Goal: Task Accomplishment & Management: Manage account settings

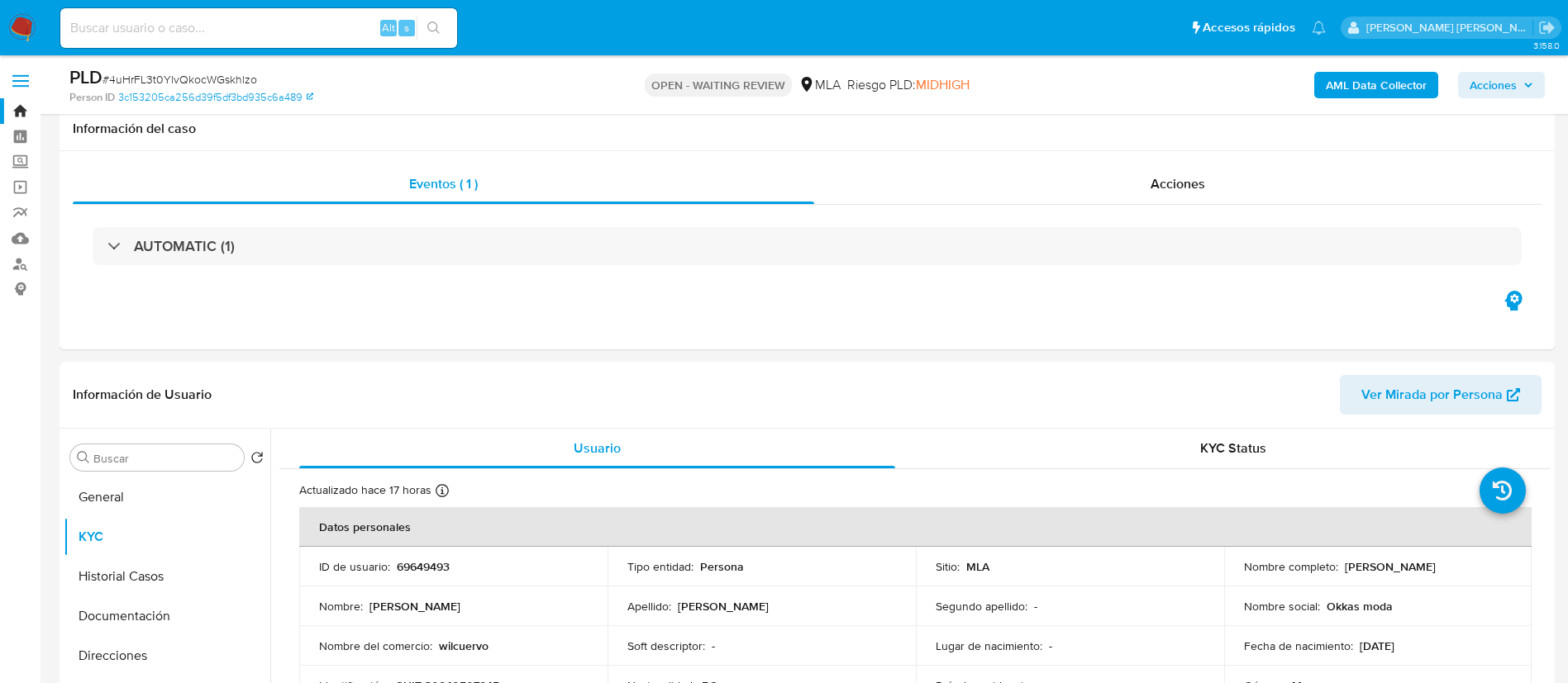
select select "10"
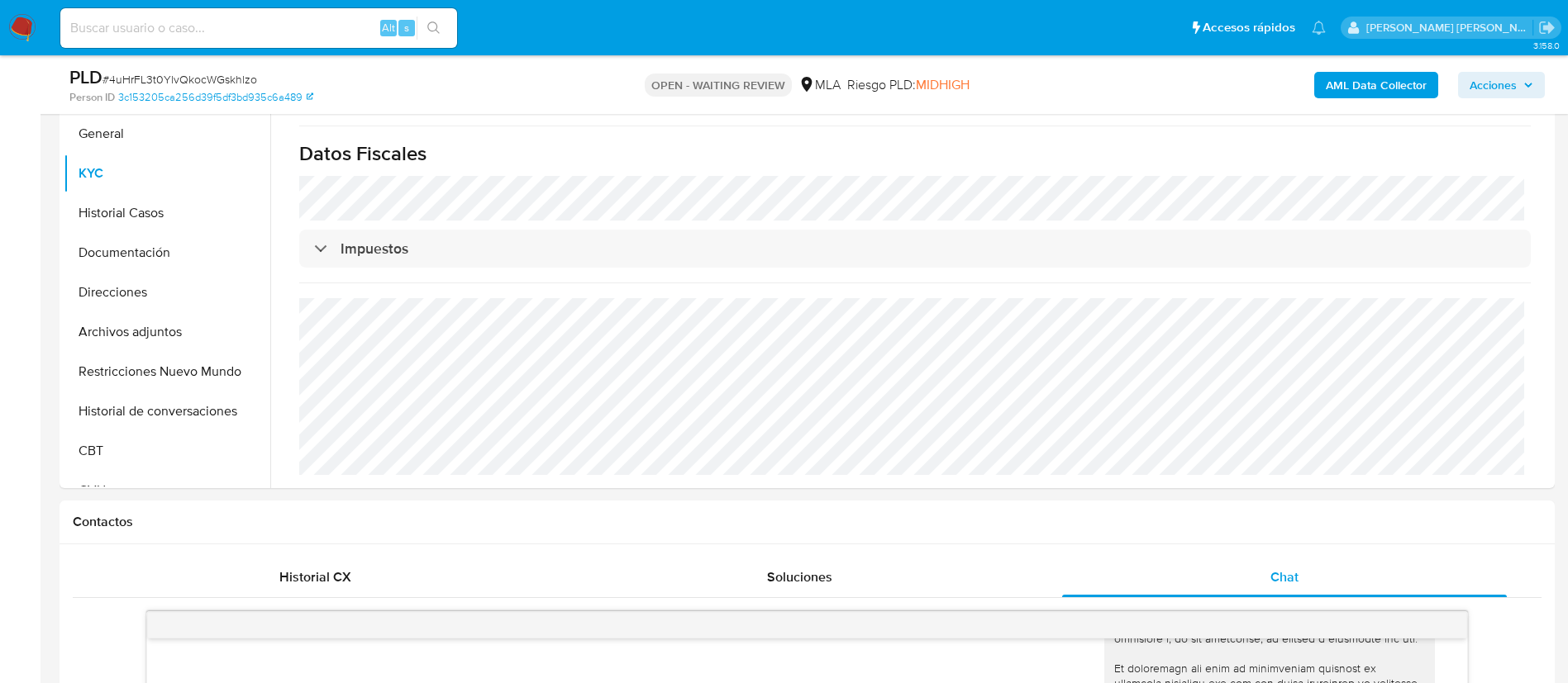
scroll to position [244, 0]
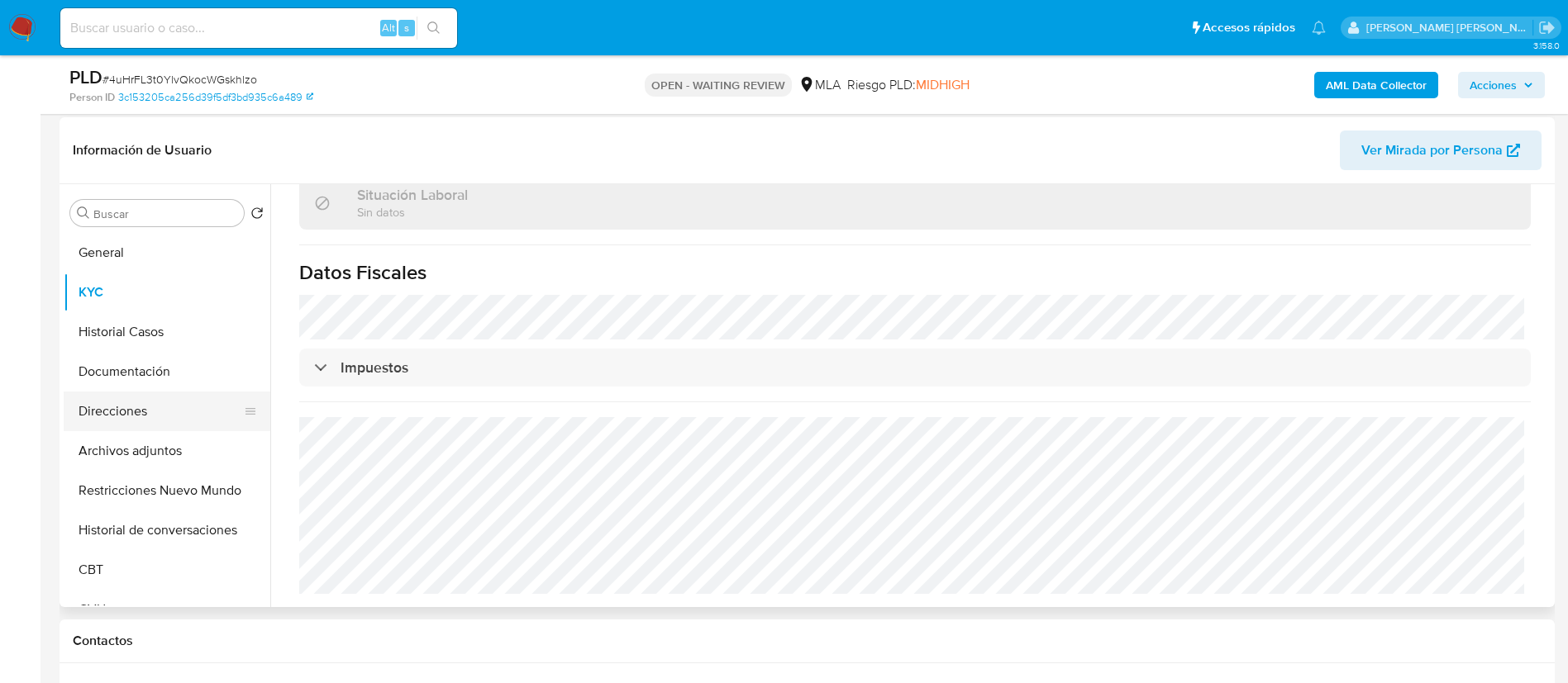
click at [107, 402] on button "Direcciones" at bounding box center [160, 411] width 193 height 40
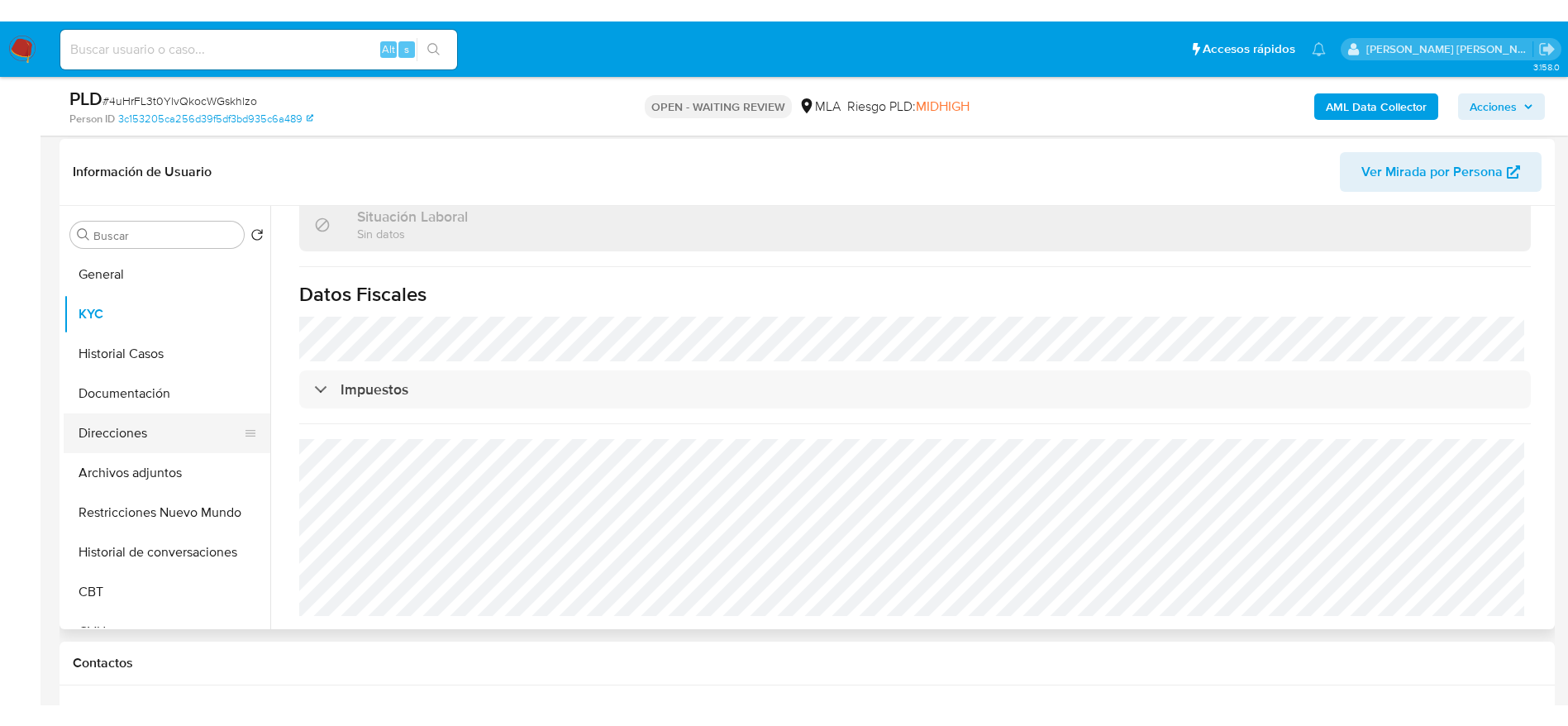
scroll to position [0, 0]
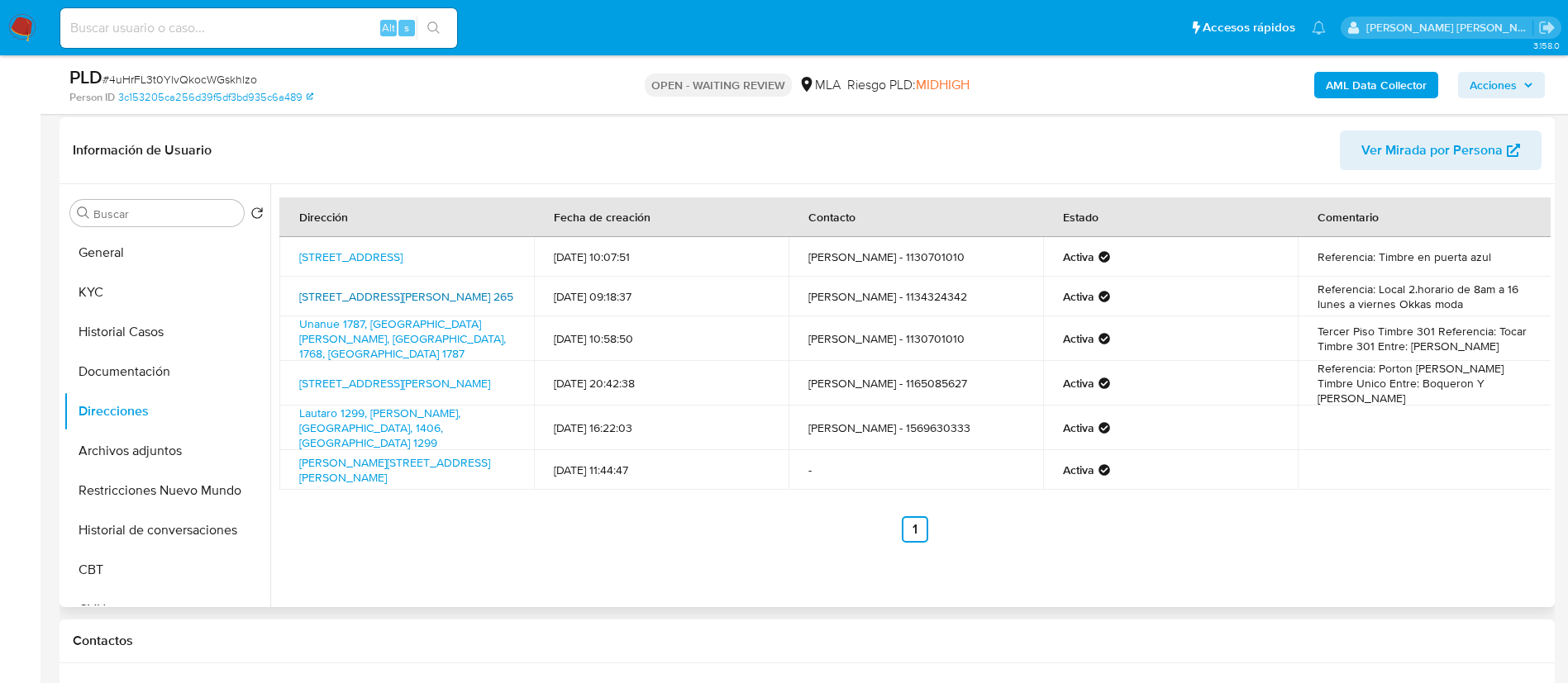
click at [339, 302] on link "Argerich 265, Flores, Capital Federal, 1406, Argentina 265" at bounding box center [406, 296] width 215 height 17
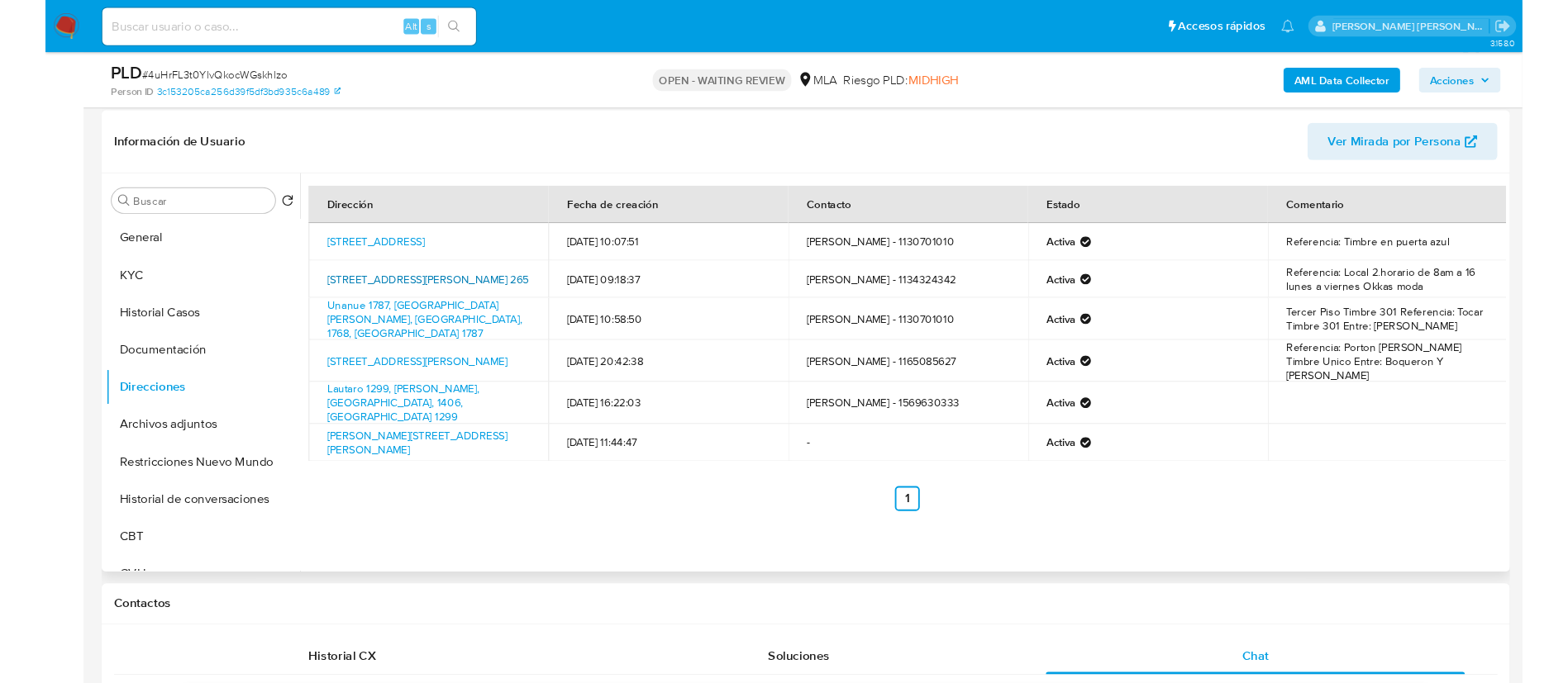
scroll to position [743, 0]
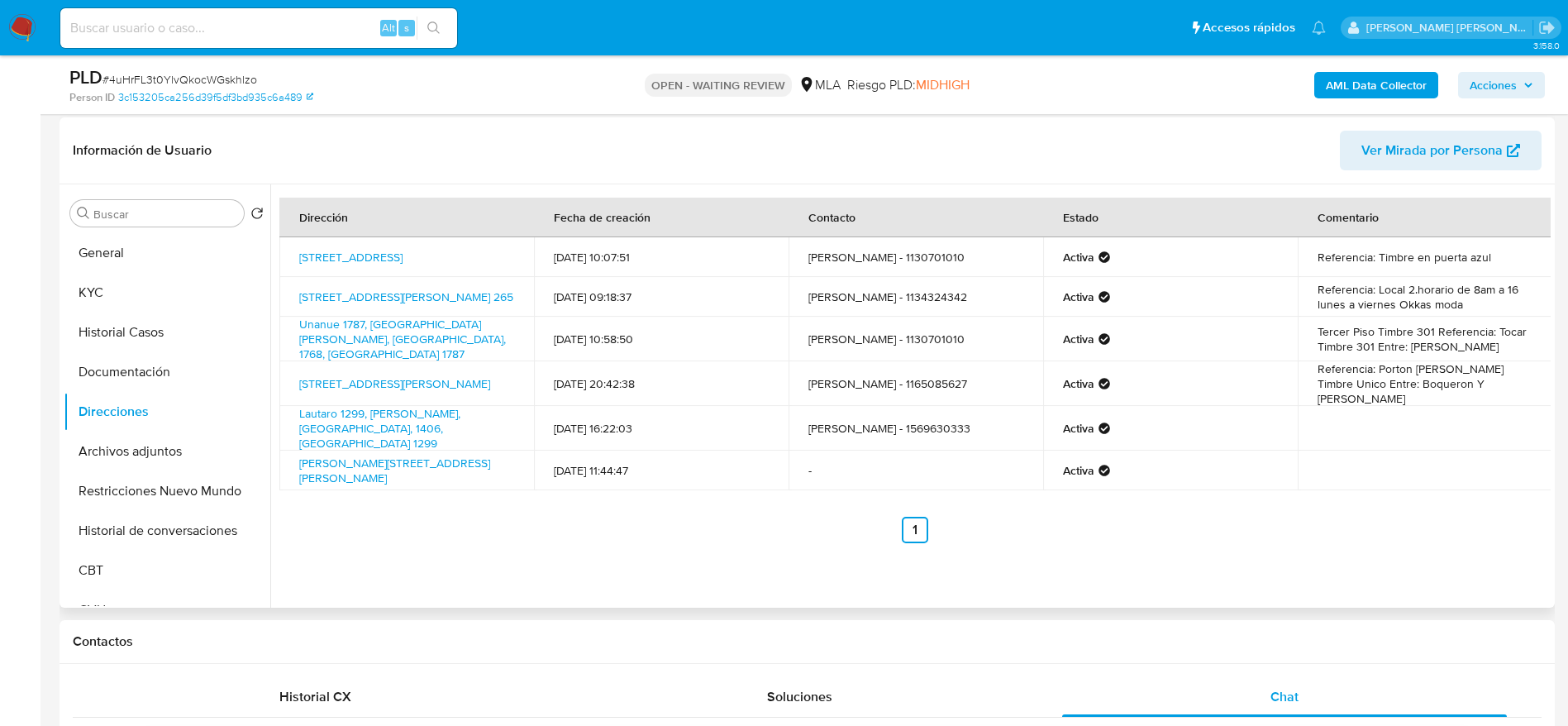
click at [289, 293] on td "Argerich 265, Flores, Capital Federal, 1406, Argentina 265" at bounding box center [406, 297] width 254 height 40
copy td "Argerich 265, Flores, Capital Federal, 1406, Argentina 265"
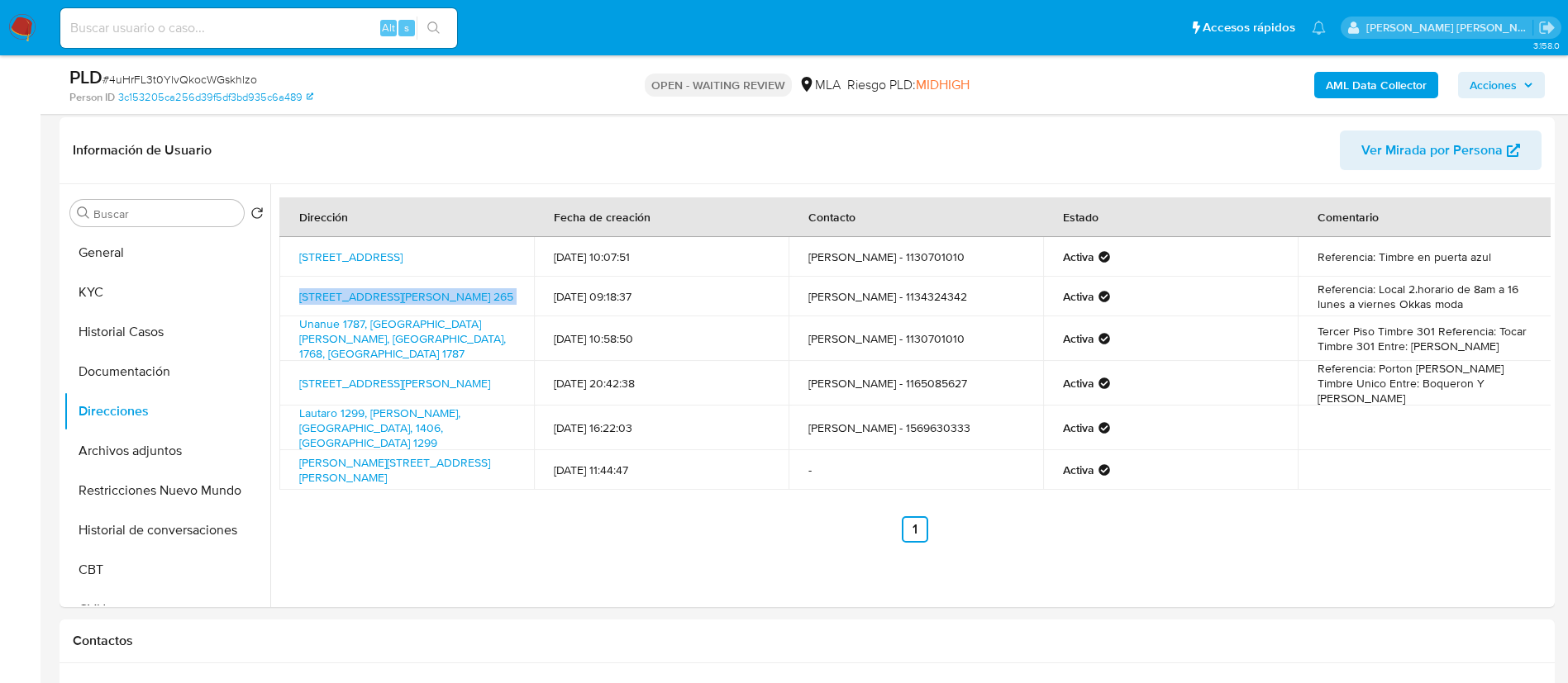
scroll to position [784, 0]
click at [100, 255] on button "General" at bounding box center [160, 252] width 193 height 40
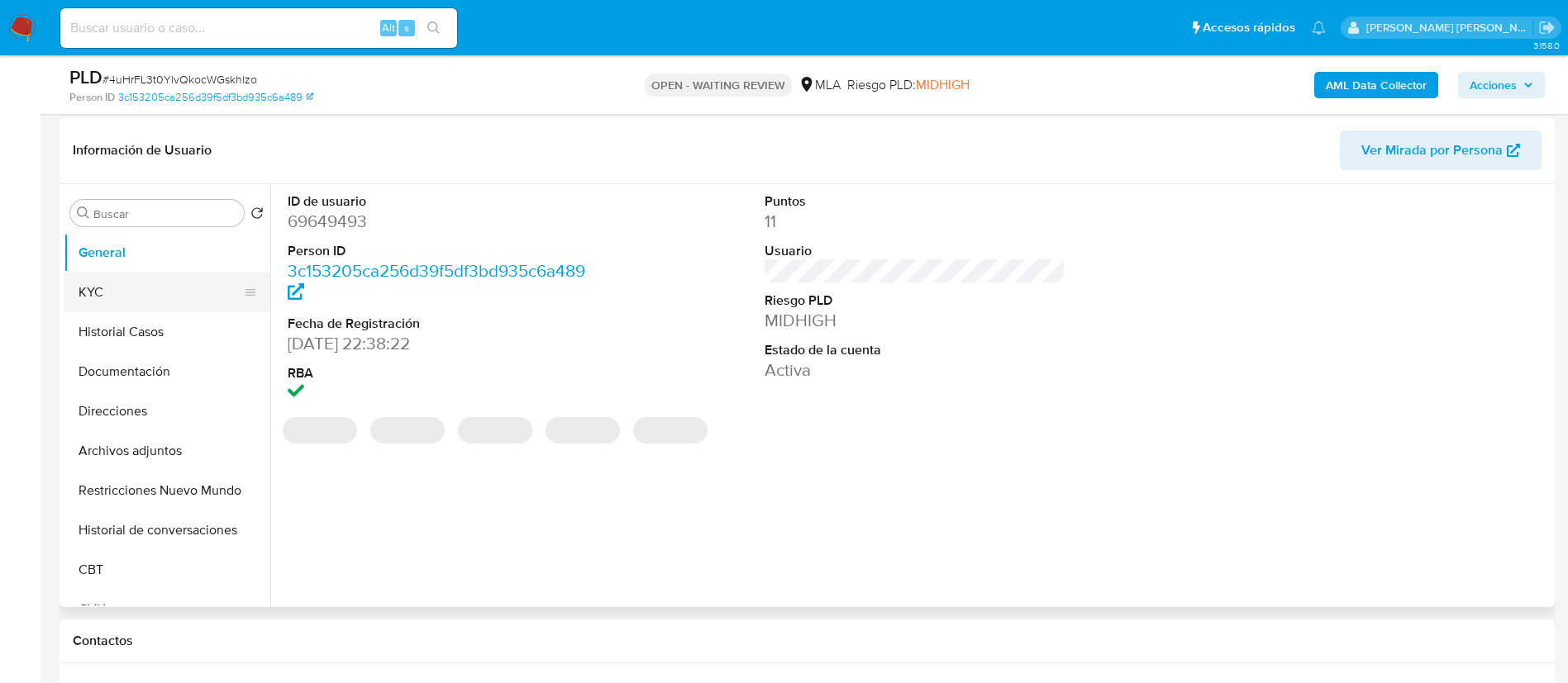
click at [133, 275] on button "KYC" at bounding box center [160, 292] width 193 height 40
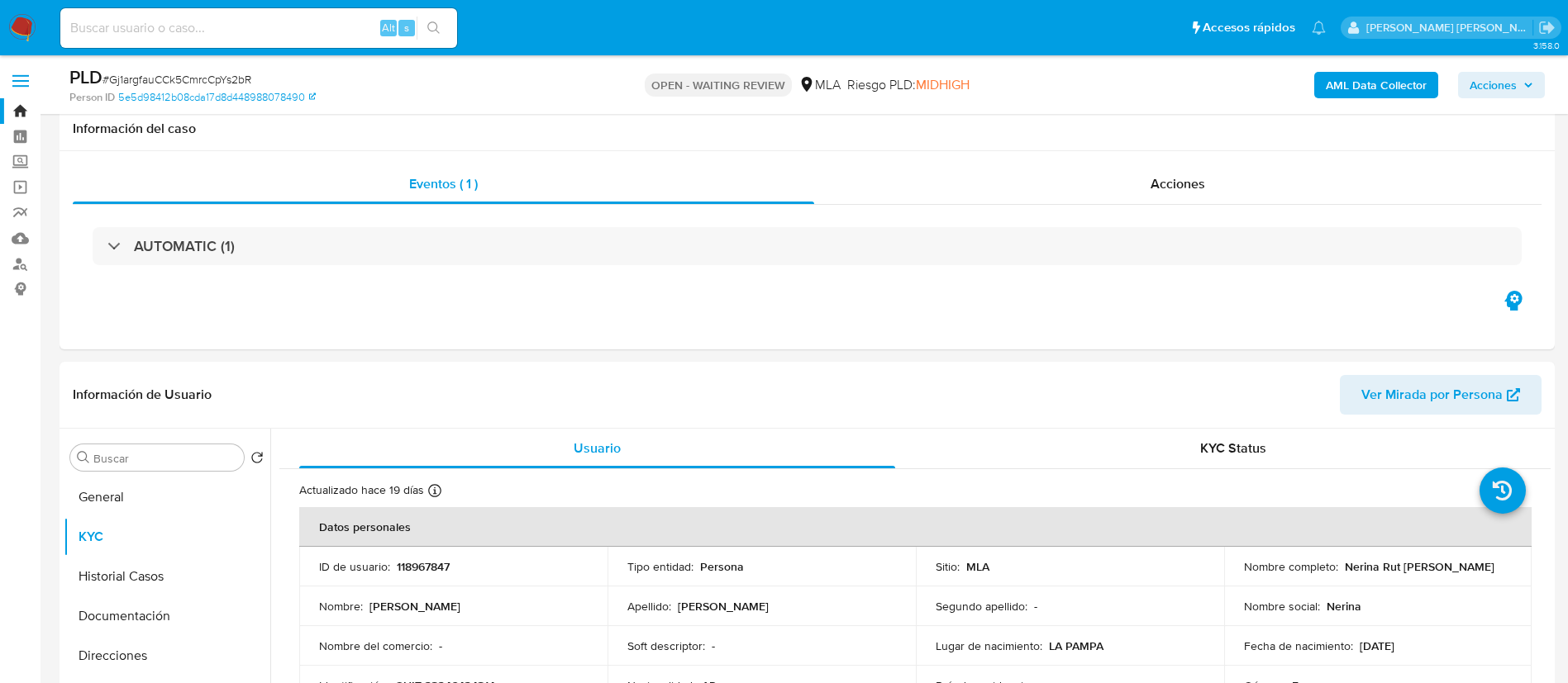
select select "10"
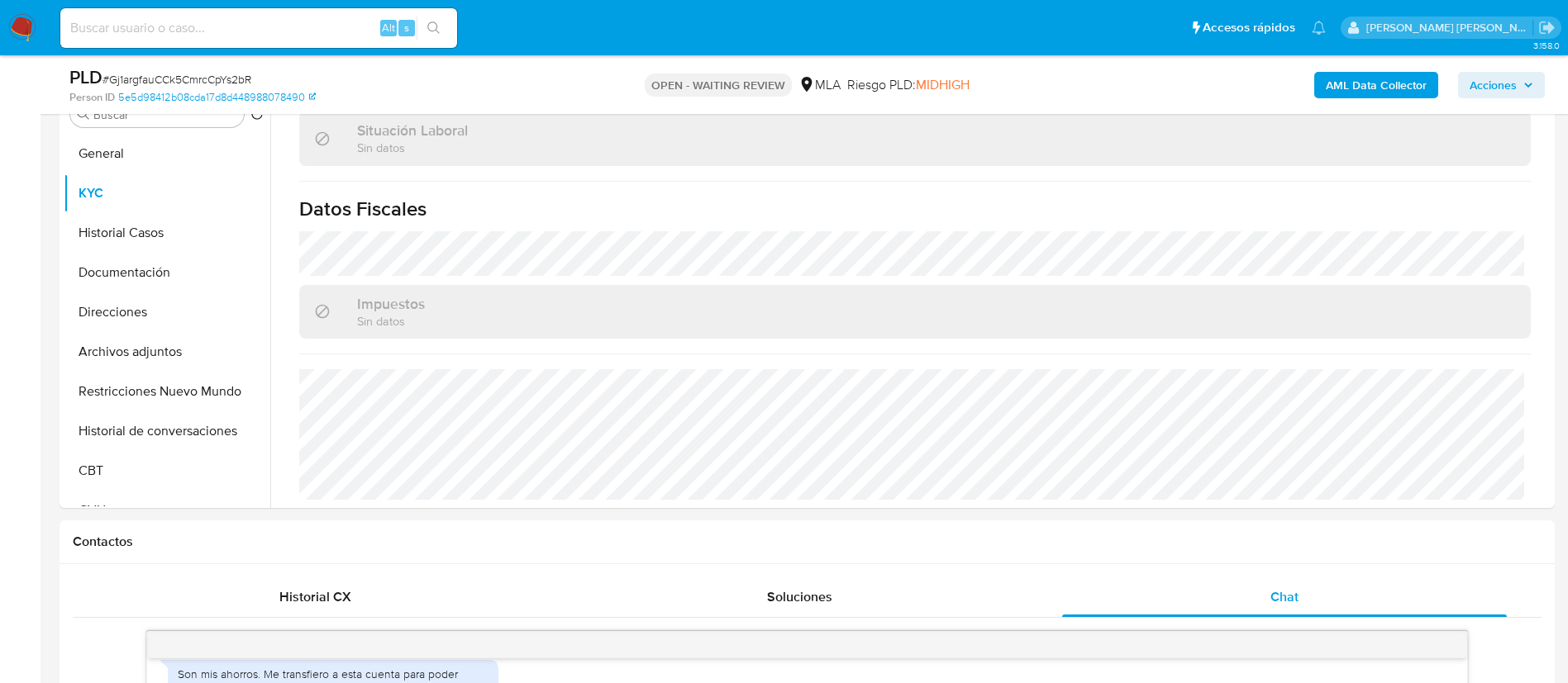
scroll to position [329, 0]
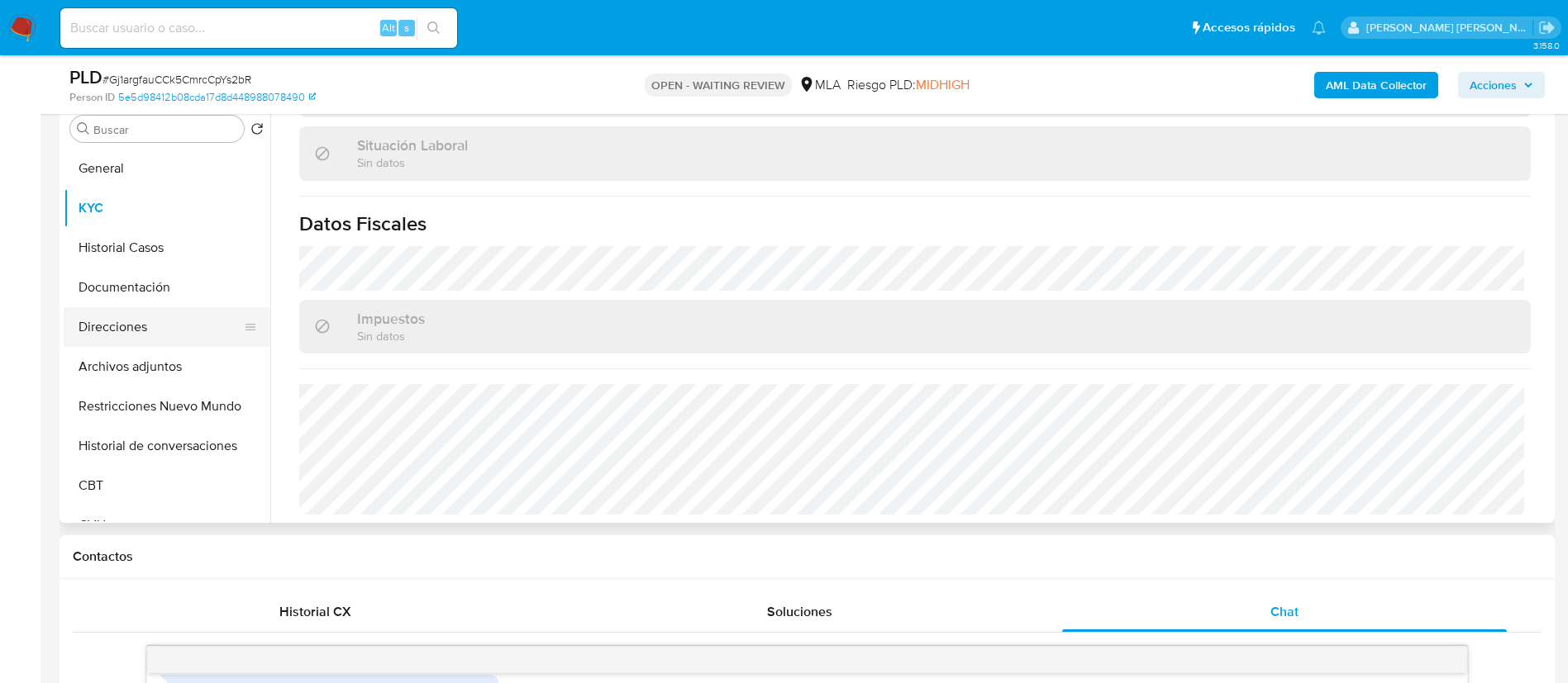
click at [127, 334] on button "Direcciones" at bounding box center [160, 326] width 193 height 40
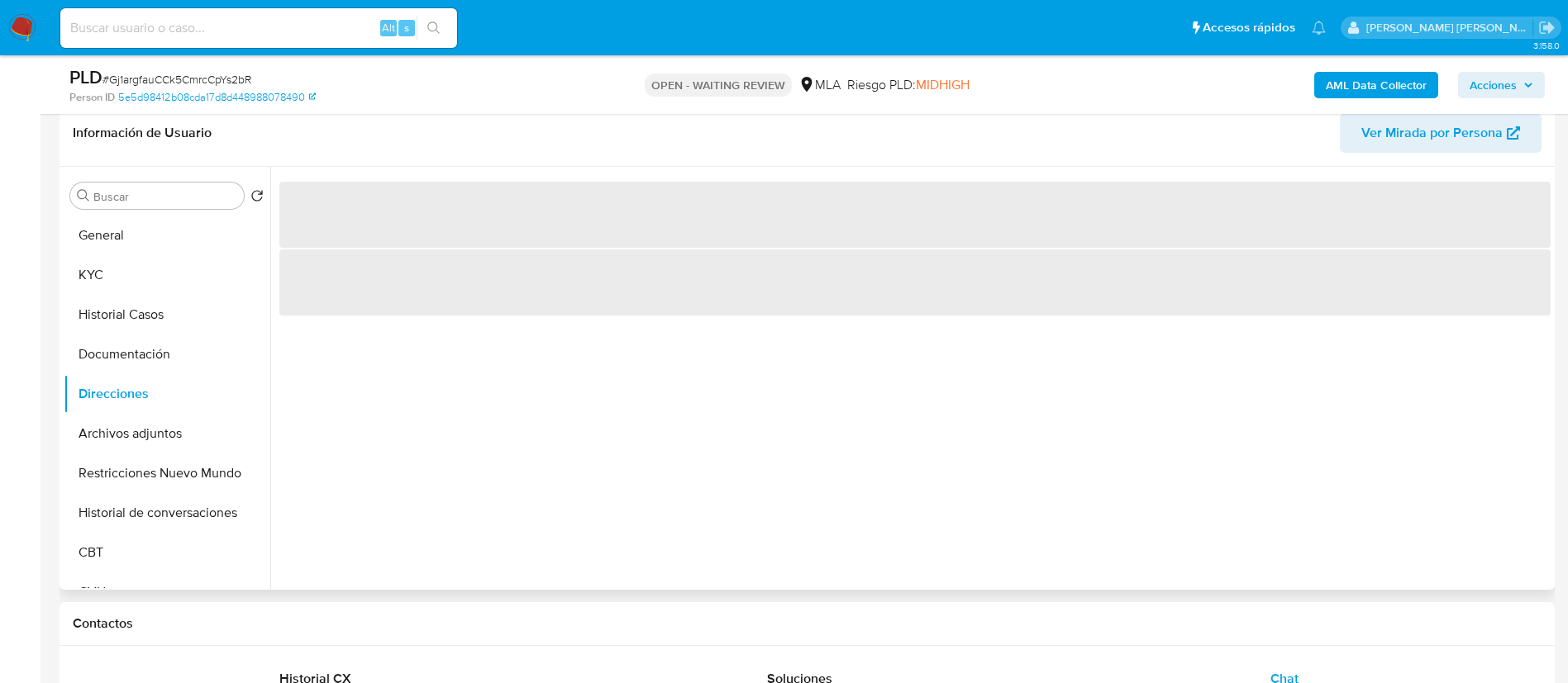
scroll to position [252, 0]
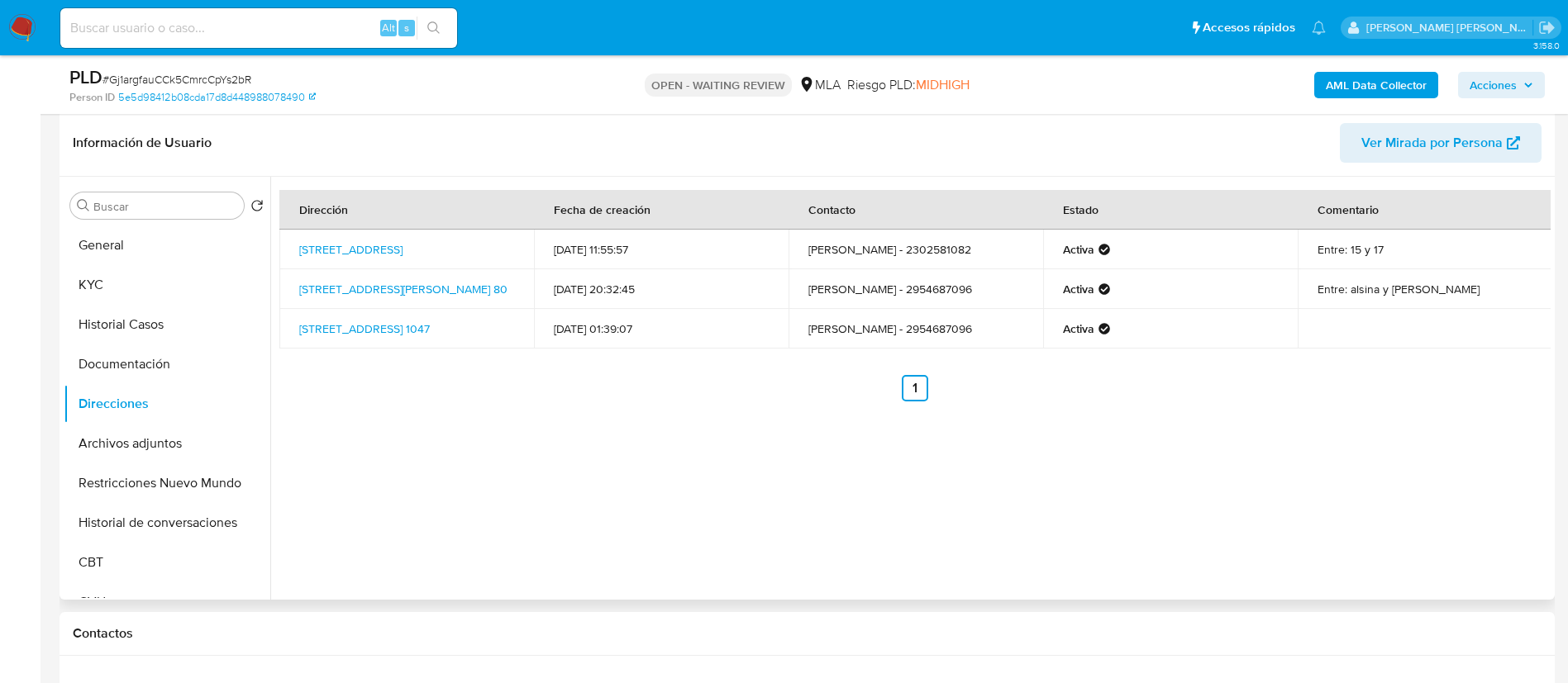
click at [288, 282] on td "Gral Pico 80, Santa Rosa, La Pampa, 6300, Argentina 80" at bounding box center [406, 289] width 254 height 40
copy td "Gral Pico 80, Santa Rosa, La Pampa, 6300, Argentina 80"
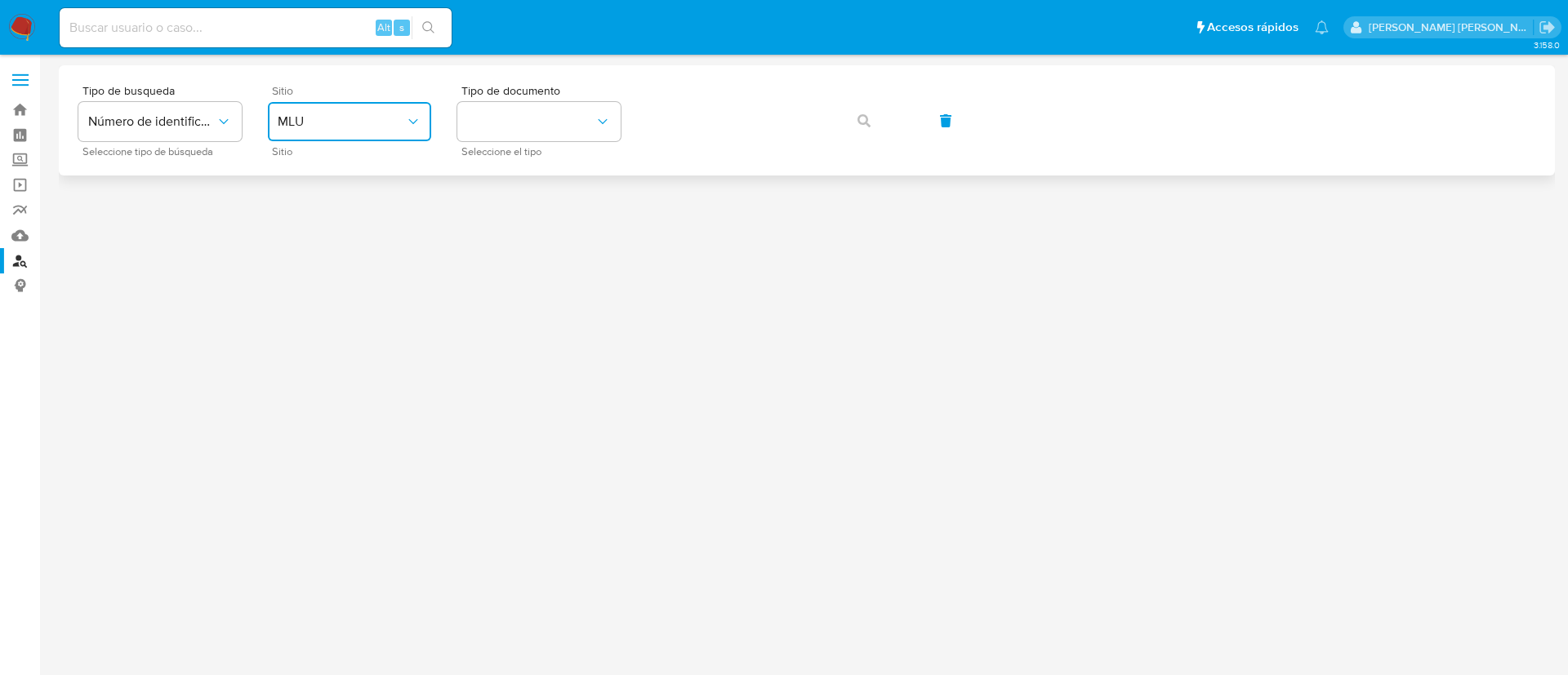
click at [340, 120] on span "MLU" at bounding box center [341, 121] width 127 height 17
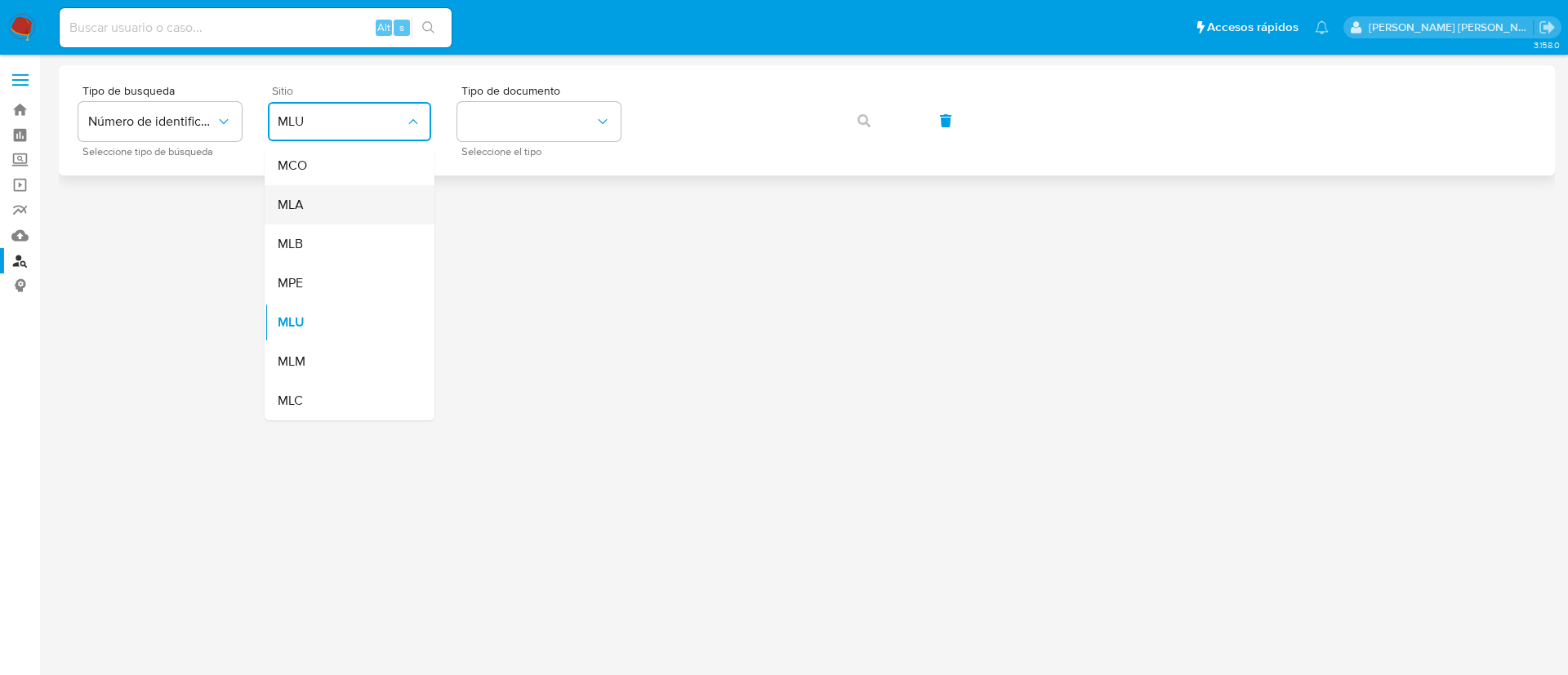
click at [354, 212] on div "MLA" at bounding box center [344, 205] width 134 height 39
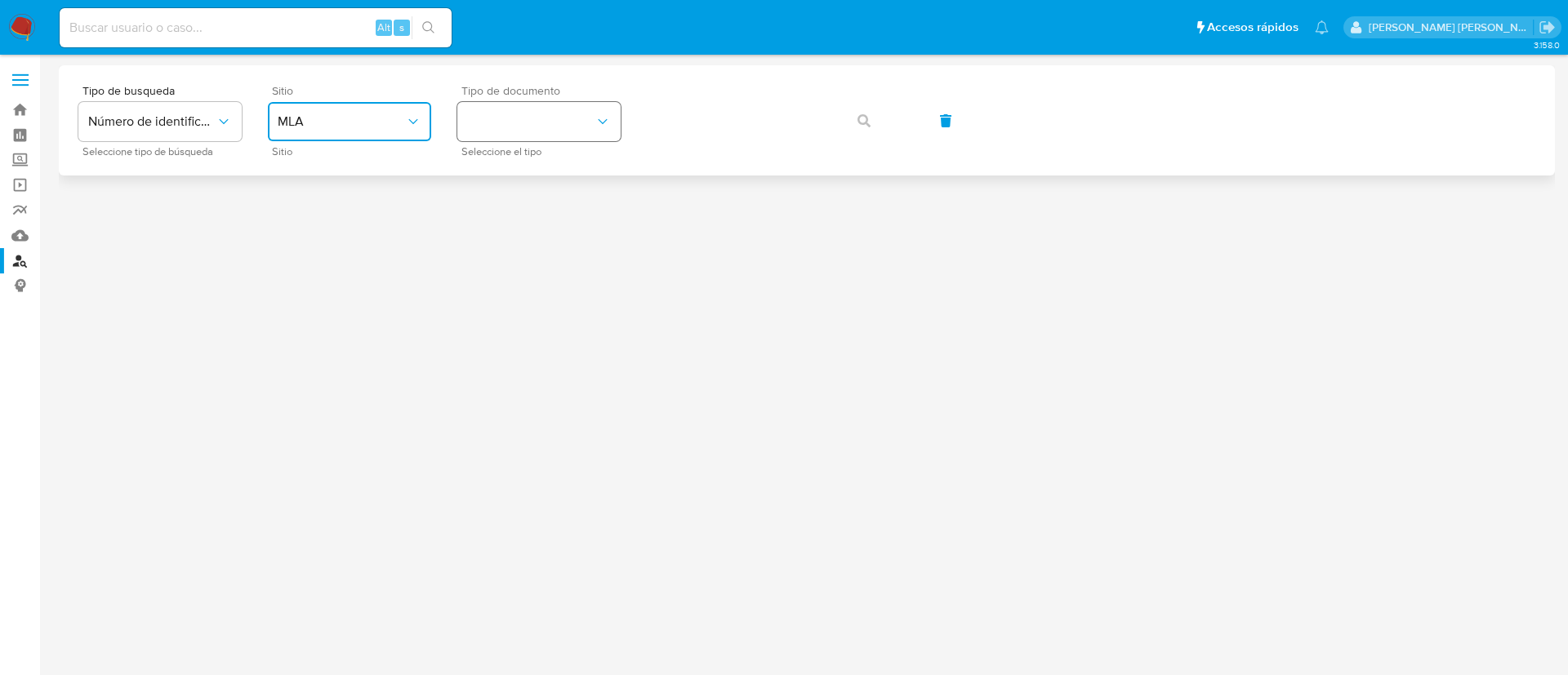
click at [532, 126] on button "identificationType" at bounding box center [538, 121] width 163 height 39
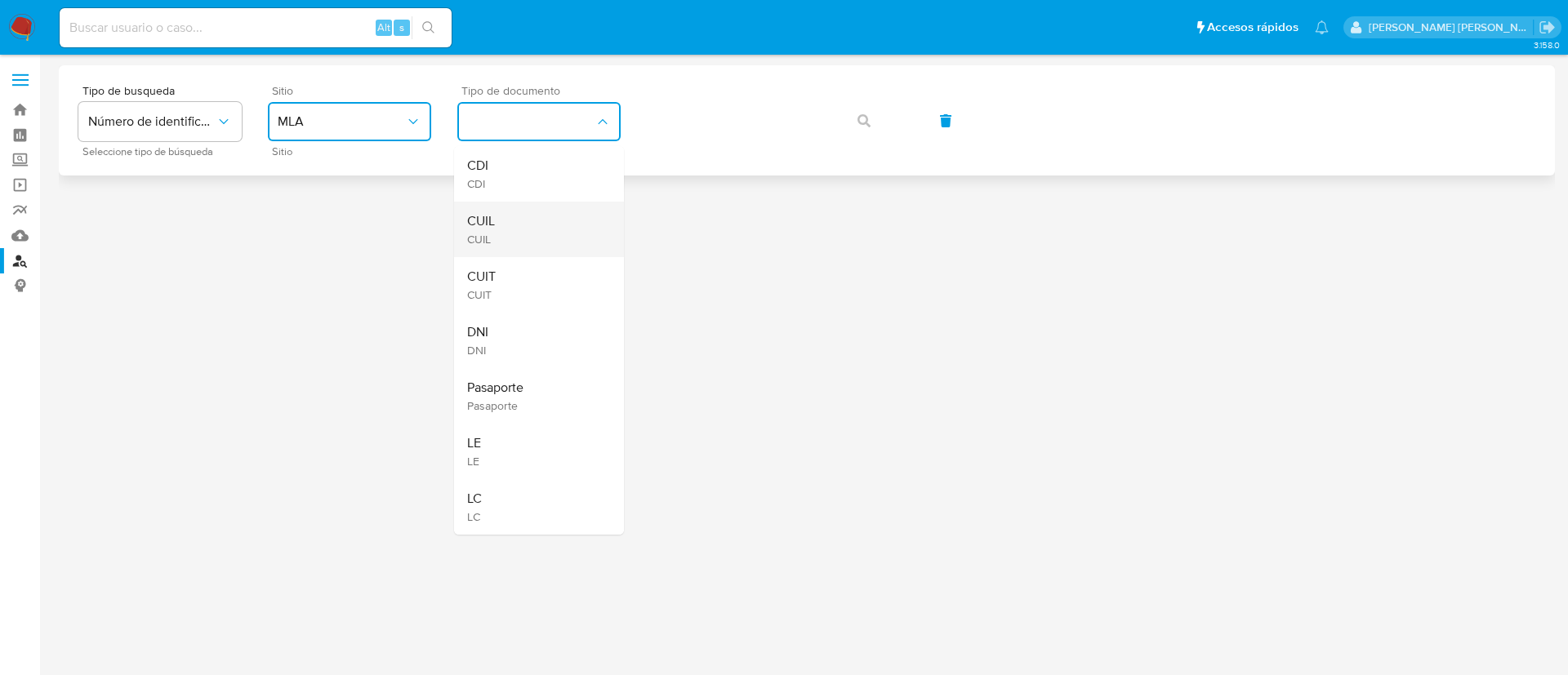
click at [550, 241] on div "CUIL CUIL" at bounding box center [535, 229] width 134 height 56
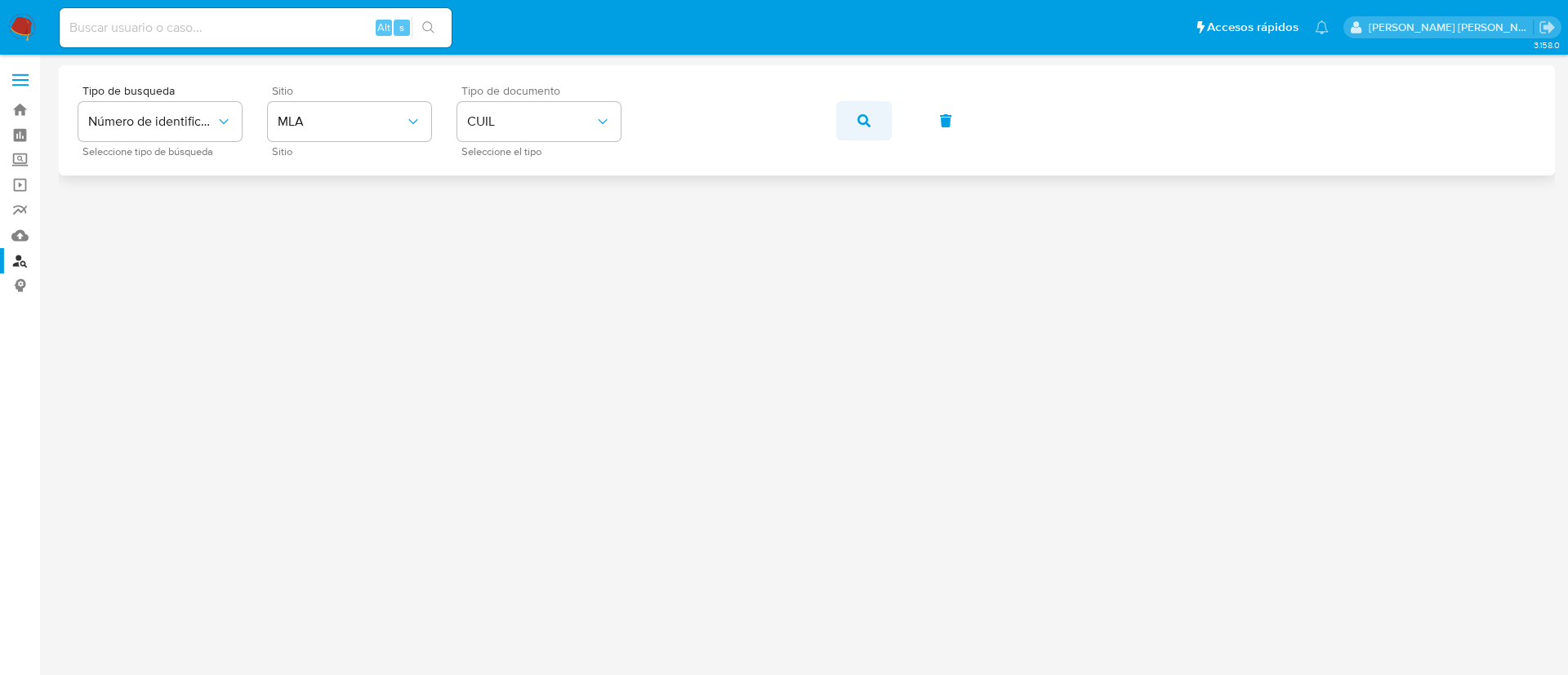
click at [864, 122] on icon "button" at bounding box center [863, 120] width 13 height 13
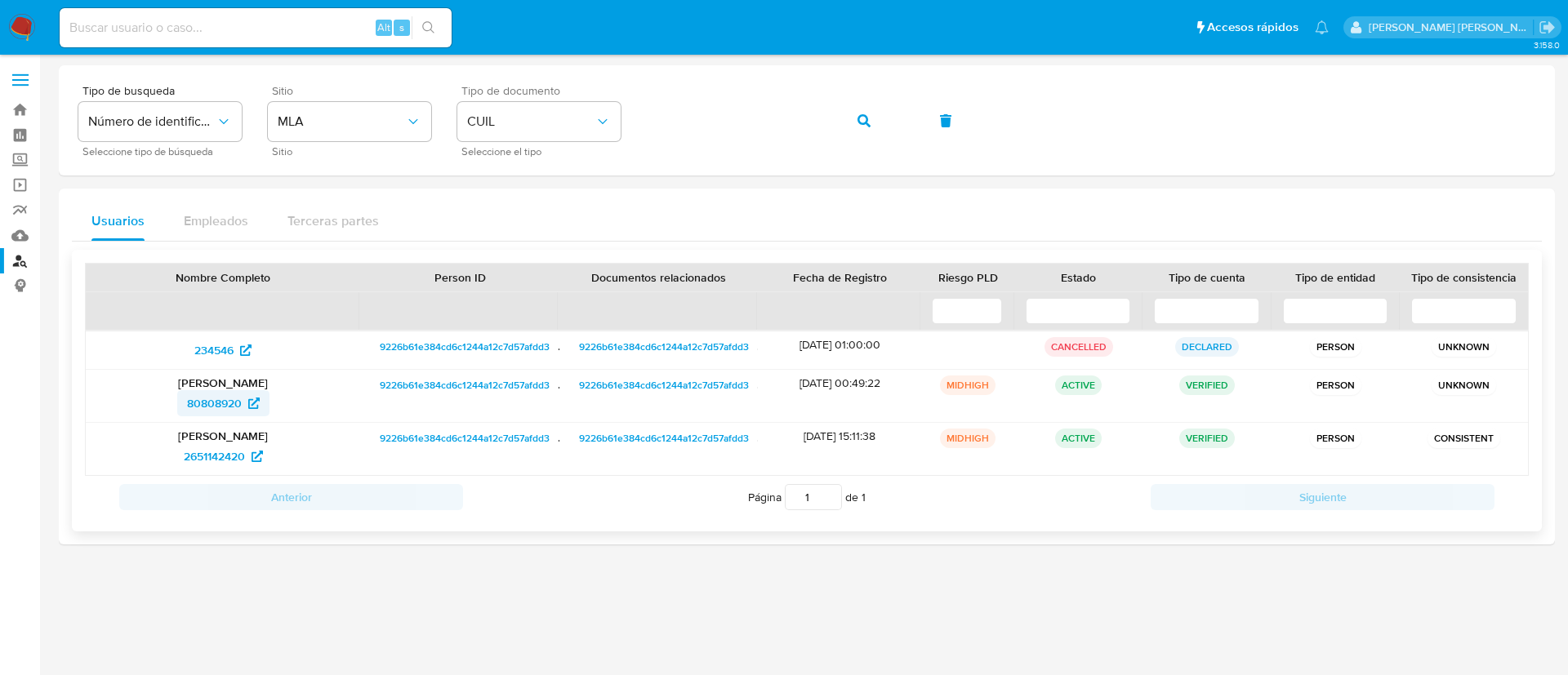
click at [209, 399] on span "80808920" at bounding box center [214, 404] width 55 height 26
click at [216, 453] on span "2651142420" at bounding box center [215, 456] width 61 height 26
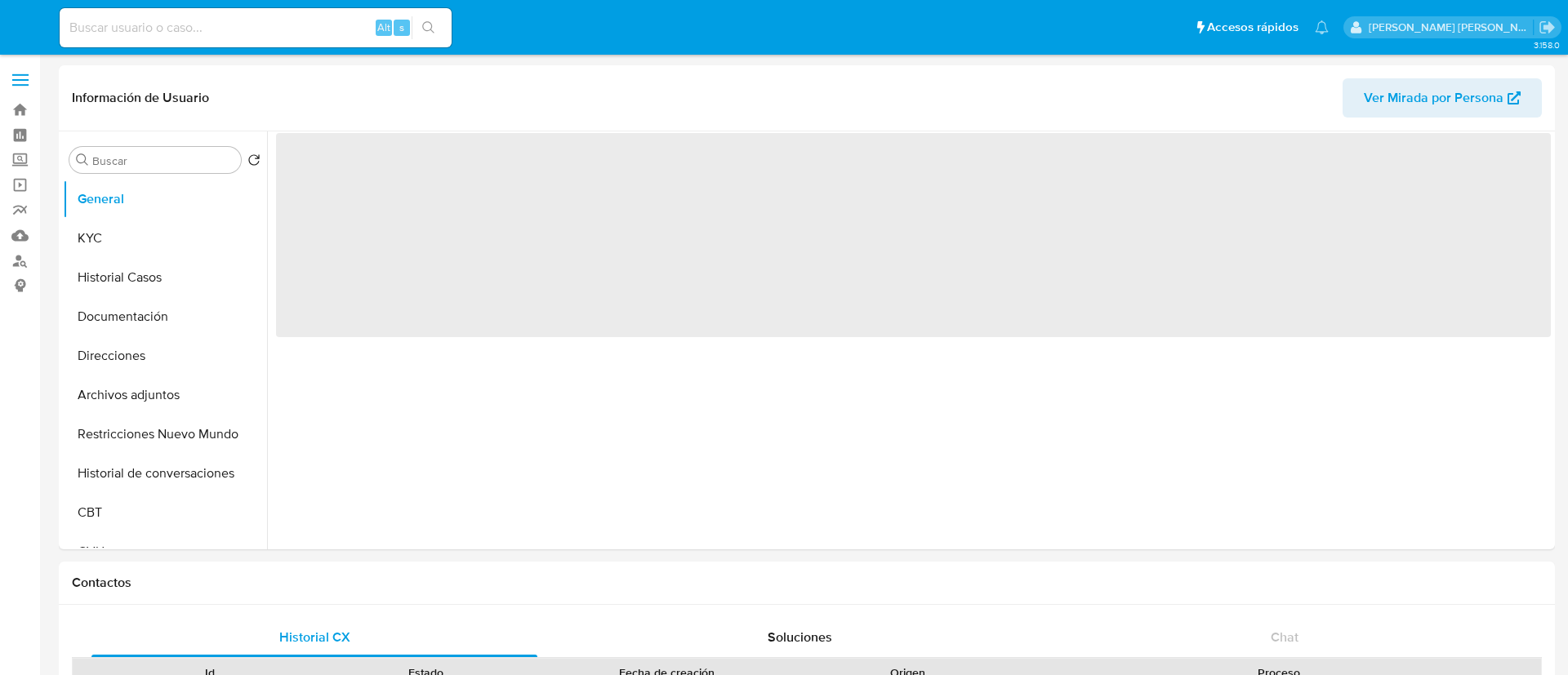
select select "10"
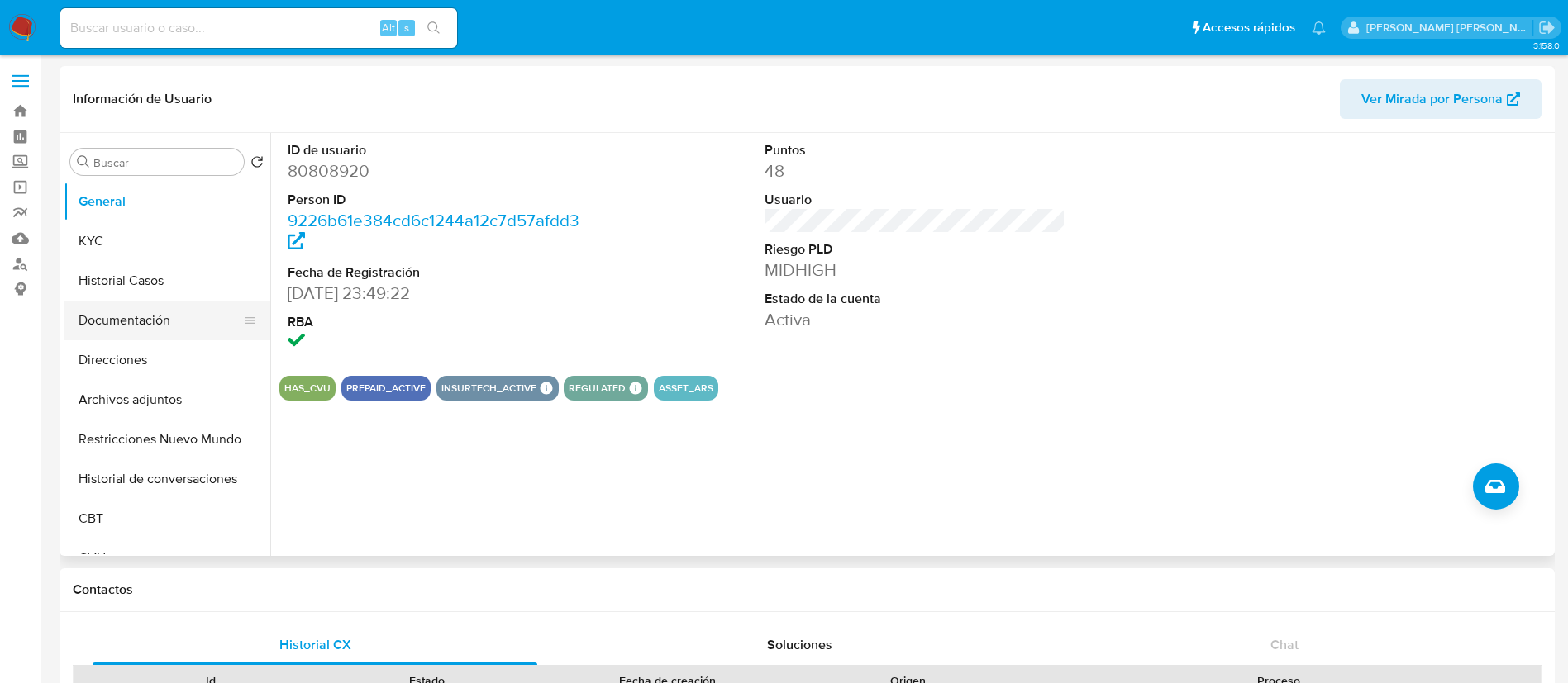
click at [151, 301] on button "Documentación" at bounding box center [160, 320] width 193 height 40
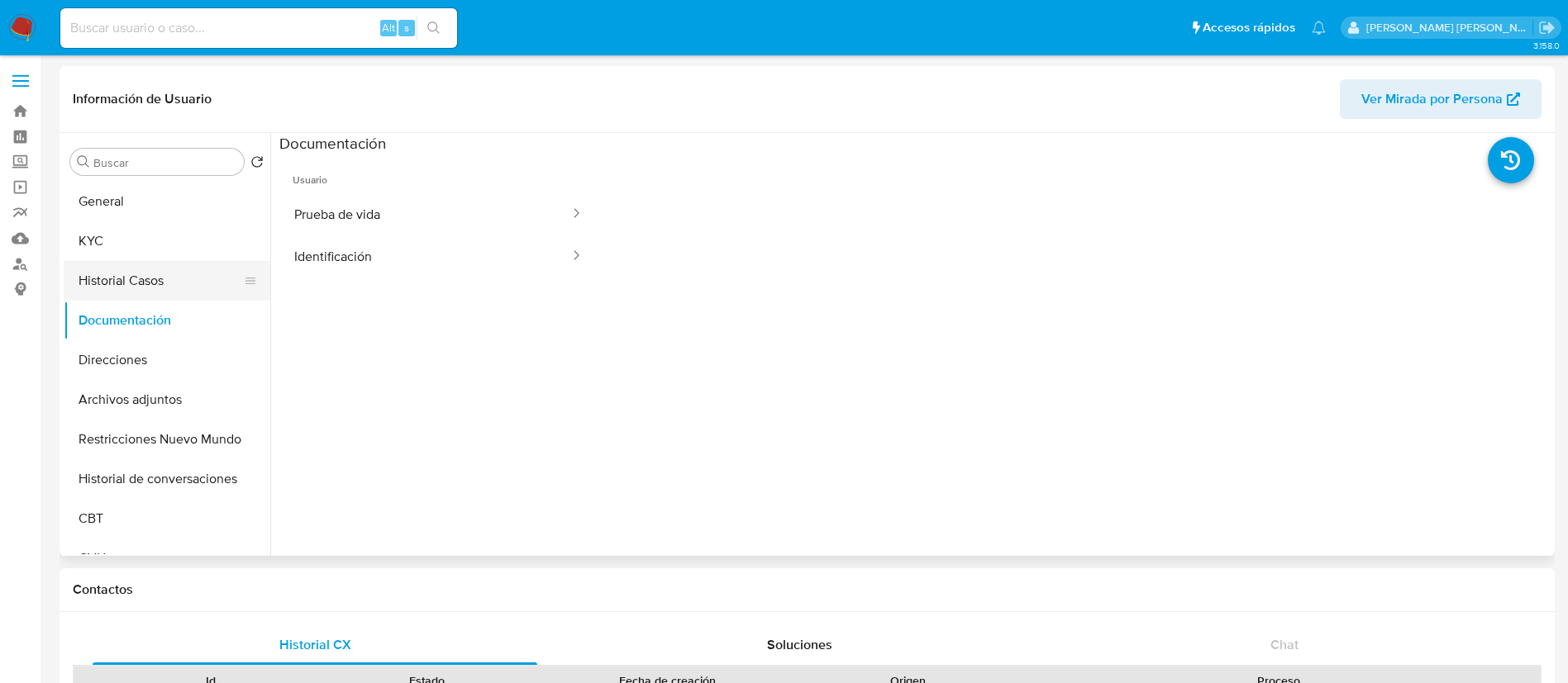
click at [127, 282] on button "Historial Casos" at bounding box center [160, 281] width 193 height 40
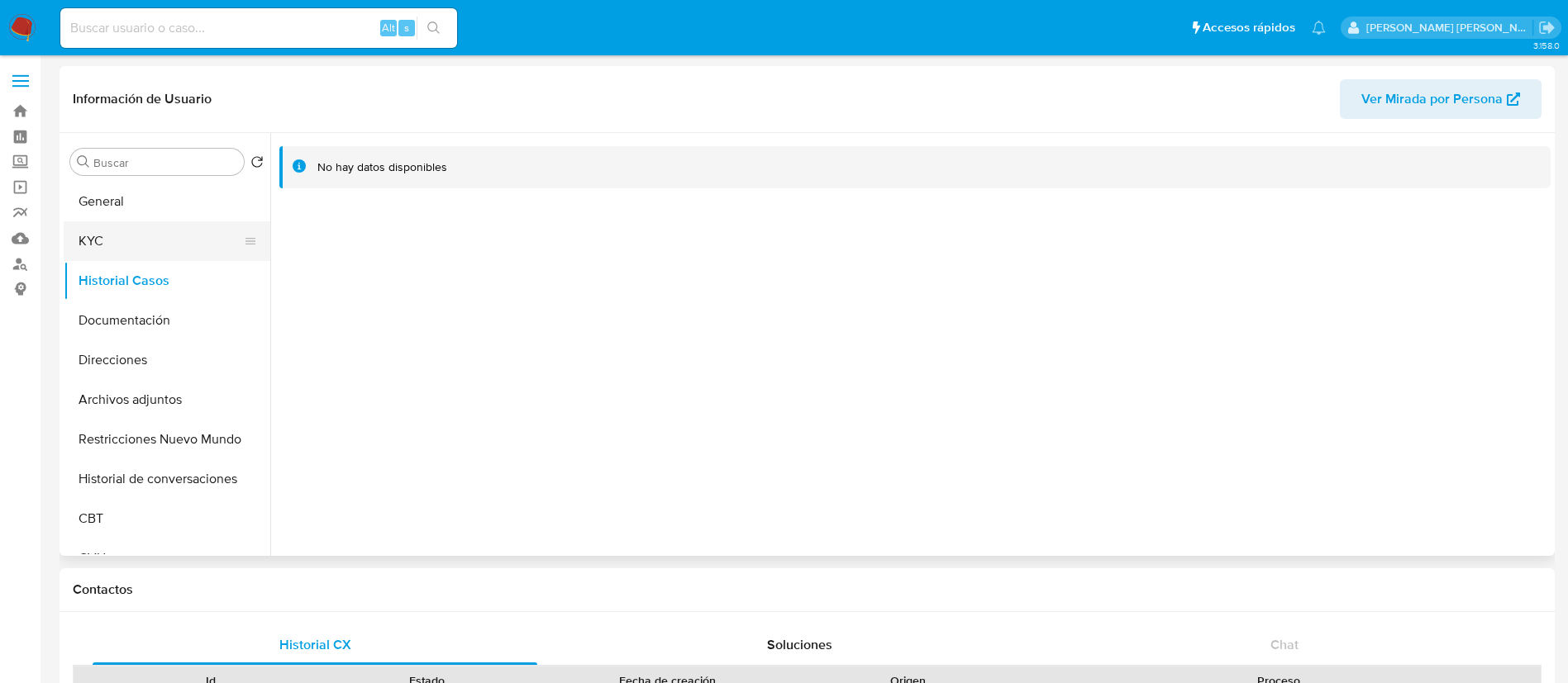
click at [98, 230] on button "KYC" at bounding box center [160, 241] width 193 height 40
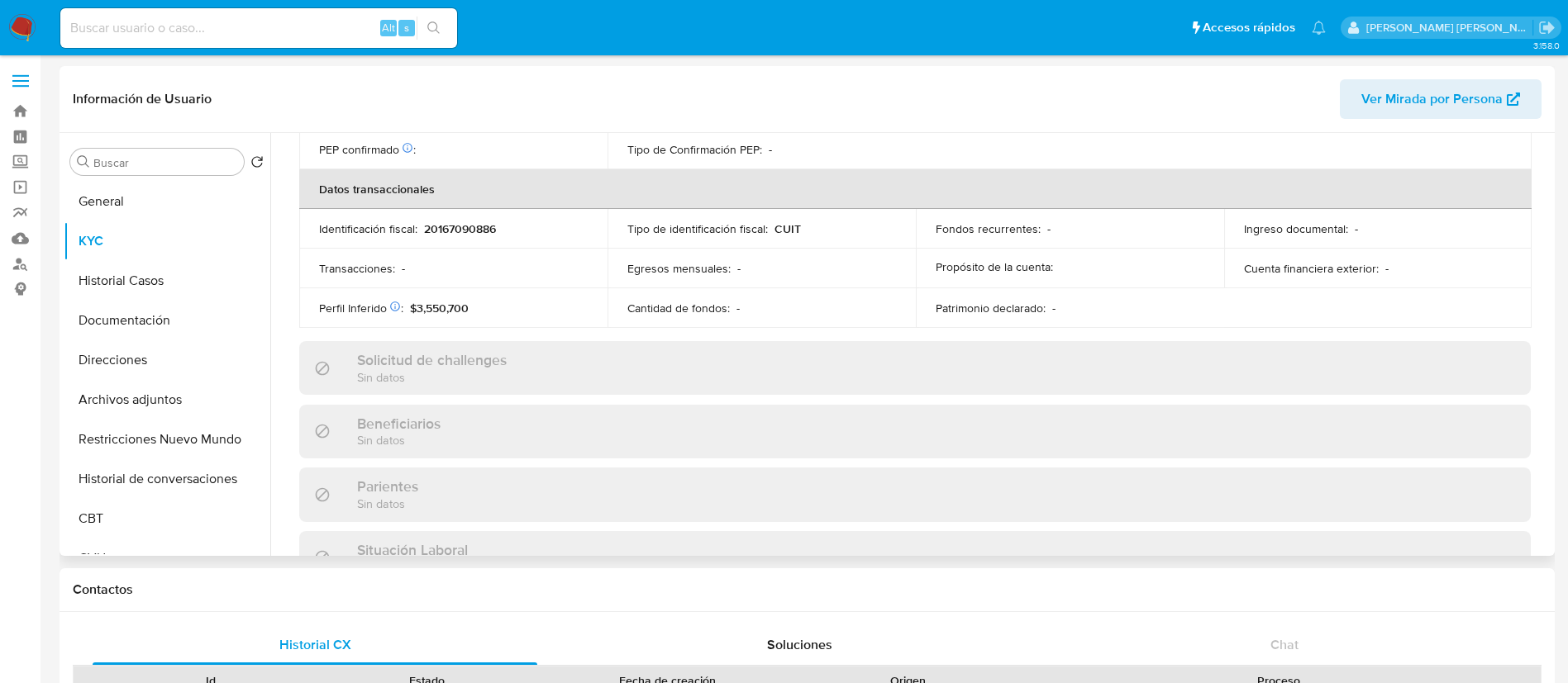
scroll to position [855, 0]
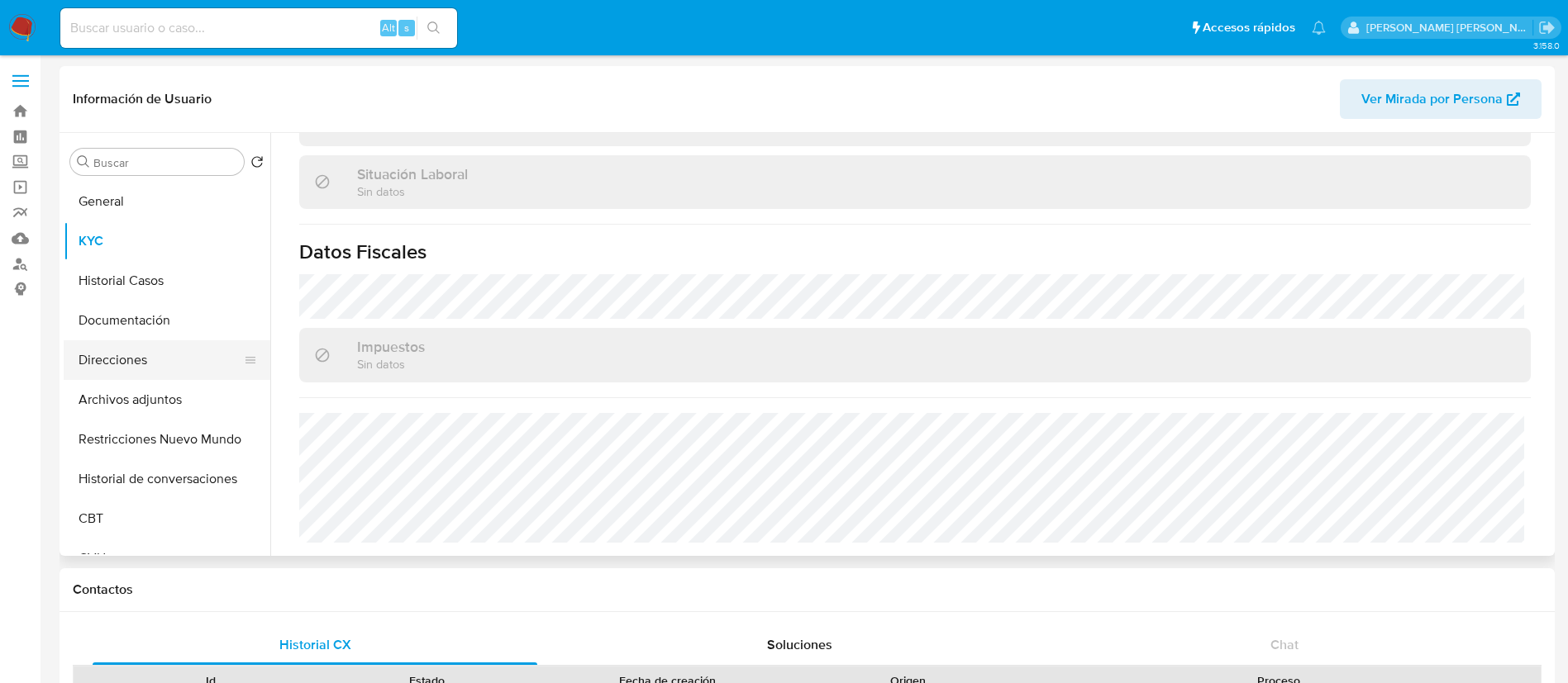
click at [149, 365] on button "Direcciones" at bounding box center [160, 360] width 193 height 40
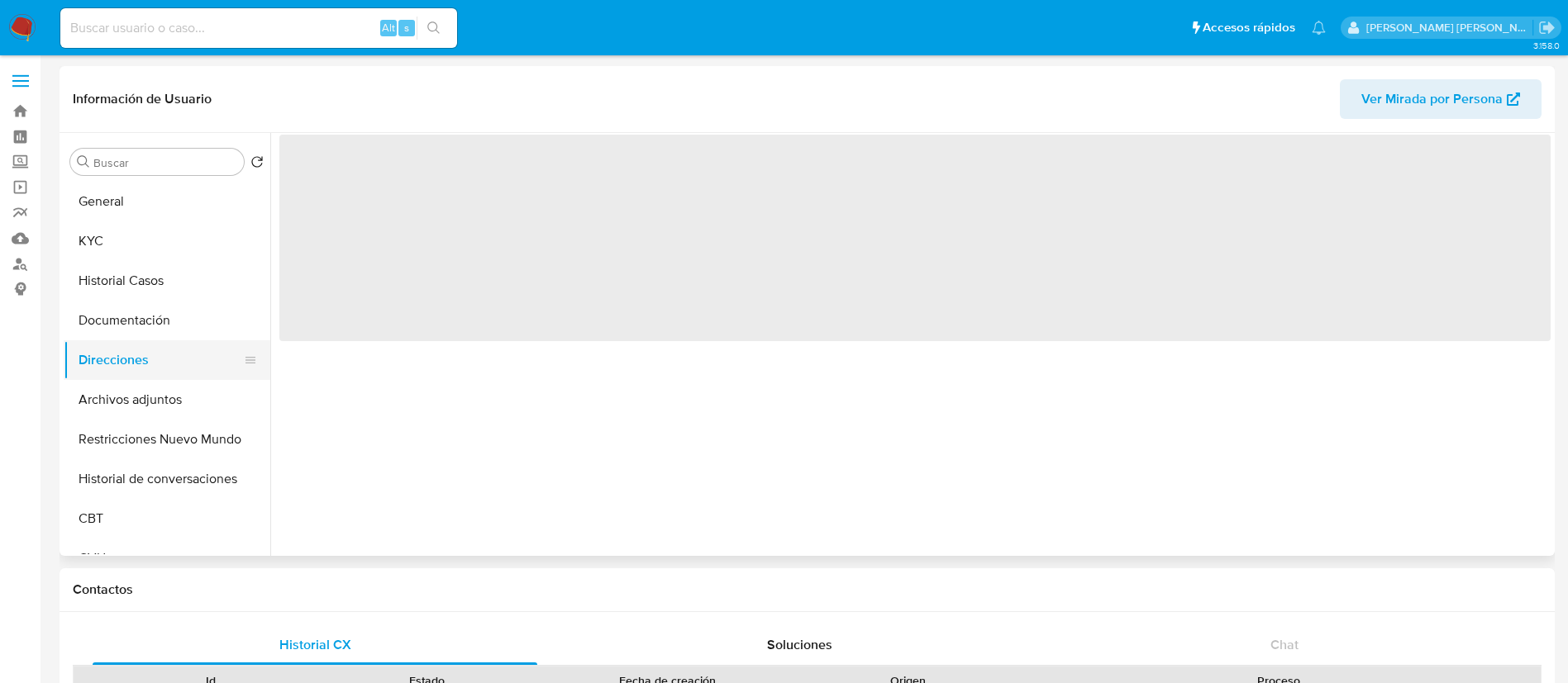
scroll to position [0, 0]
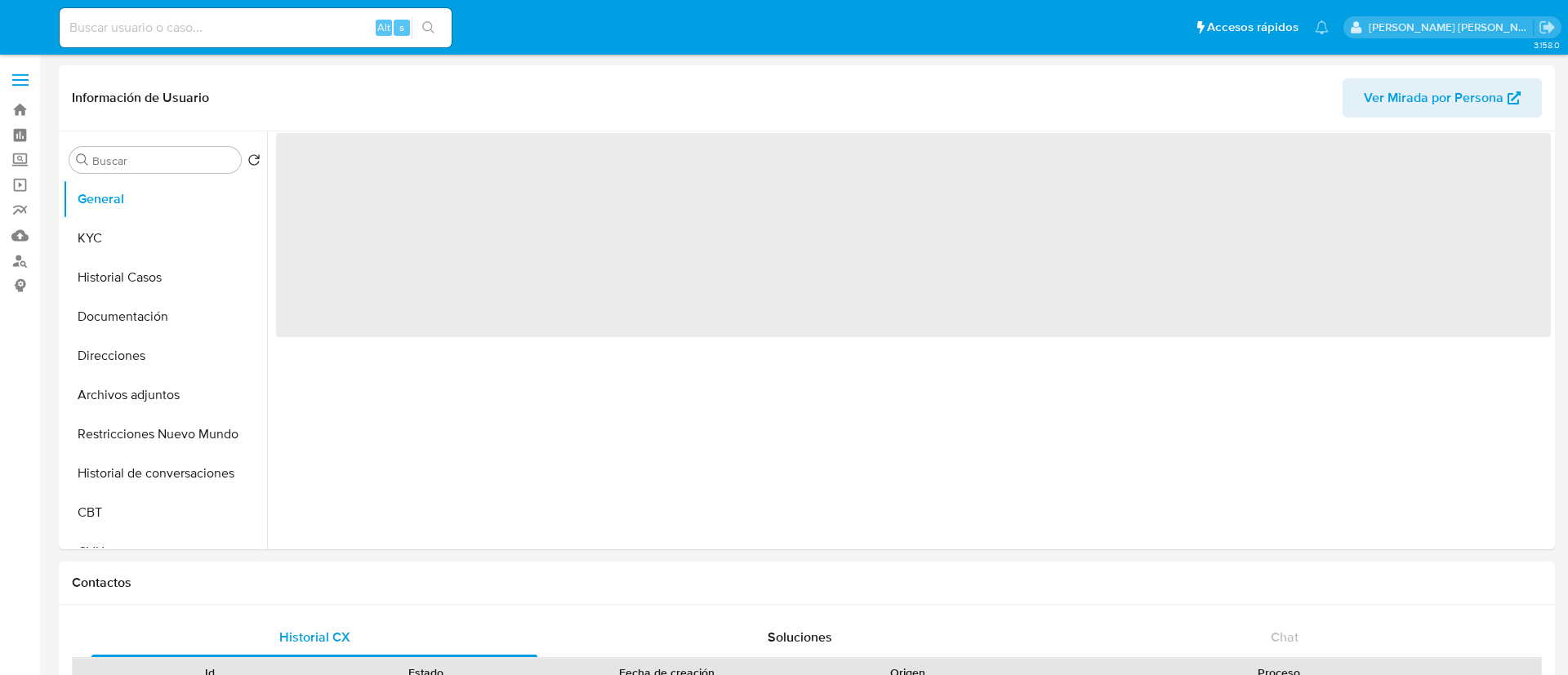
select select "10"
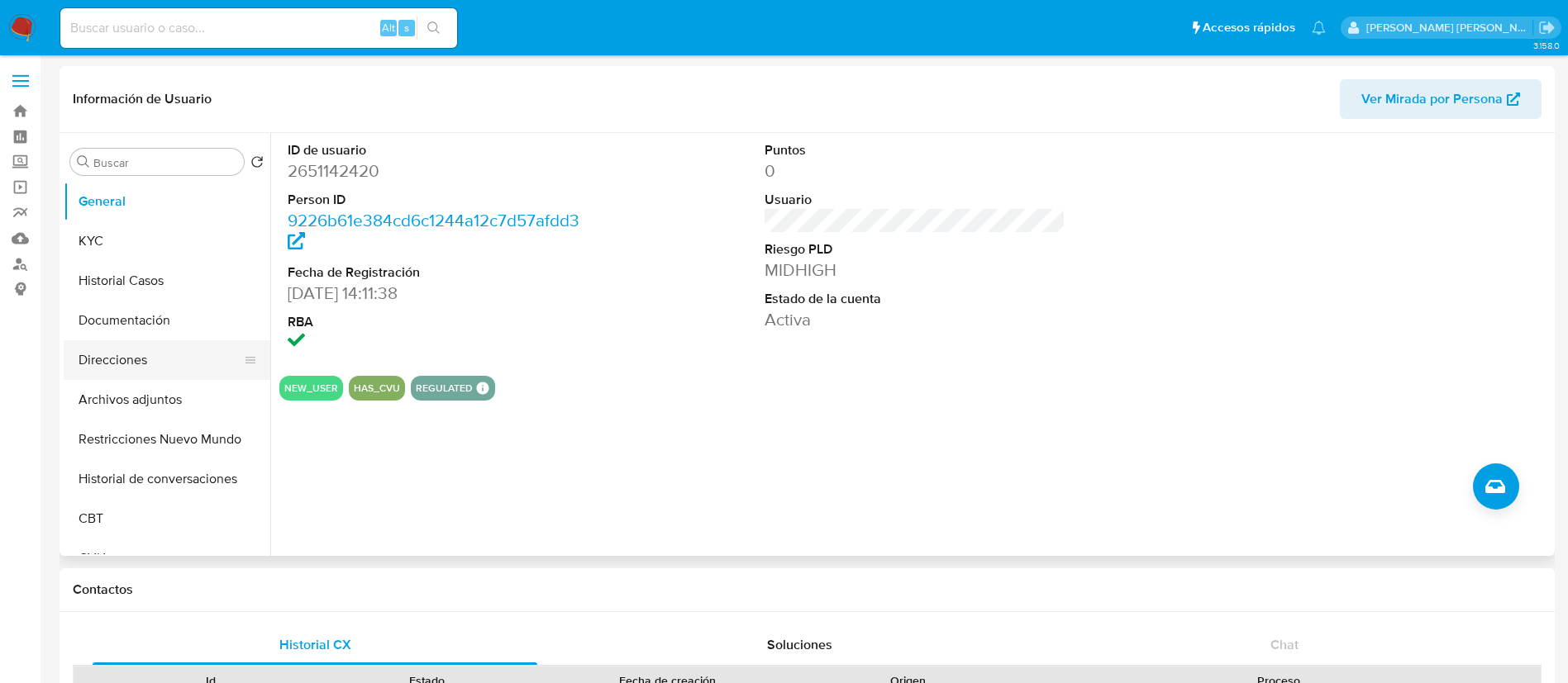
click at [121, 363] on button "Direcciones" at bounding box center [160, 360] width 193 height 40
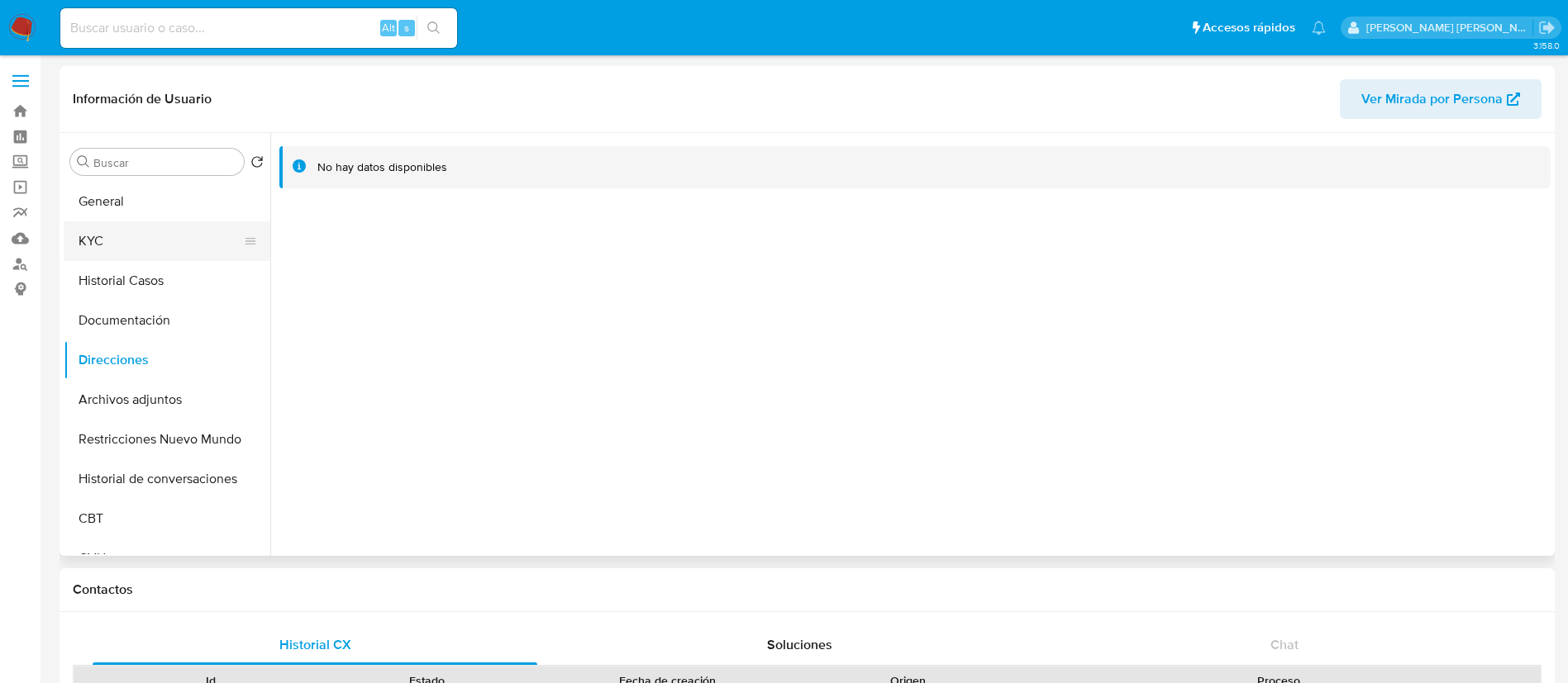
click at [124, 230] on button "KYC" at bounding box center [160, 241] width 193 height 40
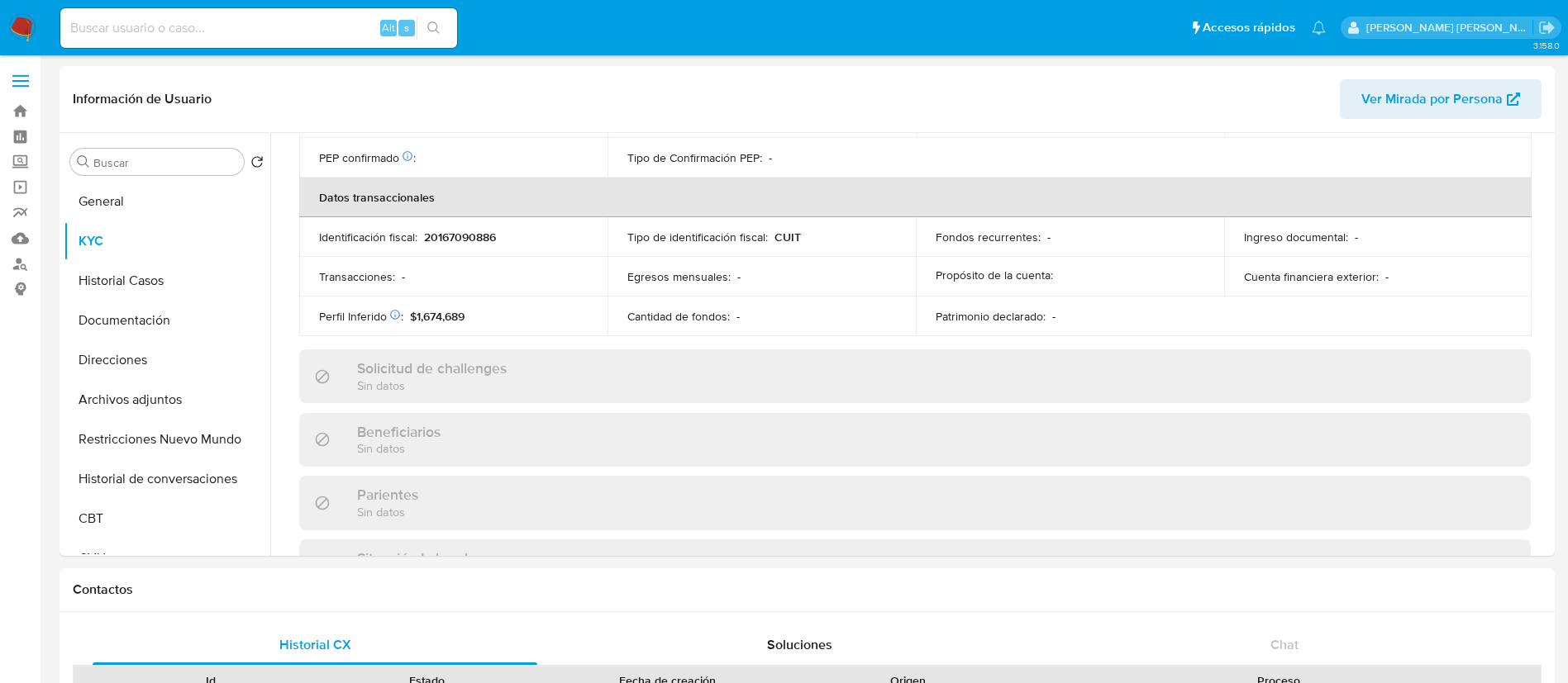
scroll to position [855, 0]
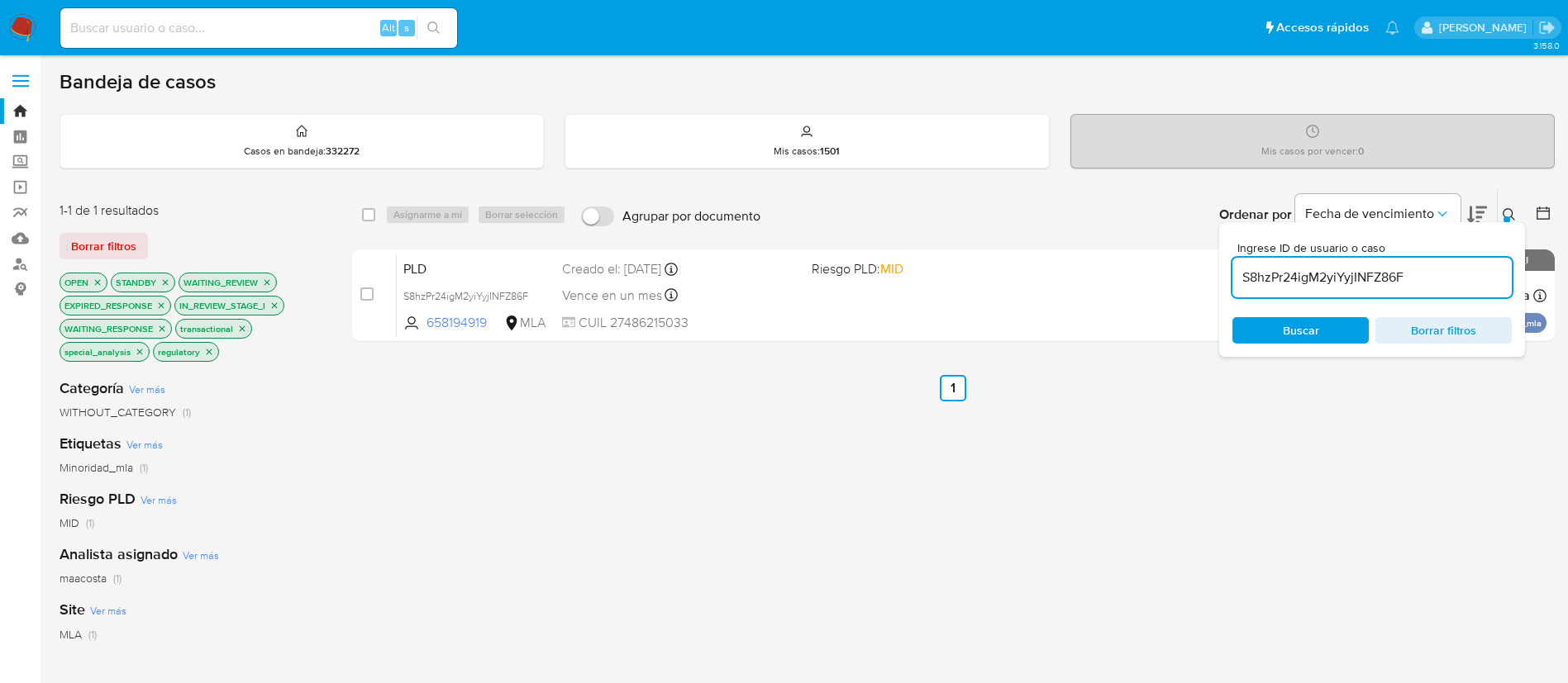
paste input "eRPx9y3GQPcirV4KerDnPKiZ"
click at [1331, 276] on input "eRPx9y3GQPcirV4KerDnPKiZ" at bounding box center [1372, 277] width 279 height 21
type input "eRPx9y3GQPcirV4KerDnPKiZ"
click at [368, 219] on input "checkbox" at bounding box center [368, 214] width 13 height 13
checkbox input "true"
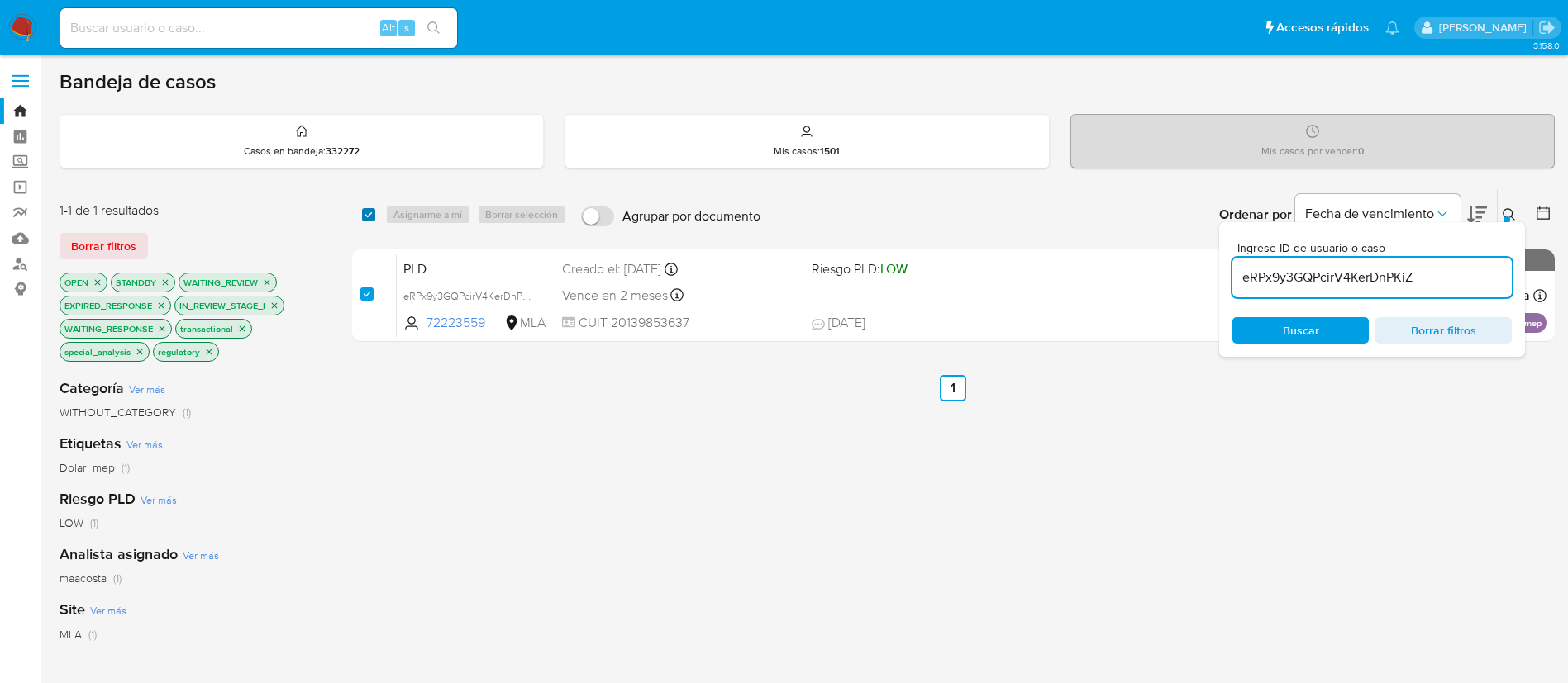
checkbox input "true"
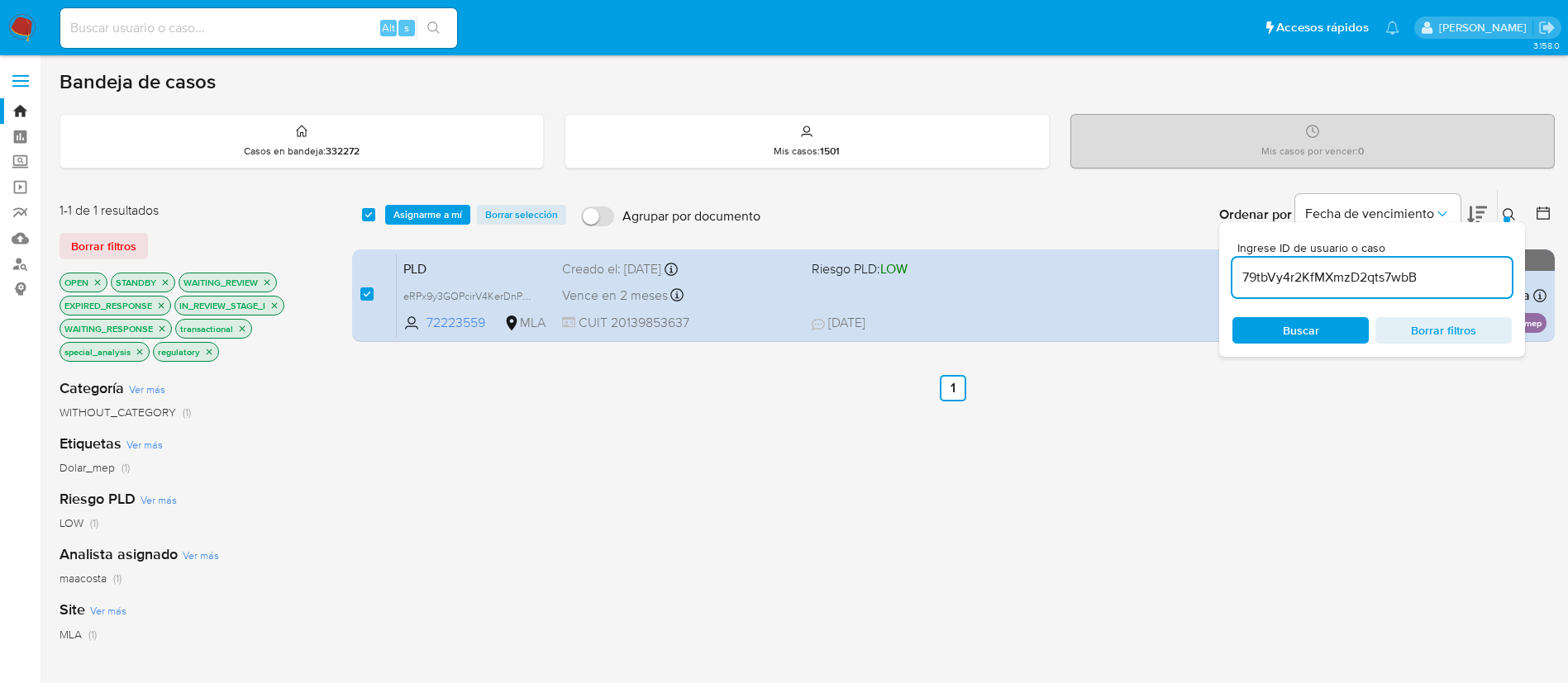
click at [1386, 276] on input "79tbVy4r2KfMXmzD2qts7wbB" at bounding box center [1372, 277] width 279 height 21
type input "79tbVy4r2KfMXmzD2qts7wbB"
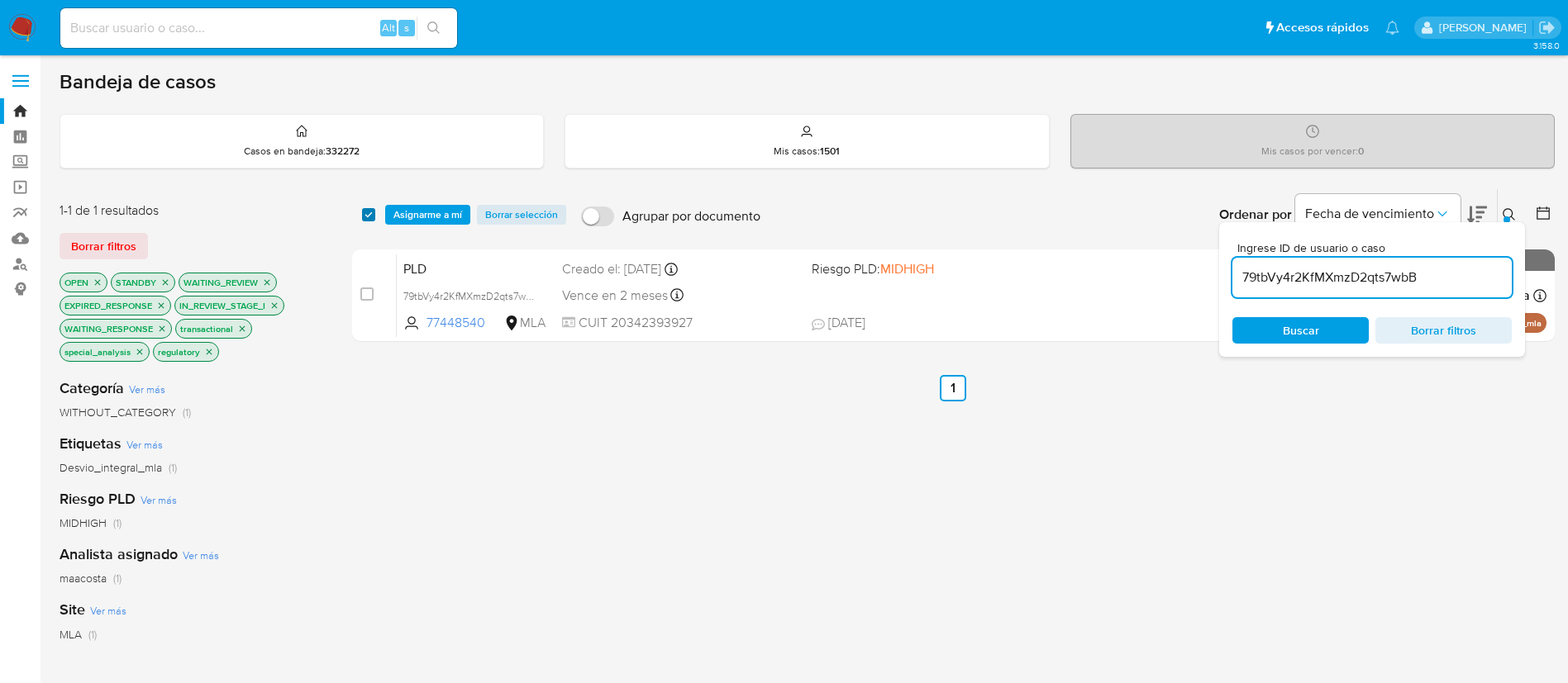
click at [366, 208] on input "checkbox" at bounding box center [368, 214] width 13 height 13
checkbox input "true"
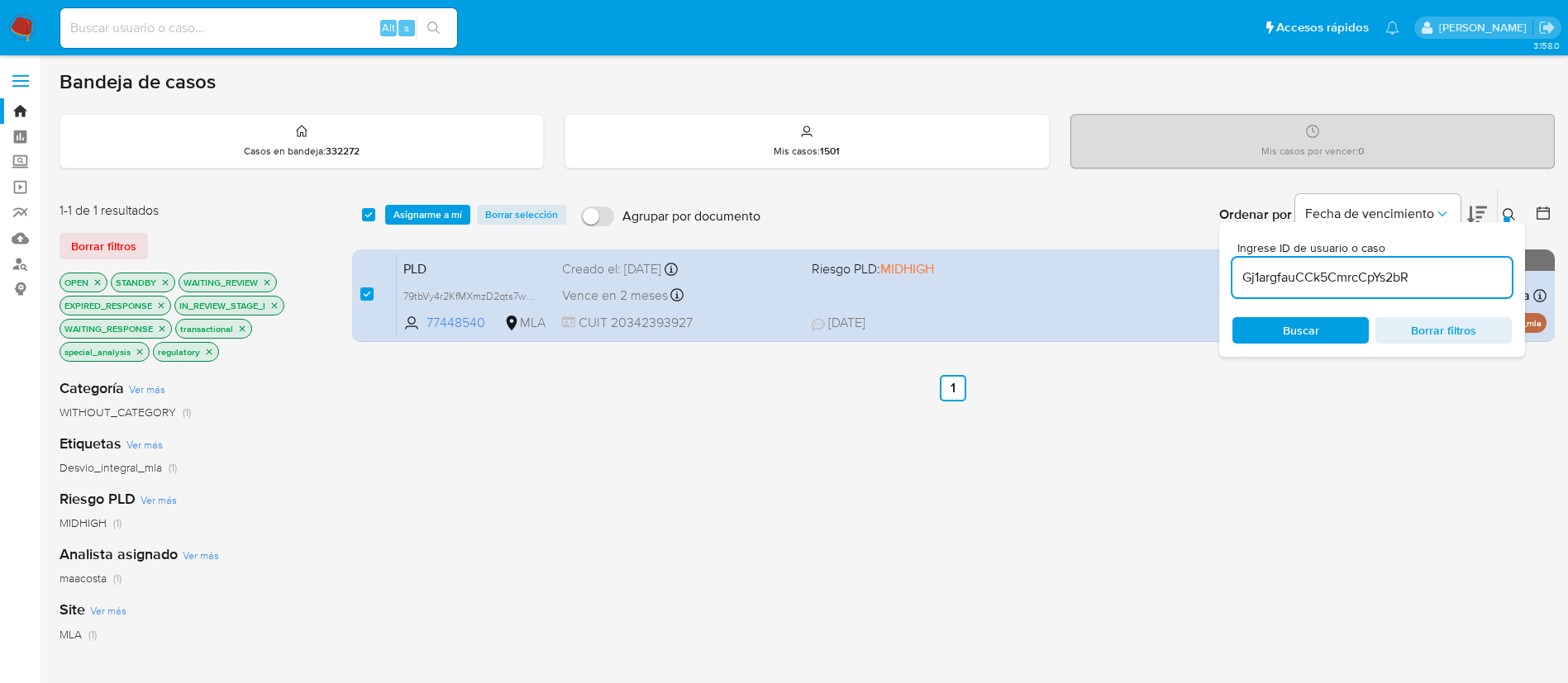
click at [1420, 275] on input "Gj1argfauCCk5CmrcCpYs2bR" at bounding box center [1372, 277] width 279 height 21
type input "Gj1argfauCCk5CmrcCpYs2bR"
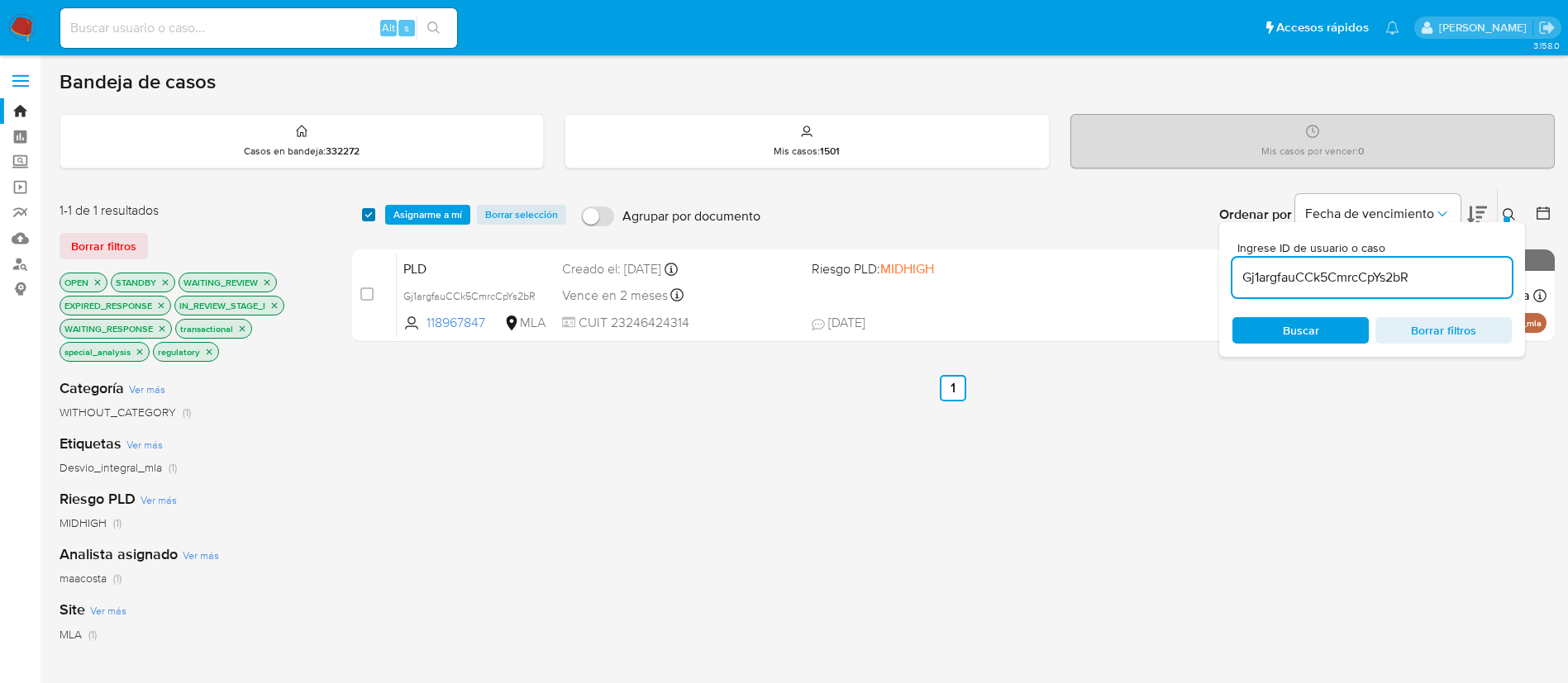
click at [372, 214] on input "checkbox" at bounding box center [368, 214] width 13 height 13
checkbox input "true"
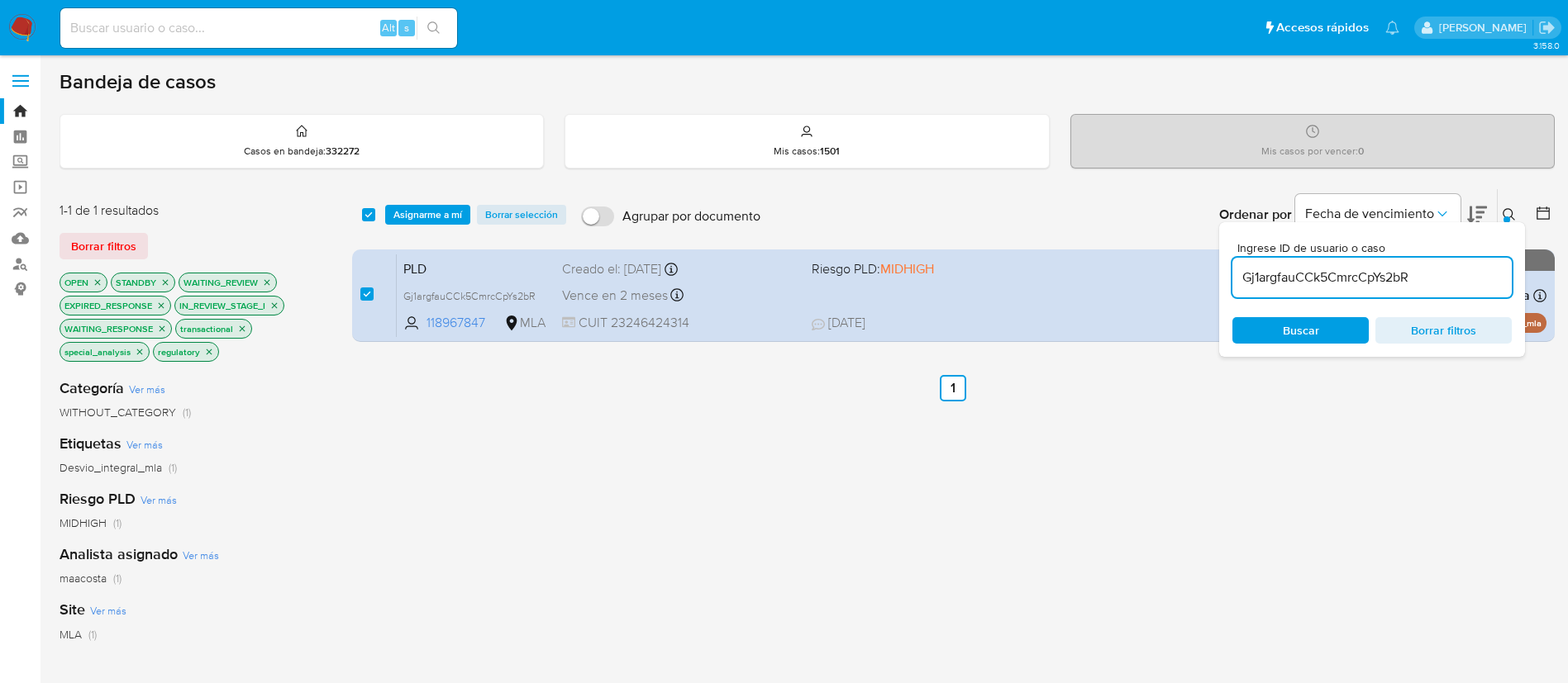
click at [1426, 273] on input "Gj1argfauCCk5CmrcCpYs2bR" at bounding box center [1372, 277] width 279 height 21
type input "4uHrFL3t0YlvQkocWGskhlzo"
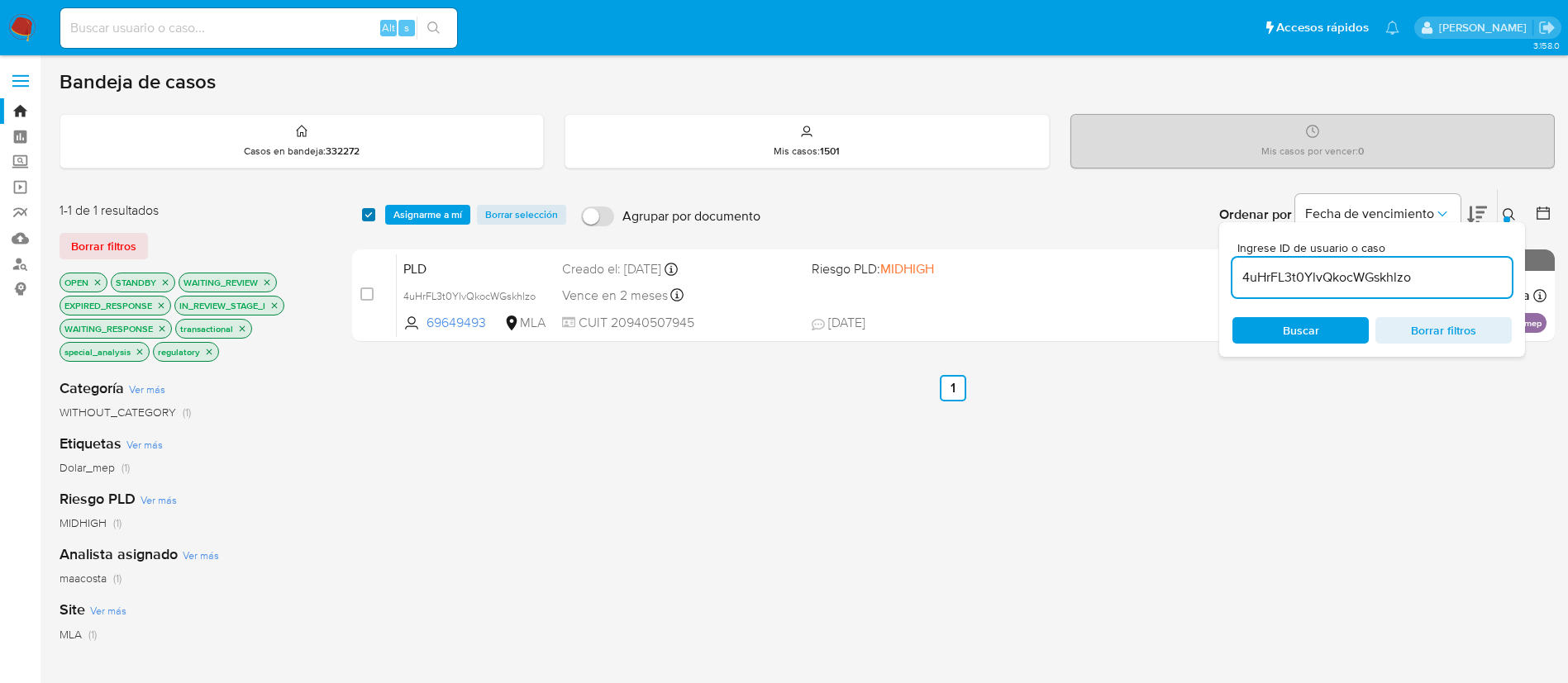
click at [368, 219] on input "checkbox" at bounding box center [368, 214] width 13 height 13
checkbox input "true"
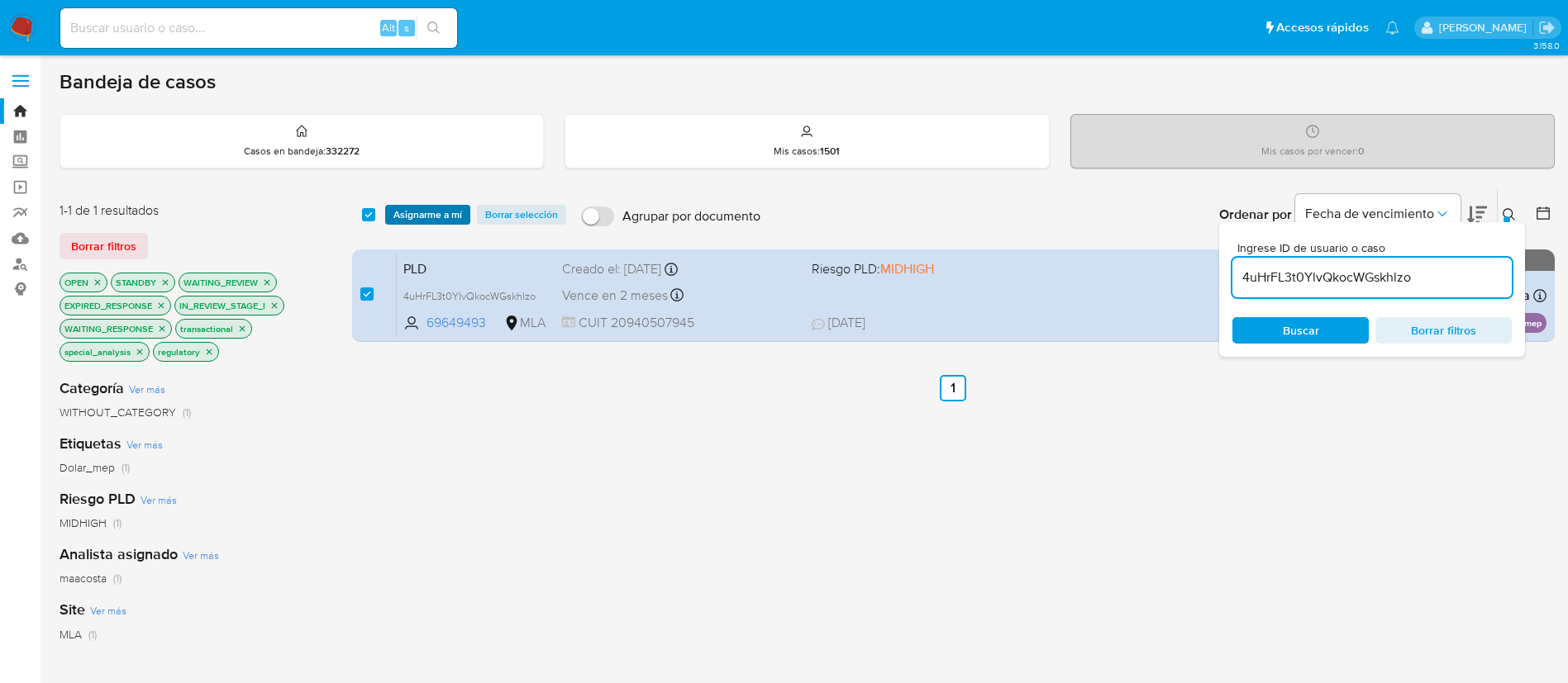
click at [418, 213] on span "Asignarme a mí" at bounding box center [428, 214] width 69 height 17
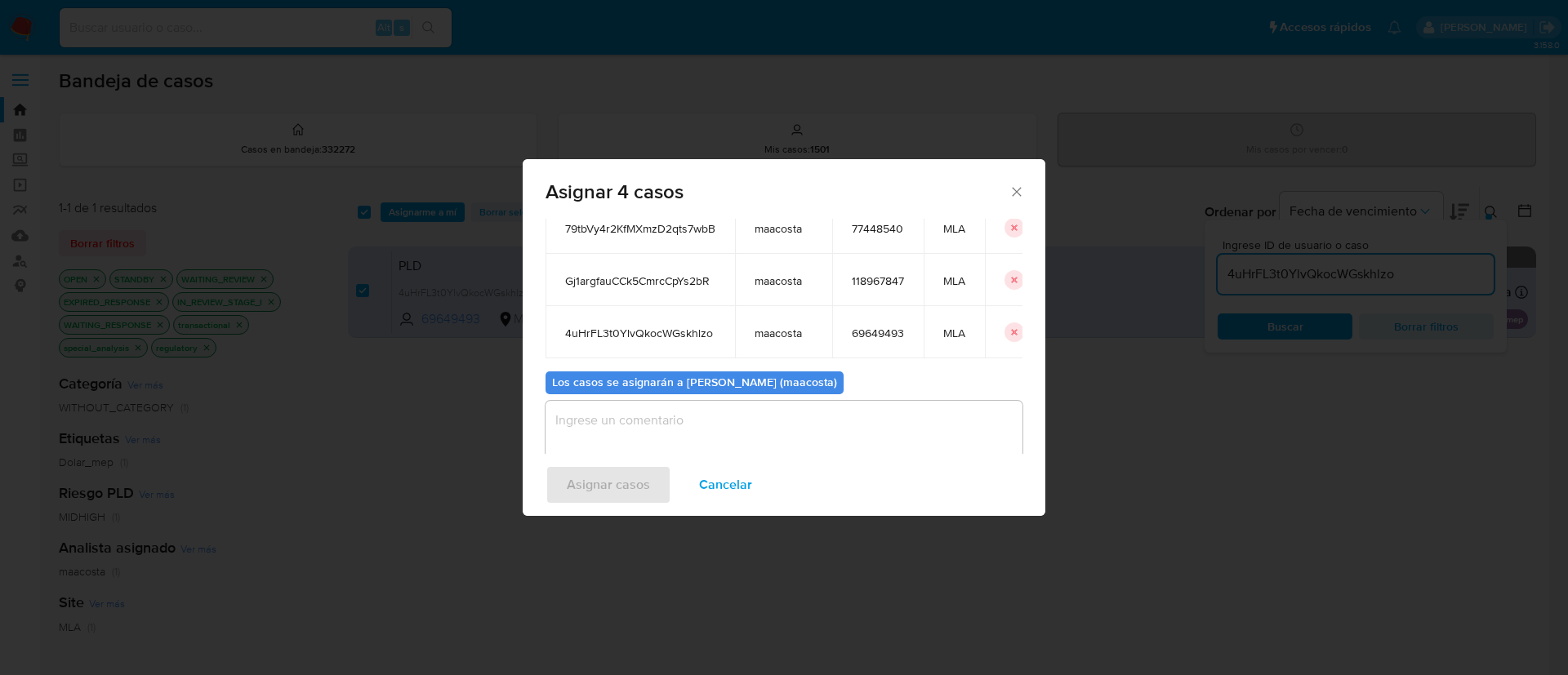
scroll to position [157, 0]
click at [684, 429] on textarea "assign-modal" at bounding box center [783, 433] width 477 height 65
click at [618, 480] on span "Asignar casos" at bounding box center [609, 485] width 84 height 36
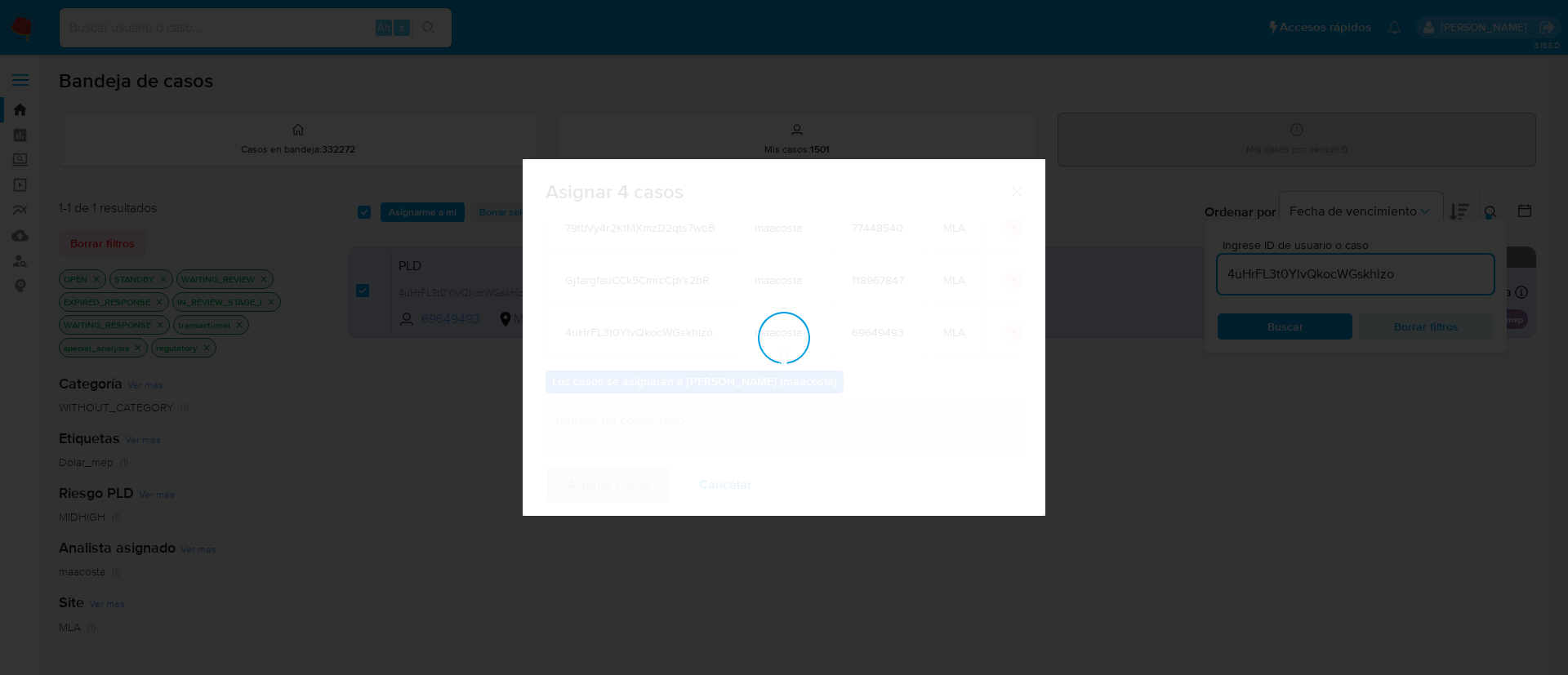
scroll to position [99, 0]
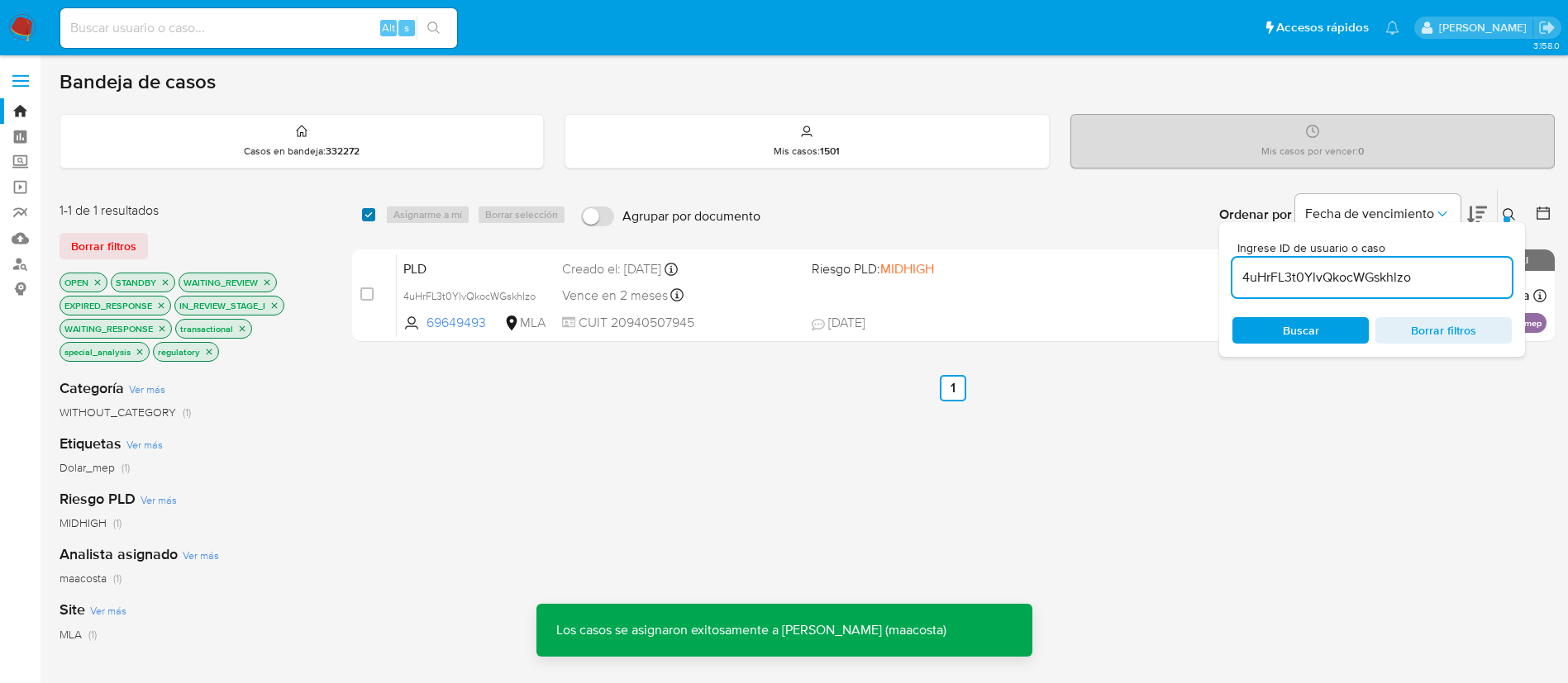
click at [367, 215] on input "checkbox" at bounding box center [368, 214] width 13 height 13
checkbox input "true"
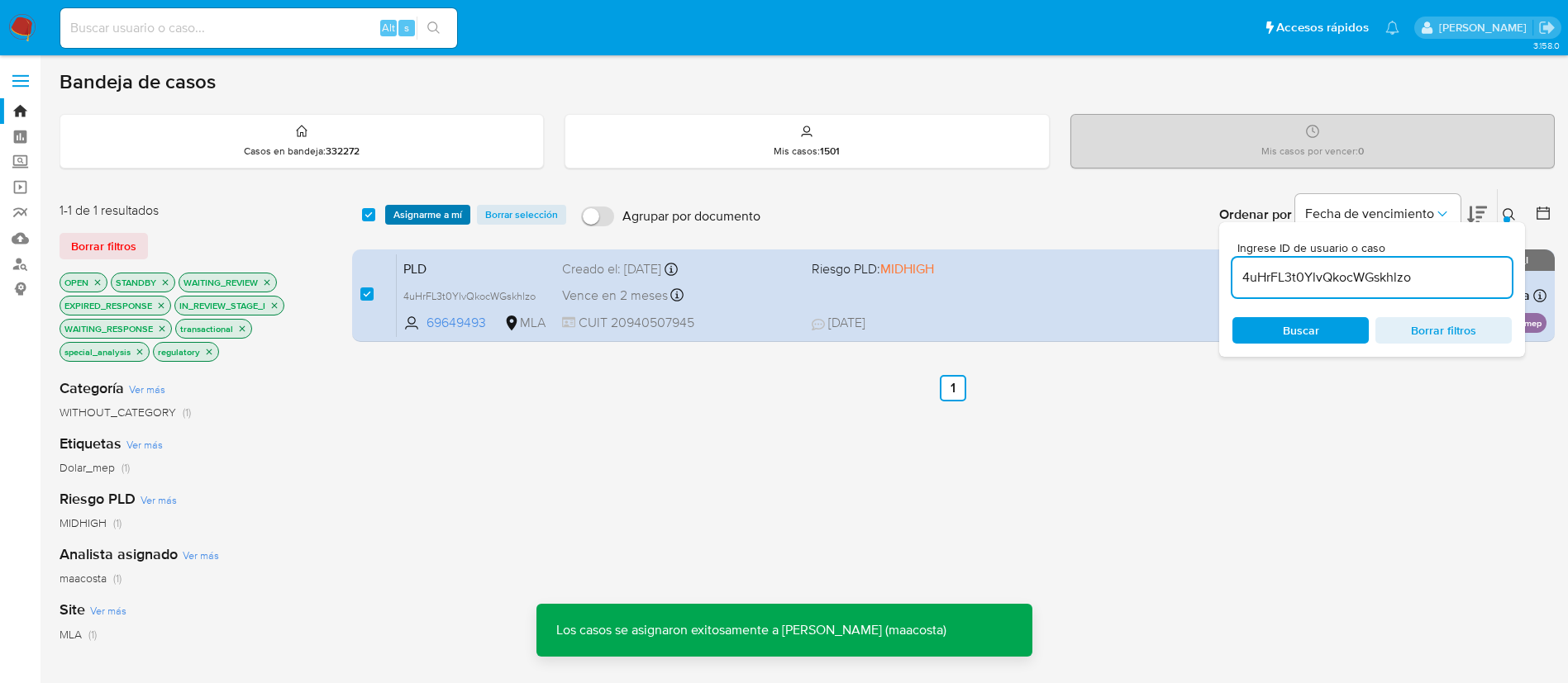
click at [402, 214] on span "Asignarme a mí" at bounding box center [428, 214] width 69 height 17
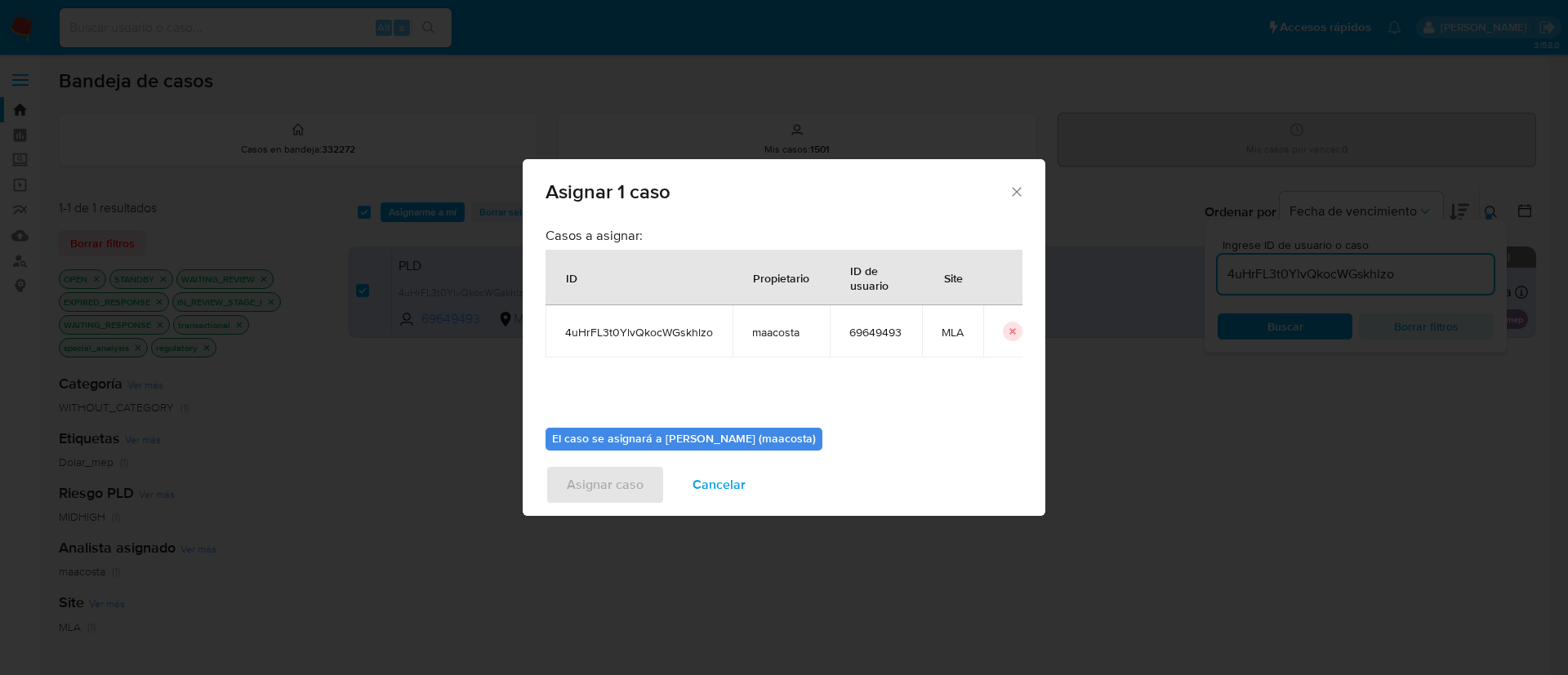
click at [713, 474] on span "Cancelar" at bounding box center [719, 485] width 53 height 36
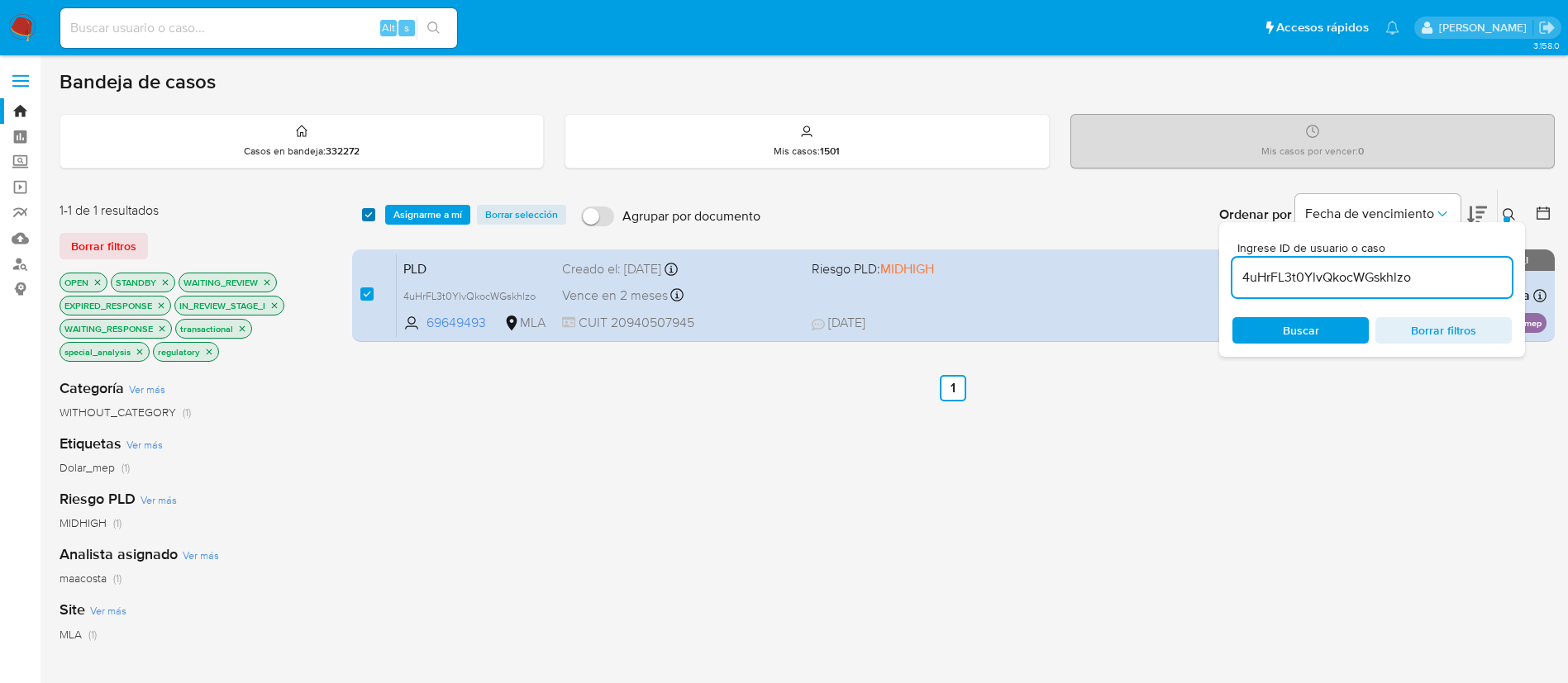
click at [374, 214] on input "checkbox" at bounding box center [368, 214] width 13 height 13
checkbox input "false"
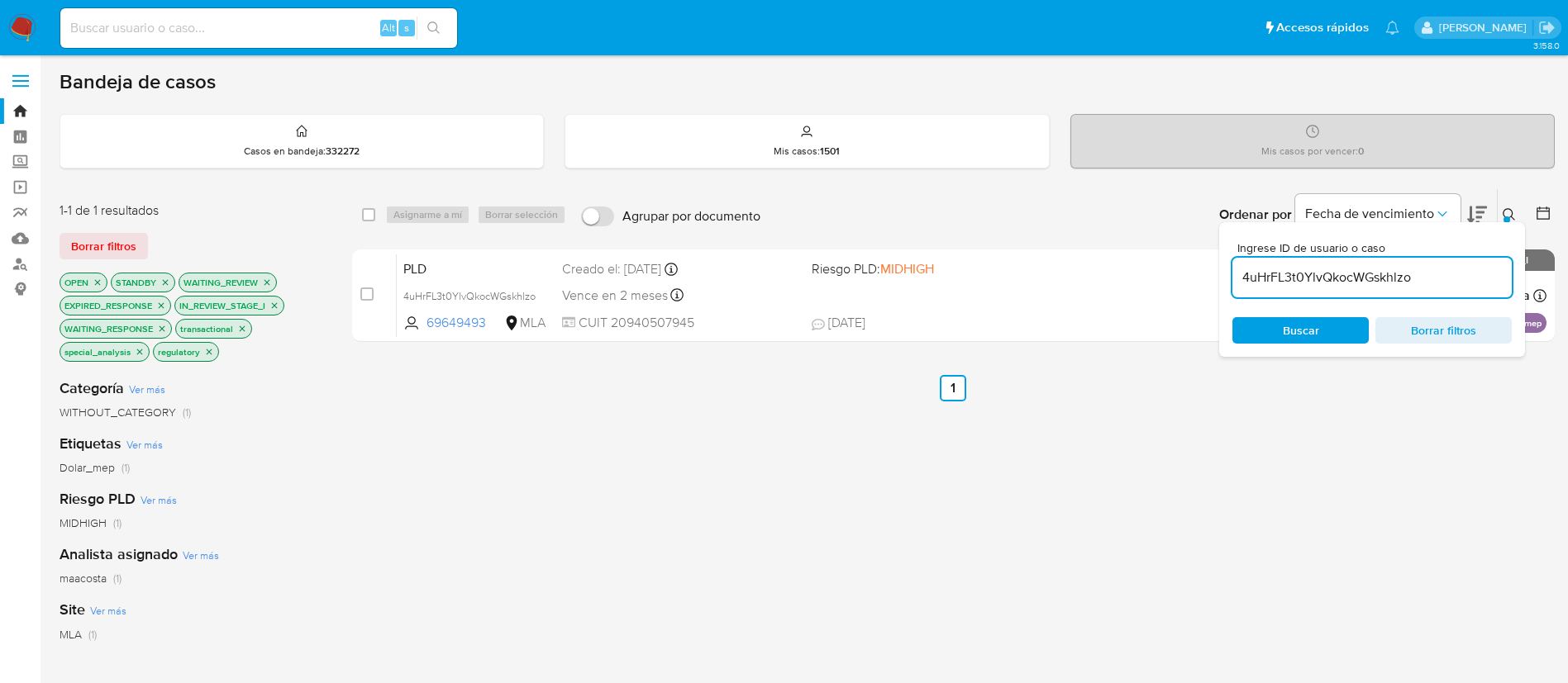
click at [290, 471] on div "Dolar_mep (1)" at bounding box center [192, 469] width 266 height 16
click at [812, 530] on div "select-all-cases-checkbox Asignarme a mí Borrar selección Agrupar por documento…" at bounding box center [954, 597] width 1202 height 818
click at [1463, 499] on div "select-all-cases-checkbox Asignarme a mí Borrar selección Agrupar por documento…" at bounding box center [954, 597] width 1202 height 818
click at [1514, 222] on div "Ingrese ID de usuario o caso 4uHrFL3t0YlvQkocWGskhlzo Buscar Borrar filtros" at bounding box center [1372, 289] width 305 height 135
click at [1510, 202] on div "Ingrese ID de usuario o caso 4uHrFL3t0YlvQkocWGskhlzo Buscar Borrar filtros" at bounding box center [1511, 214] width 28 height 51
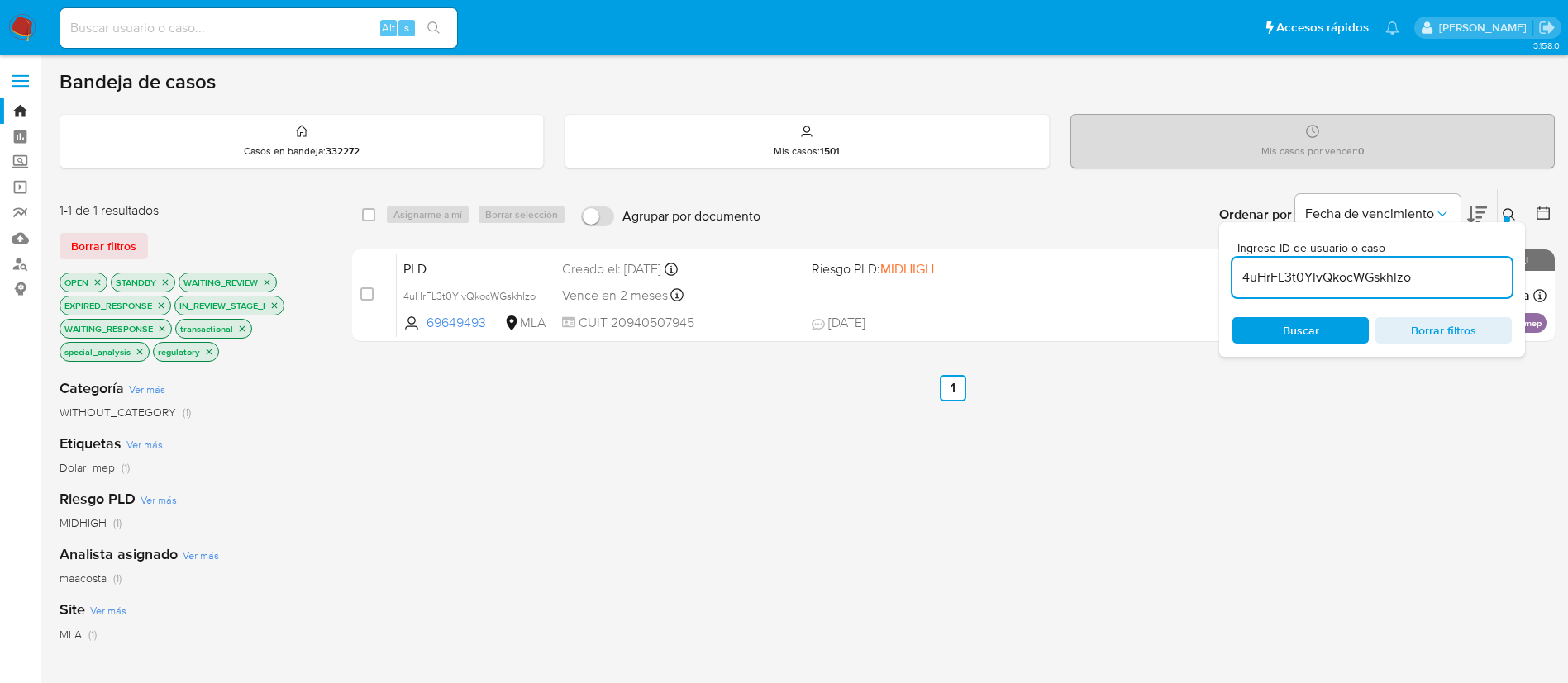
click at [1507, 218] on div at bounding box center [1506, 219] width 6 height 6
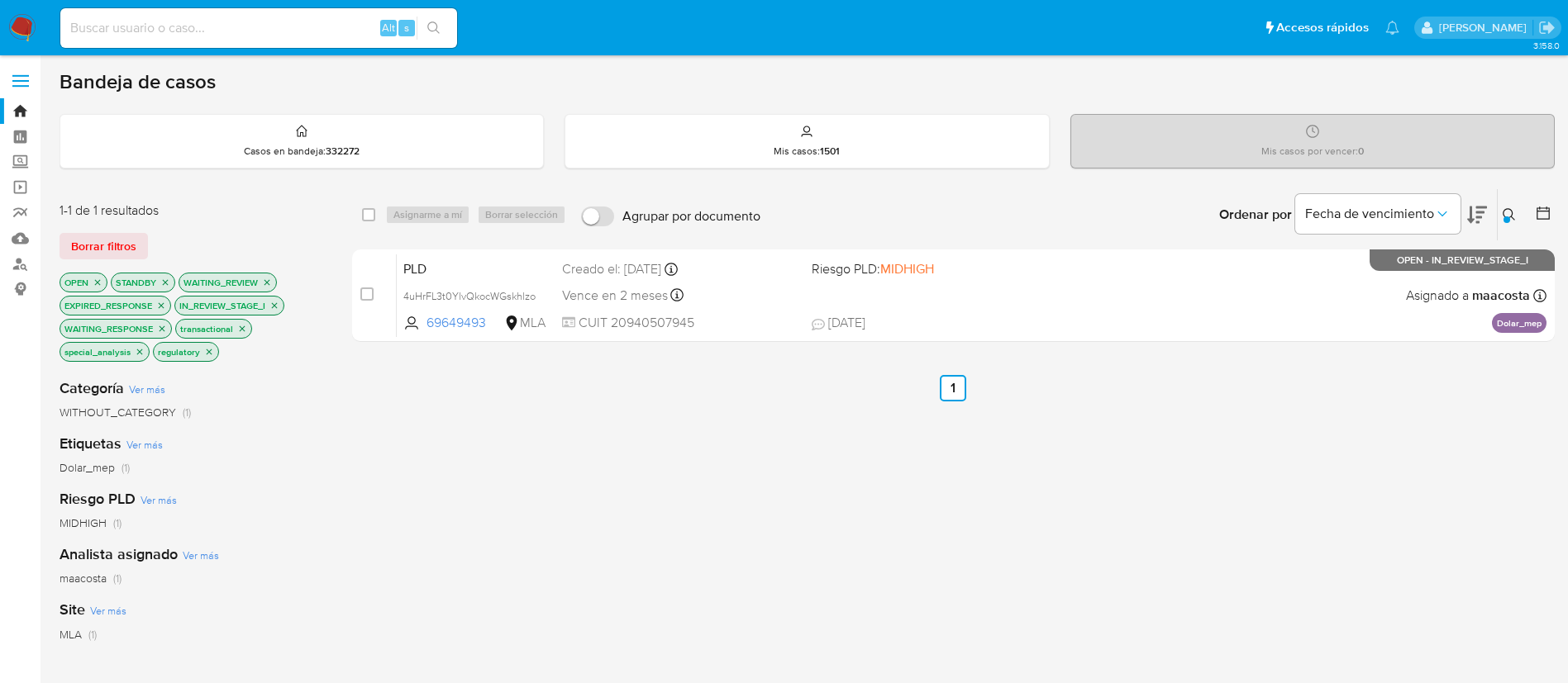
click at [1501, 216] on button at bounding box center [1511, 214] width 27 height 19
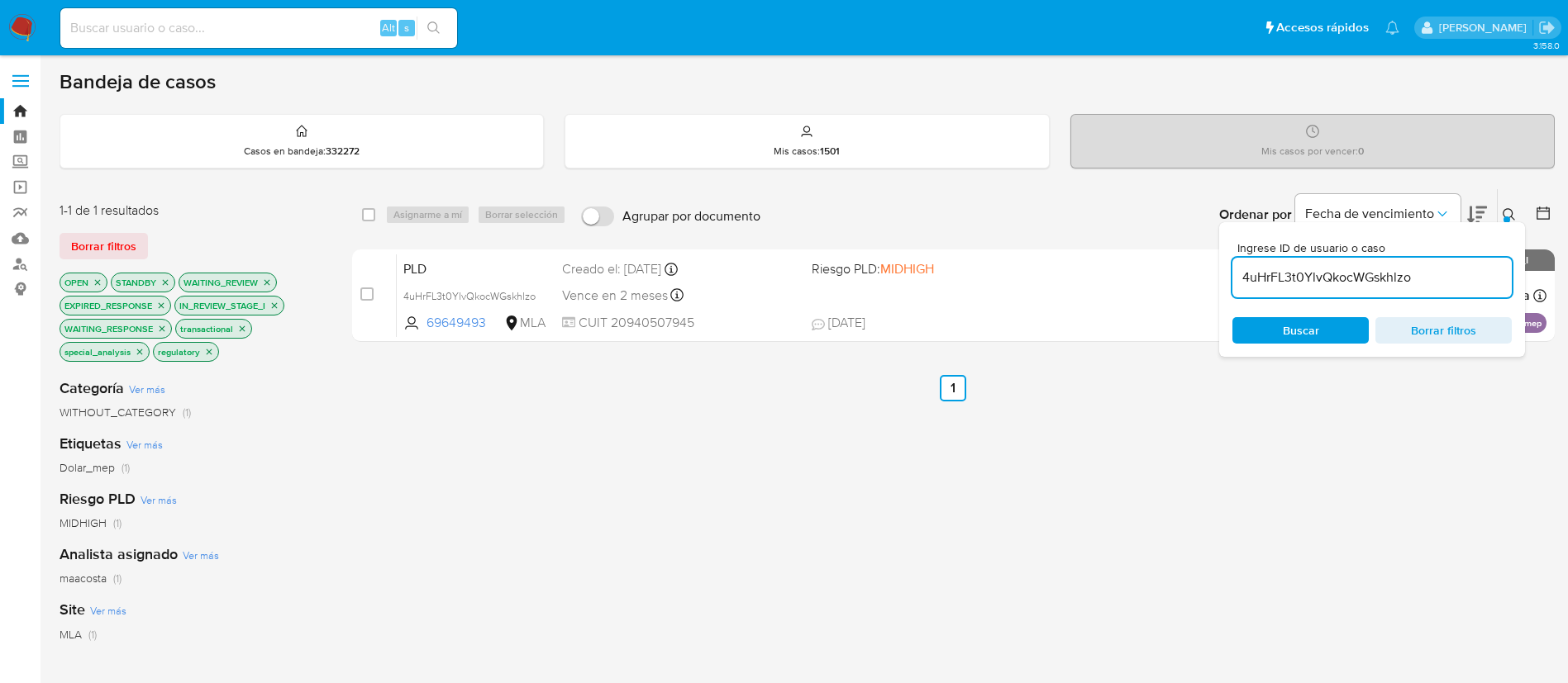
click at [1406, 284] on input "4uHrFL3t0YlvQkocWGskhlzo" at bounding box center [1372, 277] width 279 height 21
type input "eRPx9y3GQPcirV4KerDnPKiZ"
click at [376, 215] on div "select-all-cases-checkbox" at bounding box center [372, 214] width 19 height 19
click at [366, 214] on input "checkbox" at bounding box center [368, 214] width 13 height 13
checkbox input "true"
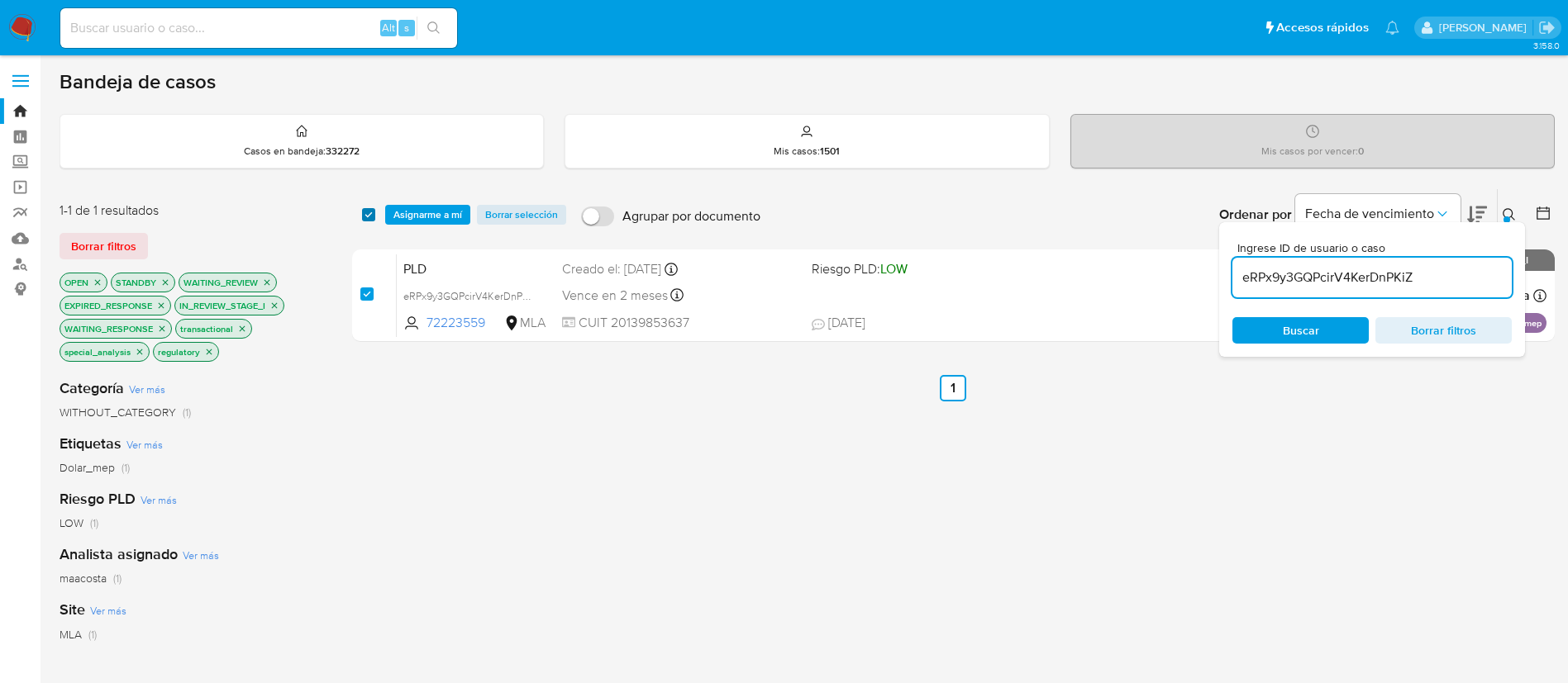
checkbox input "true"
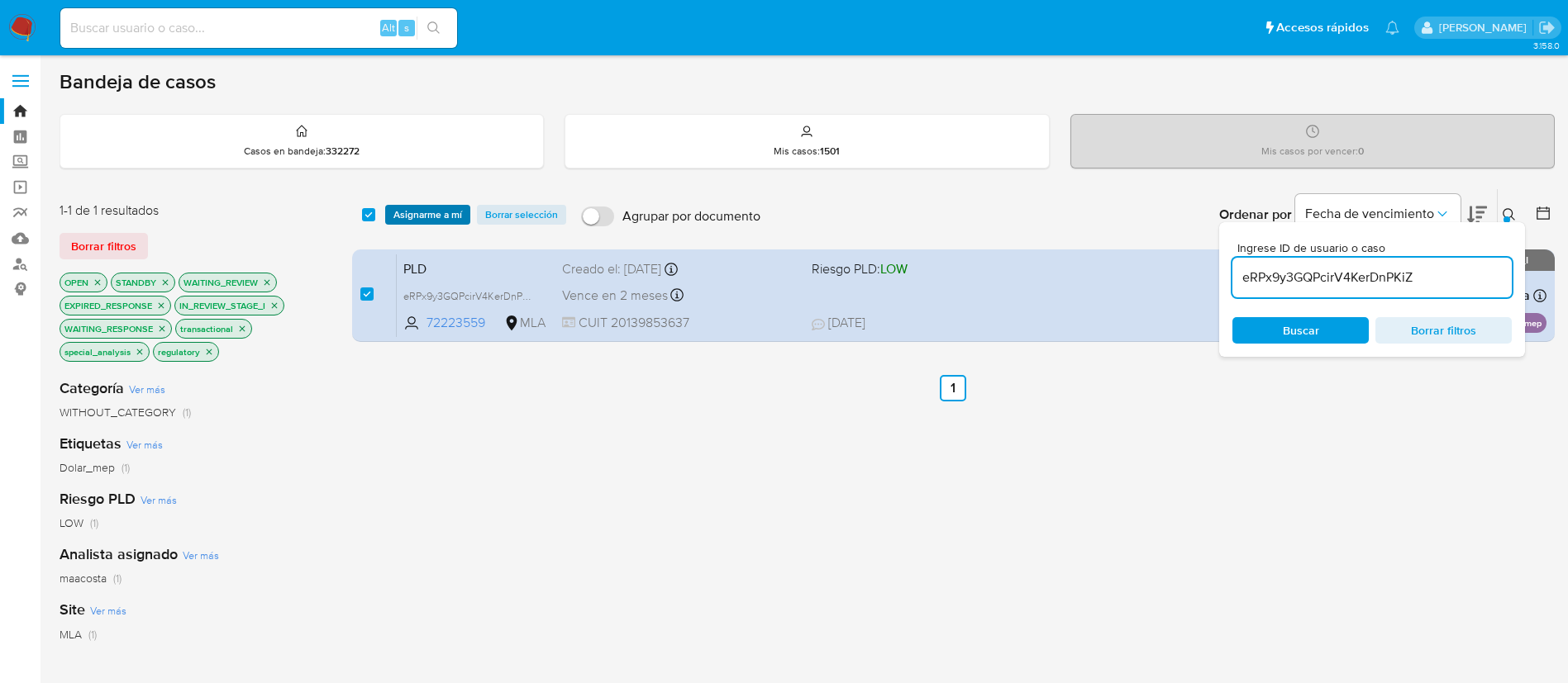
click at [421, 214] on span "Asignarme a mí" at bounding box center [428, 214] width 69 height 17
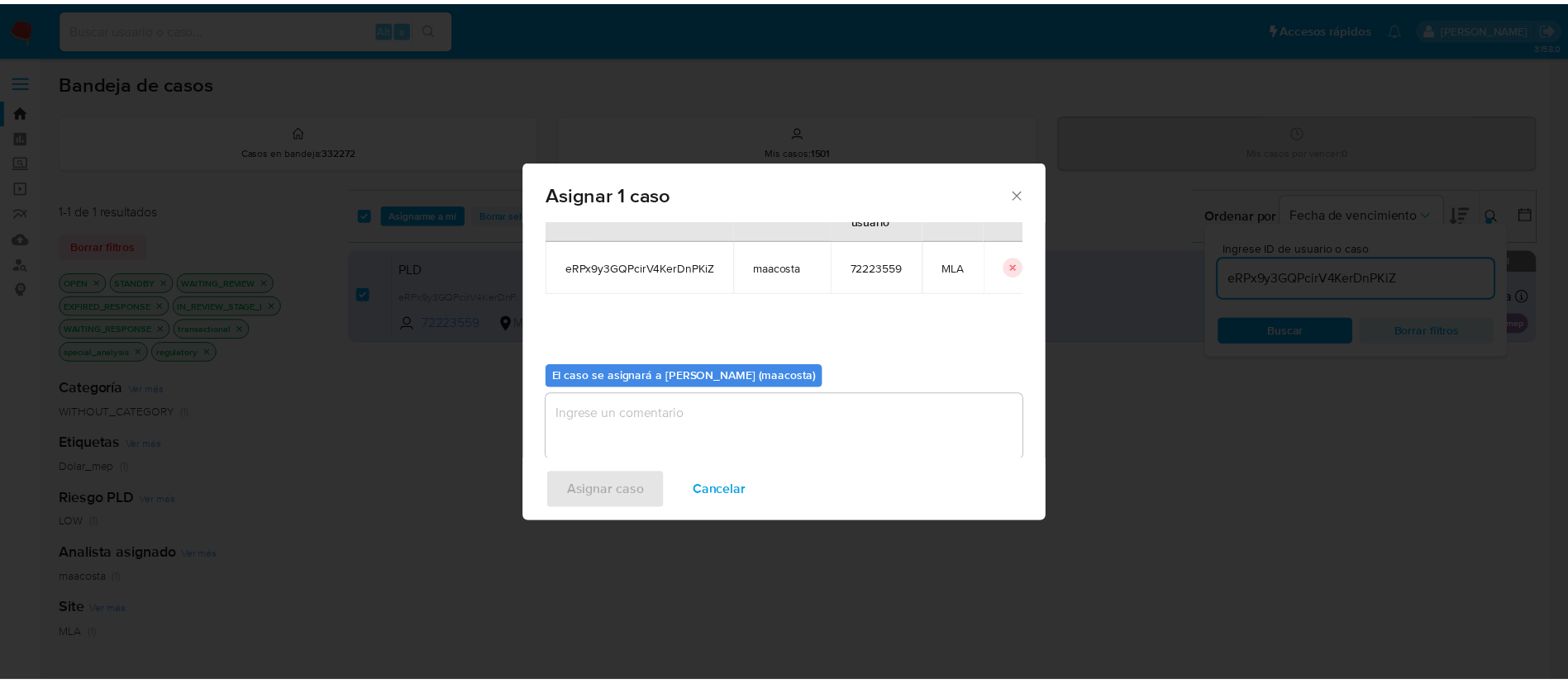
scroll to position [70, 0]
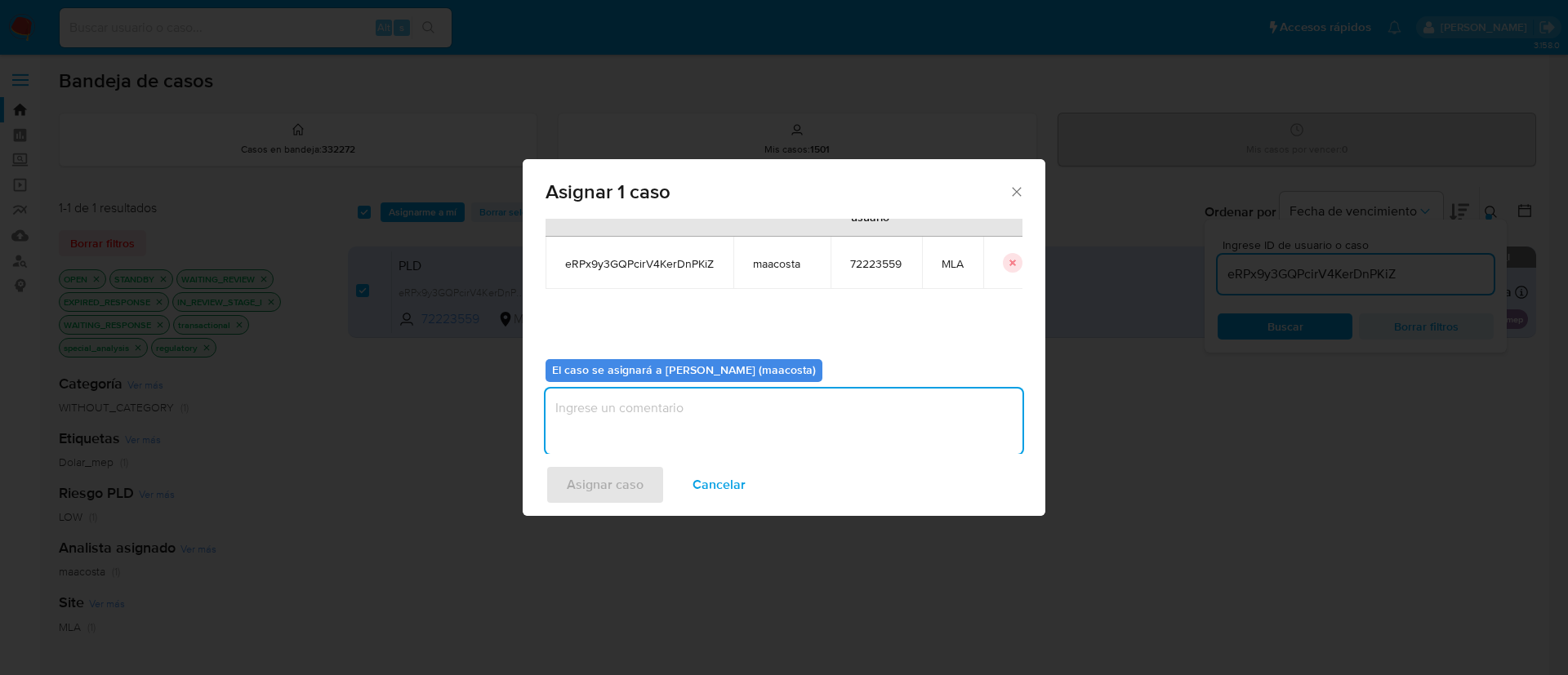
click at [681, 423] on textarea "assign-modal" at bounding box center [783, 421] width 477 height 65
click at [616, 494] on span "Asignar caso" at bounding box center [605, 485] width 77 height 36
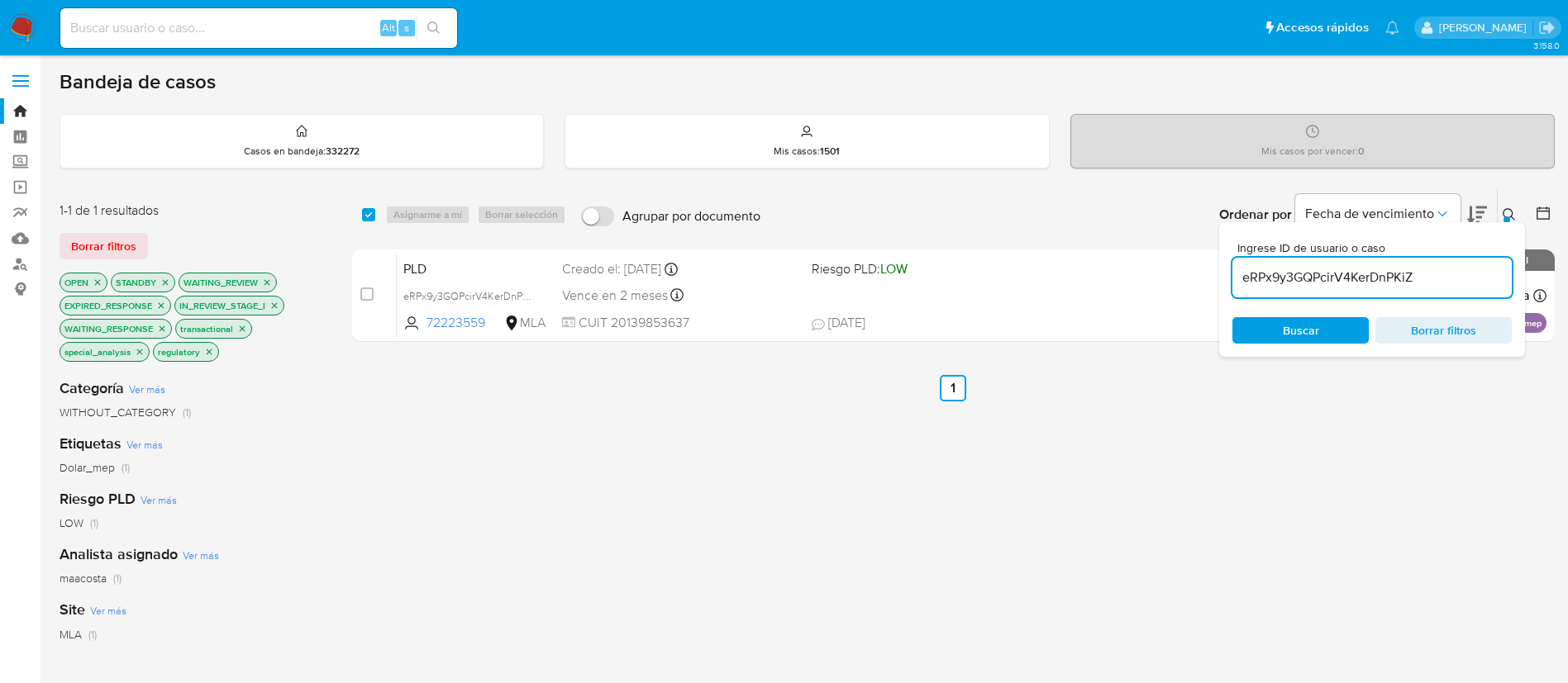
click at [1272, 266] on input "eRPx9y3GQPcirV4KerDnPKiZ" at bounding box center [1372, 277] width 279 height 21
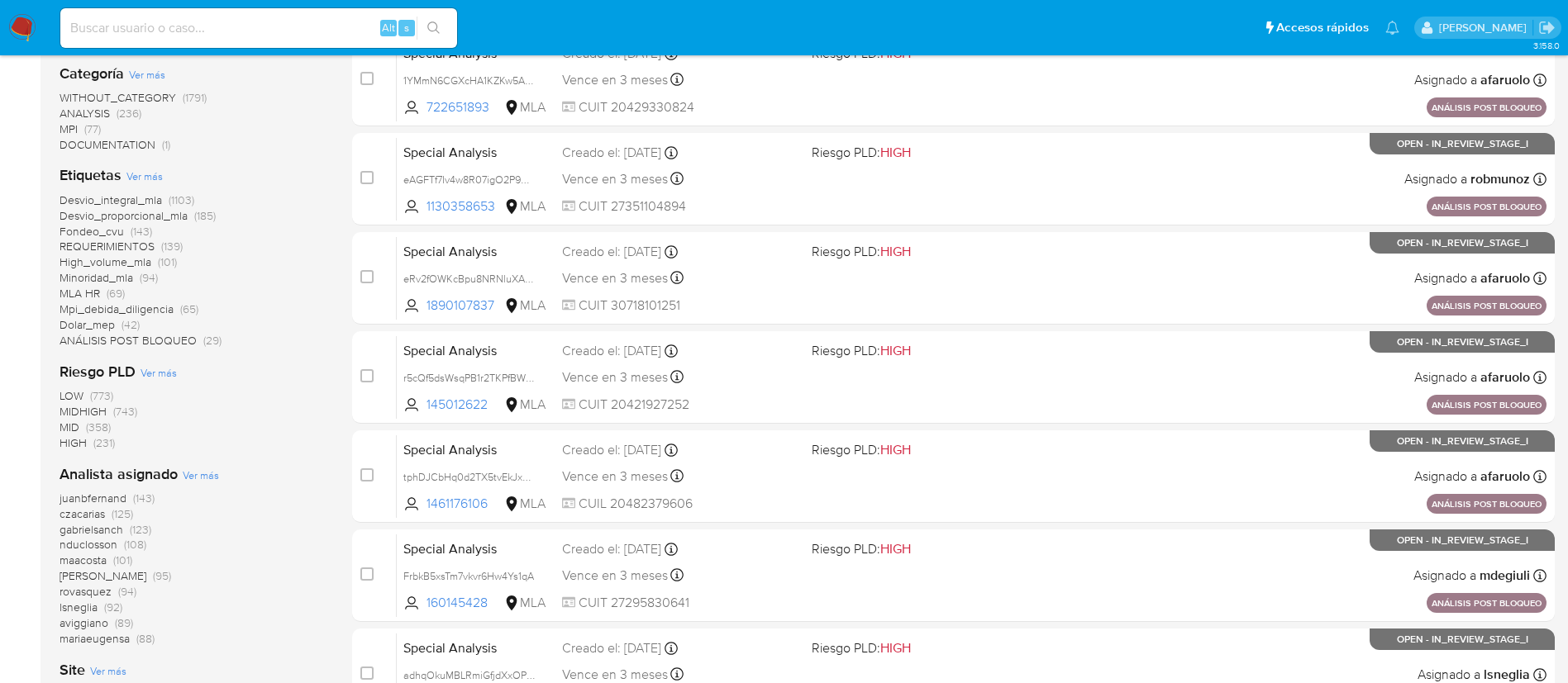
scroll to position [325, 0]
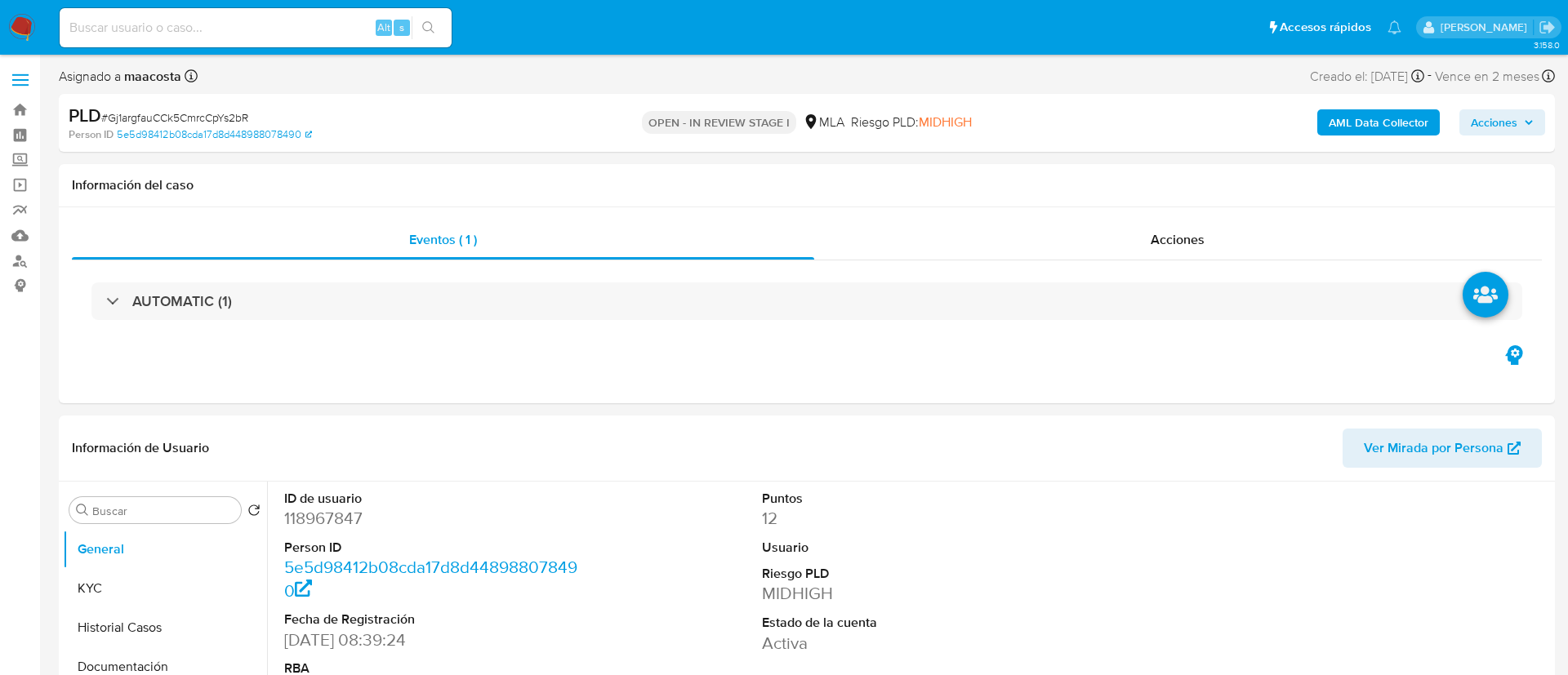
select select "10"
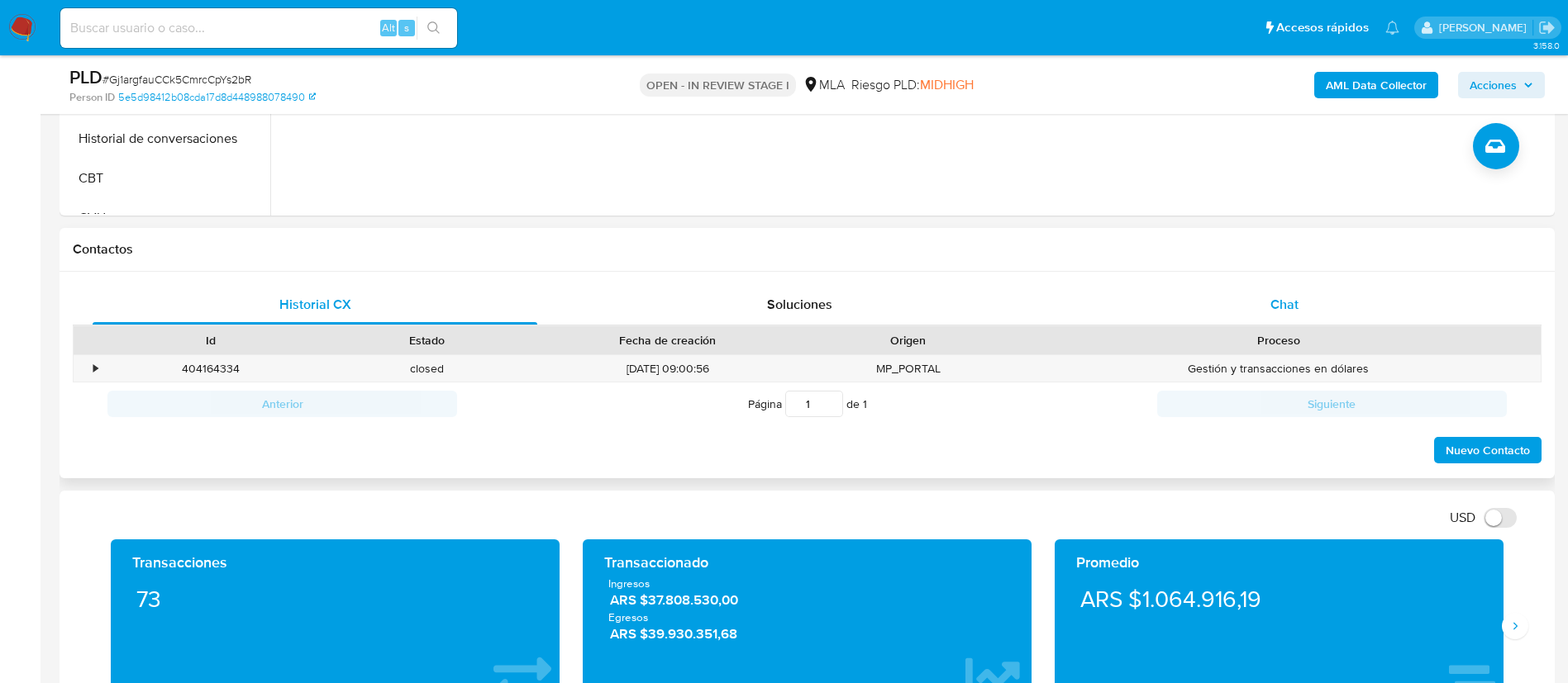
click at [1287, 296] on span "Chat" at bounding box center [1285, 304] width 28 height 19
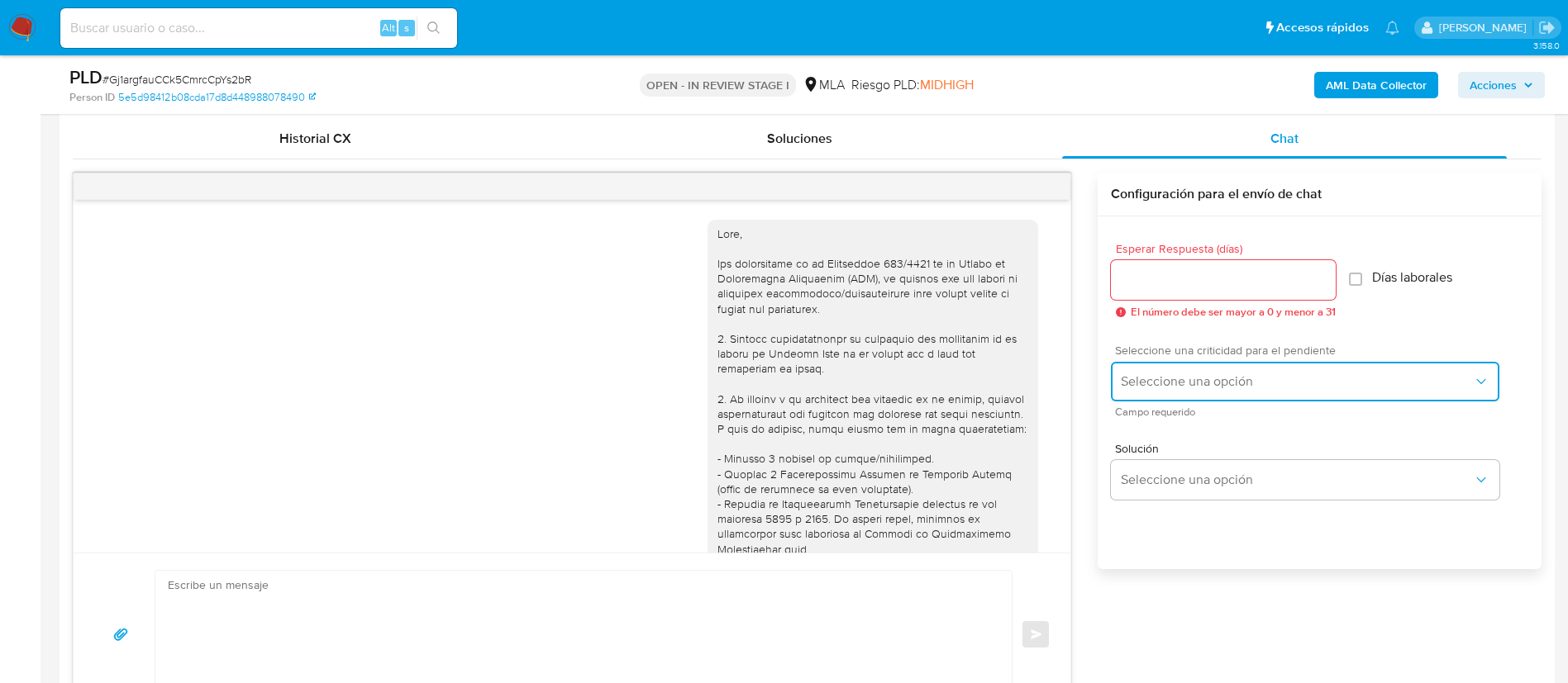
scroll to position [1213, 0]
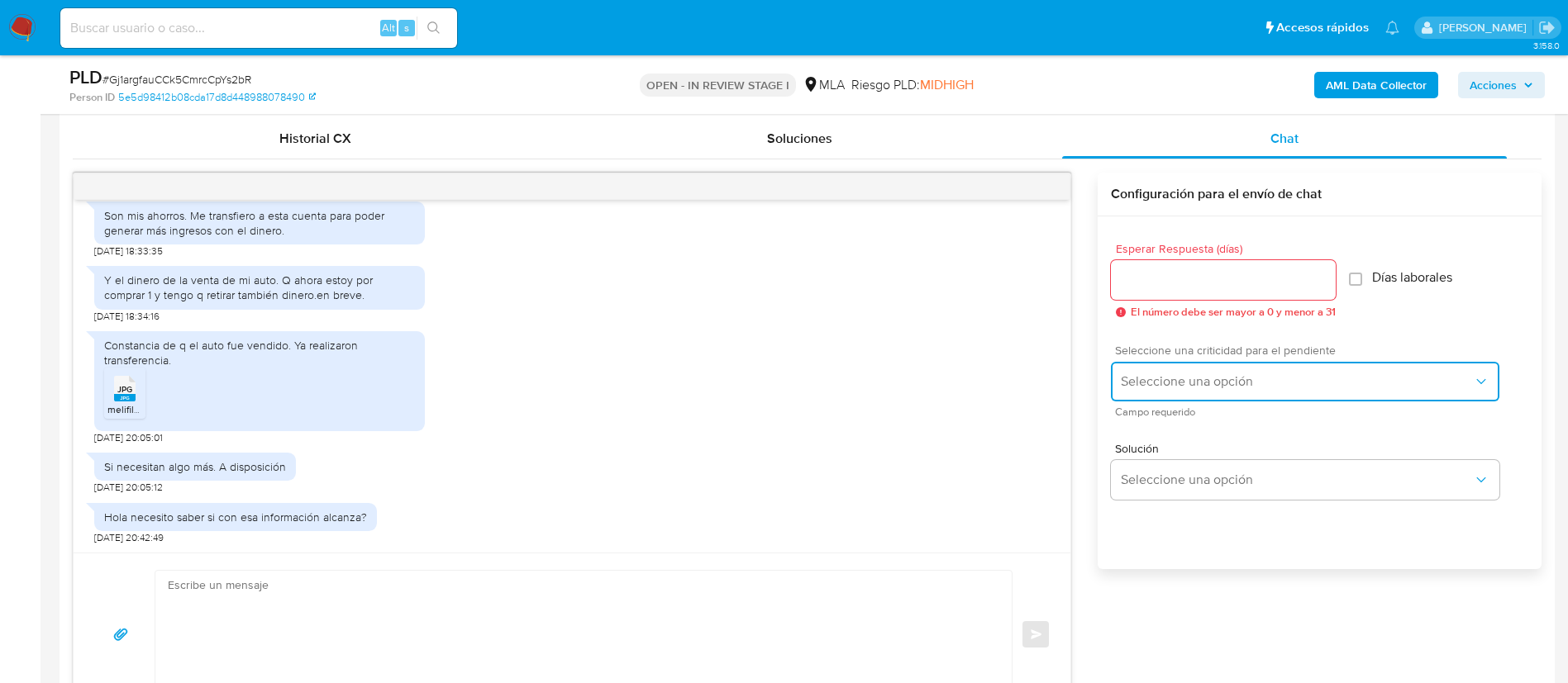
click at [1190, 389] on span "Seleccione una opción" at bounding box center [1297, 381] width 352 height 17
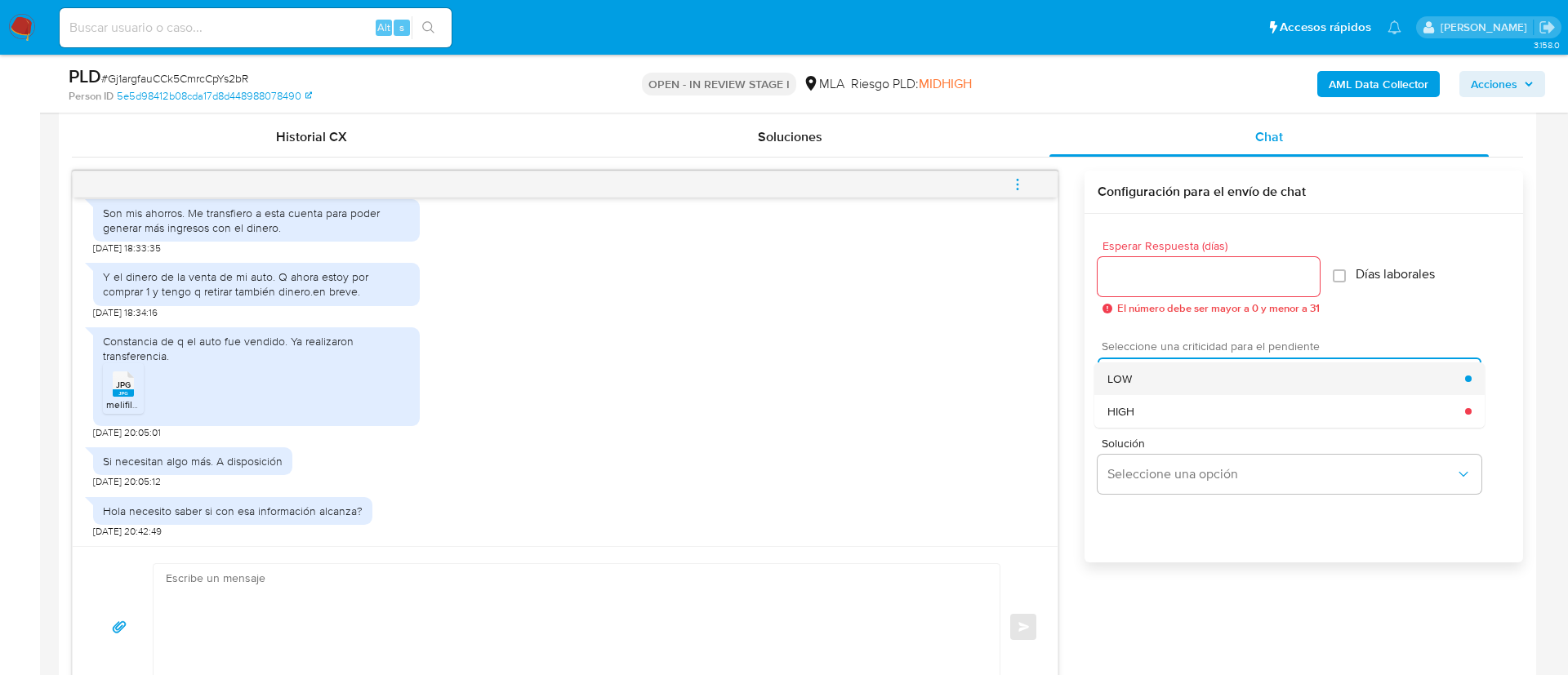
click at [1151, 378] on div "LOW" at bounding box center [1286, 378] width 358 height 32
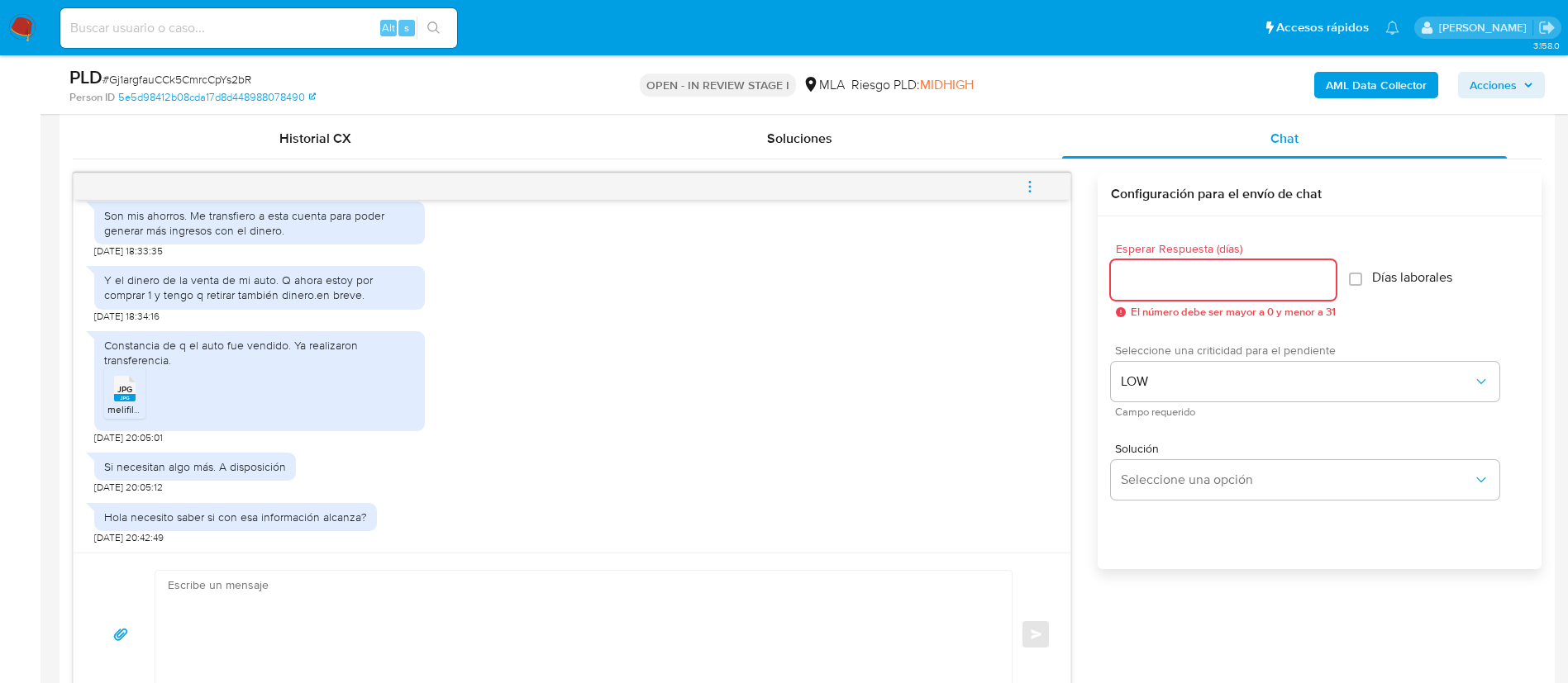
click at [1141, 283] on input "Esperar Respuesta (días)" at bounding box center [1223, 280] width 225 height 21
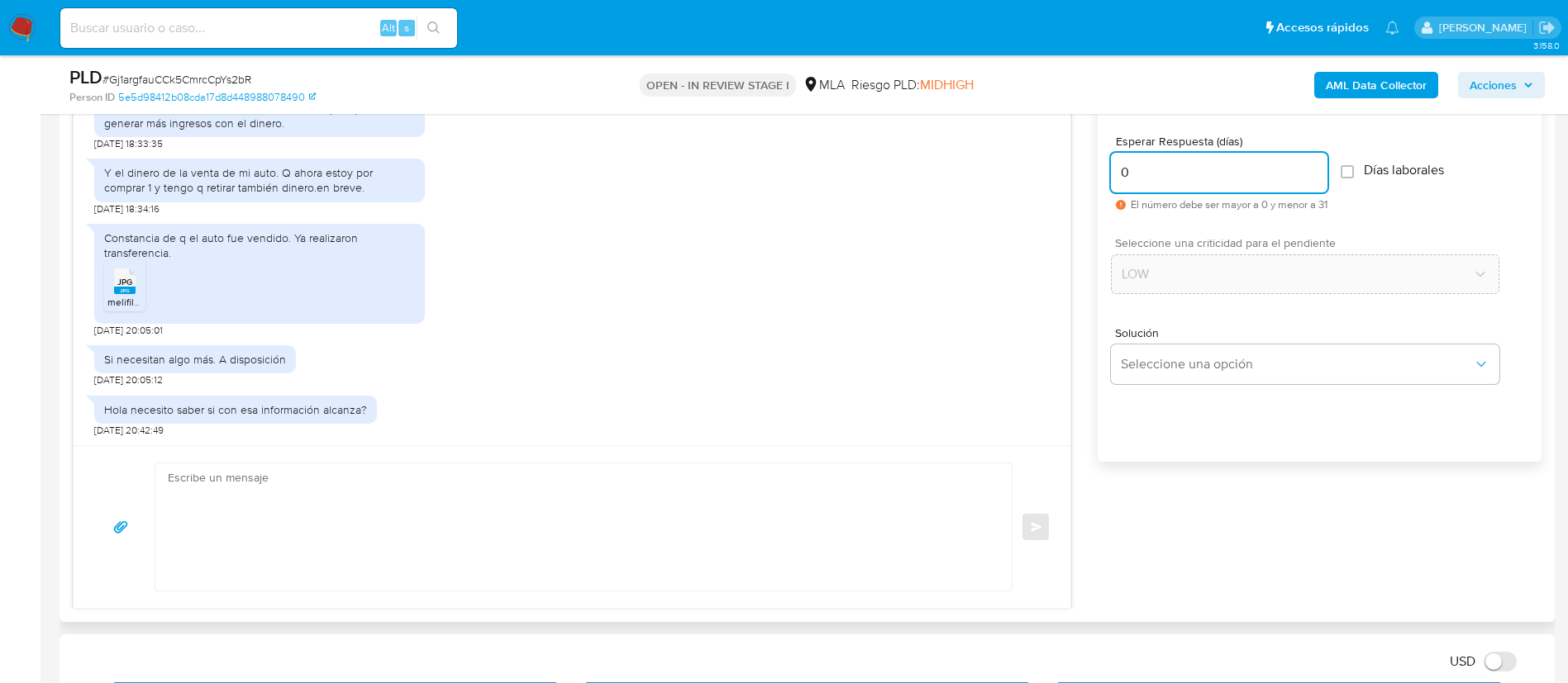
scroll to position [912, 0]
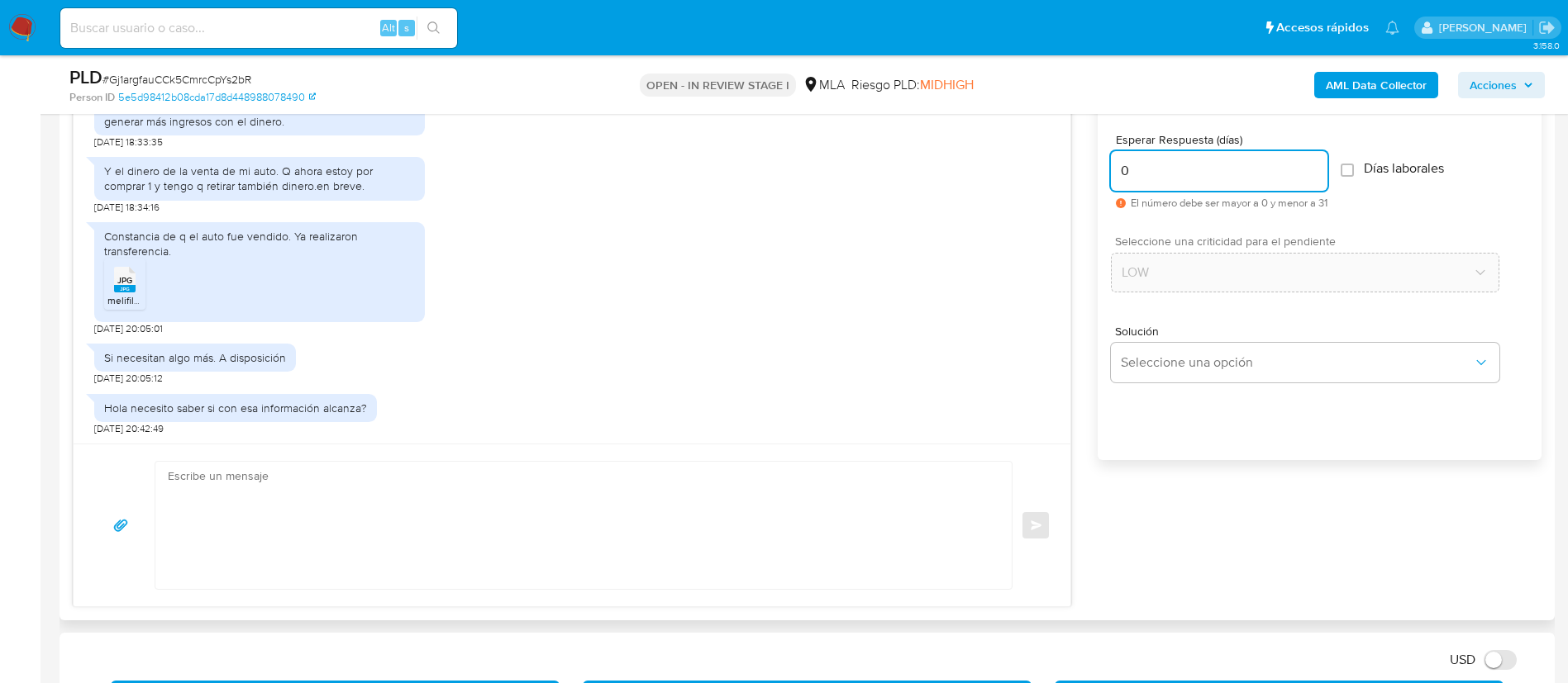
type input "0"
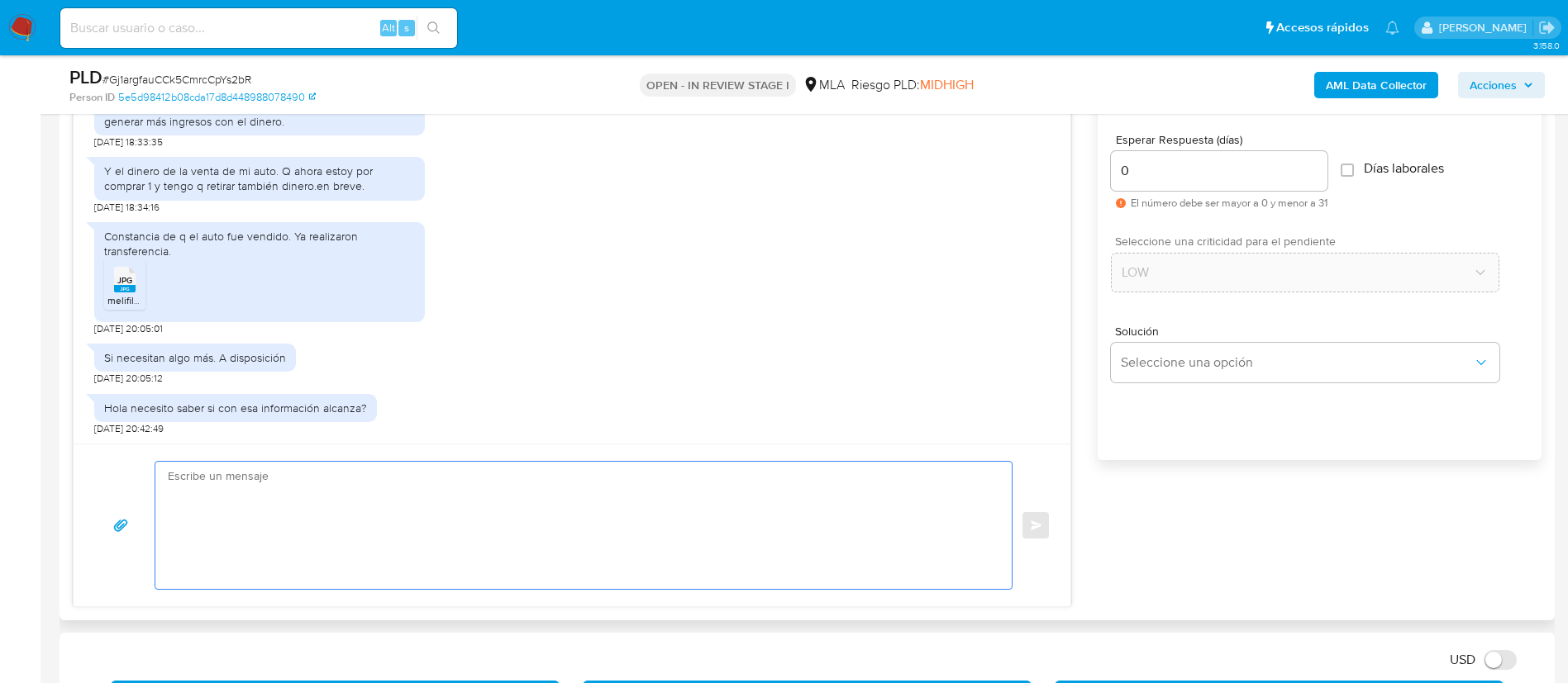
click at [868, 486] on textarea at bounding box center [579, 525] width 824 height 127
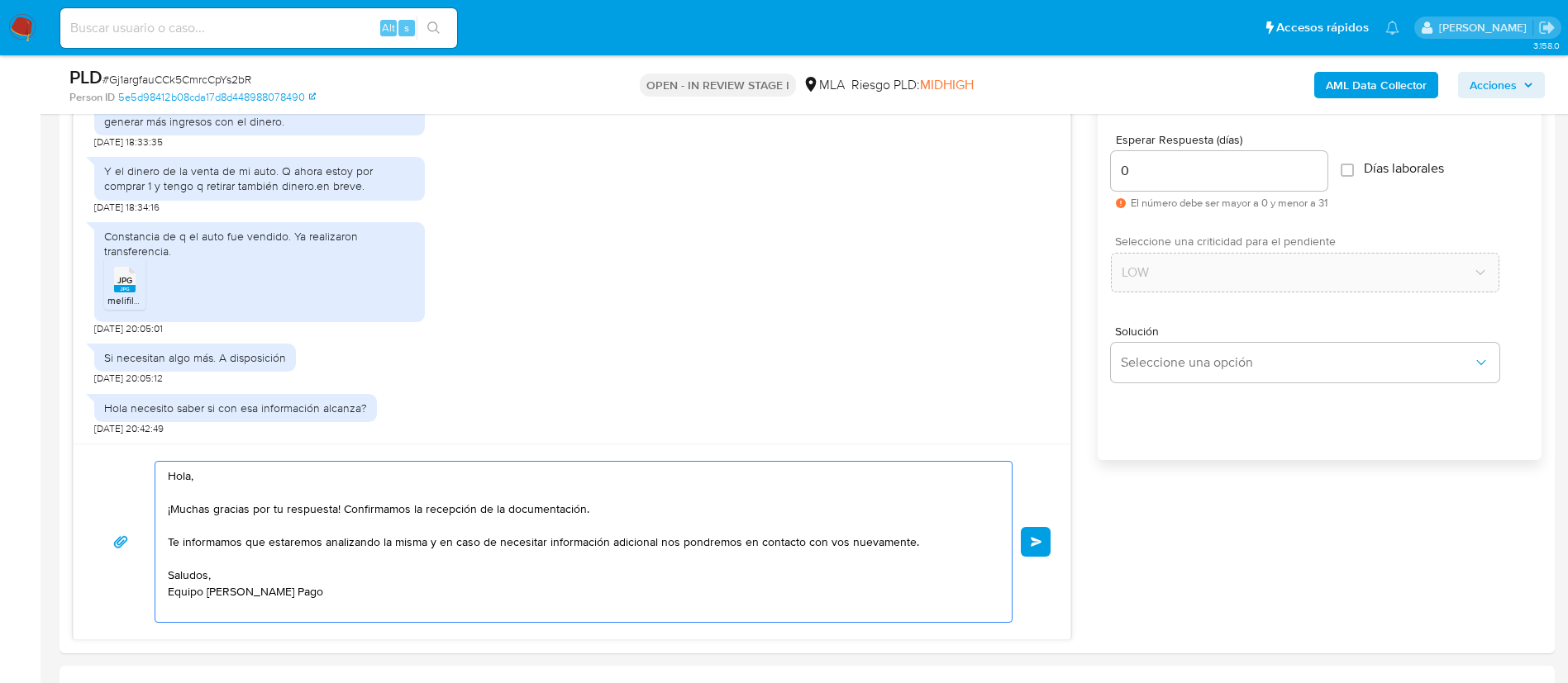
type textarea "Hola, ¡Muchas gracias por tu respuesta! Confirmamos la recepción de la document…"
click at [1038, 541] on span "Enviar" at bounding box center [1037, 542] width 11 height 10
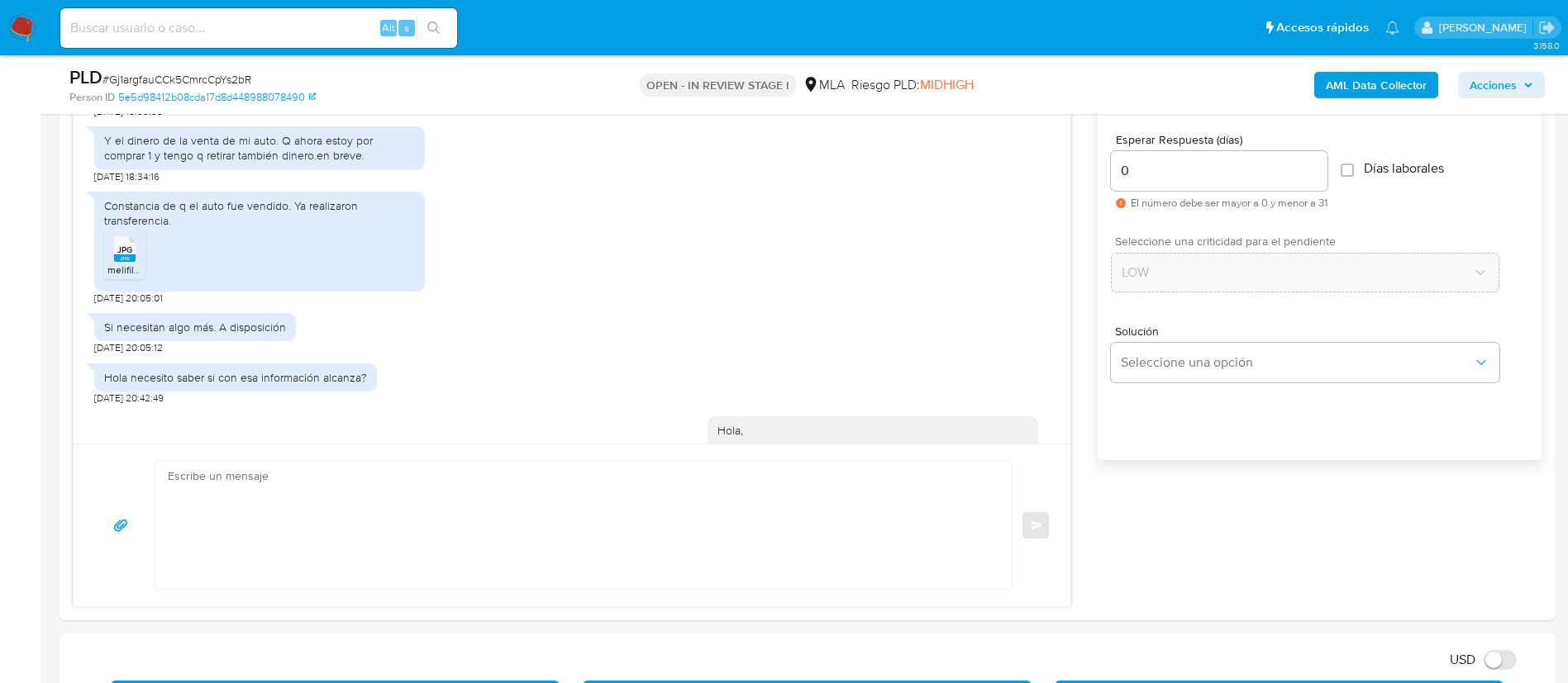
scroll to position [1427, 0]
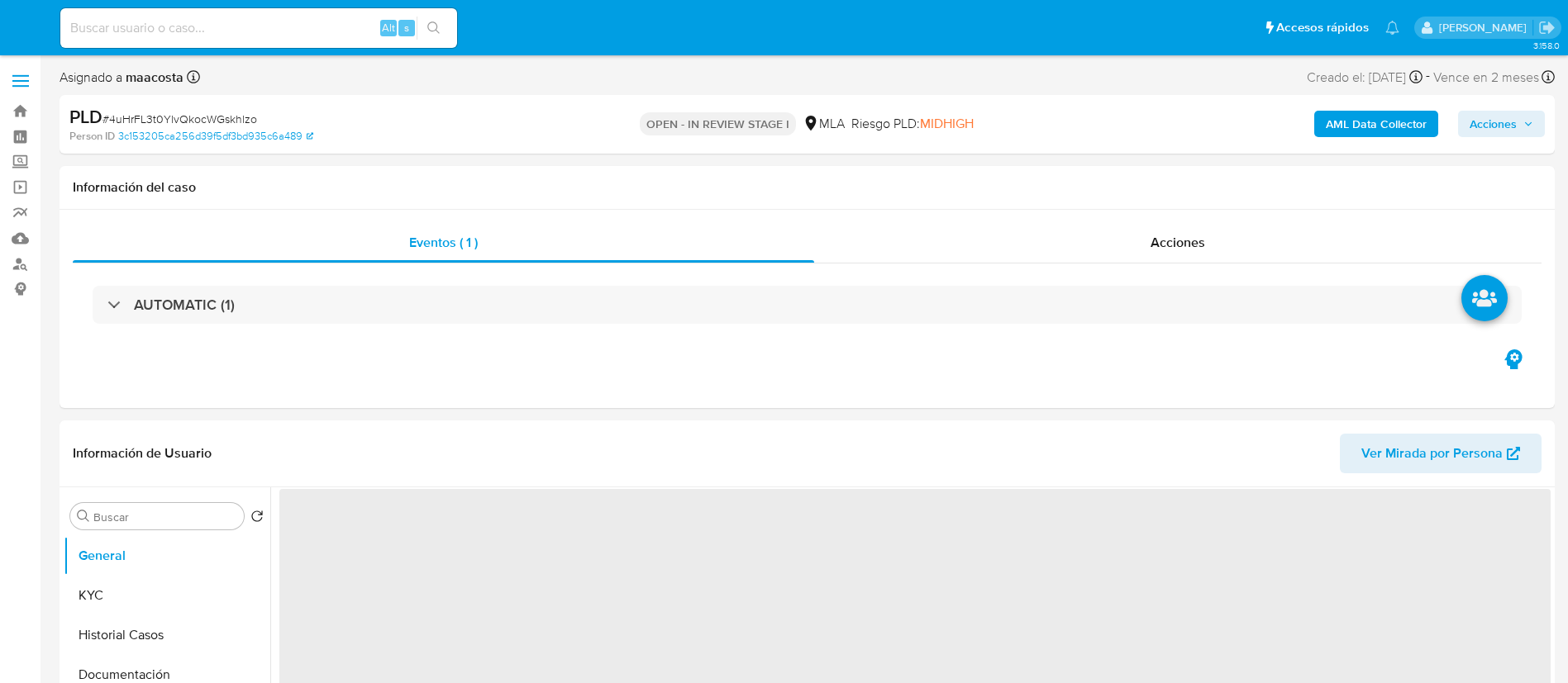
select select "10"
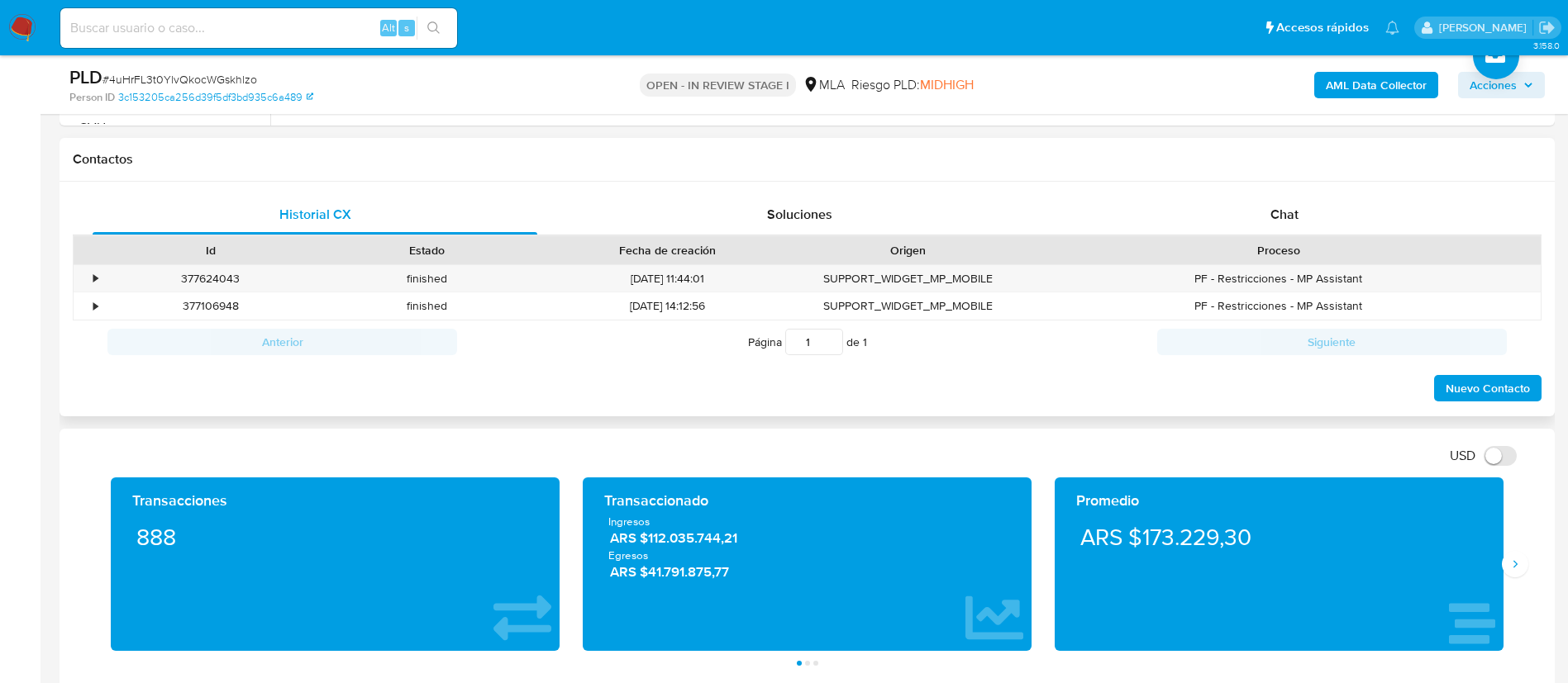
scroll to position [763, 0]
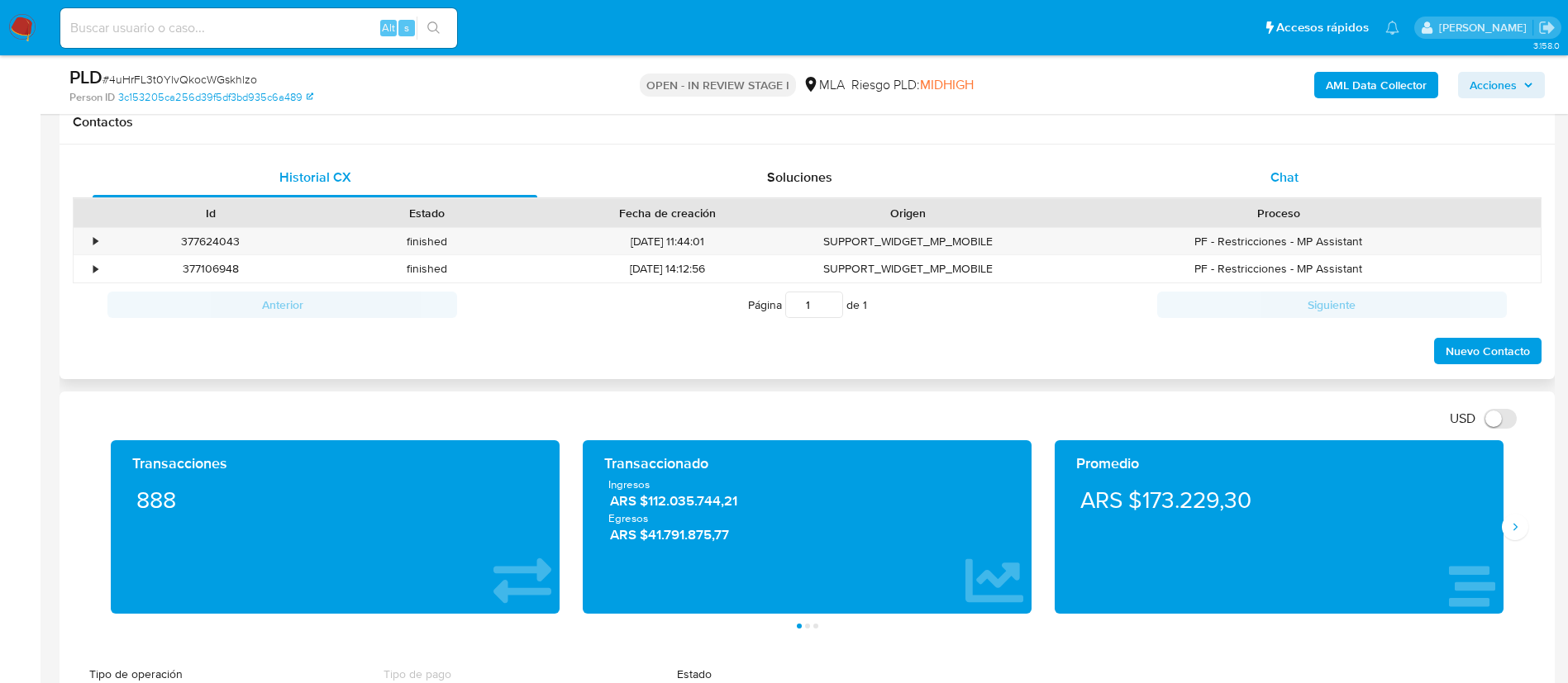
click at [1292, 181] on span "Chat" at bounding box center [1285, 177] width 28 height 19
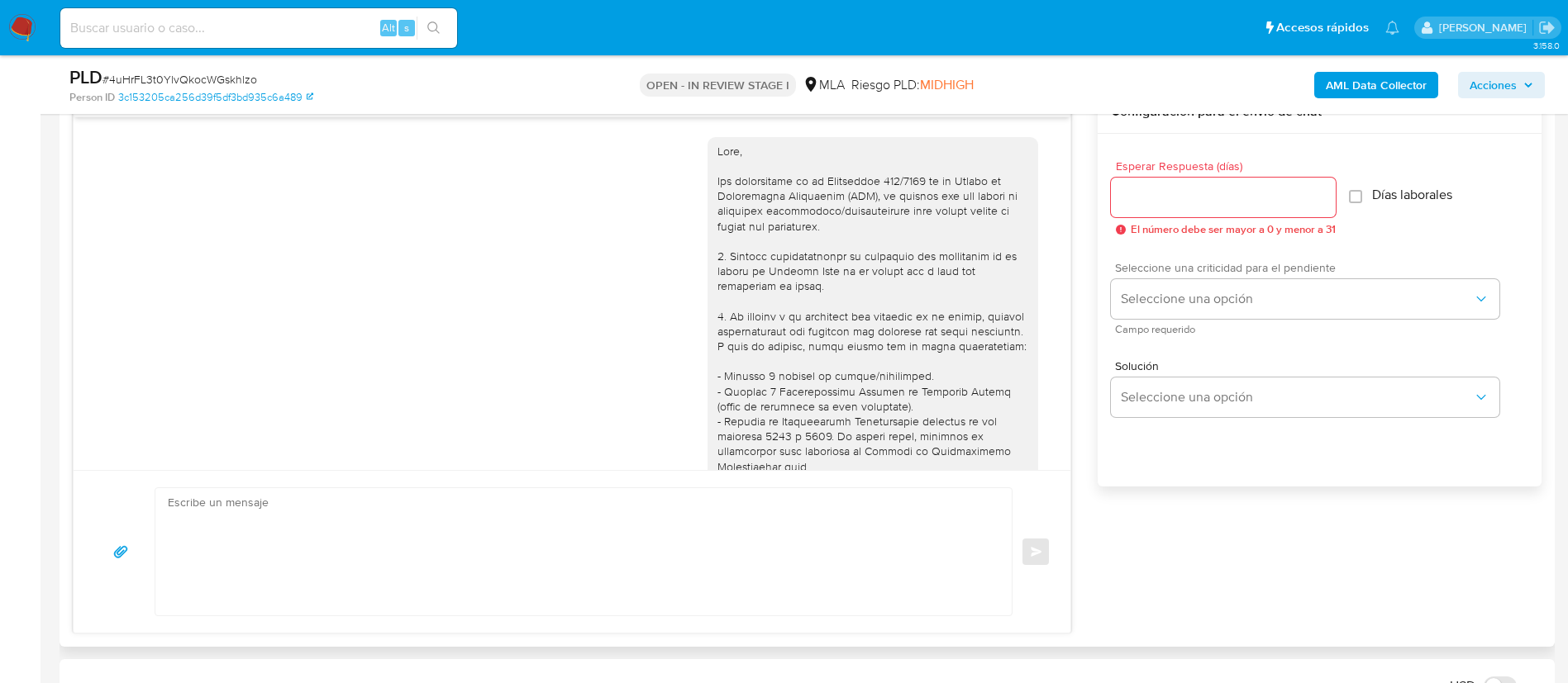
scroll to position [784, 0]
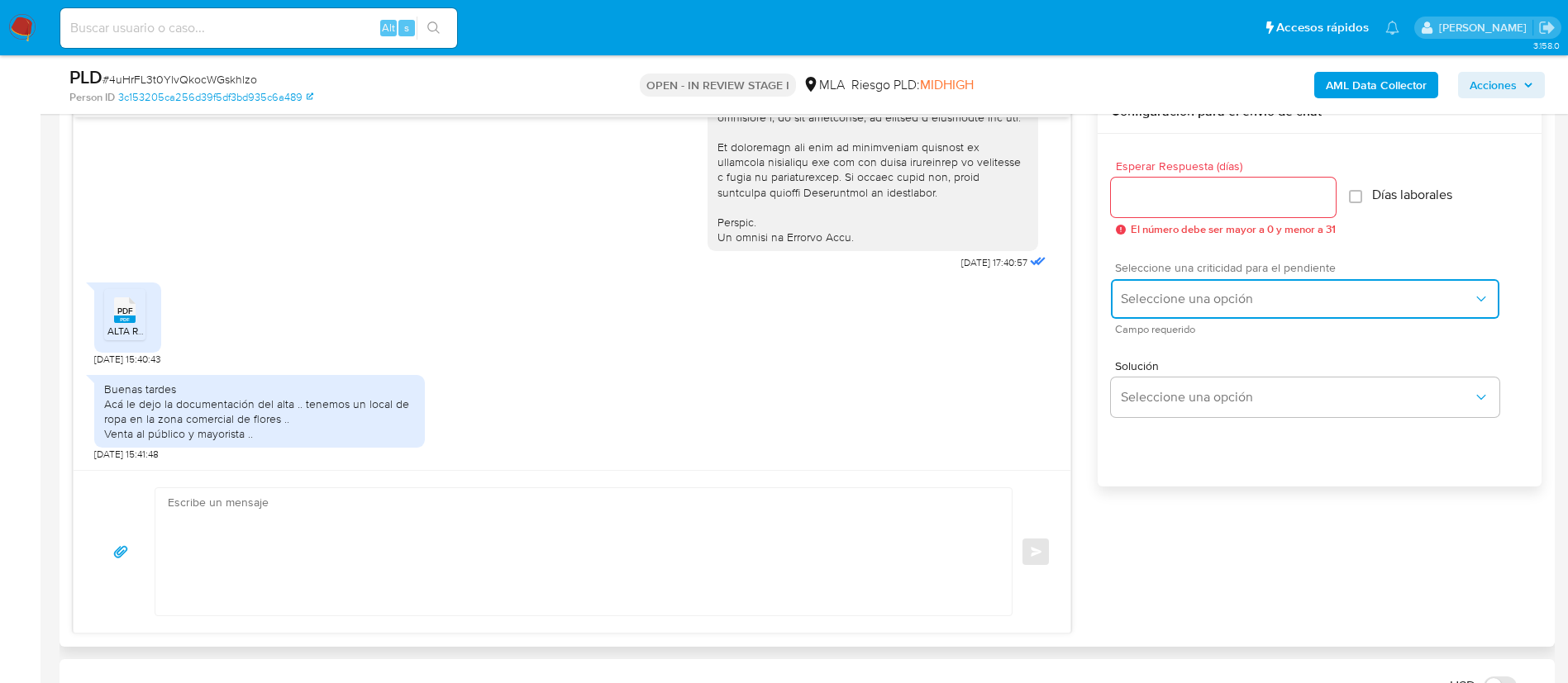
click at [1170, 294] on span "Seleccione una opción" at bounding box center [1297, 299] width 352 height 17
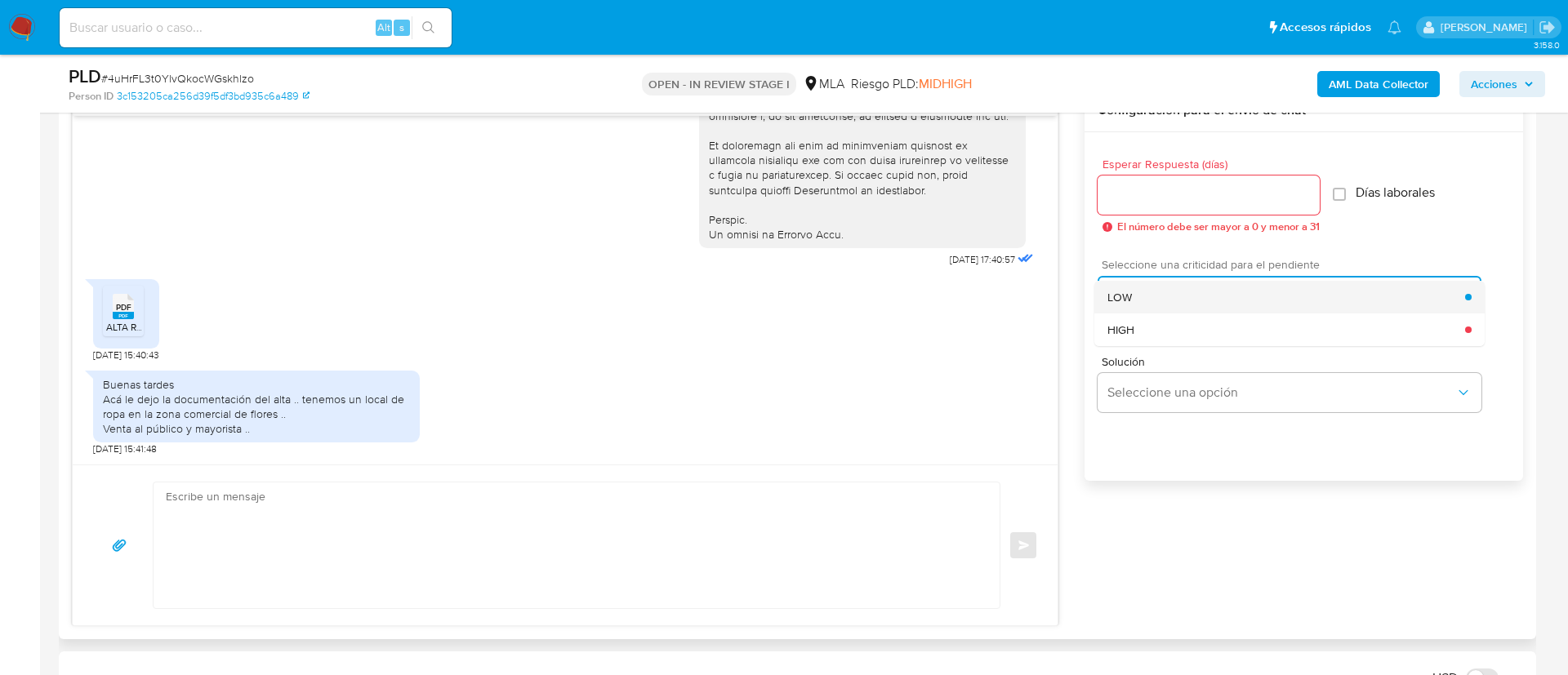
click at [1140, 293] on div "LOW" at bounding box center [1286, 297] width 358 height 32
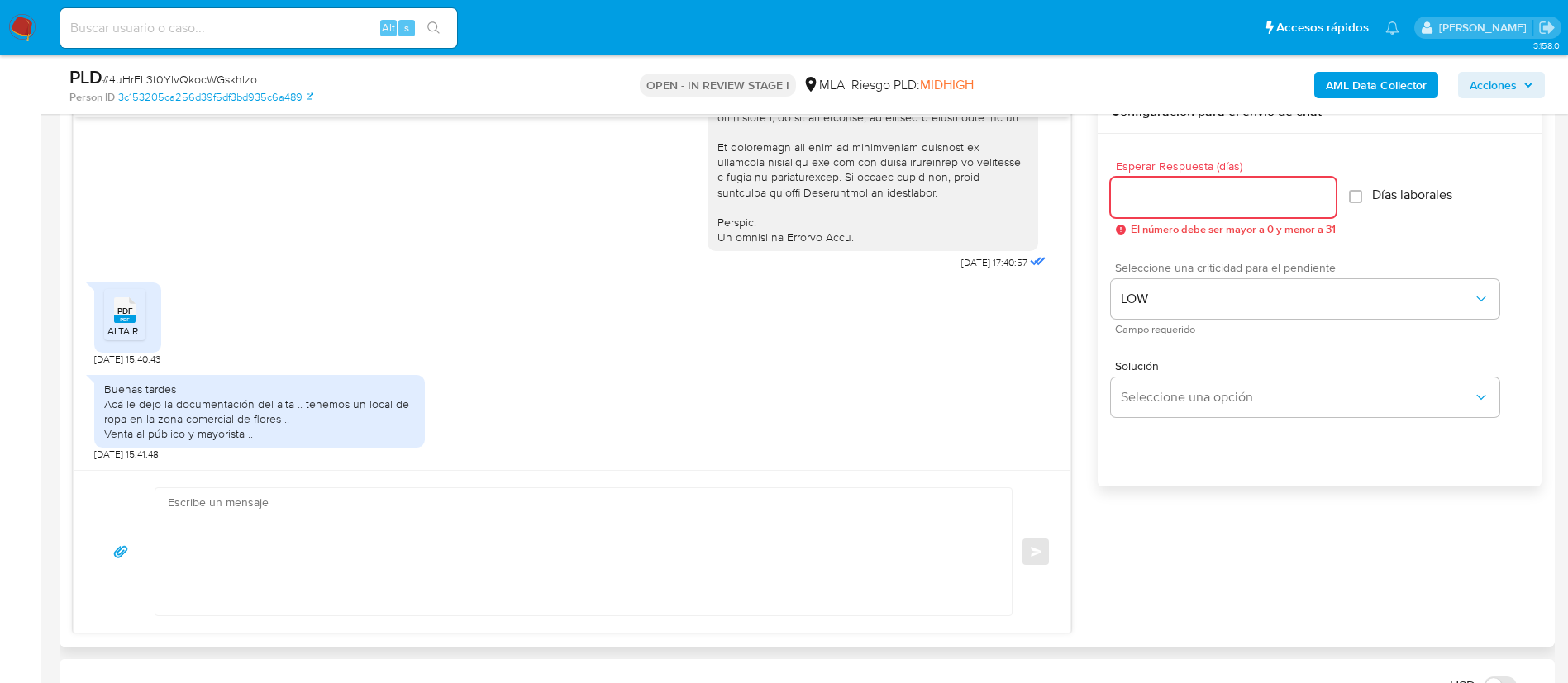
click at [1142, 198] on input "Esperar Respuesta (días)" at bounding box center [1223, 198] width 225 height 21
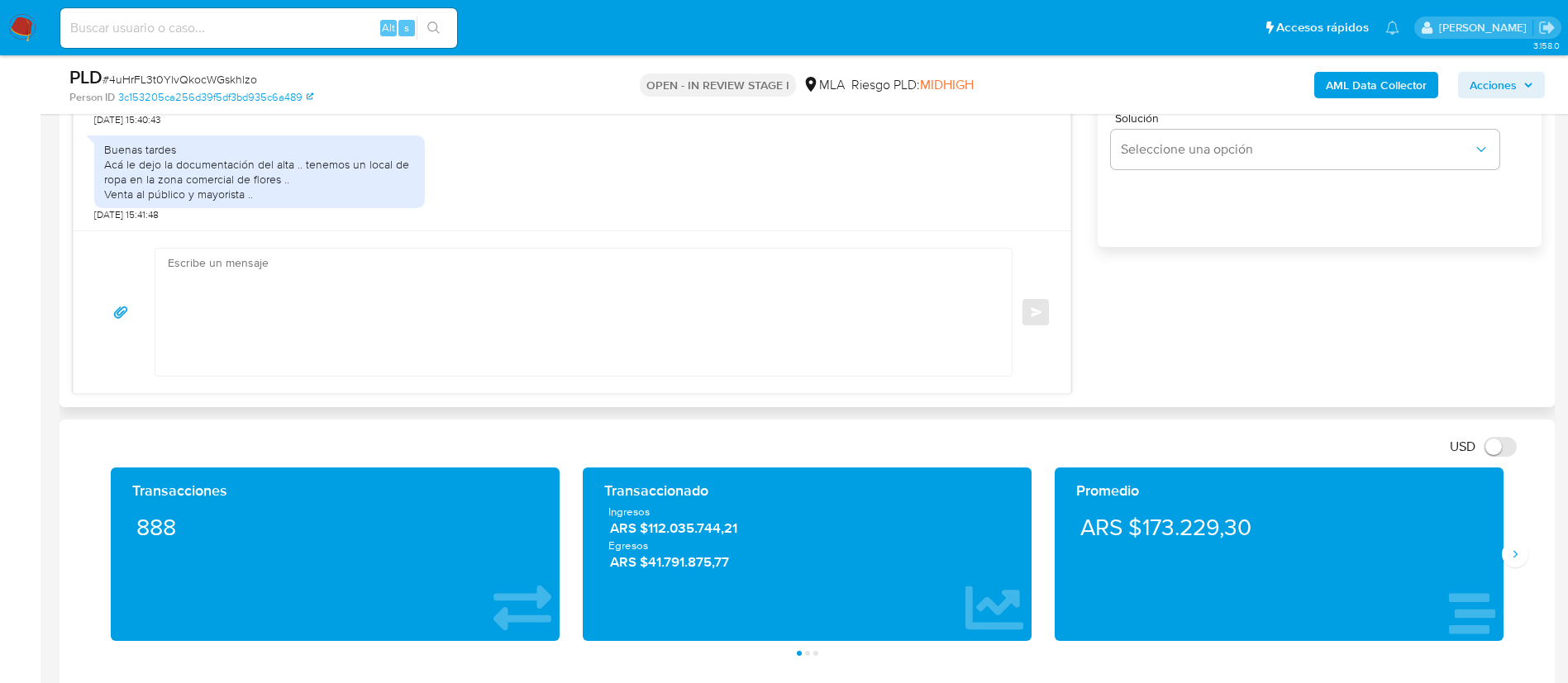
scroll to position [1125, 0]
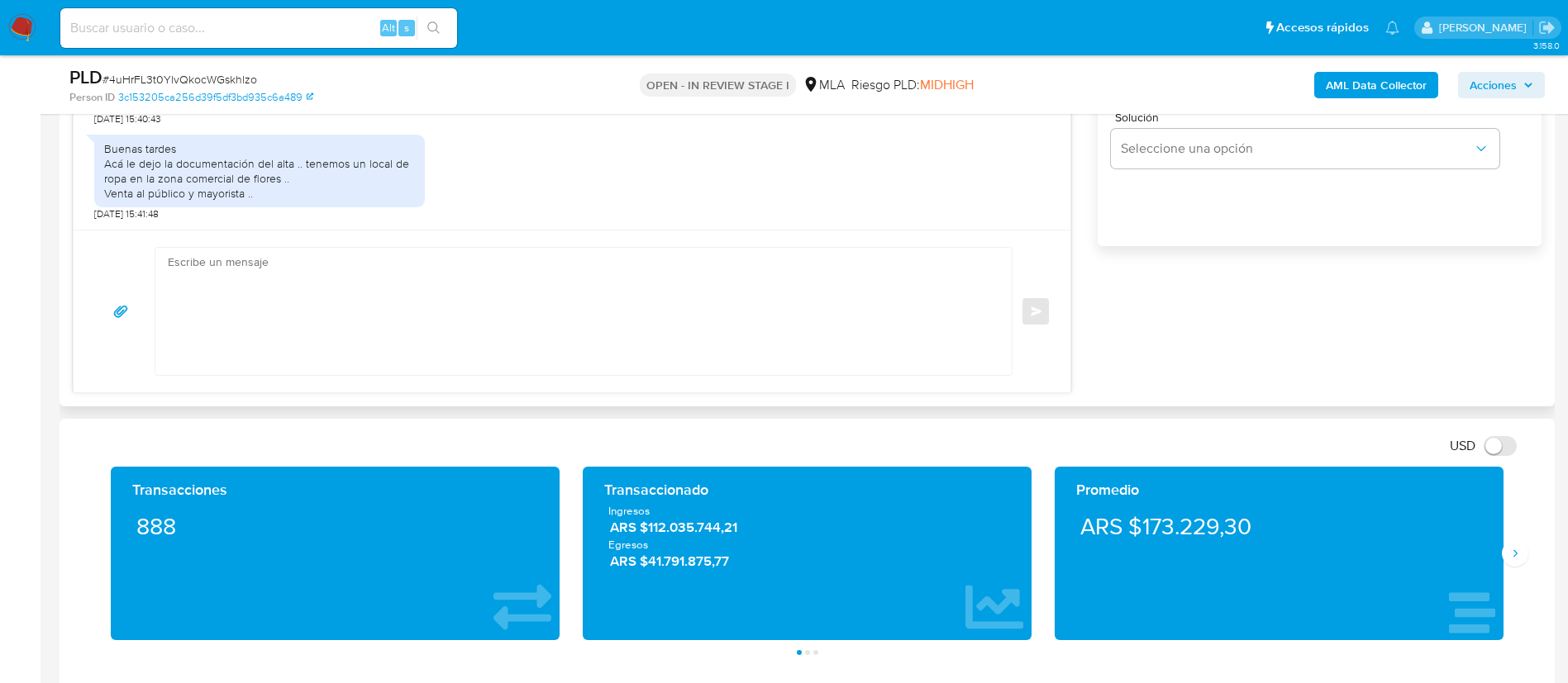
type input "0"
click at [881, 302] on textarea at bounding box center [579, 311] width 824 height 127
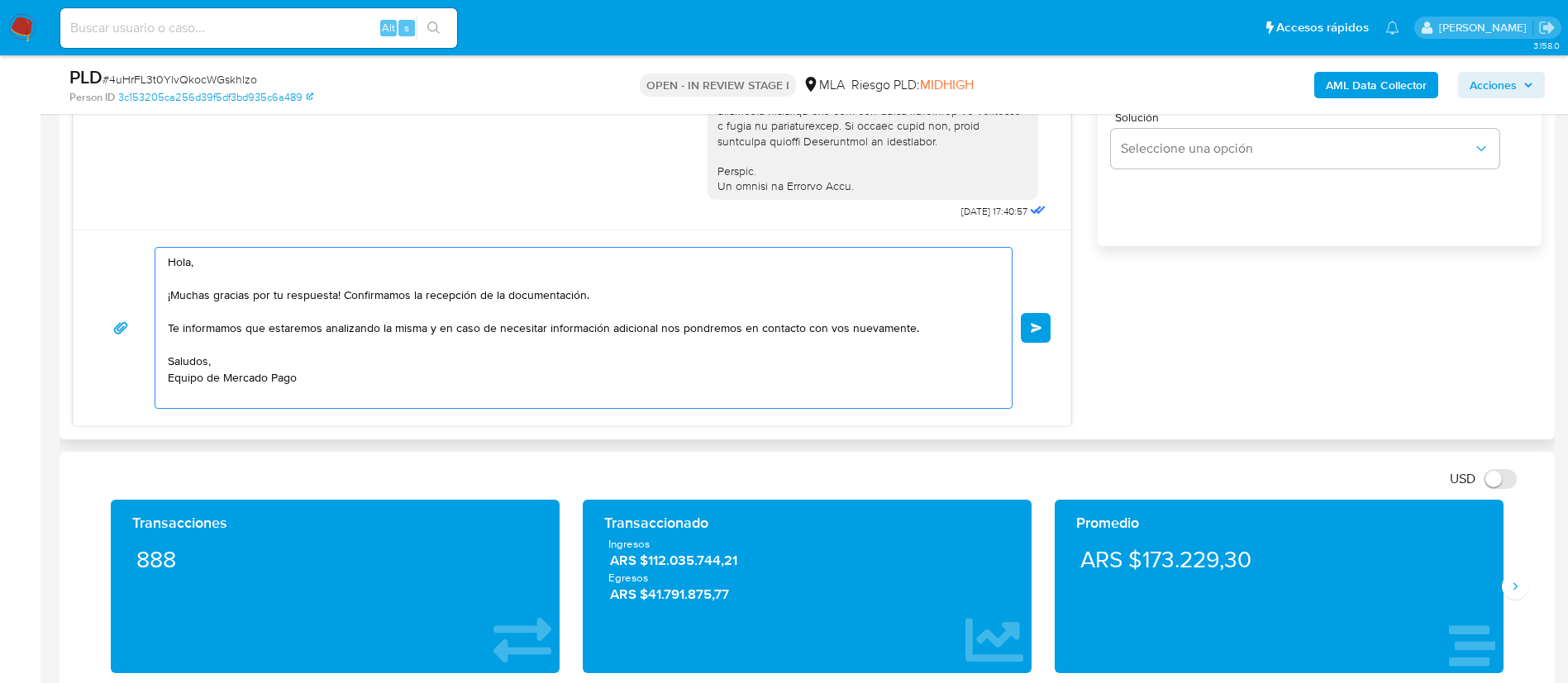
scroll to position [564, 0]
type textarea "Hola, ¡Muchas gracias por tu respuesta! Confirmamos la recepción de la document…"
click at [1044, 335] on button "Enviar" at bounding box center [1036, 328] width 30 height 30
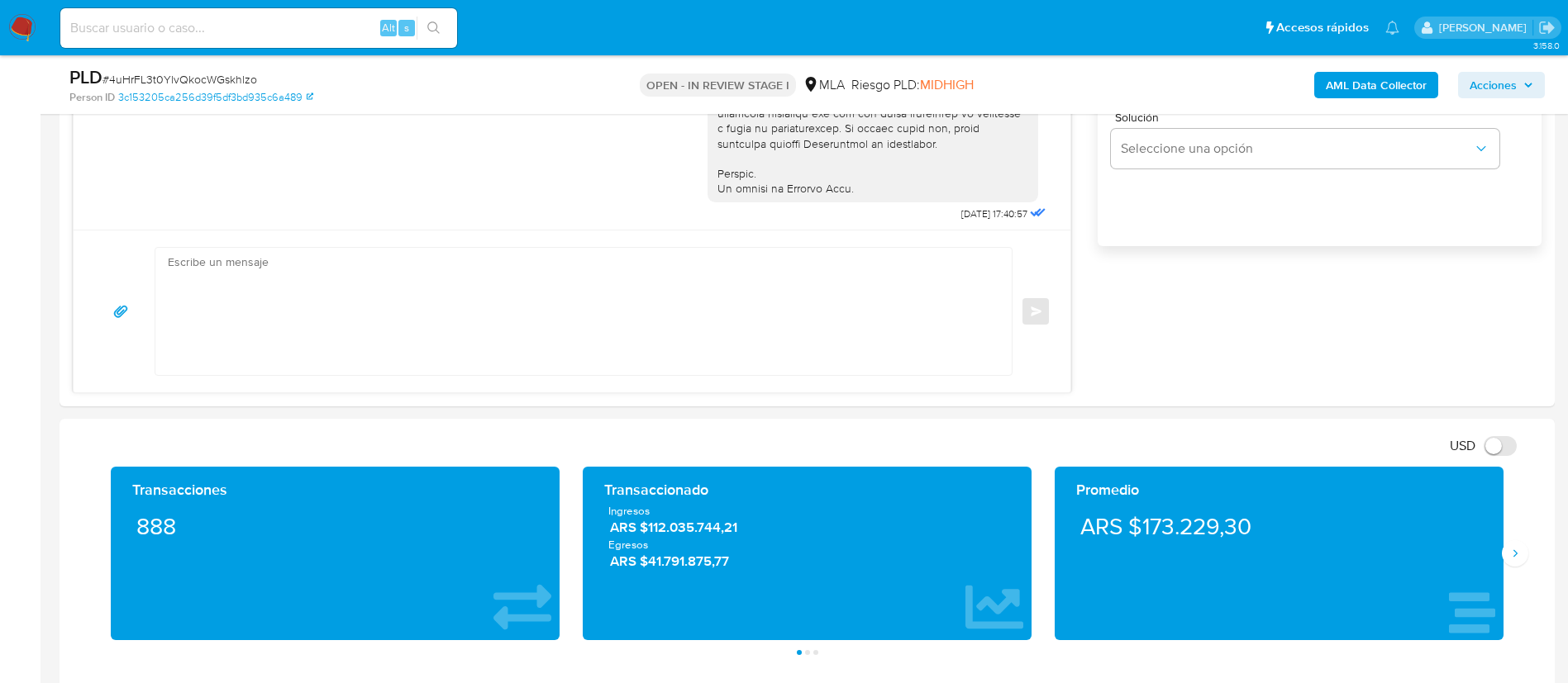
scroll to position [999, 0]
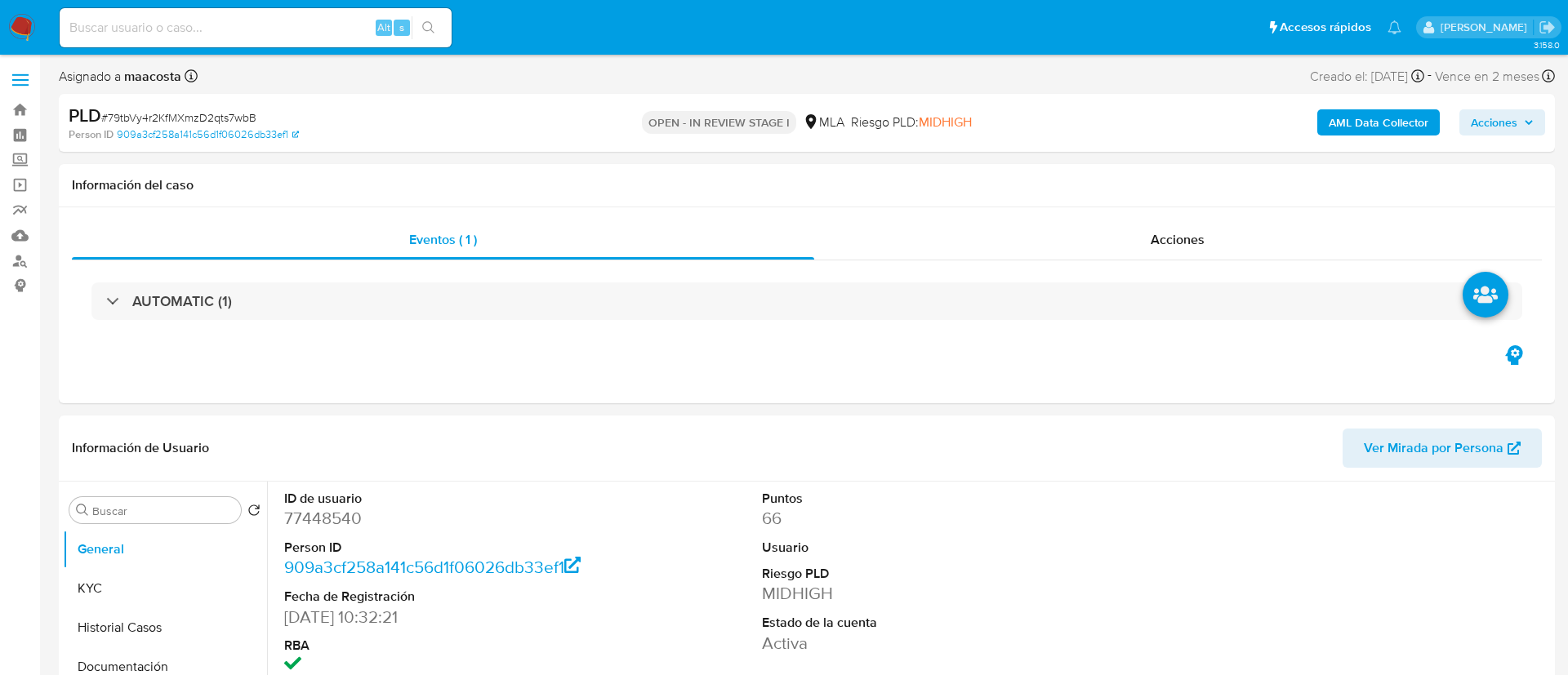
select select "10"
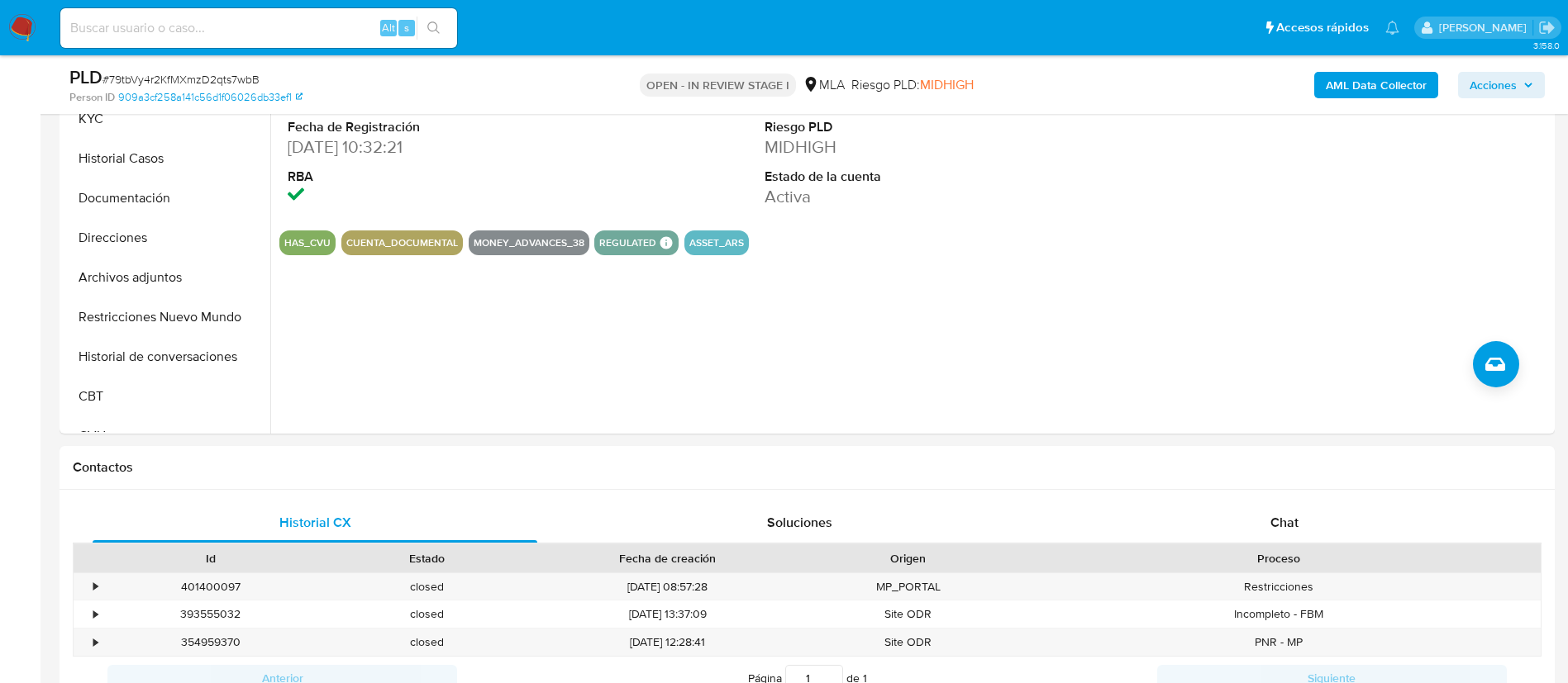
scroll to position [439, 0]
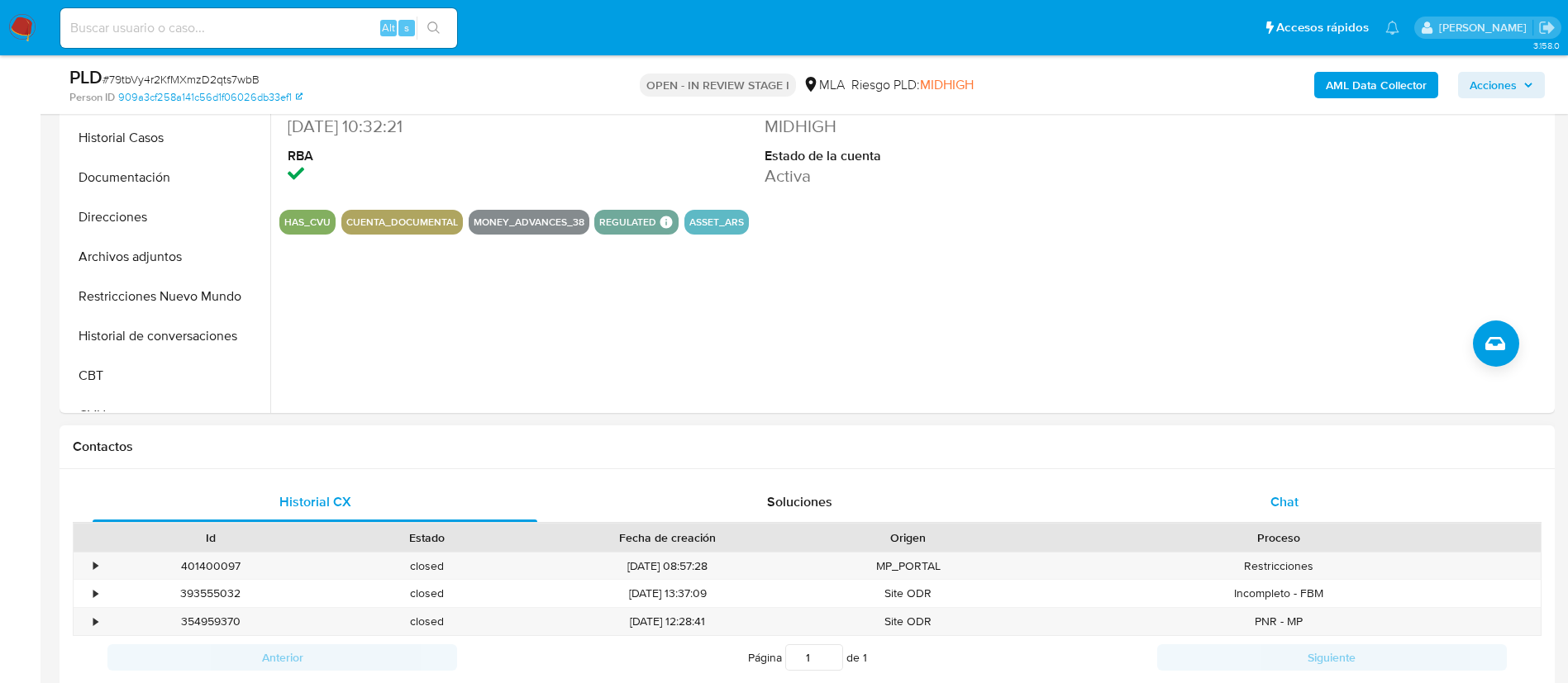
click at [1294, 507] on span "Chat" at bounding box center [1285, 502] width 28 height 19
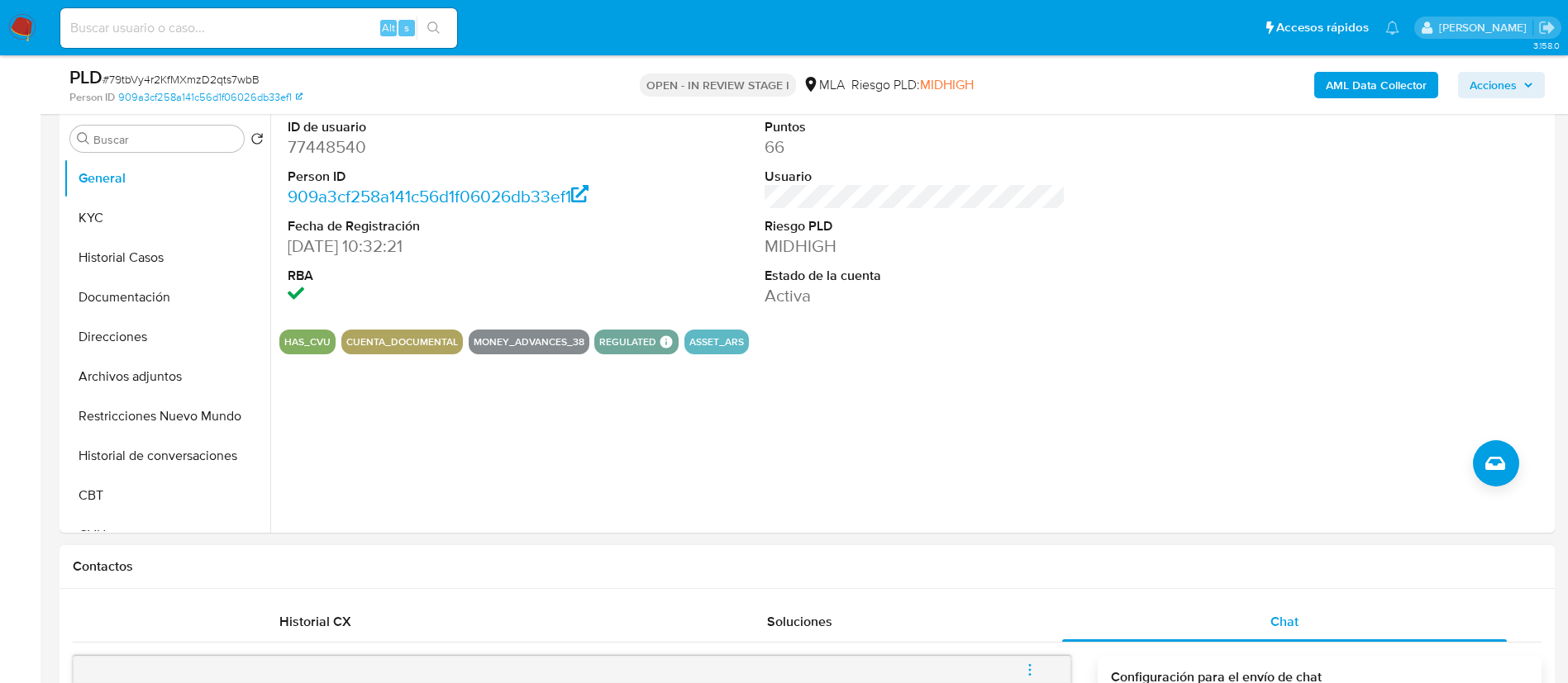
scroll to position [277, 0]
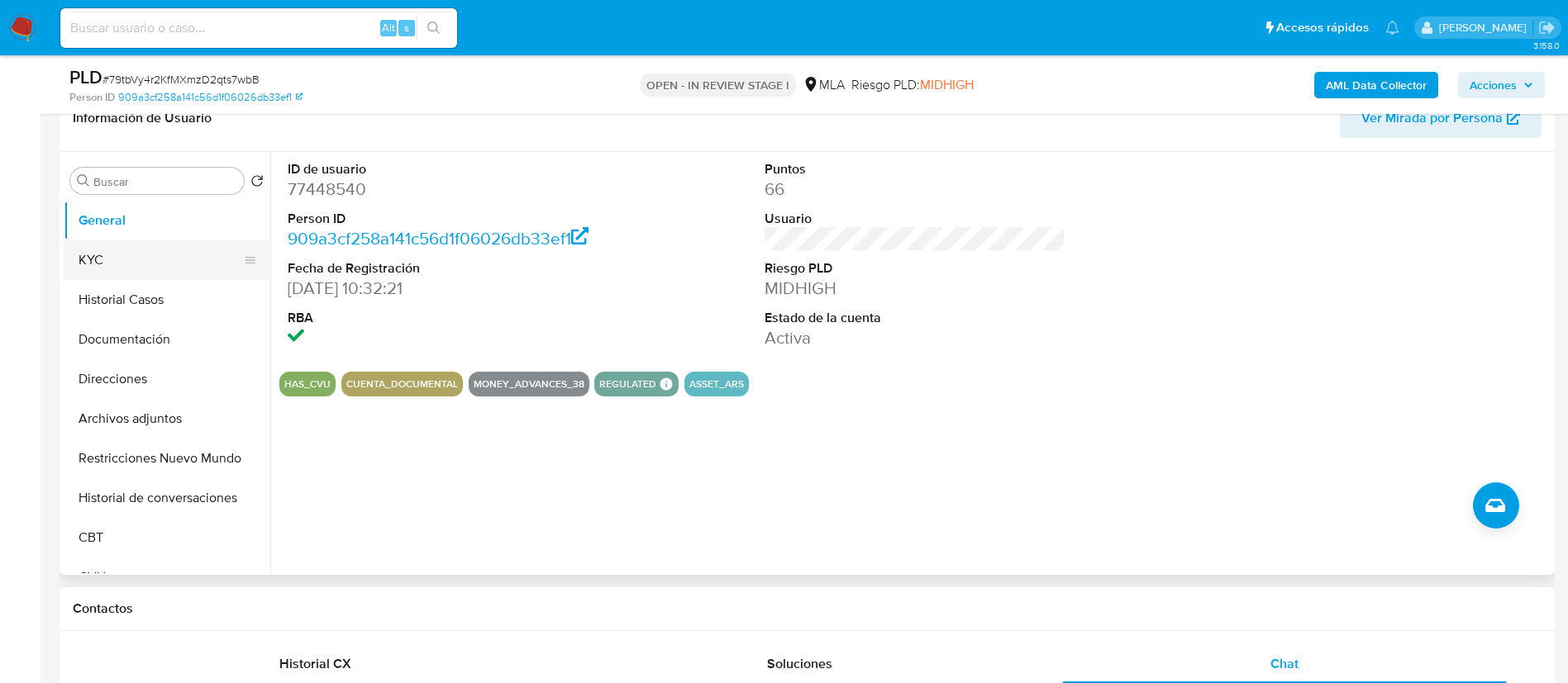
click at [139, 252] on button "KYC" at bounding box center [160, 259] width 193 height 40
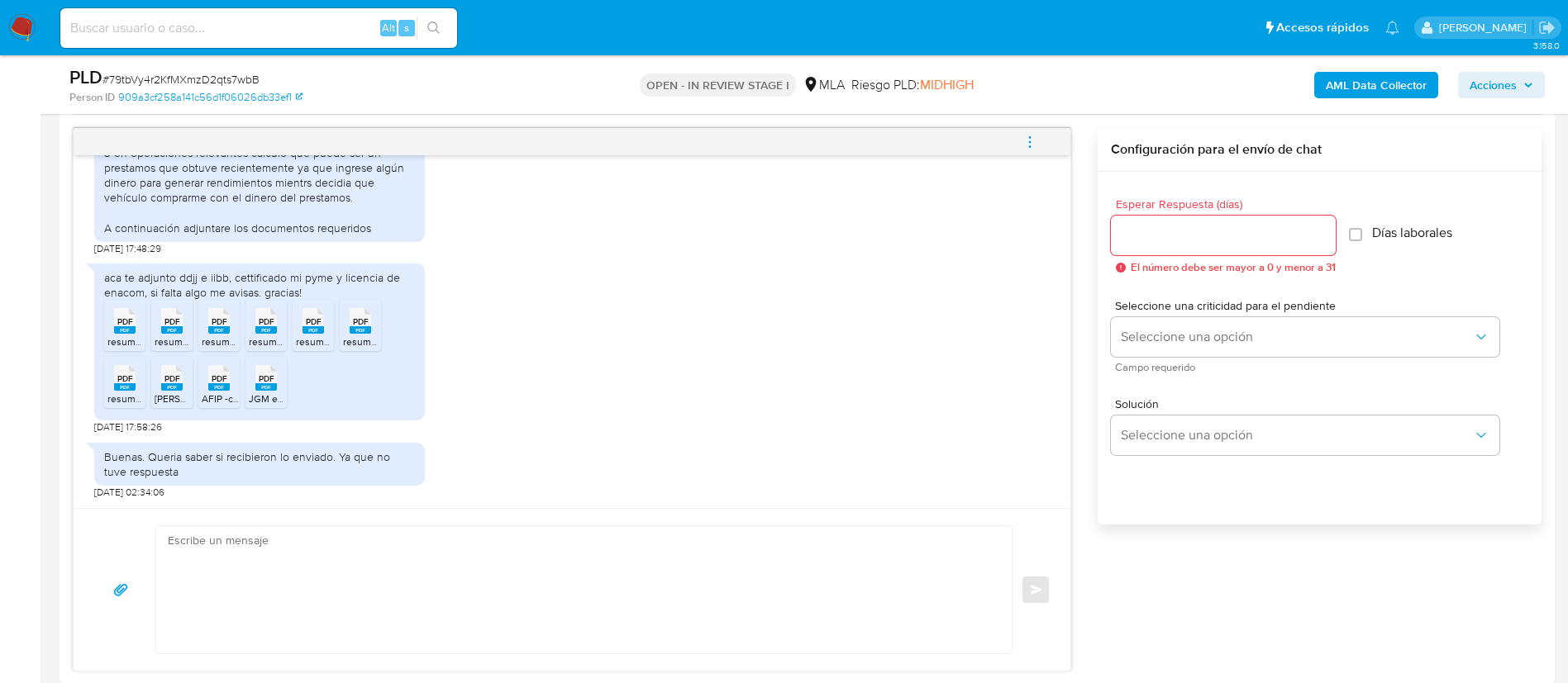
scroll to position [858, 0]
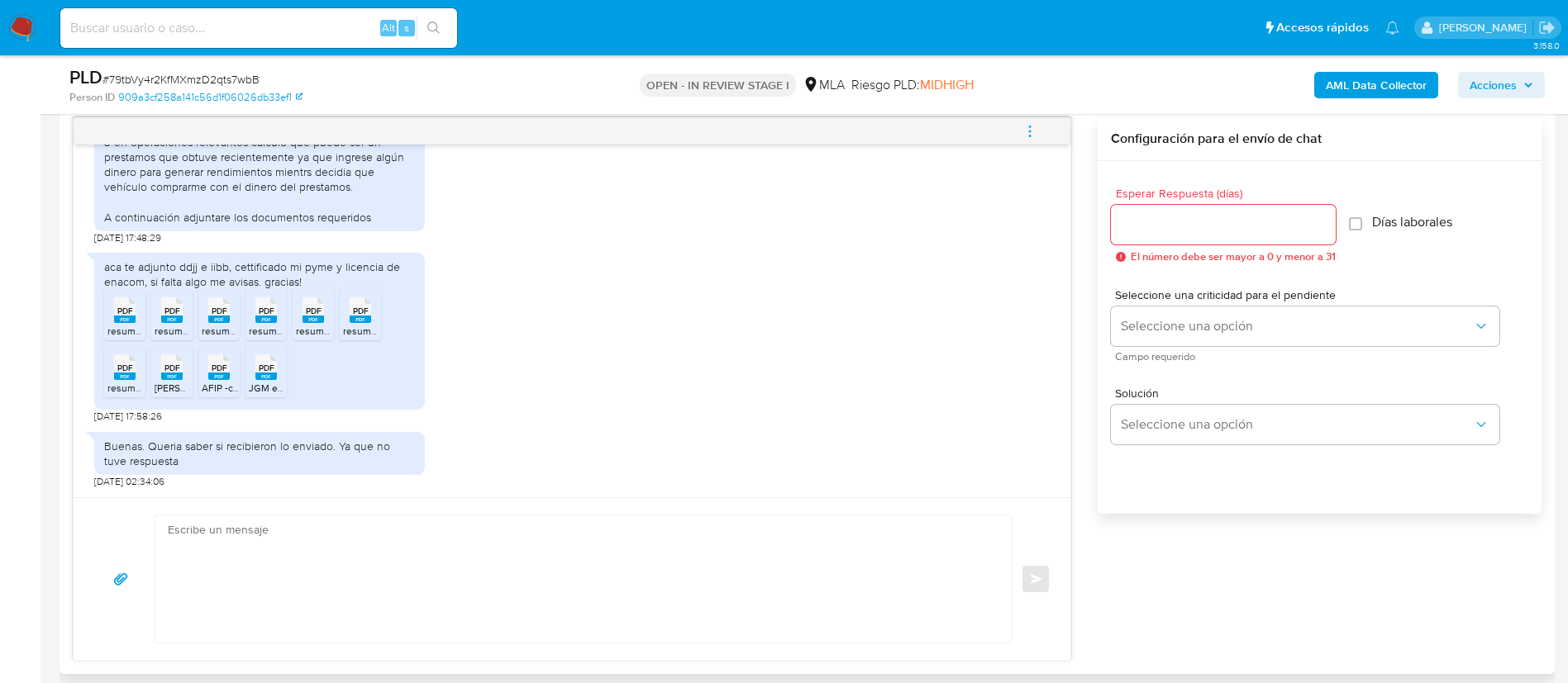
click at [1173, 222] on input "Esperar Respuesta (días)" at bounding box center [1223, 225] width 225 height 21
type input "0"
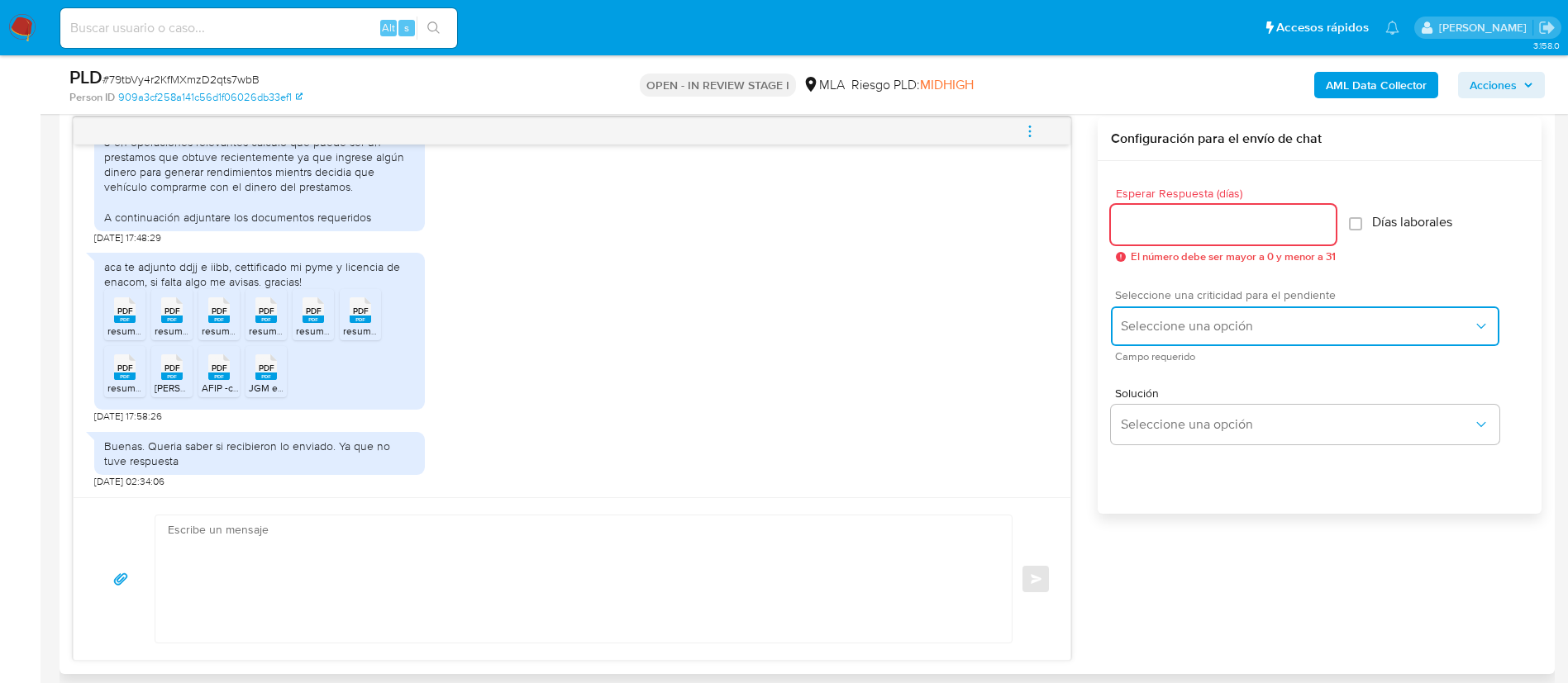
click at [1244, 324] on span "Seleccione una opción" at bounding box center [1297, 326] width 352 height 17
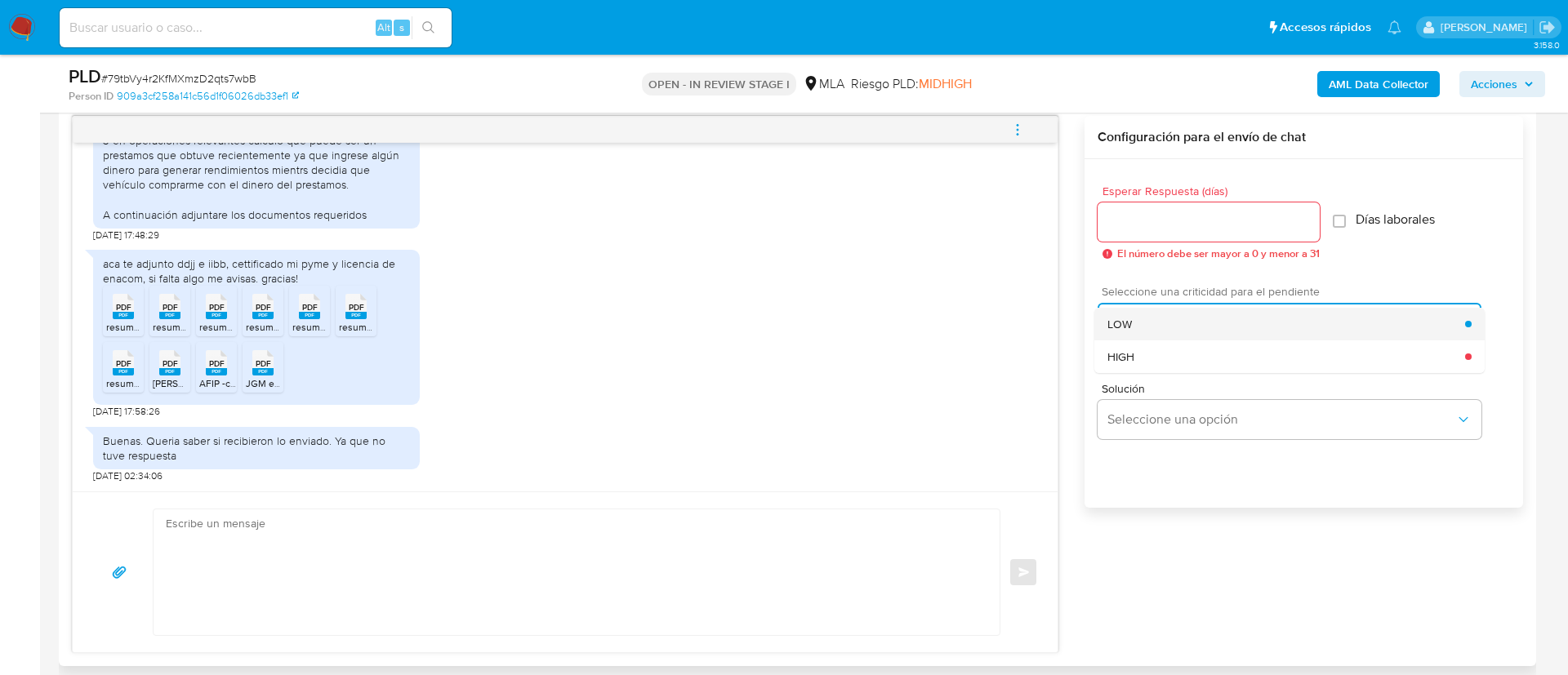
click at [1173, 317] on div "LOW" at bounding box center [1286, 324] width 358 height 32
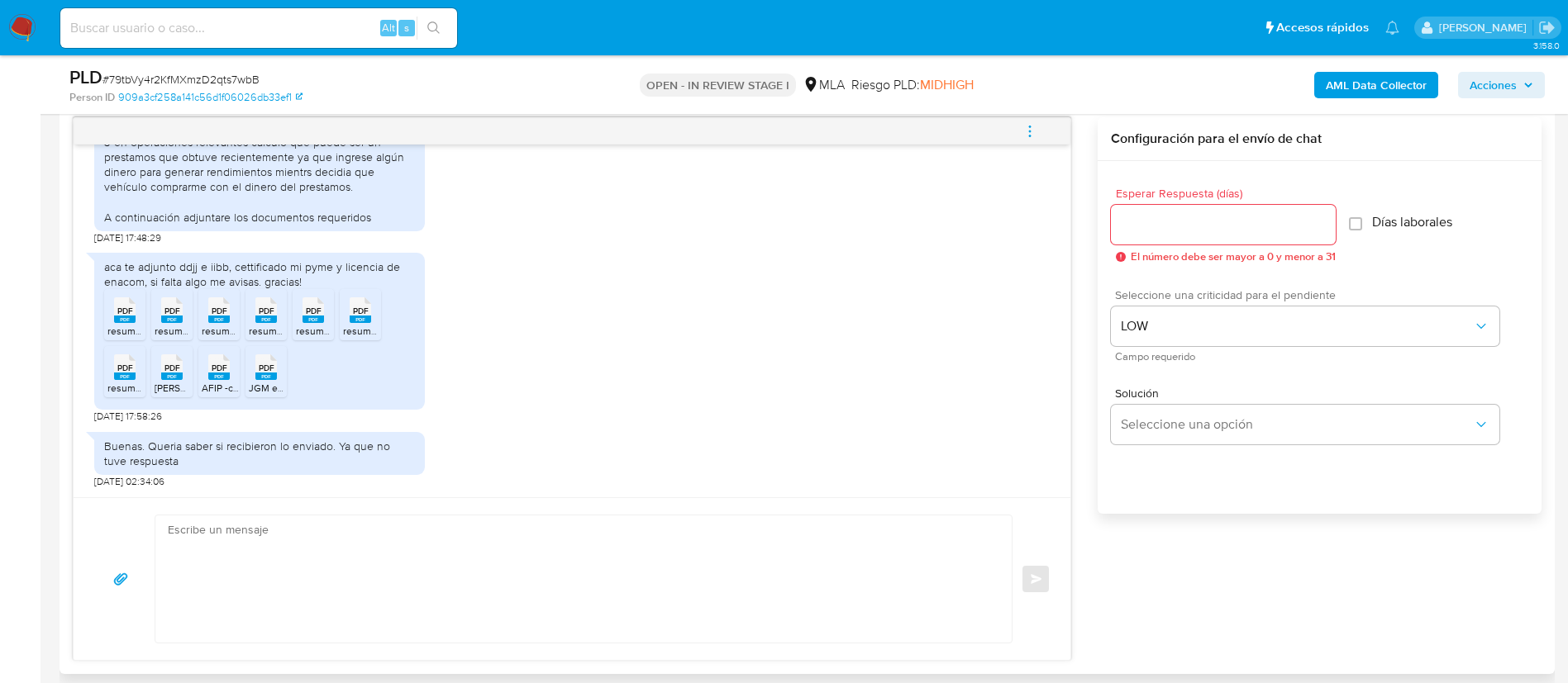
click at [1172, 205] on div at bounding box center [1223, 224] width 225 height 40
click at [1172, 214] on input "Esperar Respuesta (días)" at bounding box center [1223, 225] width 225 height 21
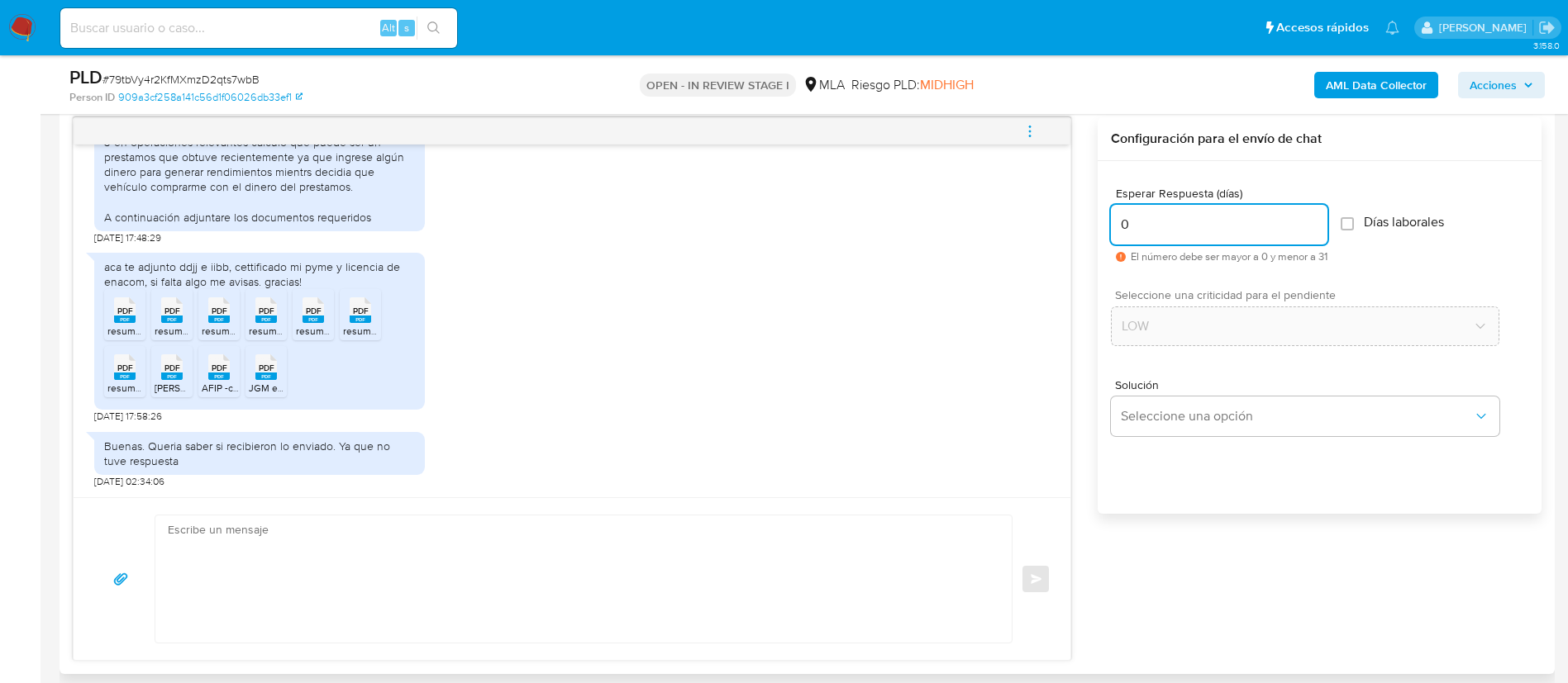
scroll to position [1024, 0]
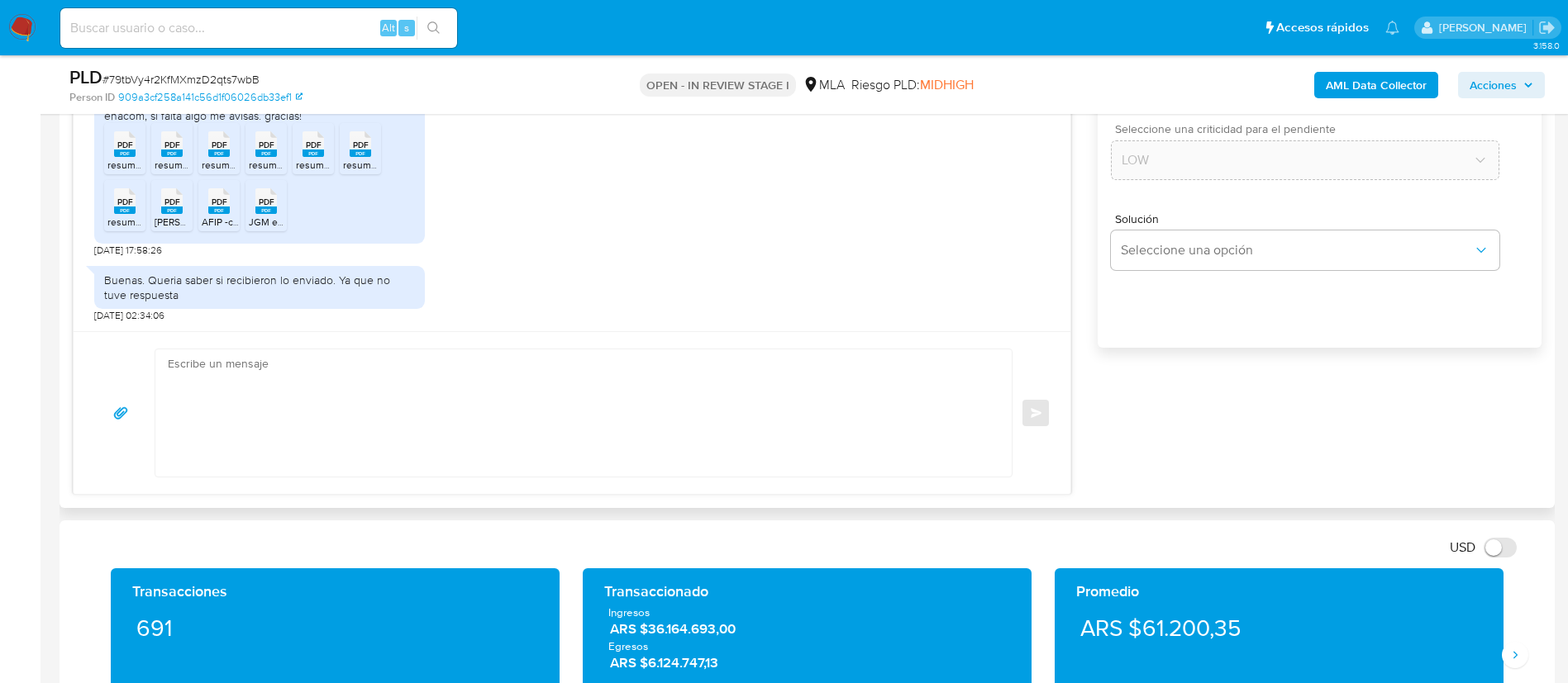
type input "0"
click at [951, 393] on textarea at bounding box center [579, 413] width 824 height 127
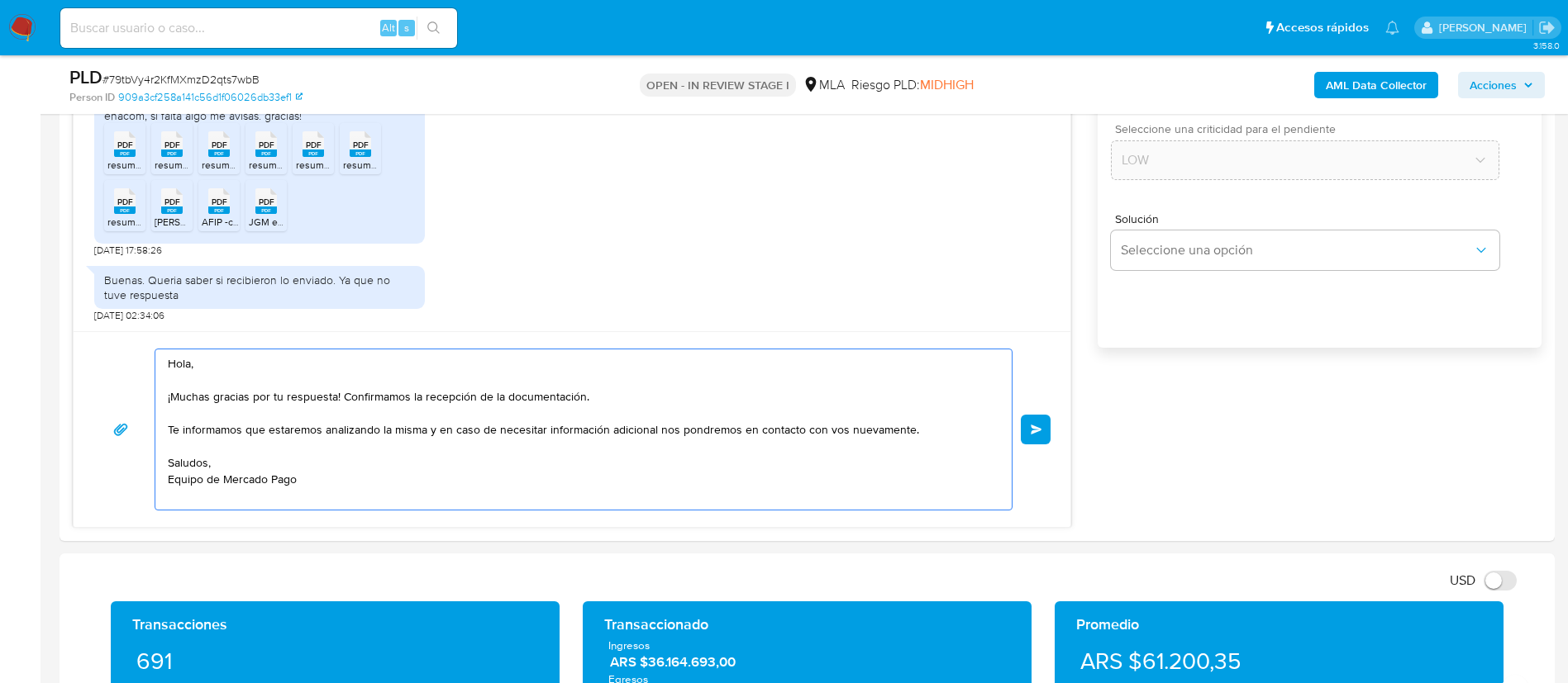
type textarea "Hola, ¡Muchas gracias por tu respuesta! Confirmamos la recepción de la document…"
click at [1037, 421] on button "Enviar" at bounding box center [1036, 430] width 30 height 30
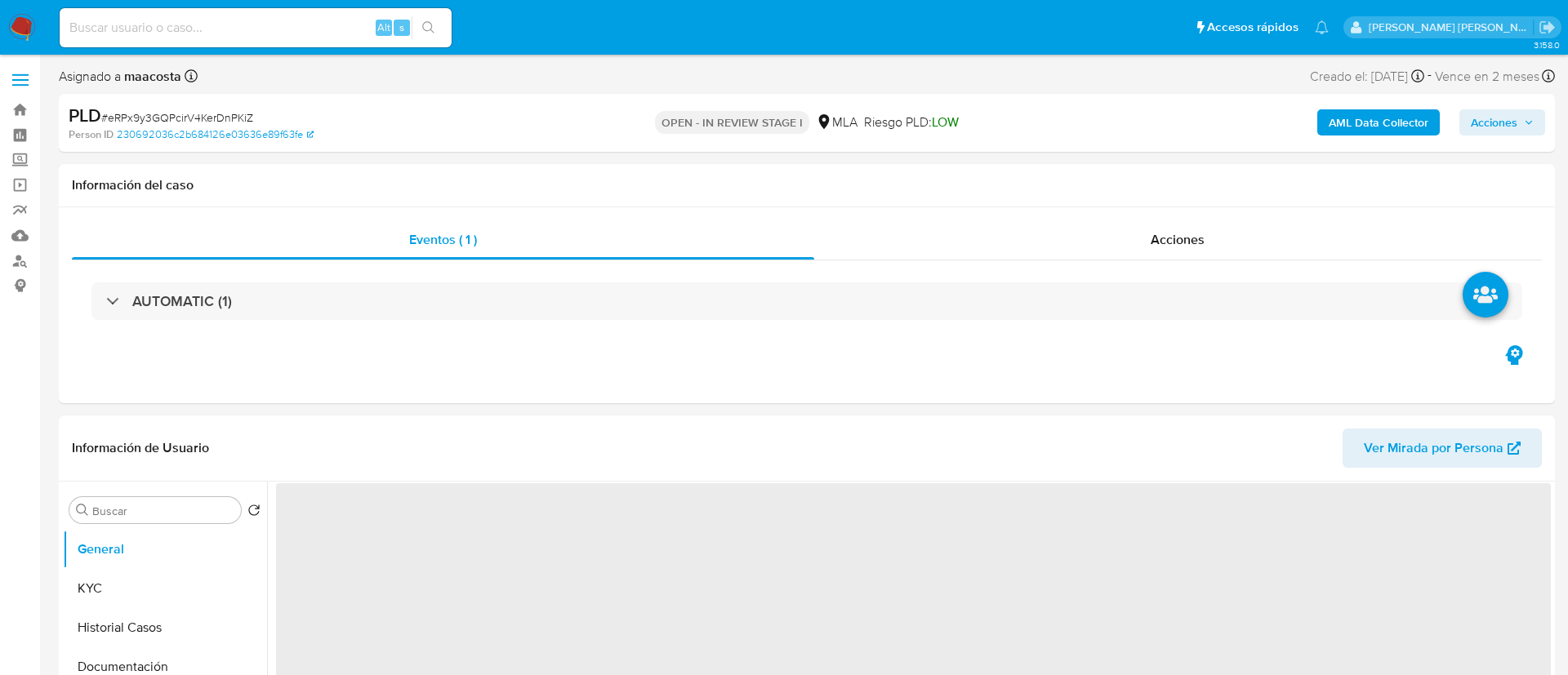
select select "10"
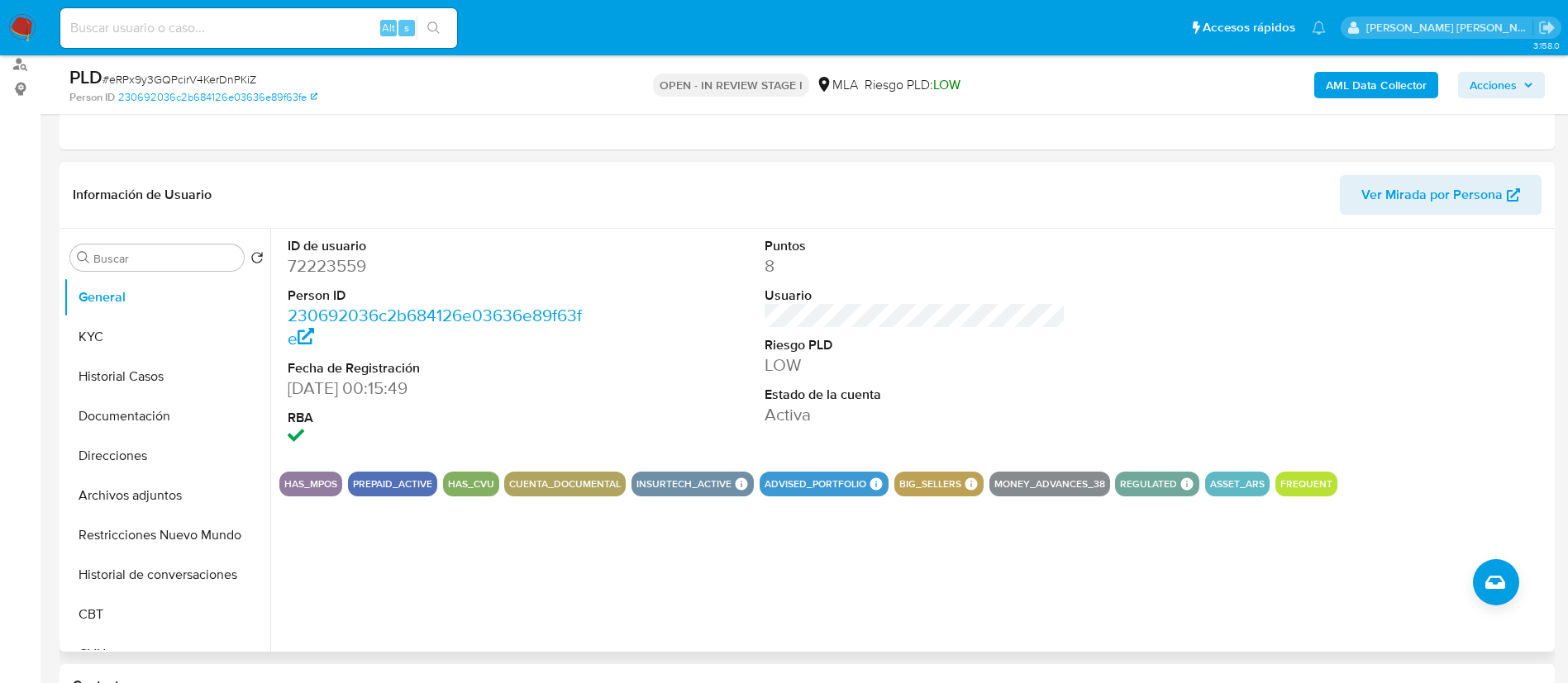
scroll to position [208, 0]
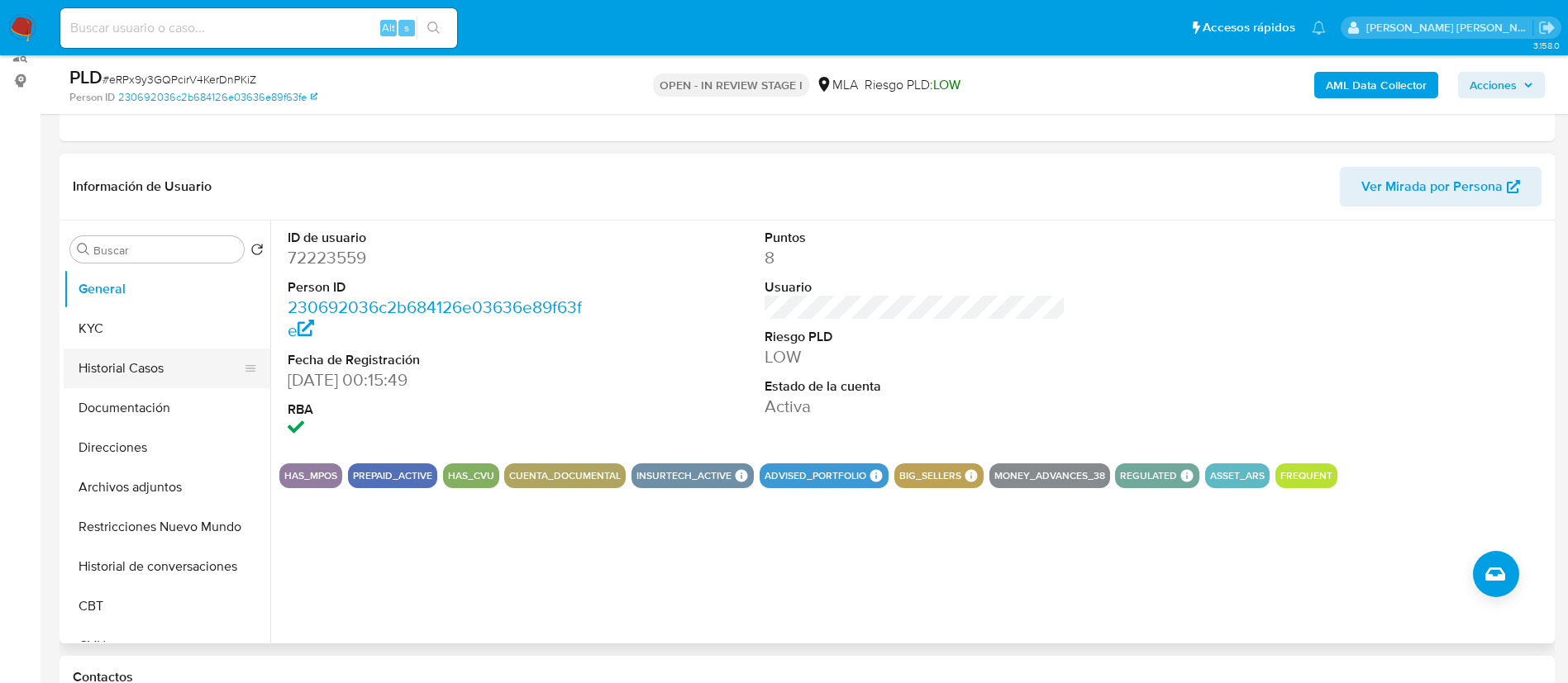
click at [156, 359] on button "Historial Casos" at bounding box center [160, 368] width 193 height 40
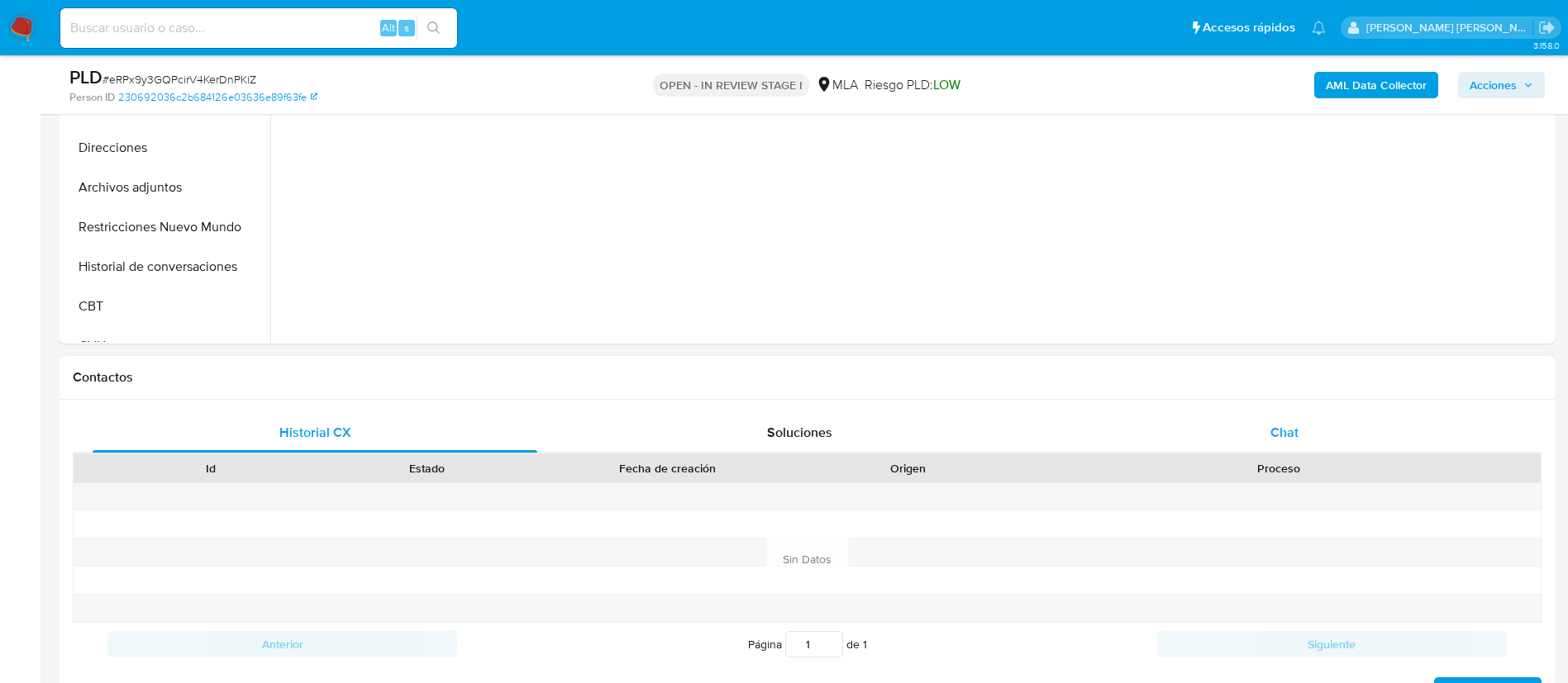
click at [1270, 438] on span "Chat" at bounding box center [1285, 432] width 28 height 19
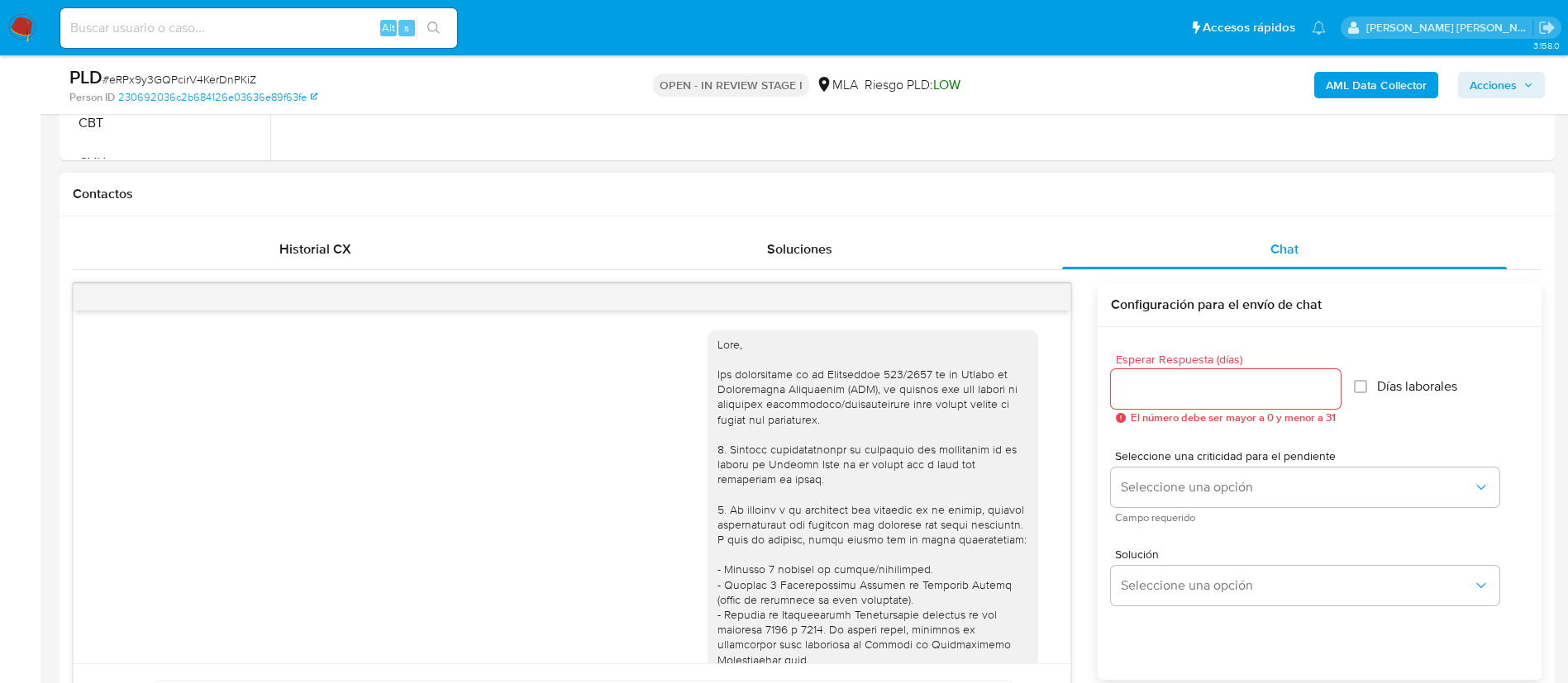
scroll to position [750, 0]
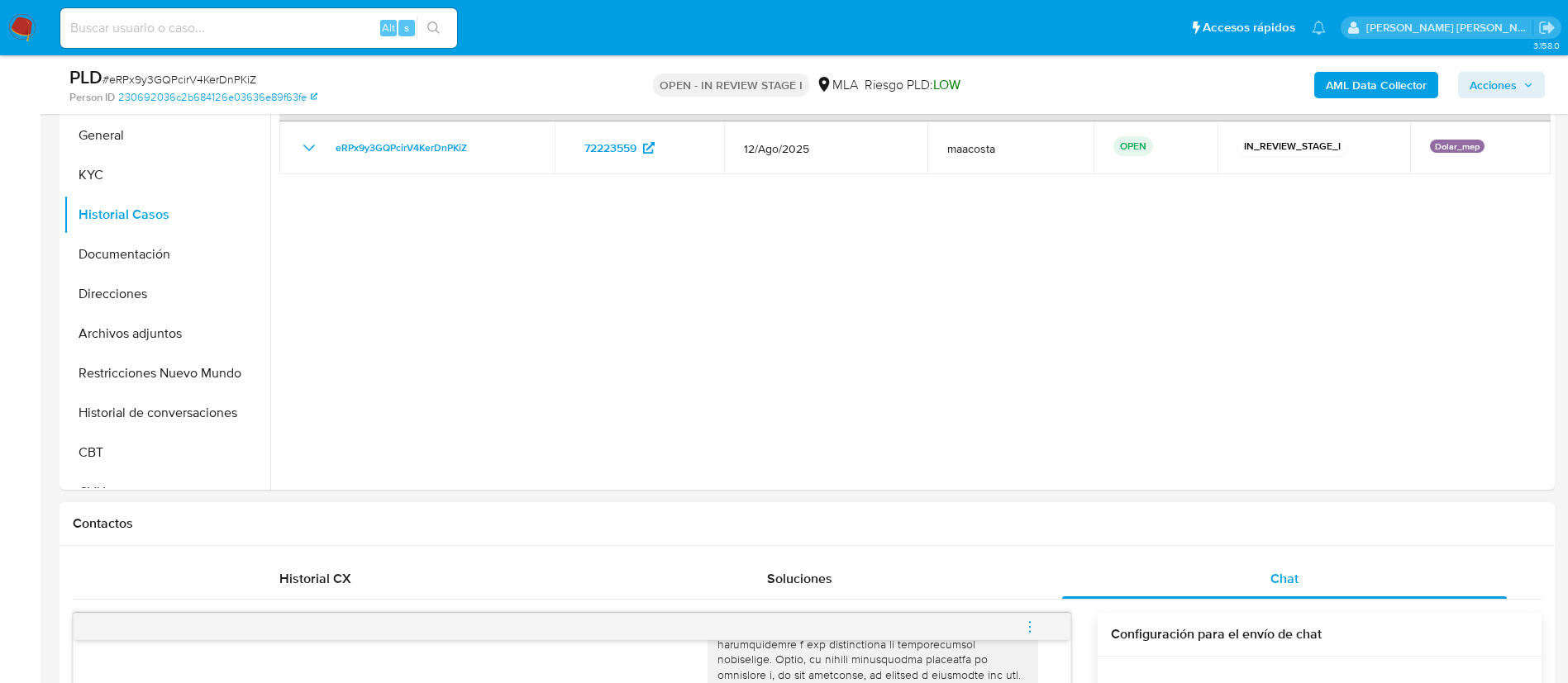
scroll to position [334, 0]
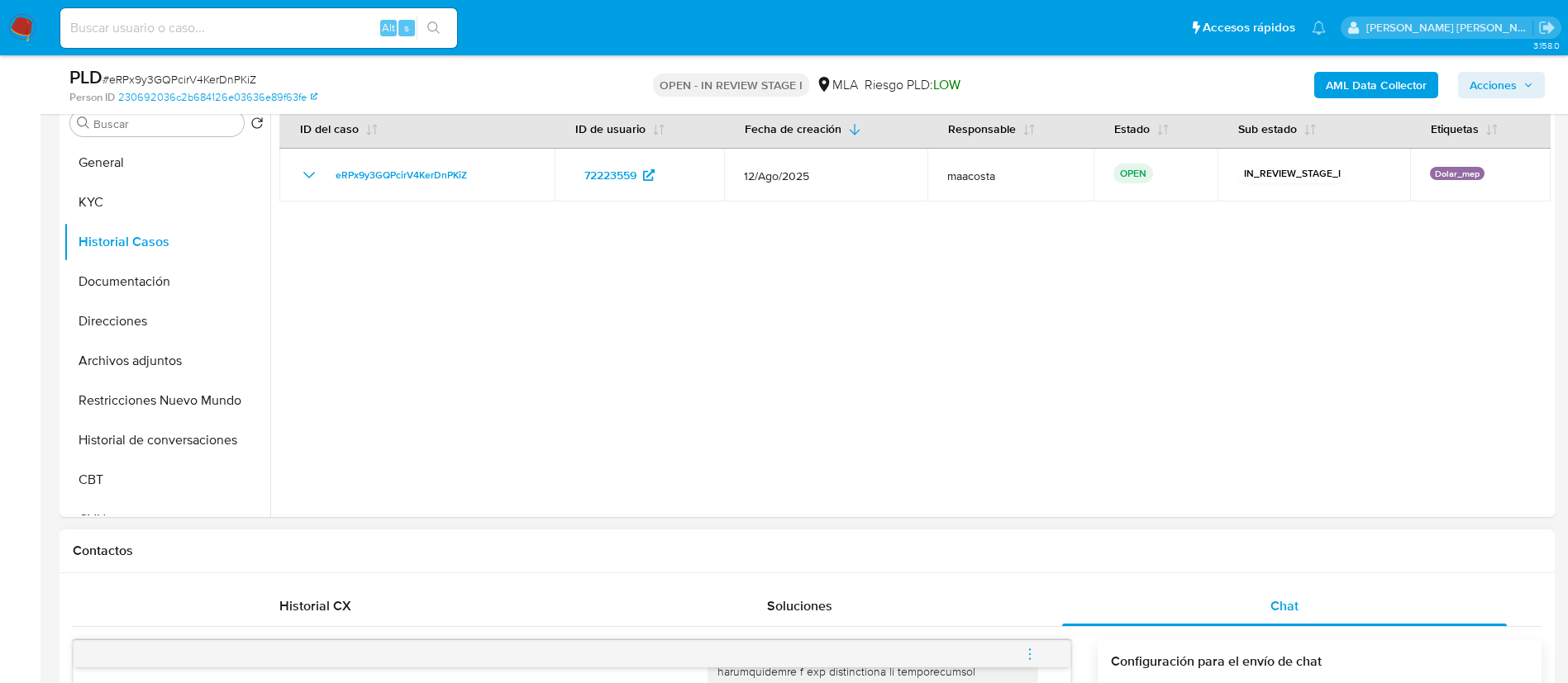
click at [897, 187] on td "12/Ago/2025" at bounding box center [825, 176] width 203 height 53
click at [109, 197] on button "KYC" at bounding box center [160, 202] width 193 height 40
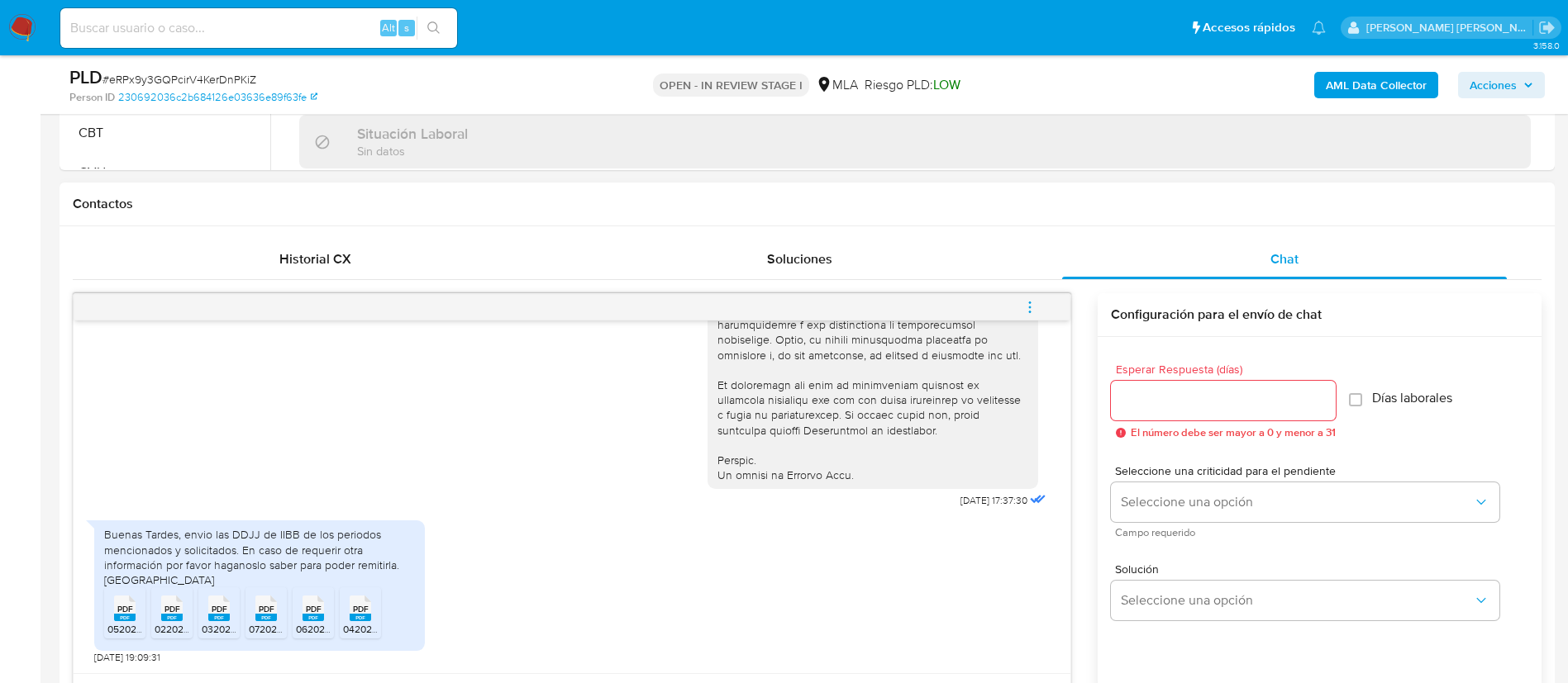
scroll to position [684, 0]
click at [1145, 413] on div at bounding box center [1223, 398] width 225 height 40
click at [1142, 477] on div "Seleccione una criticidad para el pendiente Seleccione una opción Campo requeri…" at bounding box center [1305, 498] width 388 height 71
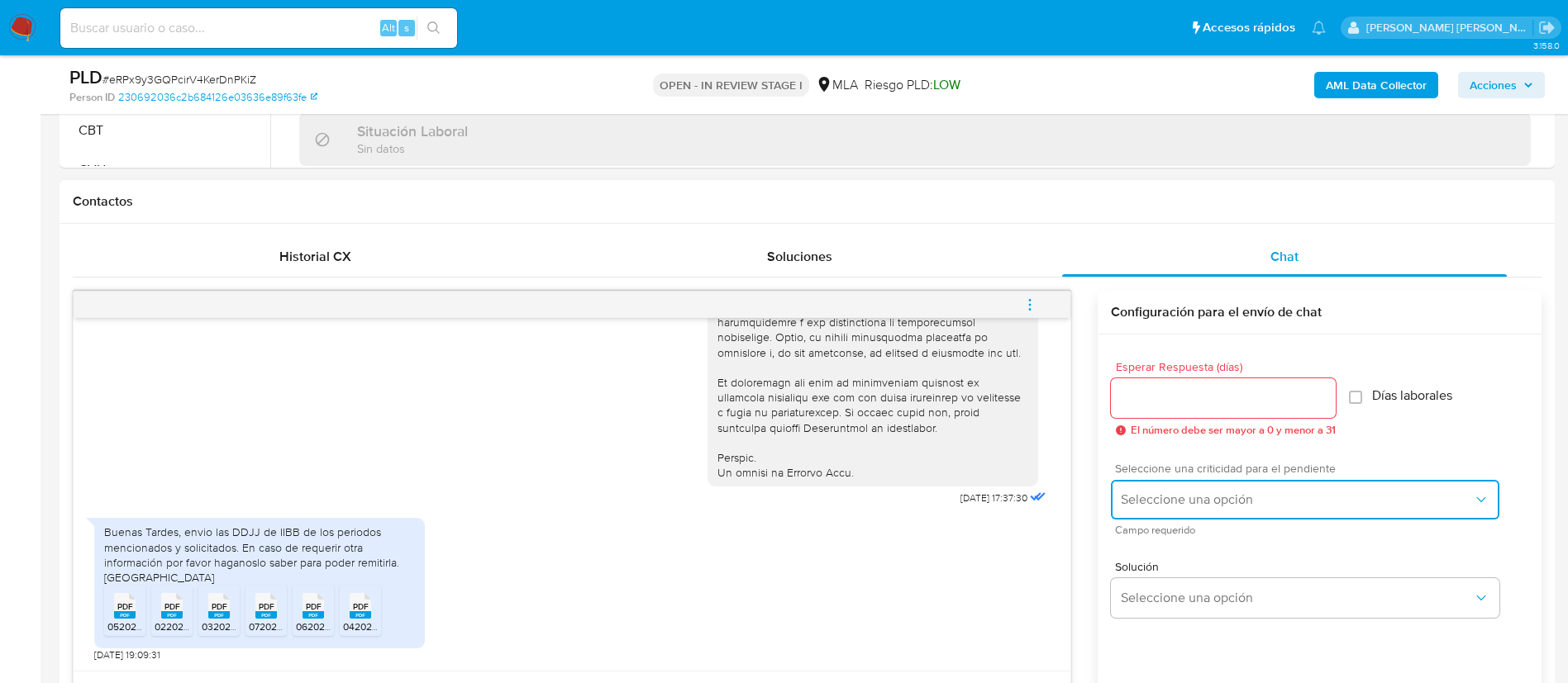
click at [1141, 490] on button "Seleccione una opción" at bounding box center [1305, 499] width 388 height 40
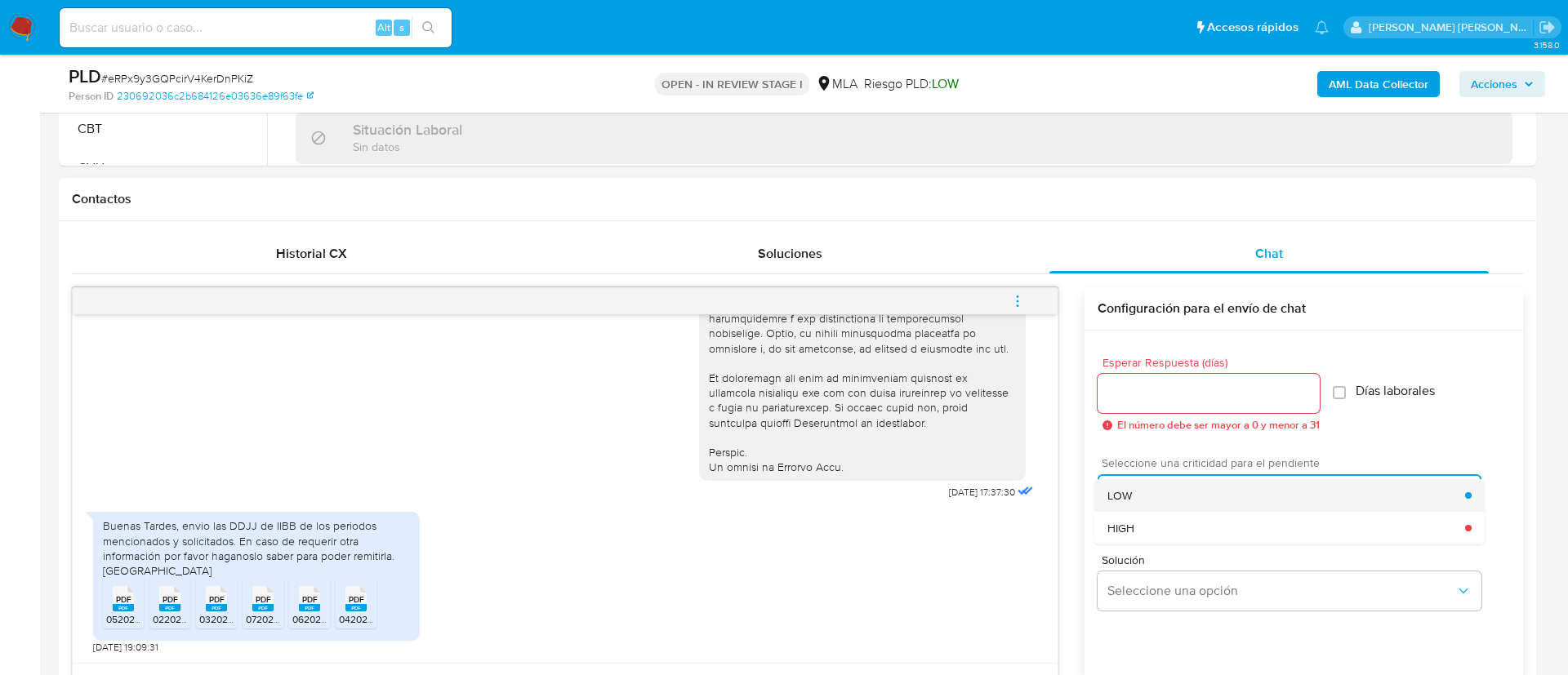
click at [1124, 480] on div "LOW" at bounding box center [1286, 495] width 358 height 32
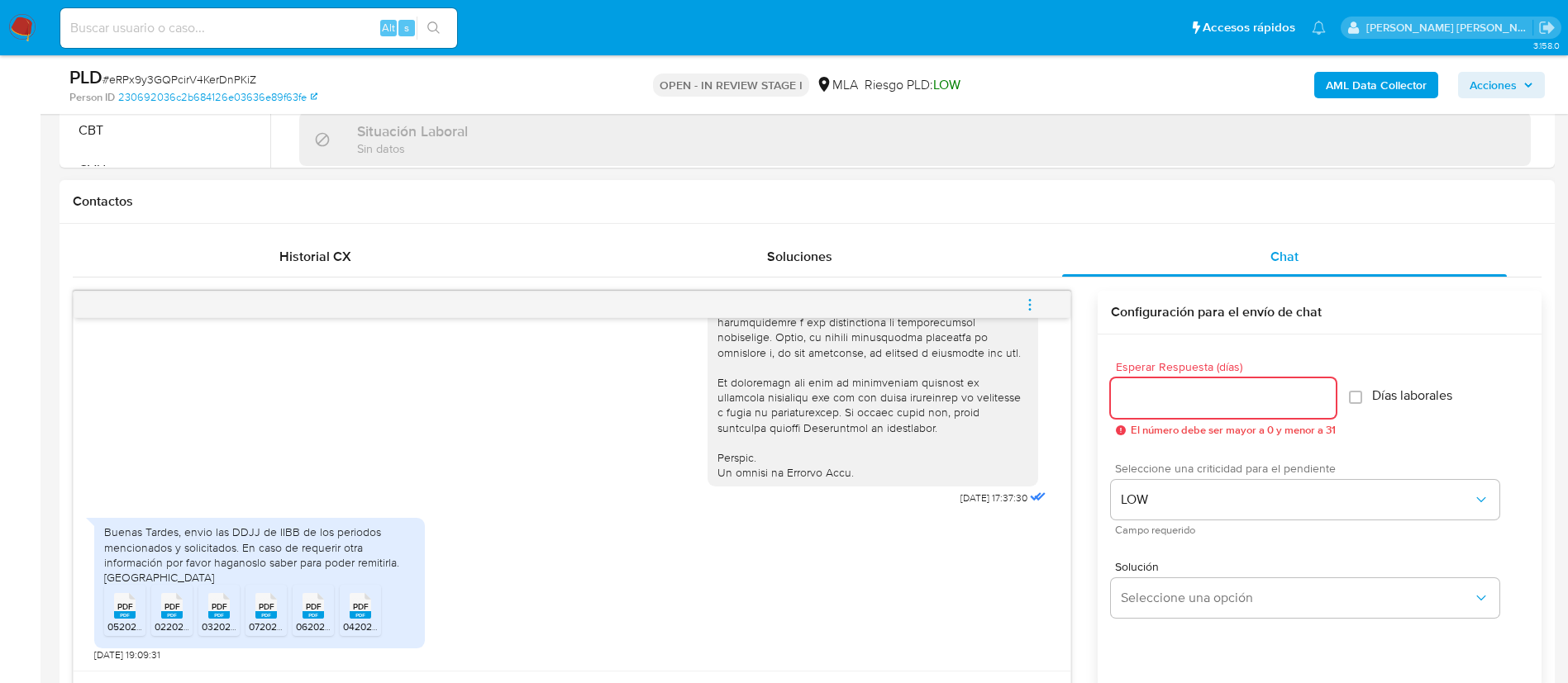
click at [1157, 391] on input "Esperar Respuesta (días)" at bounding box center [1223, 398] width 225 height 21
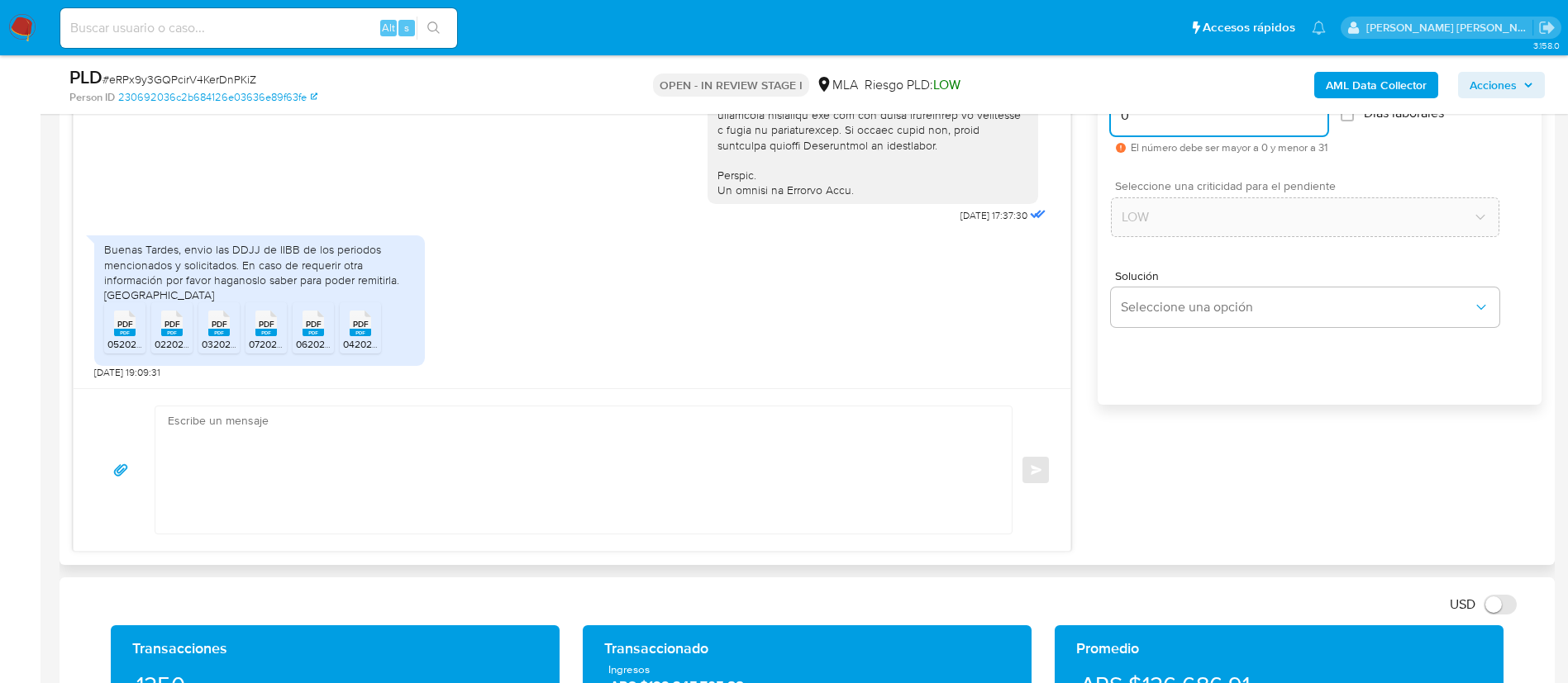
scroll to position [972, 0]
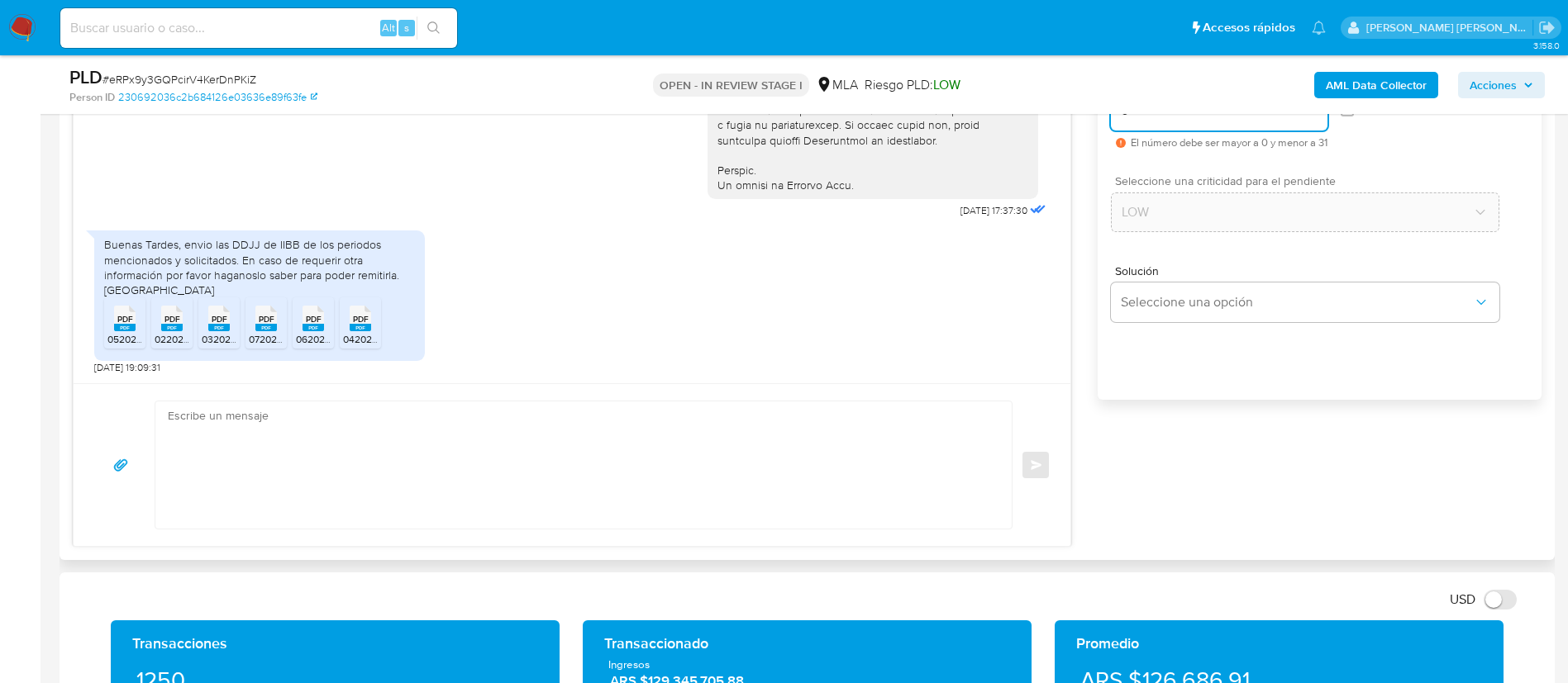
type input "0"
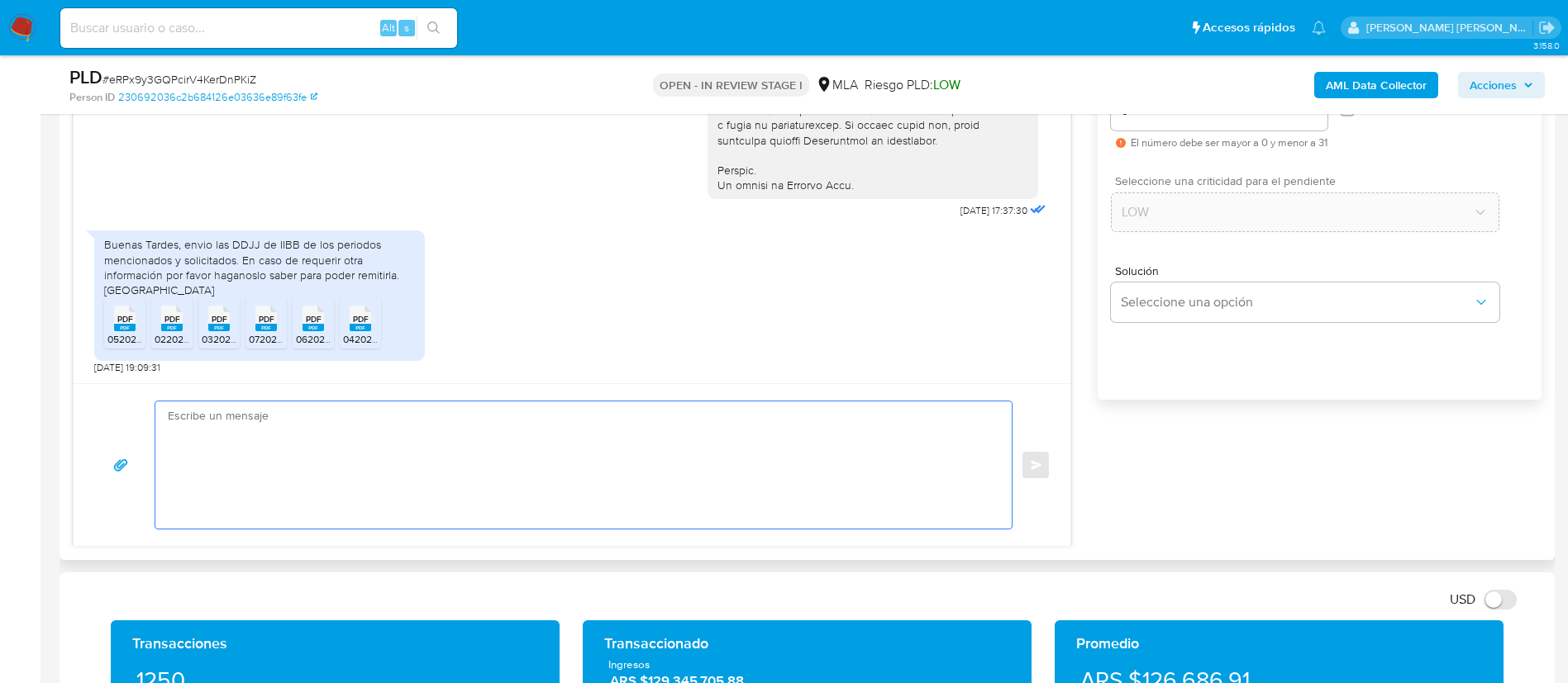
click at [803, 461] on textarea at bounding box center [579, 465] width 824 height 127
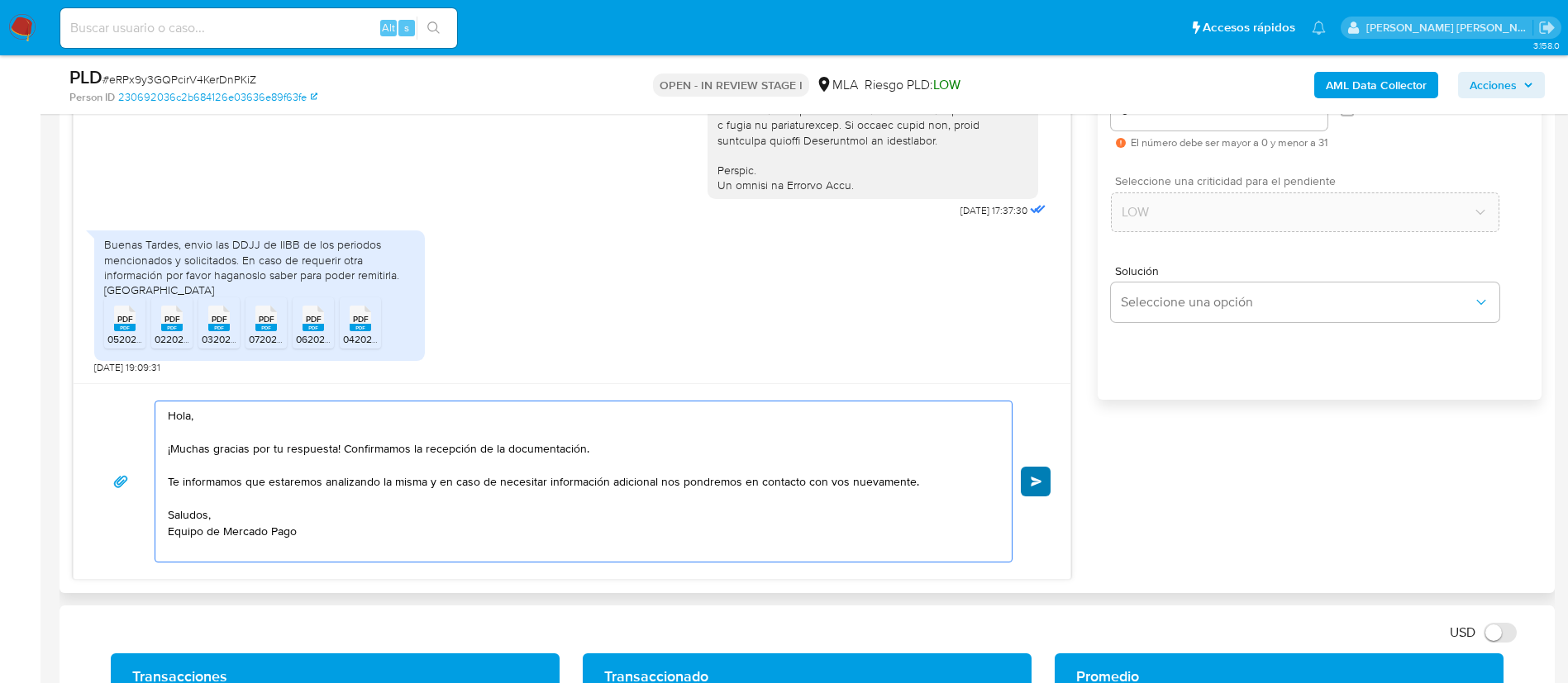
type textarea "Hola, ¡Muchas gracias por tu respuesta! Confirmamos la recepción de la document…"
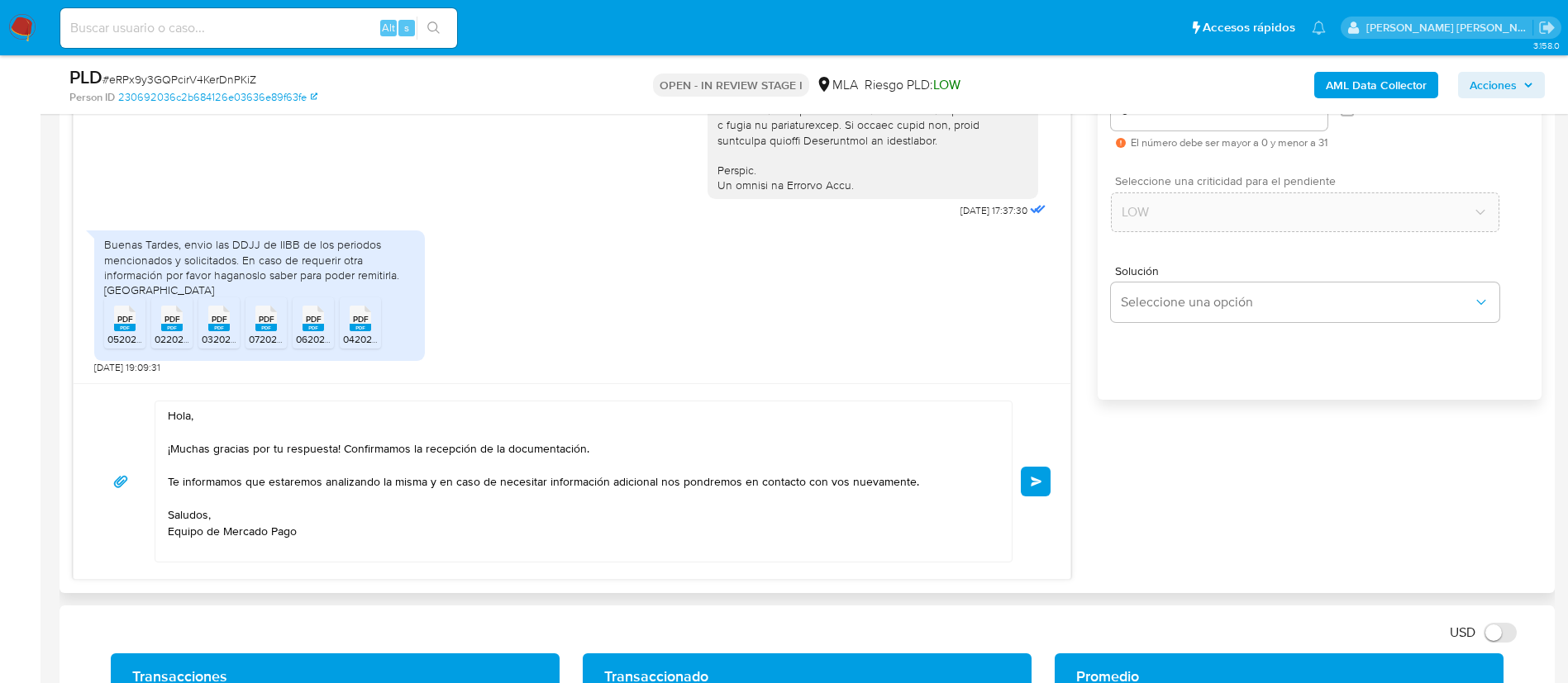
click at [1028, 482] on button "Enviar" at bounding box center [1036, 482] width 30 height 30
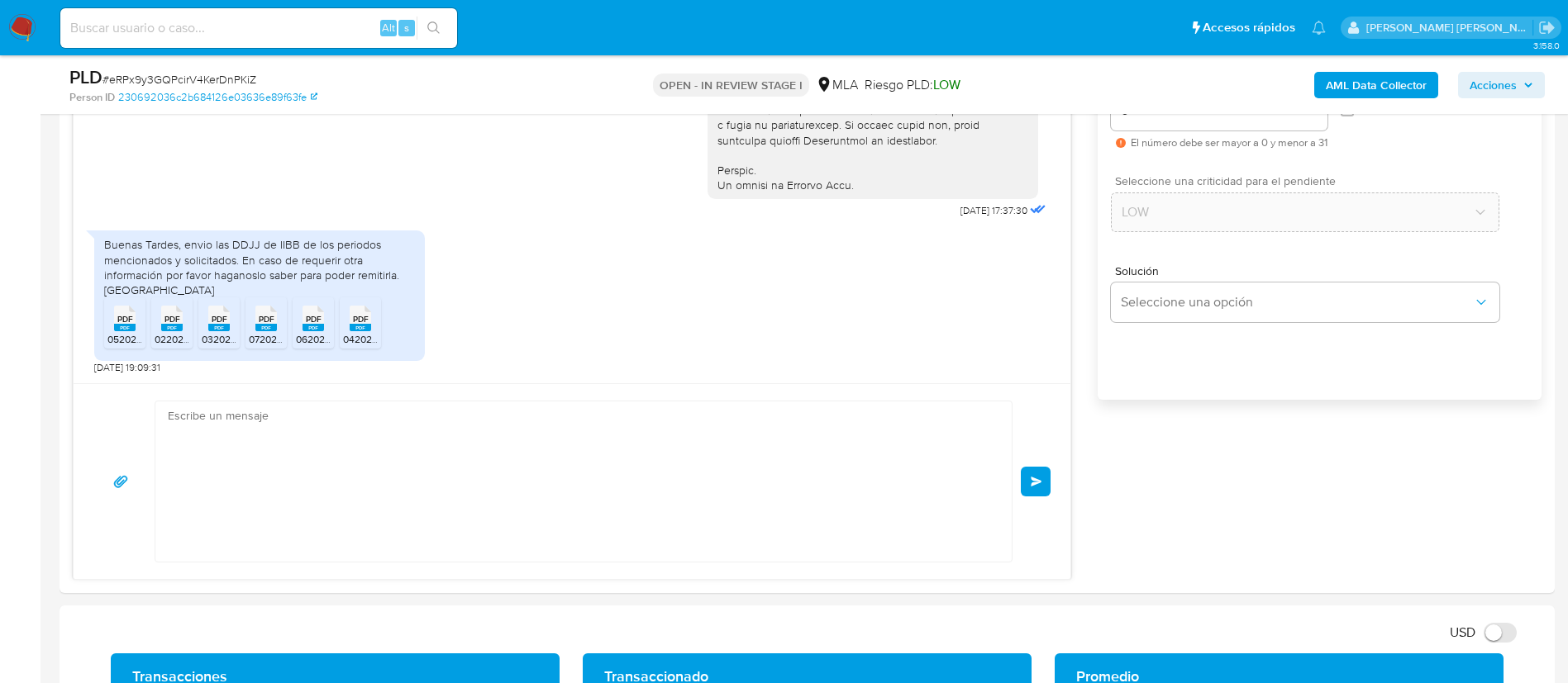
scroll to position [964, 0]
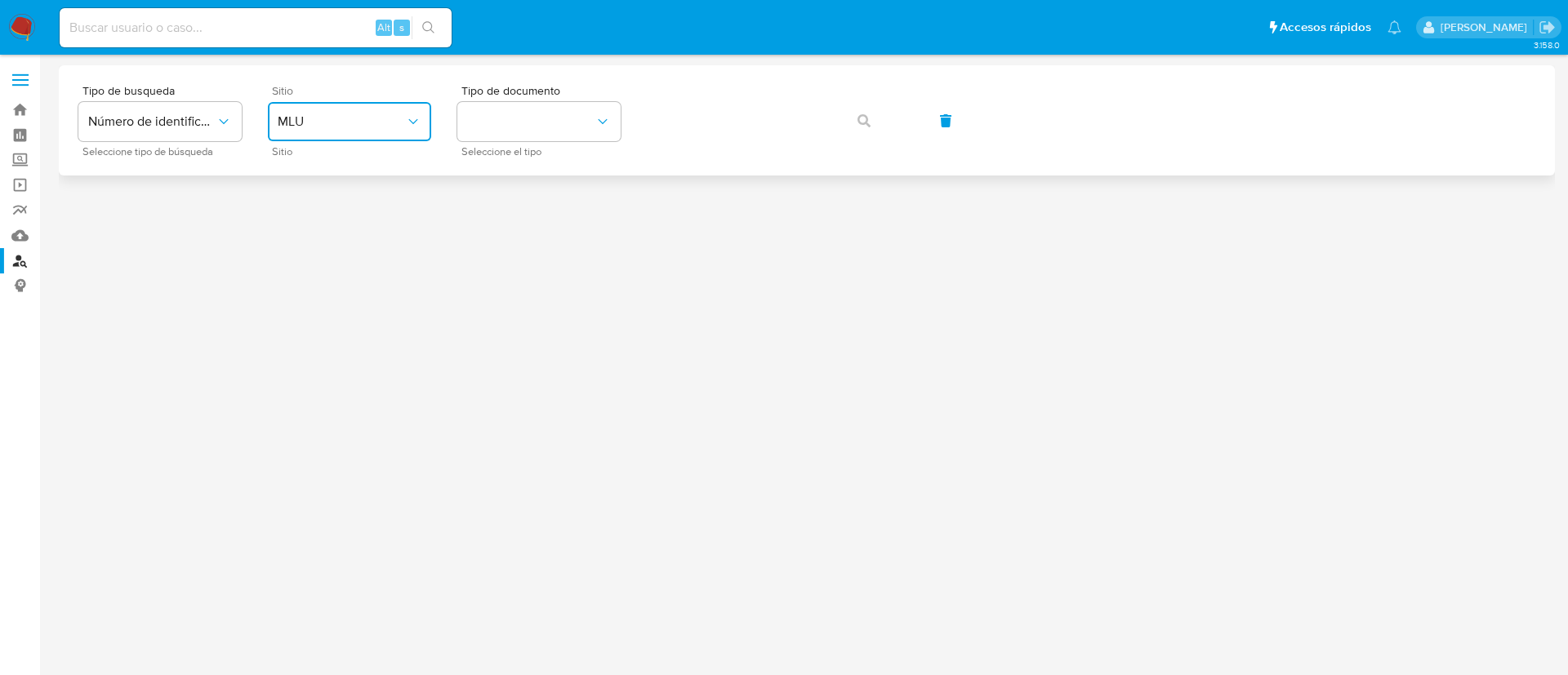
click at [353, 117] on span "MLU" at bounding box center [341, 121] width 127 height 17
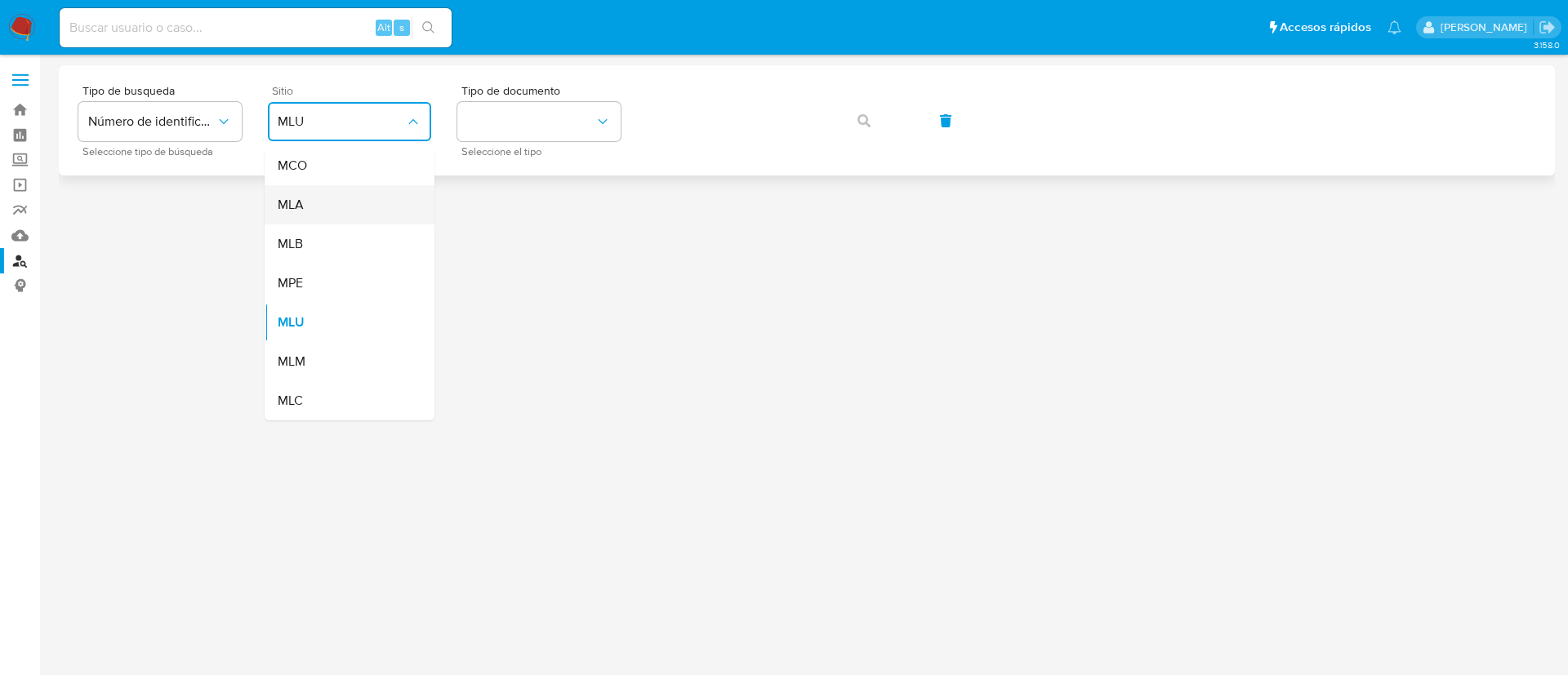
click at [317, 206] on div "MLA" at bounding box center [344, 205] width 134 height 39
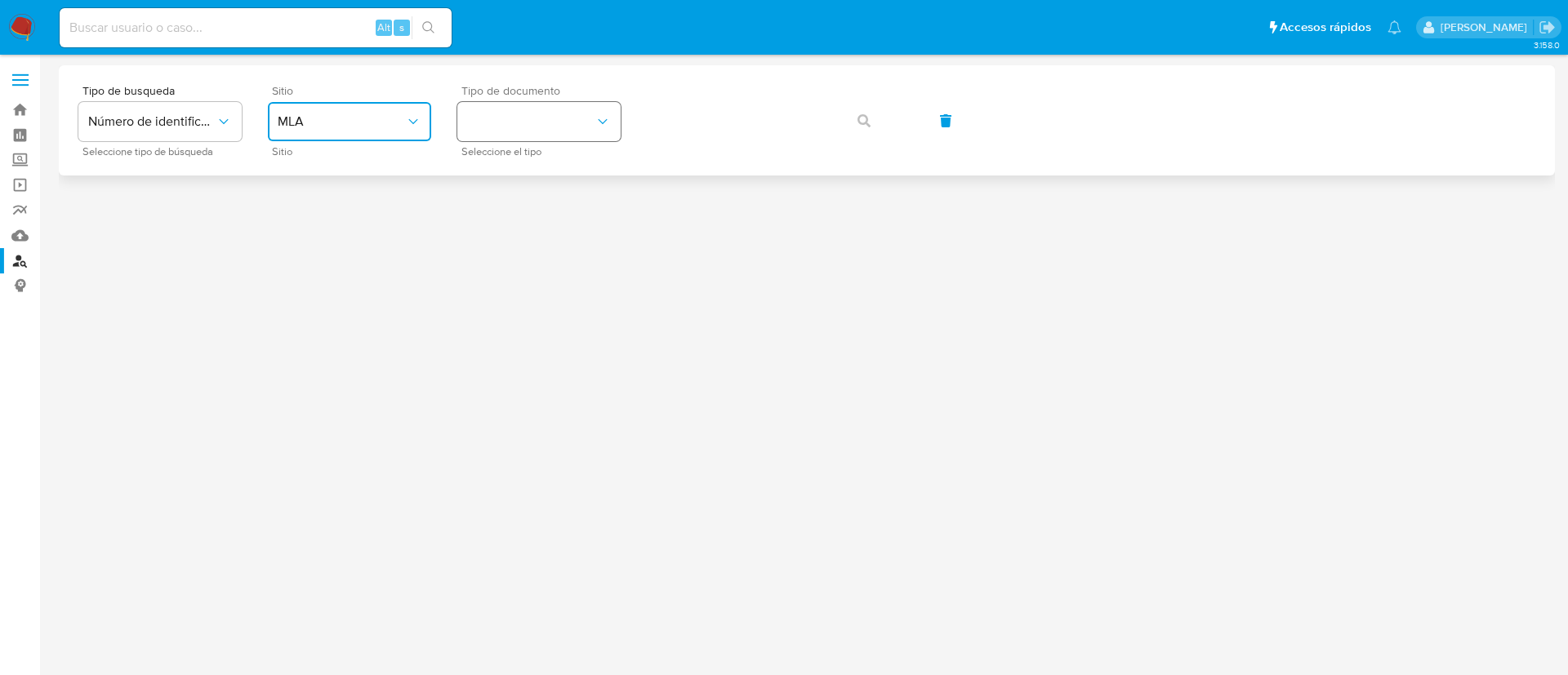
click at [542, 105] on button "identificationType" at bounding box center [538, 121] width 163 height 39
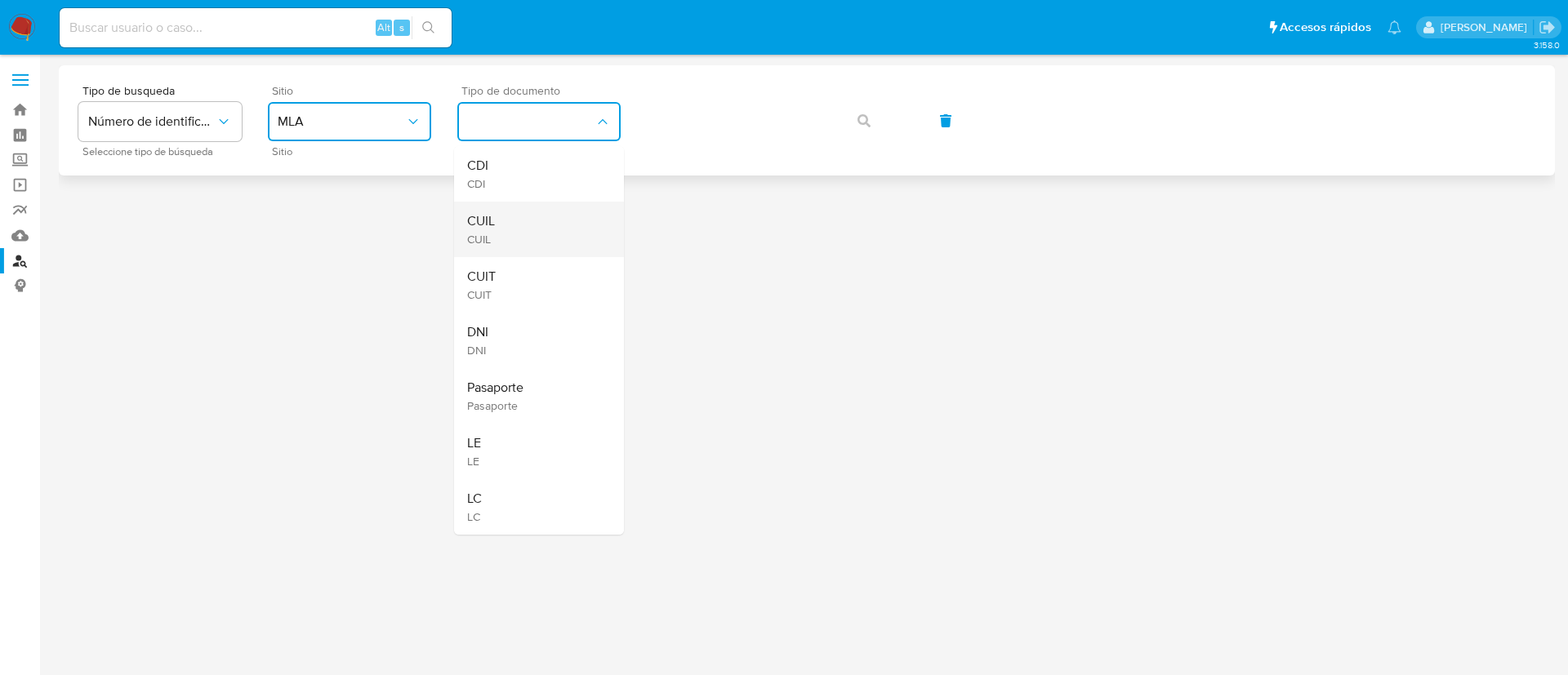
click at [499, 228] on div "CUIL CUIL" at bounding box center [535, 229] width 134 height 56
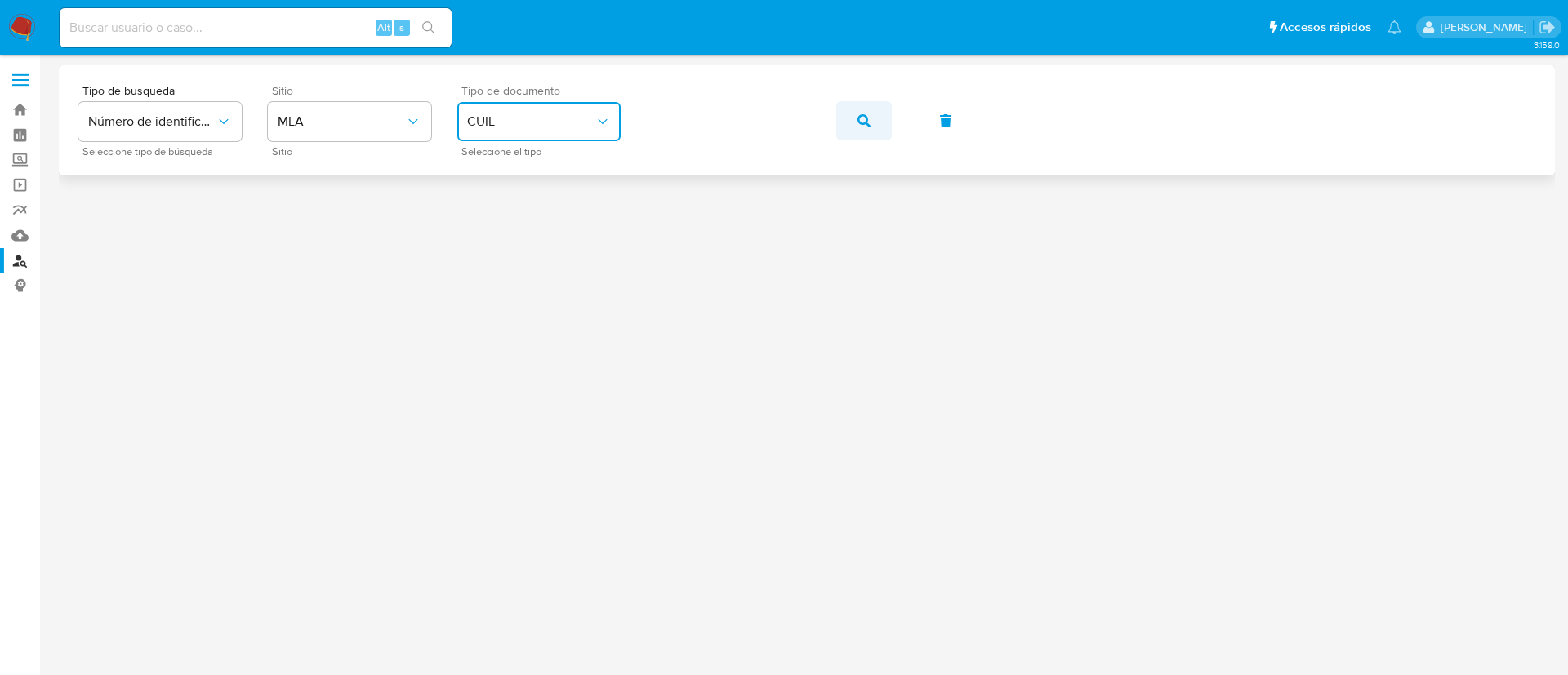
click at [870, 117] on button "button" at bounding box center [864, 120] width 56 height 39
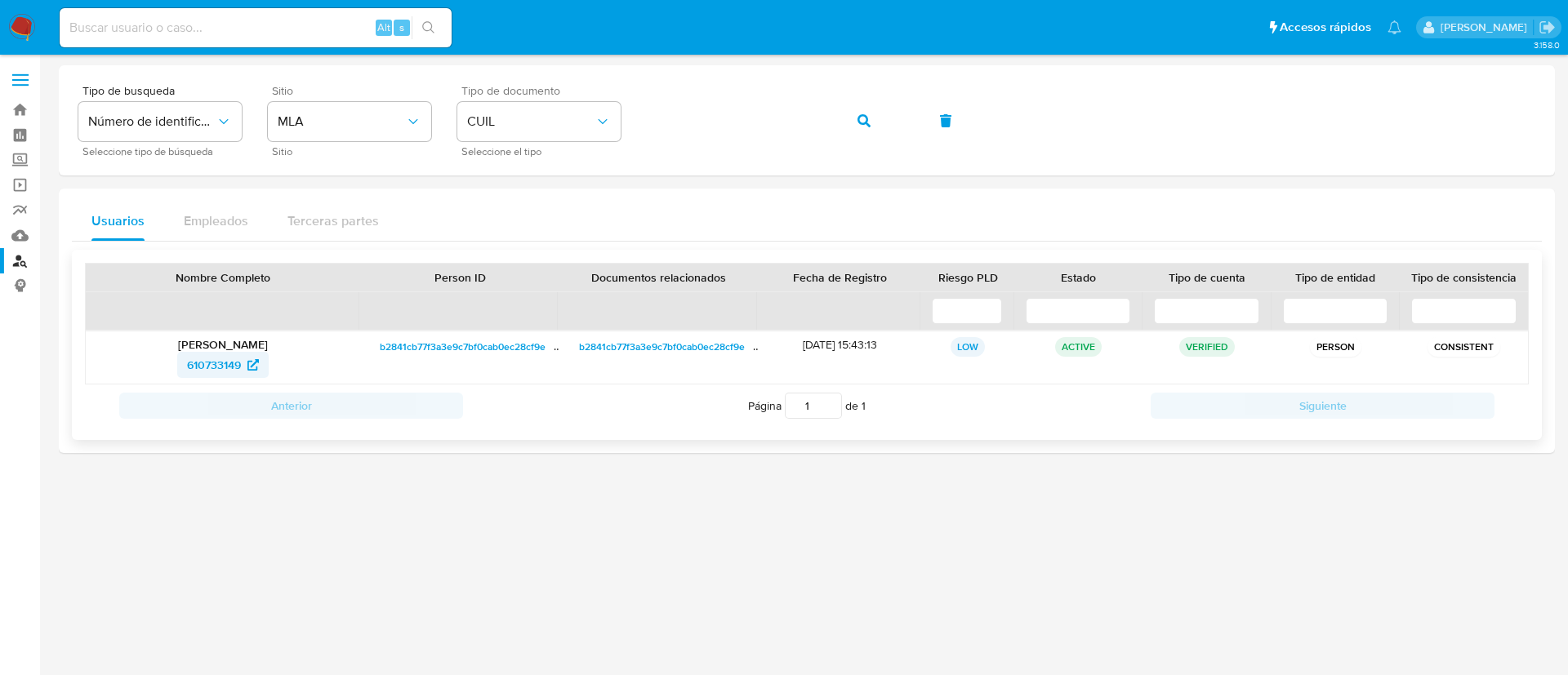
click at [205, 362] on span "610733149" at bounding box center [214, 365] width 54 height 26
click at [993, 183] on div "Tipo de busqueda Número de identificación Seleccione tipo de búsqueda Sitio MLA…" at bounding box center [806, 259] width 1496 height 388
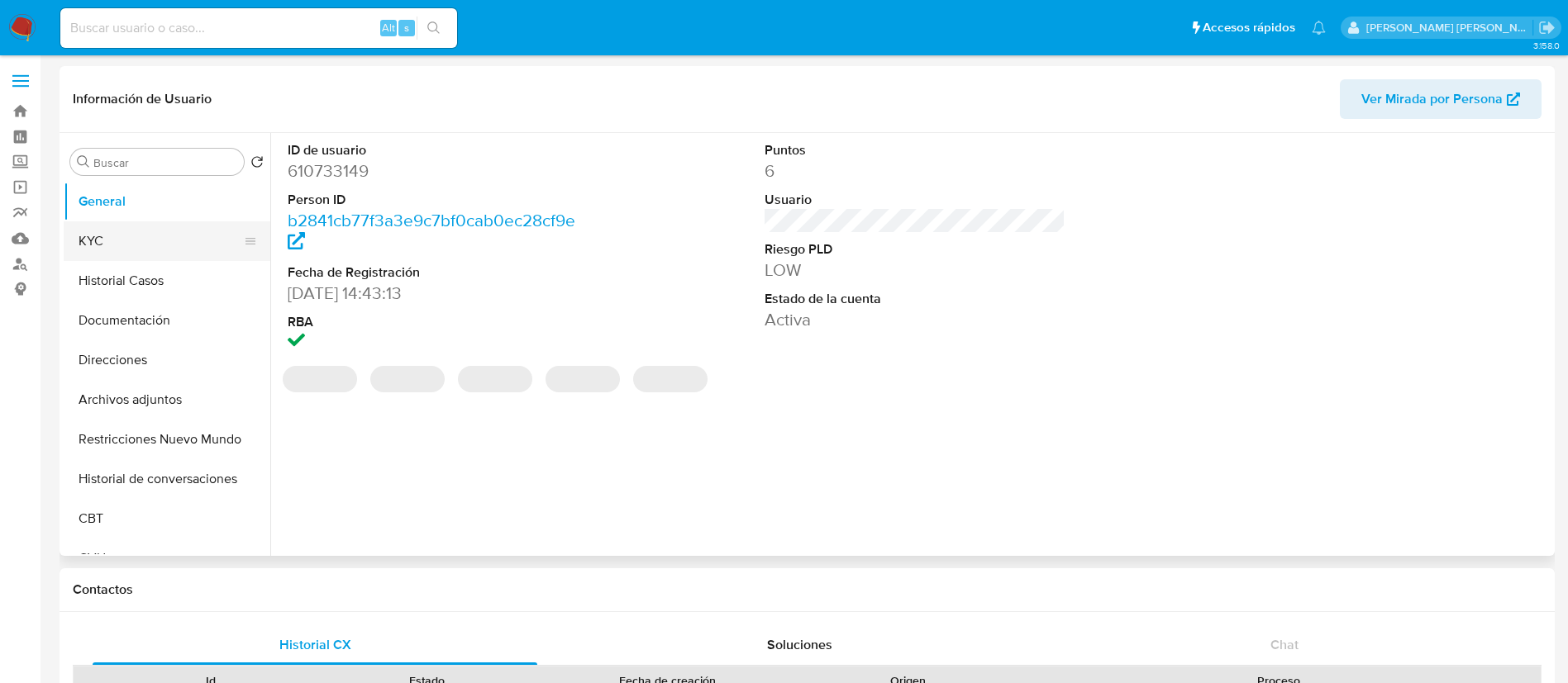
select select "10"
click at [130, 240] on button "KYC" at bounding box center [160, 241] width 193 height 40
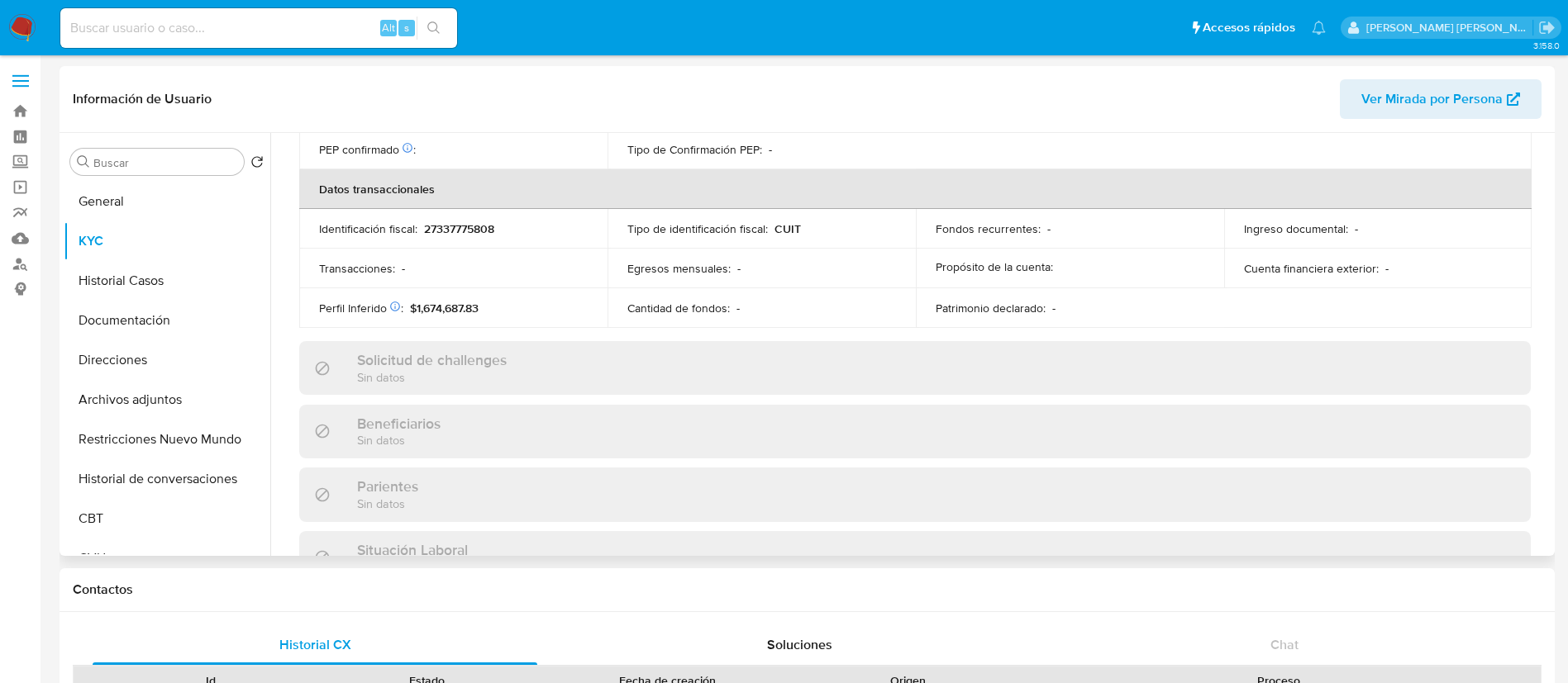
scroll to position [855, 0]
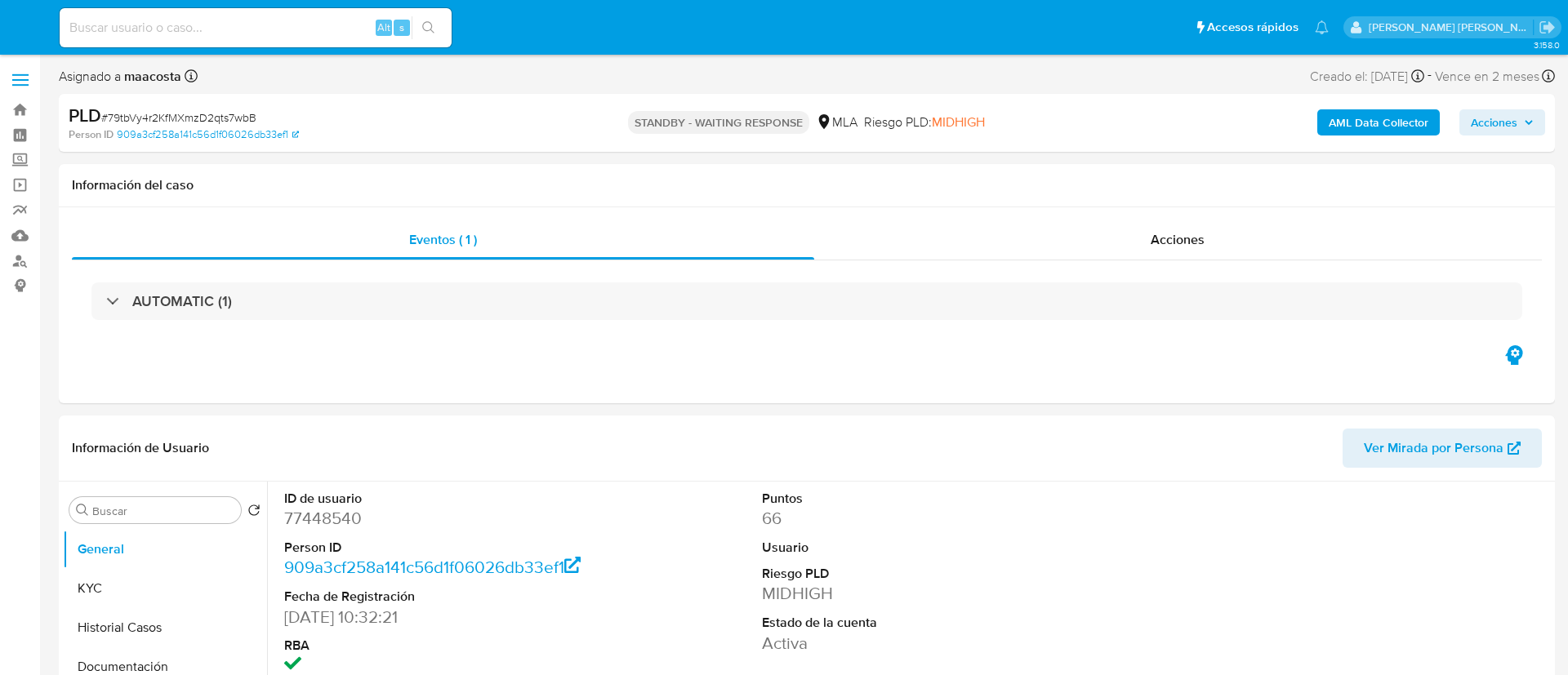
select select "10"
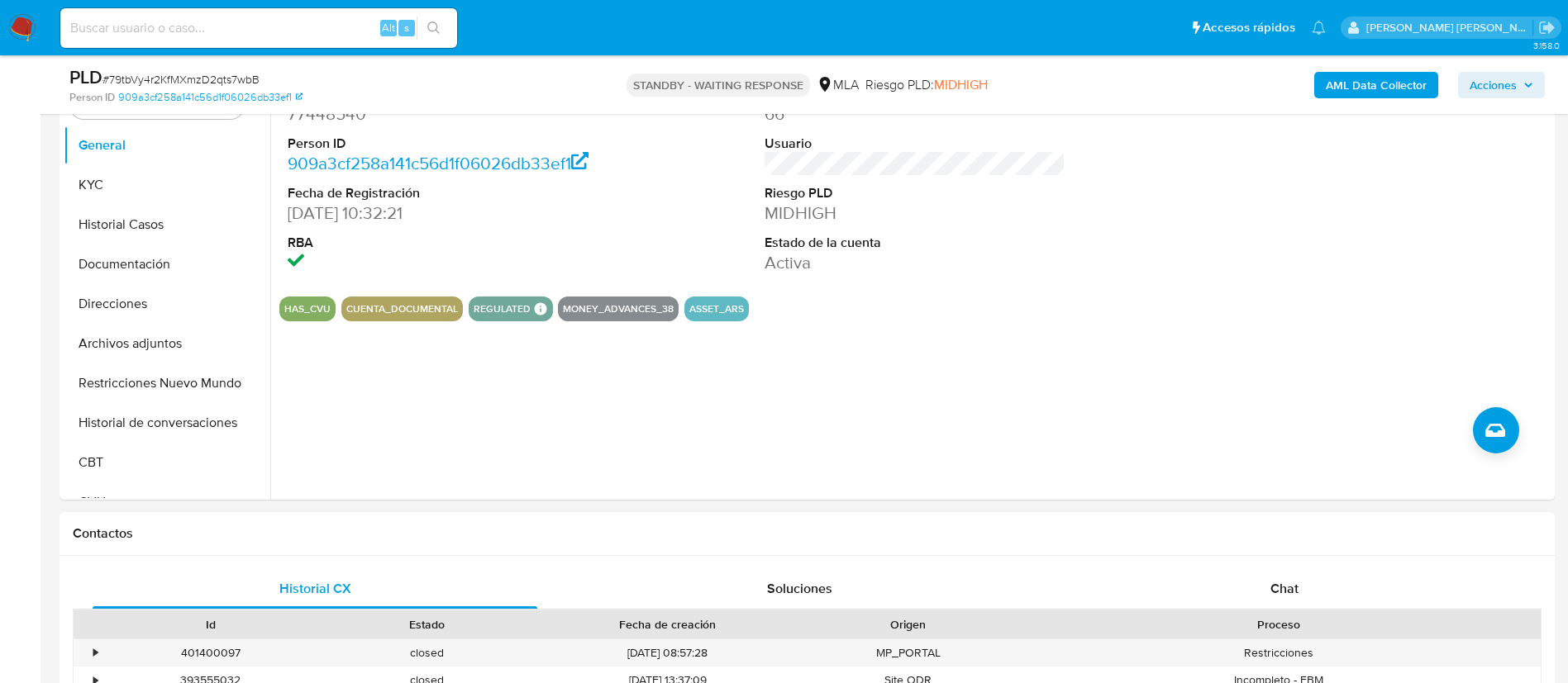
scroll to position [342, 0]
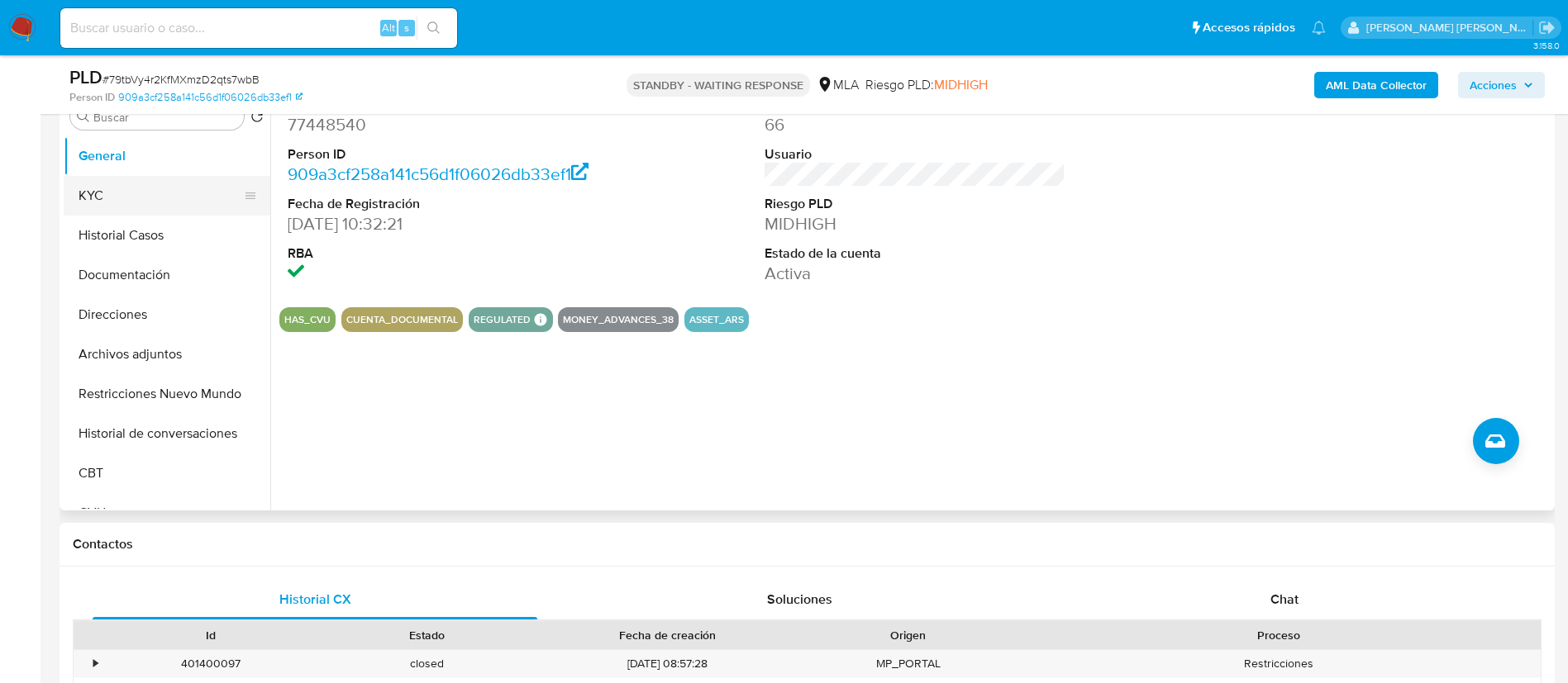
click at [129, 197] on button "KYC" at bounding box center [160, 195] width 193 height 40
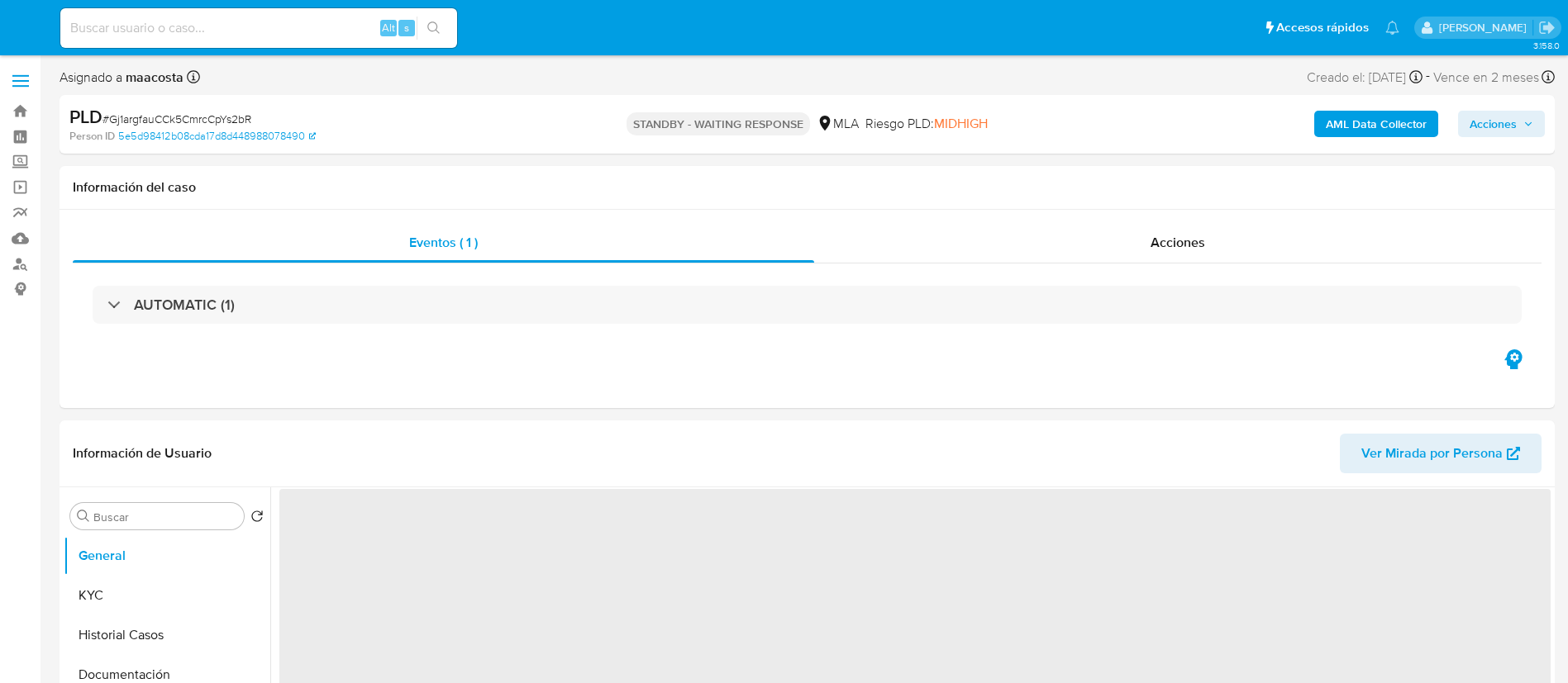
select select "10"
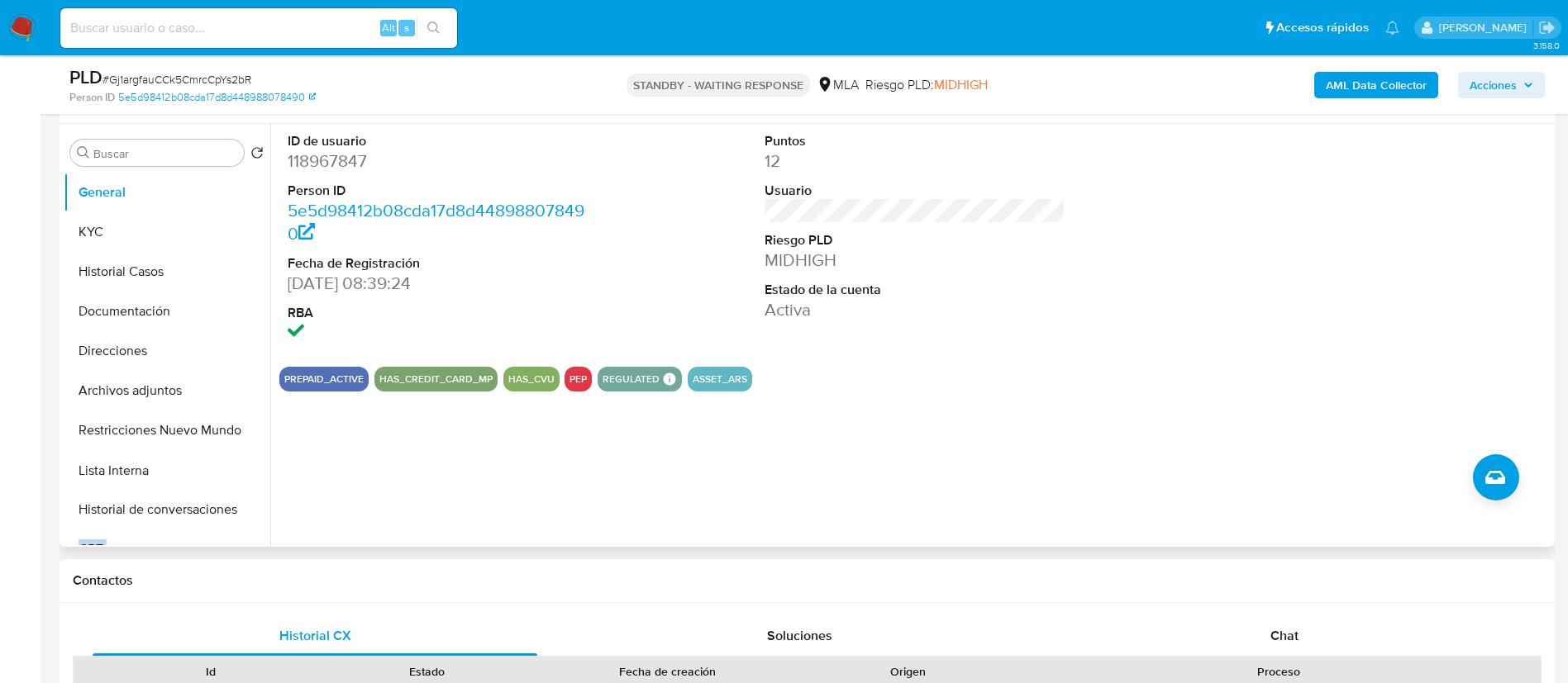
drag, startPoint x: 245, startPoint y: 365, endPoint x: 236, endPoint y: 469, distance: 104.4
click at [236, 469] on ul "General KYC Historial Casos Documentación Direcciones Archivos adjuntos Restric…" at bounding box center [167, 359] width 207 height 372
click at [338, 492] on div "ID de usuario 118967847 Person ID 5e5d98412b08cda17d8d448988078490 Fecha de Reg…" at bounding box center [910, 334] width 1280 height 423
click at [187, 462] on button "Lista Interna" at bounding box center [160, 469] width 193 height 40
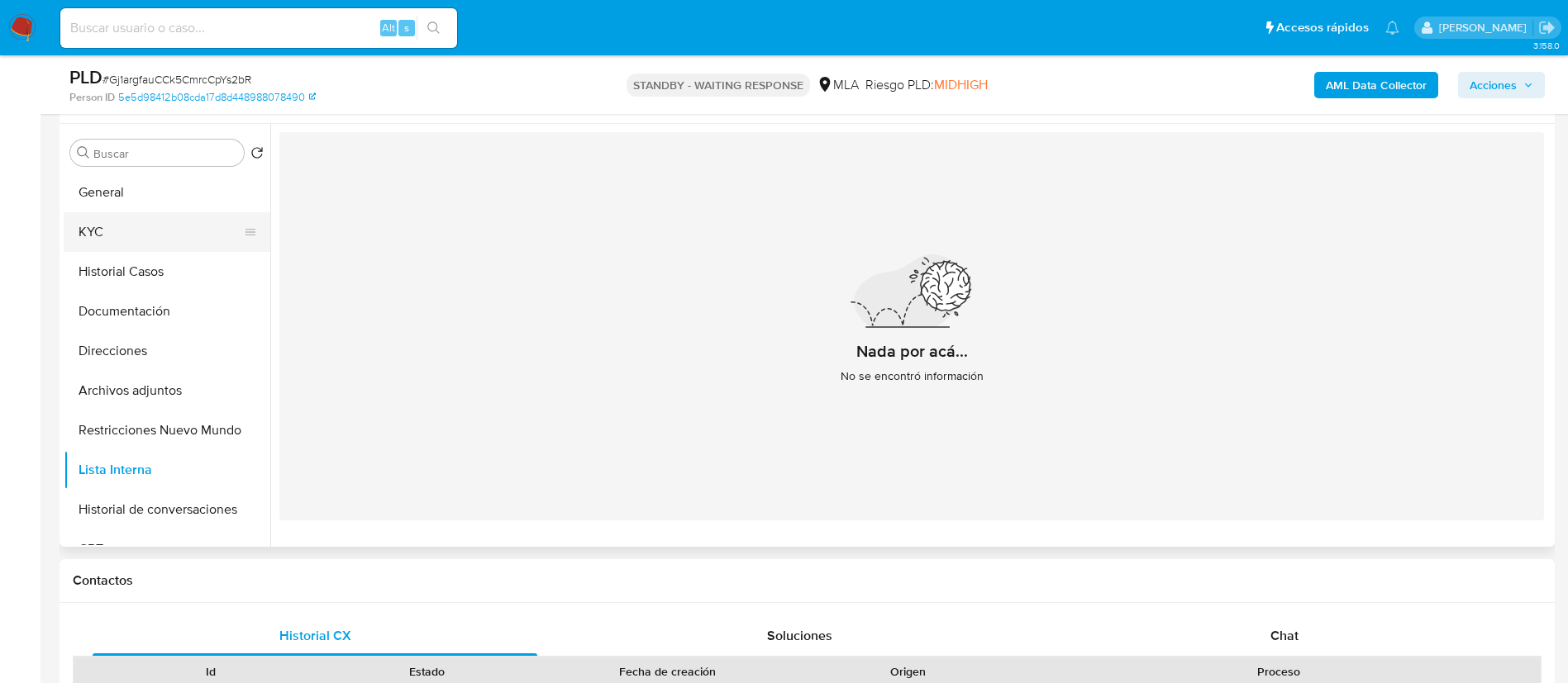
click at [123, 230] on button "KYC" at bounding box center [160, 232] width 193 height 40
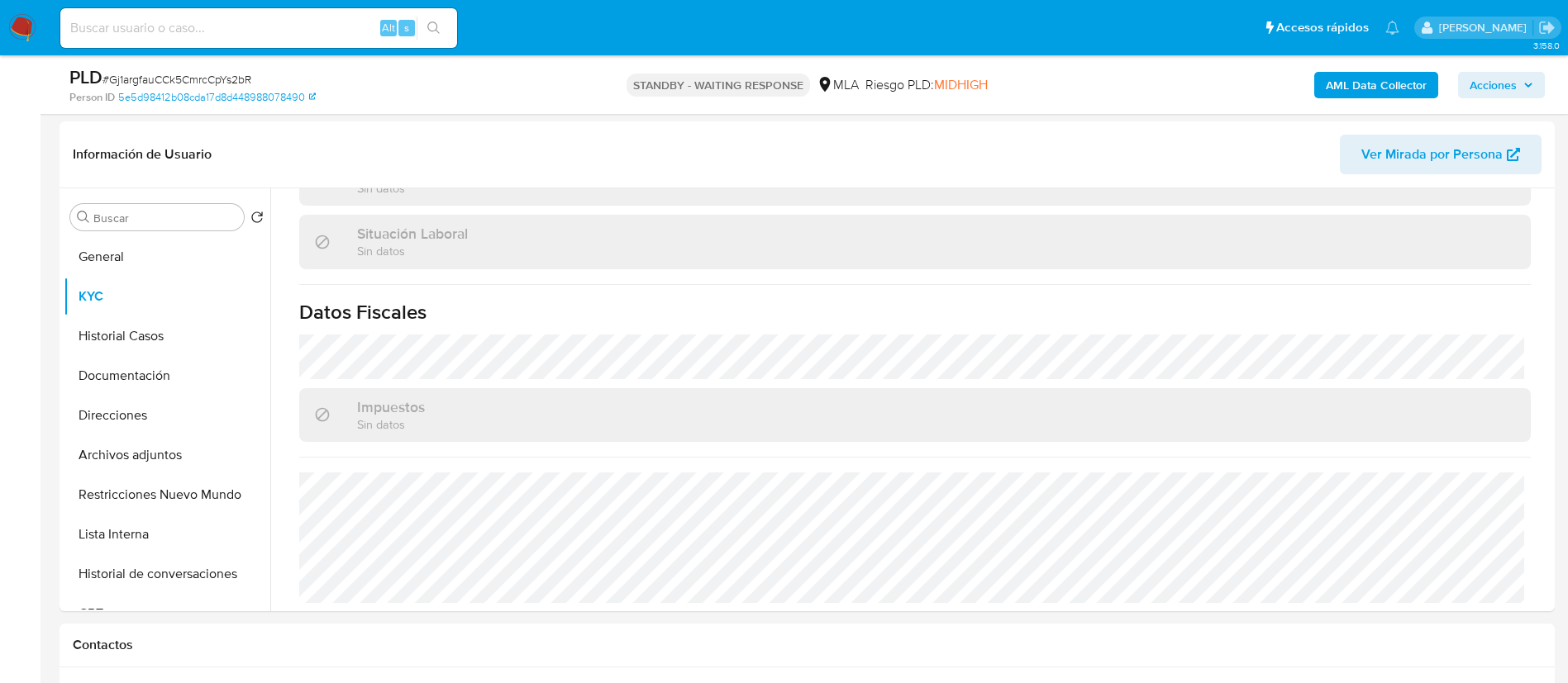
scroll to position [242, 0]
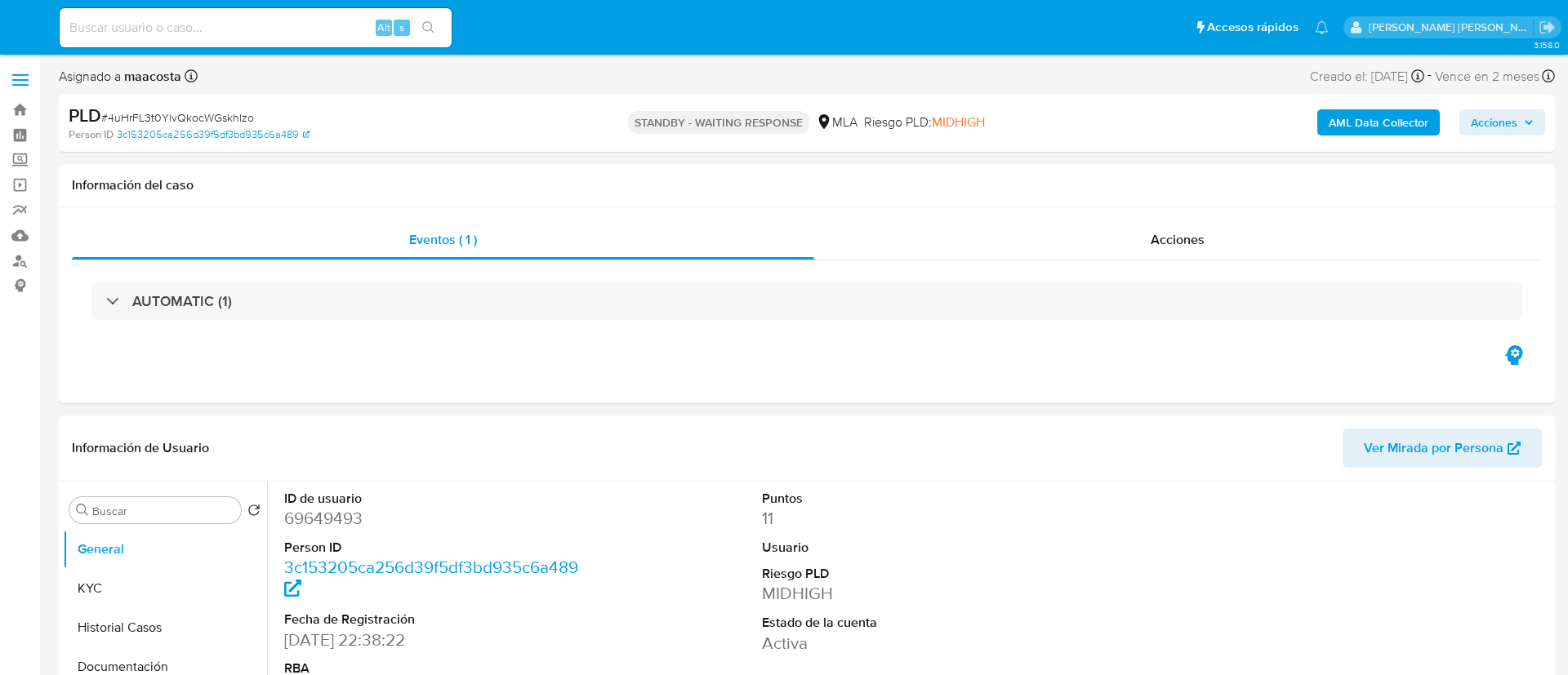
select select "10"
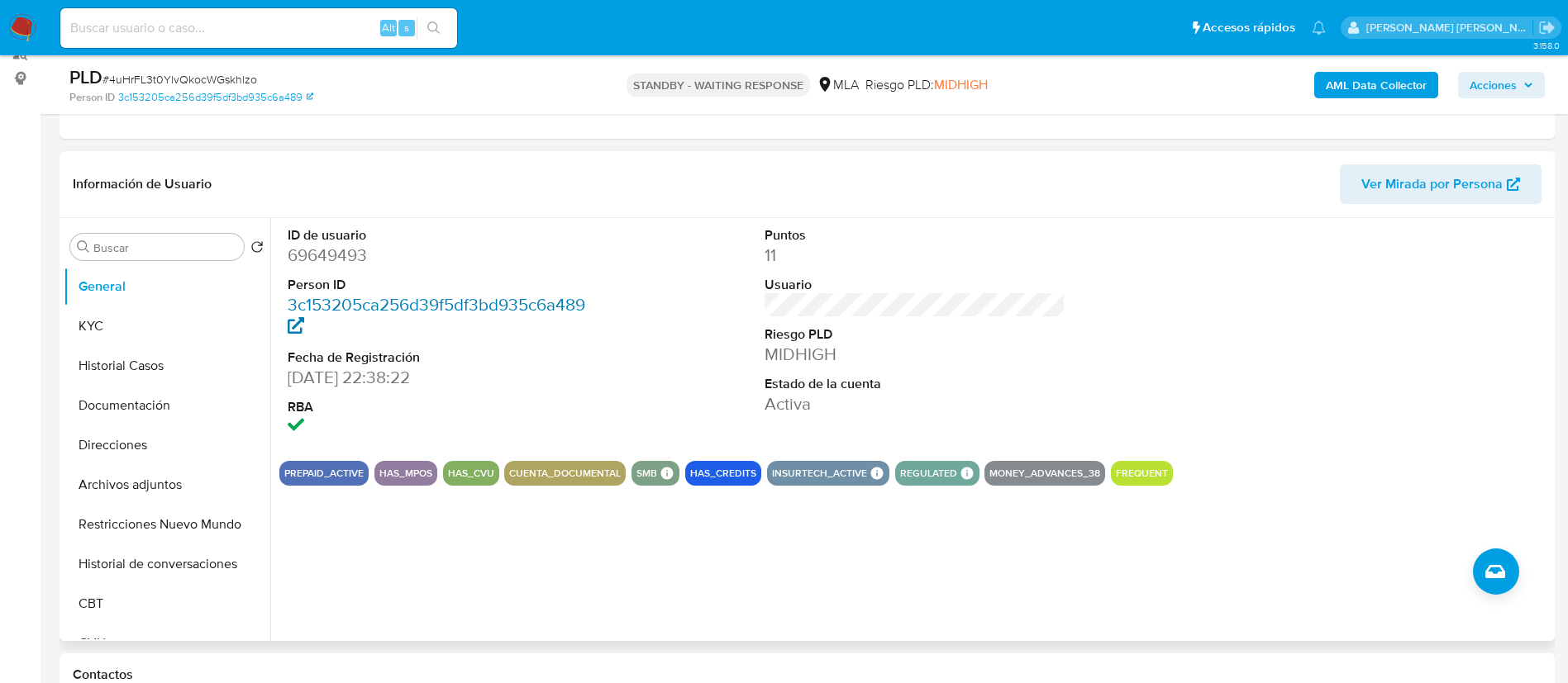
scroll to position [214, 0]
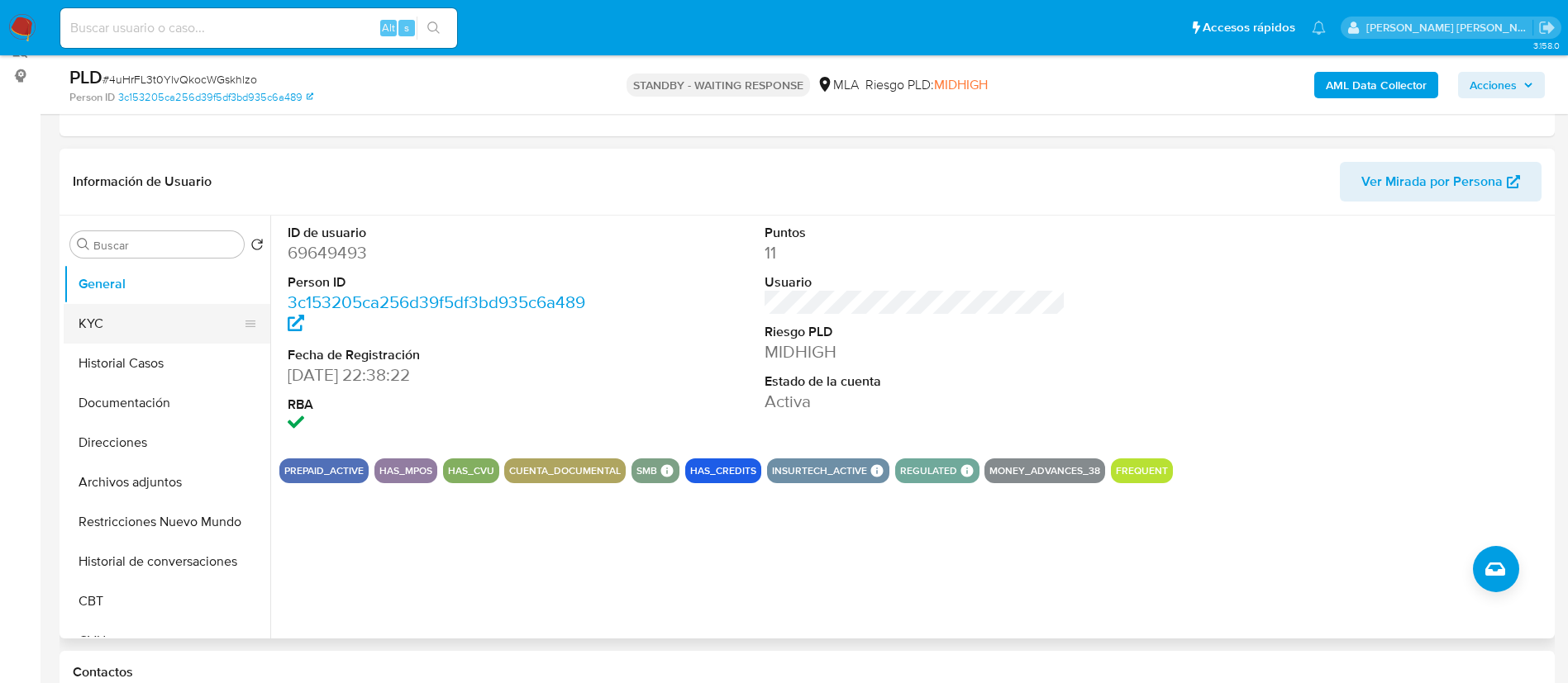
click at [148, 317] on button "KYC" at bounding box center [160, 324] width 193 height 40
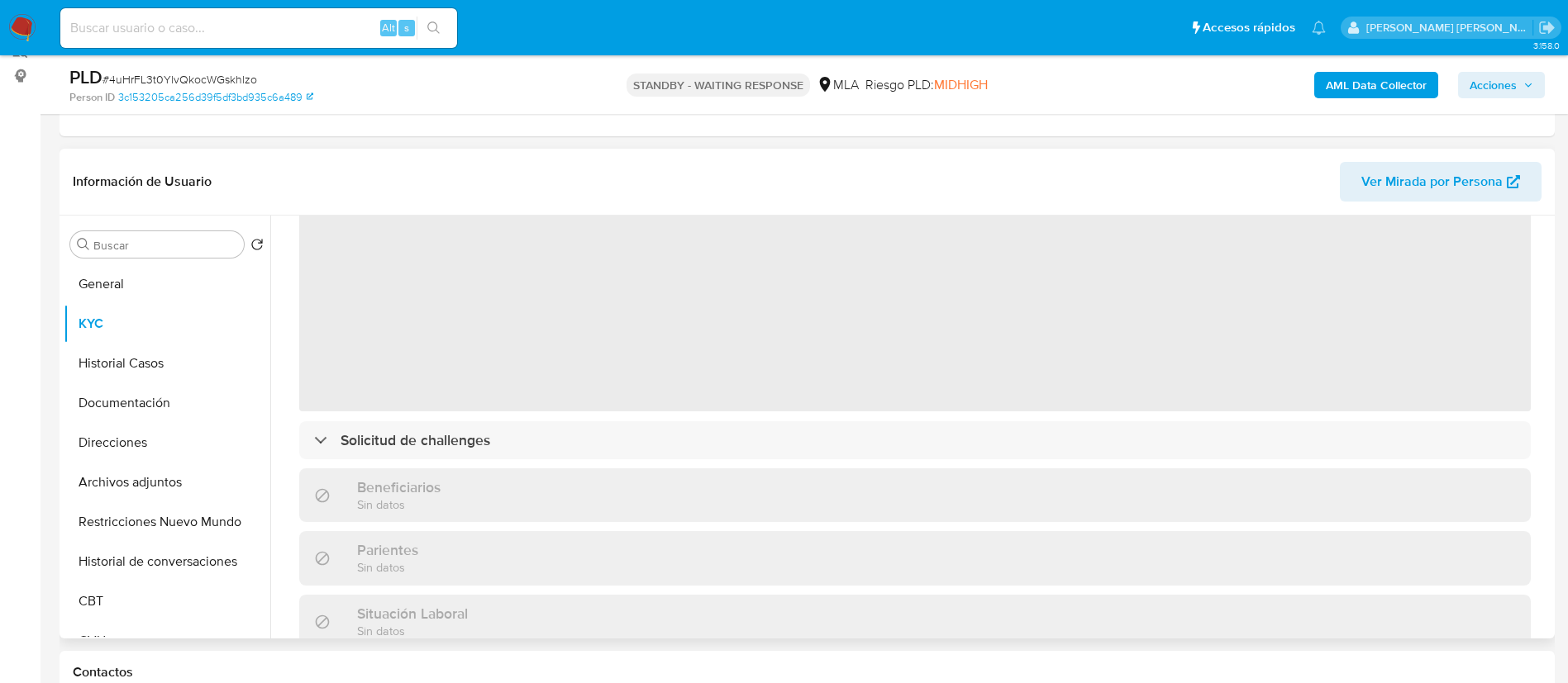
scroll to position [101, 0]
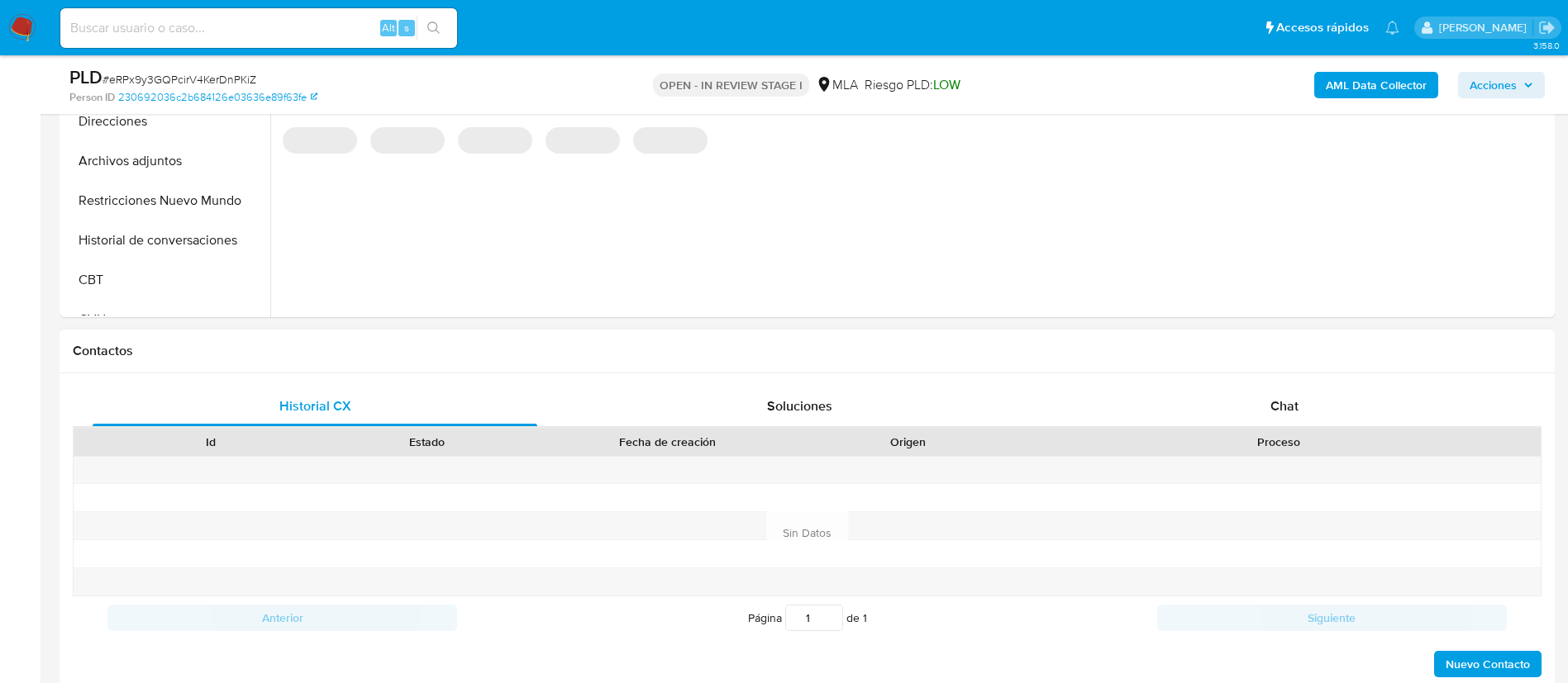
scroll to position [557, 0]
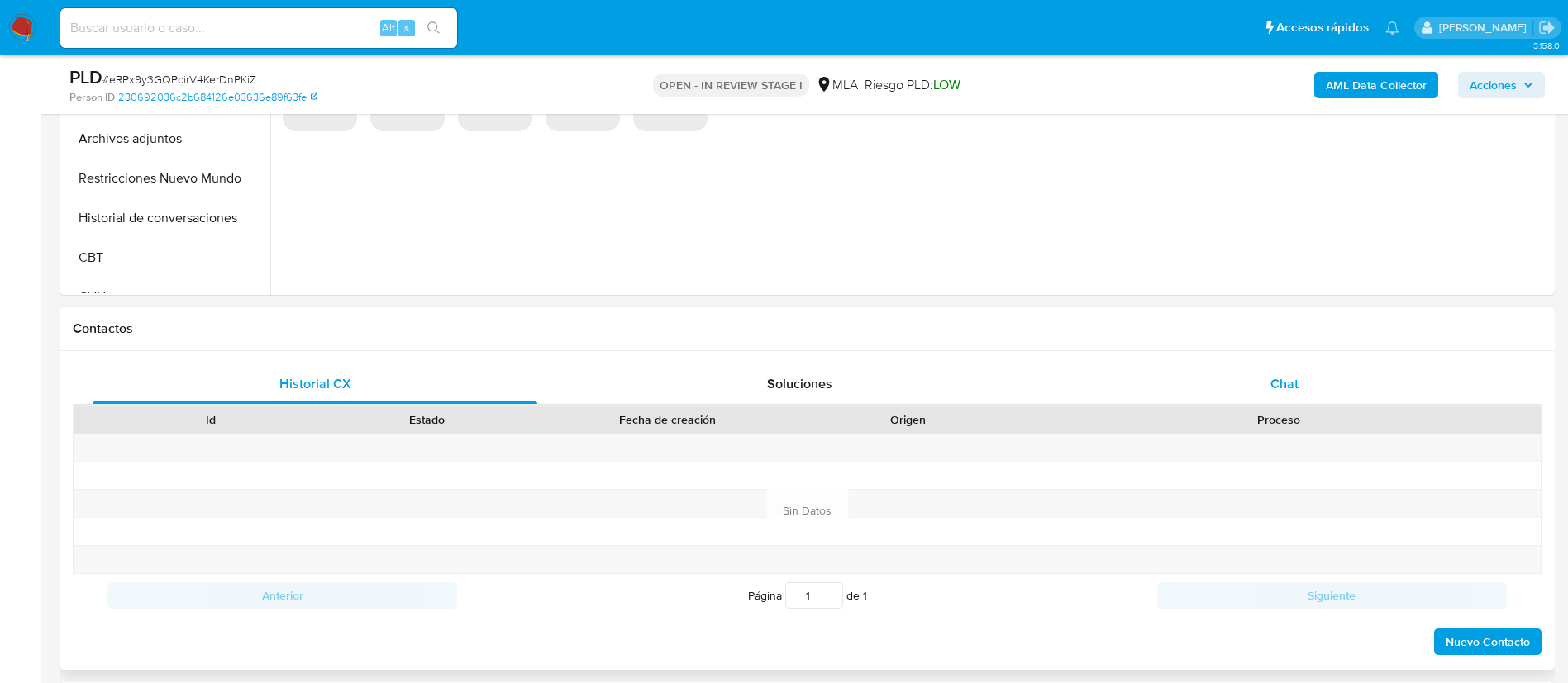
select select "10"
click at [1288, 372] on div "Chat" at bounding box center [1285, 384] width 445 height 40
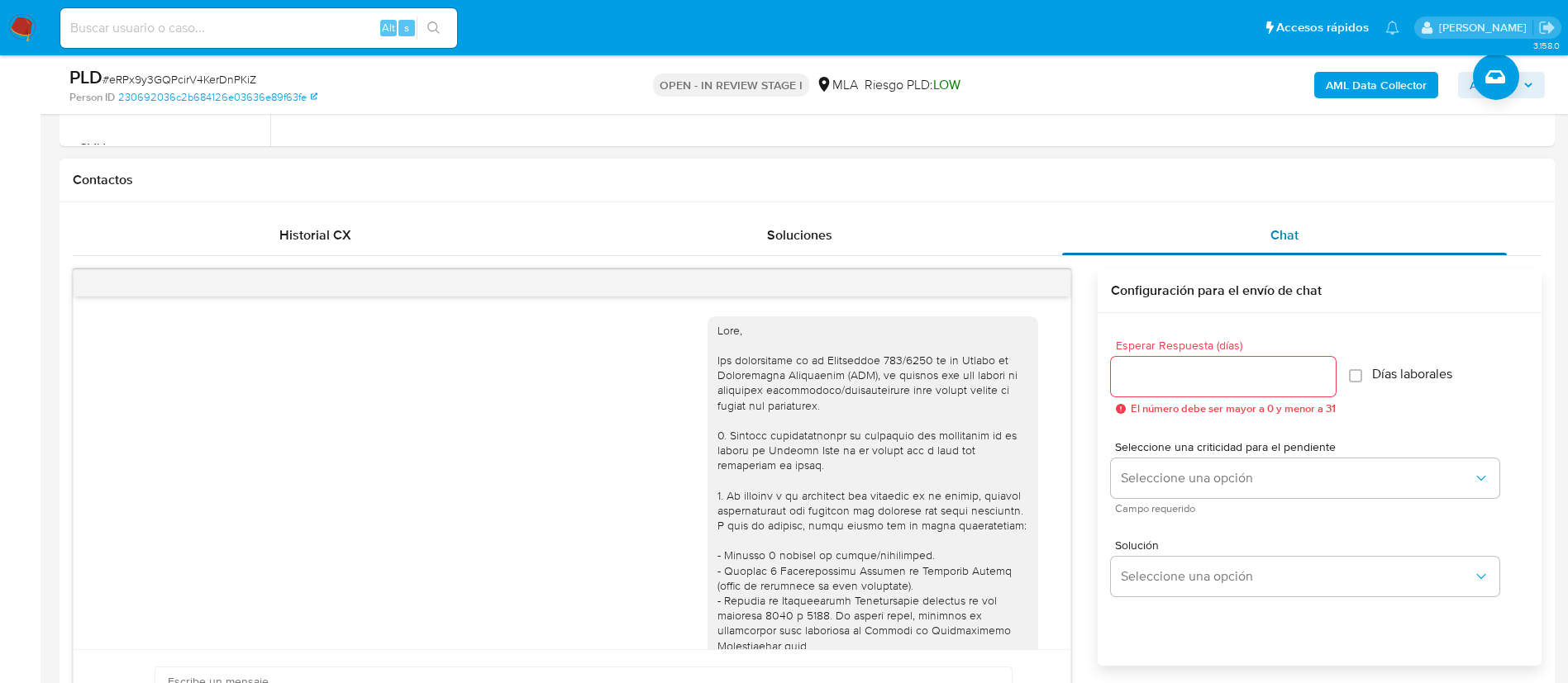
scroll to position [964, 0]
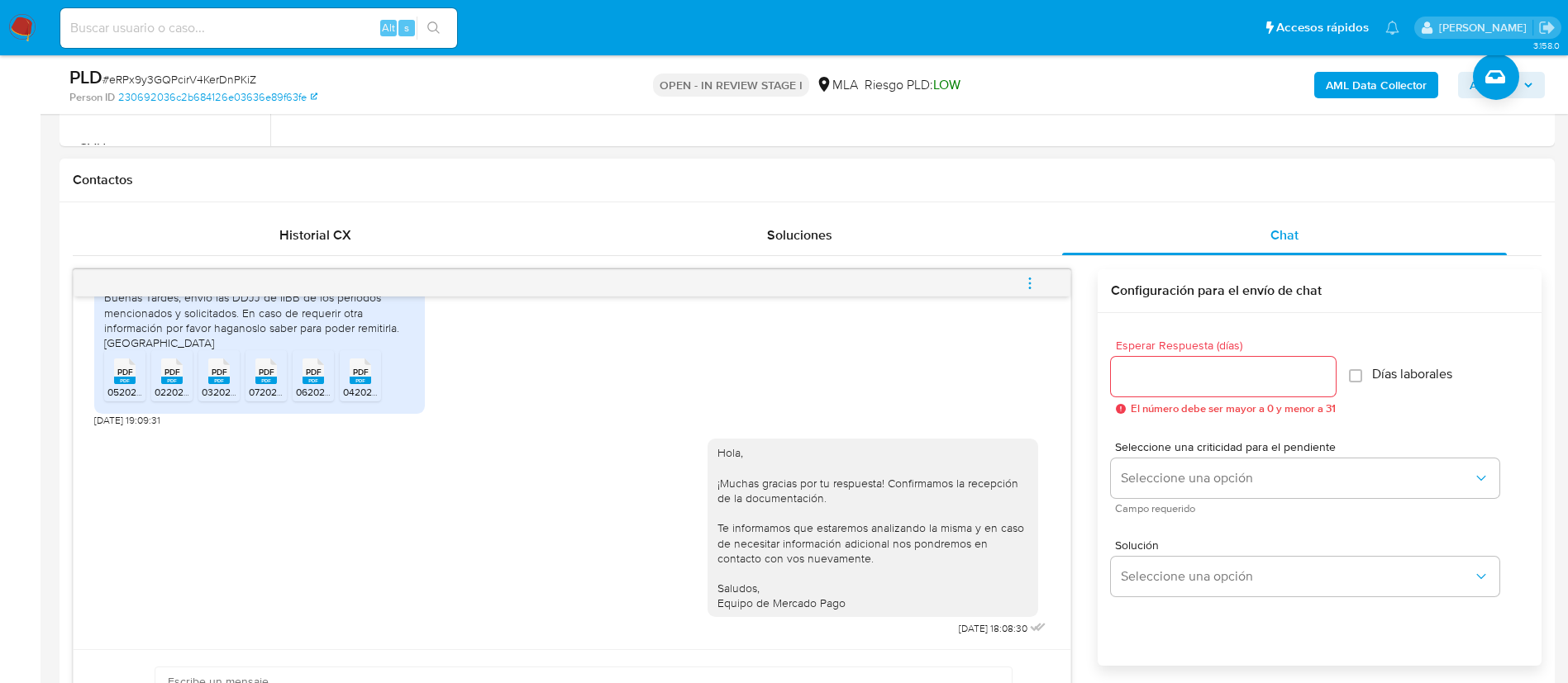
click at [1032, 285] on icon "menu-action" at bounding box center [1029, 283] width 15 height 15
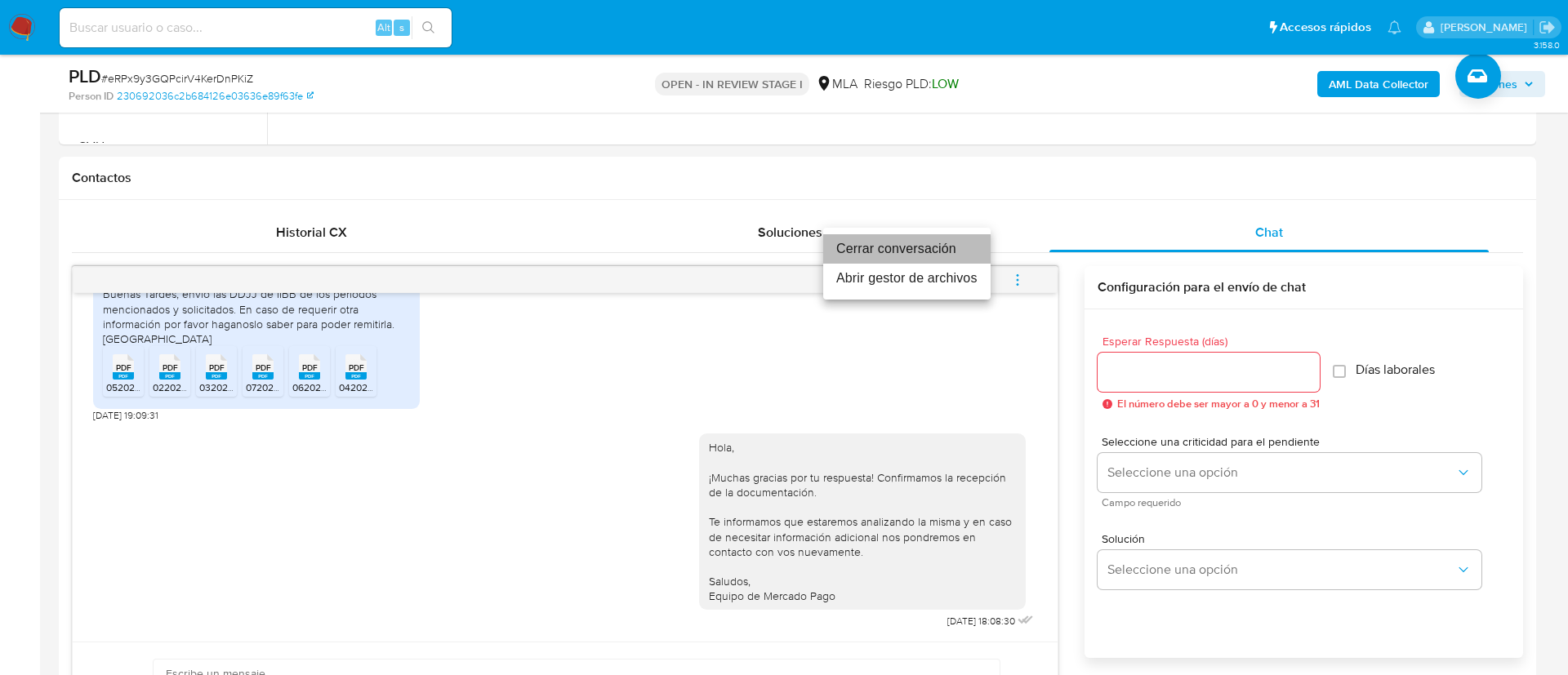
click at [915, 250] on li "Cerrar conversación" at bounding box center [907, 249] width 167 height 30
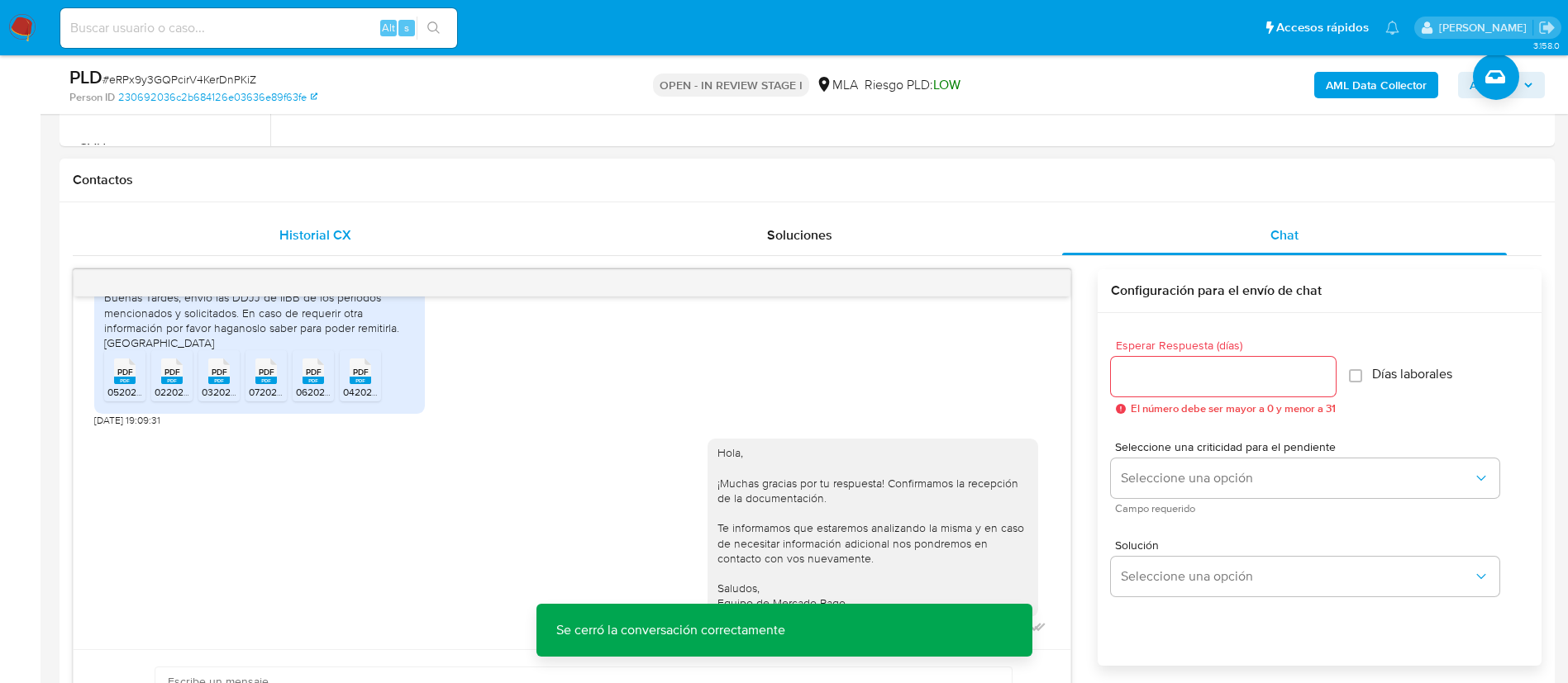
click at [333, 236] on span "Historial CX" at bounding box center [314, 236] width 72 height 19
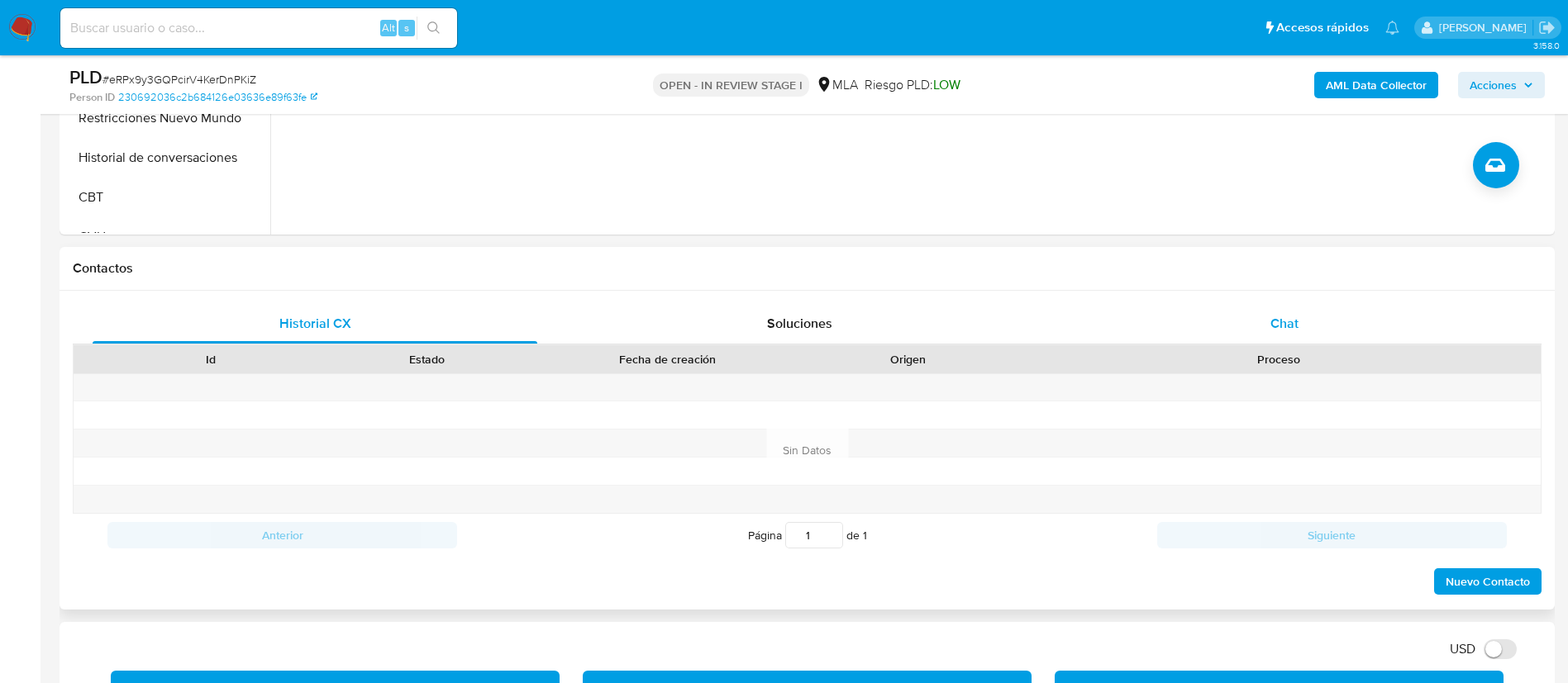
scroll to position [616, 0]
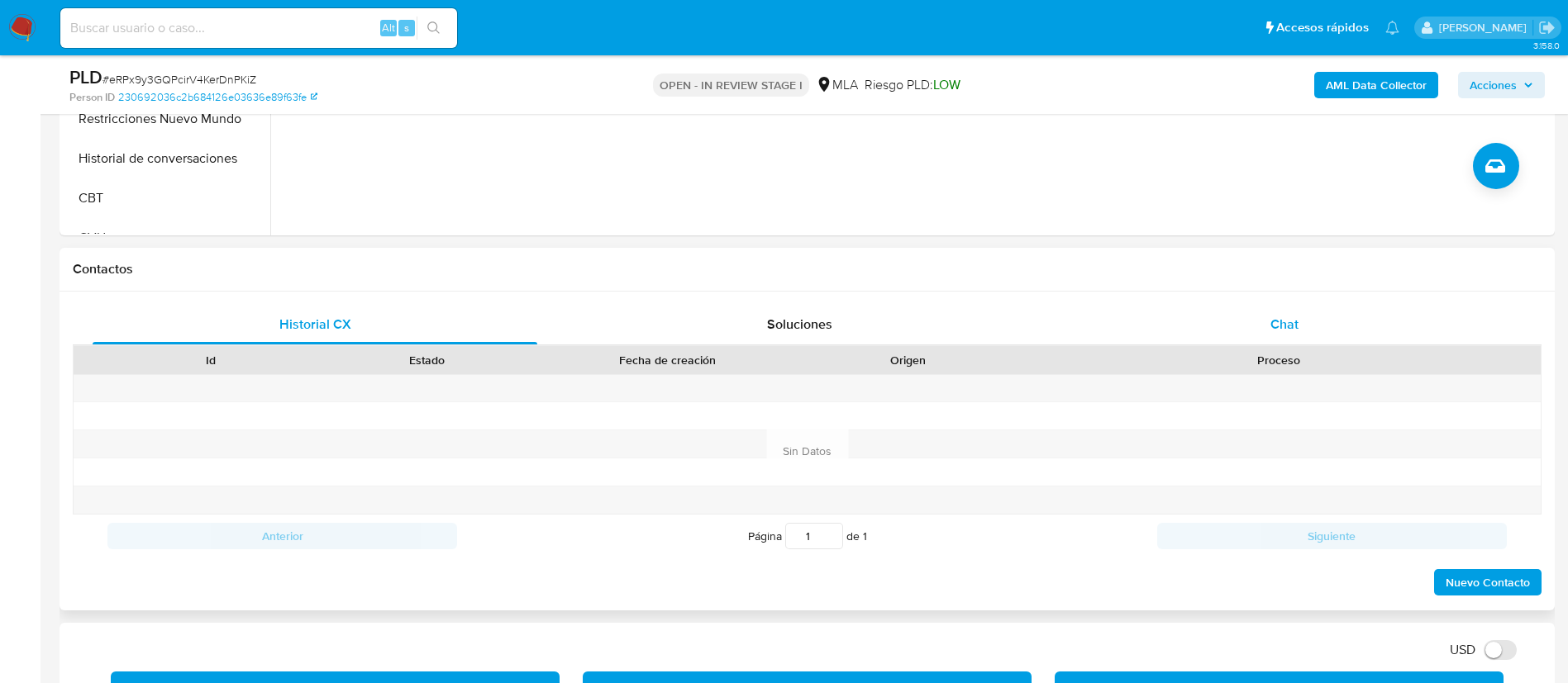
click at [1292, 324] on span "Chat" at bounding box center [1285, 325] width 28 height 19
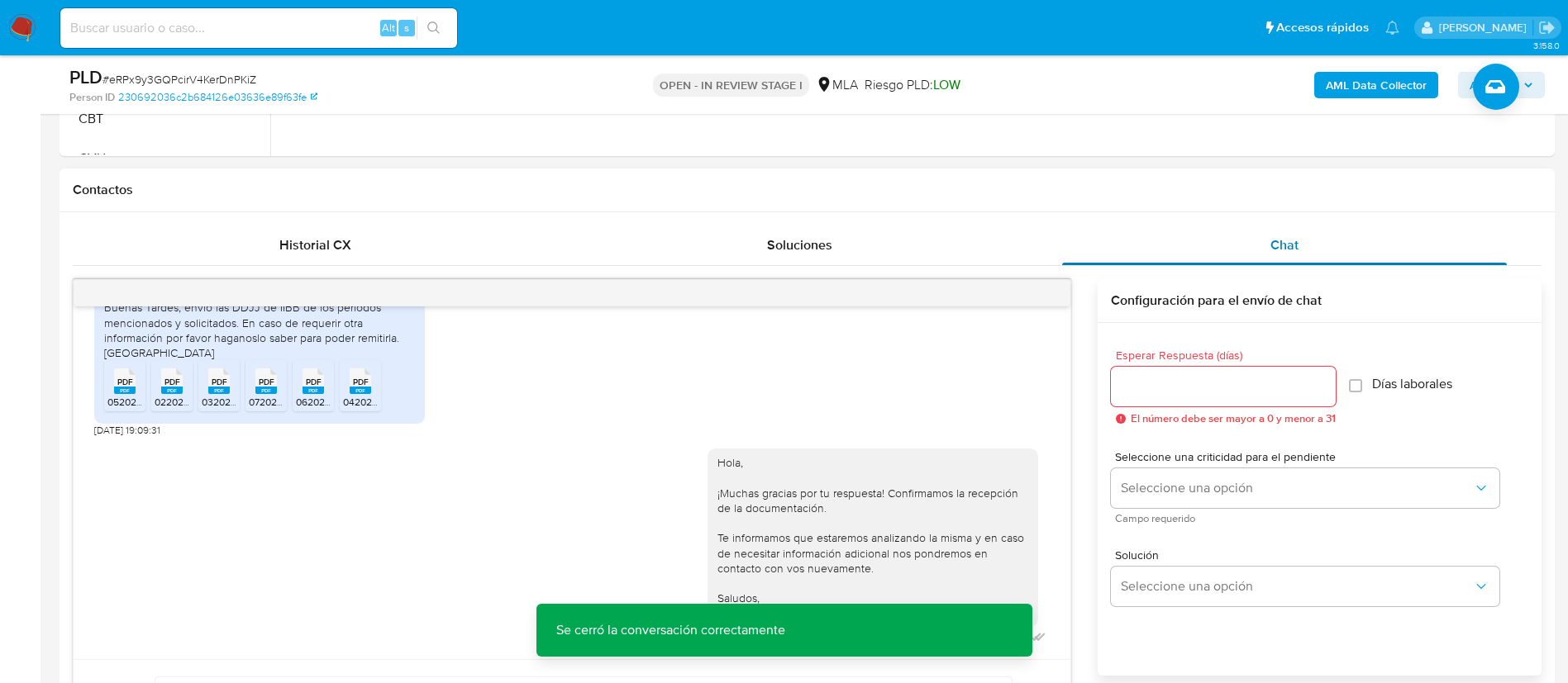
scroll to position [706, 0]
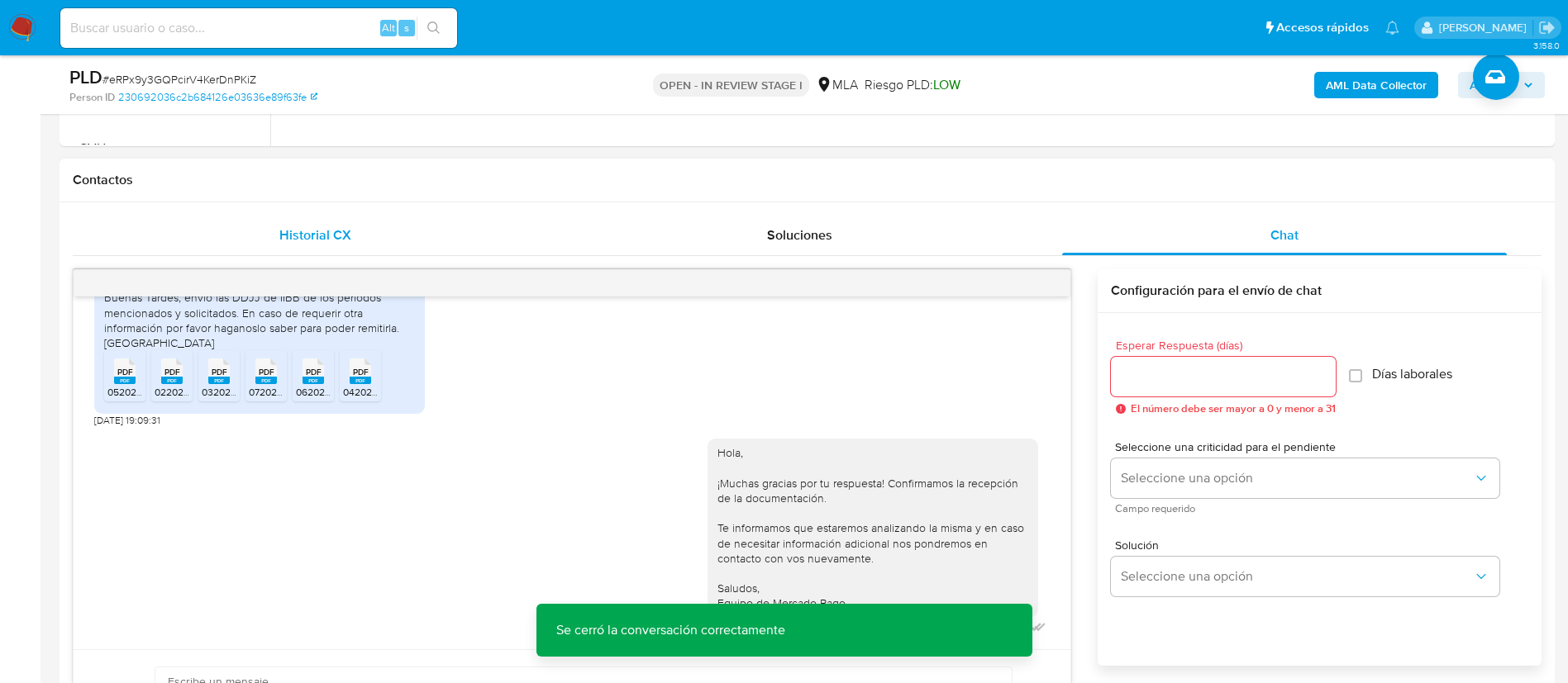
click at [328, 226] on span "Historial CX" at bounding box center [314, 236] width 72 height 19
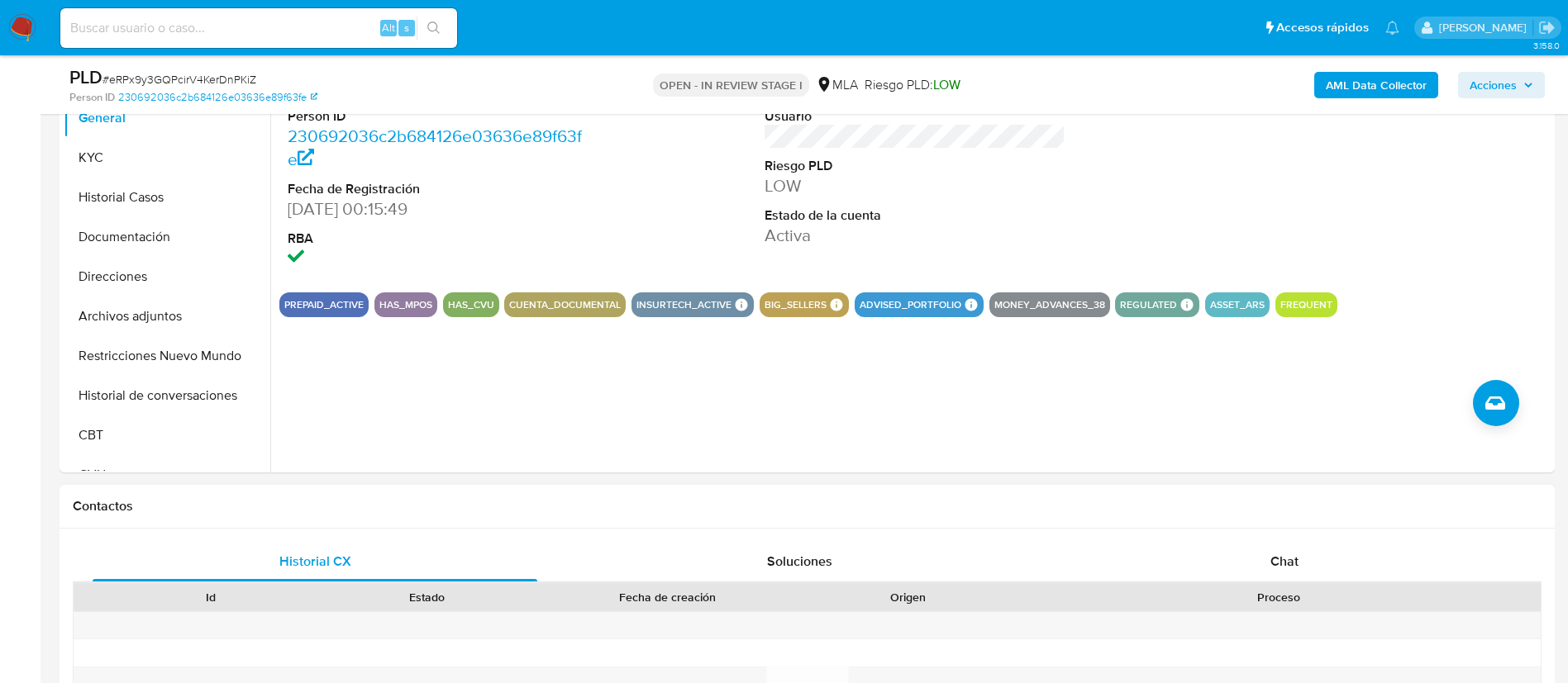
scroll to position [369, 0]
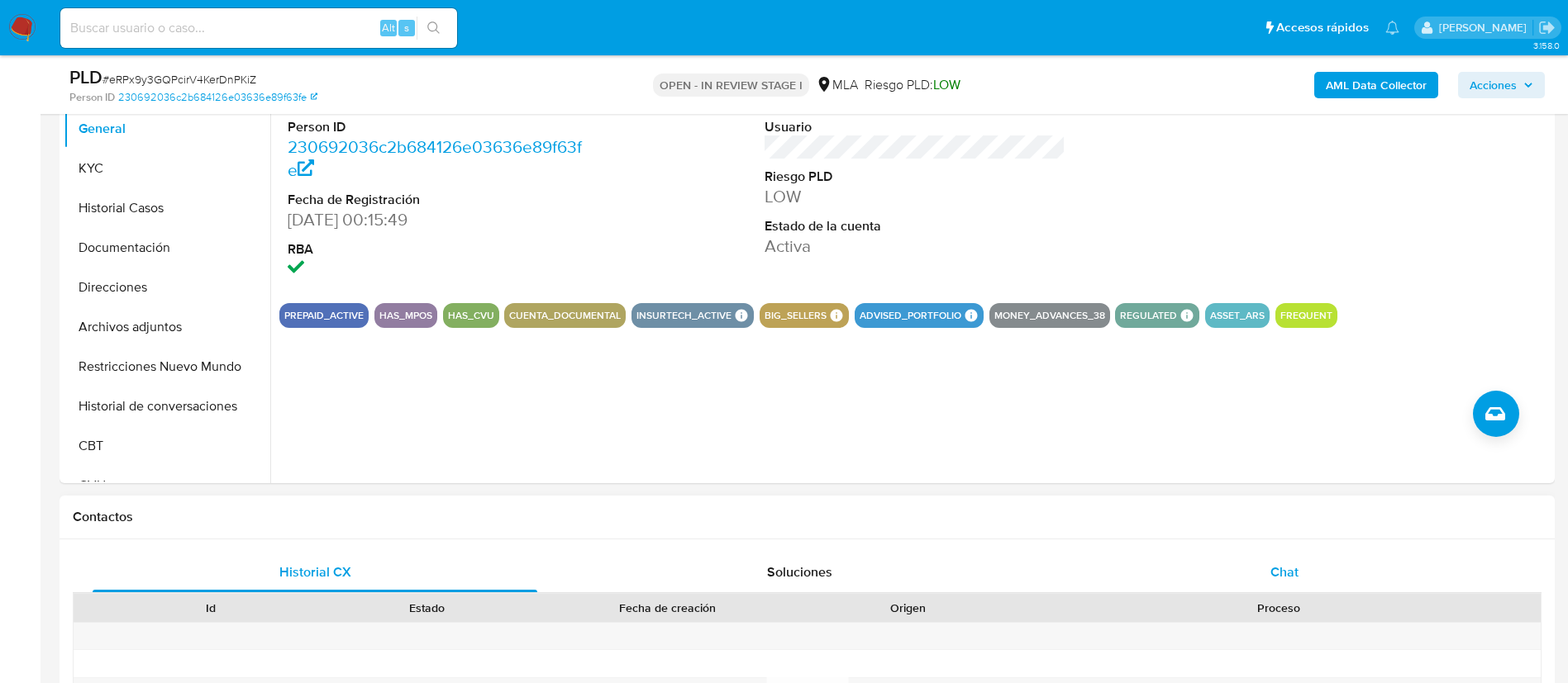
click at [1289, 567] on span "Chat" at bounding box center [1285, 573] width 28 height 19
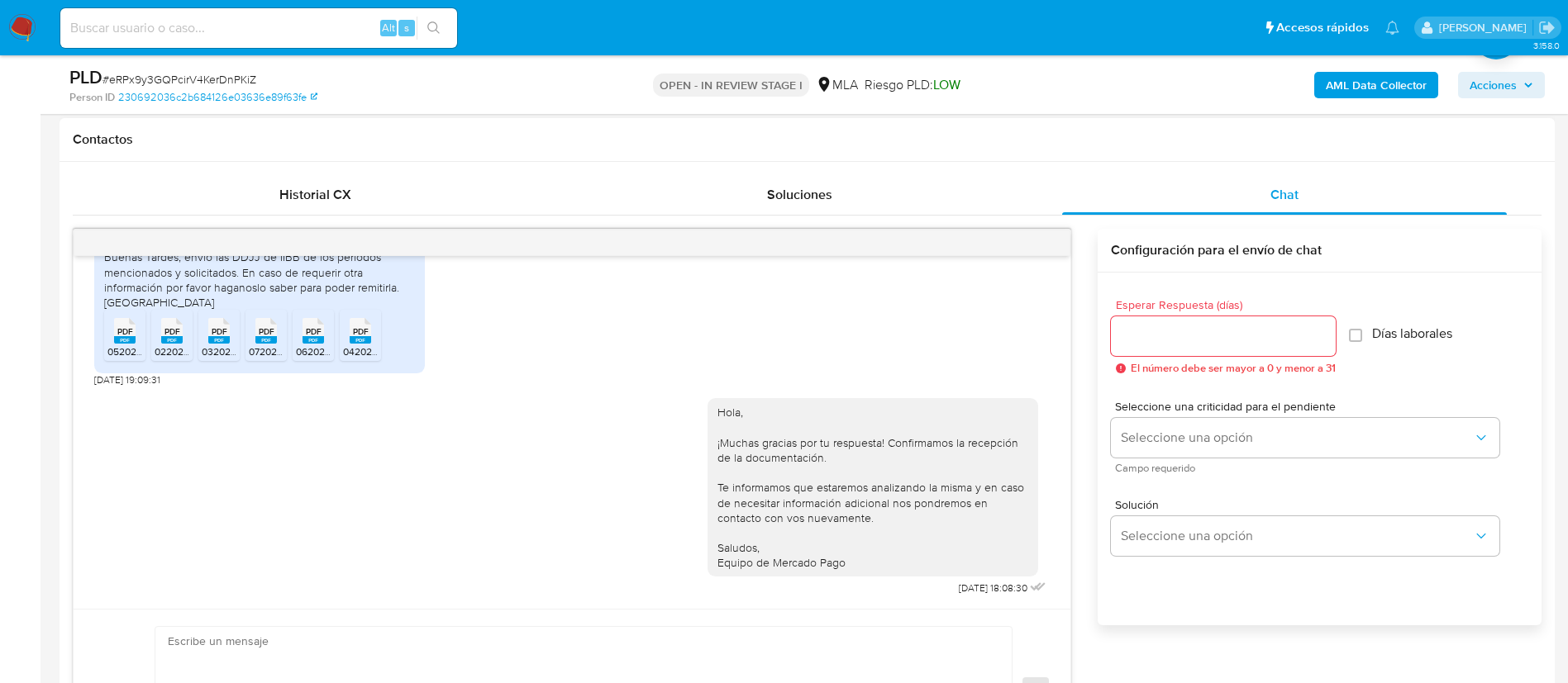
scroll to position [747, 0]
click at [279, 200] on div "Historial CX" at bounding box center [315, 193] width 445 height 40
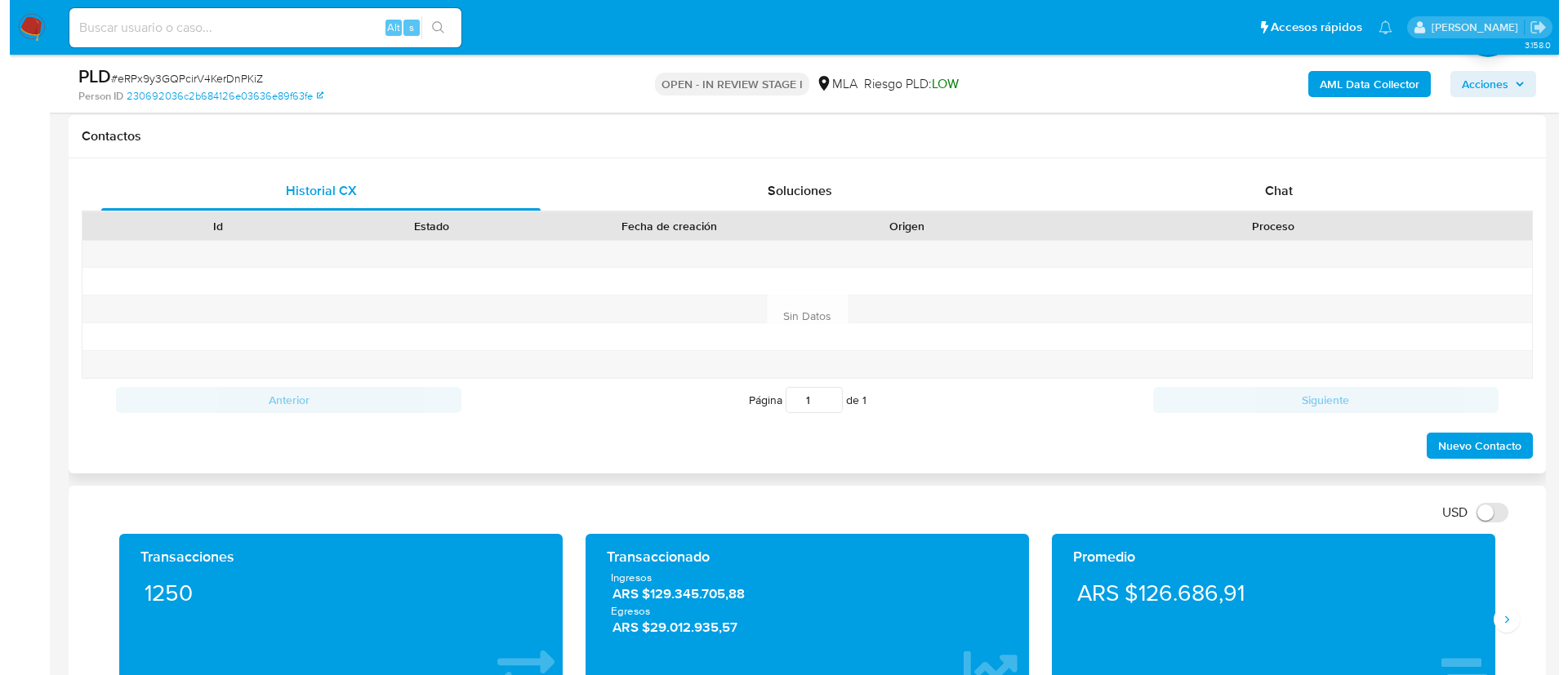
scroll to position [262, 0]
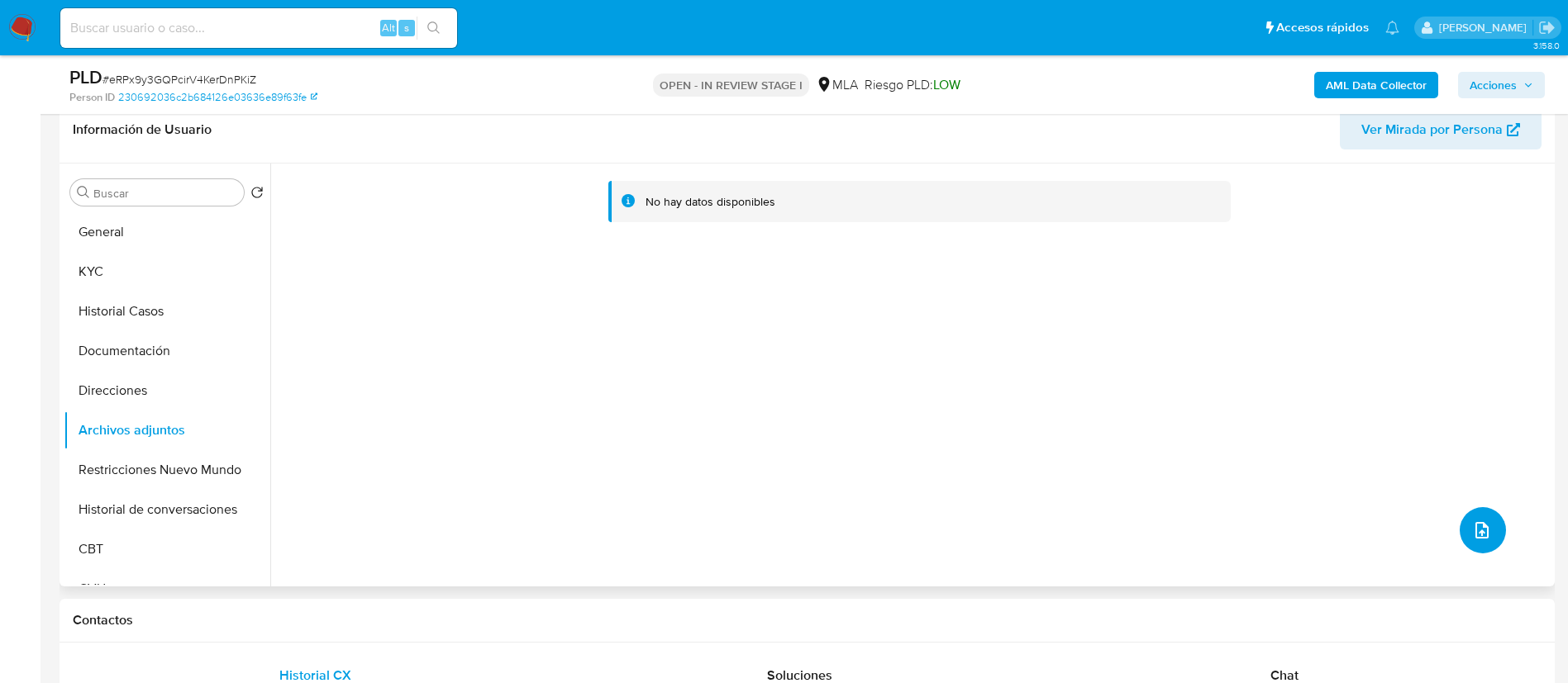
click at [1495, 530] on button "upload-file" at bounding box center [1483, 530] width 46 height 46
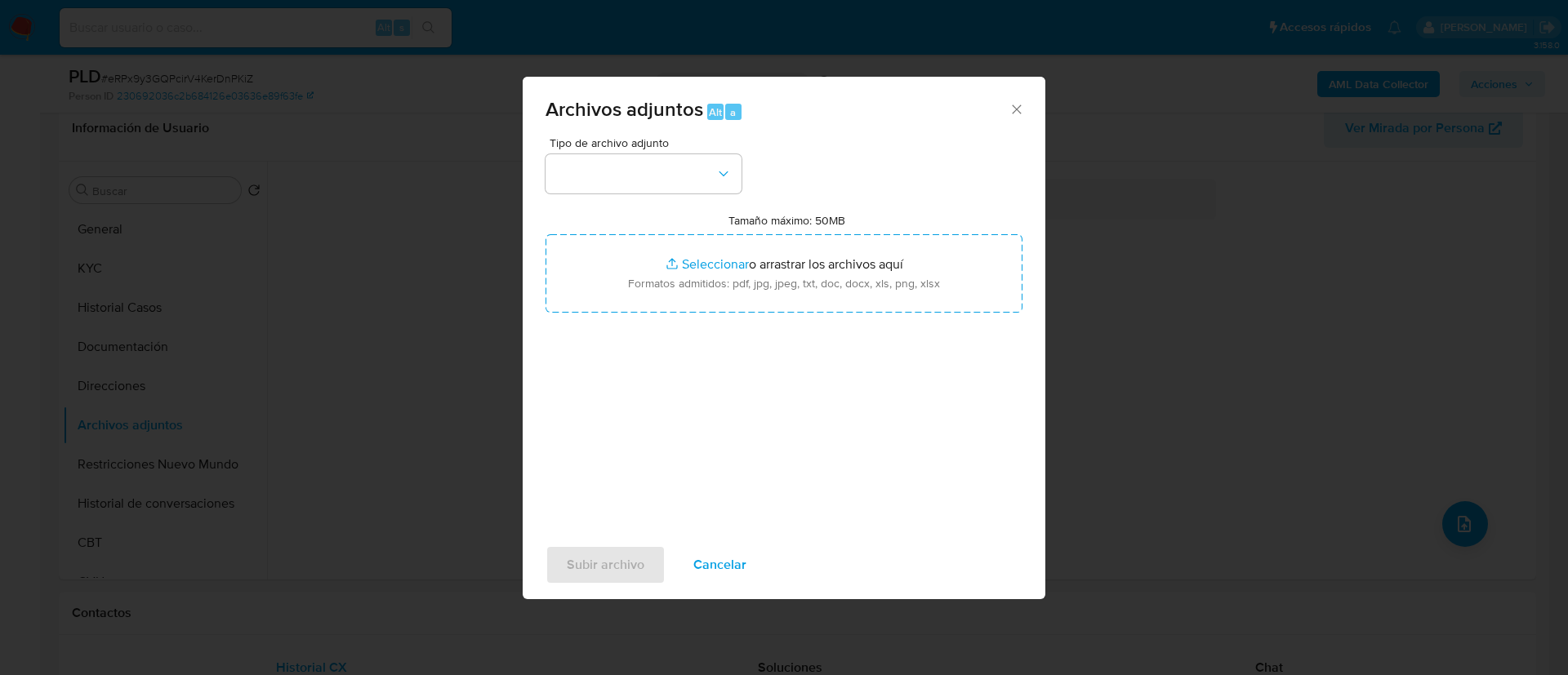
click at [1296, 364] on div "Archivos adjuntos Alt a Tipo de archivo adjunto Tamaño máximo: 50MB Seleccionar…" at bounding box center [784, 338] width 1568 height 675
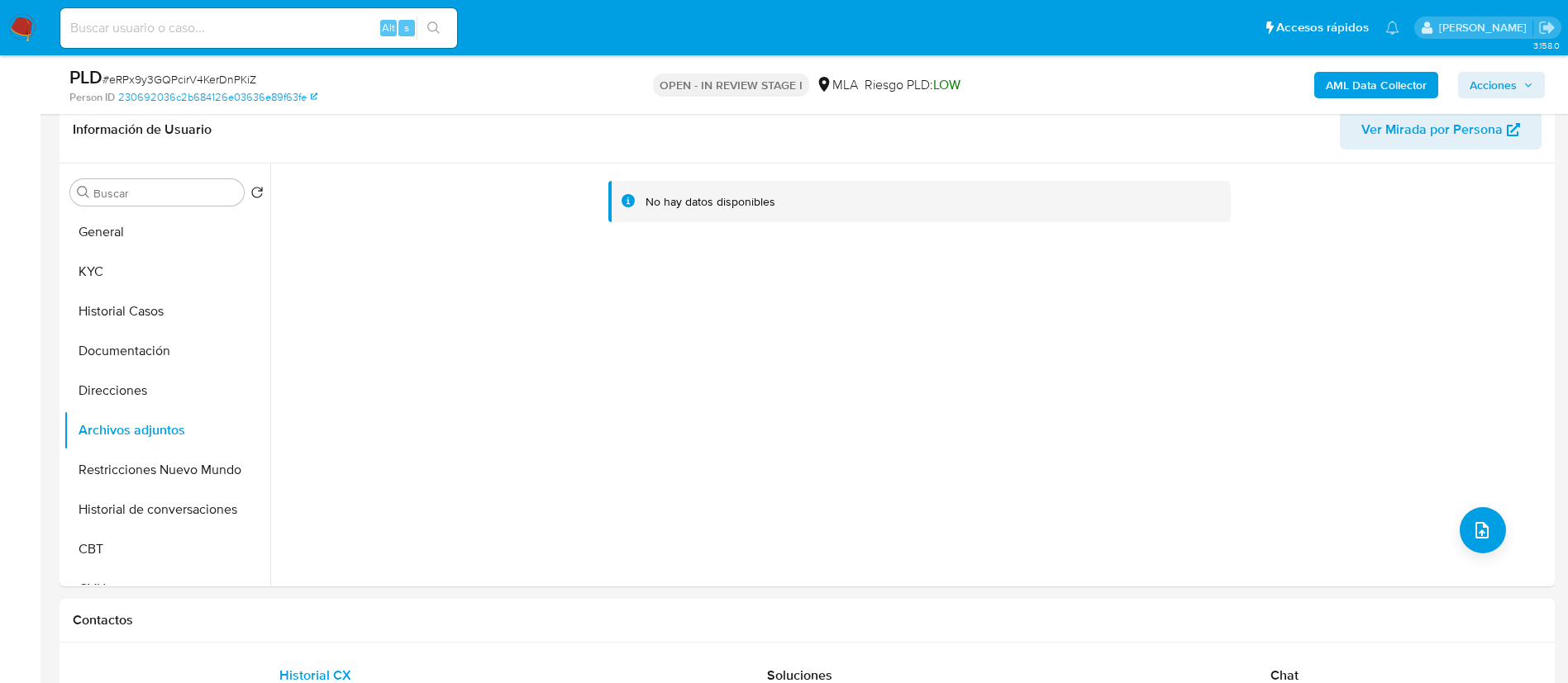
click at [1353, 82] on b "AML Data Collector" at bounding box center [1376, 85] width 101 height 26
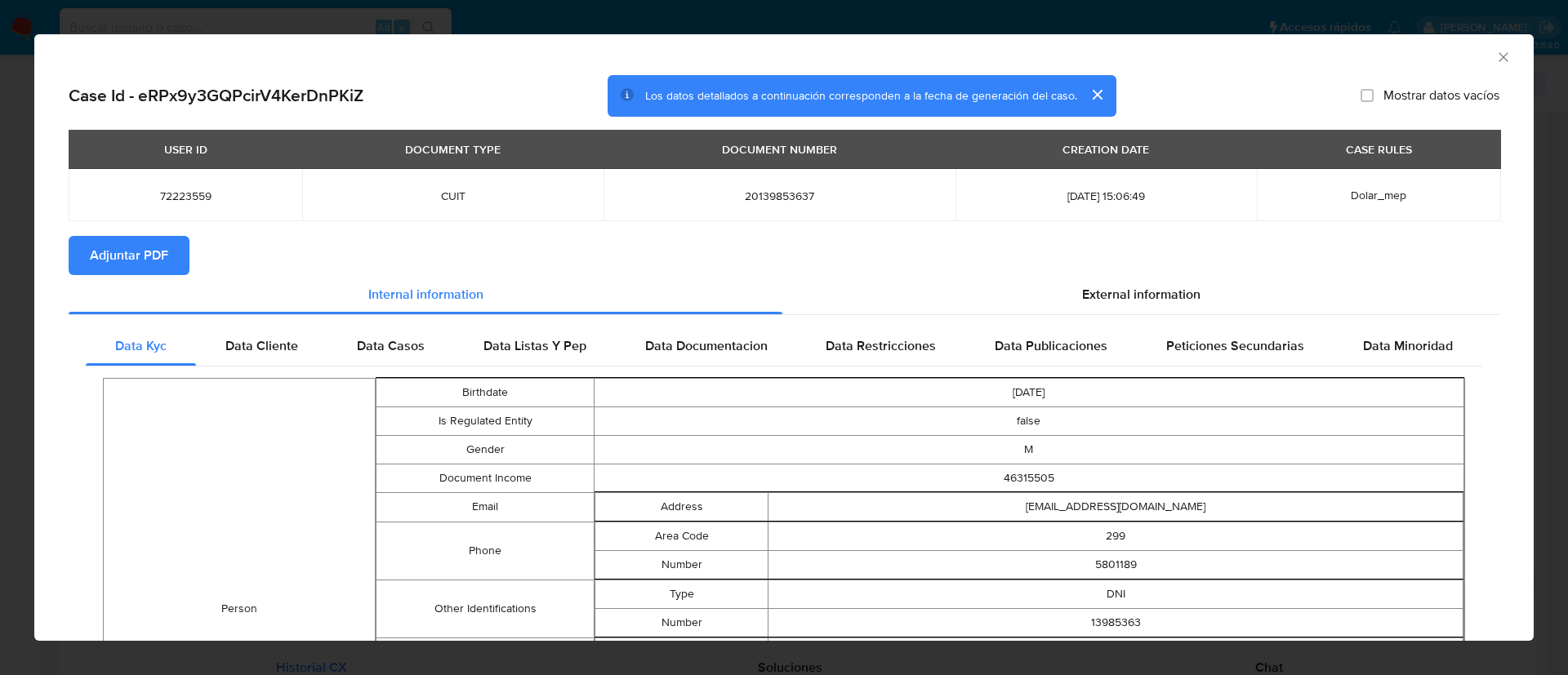
click at [109, 240] on span "Adjuntar PDF" at bounding box center [129, 255] width 78 height 36
click at [163, 257] on span "Adjuntar PDF" at bounding box center [129, 255] width 78 height 36
click at [1495, 61] on icon "Cerrar ventana" at bounding box center [1503, 57] width 17 height 17
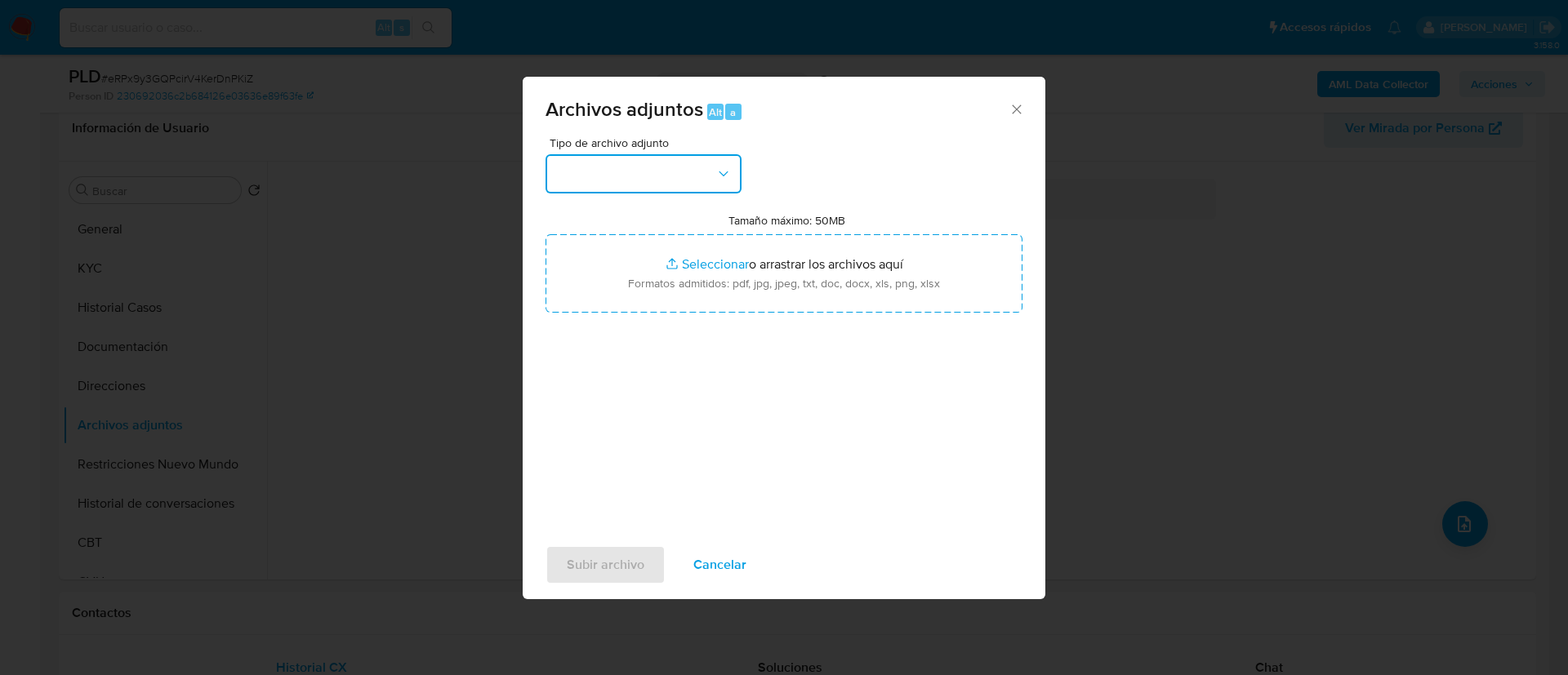
click at [682, 166] on button "button" at bounding box center [643, 174] width 196 height 39
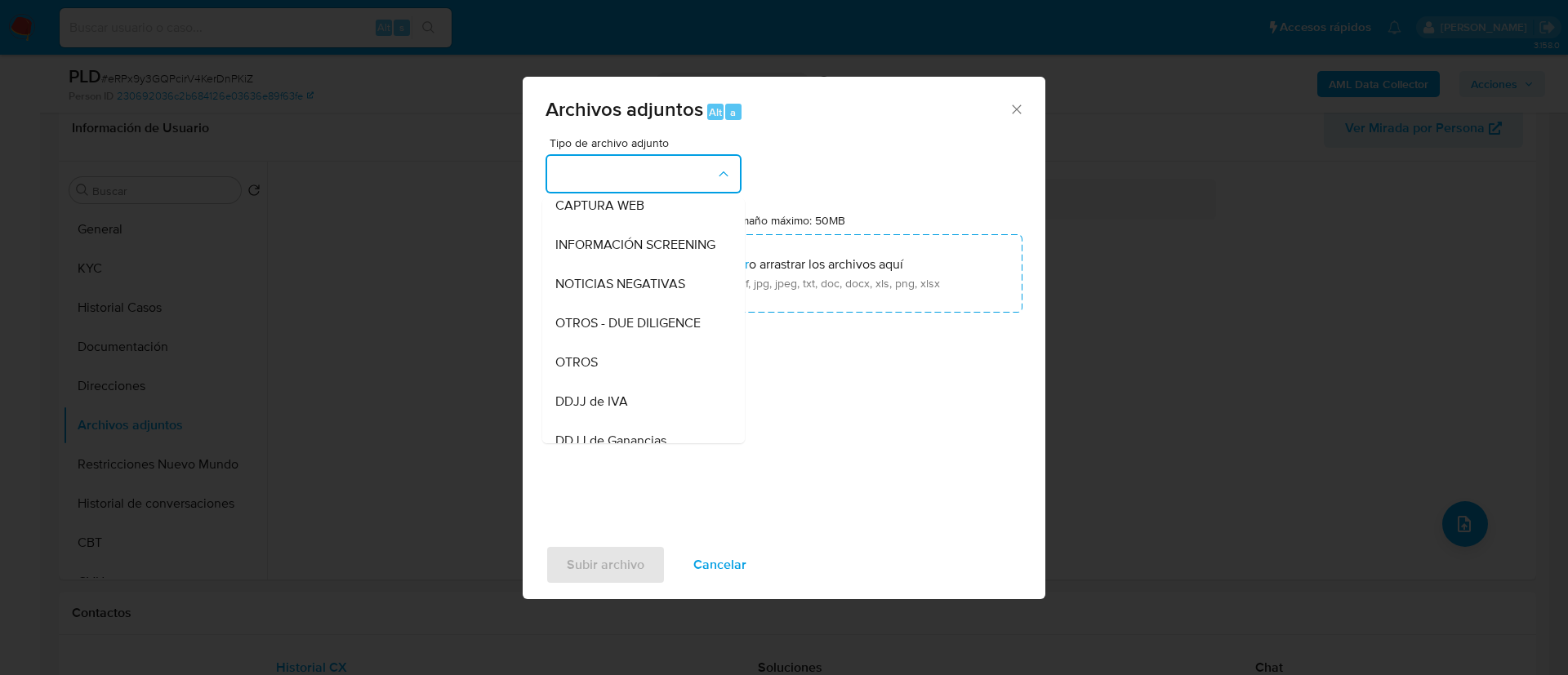
scroll to position [172, 0]
click at [579, 368] on span "OTROS" at bounding box center [576, 360] width 43 height 17
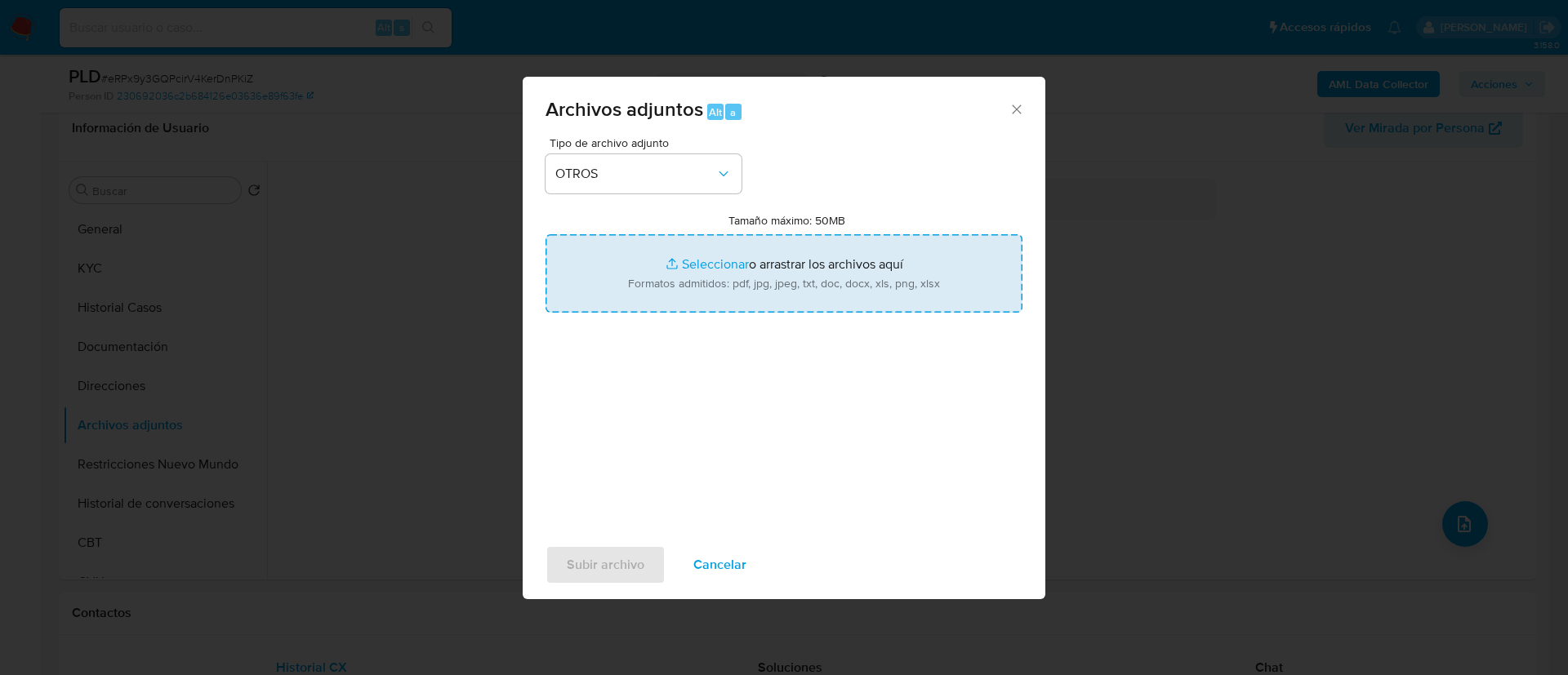
type input "C:\fakepath\Calculador- Adrian Gomar.xlsx"
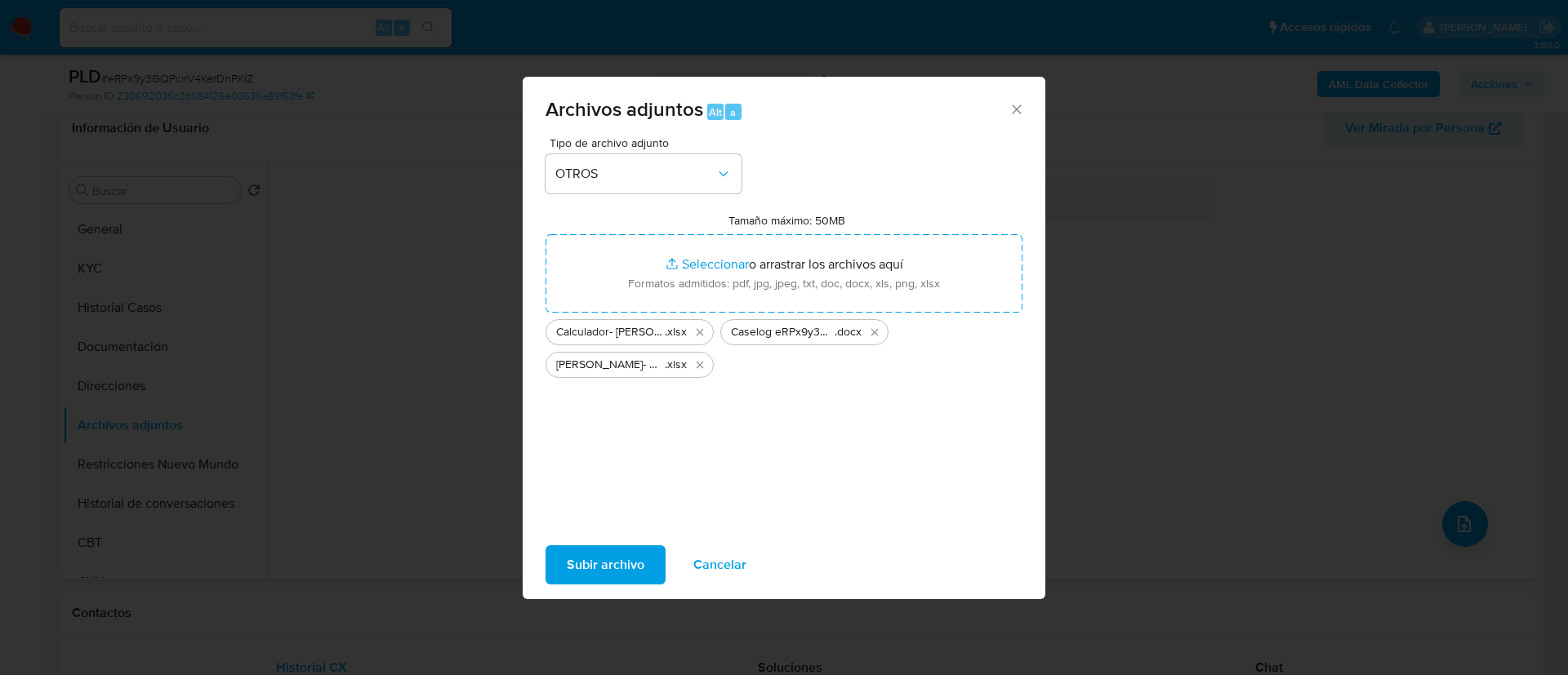
click at [610, 556] on span "Subir archivo" at bounding box center [605, 564] width 78 height 36
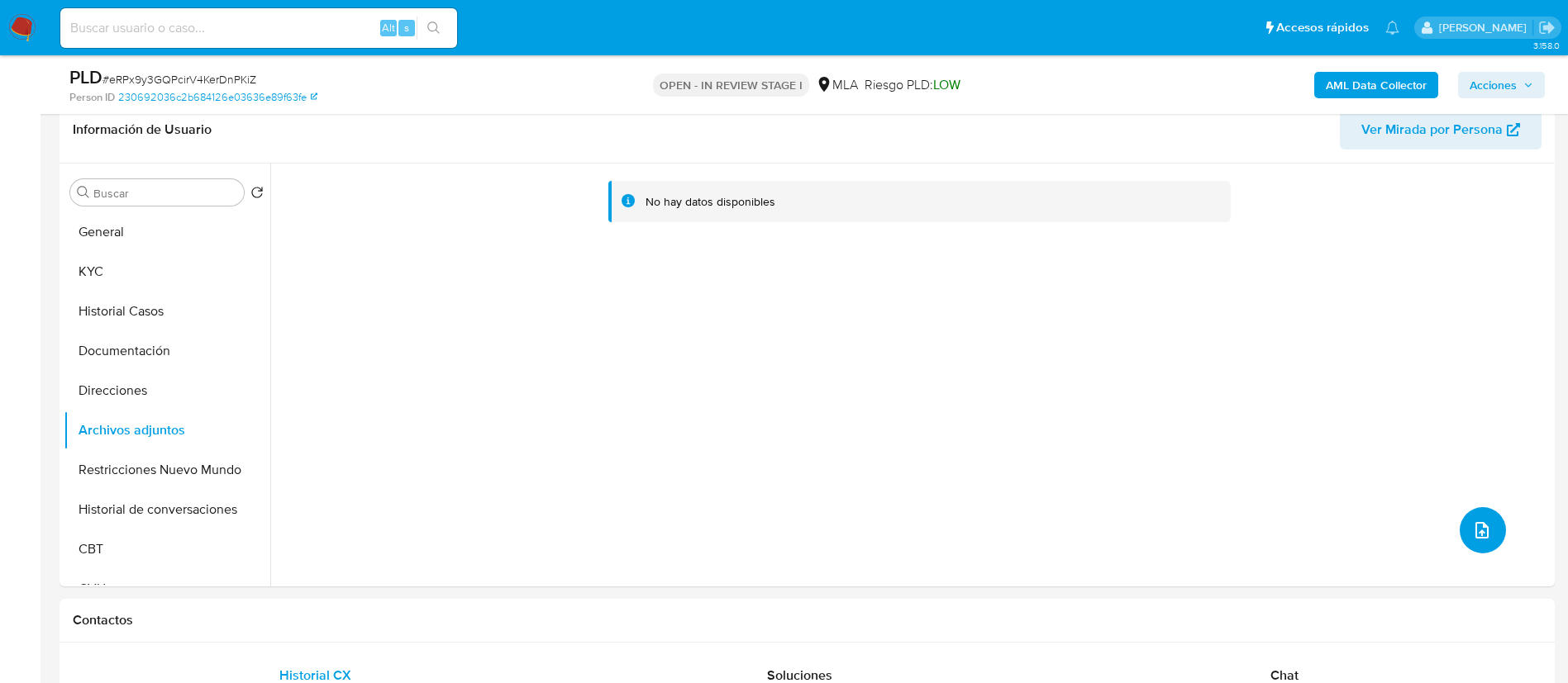
click at [1476, 540] on button "upload-file" at bounding box center [1483, 530] width 46 height 46
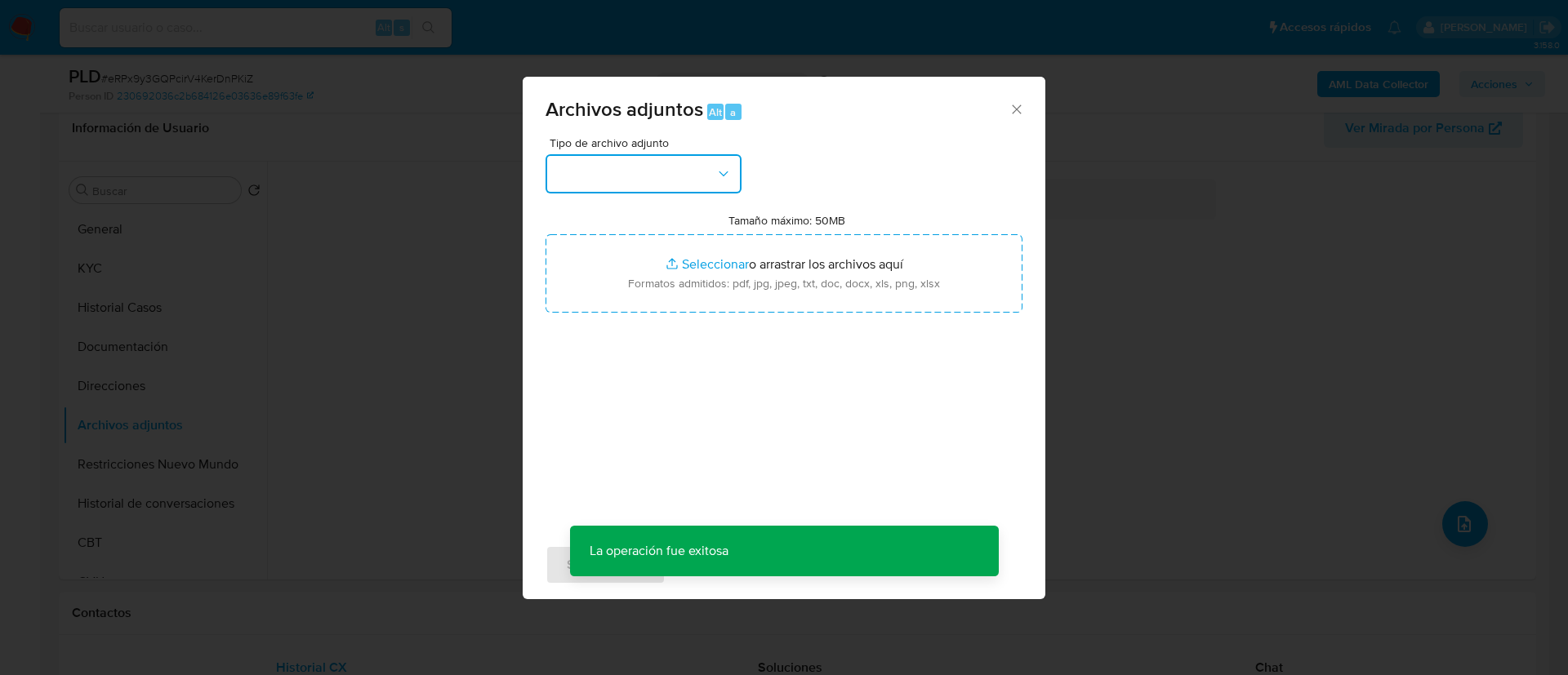
click at [679, 180] on button "button" at bounding box center [643, 174] width 196 height 39
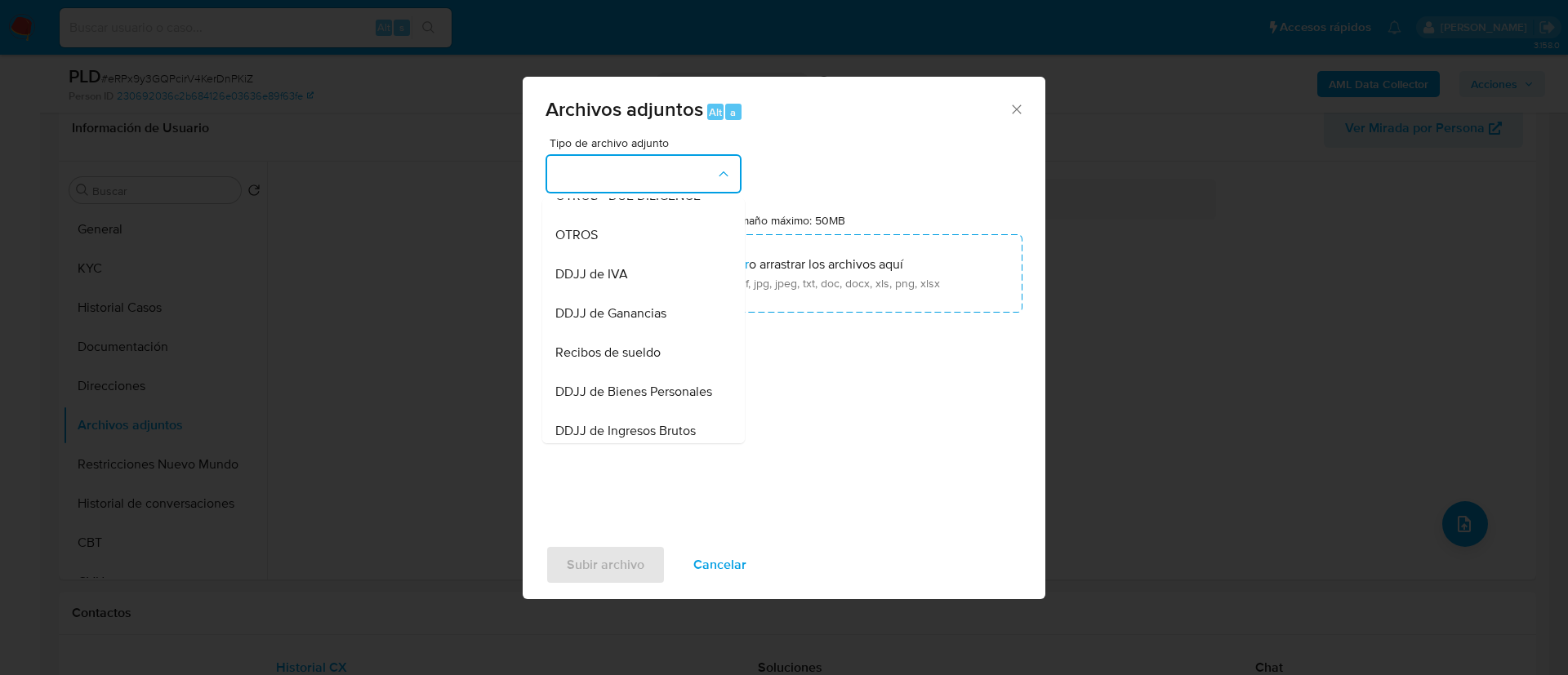
scroll to position [306, 0]
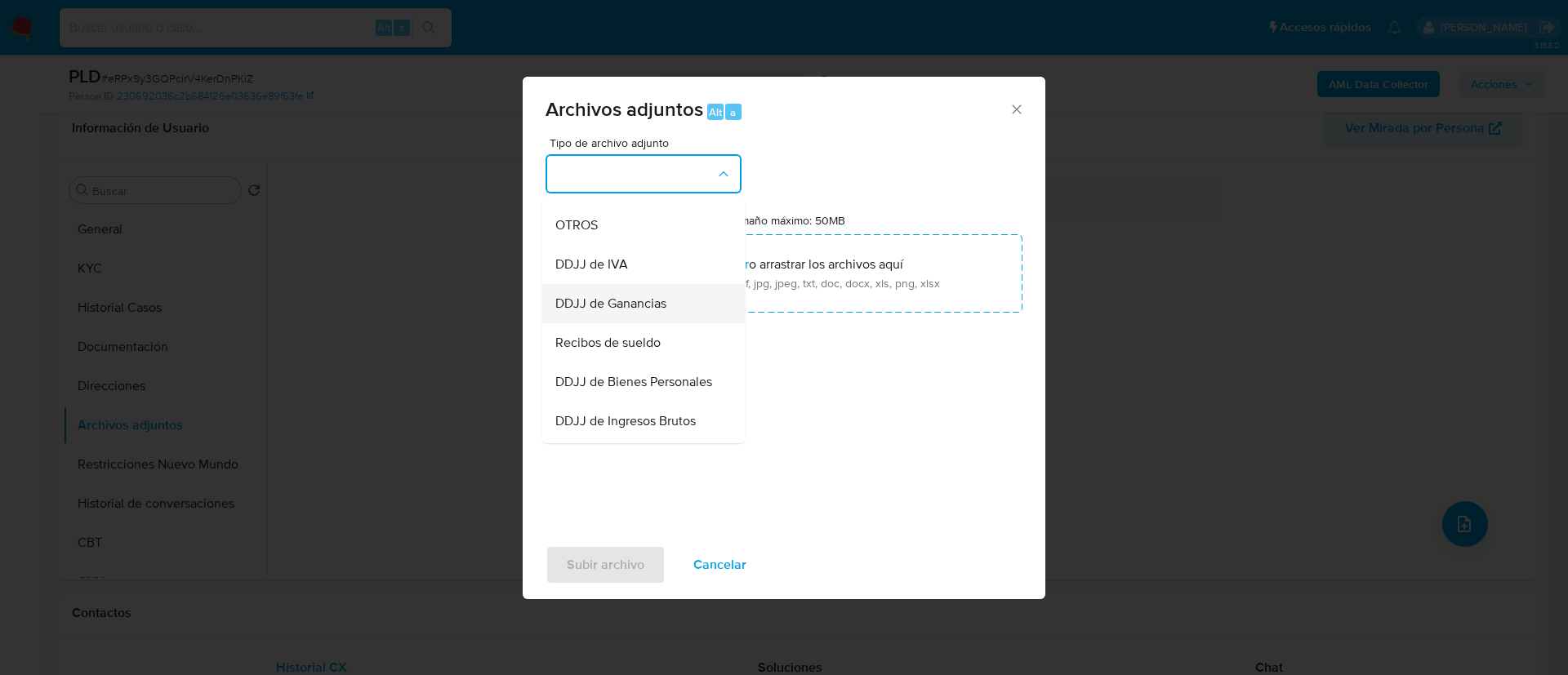
click at [635, 312] on span "DDJJ de Ganancias" at bounding box center [610, 303] width 111 height 17
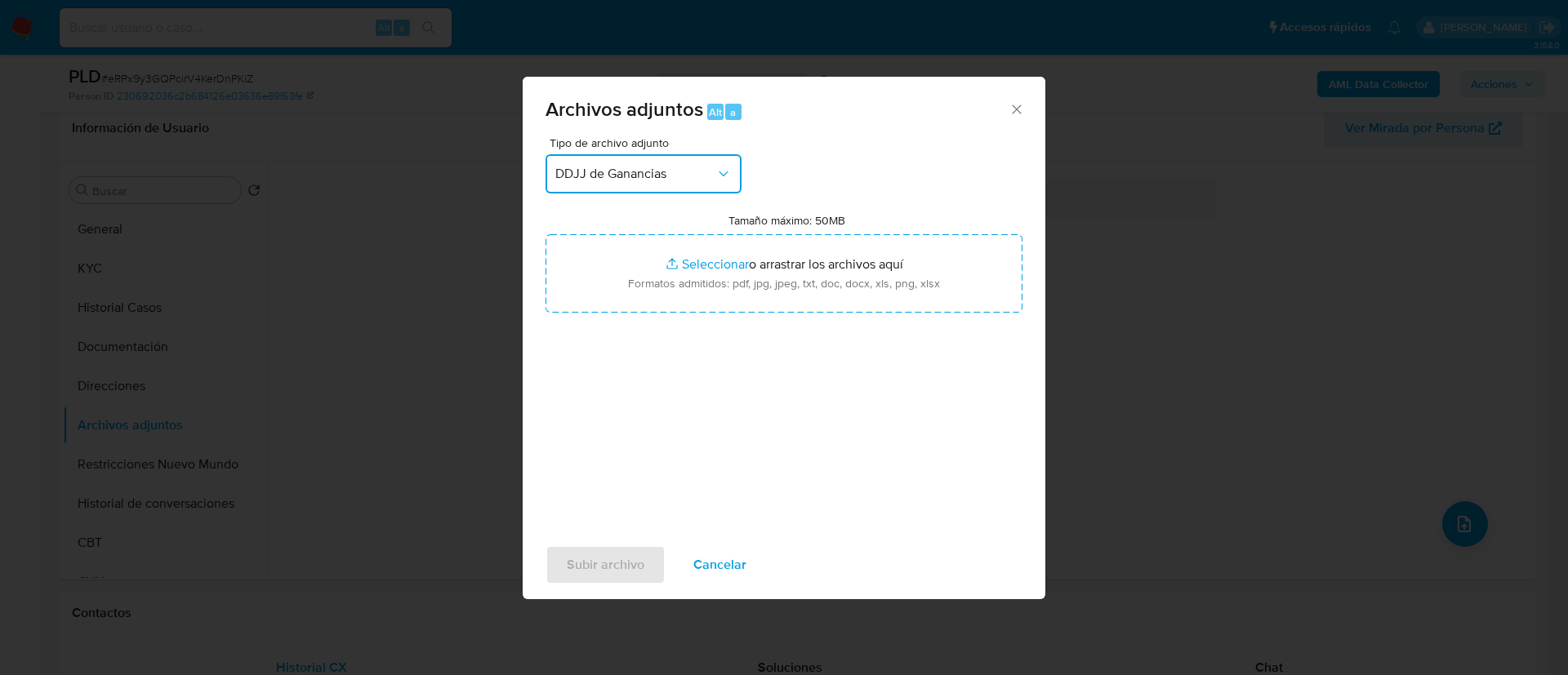
click at [611, 173] on span "DDJJ de Ganancias" at bounding box center [636, 174] width 160 height 17
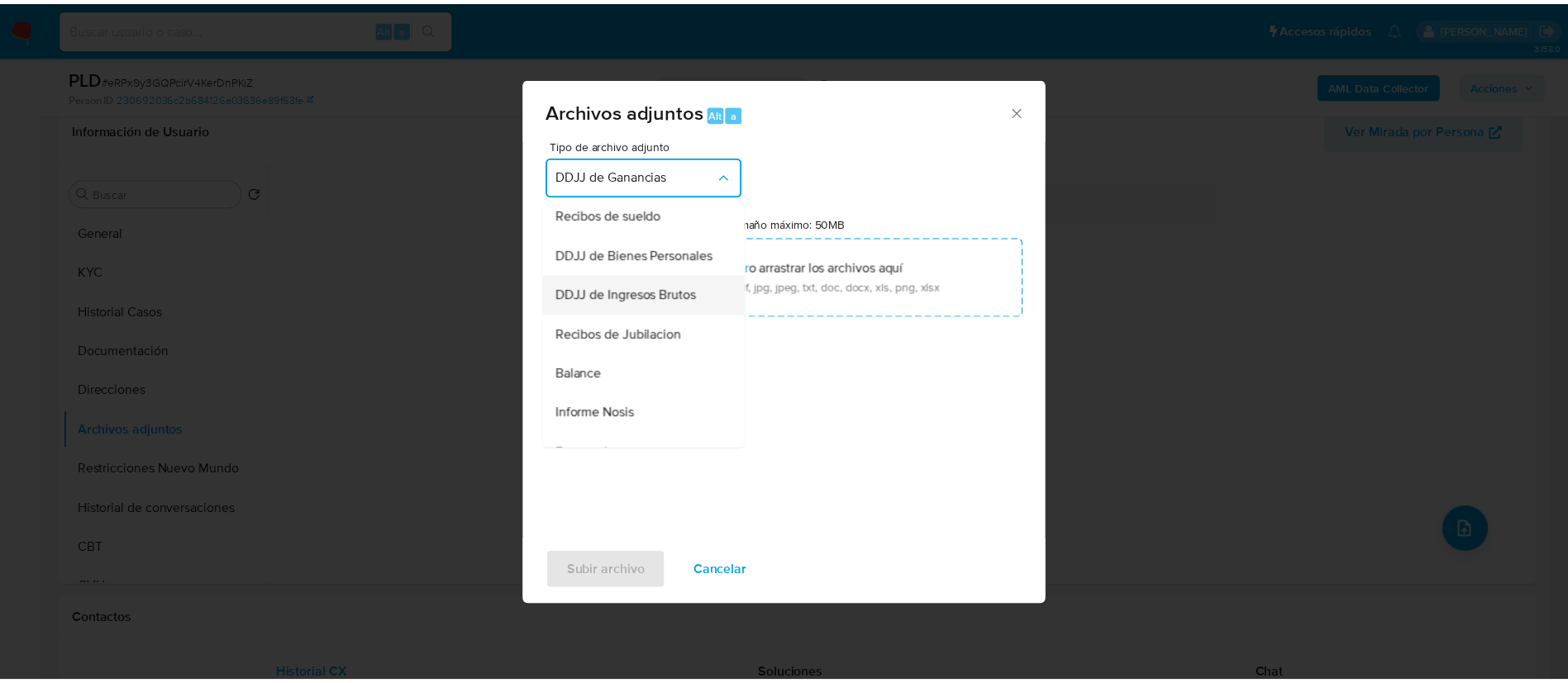
scroll to position [439, 0]
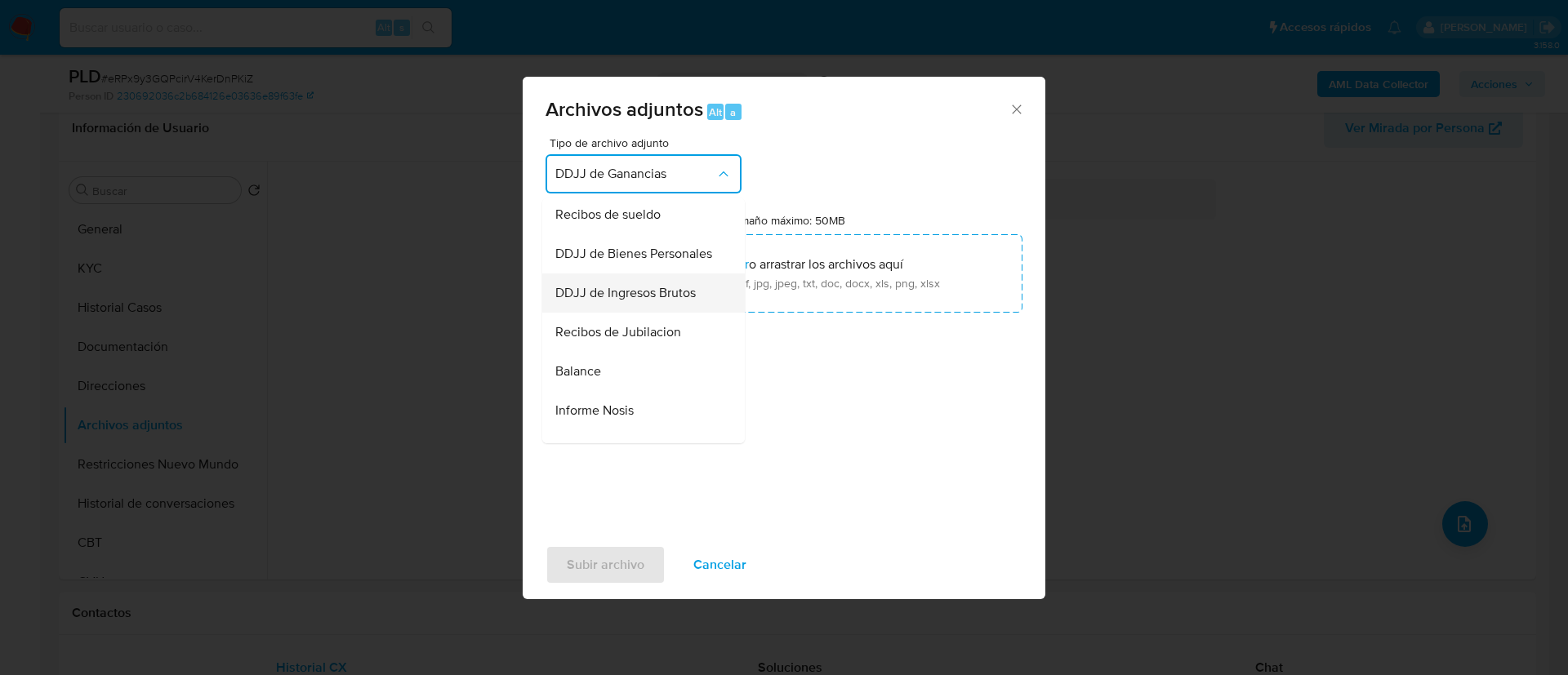
click at [607, 302] on span "DDJJ de Ingresos Brutos" at bounding box center [625, 293] width 140 height 17
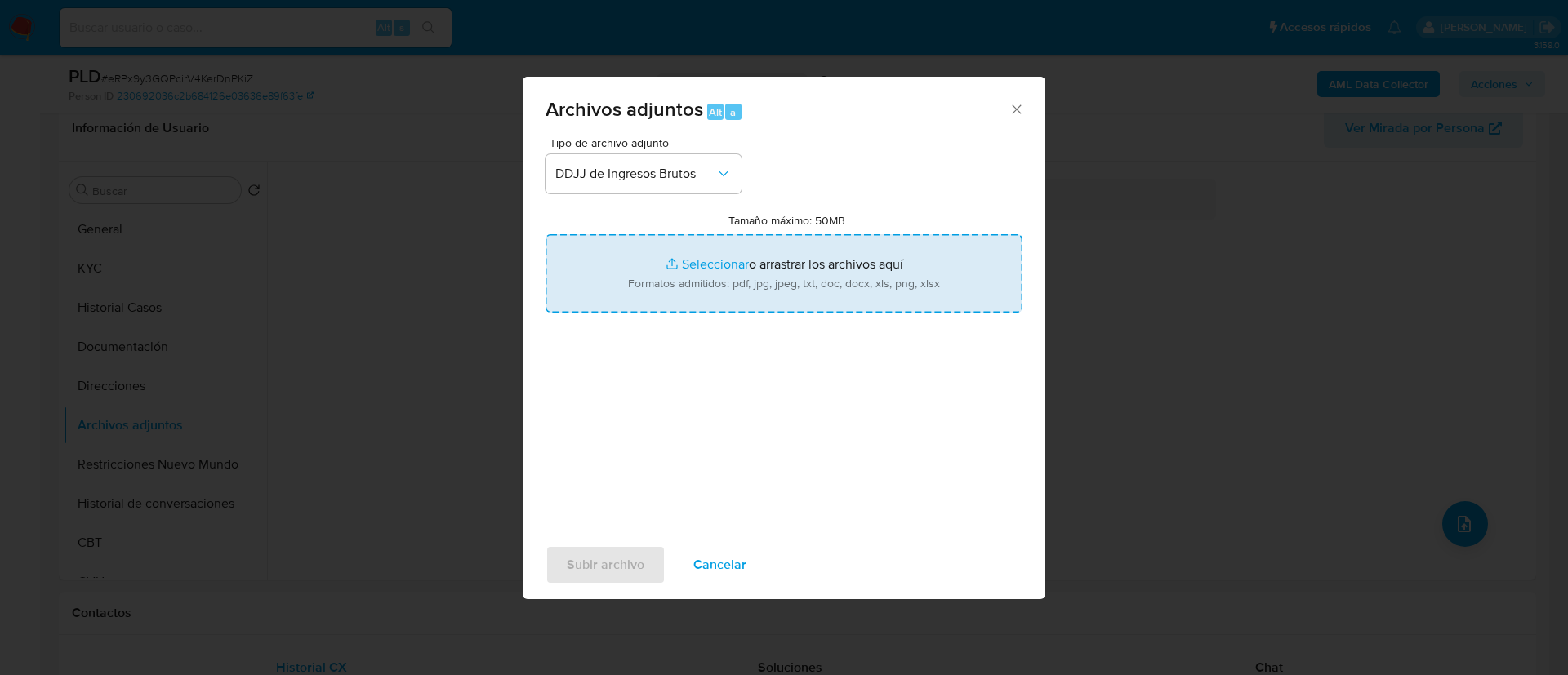
type input "C:\fakepath\DDJJ de IIBB - Adrian Gomar.pdf"
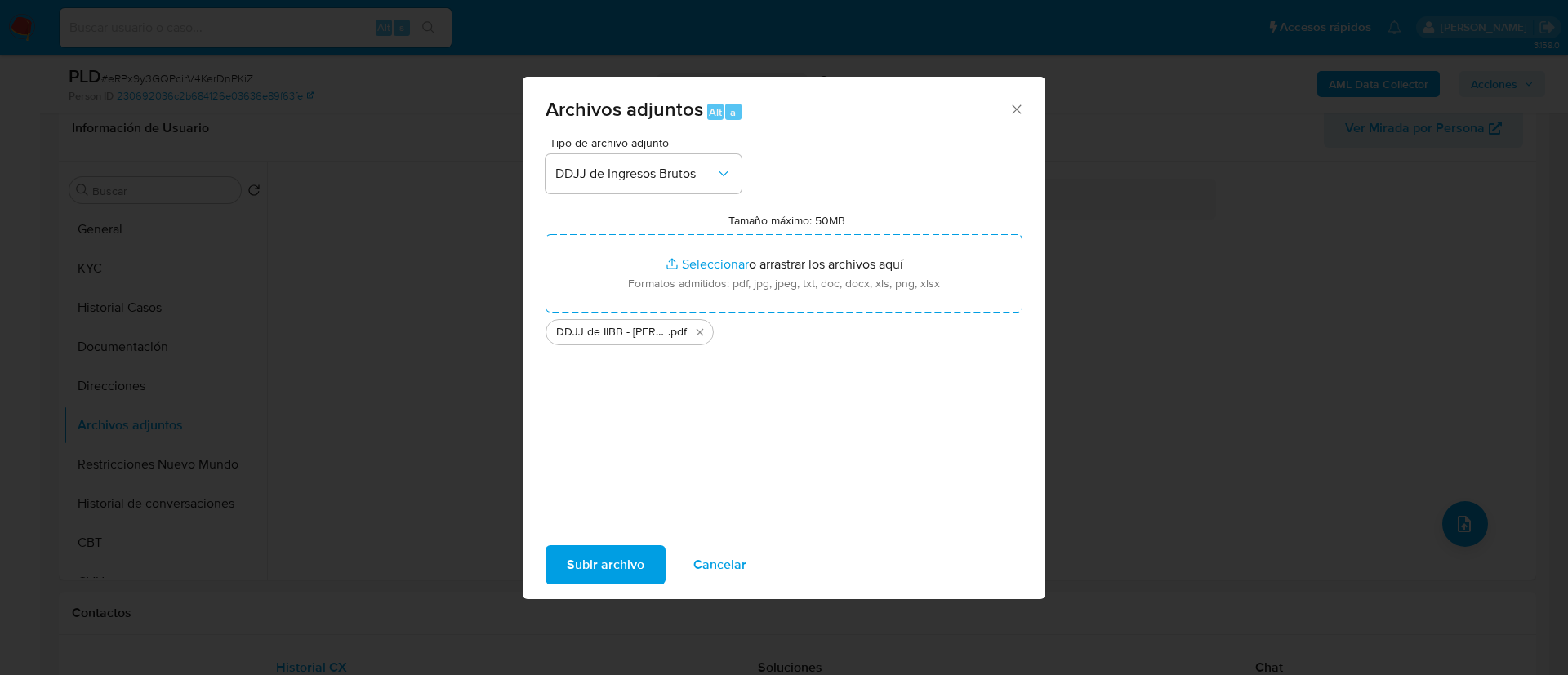
drag, startPoint x: 671, startPoint y: 278, endPoint x: 617, endPoint y: 556, distance: 283.2
click at [617, 556] on span "Subir archivo" at bounding box center [605, 564] width 78 height 36
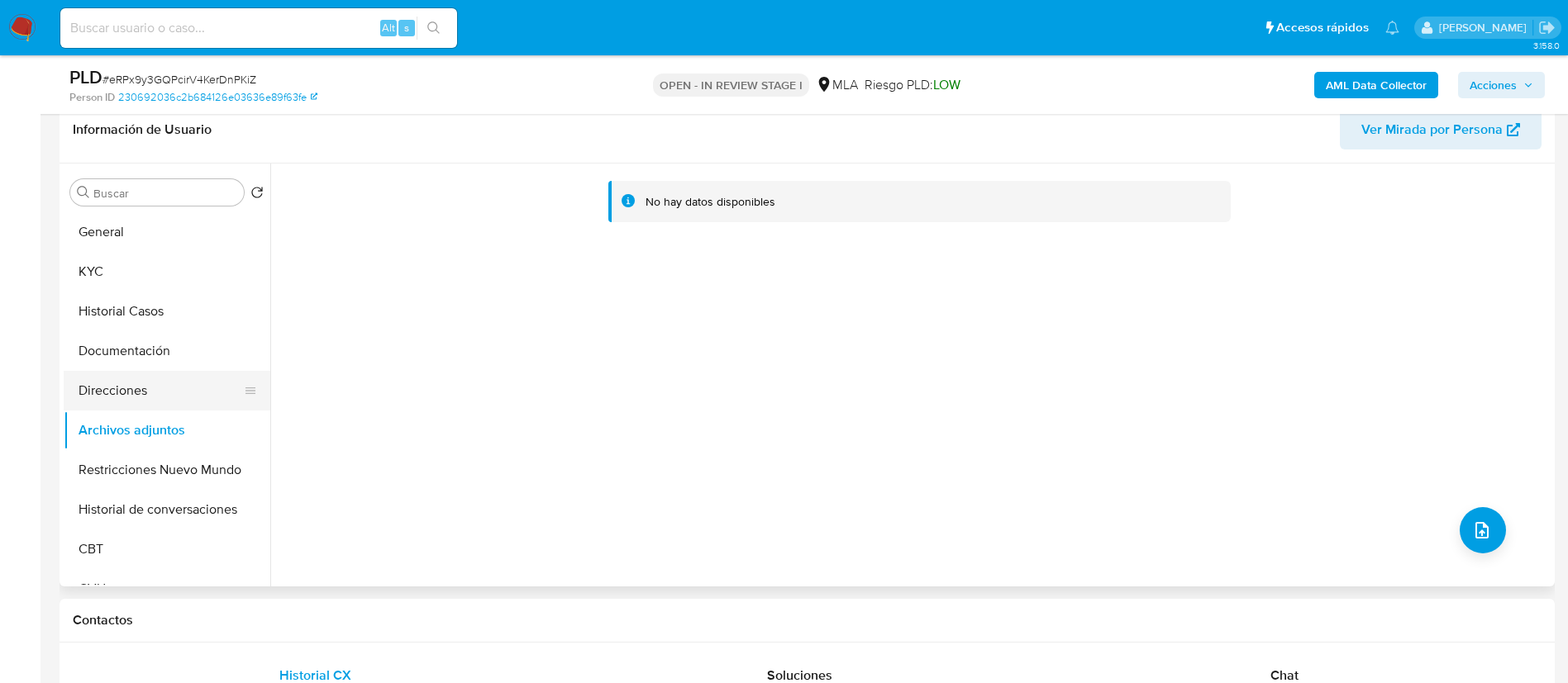
click at [114, 398] on button "Direcciones" at bounding box center [160, 390] width 193 height 40
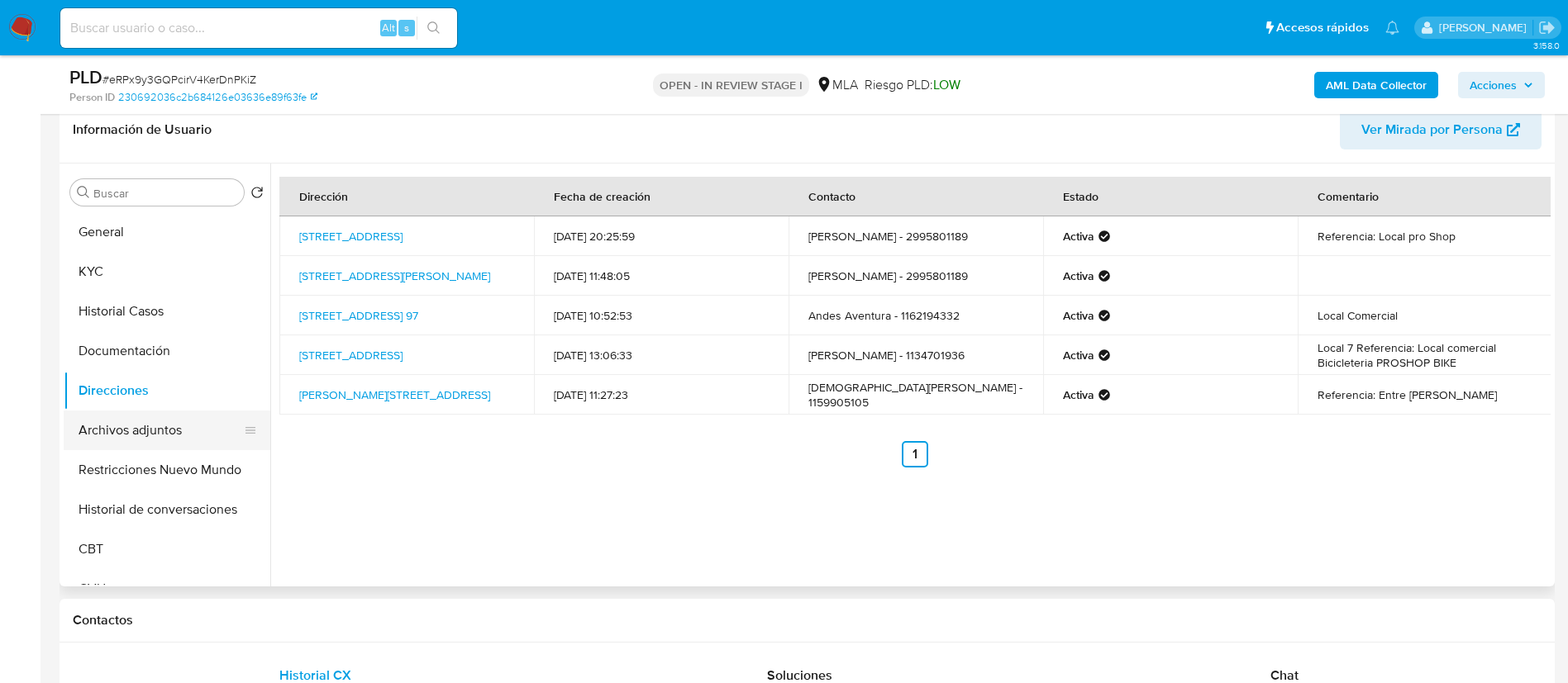
click at [139, 438] on button "Archivos adjuntos" at bounding box center [160, 430] width 193 height 40
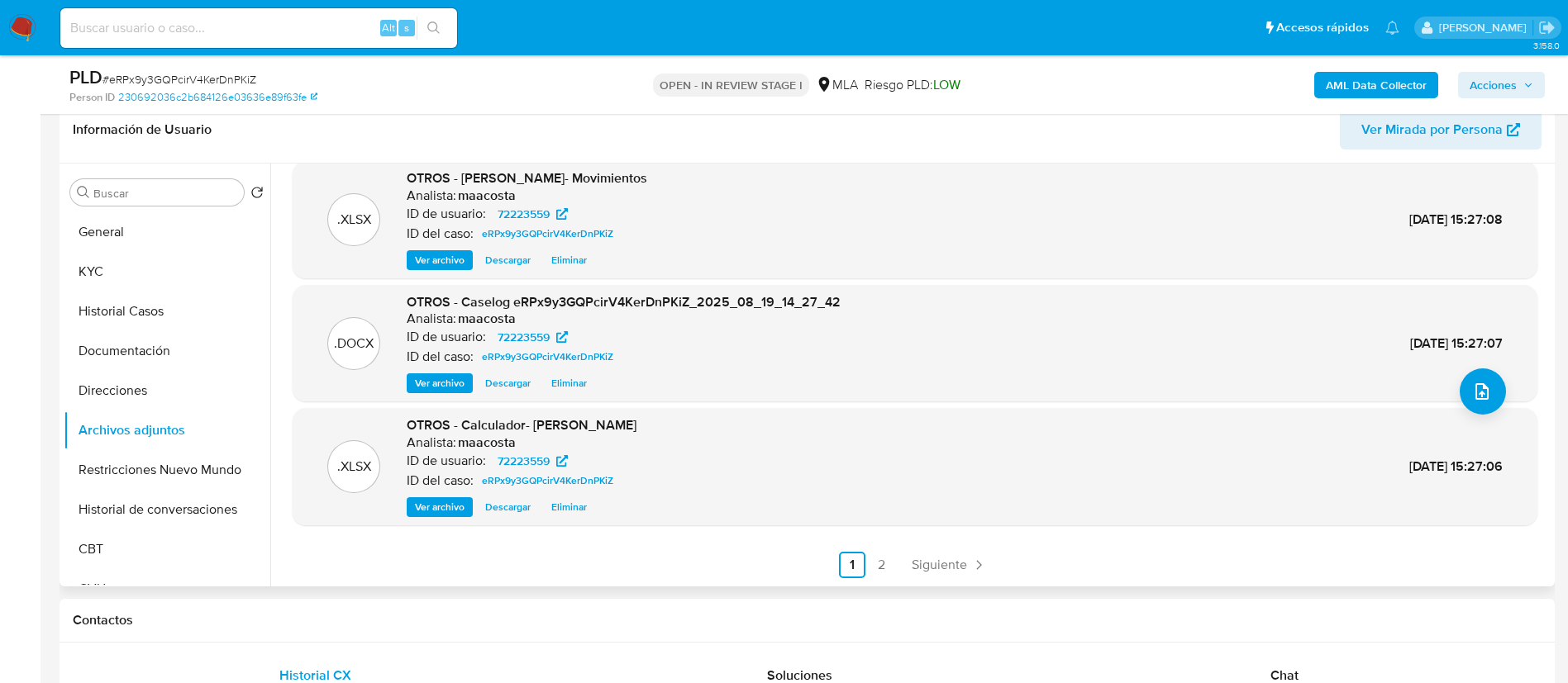
scroll to position [0, 0]
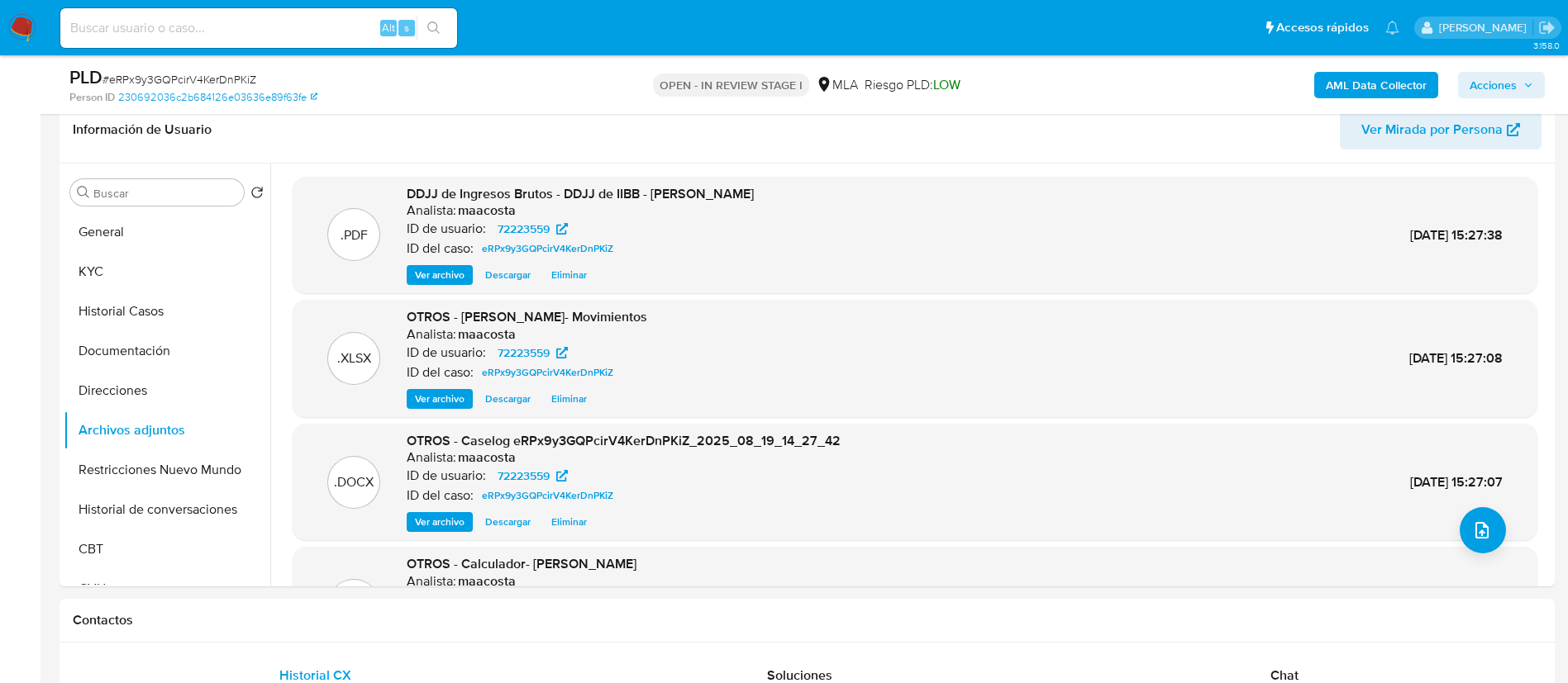
click at [1504, 83] on span "Acciones" at bounding box center [1493, 85] width 47 height 26
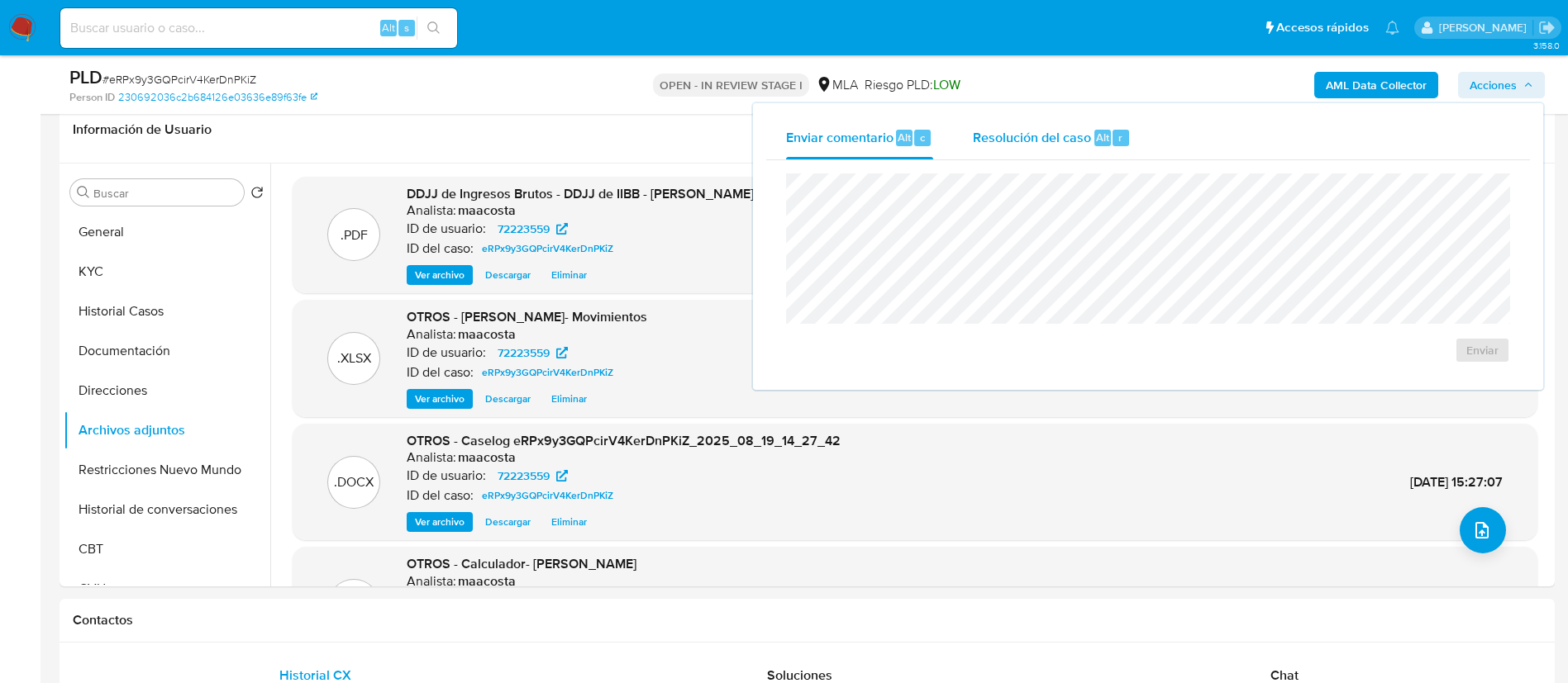
click at [1066, 131] on span "Resolución del caso" at bounding box center [1032, 137] width 118 height 19
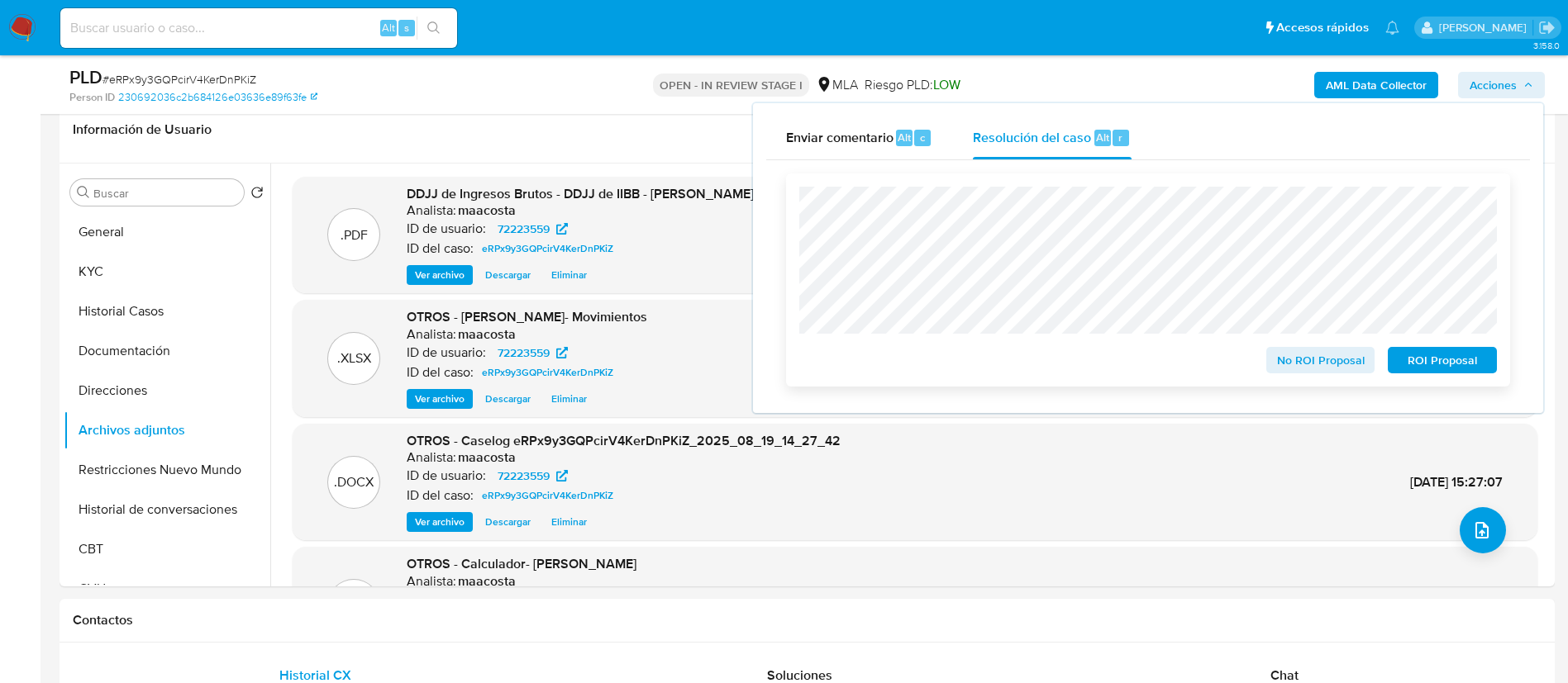
click at [1292, 365] on span "No ROI Proposal" at bounding box center [1321, 360] width 86 height 23
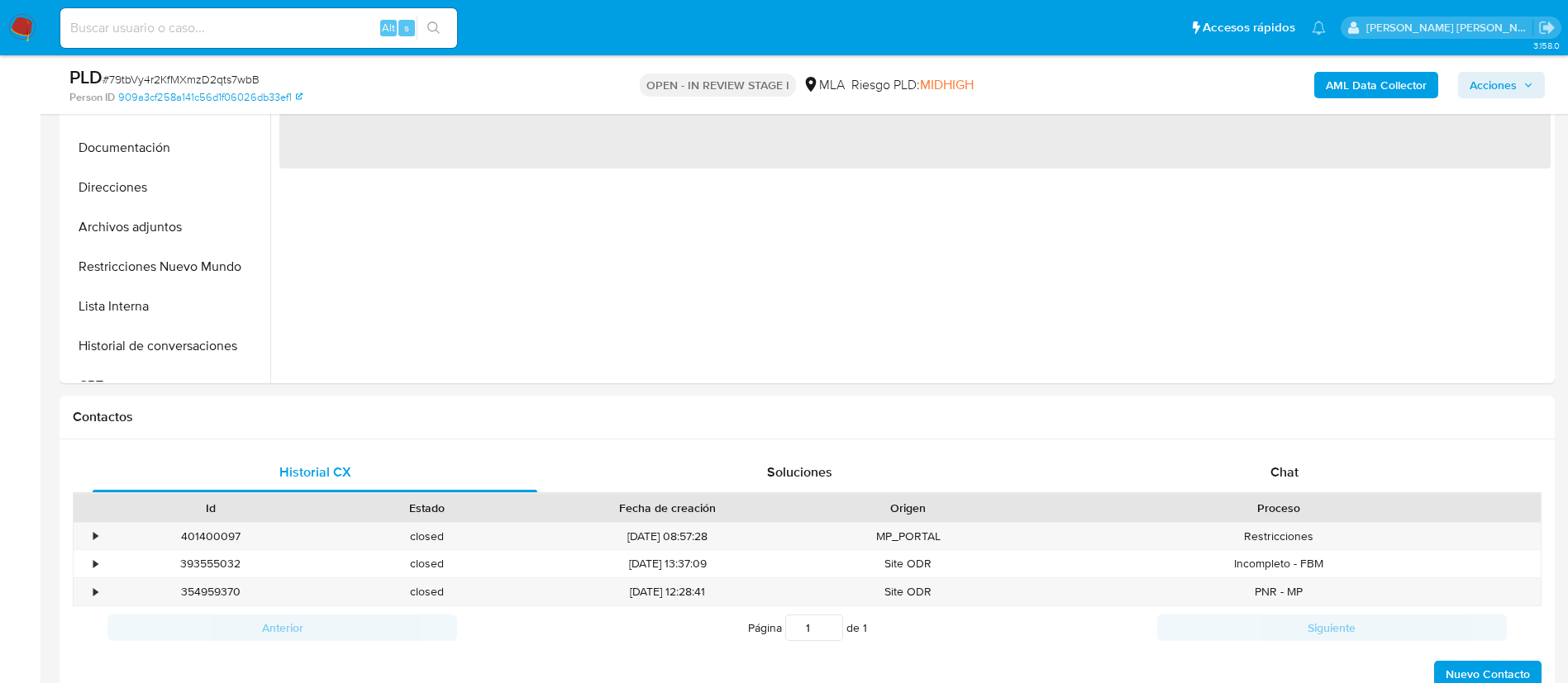
scroll to position [539, 0]
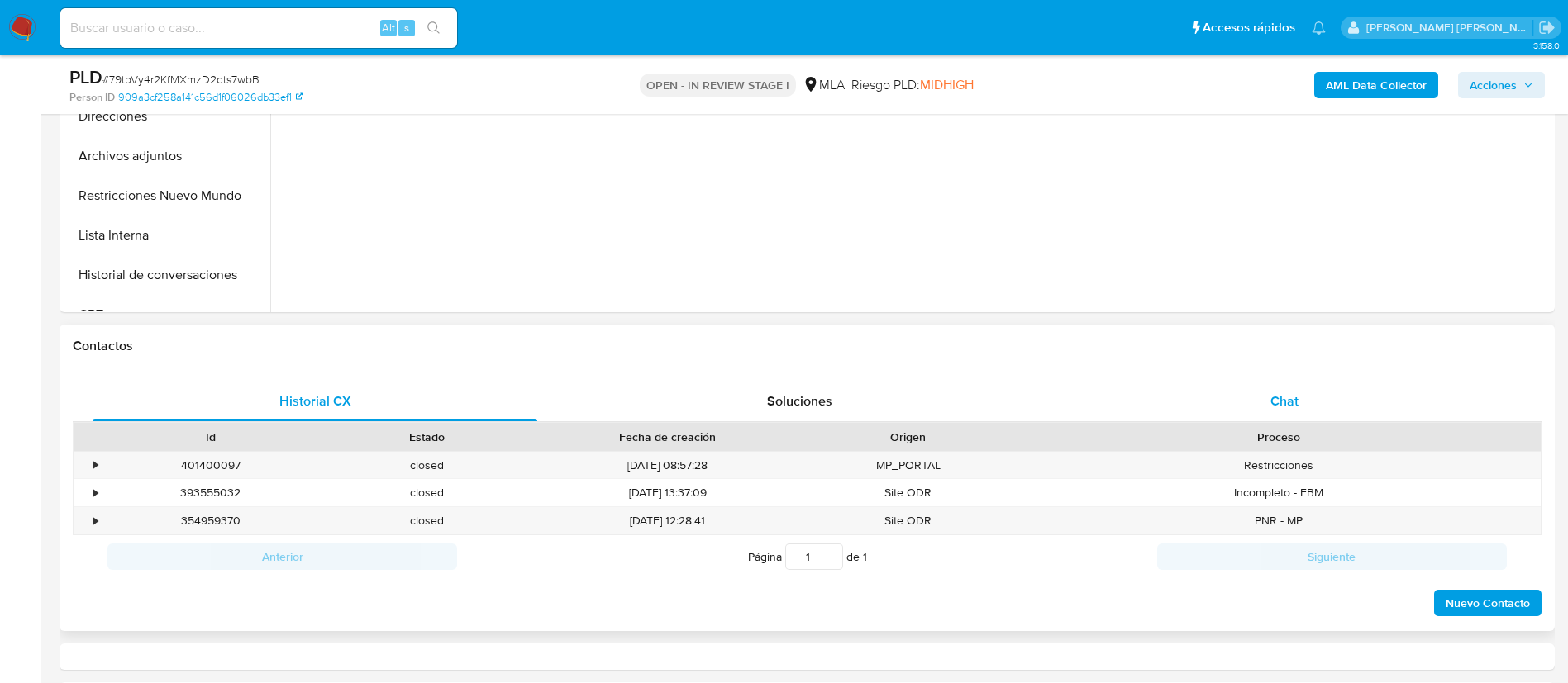
click at [1281, 403] on span "Chat" at bounding box center [1285, 402] width 28 height 19
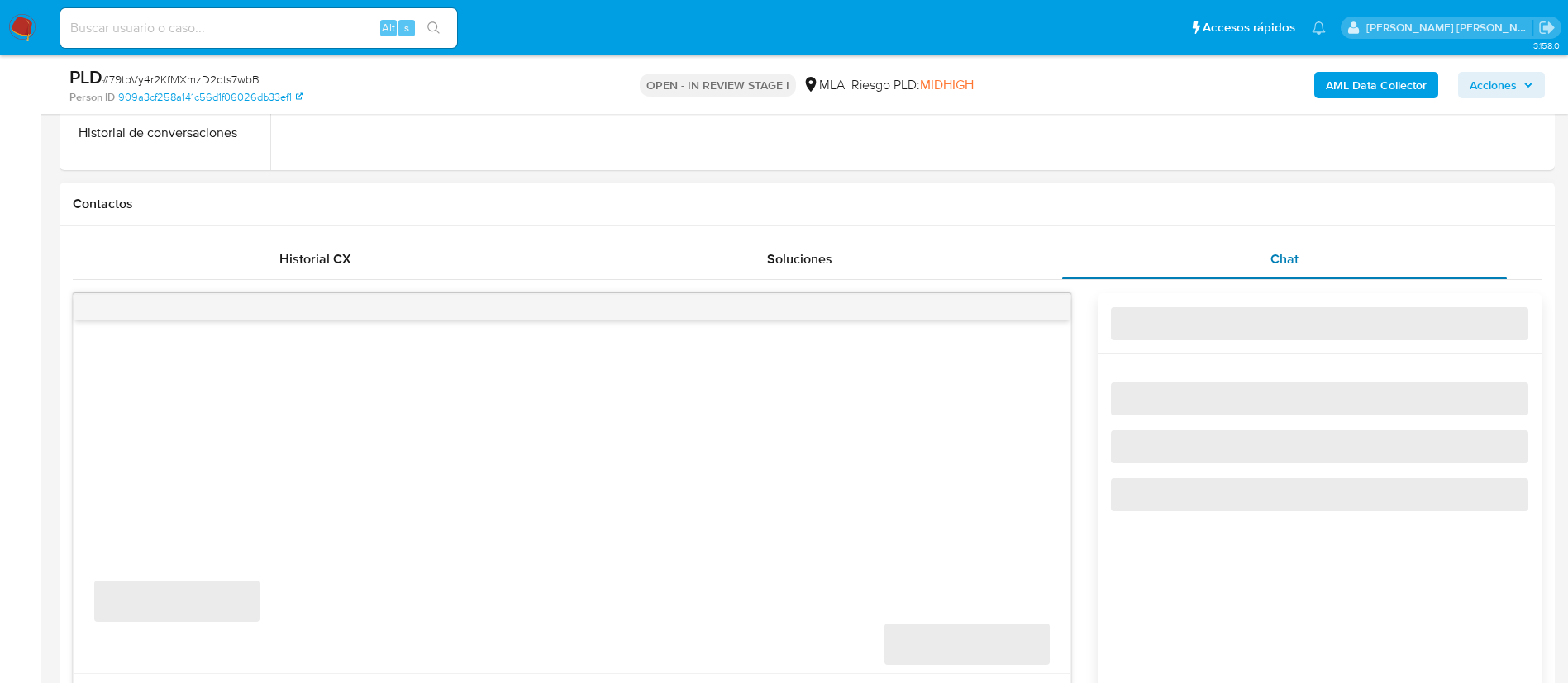
select select "10"
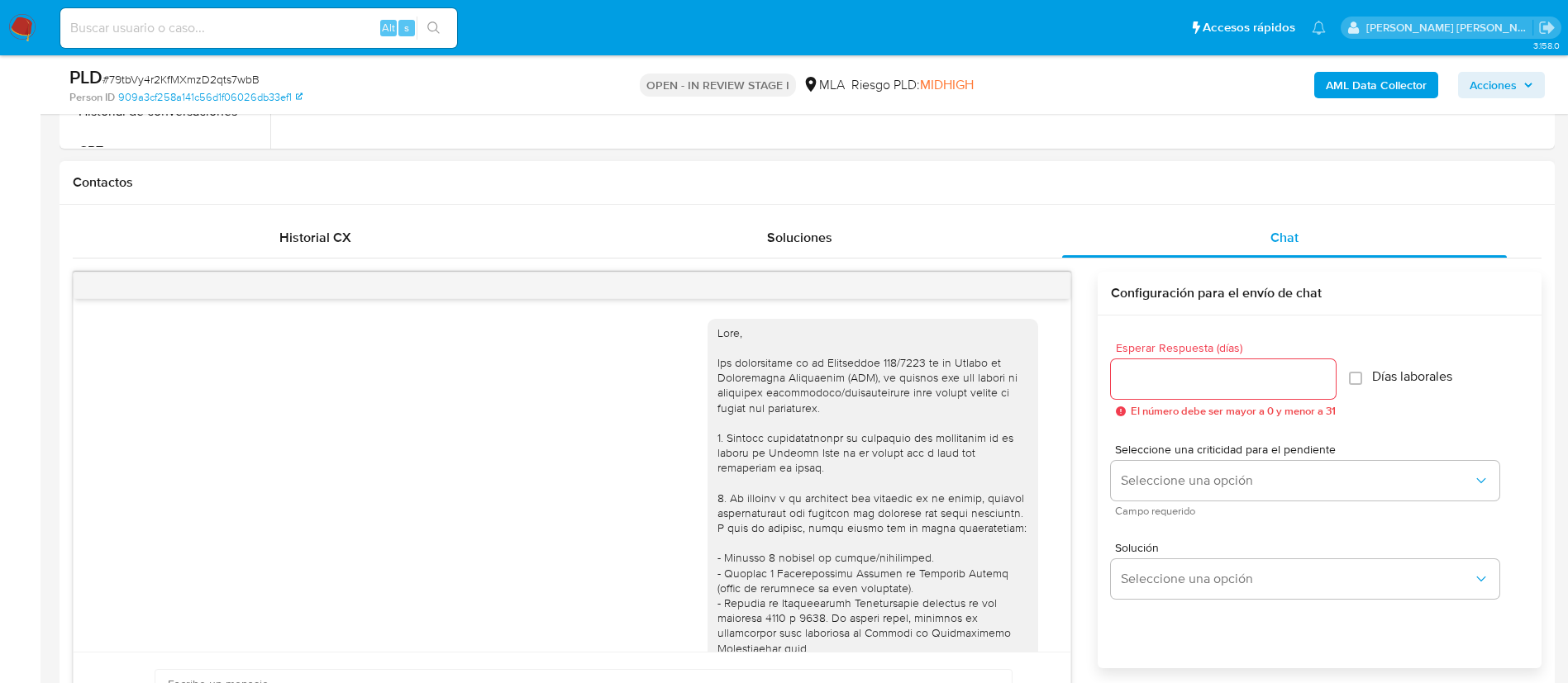
scroll to position [1336, 0]
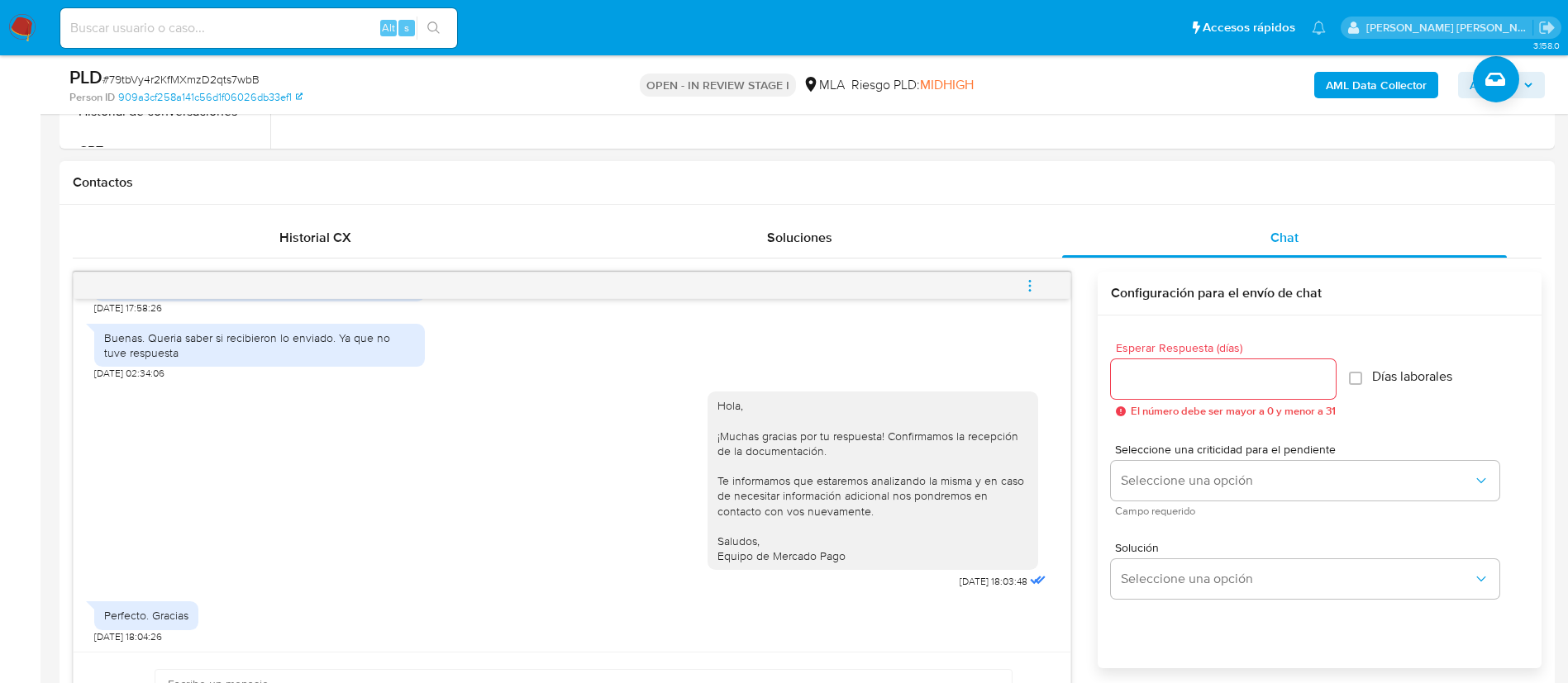
click at [1034, 285] on icon "menu-action" at bounding box center [1029, 286] width 15 height 15
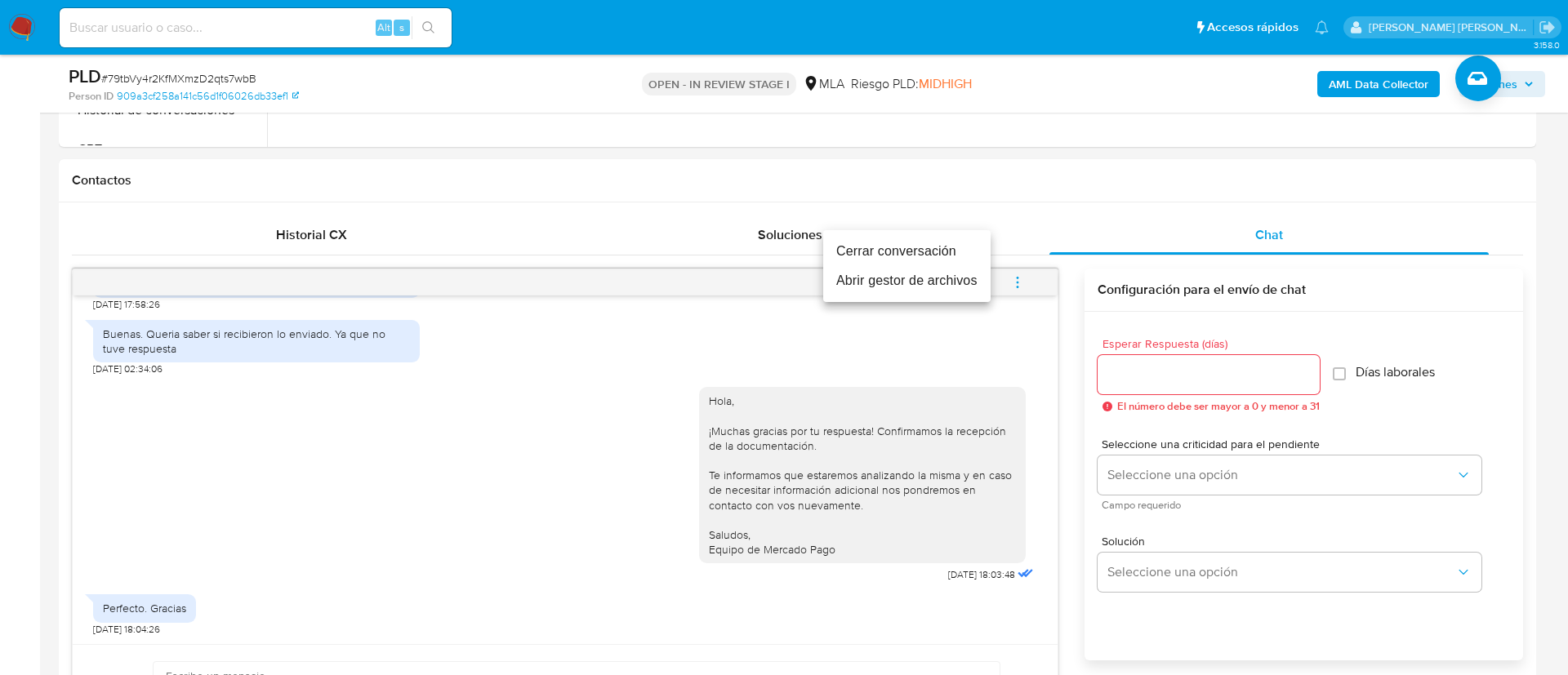
click at [919, 249] on li "Cerrar conversación" at bounding box center [907, 252] width 167 height 30
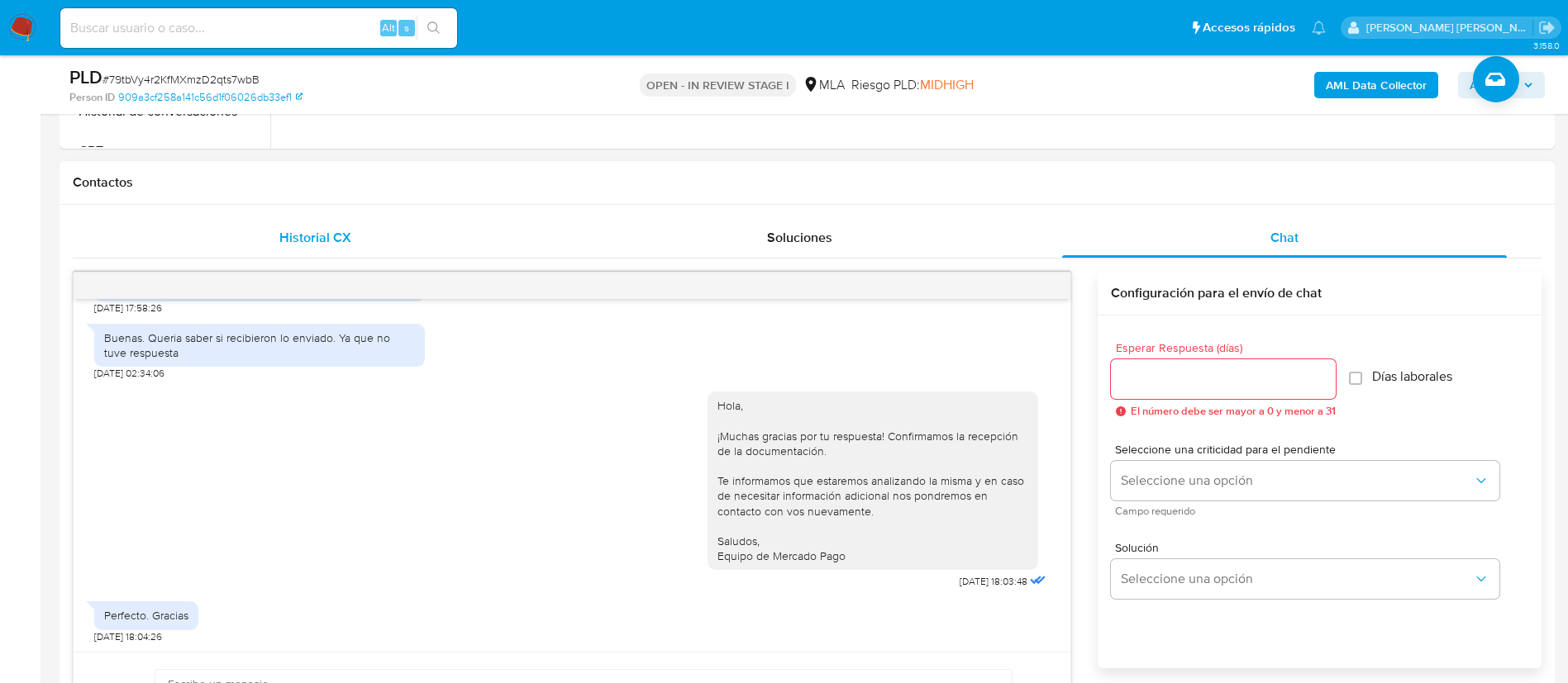
click at [306, 237] on span "Historial CX" at bounding box center [314, 237] width 72 height 19
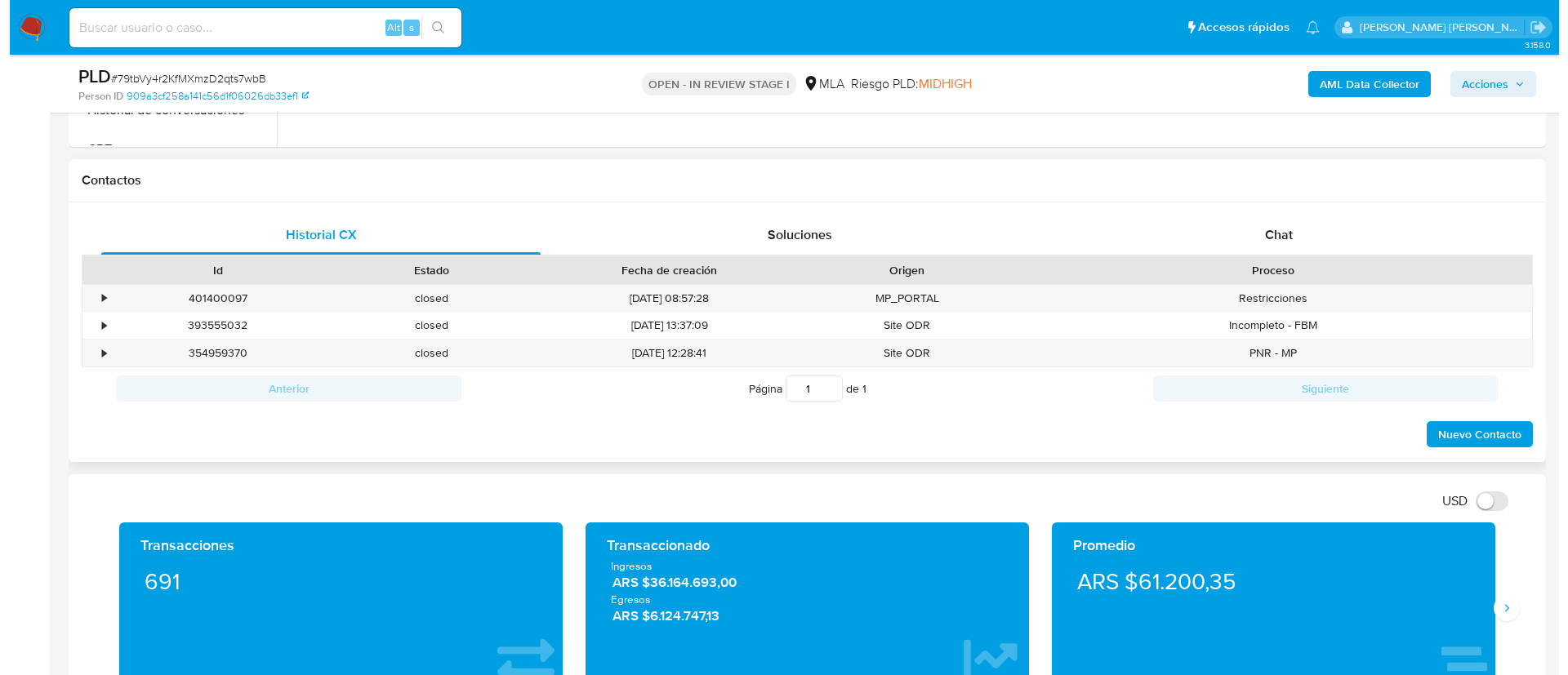
scroll to position [262, 0]
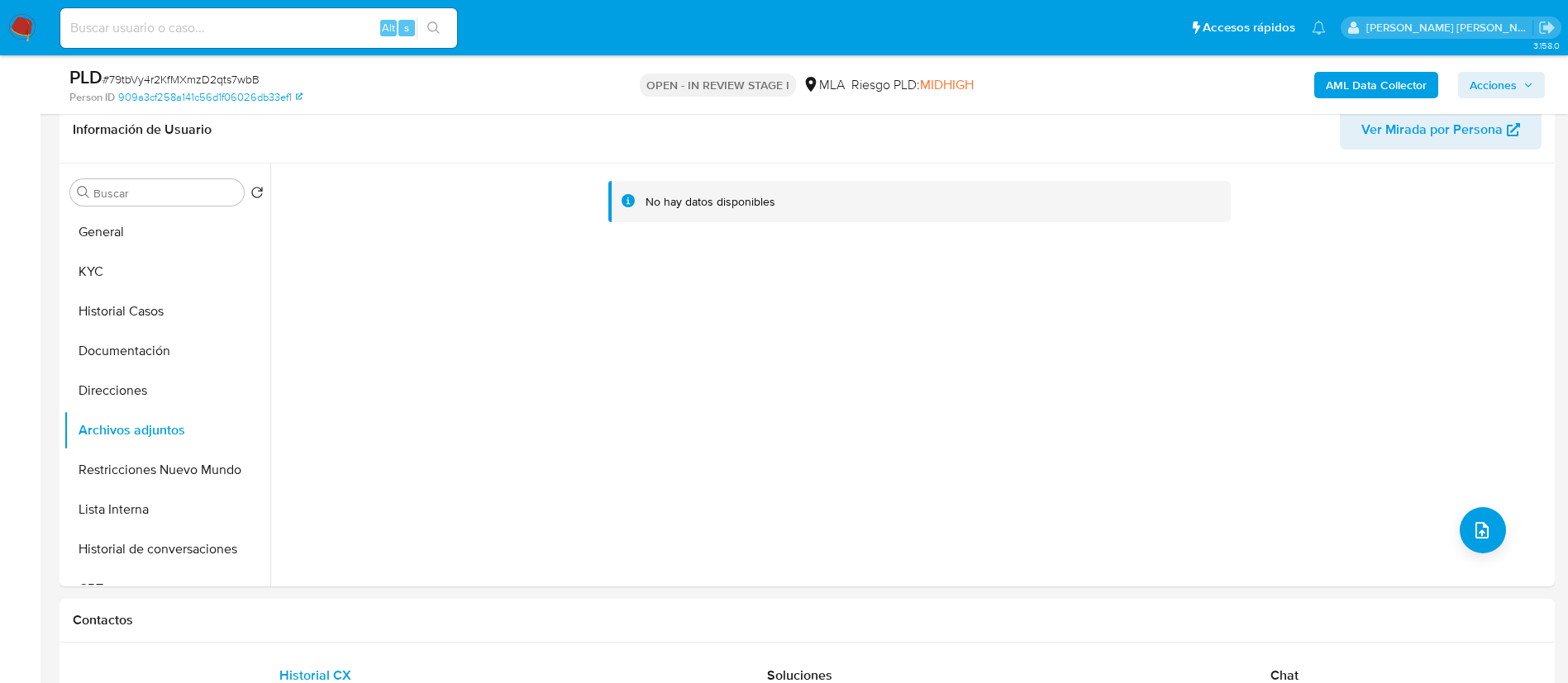
click at [1352, 71] on b "AML Data Collector" at bounding box center [1376, 85] width 101 height 26
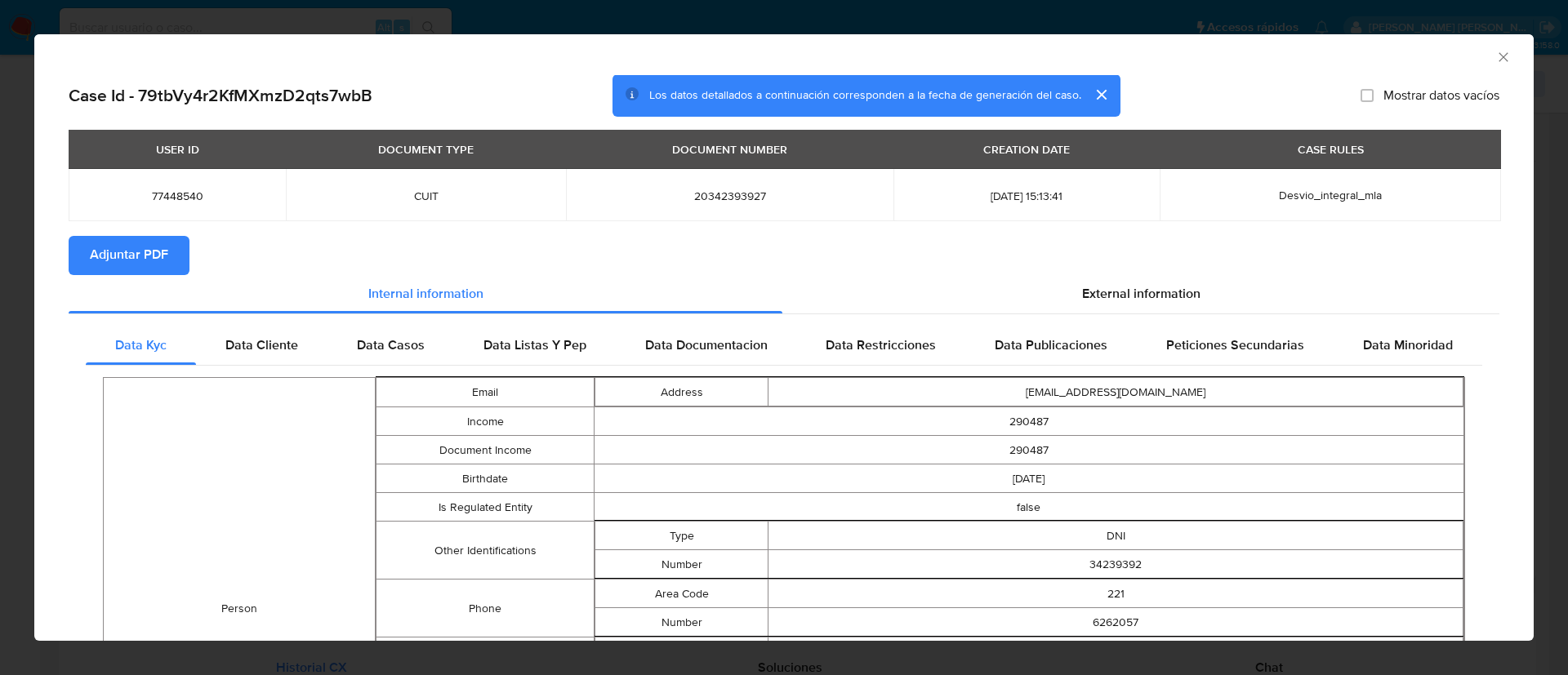
click at [160, 245] on span "Adjuntar PDF" at bounding box center [129, 255] width 78 height 36
click at [167, 261] on span "Adjuntar PDF" at bounding box center [129, 255] width 78 height 36
click at [1495, 65] on icon "Cerrar ventana" at bounding box center [1503, 57] width 17 height 17
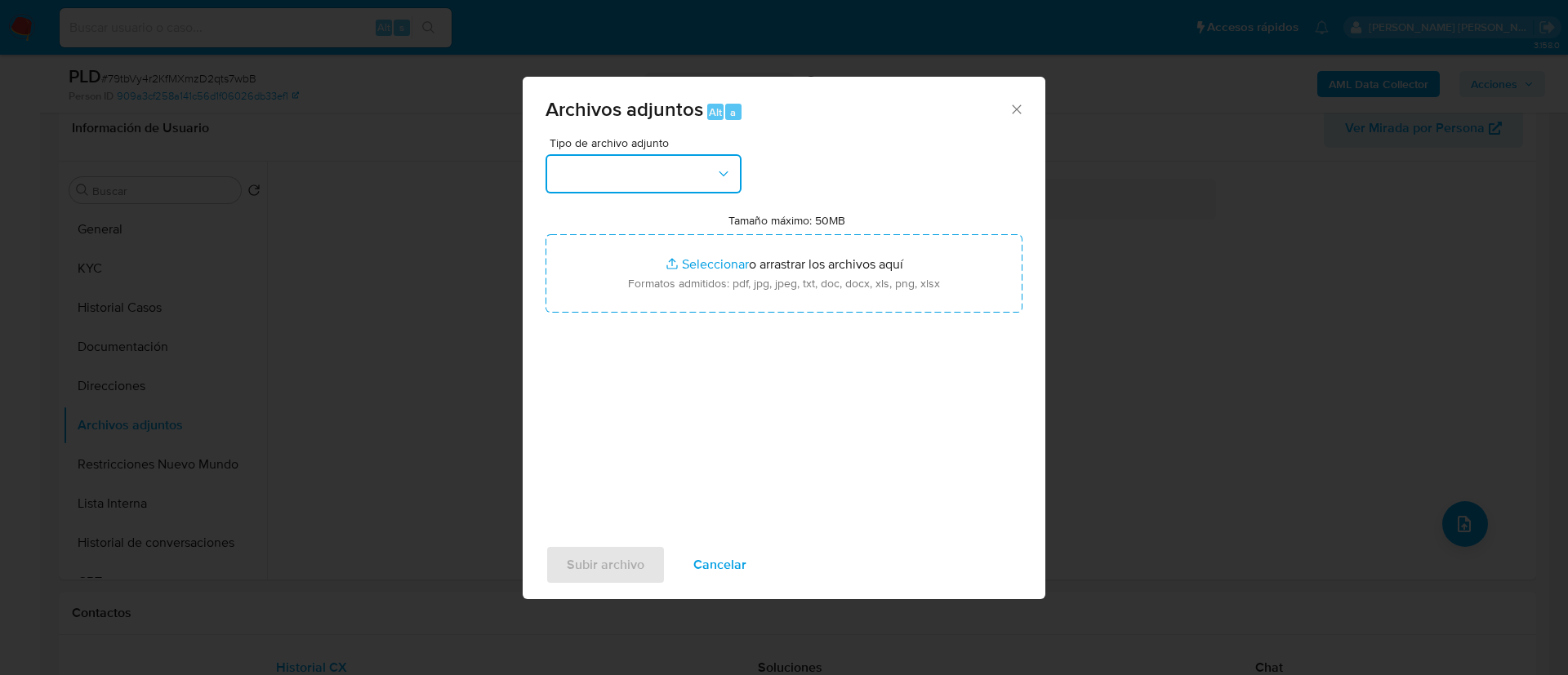
click at [692, 170] on button "button" at bounding box center [643, 174] width 196 height 39
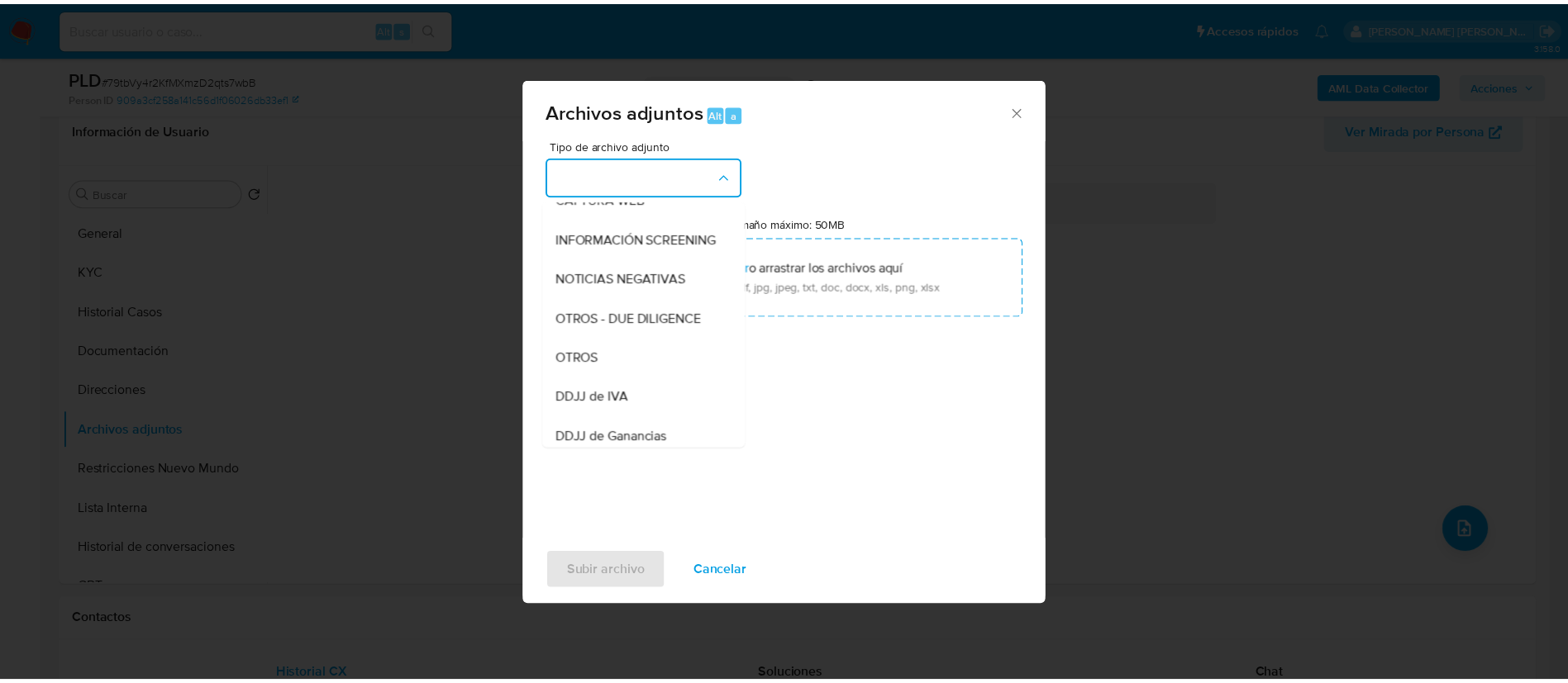
scroll to position [181, 0]
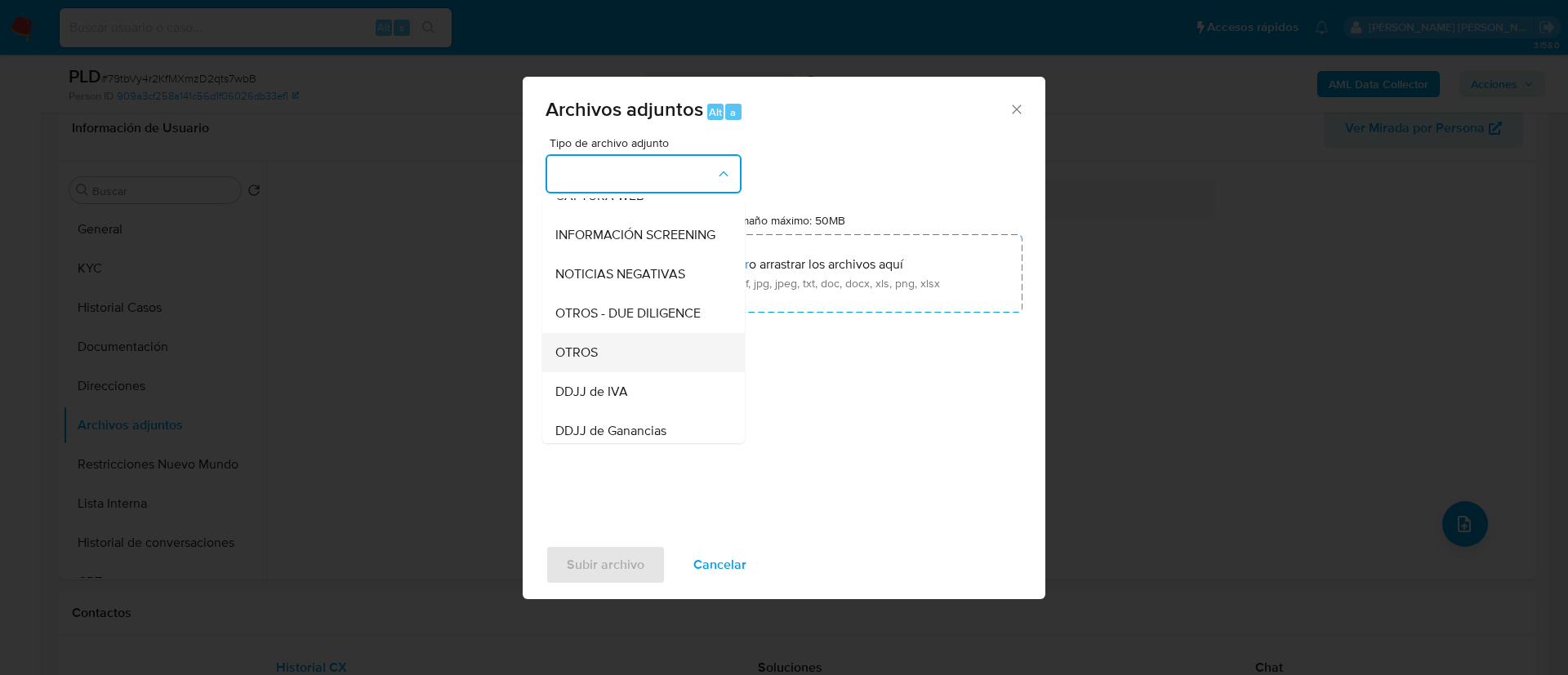
click at [572, 361] on span "OTROS" at bounding box center [576, 352] width 43 height 17
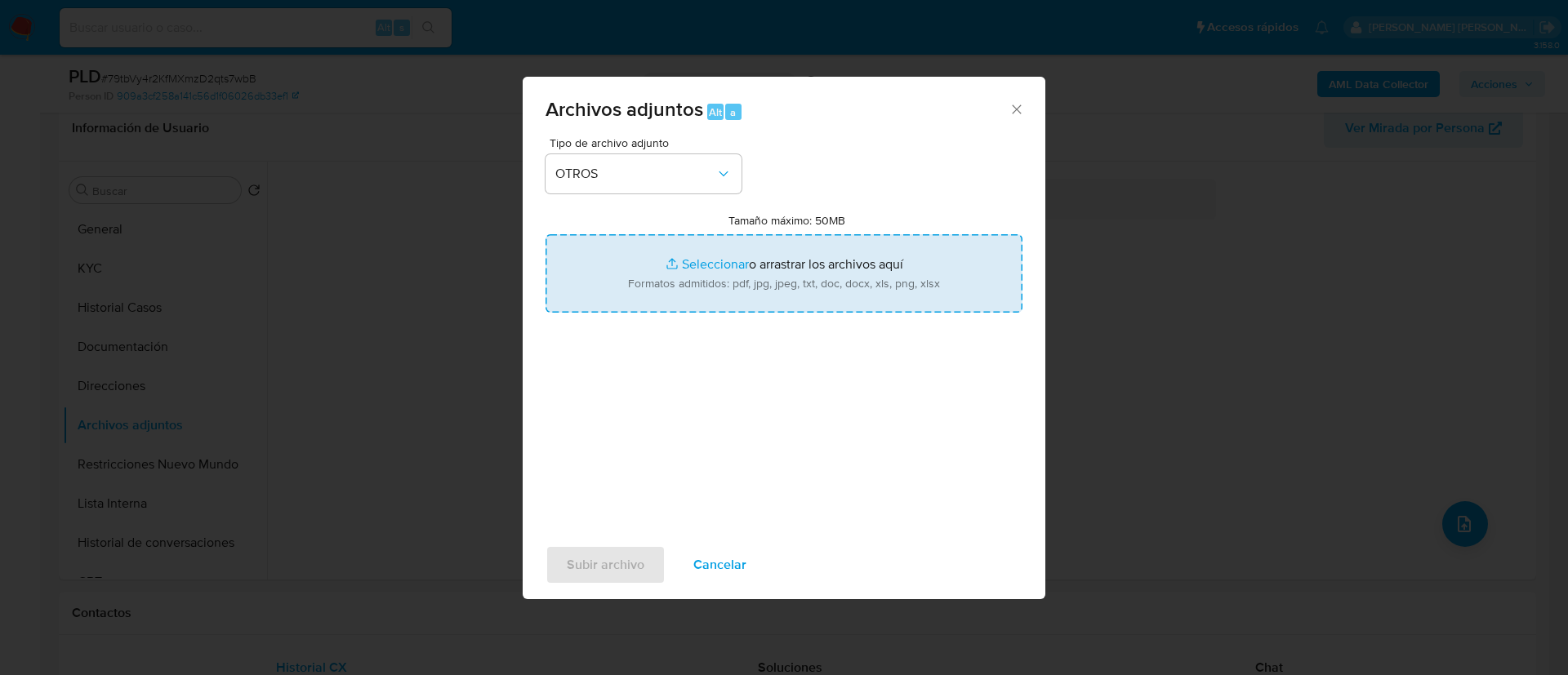
type input "C:\fakepath\Caselog 79tbVy4r2KfMXmzD2qts7wbB_2025_08_18_20_04_48.docx"
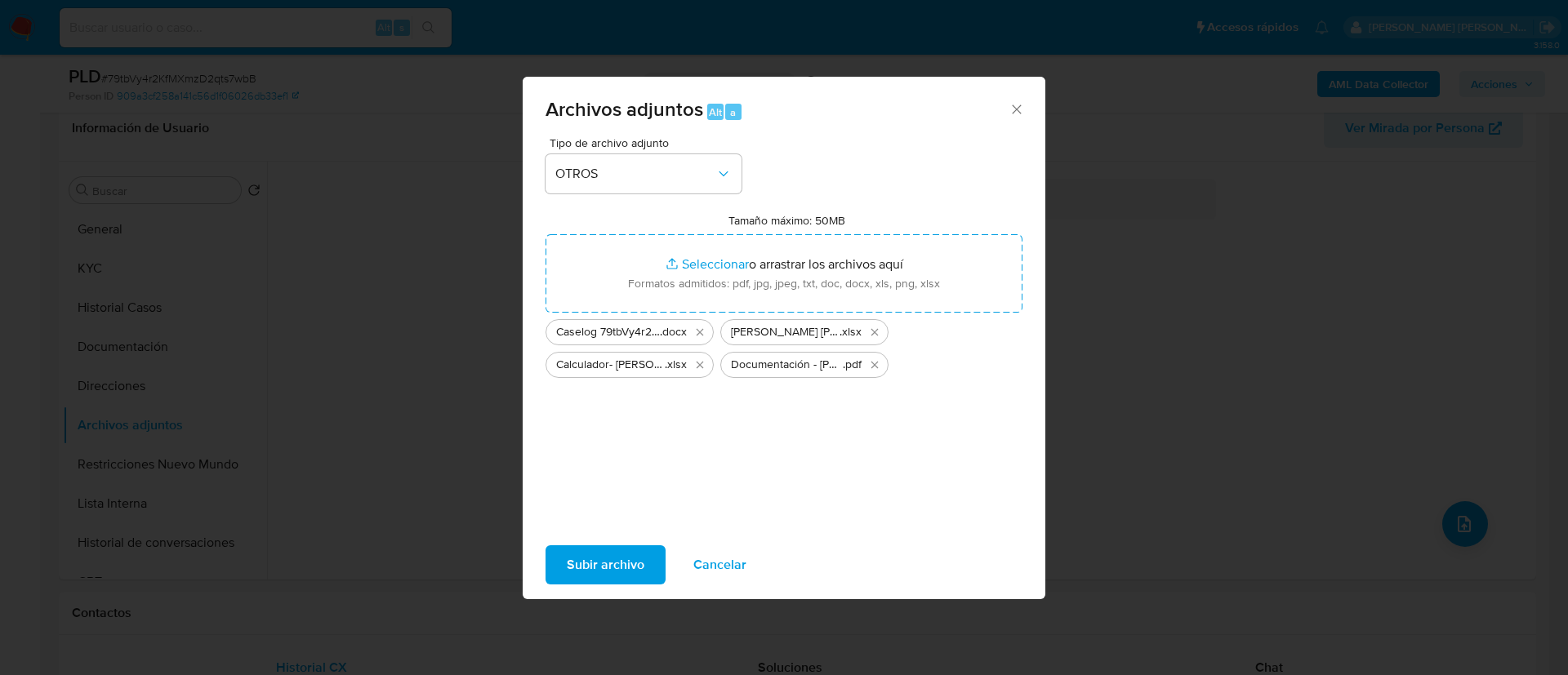
click at [601, 568] on span "Subir archivo" at bounding box center [605, 564] width 78 height 36
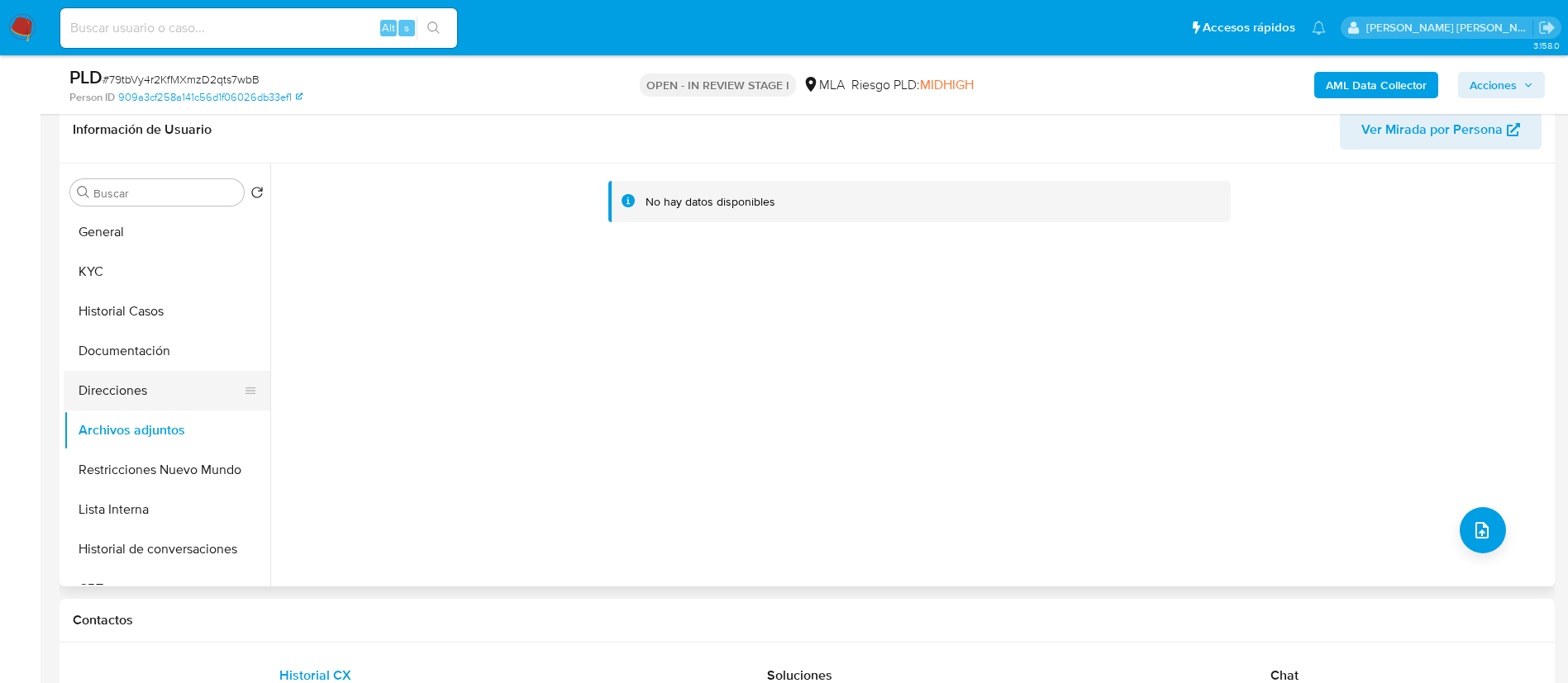
click at [97, 371] on button "Direcciones" at bounding box center [160, 390] width 193 height 40
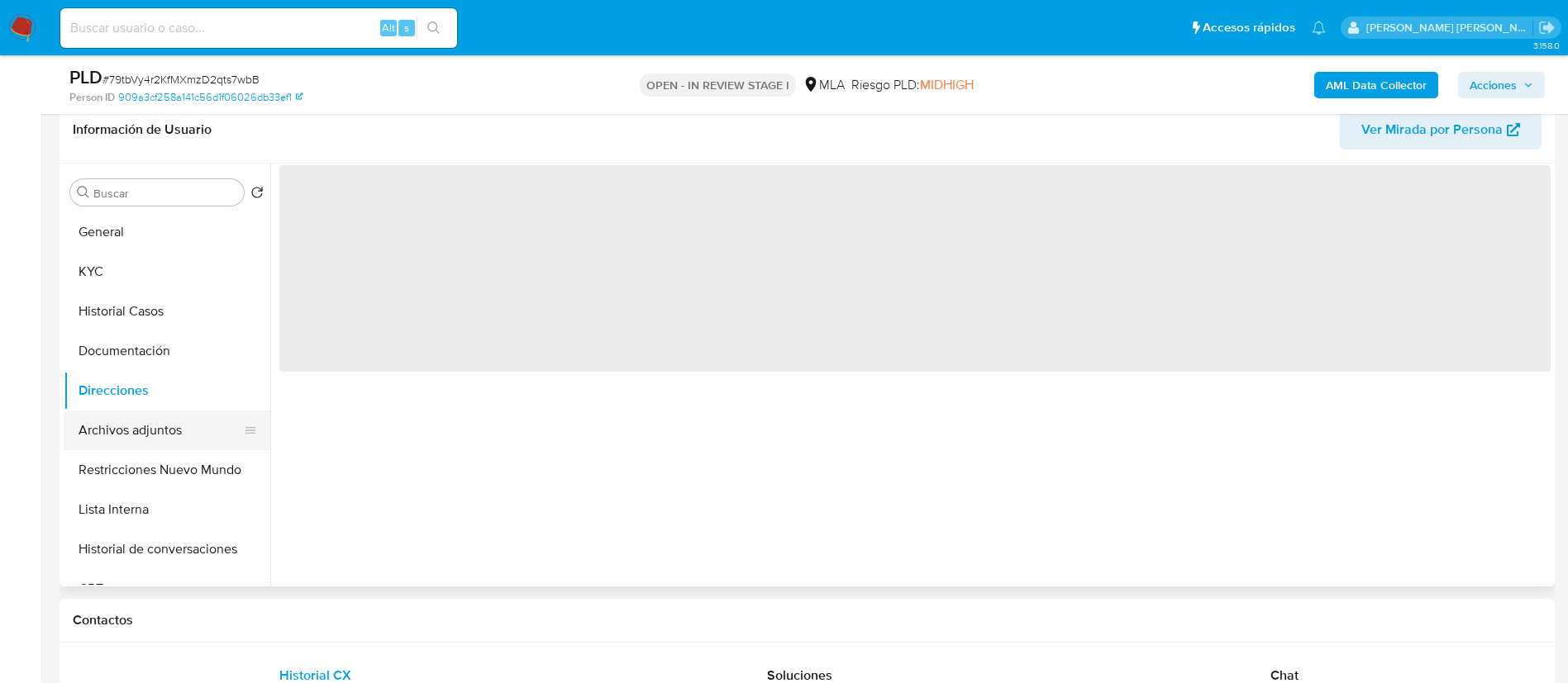
click at [115, 426] on button "Archivos adjuntos" at bounding box center [160, 430] width 193 height 40
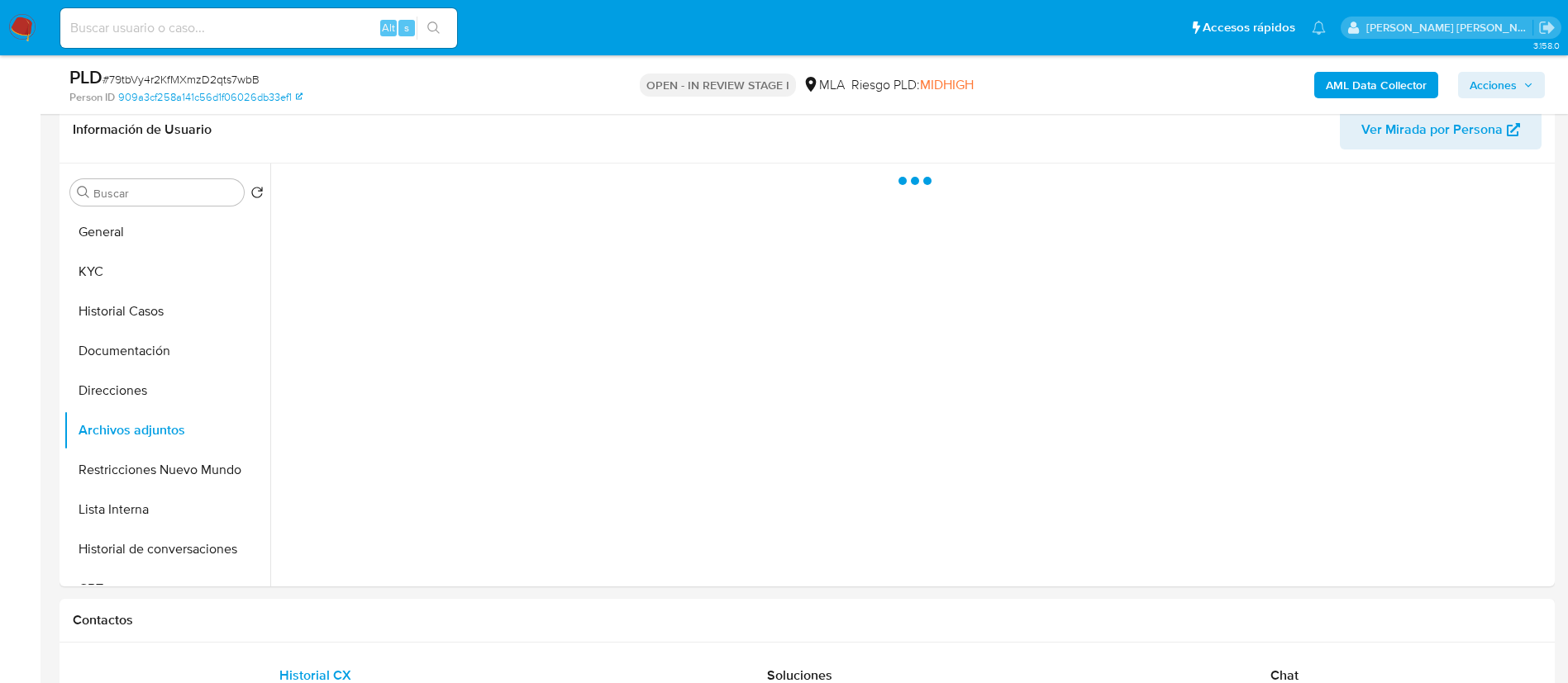
click at [1483, 85] on span "Acciones" at bounding box center [1493, 85] width 47 height 26
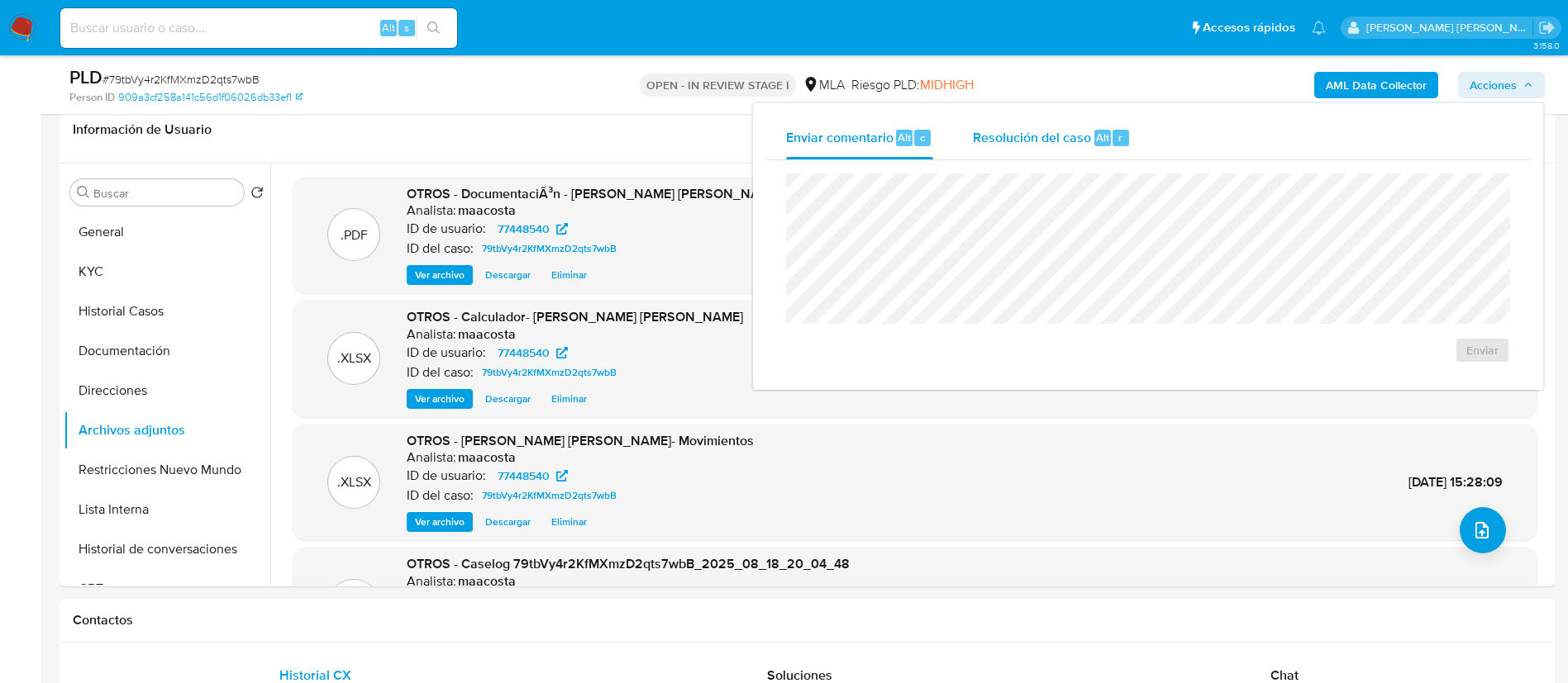
click at [1037, 143] on span "Resolución del caso" at bounding box center [1032, 137] width 118 height 19
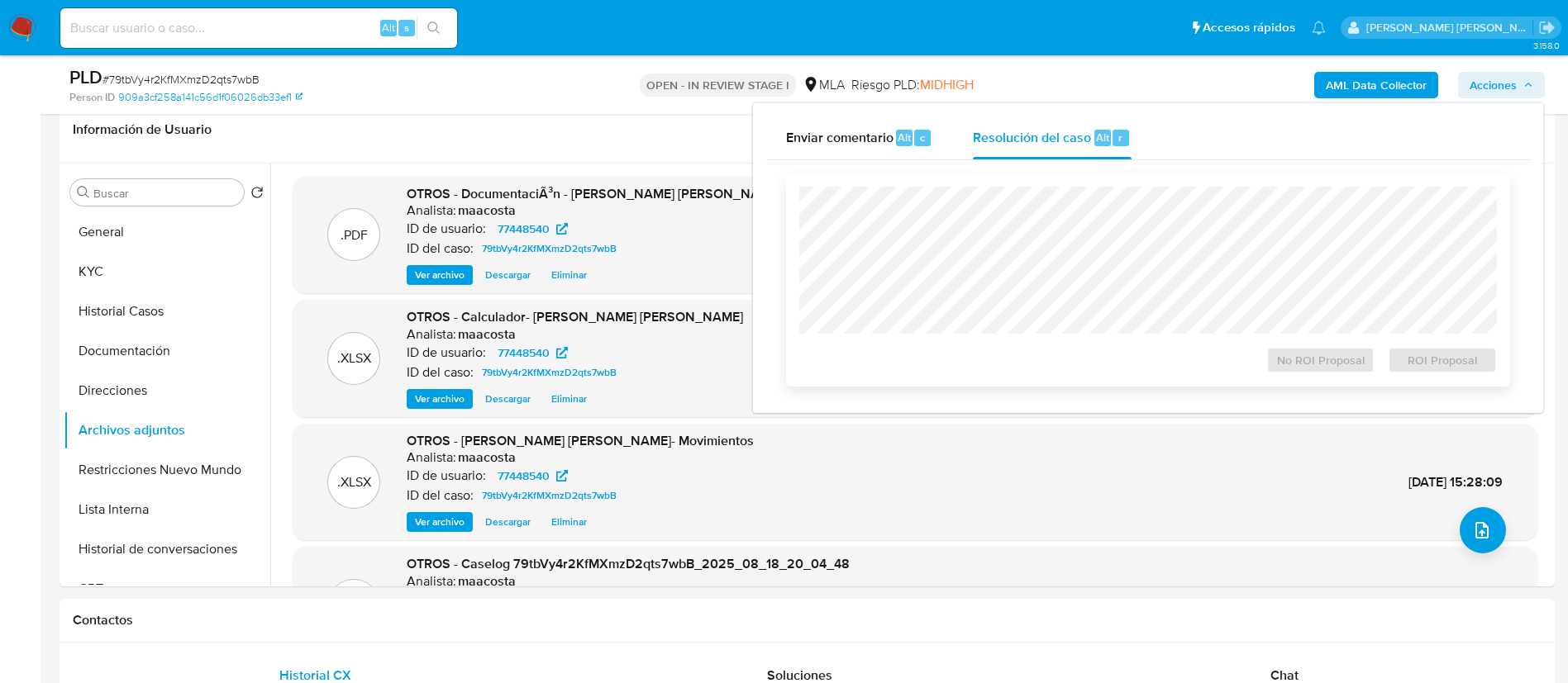
scroll to position [258, 0]
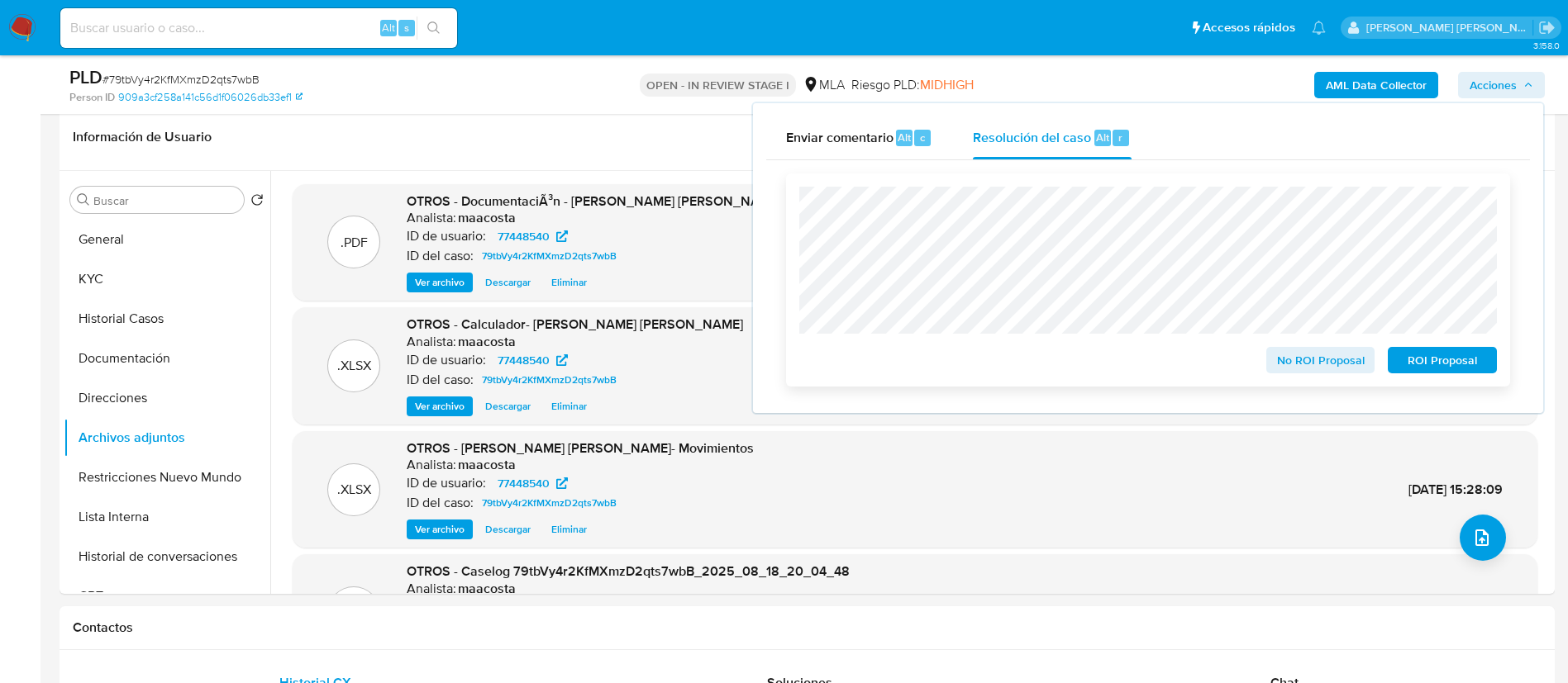
click at [1314, 357] on span "No ROI Proposal" at bounding box center [1321, 360] width 86 height 23
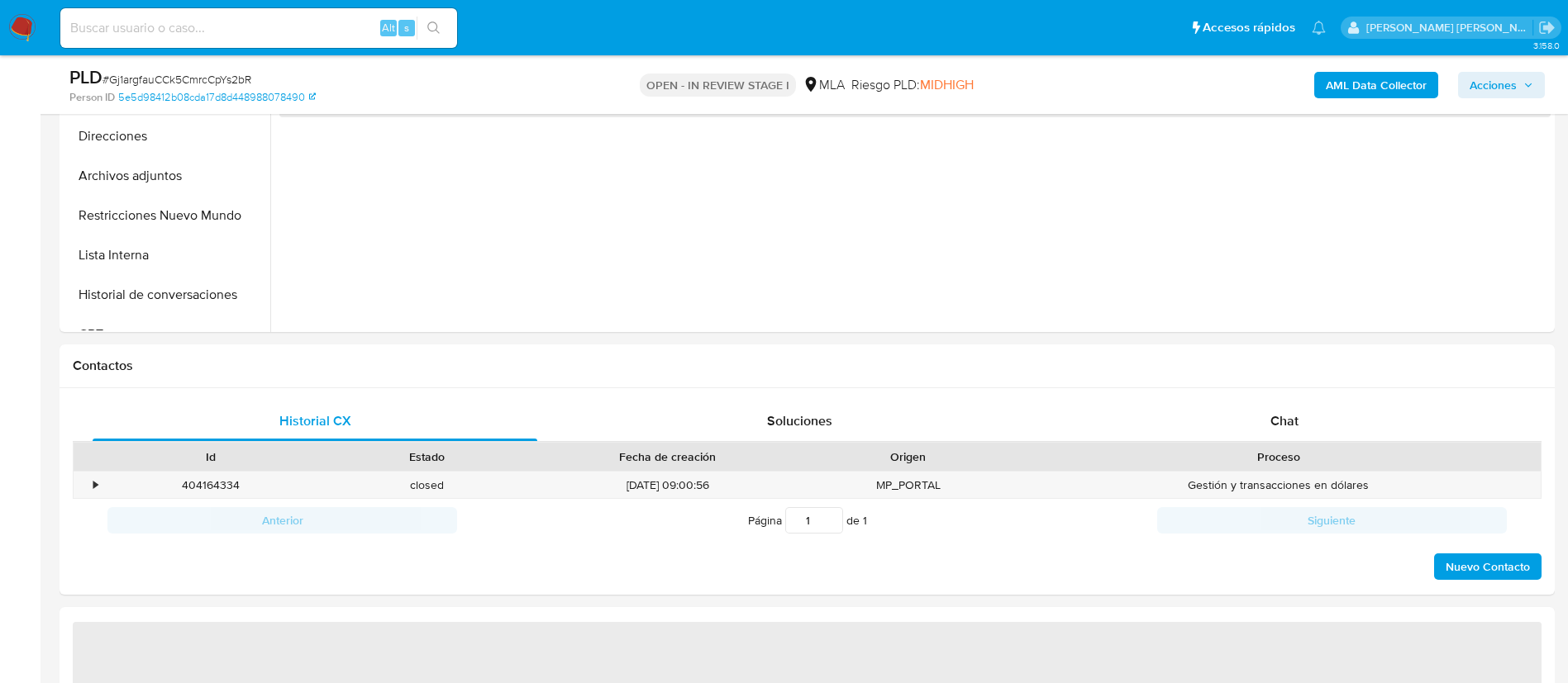
scroll to position [679, 0]
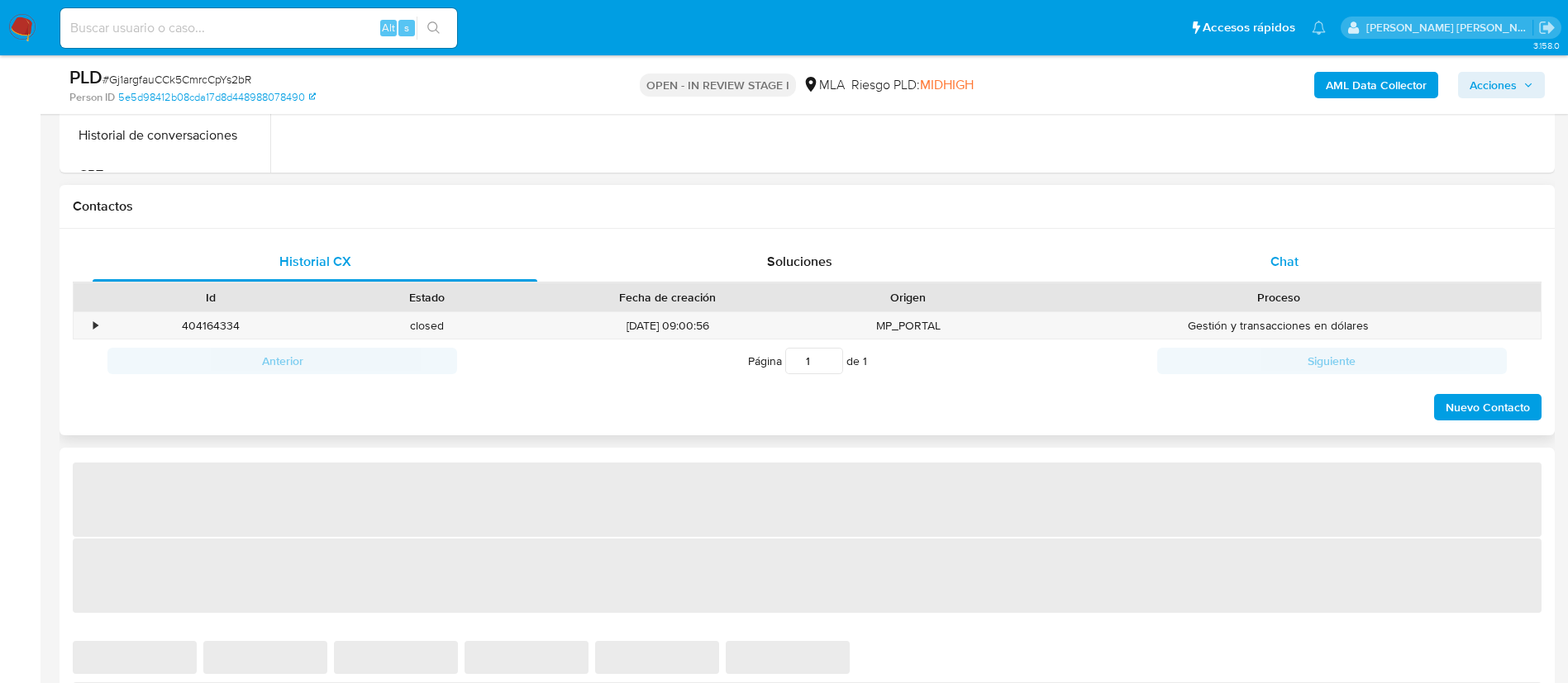
click at [1282, 267] on span "Chat" at bounding box center [1285, 262] width 28 height 19
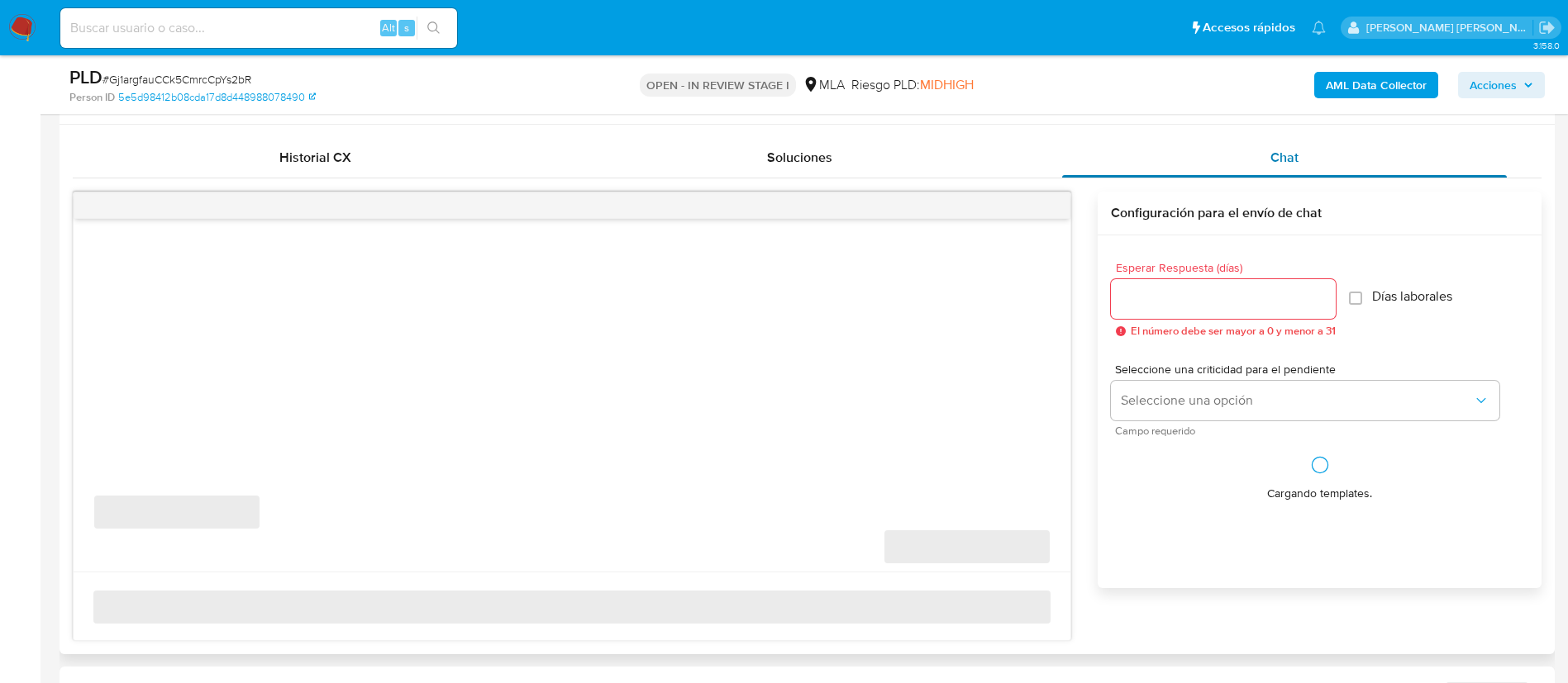
scroll to position [792, 0]
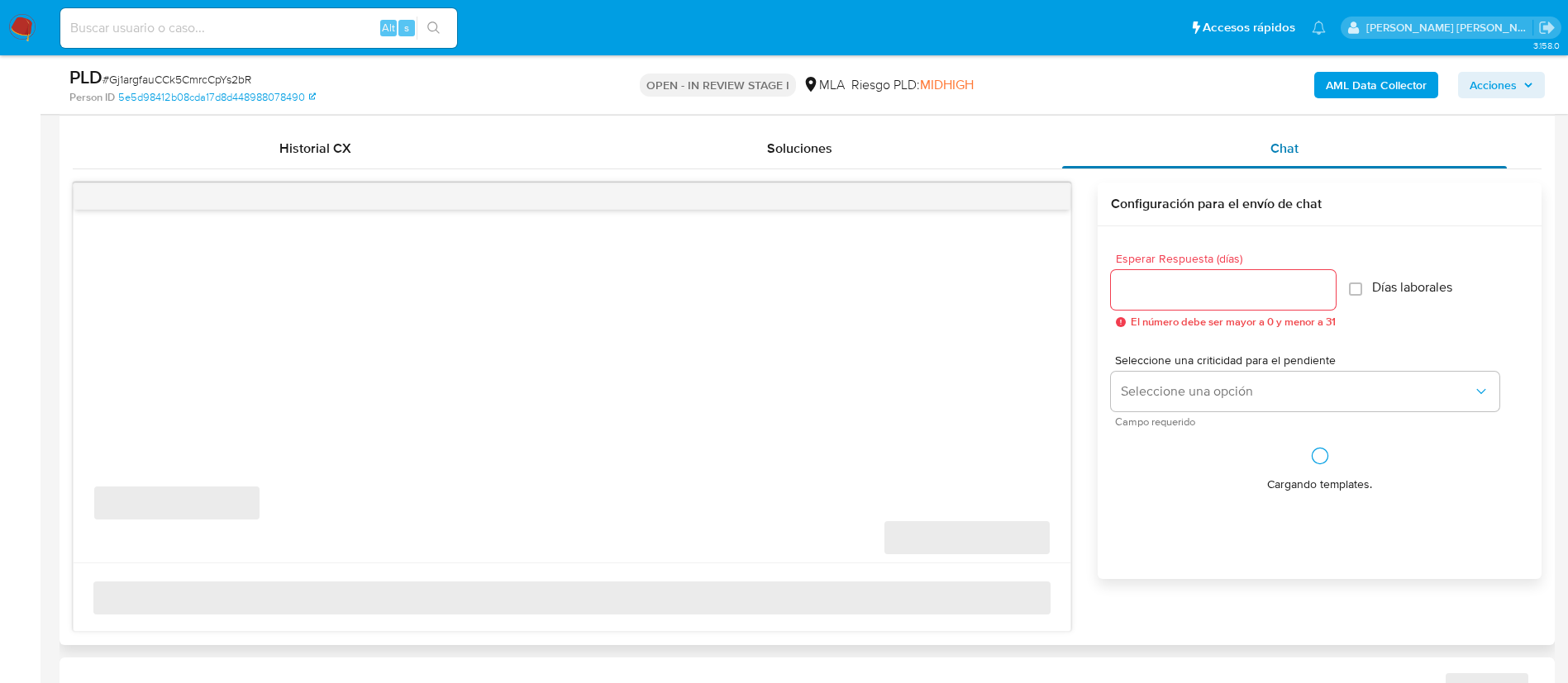
select select "10"
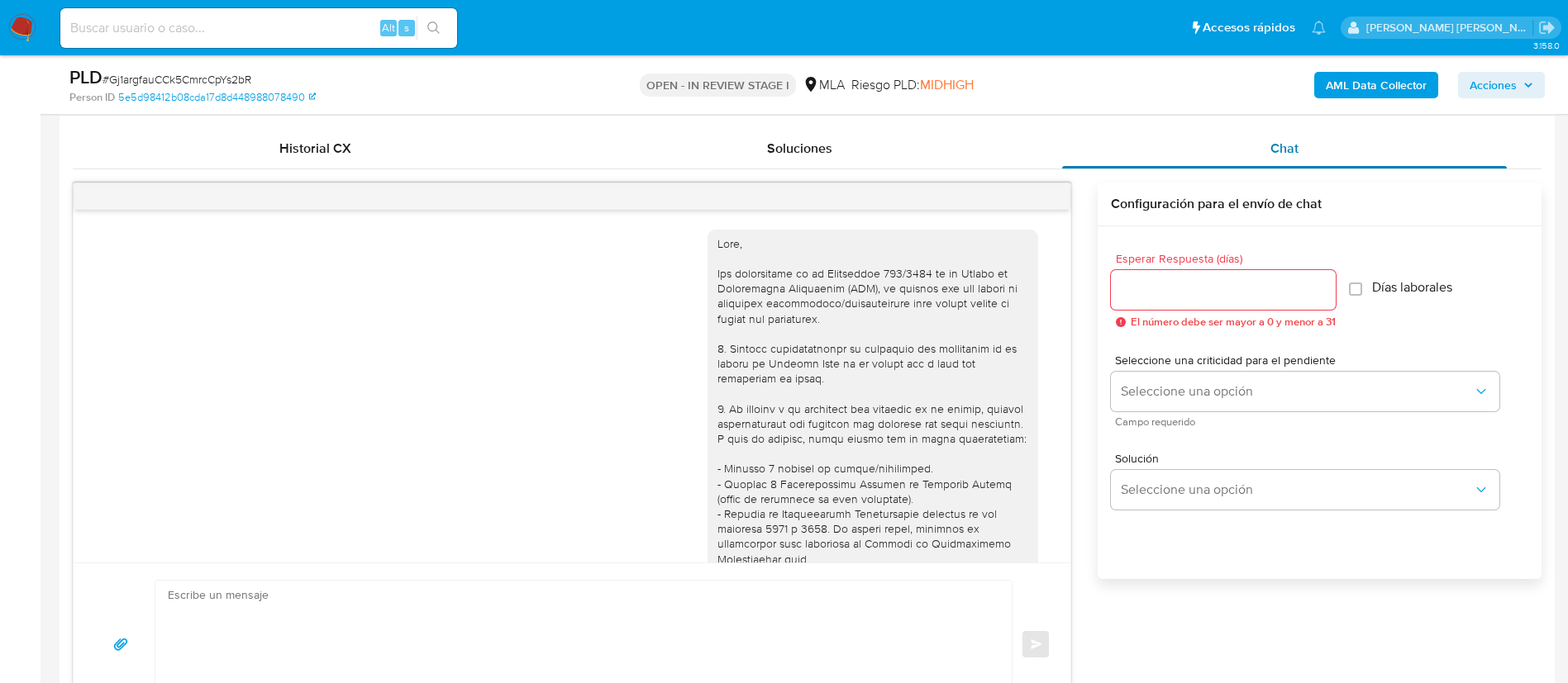
scroll to position [1427, 0]
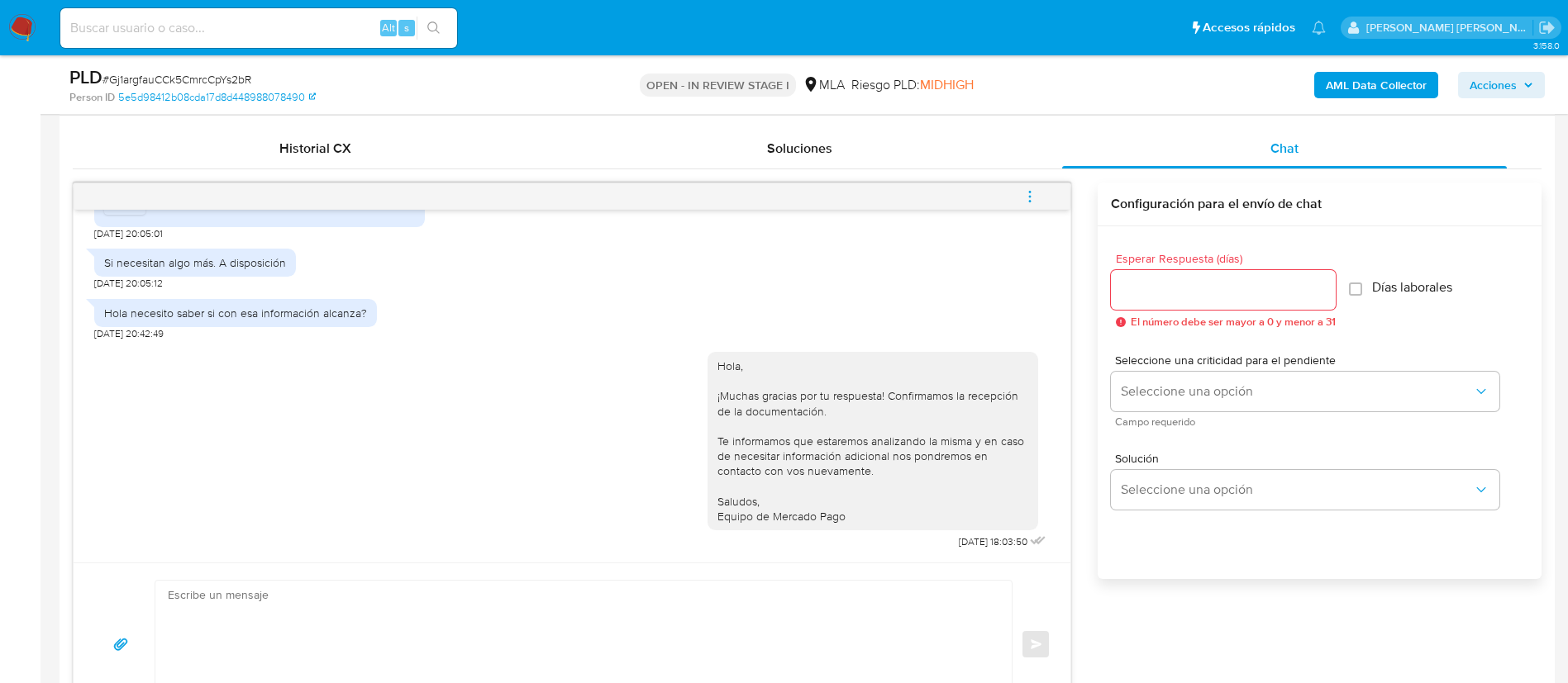
click at [1030, 193] on icon "menu-action" at bounding box center [1029, 196] width 15 height 15
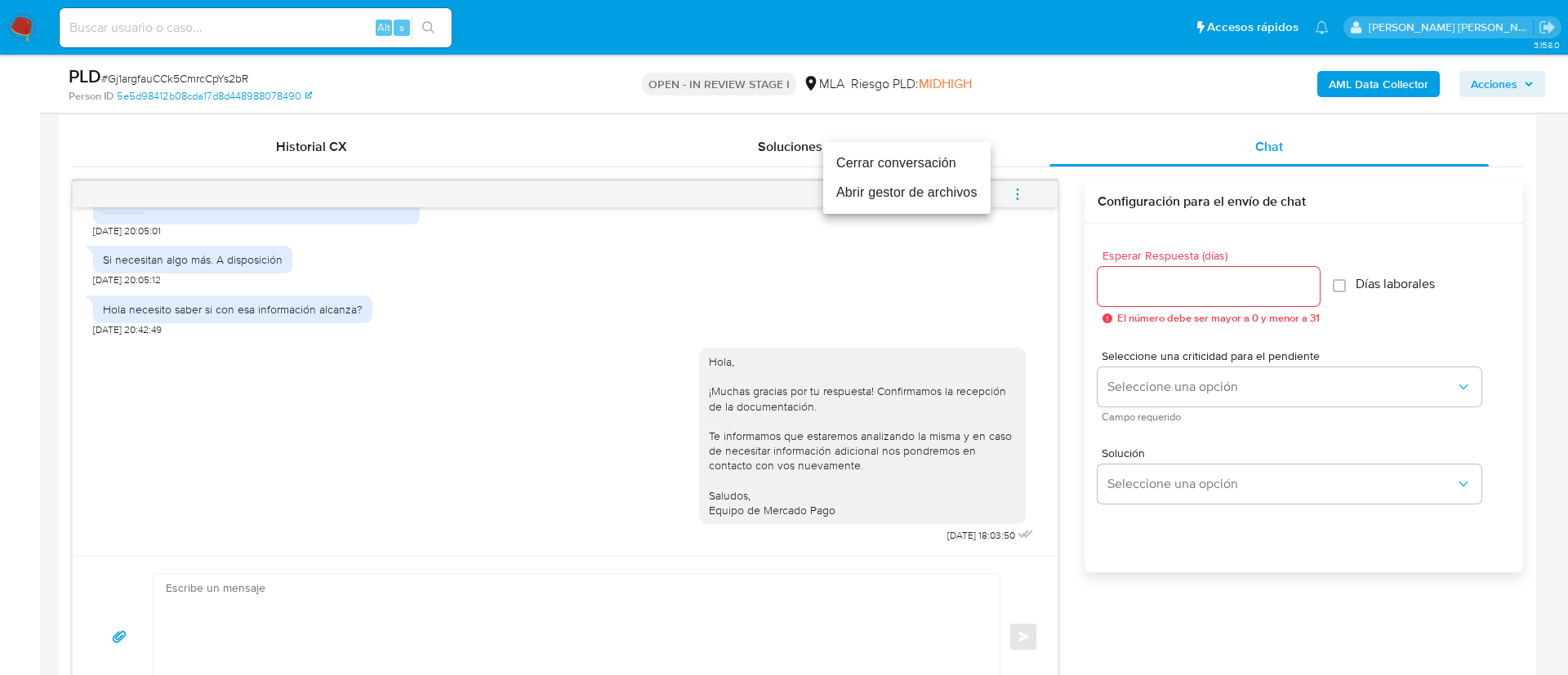
click at [890, 167] on li "Cerrar conversación" at bounding box center [907, 163] width 167 height 30
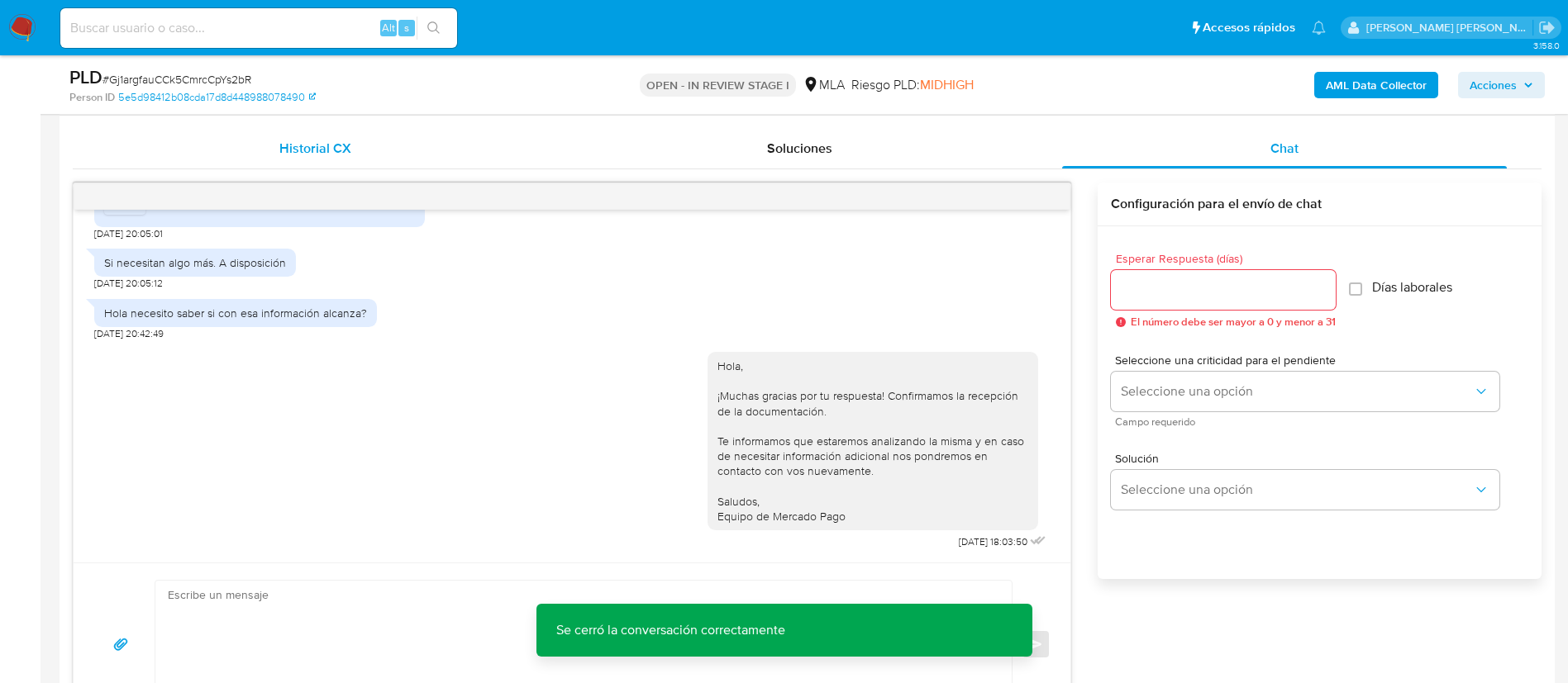
click at [346, 150] on span "Historial CX" at bounding box center [314, 148] width 72 height 19
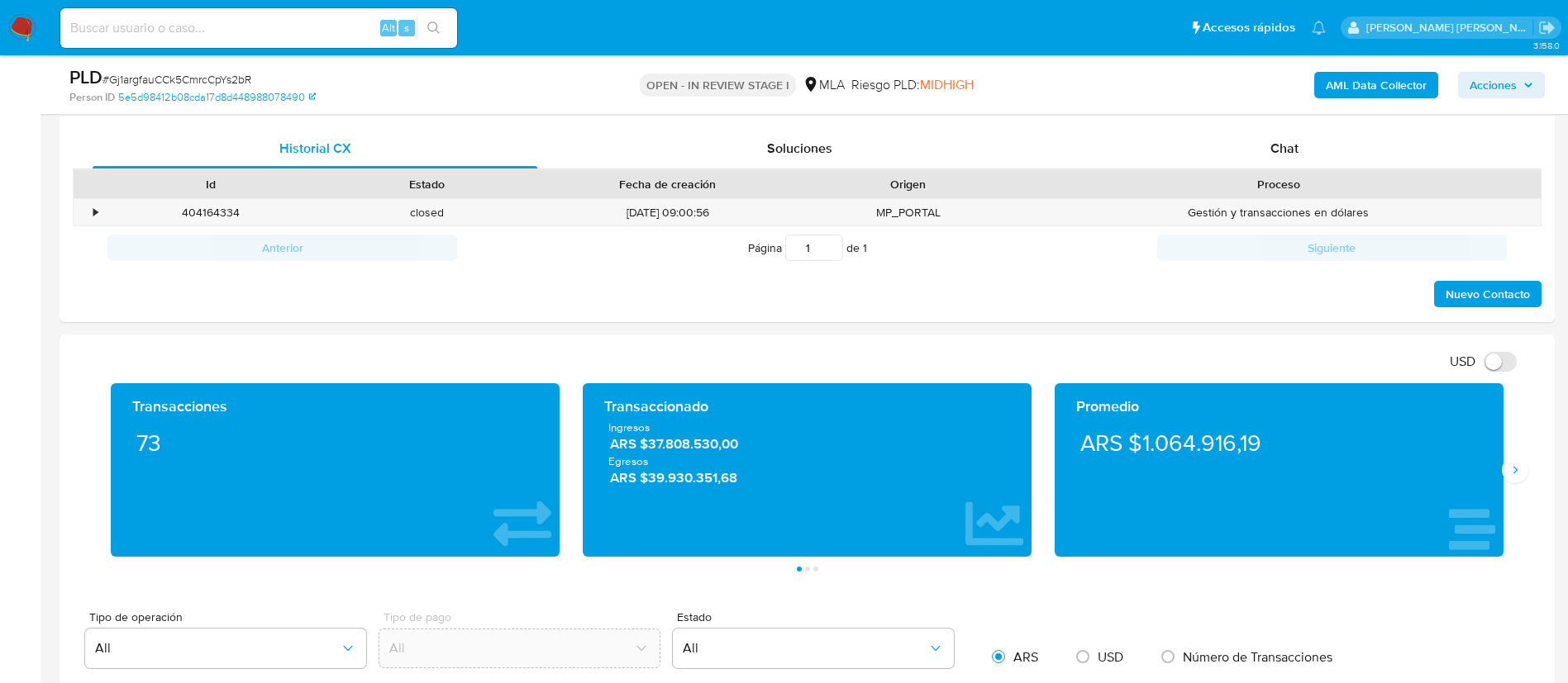
scroll to position [266, 0]
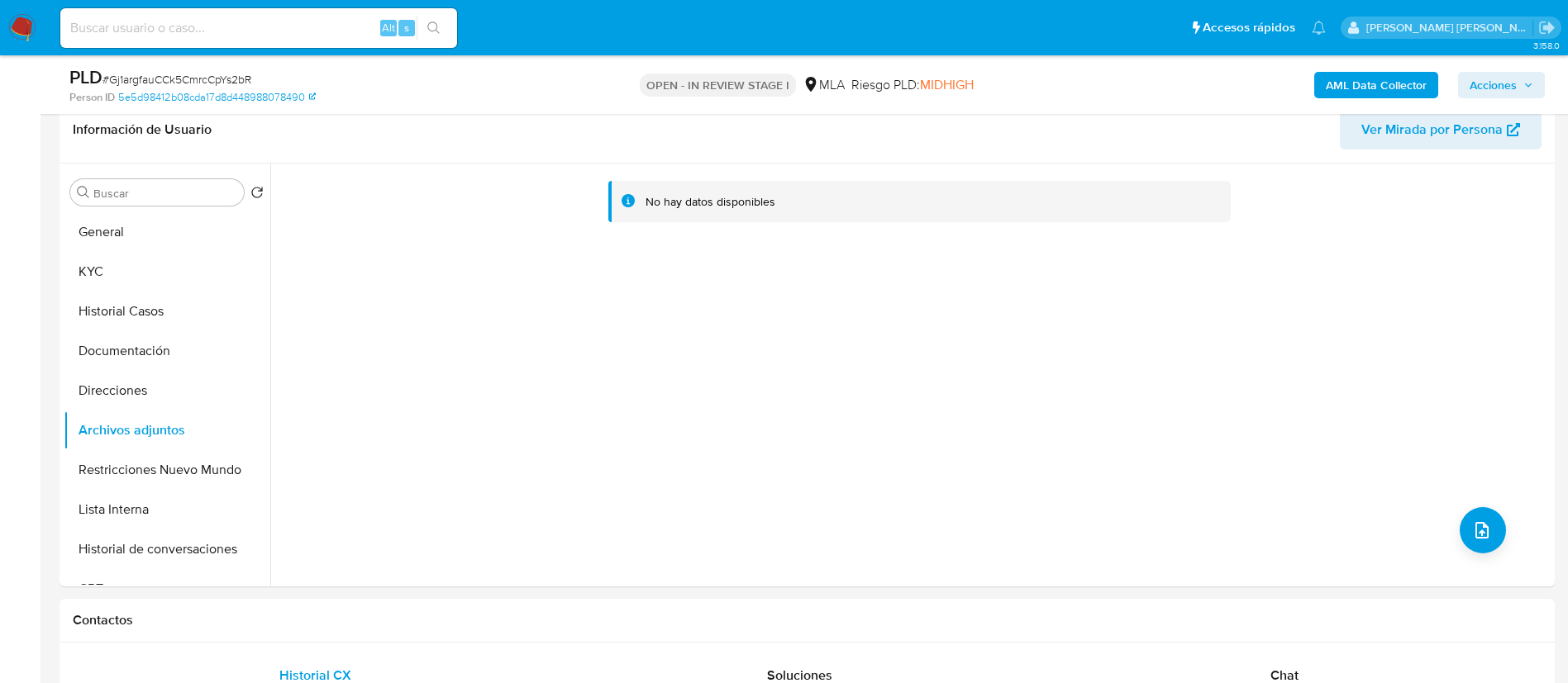
click at [1401, 93] on b "AML Data Collector" at bounding box center [1376, 85] width 101 height 26
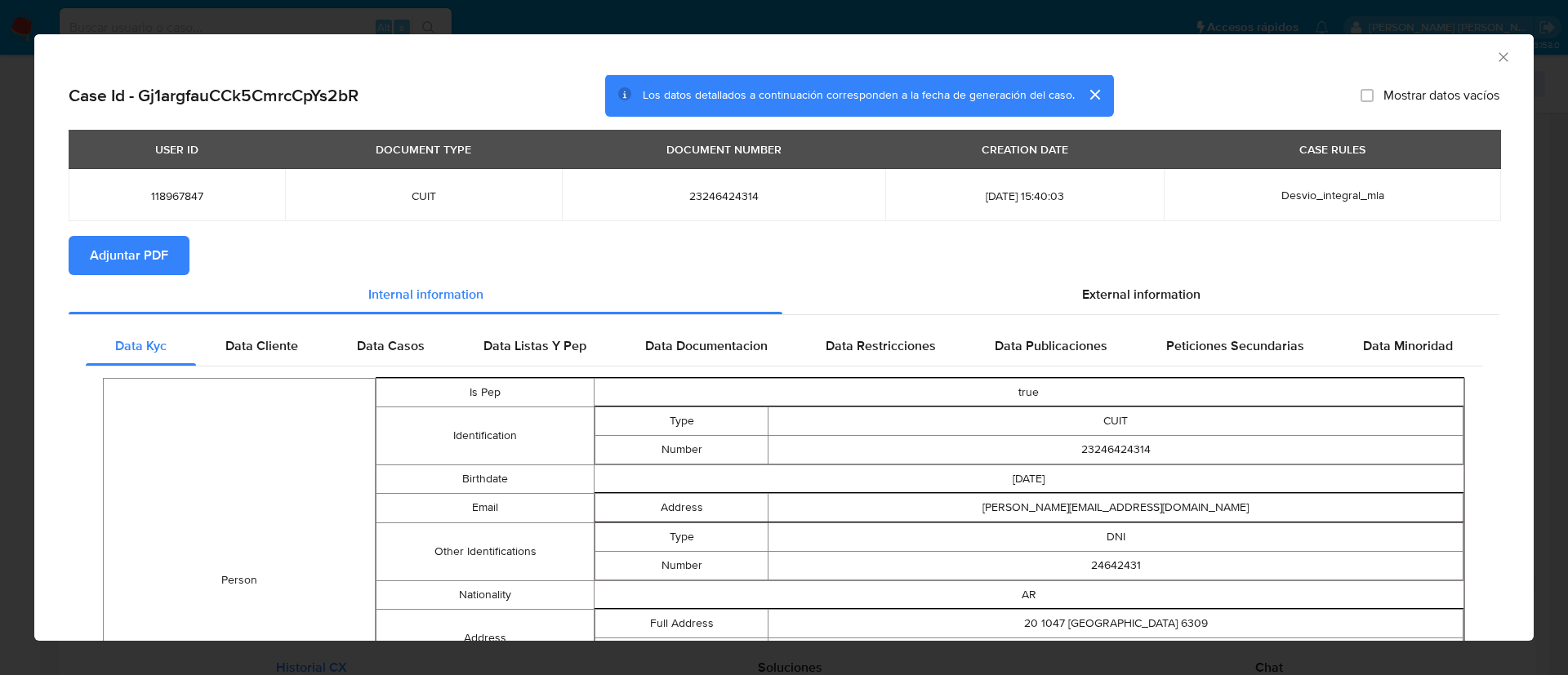
click at [169, 253] on button "Adjuntar PDF" at bounding box center [129, 256] width 121 height 39
click at [154, 250] on span "Adjuntar PDF" at bounding box center [129, 255] width 78 height 36
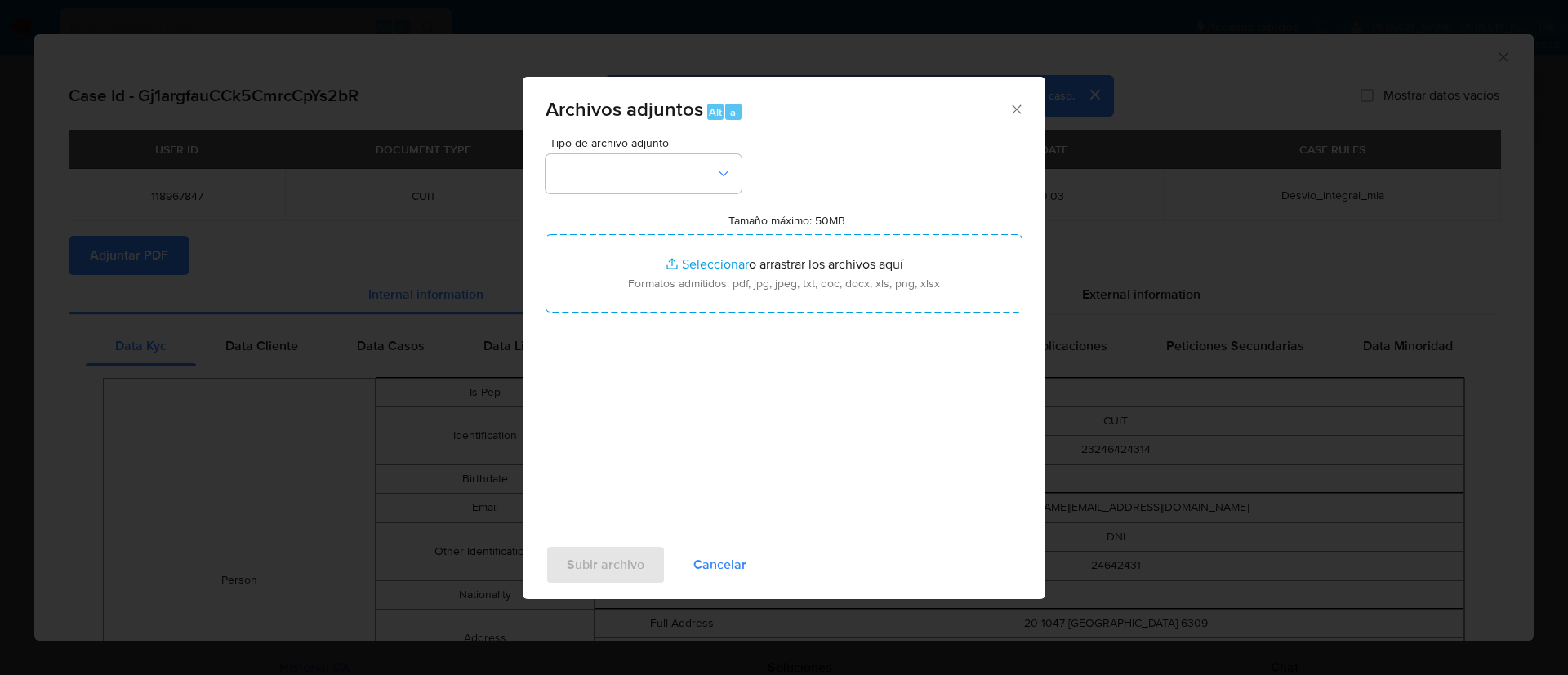
click at [655, 183] on button "button" at bounding box center [643, 174] width 196 height 39
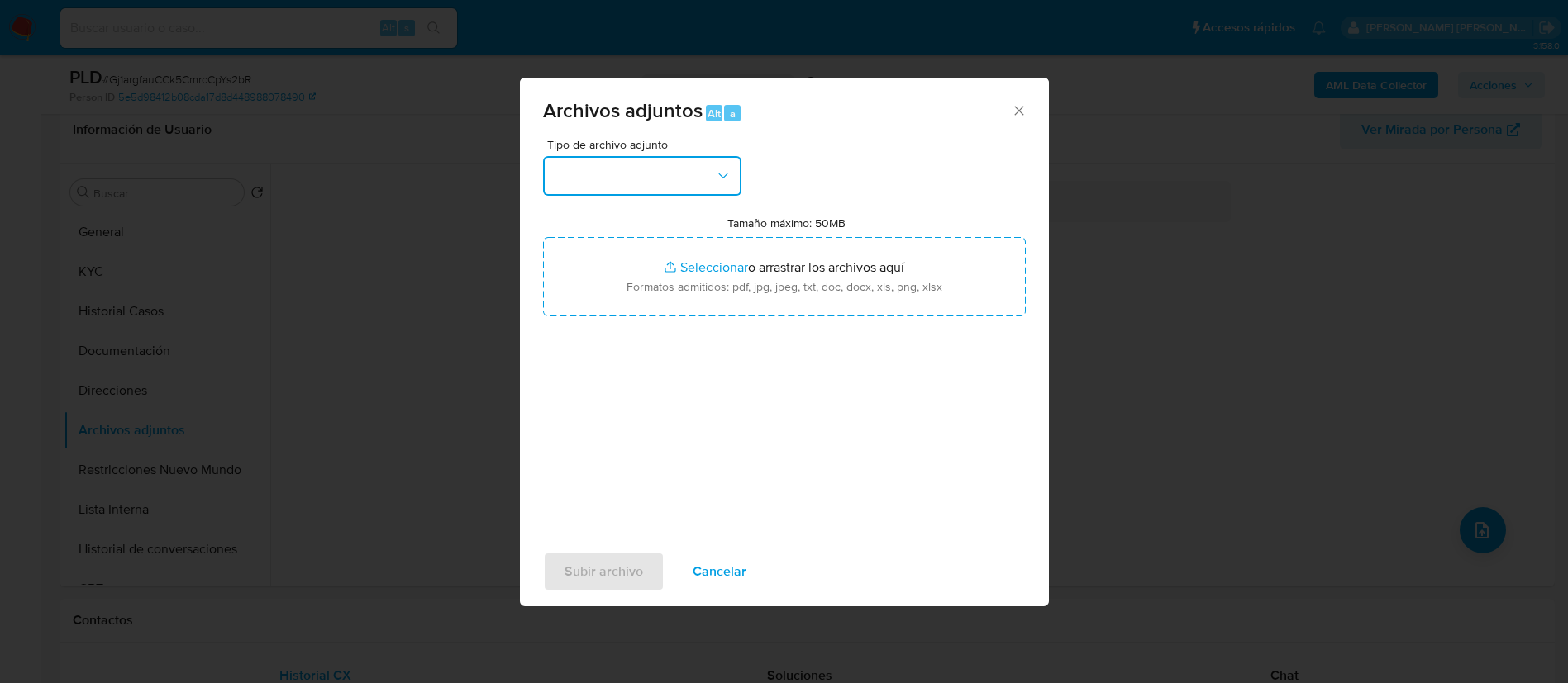
click at [645, 179] on button "button" at bounding box center [642, 176] width 199 height 40
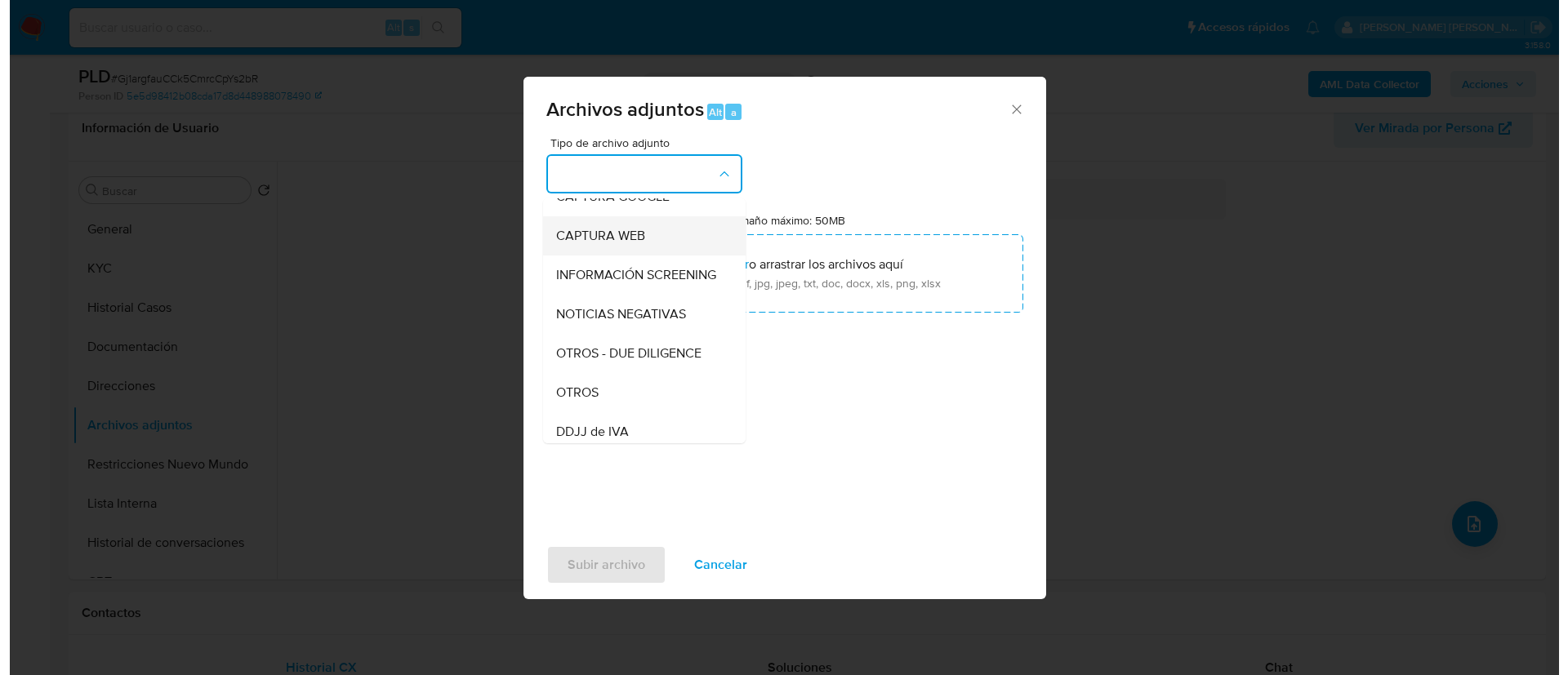
scroll to position [164, 0]
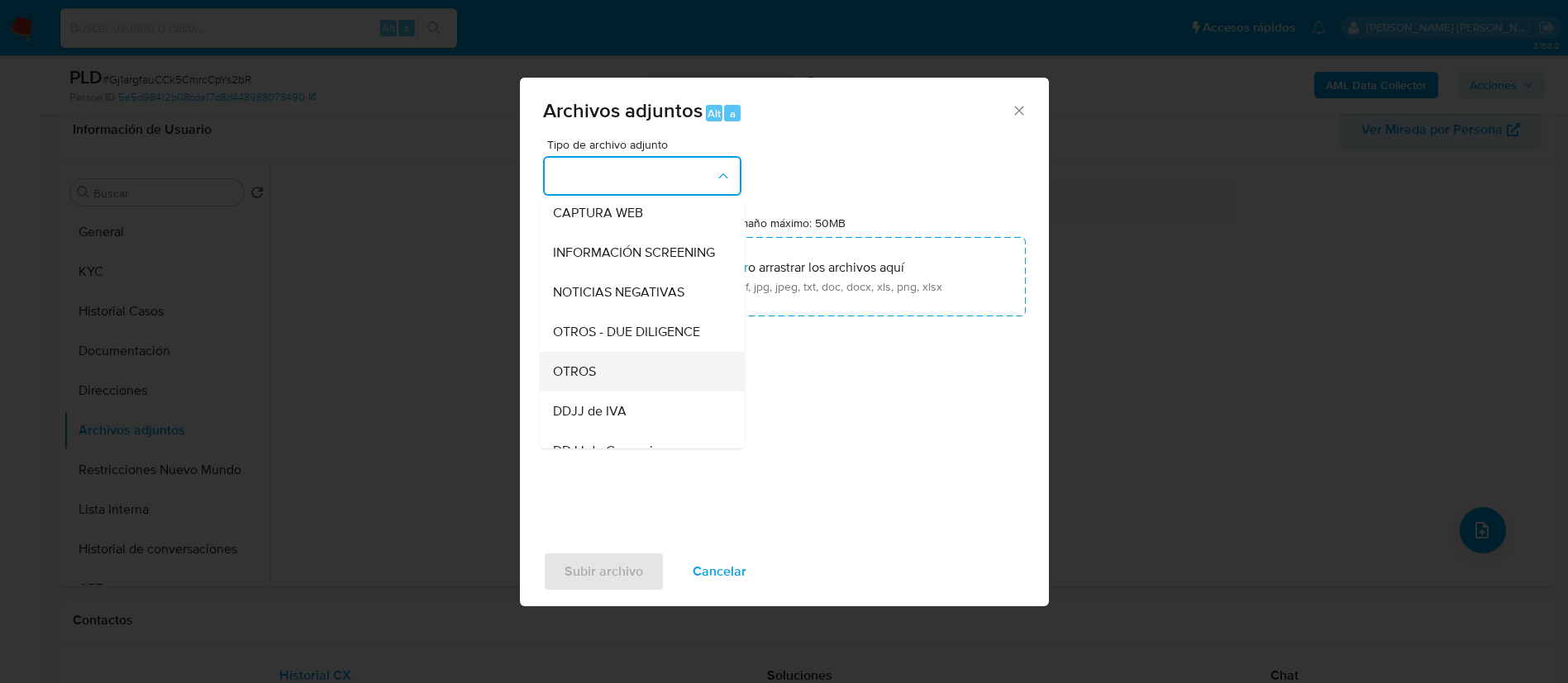
click at [581, 380] on span "OTROS" at bounding box center [574, 372] width 43 height 17
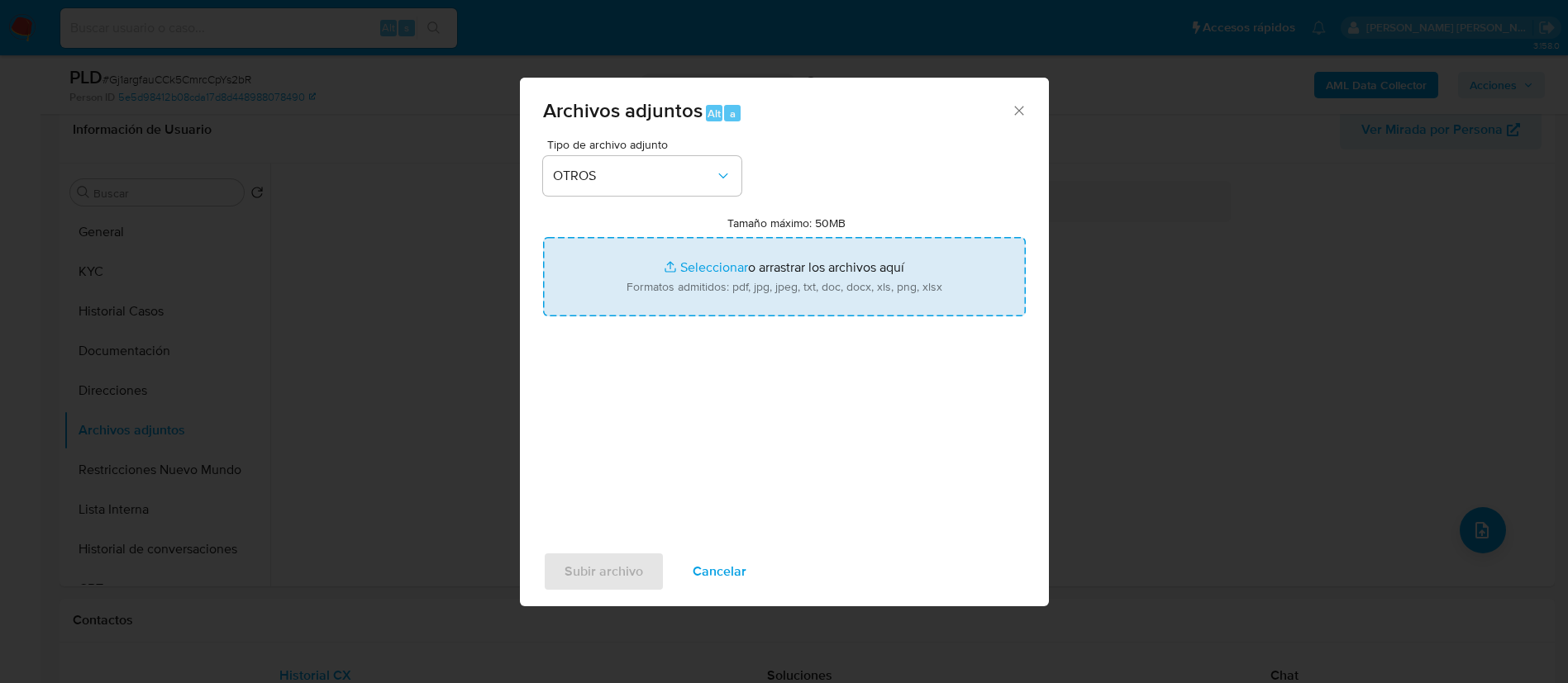
type input "C:\fakepath\Caselog Gj1argfauCCk5CmrcCpYs2bR_2025_08_19_01_22_04.docx"
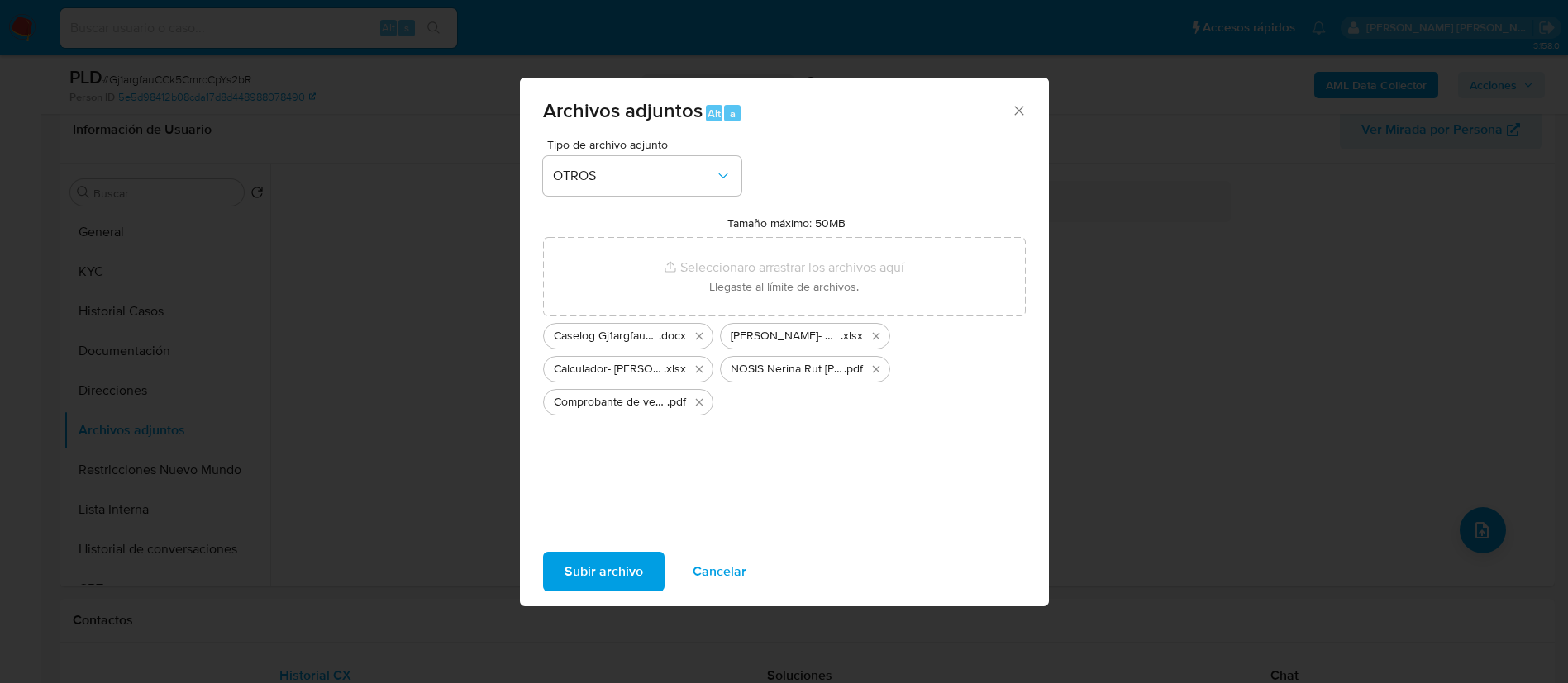
click at [591, 559] on span "Subir archivo" at bounding box center [604, 571] width 79 height 36
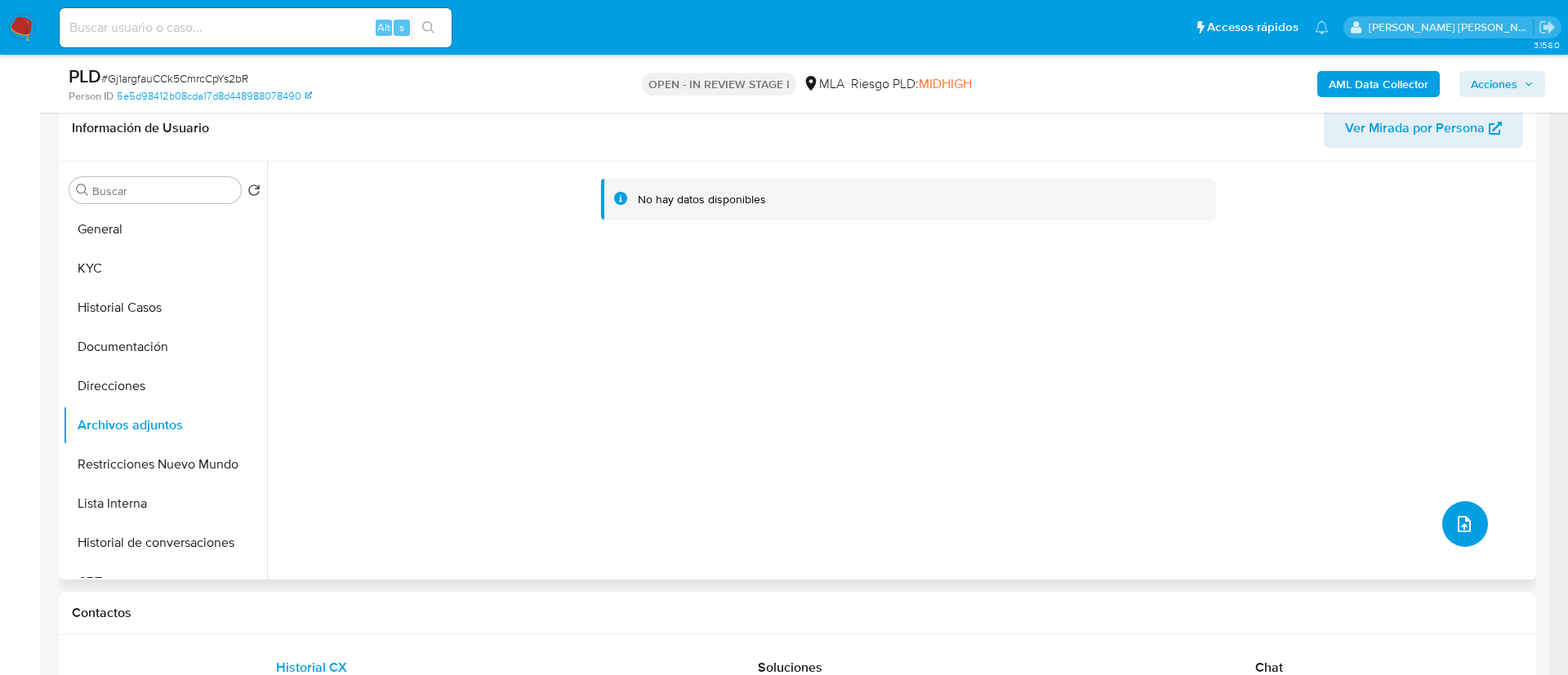
click at [1456, 529] on icon "upload-file" at bounding box center [1464, 524] width 19 height 19
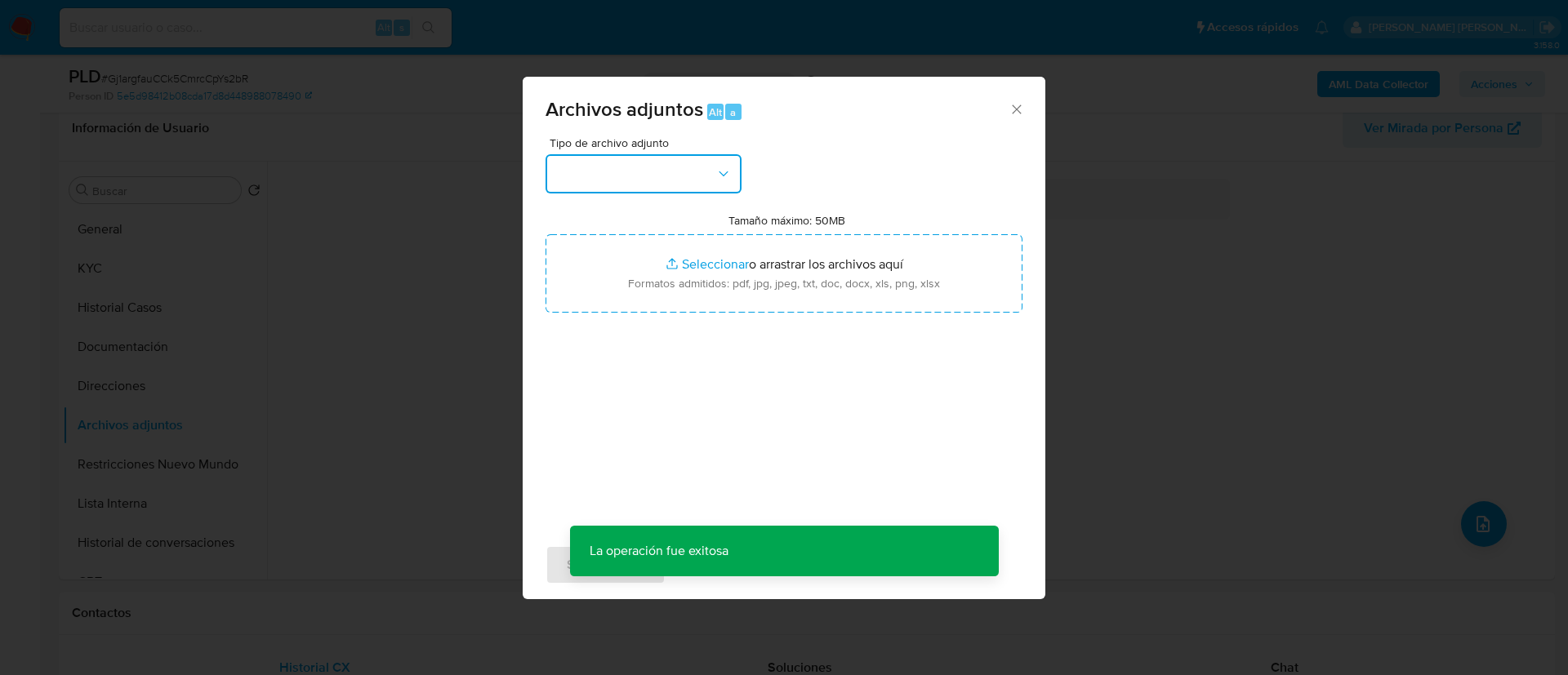
click at [652, 160] on button "button" at bounding box center [643, 174] width 196 height 39
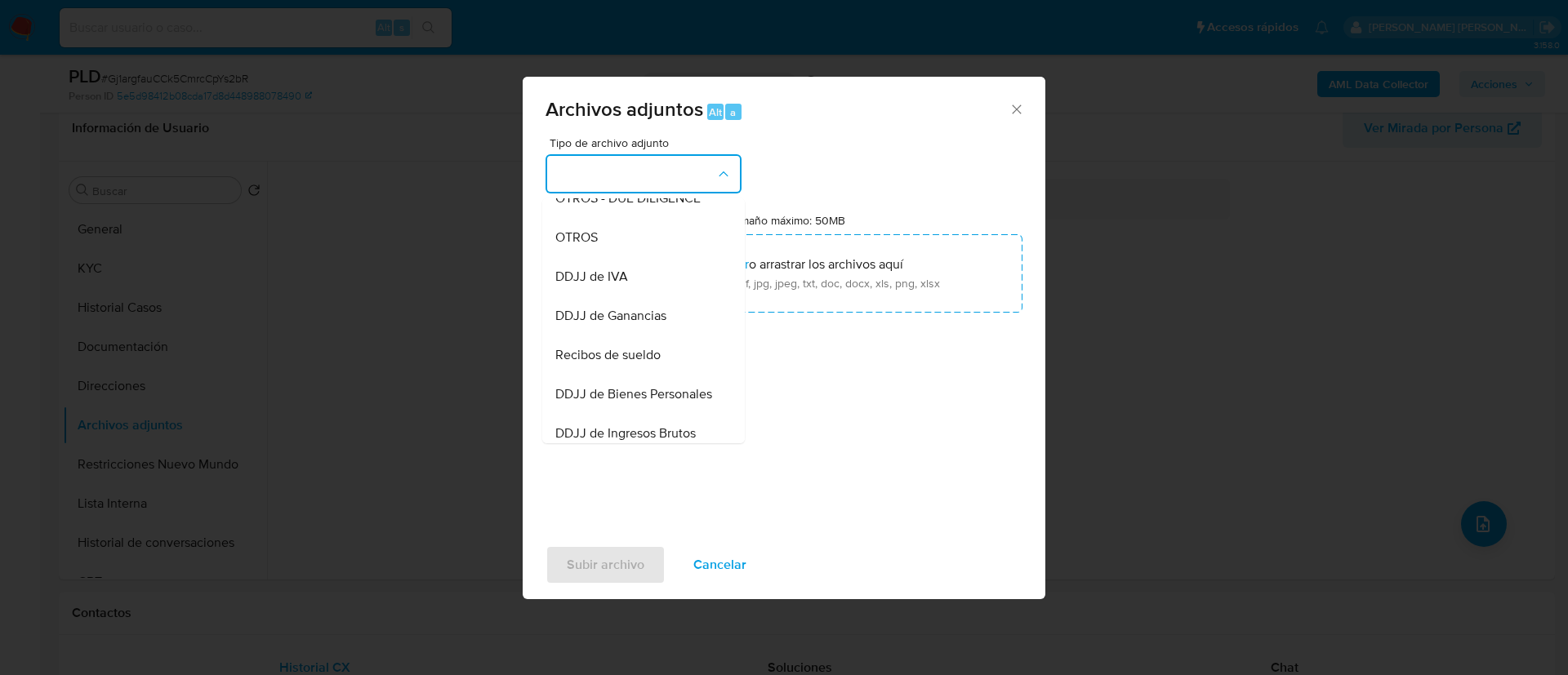
scroll to position [297, 0]
click at [622, 361] on span "Recibos de sueldo" at bounding box center [608, 352] width 106 height 17
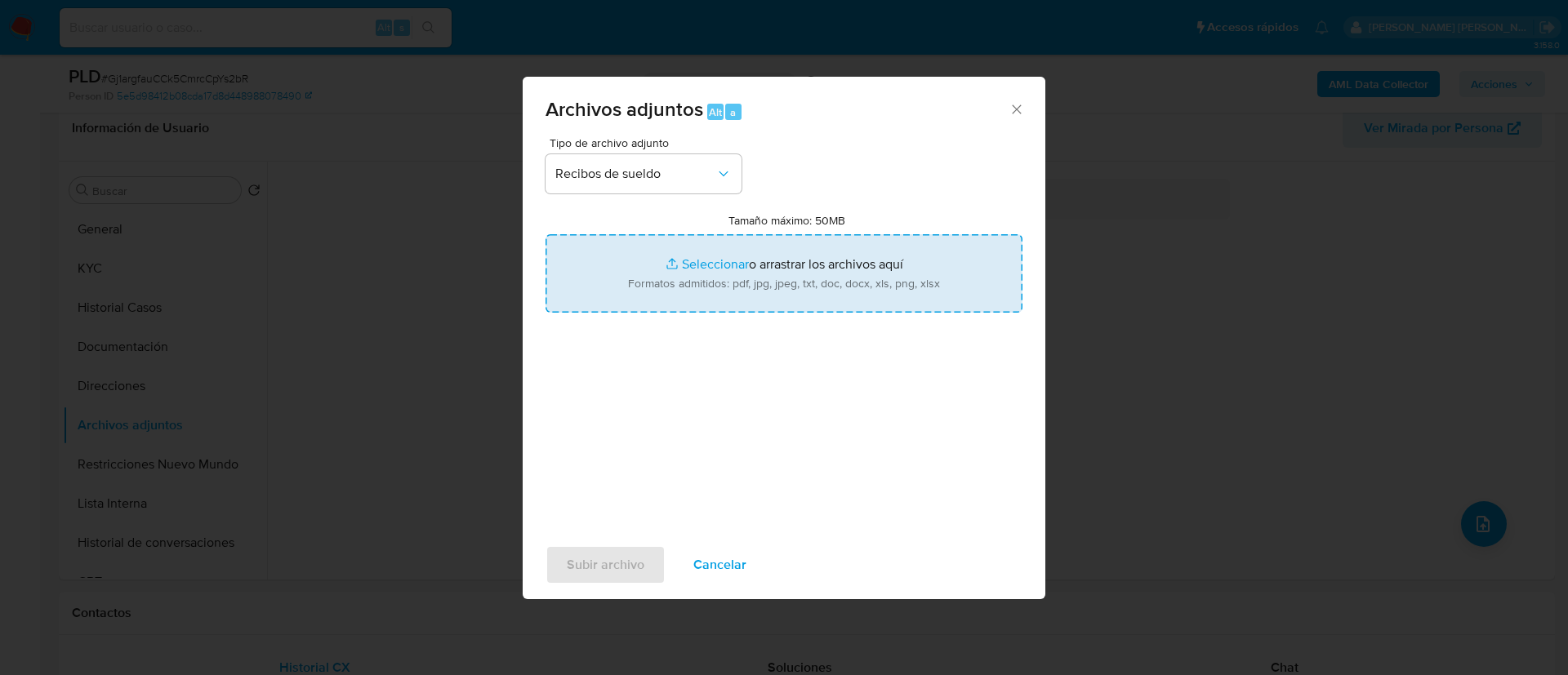
type input "C:\fakepath\Recibos de sueldo - Nerina Rut Hecker.pdf"
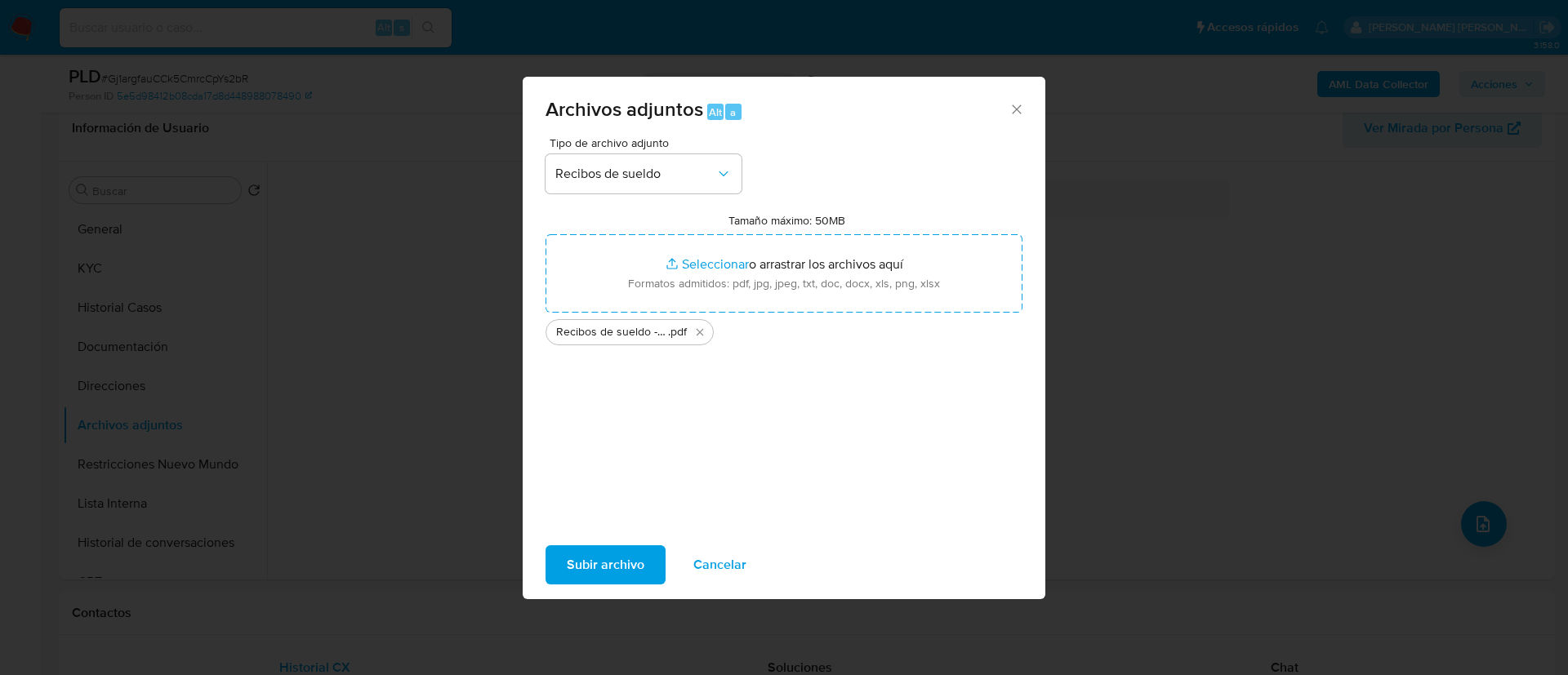
click at [595, 555] on span "Subir archivo" at bounding box center [605, 564] width 78 height 36
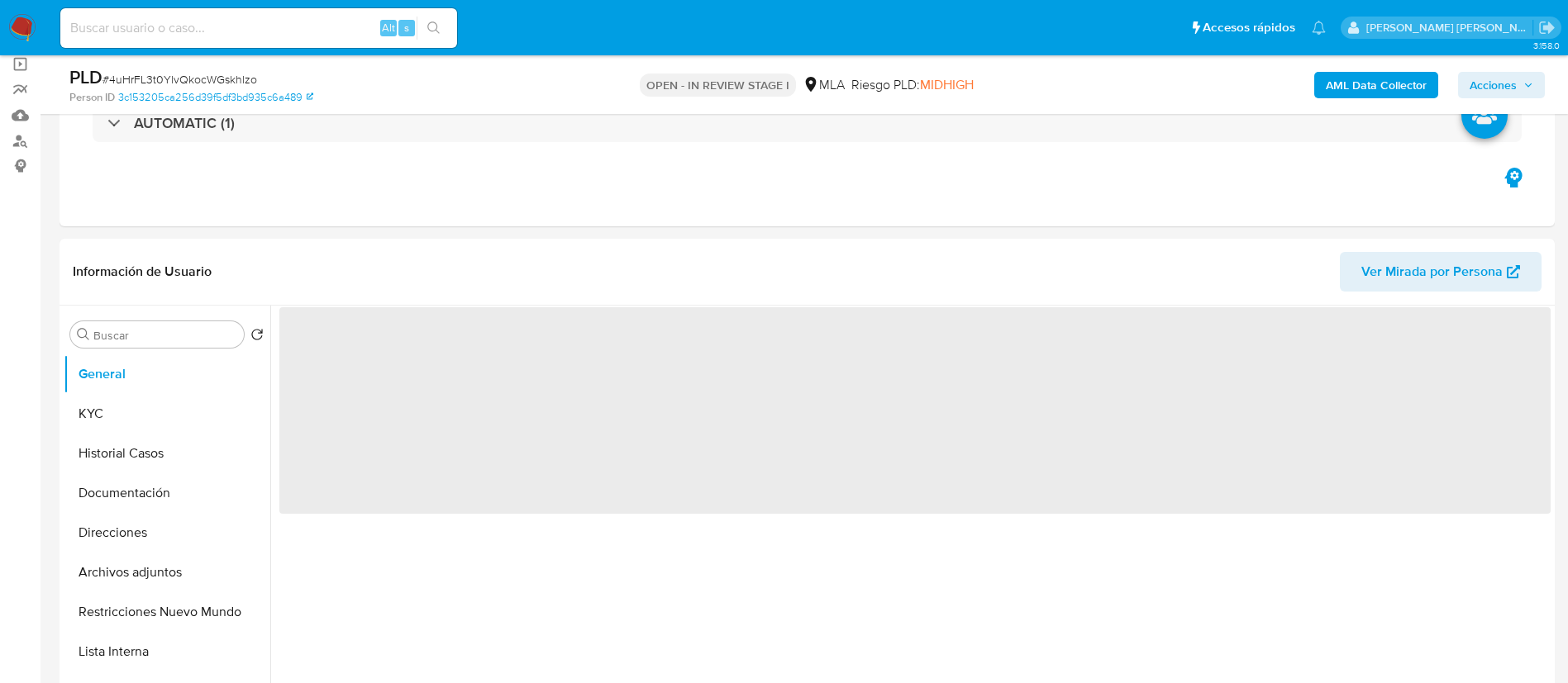
scroll to position [131, 0]
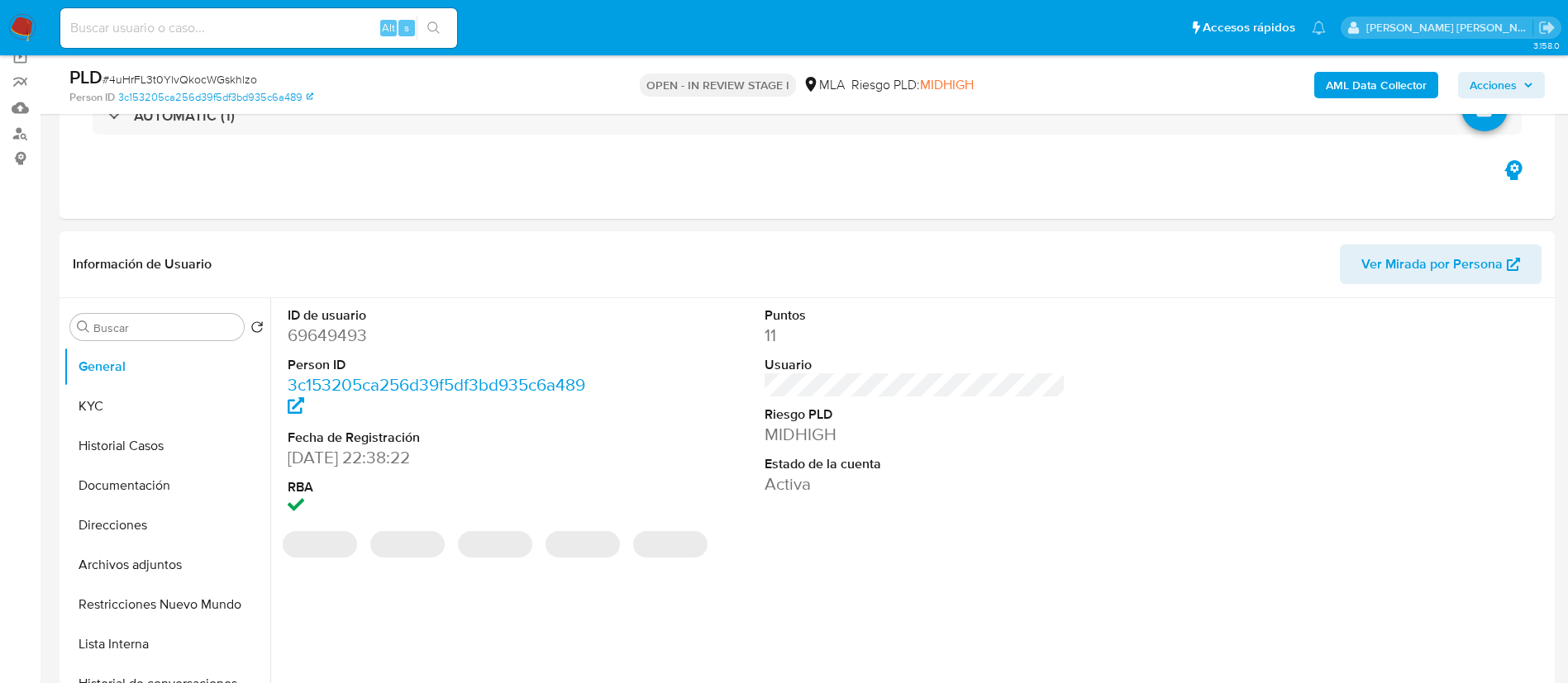
select select "10"
click at [114, 408] on button "KYC" at bounding box center [160, 406] width 193 height 40
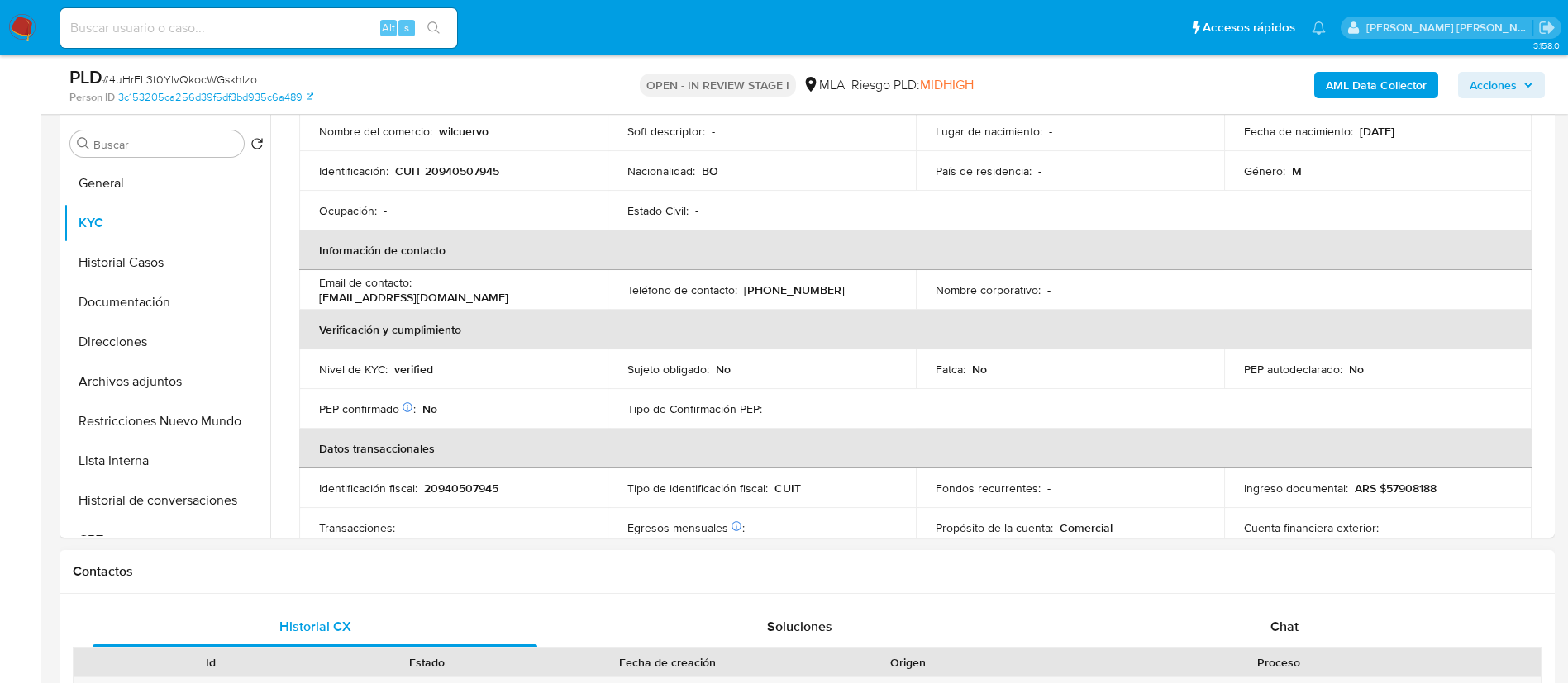
scroll to position [214, 0]
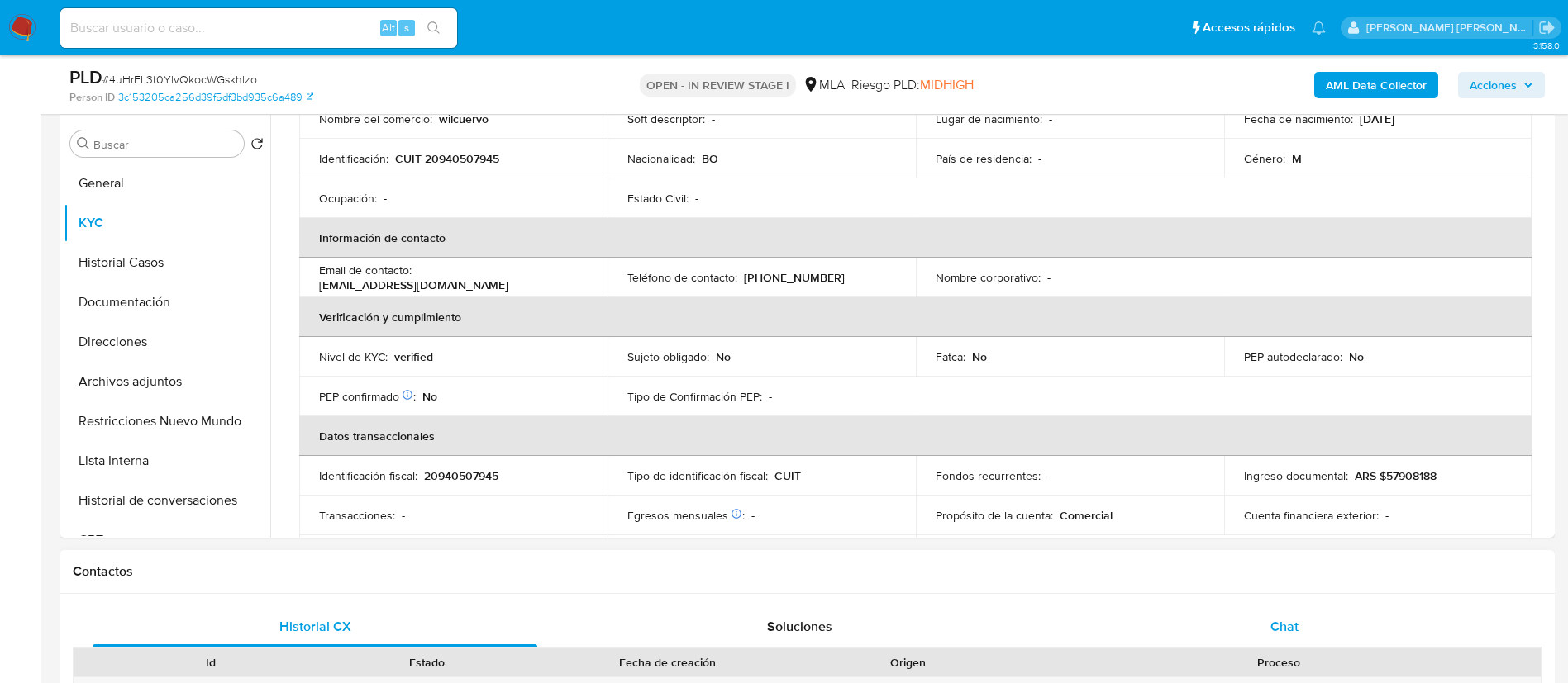
click at [1287, 623] on span "Chat" at bounding box center [1285, 627] width 28 height 19
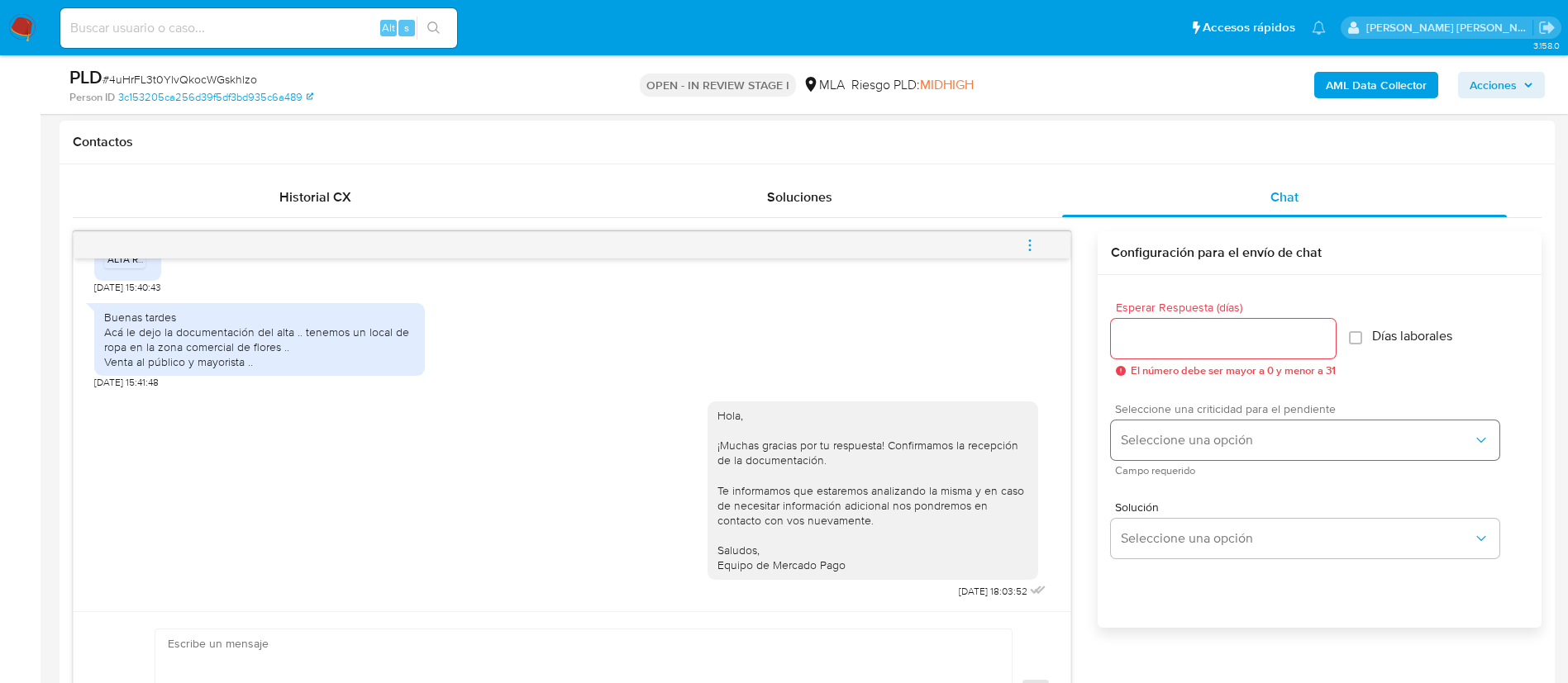
scroll to position [746, 0]
click at [1037, 234] on span "menu-action" at bounding box center [1029, 244] width 15 height 40
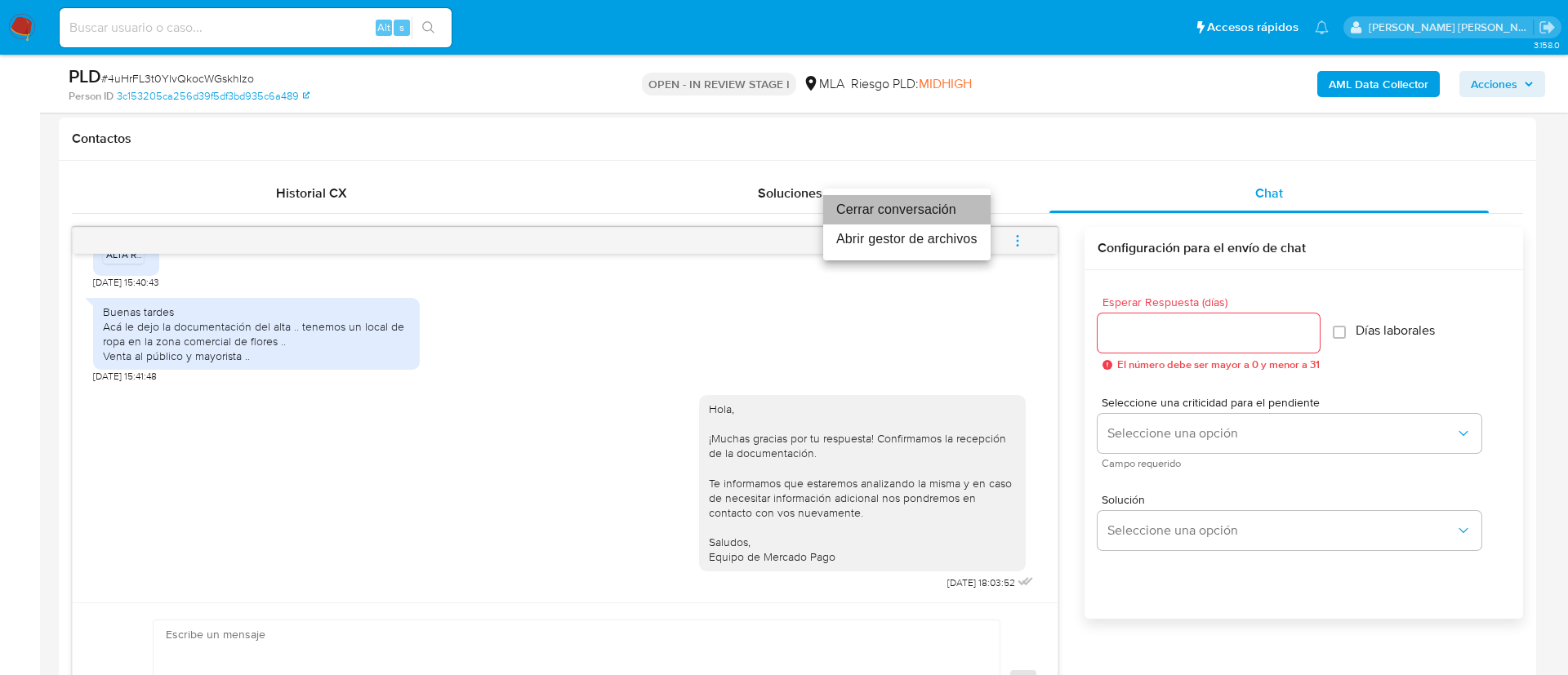
click at [921, 208] on li "Cerrar conversación" at bounding box center [907, 210] width 167 height 30
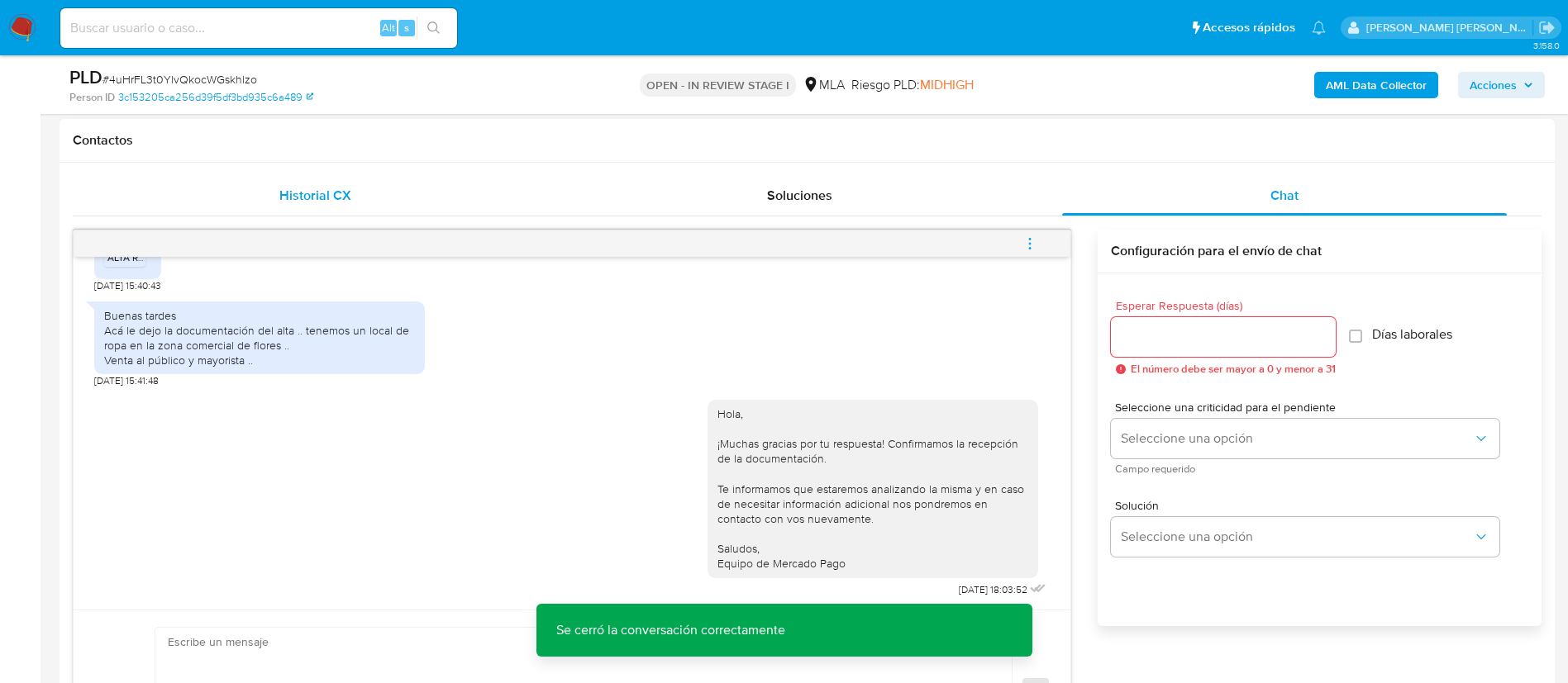
click at [334, 206] on div "Historial CX" at bounding box center [315, 195] width 445 height 40
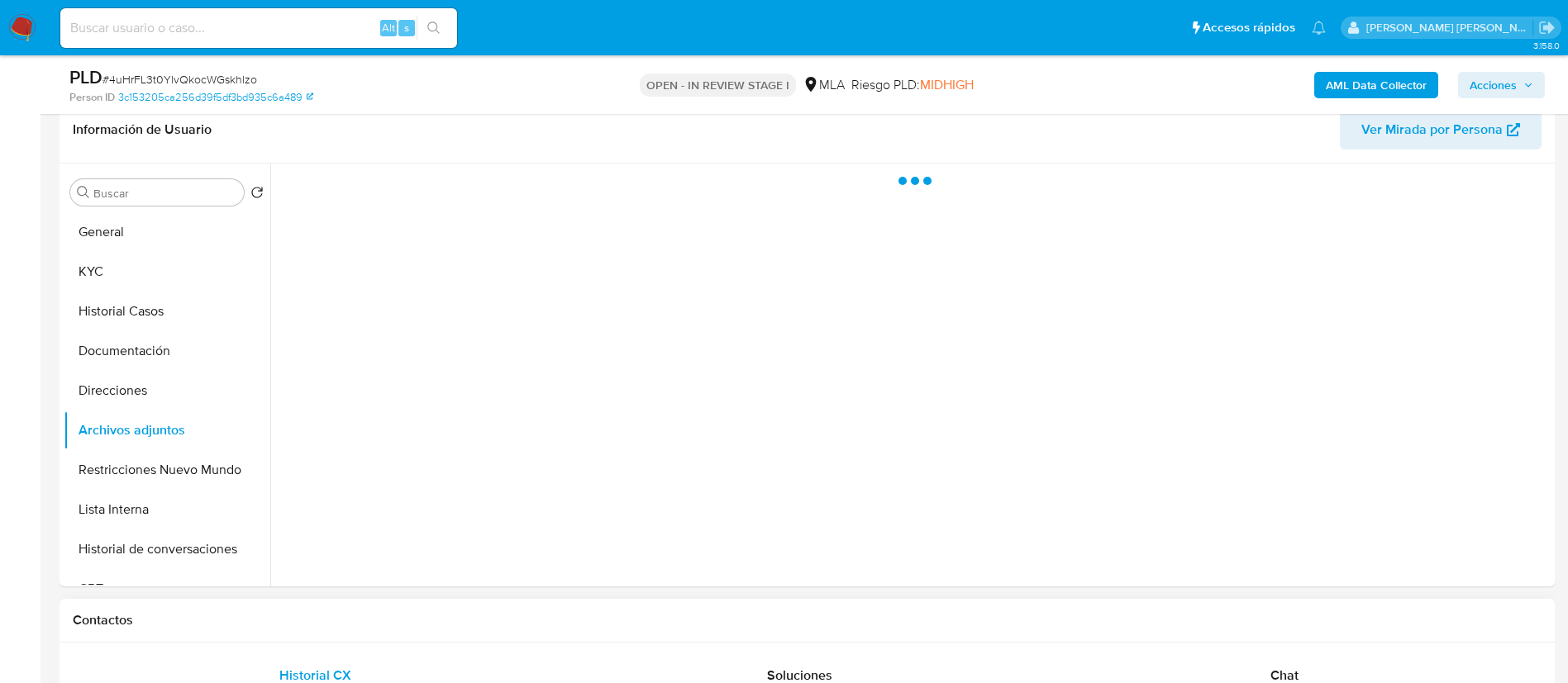
scroll to position [0, 0]
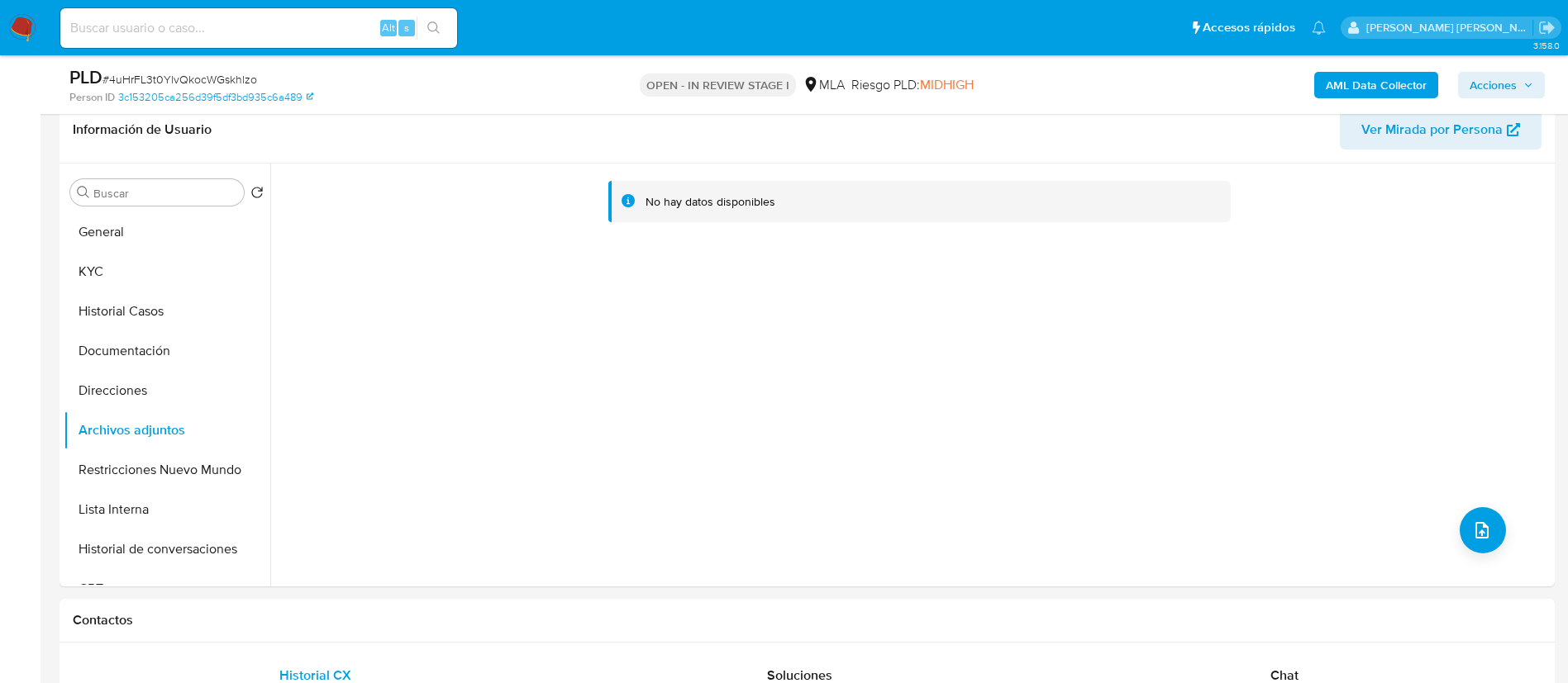
click at [1331, 82] on b "AML Data Collector" at bounding box center [1376, 85] width 101 height 26
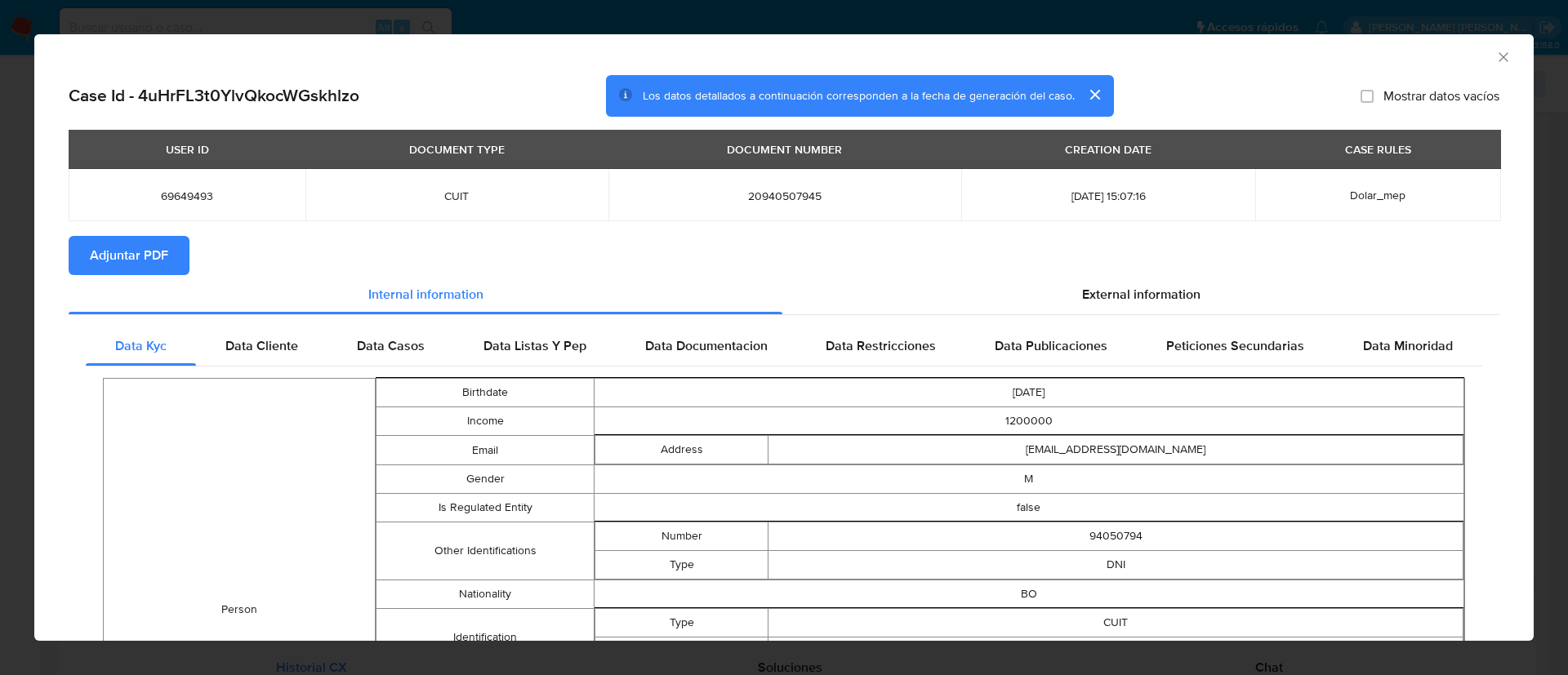
click at [119, 261] on span "Adjuntar PDF" at bounding box center [129, 255] width 78 height 36
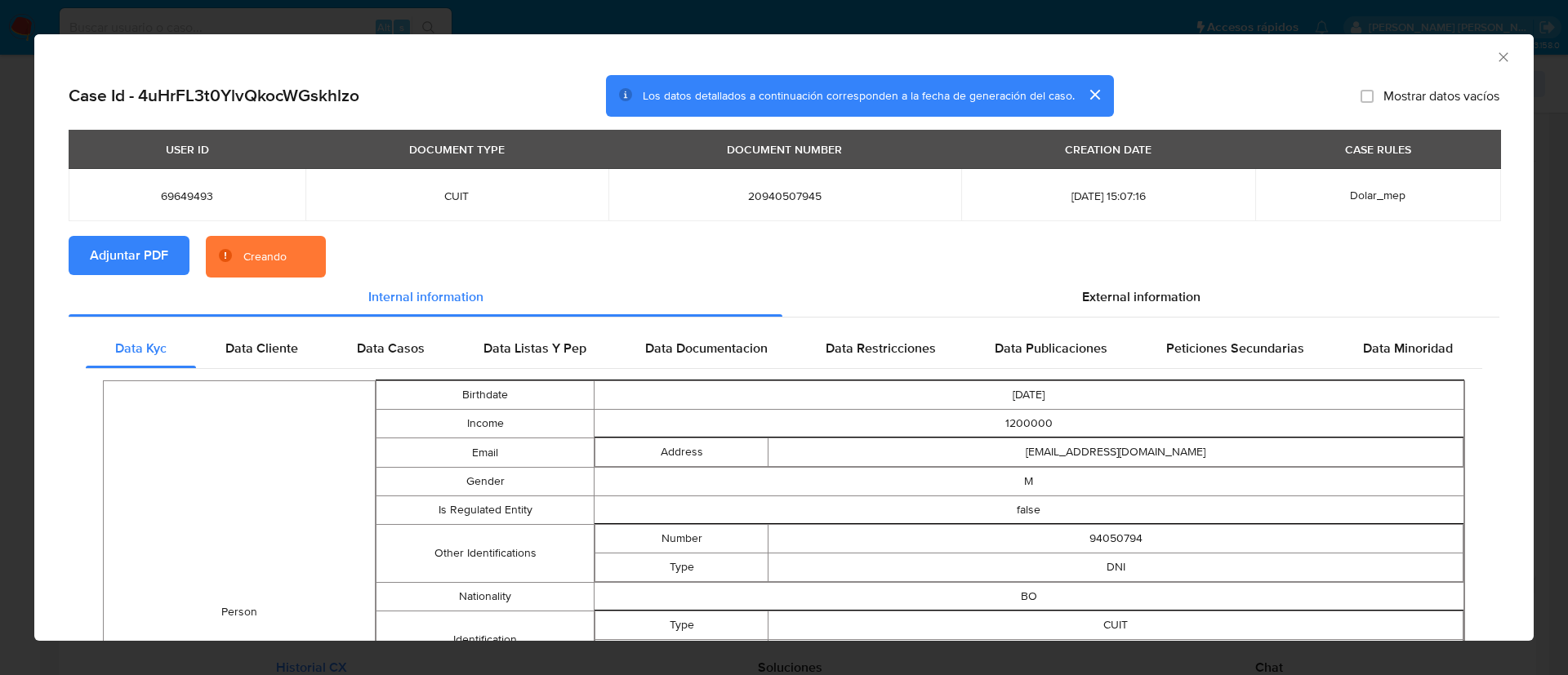
click at [1083, 97] on button "cerrar" at bounding box center [1094, 94] width 39 height 39
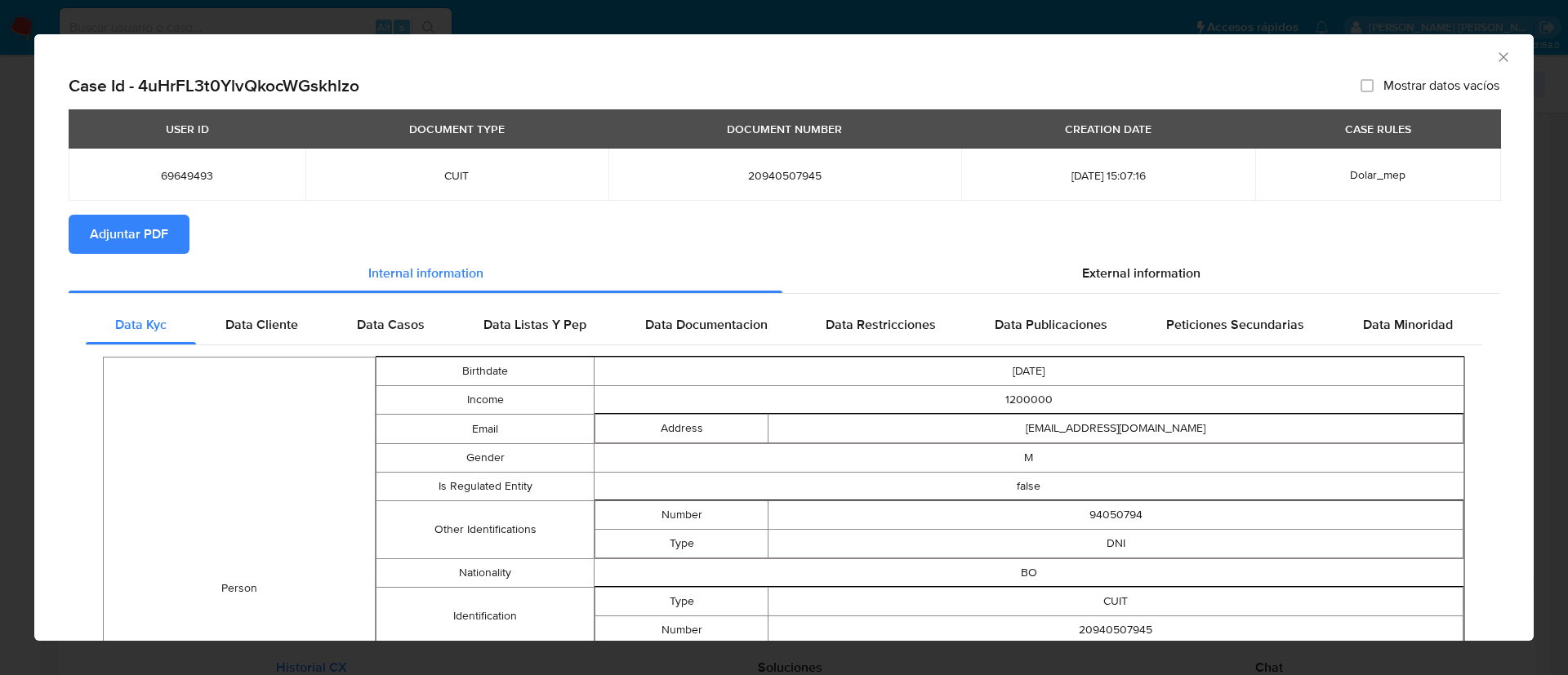
click at [130, 234] on span "Adjuntar PDF" at bounding box center [129, 234] width 78 height 36
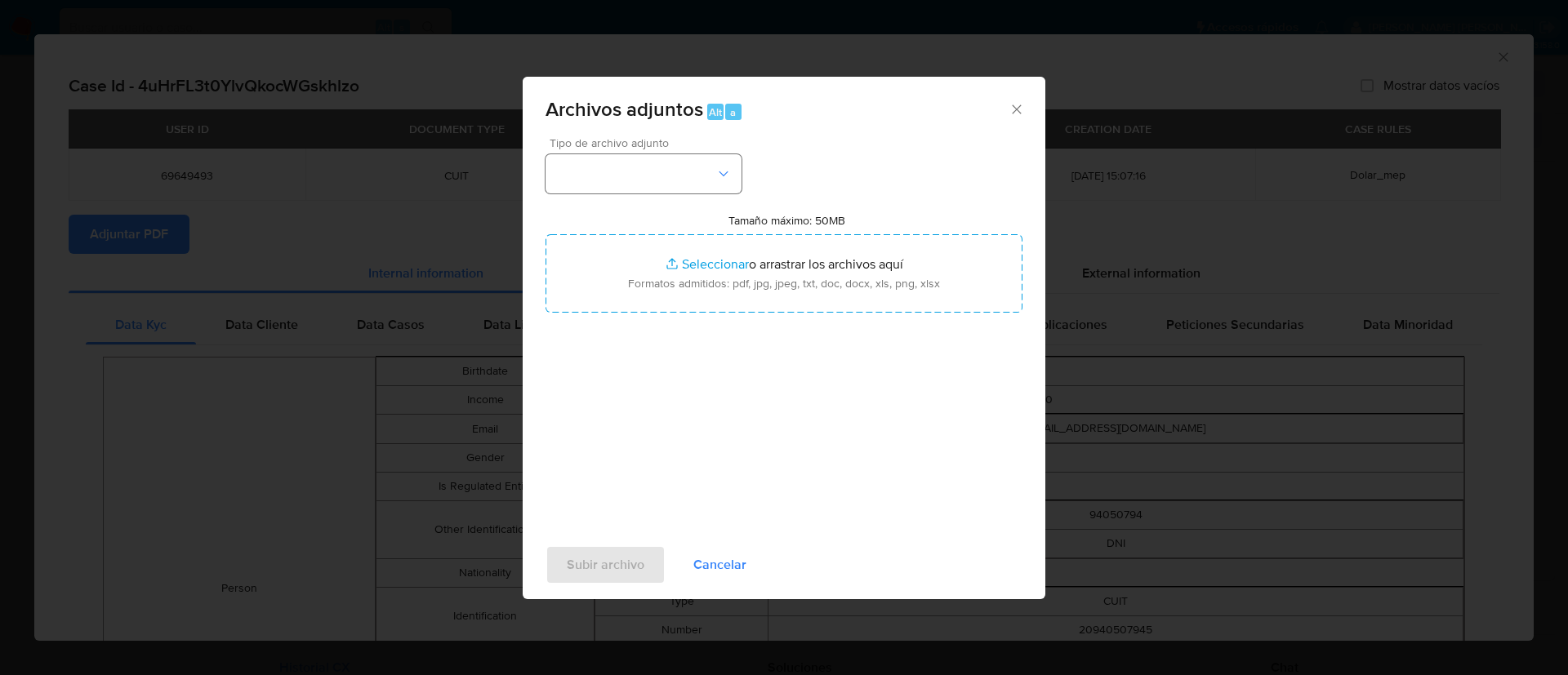
click at [594, 174] on button "button" at bounding box center [643, 174] width 196 height 39
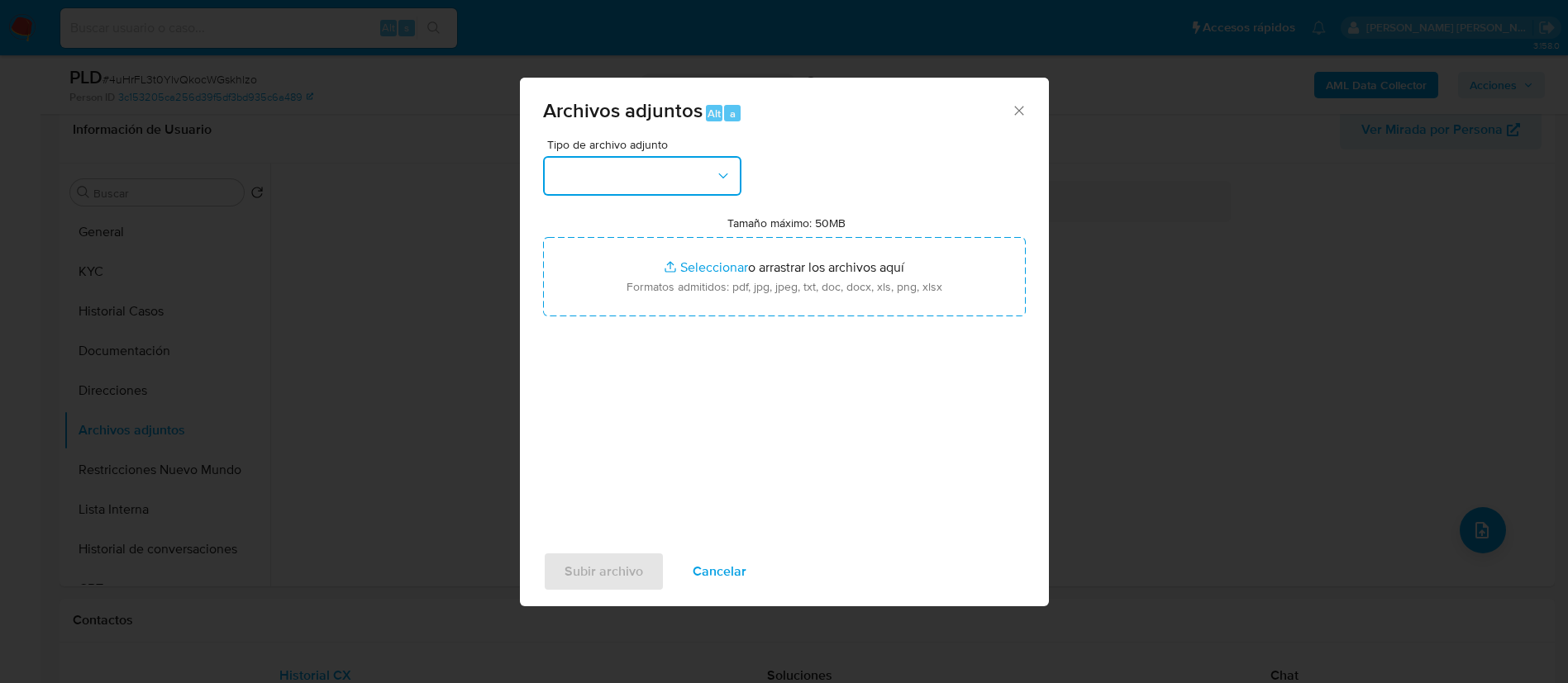
click at [588, 170] on button "button" at bounding box center [642, 176] width 199 height 40
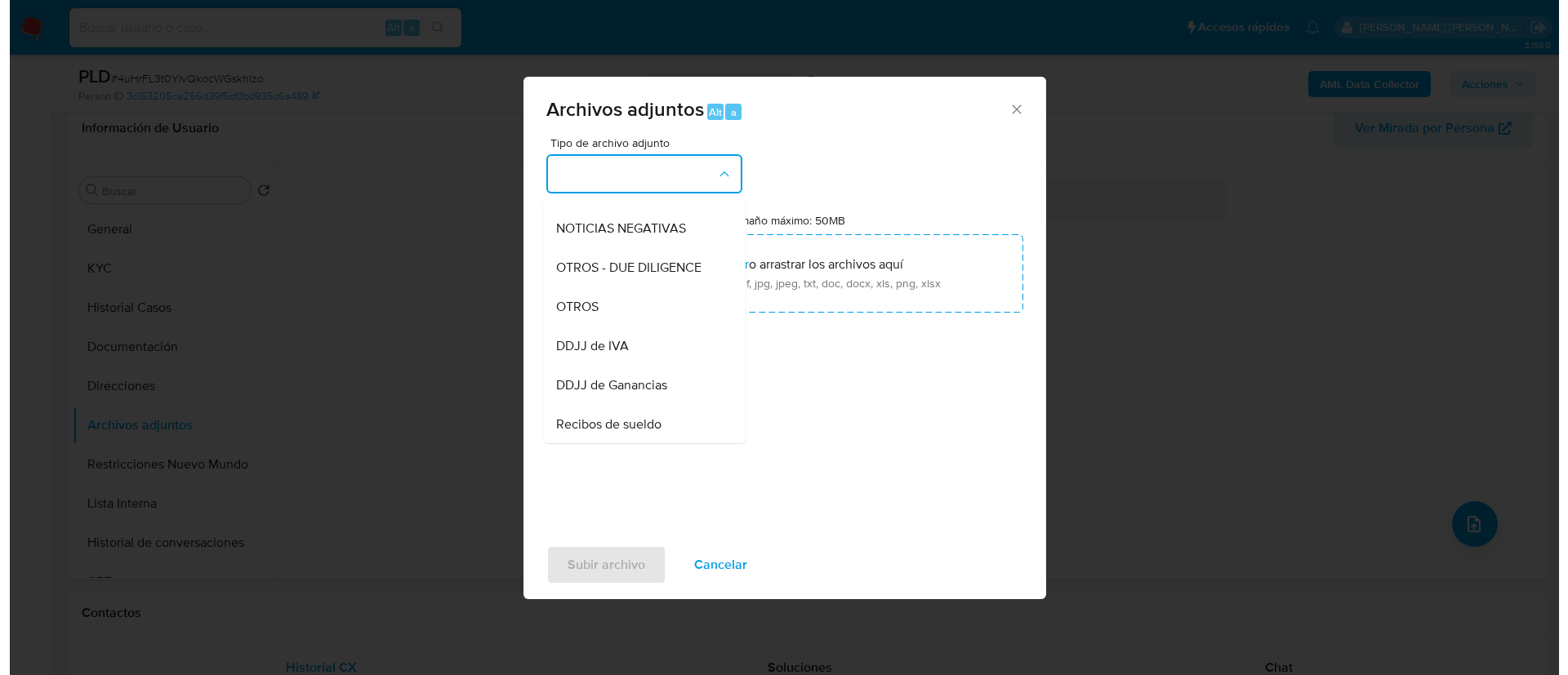
scroll to position [232, 0]
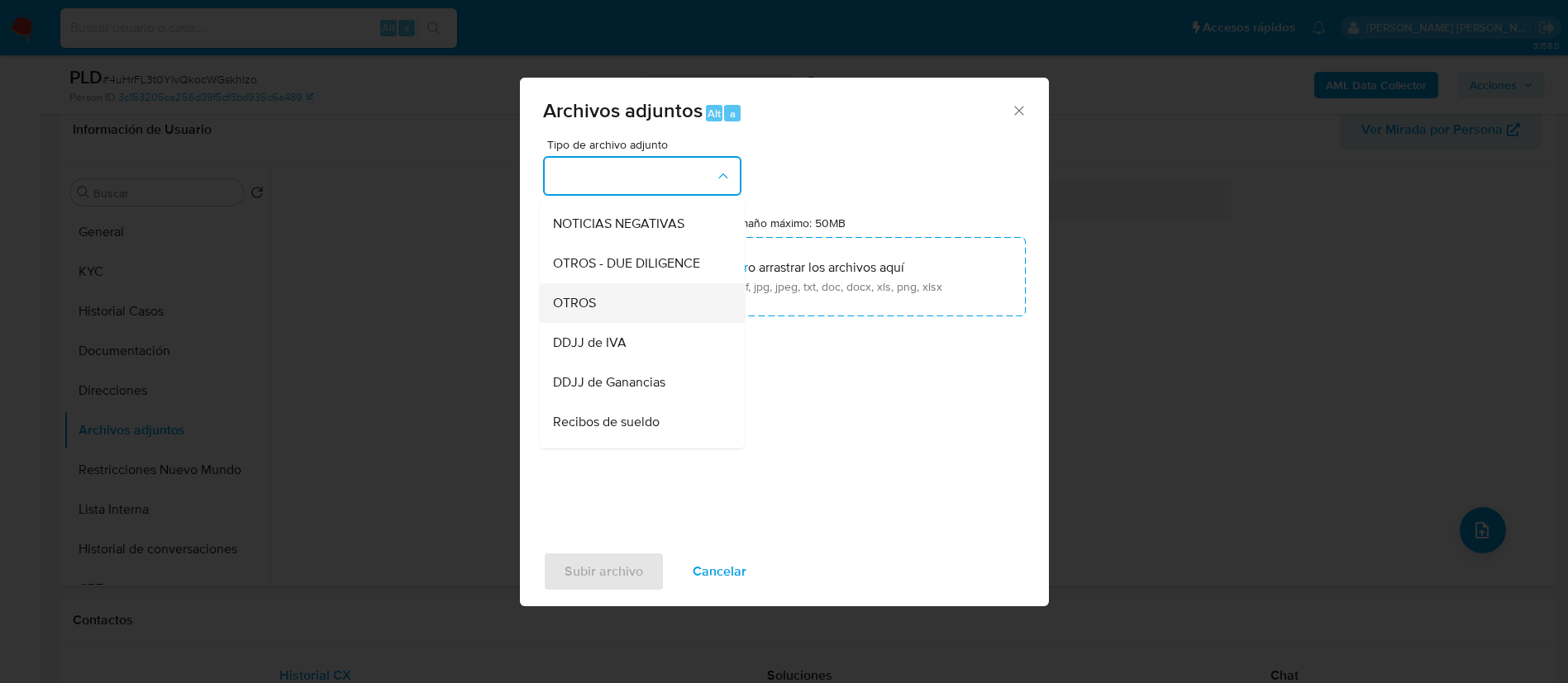
click at [588, 311] on span "OTROS" at bounding box center [574, 303] width 43 height 17
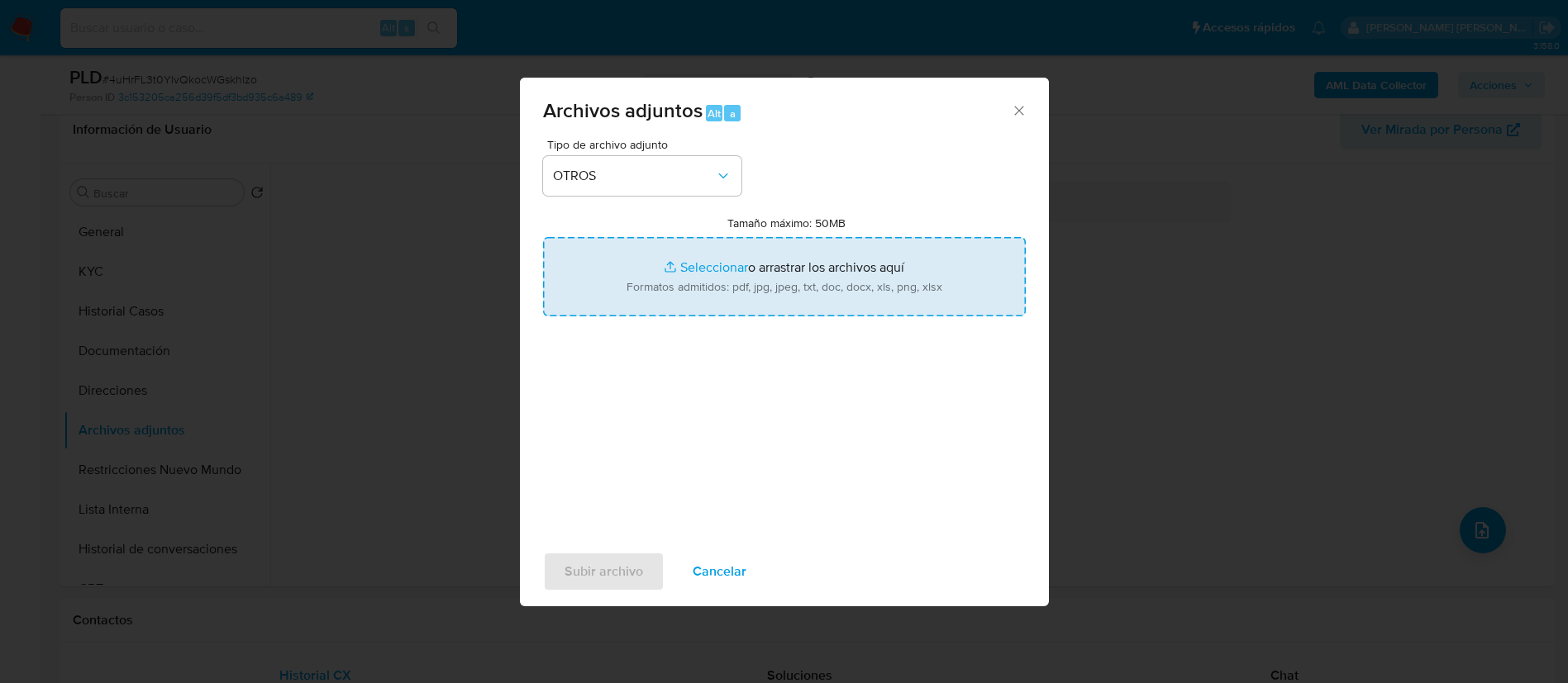
type input "C:\fakepath\Caselog 4uHrFL3t0YlvQkocWGskhlzo_2025_08_19_08_34_37.docx"
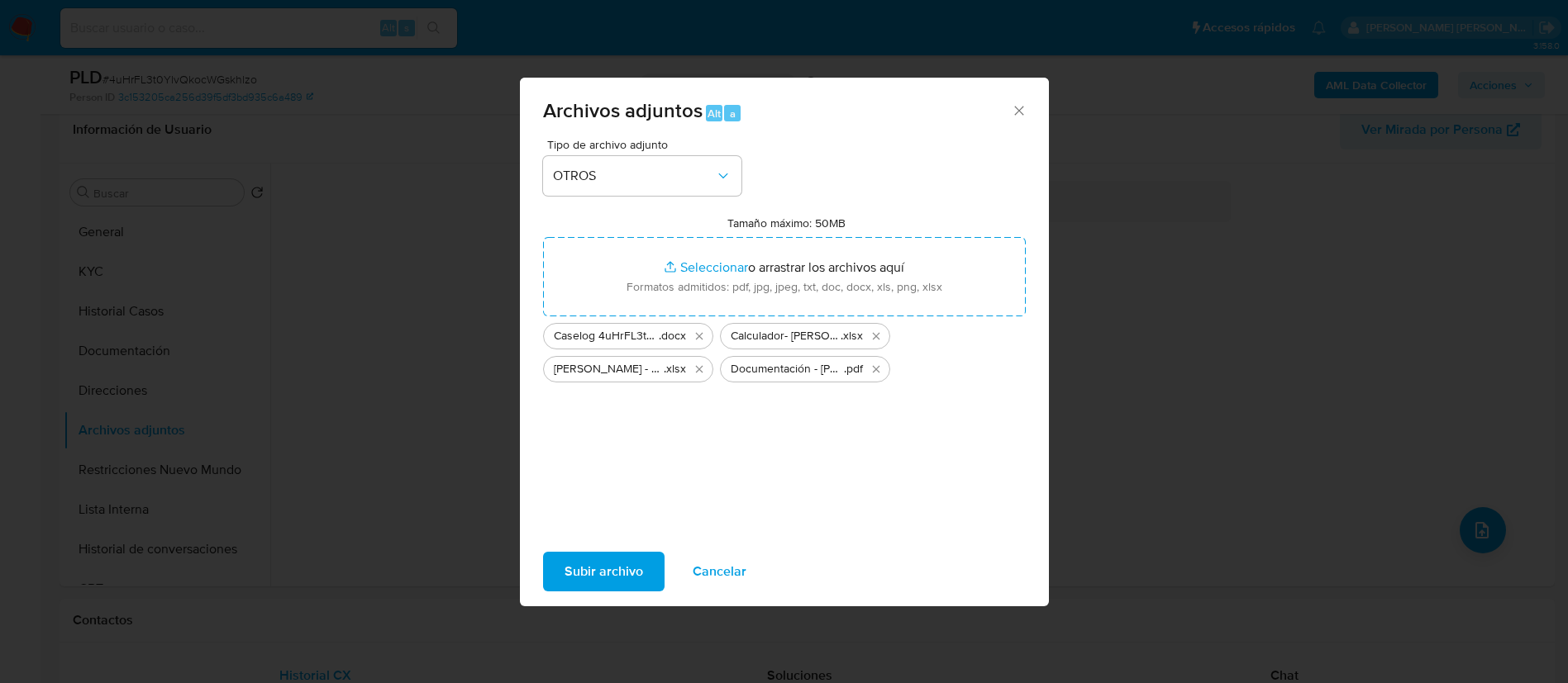
click at [589, 572] on span "Subir archivo" at bounding box center [604, 571] width 79 height 36
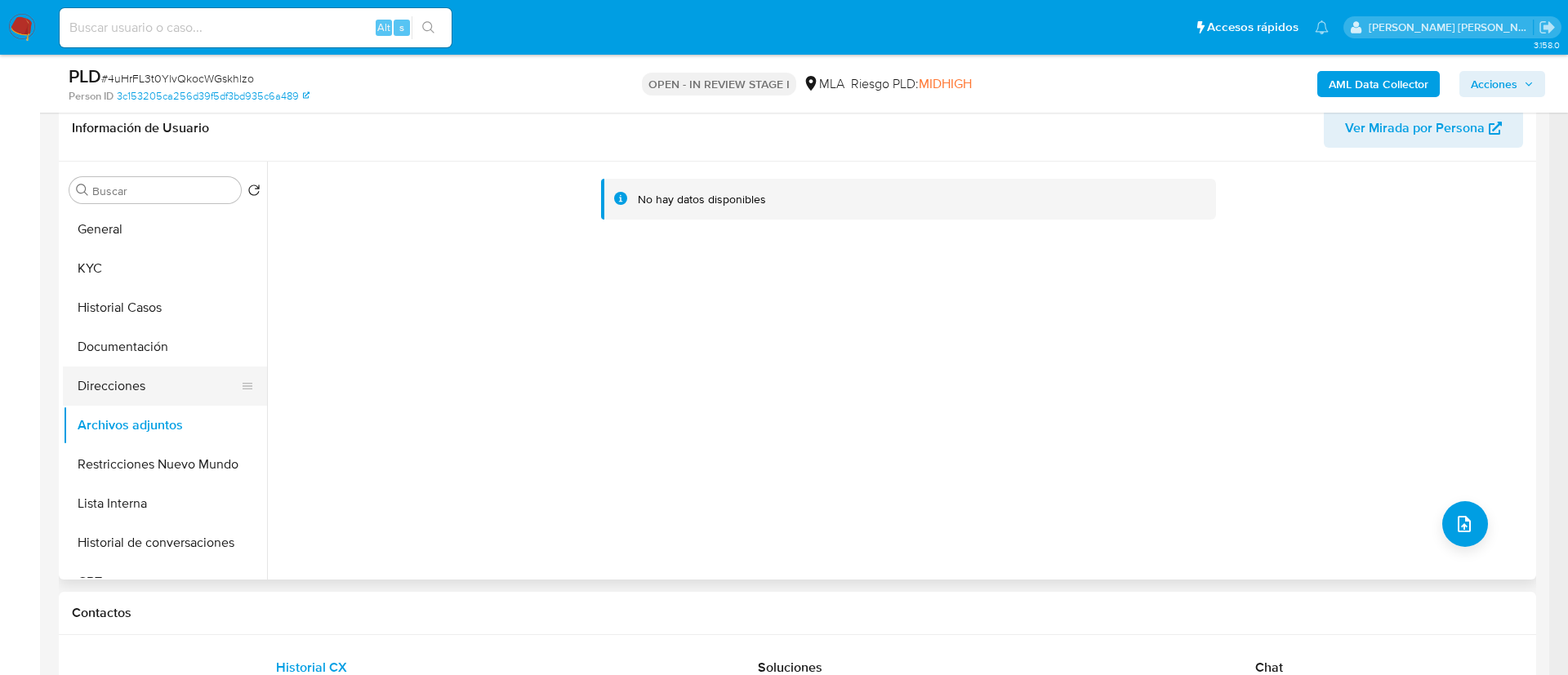
click at [123, 375] on button "Direcciones" at bounding box center [158, 385] width 191 height 39
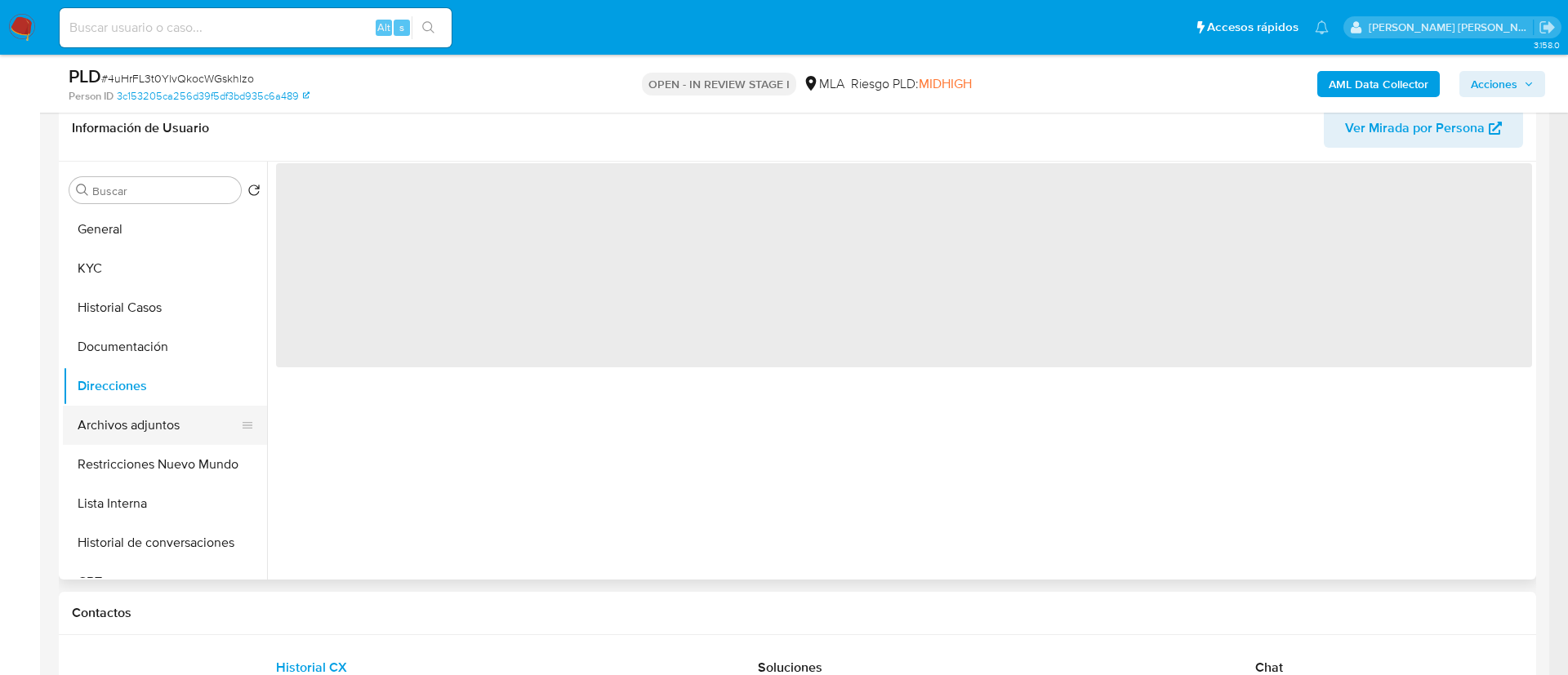
click at [131, 433] on button "Archivos adjuntos" at bounding box center [158, 425] width 191 height 39
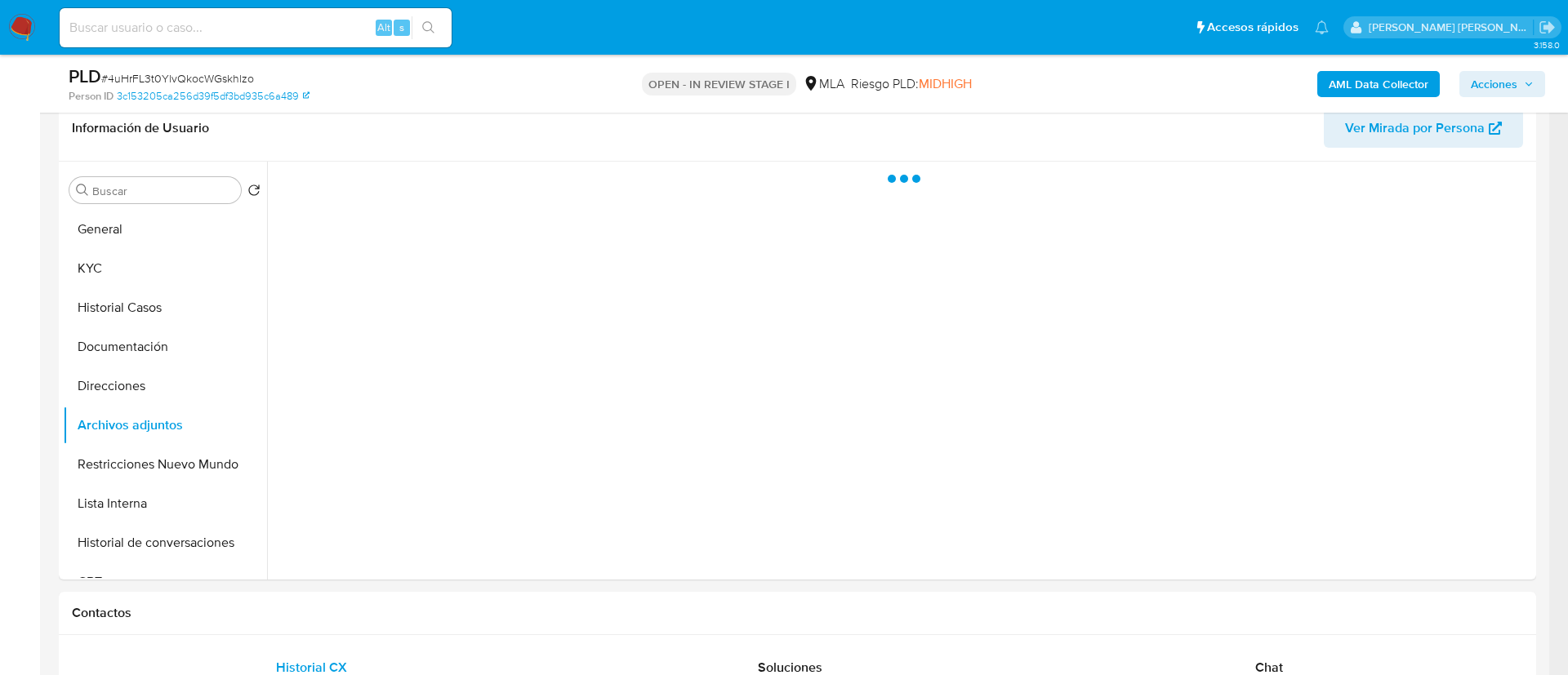
click at [1484, 85] on span "Acciones" at bounding box center [1493, 84] width 46 height 26
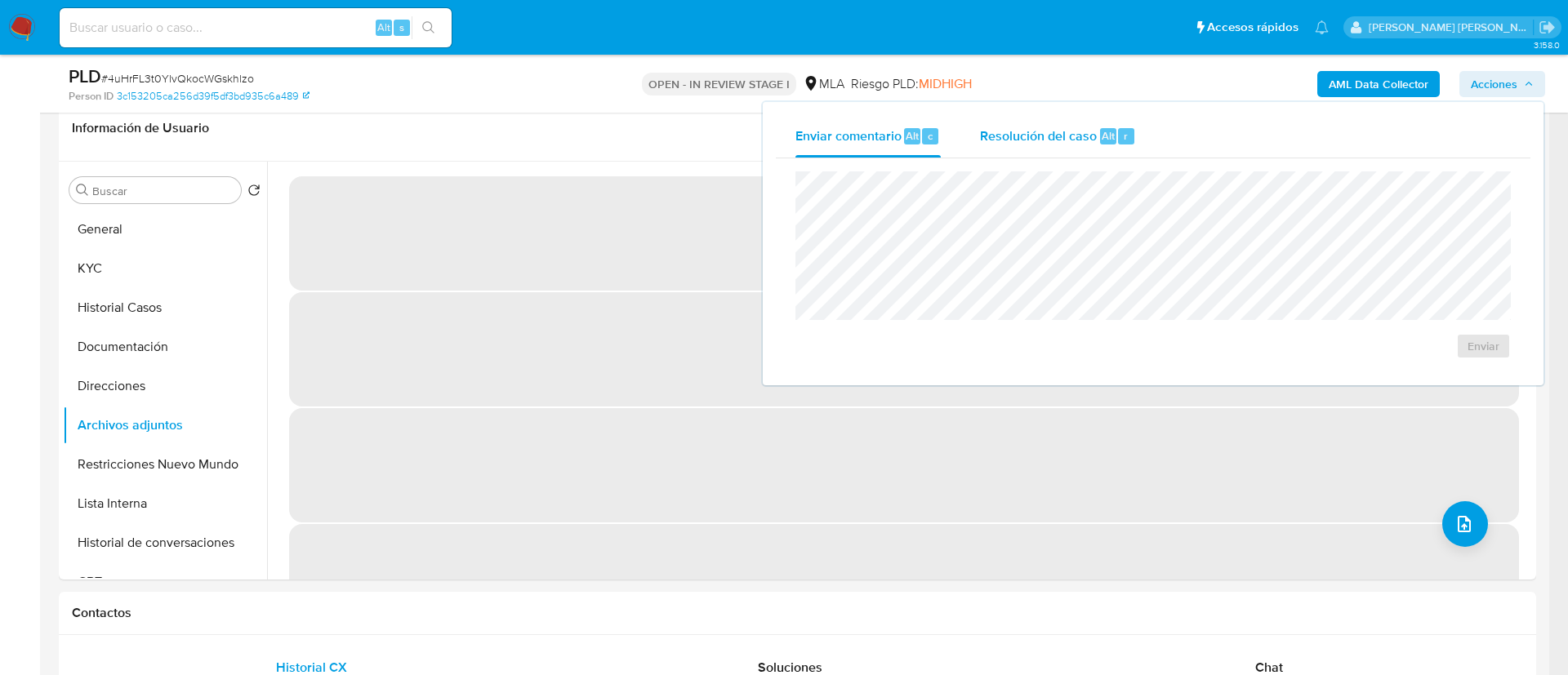
click at [1074, 139] on span "Resolución del caso" at bounding box center [1039, 135] width 117 height 19
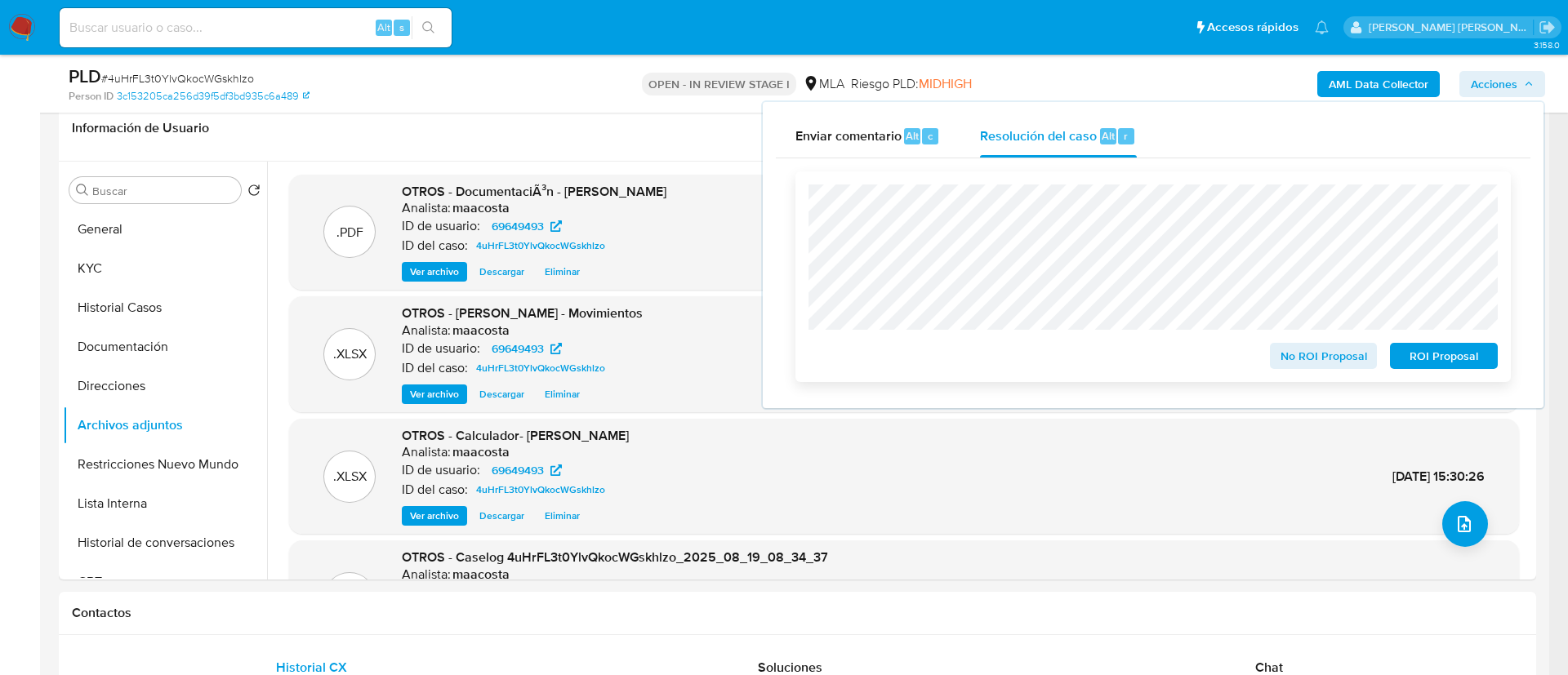
click at [1339, 362] on span "No ROI Proposal" at bounding box center [1323, 356] width 85 height 23
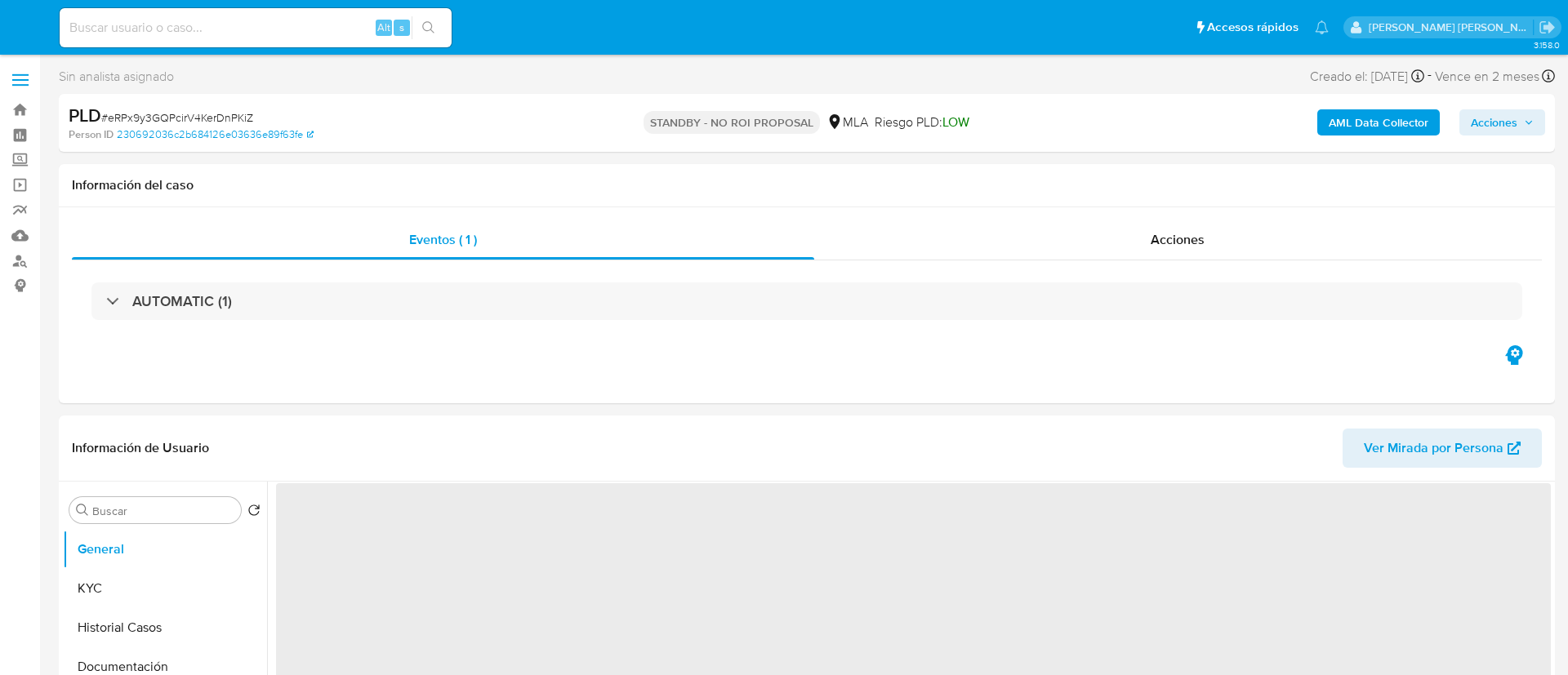
select select "10"
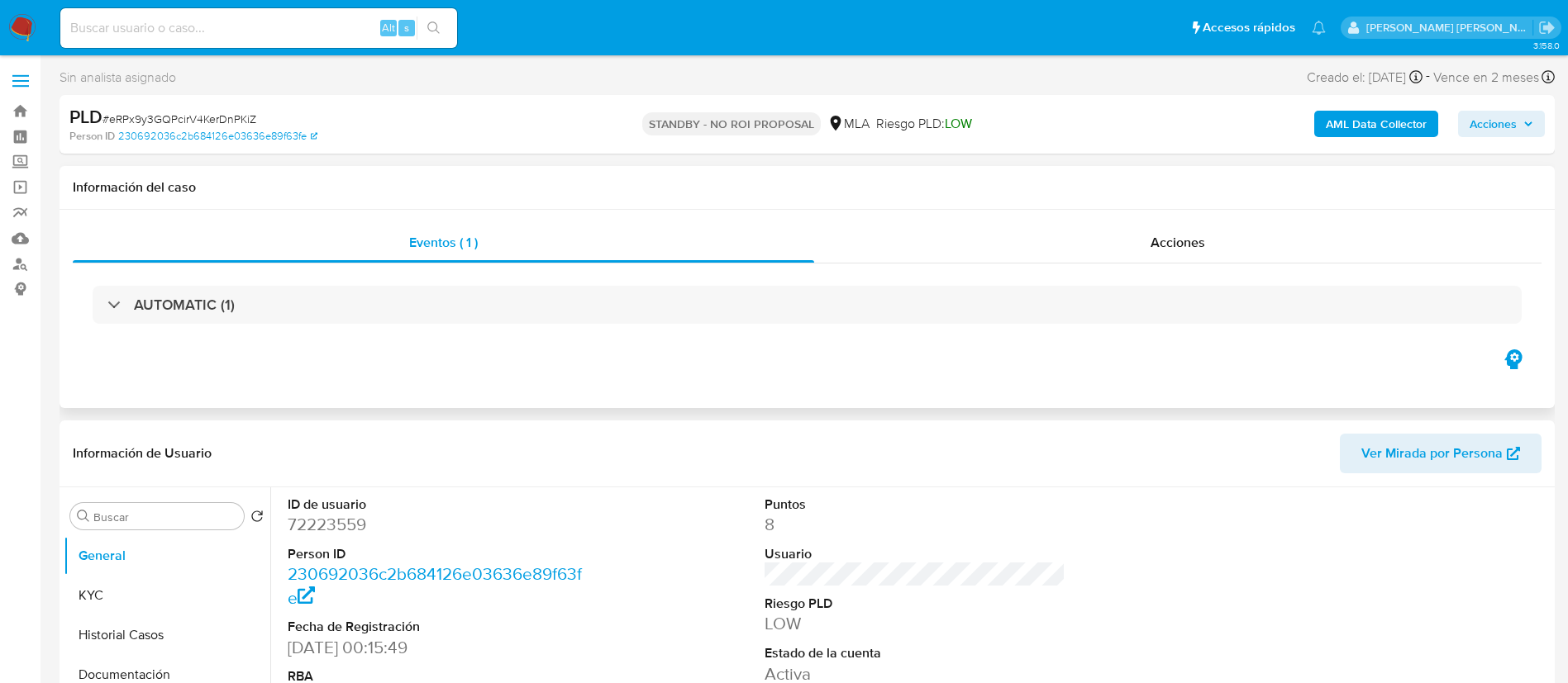
click at [219, 346] on div "Eventos ( 1 ) Acciones AUTOMATIC (1)" at bounding box center [807, 309] width 1496 height 199
paste input "3o9vUui9j37Q86X0ntnKGXNM"
click at [285, 25] on input "3o9vUui9j37Q86X0ntnKGXNM" at bounding box center [258, 28] width 396 height 21
type input "3o9vUui9j37Q86X0ntnKGXNM"
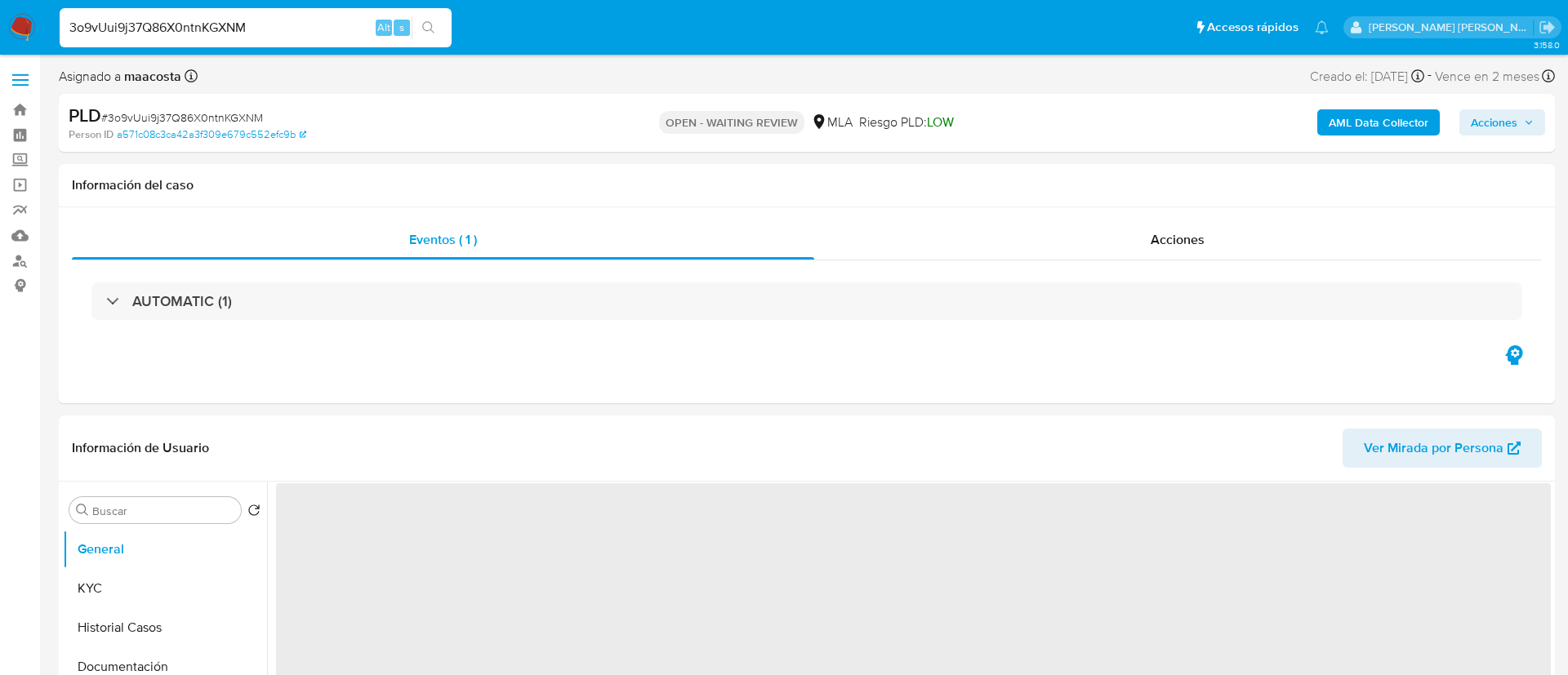
select select "10"
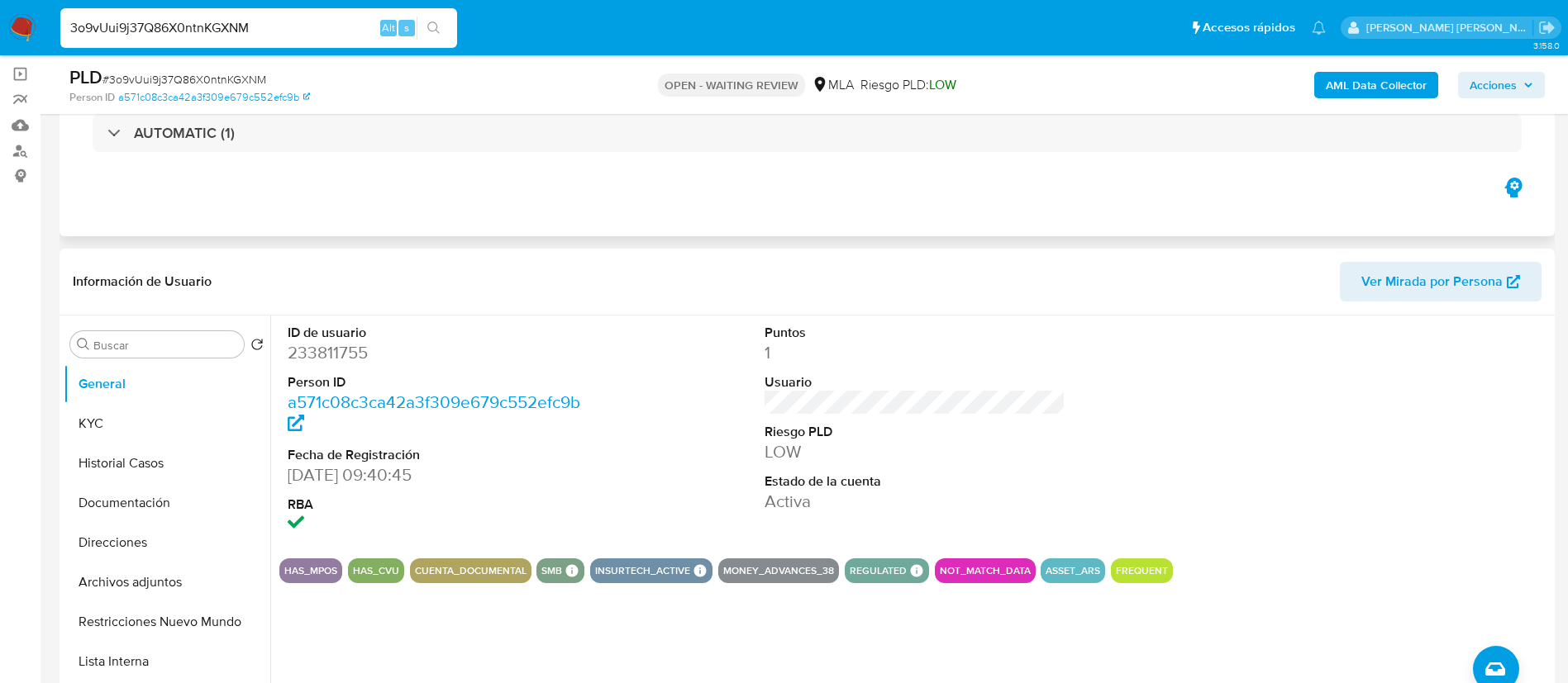
scroll to position [114, 0]
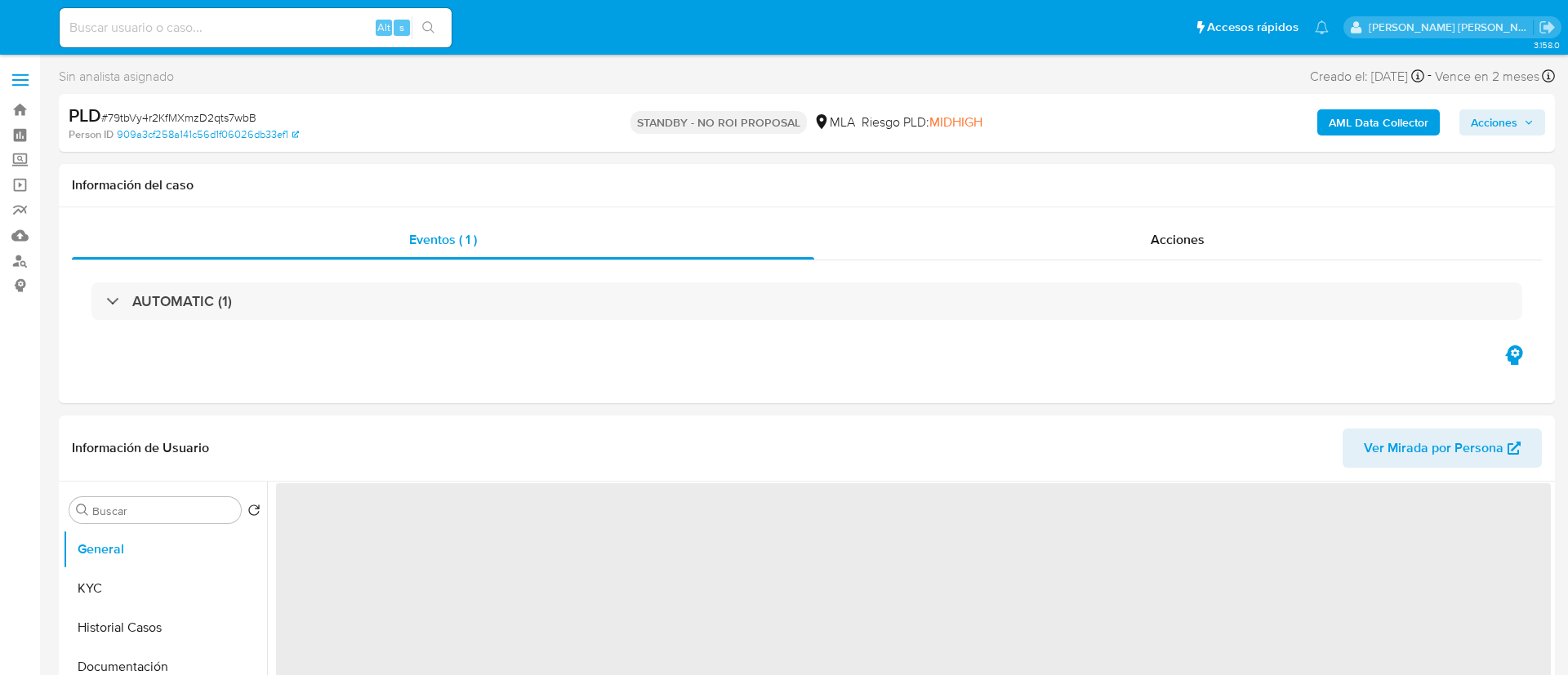
select select "10"
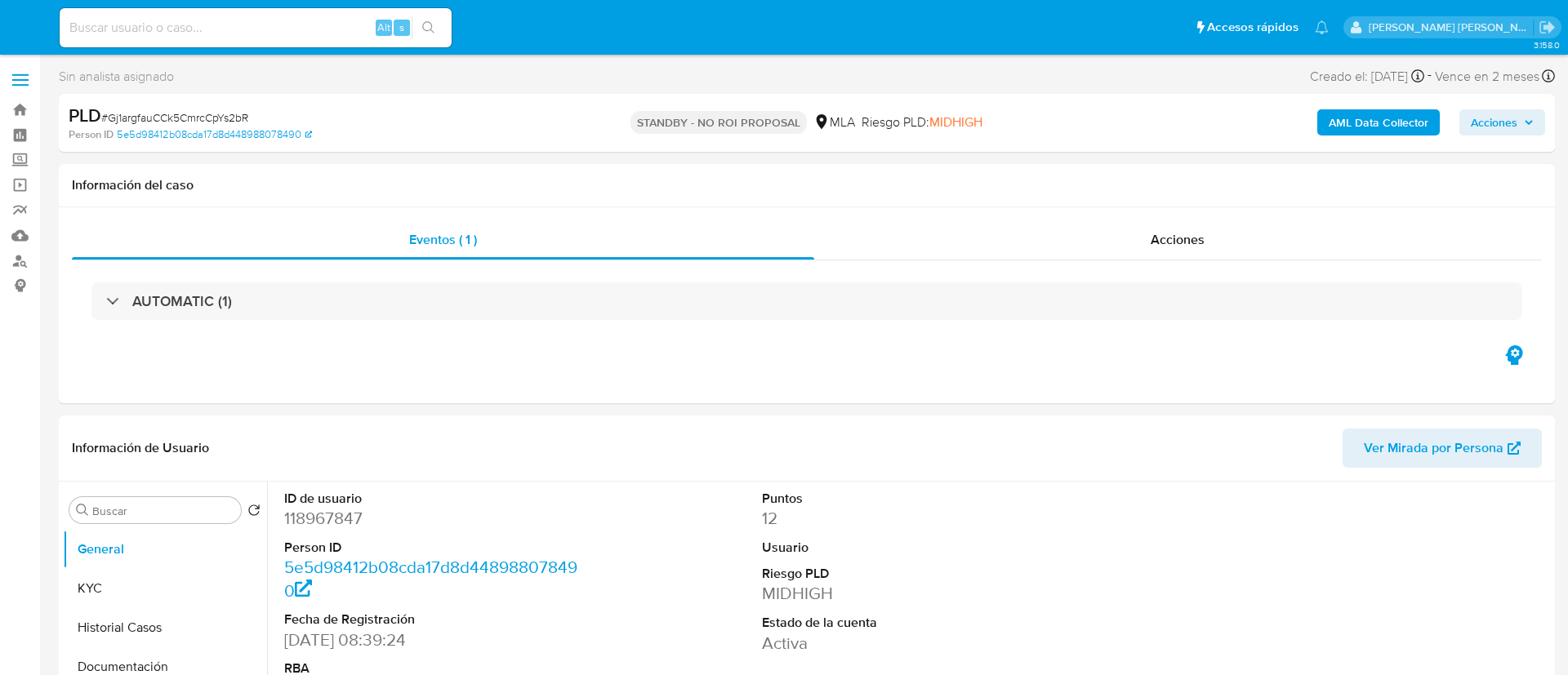
select select "10"
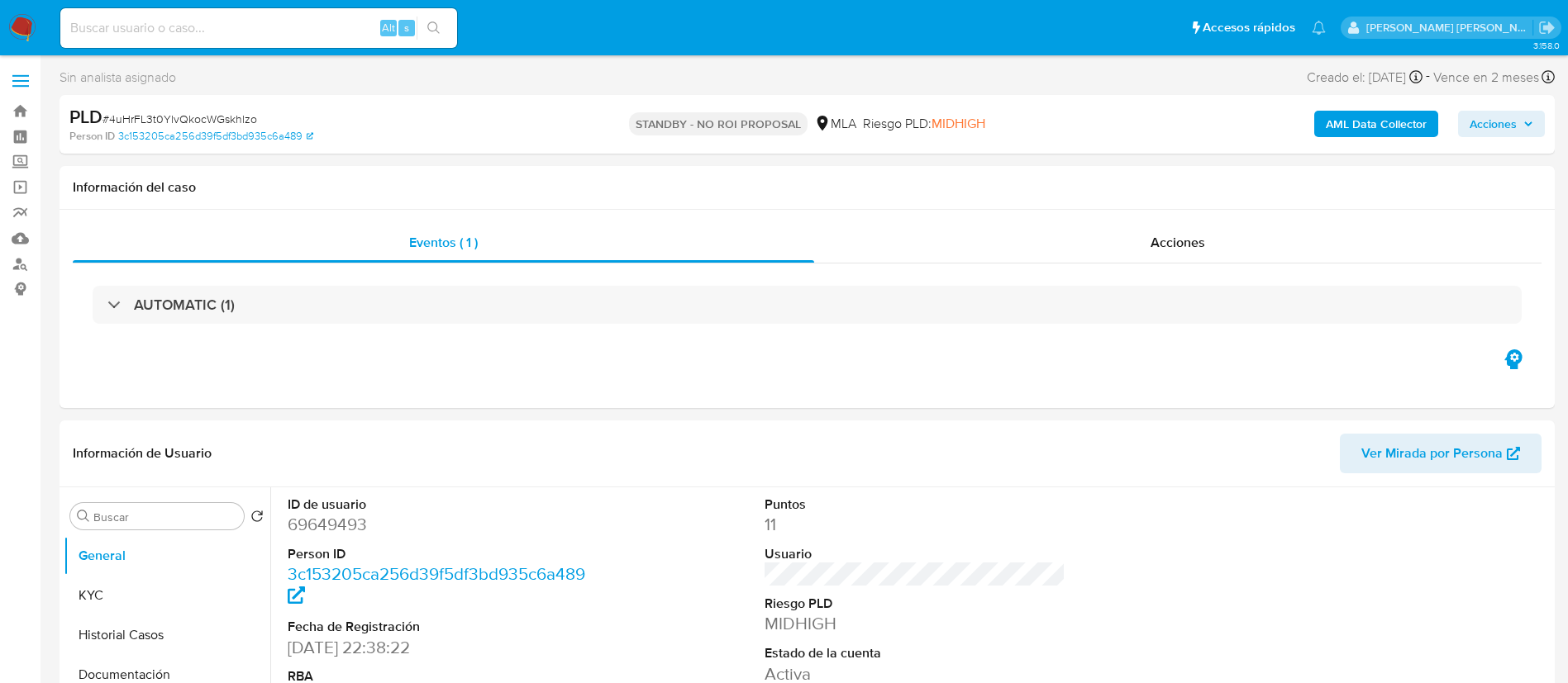
select select "10"
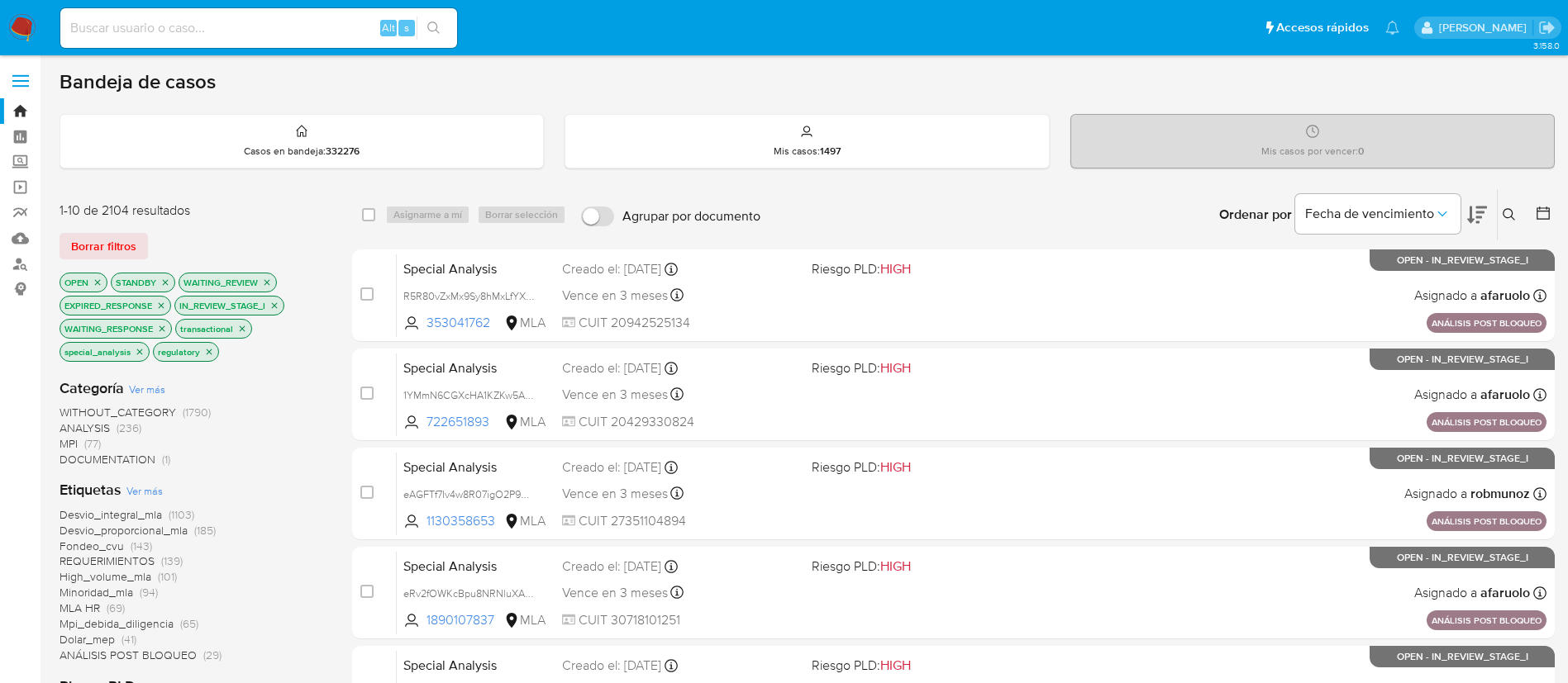
click at [1511, 222] on button at bounding box center [1511, 214] width 27 height 19
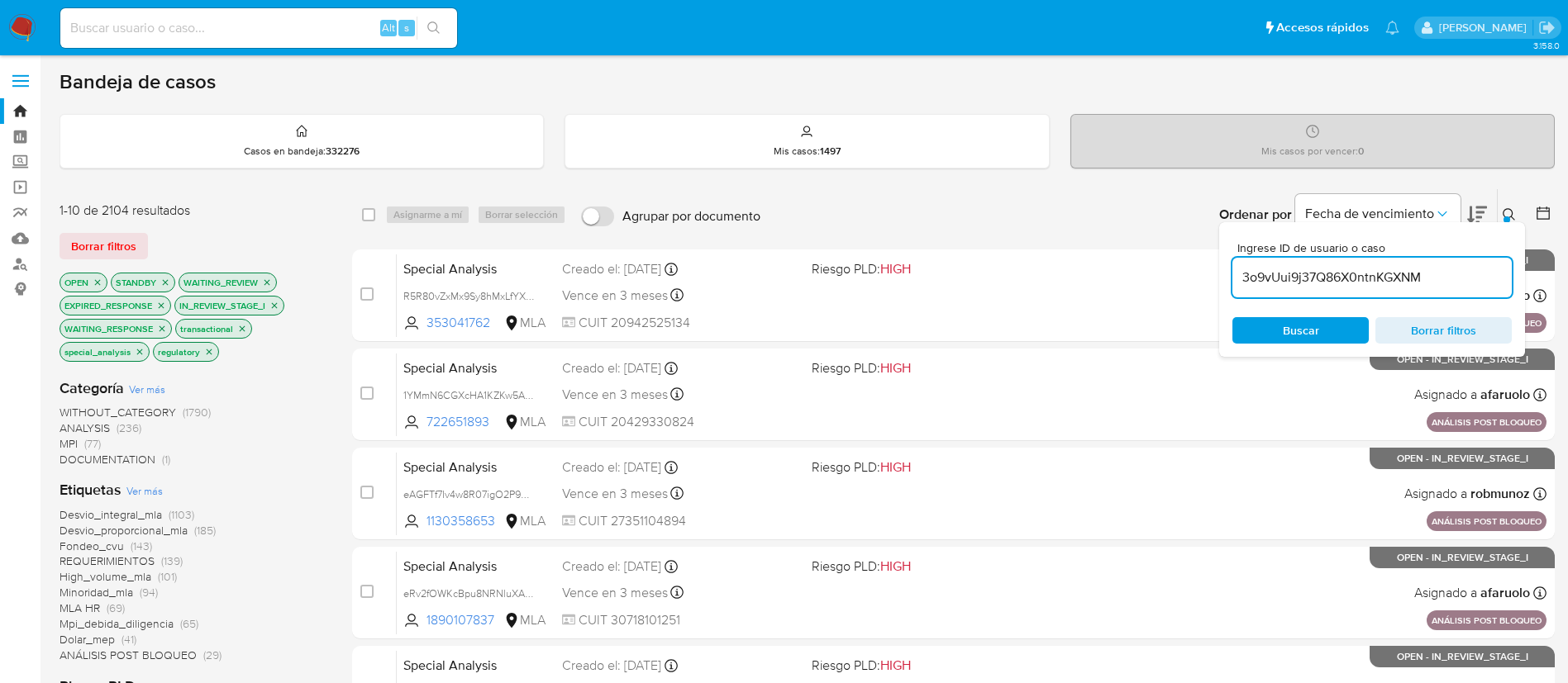
click at [1348, 274] on input "3o9vUui9j37Q86X0ntnKGXNM" at bounding box center [1372, 277] width 279 height 21
type input "3o9vUui9j37Q86X0ntnKGXNM"
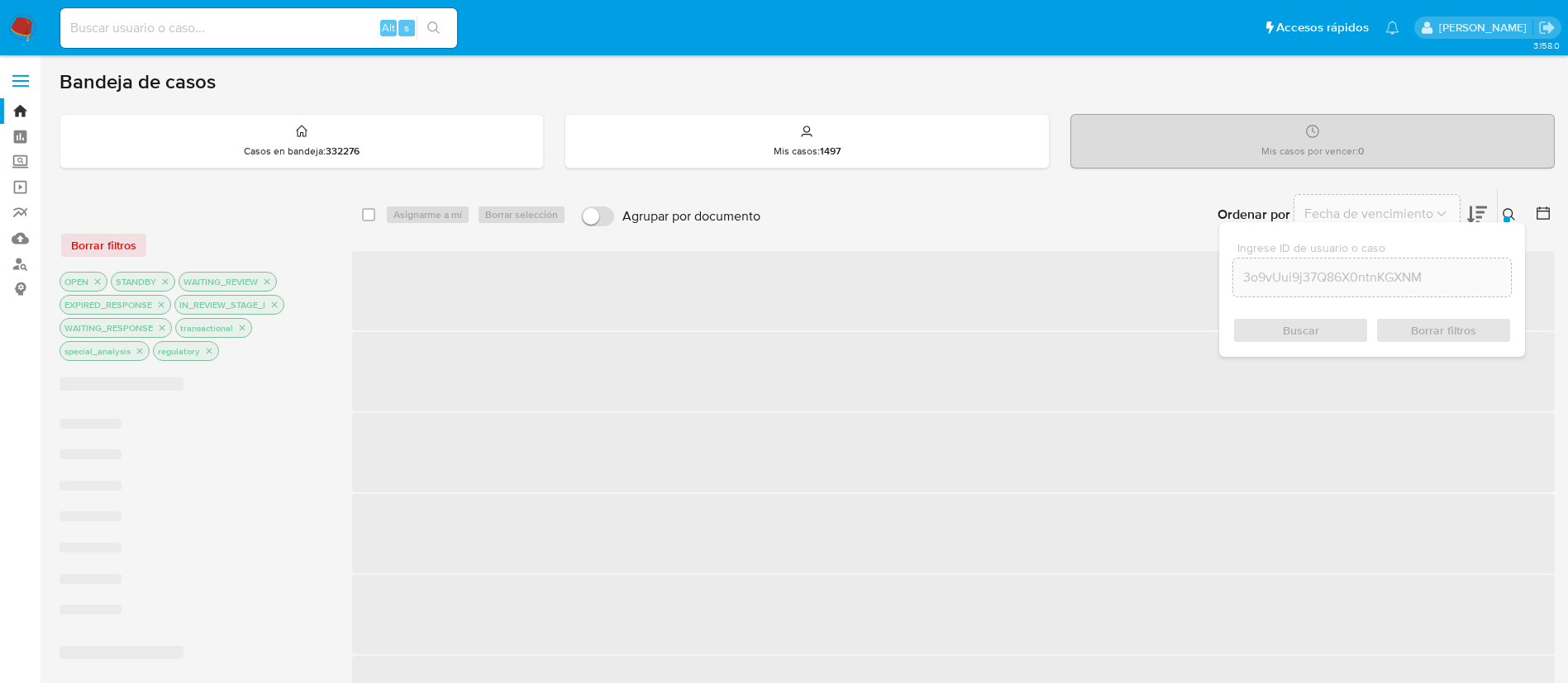
click at [366, 205] on div "select-all-cases-checkbox" at bounding box center [372, 214] width 19 height 19
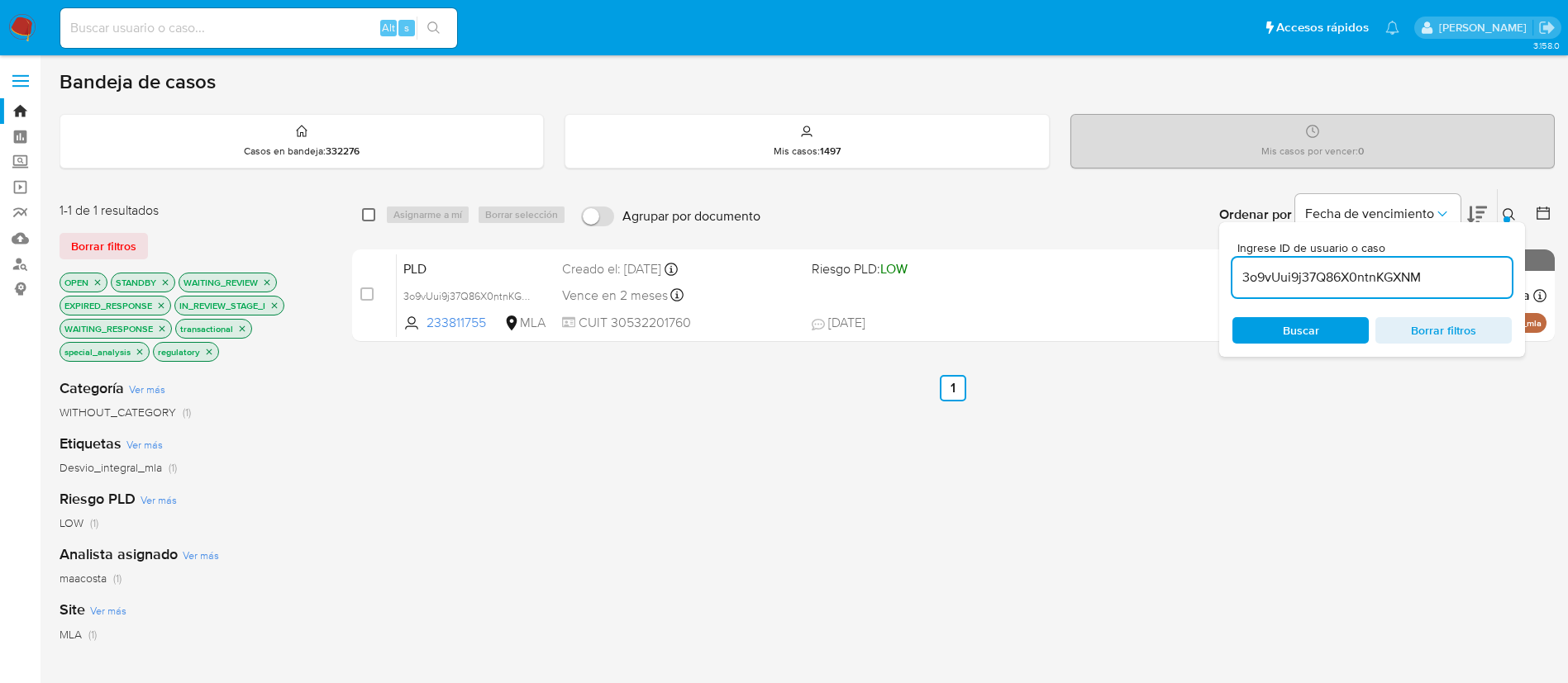
click at [370, 213] on input "checkbox" at bounding box center [368, 214] width 13 height 13
checkbox input "true"
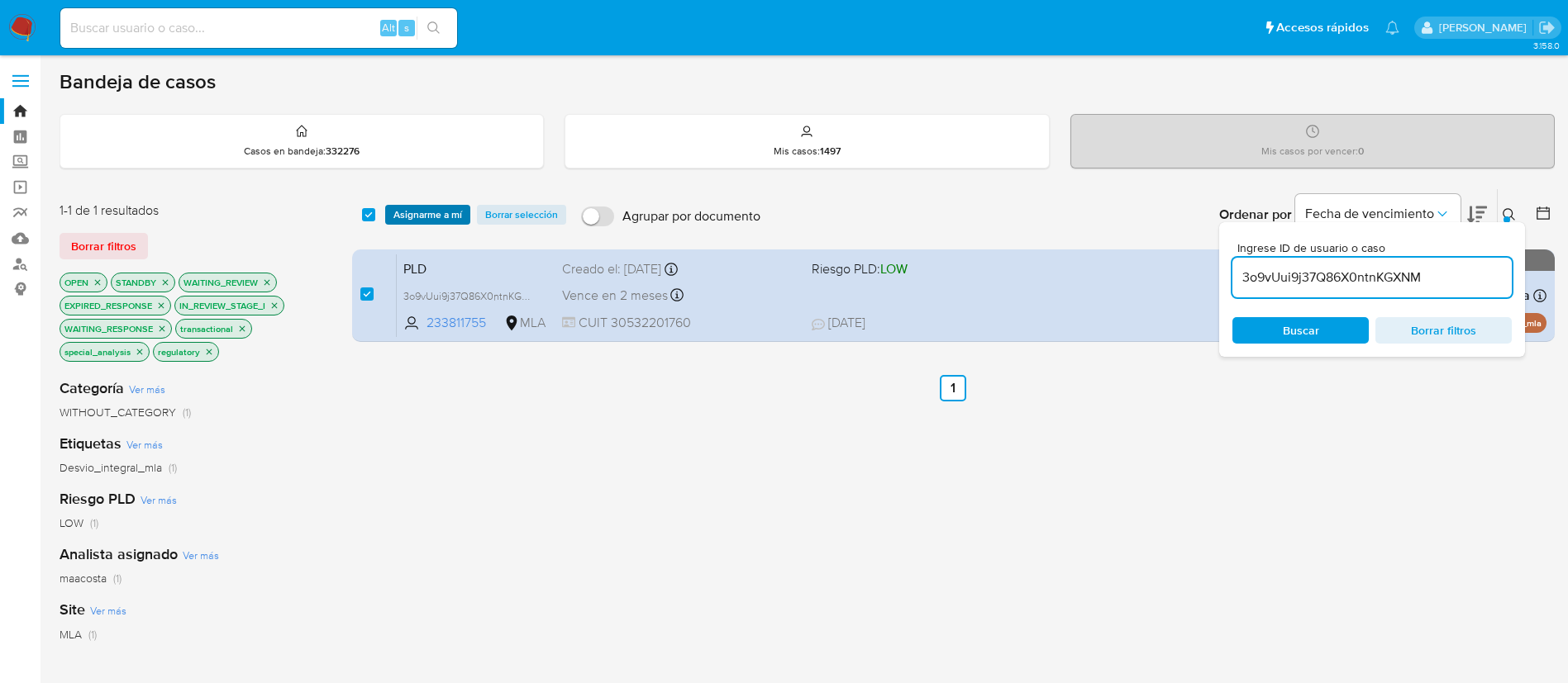
click at [407, 213] on span "Asignarme a mí" at bounding box center [428, 214] width 69 height 17
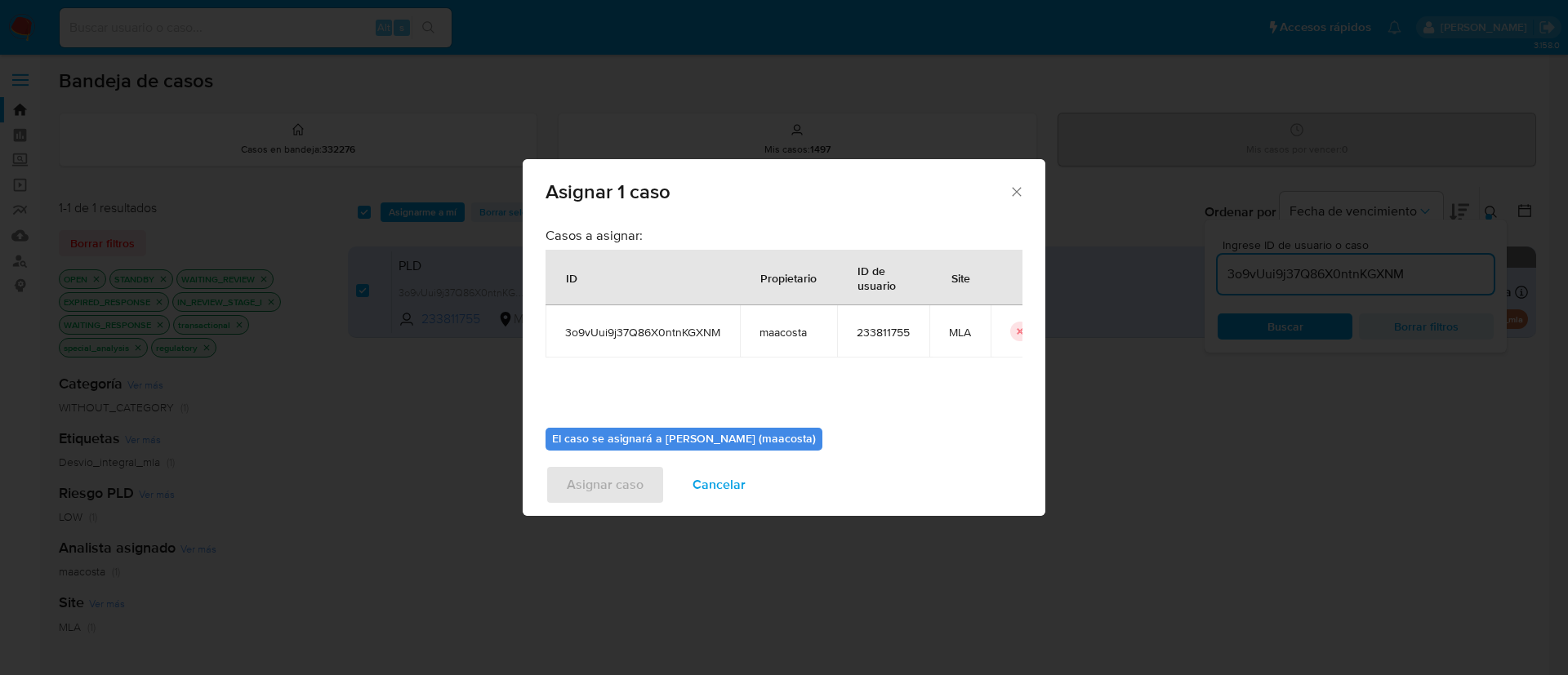
scroll to position [85, 0]
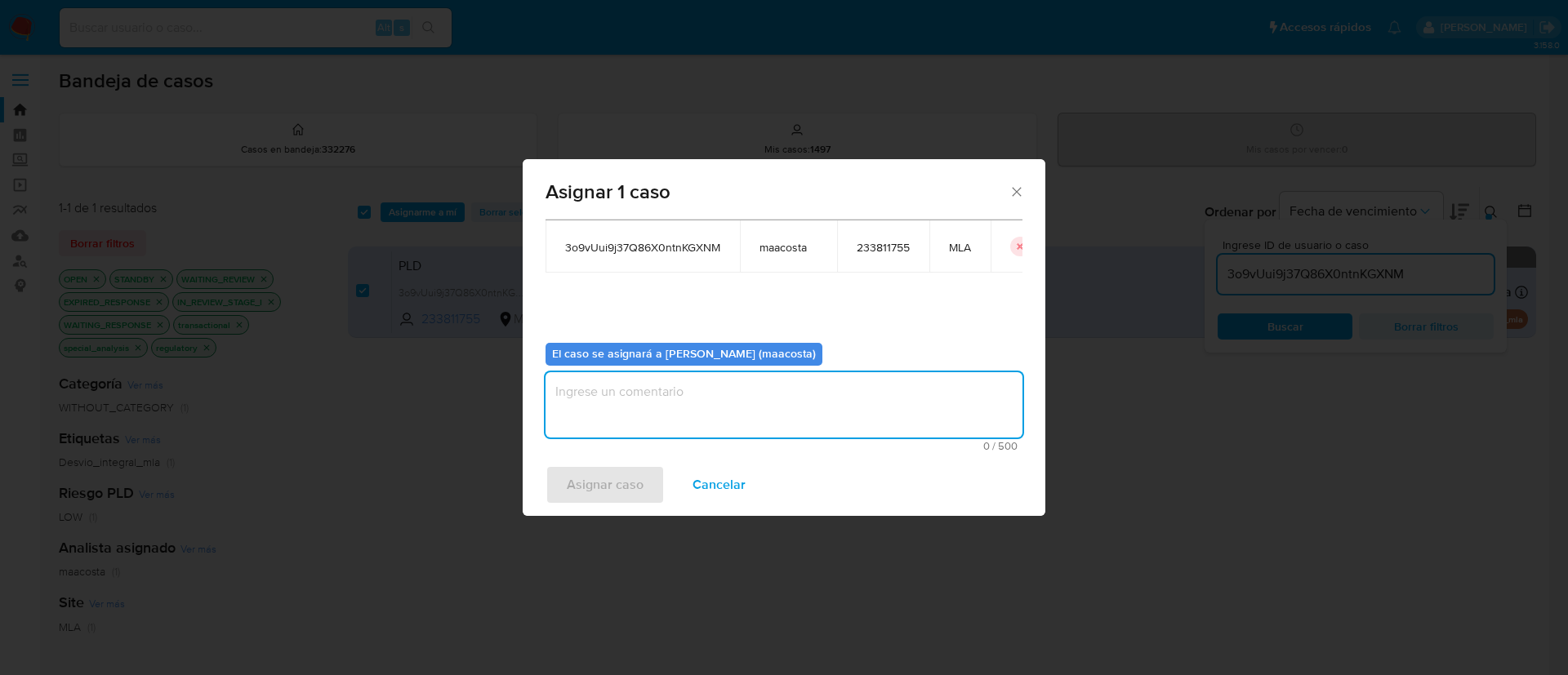
click at [772, 396] on textarea "assign-modal" at bounding box center [783, 405] width 477 height 65
click at [597, 488] on span "Asignar caso" at bounding box center [605, 485] width 77 height 36
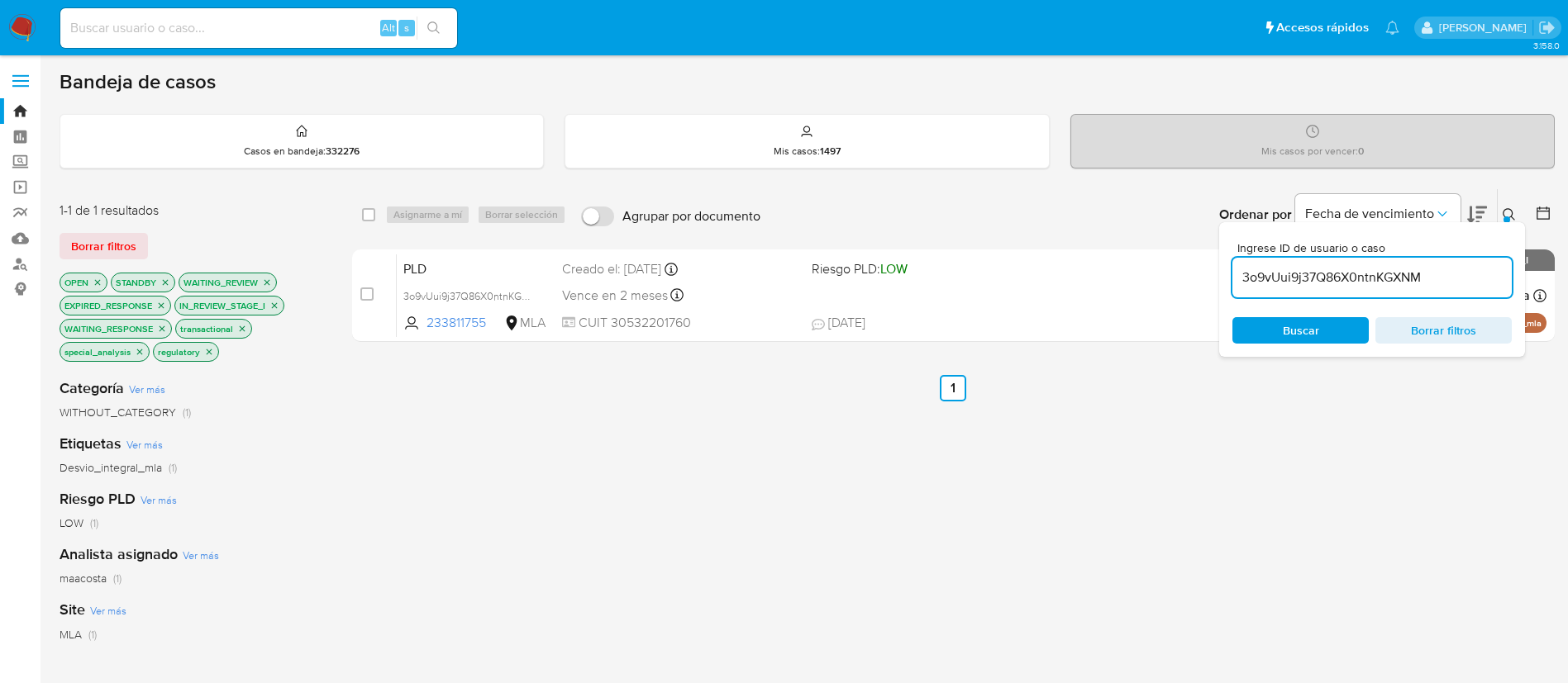
click at [363, 201] on div "select-all-cases-checkbox Asignarme a mí Borrar selección Agrupar por documento…" at bounding box center [954, 214] width 1202 height 51
click at [367, 211] on input "checkbox" at bounding box center [368, 214] width 13 height 13
checkbox input "true"
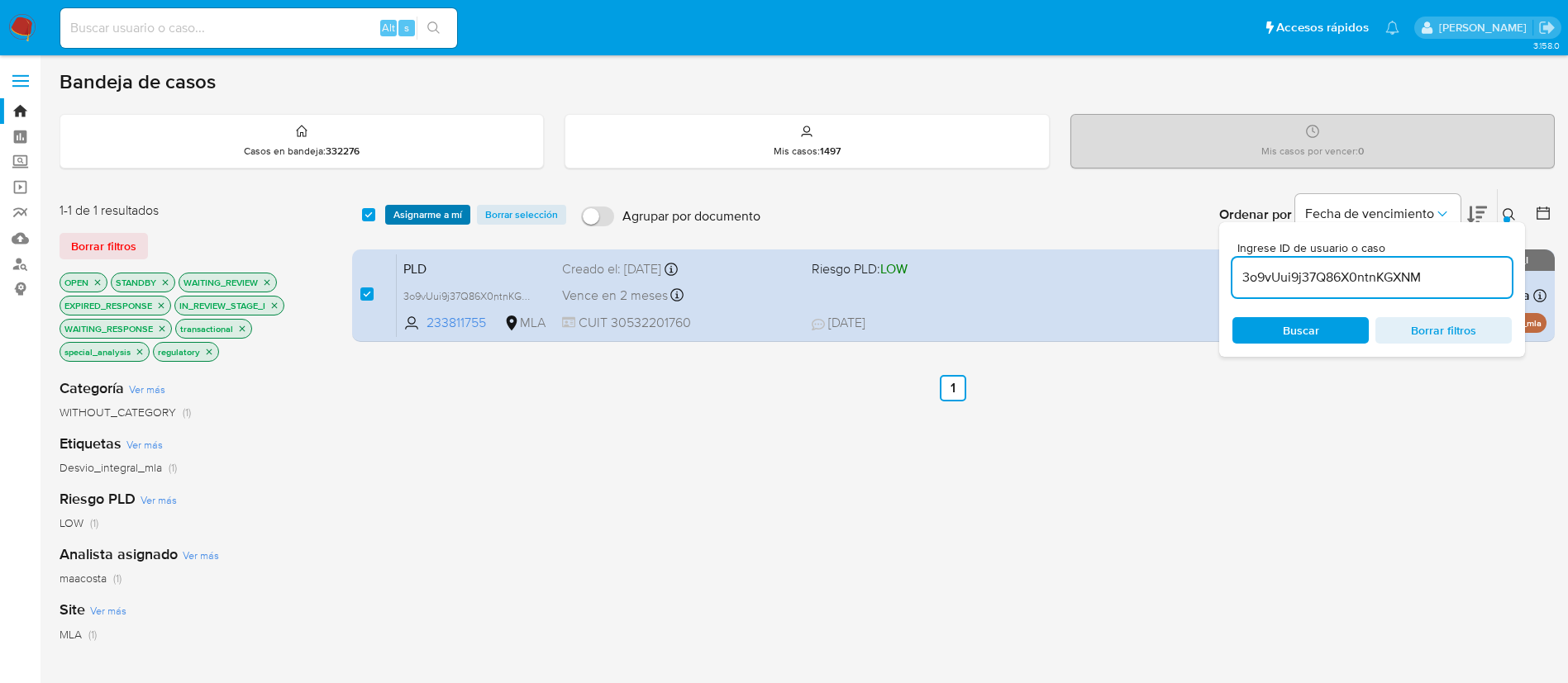
click at [426, 215] on span "Asignarme a mí" at bounding box center [428, 214] width 69 height 17
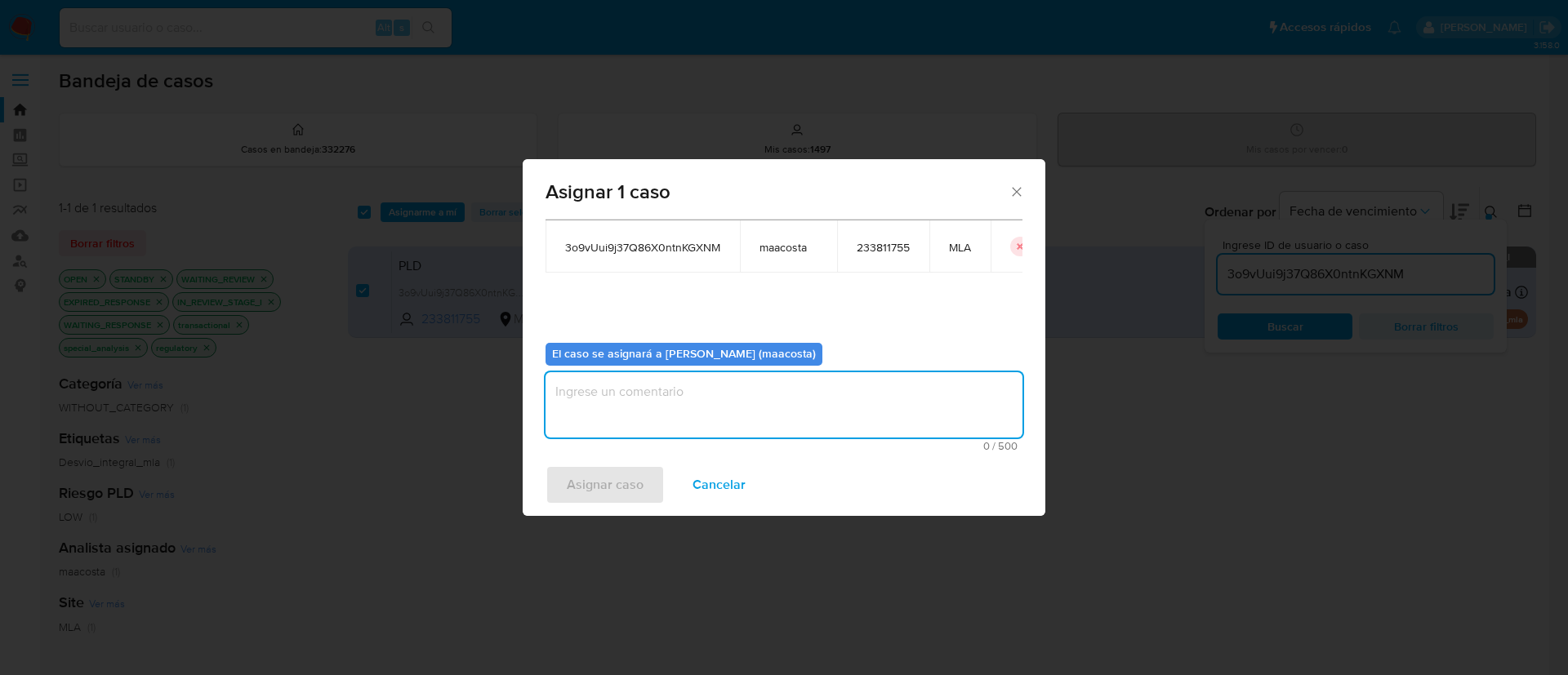
click at [665, 402] on textarea "assign-modal" at bounding box center [783, 405] width 477 height 65
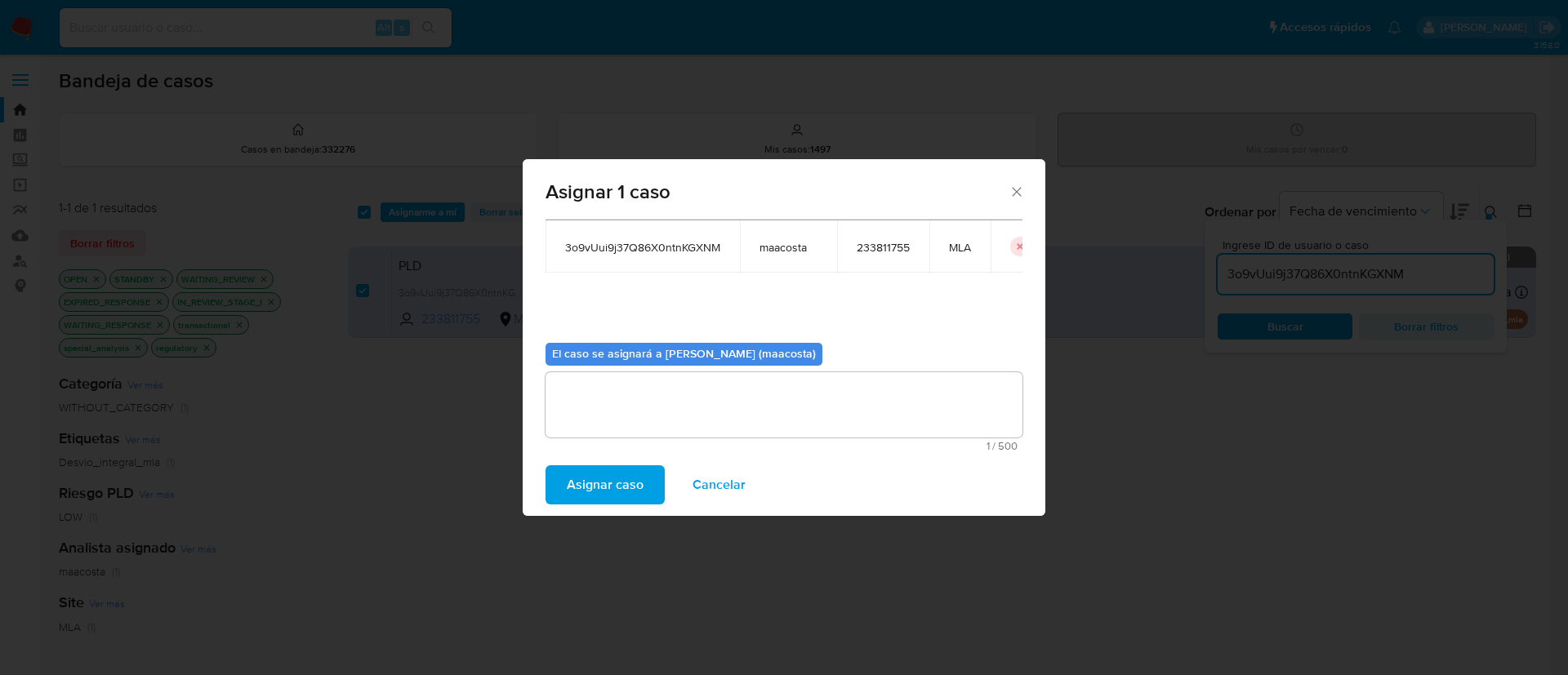
click at [582, 488] on span "Asignar caso" at bounding box center [605, 485] width 77 height 36
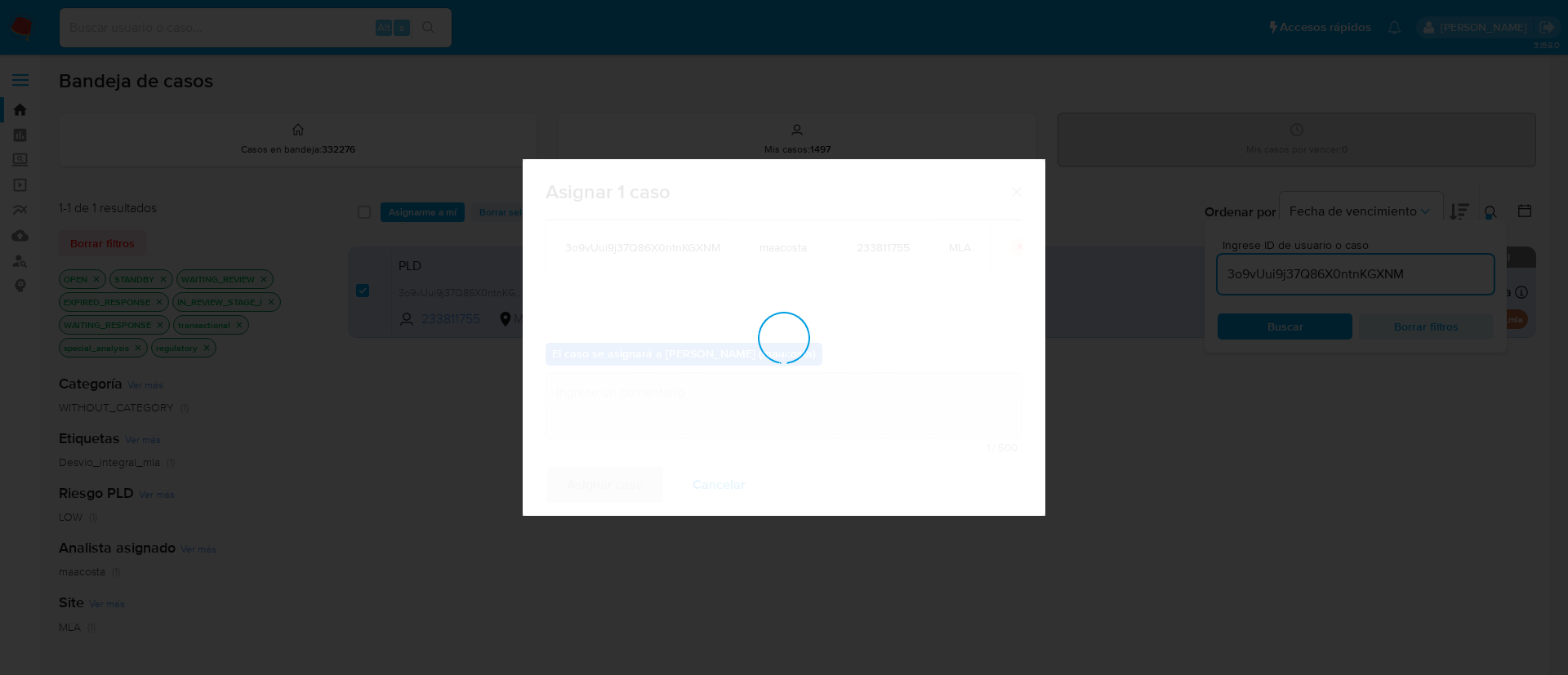
checkbox input "false"
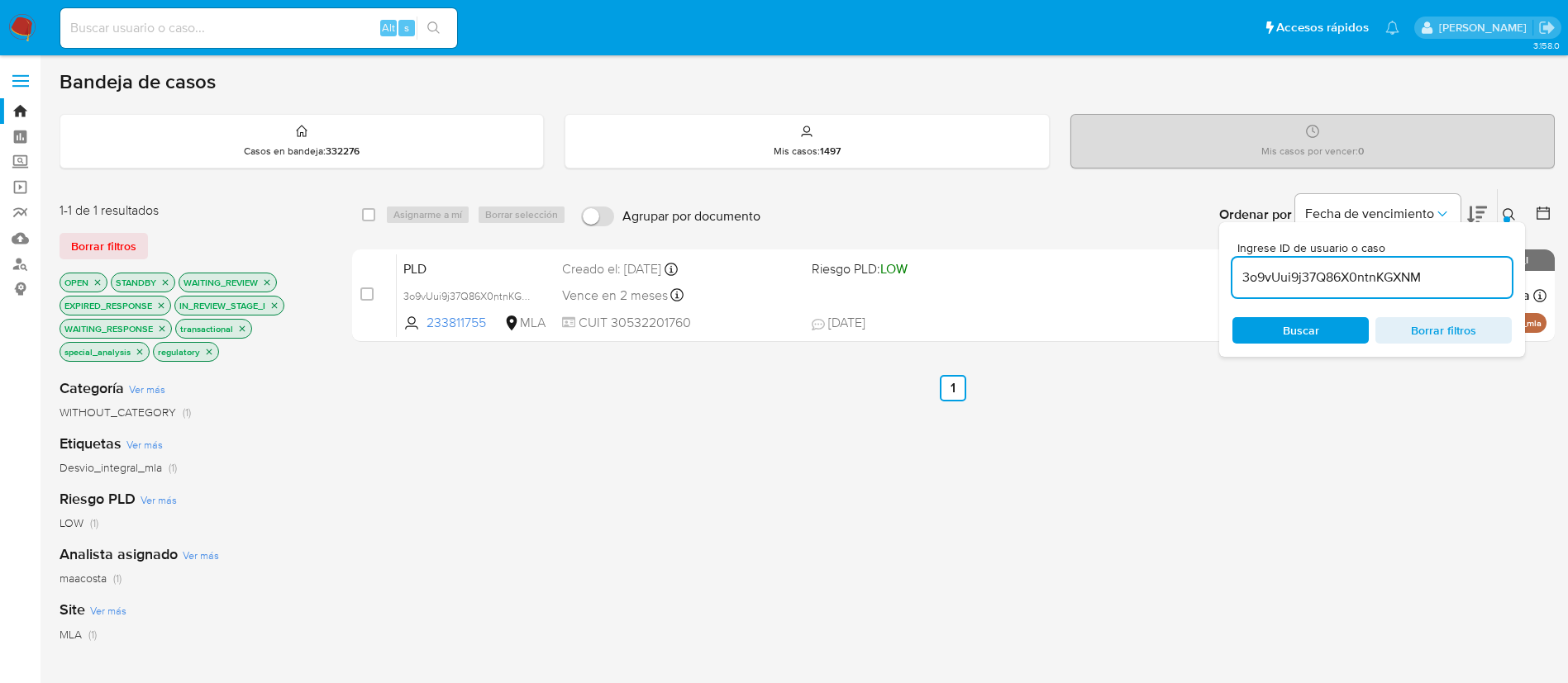
click at [1265, 279] on input "3o9vUui9j37Q86X0ntnKGXNM" at bounding box center [1372, 277] width 279 height 21
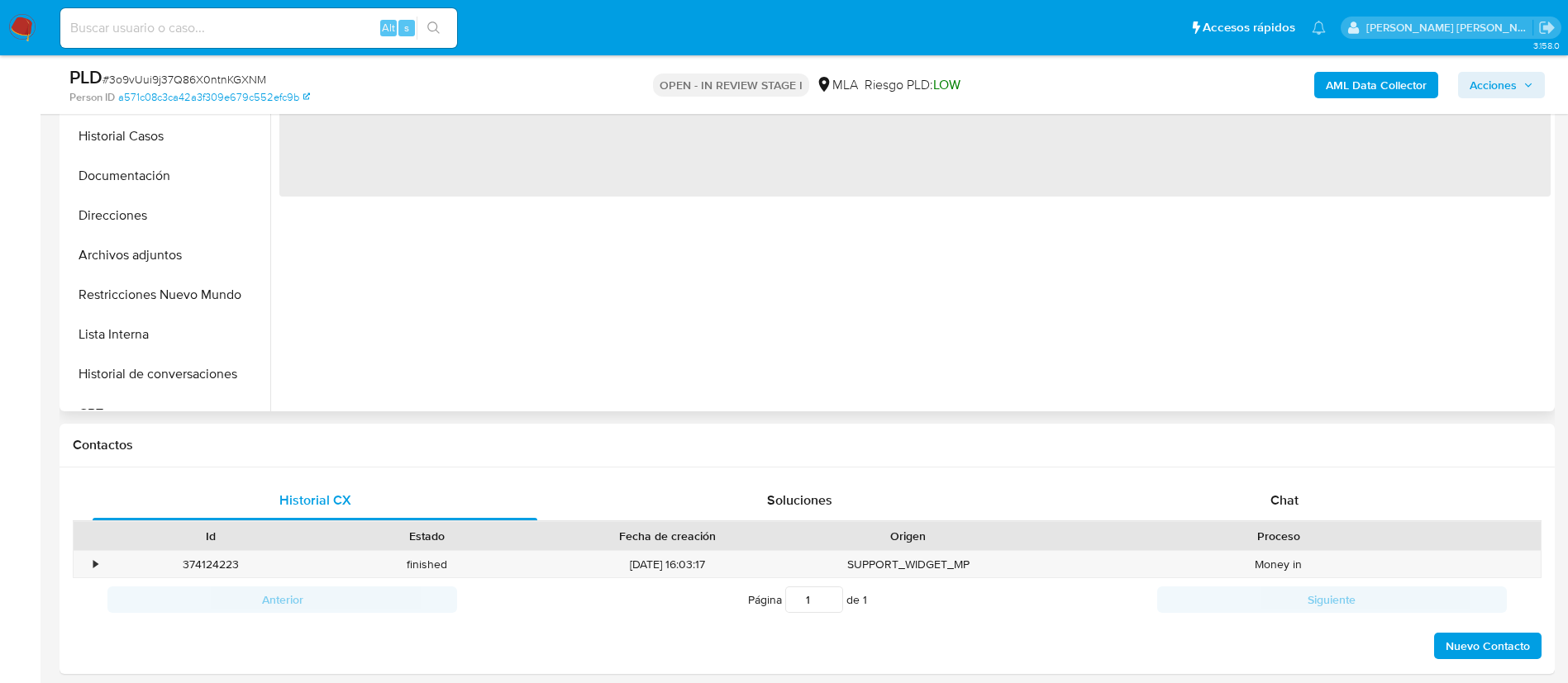
scroll to position [474, 0]
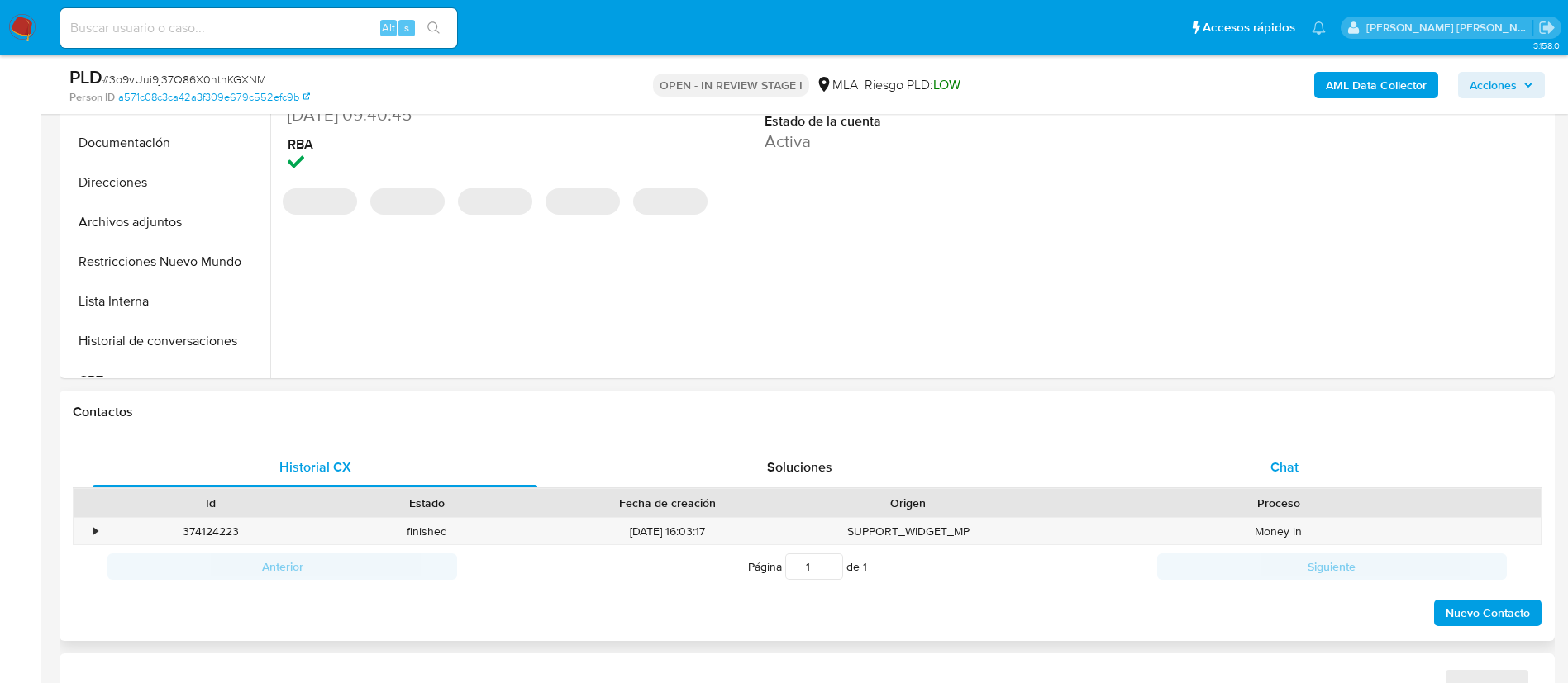
click at [1287, 458] on span "Chat" at bounding box center [1285, 468] width 28 height 19
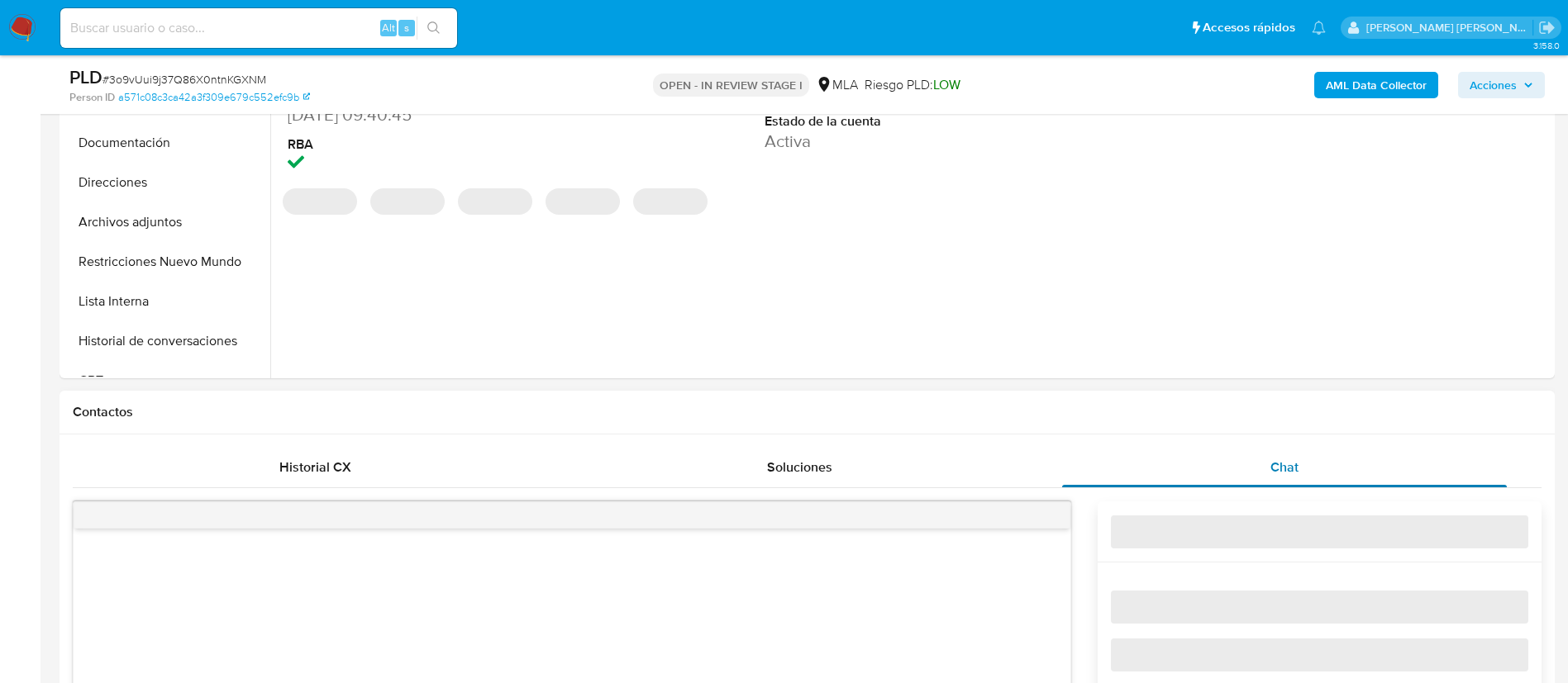
select select "10"
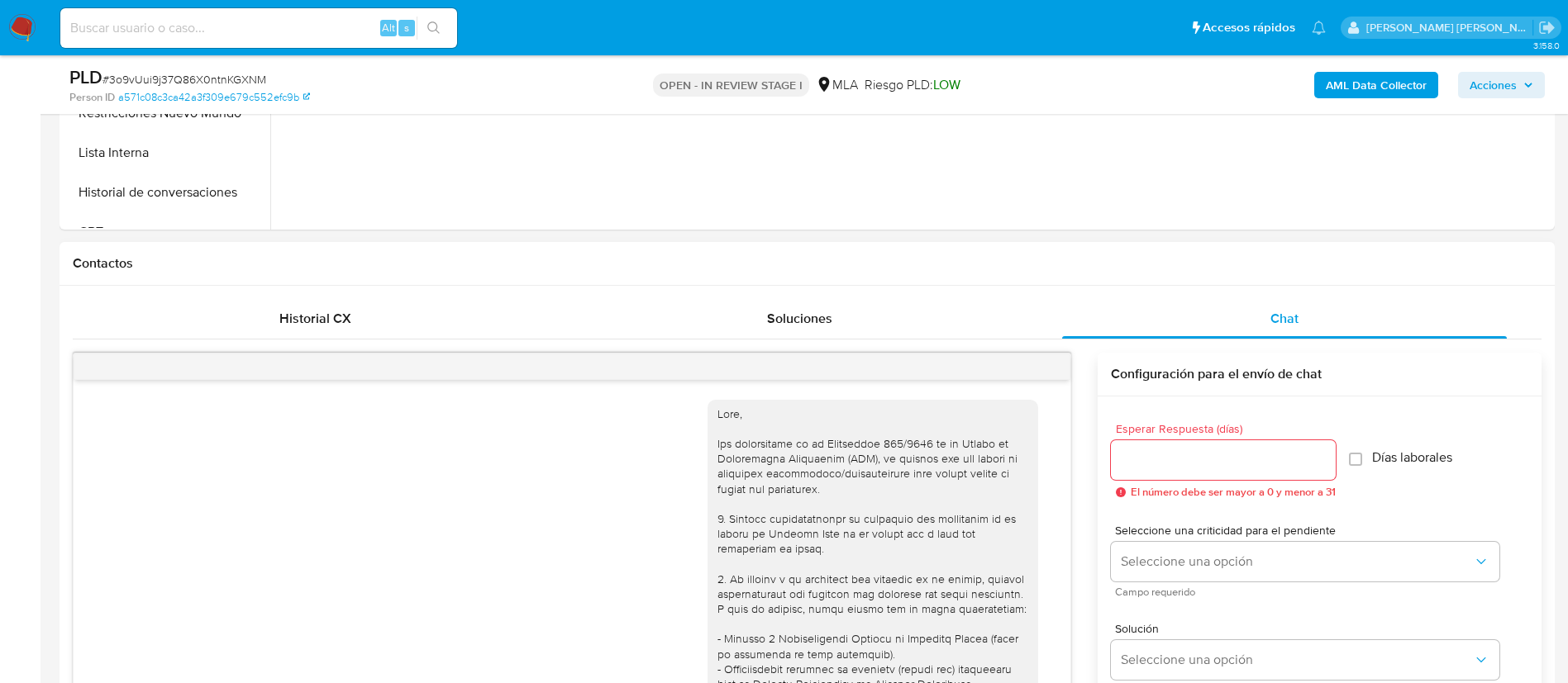
scroll to position [757, 0]
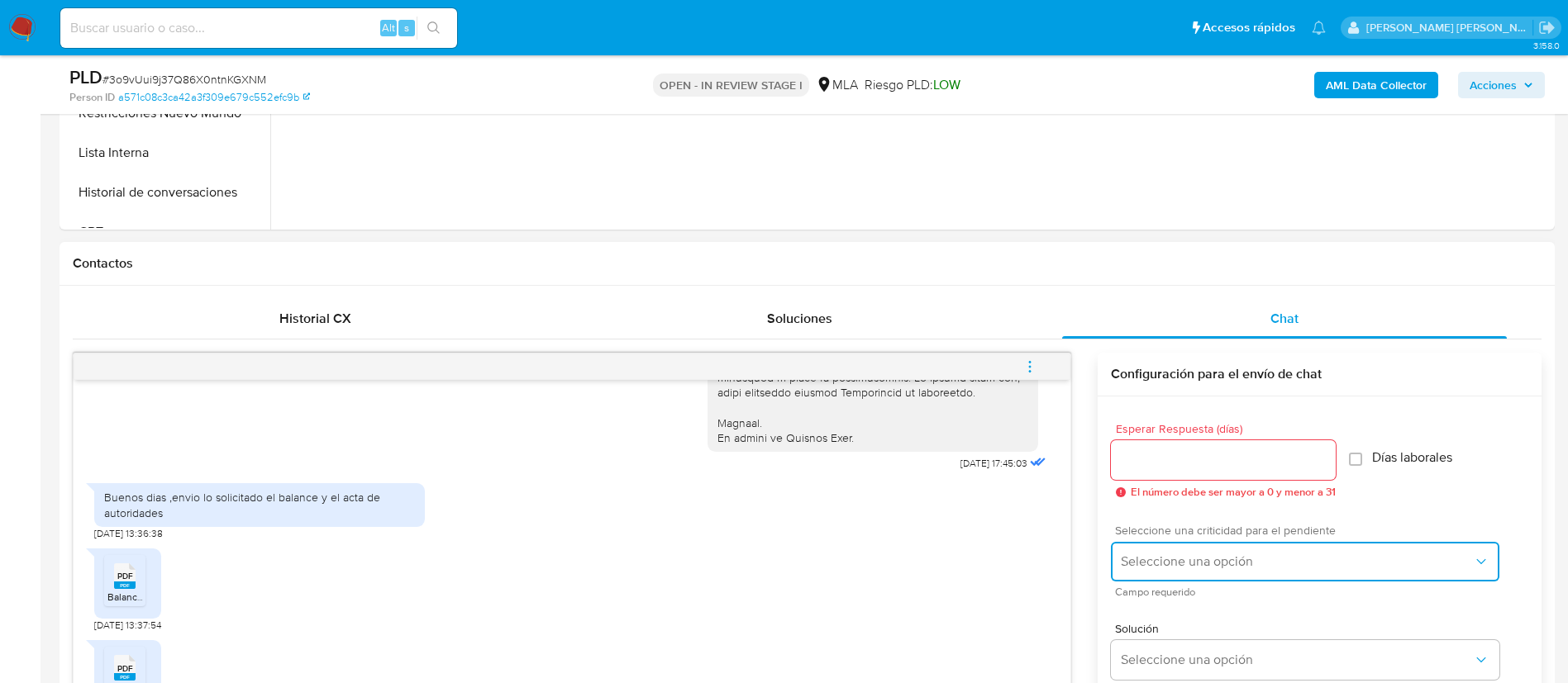
click at [1160, 549] on button "Seleccione una opción" at bounding box center [1305, 561] width 388 height 40
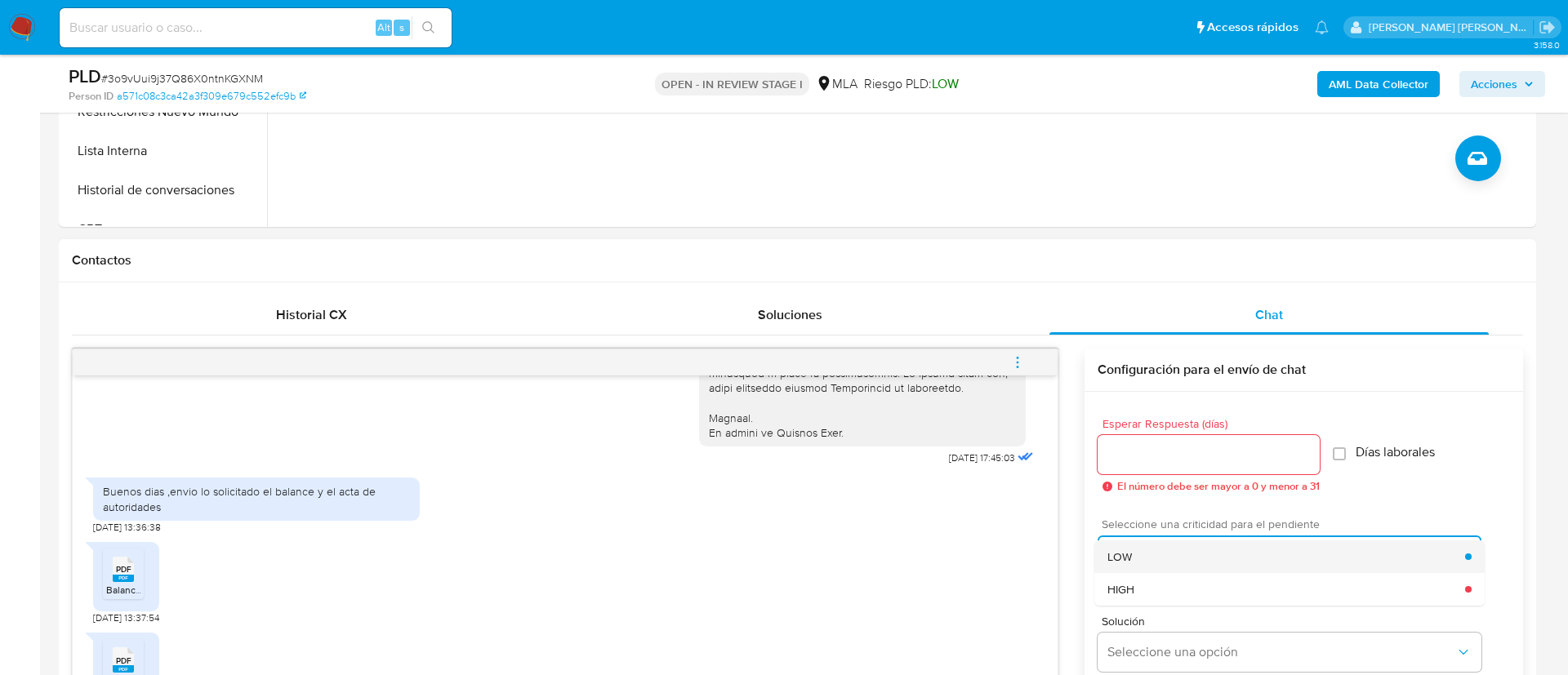
click at [1118, 543] on div "LOW" at bounding box center [1286, 556] width 358 height 32
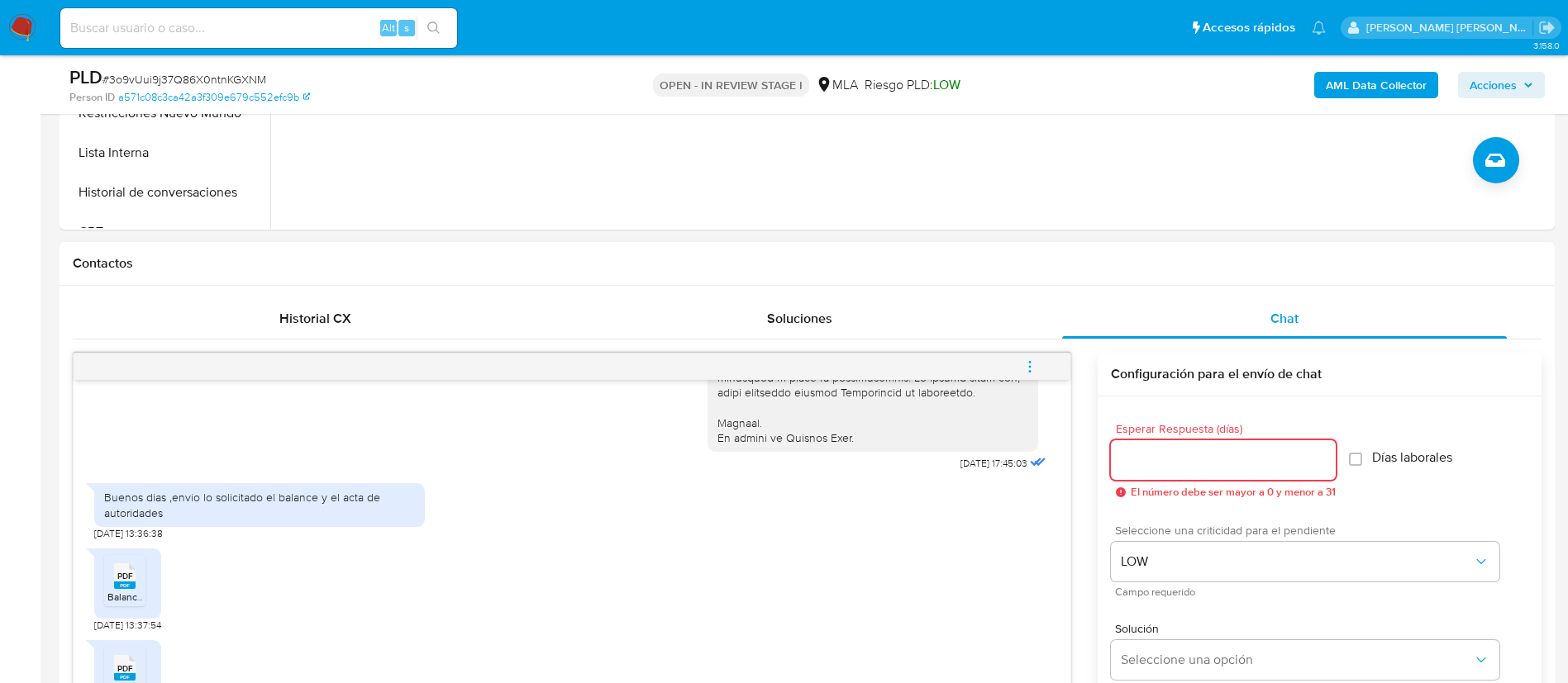
click at [1133, 467] on input "Esperar Respuesta (días)" at bounding box center [1223, 460] width 225 height 21
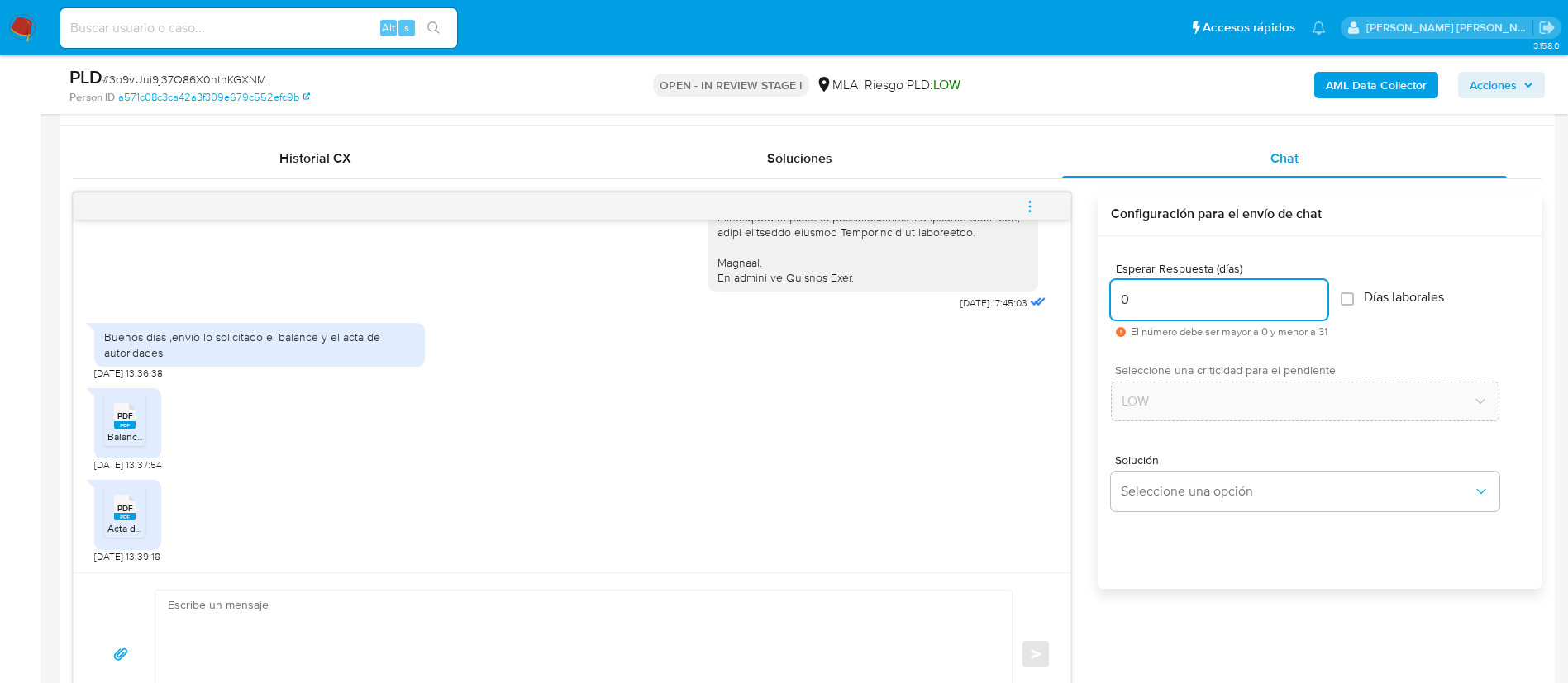
scroll to position [811, 0]
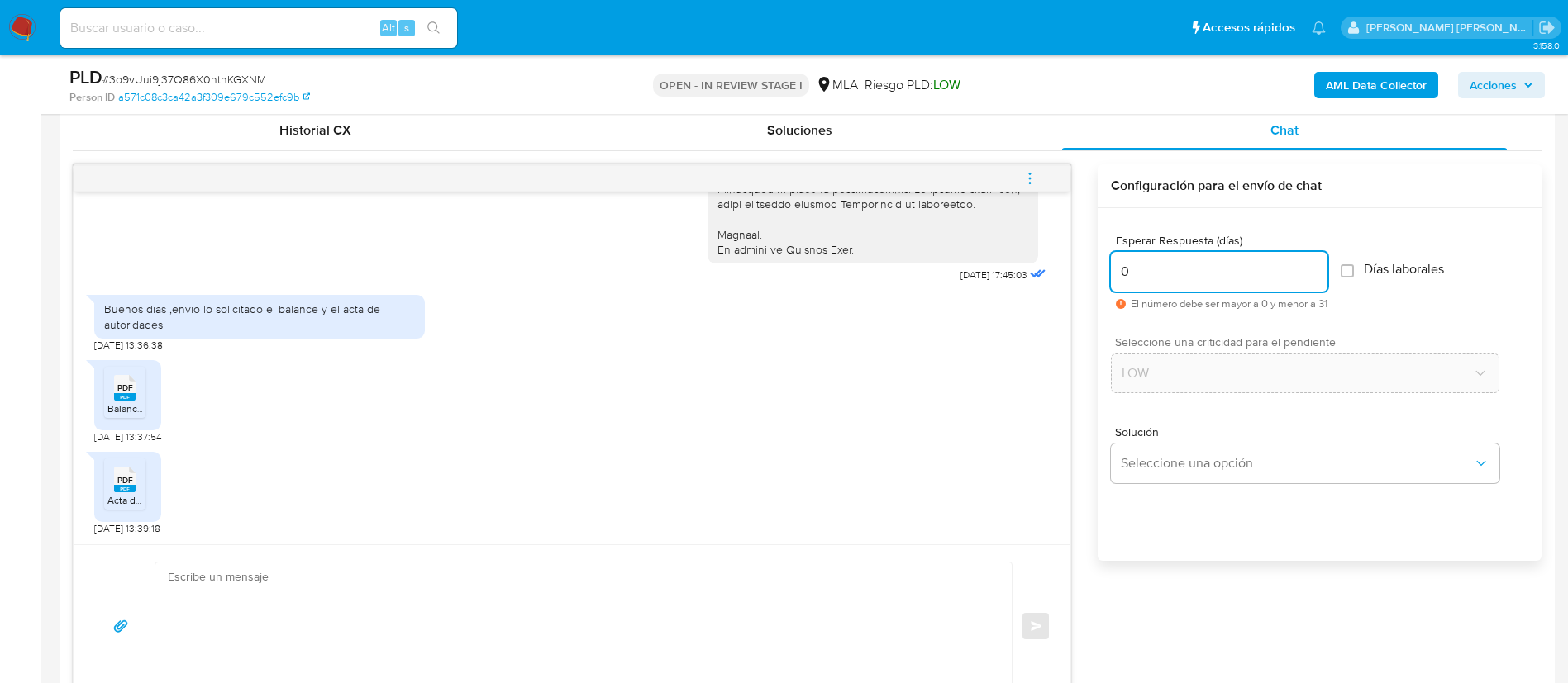
type input "0"
click at [802, 577] on textarea at bounding box center [579, 627] width 824 height 127
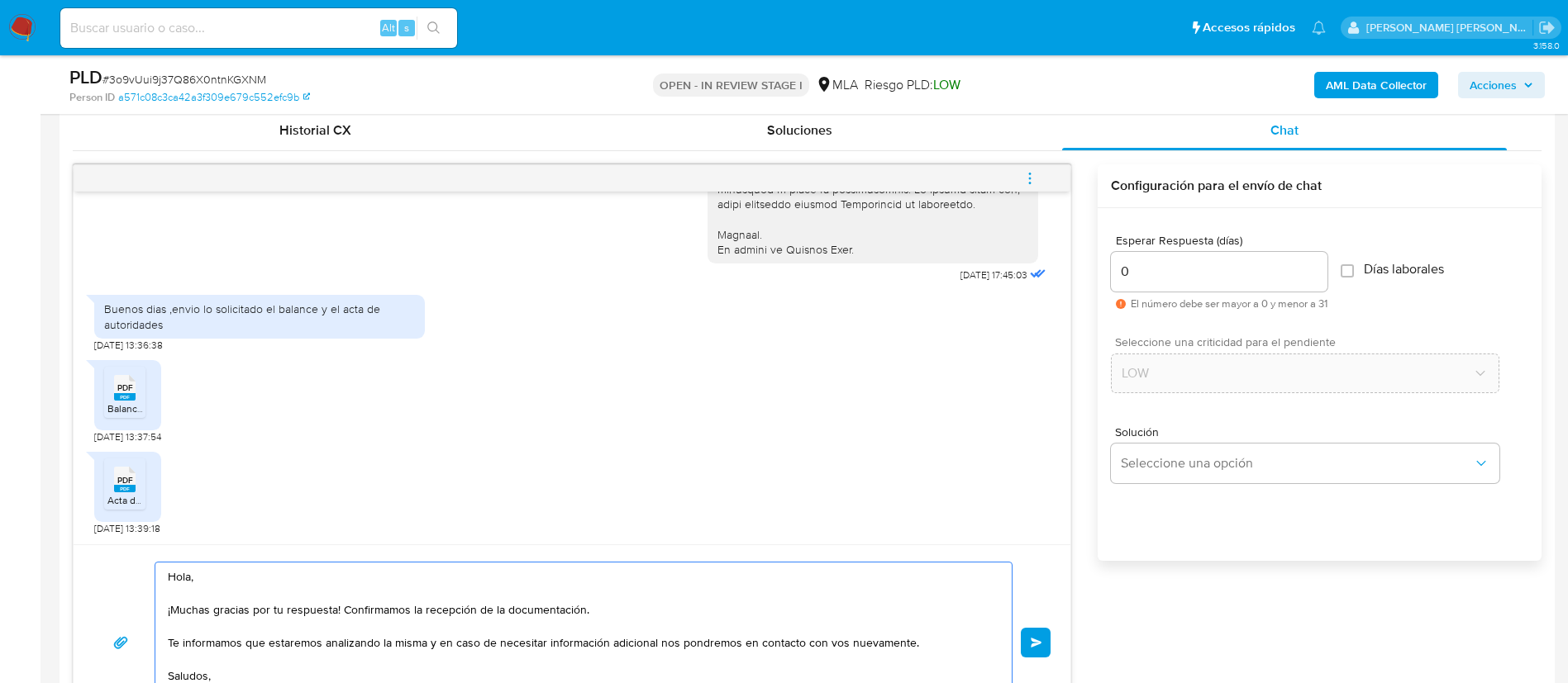
type textarea "Hola, ¡Muchas gracias por tu respuesta! Confirmamos la recepción de la document…"
click at [1041, 648] on button "Enviar" at bounding box center [1036, 643] width 30 height 30
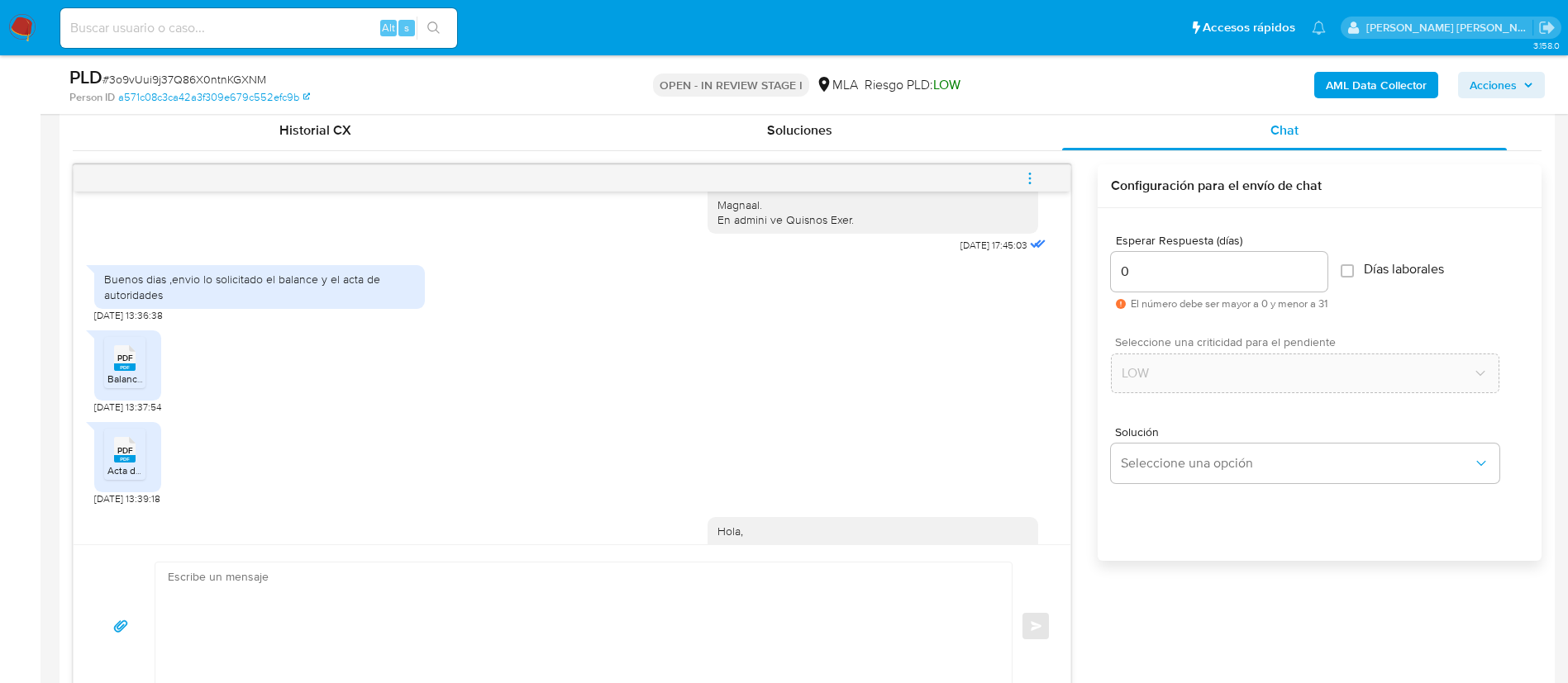
scroll to position [970, 0]
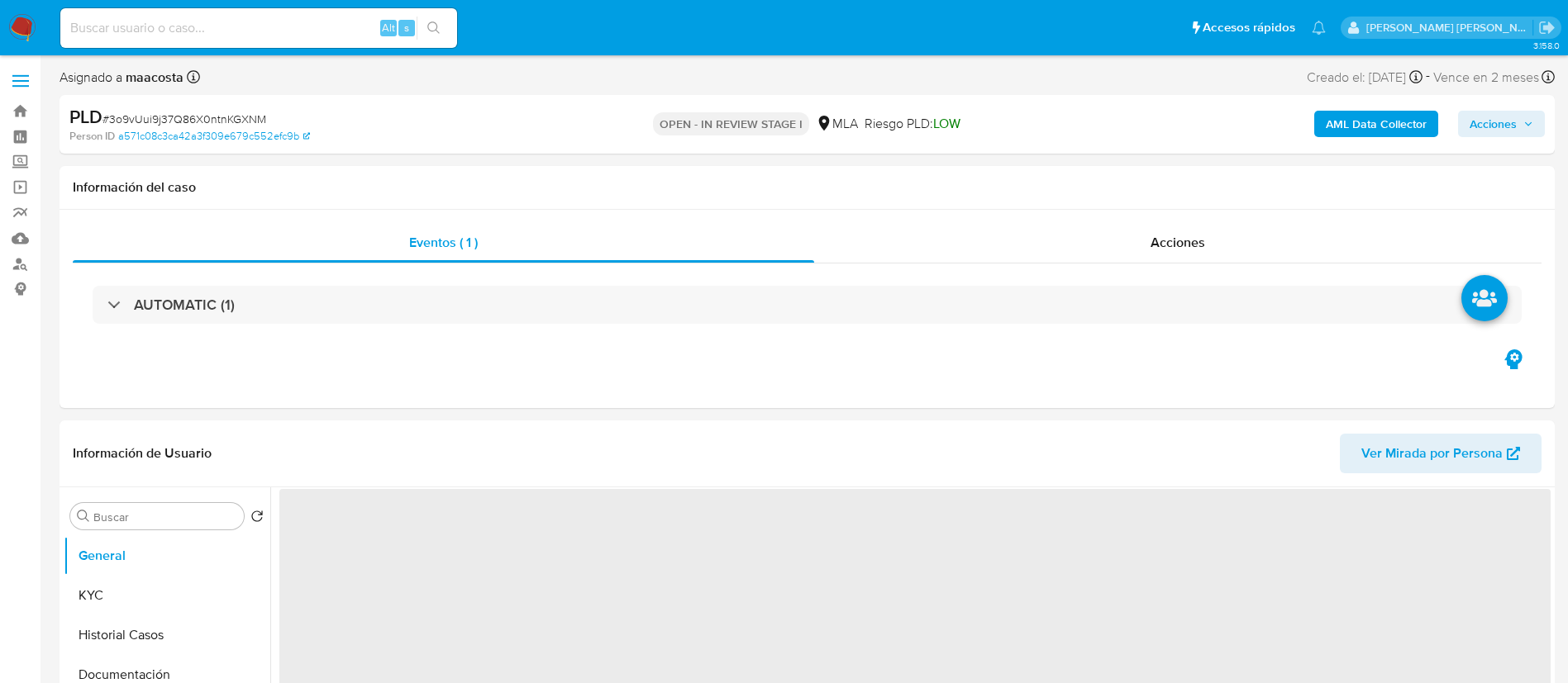
select select "10"
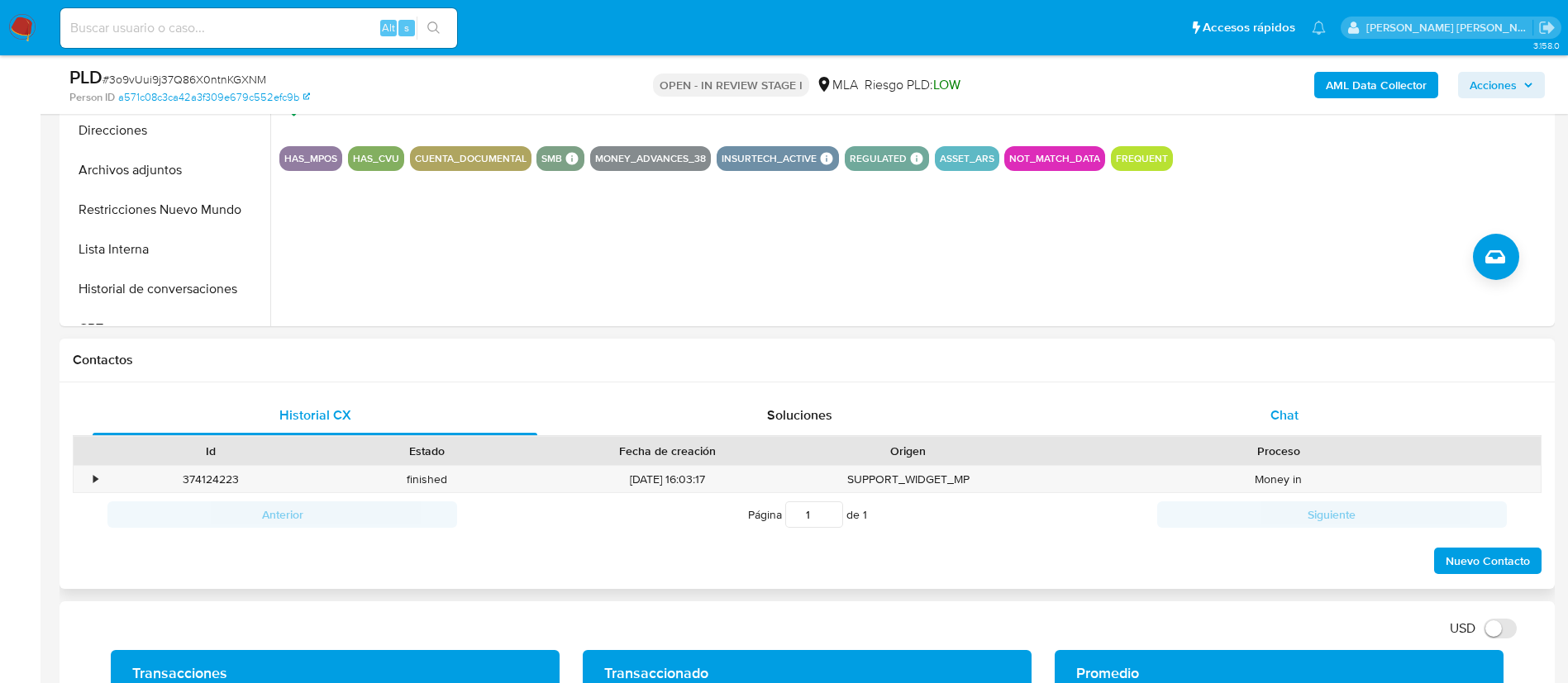
click at [1312, 417] on div "Chat" at bounding box center [1285, 415] width 445 height 40
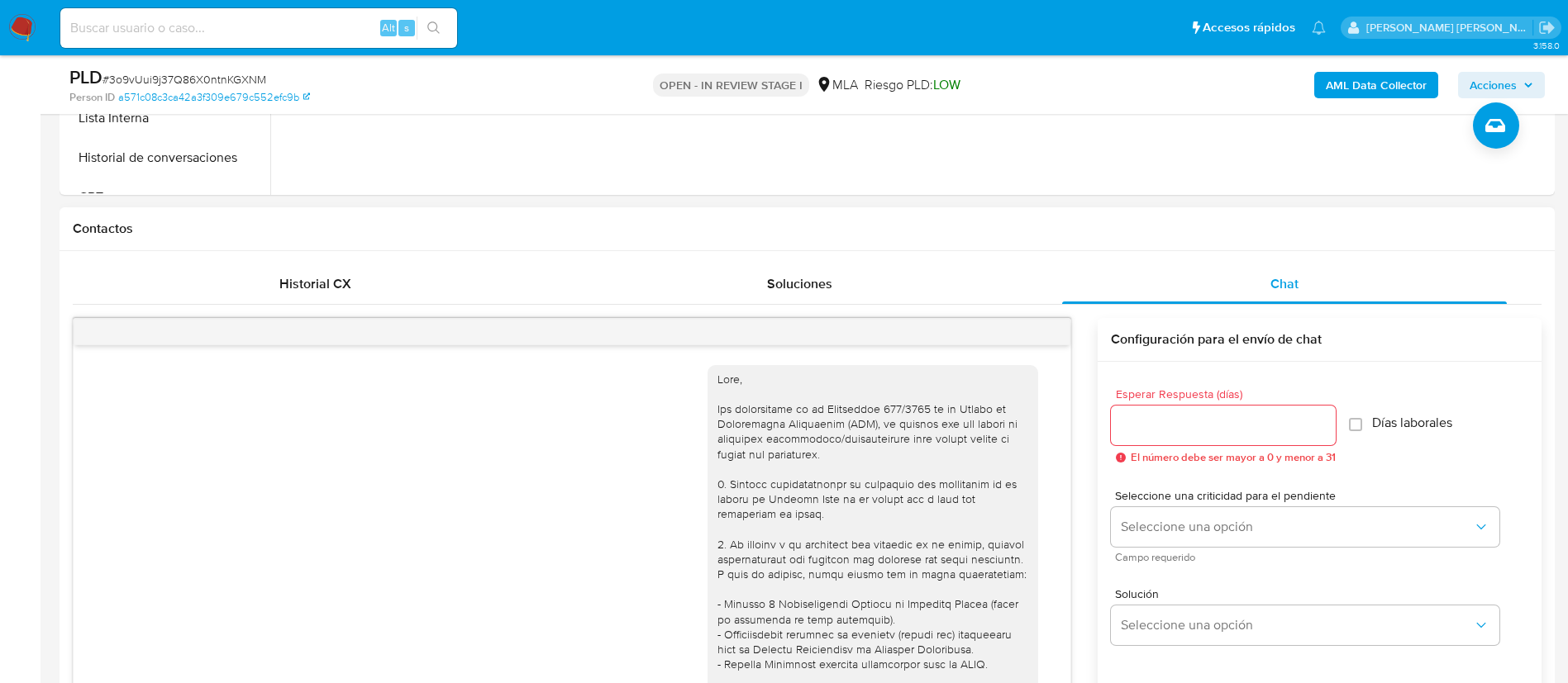
scroll to position [970, 0]
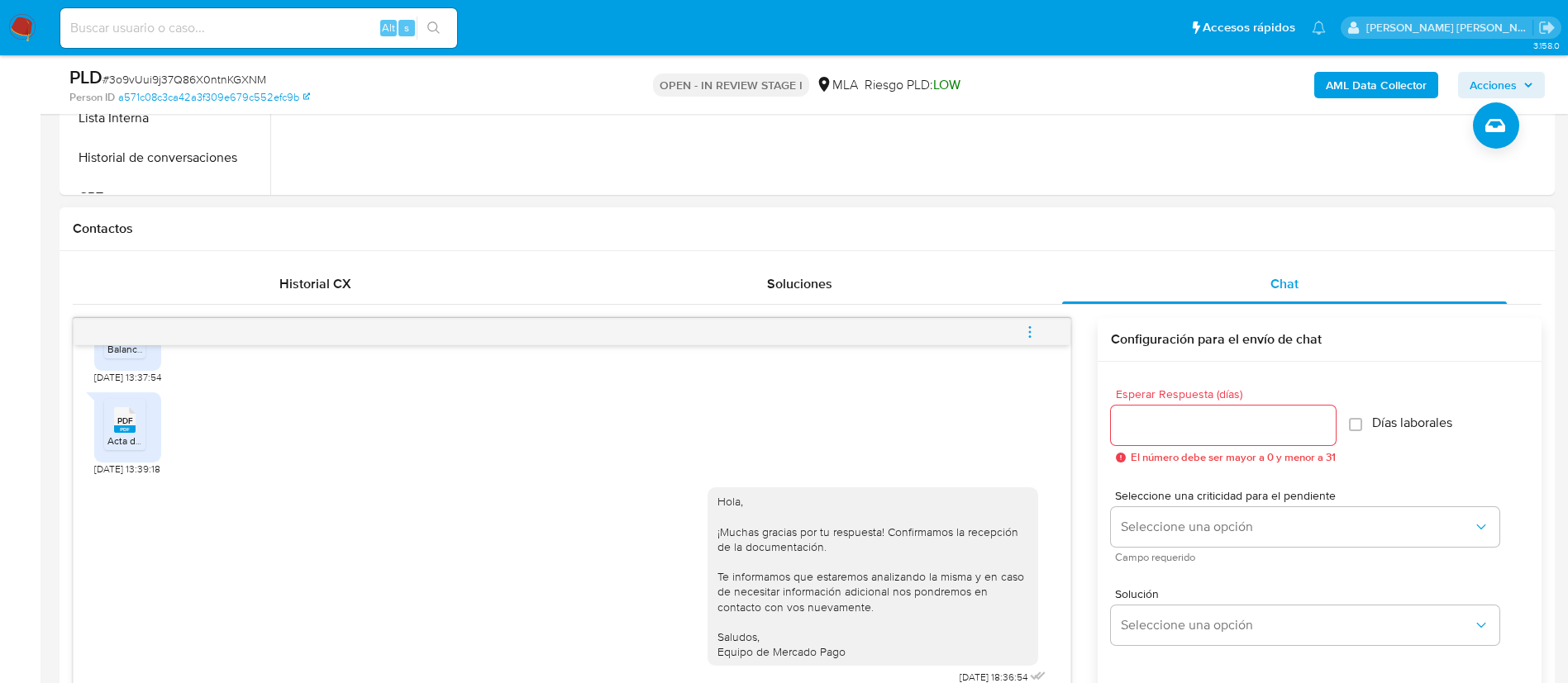
click at [1022, 334] on icon "menu-action" at bounding box center [1029, 332] width 15 height 15
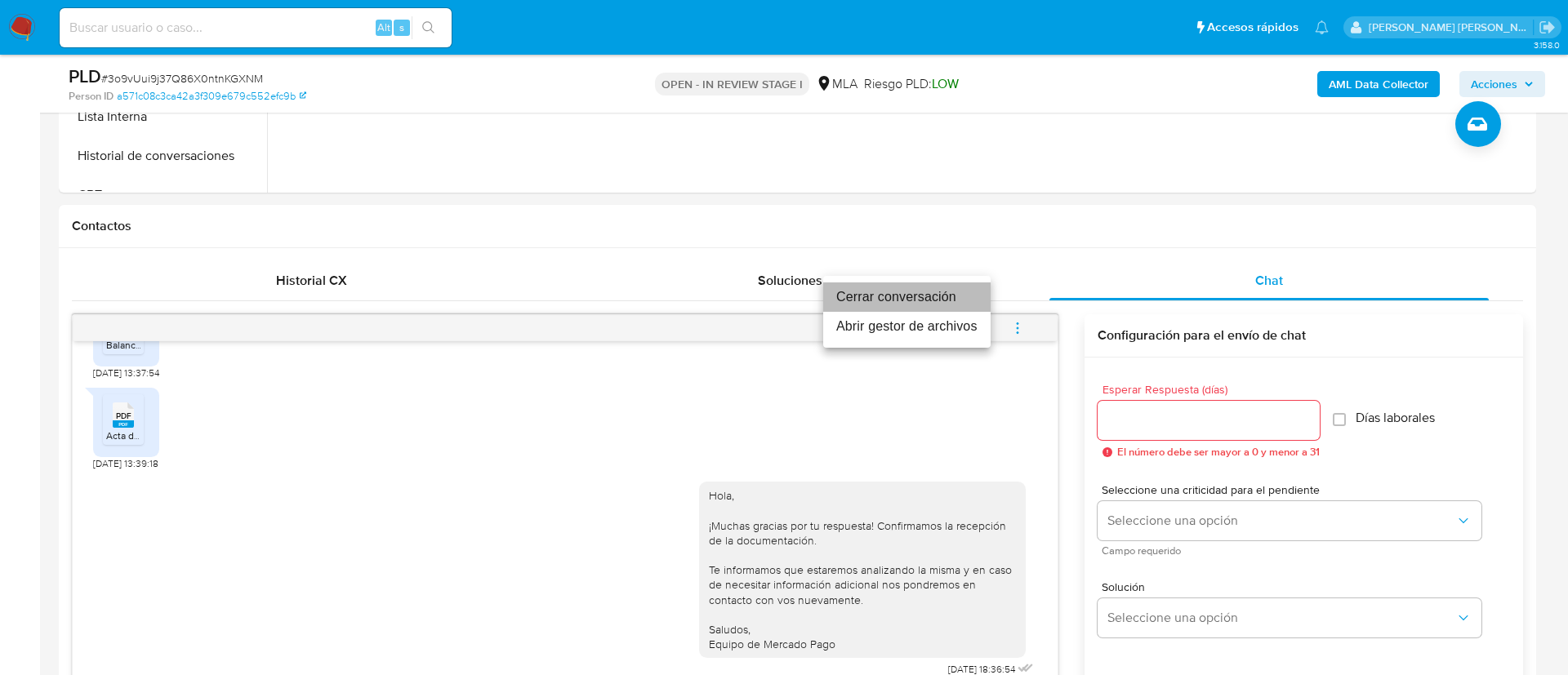
click at [918, 299] on li "Cerrar conversación" at bounding box center [907, 297] width 167 height 30
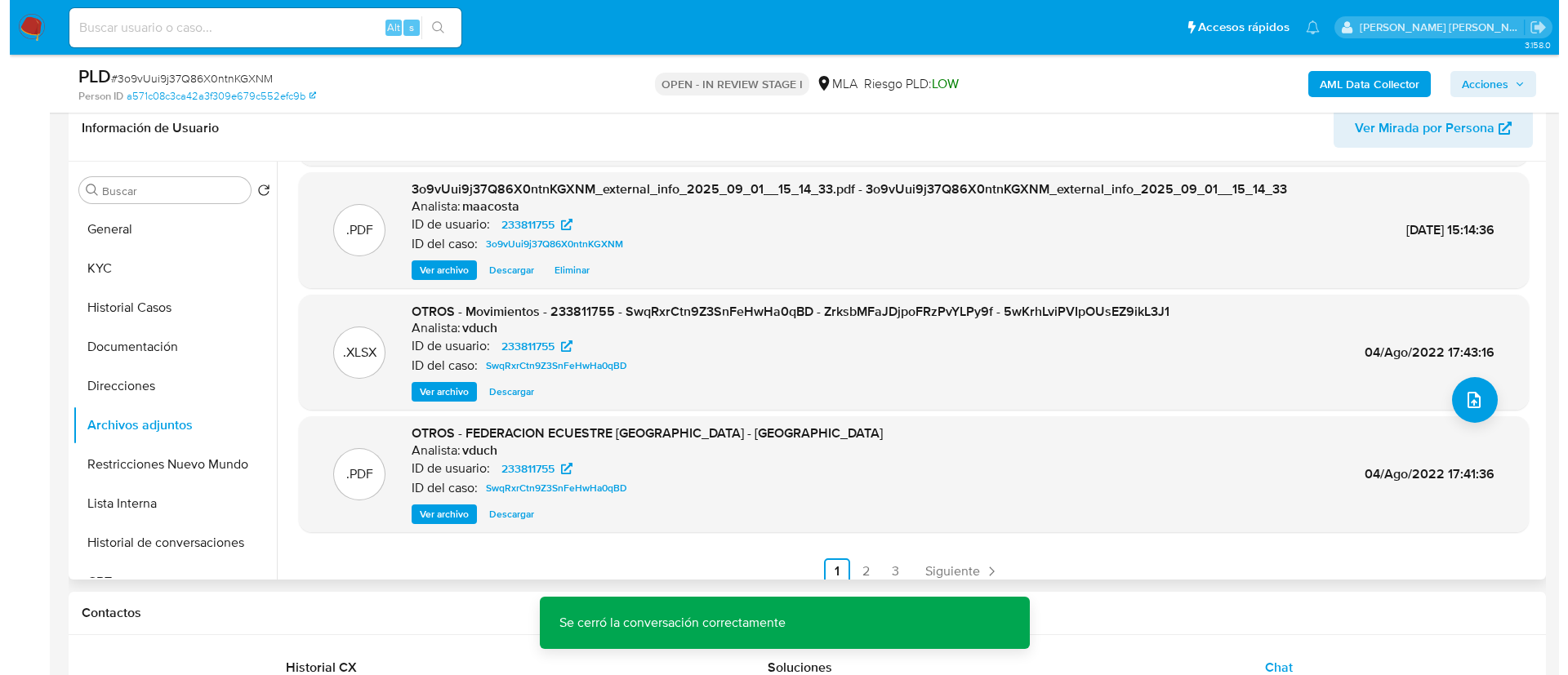
scroll to position [125, 0]
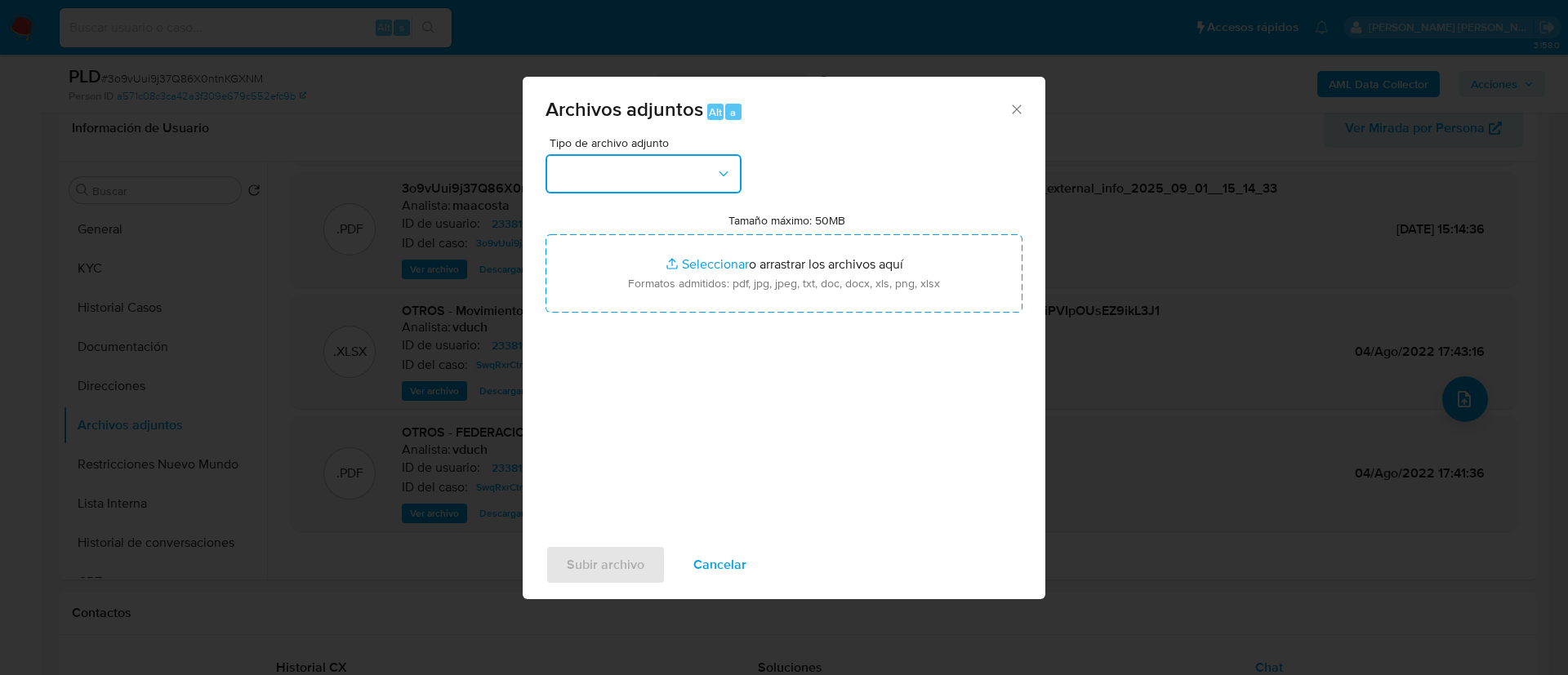
click at [631, 173] on button "button" at bounding box center [643, 174] width 196 height 39
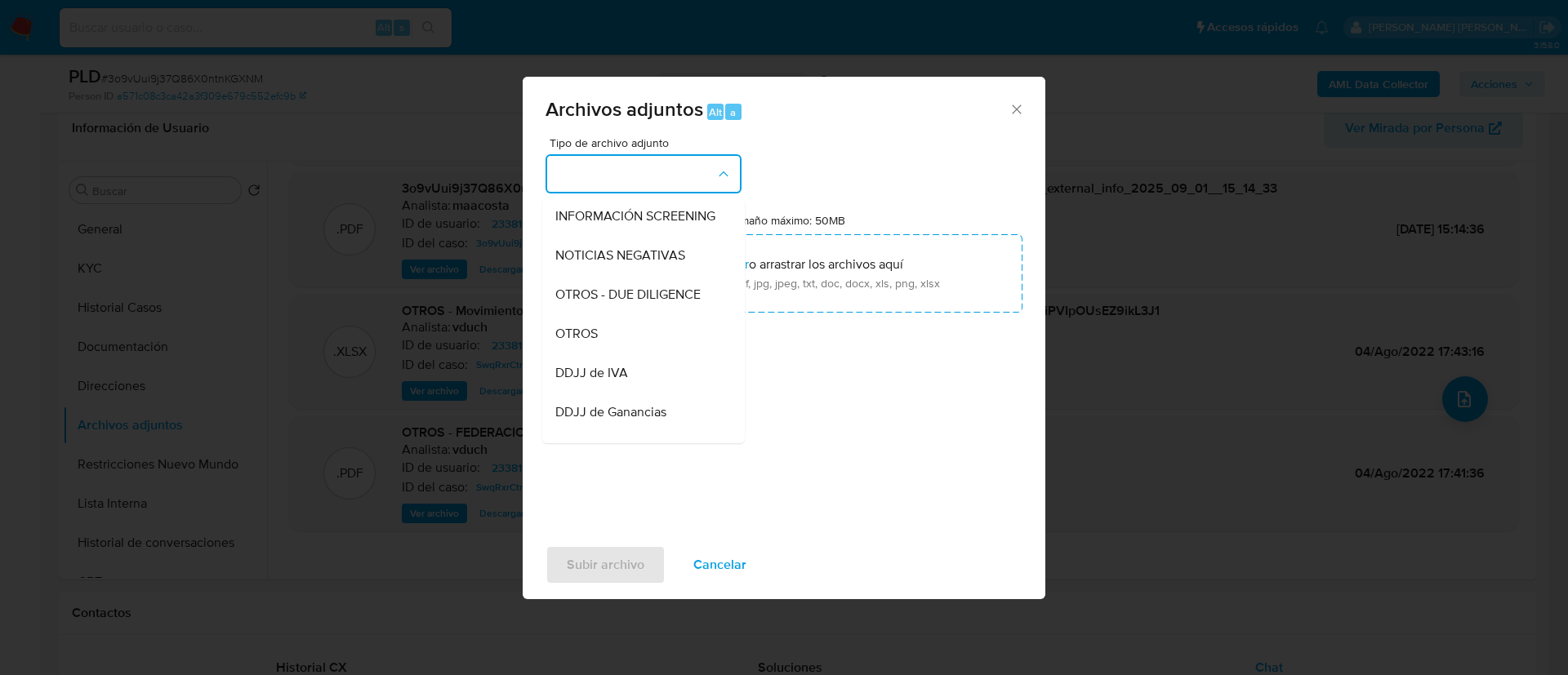
scroll to position [208, 0]
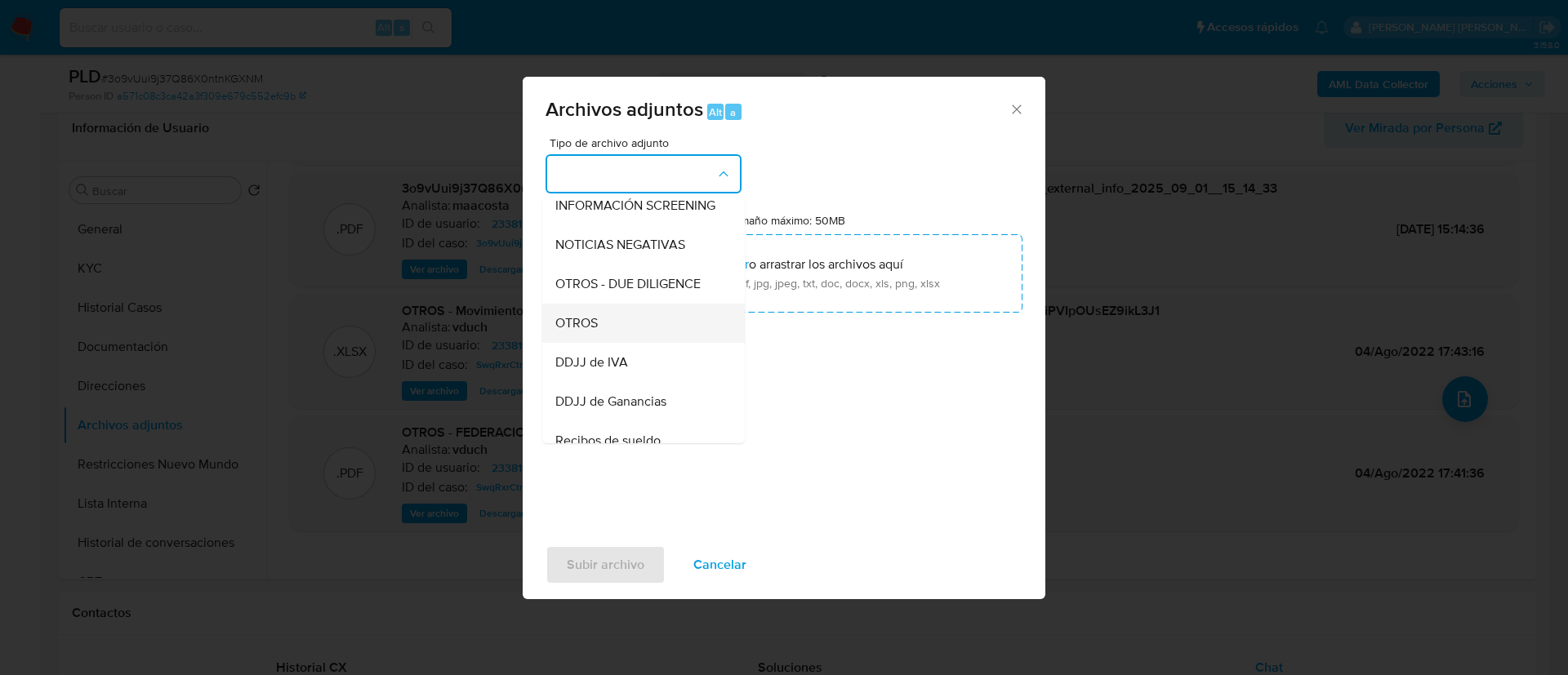
click at [594, 331] on span "OTROS" at bounding box center [576, 323] width 43 height 17
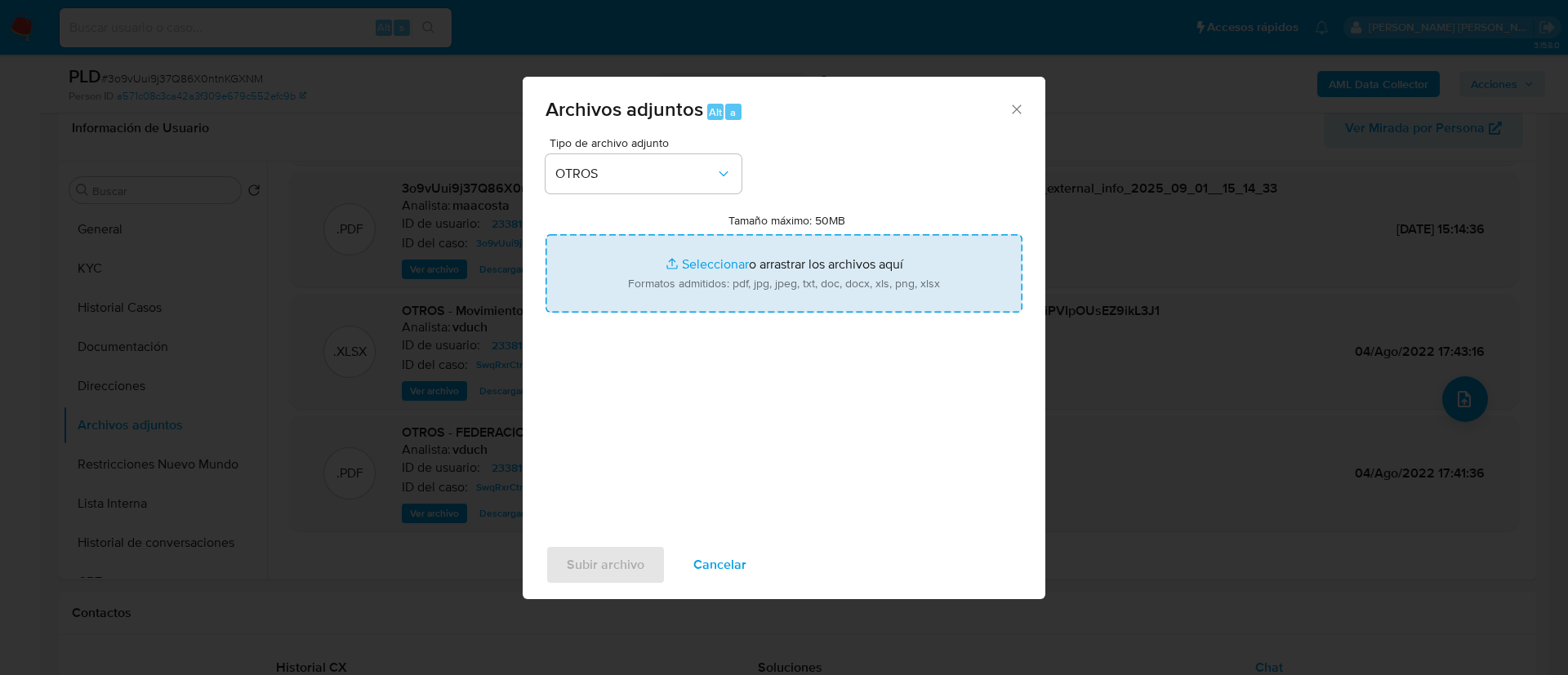
type input "C:\fakepath\Caselog 3o9vUui9j37Q86X0ntnKGXNM_2025_08_18_14_03_11.docx"
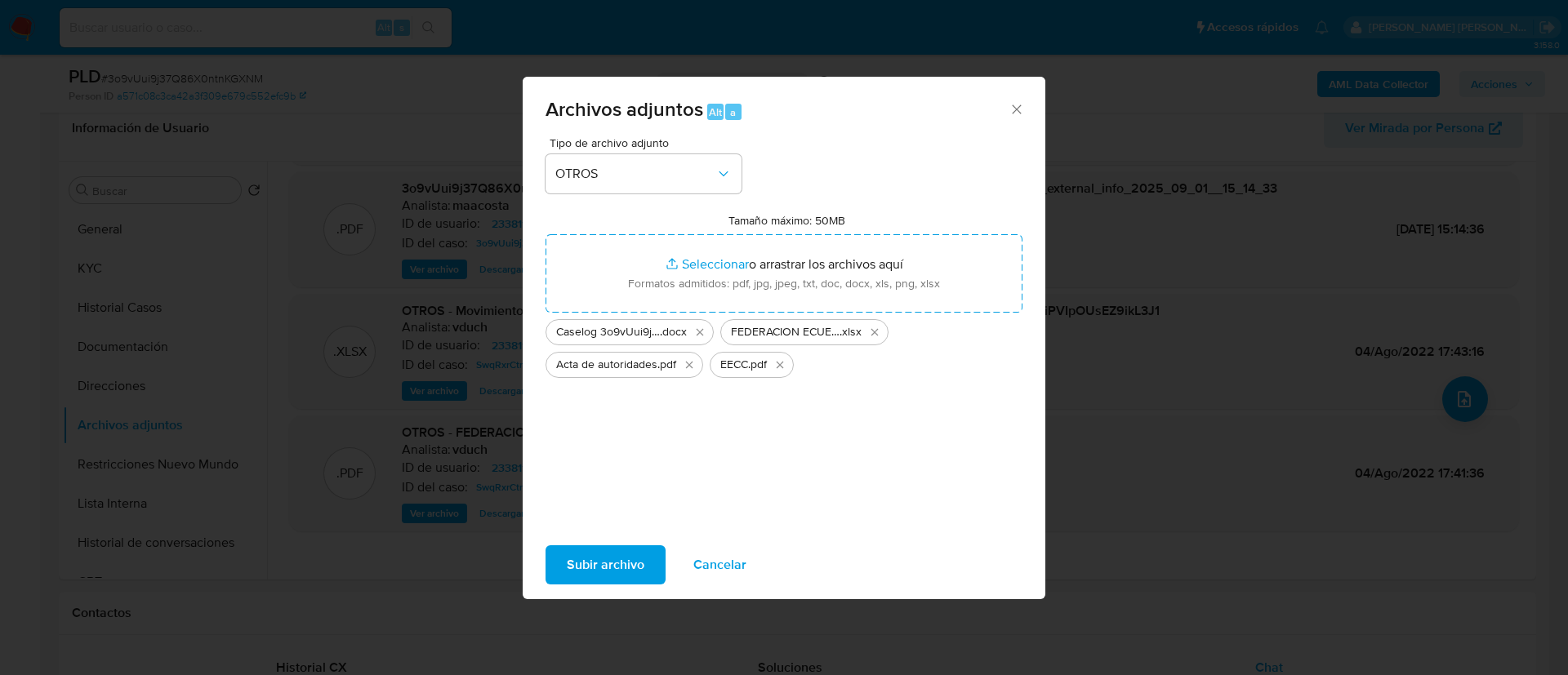
click at [603, 562] on span "Subir archivo" at bounding box center [605, 564] width 78 height 36
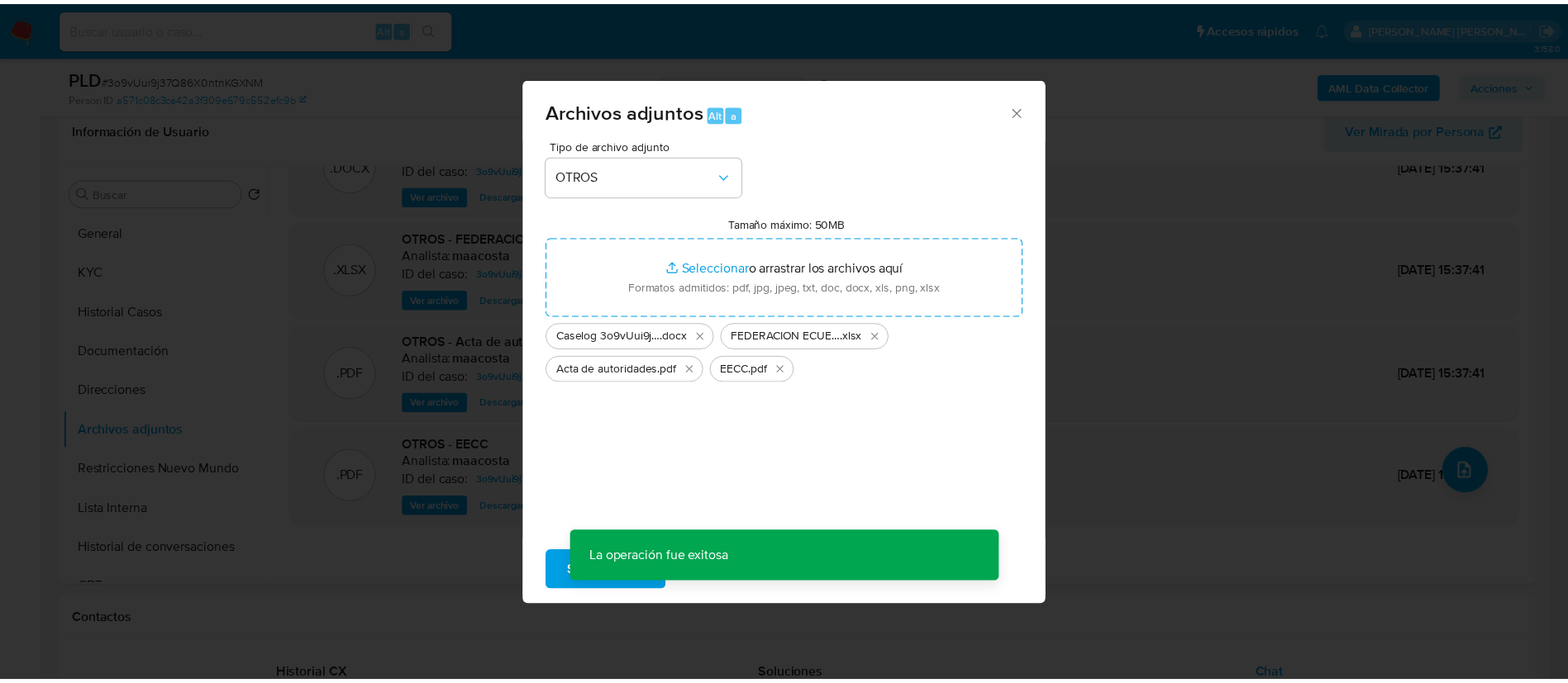
scroll to position [47, 0]
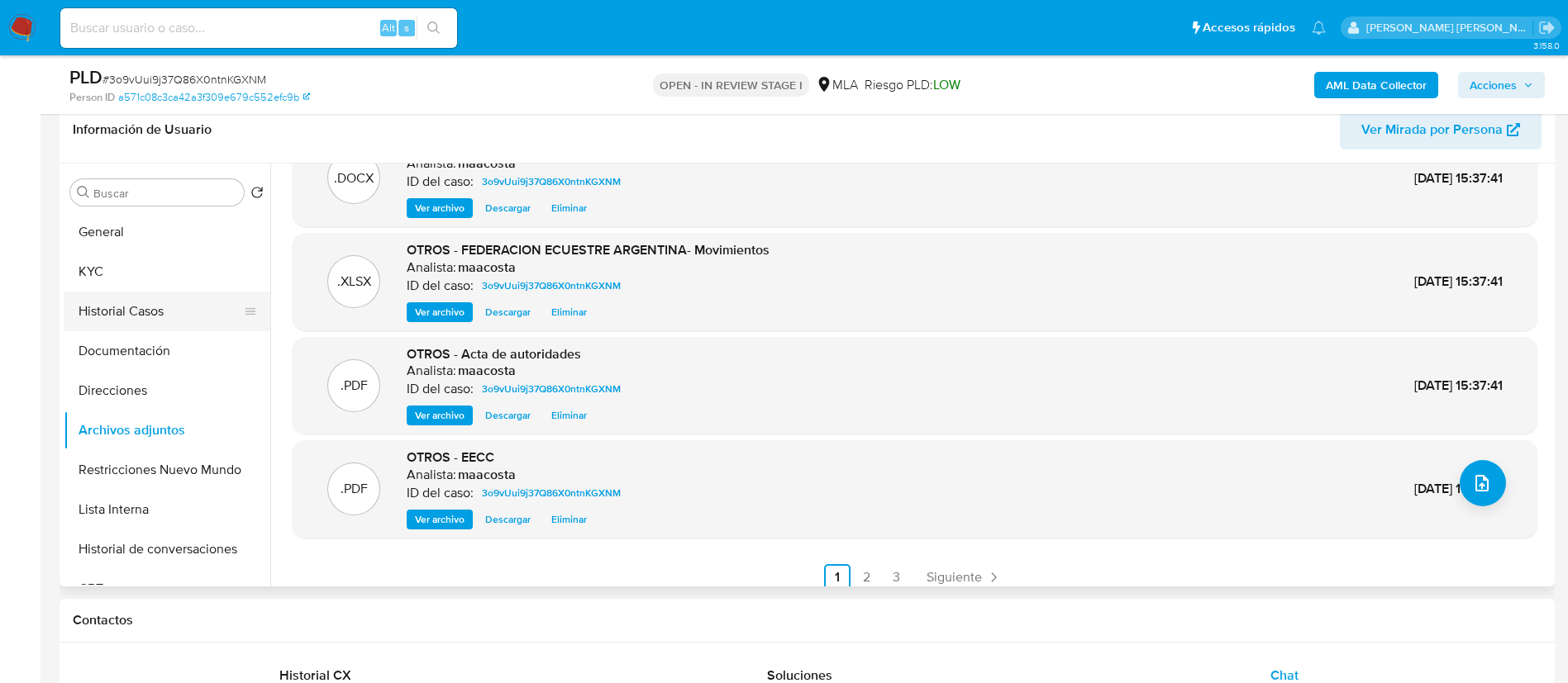
click at [139, 318] on button "Historial Casos" at bounding box center [160, 311] width 193 height 40
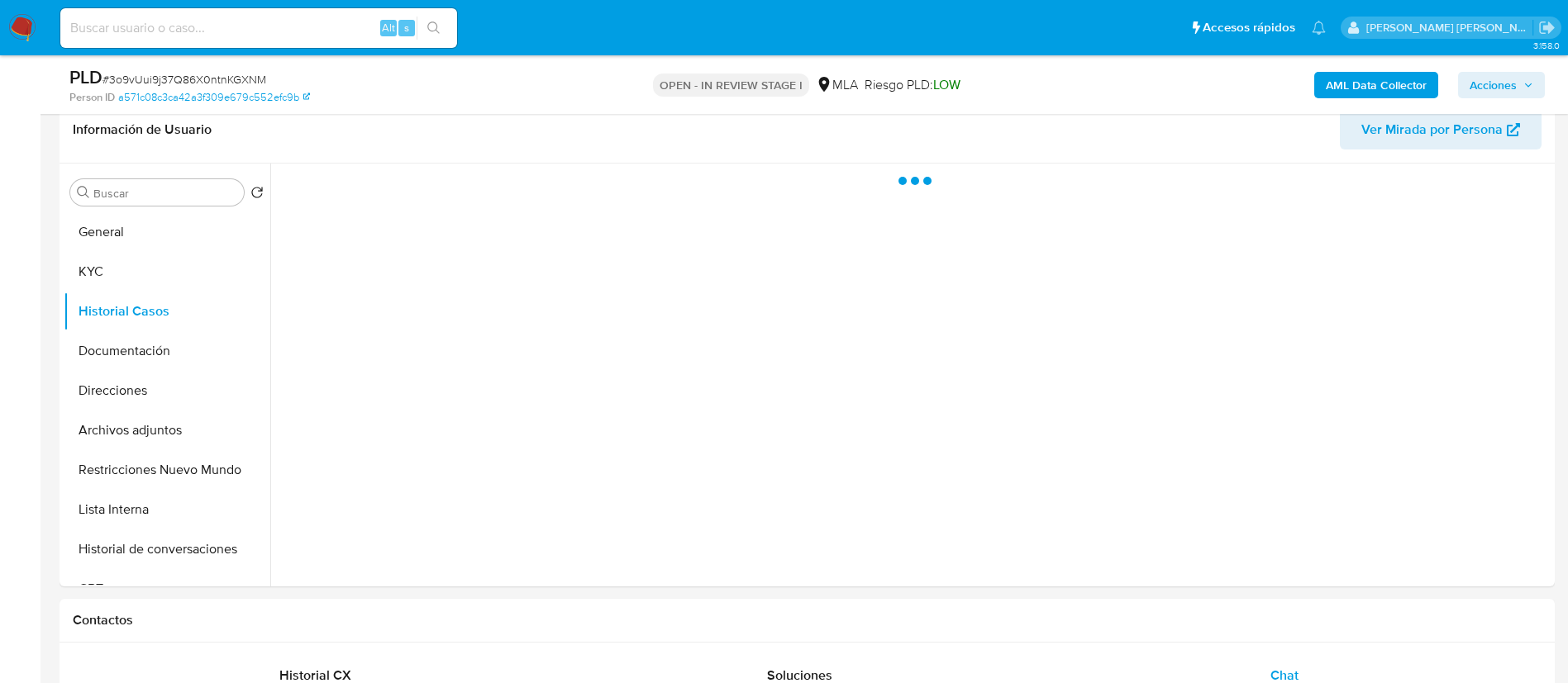
click at [1508, 82] on span "Acciones" at bounding box center [1493, 85] width 47 height 26
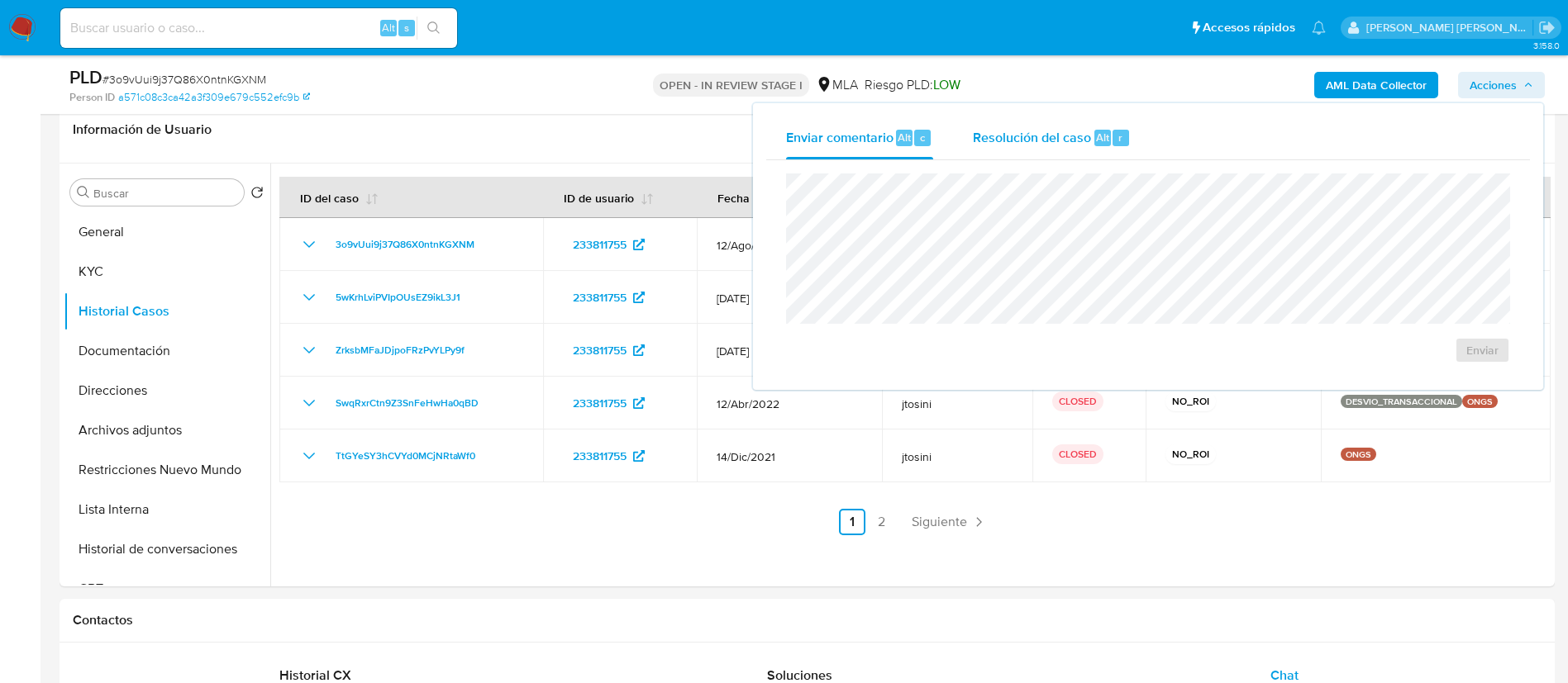
click at [1082, 132] on span "Resolución del caso" at bounding box center [1032, 137] width 118 height 19
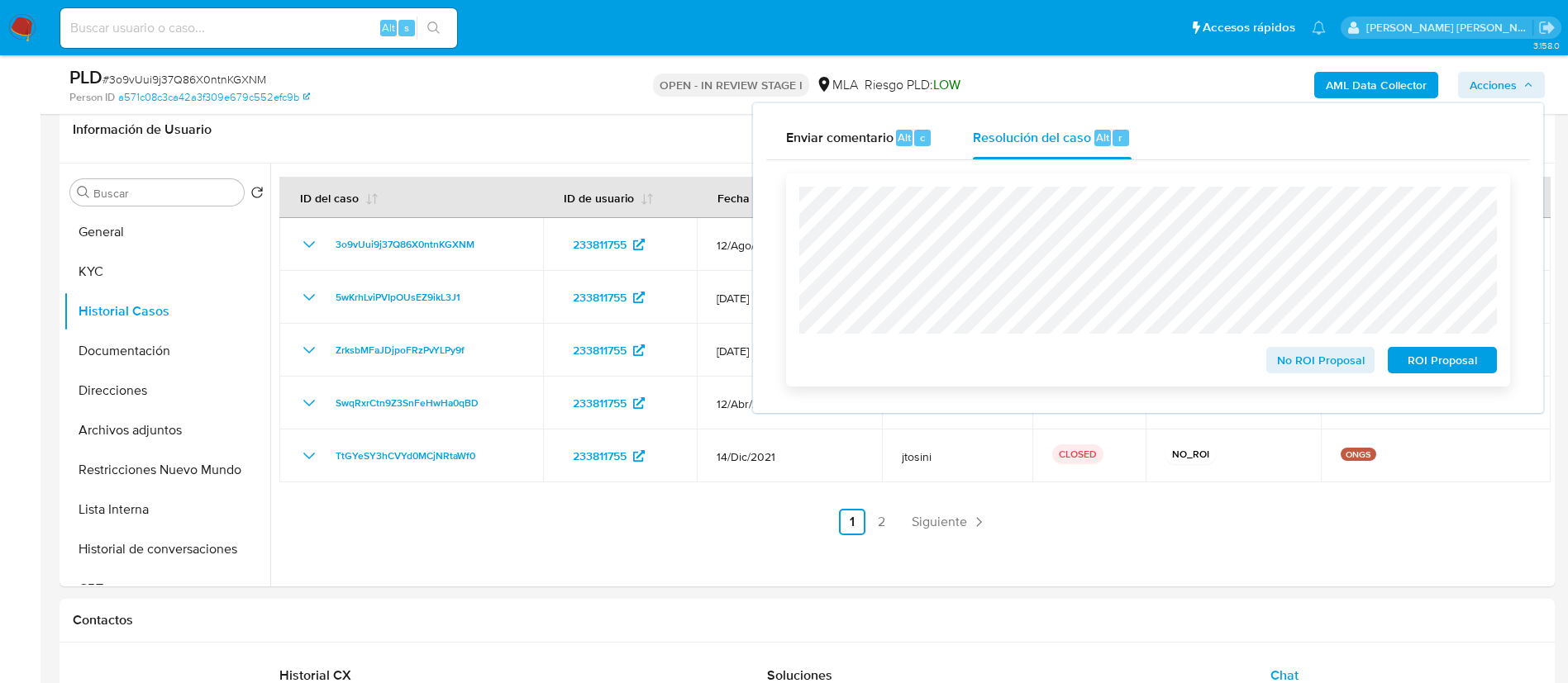
click at [1285, 360] on span "No ROI Proposal" at bounding box center [1321, 360] width 86 height 23
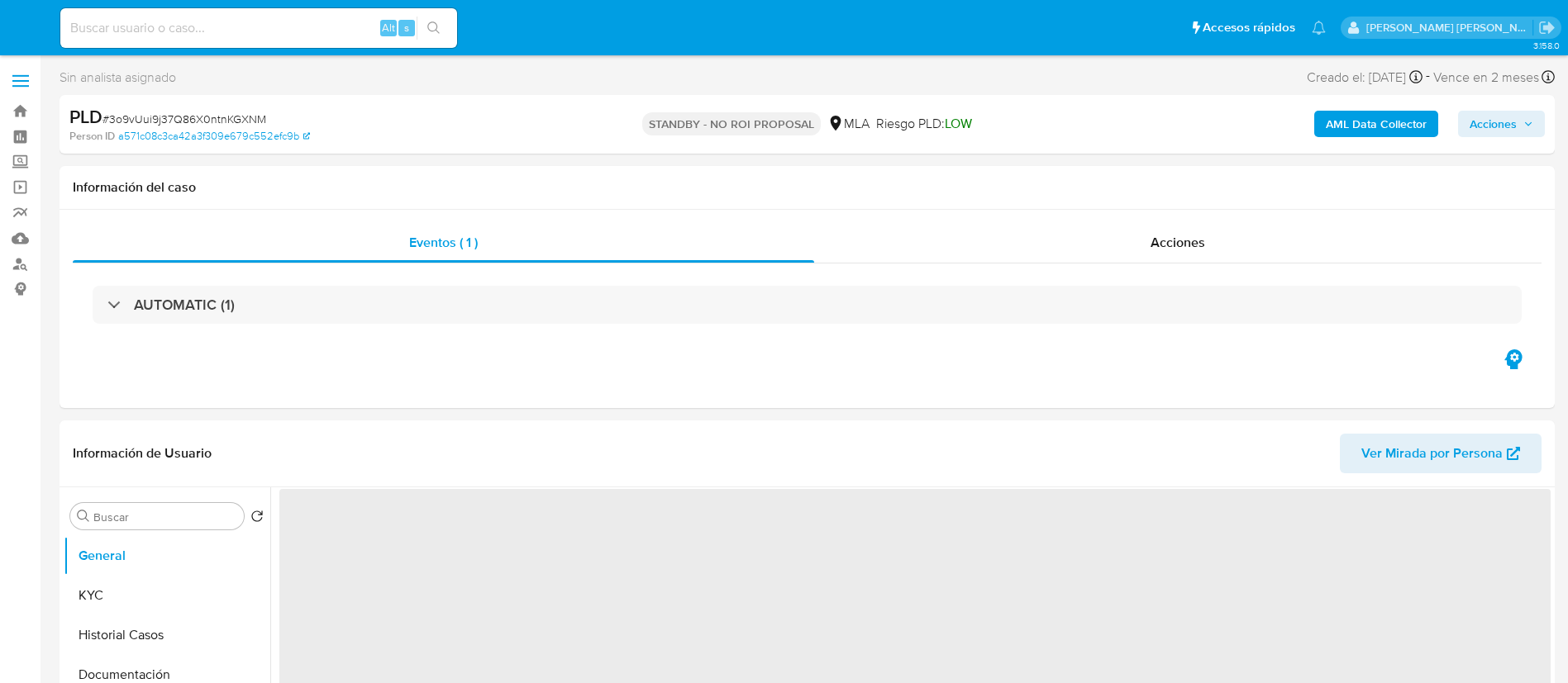
select select "10"
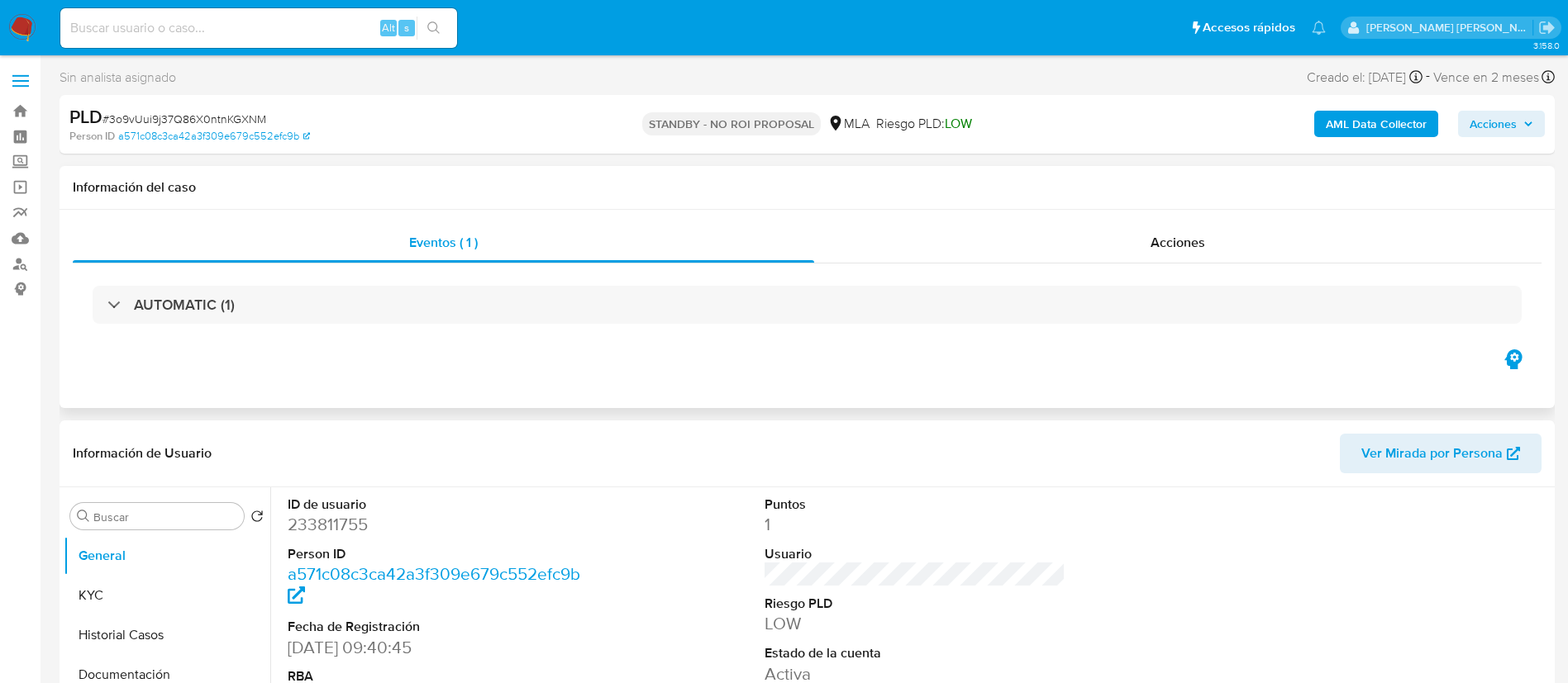
click at [820, 372] on div "Eventos ( 1 ) Acciones AUTOMATIC (1)" at bounding box center [807, 309] width 1496 height 199
click at [28, 38] on img at bounding box center [22, 28] width 28 height 28
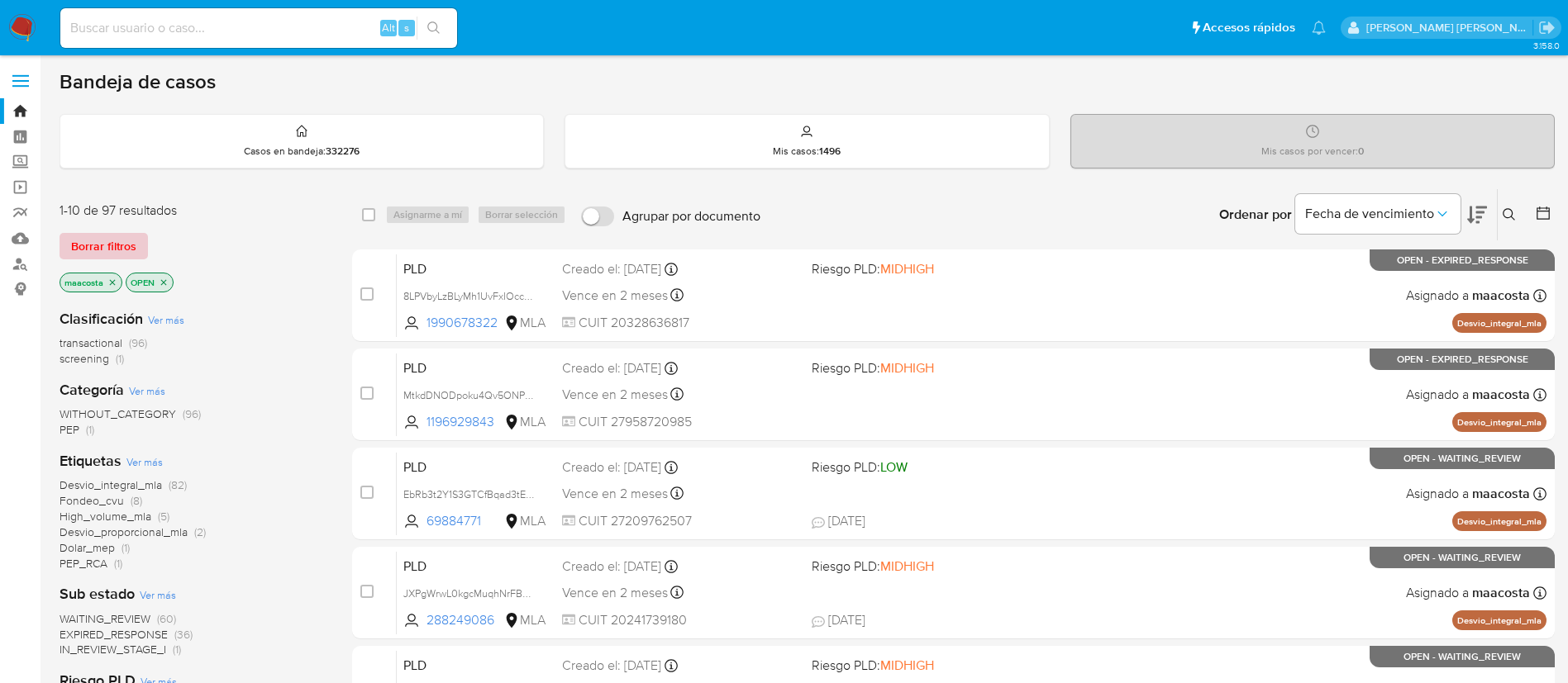
click at [139, 241] on button "Borrar filtros" at bounding box center [103, 246] width 88 height 26
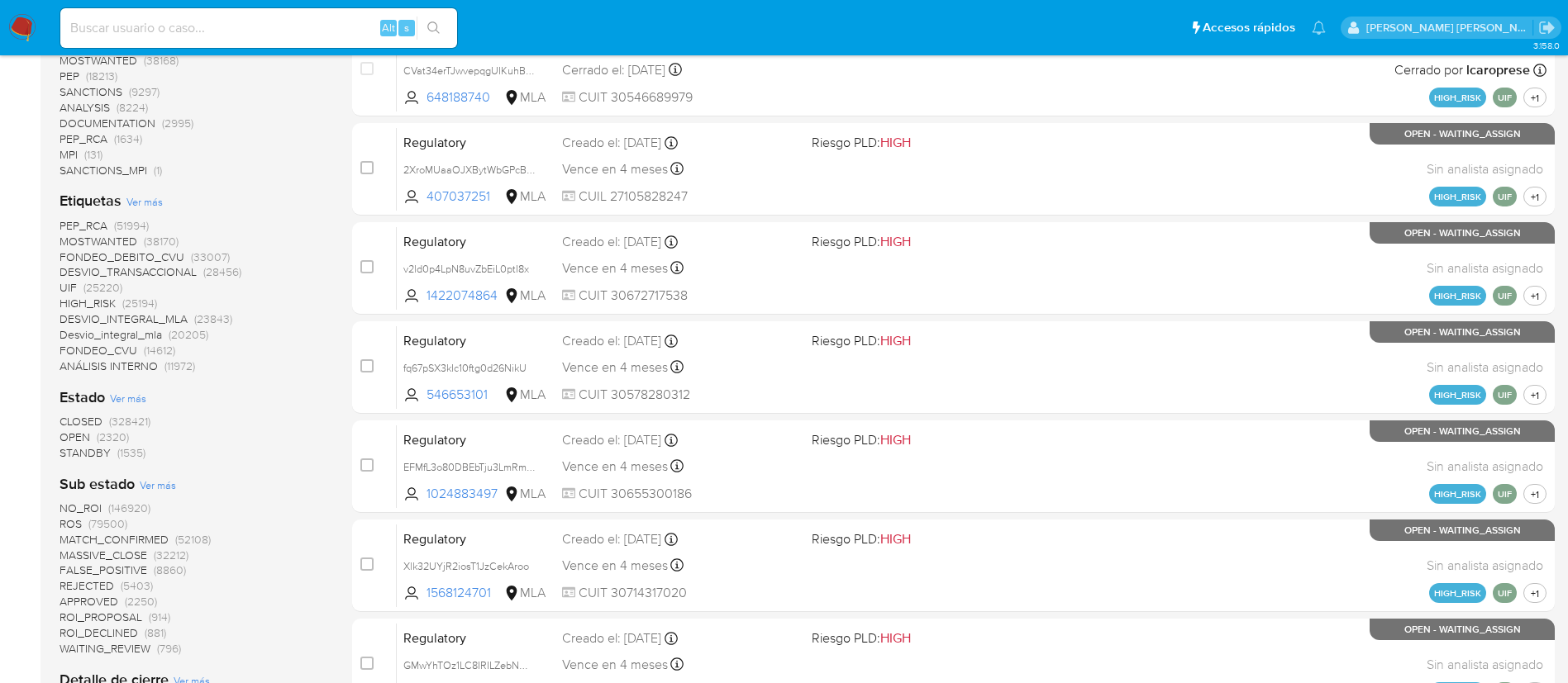
scroll to position [426, 0]
click at [134, 387] on div "Estado Ver más CLOSED (328421) OPEN (2320) [GEOGRAPHIC_DATA] (1535)" at bounding box center [192, 423] width 266 height 73
click at [134, 395] on span "Ver más" at bounding box center [128, 397] width 36 height 15
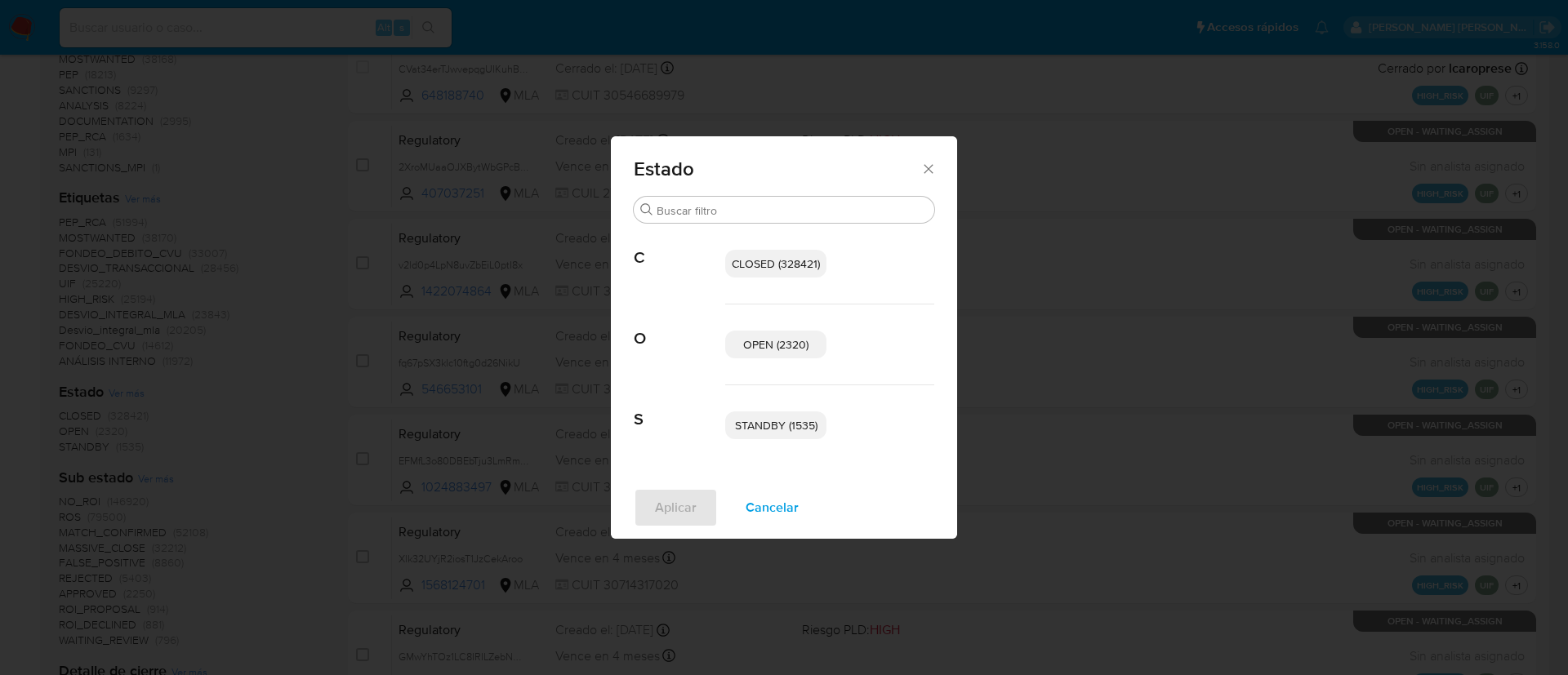
click at [745, 412] on p "STANDBY (1535)" at bounding box center [775, 426] width 101 height 28
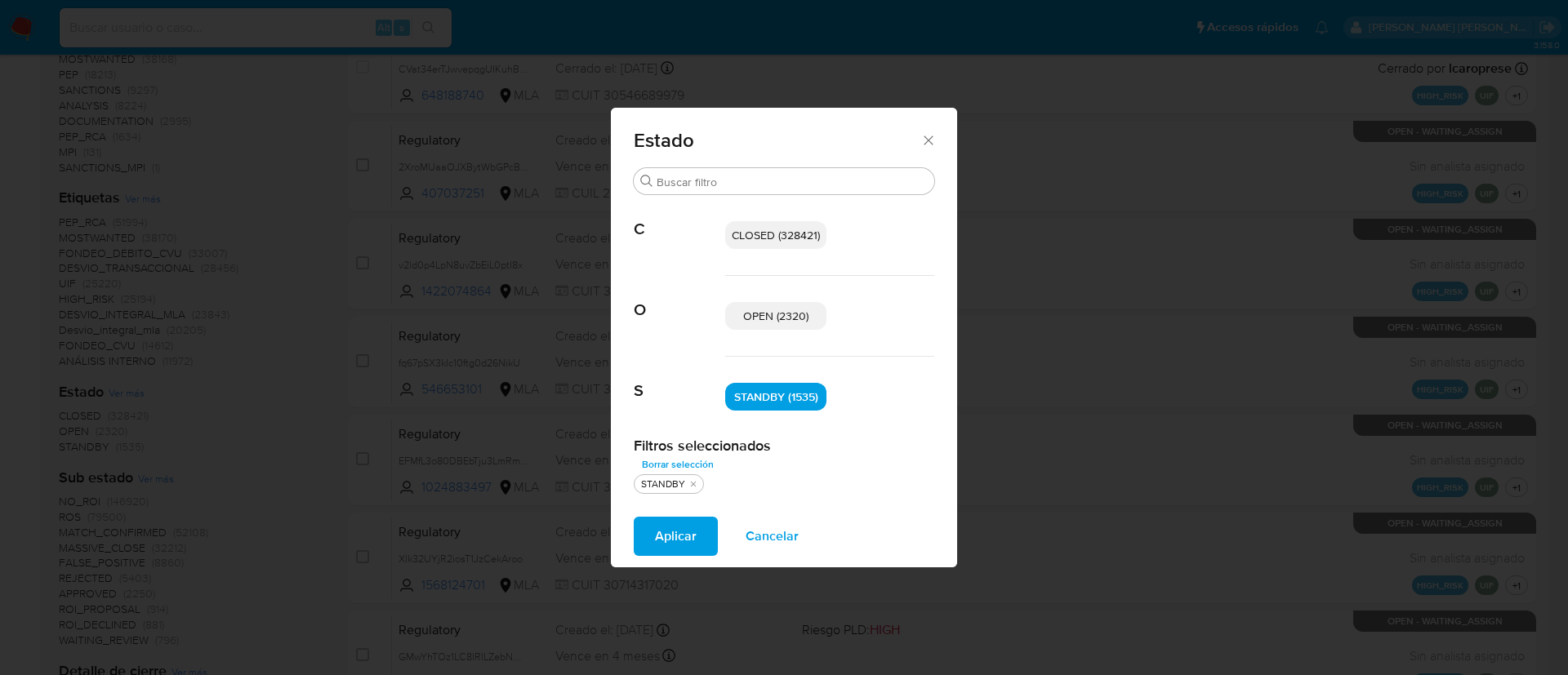
click at [784, 314] on span "OPEN (2320)" at bounding box center [775, 316] width 65 height 17
click at [660, 541] on span "Aplicar" at bounding box center [676, 536] width 42 height 36
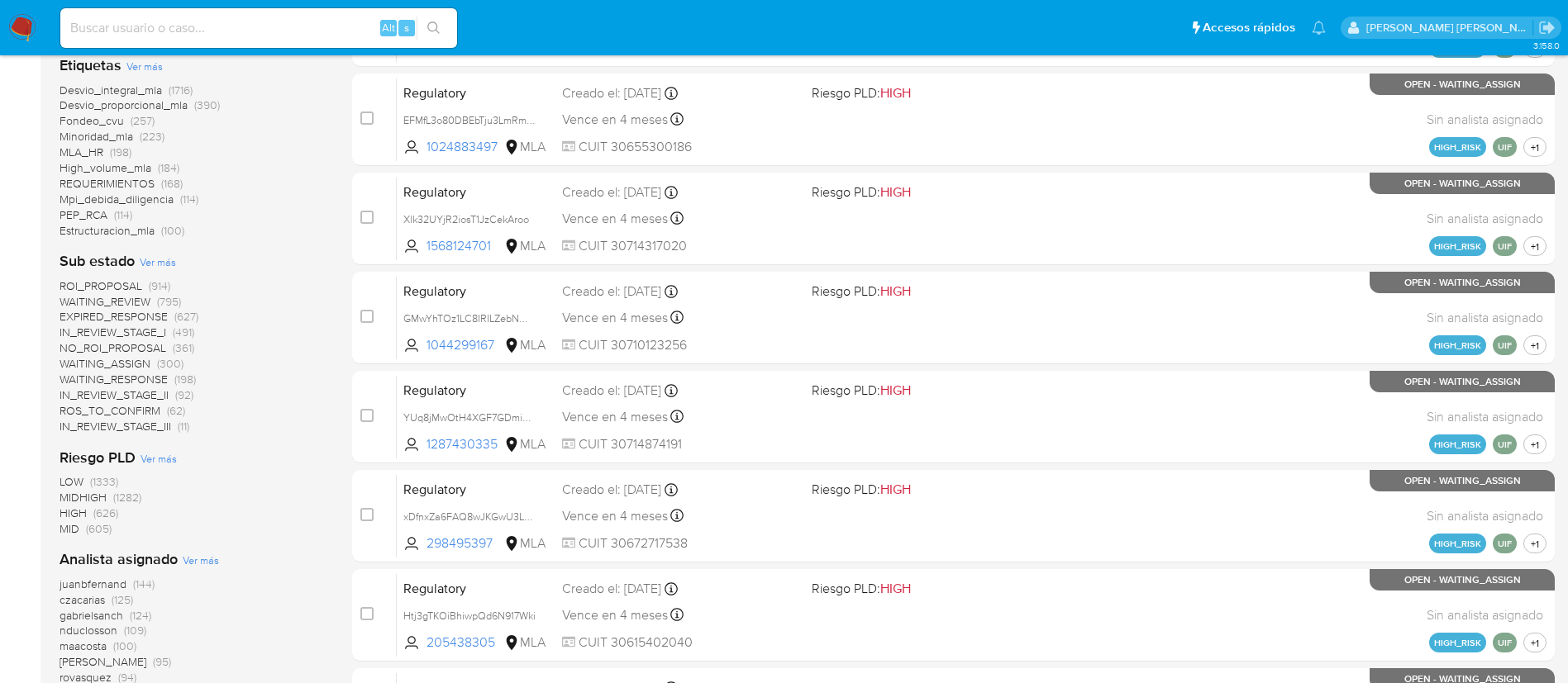
scroll to position [505, 0]
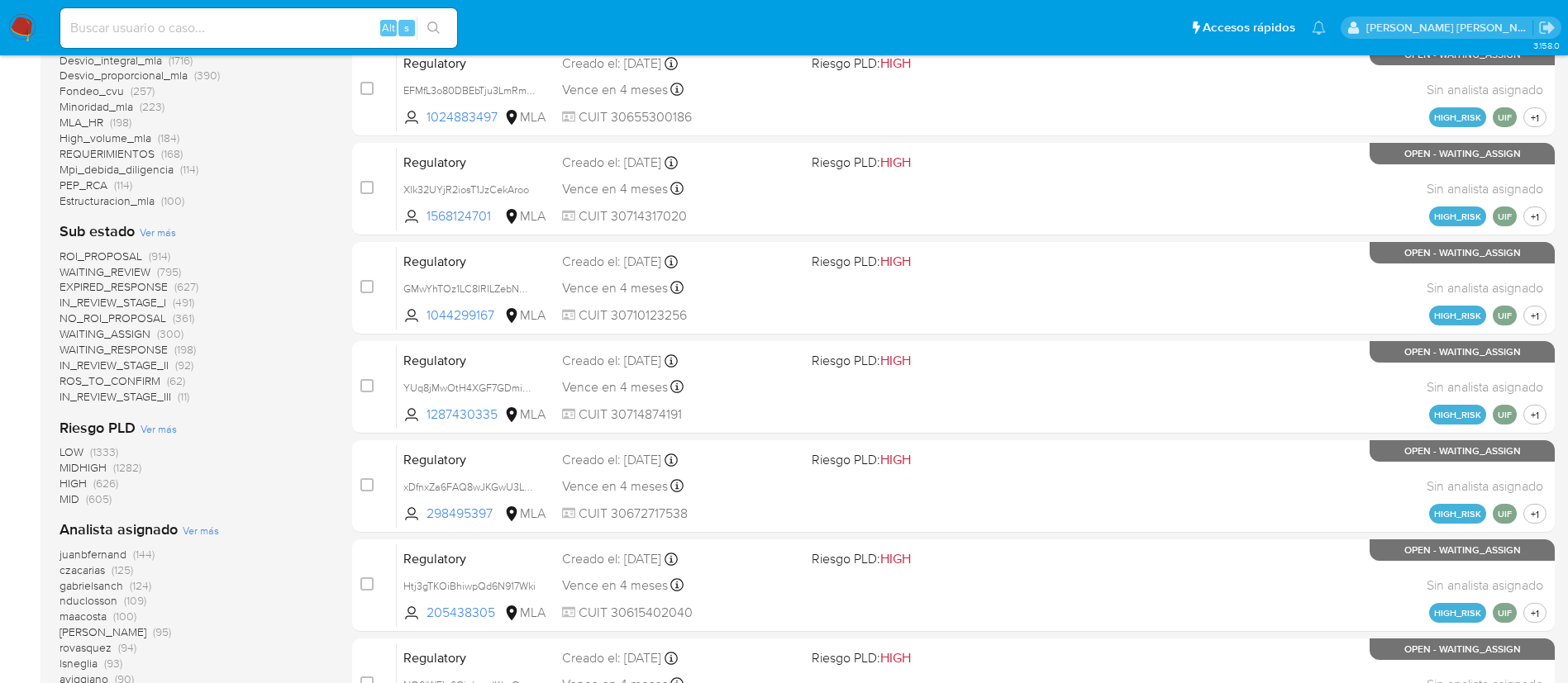
click at [161, 430] on span "Ver más" at bounding box center [158, 429] width 36 height 15
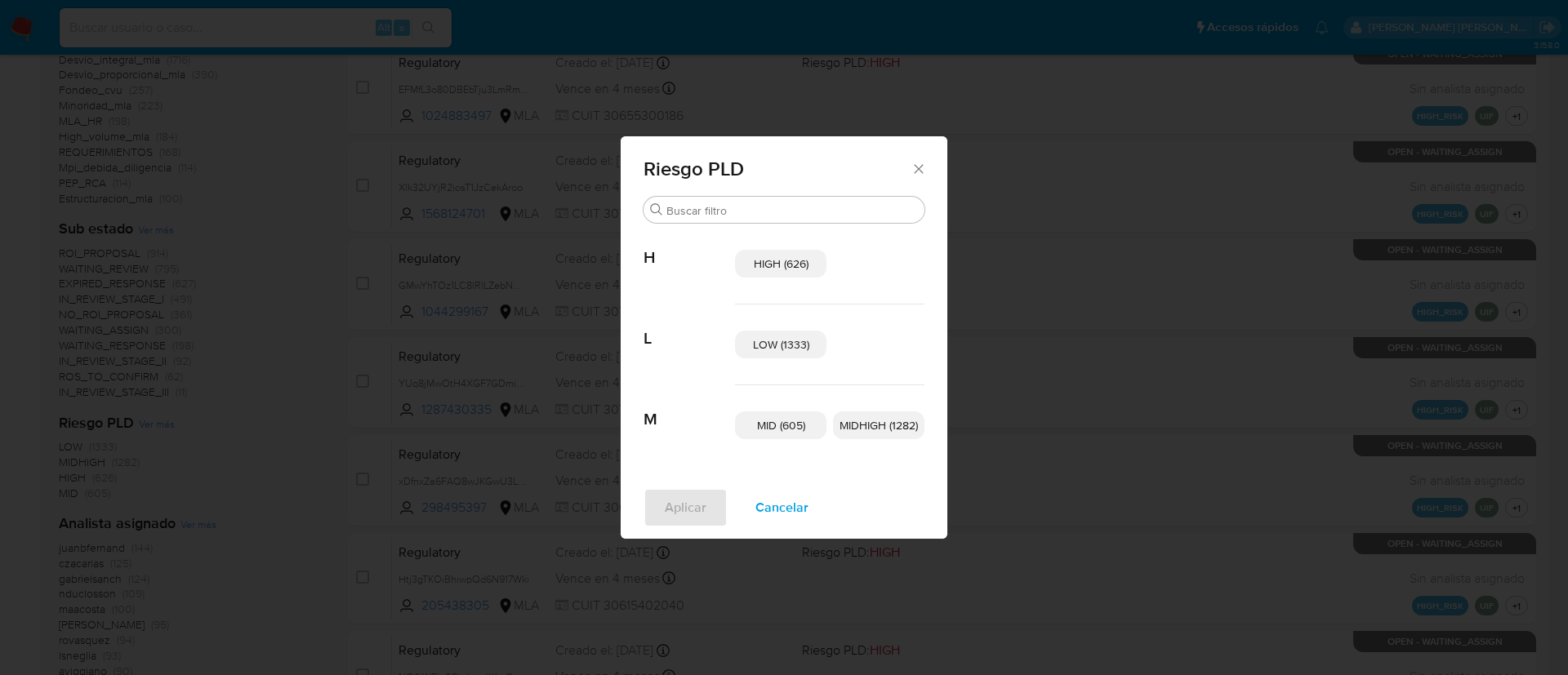
click at [223, 379] on div "Riesgo PLD Buscar H HIGH (626) L LOW (1333) M MID (605) MIDHIGH (1282) Aplicar …" at bounding box center [784, 338] width 1568 height 675
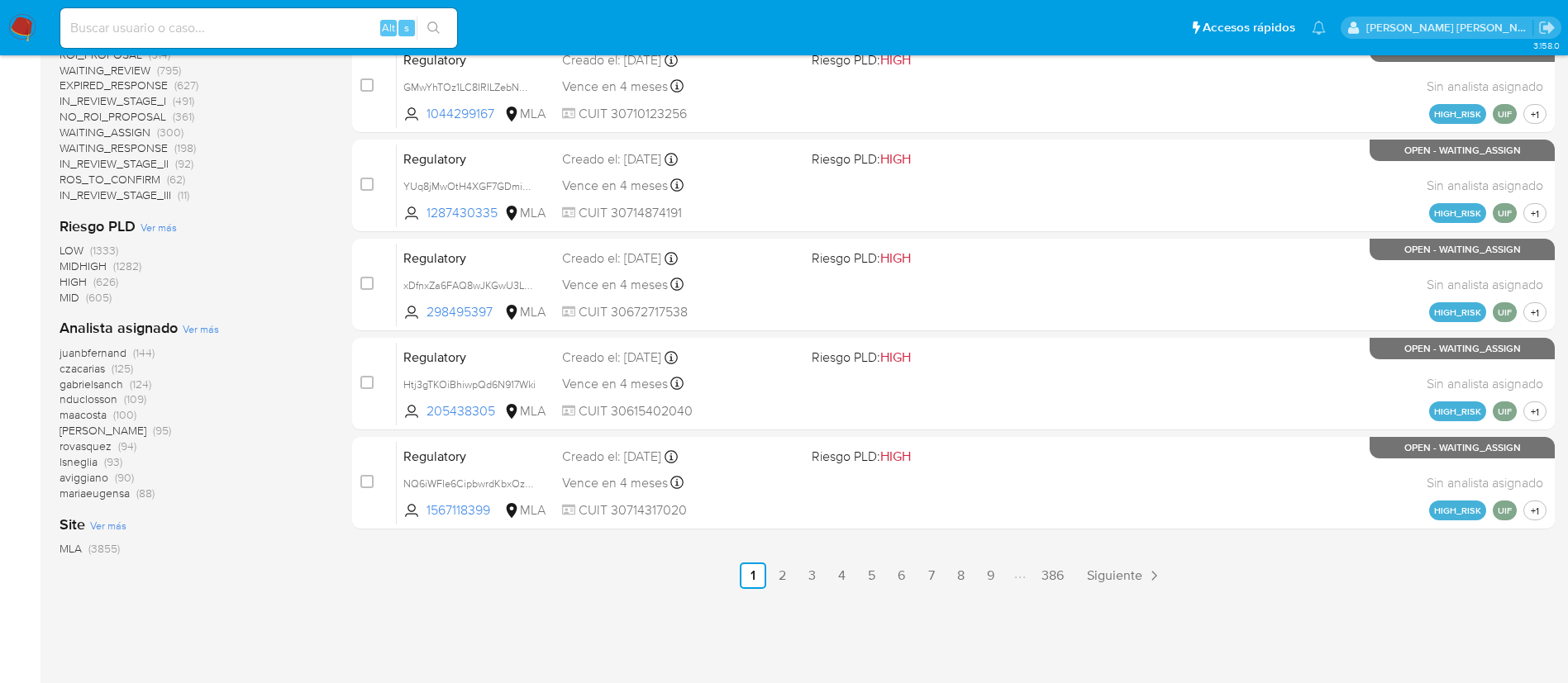
scroll to position [710, 0]
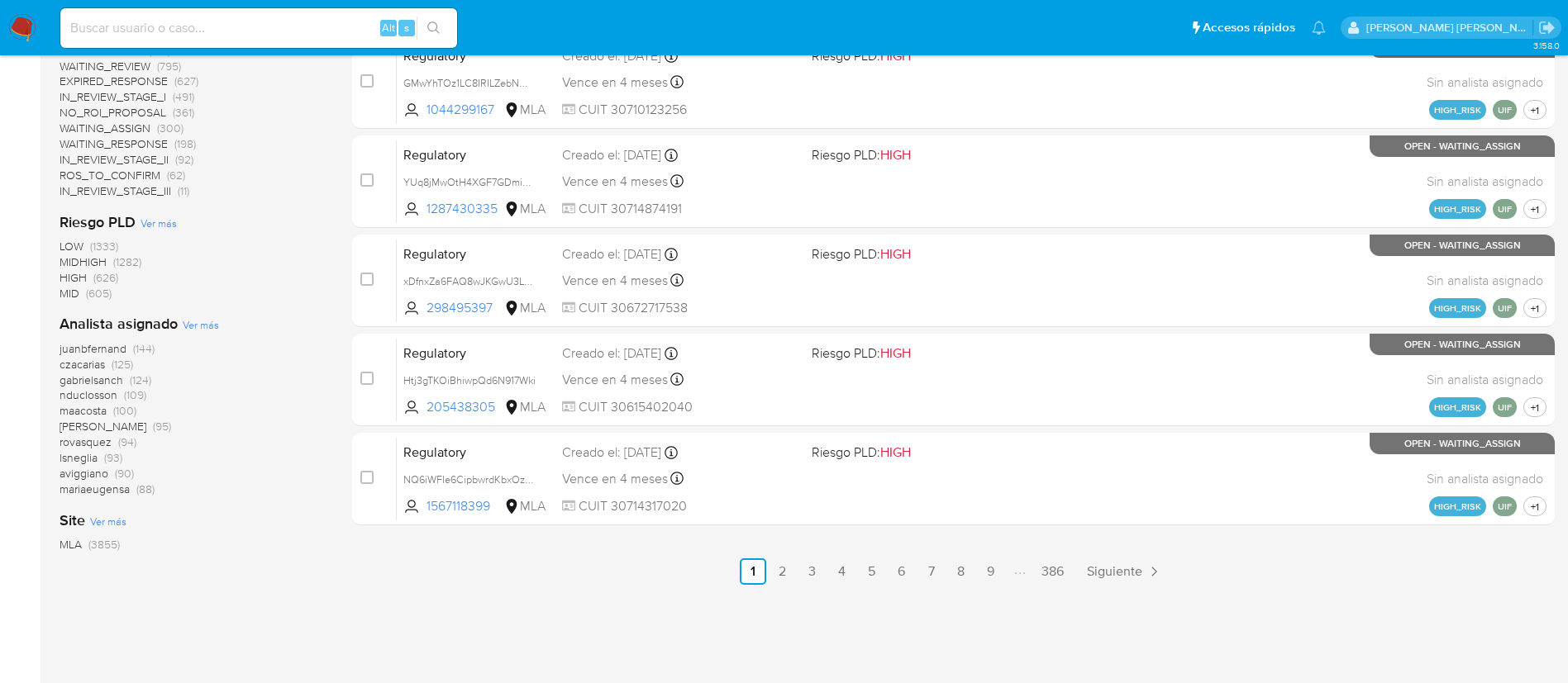
click at [89, 411] on span "maacosta" at bounding box center [82, 410] width 47 height 17
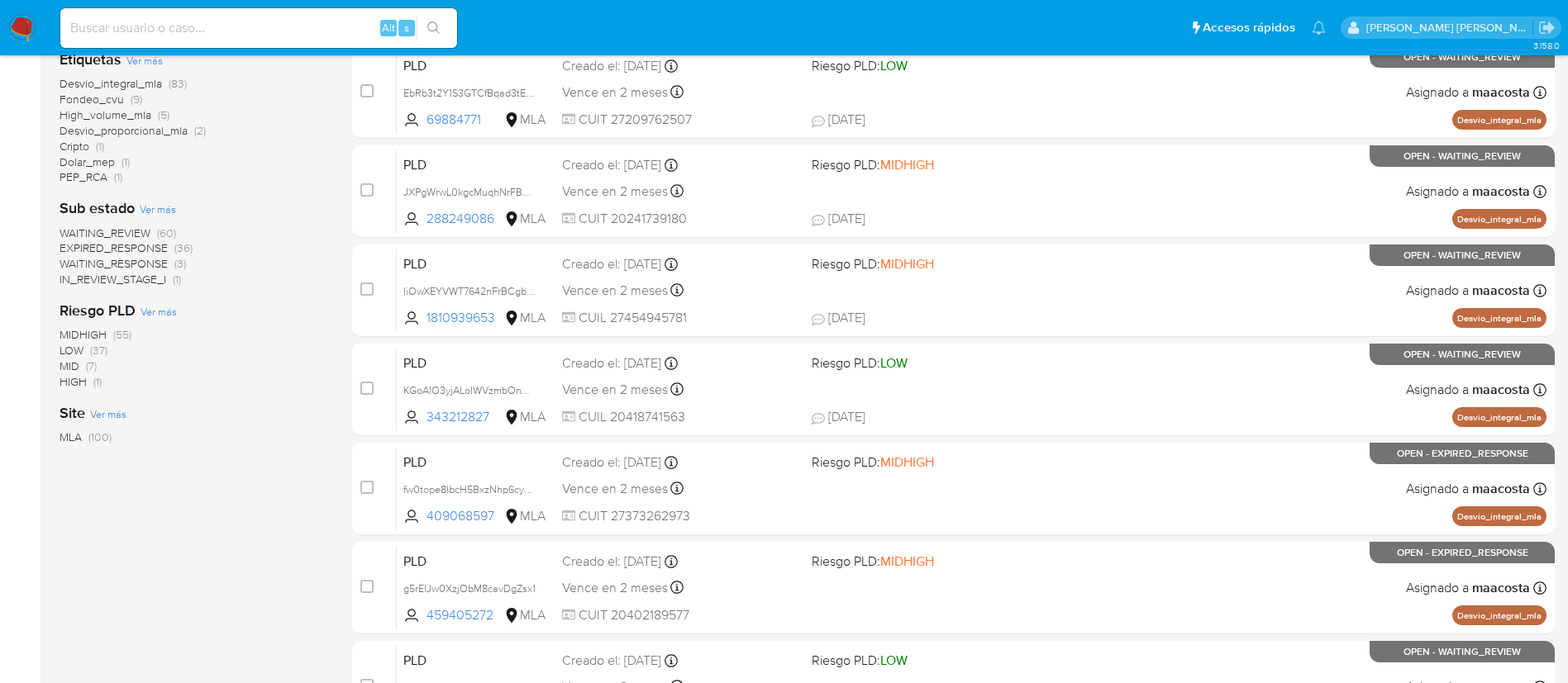
scroll to position [400, 0]
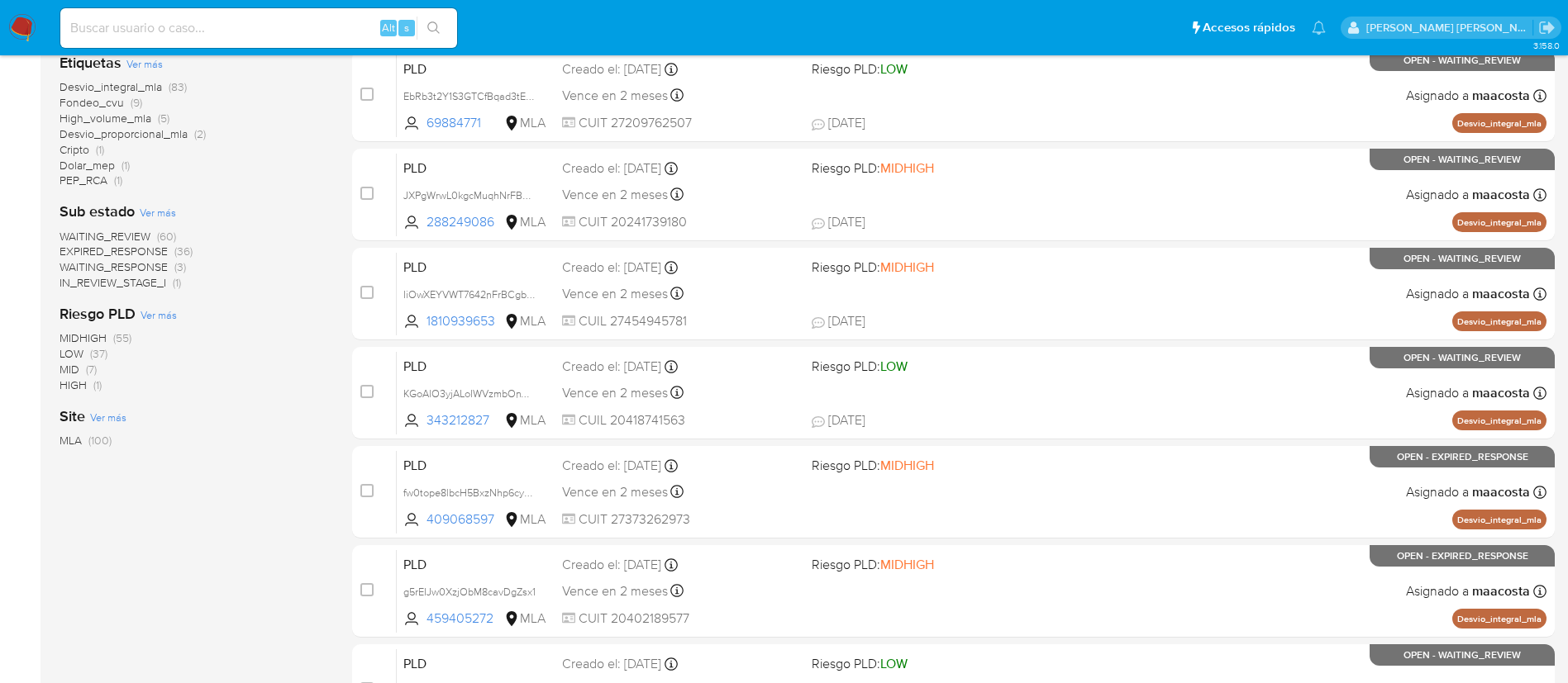
click at [77, 356] on span "LOW" at bounding box center [71, 353] width 24 height 17
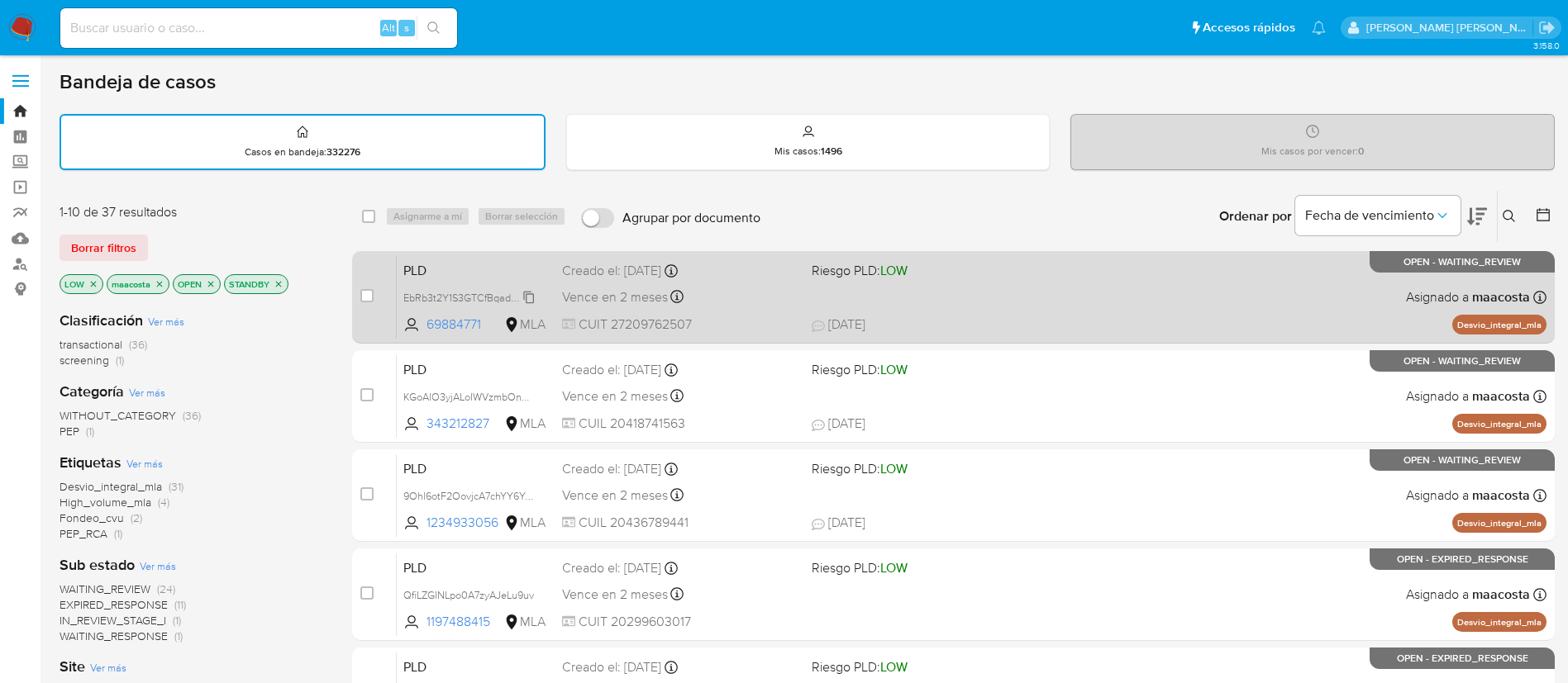
click at [529, 292] on span "EbRb3t2Y1S3GTCfBqad3tESE" at bounding box center [471, 296] width 134 height 19
click at [534, 301] on span "EbRb3t2Y1S3GTCfBqad3tESE" at bounding box center [471, 296] width 134 height 19
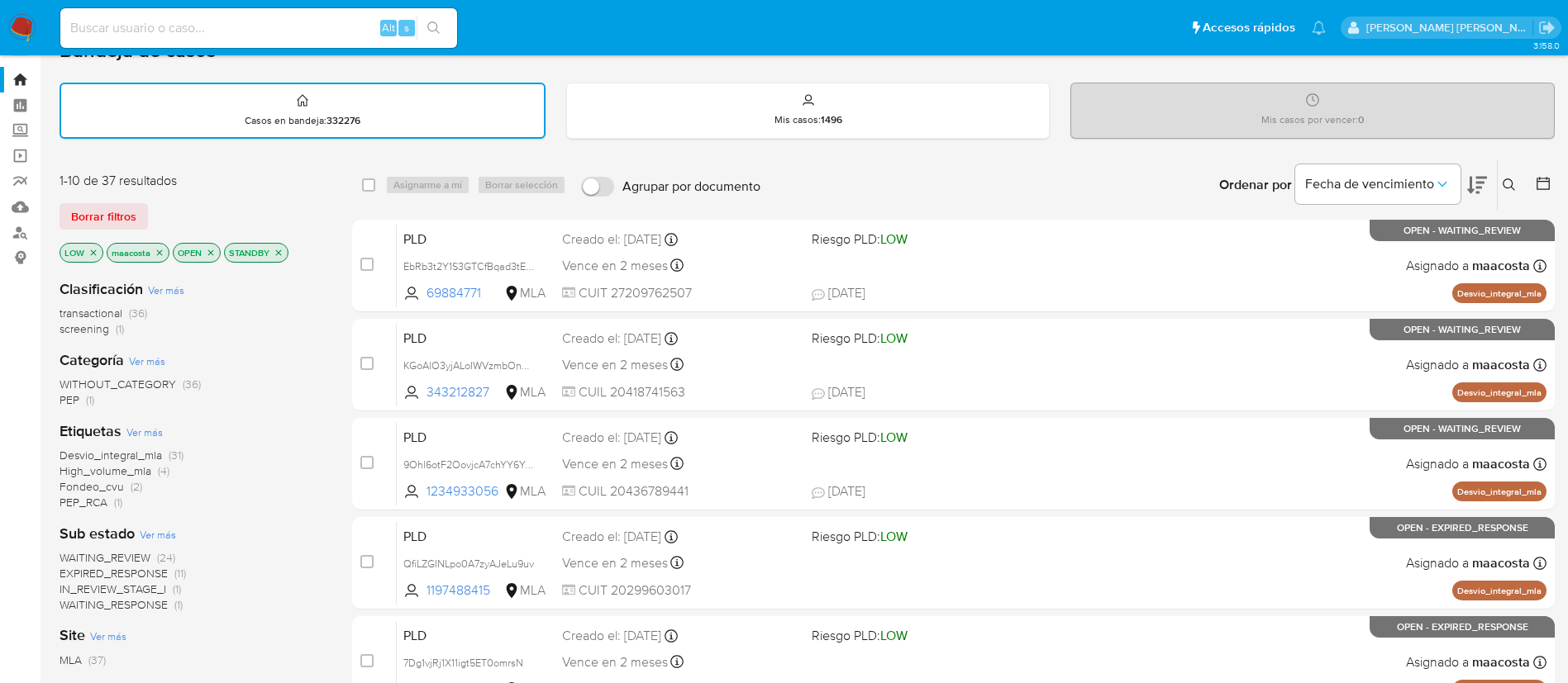
scroll to position [30, 0]
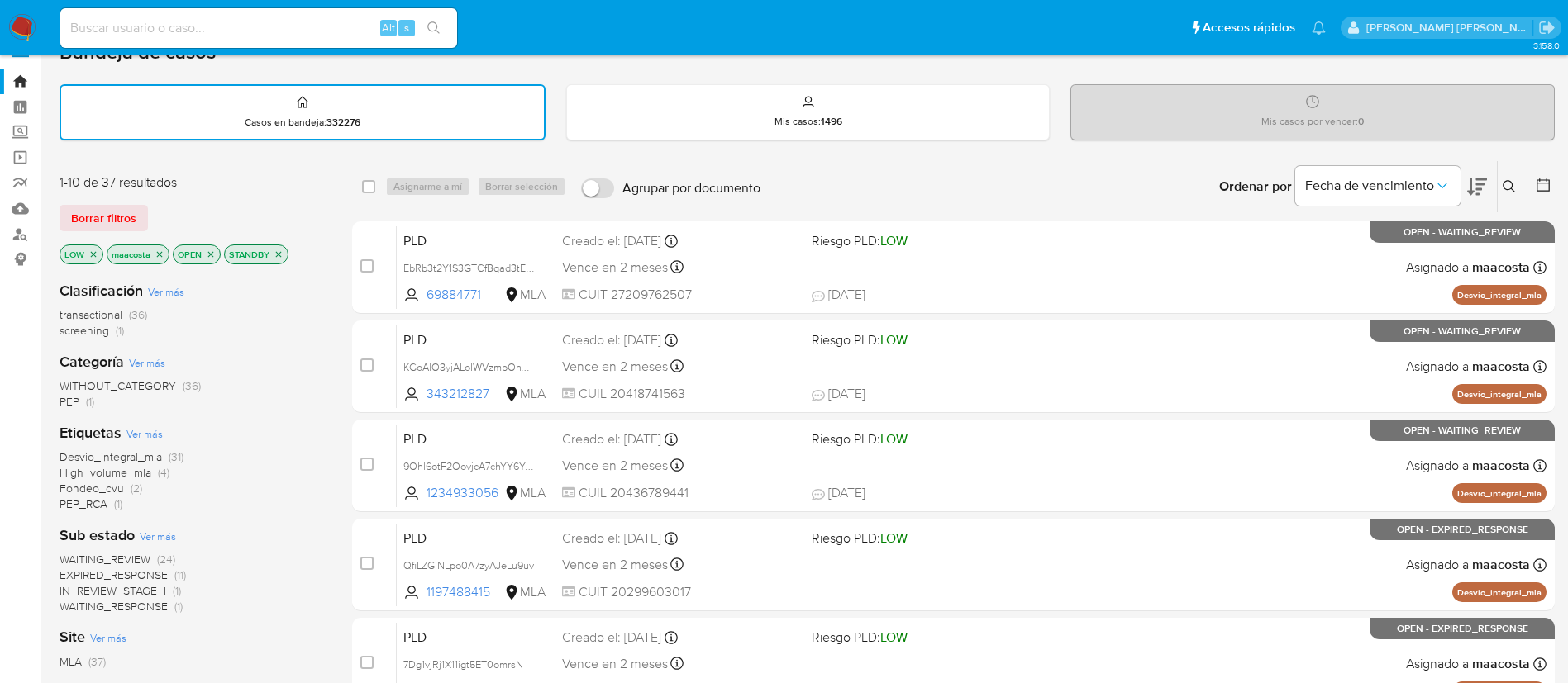
click at [90, 253] on icon "close-filter" at bounding box center [93, 254] width 10 height 10
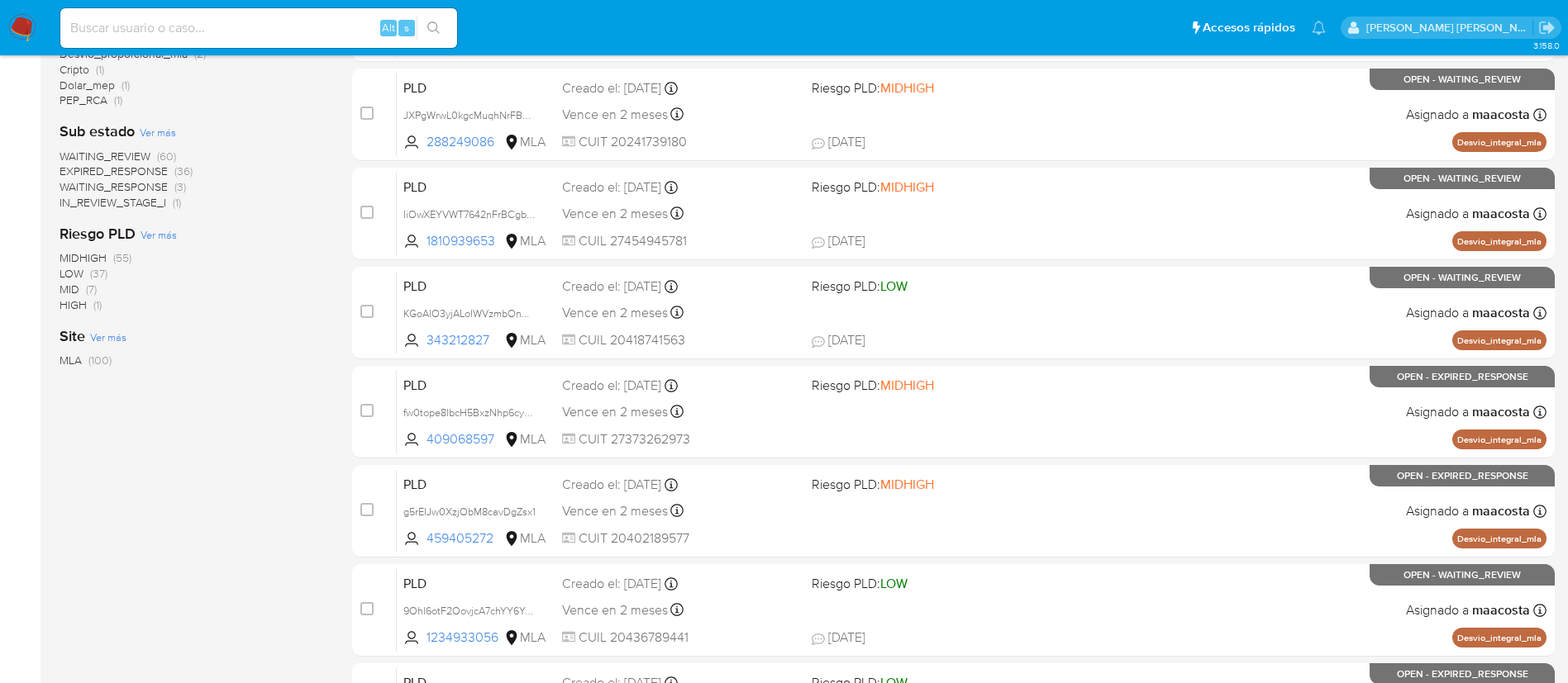
scroll to position [478, 0]
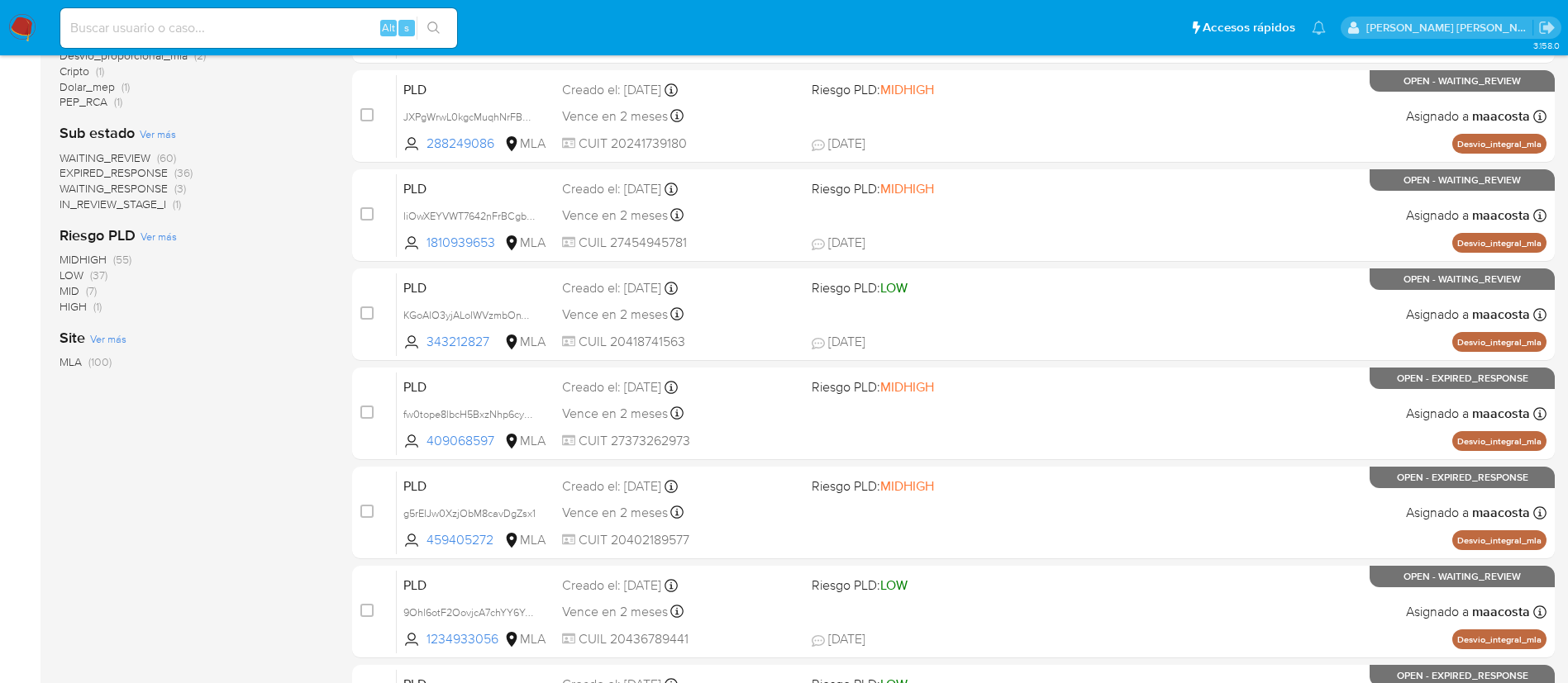
click at [84, 309] on span "HIGH" at bounding box center [72, 306] width 27 height 17
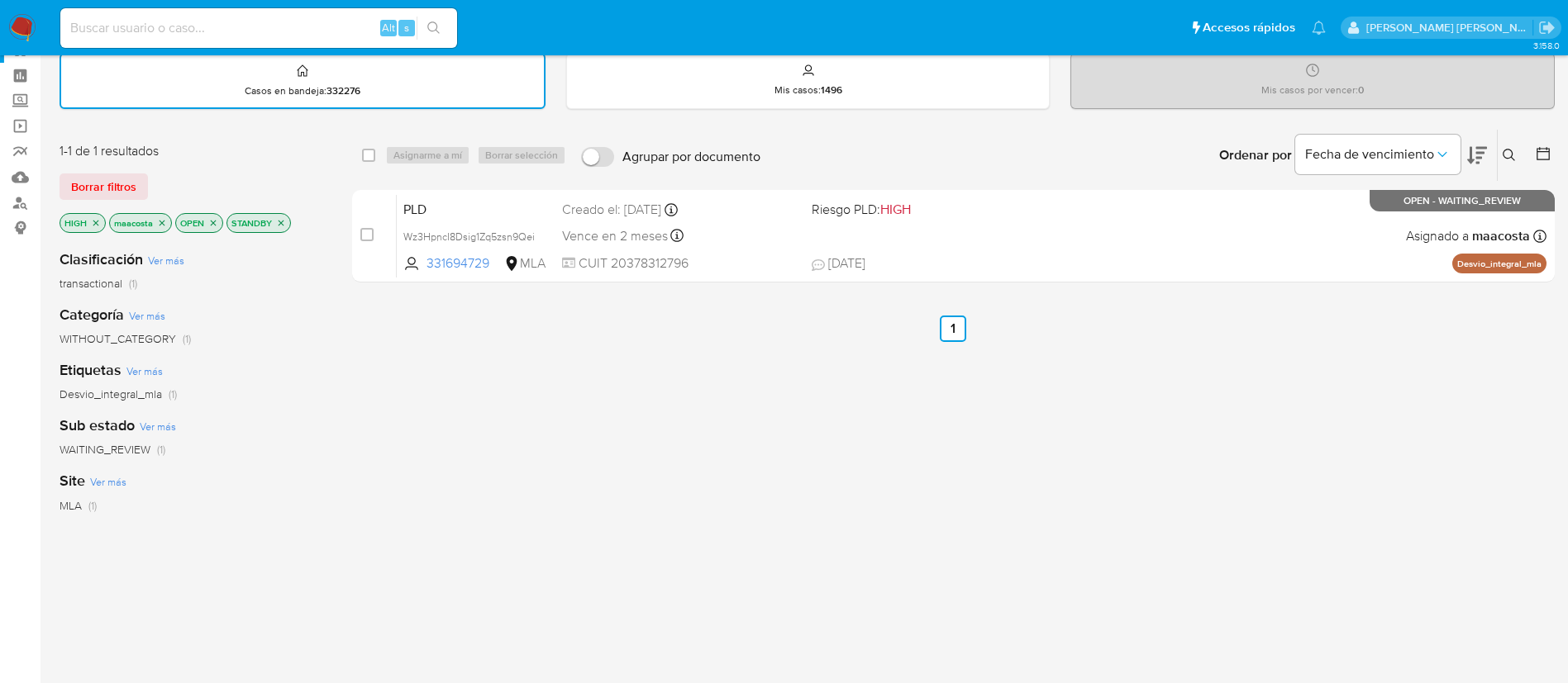
scroll to position [54, 0]
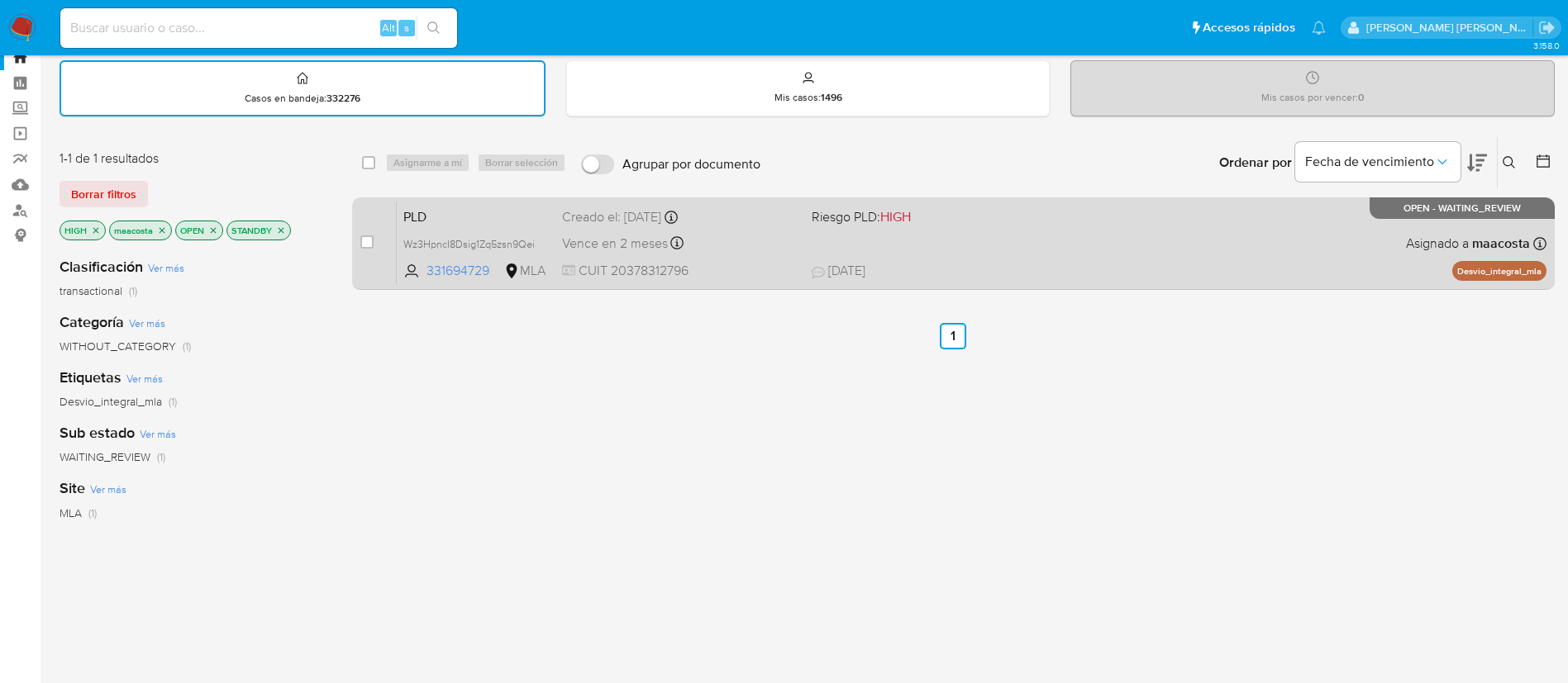
click at [459, 224] on span "PLD" at bounding box center [476, 215] width 146 height 21
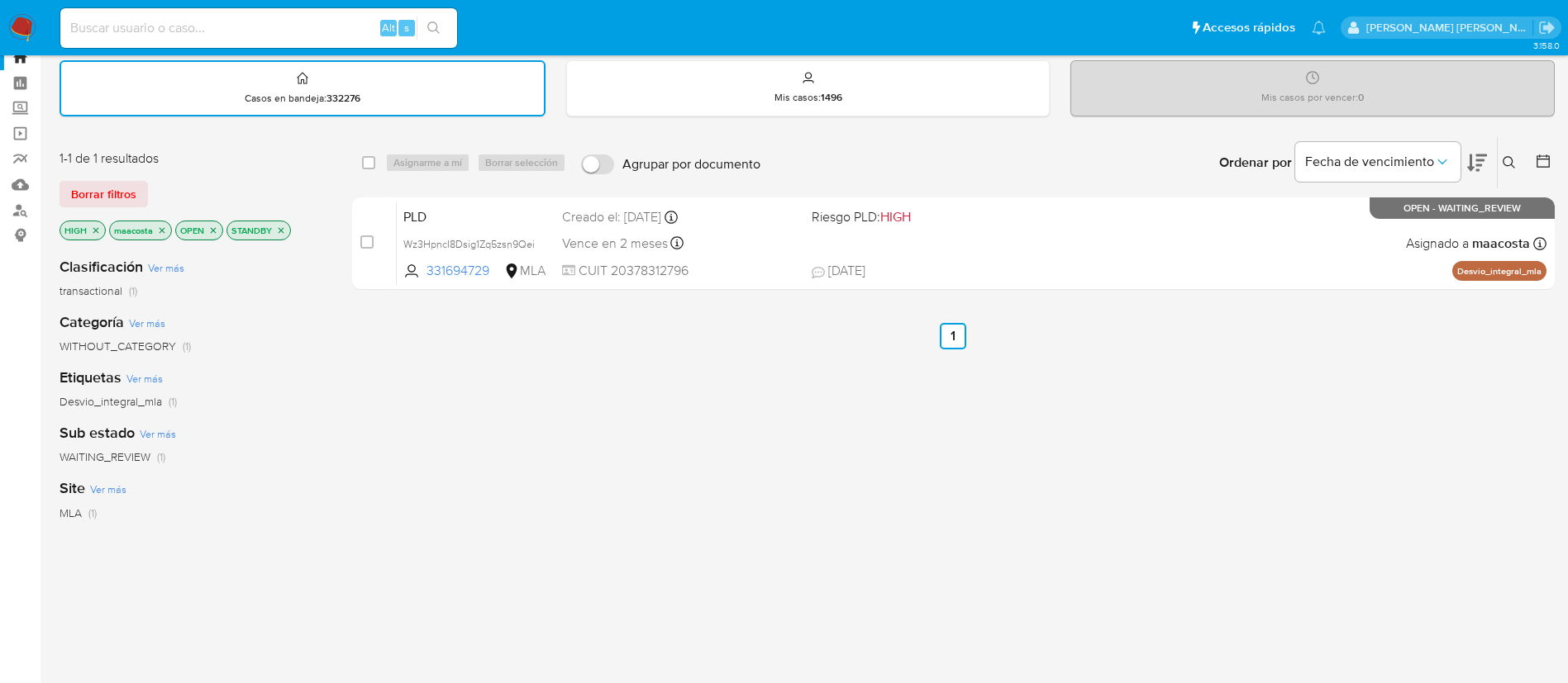
click at [94, 231] on icon "close-filter" at bounding box center [95, 230] width 10 height 10
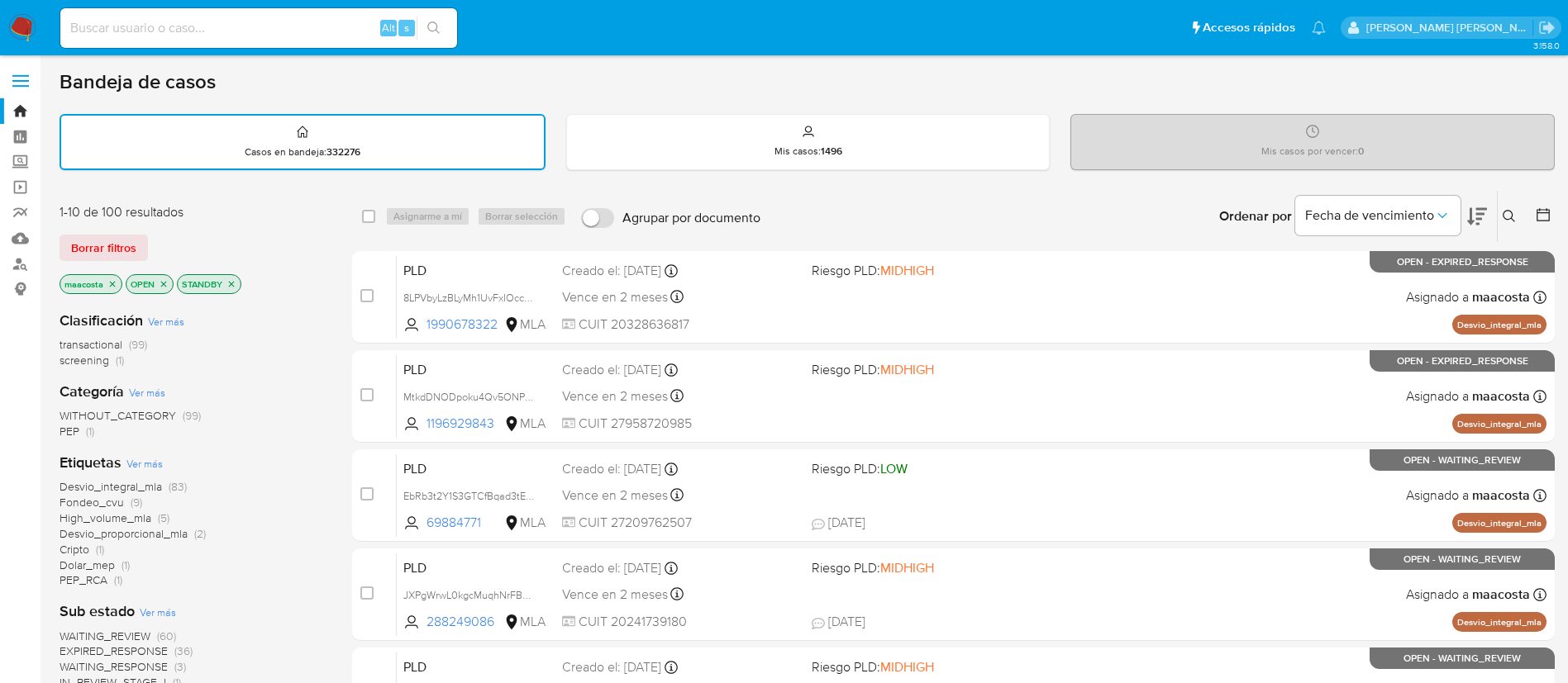
click at [1480, 215] on icon at bounding box center [1477, 216] width 19 height 19
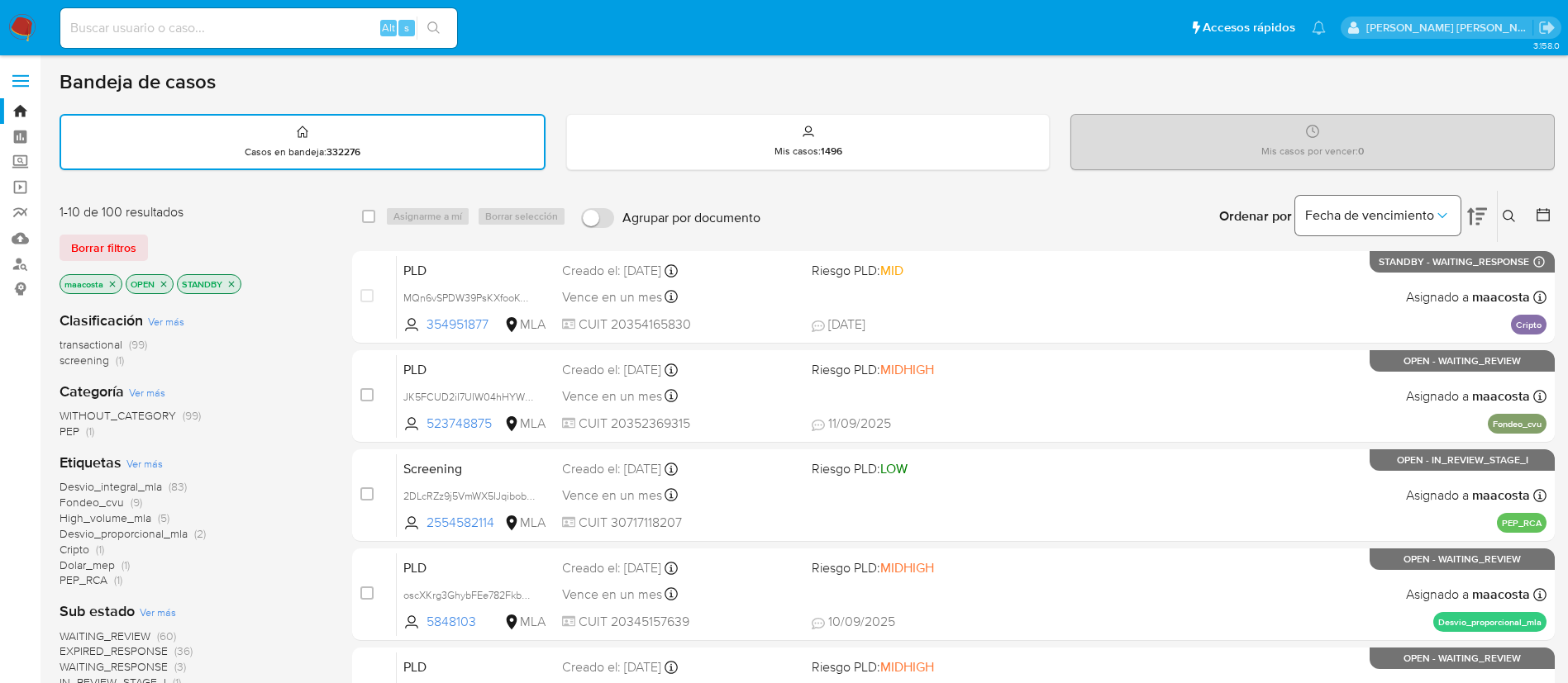
click at [1425, 223] on span "Fecha de vencimiento" at bounding box center [1369, 215] width 129 height 17
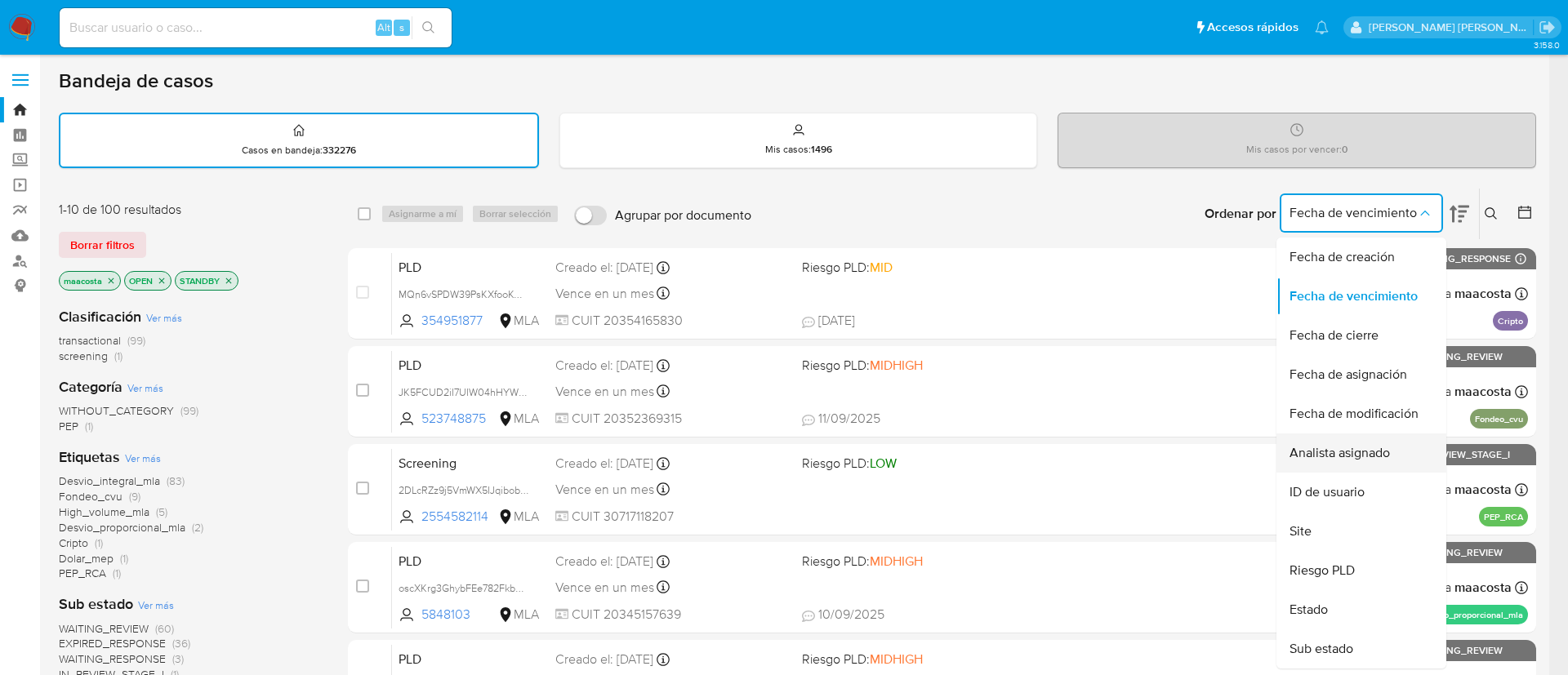
click at [1358, 451] on span "Analista asignado" at bounding box center [1339, 453] width 100 height 17
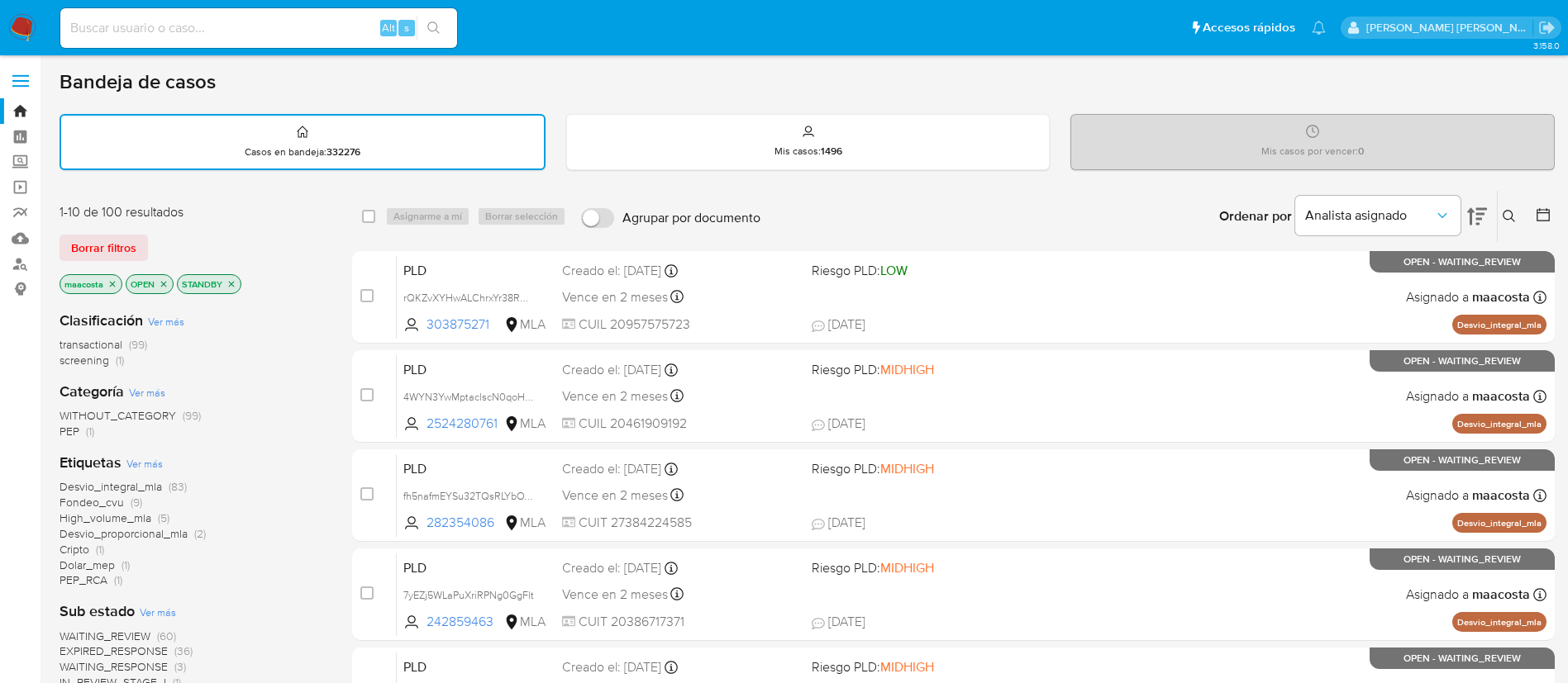
paste input "NPCL6yloEuEpbjKsVimLFTrk"
click at [296, 34] on input "NPCL6yloEuEpbjKsVimLFTrk" at bounding box center [258, 28] width 396 height 21
type input "NPCL6yloEuEpbjKsVimLFTrk"
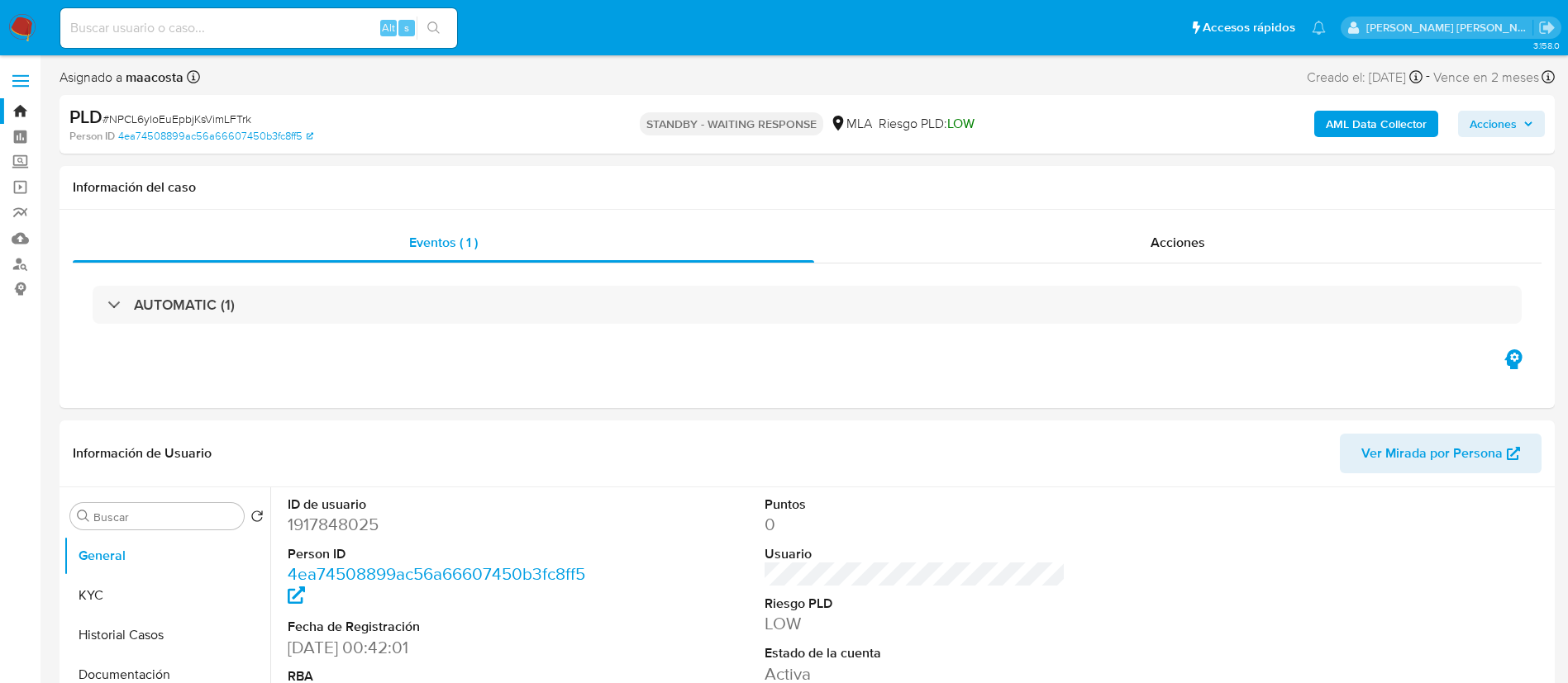
select select "10"
click at [301, 16] on div "Alt s" at bounding box center [258, 27] width 396 height 40
paste input "9NyG6JJrJt5wTbVRMhSdY0Oe"
click at [292, 31] on input "9NyG6JJrJt5wTbVRMhSdY0Oe" at bounding box center [258, 28] width 396 height 21
type input "9NyG6JJrJt5wTbVRMhSdY0Oe"
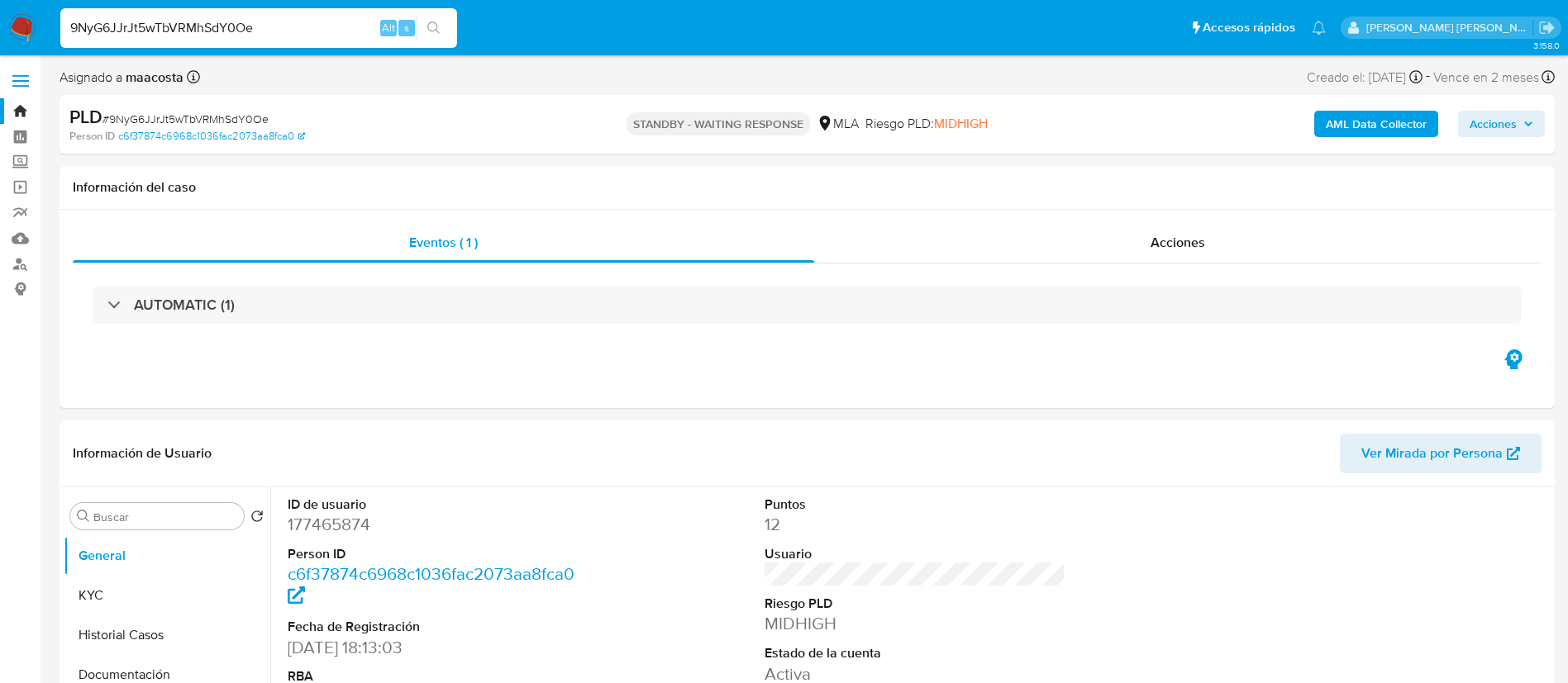
click at [292, 31] on input "9NyG6JJrJt5wTbVRMhSdY0Oe" at bounding box center [258, 28] width 396 height 21
select select "10"
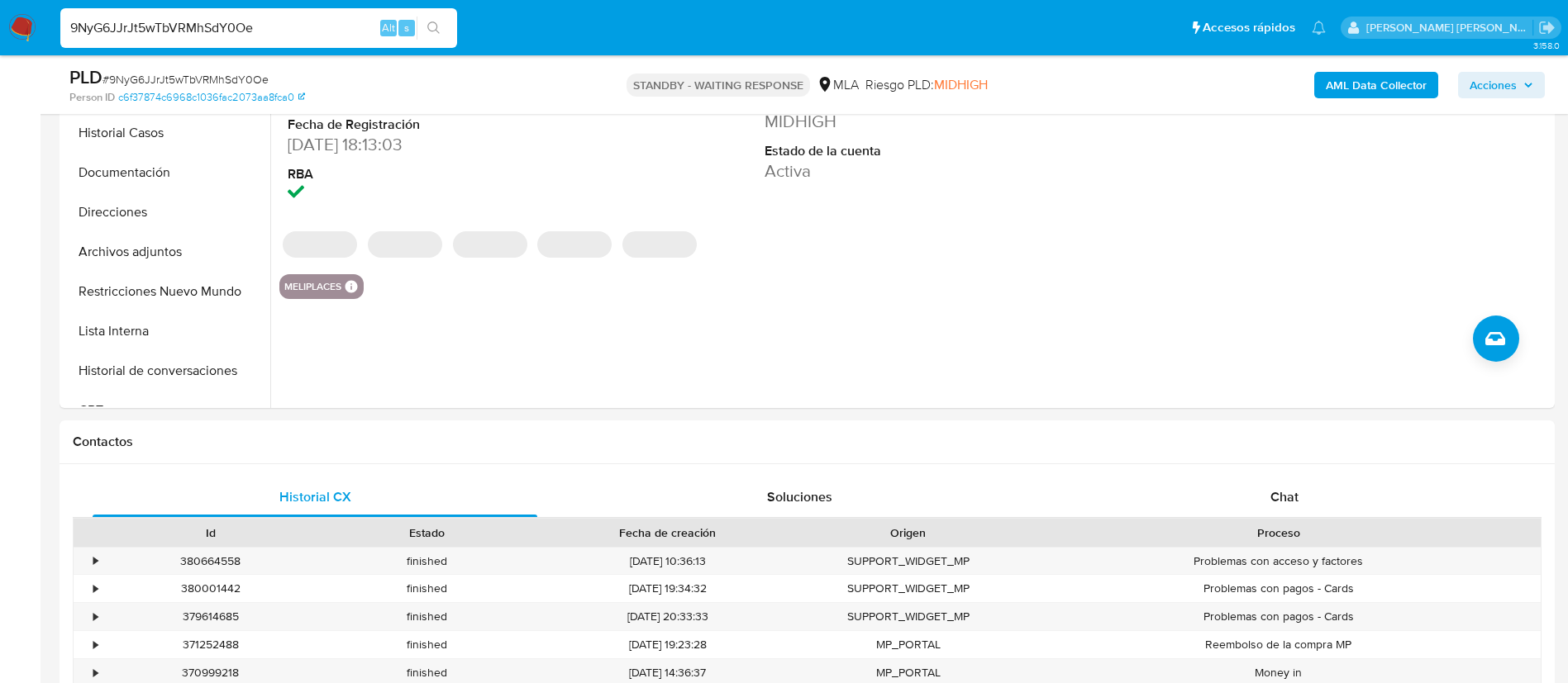
scroll to position [493, 0]
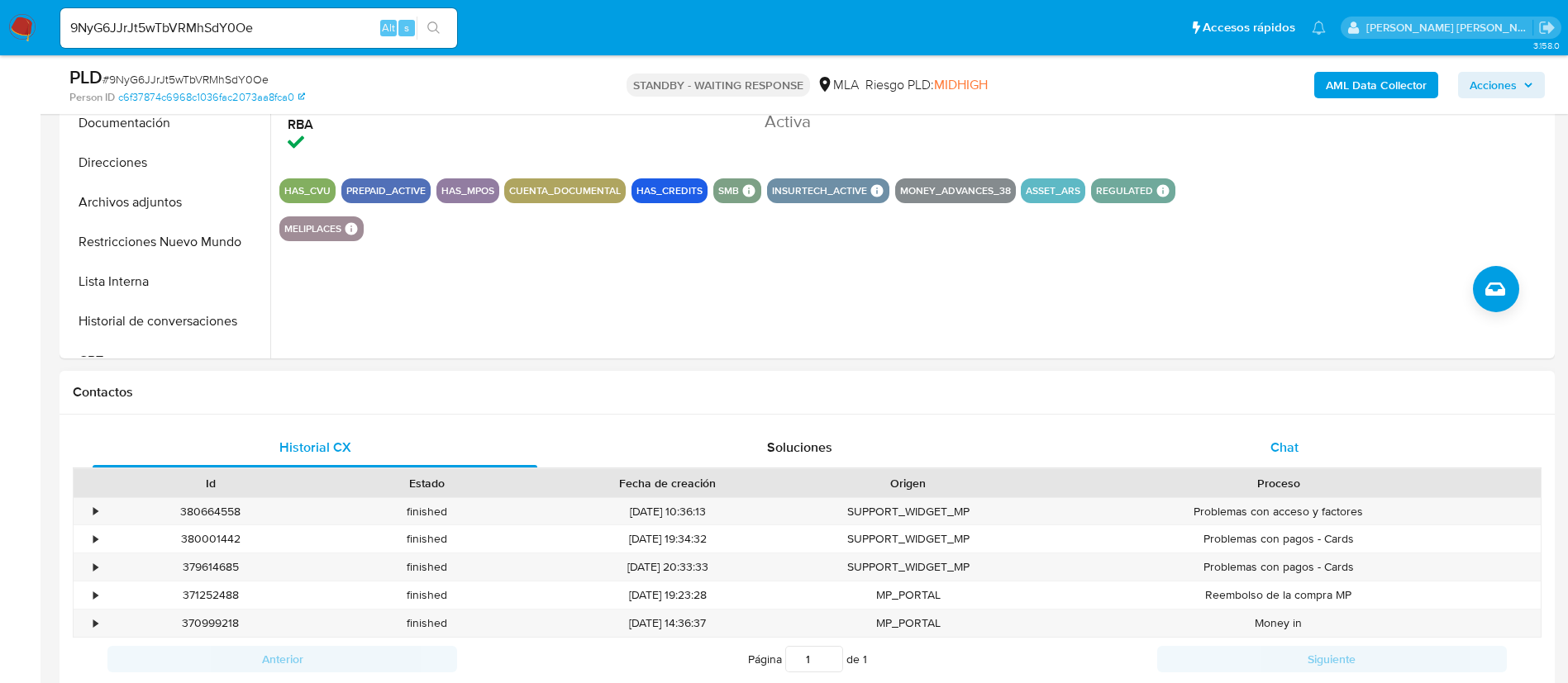
click at [1265, 439] on div "Chat" at bounding box center [1285, 447] width 445 height 40
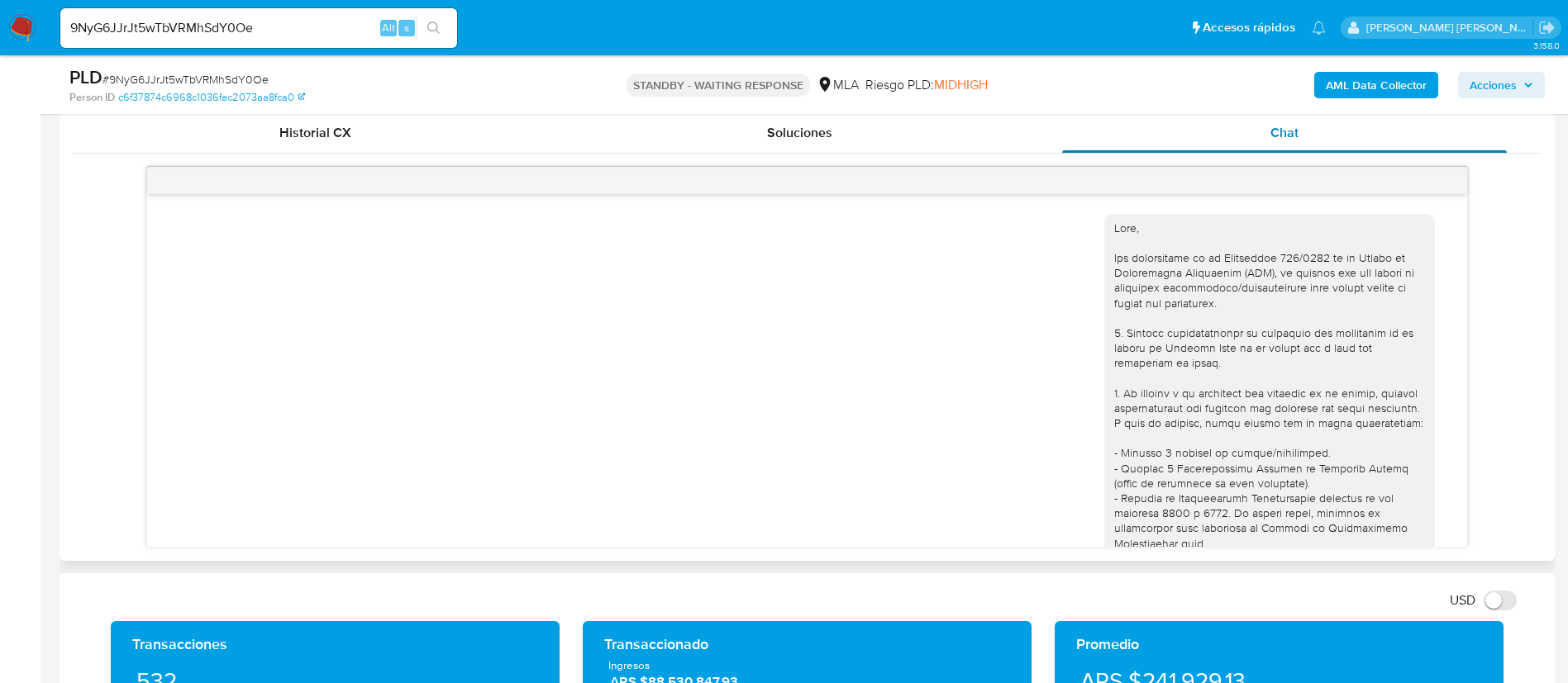
scroll to position [1903, 0]
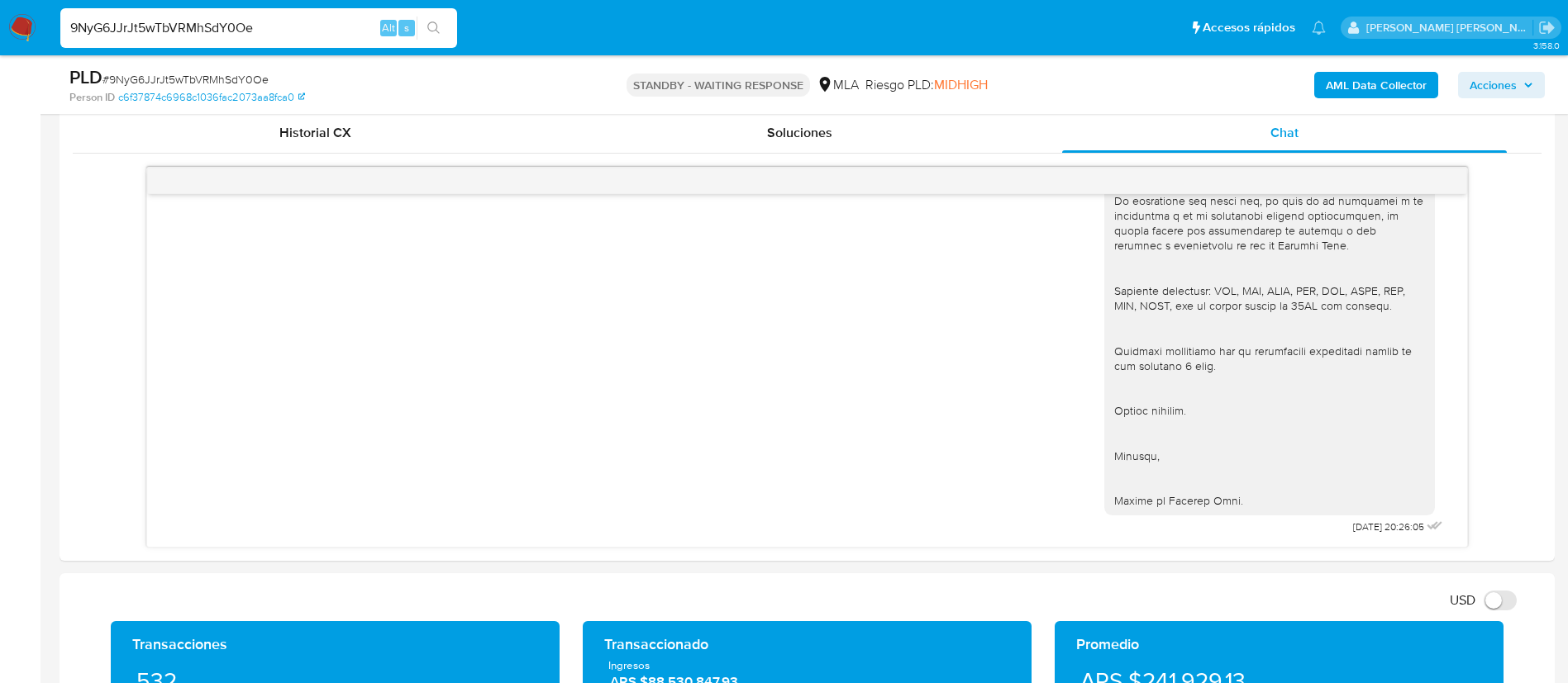
paste input "vJLpIXYhlElu2uuD2Mm9uZnp"
click at [343, 19] on input "9NyG6JJrJt5wTbVRMhSdY0Oe" at bounding box center [258, 28] width 396 height 21
type input "vJLpIXYhlElu2uuD2Mm9uZnp"
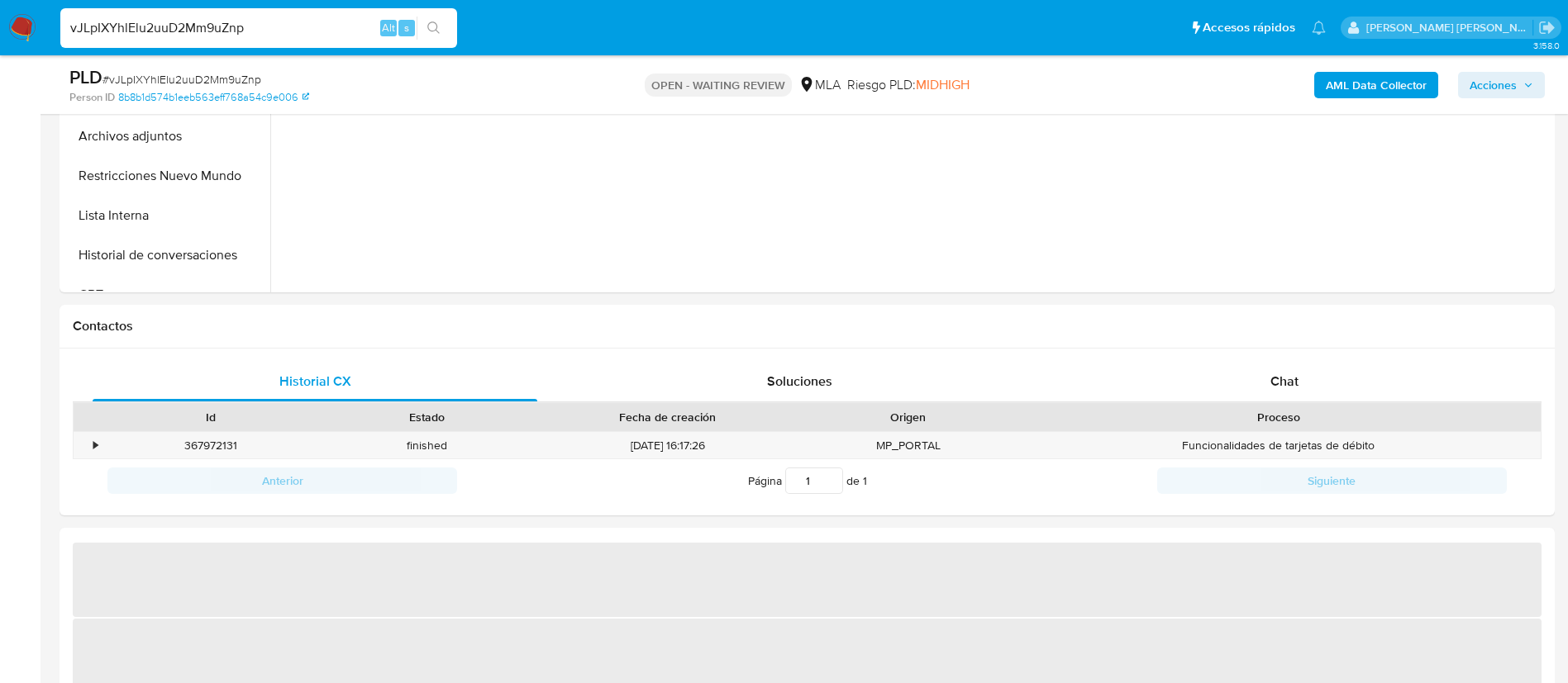
scroll to position [677, 0]
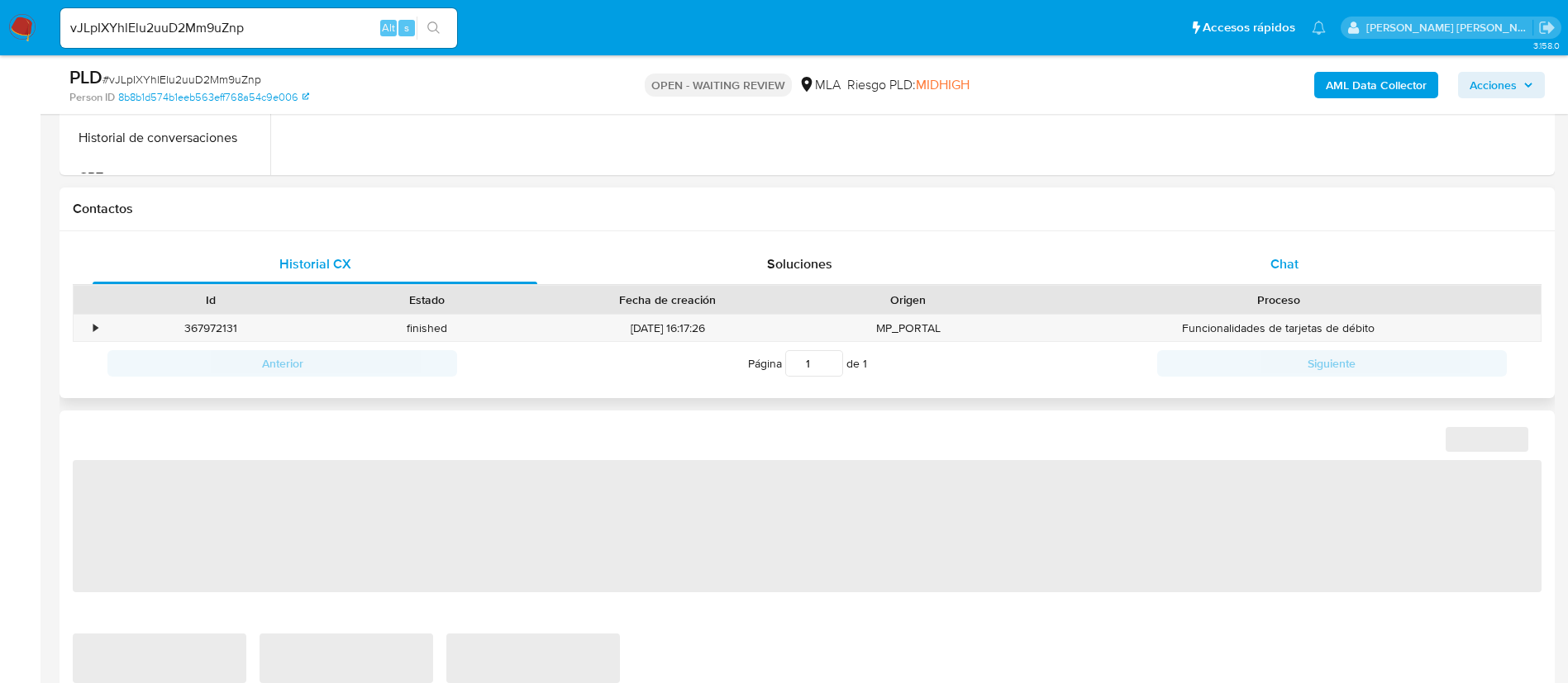
click at [1248, 257] on div "Chat" at bounding box center [1285, 264] width 445 height 40
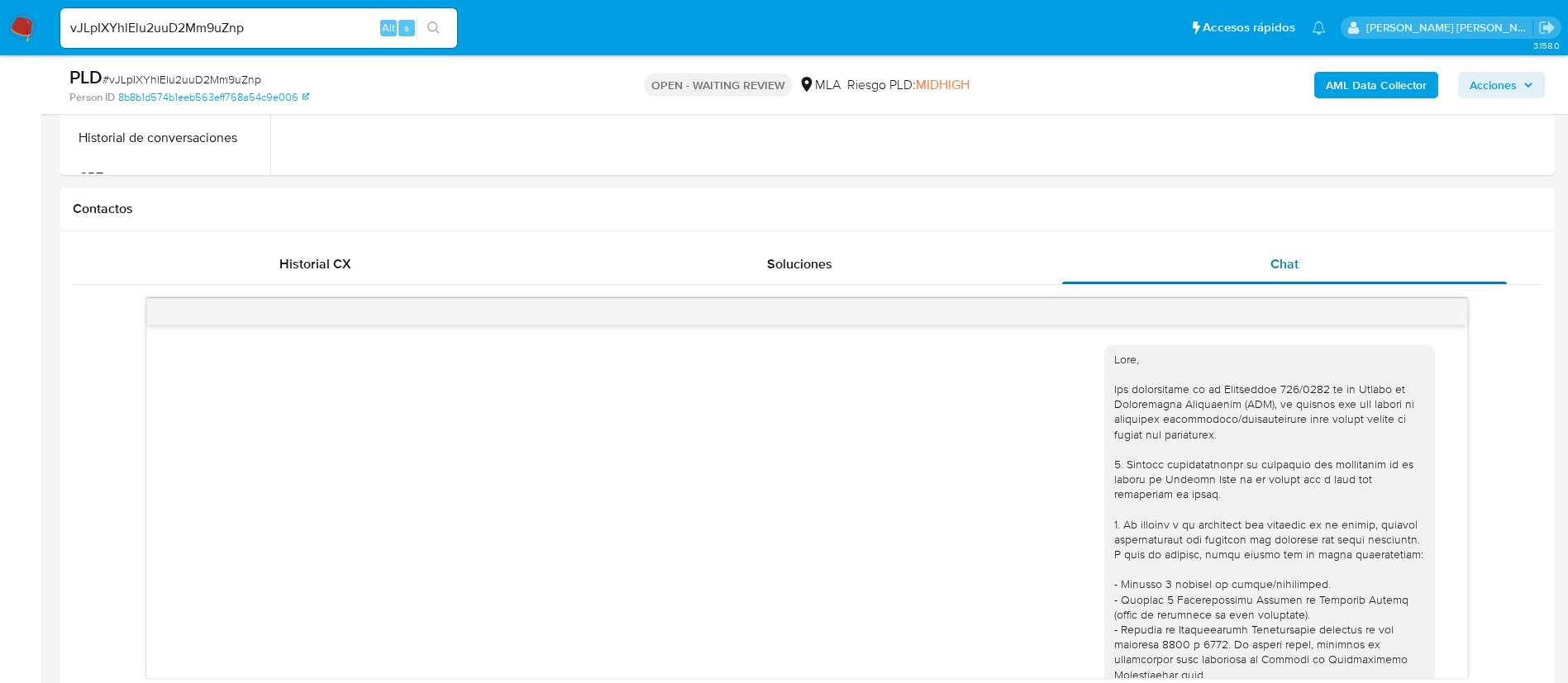
scroll to position [1843, 0]
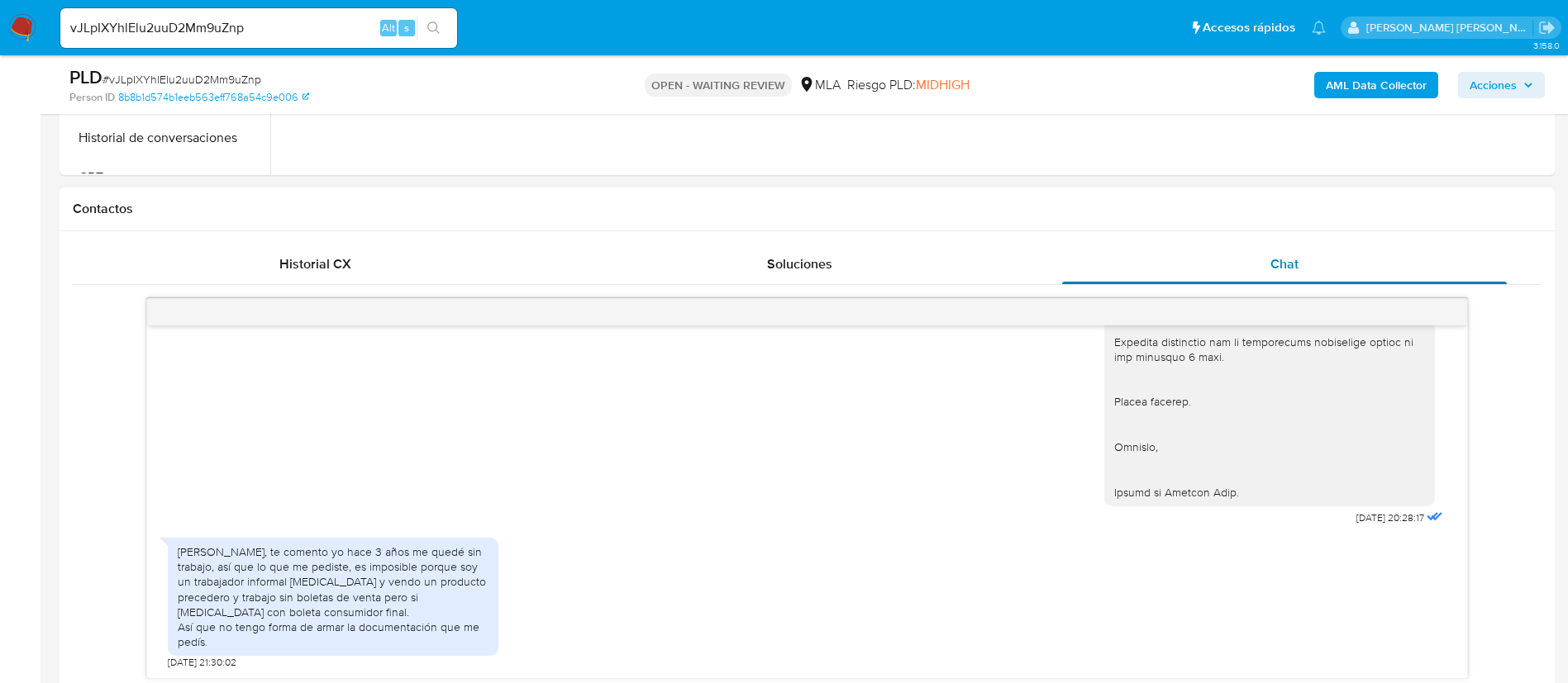
select select "10"
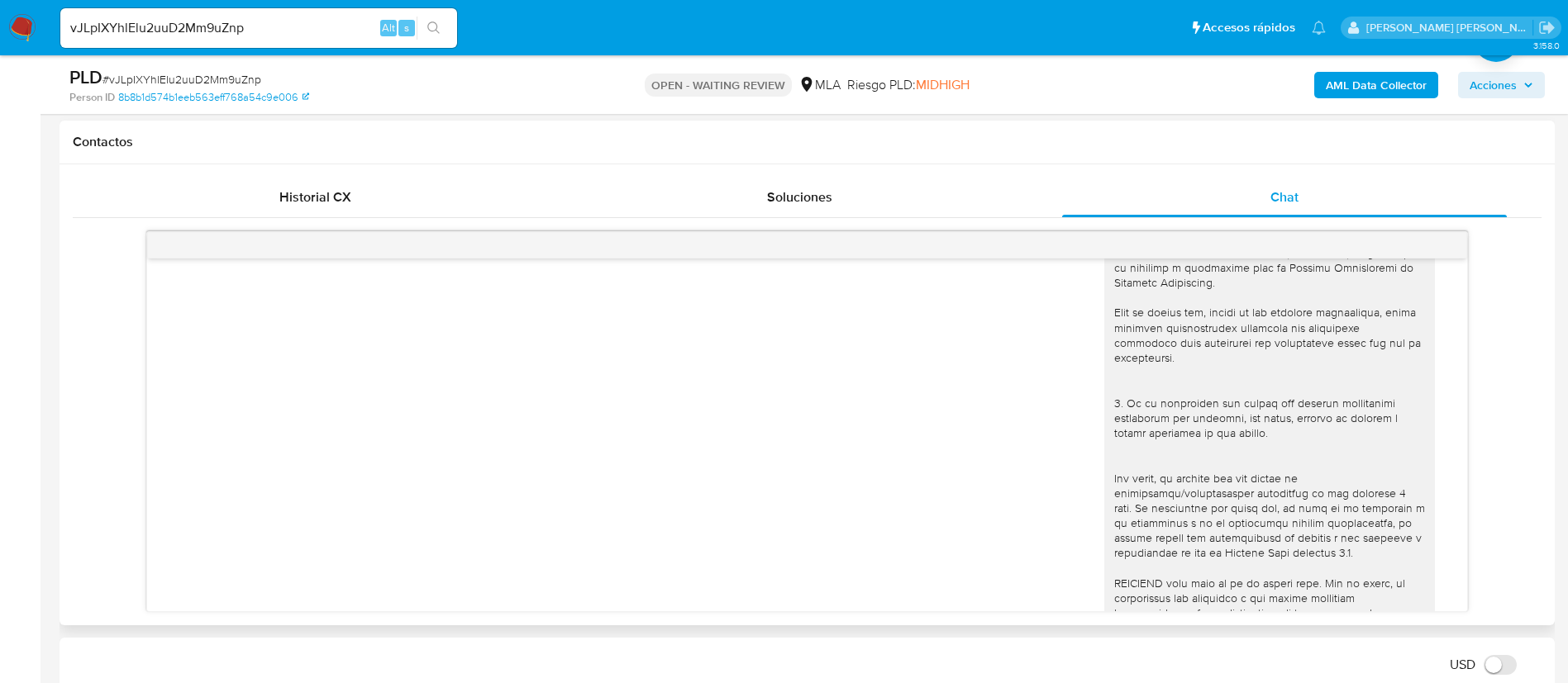
scroll to position [202, 0]
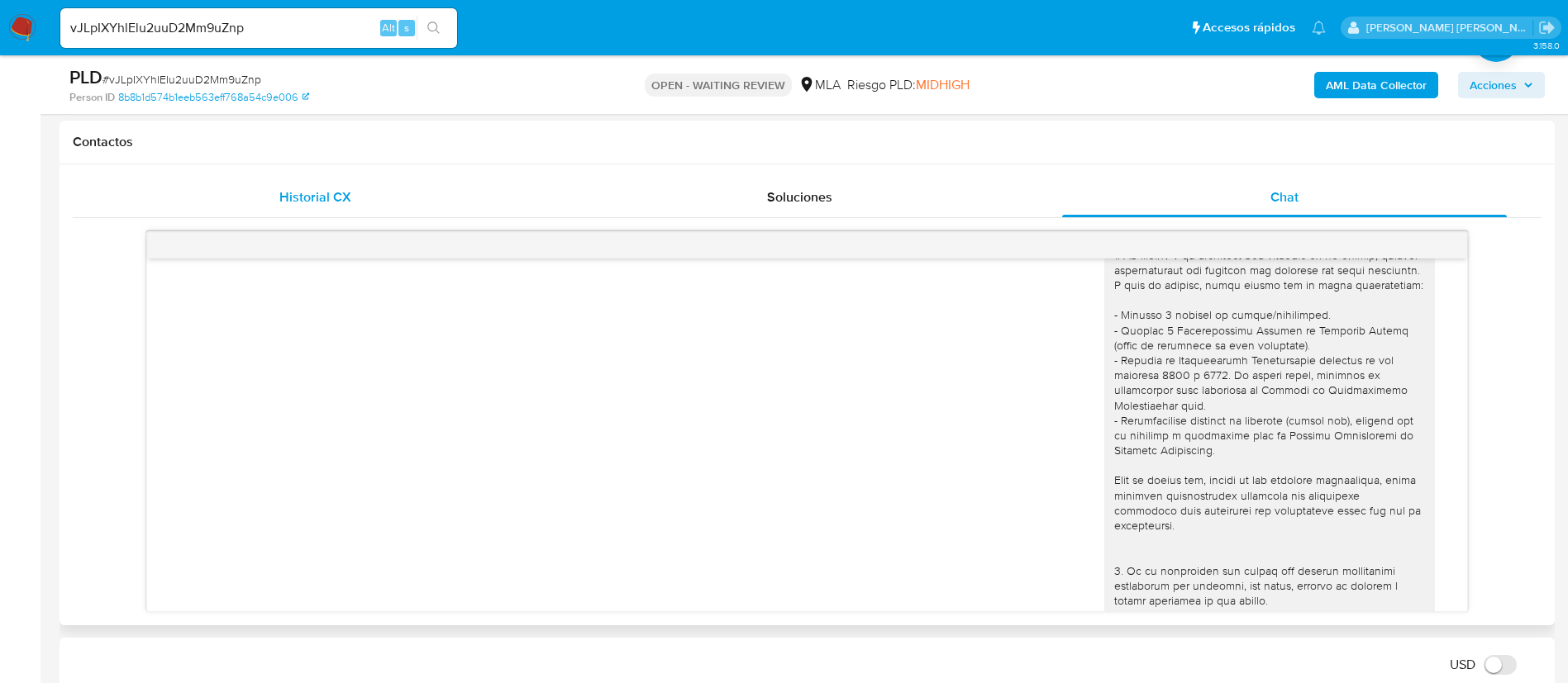
click at [301, 188] on span "Historial CX" at bounding box center [314, 198] width 72 height 19
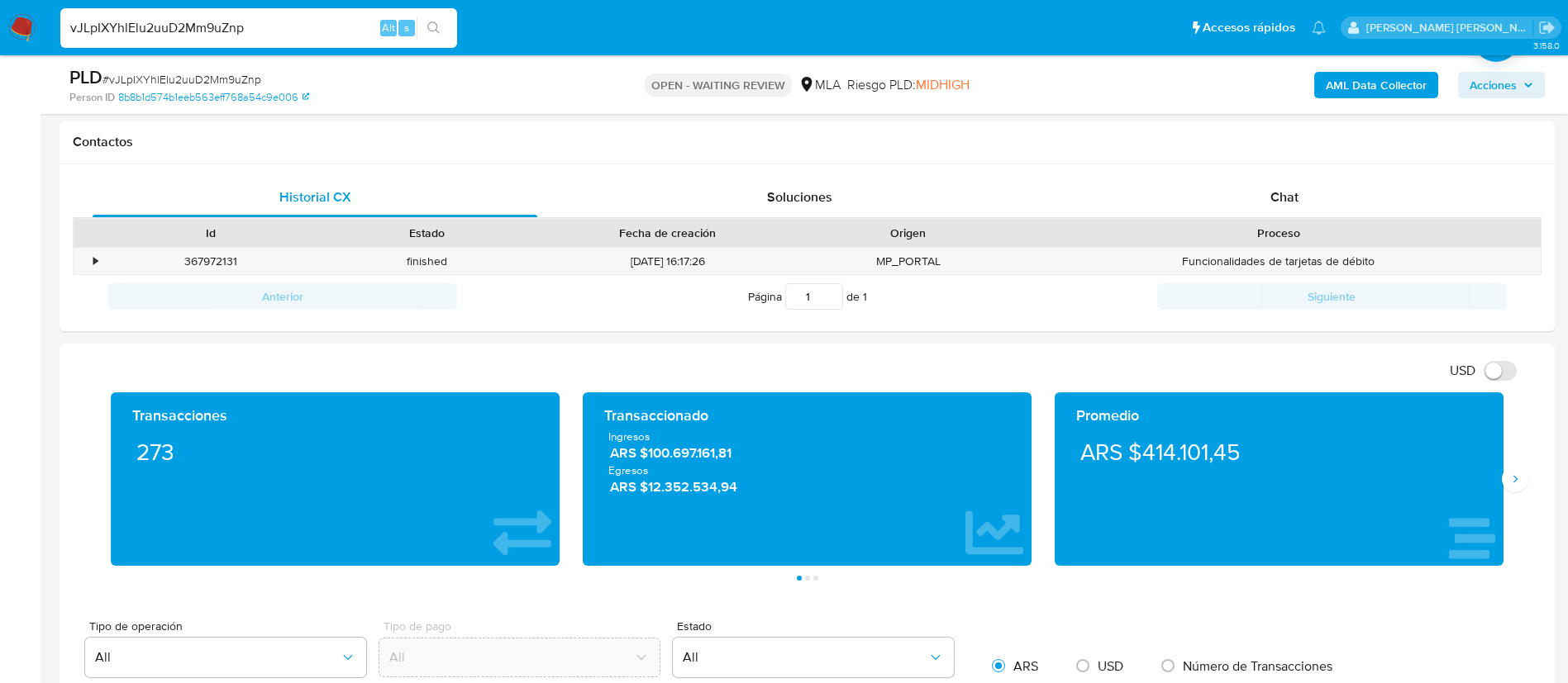
paste input "oscXKrg3GhybFEe782FkbMBo"
click at [322, 33] on input "oscXKrg3GhybFEe782FkbMBo" at bounding box center [258, 28] width 396 height 21
type input "oscXKrg3GhybFEe782FkbMBo"
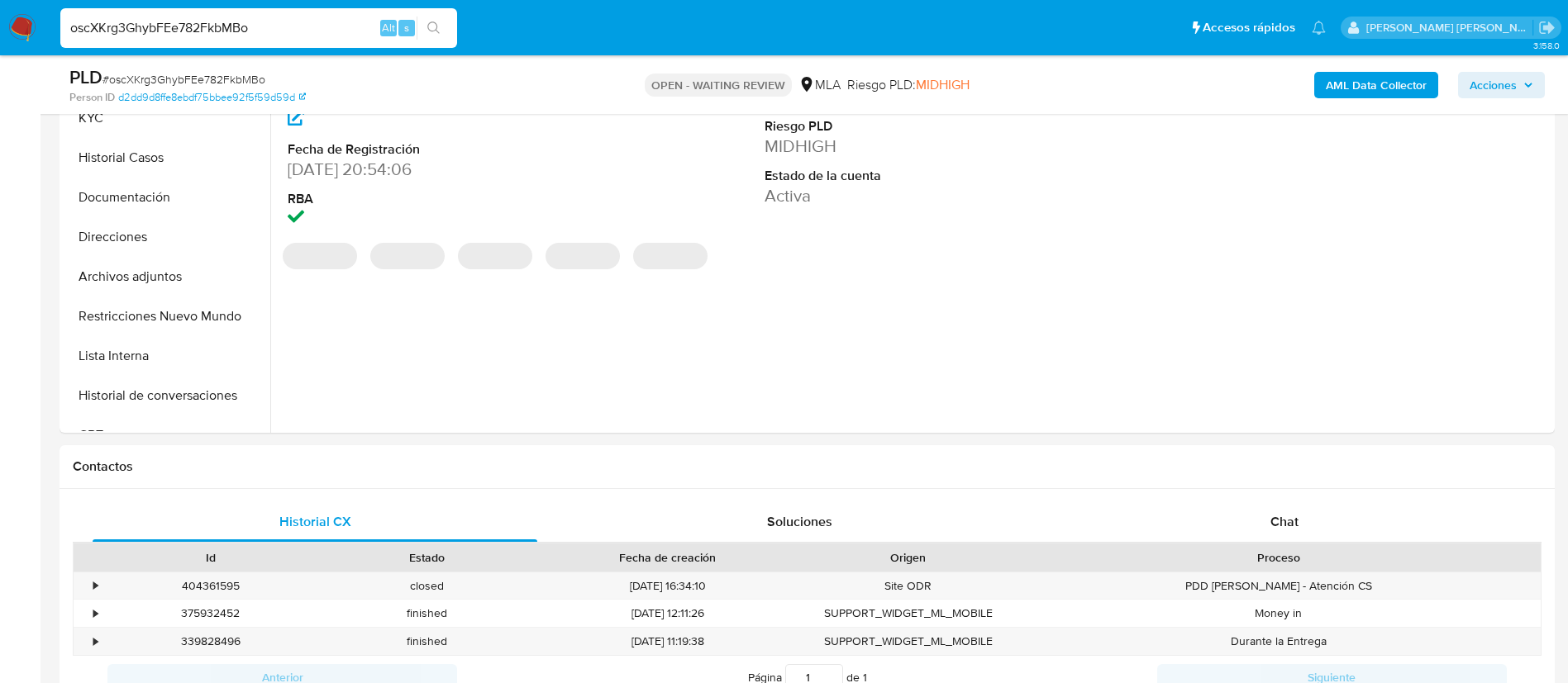
scroll to position [481, 0]
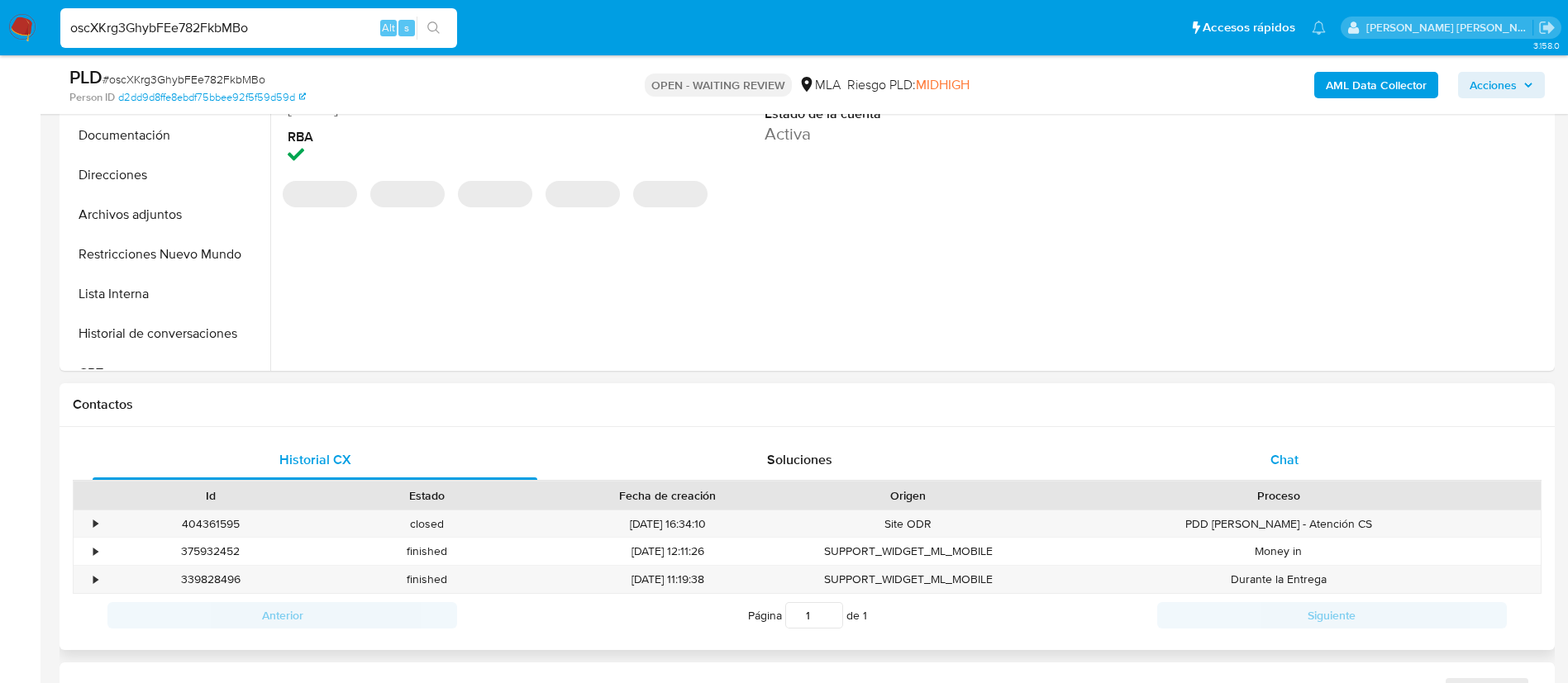
select select "10"
click at [1289, 464] on span "Chat" at bounding box center [1285, 460] width 28 height 19
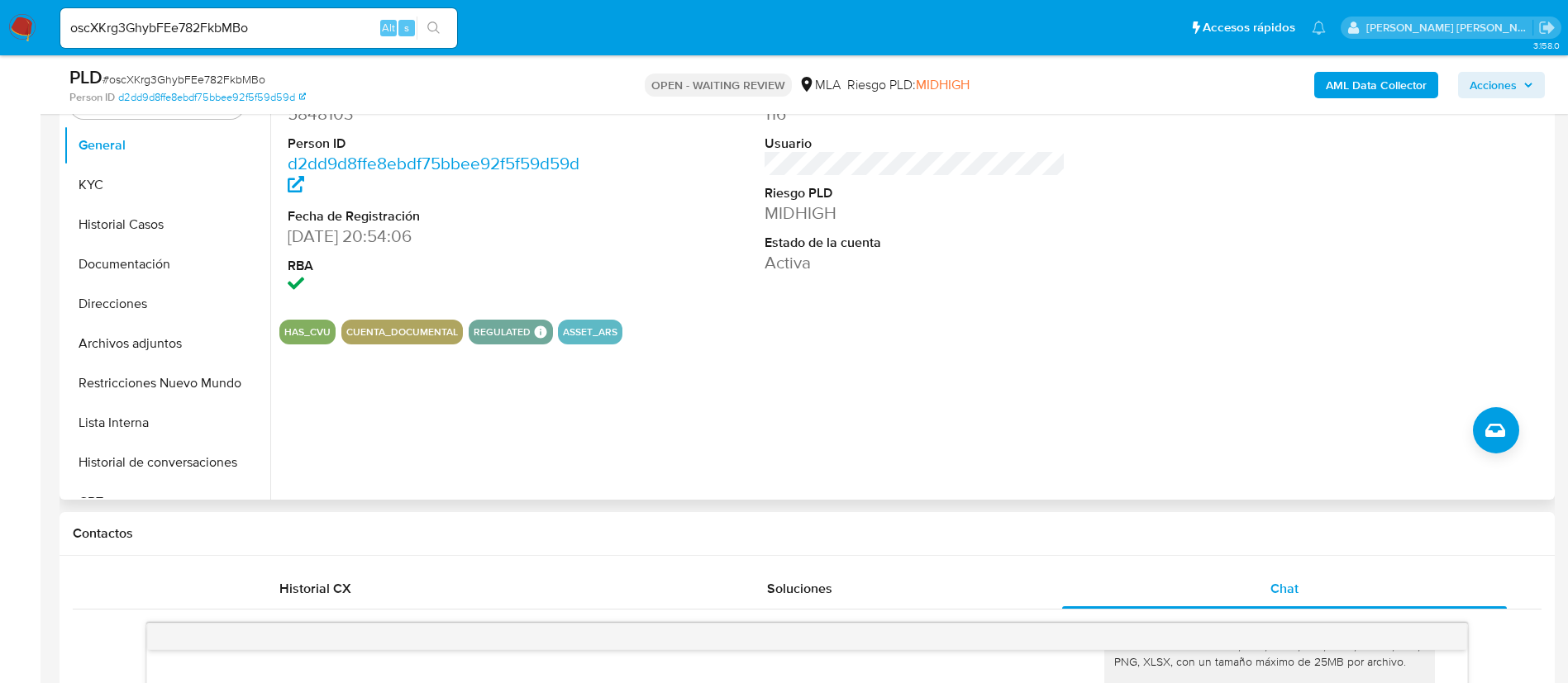
scroll to position [351, 0]
click at [141, 263] on button "Documentación" at bounding box center [160, 265] width 193 height 40
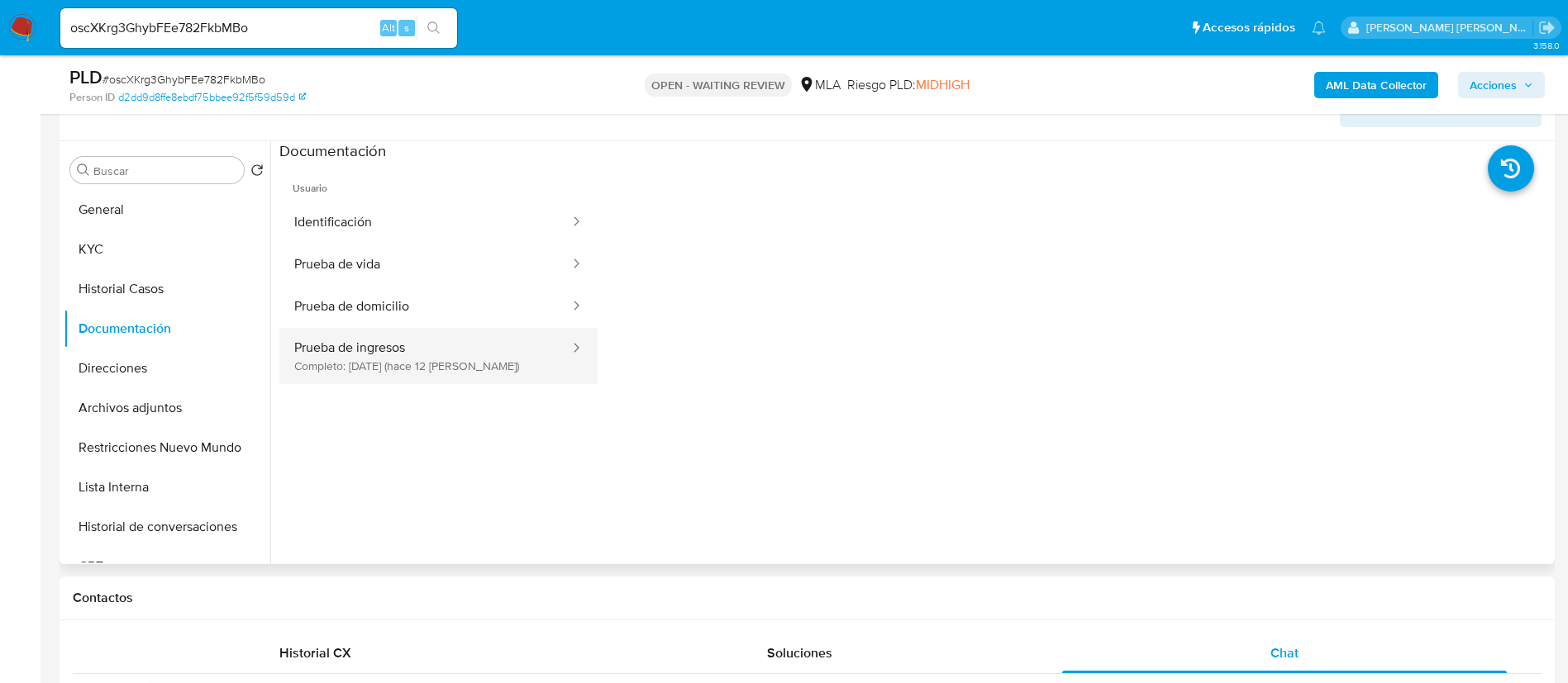
scroll to position [289, 0]
click at [451, 360] on button "Prueba de ingresos Completo: [DATE] ([DATE])" at bounding box center [425, 355] width 292 height 56
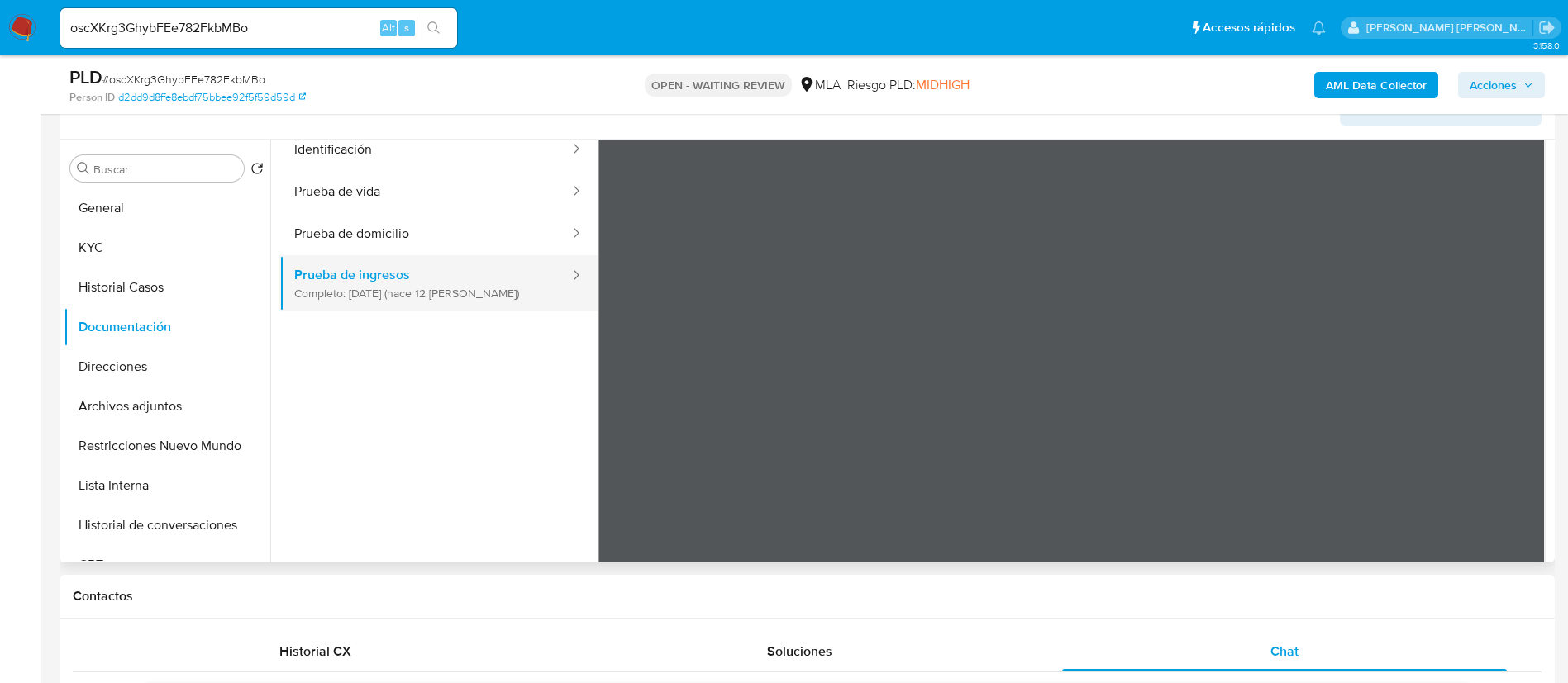
scroll to position [71, 0]
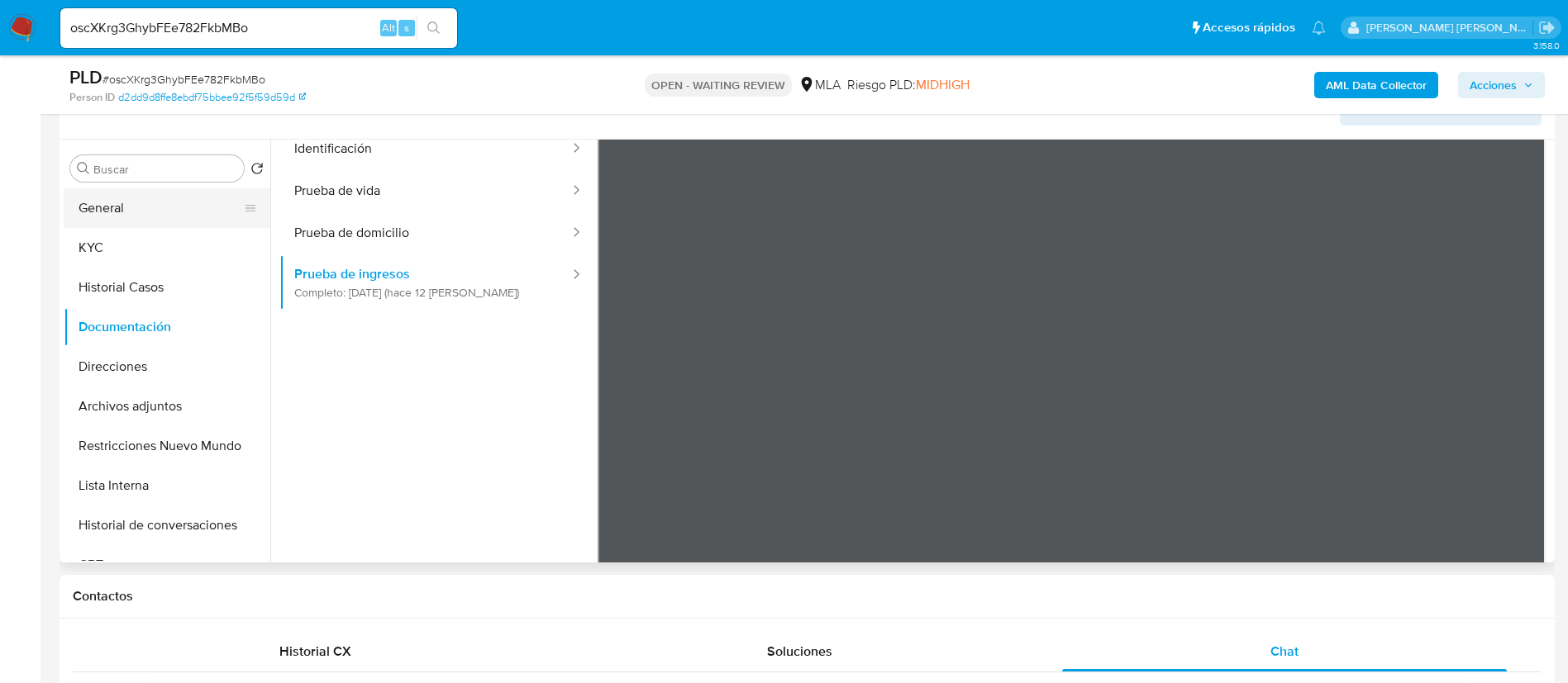
click at [147, 208] on button "General" at bounding box center [160, 207] width 193 height 40
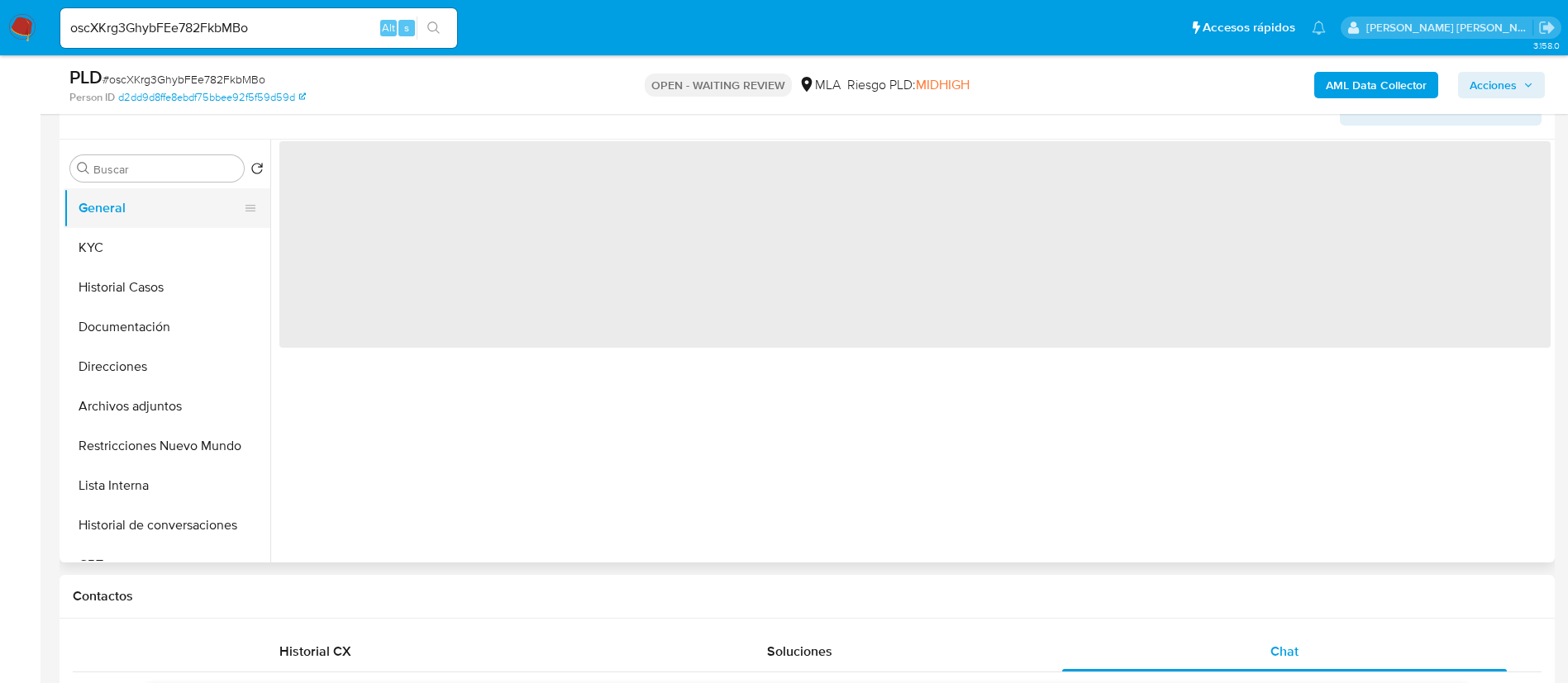
scroll to position [0, 0]
click at [130, 264] on button "KYC" at bounding box center [160, 247] width 193 height 40
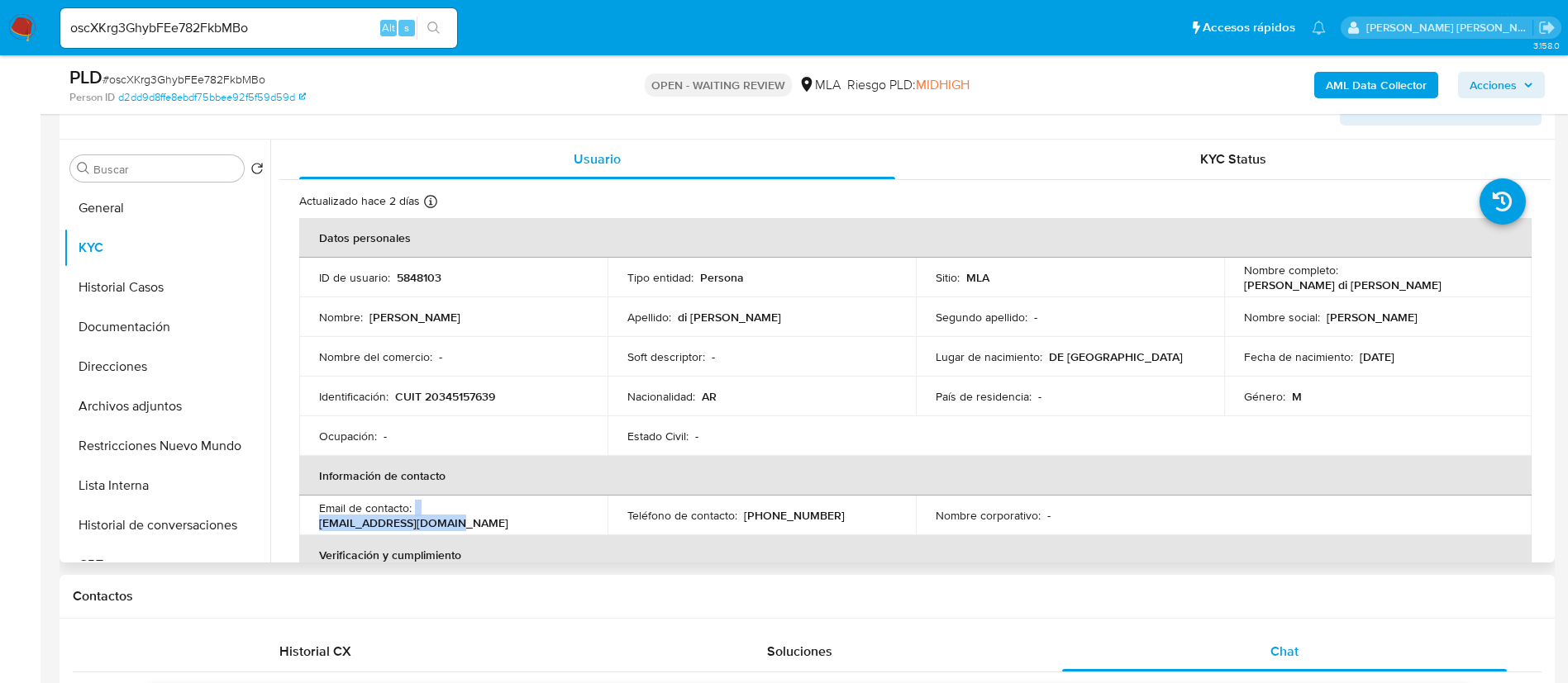
drag, startPoint x: 415, startPoint y: 517, endPoint x: 559, endPoint y: 511, distance: 144.1
click at [559, 511] on div "Email de contacto : elgonza_70@hotmail.com" at bounding box center [453, 515] width 268 height 30
copy div "[EMAIL_ADDRESS][DOMAIN_NAME]"
click at [1311, 285] on p "[PERSON_NAME] di [PERSON_NAME]" at bounding box center [1343, 285] width 198 height 15
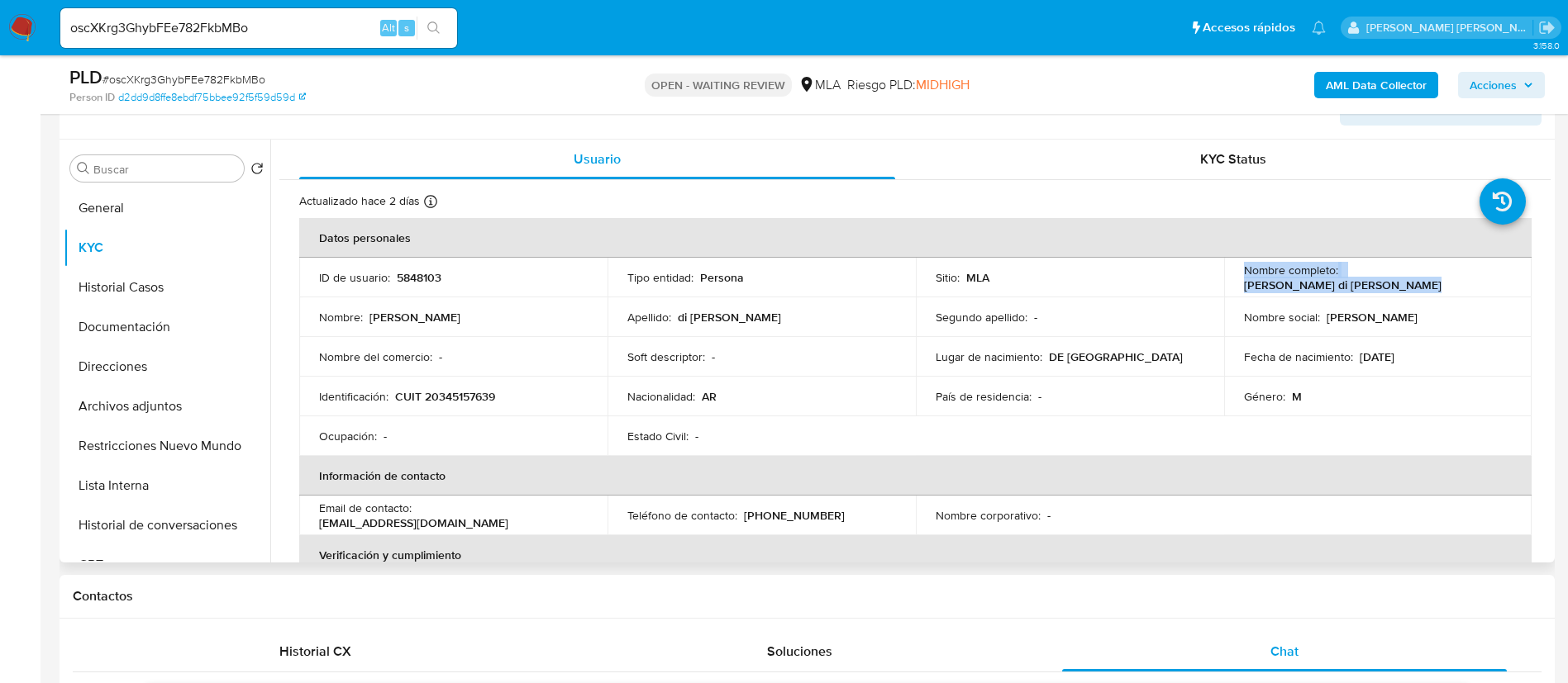
click at [1311, 285] on p "[PERSON_NAME] di [PERSON_NAME]" at bounding box center [1343, 285] width 198 height 15
click at [1281, 289] on p "[PERSON_NAME] di [PERSON_NAME]" at bounding box center [1343, 285] width 198 height 15
drag, startPoint x: 1240, startPoint y: 285, endPoint x: 1449, endPoint y: 284, distance: 209.0
click at [1449, 284] on div "Nombre completo : Gonzalo Emmanuel di Mauro Zarate" at bounding box center [1378, 278] width 268 height 30
copy p "[PERSON_NAME] di [PERSON_NAME]"
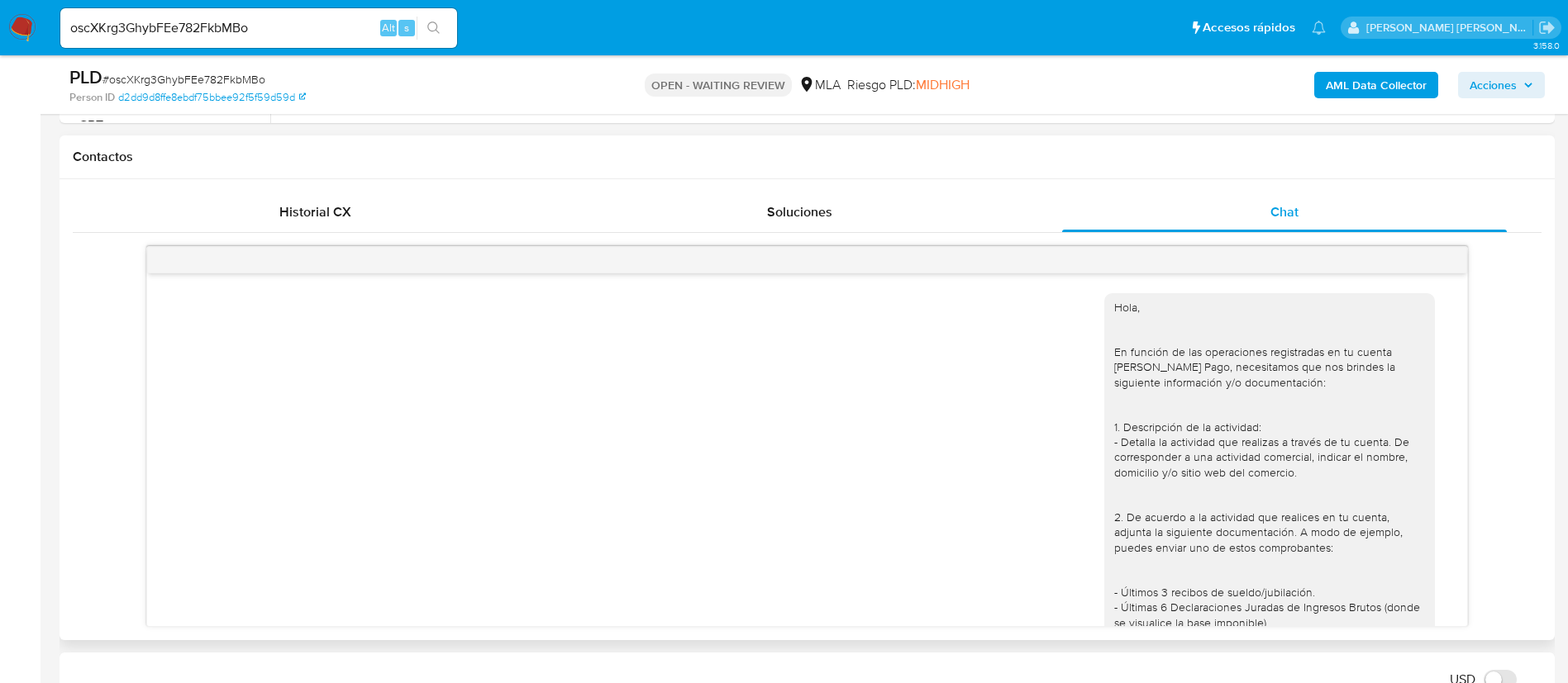
scroll to position [668, 0]
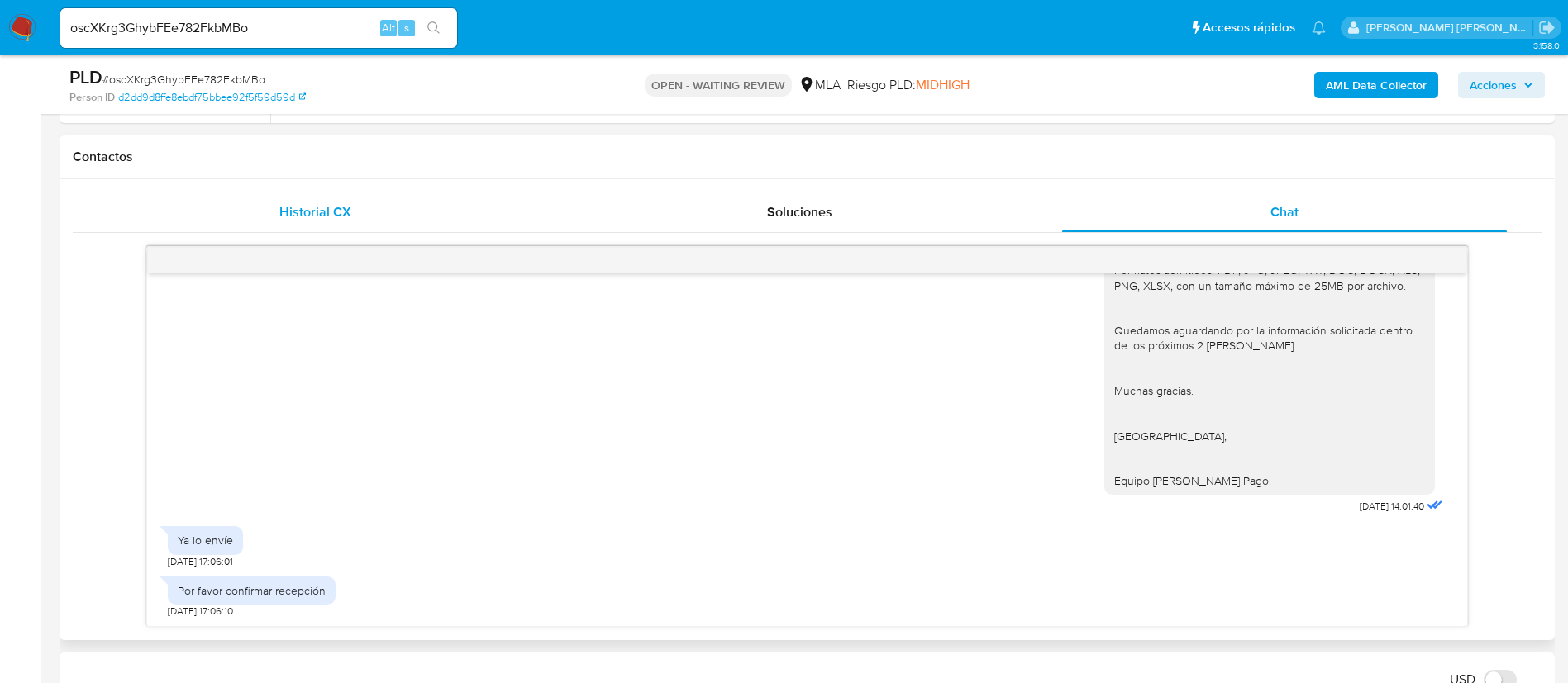
click at [320, 207] on span "Historial CX" at bounding box center [314, 212] width 72 height 19
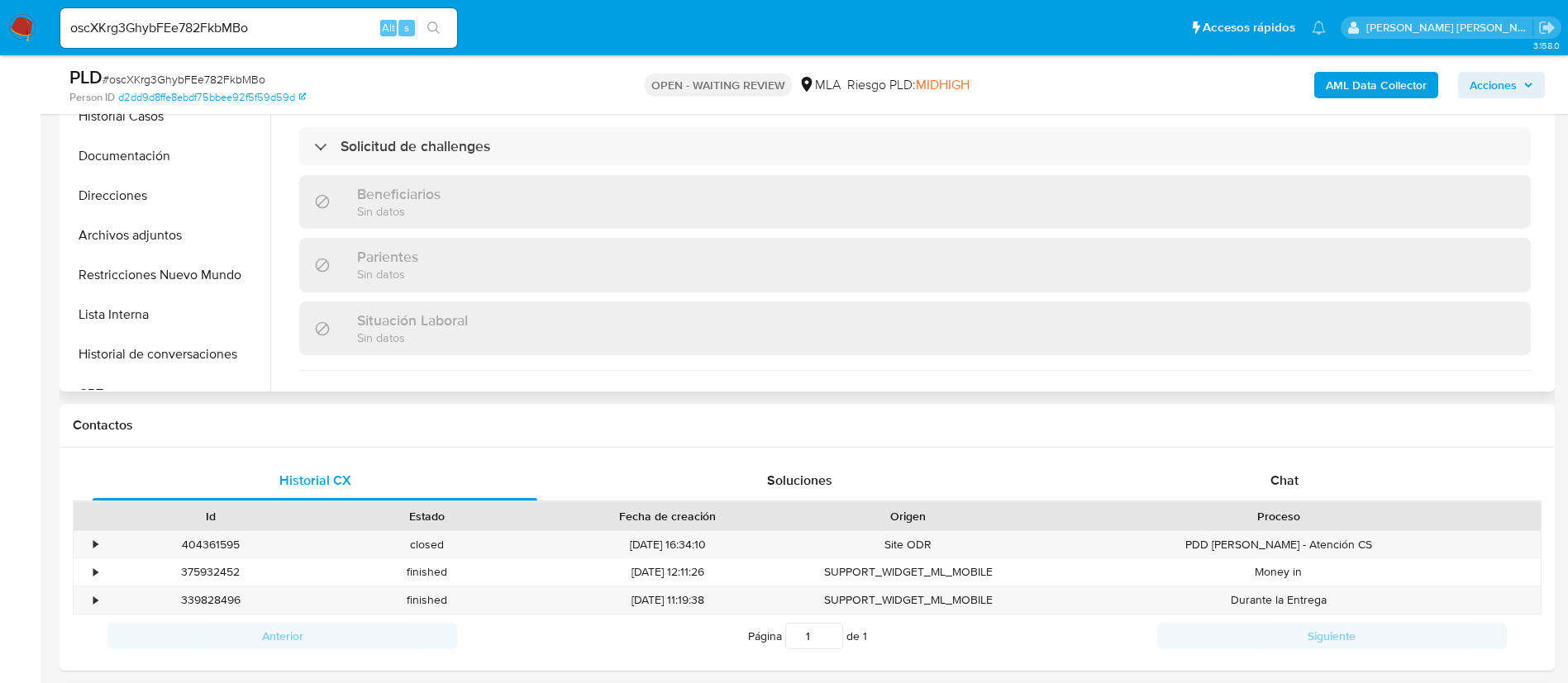
scroll to position [523, 0]
click at [150, 223] on button "Archivos adjuntos" at bounding box center [160, 235] width 193 height 40
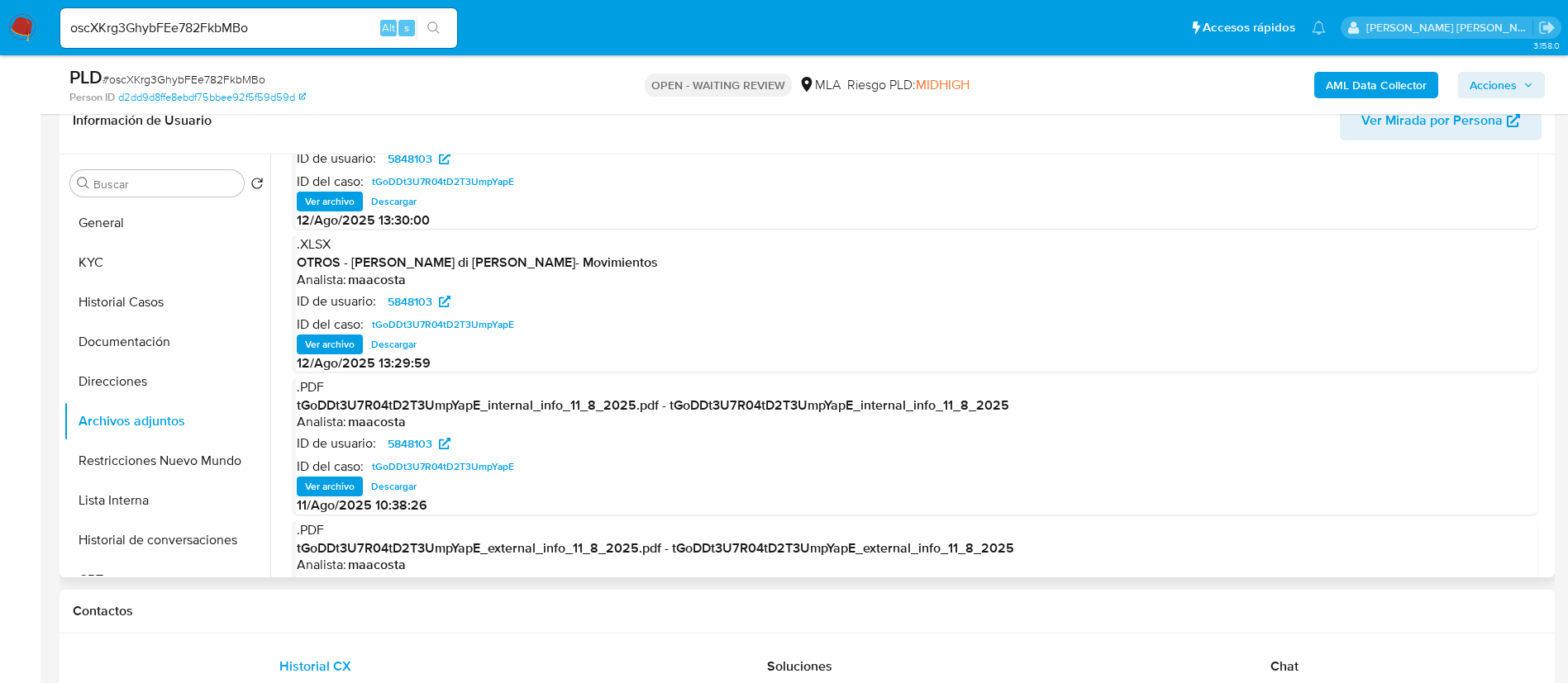
scroll to position [93, 0]
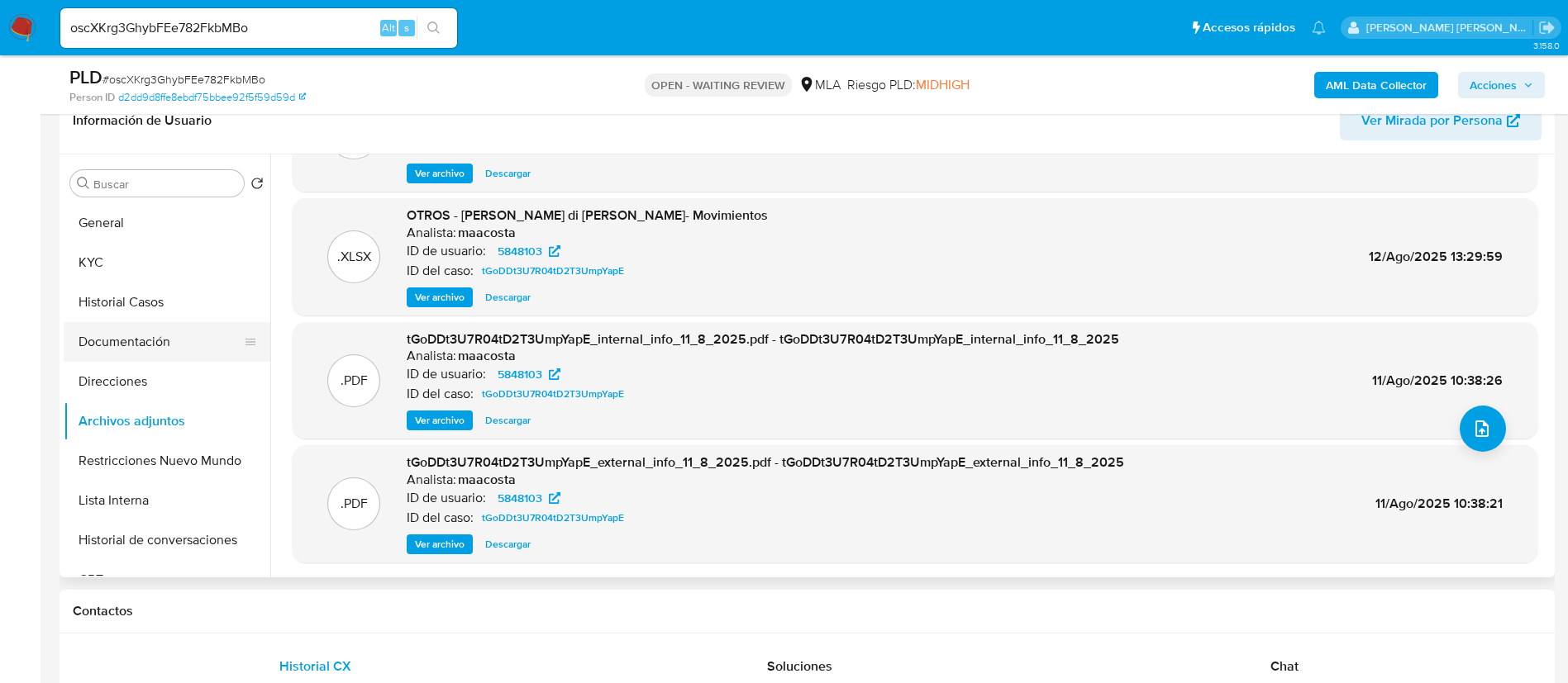
click at [137, 345] on button "Documentación" at bounding box center [160, 342] width 193 height 40
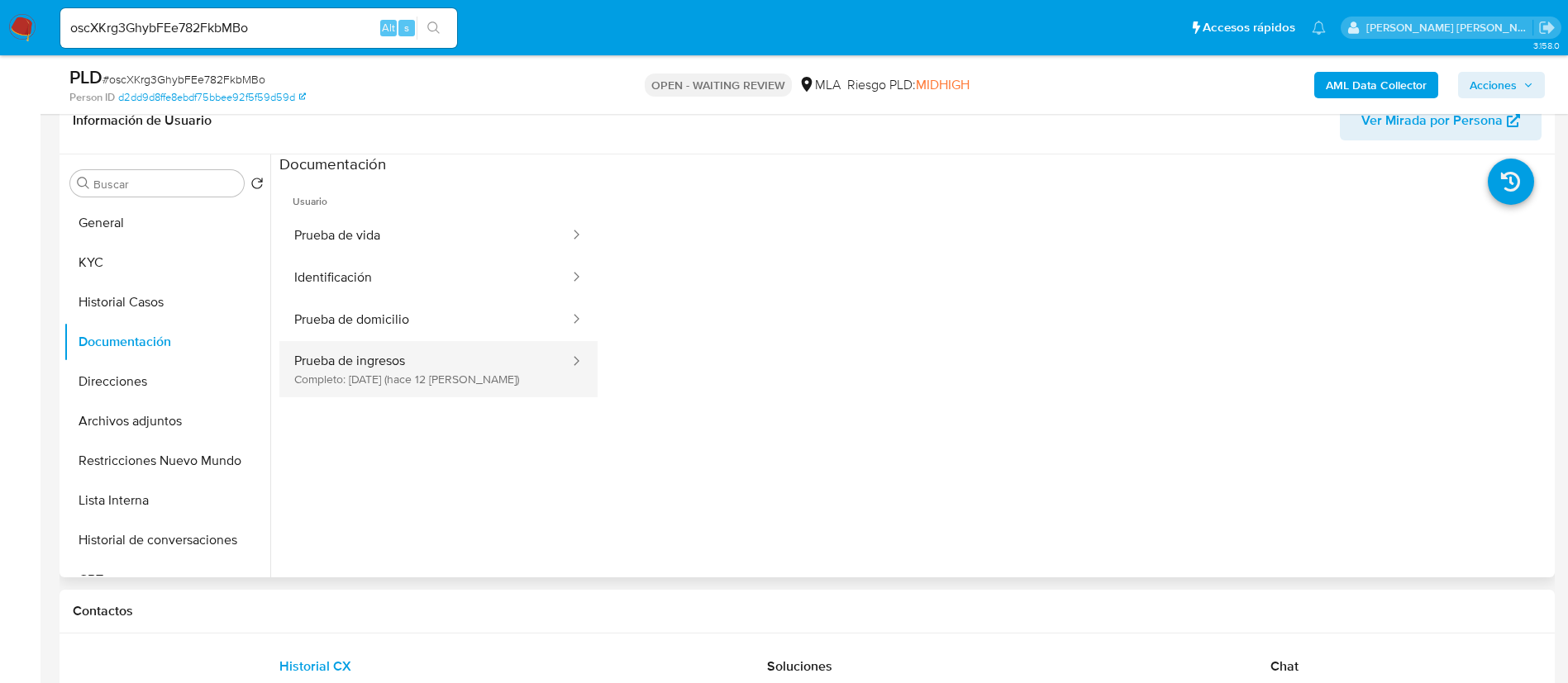
click at [380, 372] on button "Prueba de ingresos Completo: [DATE] ([DATE])" at bounding box center [425, 370] width 292 height 56
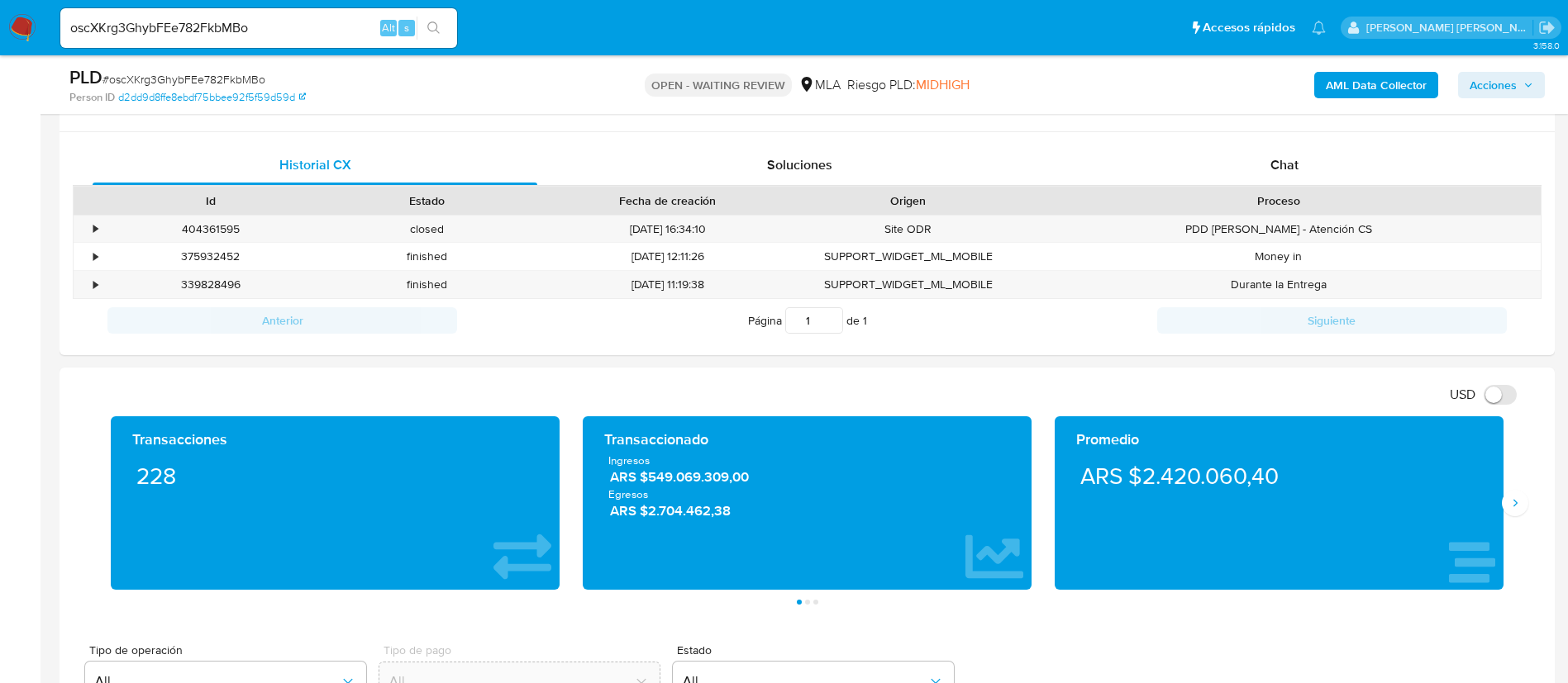
scroll to position [775, 0]
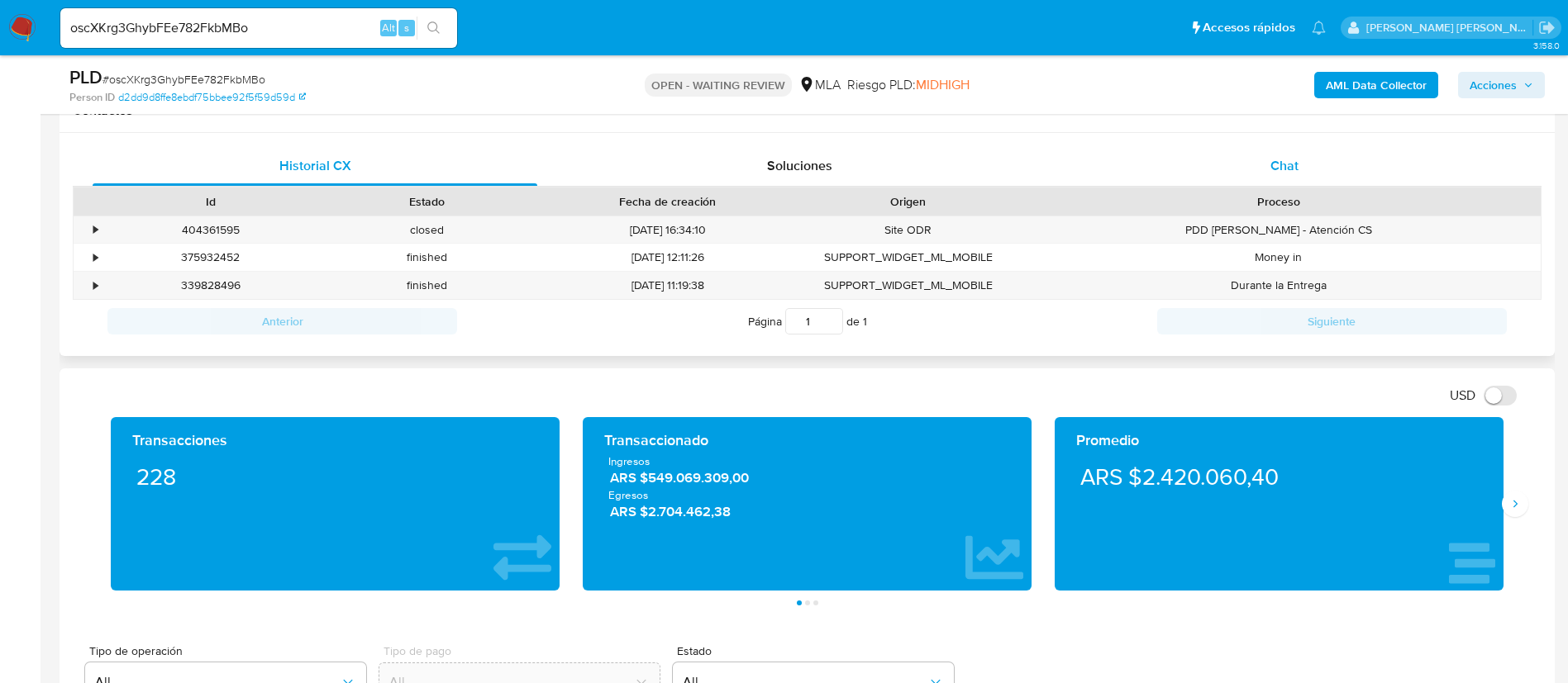
click at [1280, 169] on span "Chat" at bounding box center [1285, 166] width 28 height 19
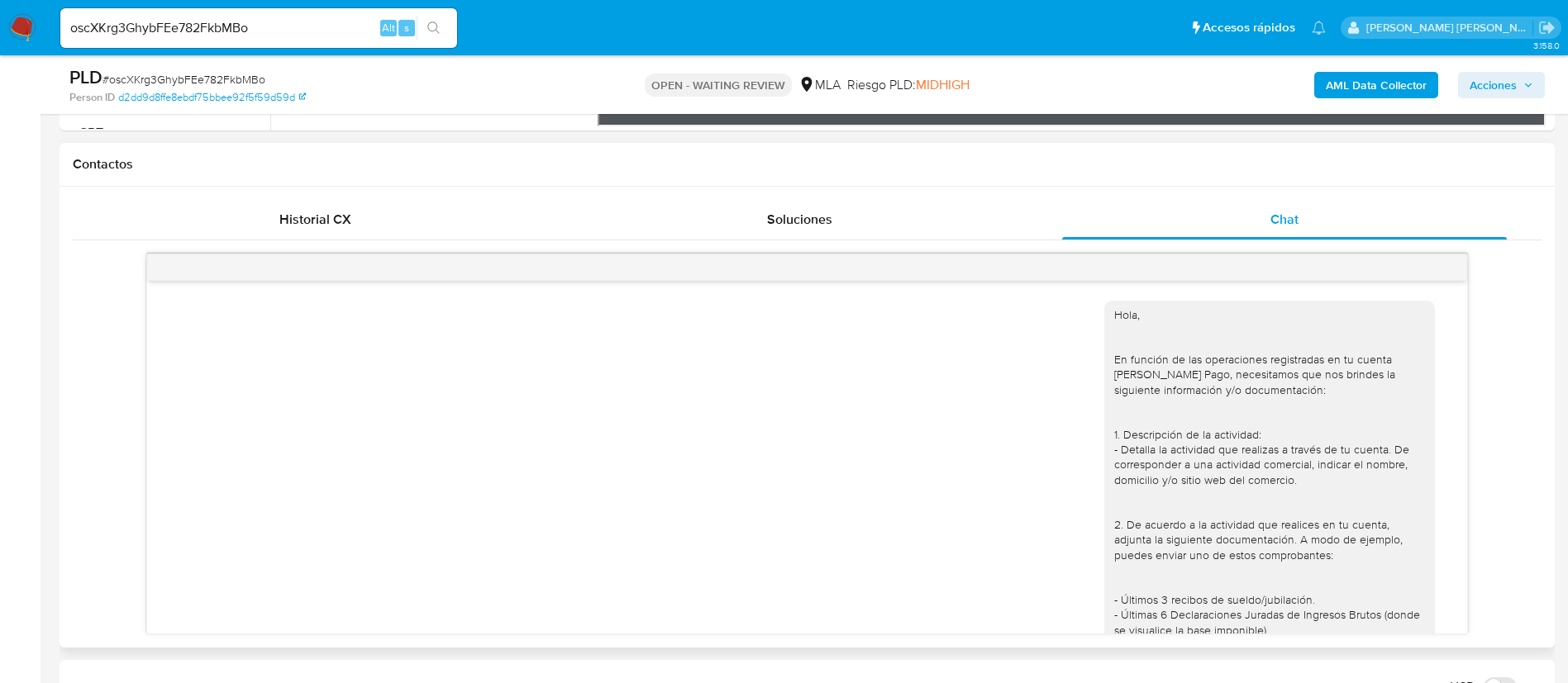
scroll to position [717, 0]
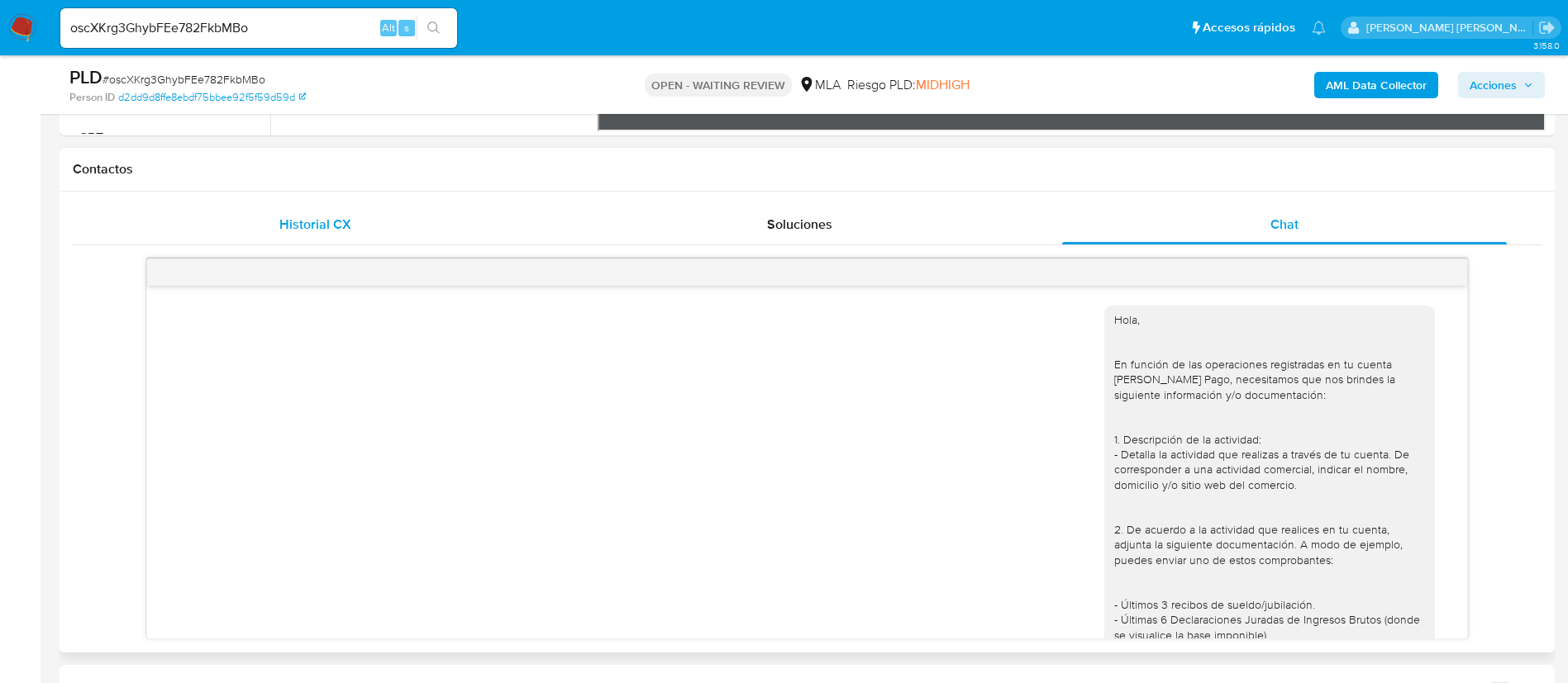
click at [318, 217] on span "Historial CX" at bounding box center [314, 224] width 72 height 19
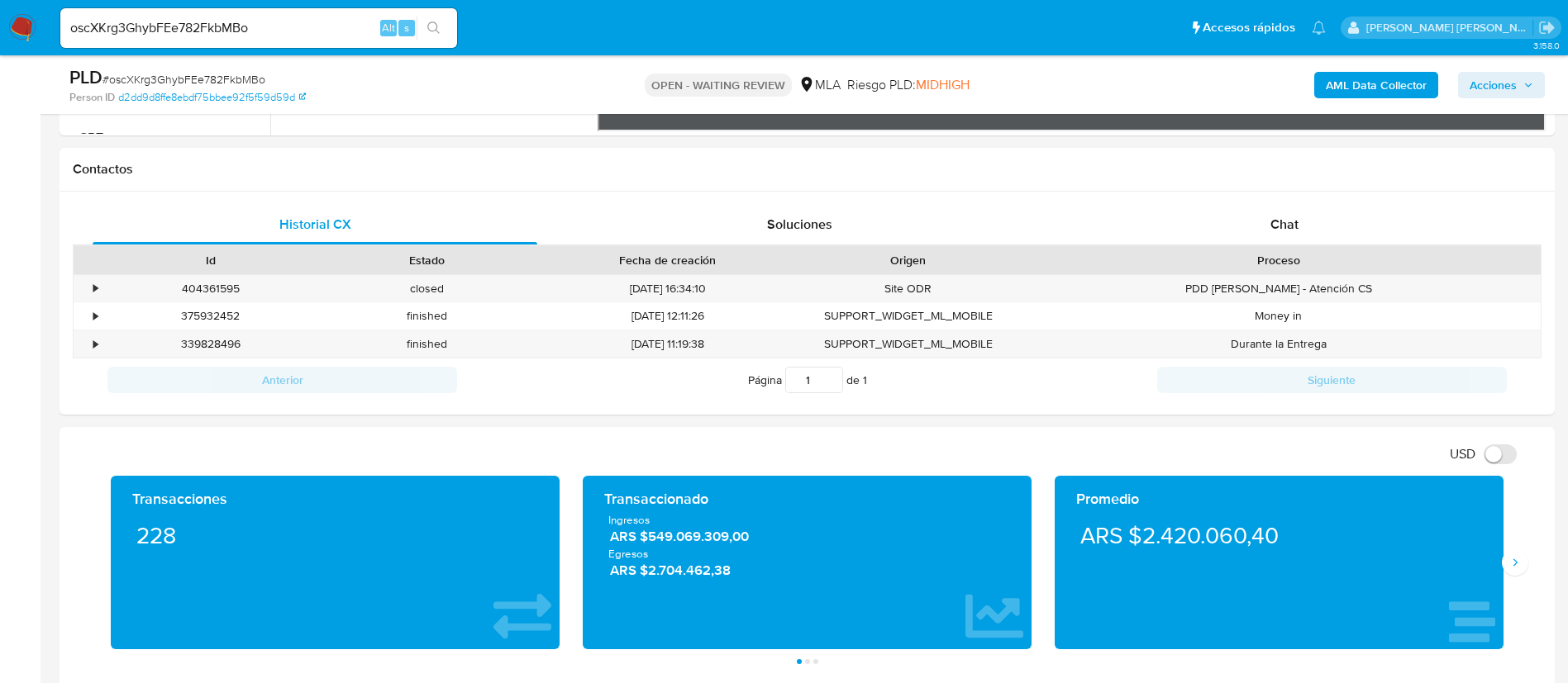
paste input "aQjLayzwbbgWa6fpFfcT7u4u"
click at [312, 29] on input "aQjLayzwbbgWa6fpFfcT7u4u" at bounding box center [258, 28] width 396 height 21
type input "aQjLayzwbbgWa6fpFfcT7u4u"
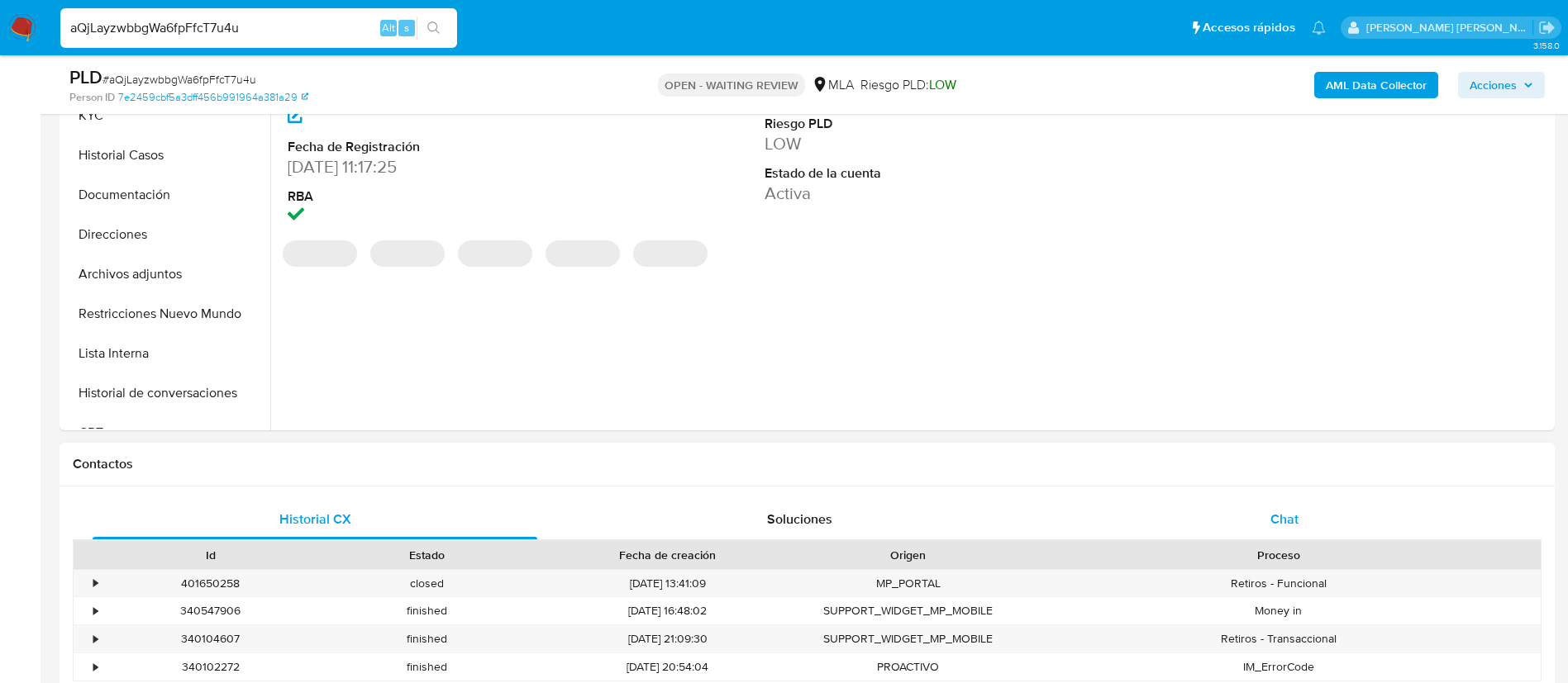
click at [1270, 522] on span "Chat" at bounding box center [1285, 520] width 28 height 19
select select "10"
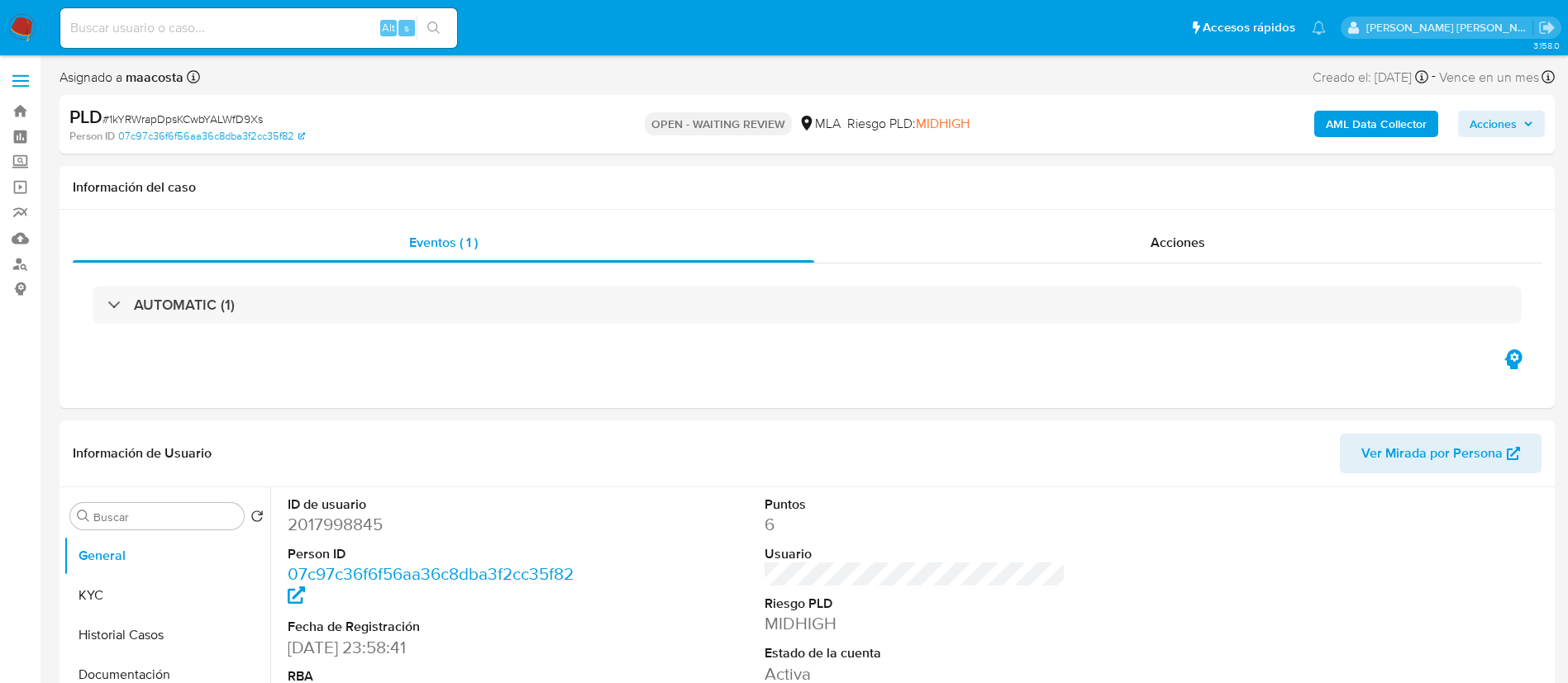
select select "10"
click at [938, 128] on span "MIDHIGH" at bounding box center [942, 124] width 54 height 19
copy span "MIDHIGH"
select select "10"
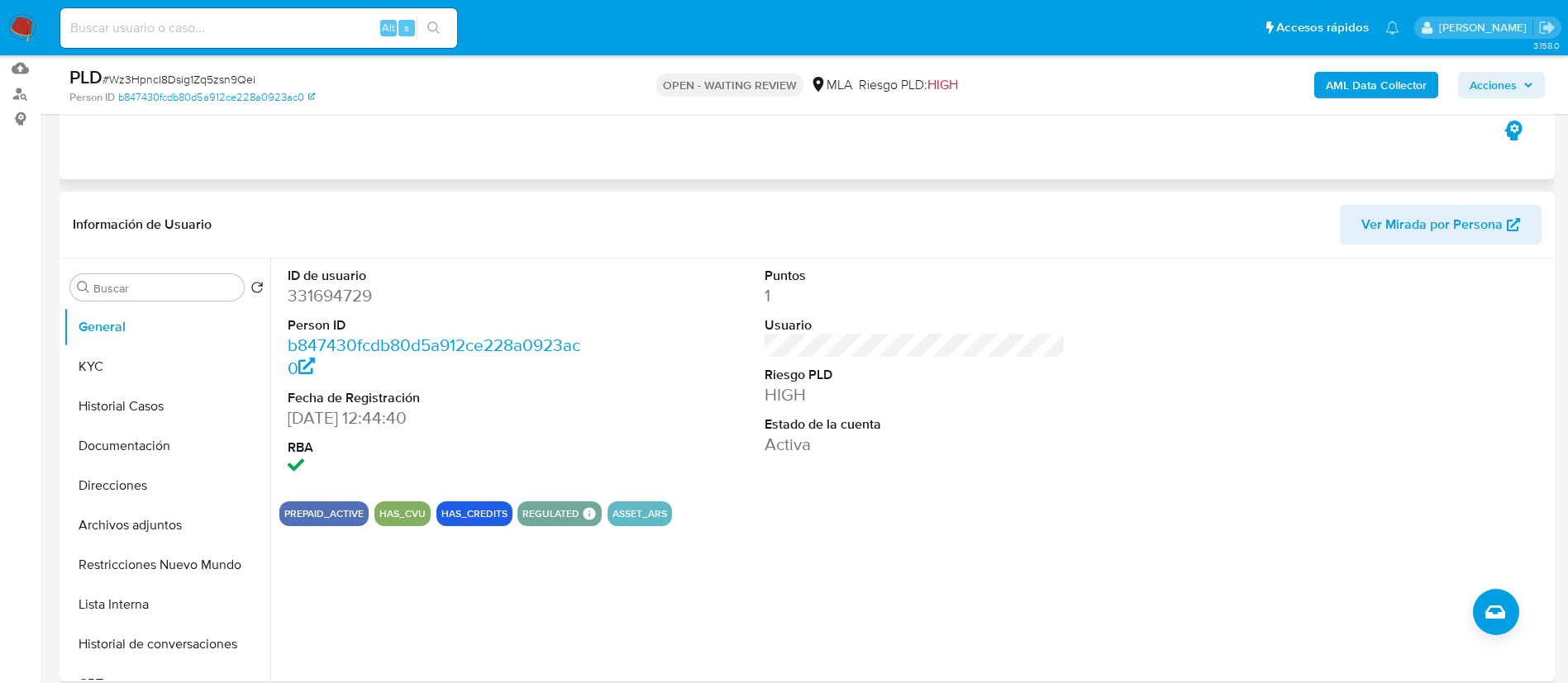
scroll to position [183, 0]
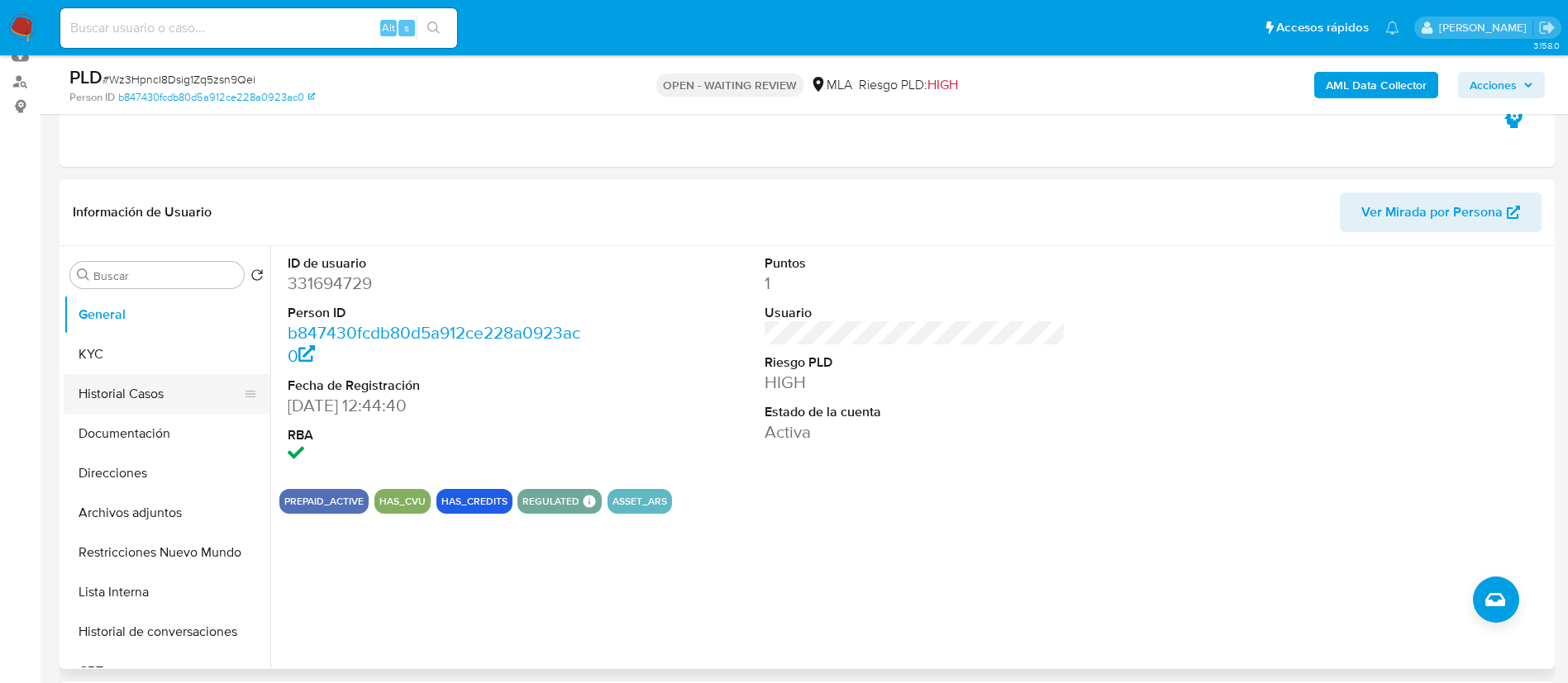
click at [137, 399] on button "Historial Casos" at bounding box center [160, 394] width 193 height 40
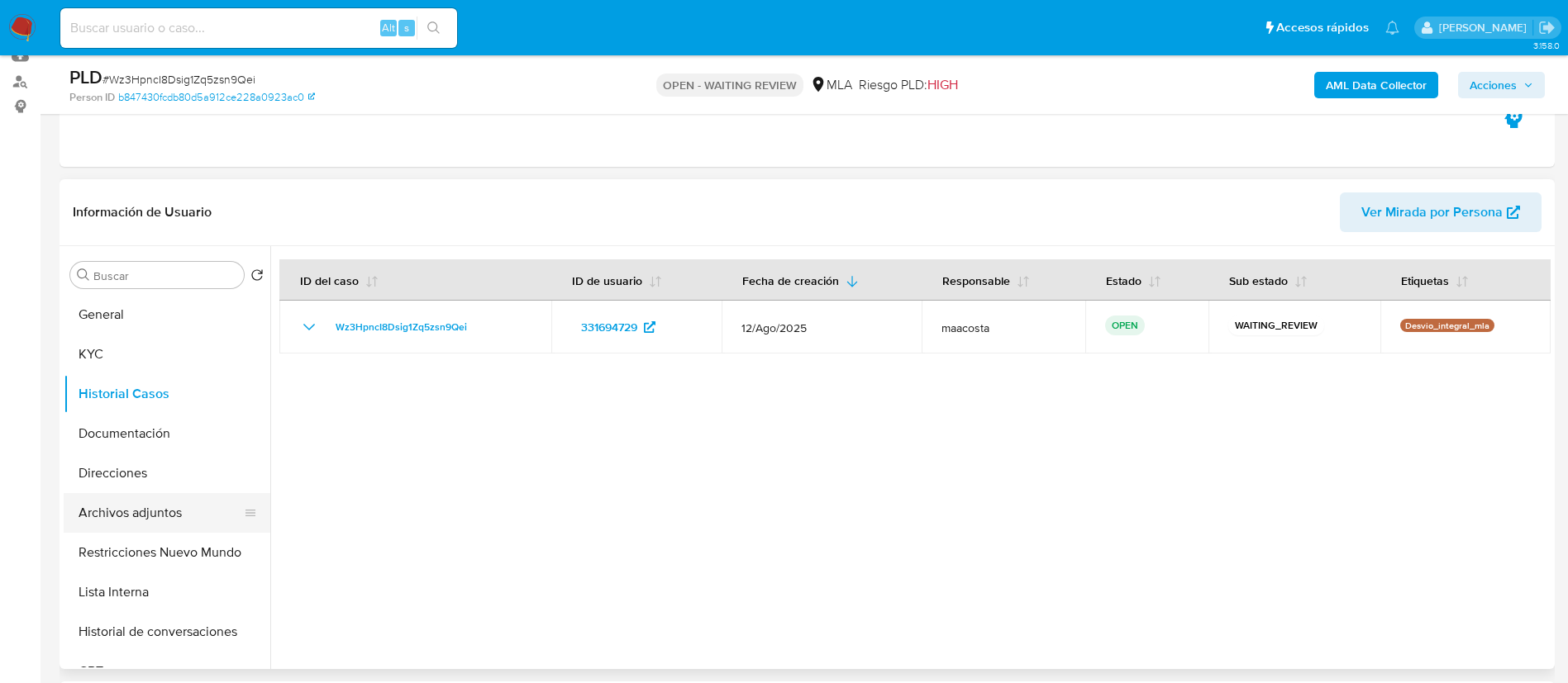
click at [157, 506] on button "Archivos adjuntos" at bounding box center [160, 513] width 193 height 40
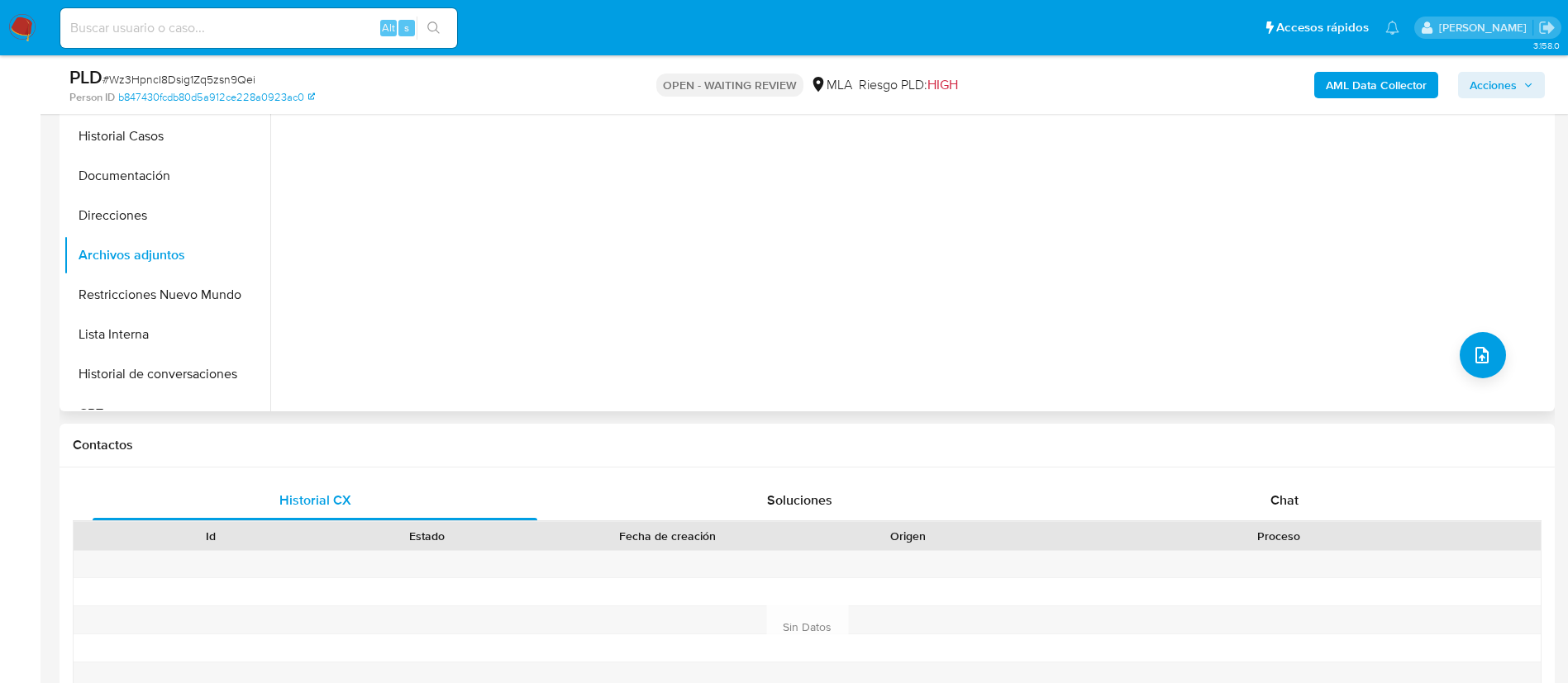
scroll to position [468, 0]
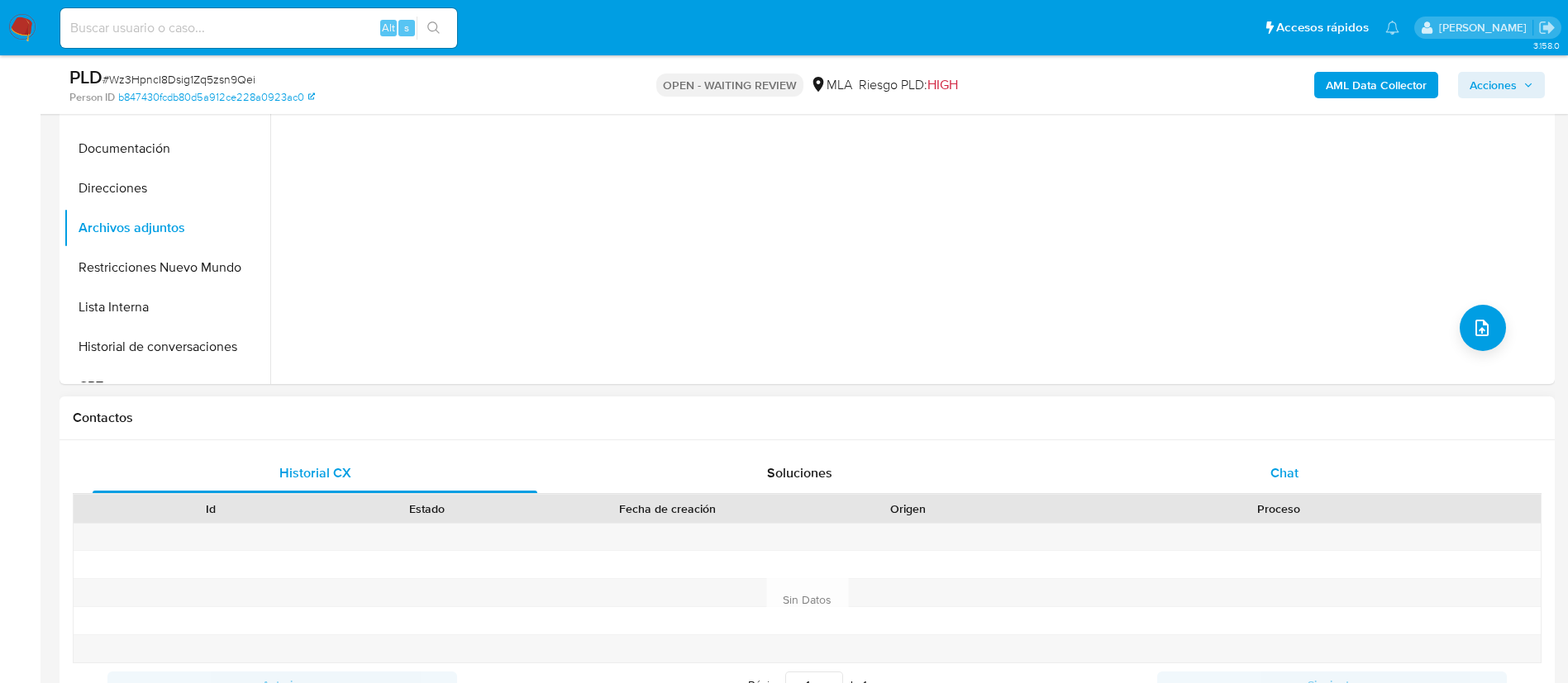
click at [1249, 462] on div "Chat" at bounding box center [1285, 473] width 445 height 40
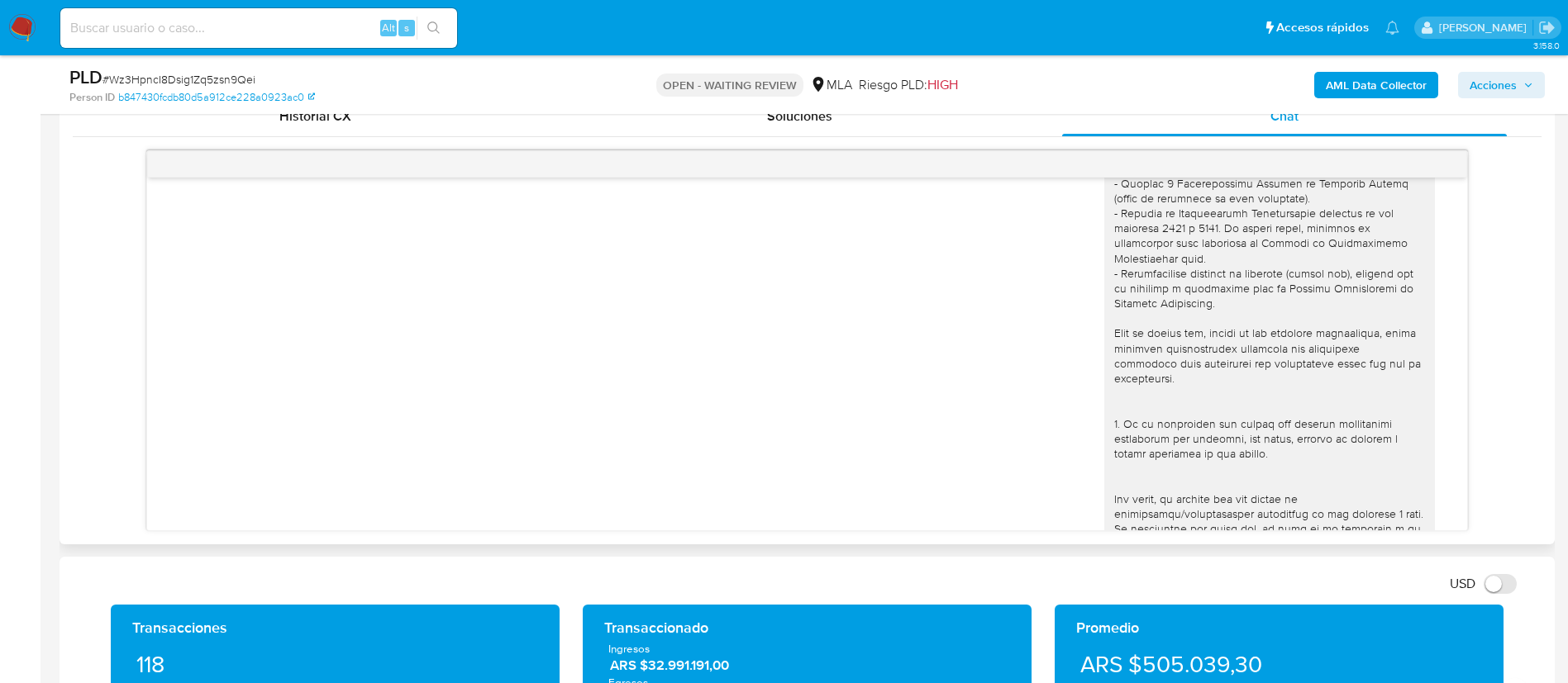
scroll to position [0, 0]
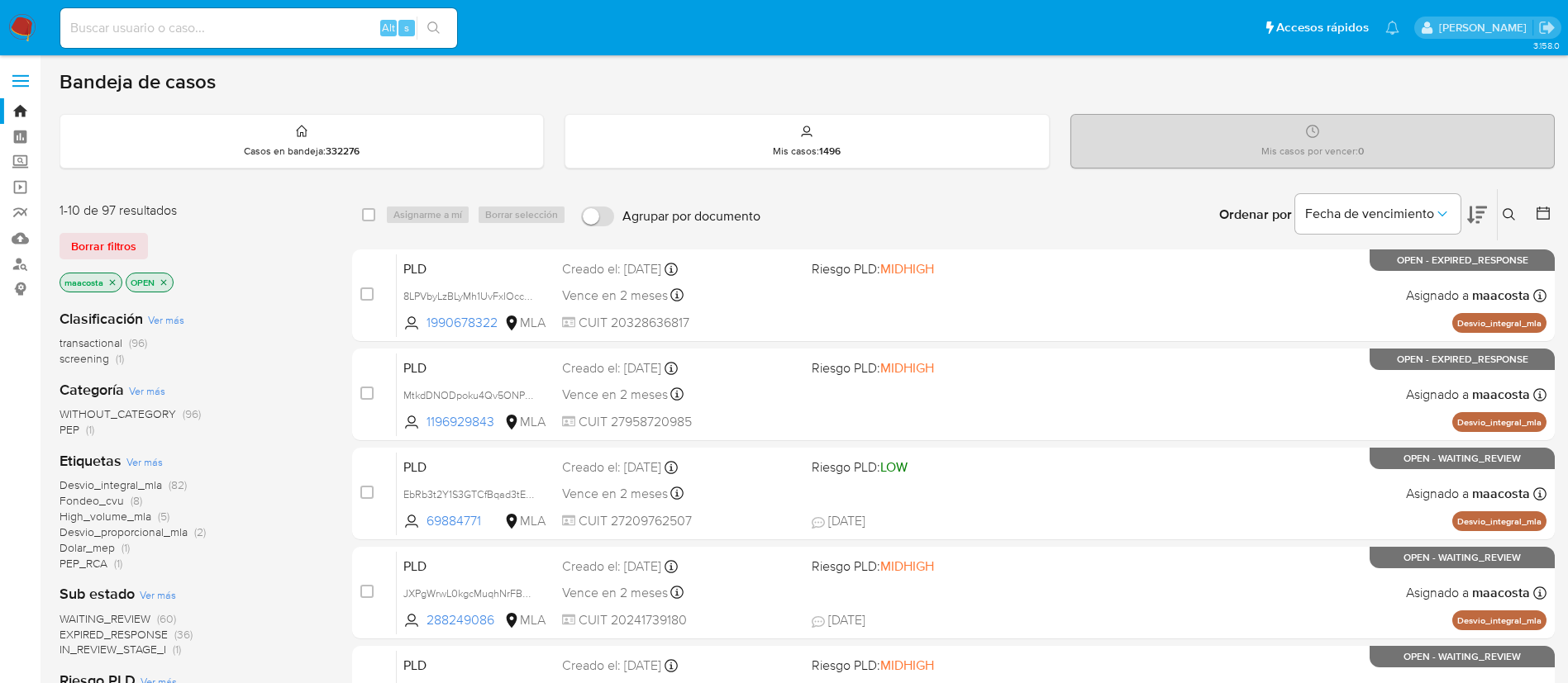
paste input "aQjLayzwbbgWa6fpFfcT7u4u"
click at [296, 28] on input "aQjLayzwbbgWa6fpFfcT7u4u" at bounding box center [258, 28] width 396 height 21
type input "aQjLayzwbbgWa6fpFfcT7u4u"
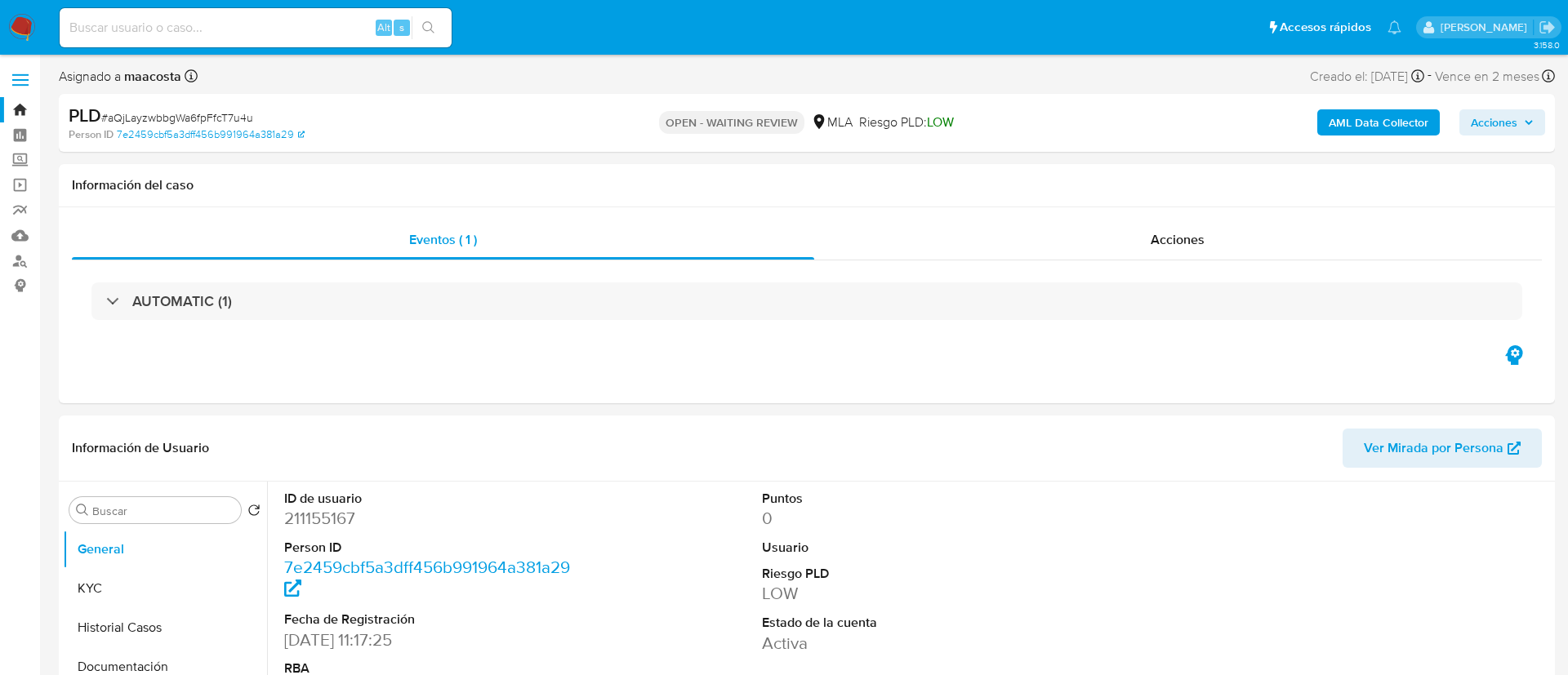
select select "10"
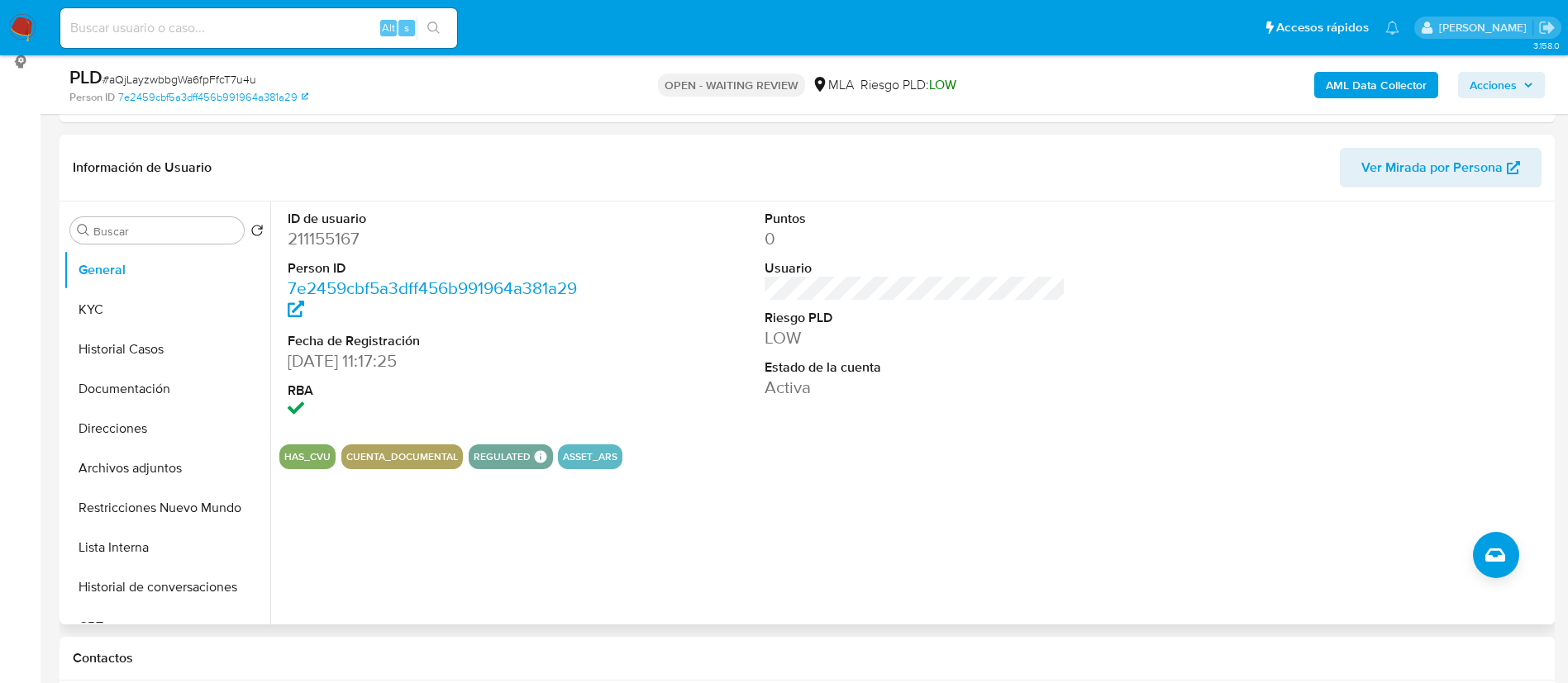
scroll to position [228, 0]
click at [127, 322] on button "KYC" at bounding box center [160, 309] width 193 height 40
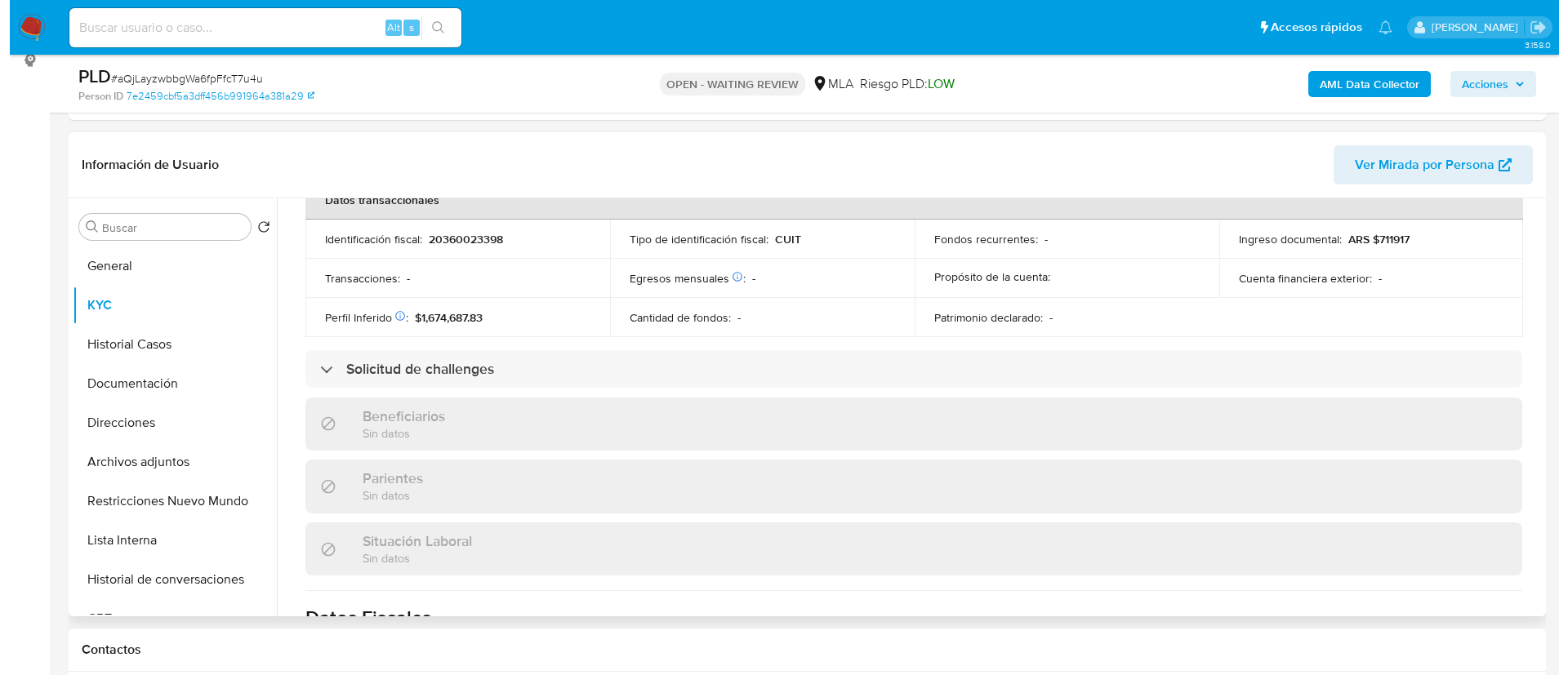
scroll to position [828, 0]
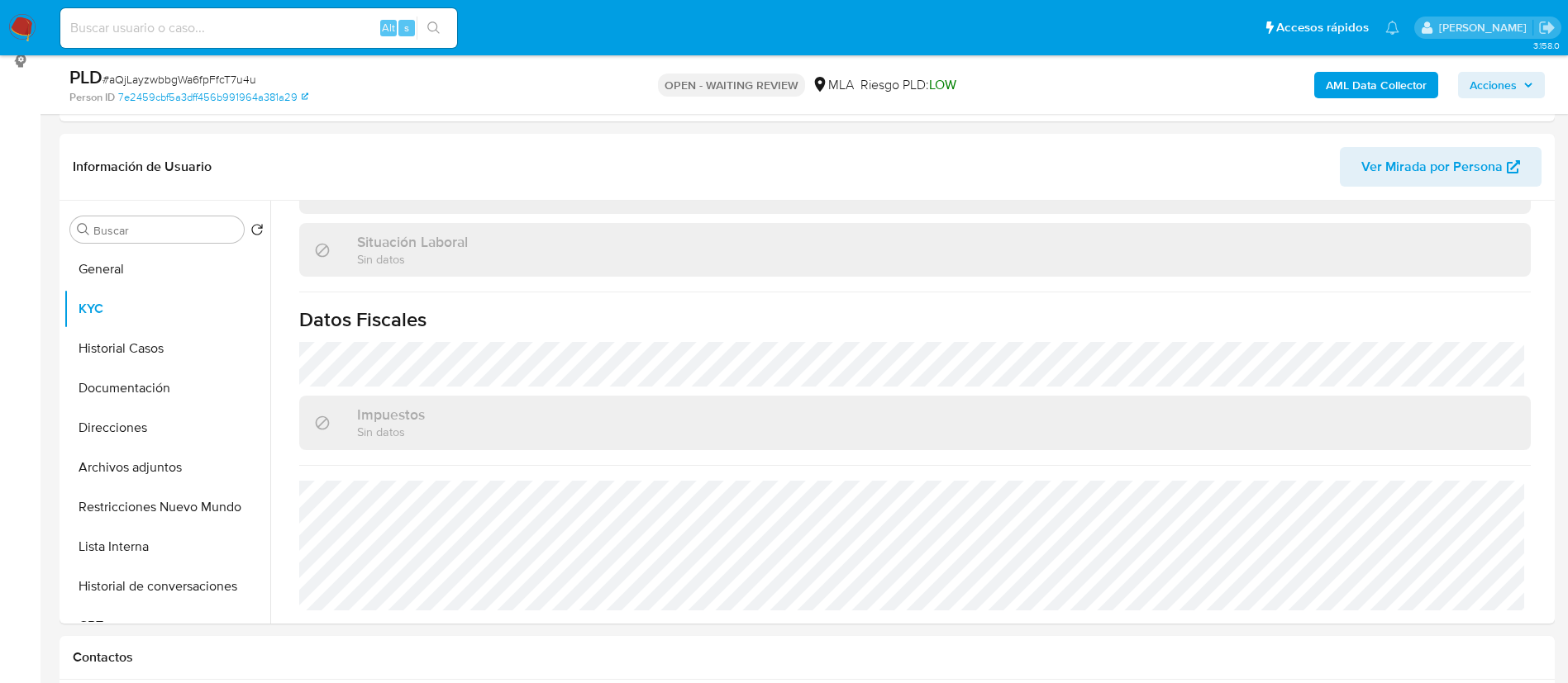
click at [1358, 90] on b "AML Data Collector" at bounding box center [1376, 85] width 101 height 26
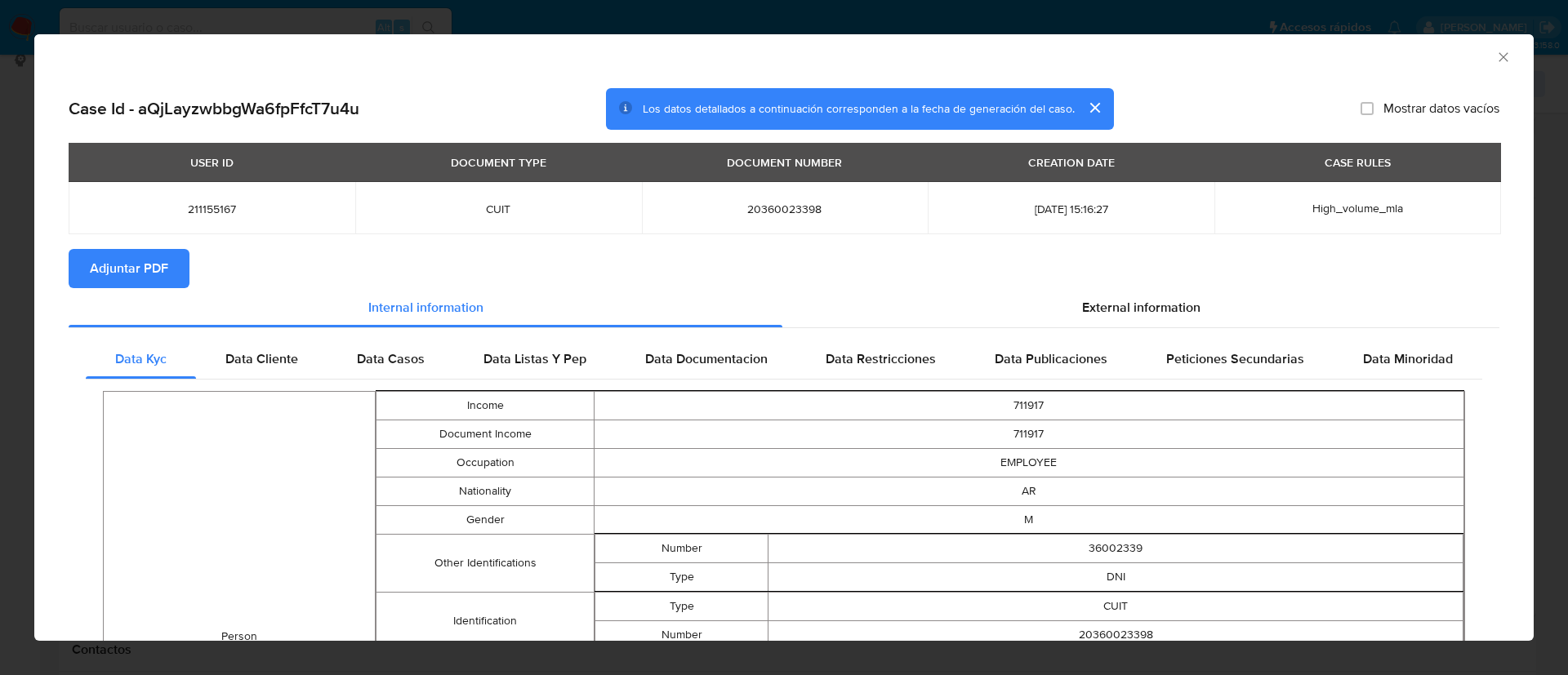
click at [140, 264] on span "Adjuntar PDF" at bounding box center [129, 268] width 78 height 36
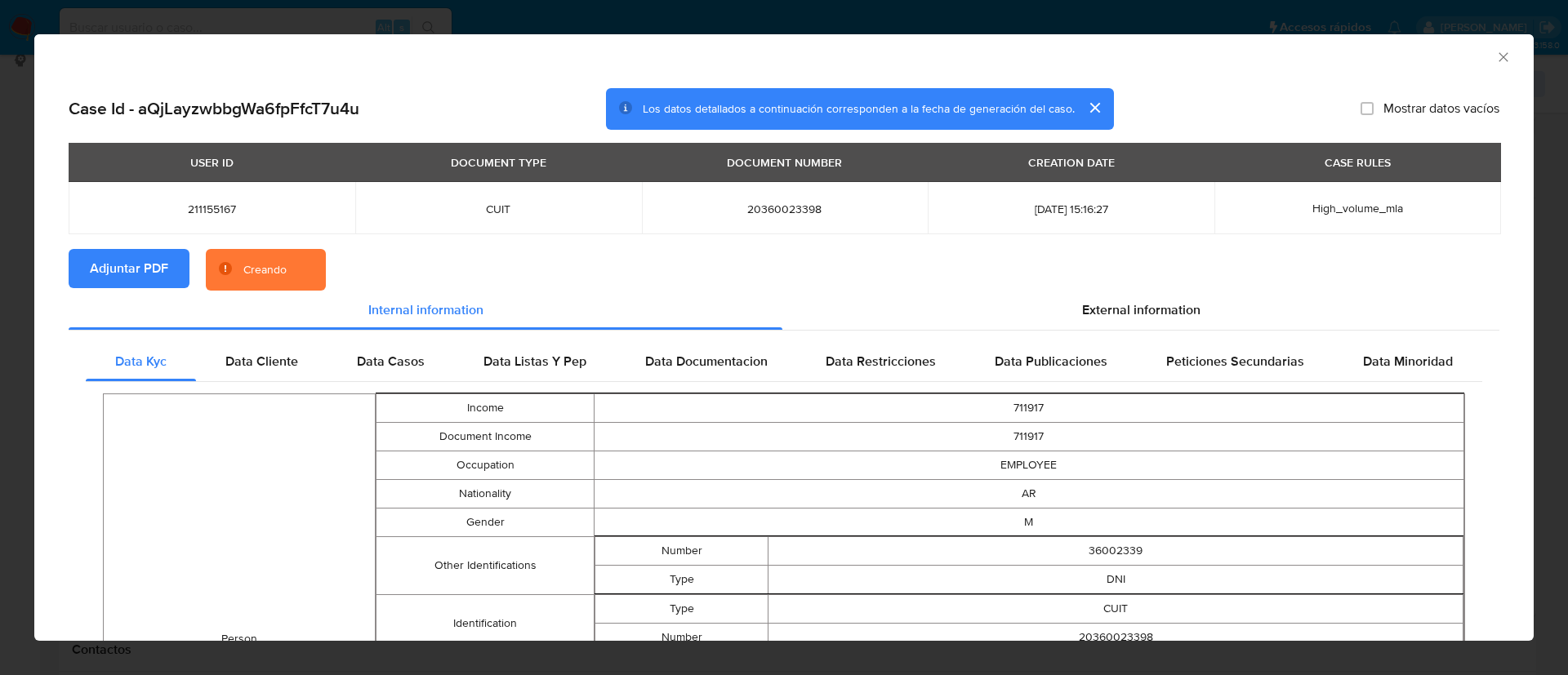
click at [1104, 289] on section "Adjuntar PDF Creando" at bounding box center [784, 270] width 1430 height 43
click at [1113, 308] on span "External information" at bounding box center [1142, 310] width 119 height 19
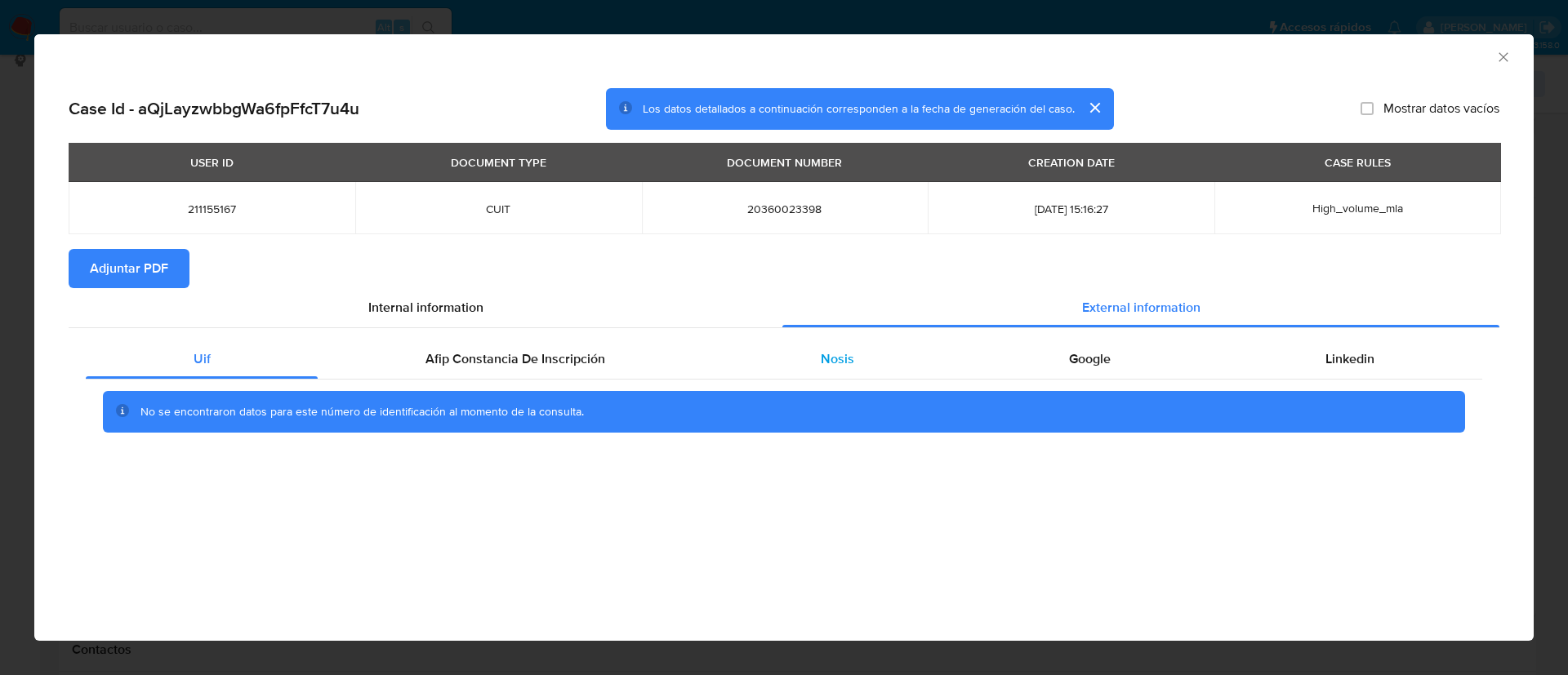
click at [821, 363] on span "Nosis" at bounding box center [837, 359] width 33 height 19
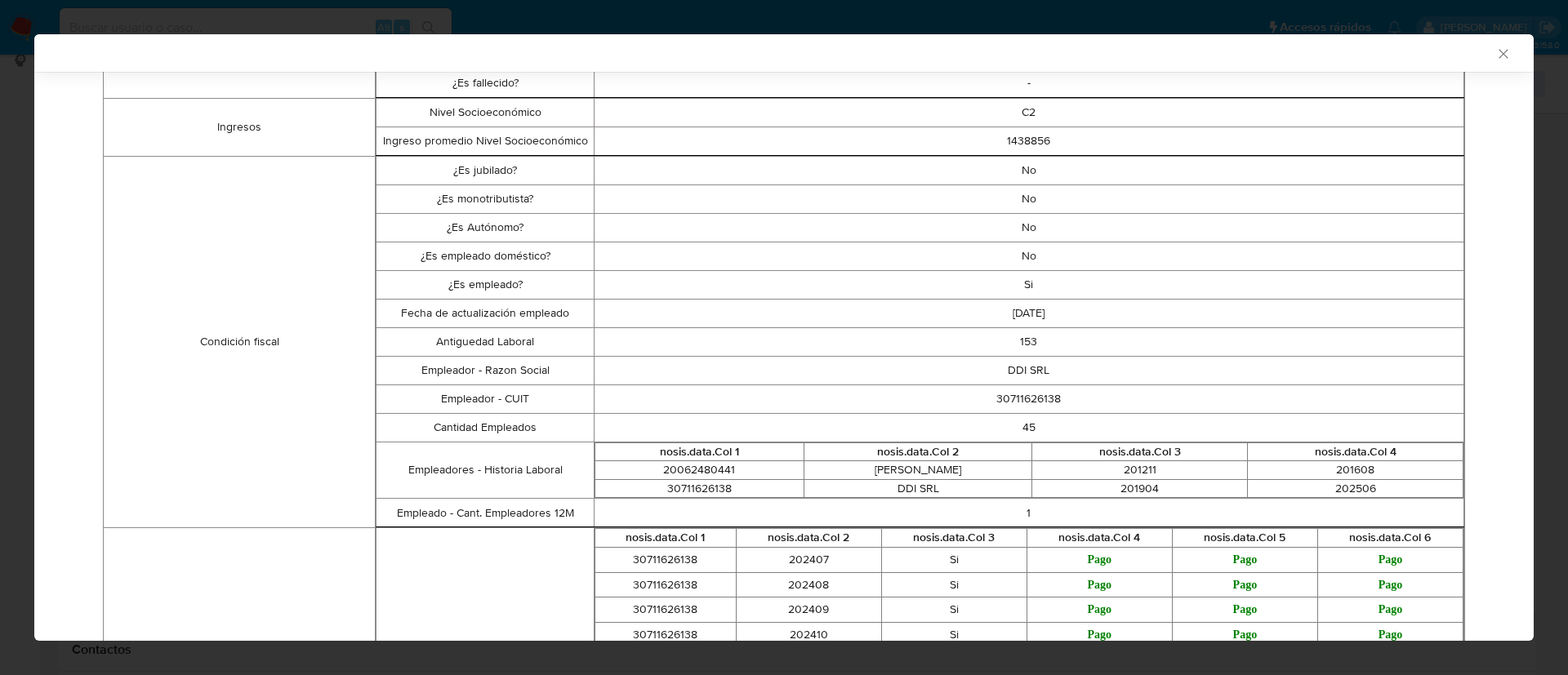
scroll to position [413, 0]
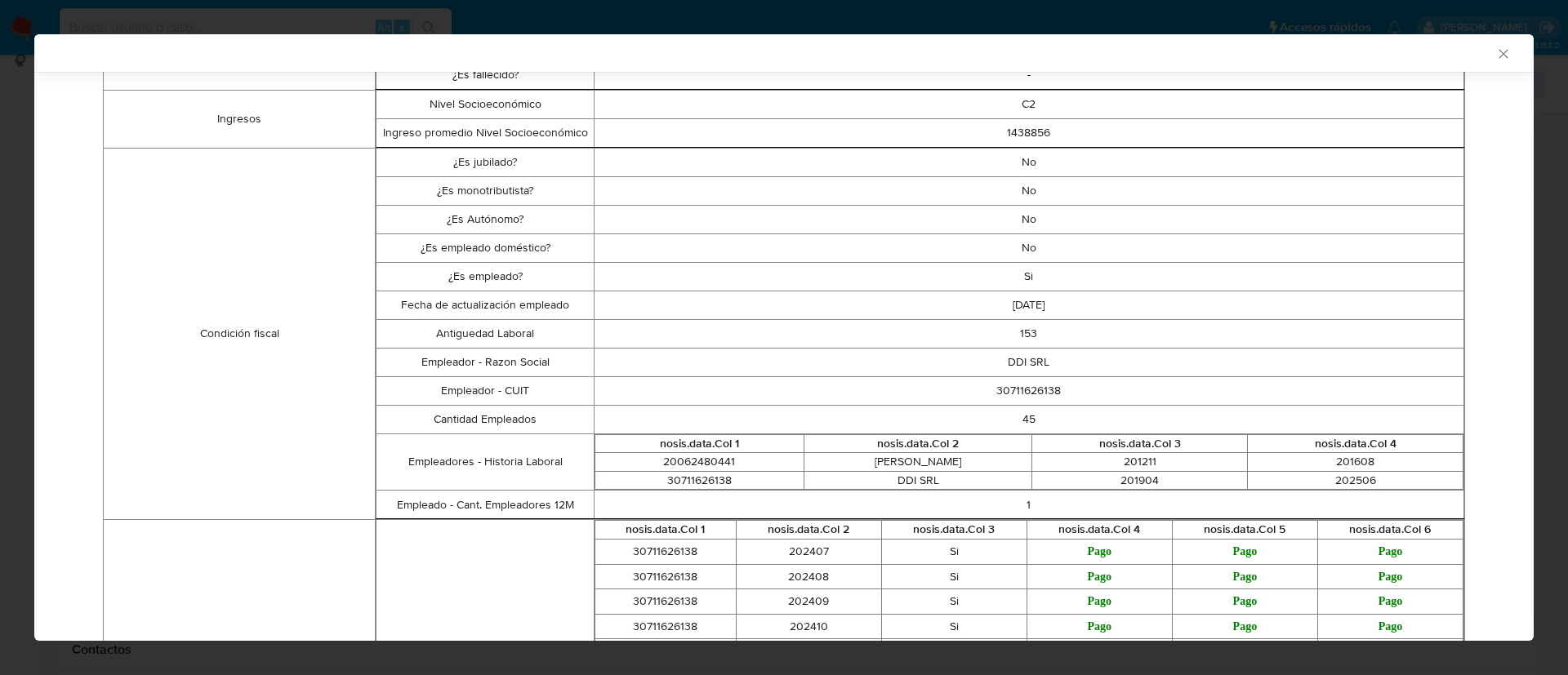
click at [1024, 391] on td "30711626138" at bounding box center [1028, 391] width 869 height 29
copy td "30711626138"
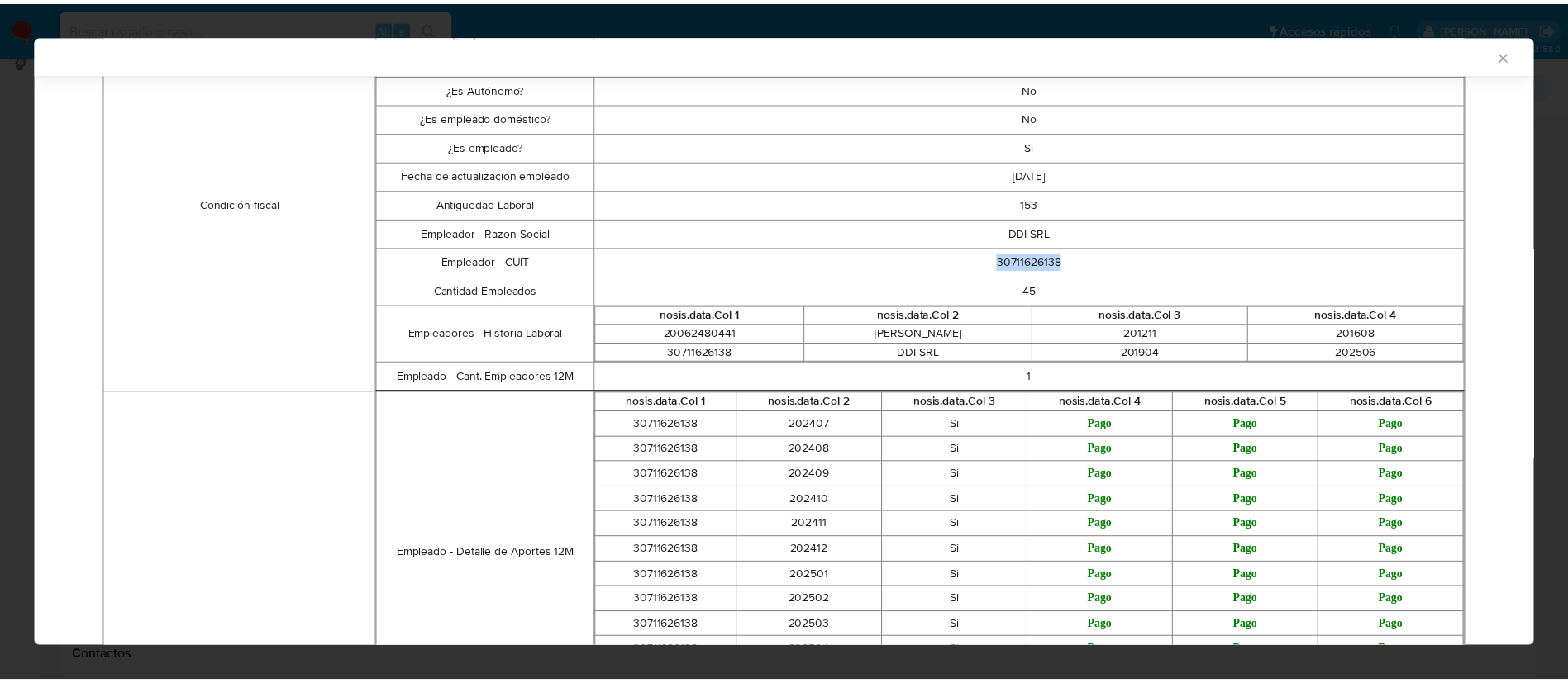
scroll to position [553, 0]
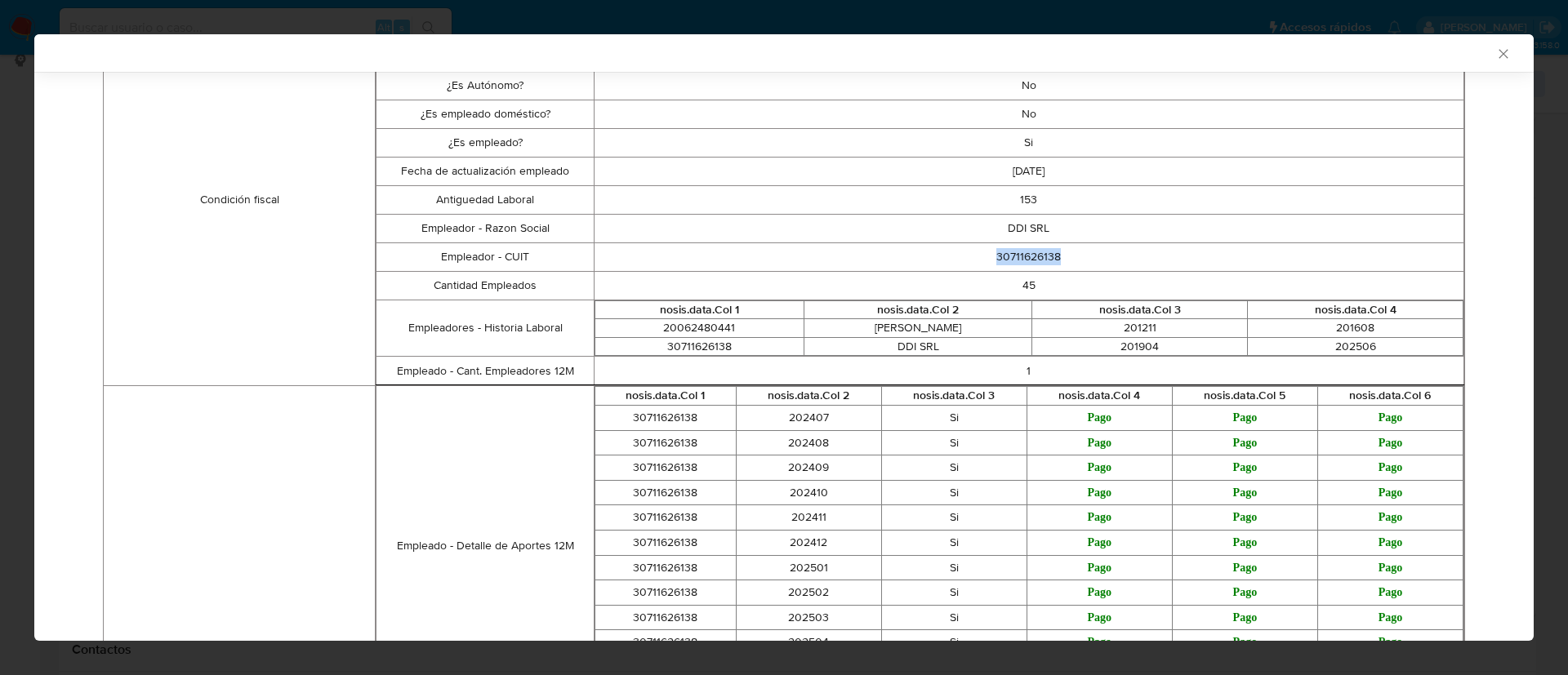
click at [1495, 54] on icon "Cerrar ventana" at bounding box center [1503, 53] width 17 height 17
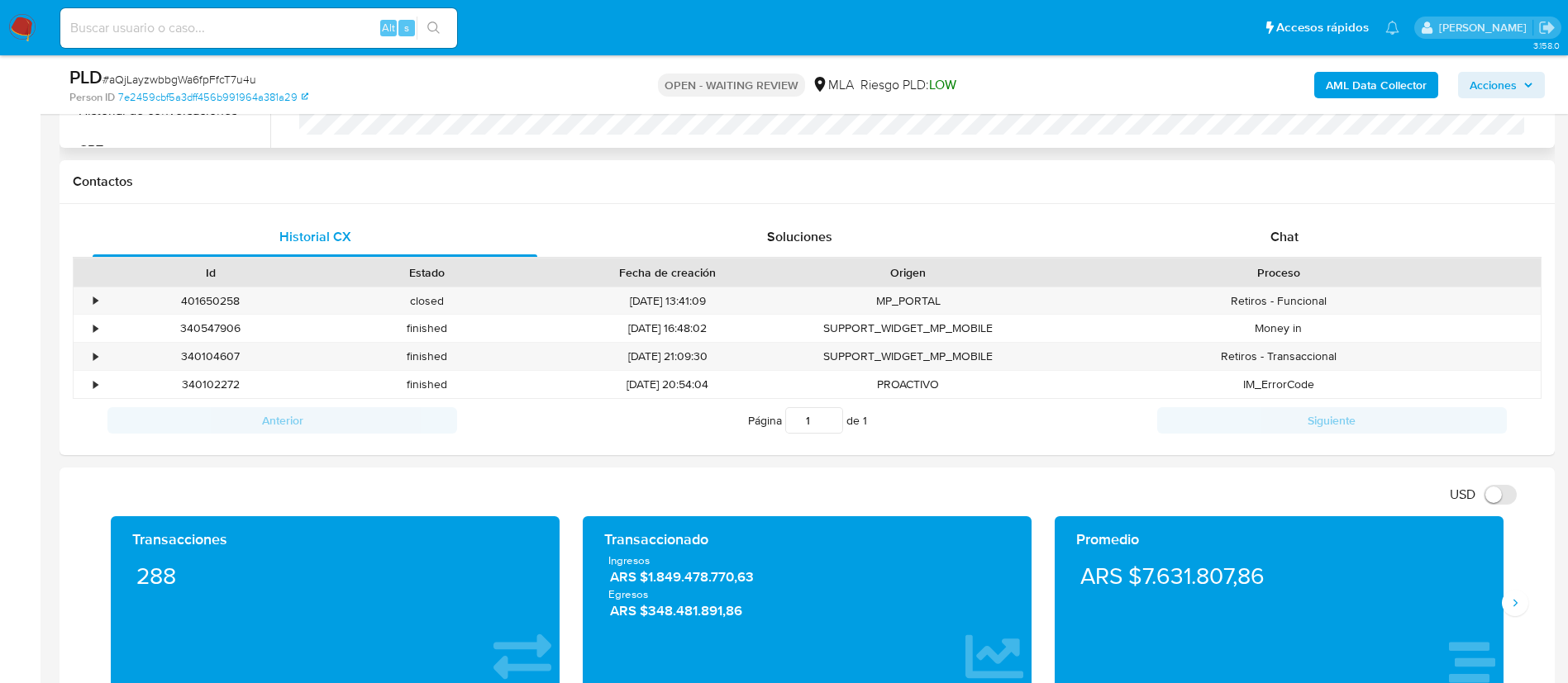
scroll to position [760, 0]
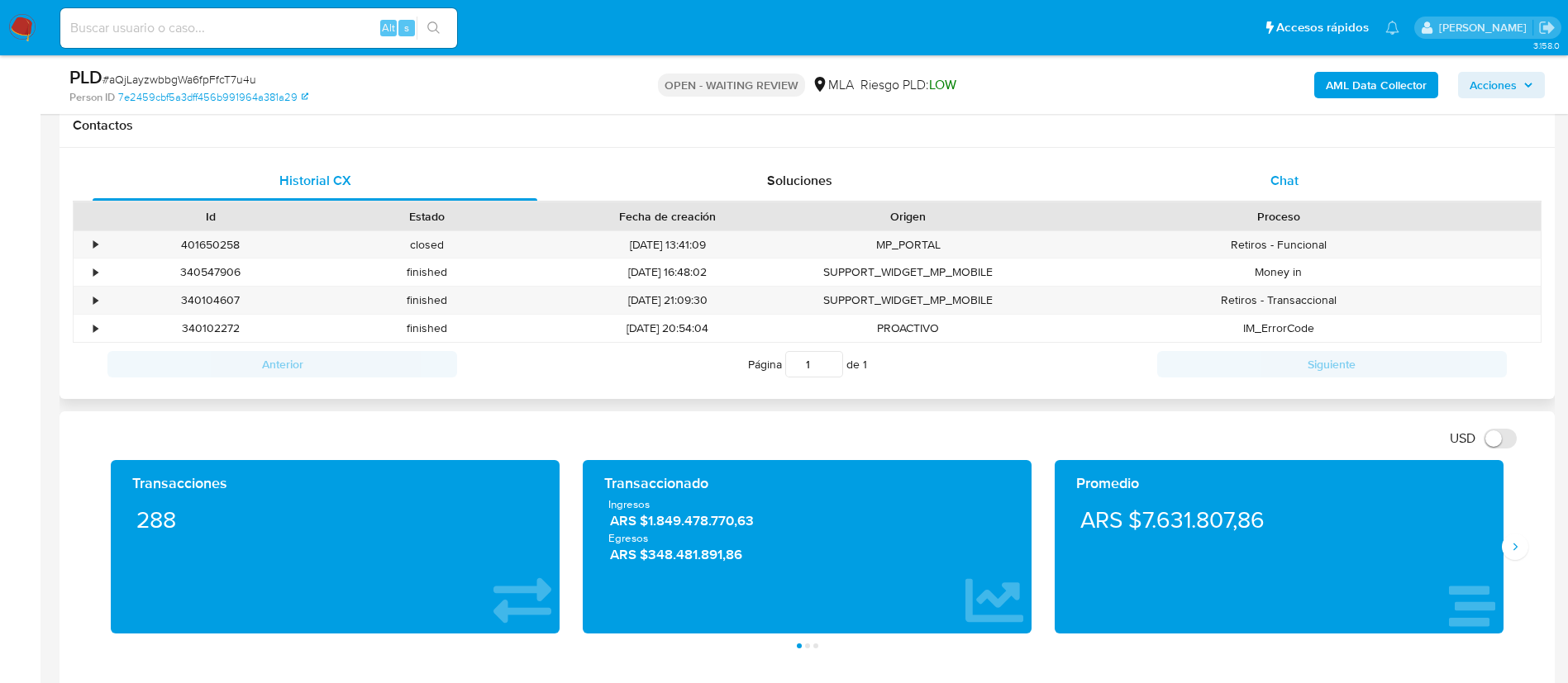
click at [1283, 171] on span "Chat" at bounding box center [1285, 181] width 28 height 19
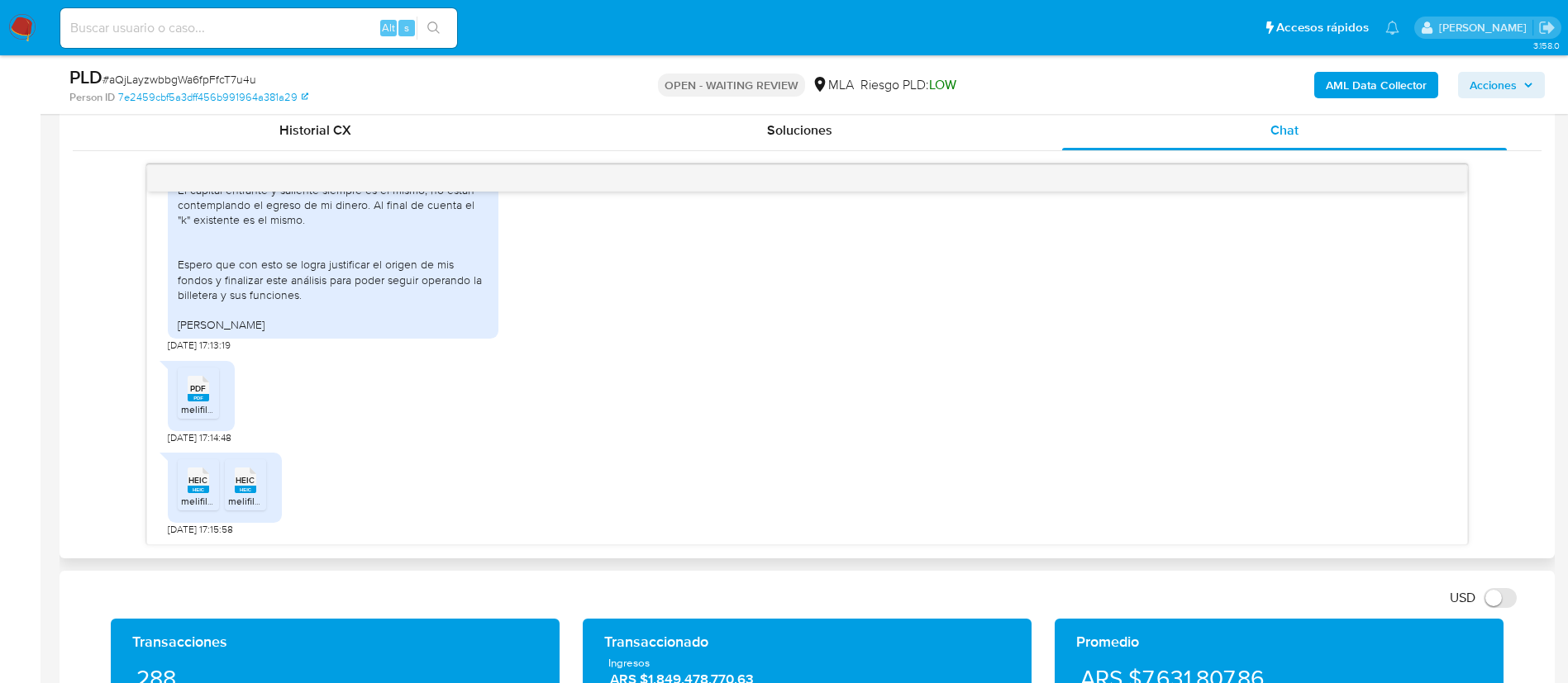
scroll to position [852, 0]
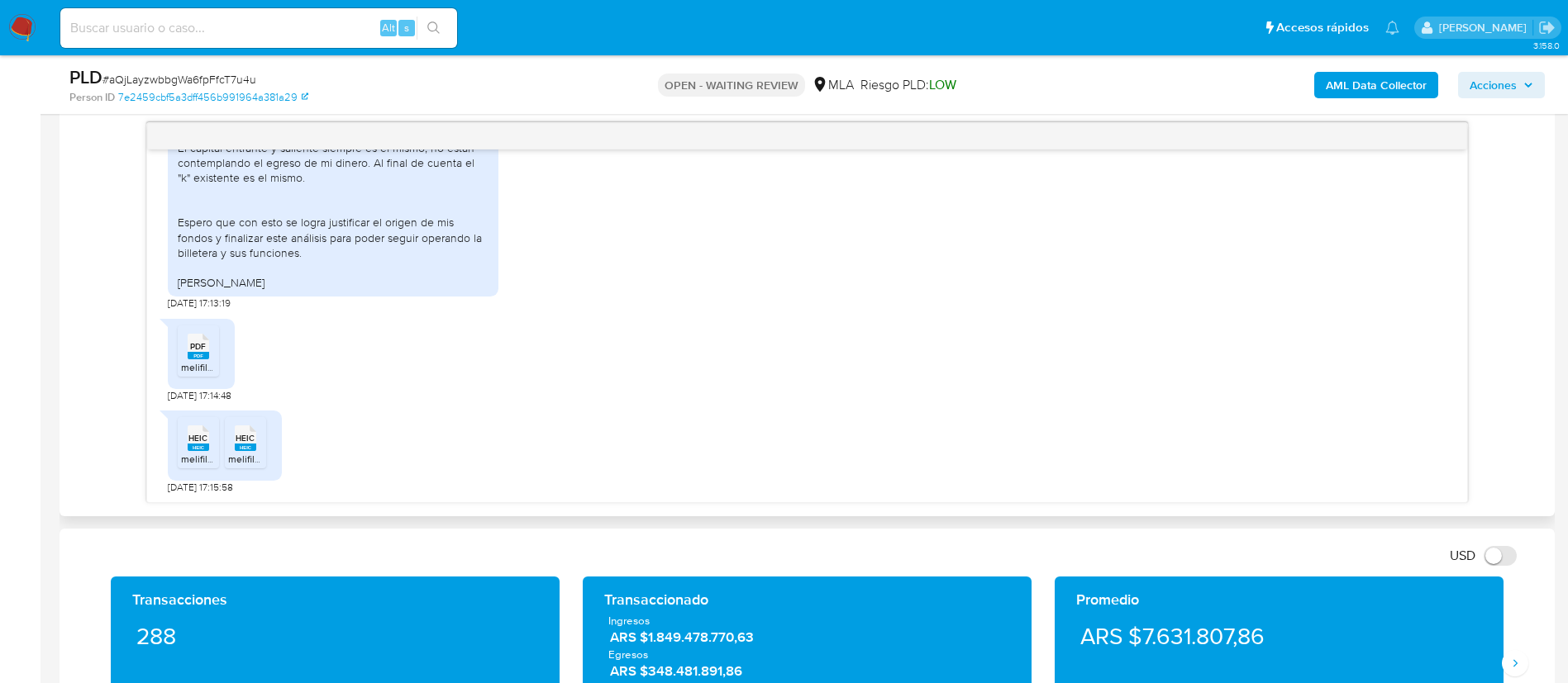
click at [201, 357] on rect at bounding box center [199, 356] width 21 height 7
click at [202, 443] on span "HEIC" at bounding box center [198, 439] width 19 height 11
click at [247, 448] on rect at bounding box center [245, 447] width 21 height 7
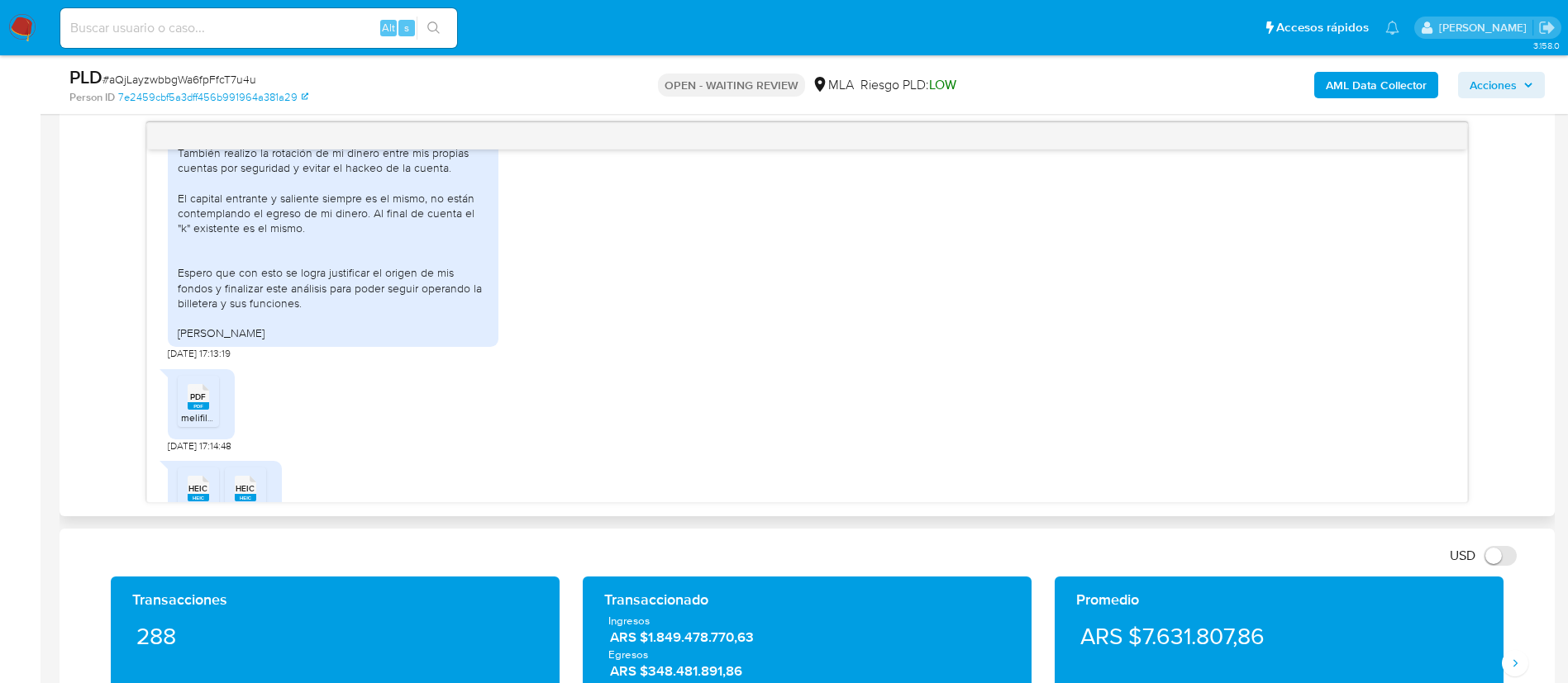
scroll to position [1102, 0]
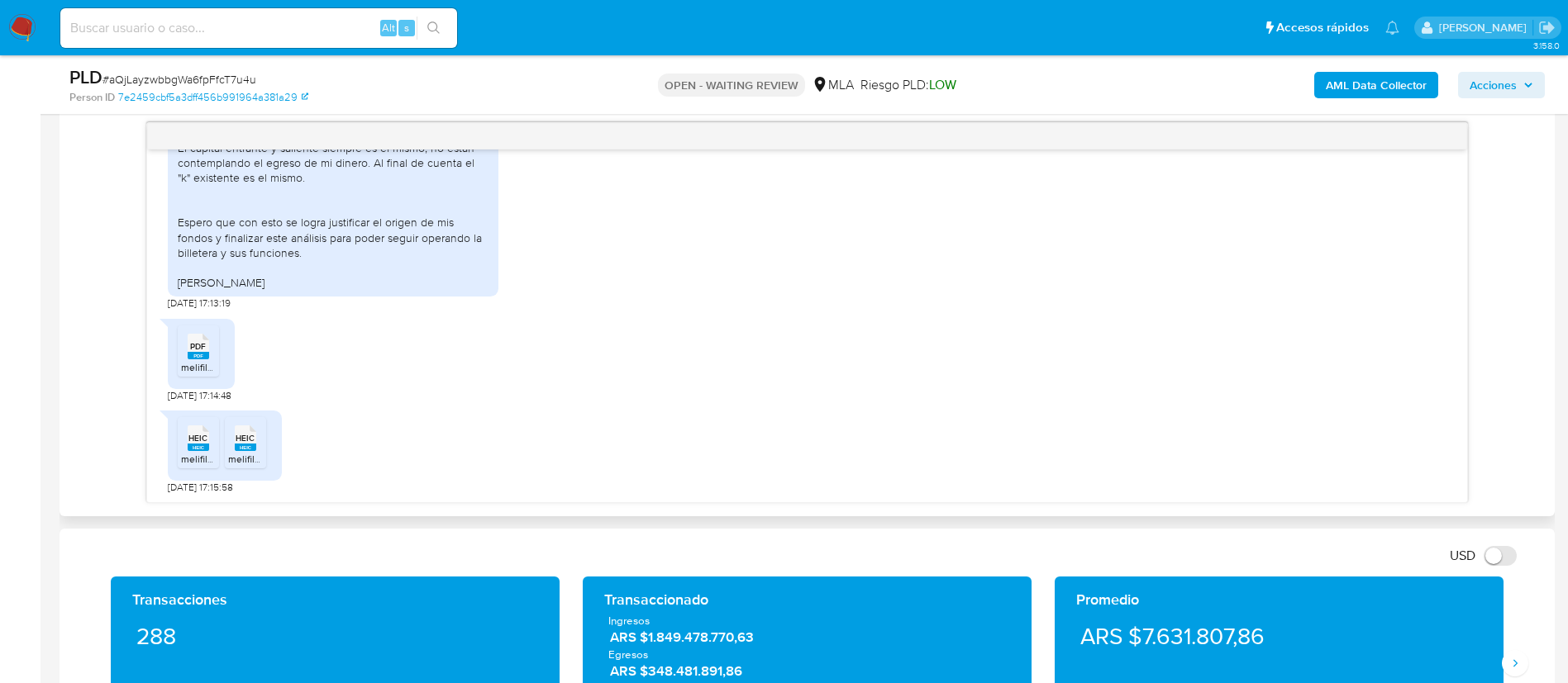
drag, startPoint x: 177, startPoint y: 355, endPoint x: 262, endPoint y: 291, distance: 106.4
click at [262, 291] on div "El origen de mis fondos proviene de ahorros acumulados en los últimos años, aho…" at bounding box center [333, 131] width 331 height 329
copy div "El origen de mis fondos proviene de ahorros acumulados en los últimos años, aho…"
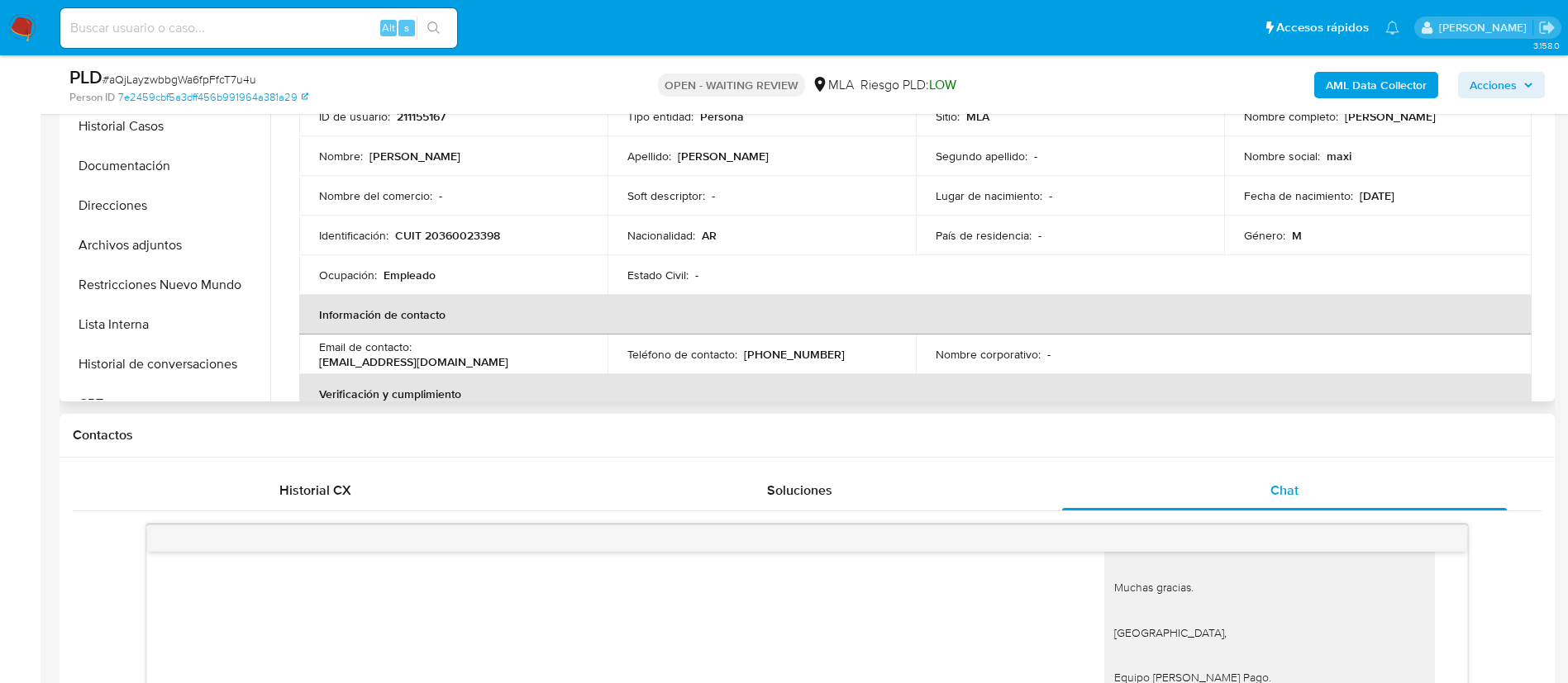
scroll to position [371, 0]
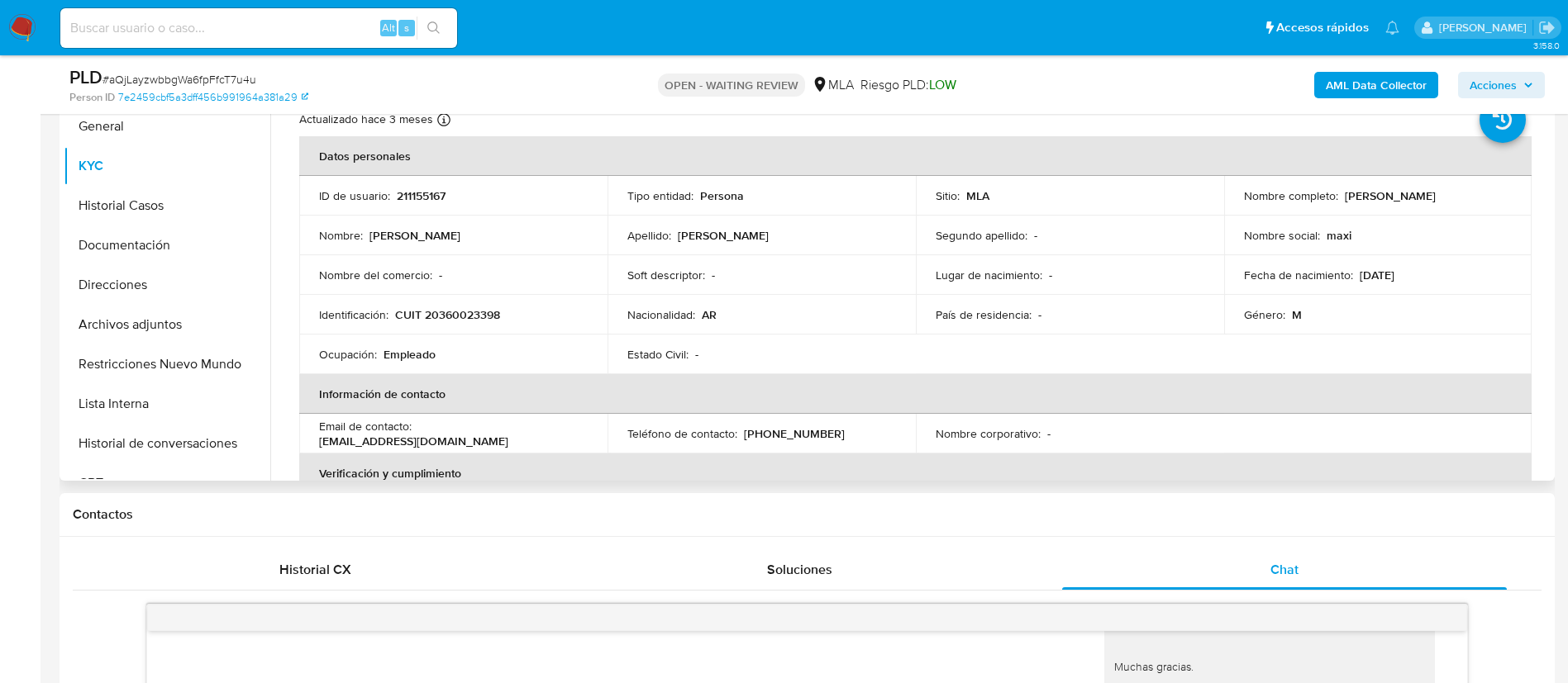
drag, startPoint x: 1339, startPoint y: 200, endPoint x: 1507, endPoint y: 201, distance: 168.0
click at [1507, 201] on td "Nombre completo : Maximiliano Ramon Martinez" at bounding box center [1378, 195] width 308 height 40
copy p "Maximiliano Ramon Martinez"
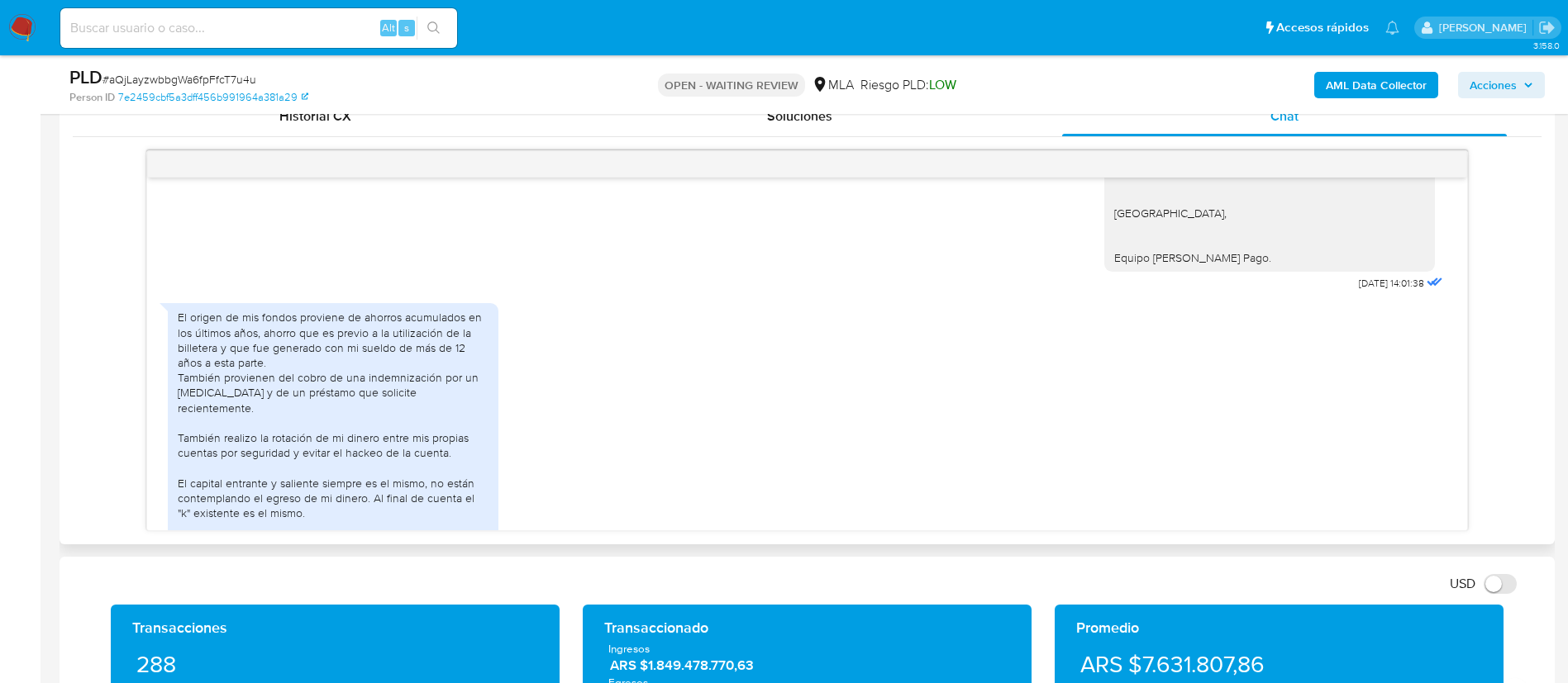
scroll to position [794, 0]
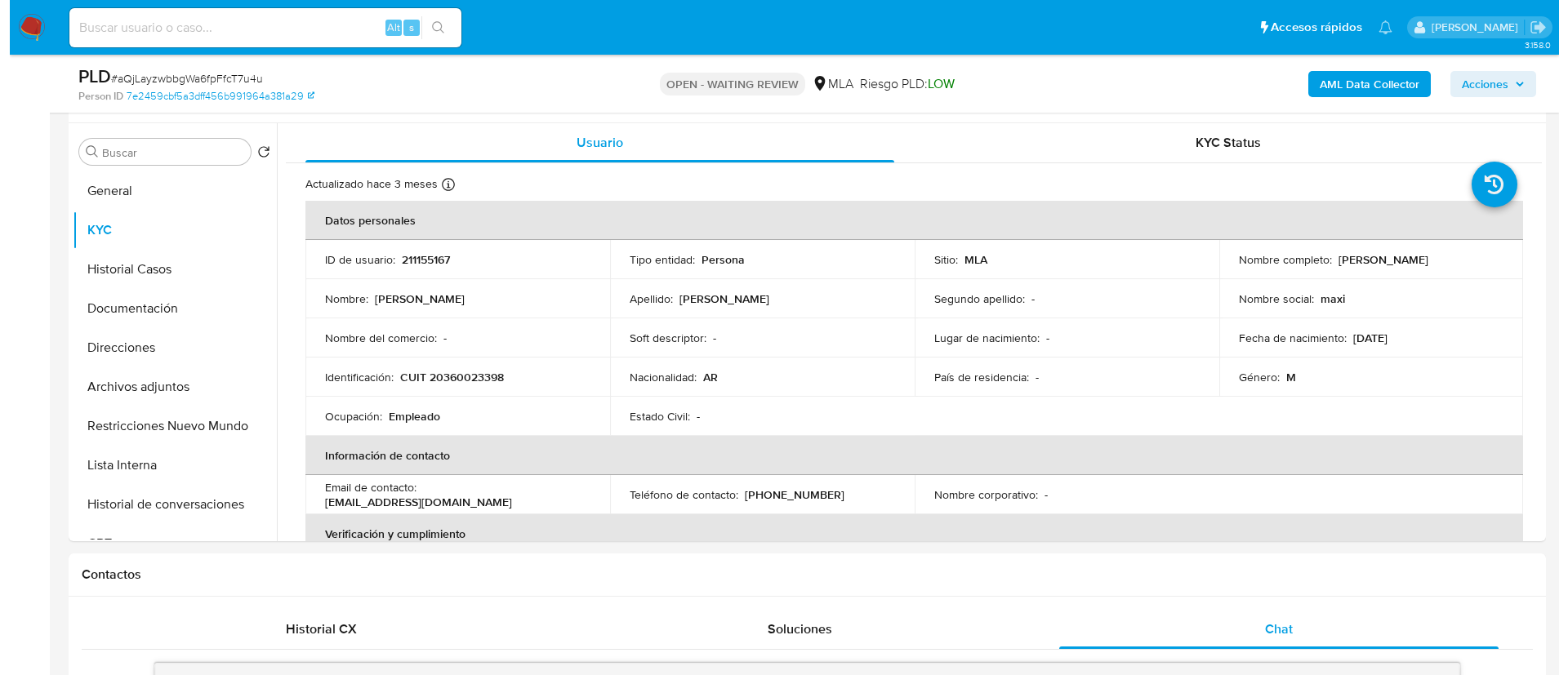
scroll to position [283, 0]
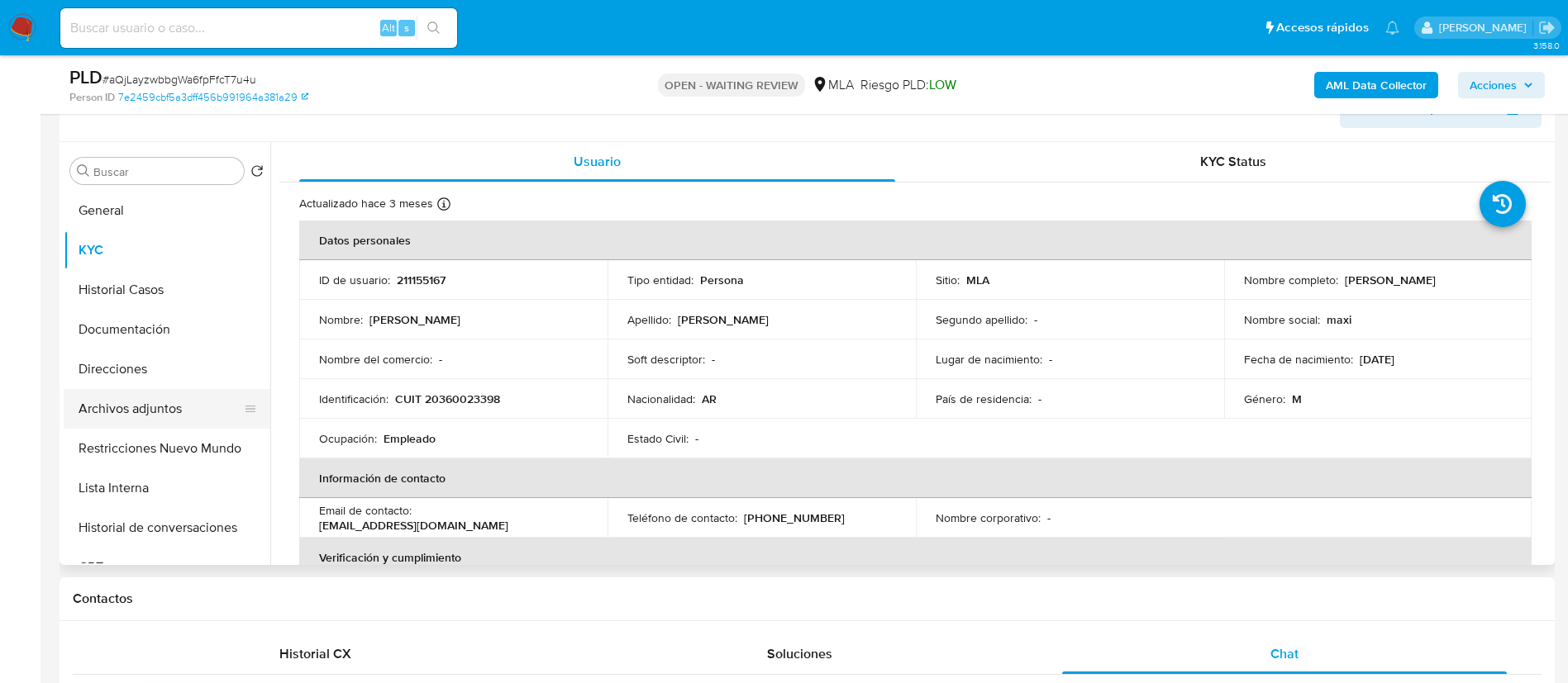
click at [177, 409] on button "Archivos adjuntos" at bounding box center [160, 409] width 193 height 40
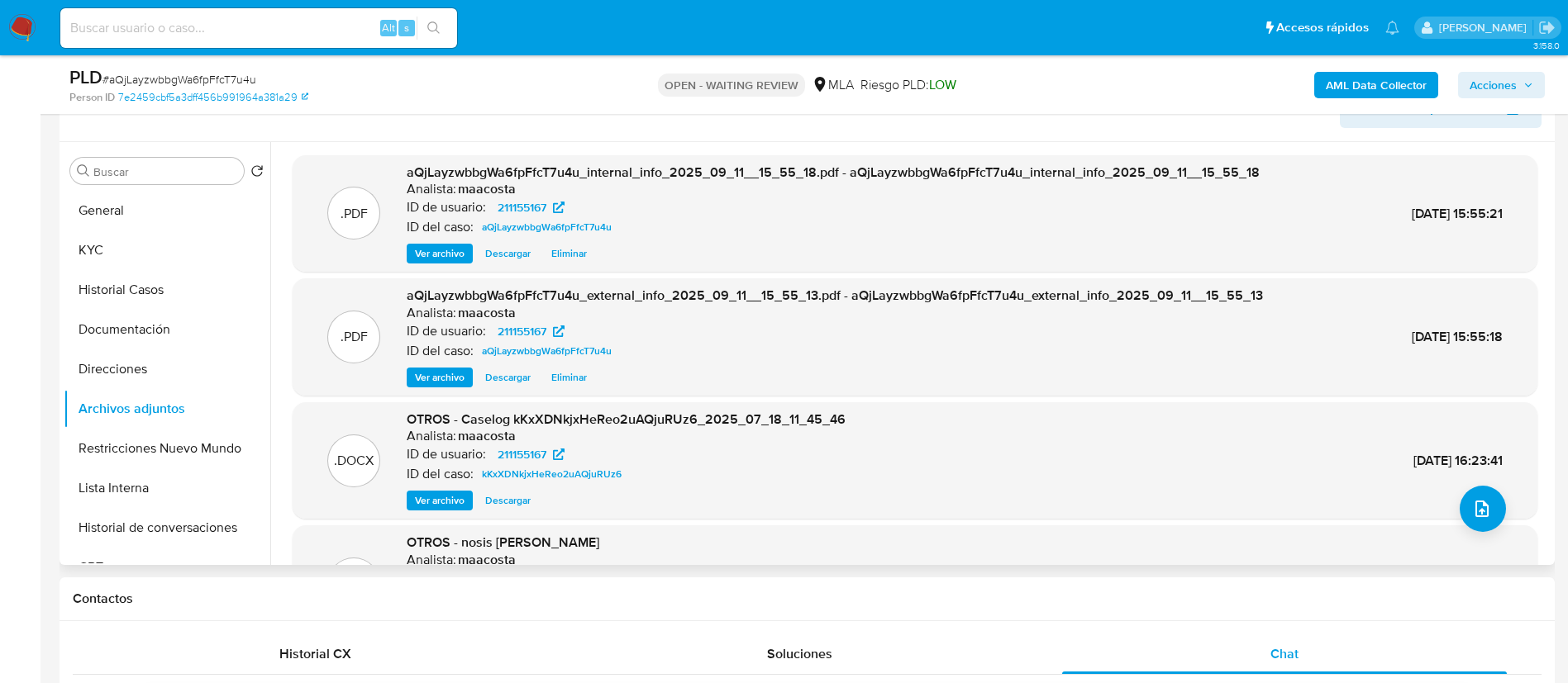
click at [448, 505] on span "Ver archivo" at bounding box center [440, 500] width 49 height 17
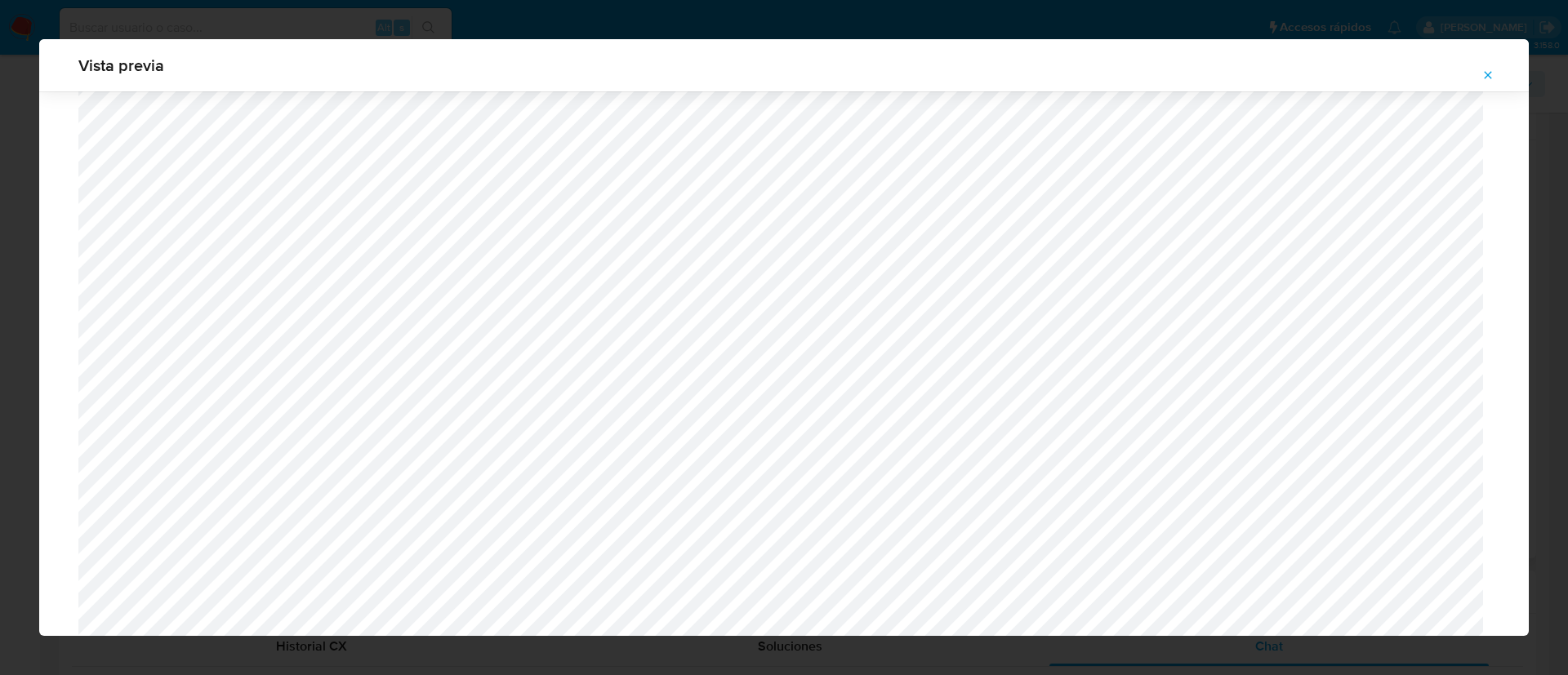
scroll to position [1356, 0]
click at [1484, 80] on icon "Attachment preview" at bounding box center [1487, 75] width 13 height 13
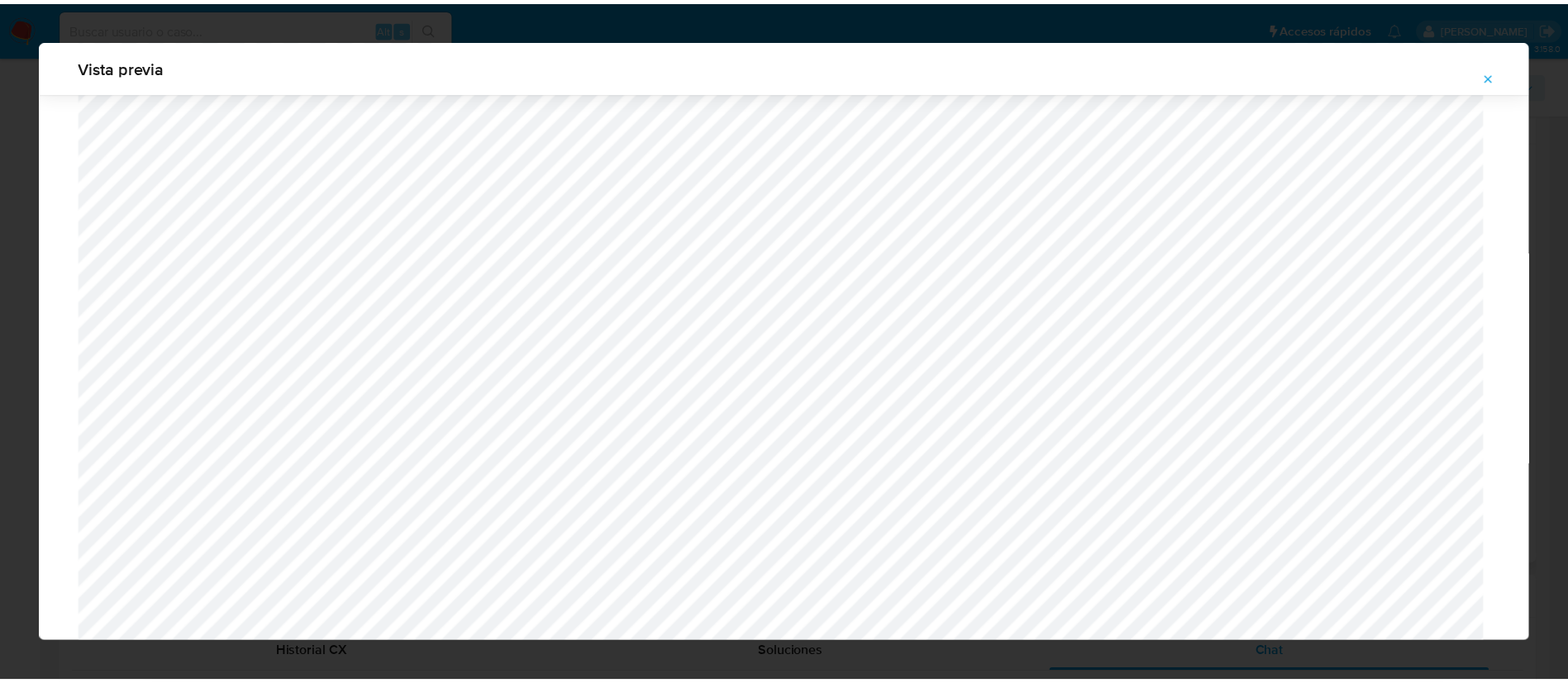
scroll to position [0, 0]
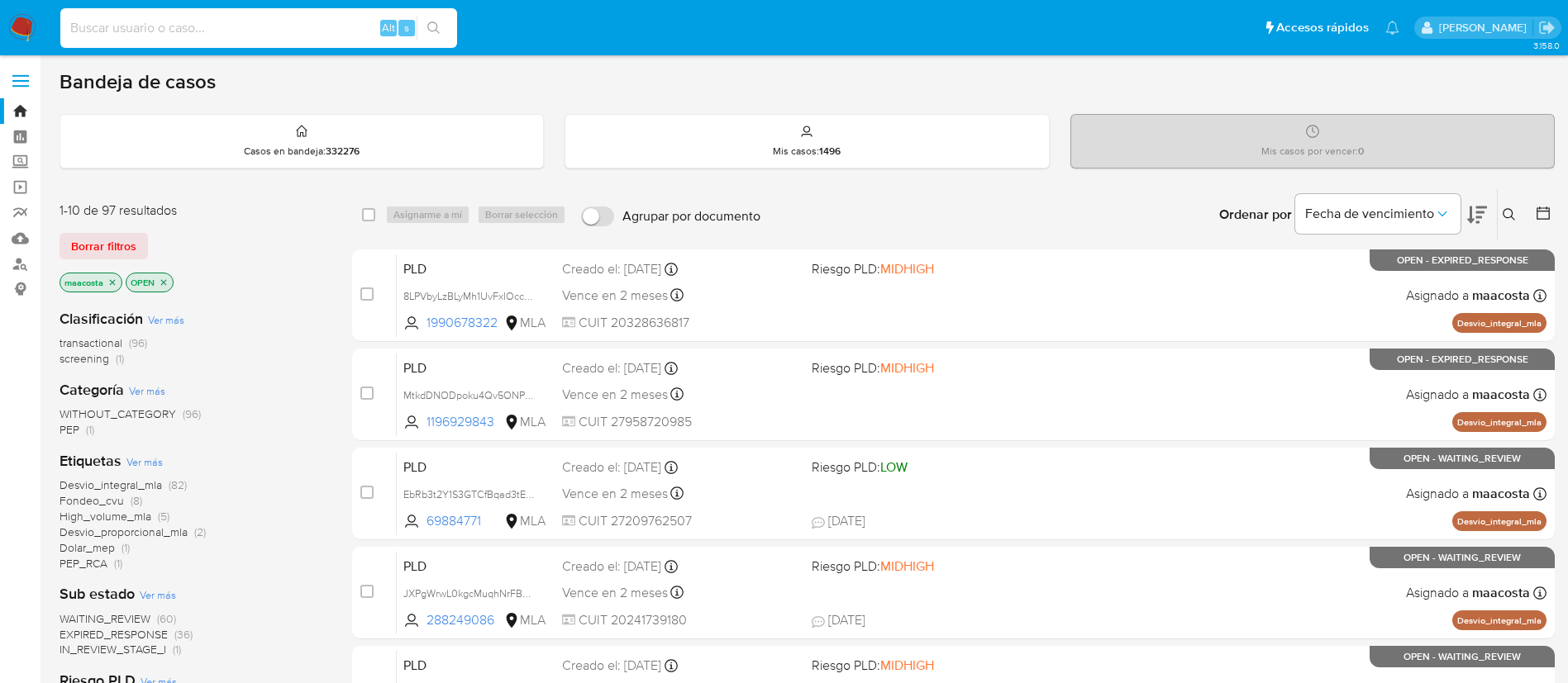
paste input "oscXKrg3GhybFEe782FkbMBo"
click at [296, 23] on input "oscXKrg3GhybFEe782FkbMBo" at bounding box center [258, 28] width 396 height 21
type input "oscXKrg3GhybFEe782FkbMBo"
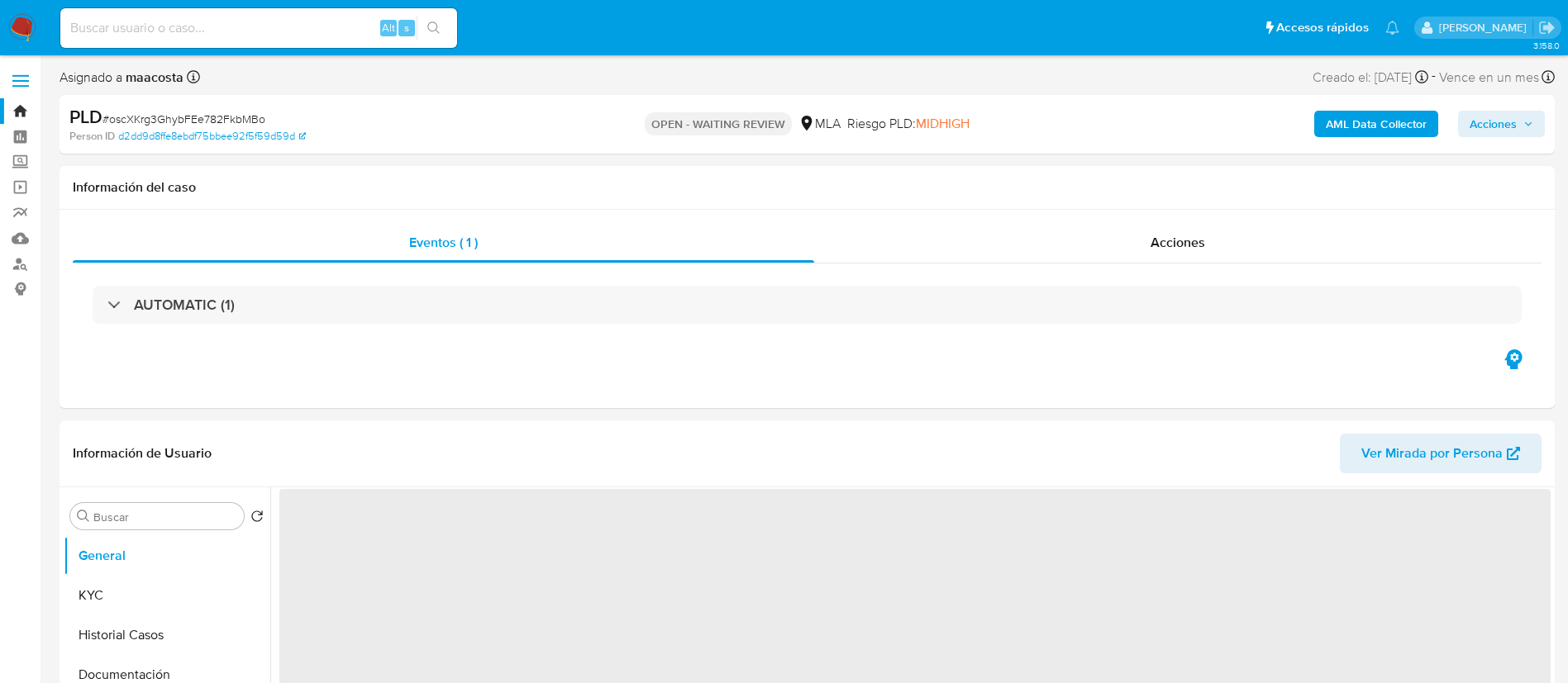
select select "10"
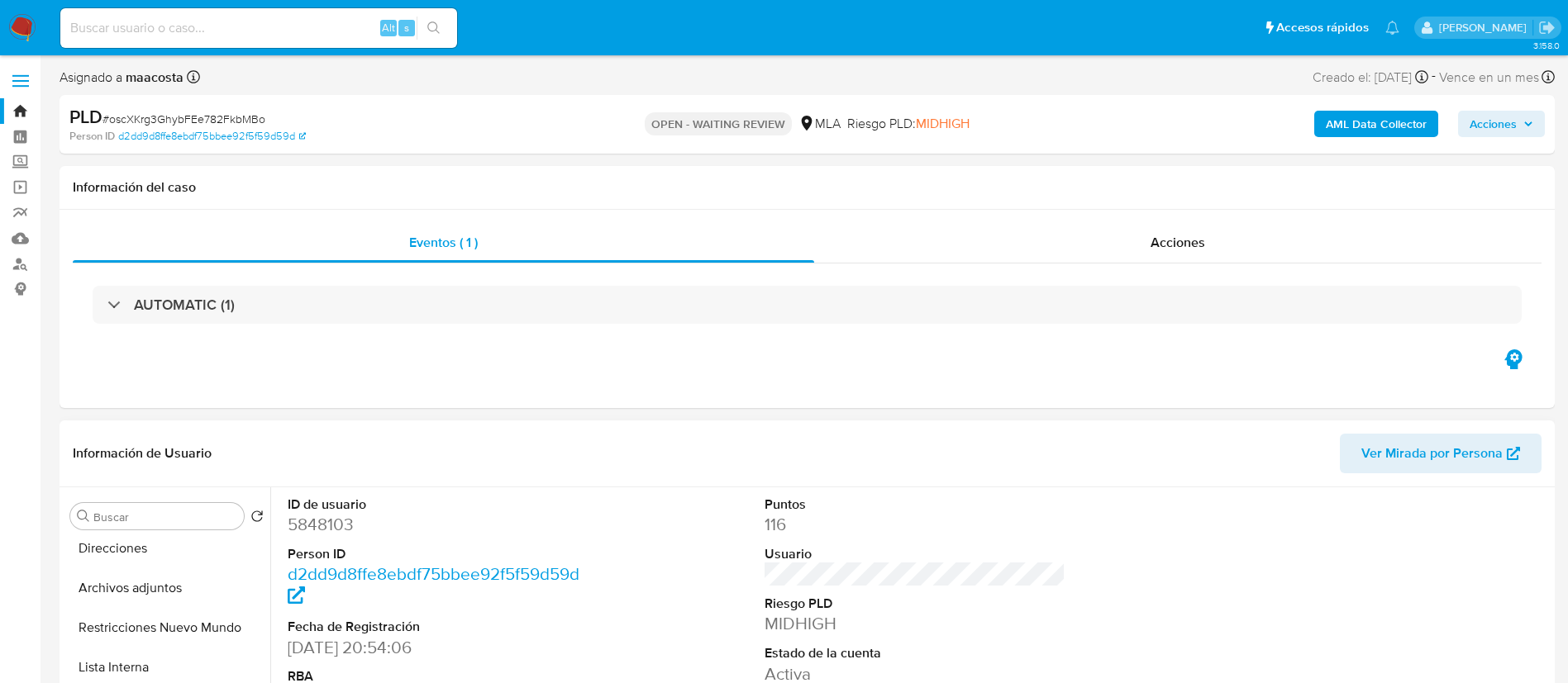
scroll to position [171, 0]
click at [136, 577] on button "Archivos adjuntos" at bounding box center [160, 583] width 193 height 40
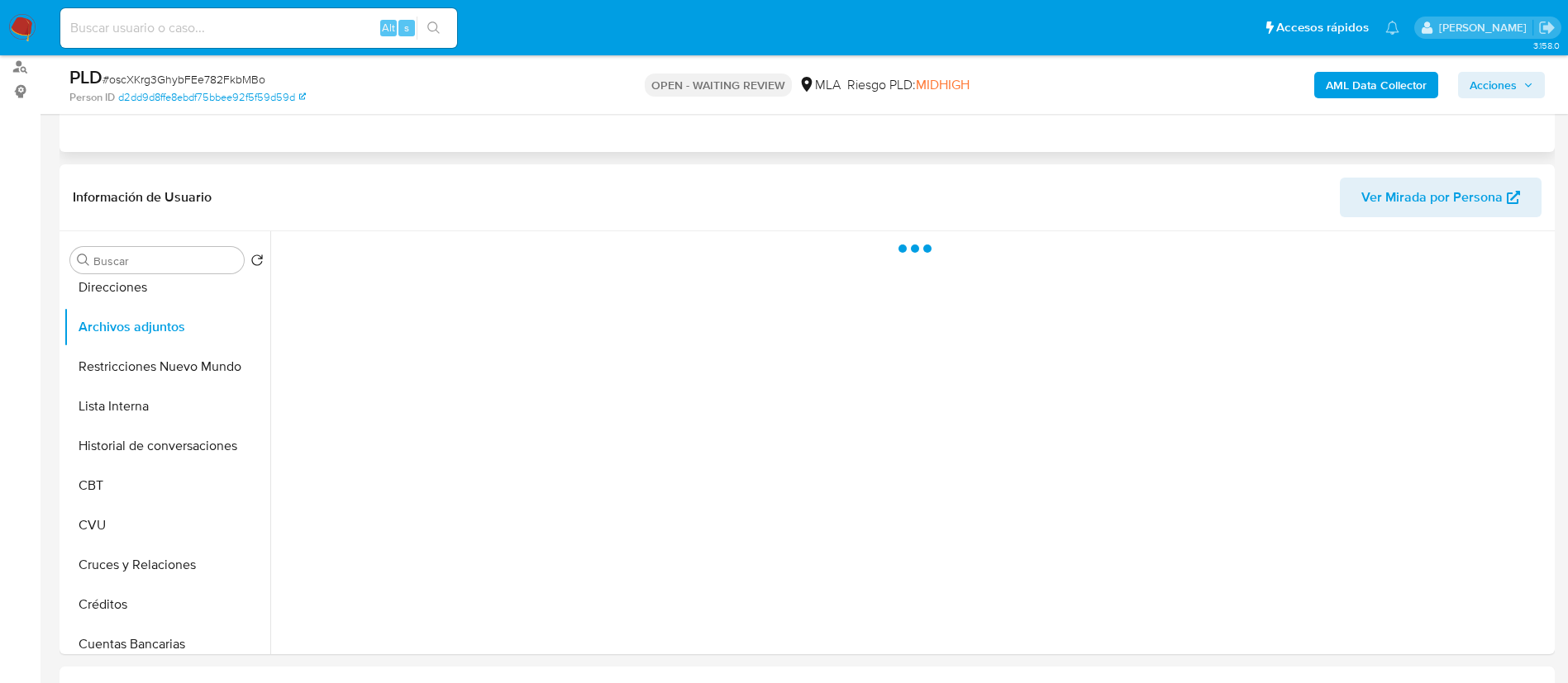
scroll to position [199, 0]
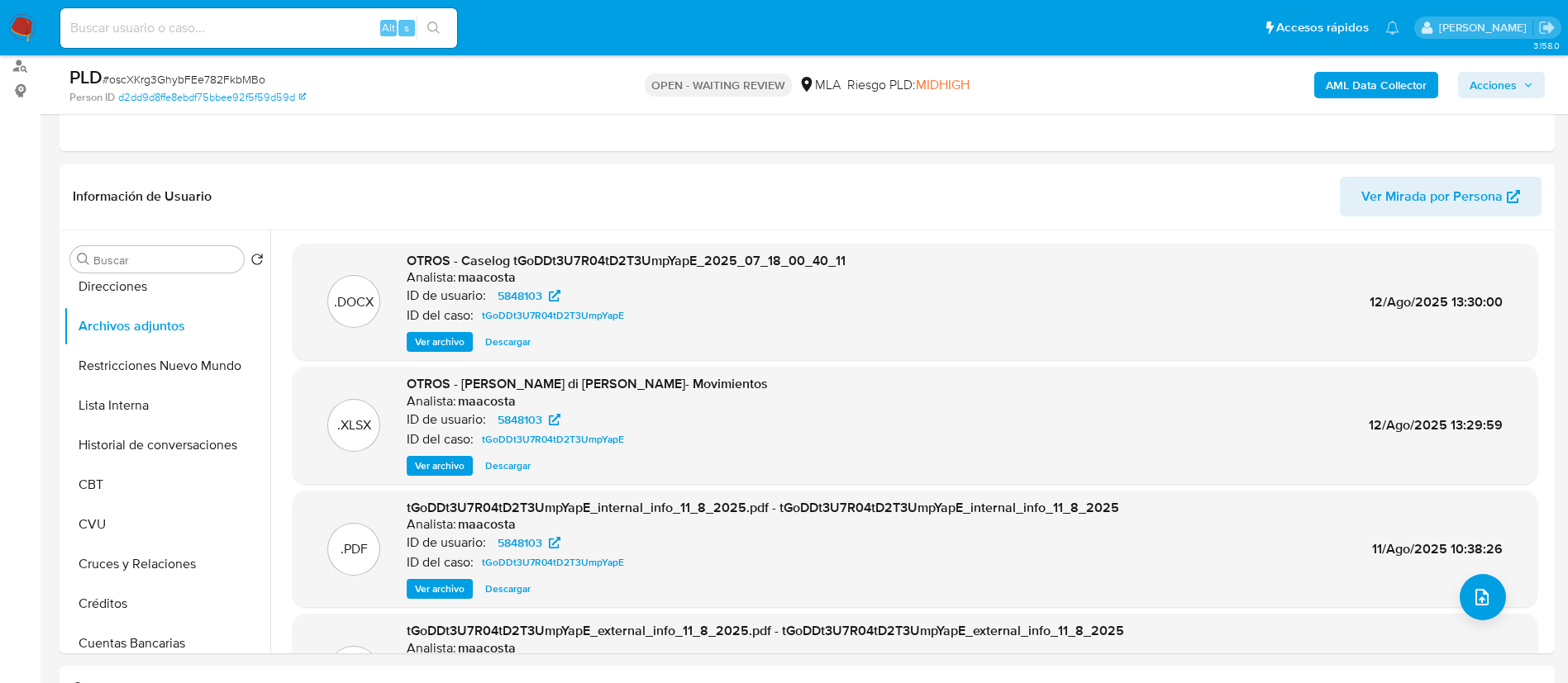
click at [1368, 86] on b "AML Data Collector" at bounding box center [1376, 85] width 101 height 26
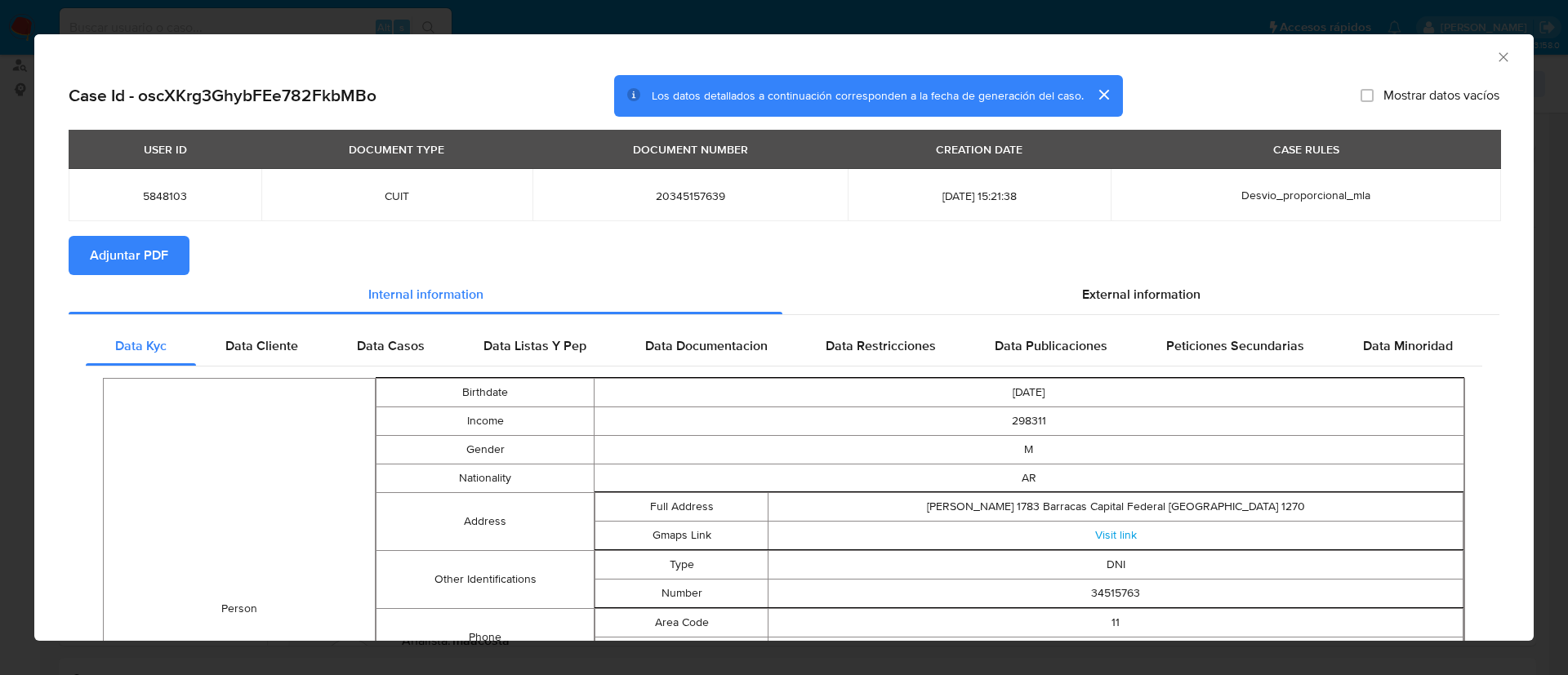
click at [160, 262] on span "Adjuntar PDF" at bounding box center [129, 255] width 78 height 36
click at [1495, 51] on icon "Cerrar ventana" at bounding box center [1503, 57] width 17 height 17
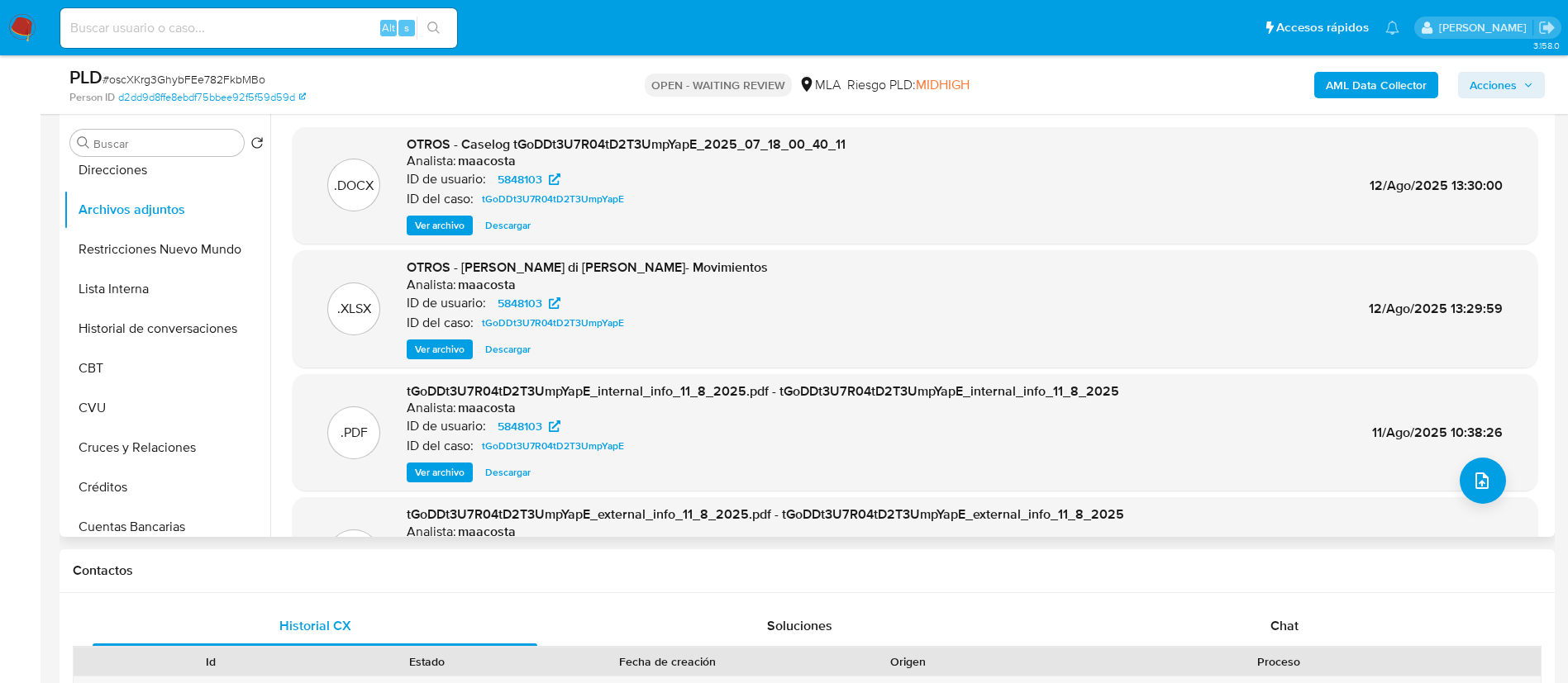
scroll to position [314, 0]
click at [149, 224] on button "Archivos adjuntos" at bounding box center [160, 210] width 193 height 40
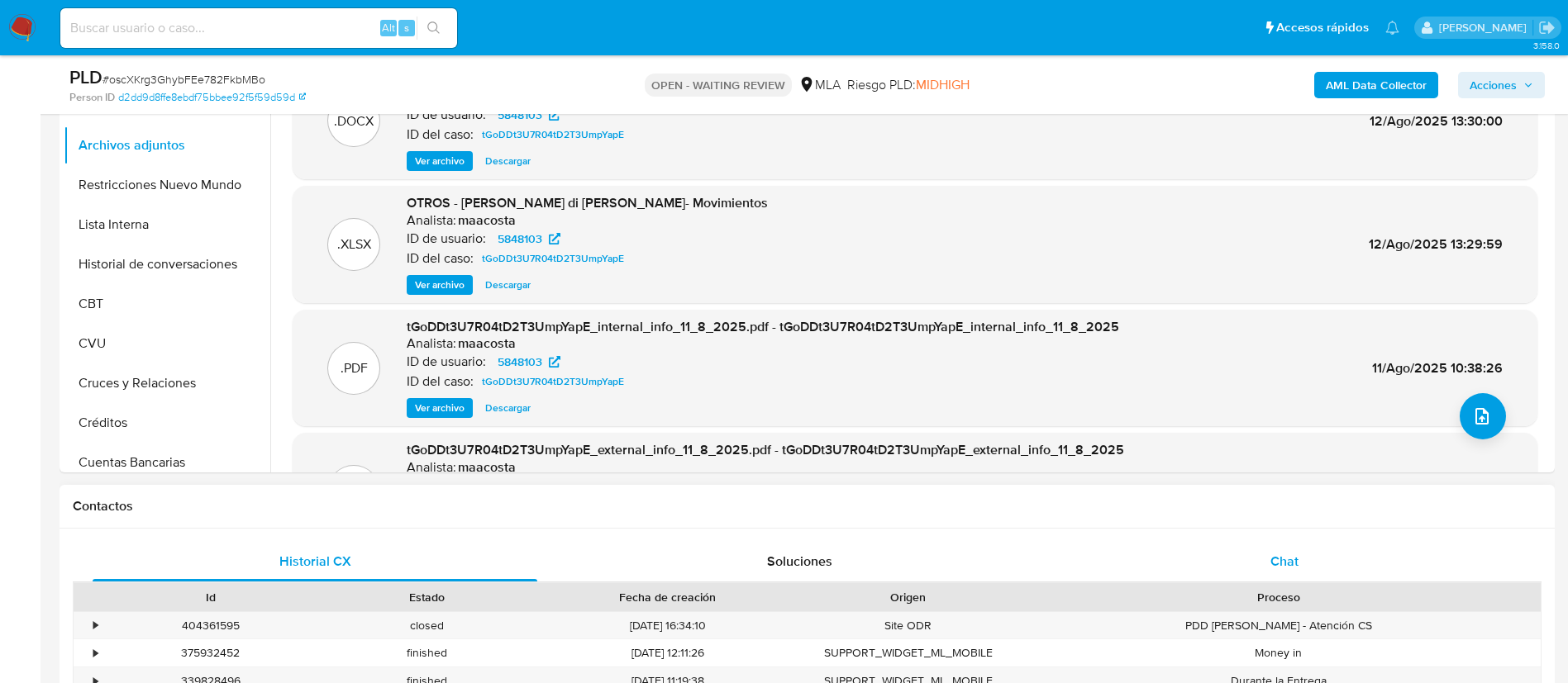
scroll to position [384, 0]
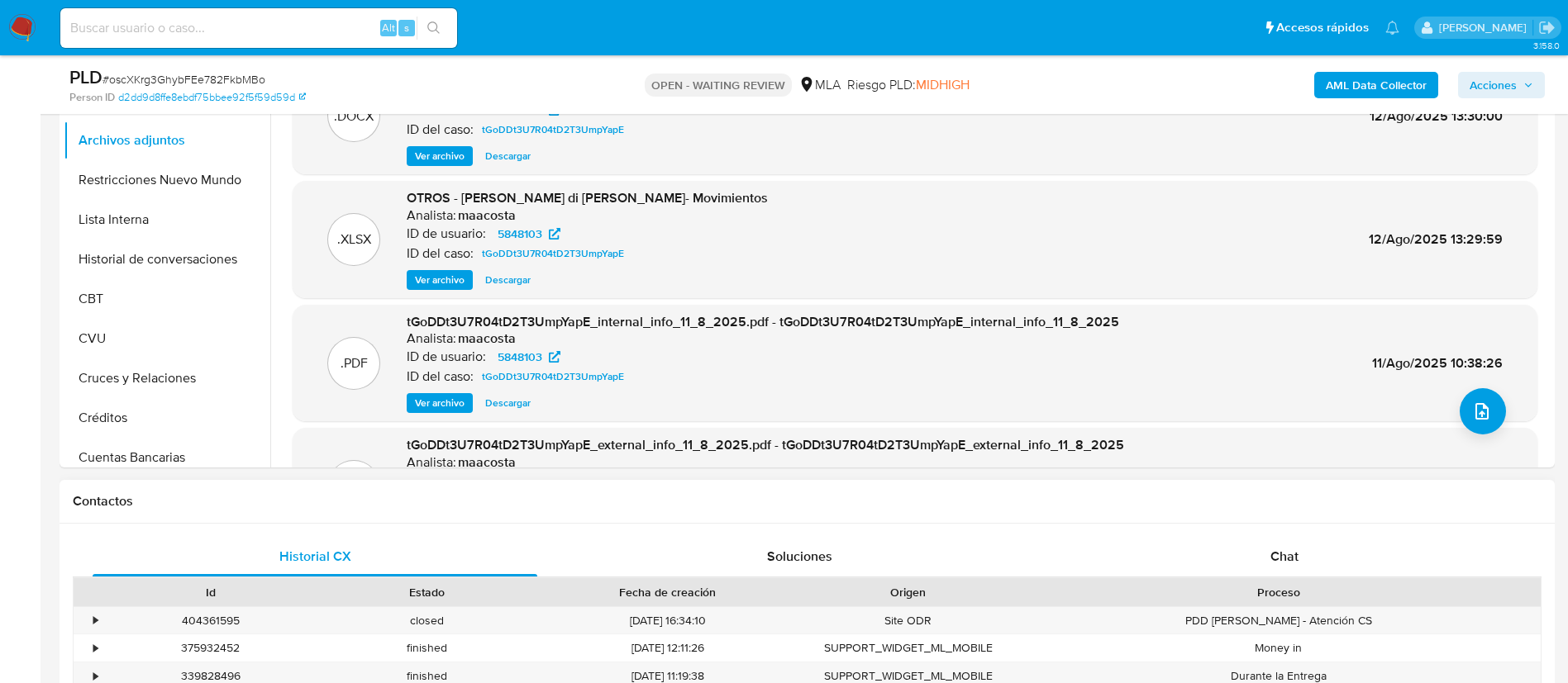
click at [1260, 530] on div "Historial CX Soluciones Chat Id Estado Fecha de creación Origen Proceso • 40436…" at bounding box center [807, 636] width 1496 height 224
click at [1288, 582] on div "Proceso" at bounding box center [1279, 592] width 524 height 28
click at [1281, 564] on span "Chat" at bounding box center [1285, 557] width 28 height 19
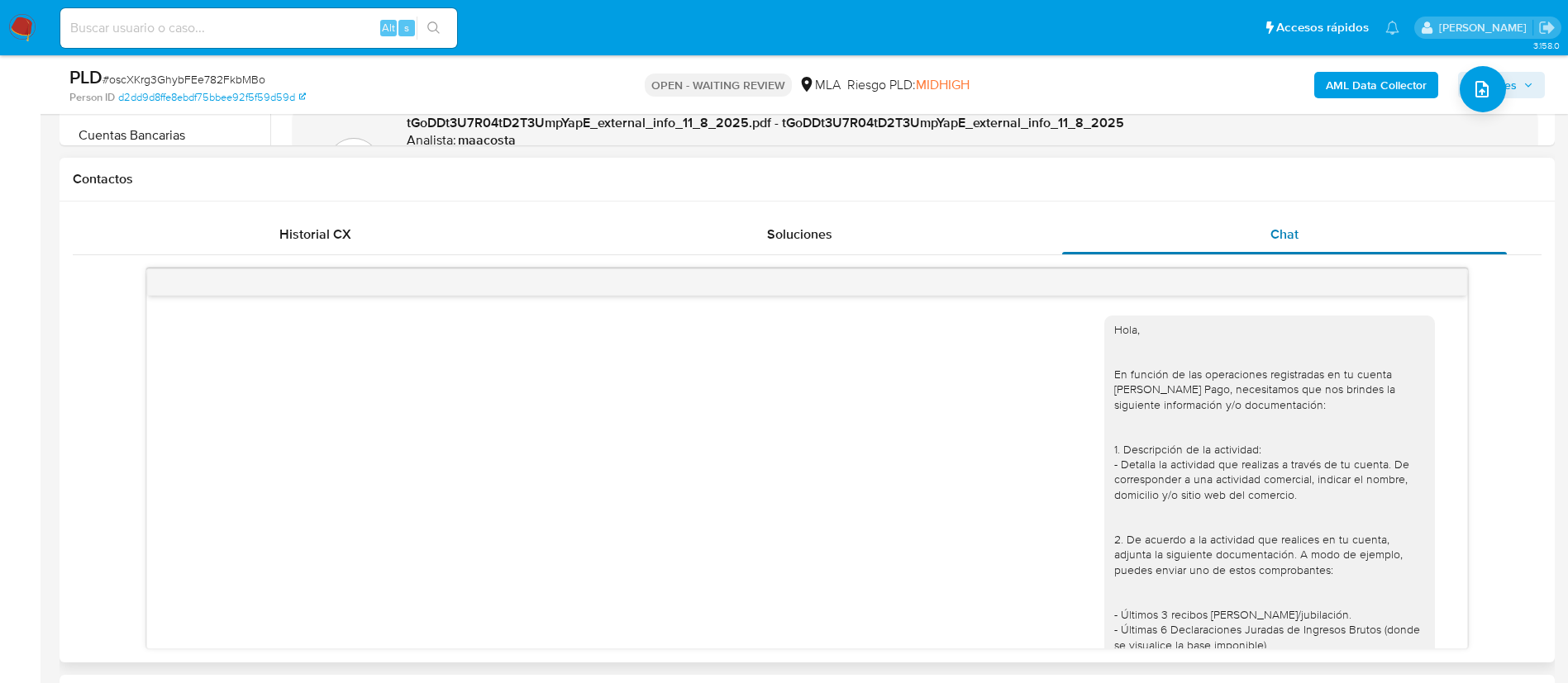
scroll to position [668, 0]
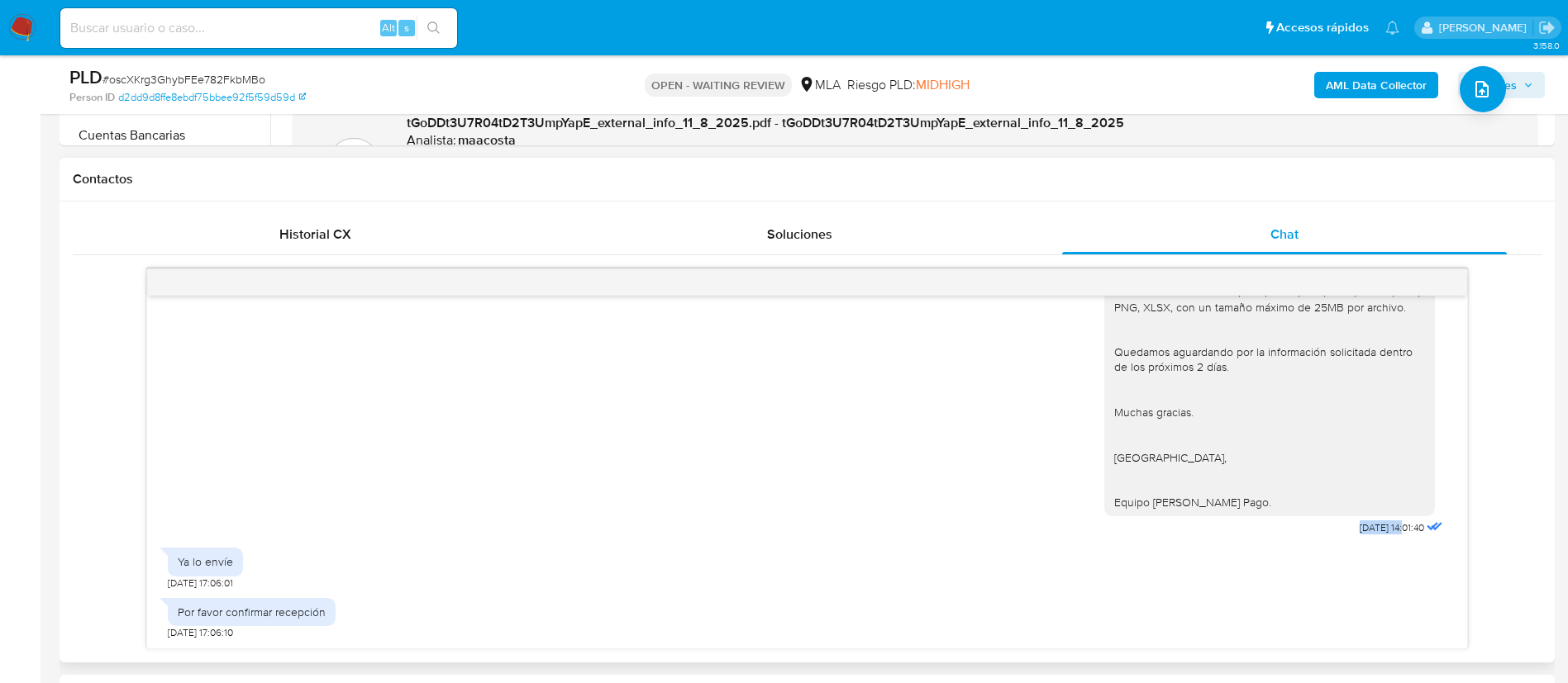
drag, startPoint x: 1311, startPoint y: 527, endPoint x: 1369, endPoint y: 529, distance: 58.0
click at [1369, 529] on div "Hola, En función de las operaciones registradas en tu cuenta [PERSON_NAME] Pago…" at bounding box center [1276, 87] width 343 height 904
copy span "10/09/2025"
drag, startPoint x: 177, startPoint y: 560, endPoint x: 327, endPoint y: 615, distance: 159.8
click at [327, 615] on div "Hola, En función de las operaciones registradas en tu cuenta [PERSON_NAME] Pago…" at bounding box center [807, 472] width 1320 height 353
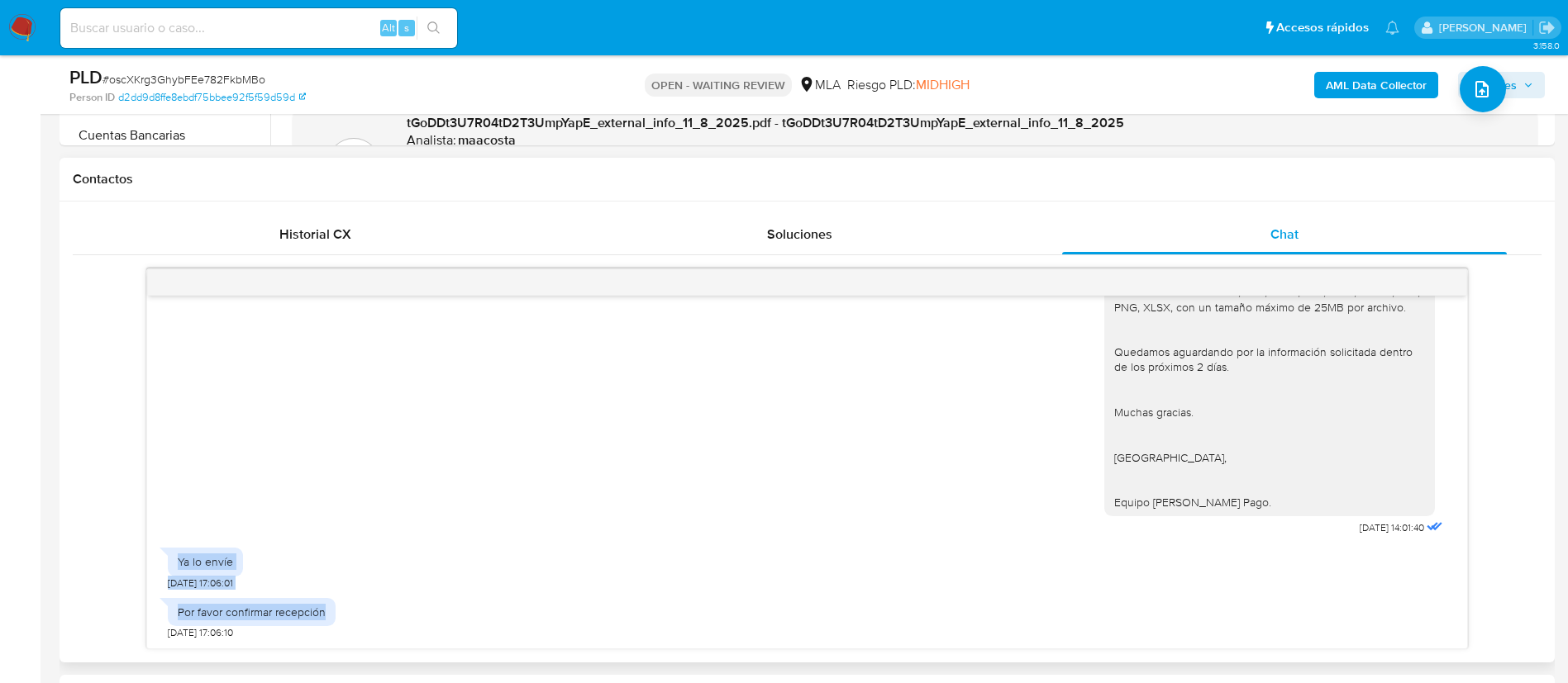
copy div "Ya lo envíe [DATE] 17:06:01 Por favor confirmar recepción"
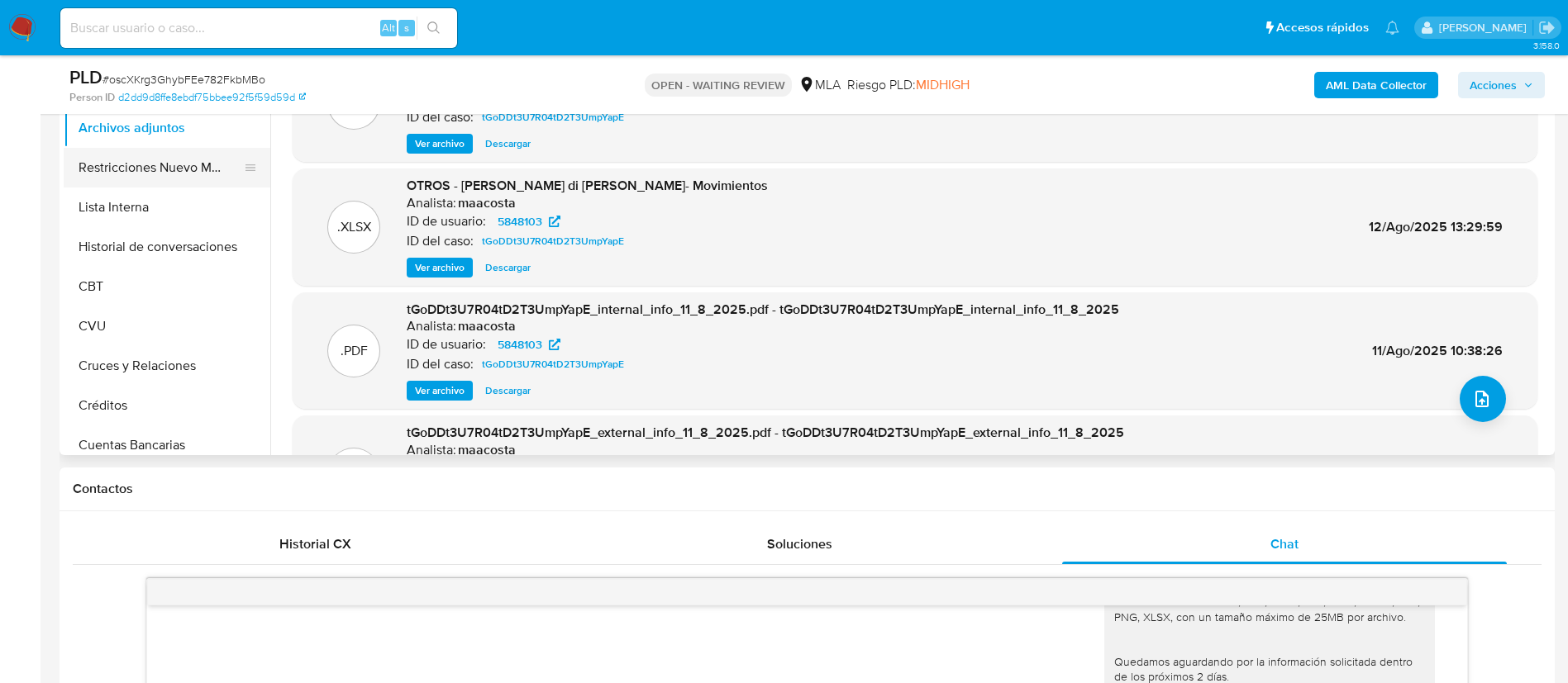
scroll to position [0, 0]
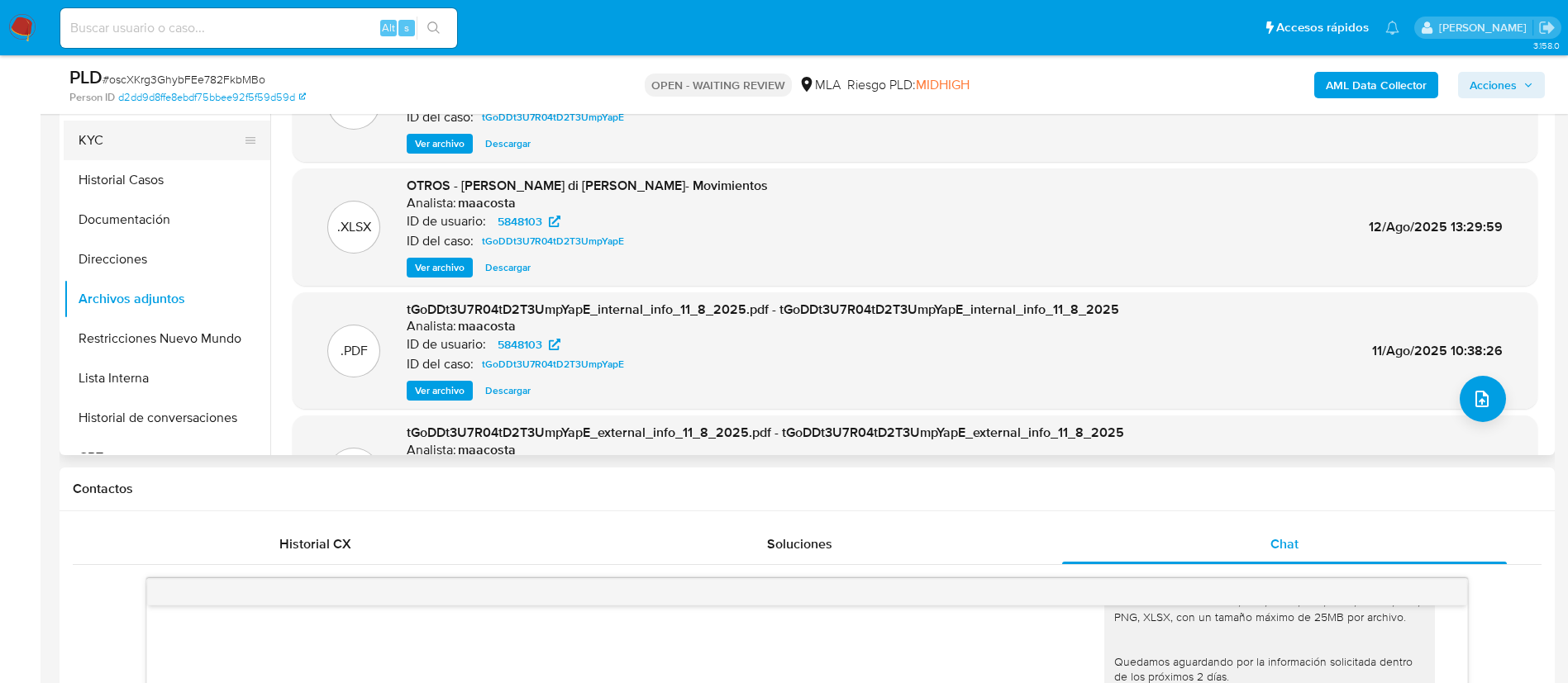
click at [101, 144] on button "KYC" at bounding box center [160, 140] width 193 height 40
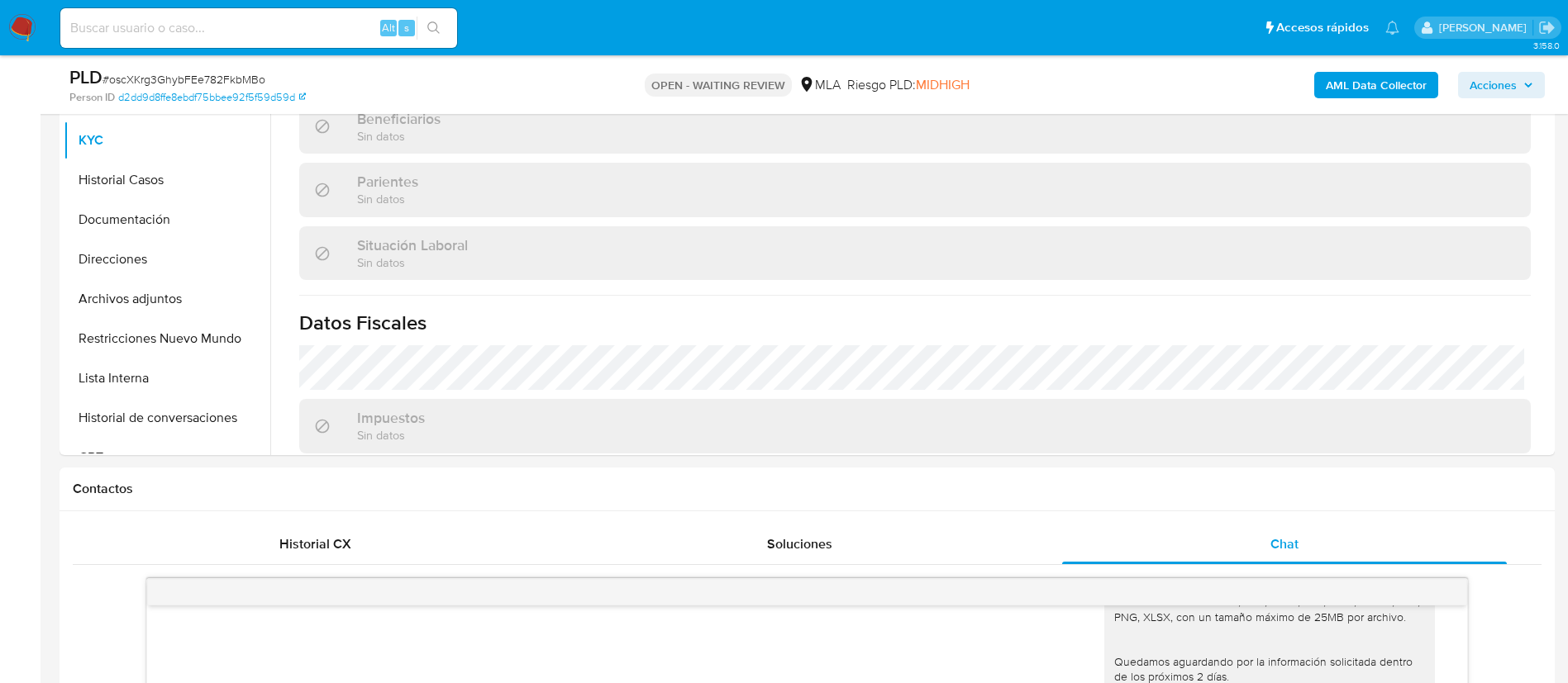
scroll to position [838, 0]
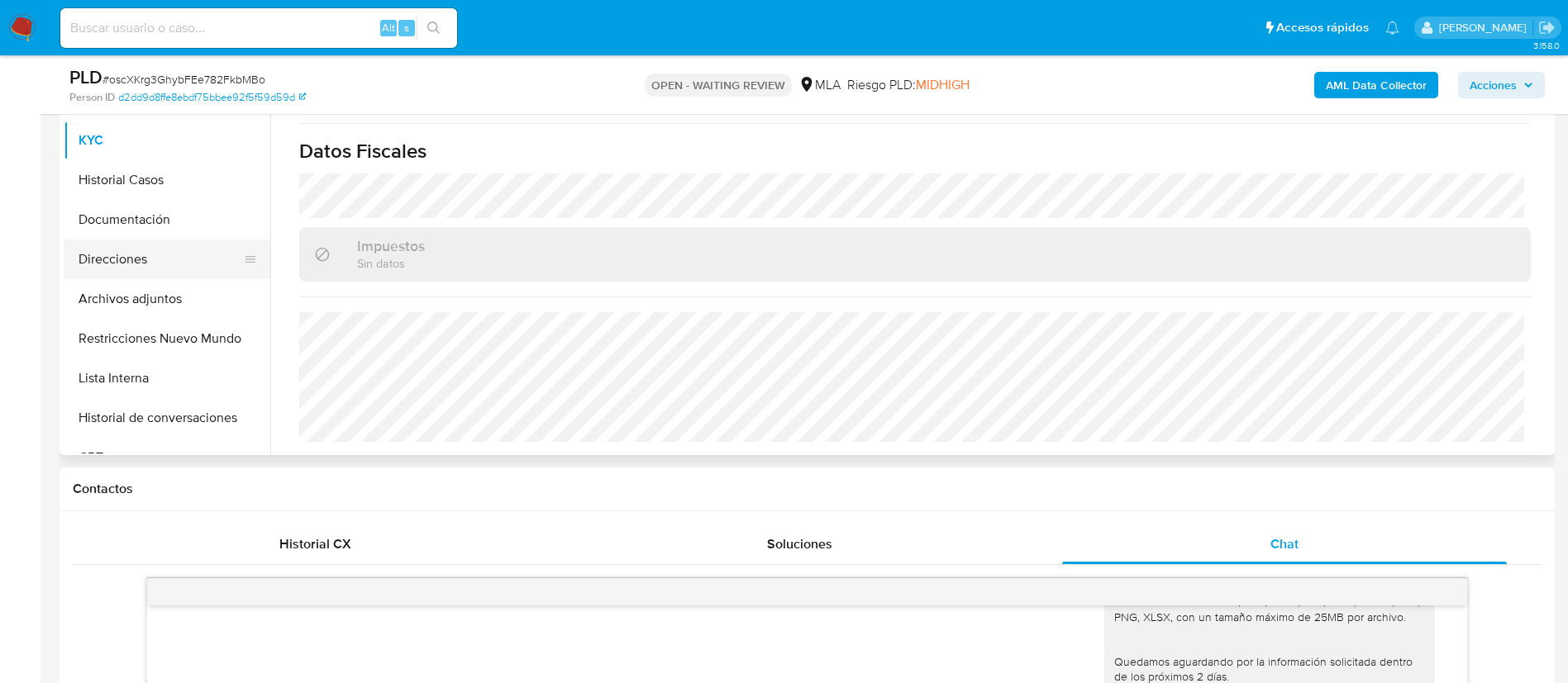
click at [155, 265] on button "Direcciones" at bounding box center [160, 259] width 193 height 40
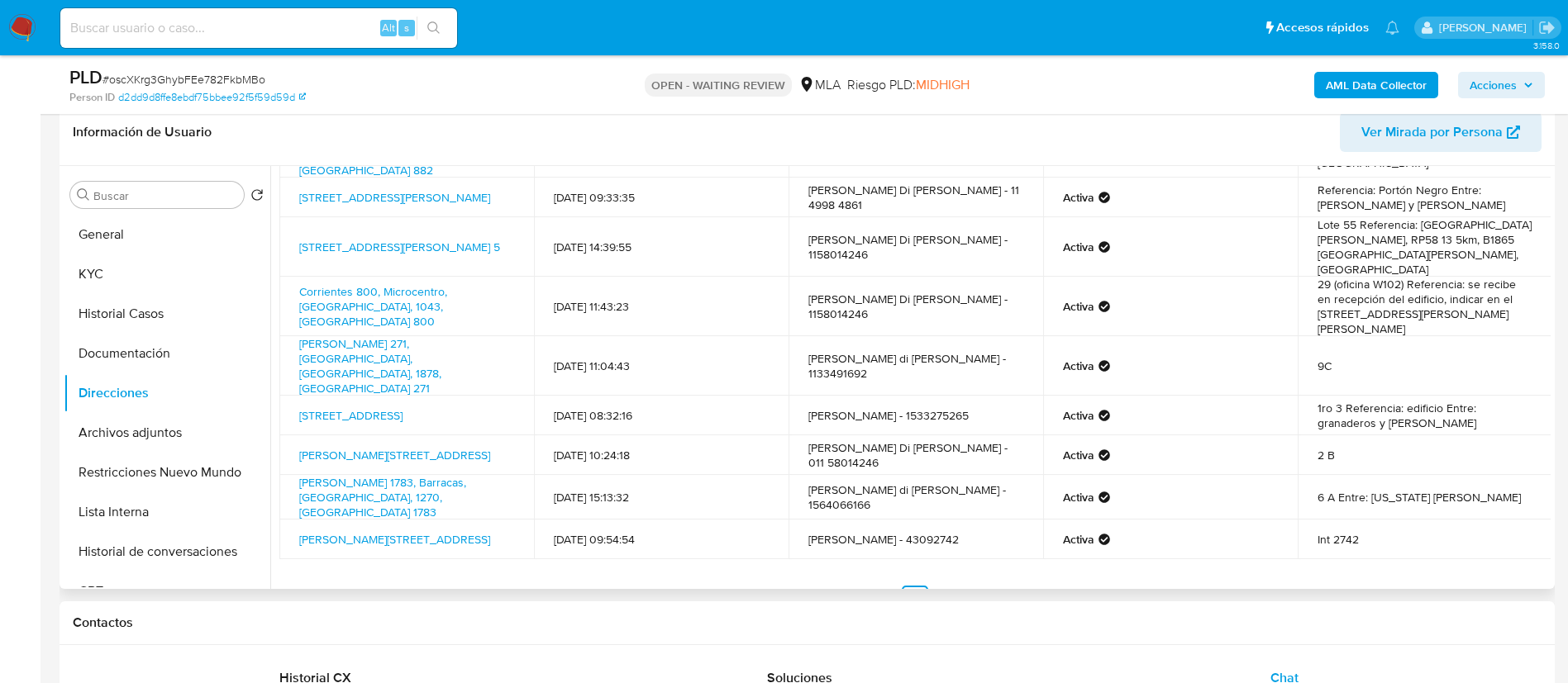
scroll to position [125, 0]
click at [126, 350] on button "Documentación" at bounding box center [160, 353] width 193 height 40
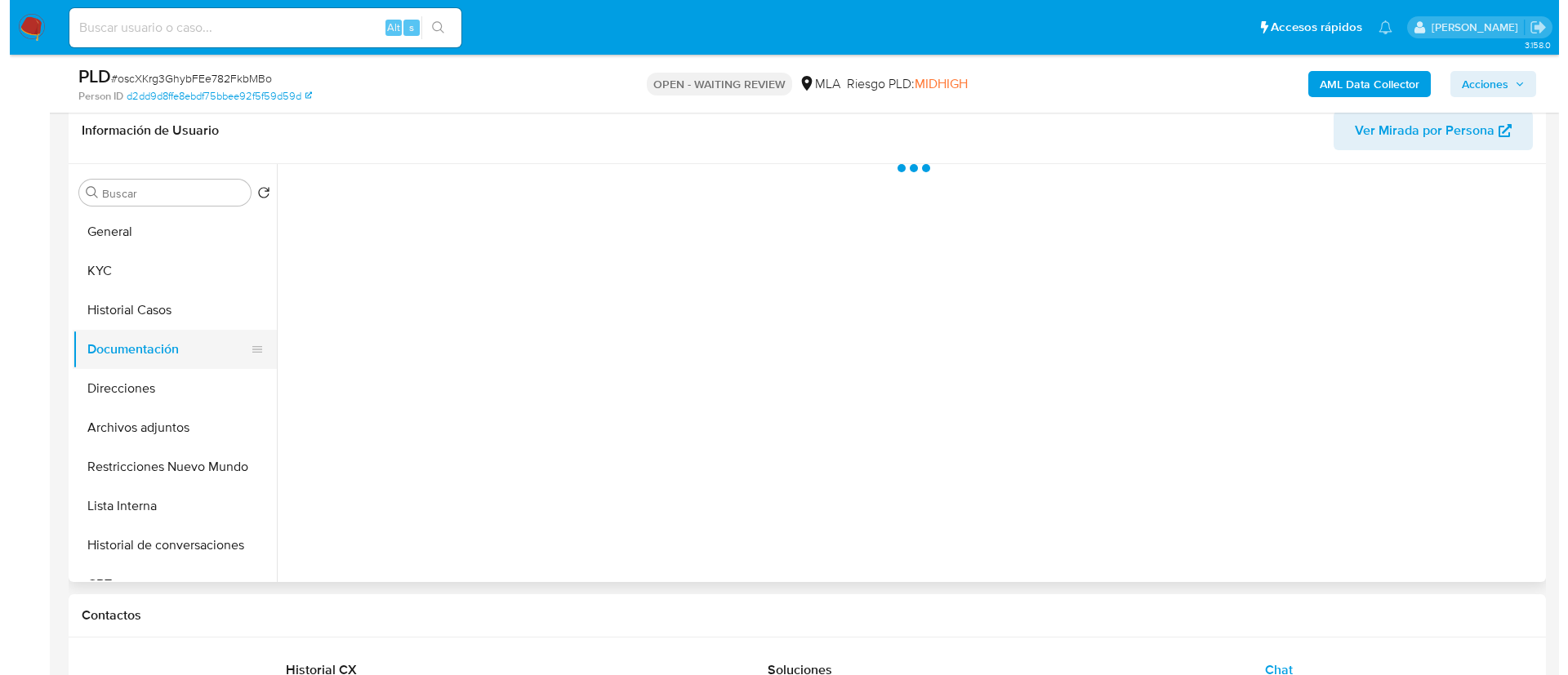
scroll to position [0, 0]
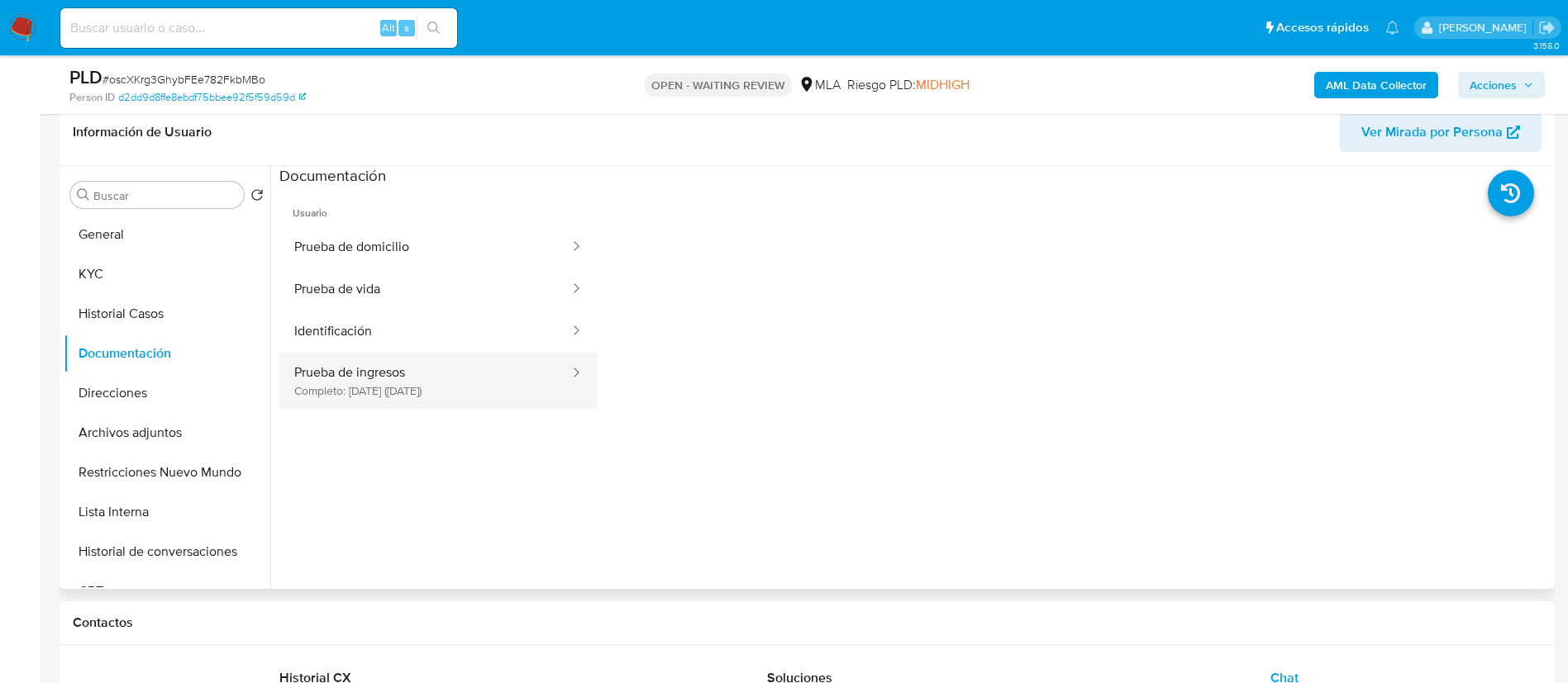
click at [335, 399] on button "Prueba de ingresos Completo: [DATE] ([DATE])" at bounding box center [425, 381] width 292 height 56
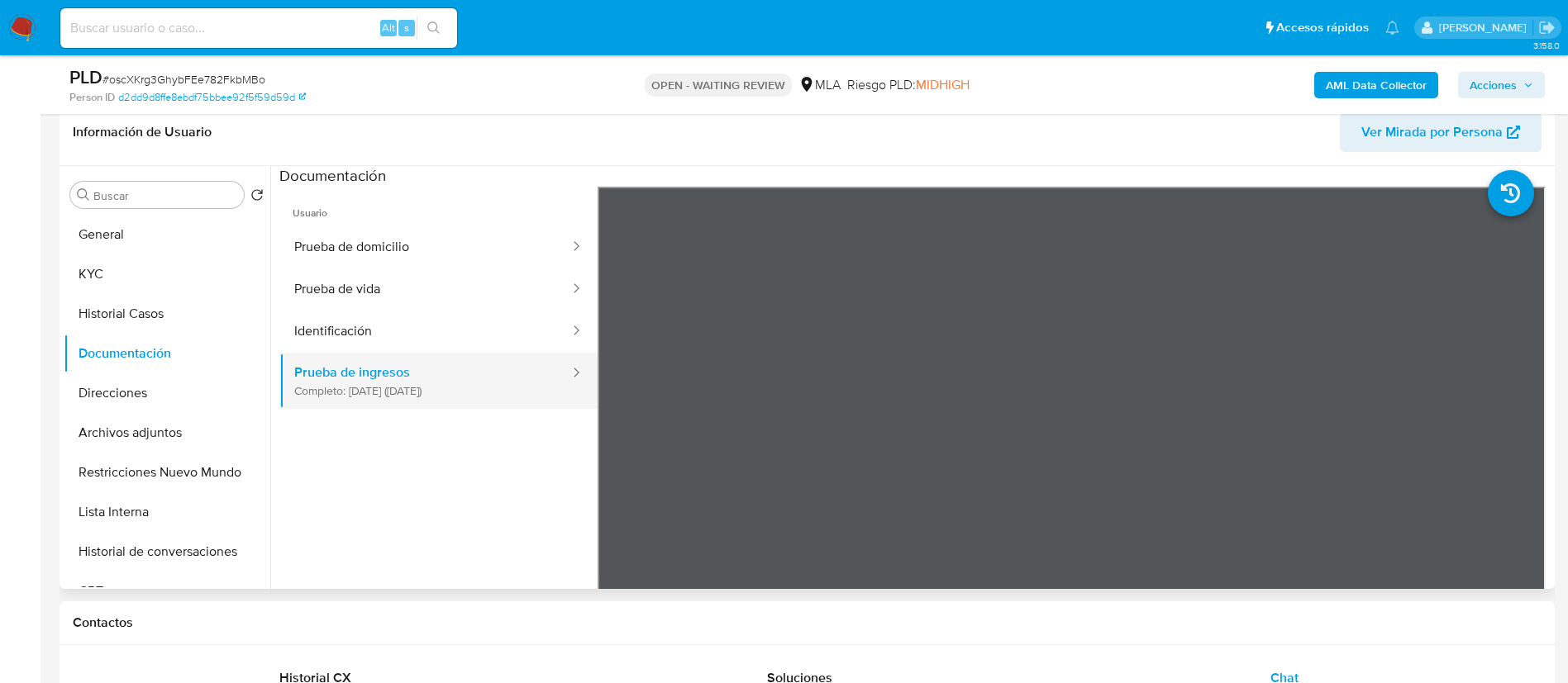
click at [305, 393] on button "Prueba de ingresos Completo: [DATE] ([DATE])" at bounding box center [425, 381] width 292 height 56
click at [1410, 85] on b "AML Data Collector" at bounding box center [1376, 85] width 101 height 26
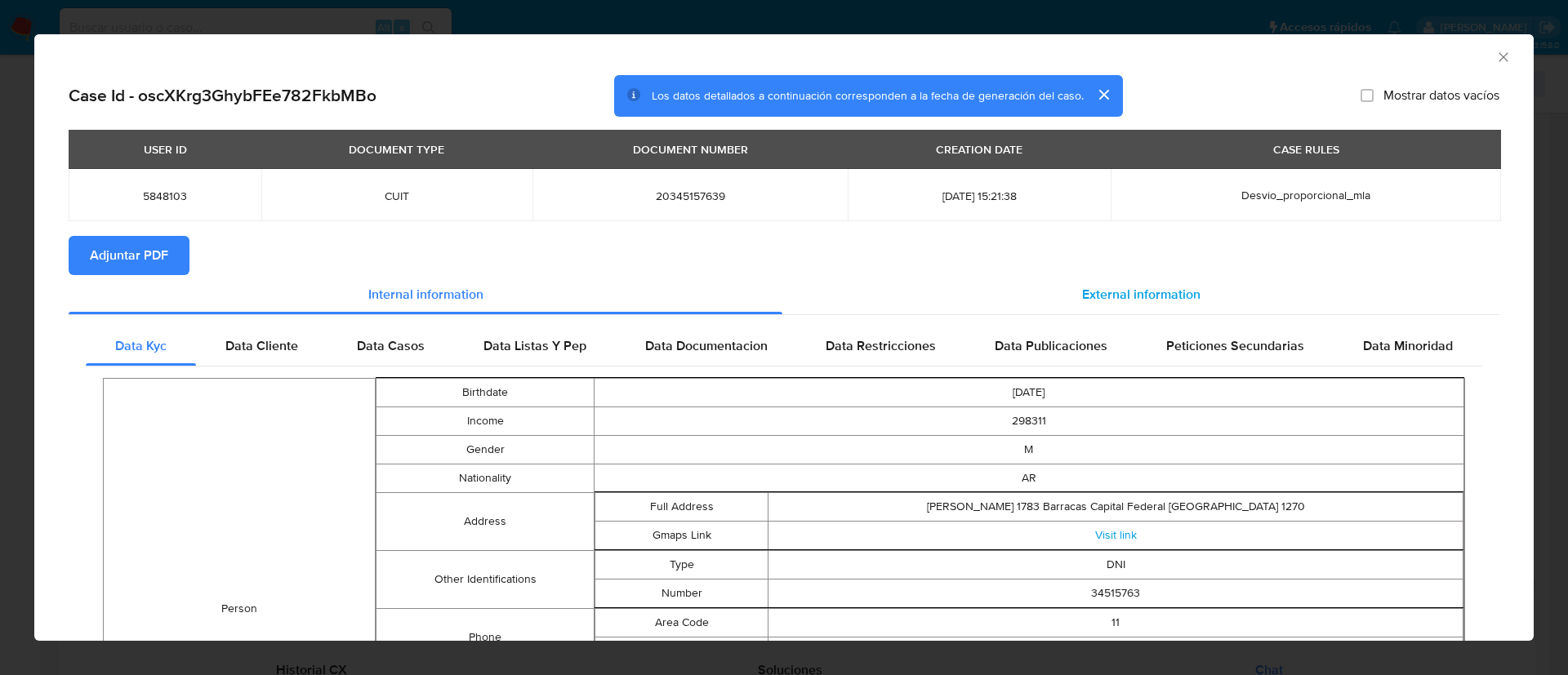
click at [1142, 304] on div "External information" at bounding box center [1141, 295] width 717 height 39
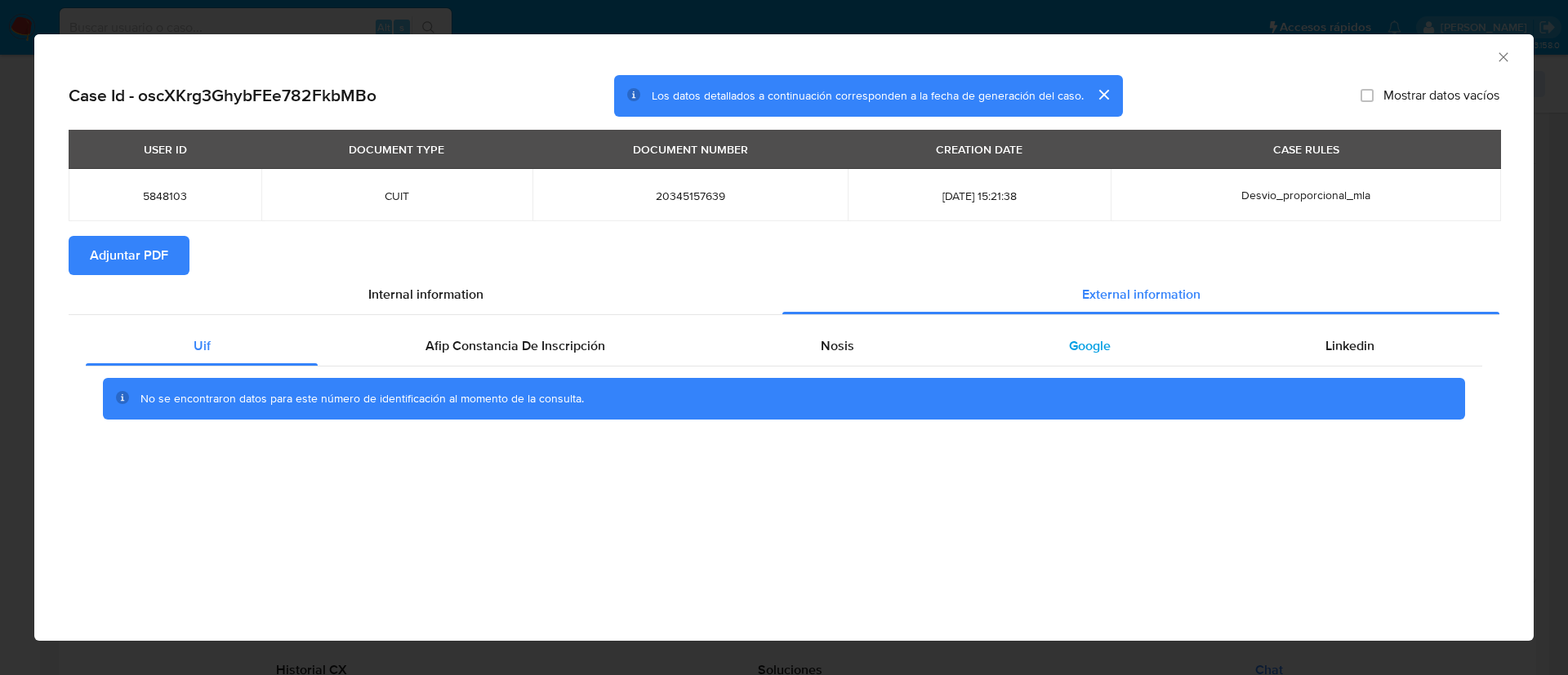
click at [1077, 346] on span "Google" at bounding box center [1090, 346] width 42 height 19
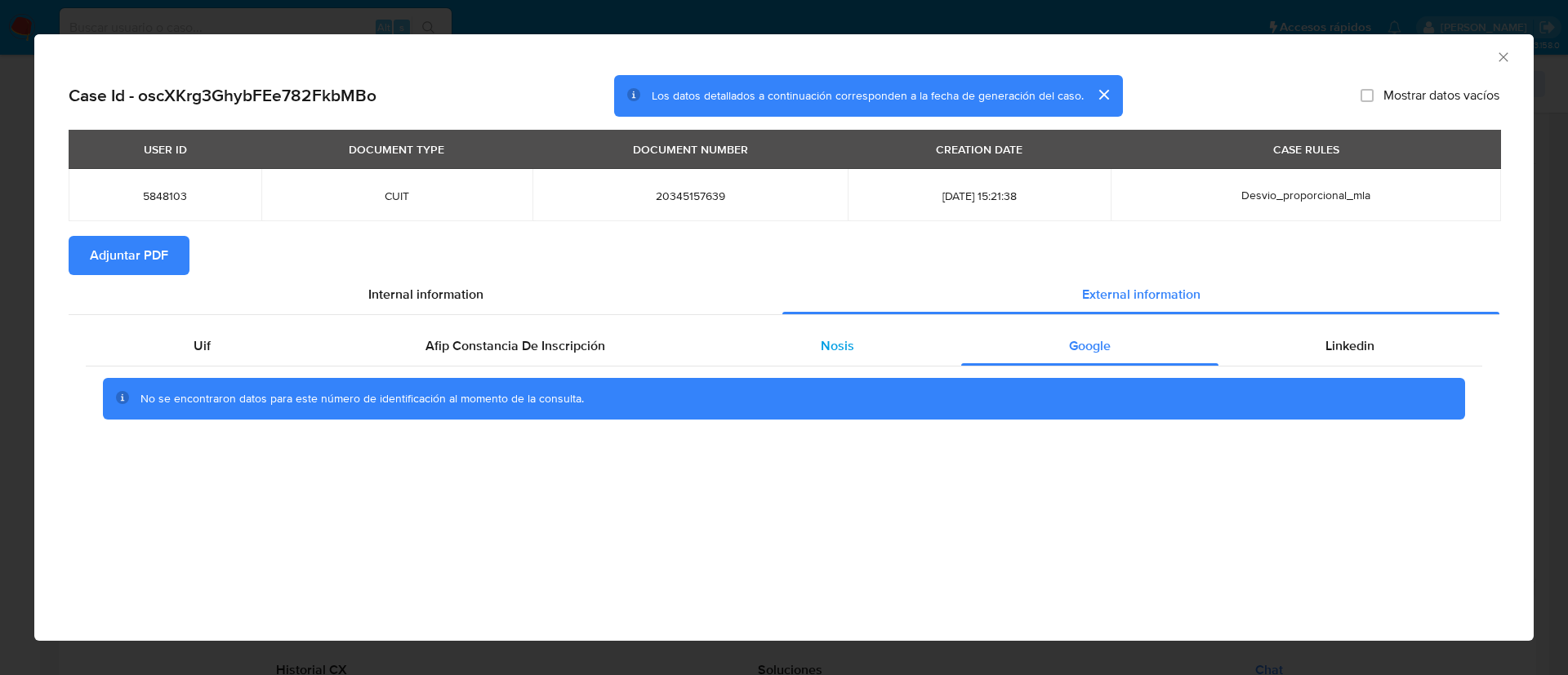
click at [860, 345] on div "Nosis" at bounding box center [836, 346] width 249 height 39
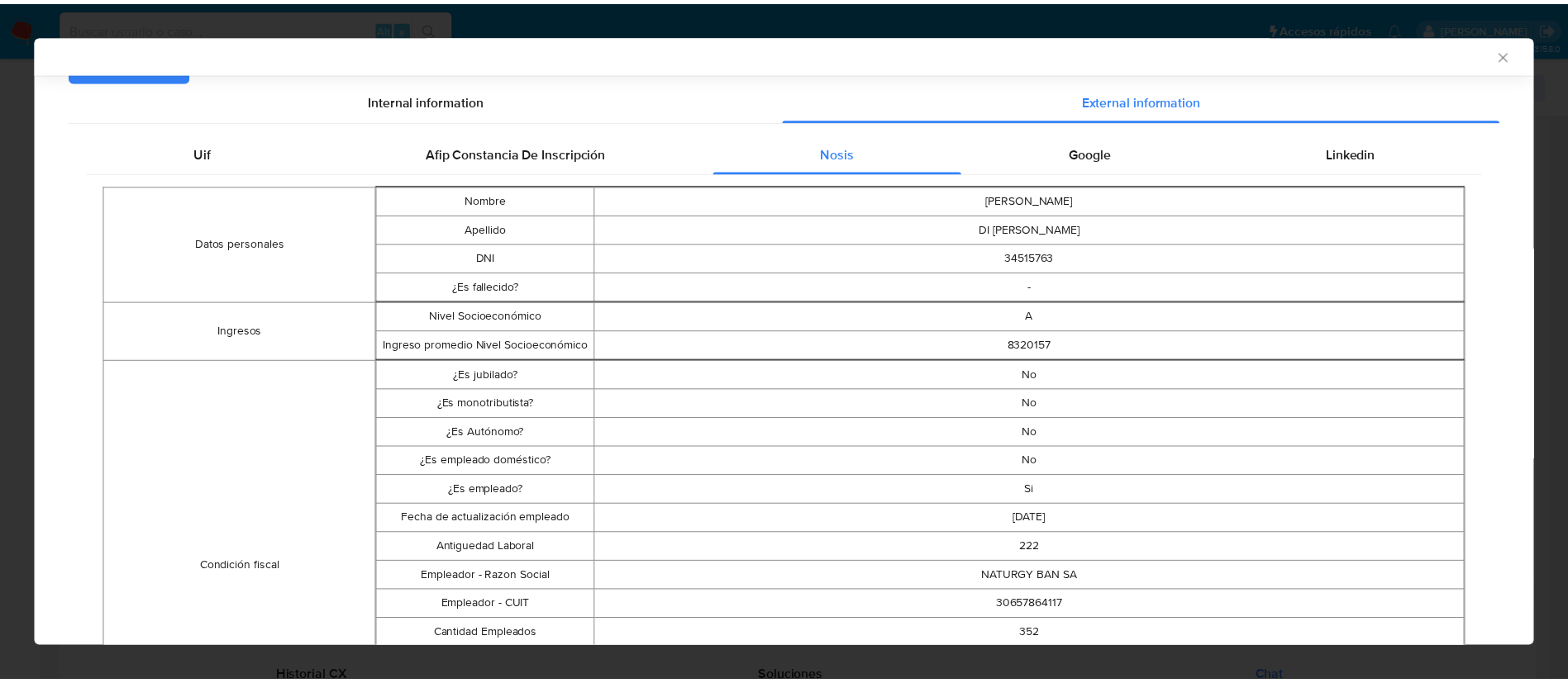
scroll to position [195, 0]
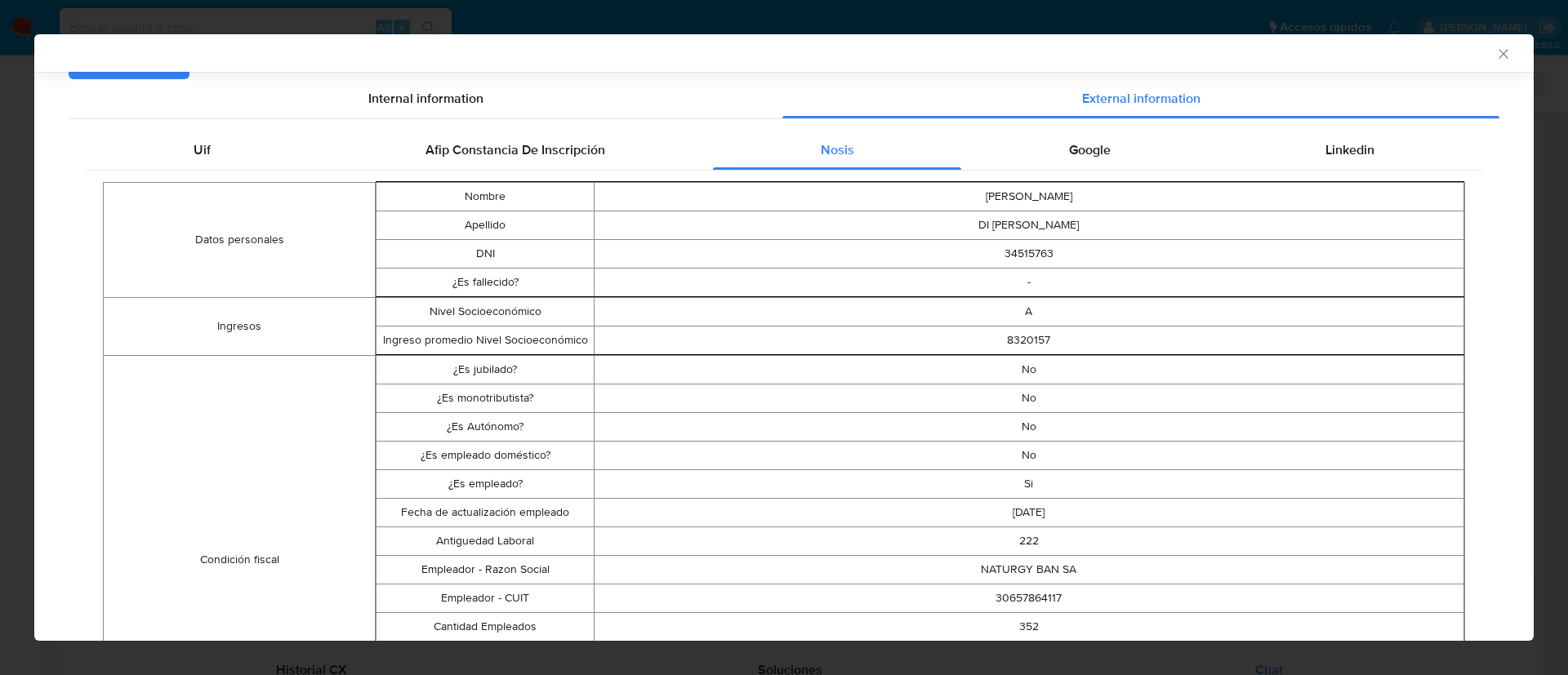
click at [999, 603] on td "30657864117" at bounding box center [1028, 597] width 869 height 29
copy td "30657864117"
click at [3, 234] on div "AML Data Collector Case Id - oscXKrg3GhybFEe782FkbMBo Los datos detallados a co…" at bounding box center [784, 338] width 1568 height 675
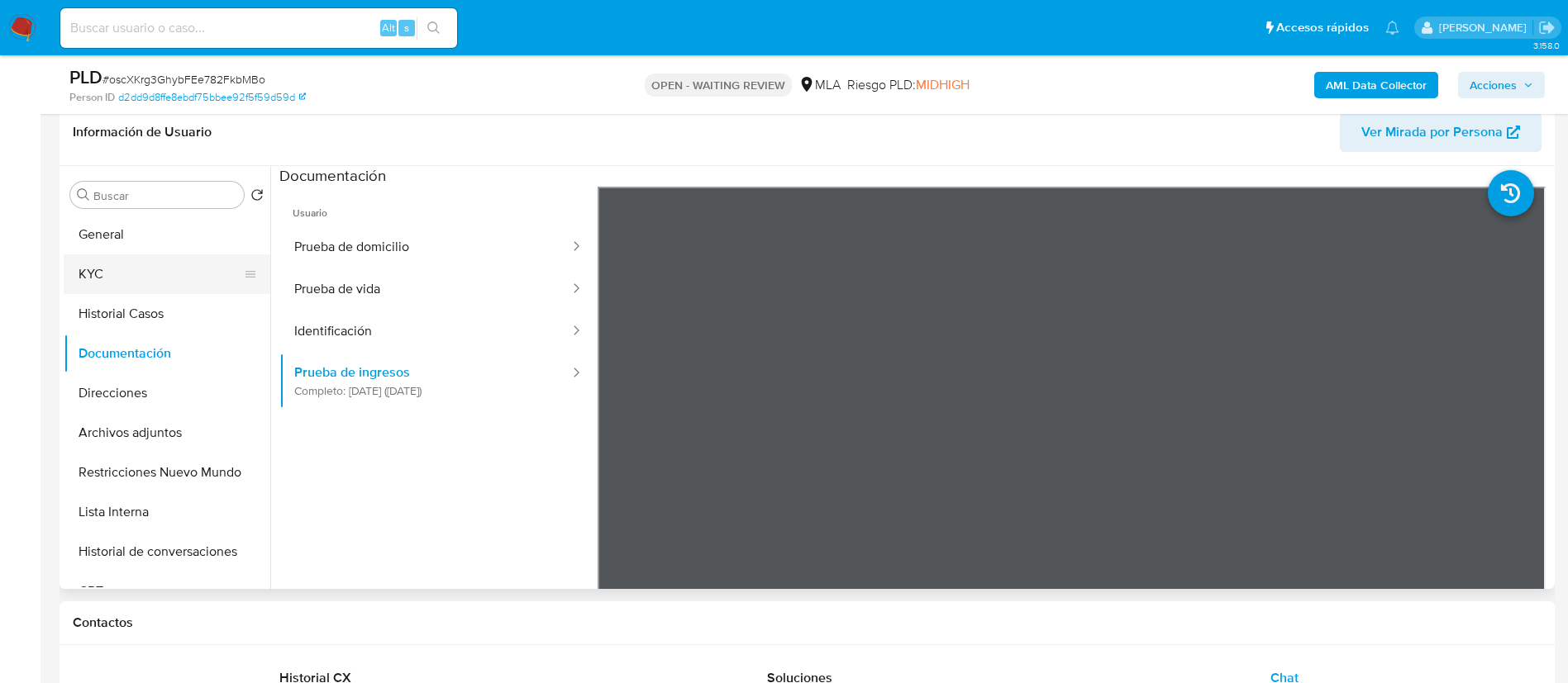
click at [117, 268] on button "KYC" at bounding box center [160, 274] width 193 height 40
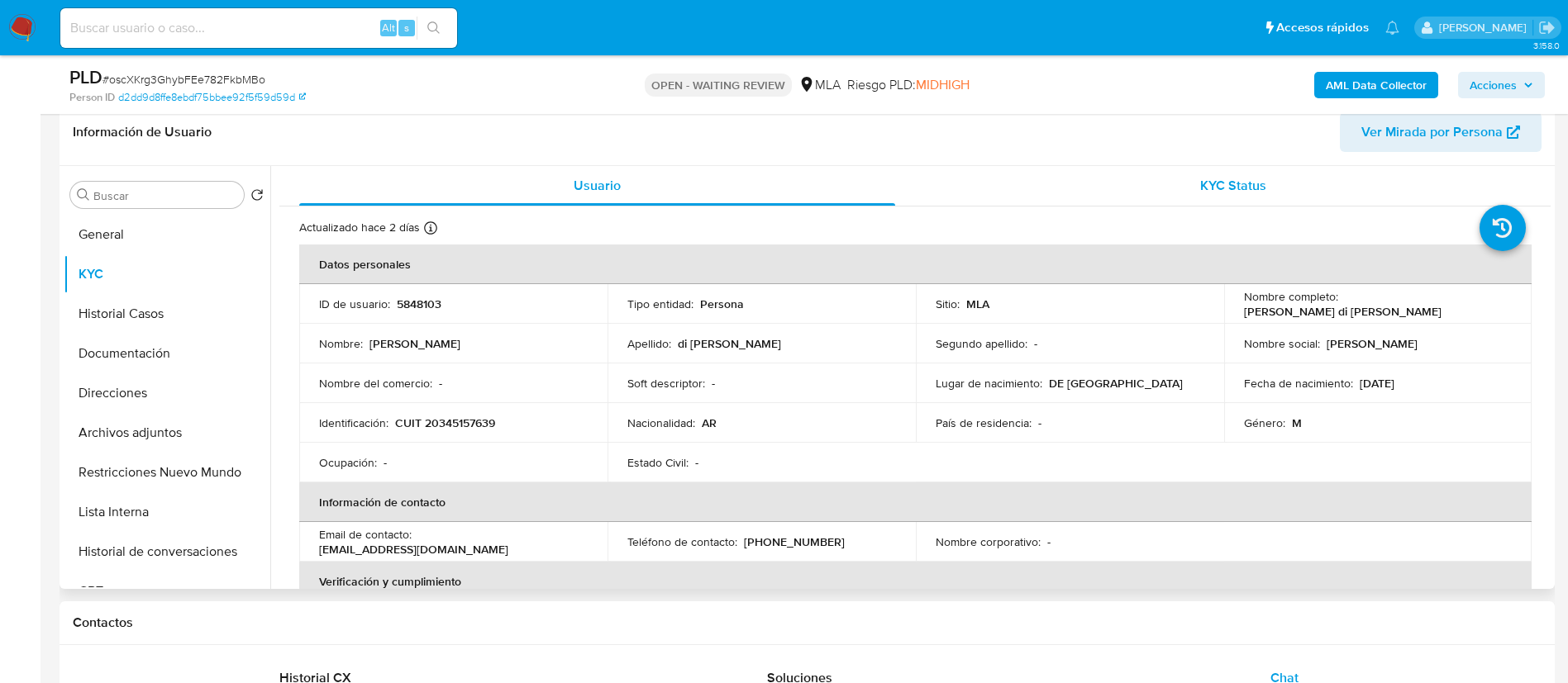
click at [1192, 188] on div "KYC Status" at bounding box center [1233, 185] width 596 height 40
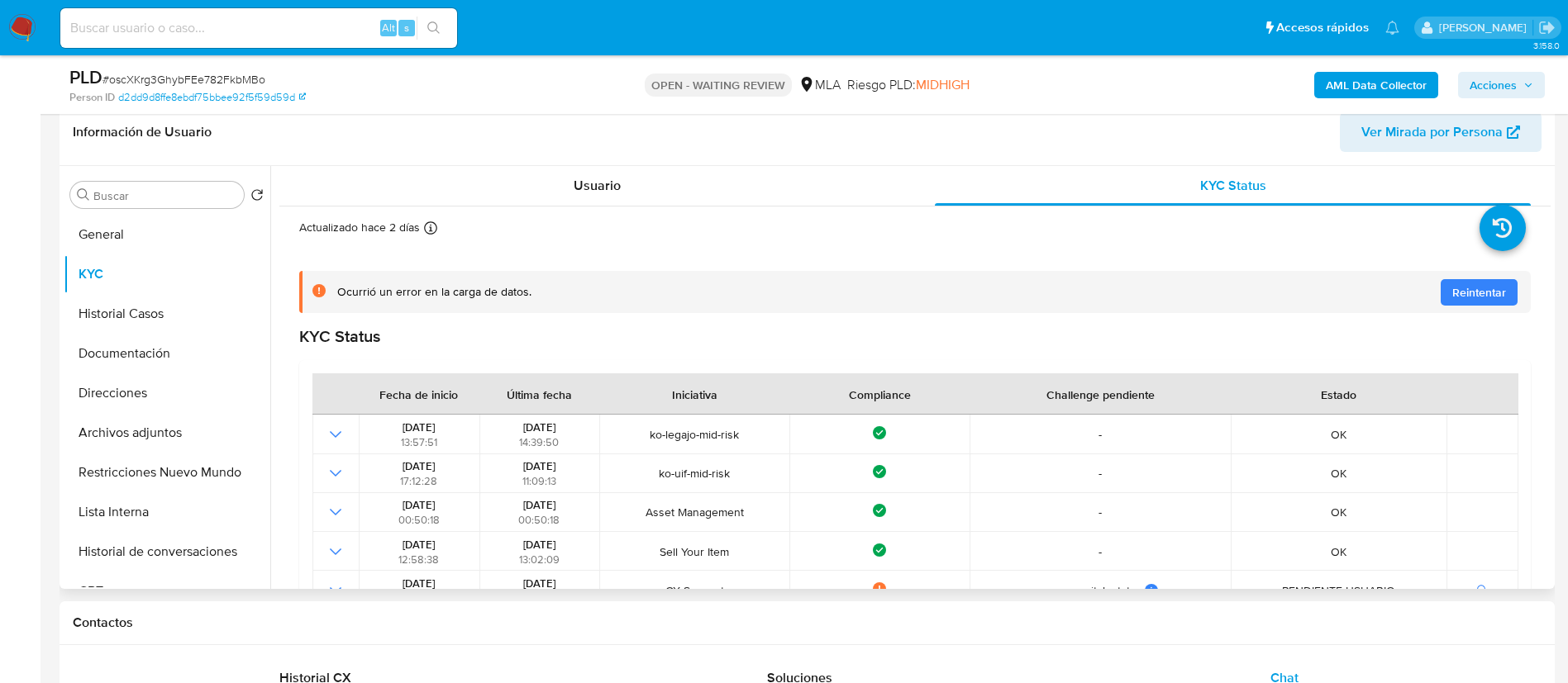
click at [1495, 302] on span "Reintentar" at bounding box center [1479, 292] width 54 height 26
click at [124, 236] on button "General" at bounding box center [160, 234] width 193 height 40
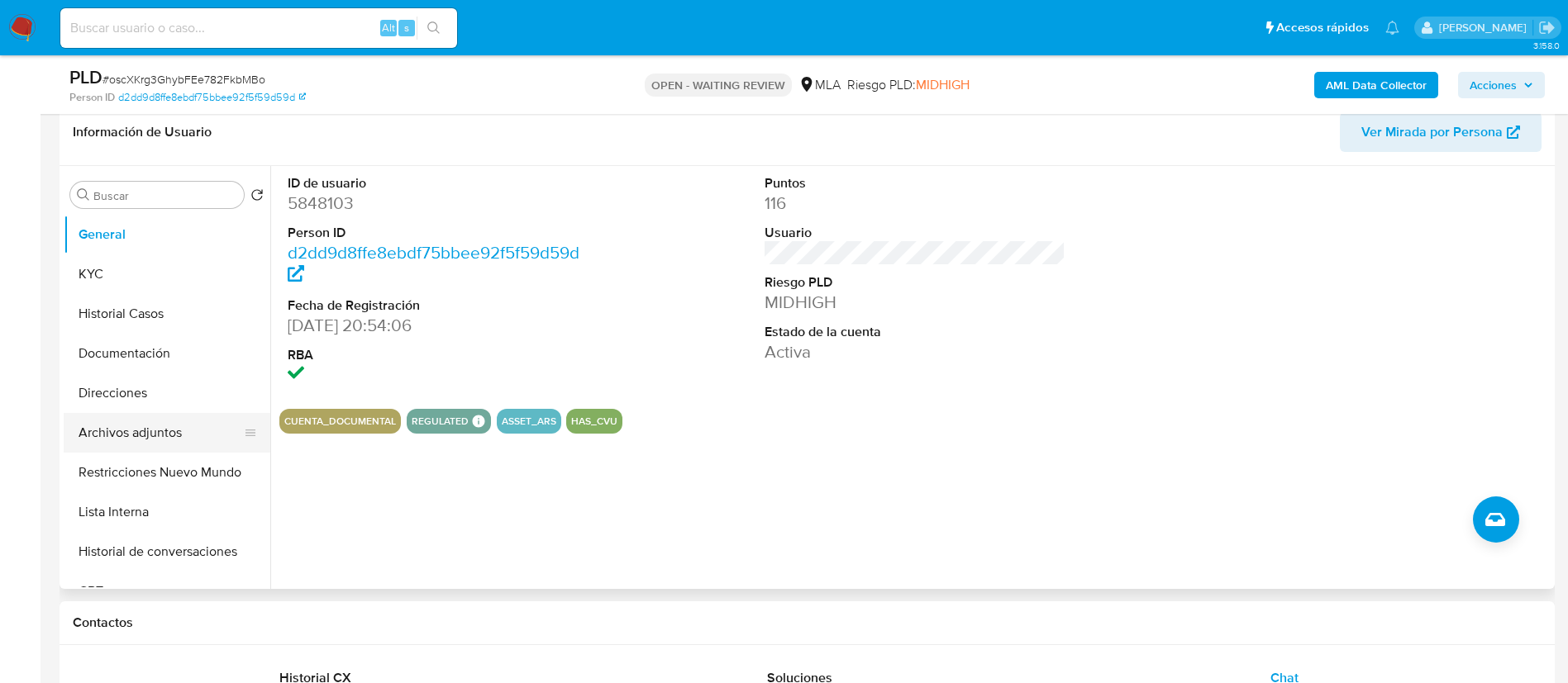
click at [159, 428] on button "Archivos adjuntos" at bounding box center [160, 432] width 193 height 40
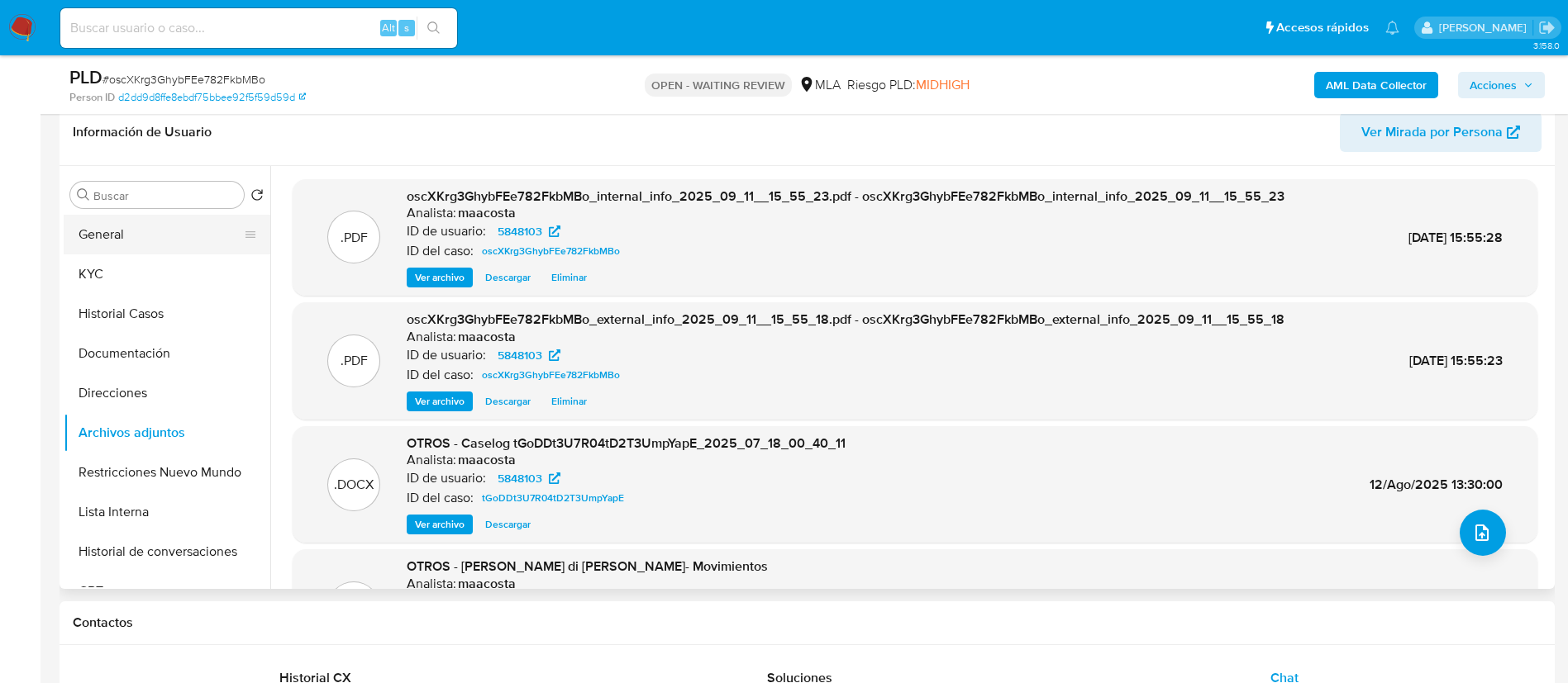
click at [155, 249] on button "General" at bounding box center [160, 234] width 193 height 40
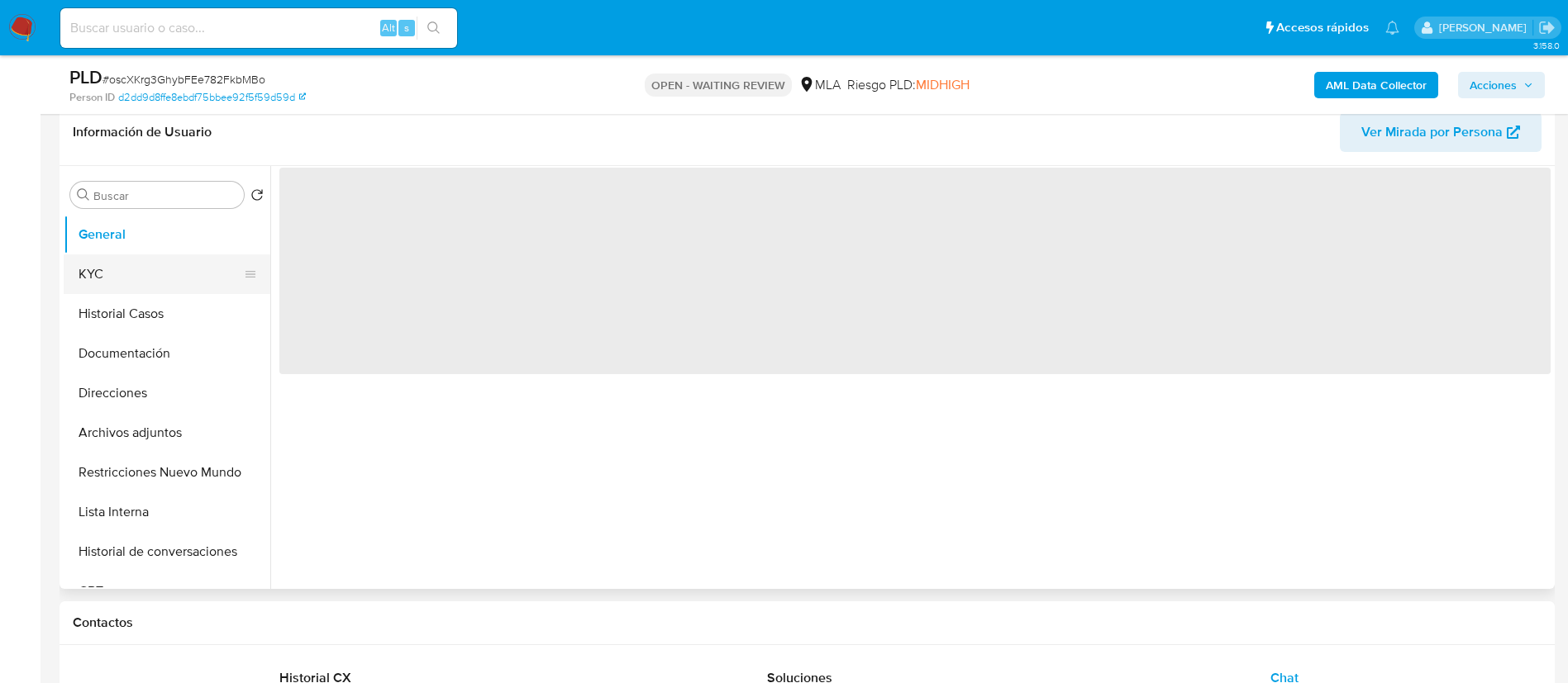
click at [162, 278] on button "KYC" at bounding box center [160, 274] width 193 height 40
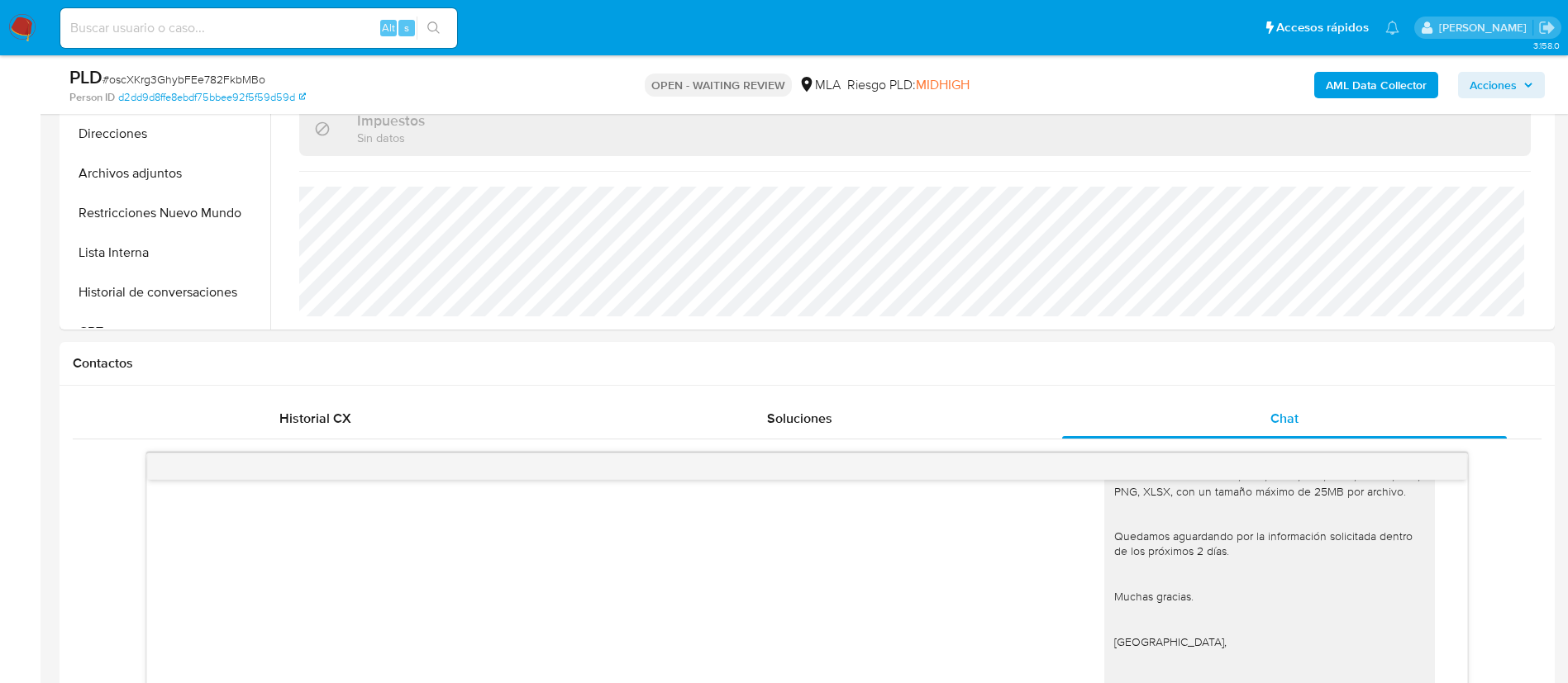
scroll to position [558, 0]
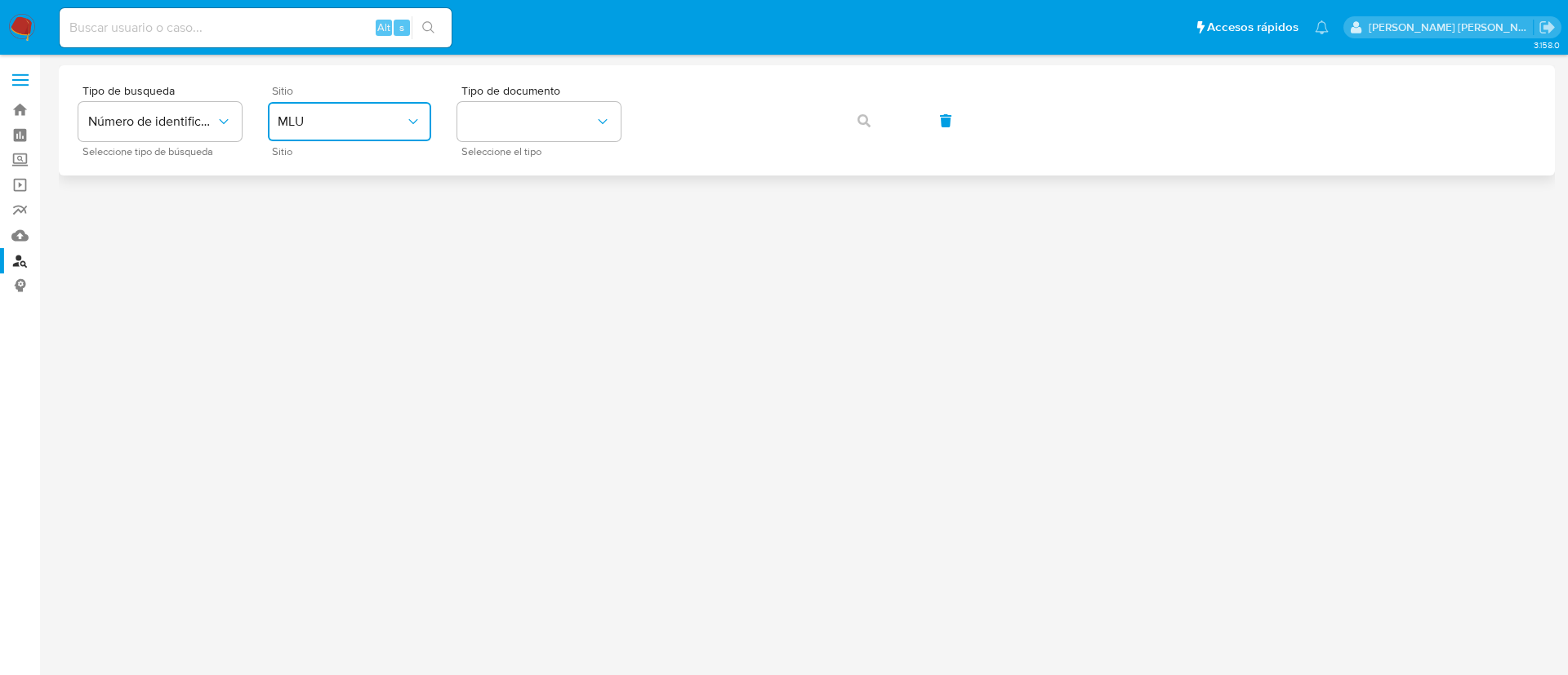
click at [378, 115] on span "MLU" at bounding box center [341, 121] width 127 height 17
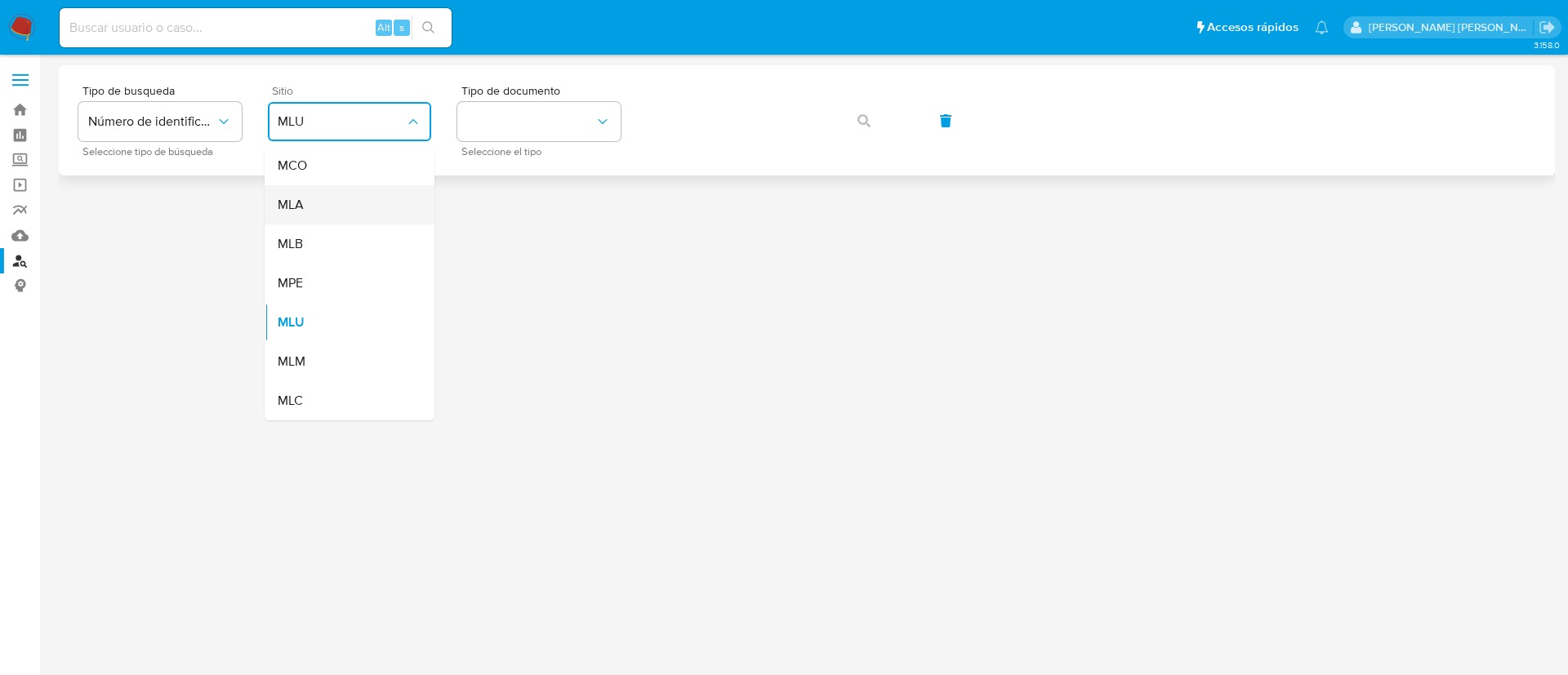
click at [352, 201] on div "MLA" at bounding box center [344, 205] width 134 height 39
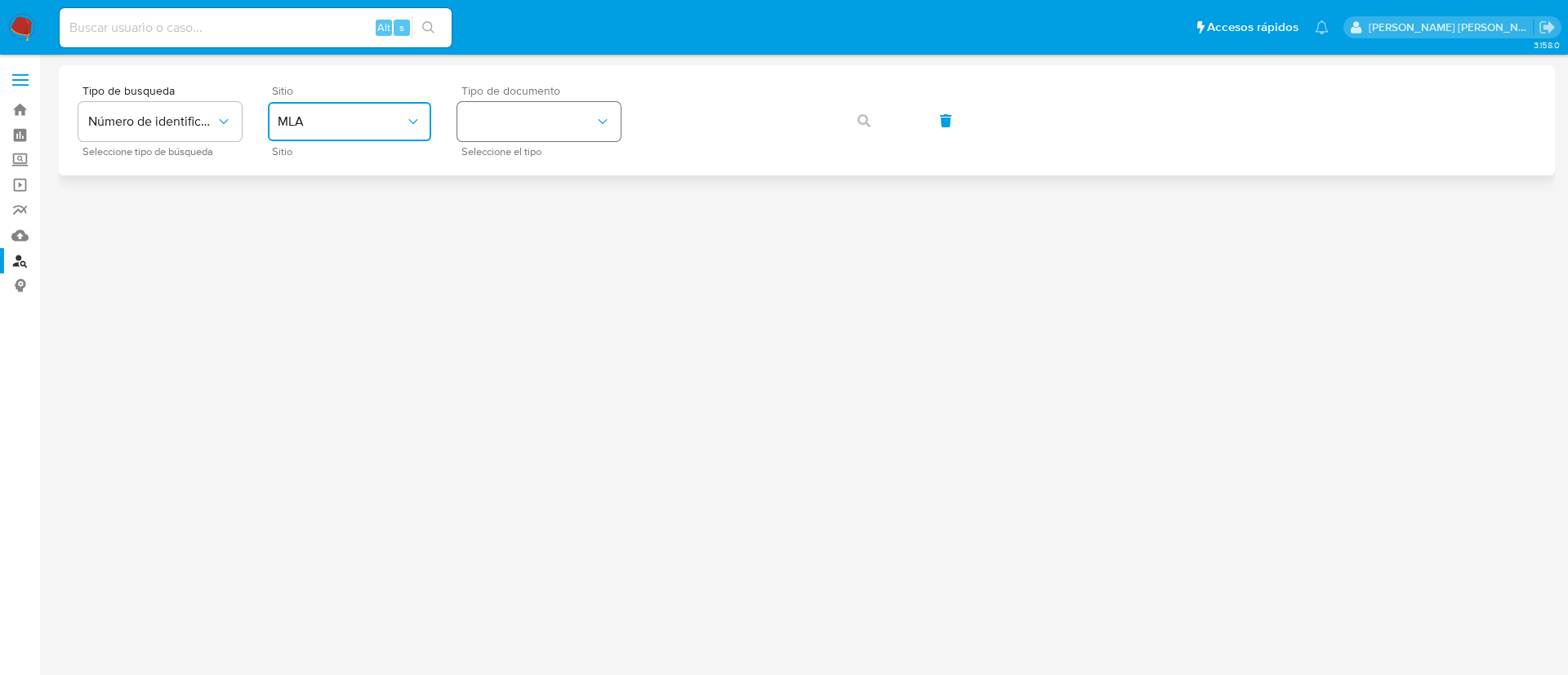
click at [529, 116] on button "identificationType" at bounding box center [538, 121] width 163 height 39
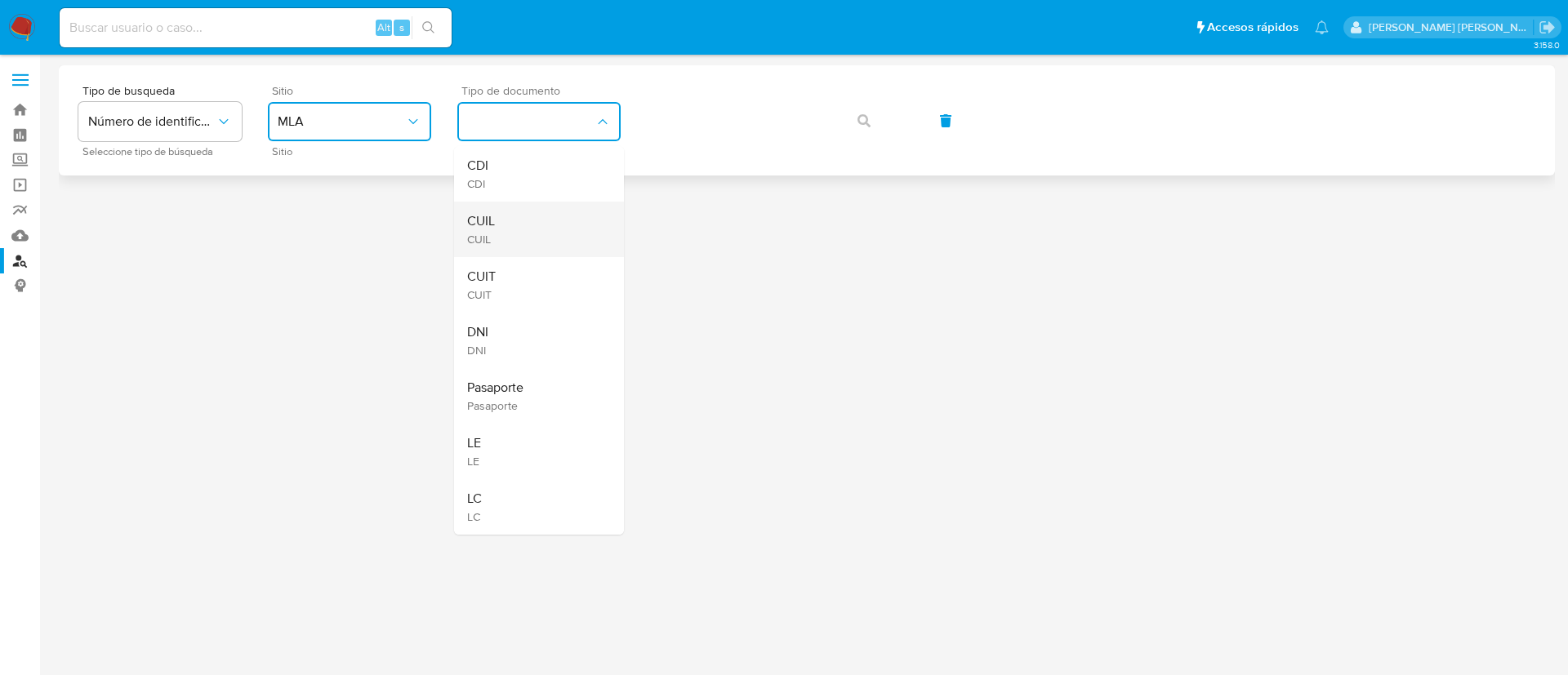
click at [547, 227] on div "CUIL CUIL" at bounding box center [535, 229] width 134 height 56
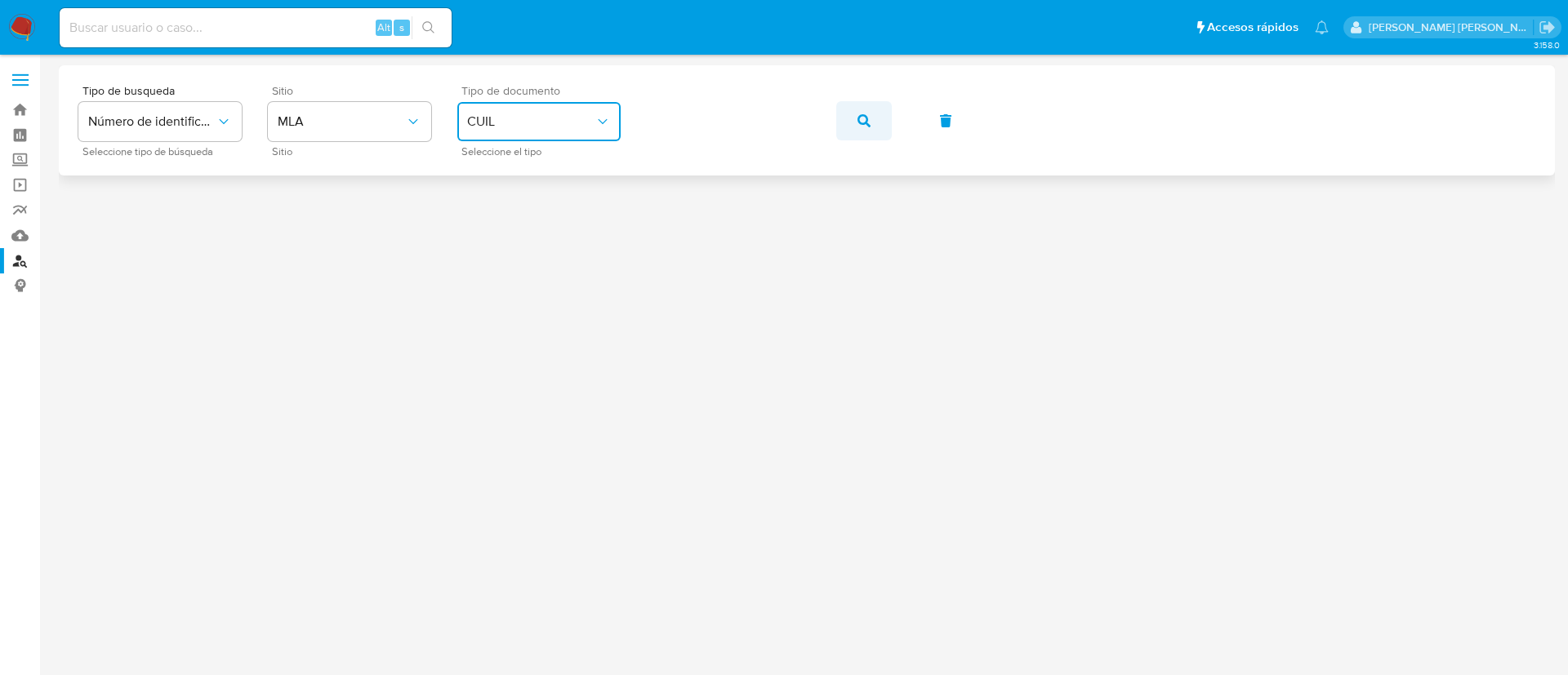
click at [856, 119] on button "button" at bounding box center [864, 120] width 56 height 39
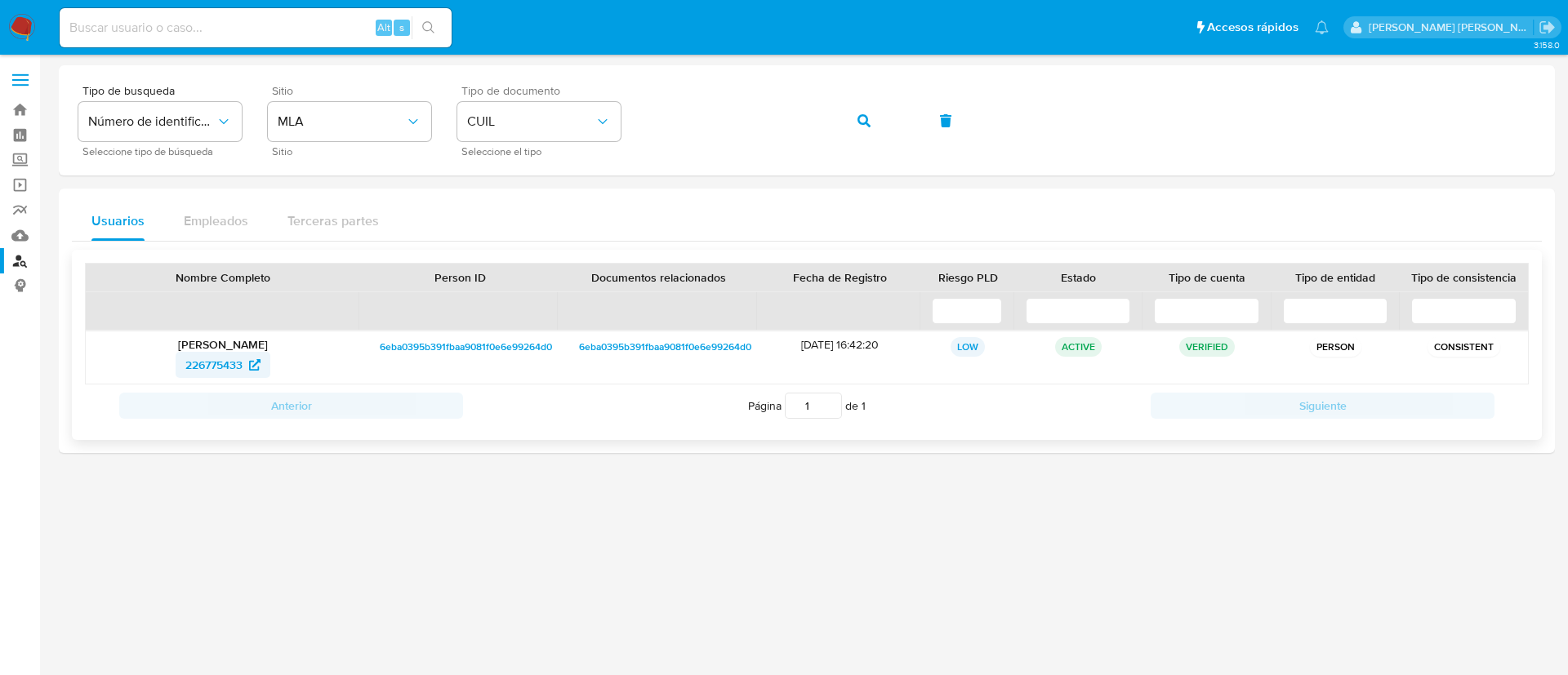
click at [226, 365] on span "226775433" at bounding box center [215, 365] width 58 height 26
click at [872, 110] on button "button" at bounding box center [864, 120] width 56 height 39
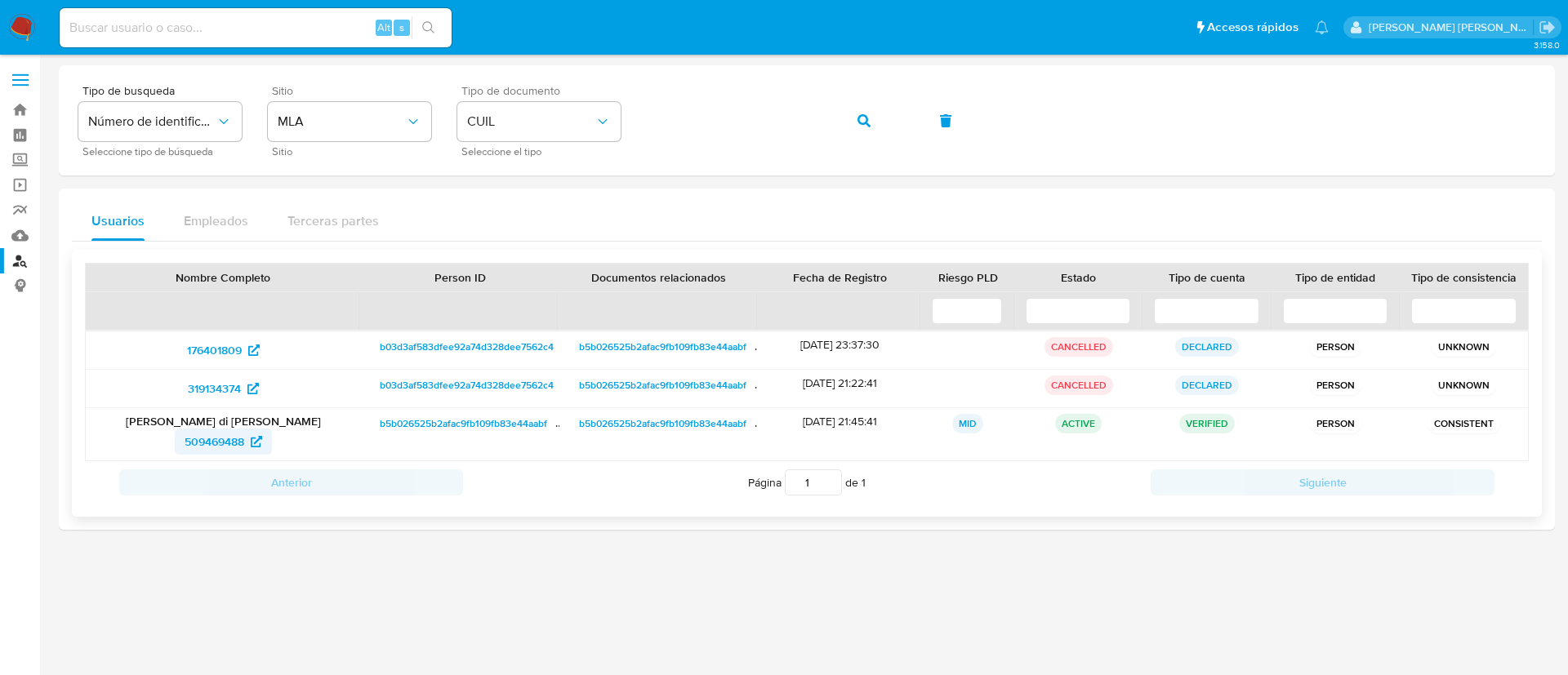
click at [225, 435] on span "509469488" at bounding box center [215, 442] width 59 height 26
click at [862, 124] on icon "button" at bounding box center [863, 120] width 13 height 13
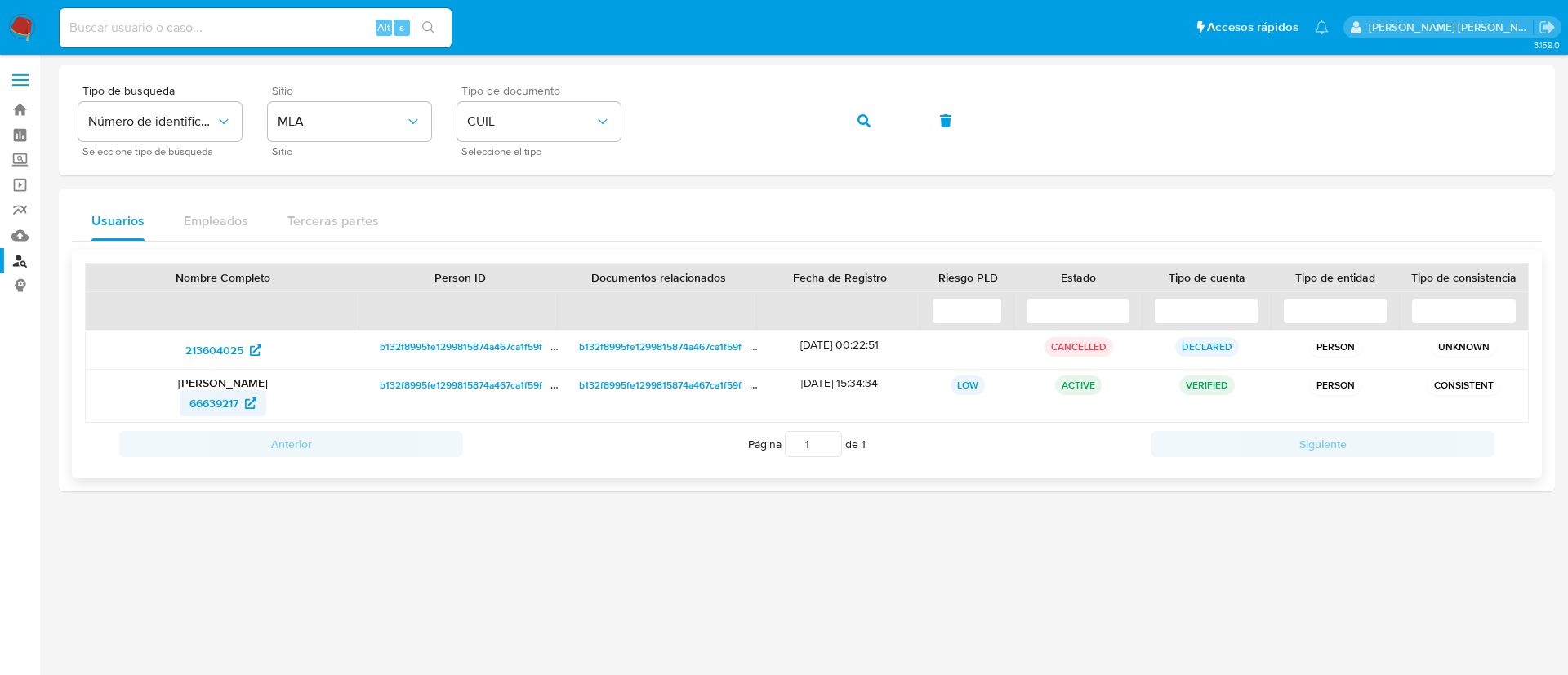
click at [219, 405] on span "66639217" at bounding box center [214, 404] width 49 height 26
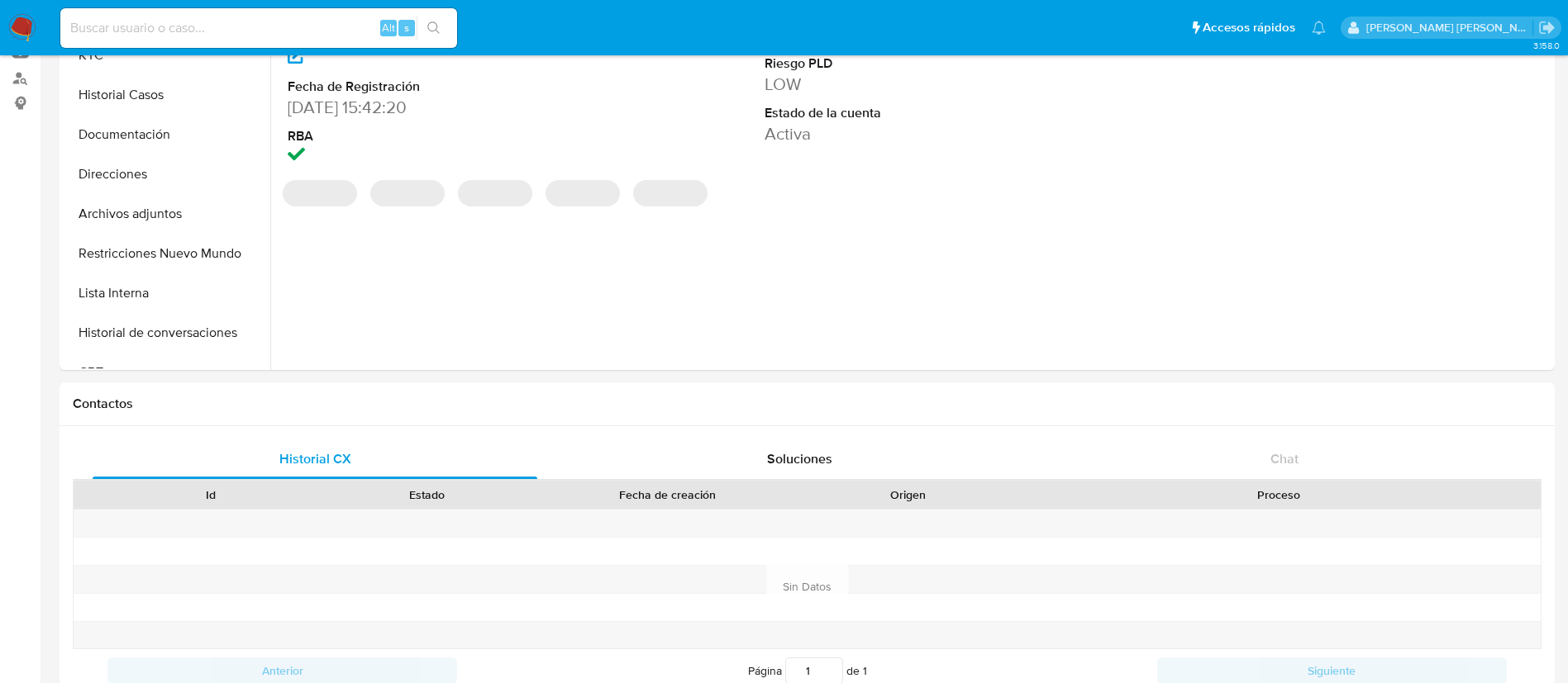
scroll to position [33, 0]
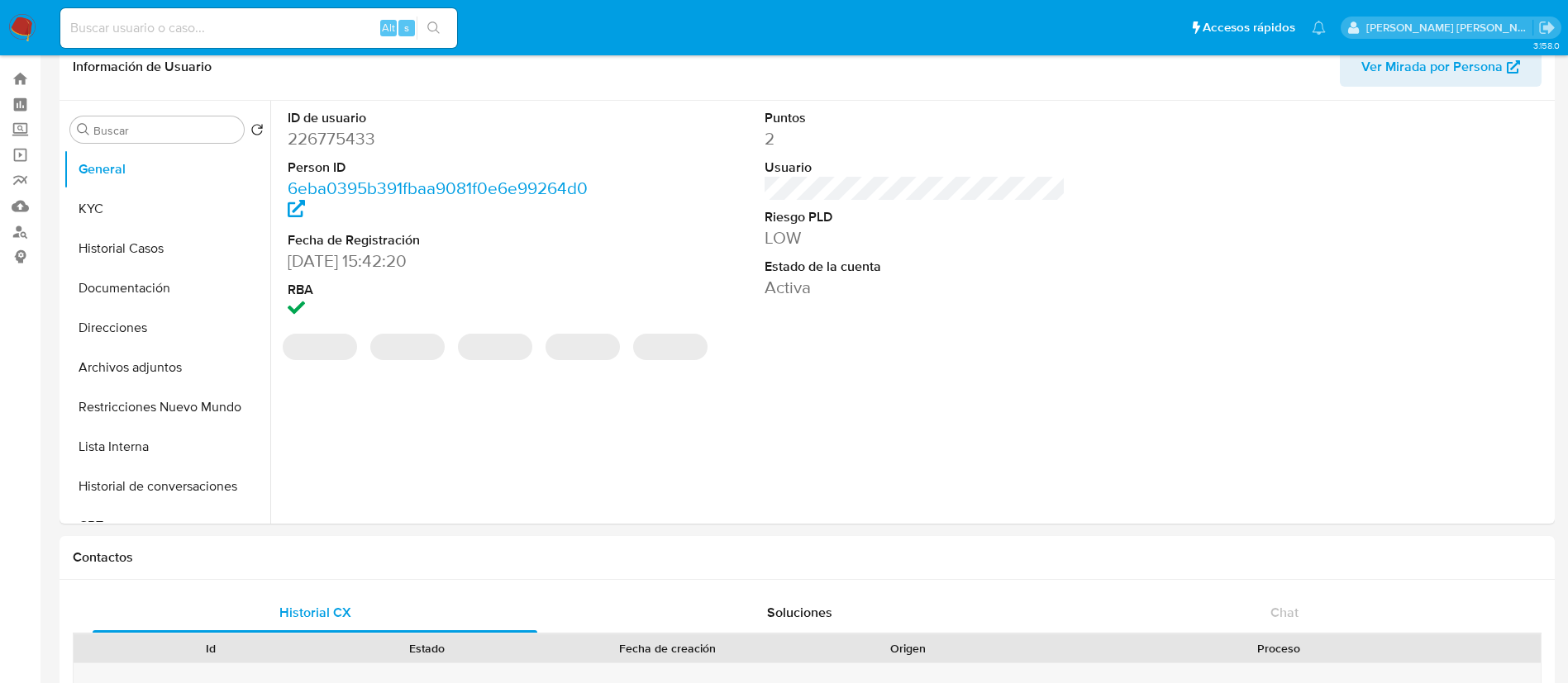
select select "10"
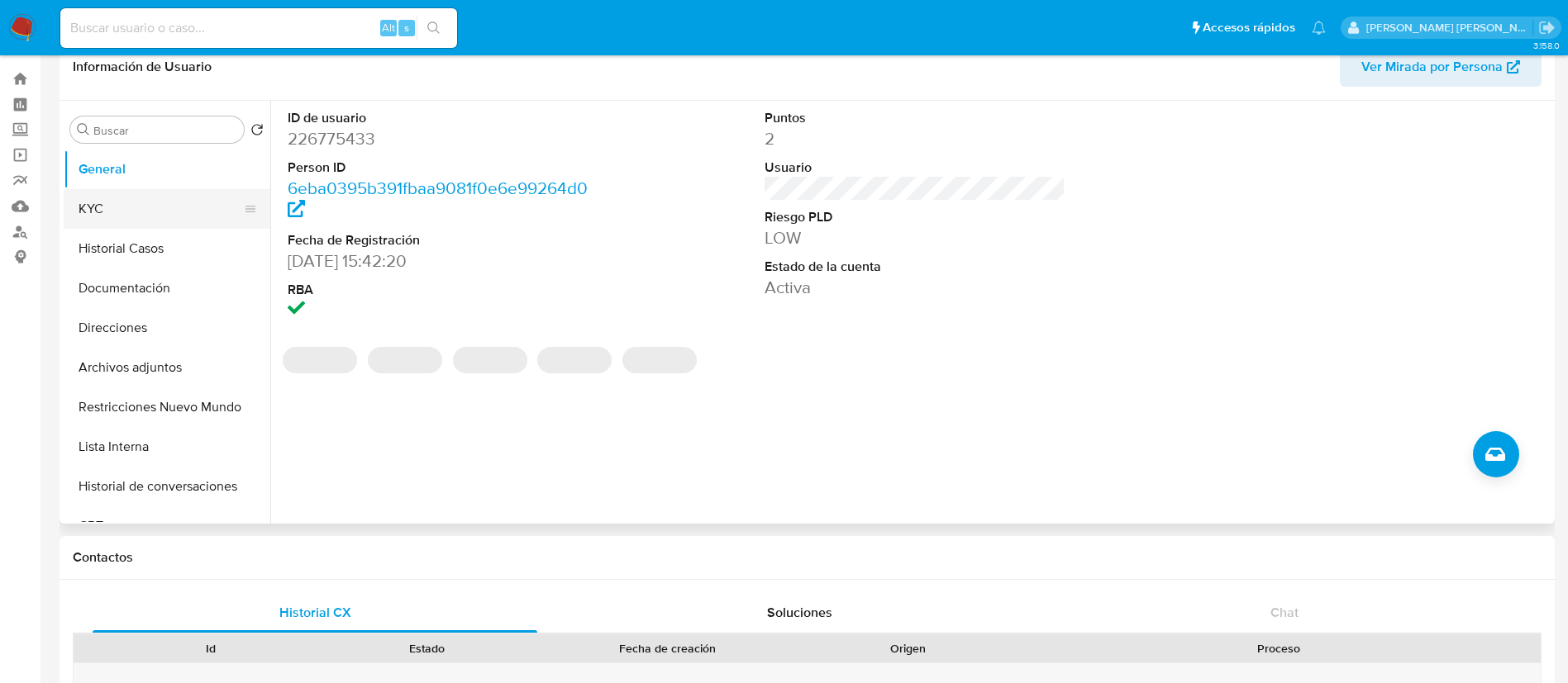
click at [101, 207] on button "KYC" at bounding box center [160, 208] width 193 height 40
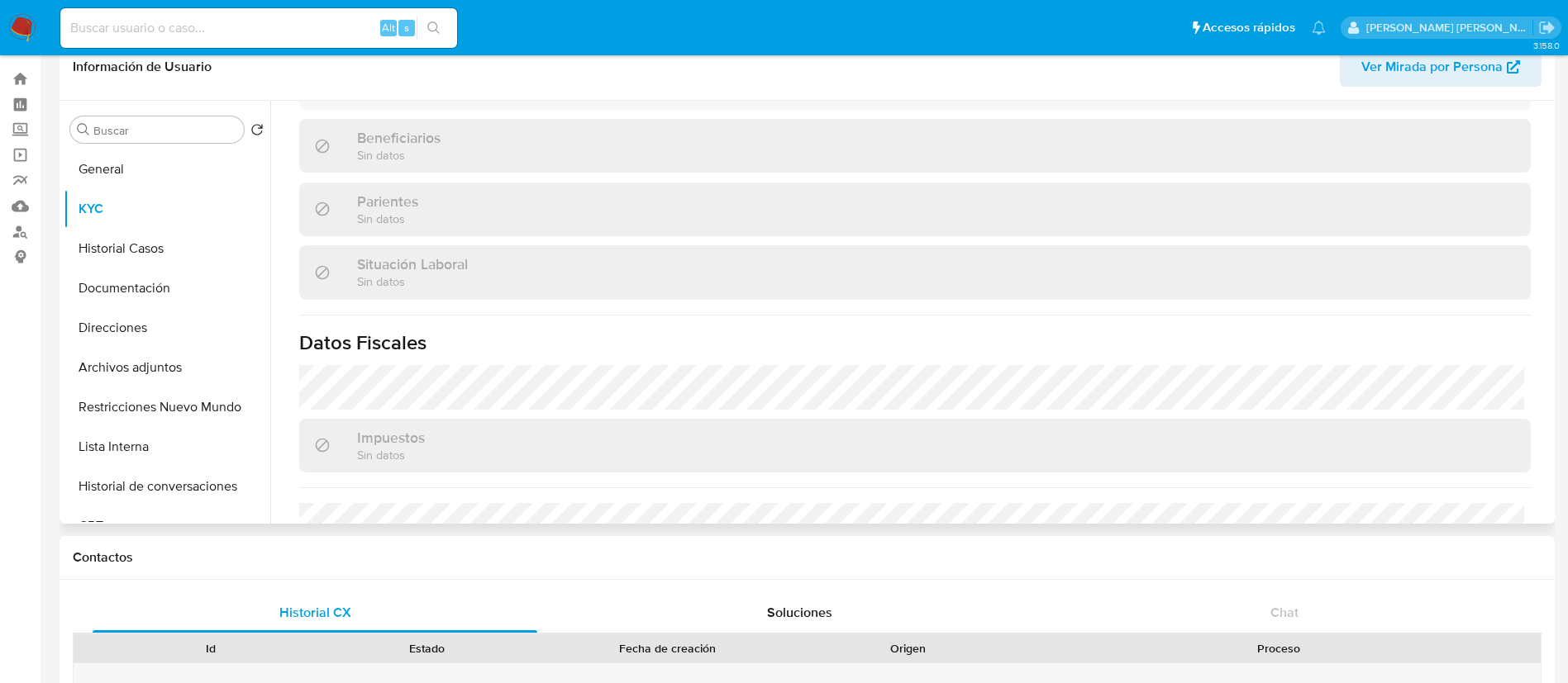
scroll to position [839, 0]
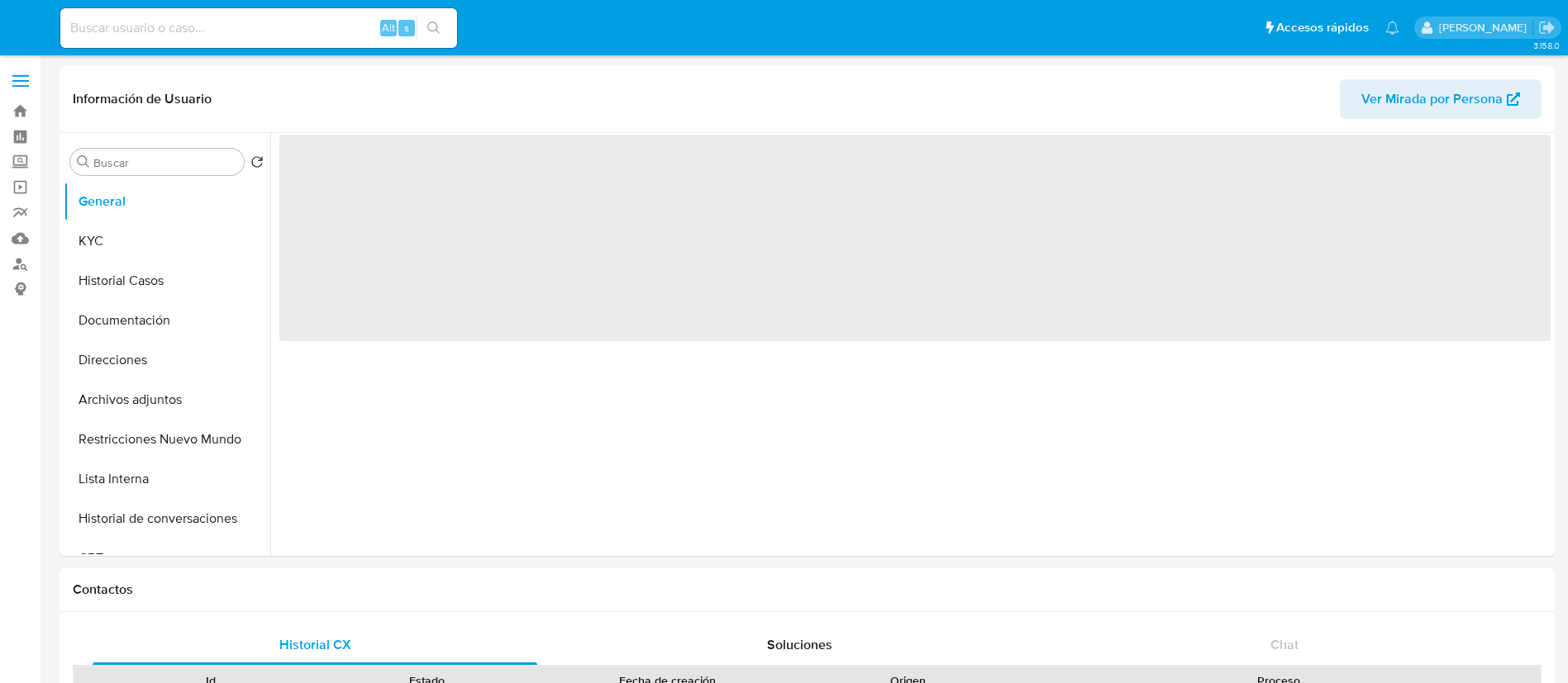
select select "10"
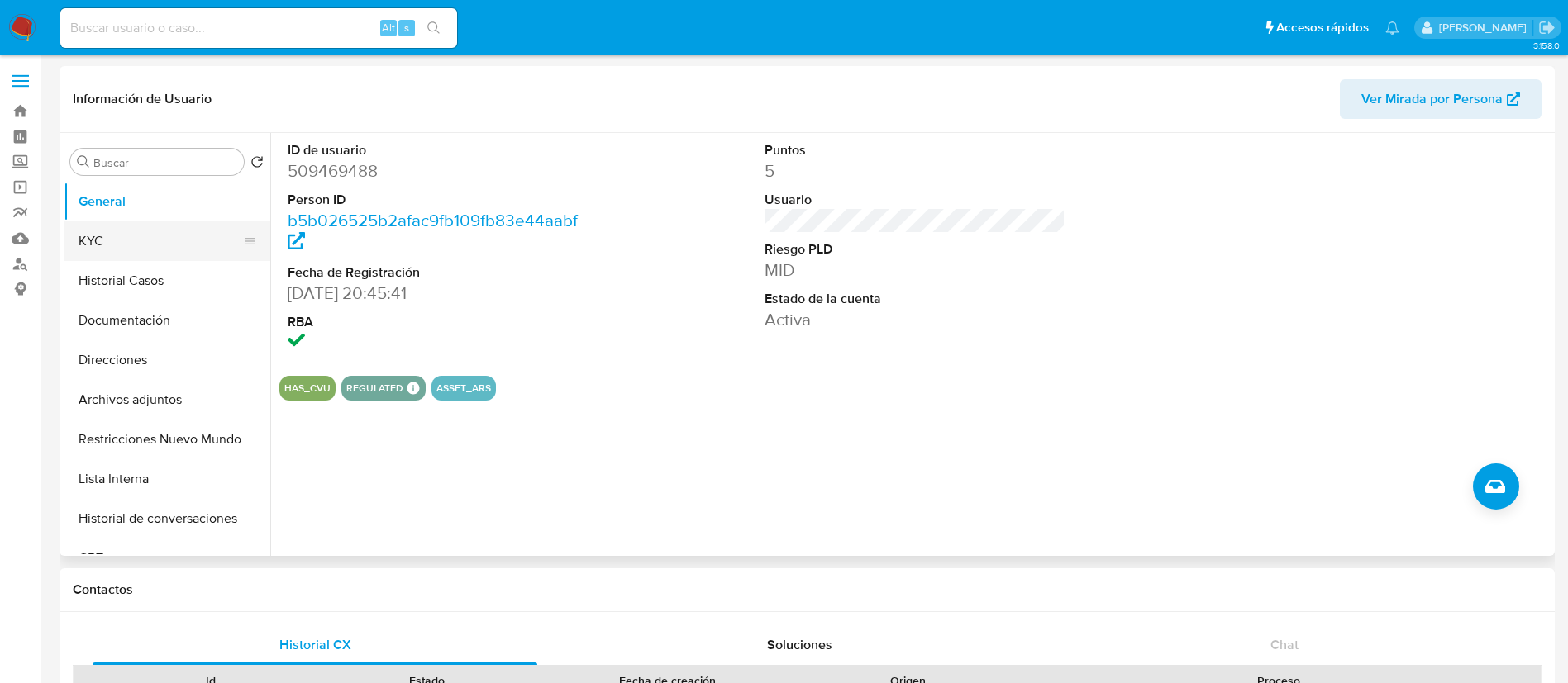
click at [80, 236] on button "KYC" at bounding box center [160, 241] width 193 height 40
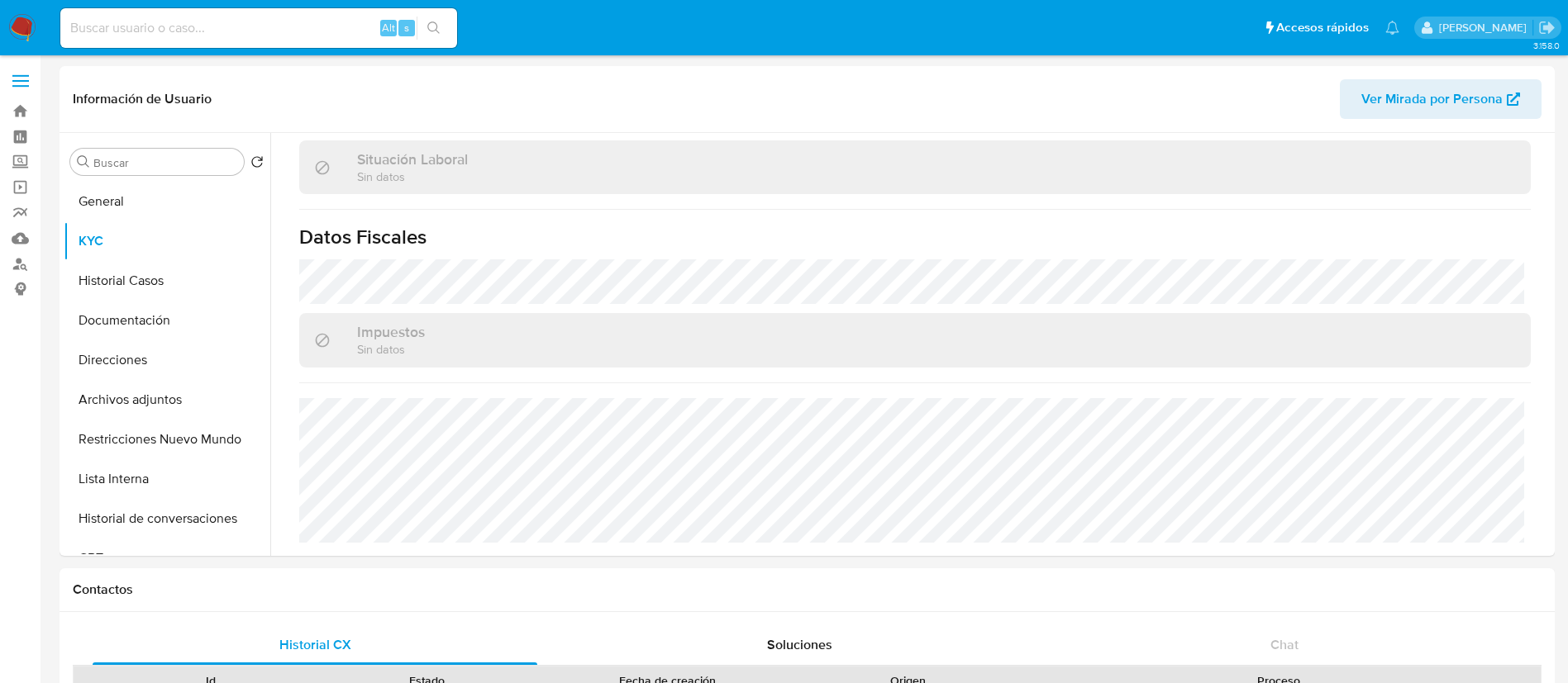
scroll to position [855, 0]
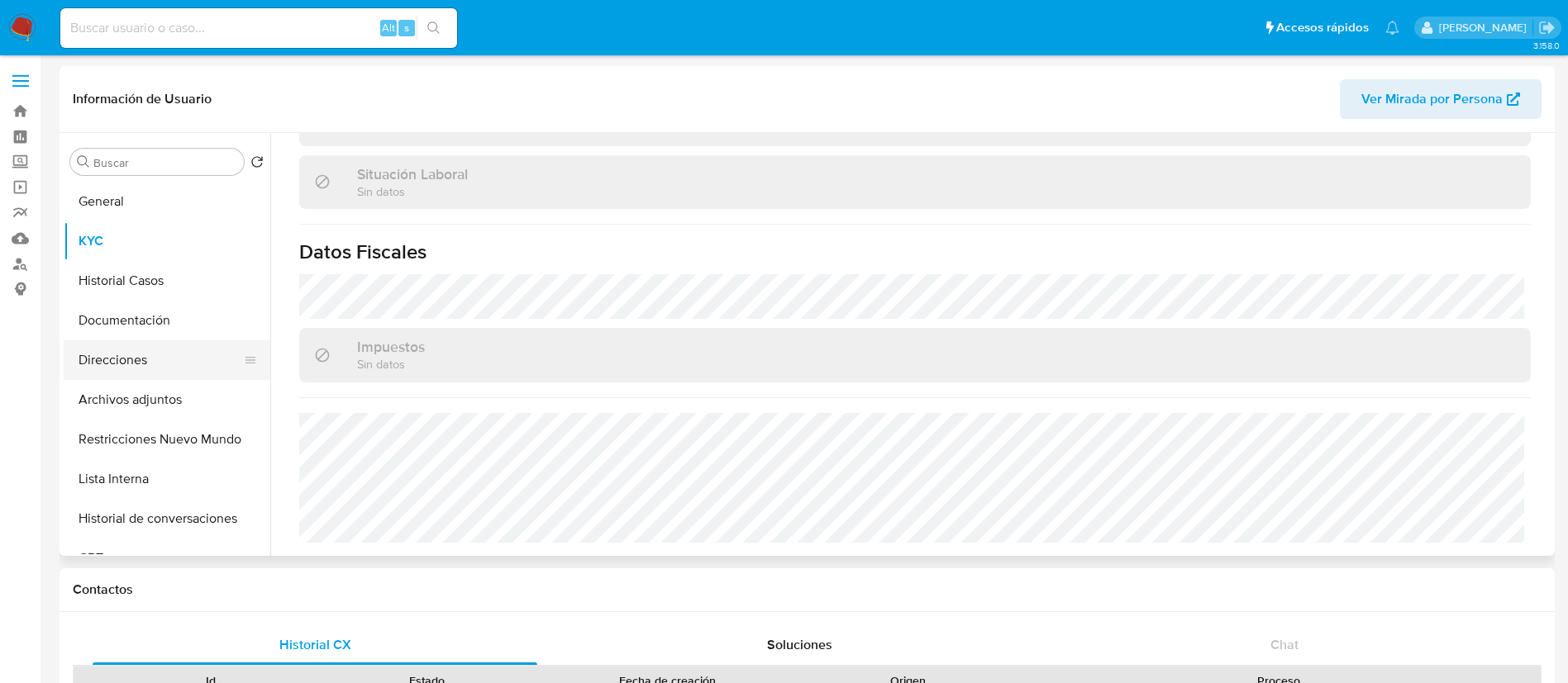
click at [150, 362] on button "Direcciones" at bounding box center [160, 360] width 193 height 40
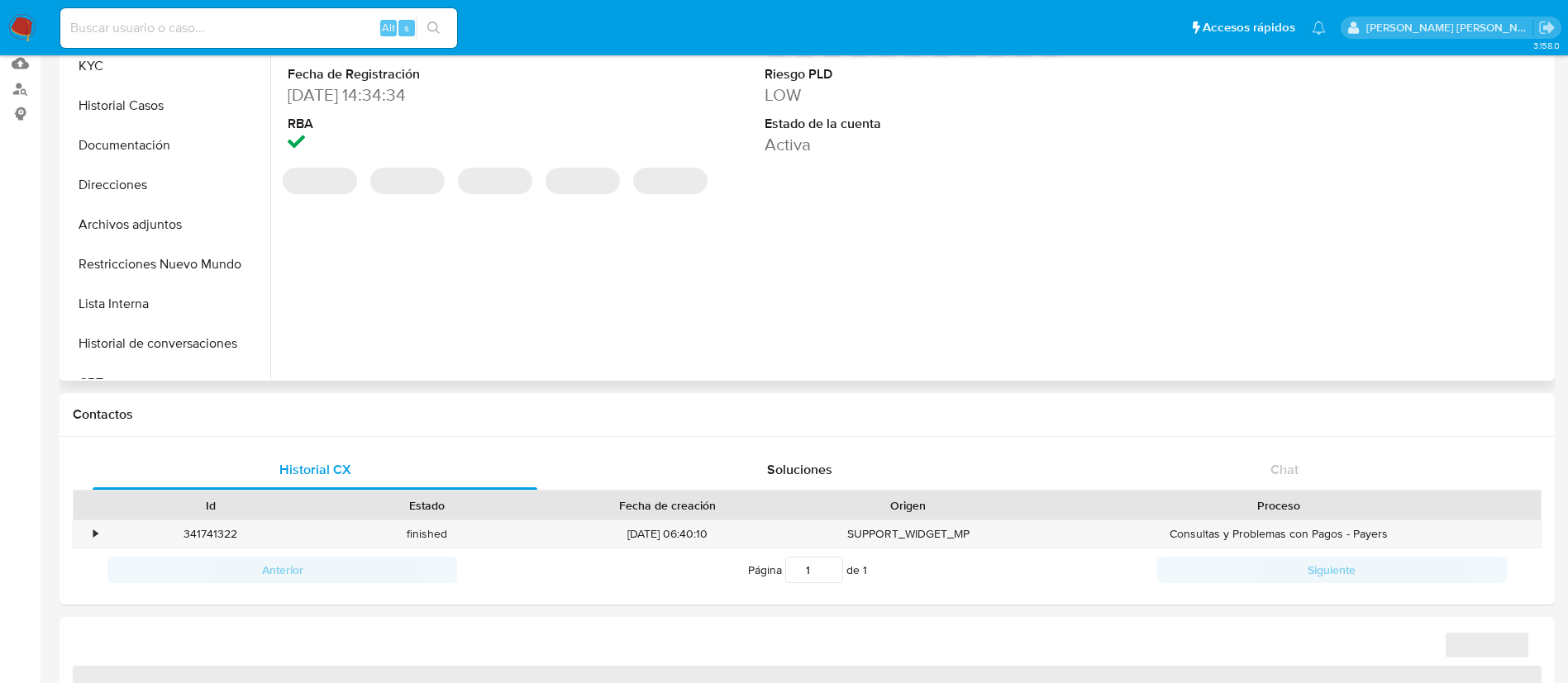
scroll to position [54, 0]
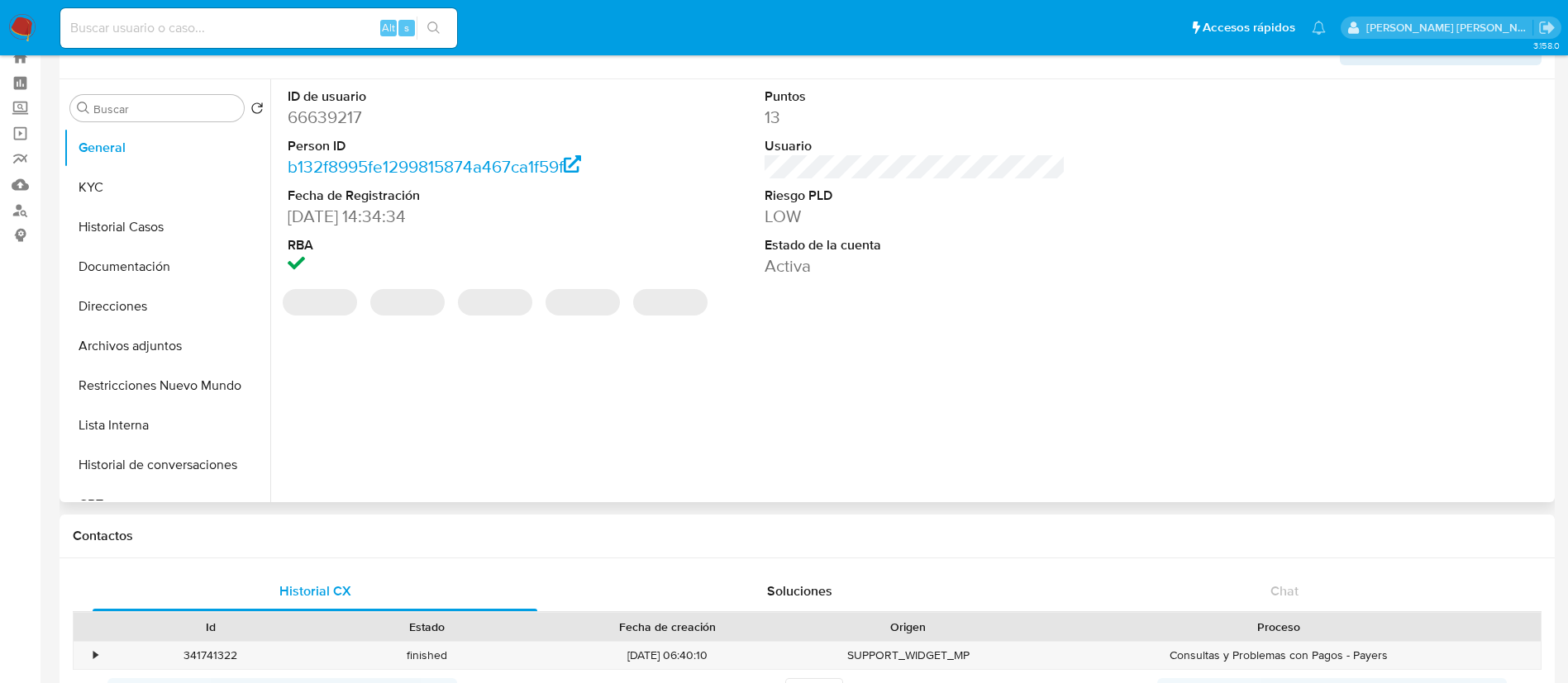
select select "10"
click at [462, 421] on div "ID de usuario 66639217 Person ID b132f8995fe1299815874a467ca1f59f Fecha de Regi…" at bounding box center [910, 290] width 1280 height 423
click at [135, 175] on button "KYC" at bounding box center [160, 187] width 193 height 40
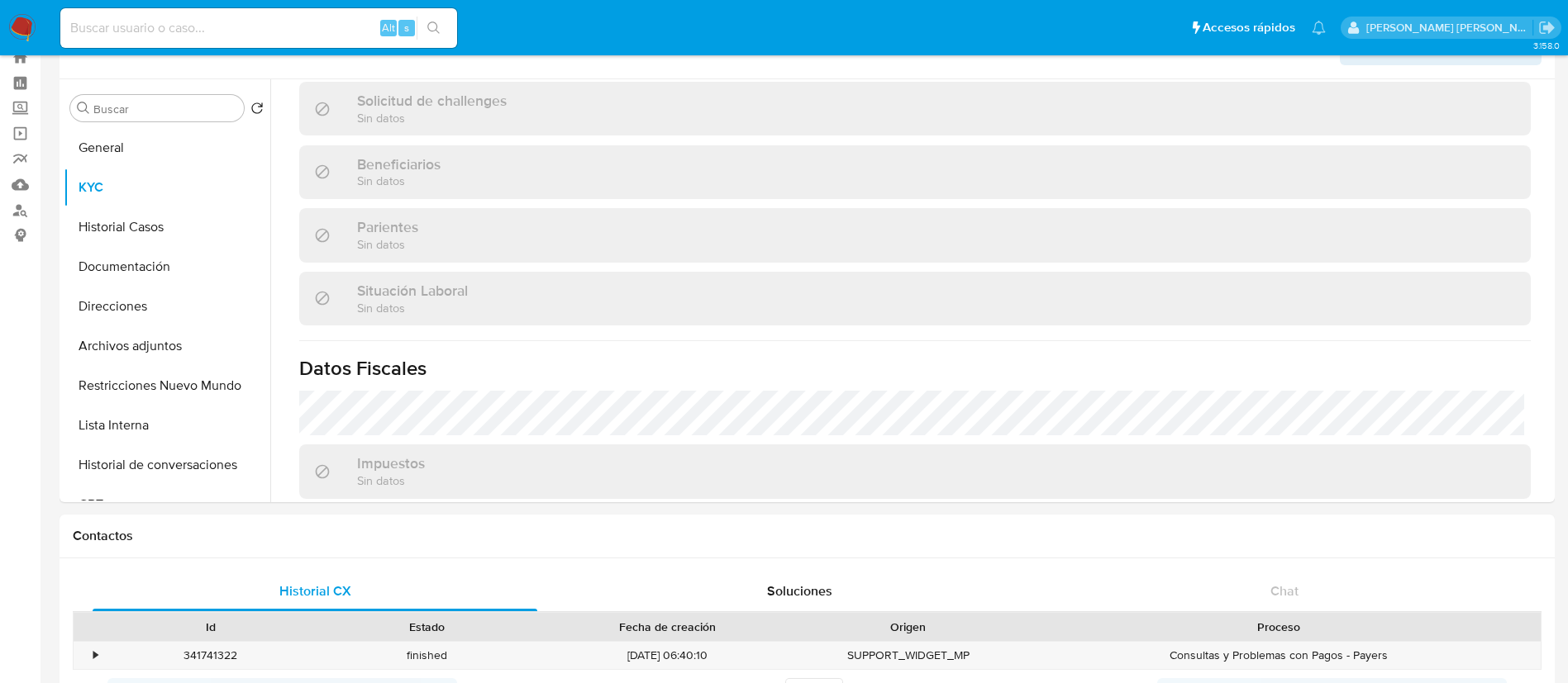
scroll to position [855, 0]
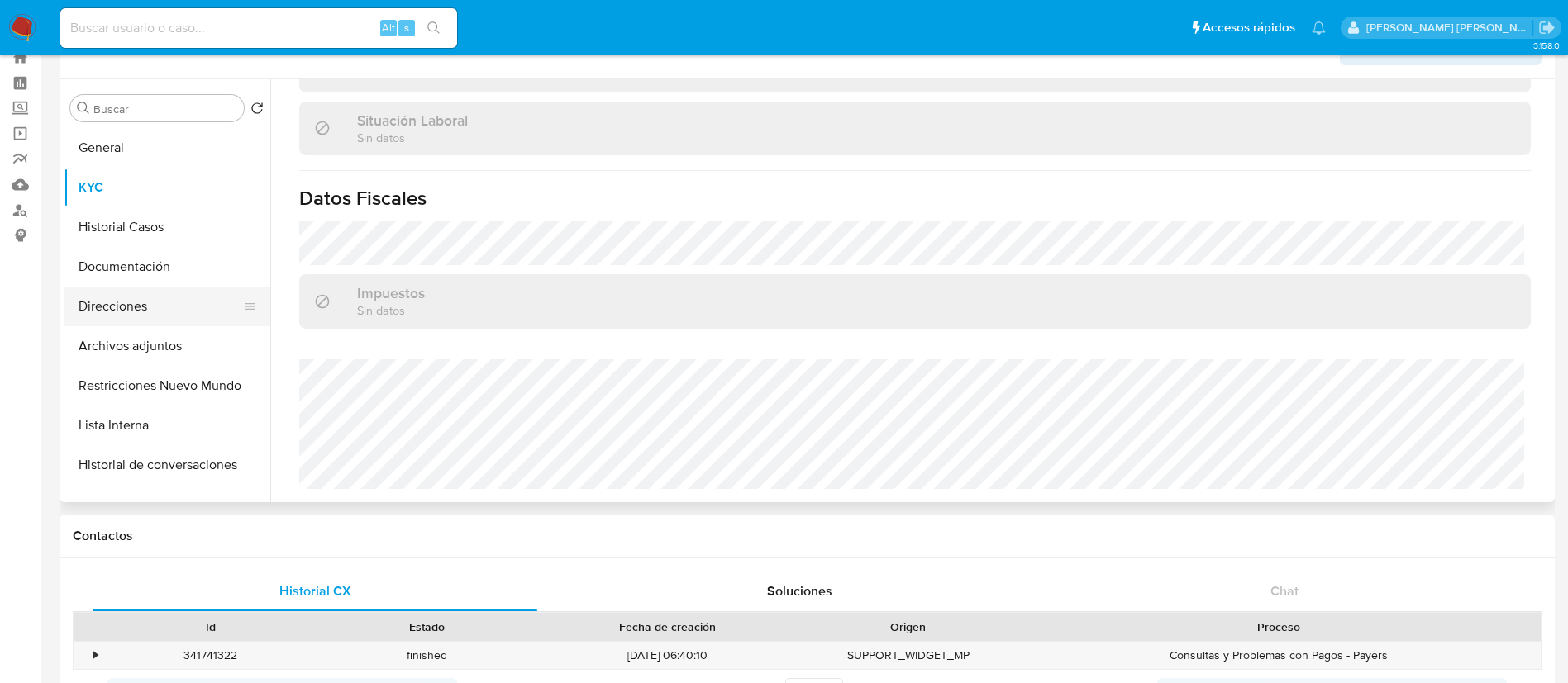
click at [150, 307] on button "Direcciones" at bounding box center [160, 306] width 193 height 40
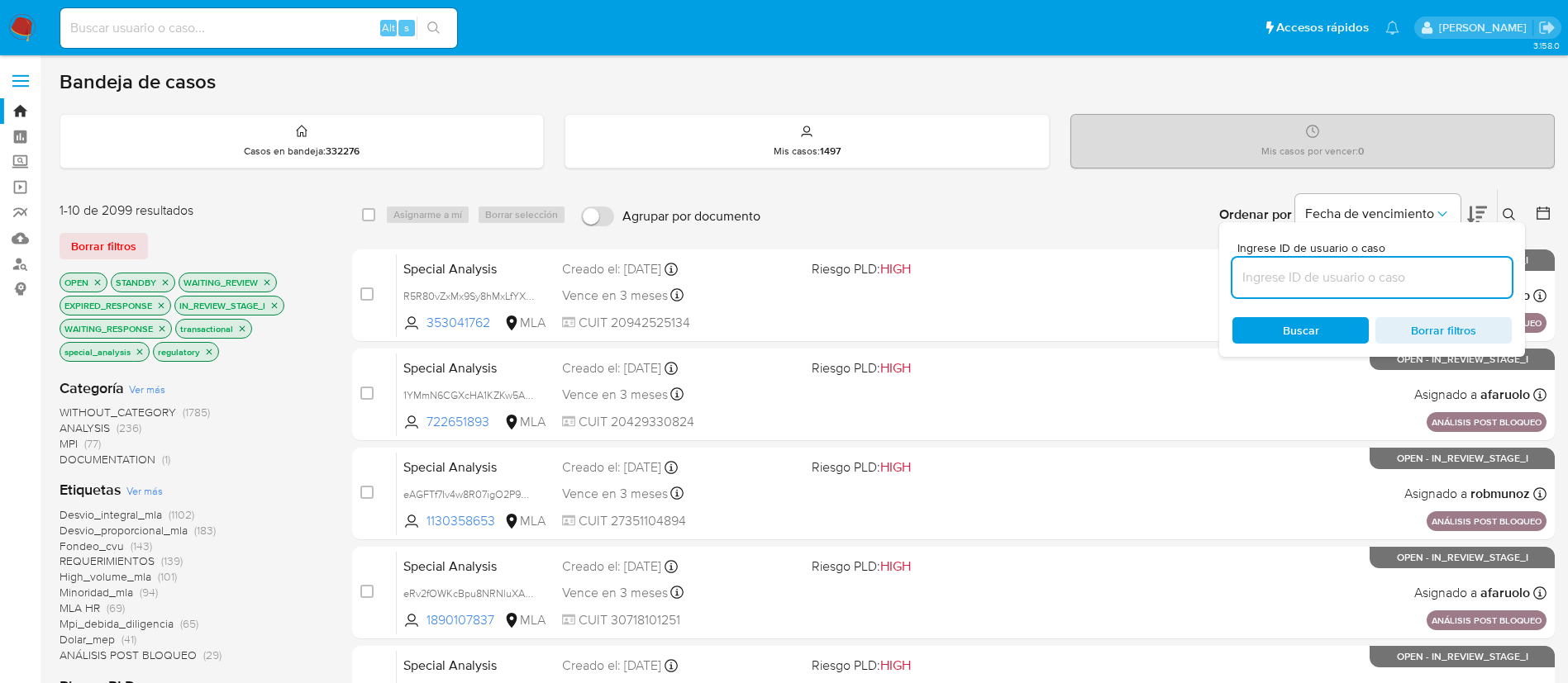
click at [1355, 281] on input at bounding box center [1372, 277] width 279 height 21
paste input "oscXKrg3GhybFEe782FkbMBo"
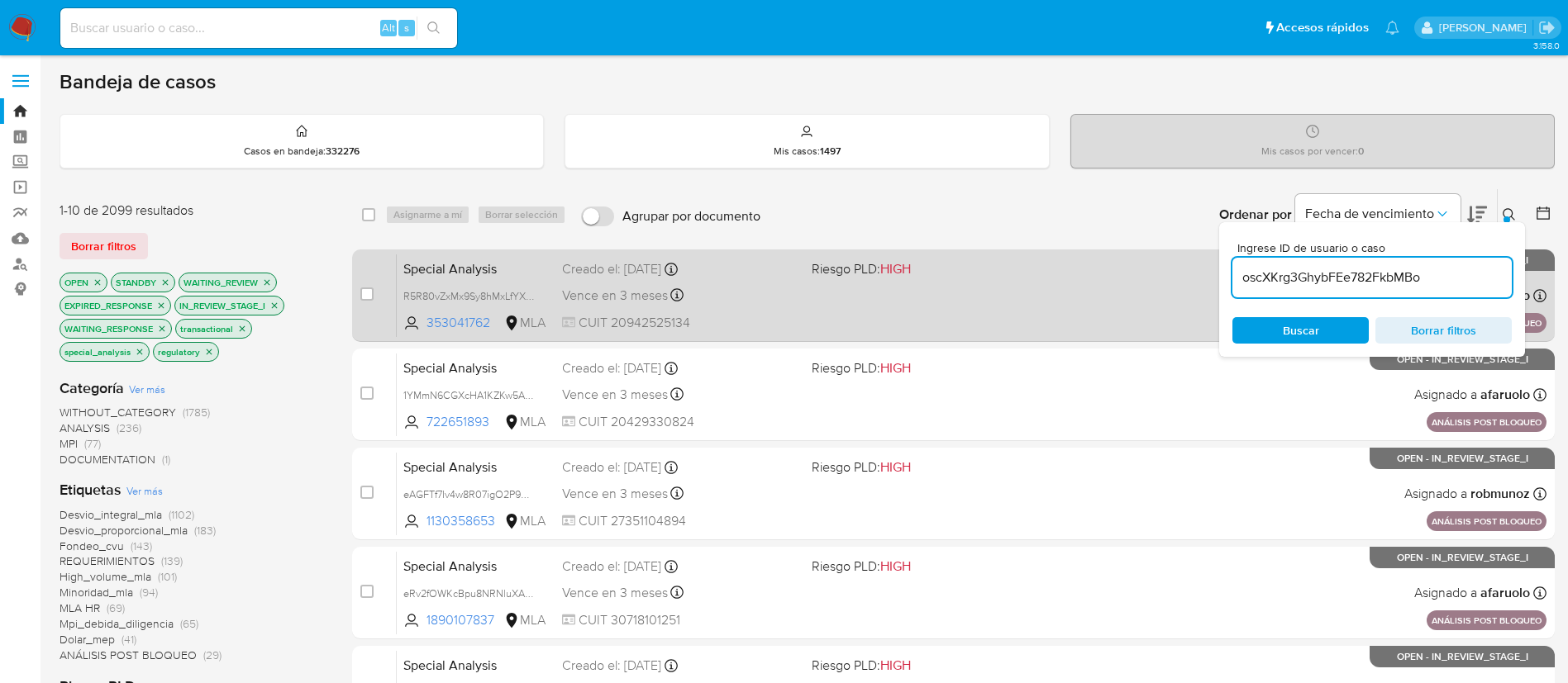
type input "oscXKrg3GhybFEe782FkbMBo"
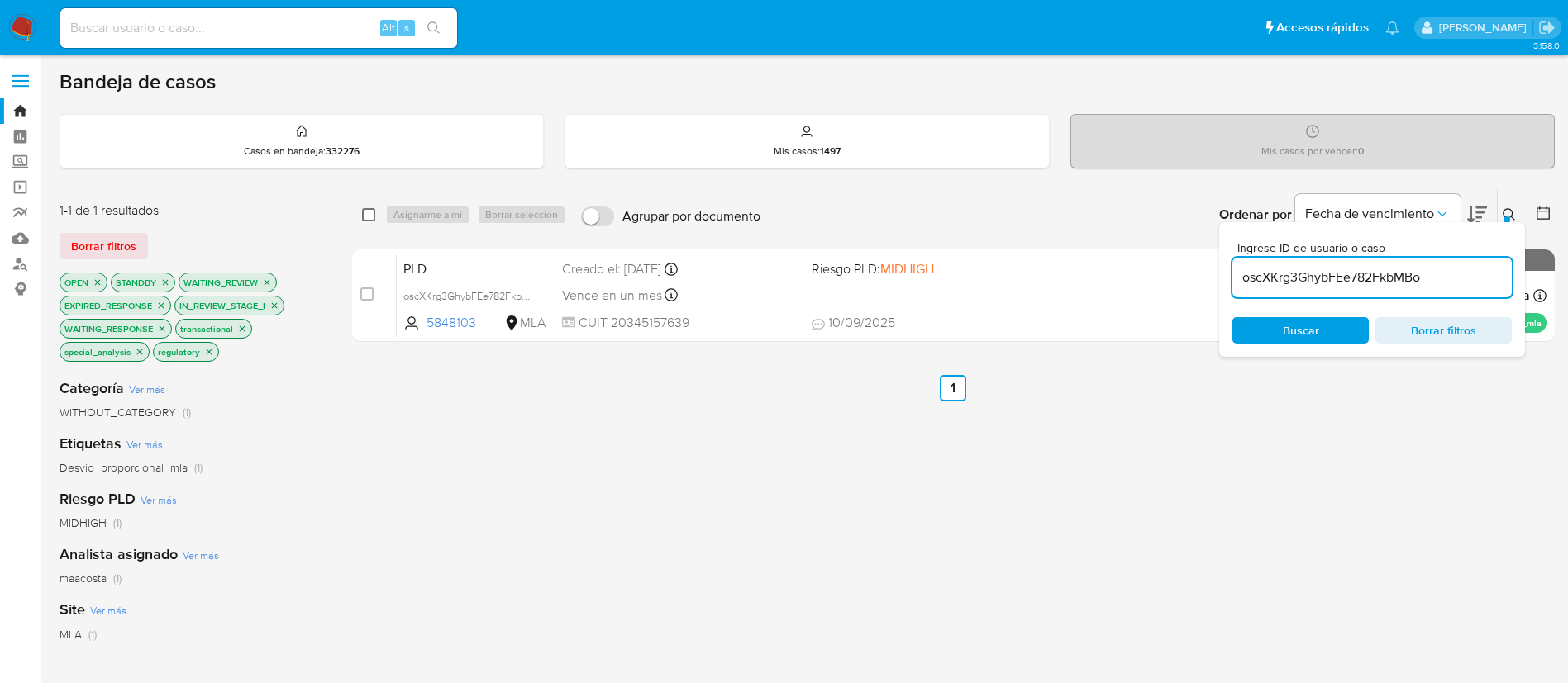
click at [364, 213] on input "checkbox" at bounding box center [368, 214] width 13 height 13
checkbox input "true"
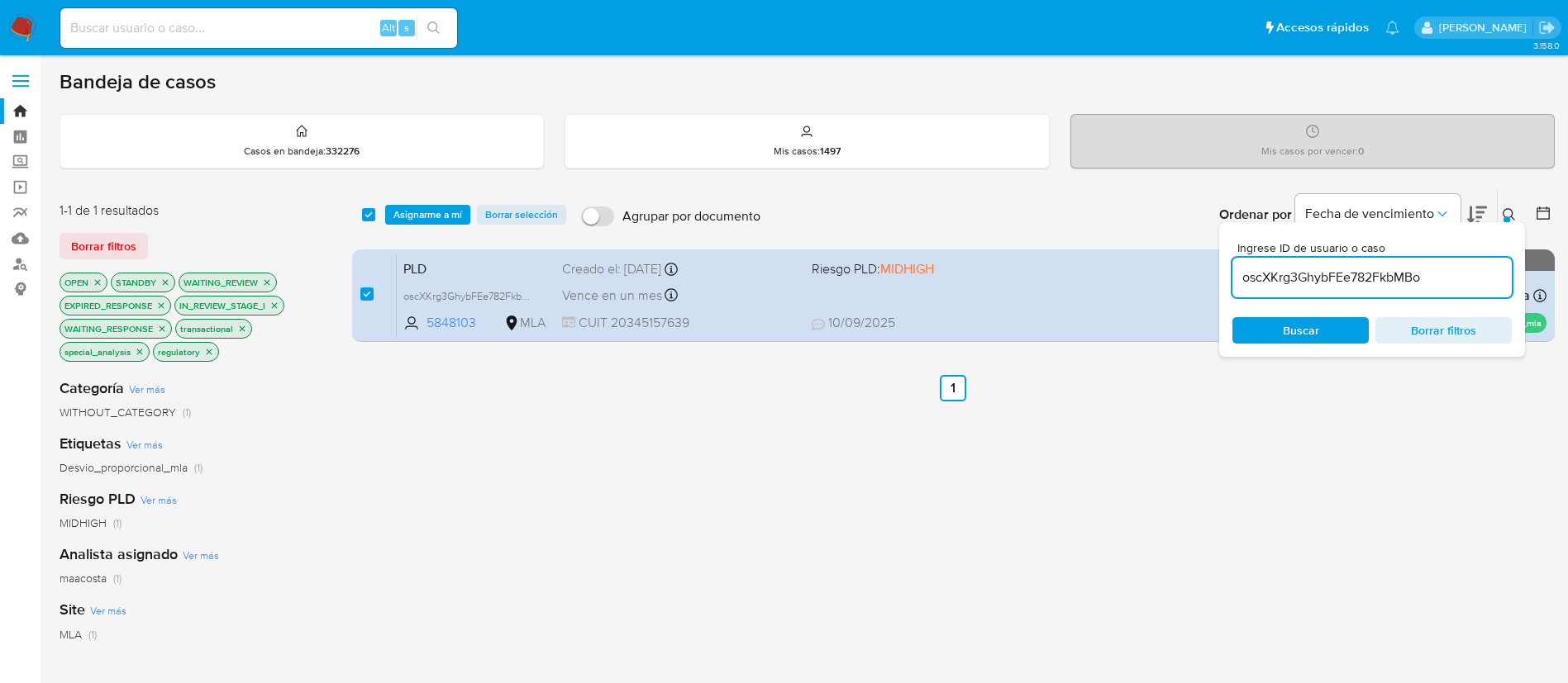
click at [1313, 277] on input "oscXKrg3GhybFEe782FkbMBo" at bounding box center [1372, 277] width 279 height 21
type input "aQjLayzwbbgWa6fpFfcT7u4u"
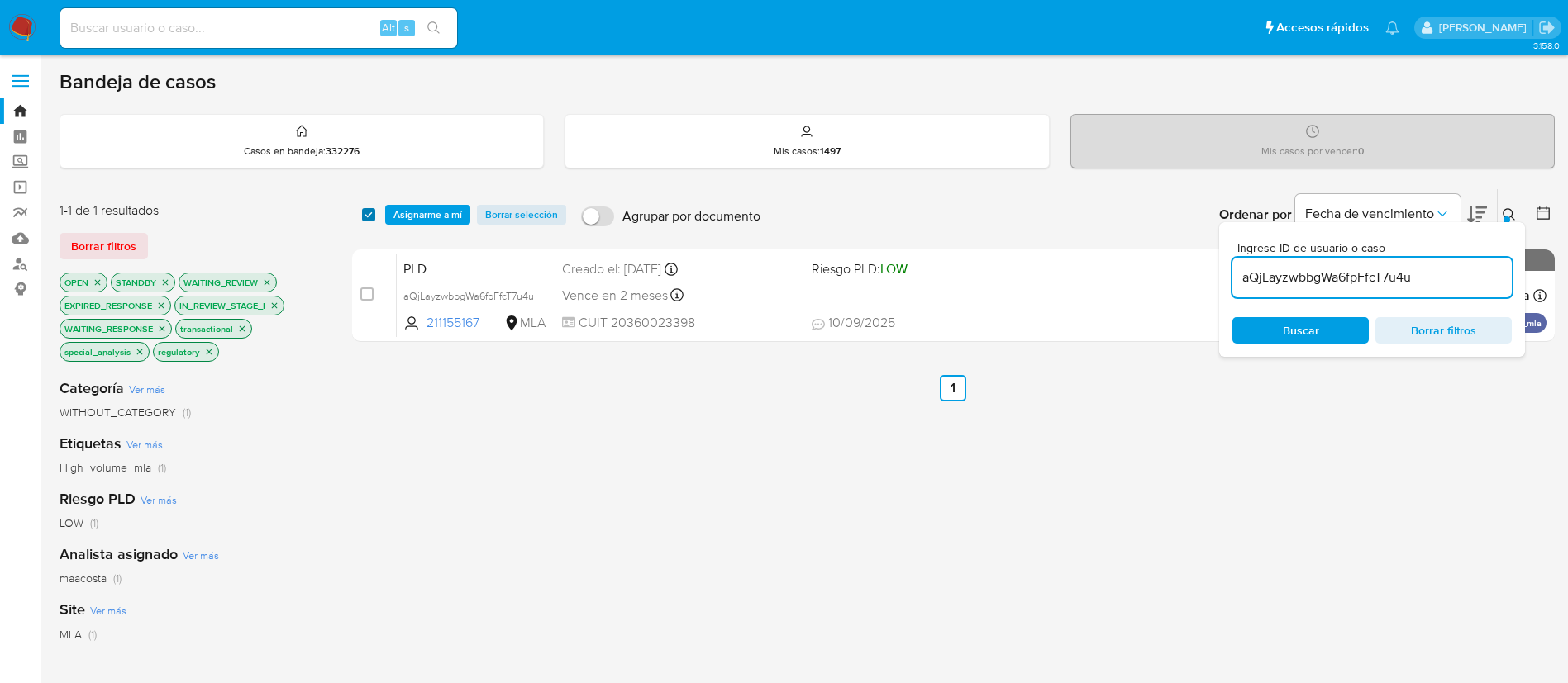
click at [366, 211] on input "checkbox" at bounding box center [368, 214] width 13 height 13
checkbox input "true"
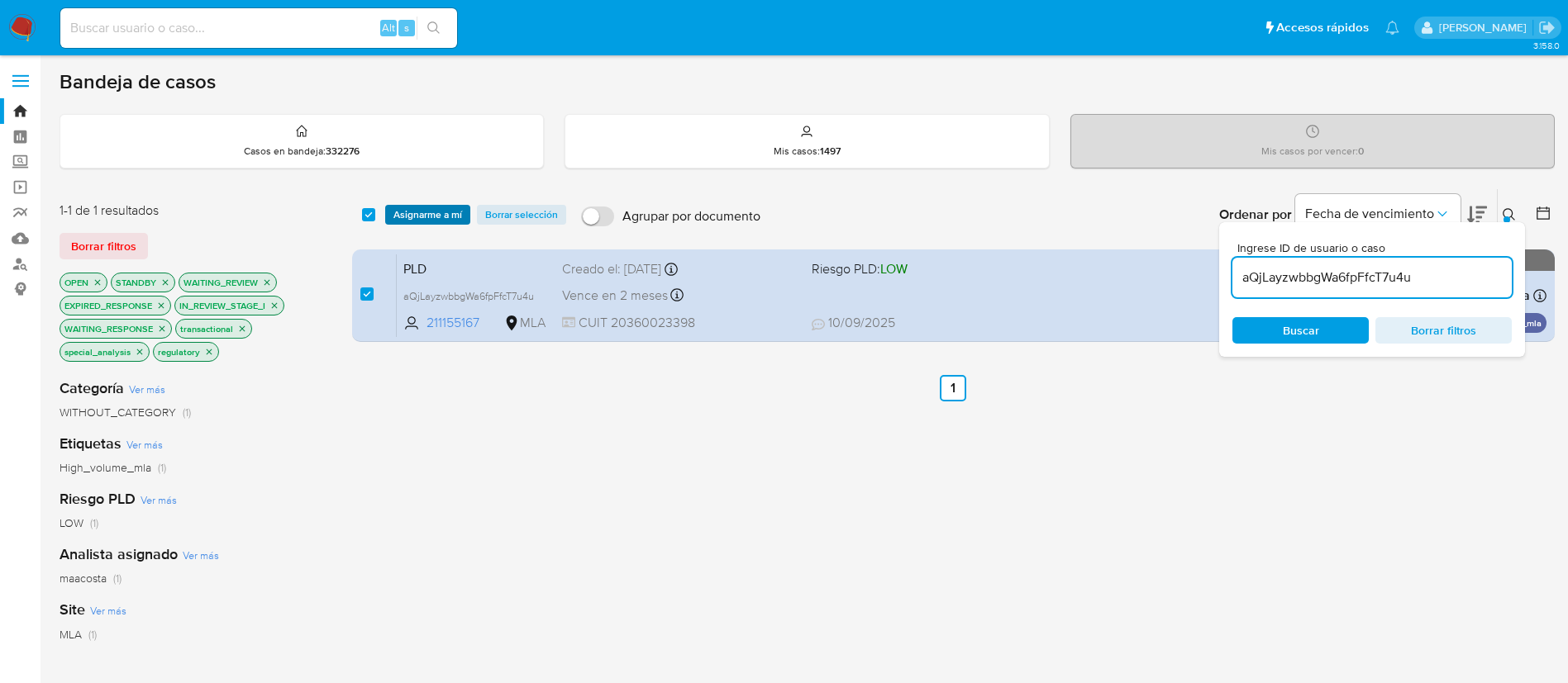
click at [410, 209] on span "Asignarme a mí" at bounding box center [428, 214] width 69 height 17
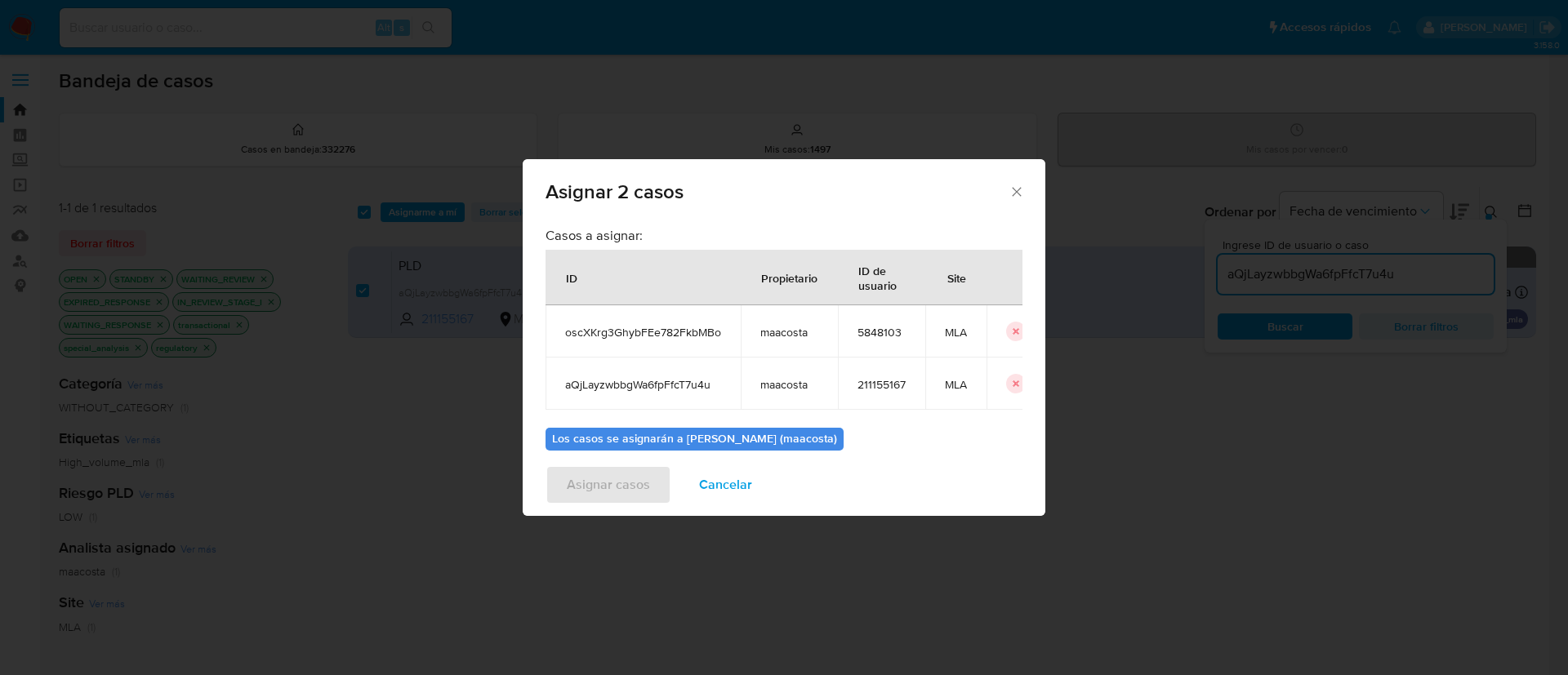
scroll to position [99, 0]
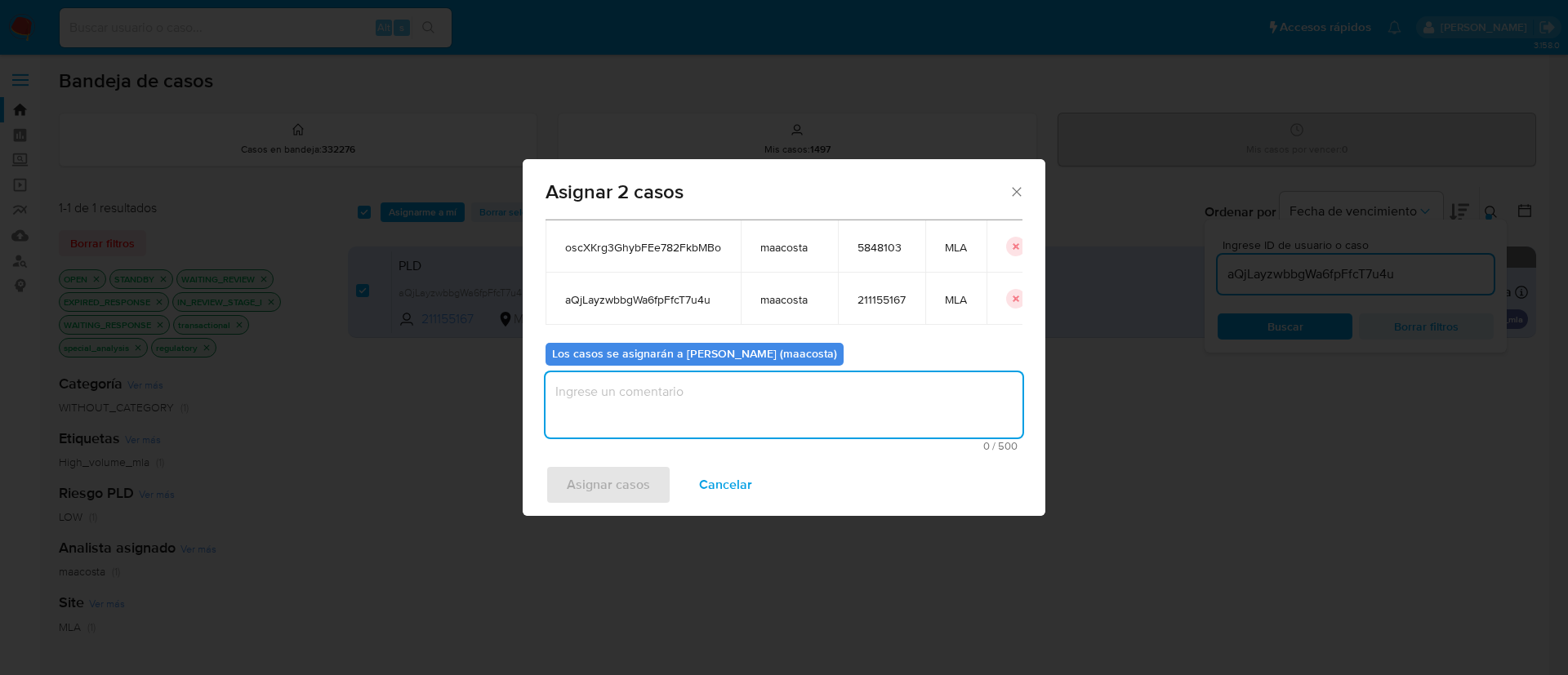
click at [644, 406] on textarea "assign-modal" at bounding box center [783, 405] width 477 height 65
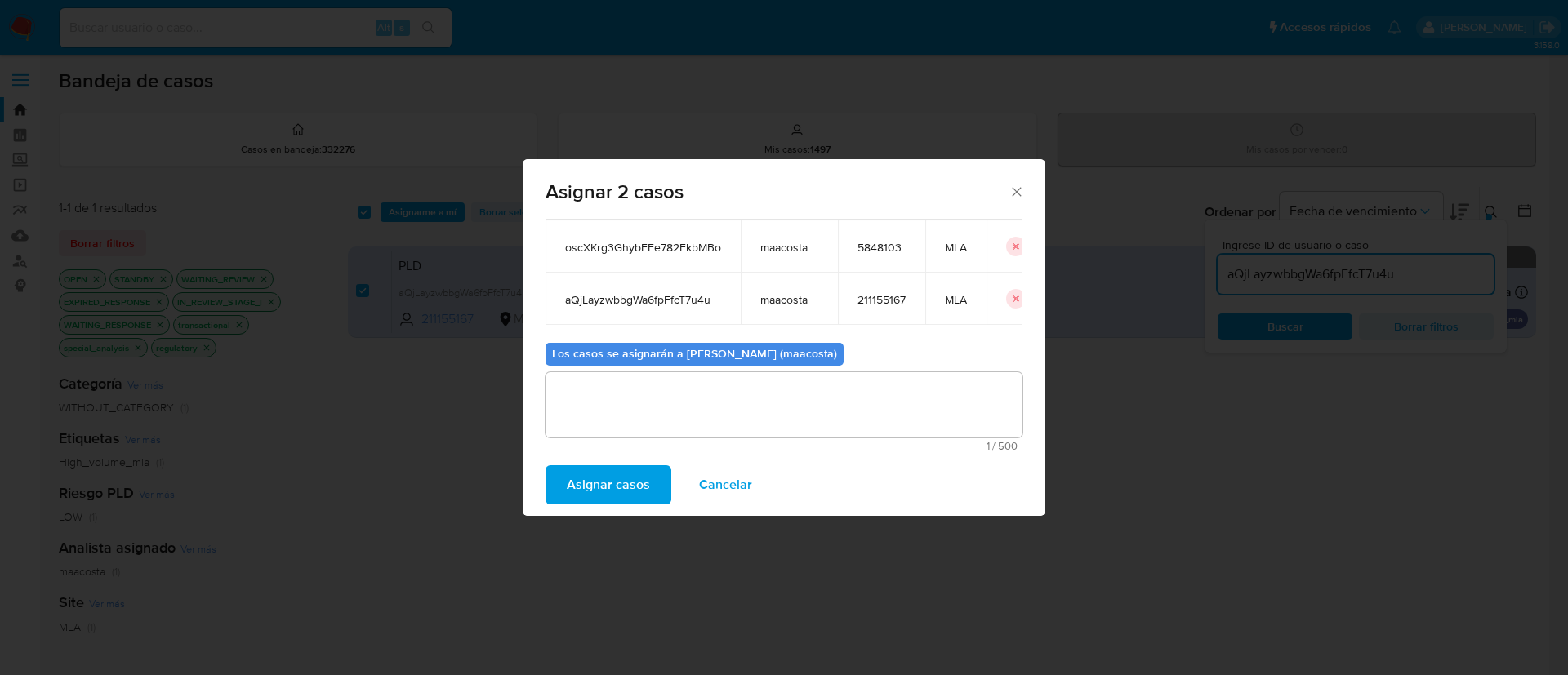
click at [609, 489] on span "Asignar casos" at bounding box center [609, 485] width 84 height 36
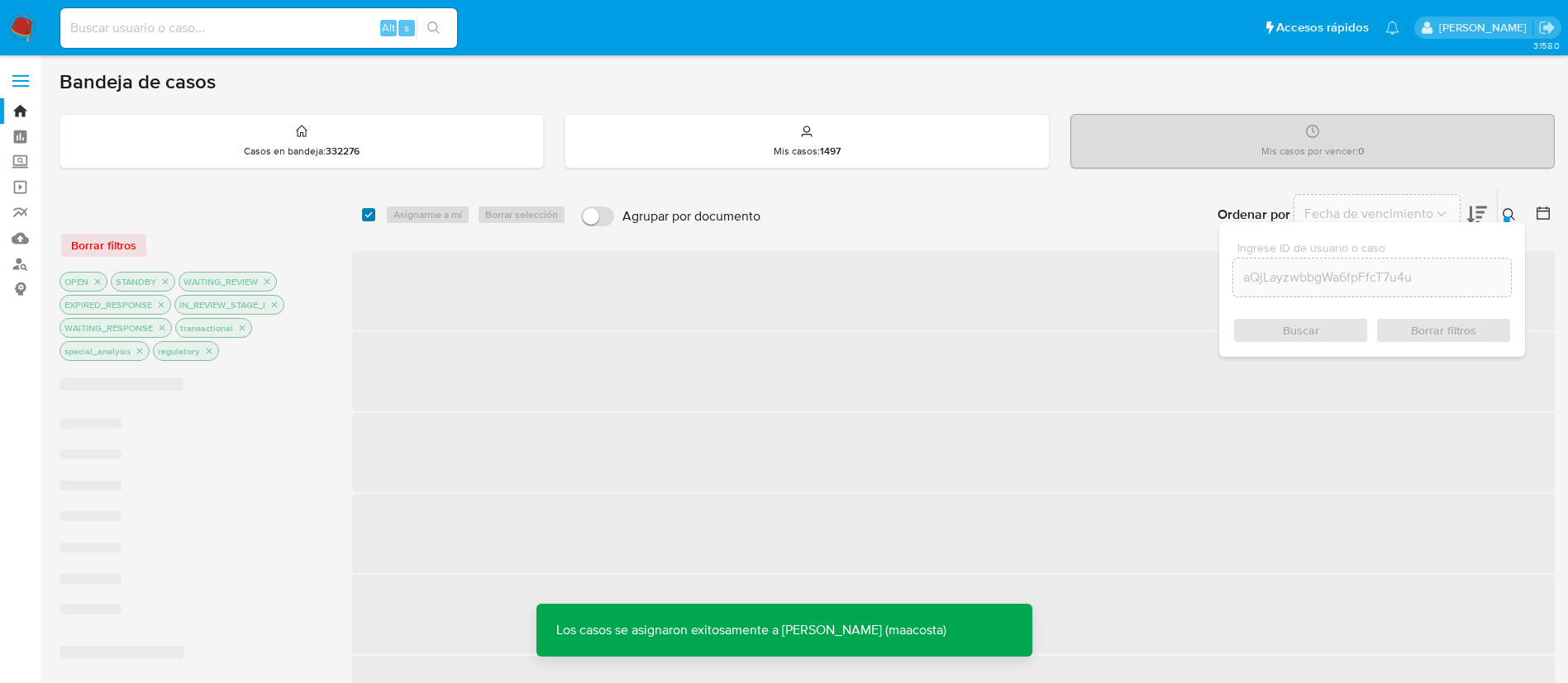
click at [363, 214] on input "checkbox" at bounding box center [368, 214] width 13 height 13
checkbox input "true"
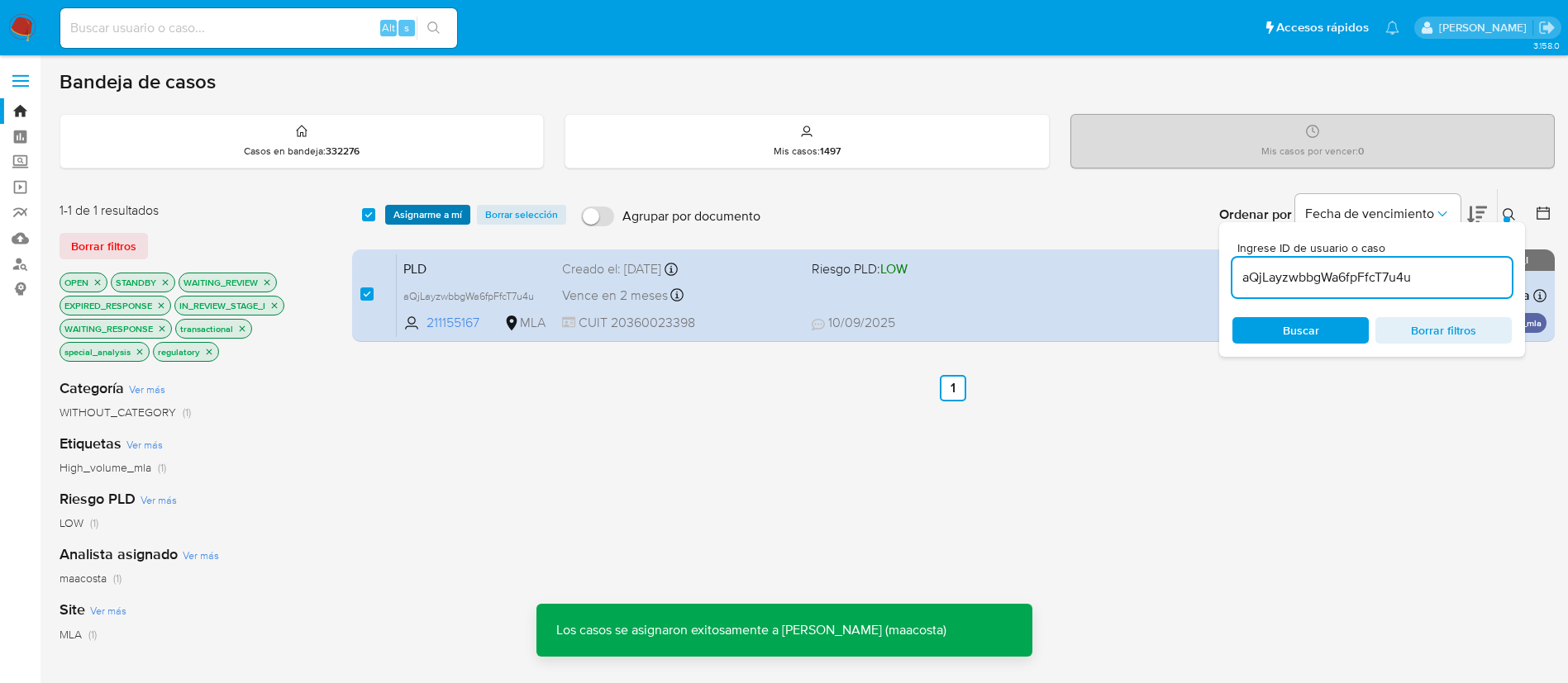
click at [435, 209] on span "Asignarme a mí" at bounding box center [428, 214] width 69 height 17
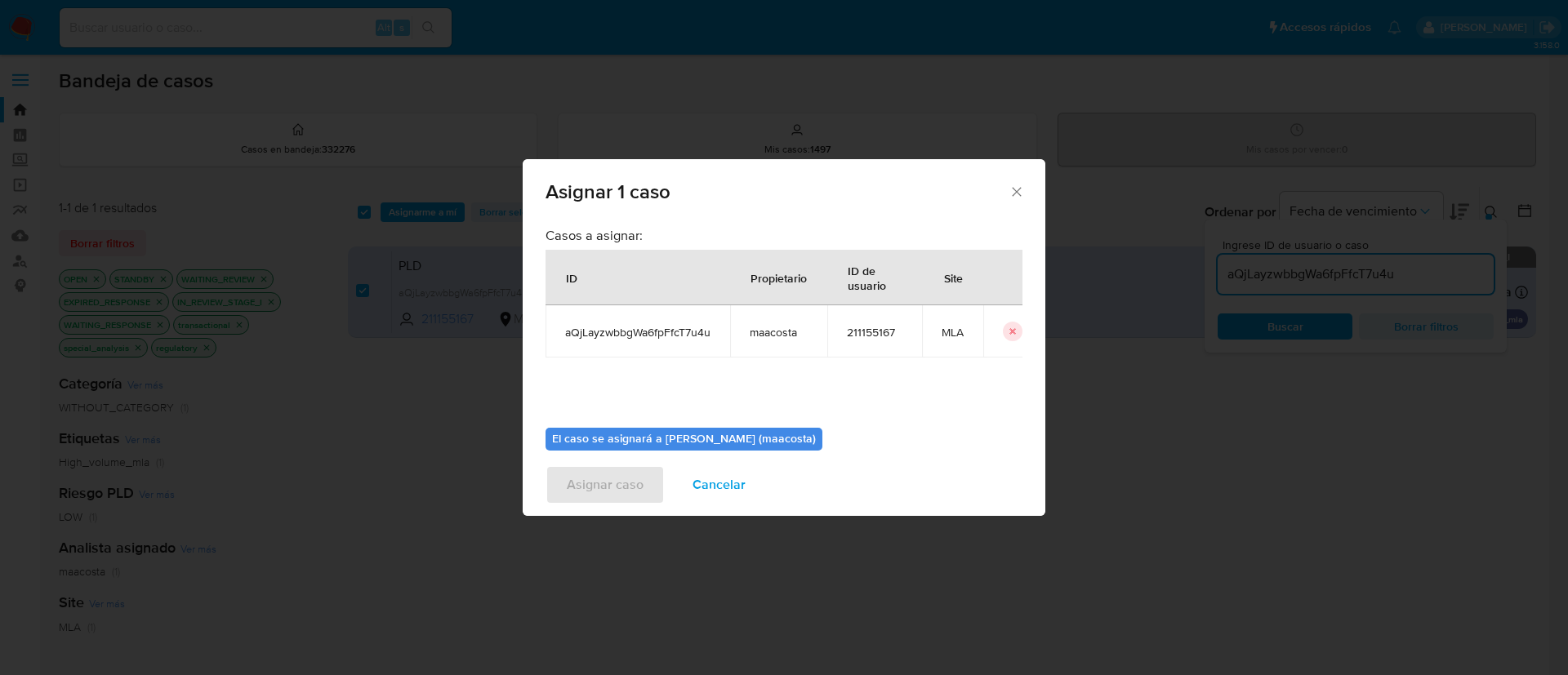
click at [1084, 328] on div "Asignar 1 caso Casos a asignar: ID Propietario ID de usuario Site aQjLayzwbbgWa…" at bounding box center [784, 338] width 1568 height 675
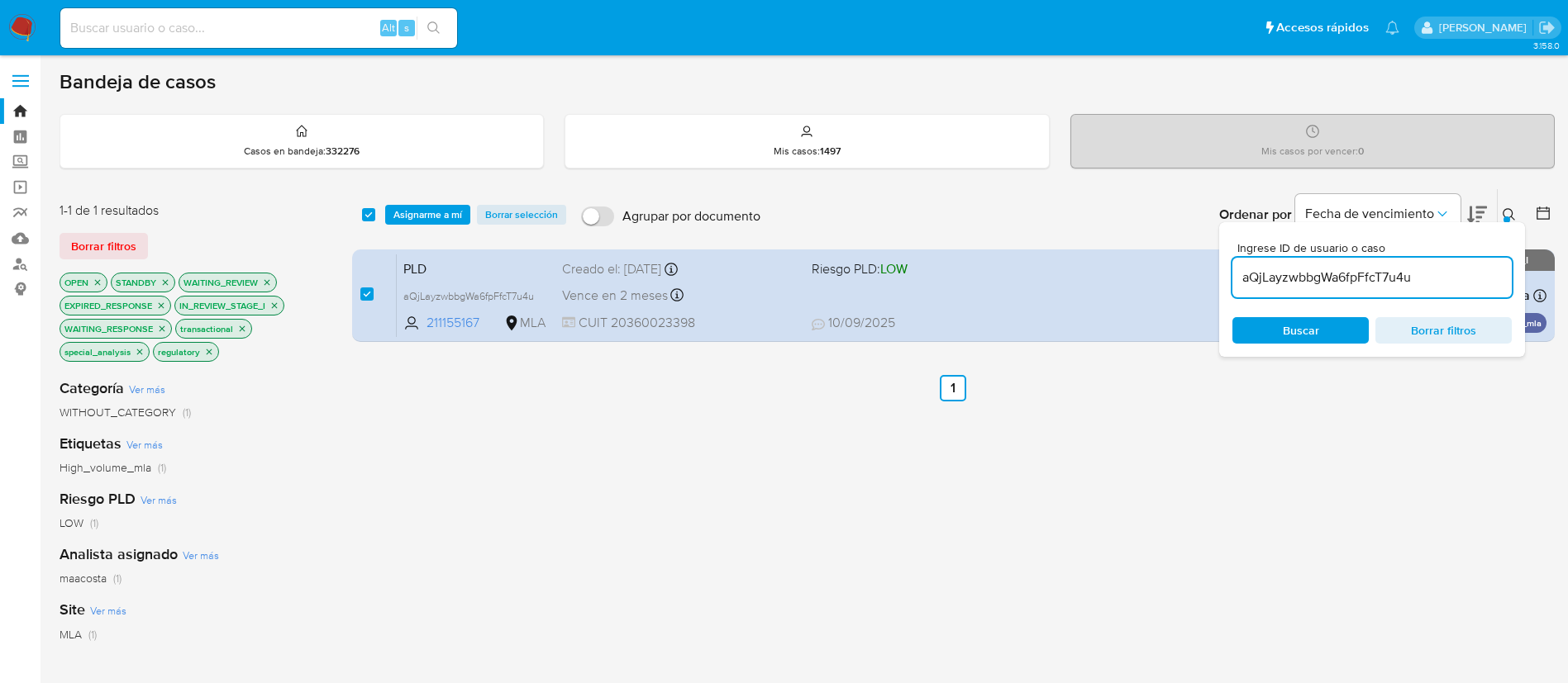
click at [1279, 285] on input "aQjLayzwbbgWa6fpFfcT7u4u" at bounding box center [1372, 277] width 279 height 21
paste input "oscXKrg3GhybFEe782FkbMBo"
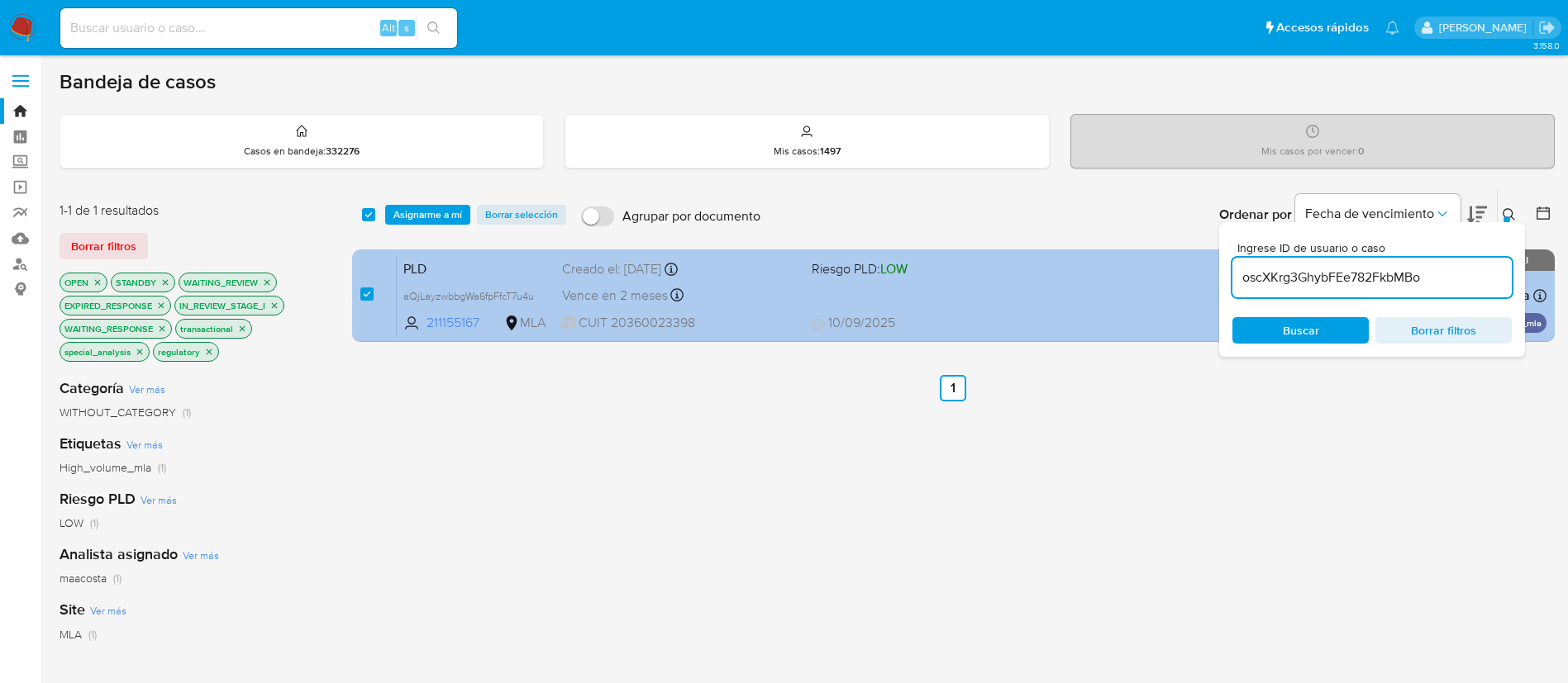
type input "oscXKrg3GhybFEe782FkbMBo"
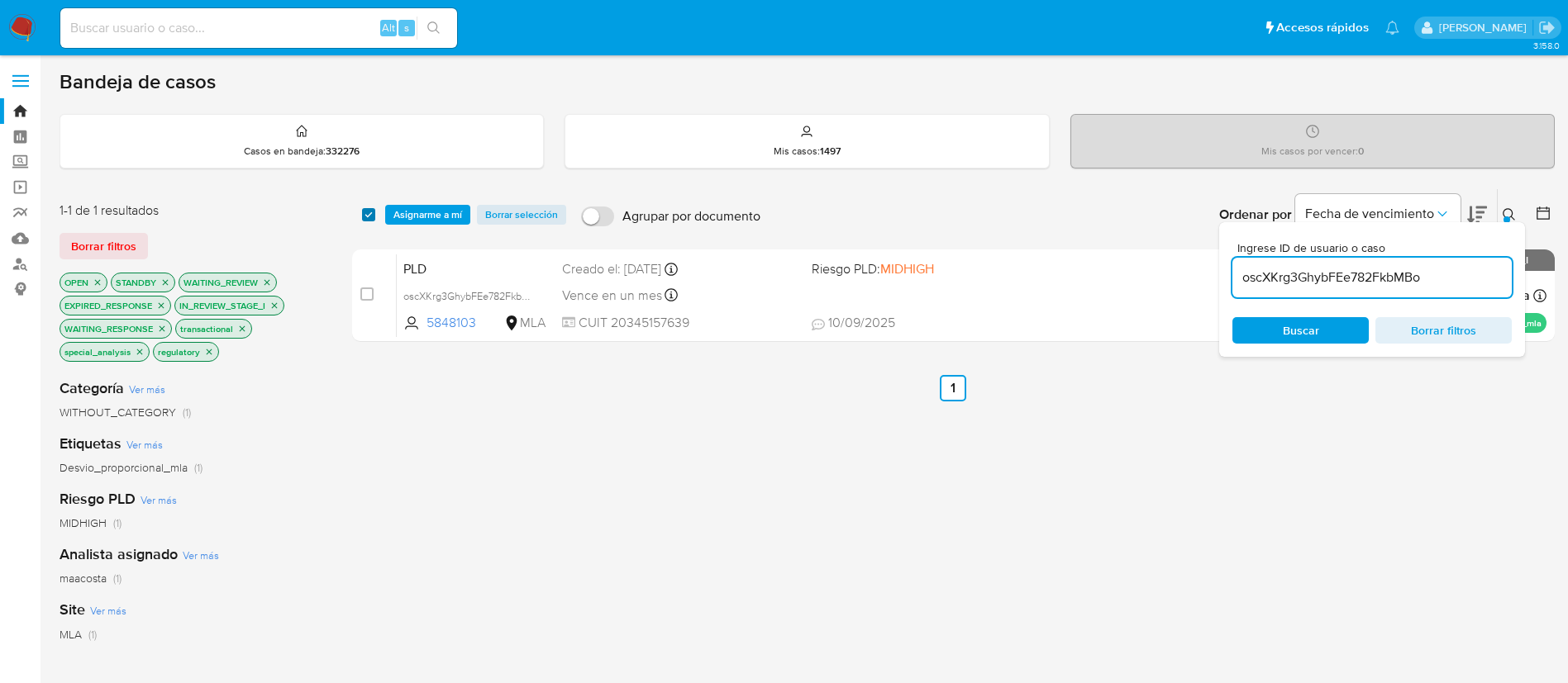
click at [367, 216] on input "checkbox" at bounding box center [368, 214] width 13 height 13
checkbox input "true"
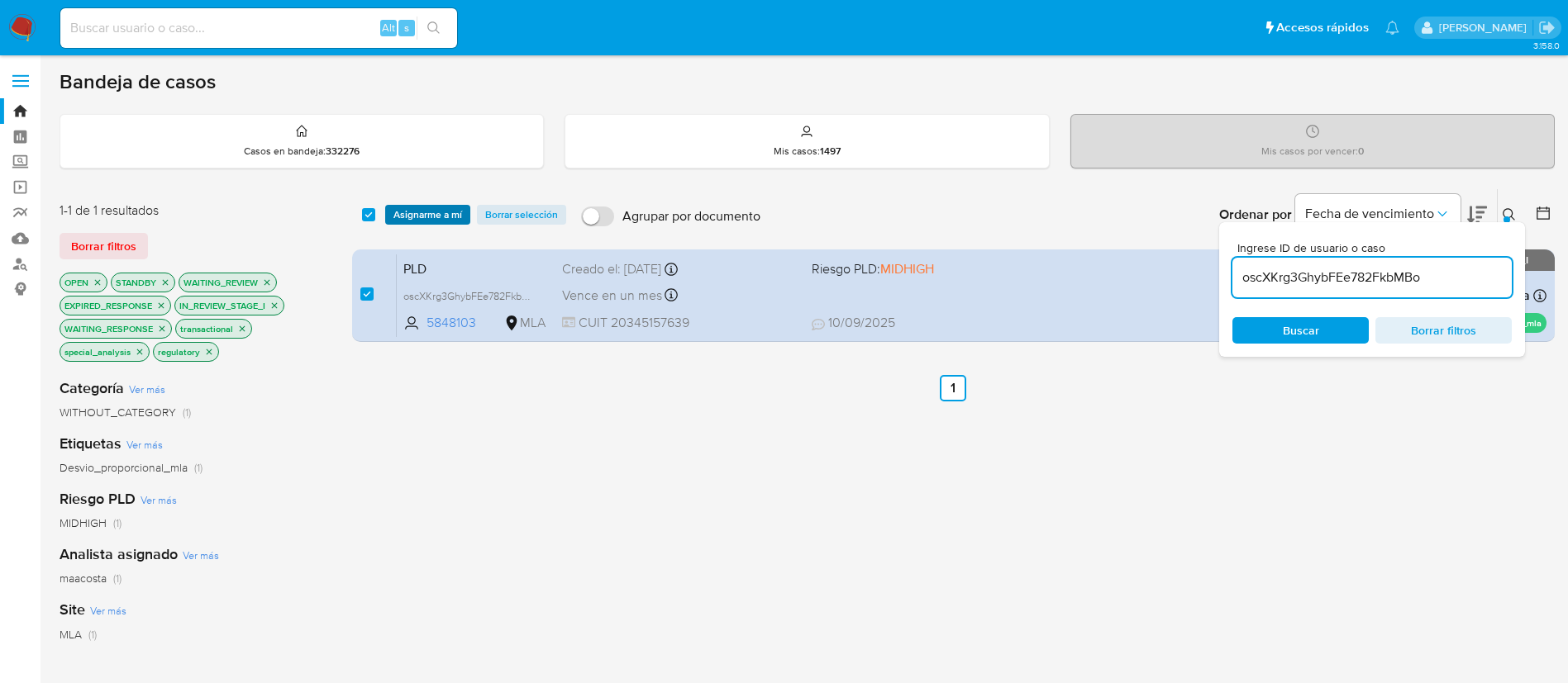
click at [418, 211] on span "Asignarme a mí" at bounding box center [428, 214] width 69 height 17
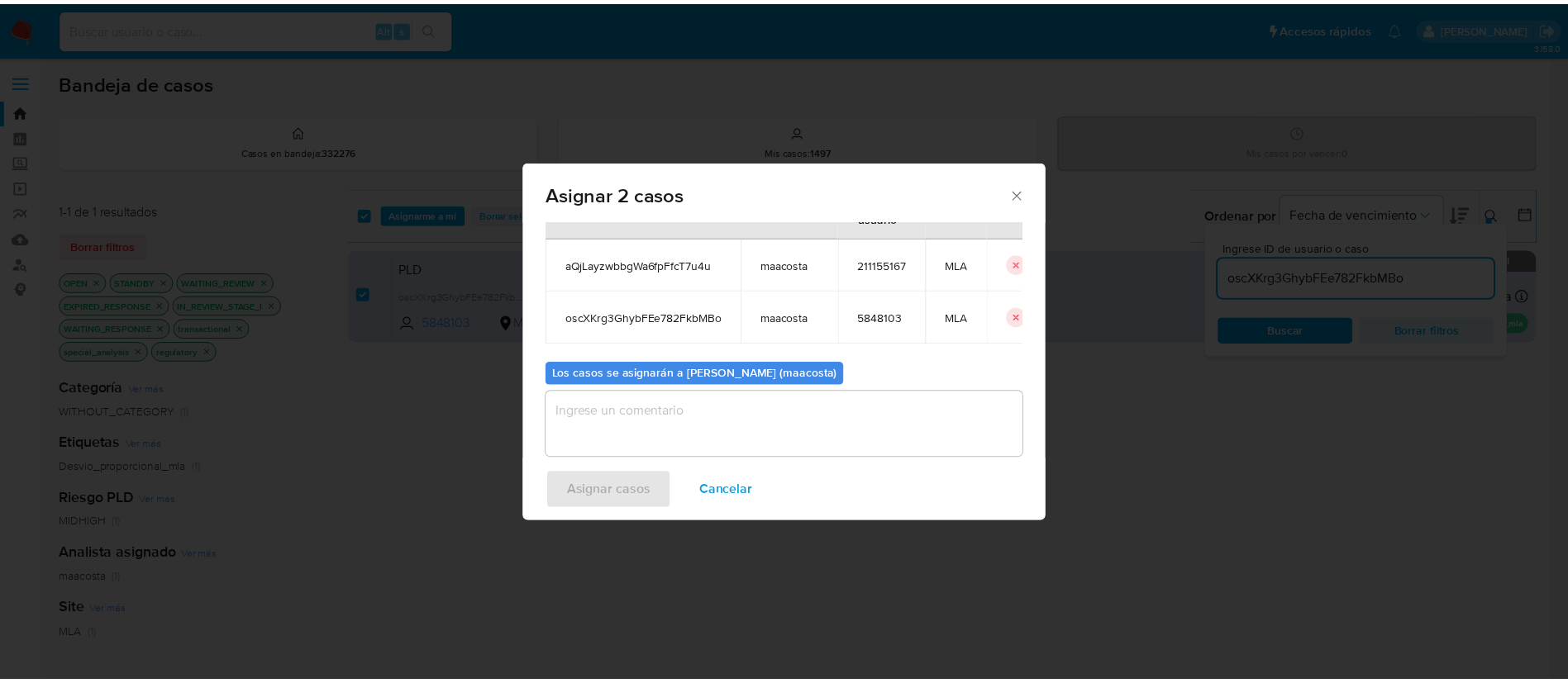
scroll to position [85, 0]
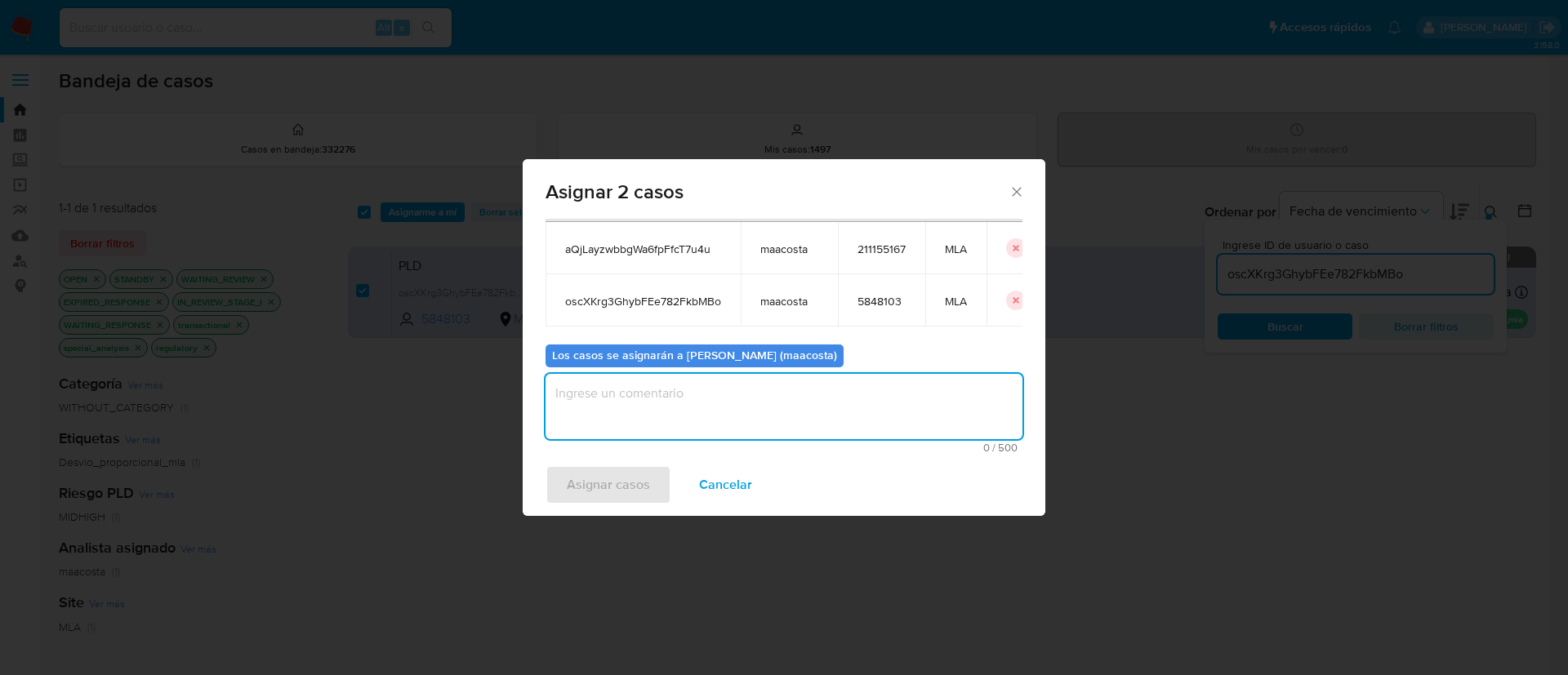
click at [693, 399] on textarea "assign-modal" at bounding box center [783, 406] width 477 height 65
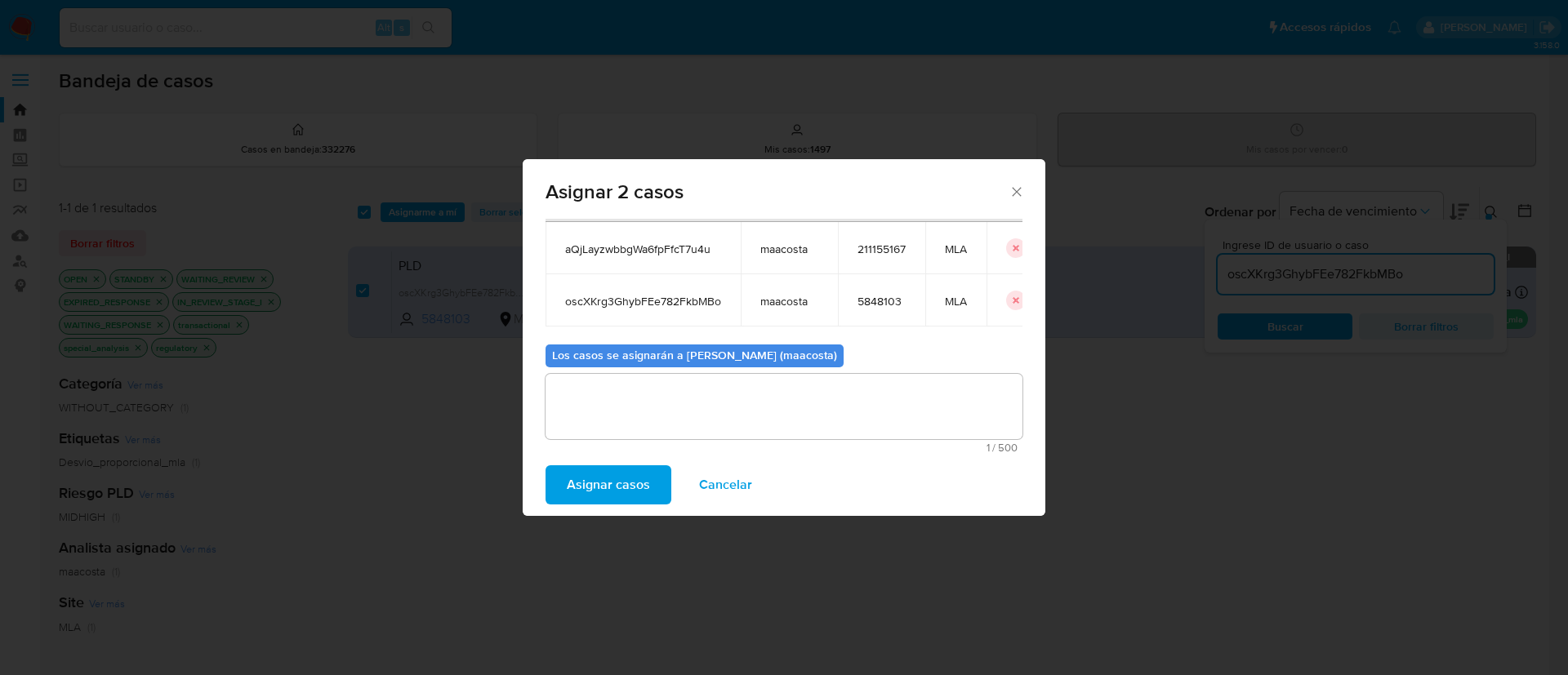
click at [592, 488] on span "Asignar casos" at bounding box center [609, 485] width 84 height 36
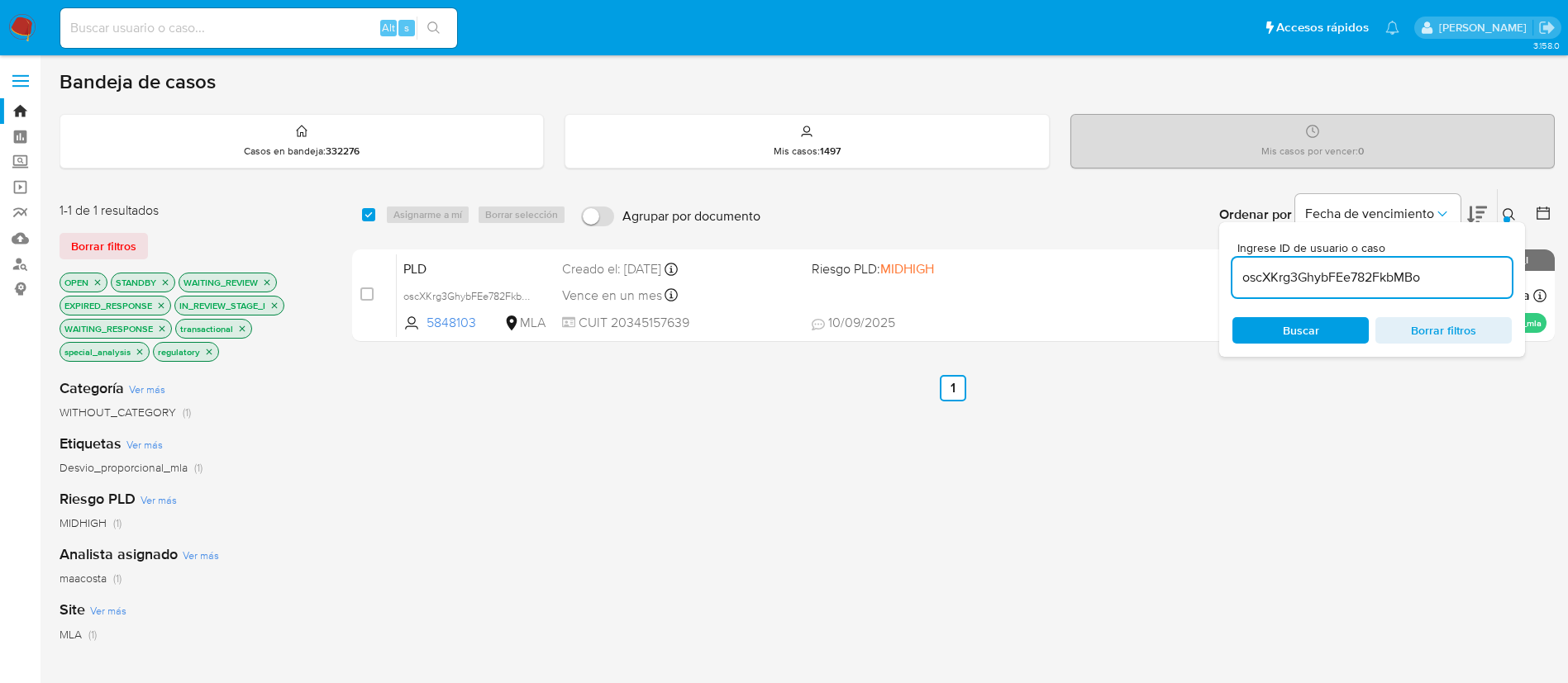
click at [1270, 278] on input "oscXKrg3GhybFEe782FkbMBo" at bounding box center [1372, 277] width 279 height 21
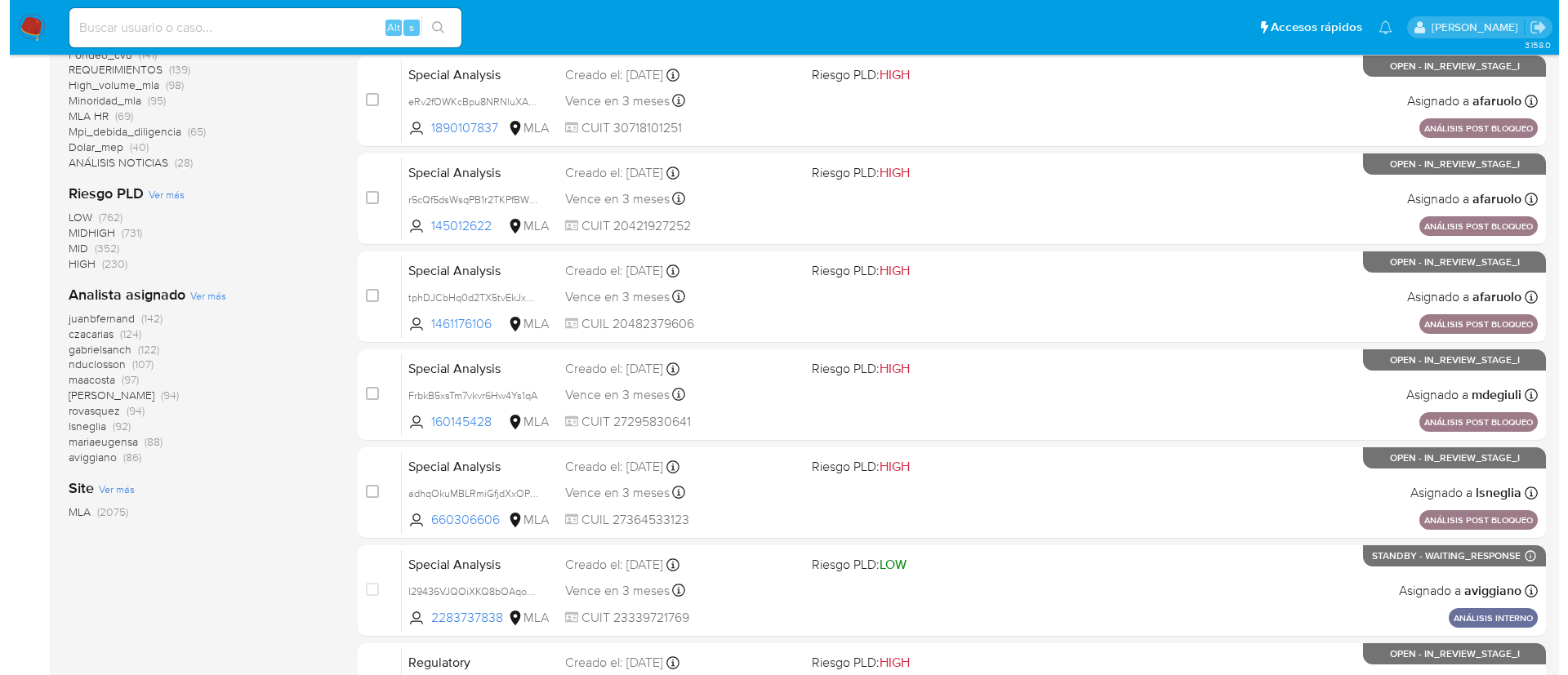
scroll to position [487, 0]
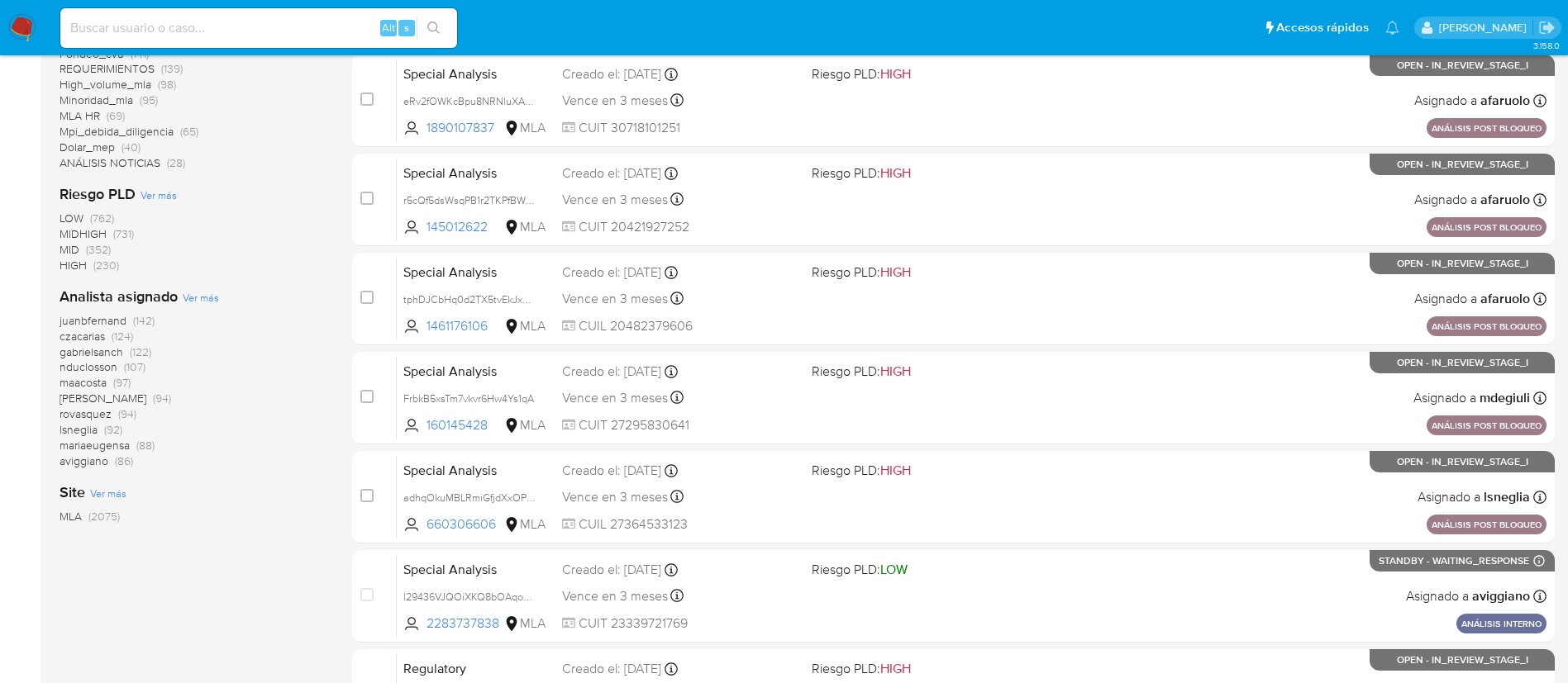
click at [217, 296] on div "Analista asignado Ver más juanbfernand (142) czacarias (124) gabrielsanch (122)…" at bounding box center [192, 378] width 266 height 183
click at [204, 296] on span "Ver más" at bounding box center [200, 297] width 36 height 15
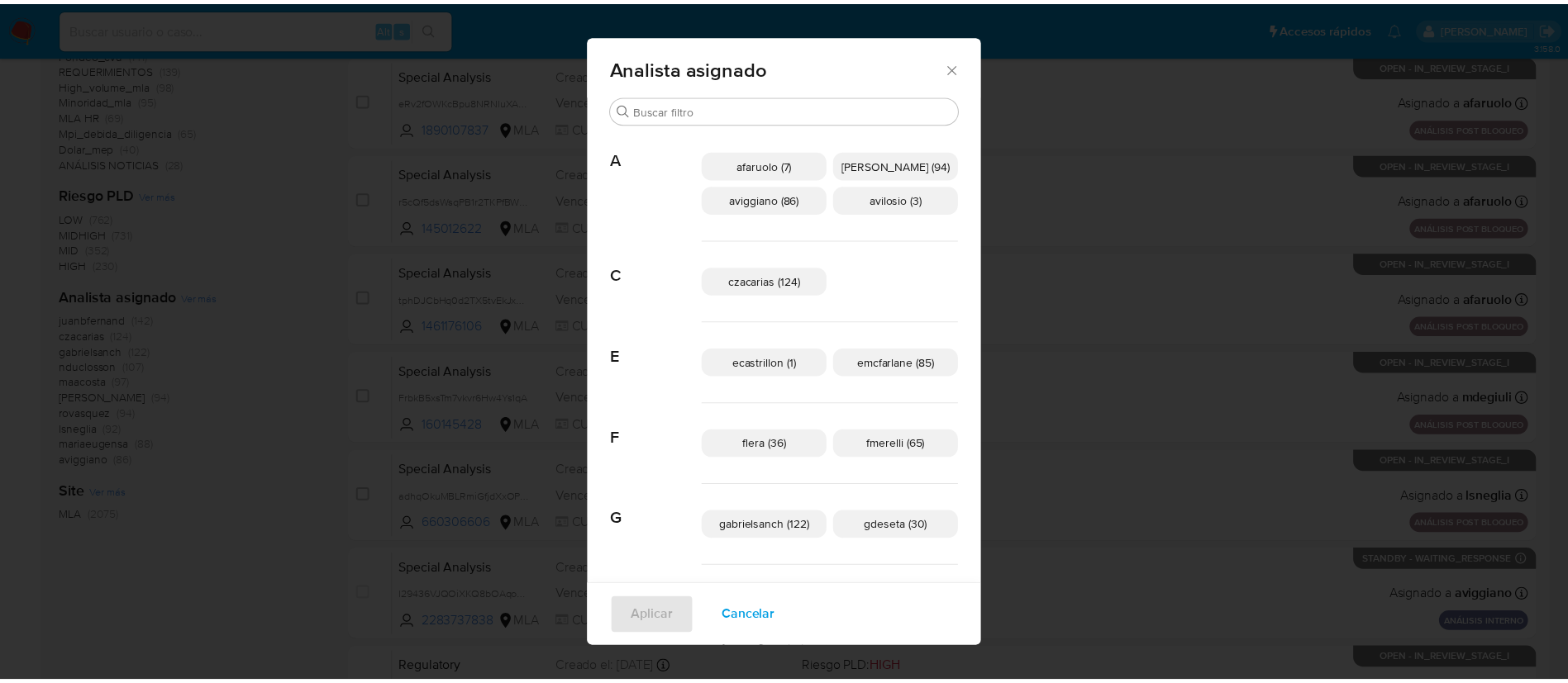
scroll to position [18, 0]
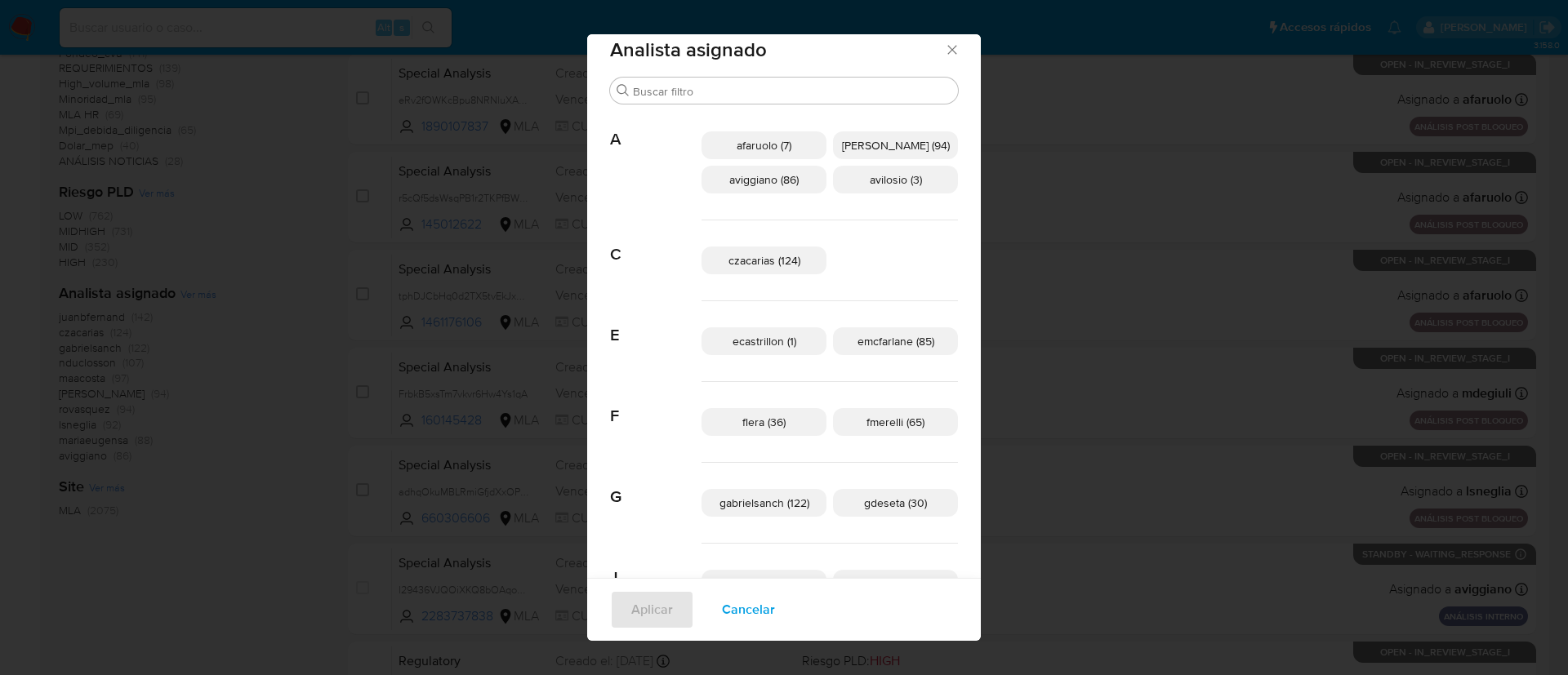
click at [514, 280] on div "Analista asignado Buscar A afaruolo (7) amedzovich (94) aviggiano (86) avilosio…" at bounding box center [784, 338] width 1568 height 675
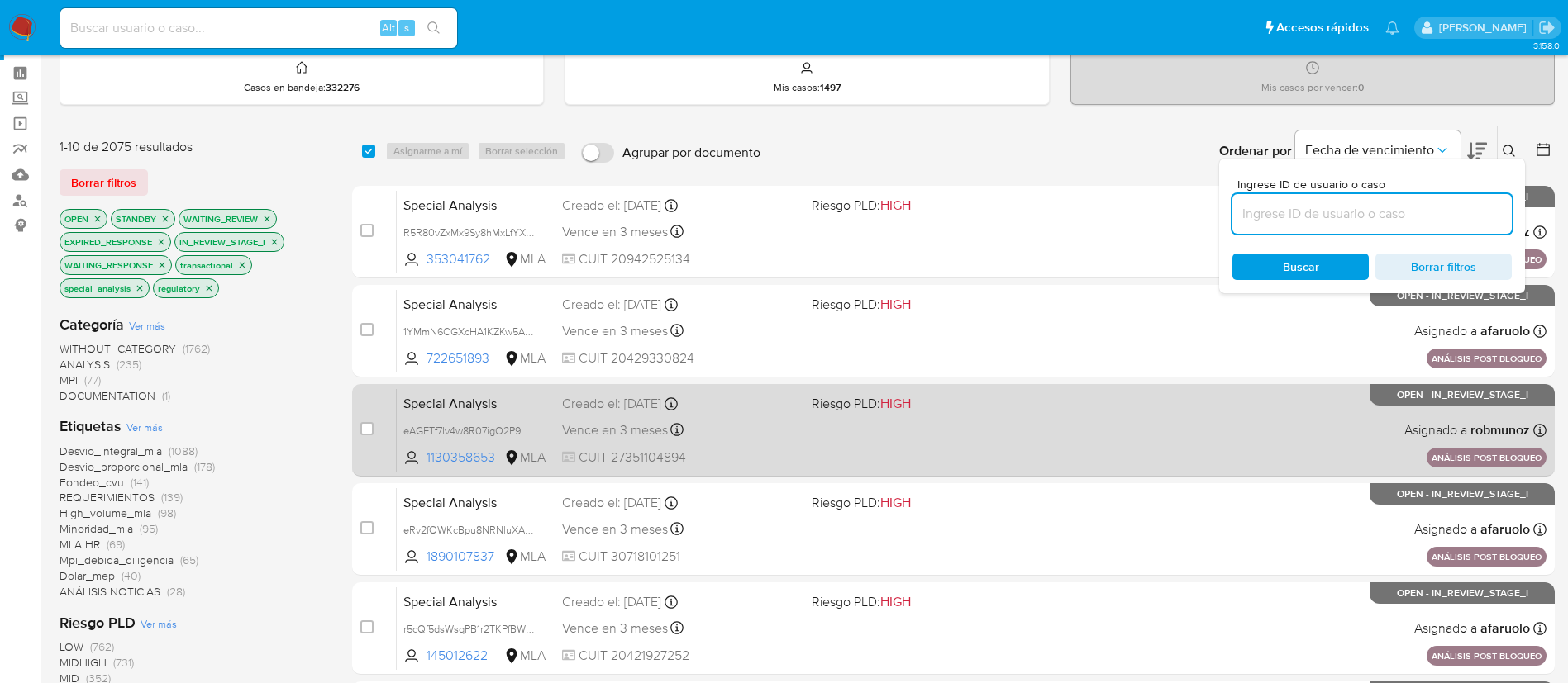
scroll to position [0, 0]
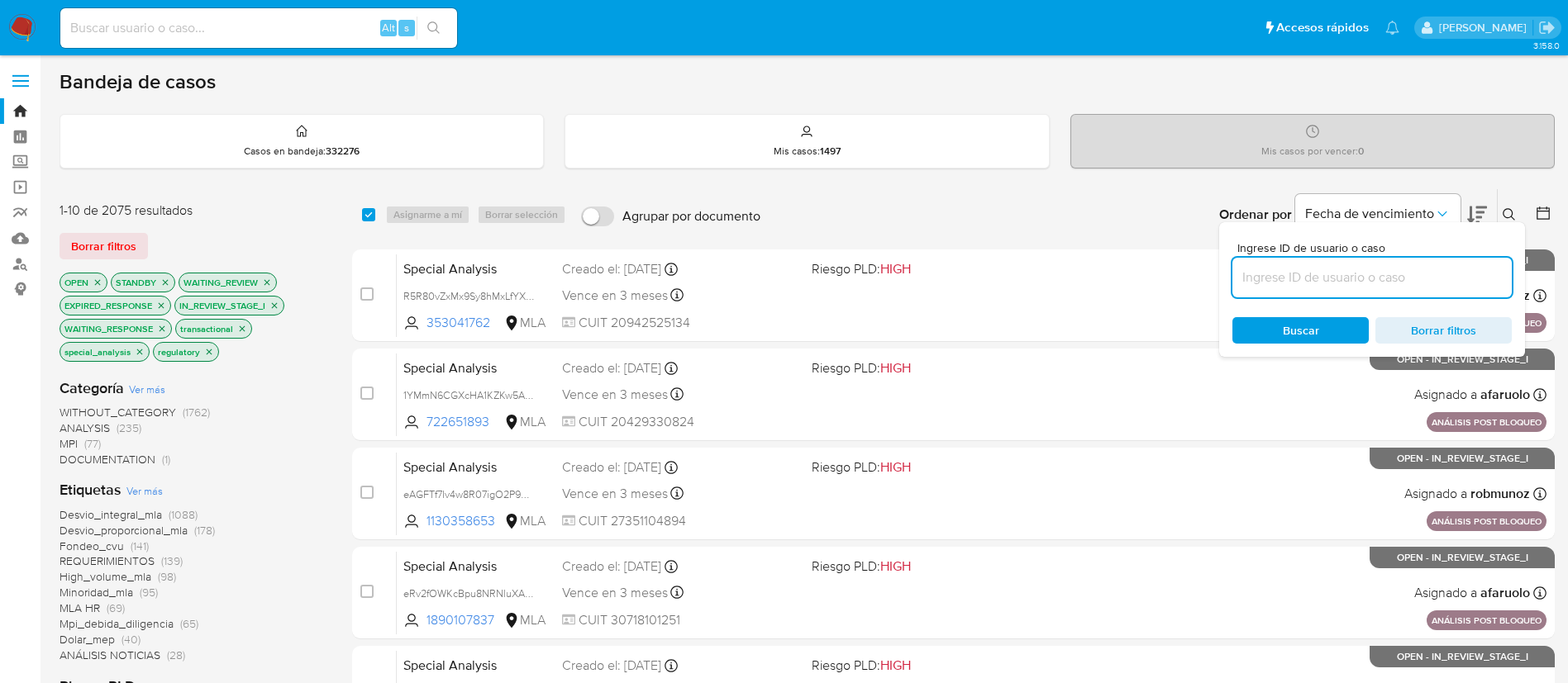
click at [1539, 209] on icon at bounding box center [1543, 213] width 17 height 17
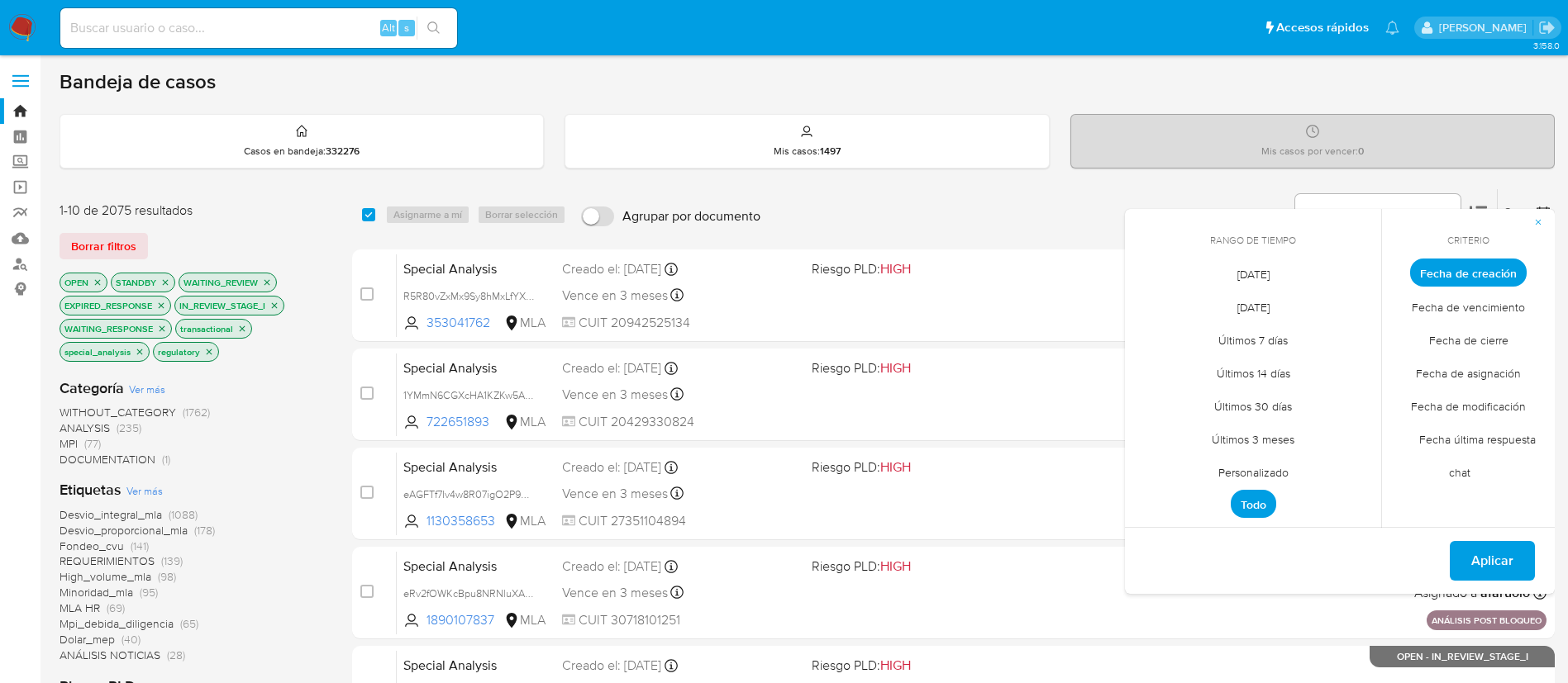
click at [1270, 470] on span "Personalizado" at bounding box center [1253, 472] width 105 height 34
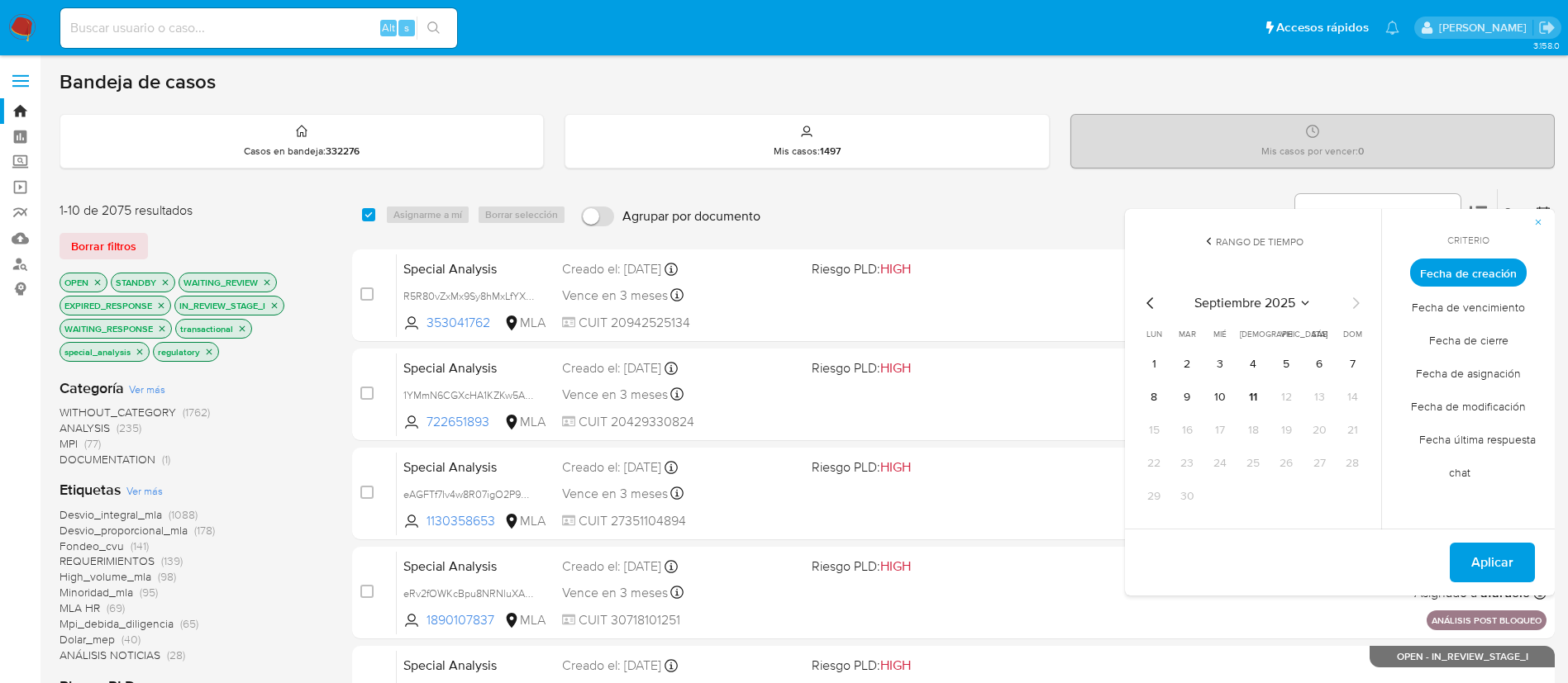
click at [1152, 307] on icon "Mes anterior" at bounding box center [1150, 303] width 6 height 11
click at [1147, 302] on icon "Mes anterior" at bounding box center [1150, 303] width 19 height 19
click at [1191, 364] on button "1" at bounding box center [1187, 364] width 26 height 26
click at [1357, 309] on icon "Mes siguiente" at bounding box center [1355, 303] width 19 height 19
click at [1292, 364] on button "1" at bounding box center [1286, 364] width 26 height 26
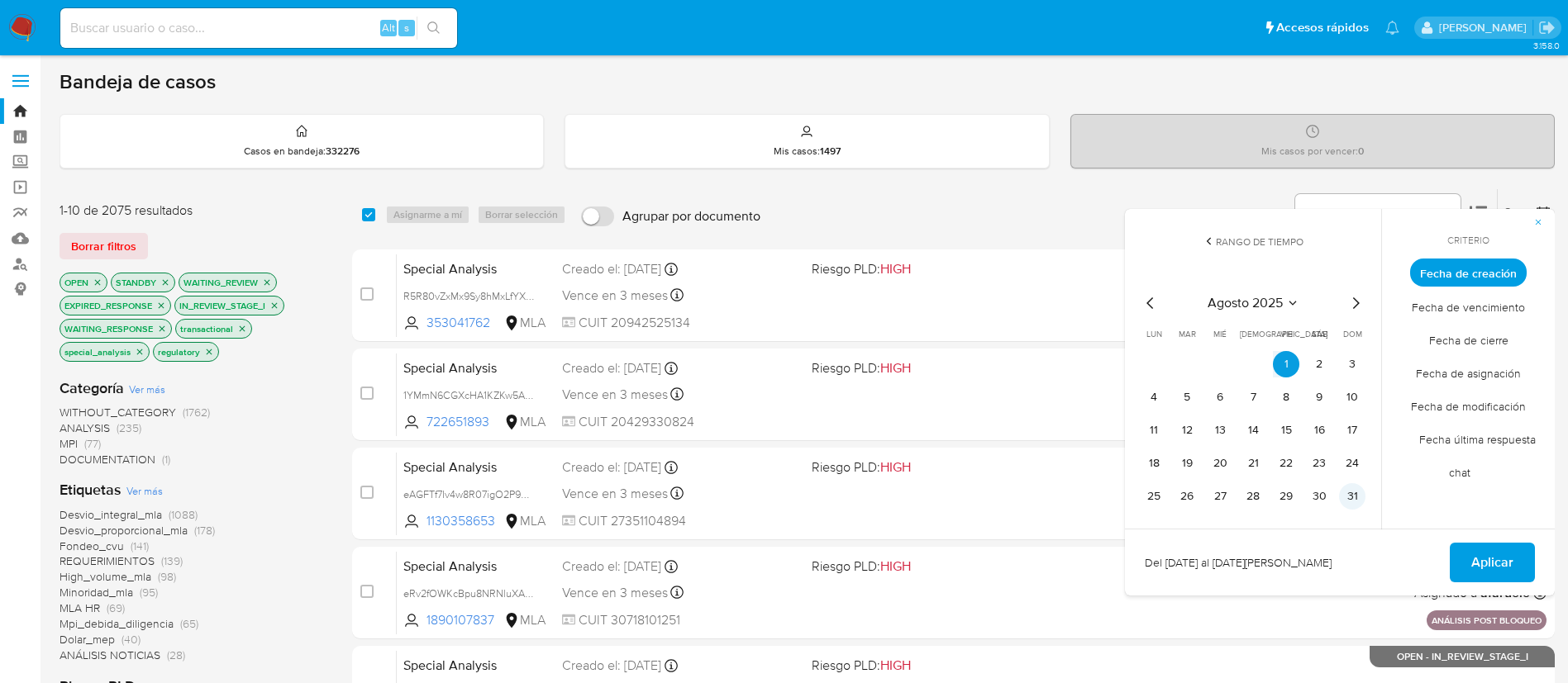
click at [1358, 487] on button "31" at bounding box center [1353, 497] width 26 height 26
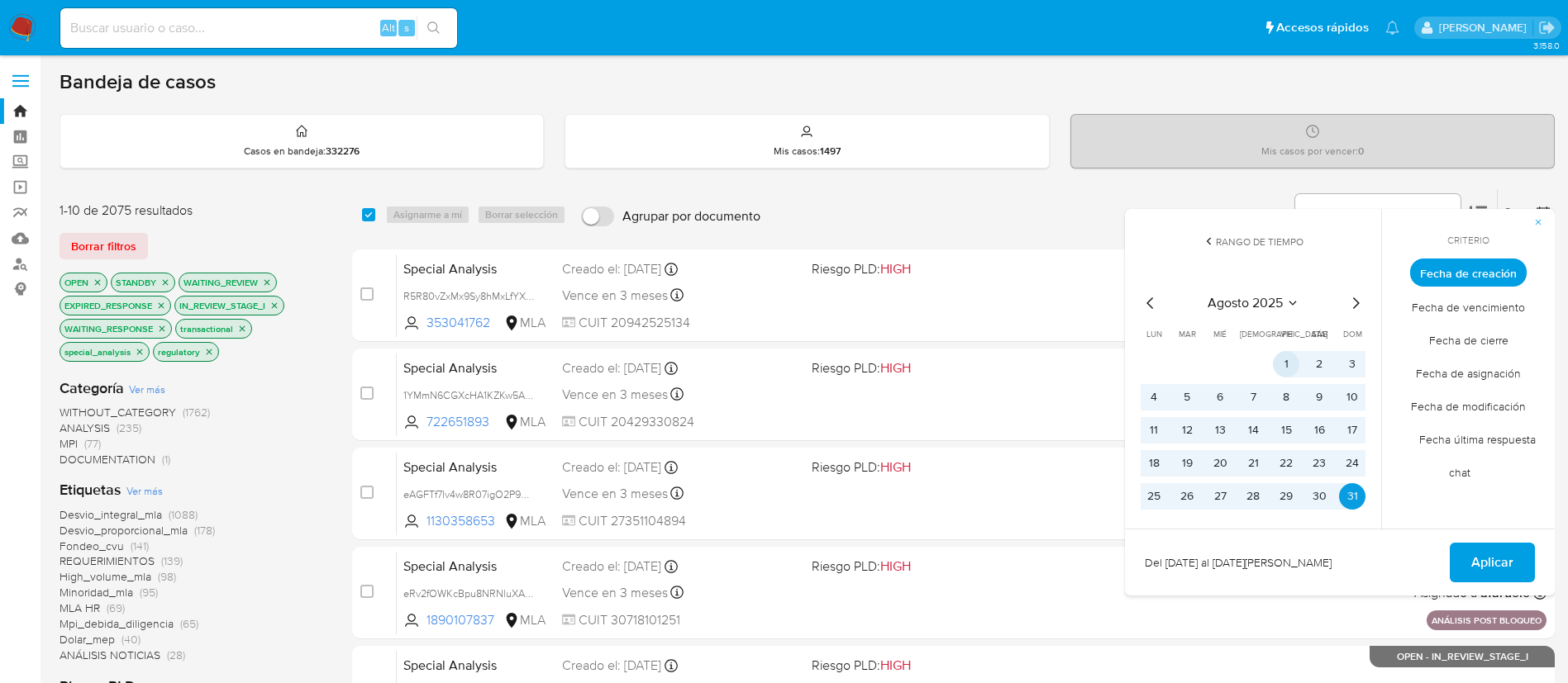
click at [1291, 361] on button "1" at bounding box center [1286, 364] width 26 height 26
click at [1482, 564] on span "Aplicar" at bounding box center [1493, 562] width 42 height 36
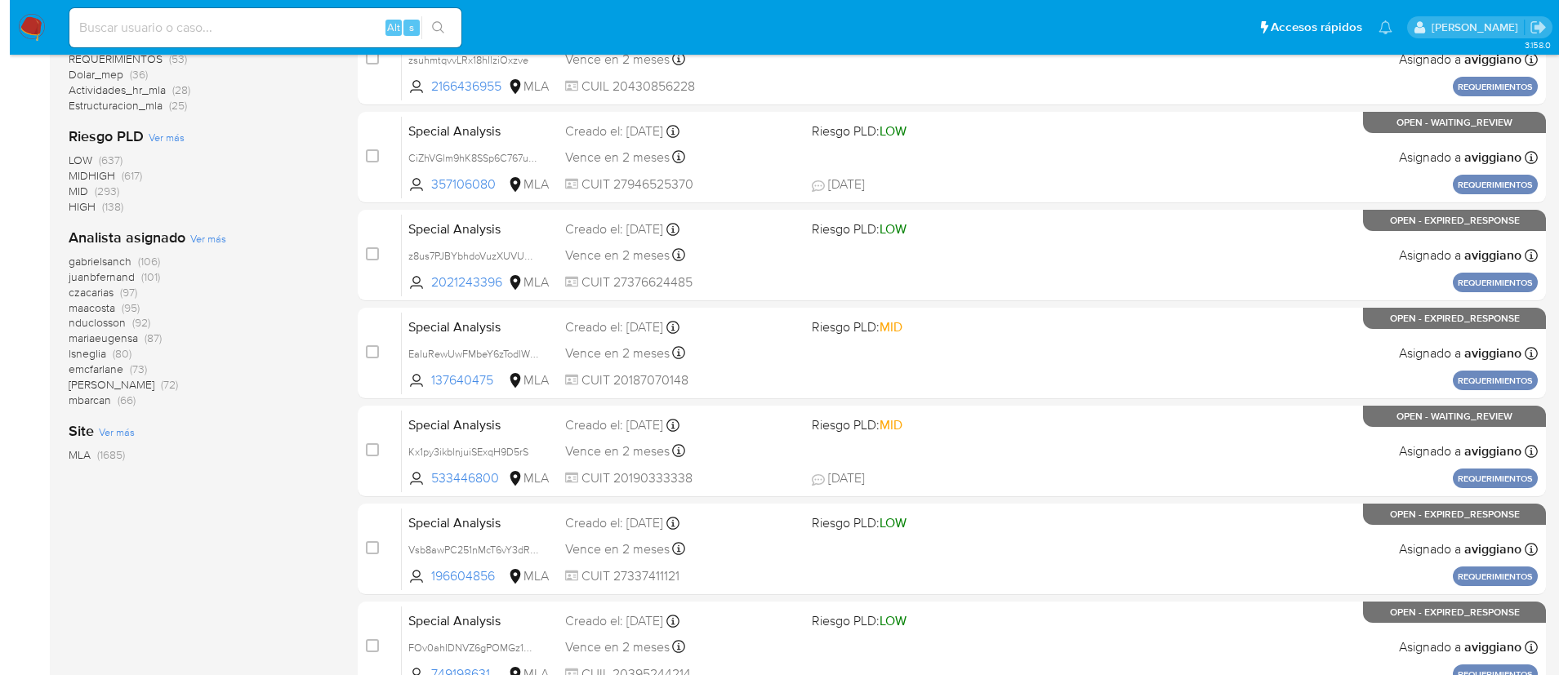
scroll to position [529, 0]
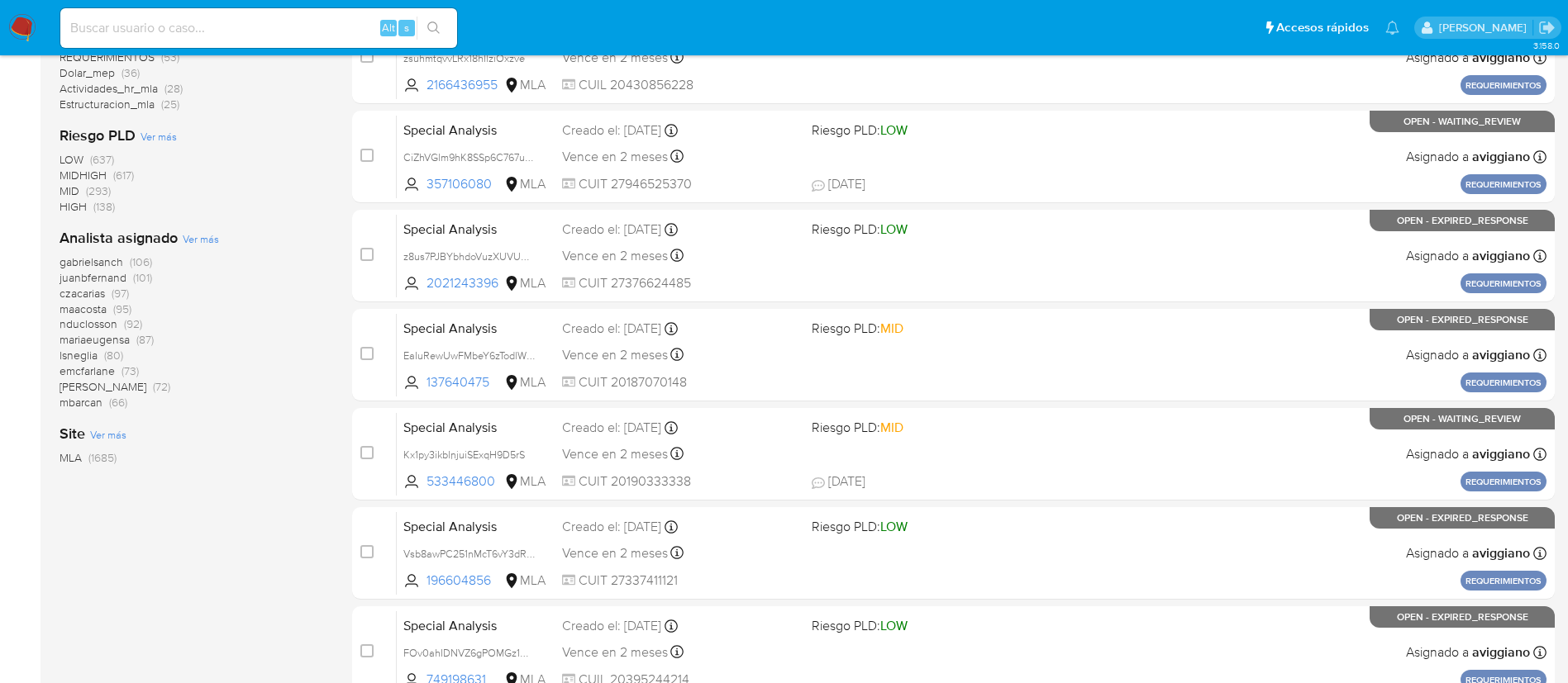
click at [190, 242] on span "Ver más" at bounding box center [200, 238] width 36 height 15
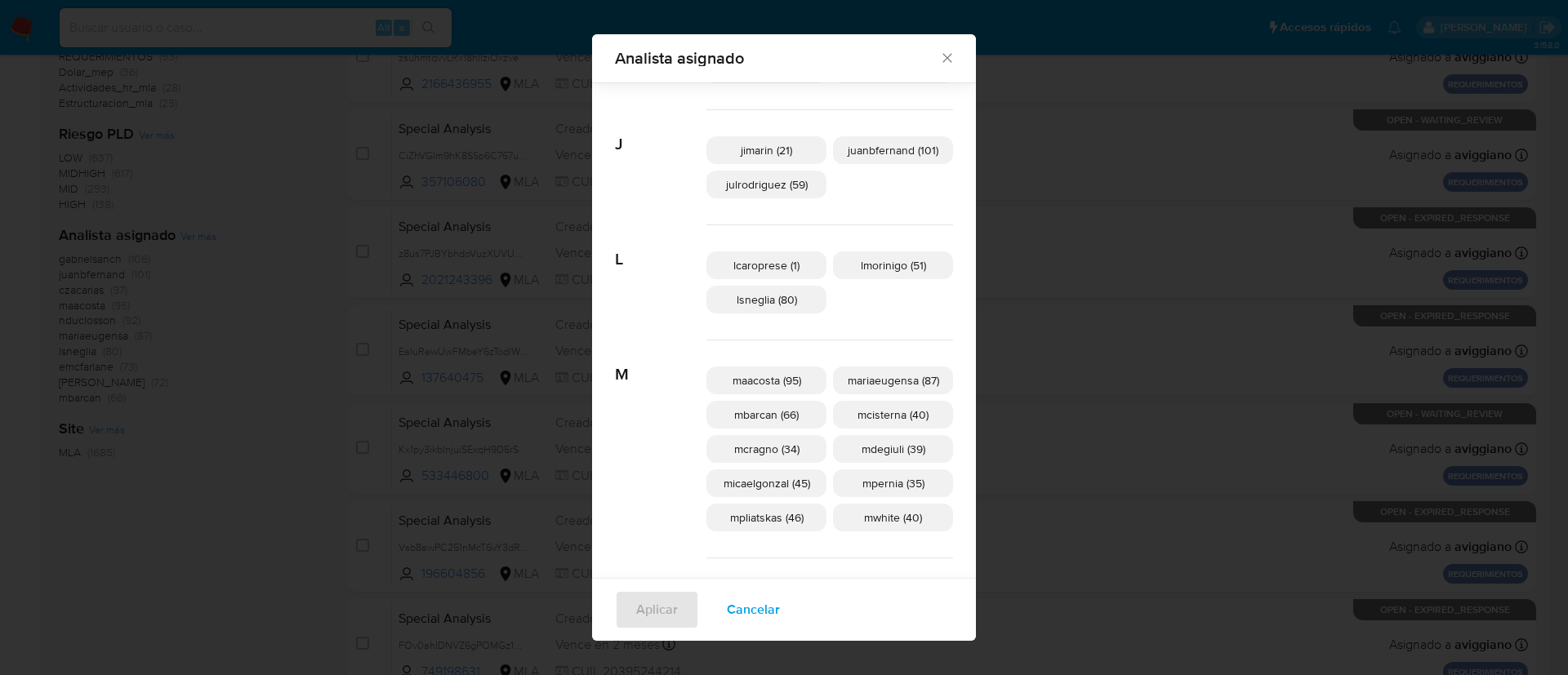
scroll to position [437, 0]
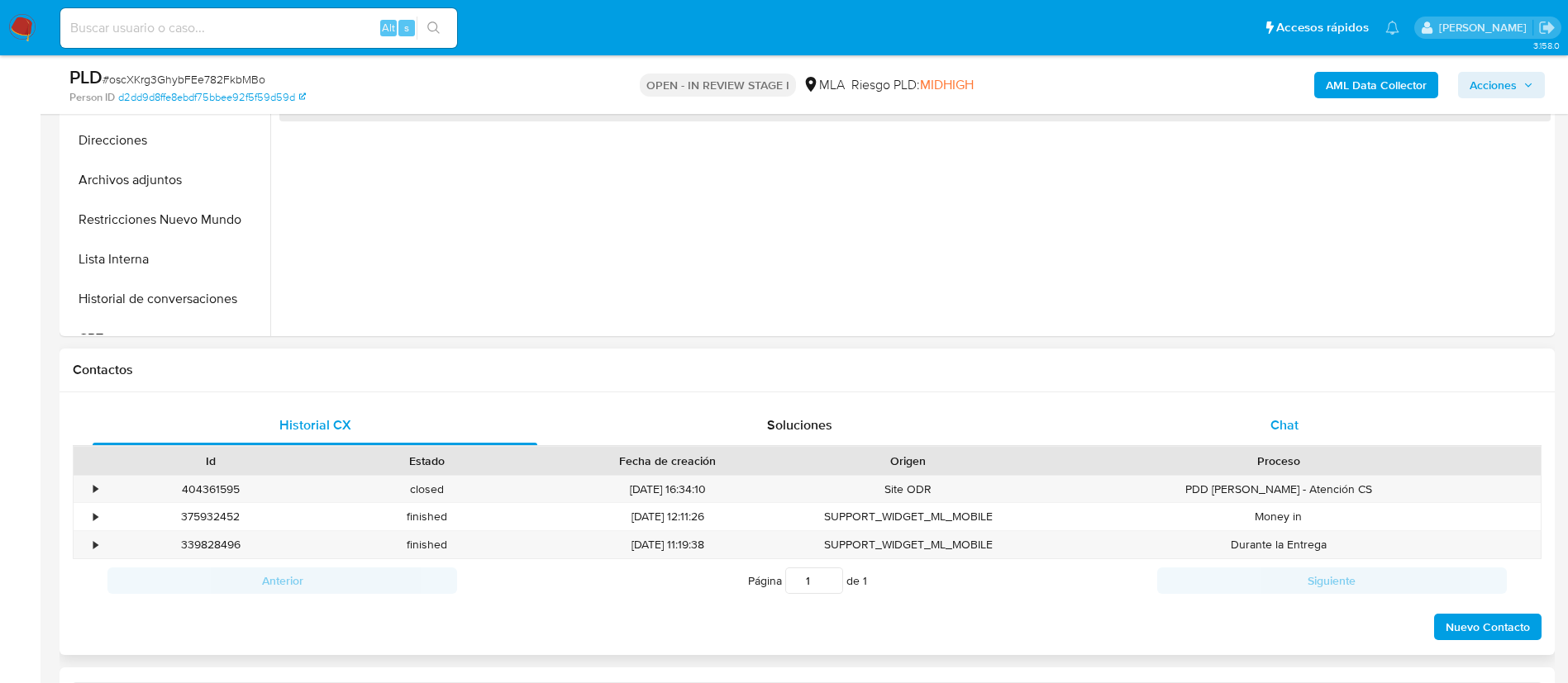
click at [1293, 432] on span "Chat" at bounding box center [1285, 425] width 28 height 19
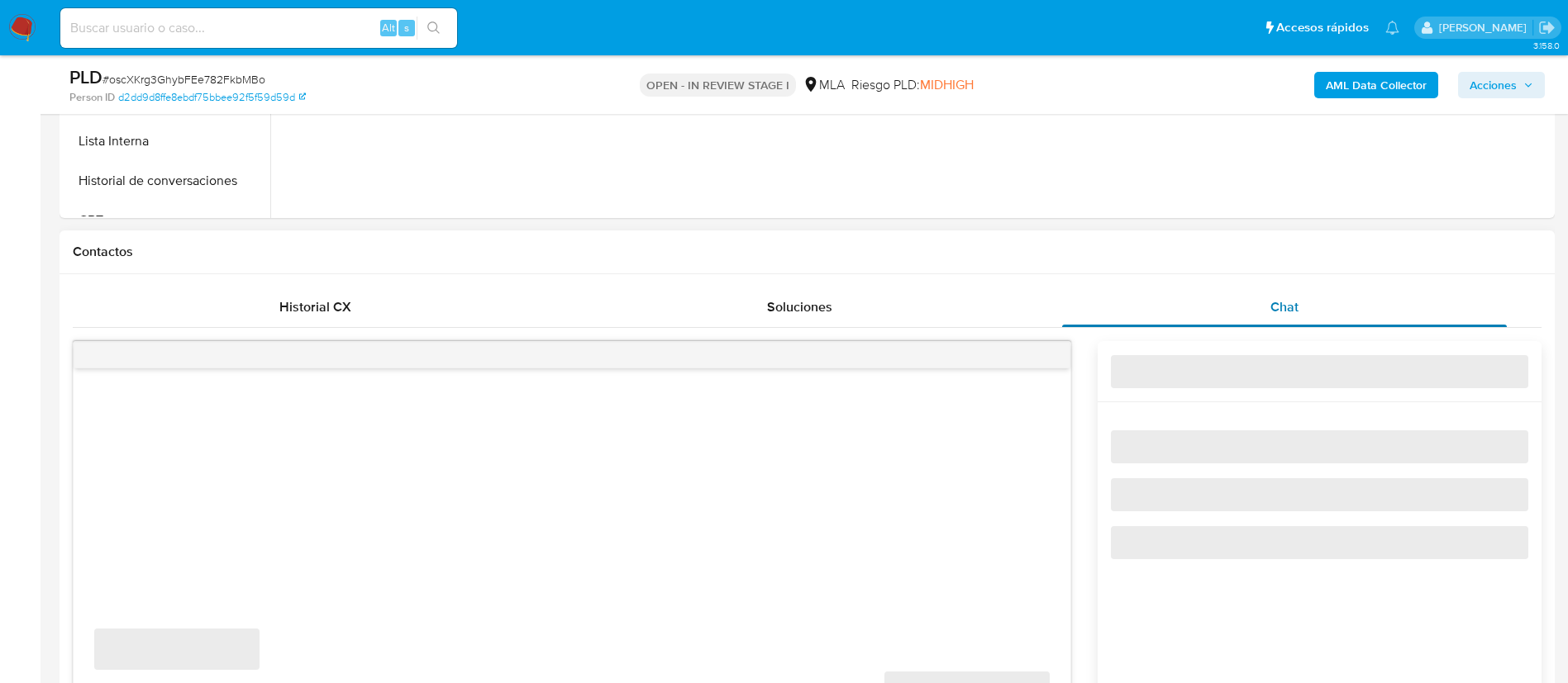
scroll to position [671, 0]
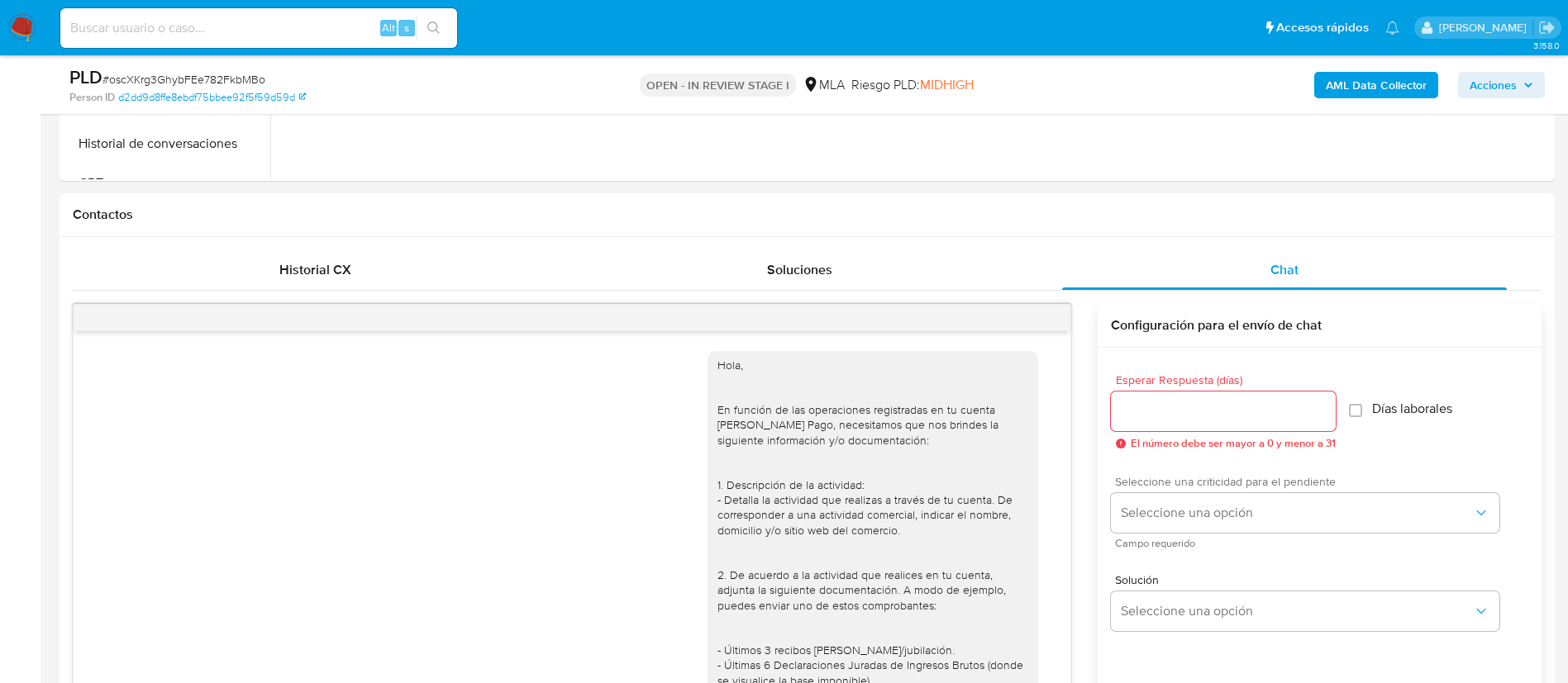
click at [1187, 491] on div "Seleccione una criticidad para el pendiente Seleccione una opción Campo requeri…" at bounding box center [1305, 511] width 388 height 71
select select "10"
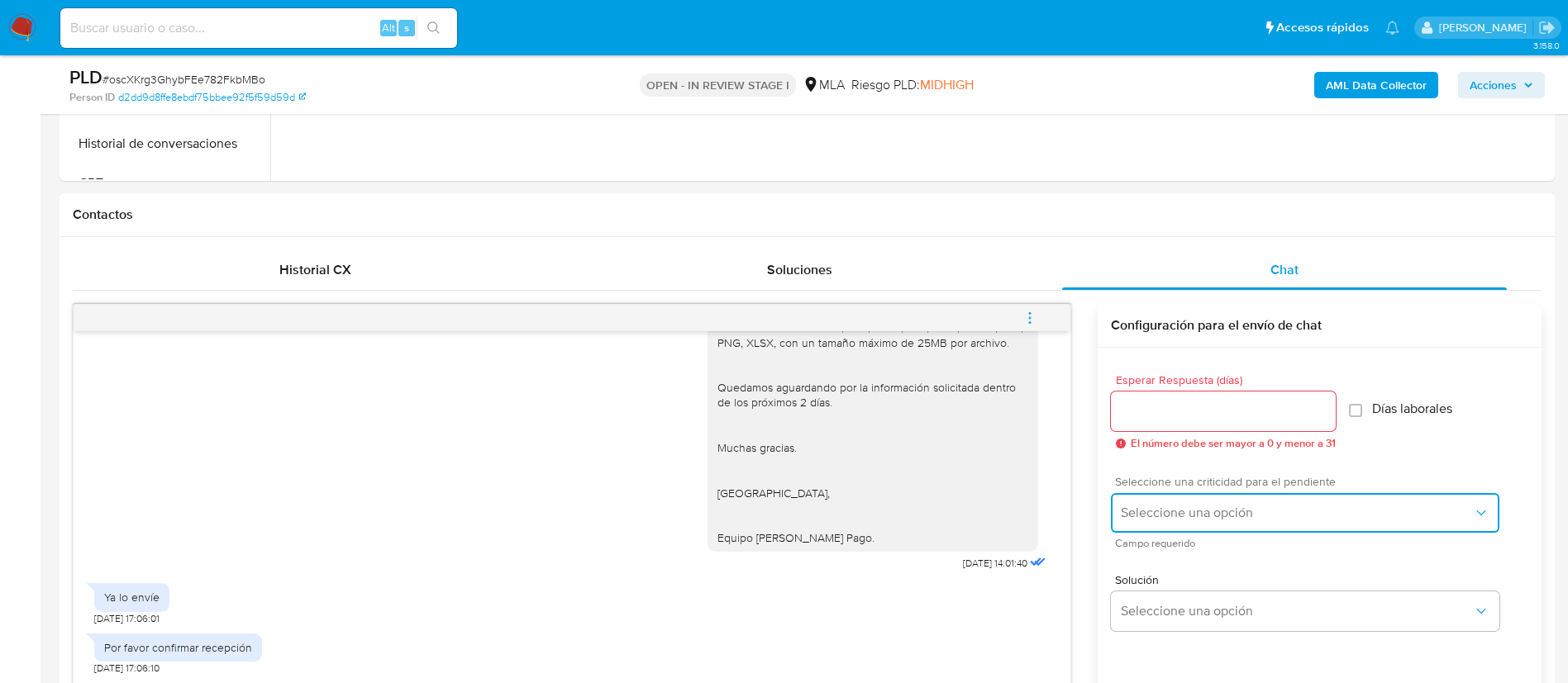
click at [1162, 511] on span "Seleccione una opción" at bounding box center [1297, 513] width 352 height 17
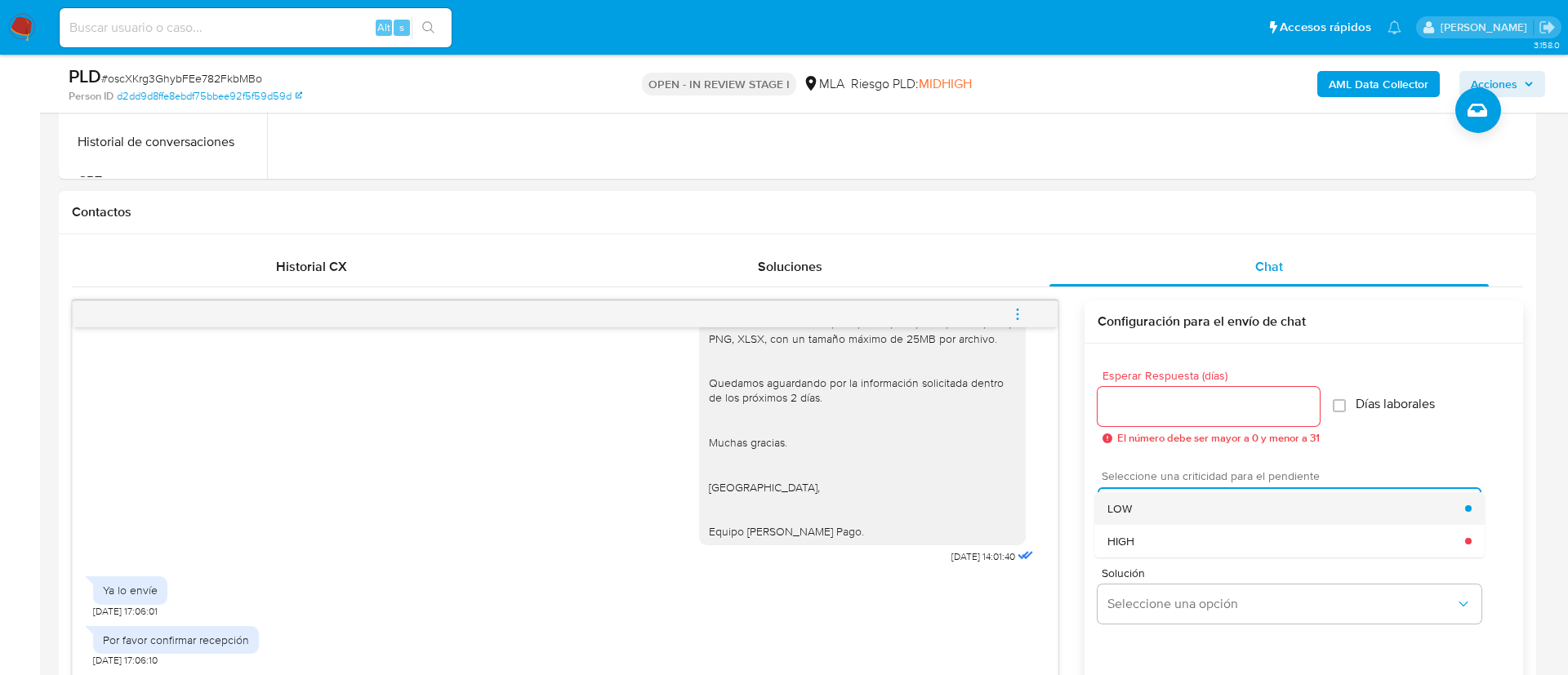
click at [1134, 501] on div "LOW" at bounding box center [1286, 508] width 358 height 32
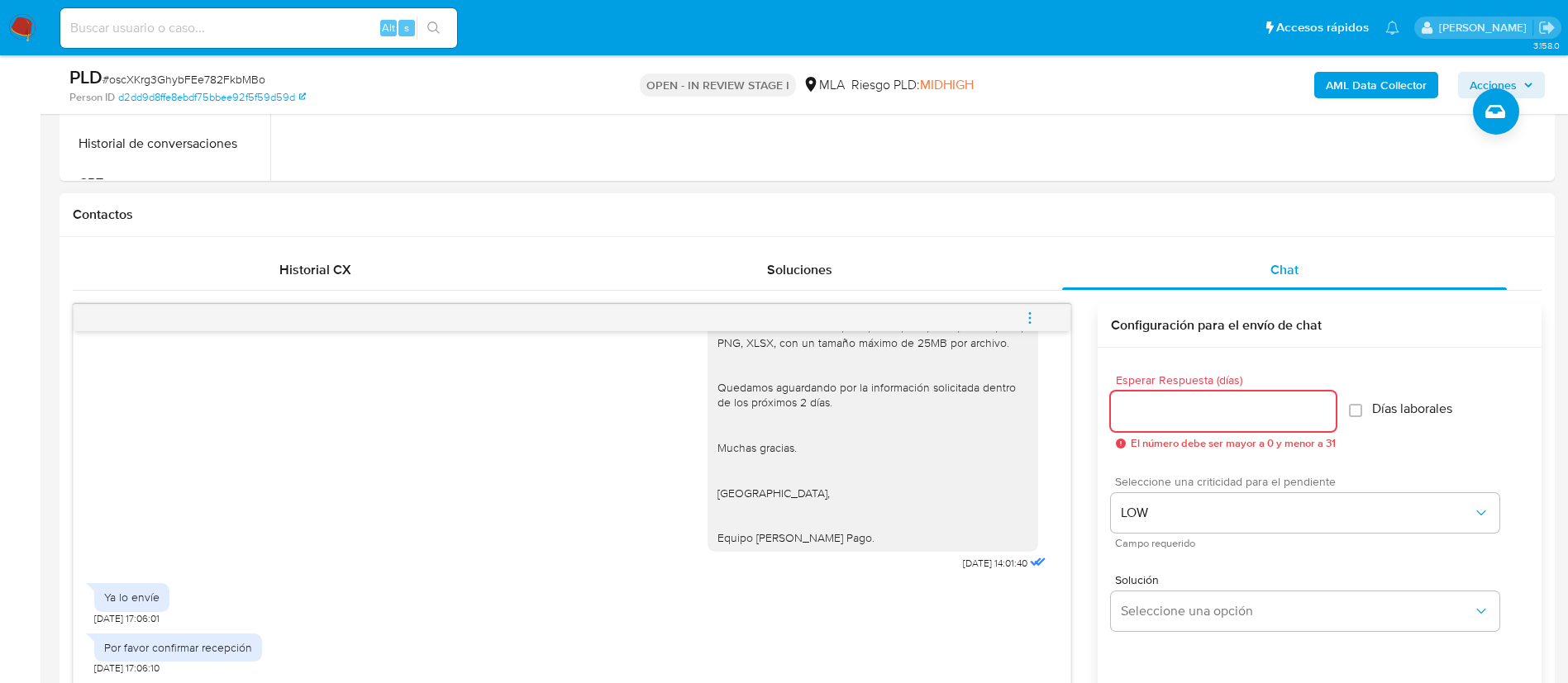
click at [1142, 415] on input "Esperar Respuesta (días)" at bounding box center [1223, 411] width 225 height 21
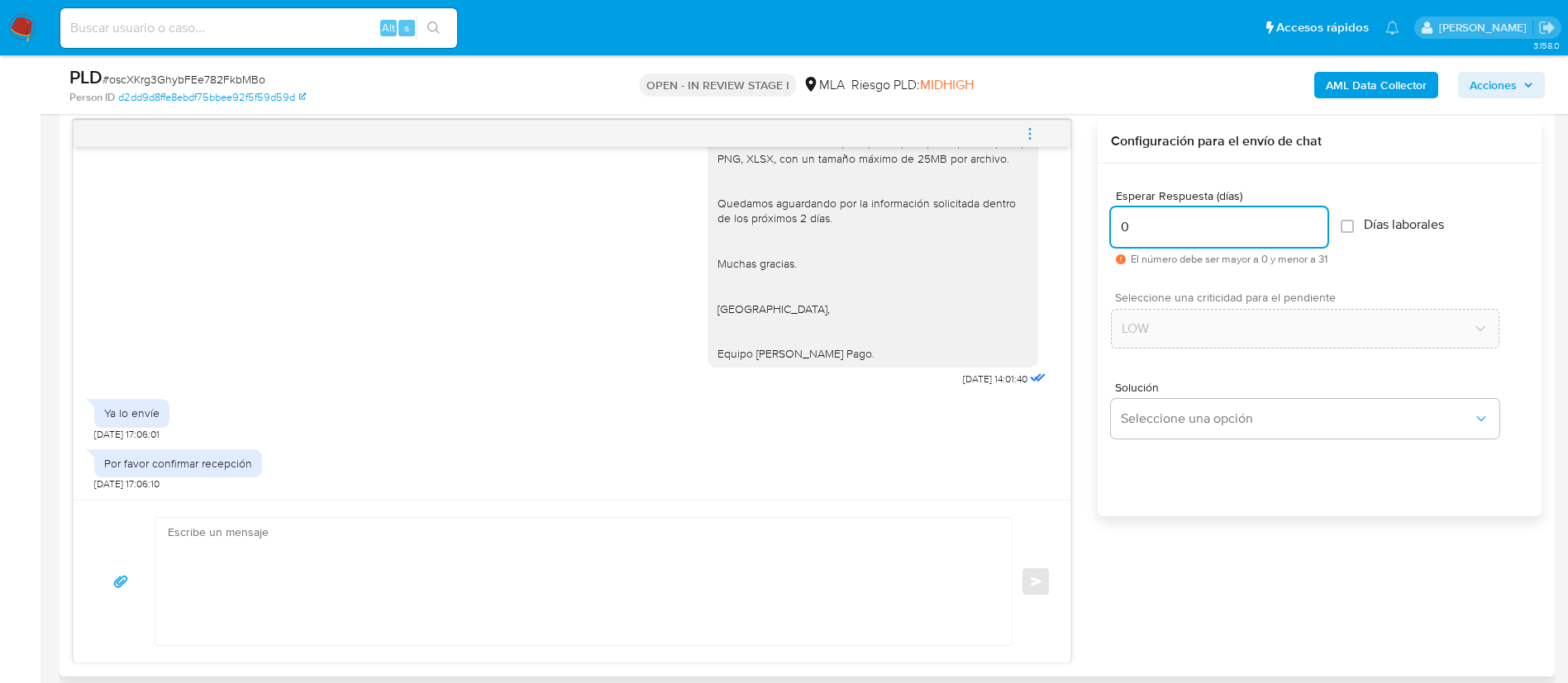
scroll to position [857, 0]
type input "0"
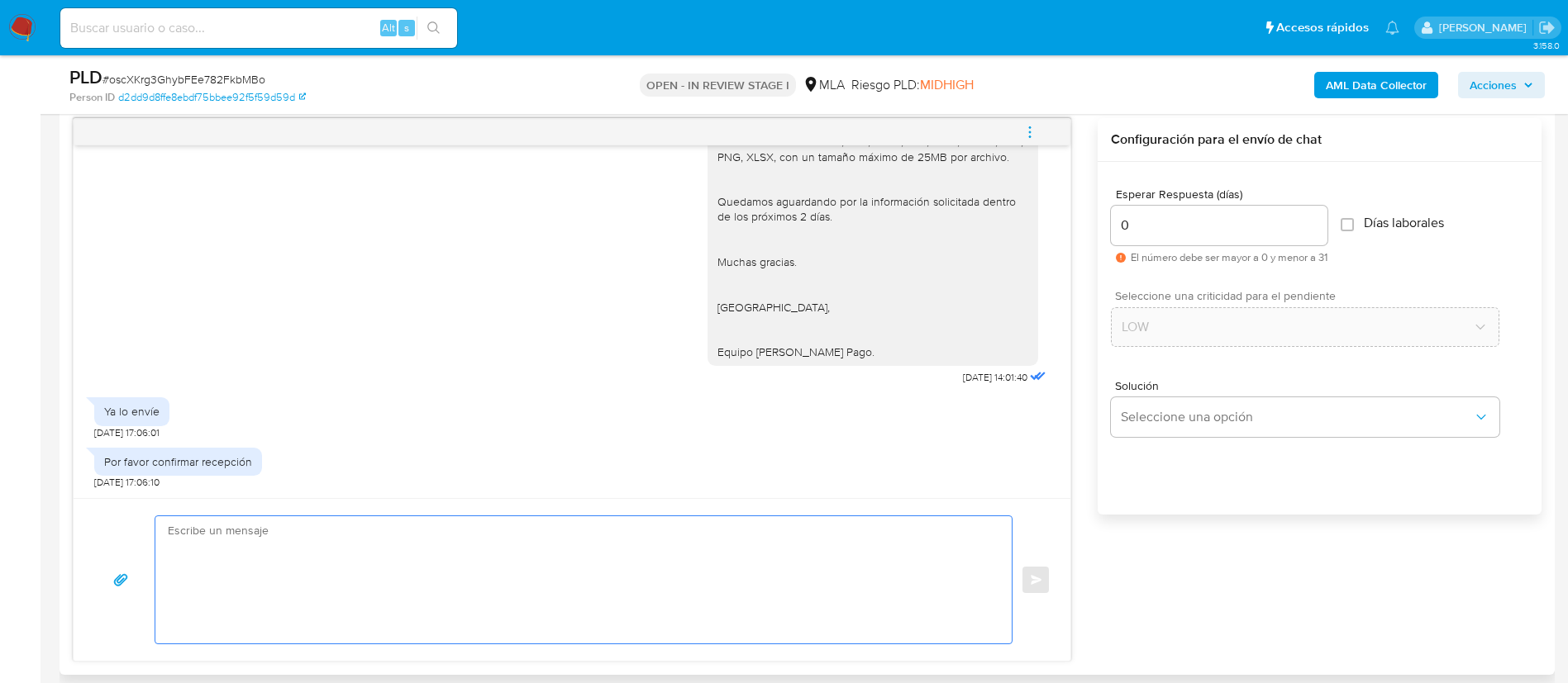
click at [752, 574] on textarea at bounding box center [579, 580] width 824 height 127
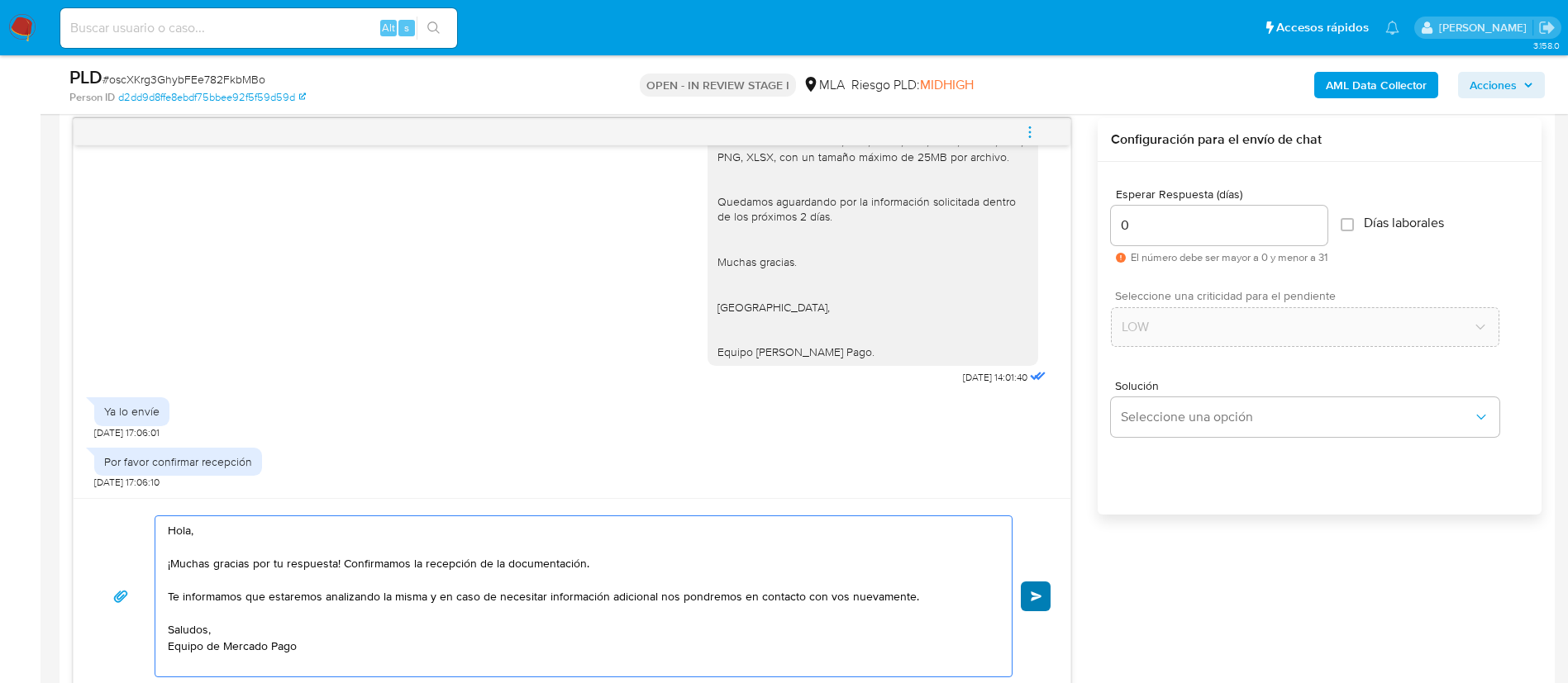
type textarea "Hola, ¡Muchas gracias por tu respuesta! Confirmamos la recepción de la document…"
click at [1044, 588] on button "Enviar" at bounding box center [1036, 597] width 30 height 30
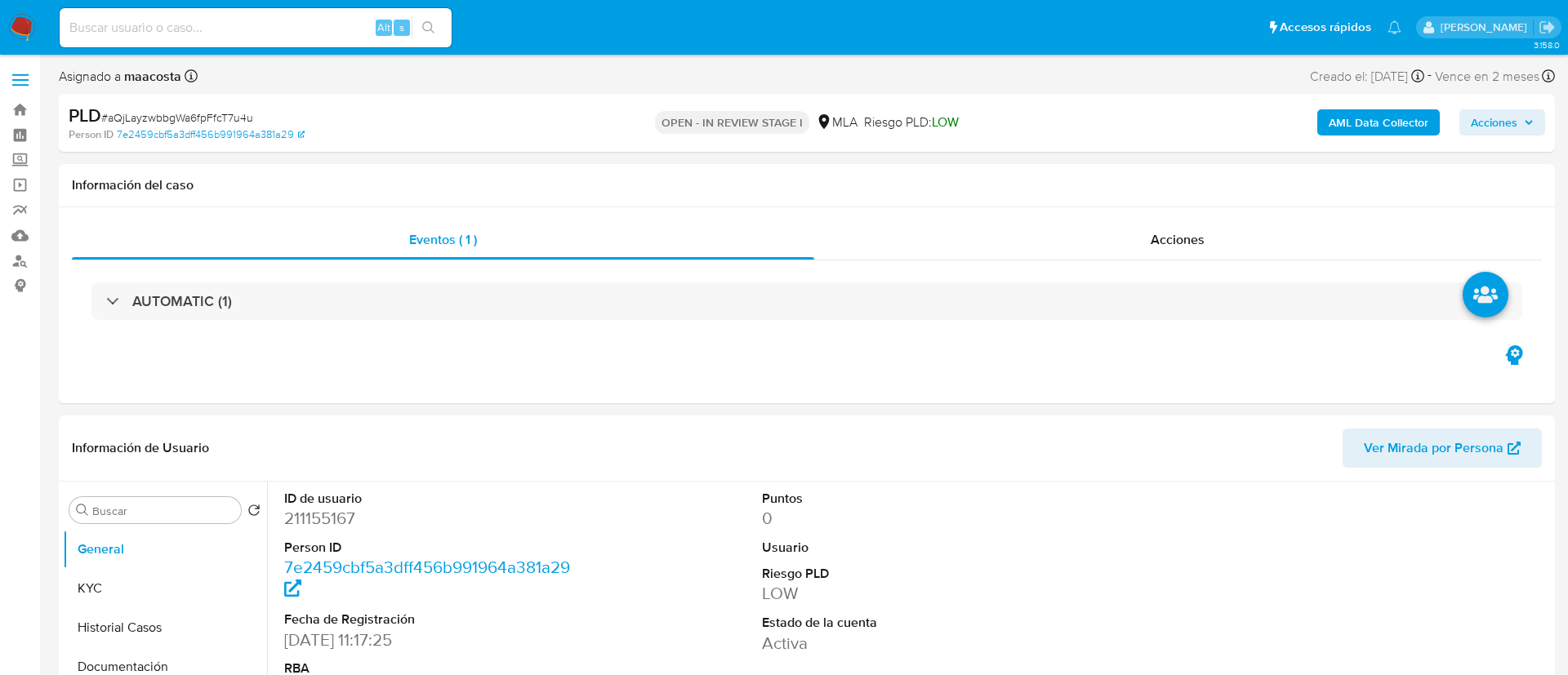
select select "10"
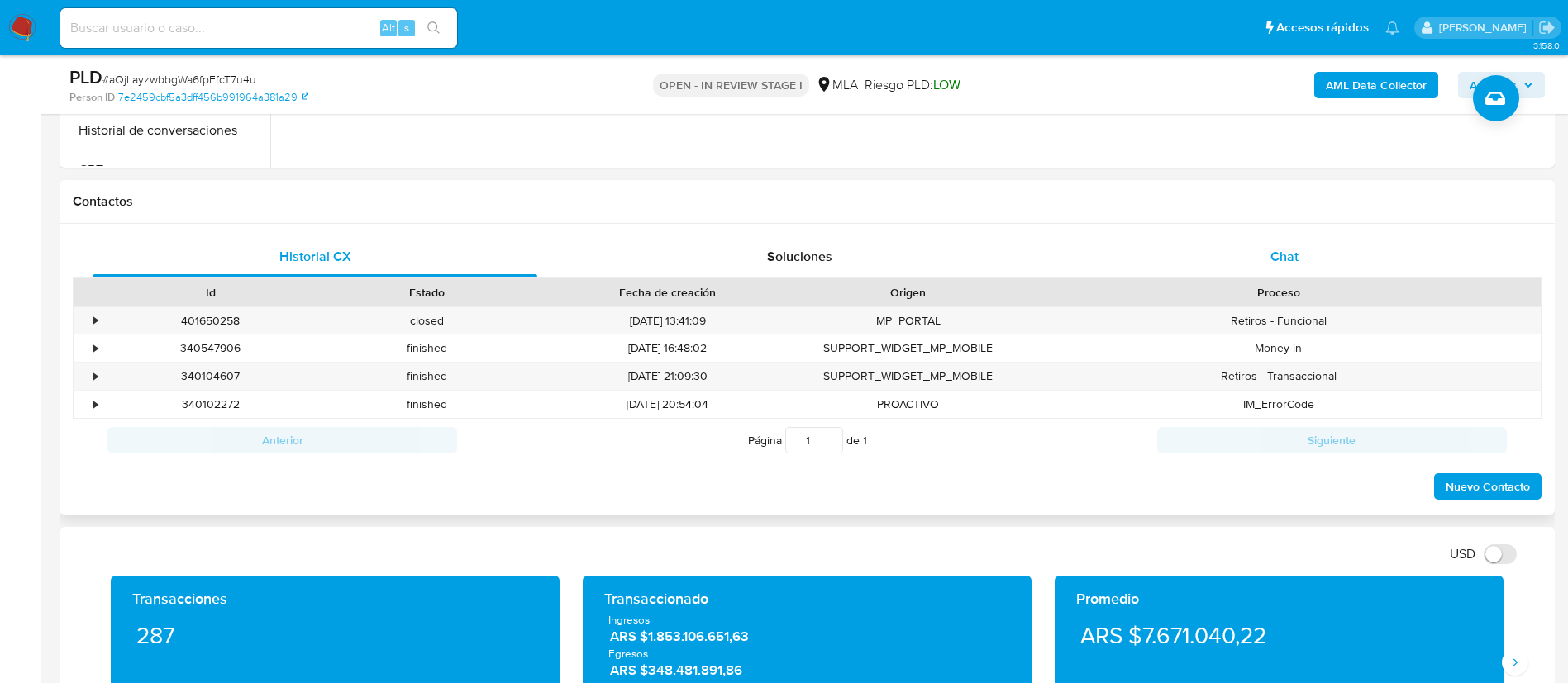
click at [1274, 254] on span "Chat" at bounding box center [1285, 257] width 28 height 19
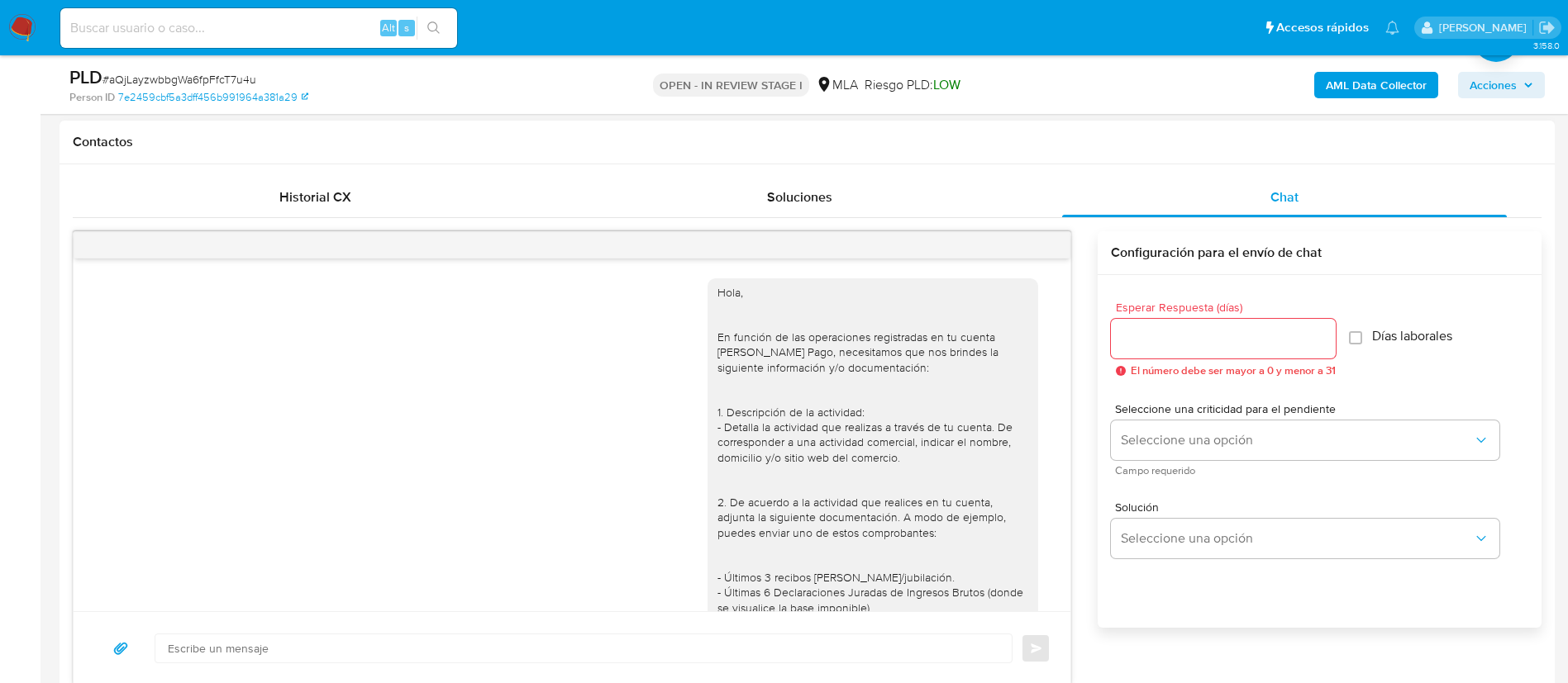
scroll to position [1102, 0]
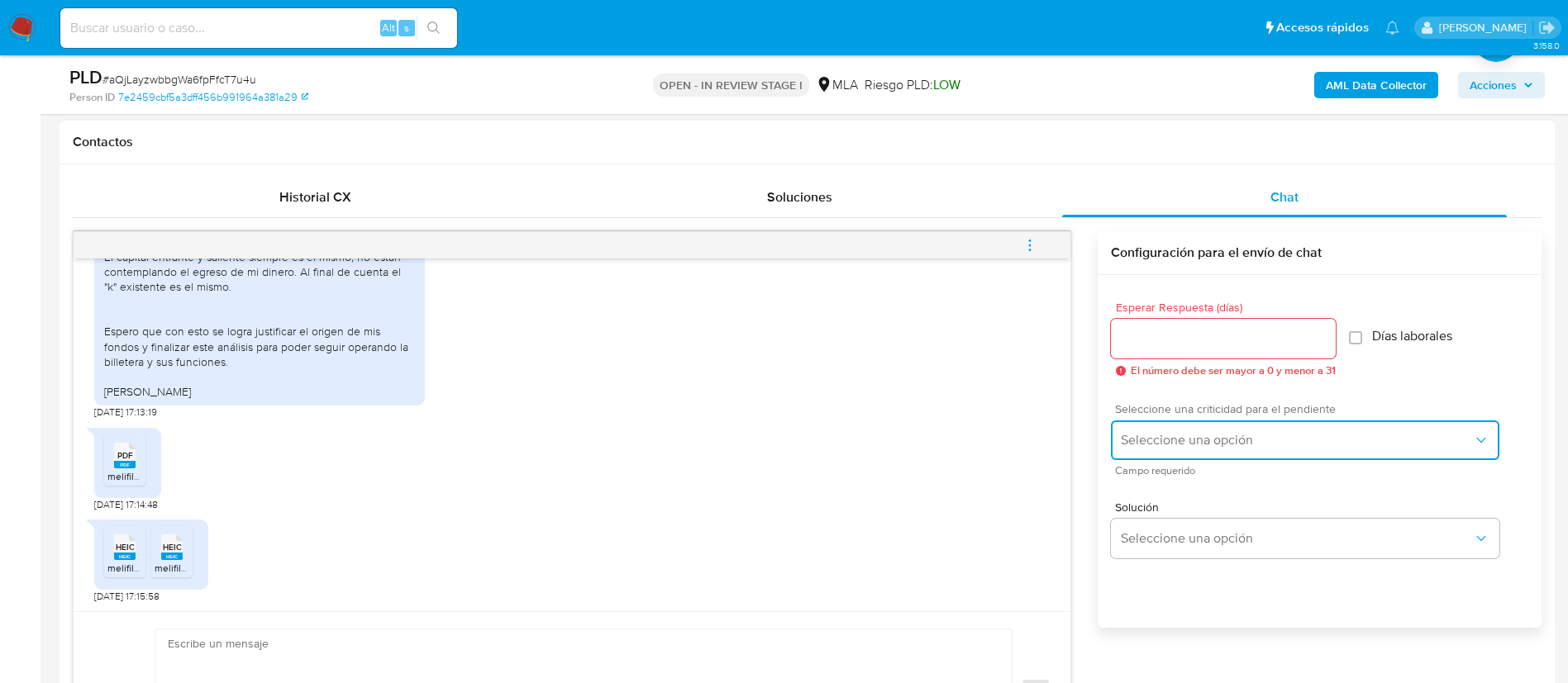
click at [1173, 434] on span "Seleccione una opción" at bounding box center [1297, 440] width 352 height 17
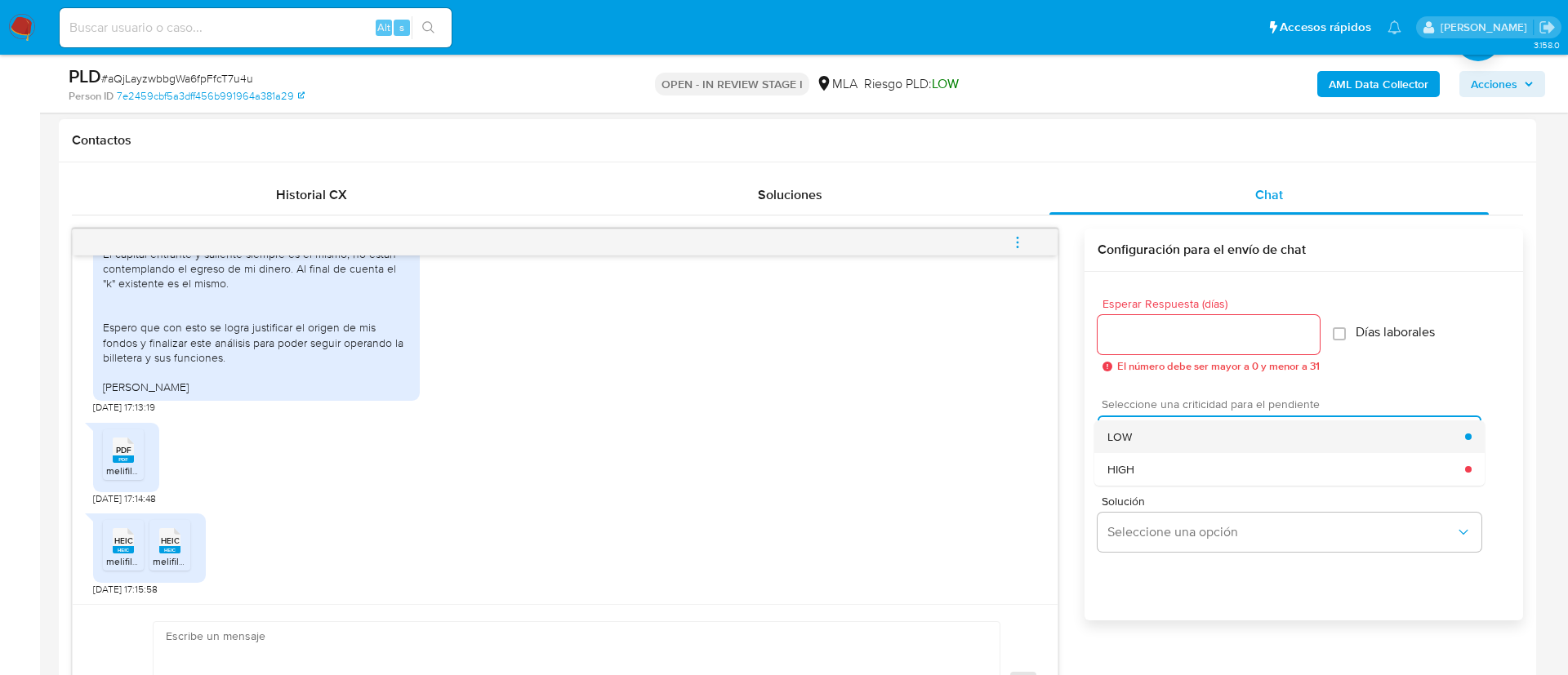
click at [1140, 429] on div "LOW" at bounding box center [1286, 436] width 358 height 32
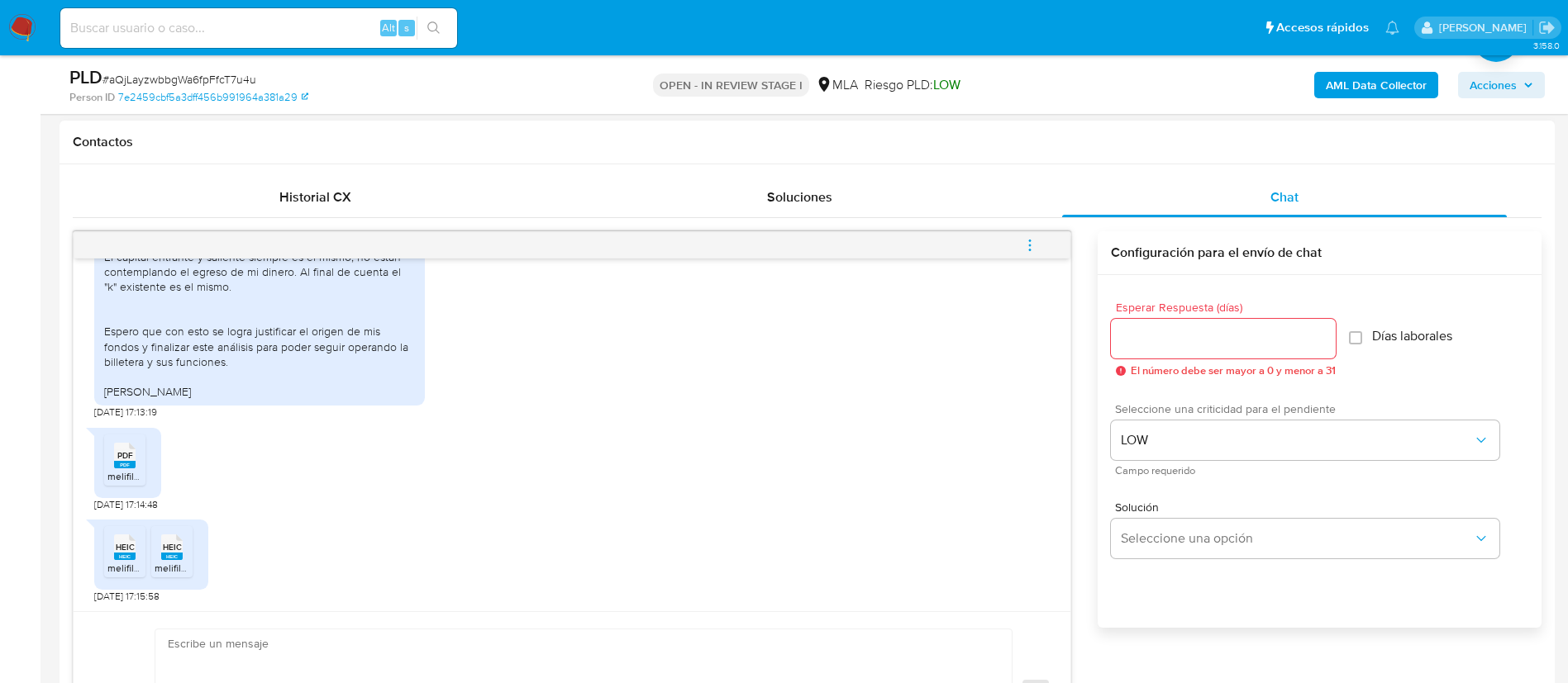
click at [1149, 331] on input "Esperar Respuesta (días)" at bounding box center [1223, 339] width 225 height 21
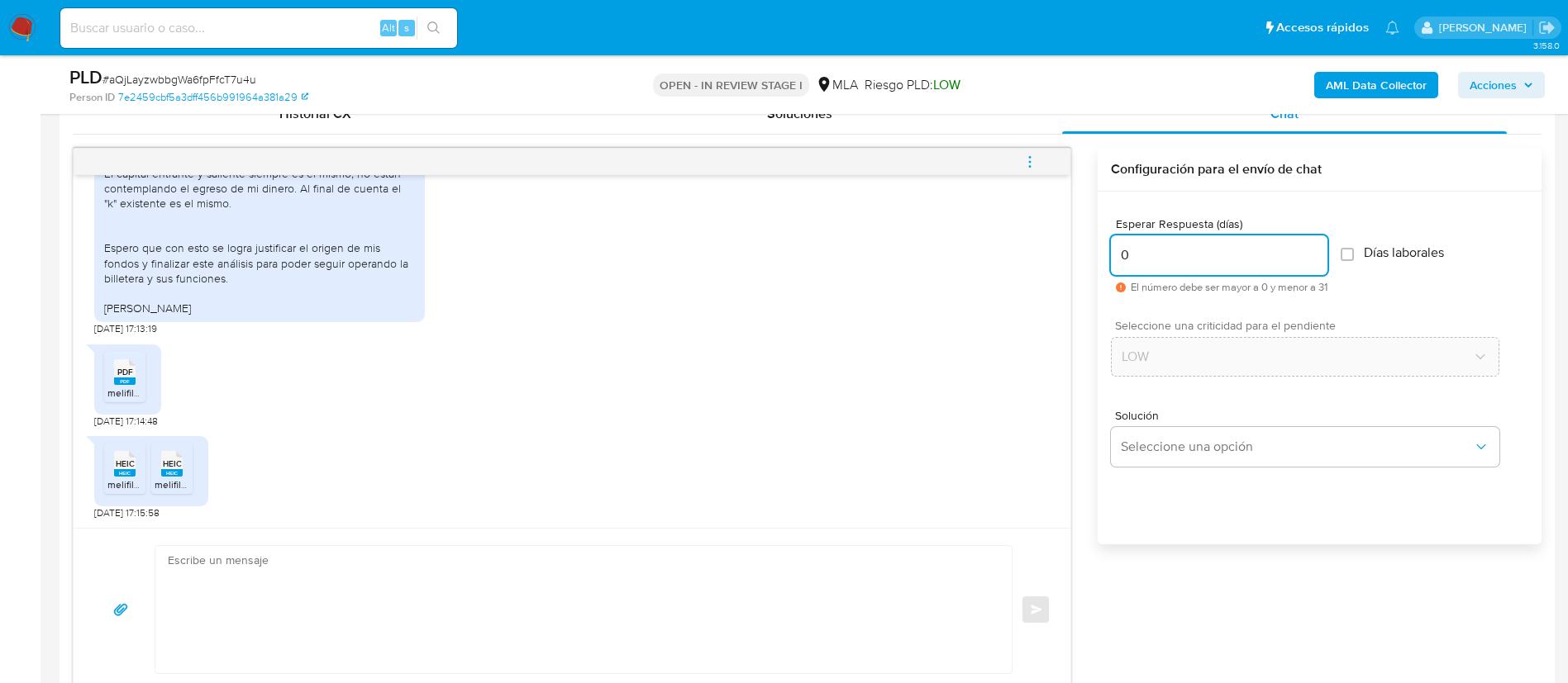
scroll to position [832, 0]
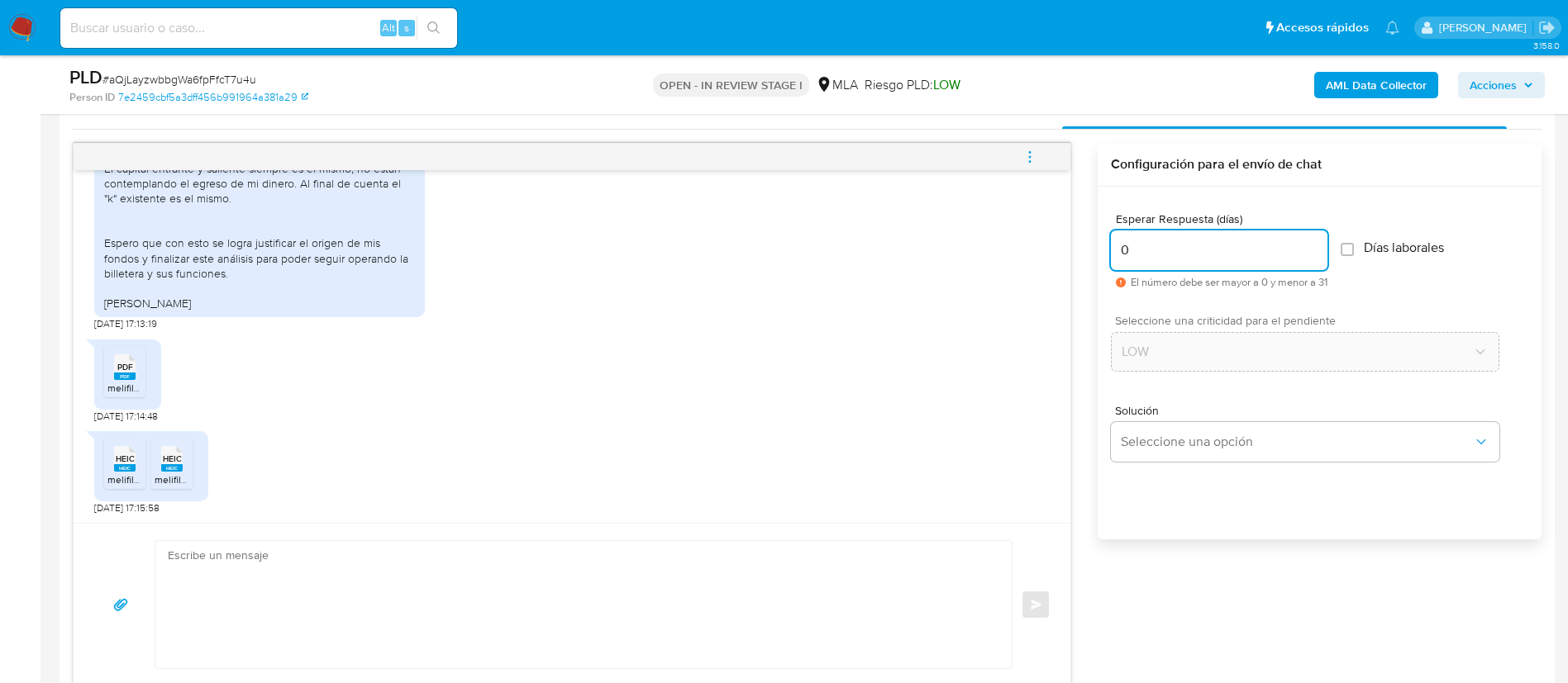
type input "0"
click at [878, 574] on textarea at bounding box center [579, 604] width 824 height 127
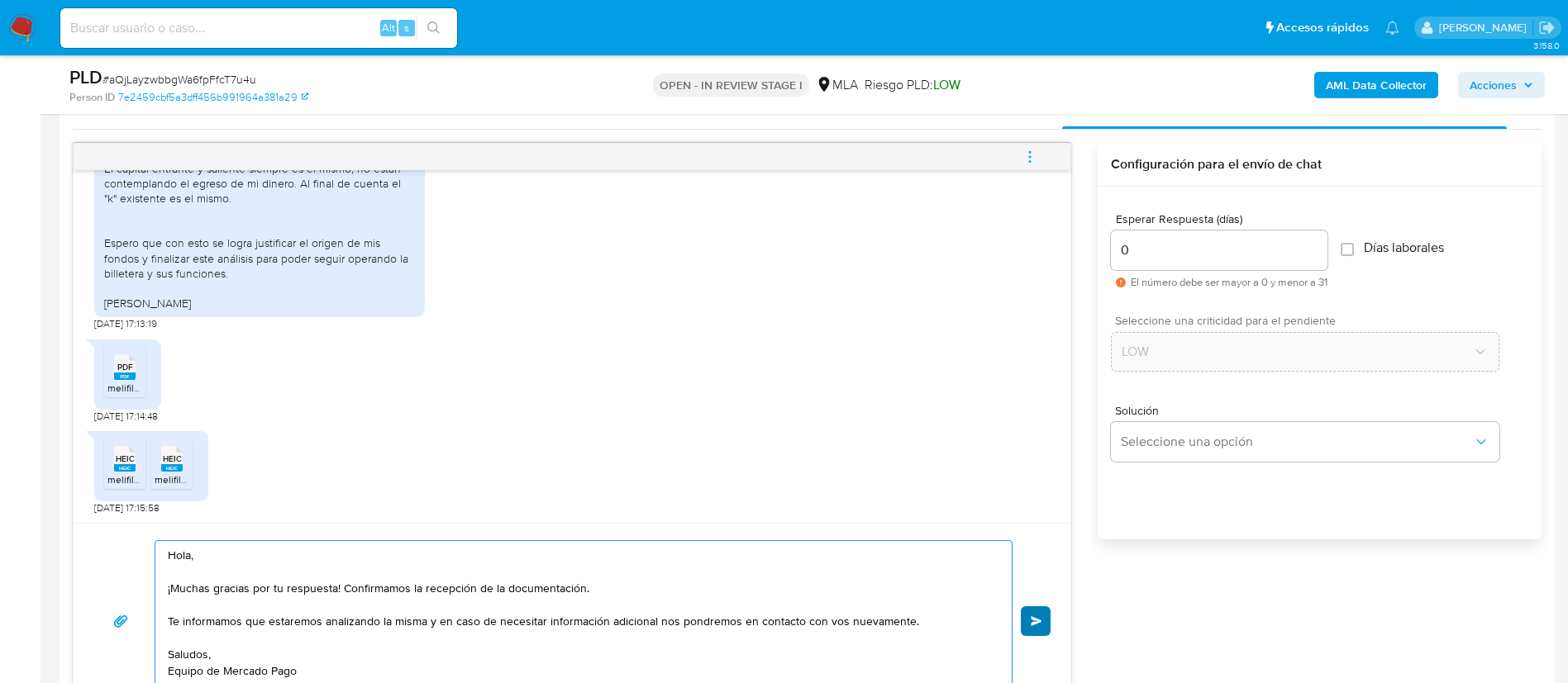
type textarea "Hola, ¡Muchas gracias por tu respuesta! Confirmamos la recepción de la document…"
click at [1029, 611] on button "Enviar" at bounding box center [1036, 621] width 30 height 30
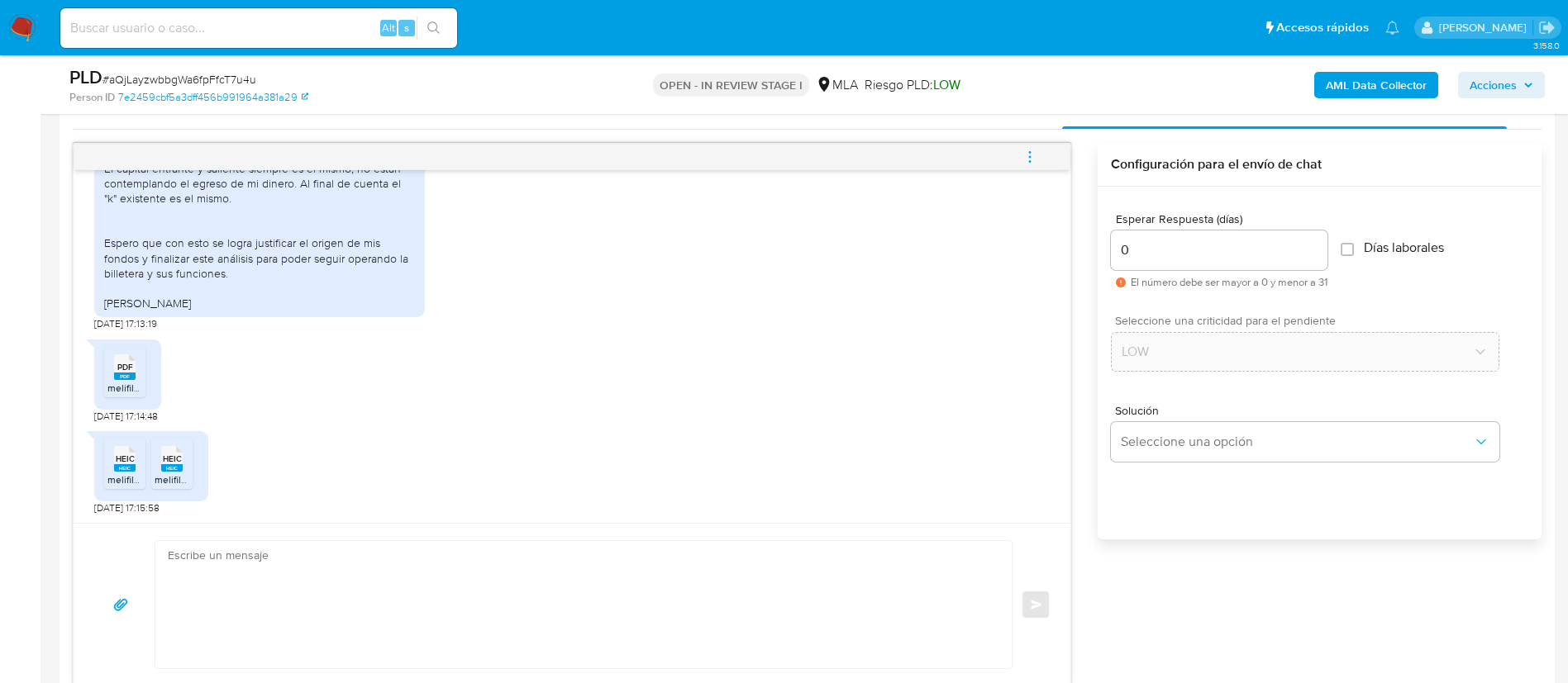
scroll to position [1317, 0]
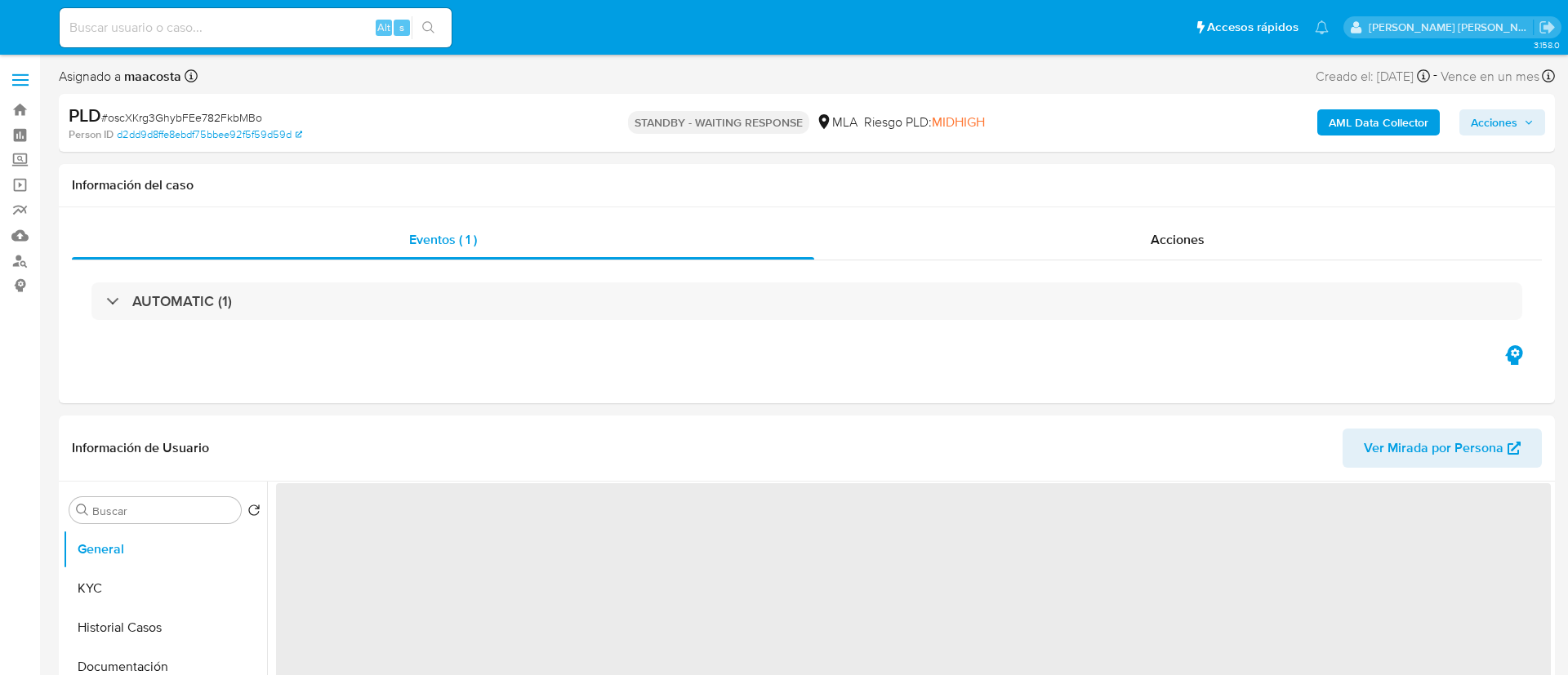
select select "10"
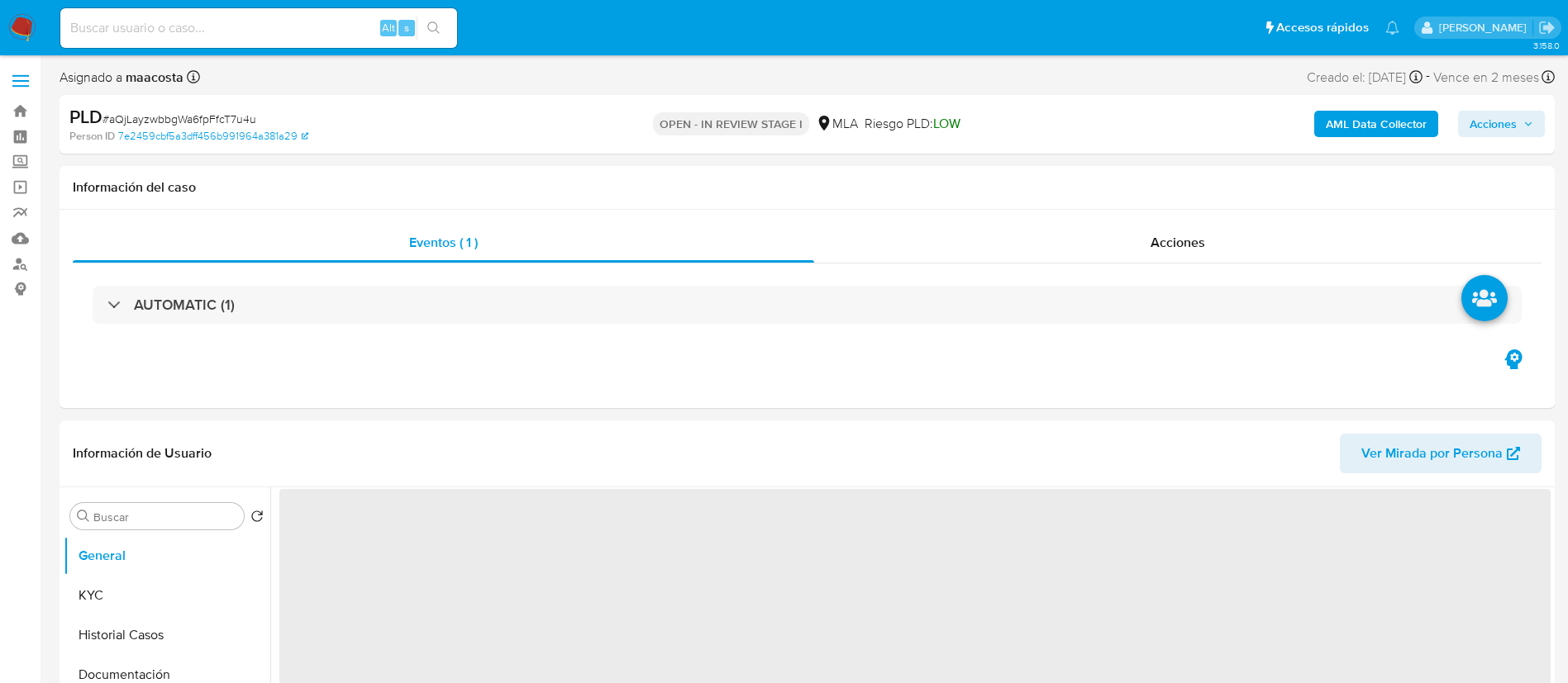
select select "10"
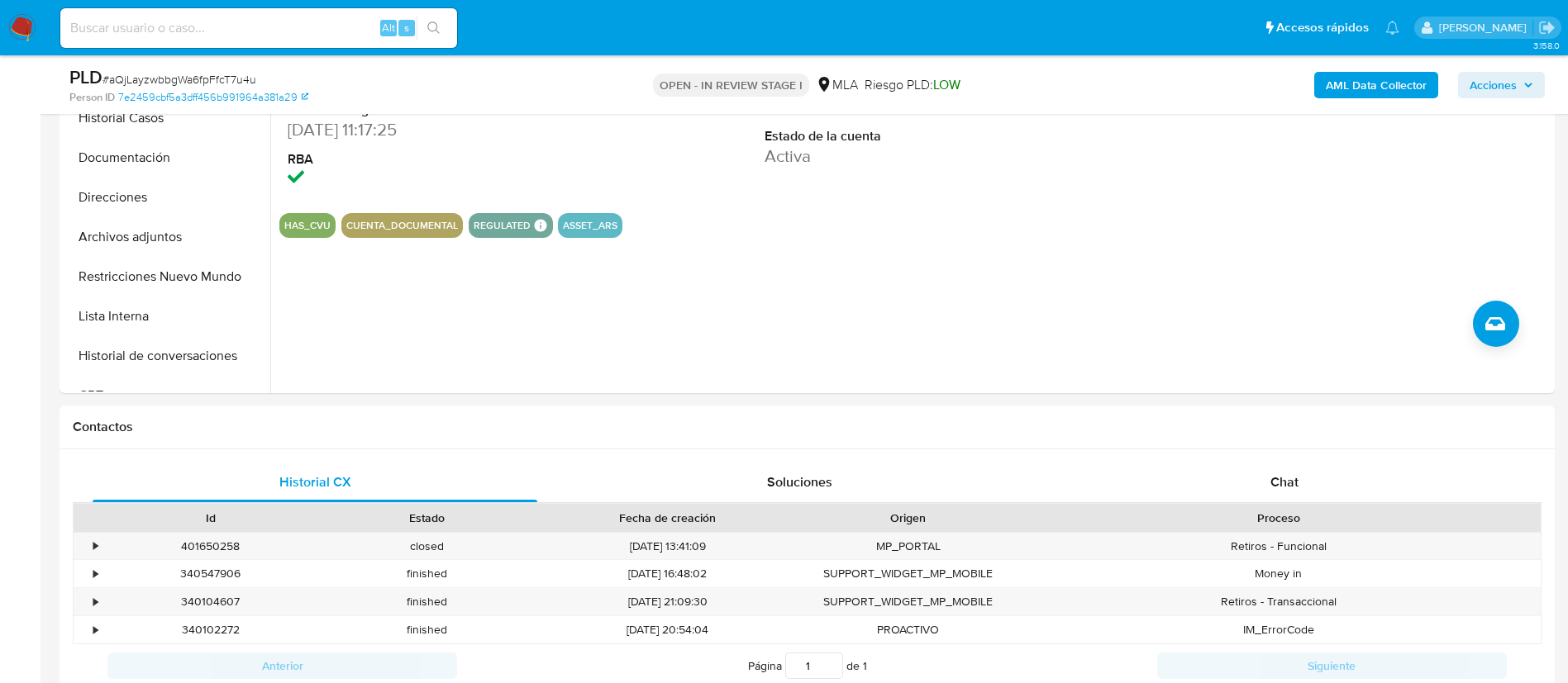
scroll to position [486, 0]
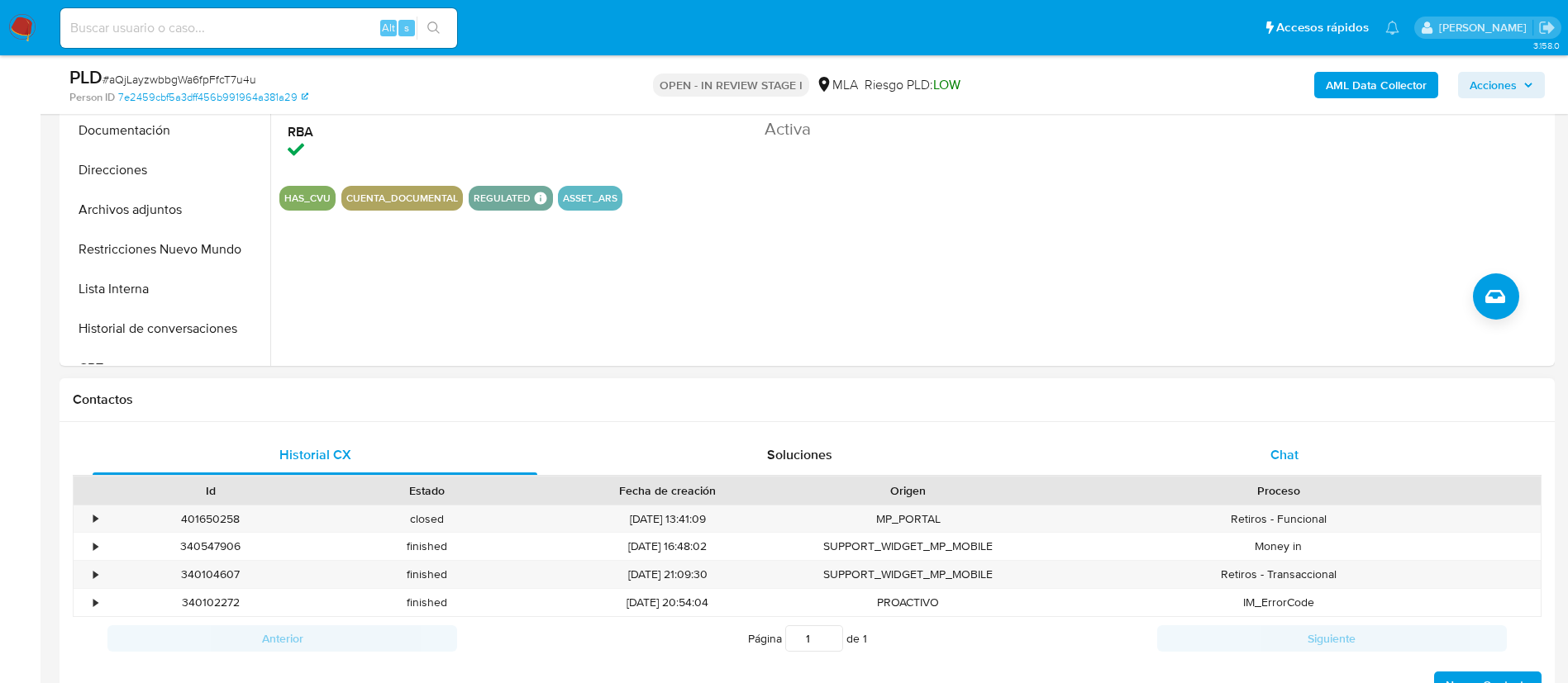
click at [1278, 436] on div "Chat" at bounding box center [1285, 454] width 445 height 40
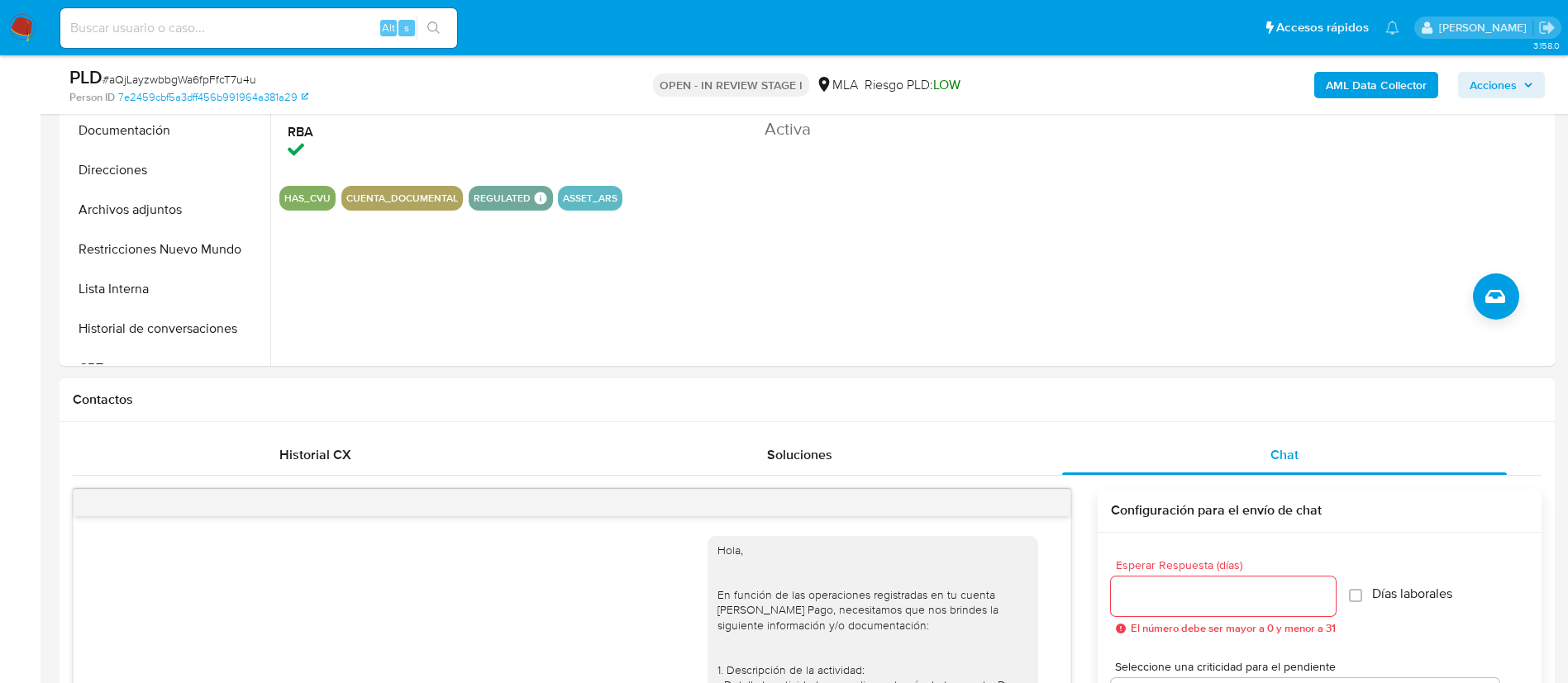
scroll to position [1317, 0]
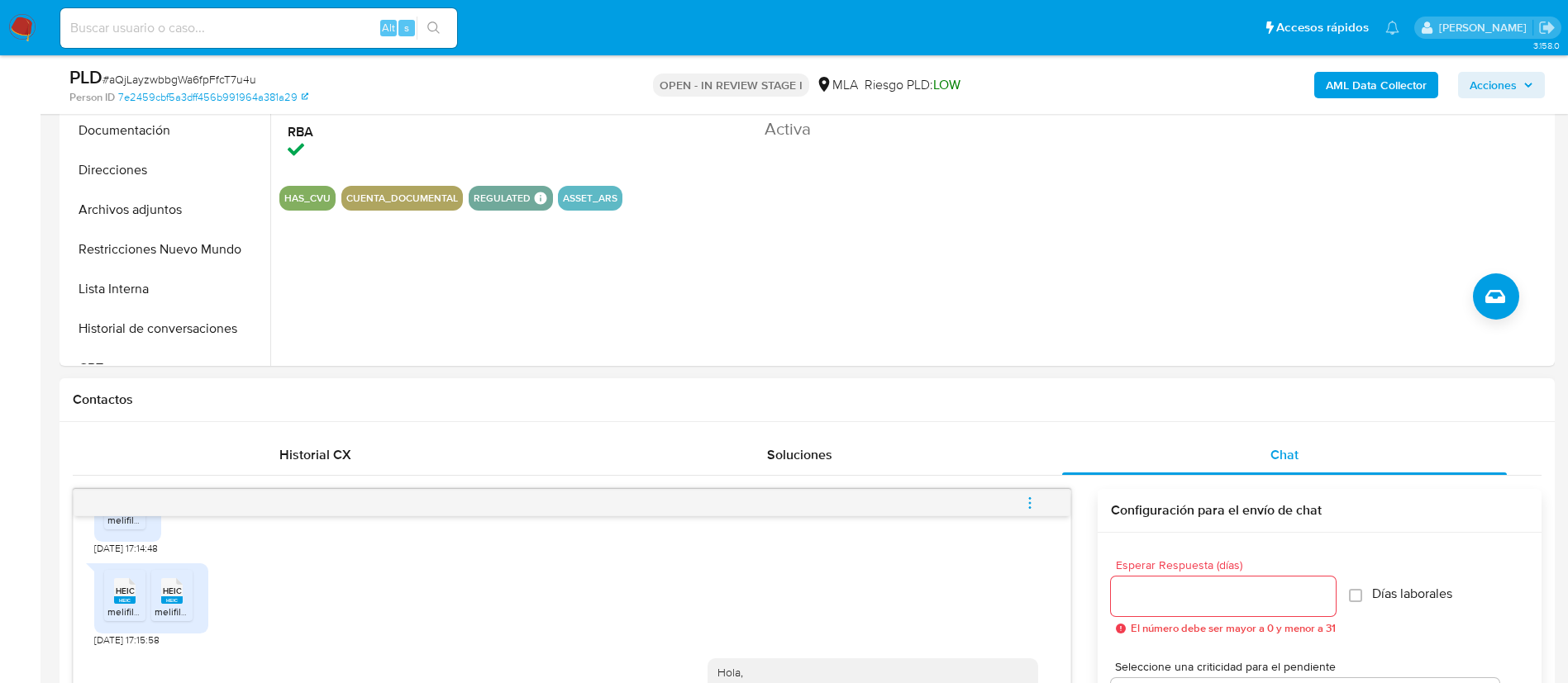
click at [1035, 507] on icon "menu-action" at bounding box center [1029, 503] width 15 height 15
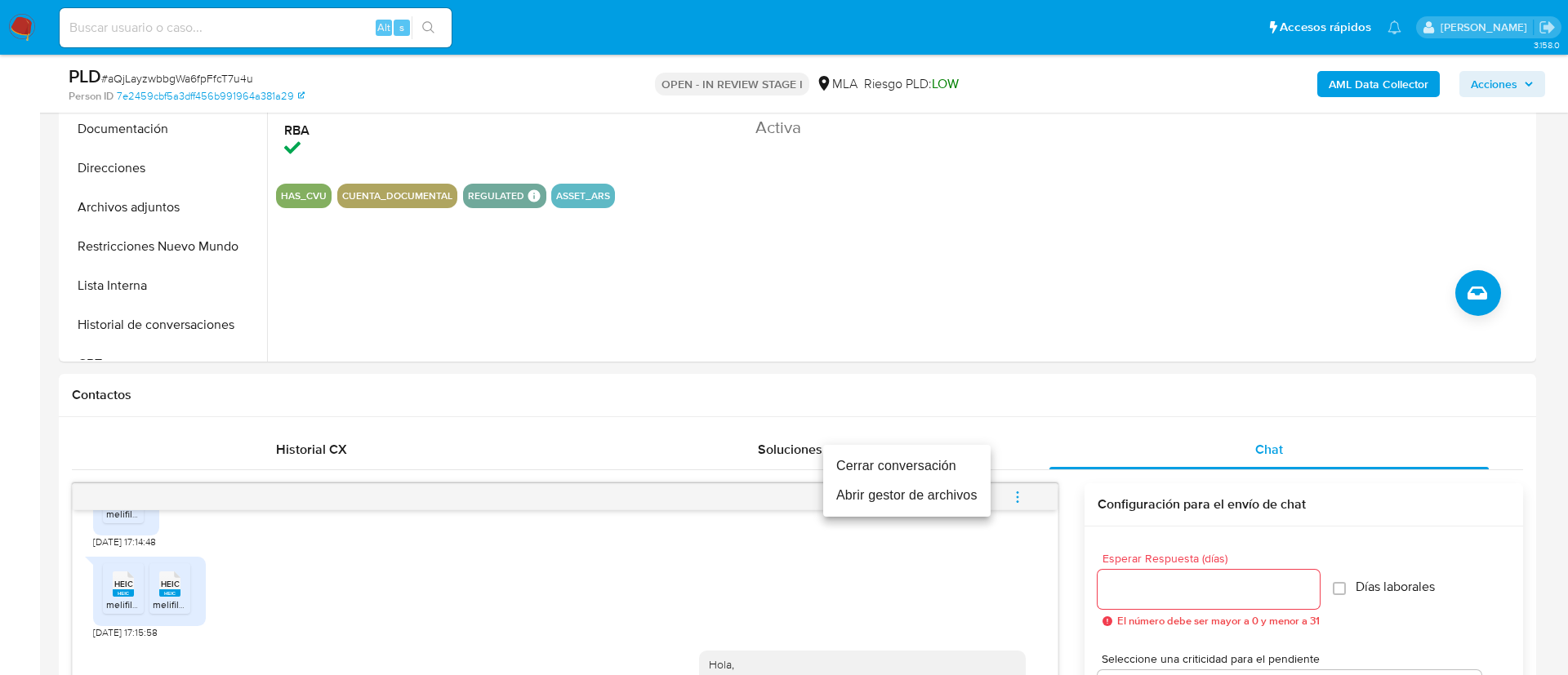
click at [891, 460] on li "Cerrar conversación" at bounding box center [907, 467] width 167 height 30
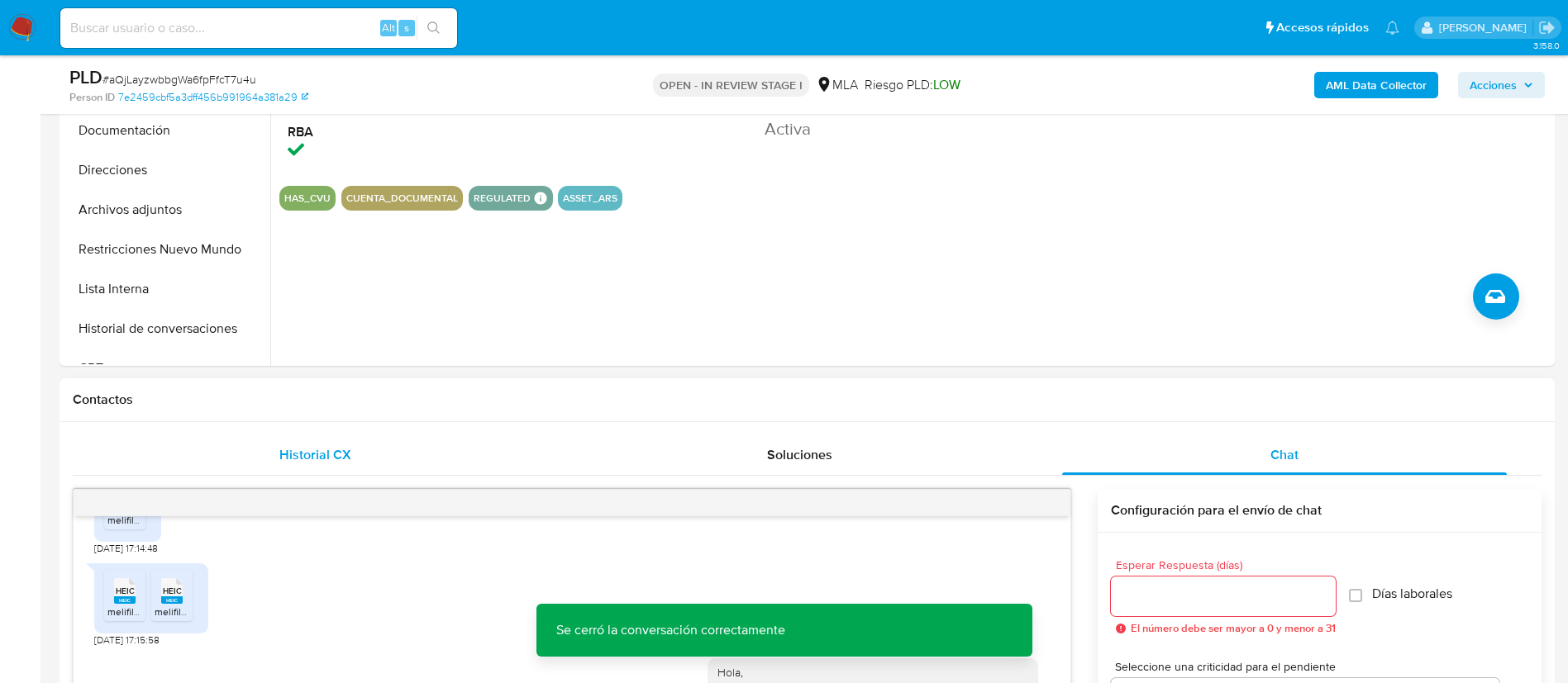
click at [359, 452] on div "Historial CX" at bounding box center [315, 454] width 445 height 40
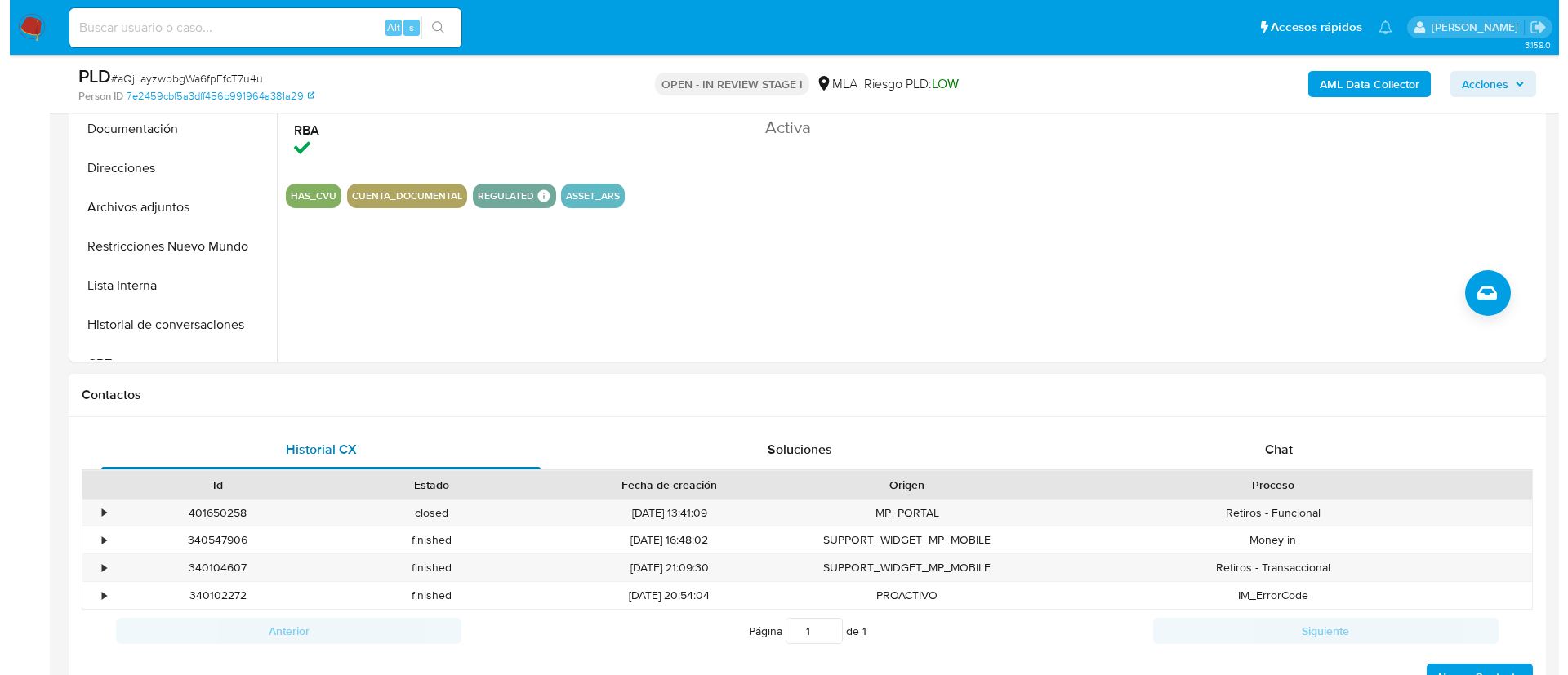
scroll to position [262, 0]
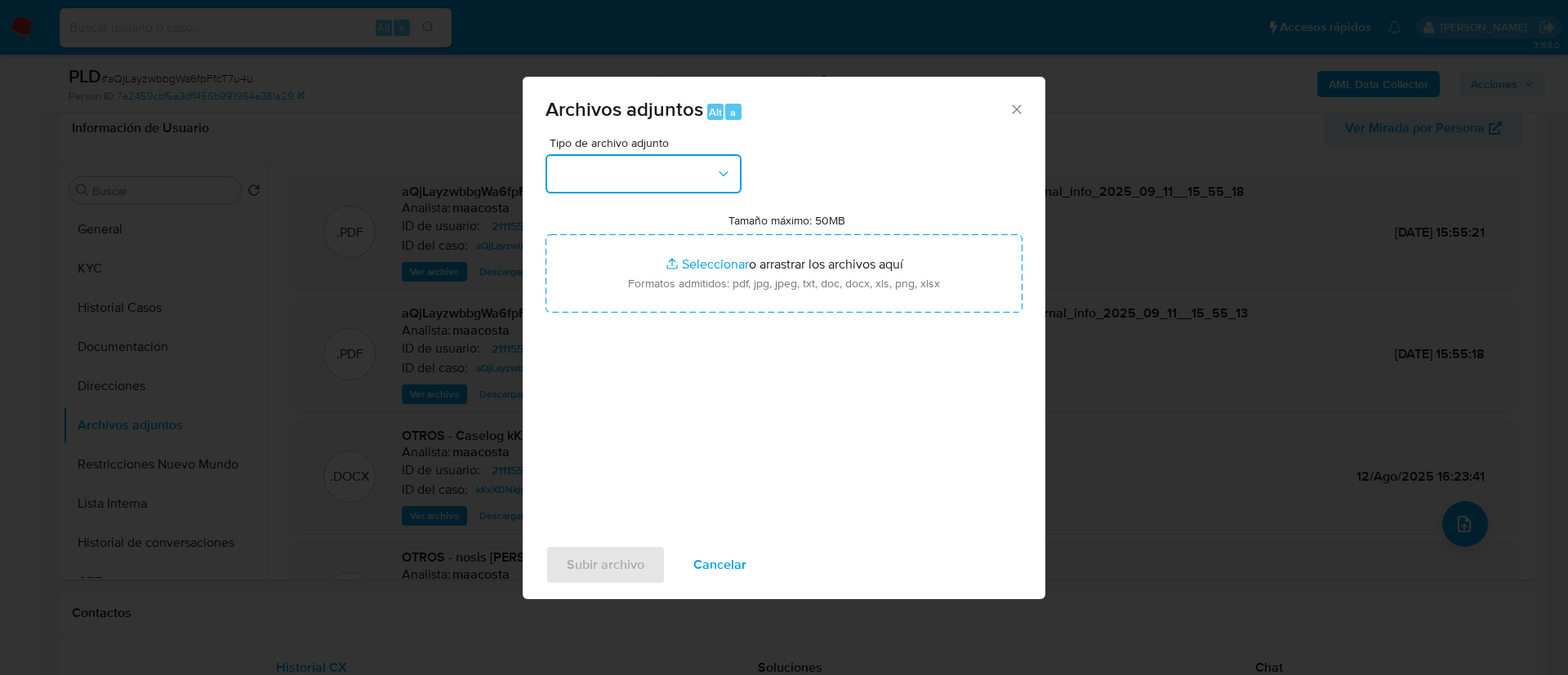
click at [686, 161] on button "button" at bounding box center [643, 174] width 196 height 39
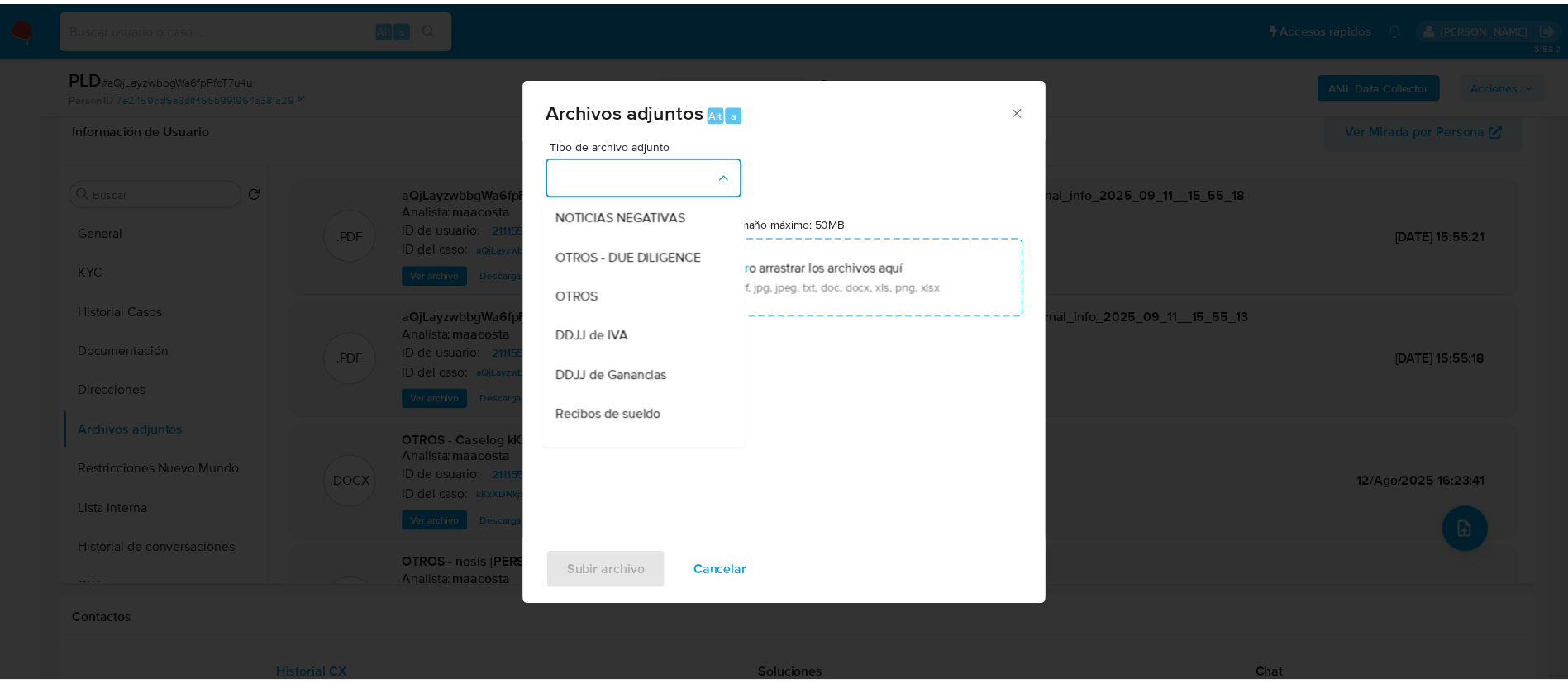
scroll to position [248, 0]
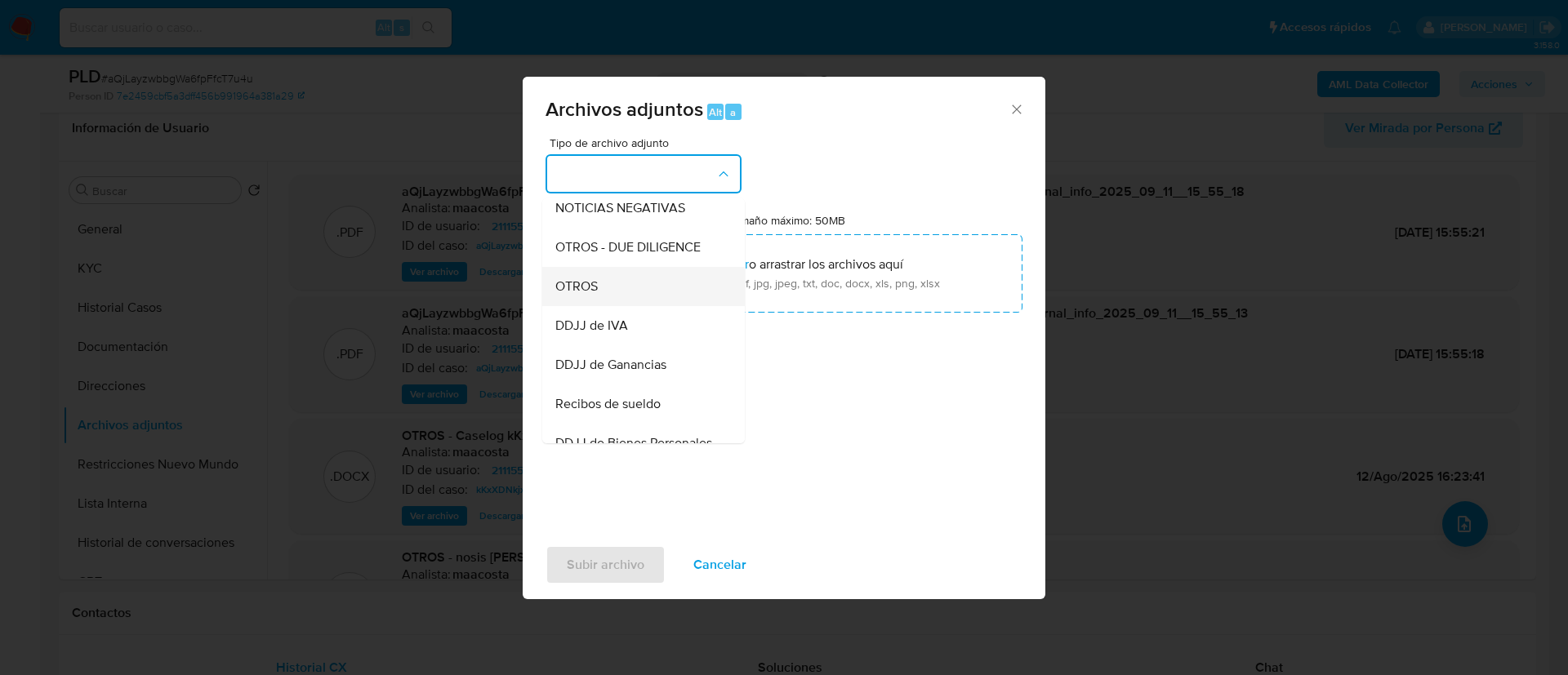
click at [593, 295] on span "OTROS" at bounding box center [576, 286] width 43 height 17
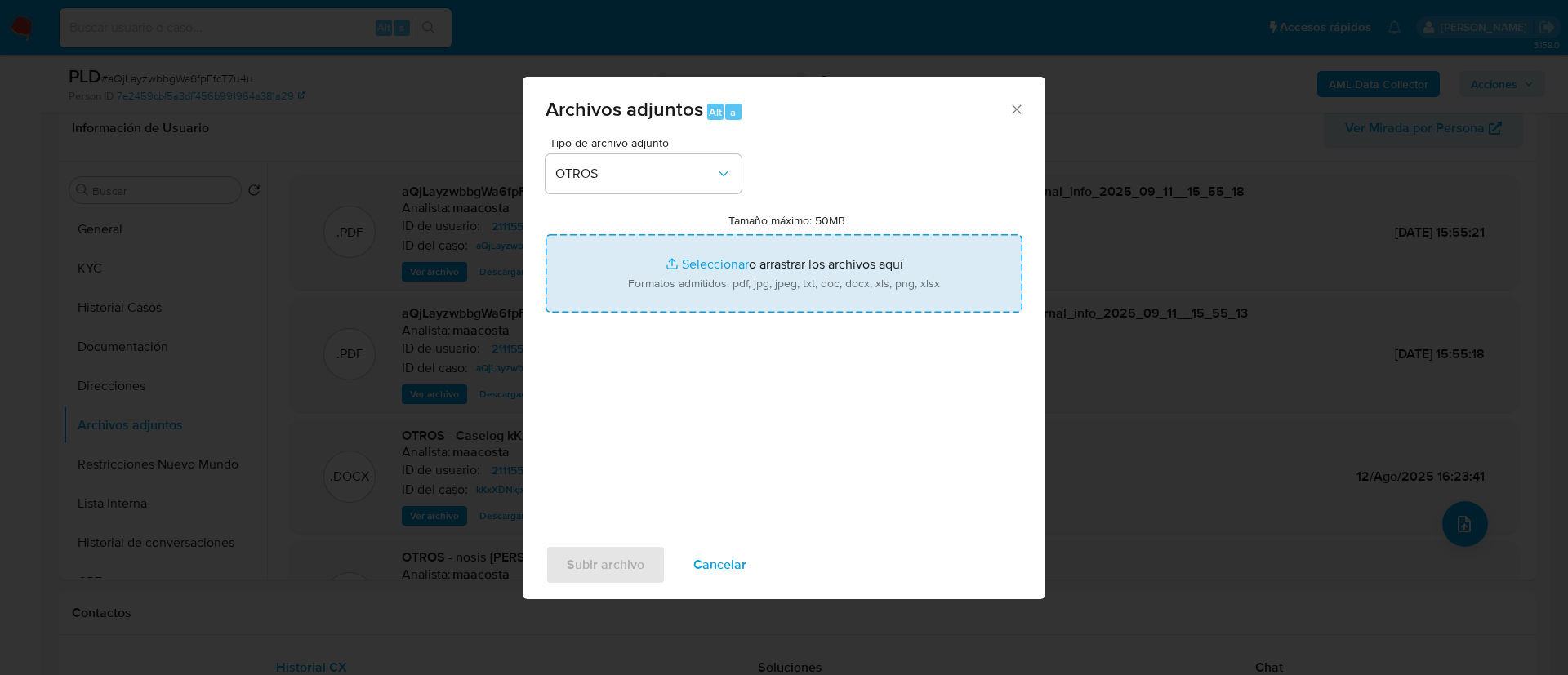
type input "C:\fakepath\Calculador- [PERSON_NAME].xlsx"
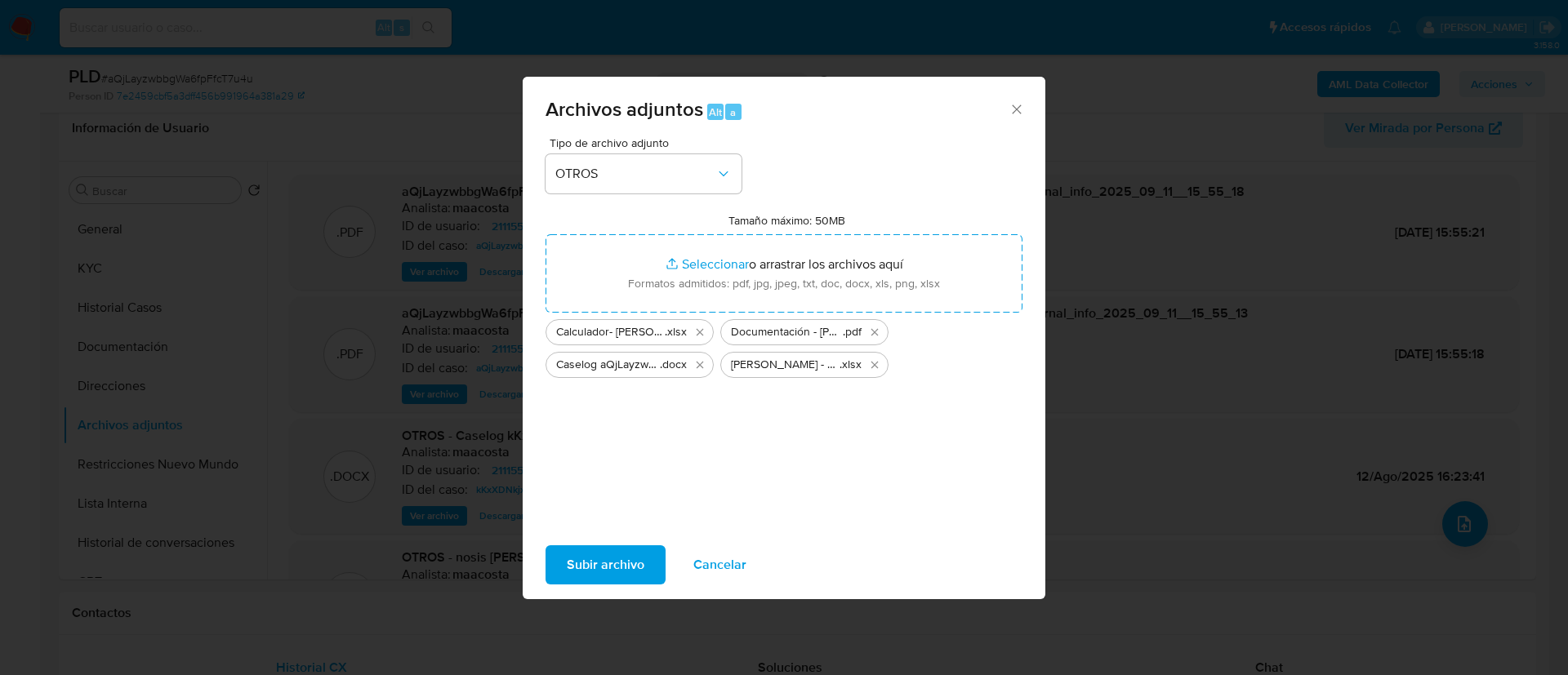
click at [600, 562] on span "Subir archivo" at bounding box center [605, 564] width 78 height 36
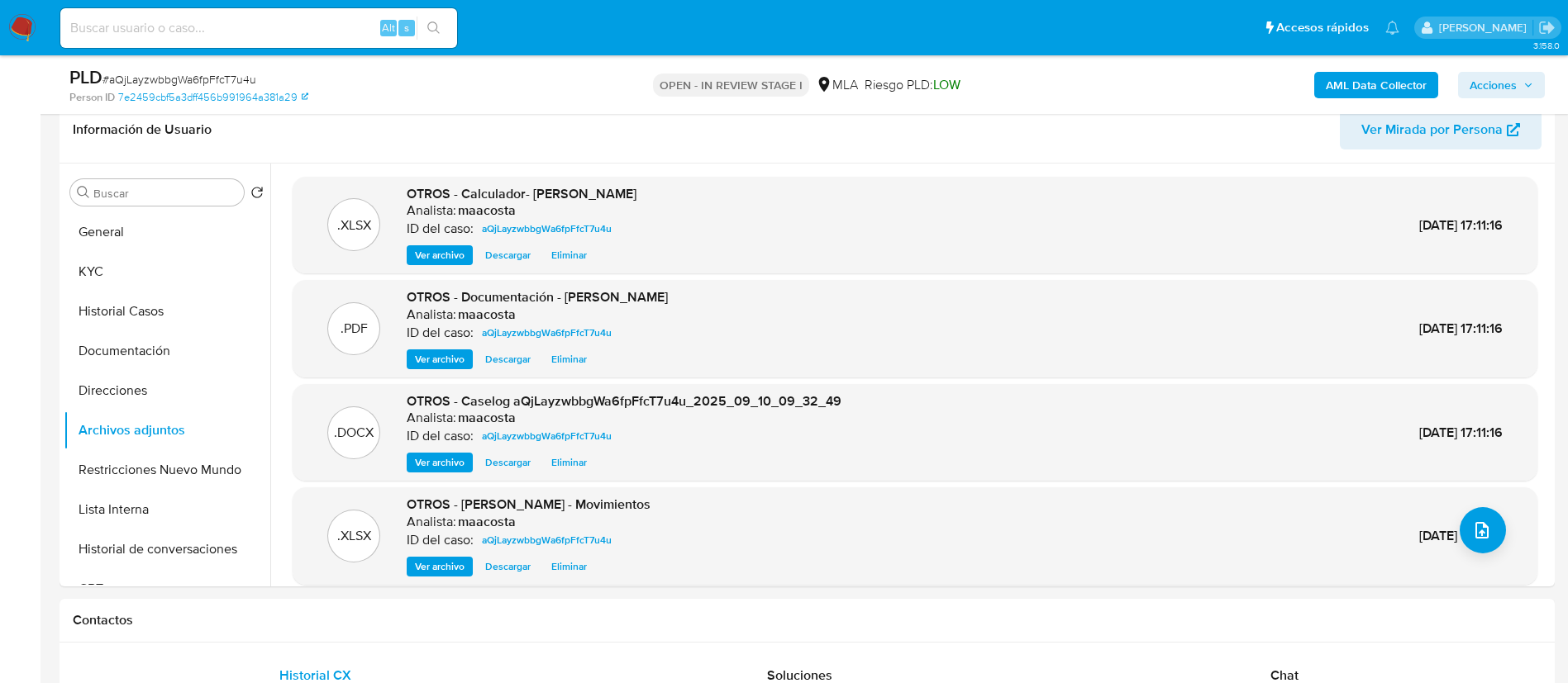
click at [1508, 85] on span "Acciones" at bounding box center [1493, 85] width 47 height 26
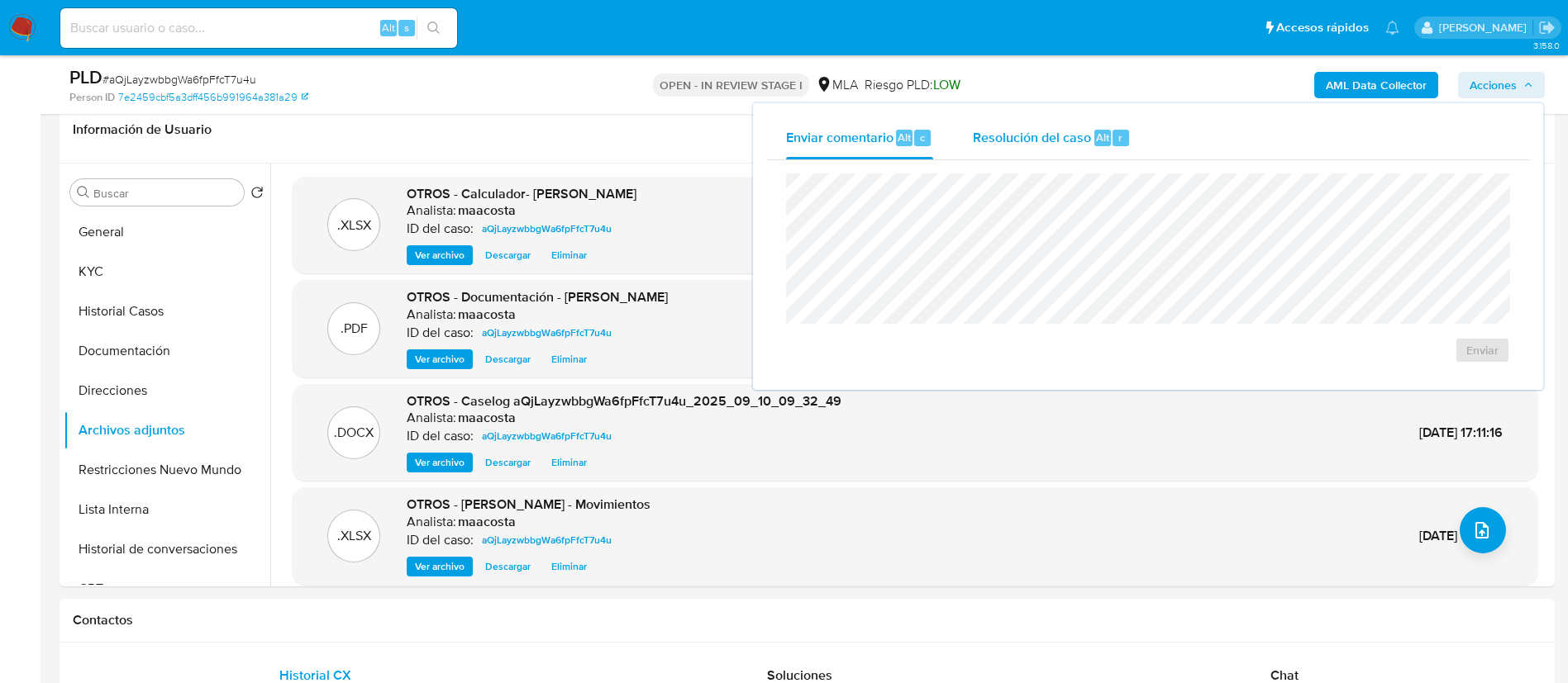
click at [1066, 136] on span "Resolución del caso" at bounding box center [1032, 137] width 118 height 19
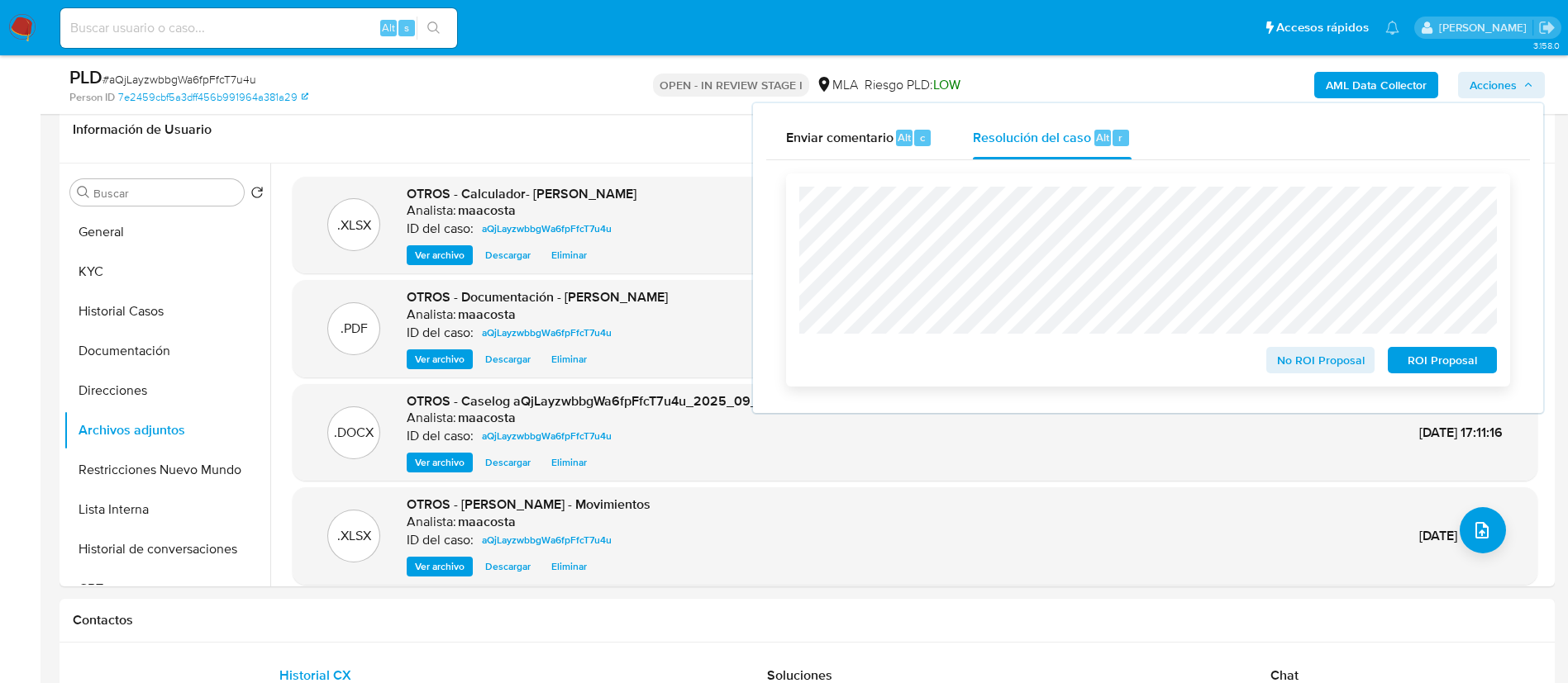
click at [1294, 357] on span "No ROI Proposal" at bounding box center [1321, 360] width 86 height 23
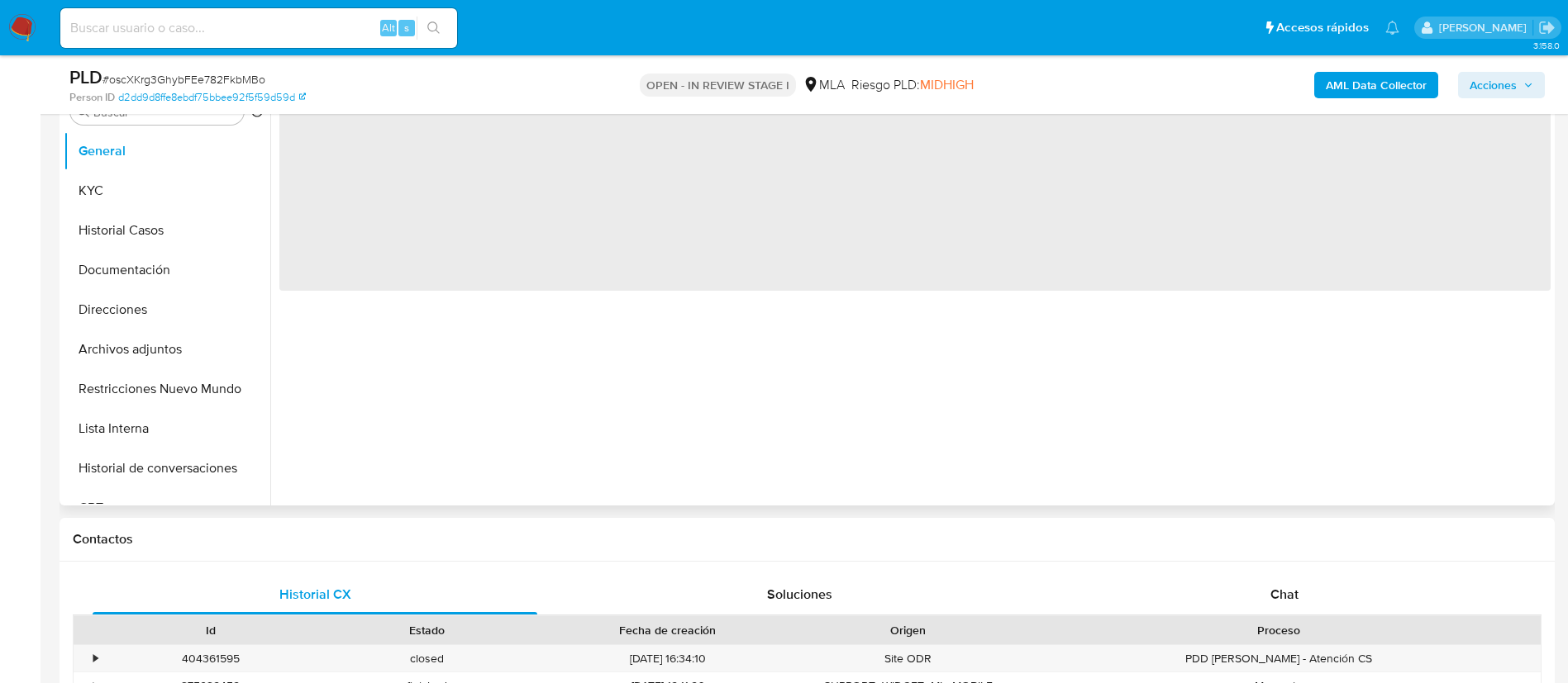
scroll to position [372, 0]
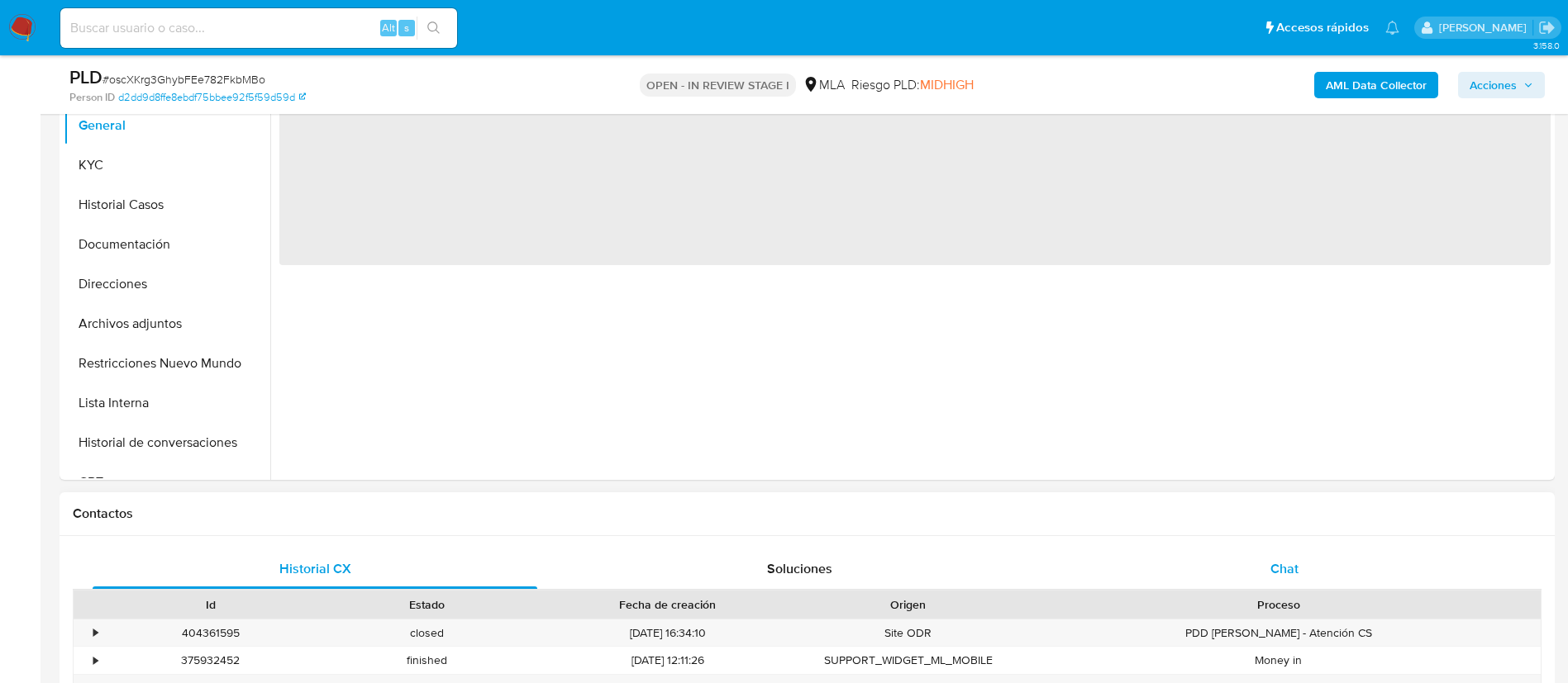
click at [1281, 552] on div "Chat" at bounding box center [1285, 569] width 445 height 40
select select "10"
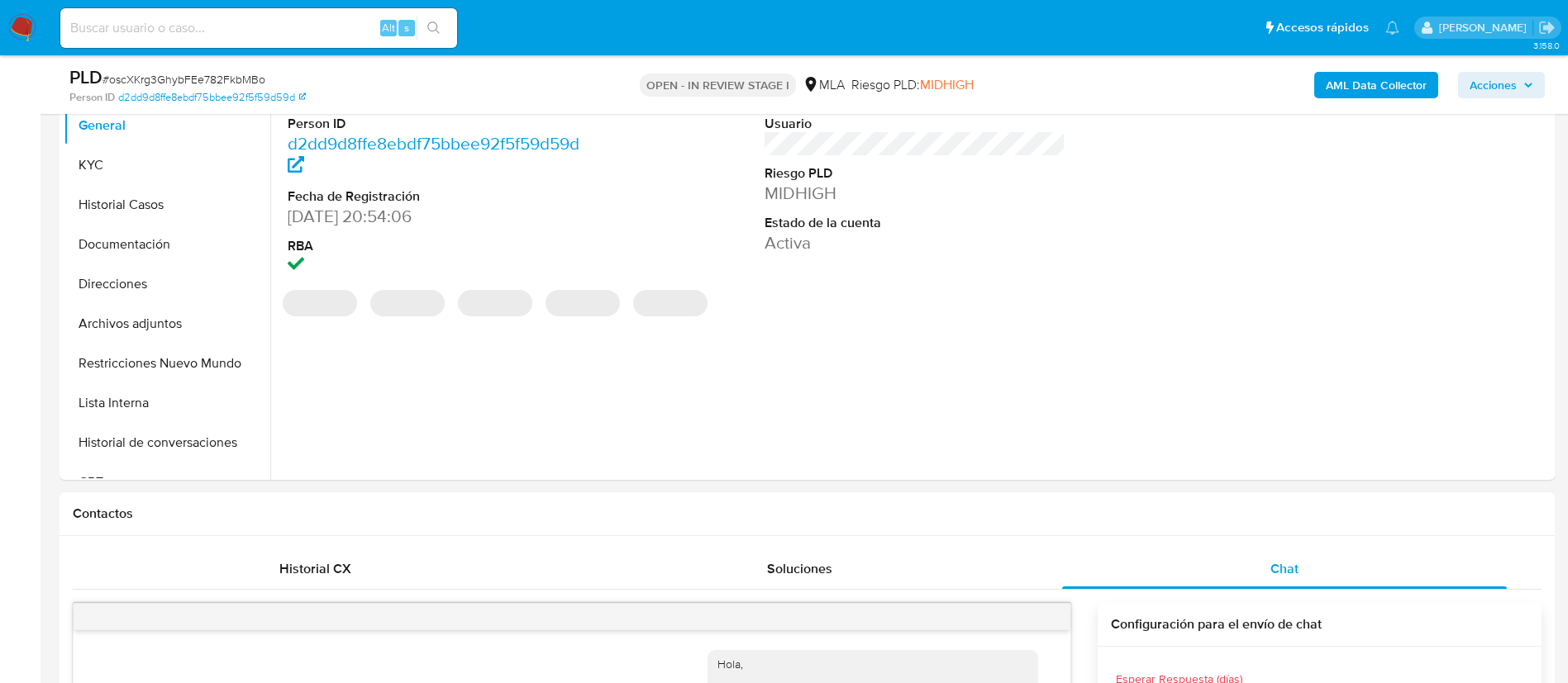
scroll to position [882, 0]
click at [1029, 619] on icon "menu-action" at bounding box center [1029, 617] width 15 height 15
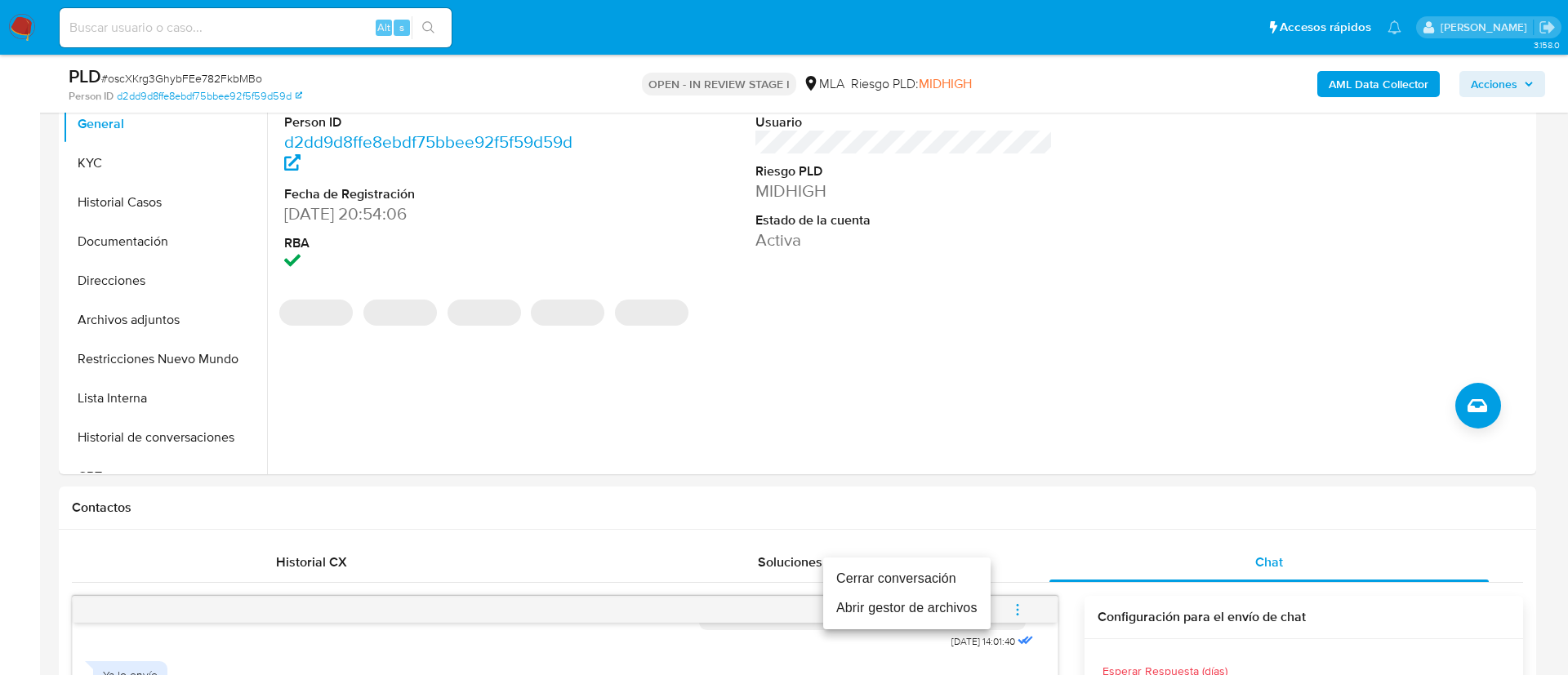
click at [926, 574] on li "Cerrar conversación" at bounding box center [907, 579] width 167 height 30
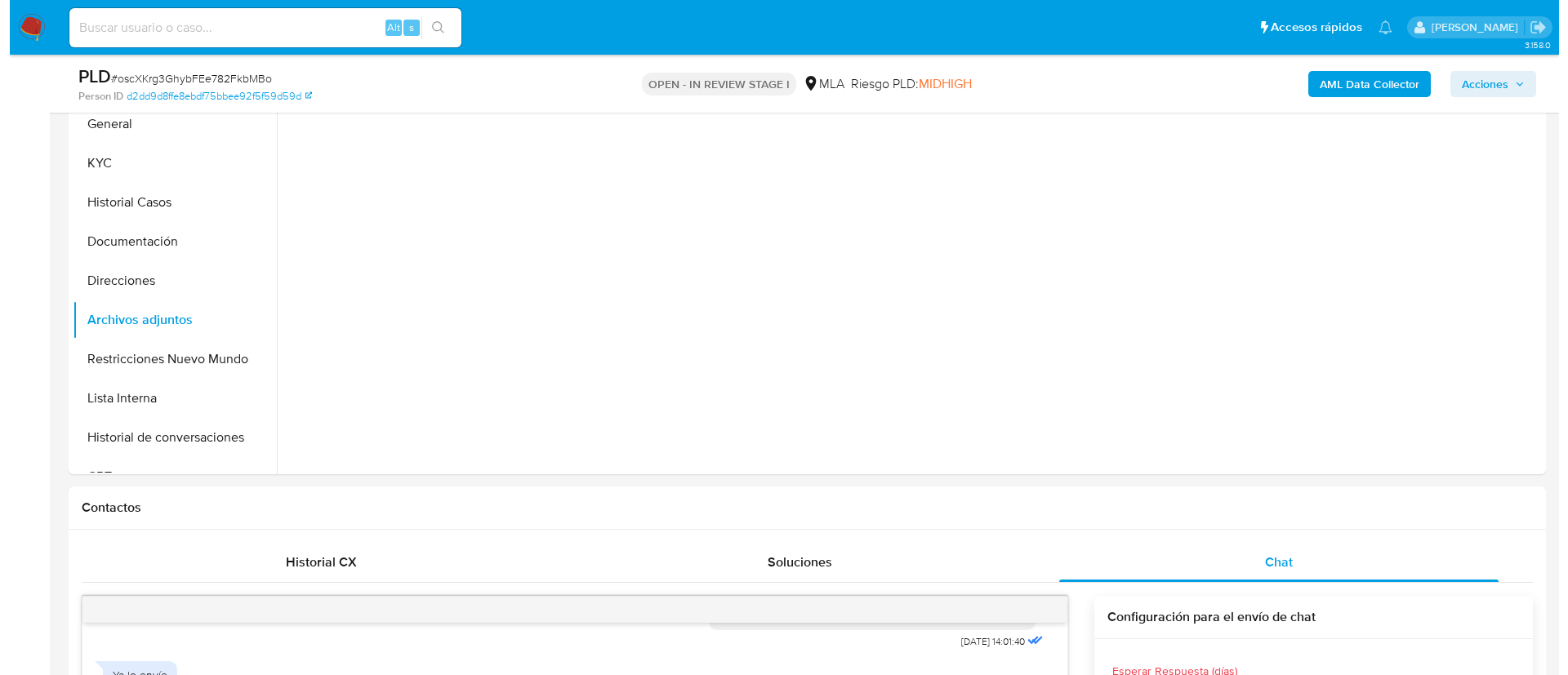
scroll to position [262, 0]
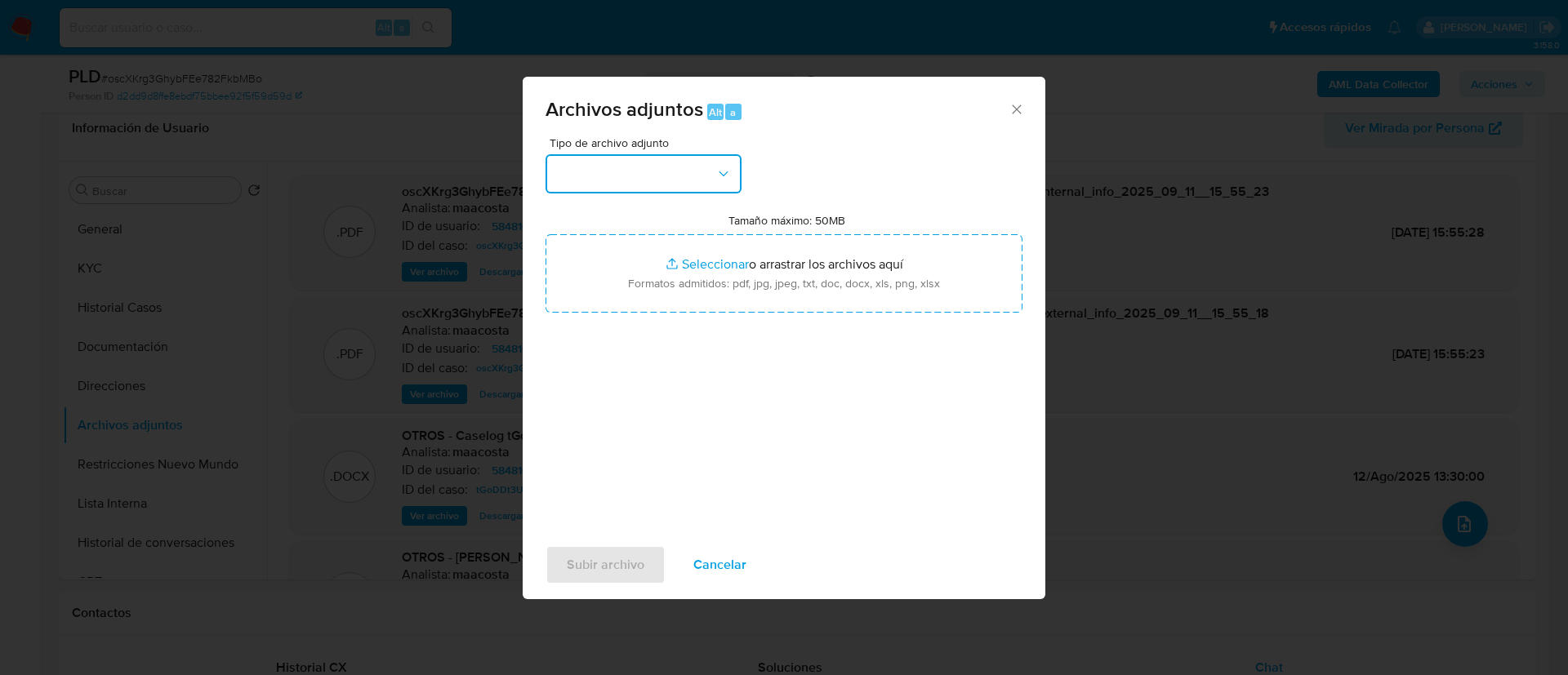
click at [621, 170] on button "button" at bounding box center [643, 174] width 196 height 39
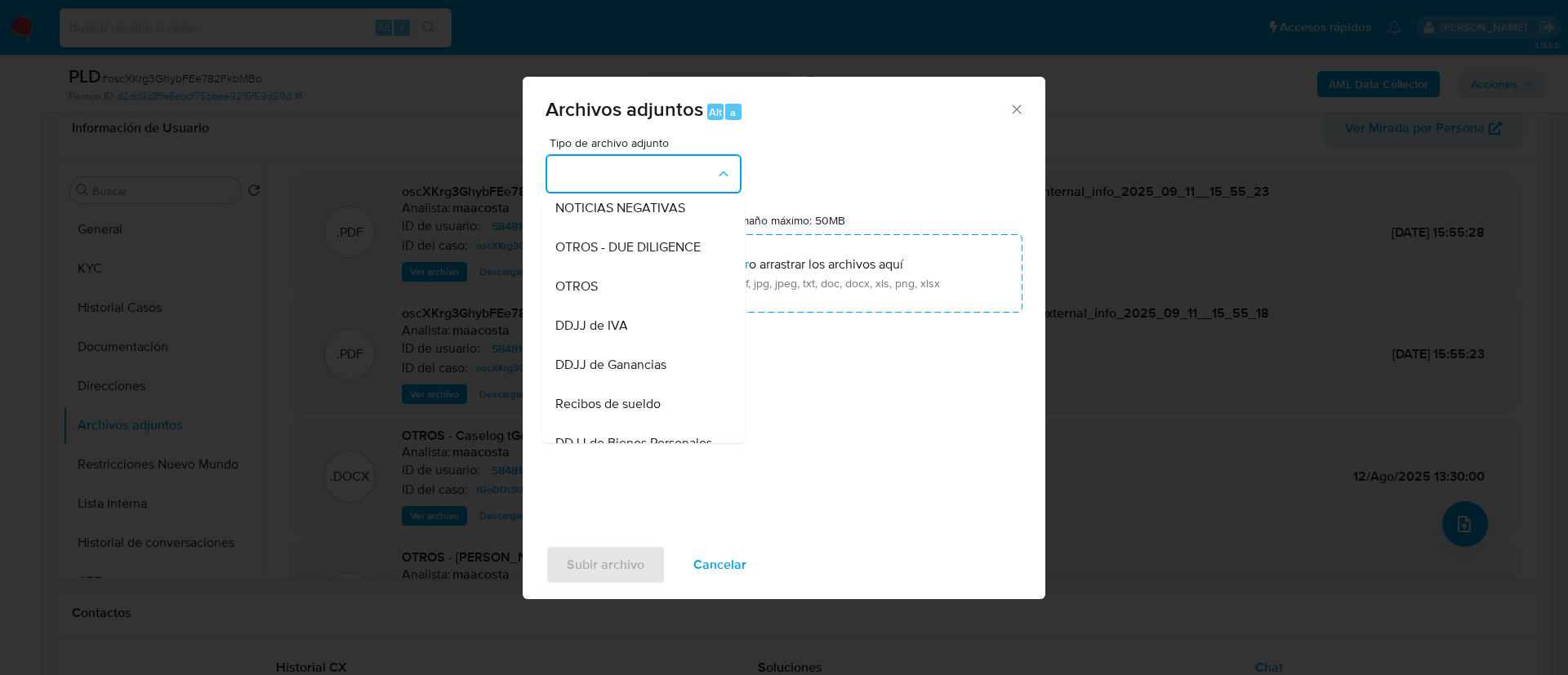
scroll to position [248, 0]
click at [596, 292] on span "OTROS" at bounding box center [576, 283] width 43 height 17
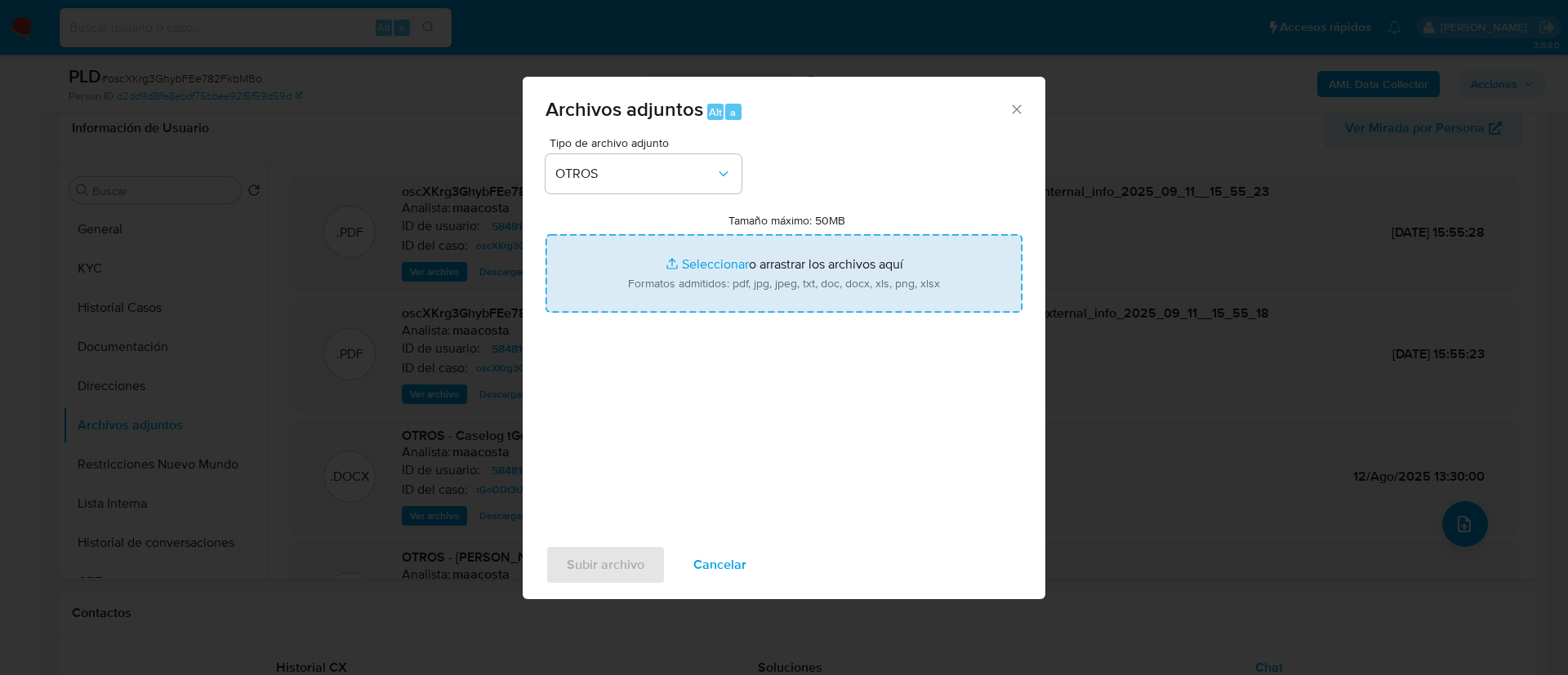
type input "C:\fakepath\[PERSON_NAME] di [PERSON_NAME] - Movimientos.xlsx"
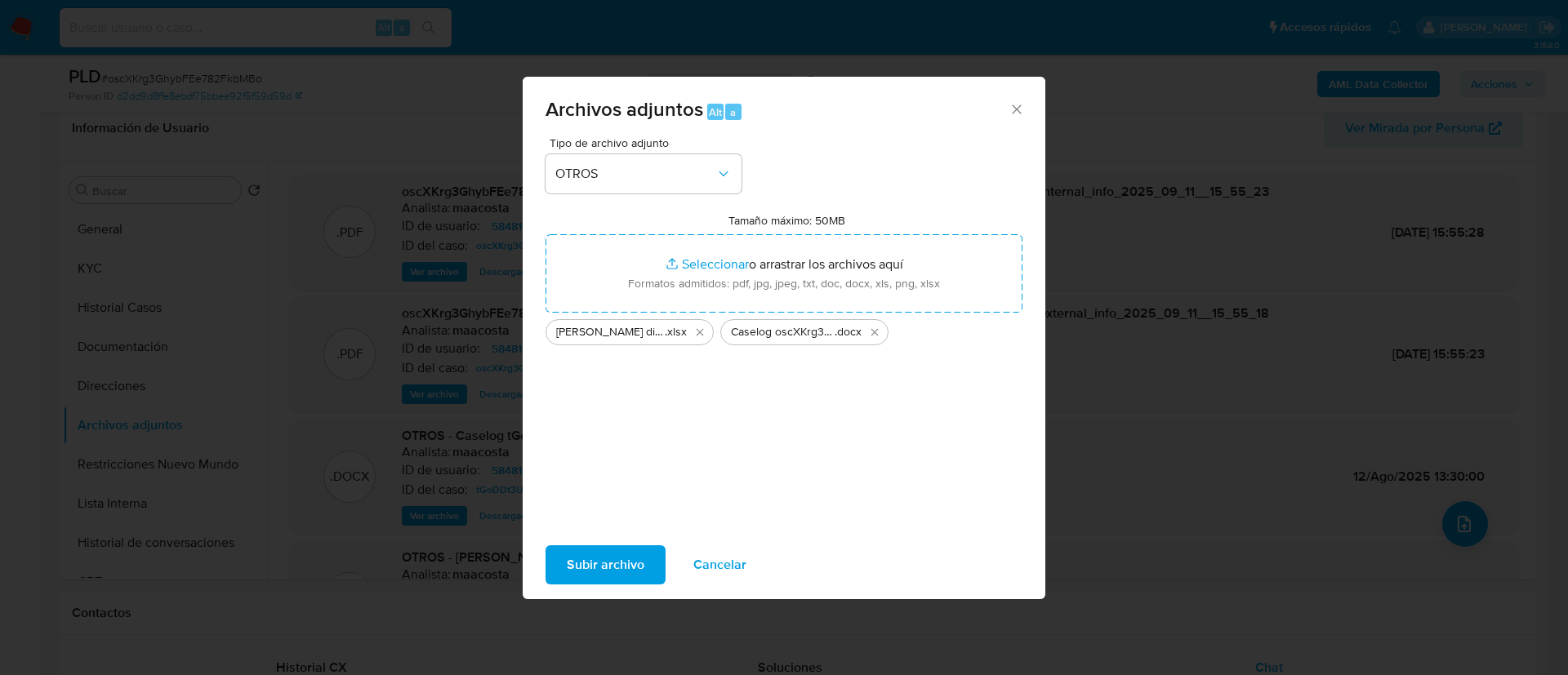
click at [617, 561] on span "Subir archivo" at bounding box center [605, 564] width 78 height 36
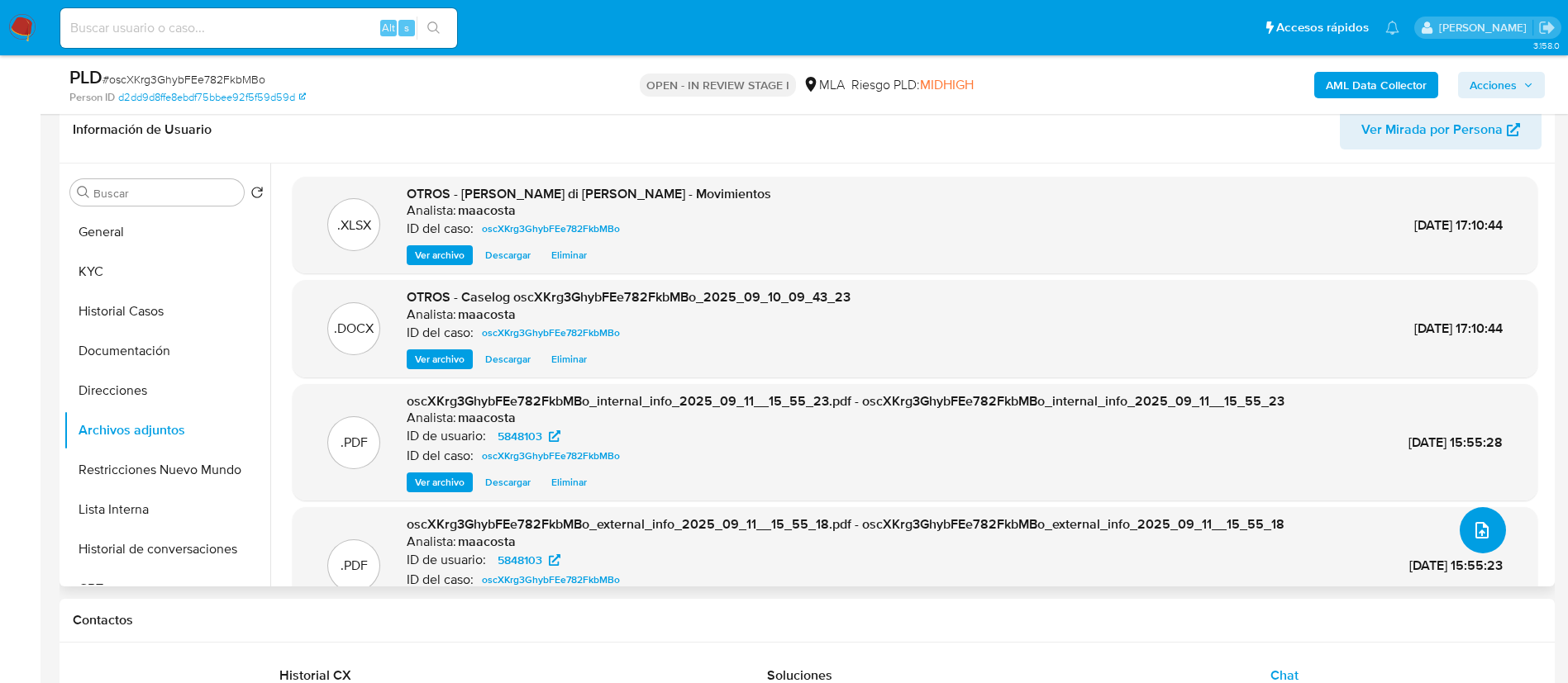
click at [1475, 537] on icon "upload-file" at bounding box center [1481, 530] width 13 height 17
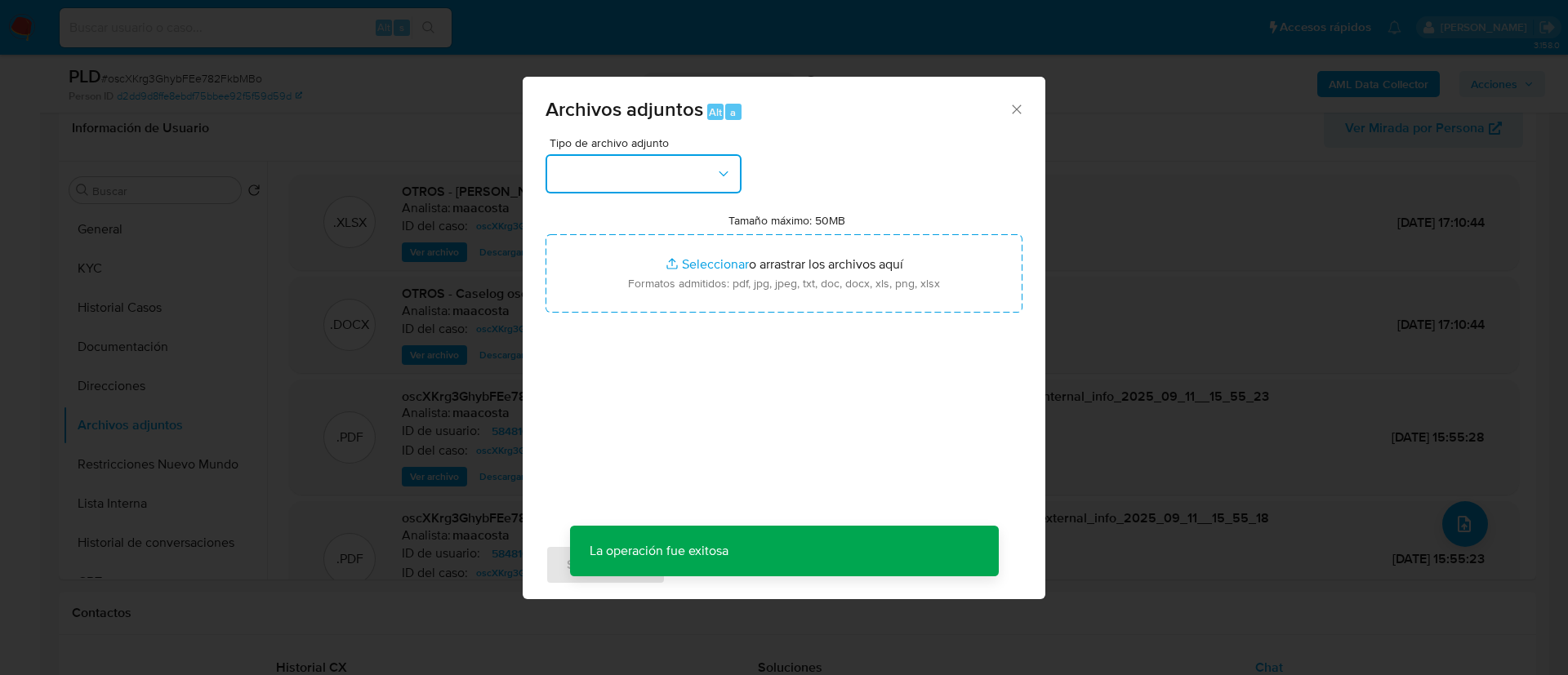
click at [624, 168] on button "button" at bounding box center [643, 174] width 196 height 39
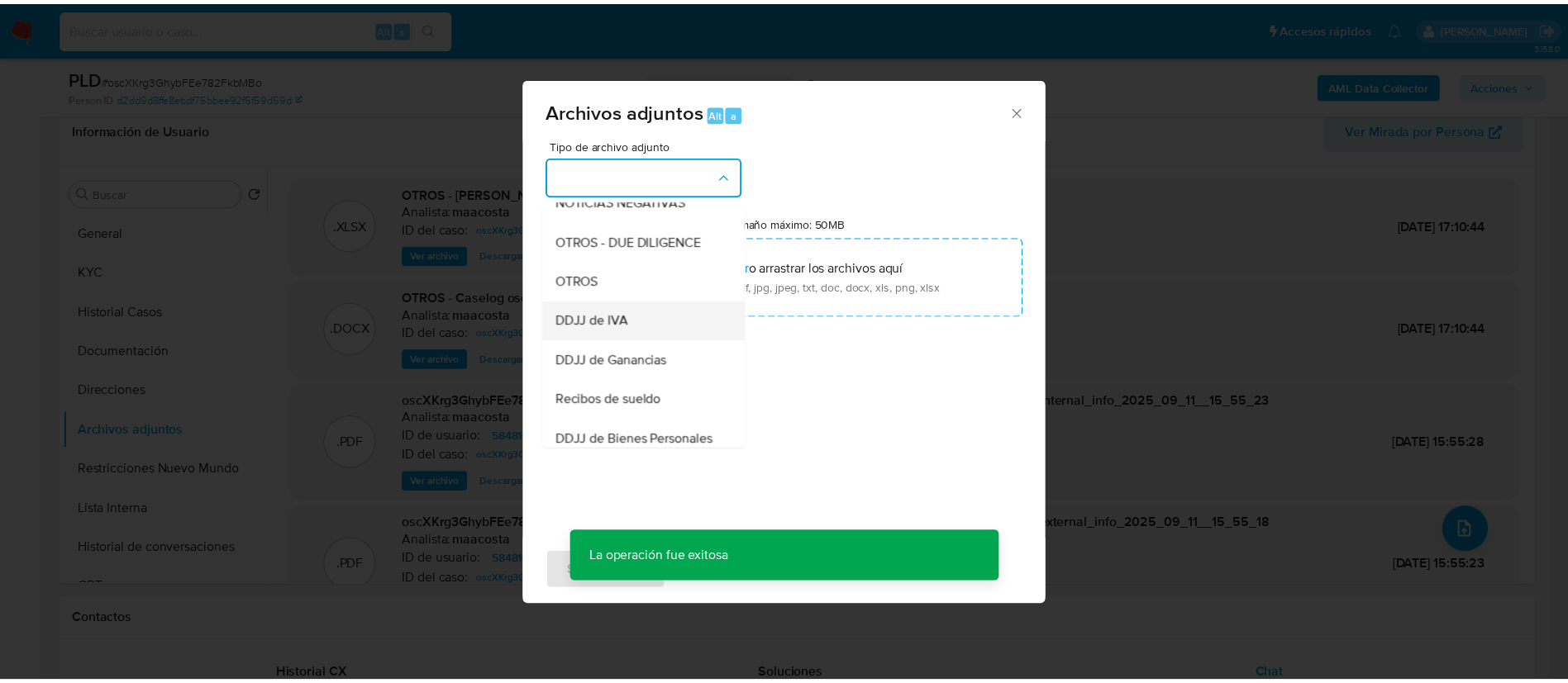
scroll to position [306, 0]
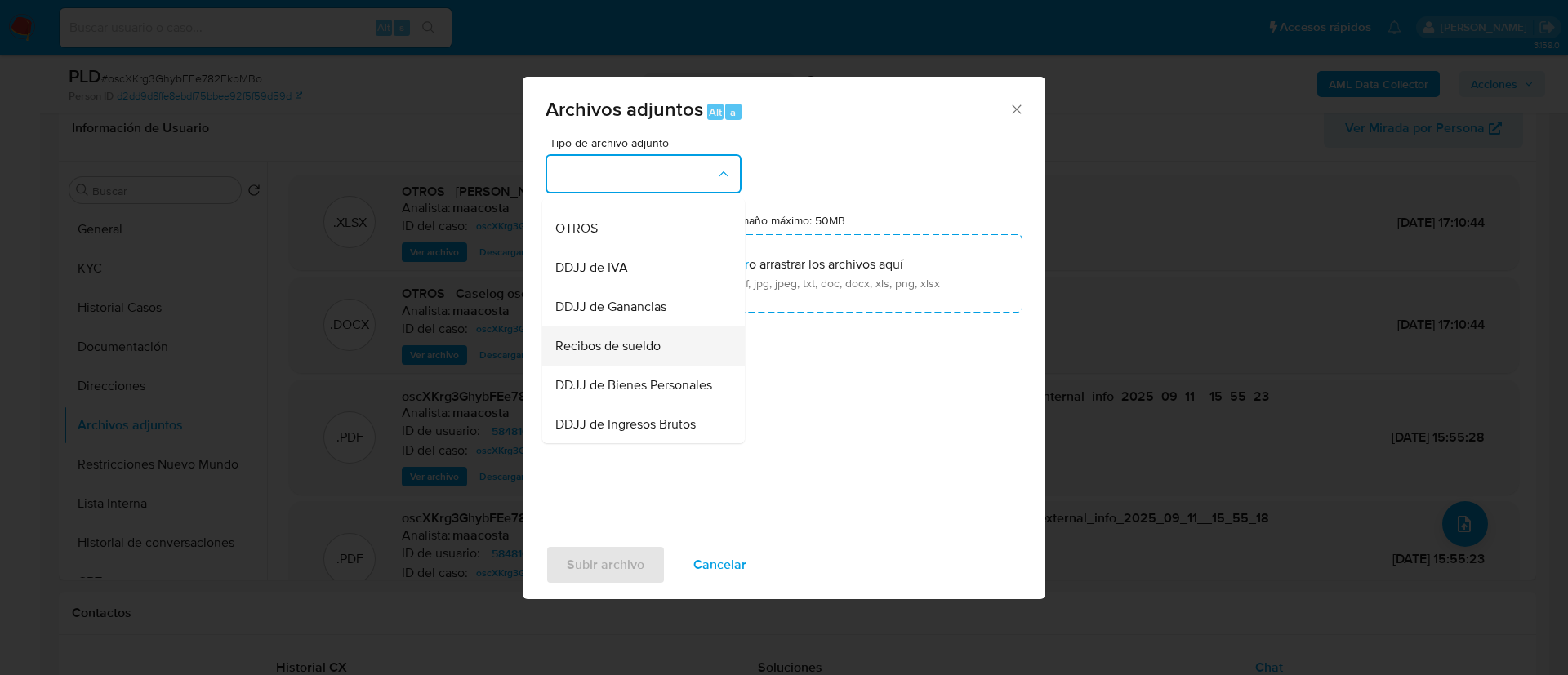
click at [604, 354] on span "Recibos de sueldo" at bounding box center [608, 346] width 106 height 17
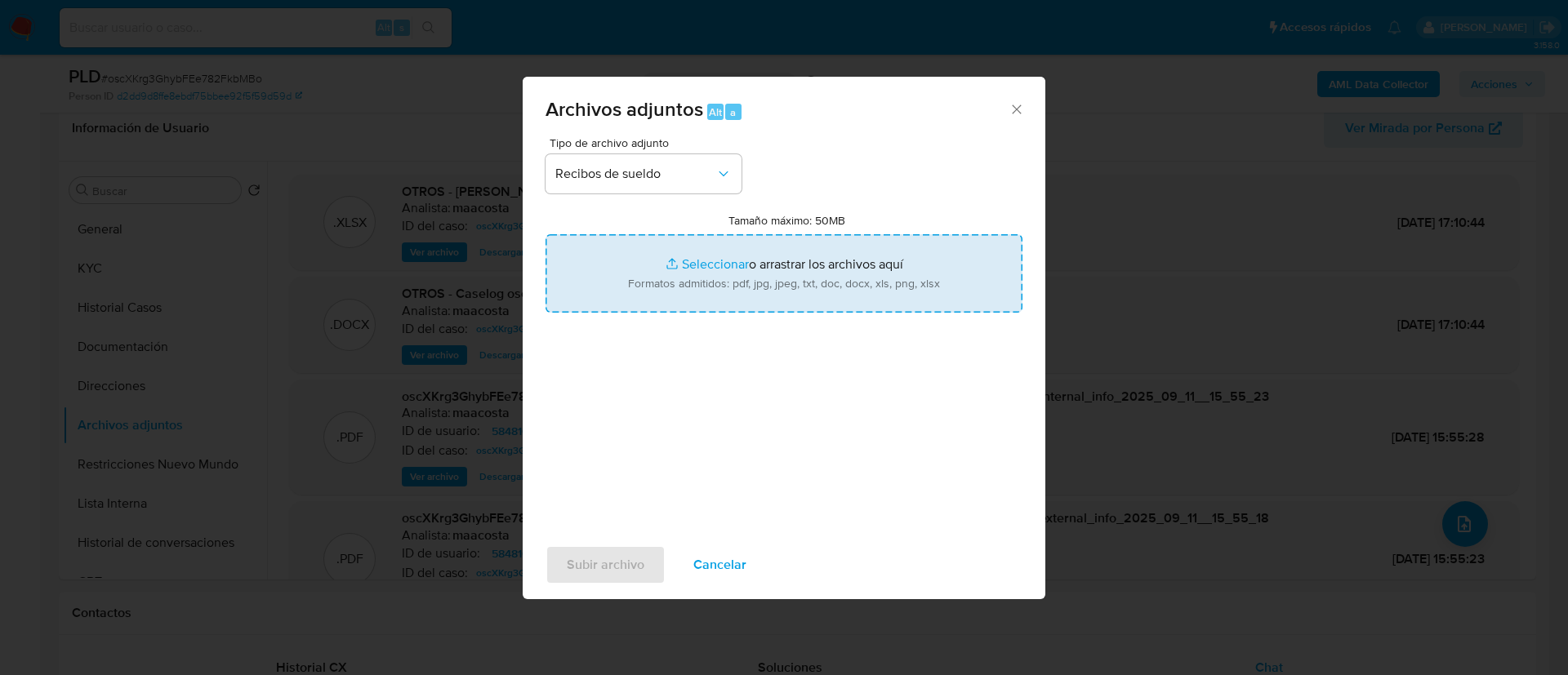
type input "C:\fakepath\Recibo de sueldo - Gonzalo Emmanuel di Mauro Zarate.pdf"
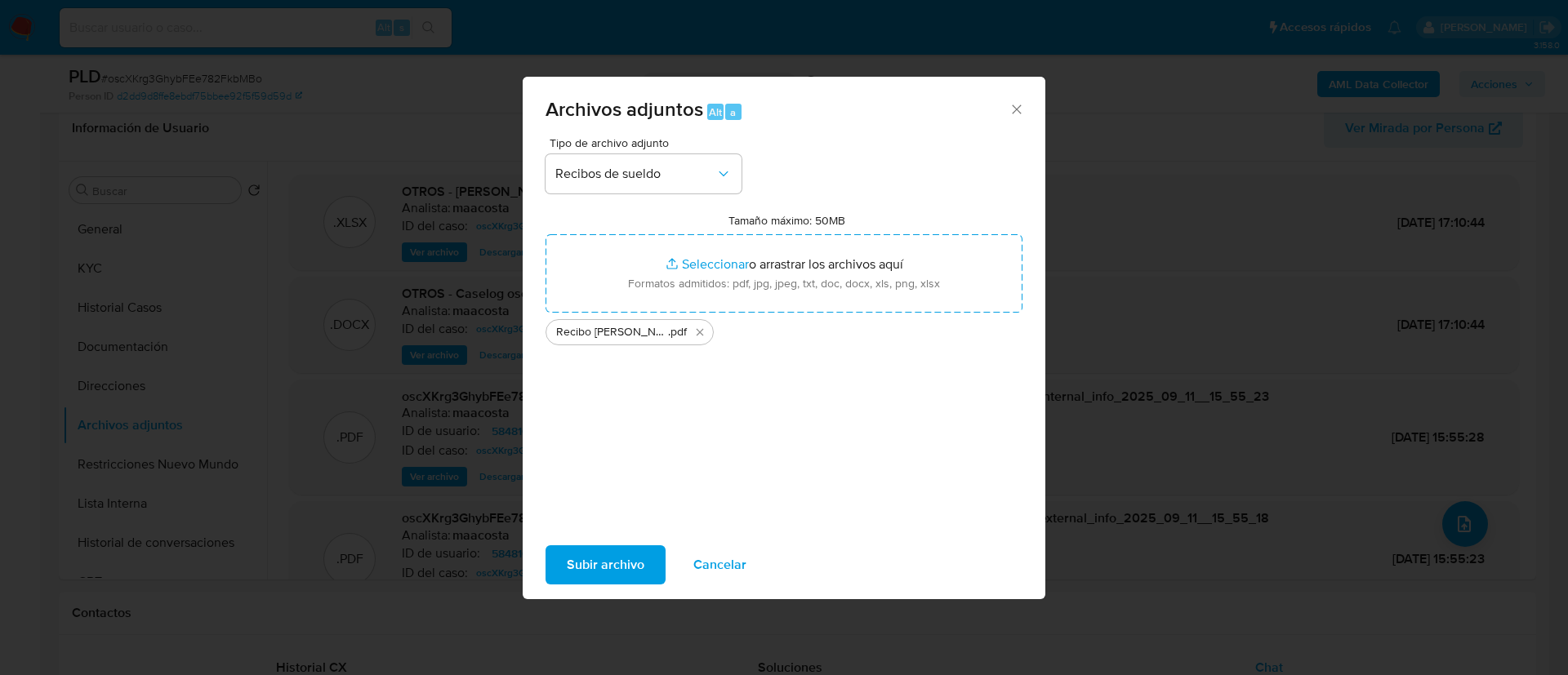
drag, startPoint x: 655, startPoint y: 265, endPoint x: 617, endPoint y: 564, distance: 301.4
click at [617, 564] on span "Subir archivo" at bounding box center [605, 564] width 78 height 36
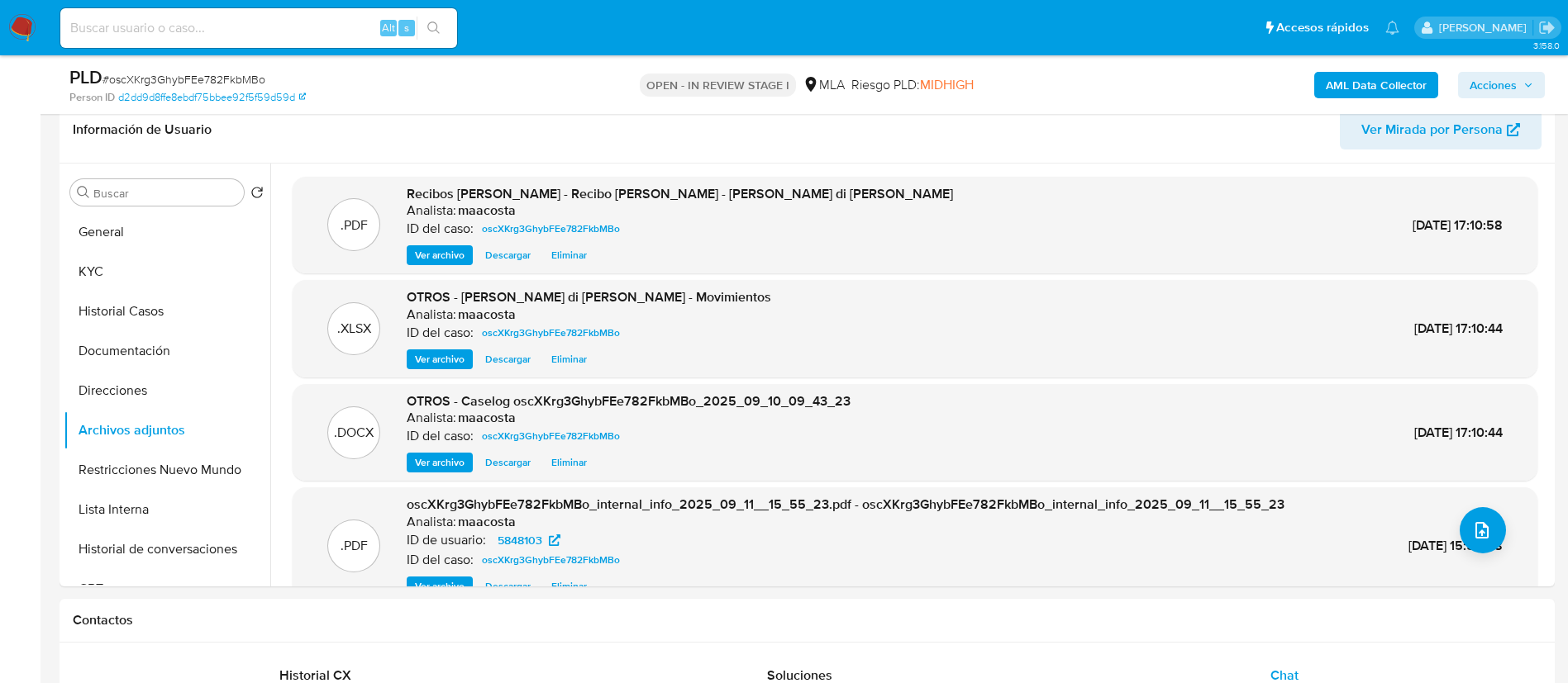
click at [1467, 99] on div "AML Data Collector Acciones" at bounding box center [1301, 85] width 487 height 39
click at [1477, 91] on span "Acciones" at bounding box center [1493, 85] width 47 height 26
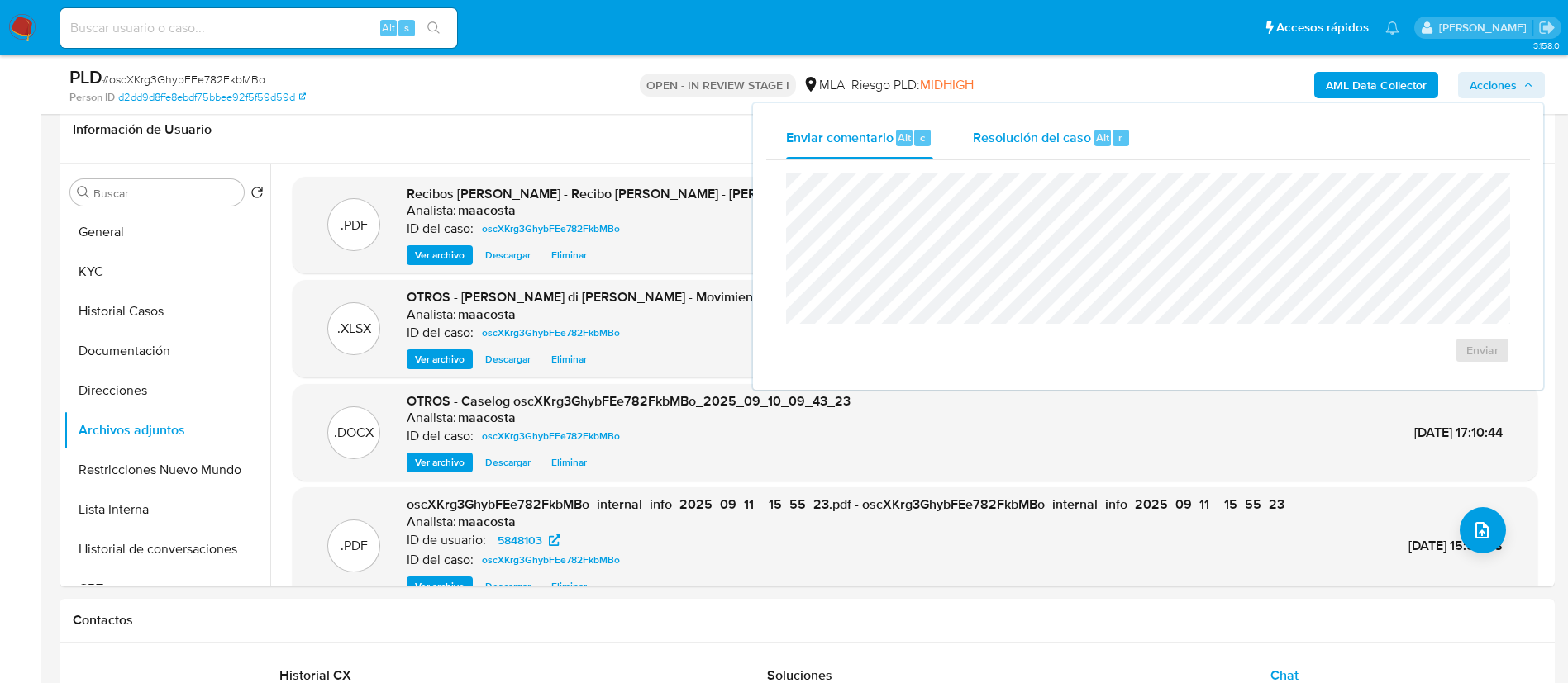
click at [1081, 131] on span "Resolución del caso" at bounding box center [1032, 137] width 118 height 19
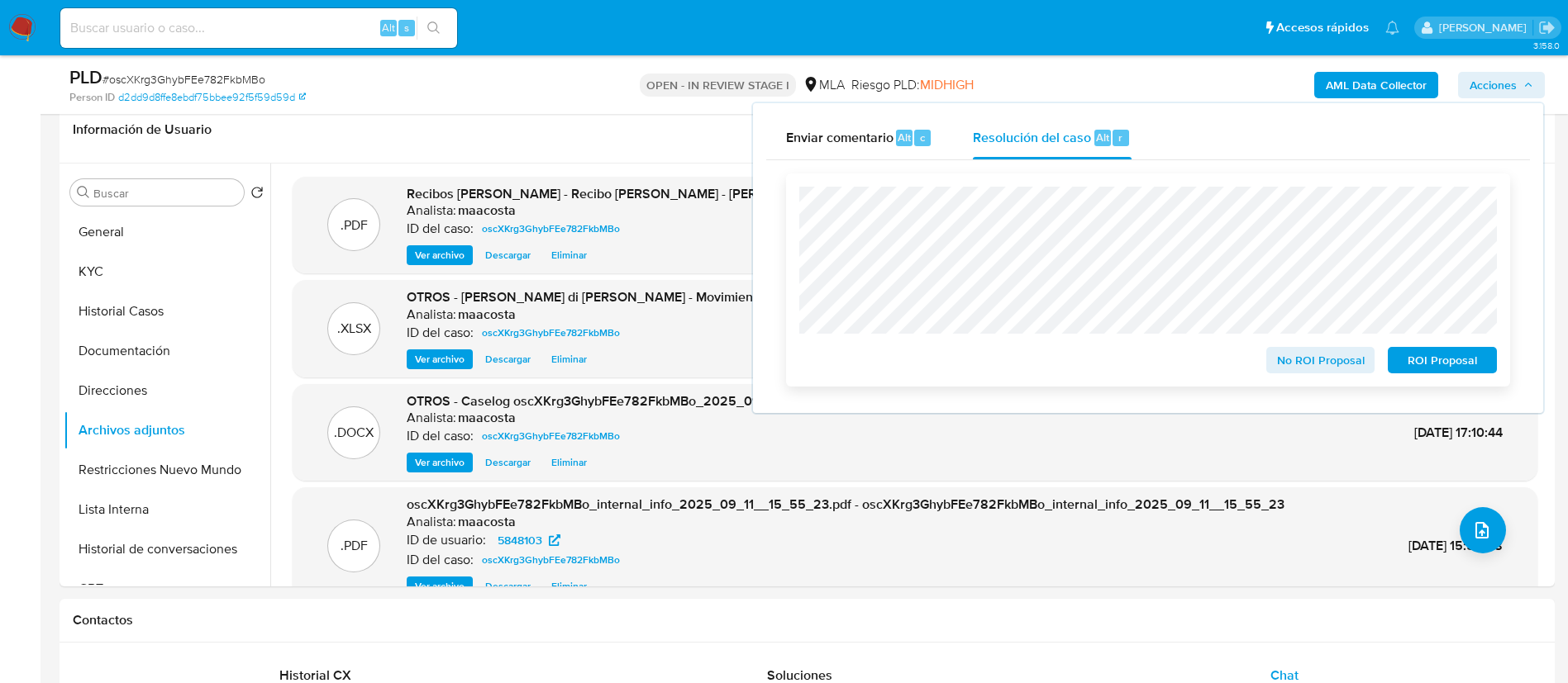
click at [1289, 360] on span "No ROI Proposal" at bounding box center [1321, 360] width 86 height 23
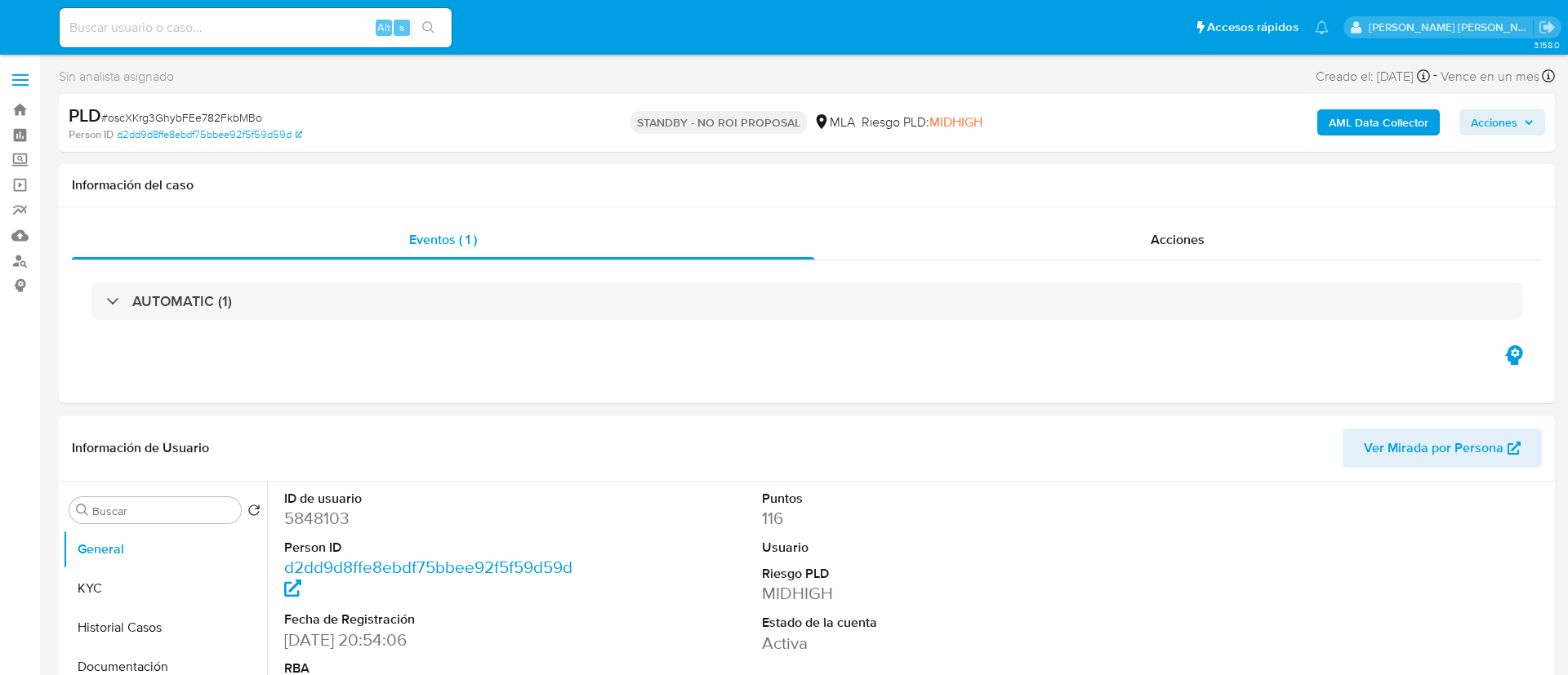
select select "10"
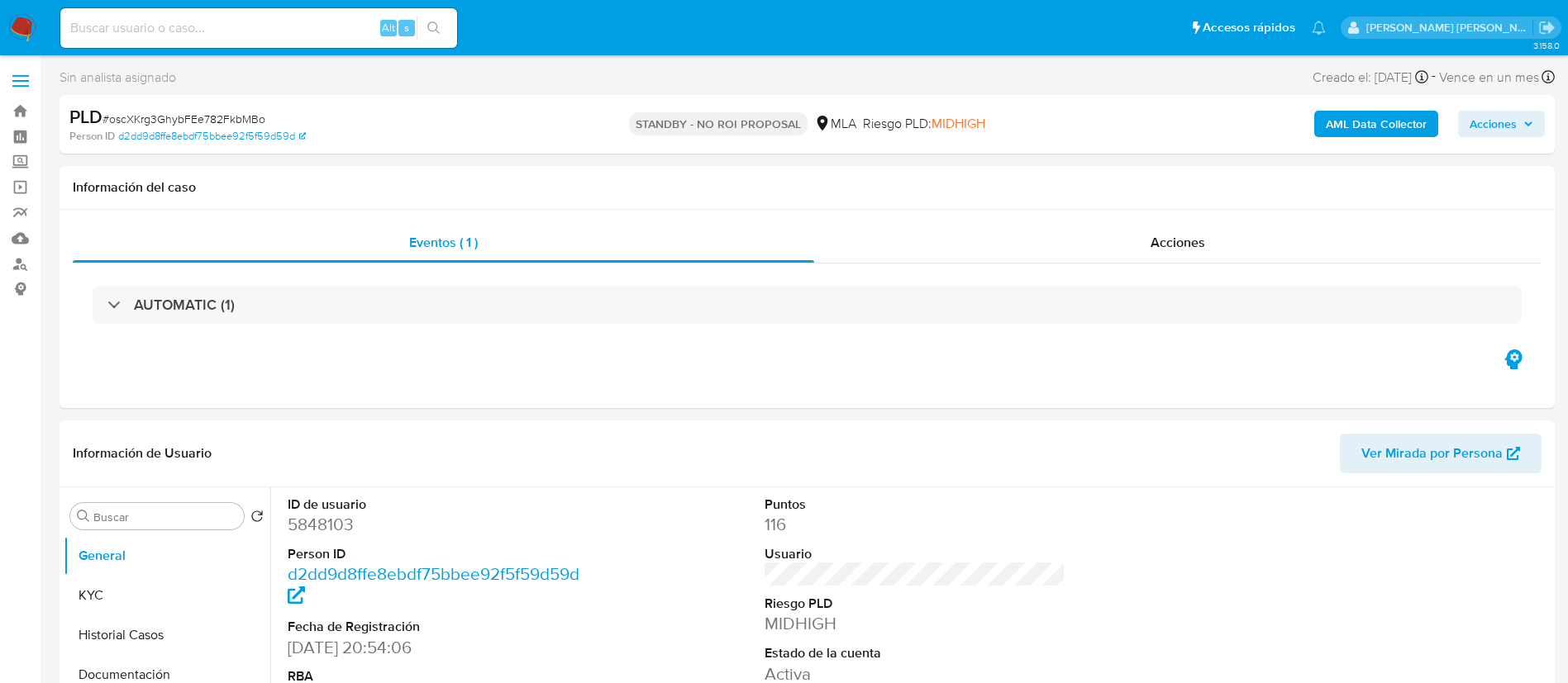
click at [25, 26] on img at bounding box center [22, 28] width 28 height 28
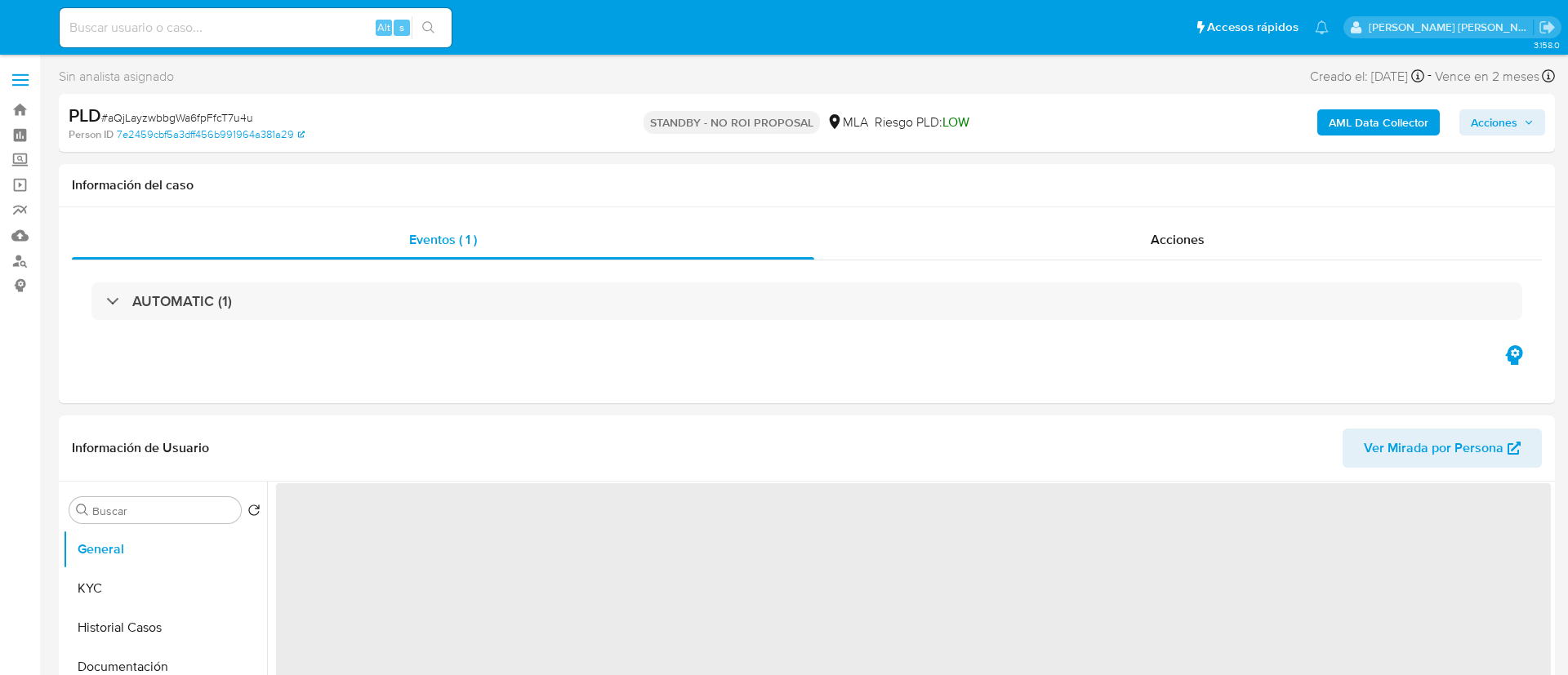
select select "10"
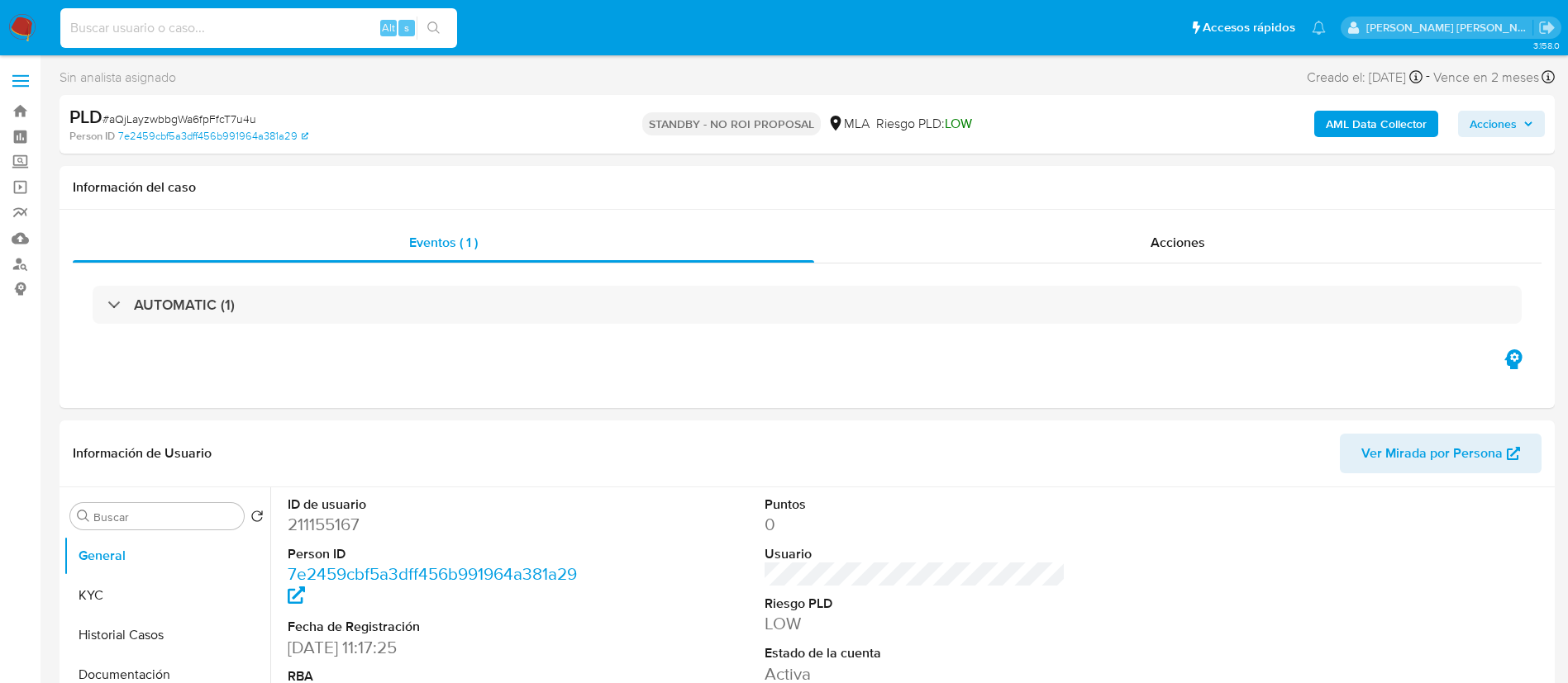
click at [275, 21] on input at bounding box center [258, 28] width 396 height 21
paste input "402604975"
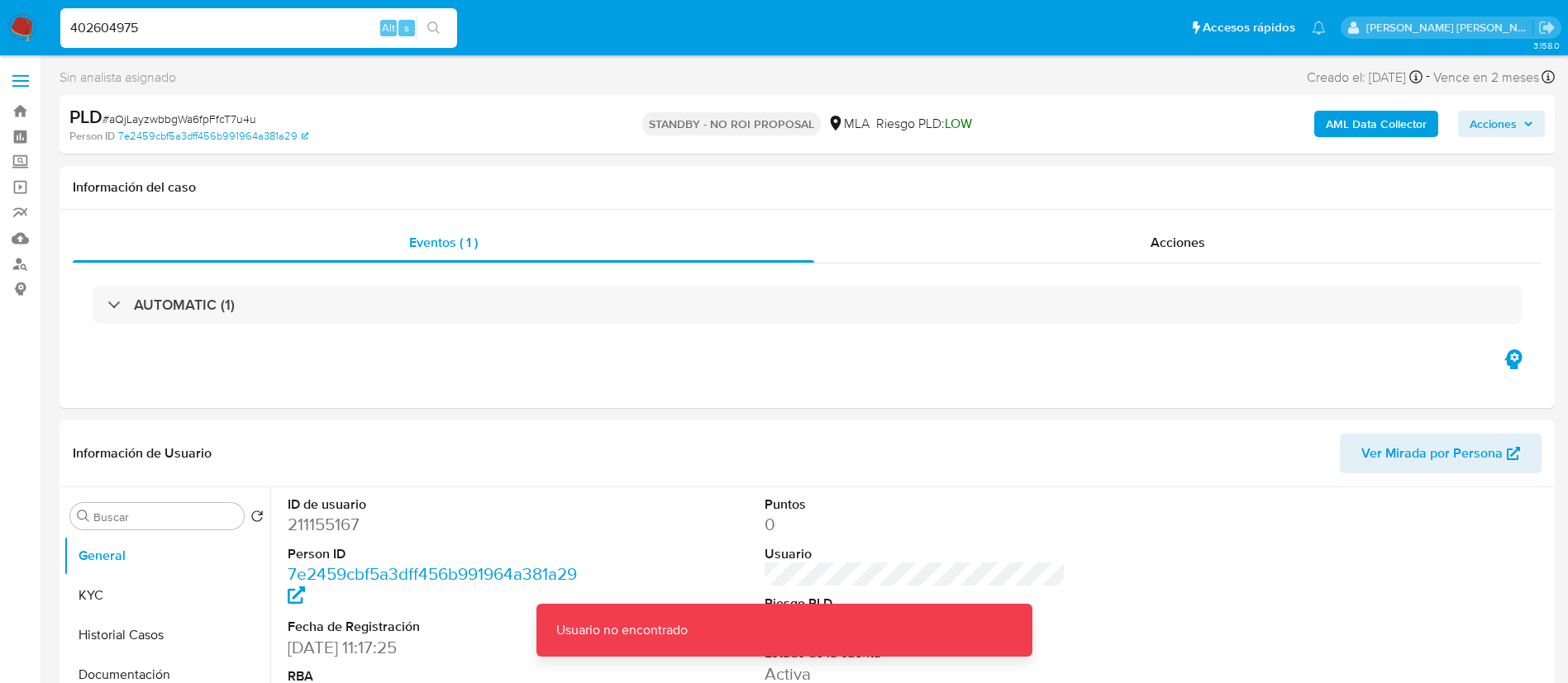
click at [275, 21] on input "402604975" at bounding box center [258, 28] width 396 height 21
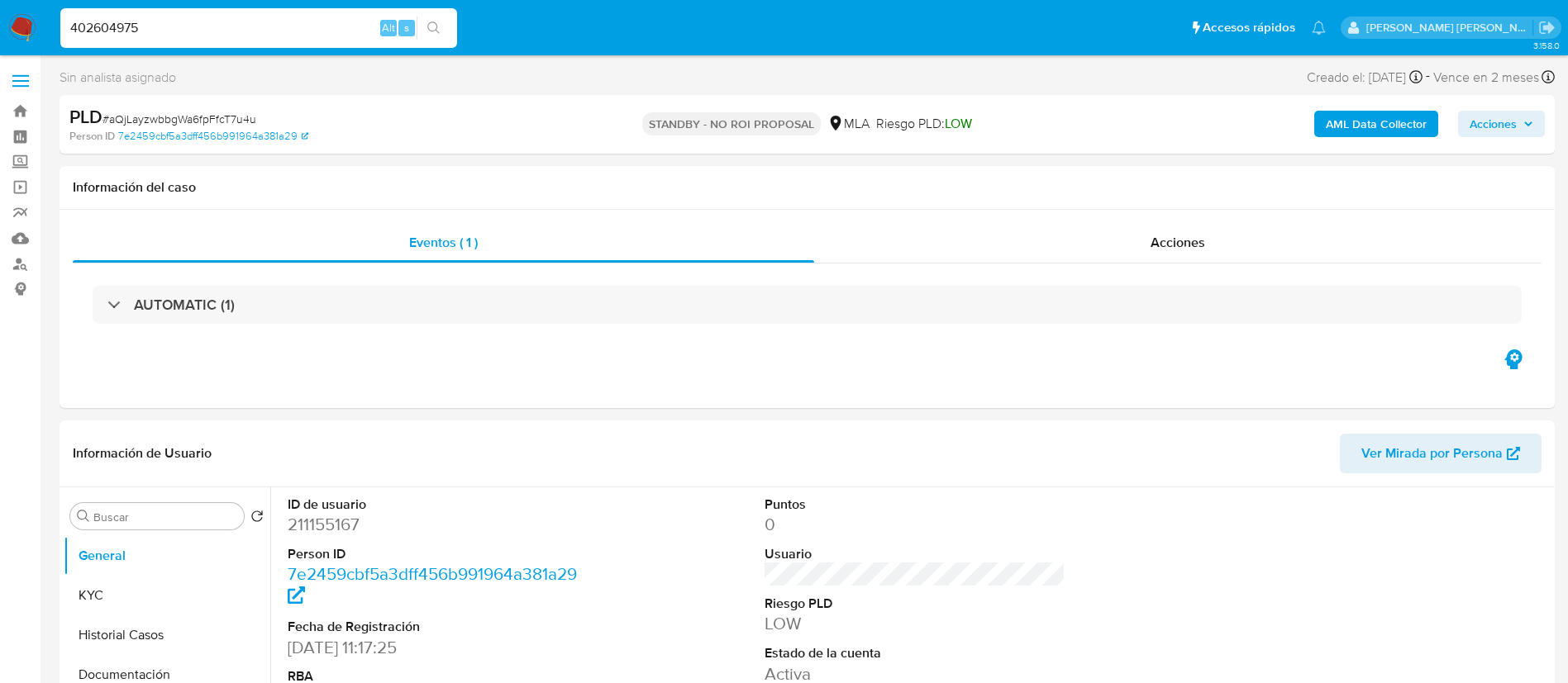
type input "402604975"
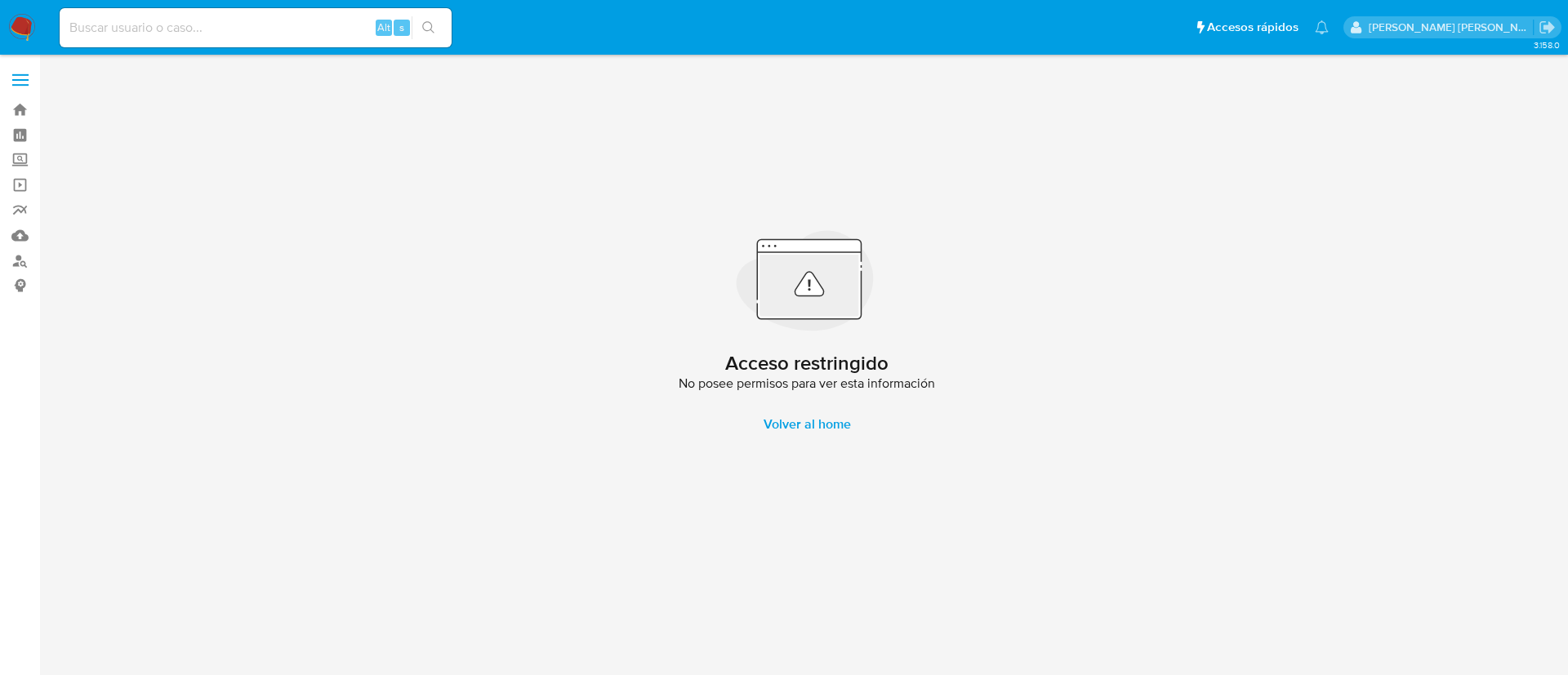
click at [24, 23] on img at bounding box center [22, 28] width 28 height 28
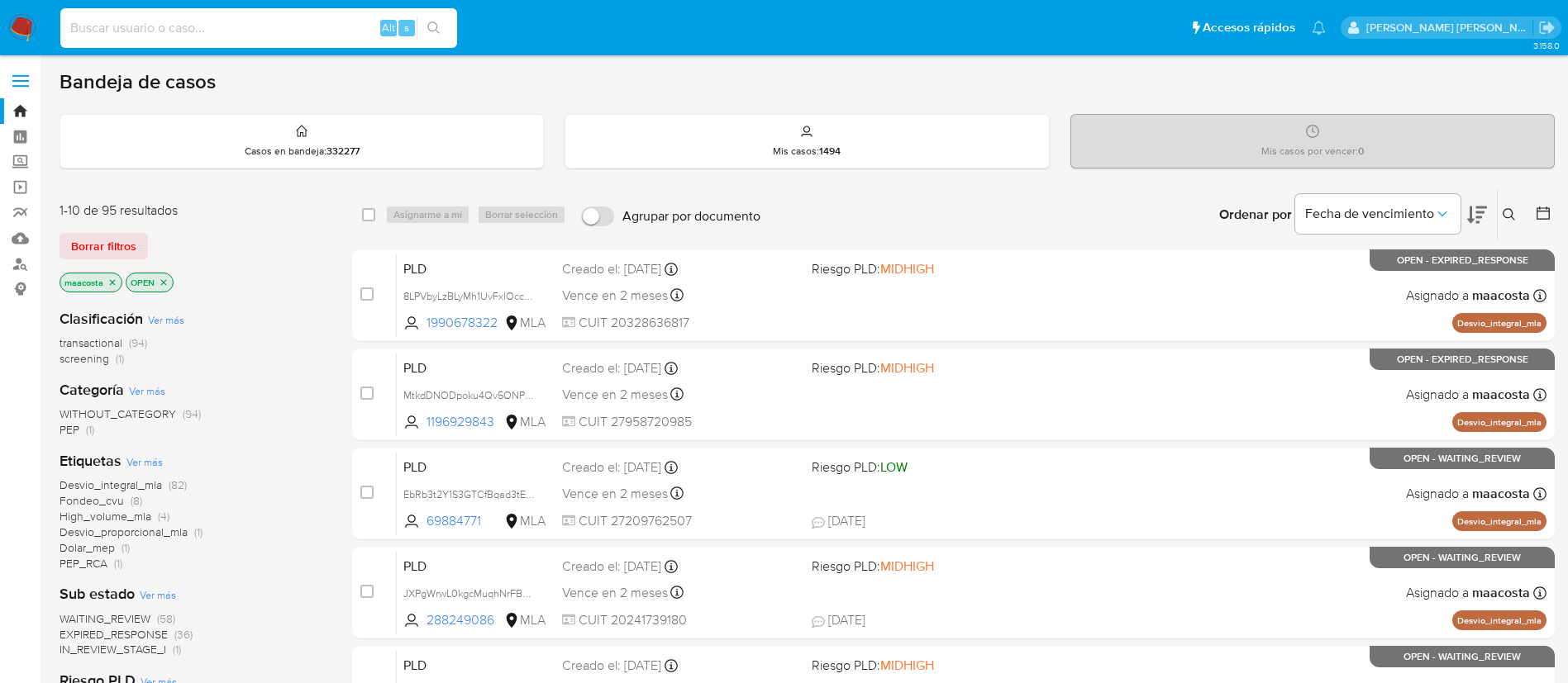
paste input "272210360"
click at [326, 26] on input "272210360" at bounding box center [258, 28] width 396 height 21
type input "272210360"
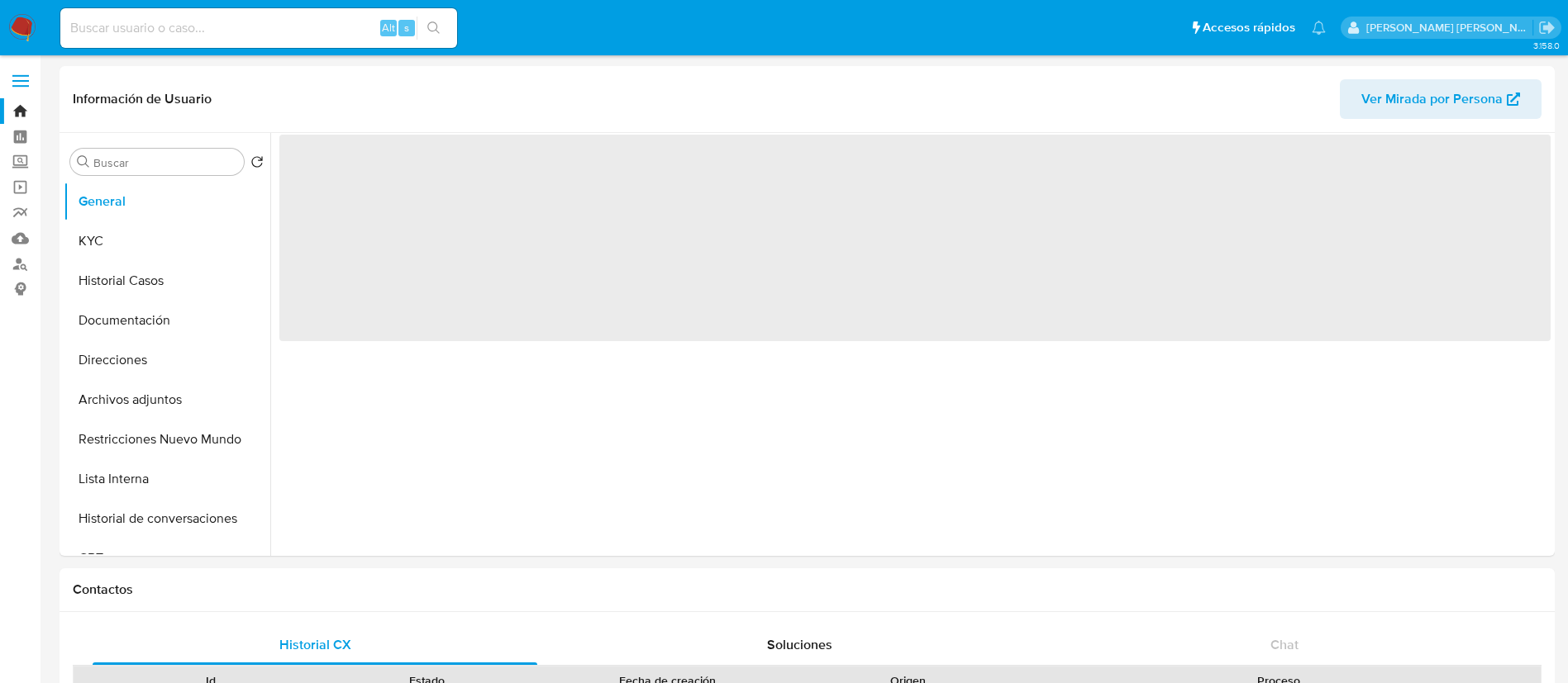
select select "10"
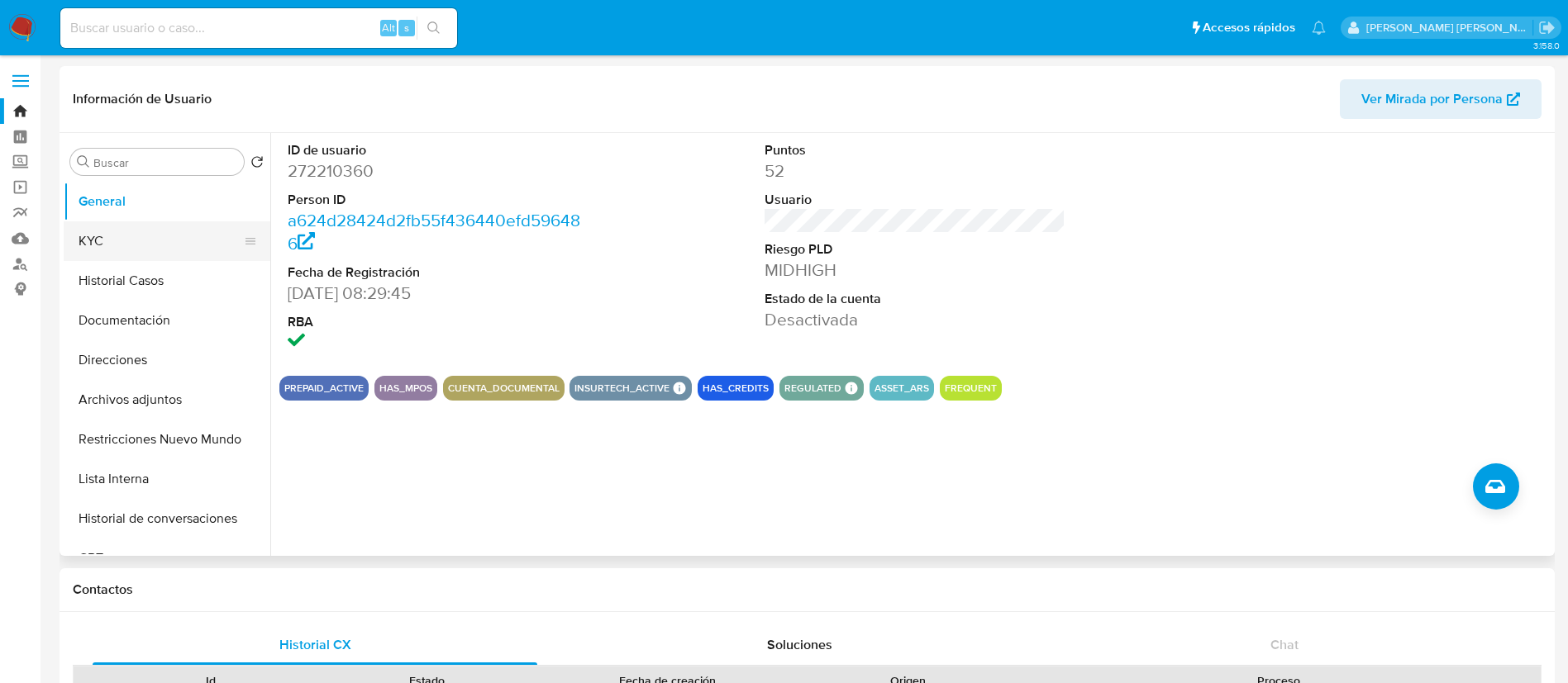
click at [162, 243] on button "KYC" at bounding box center [160, 241] width 193 height 40
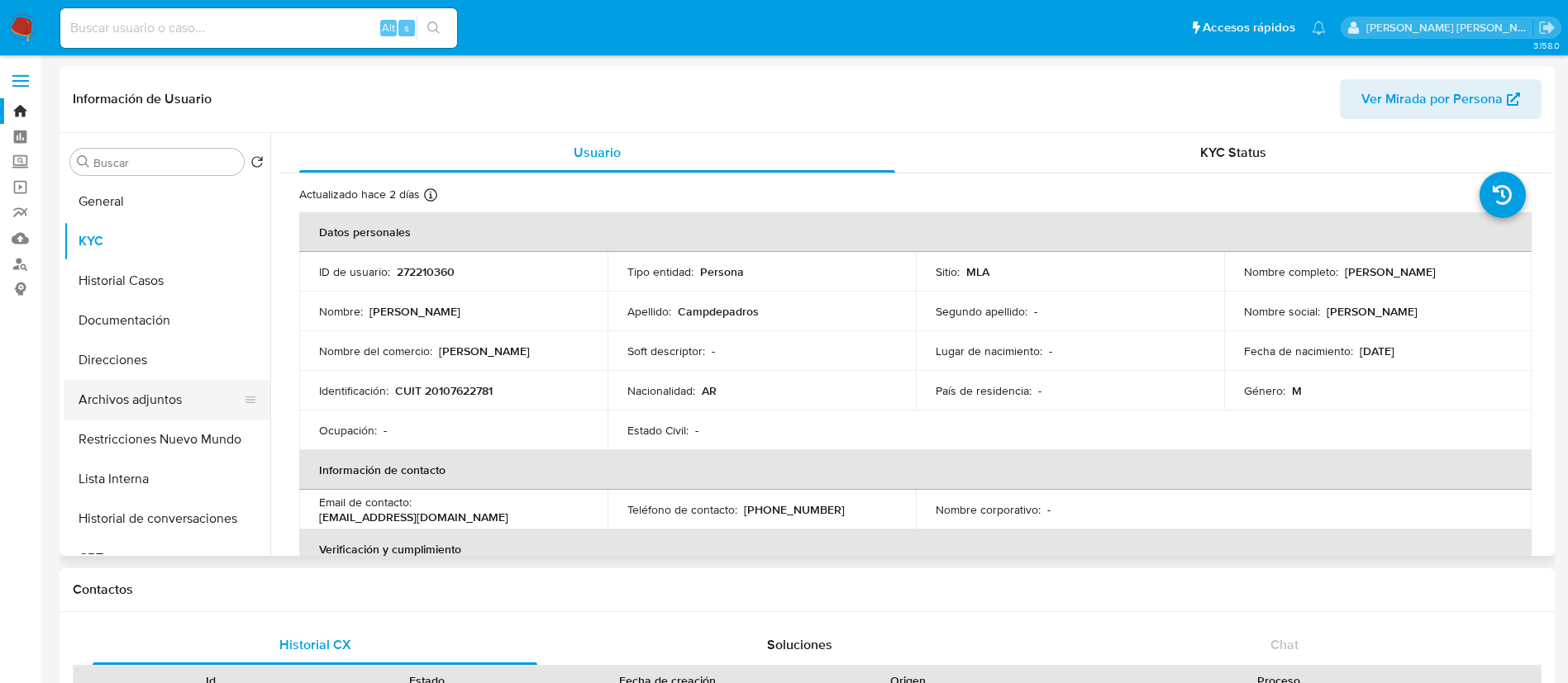
click at [138, 399] on button "Archivos adjuntos" at bounding box center [160, 400] width 193 height 40
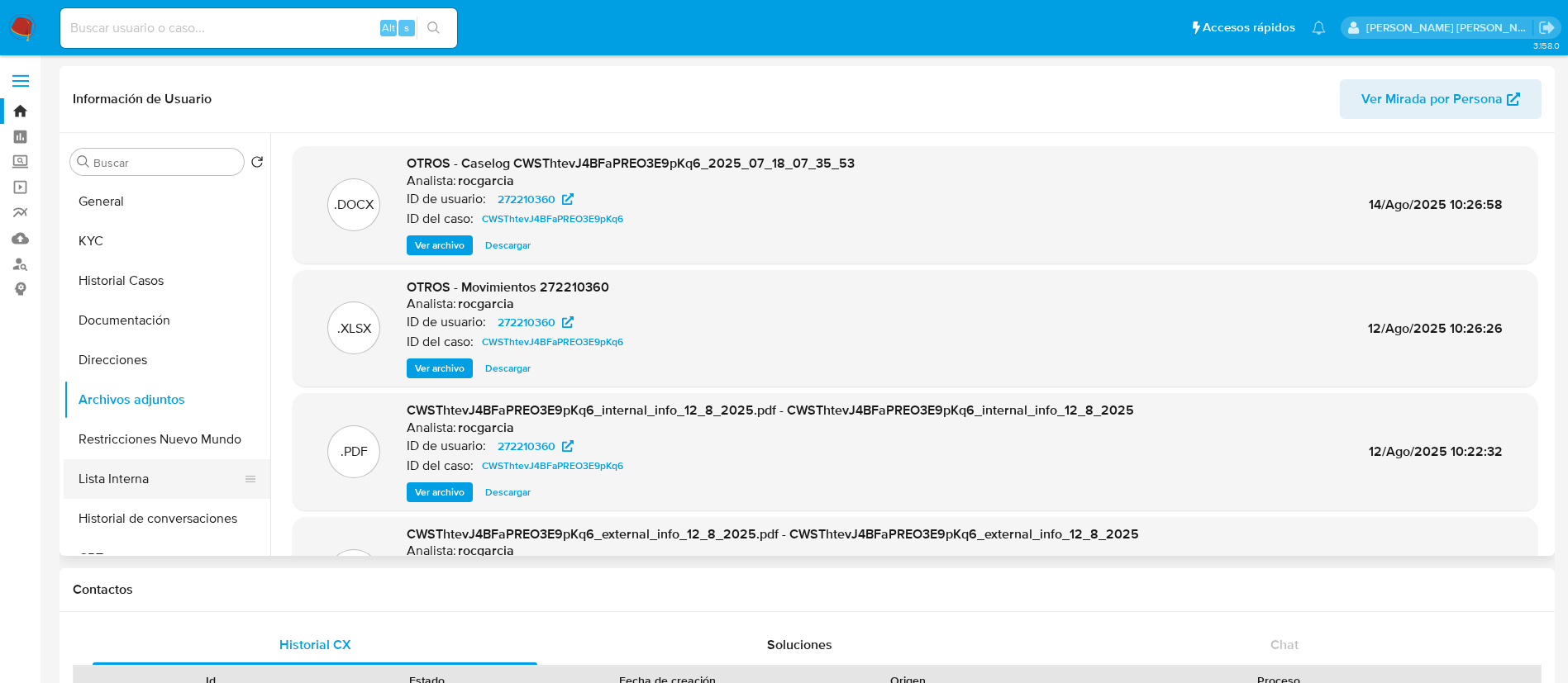
click at [196, 460] on button "Lista Interna" at bounding box center [160, 479] width 193 height 40
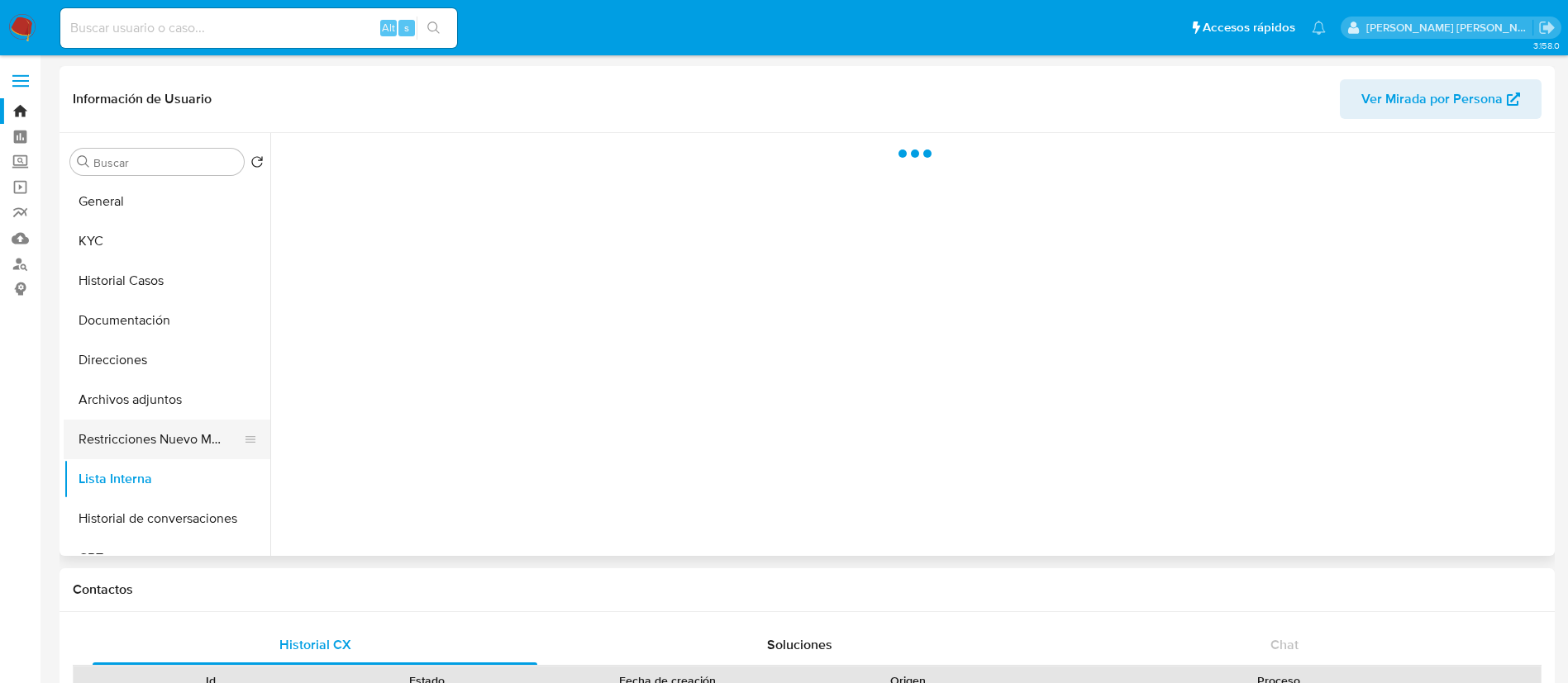
click at [174, 449] on button "Restricciones Nuevo Mundo" at bounding box center [160, 439] width 193 height 40
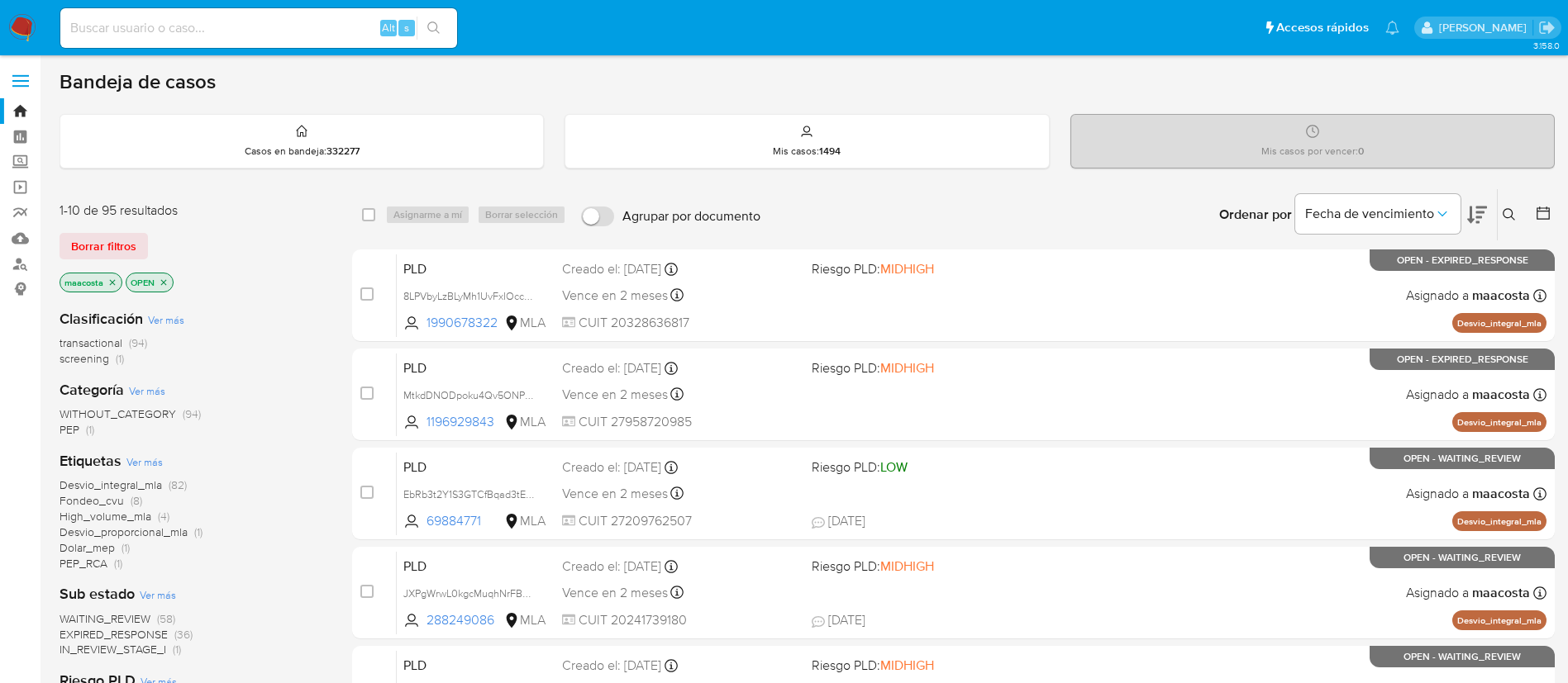
click at [222, 255] on div "Borrar filtros" at bounding box center [192, 246] width 265 height 26
